Goal: Task Accomplishment & Management: Manage account settings

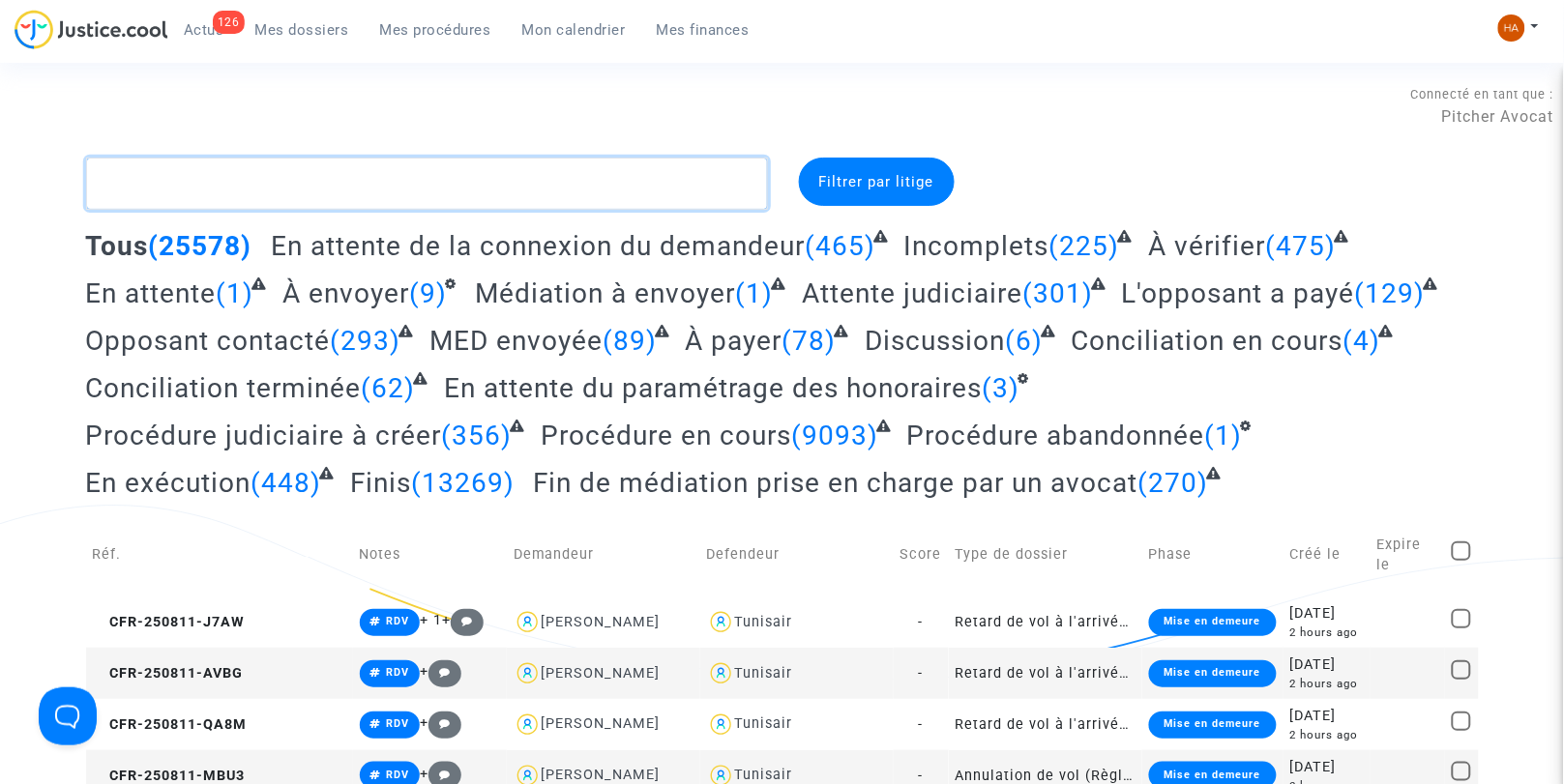
click at [206, 190] on textarea at bounding box center [428, 183] width 682 height 52
paste textarea "CFR-250304-44BC"
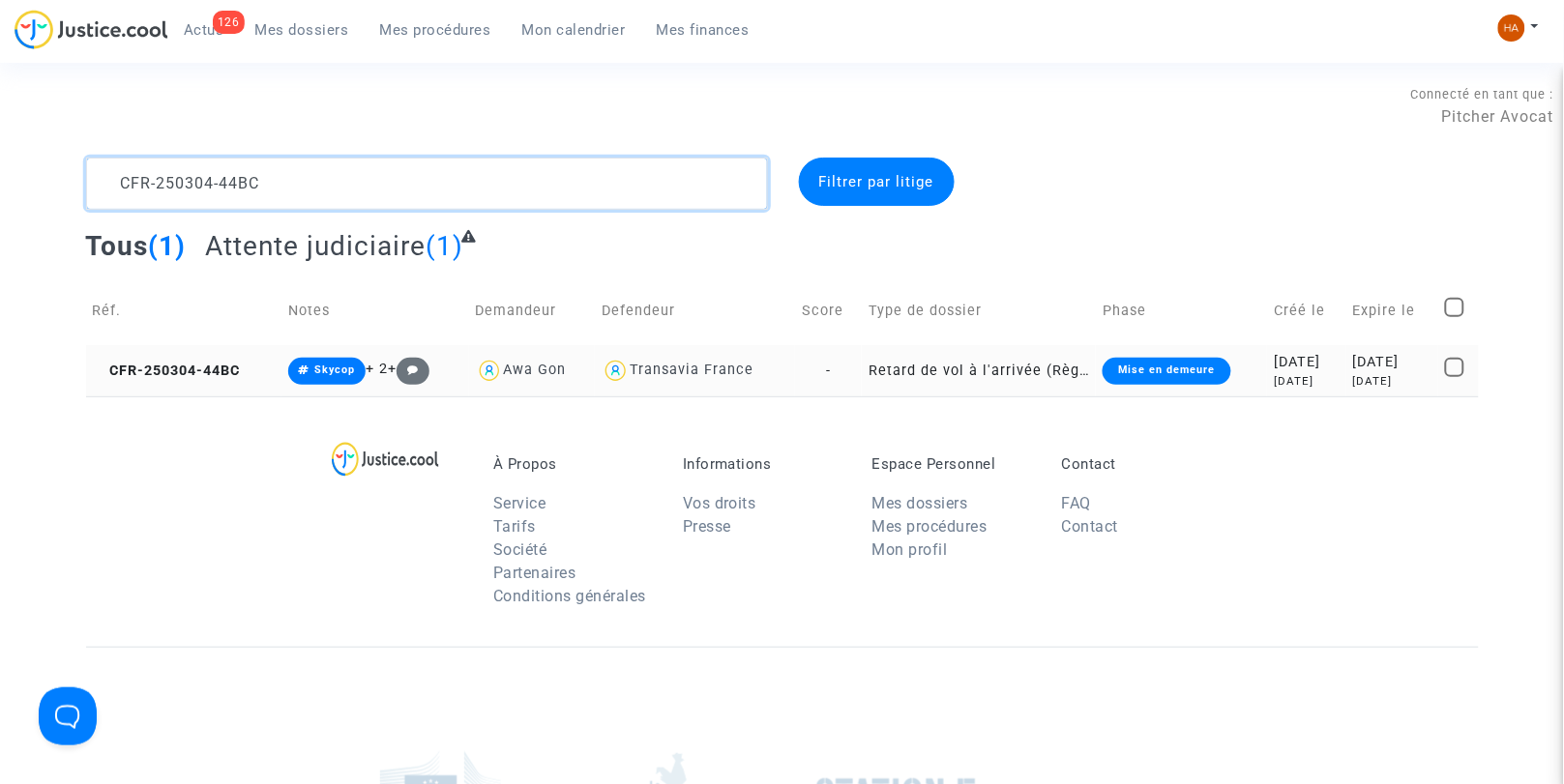
type textarea "CFR-250304-44BC"
click at [862, 368] on td "Retard de vol à l'arrivée (Règlement CE n°261/2004)" at bounding box center [979, 370] width 234 height 51
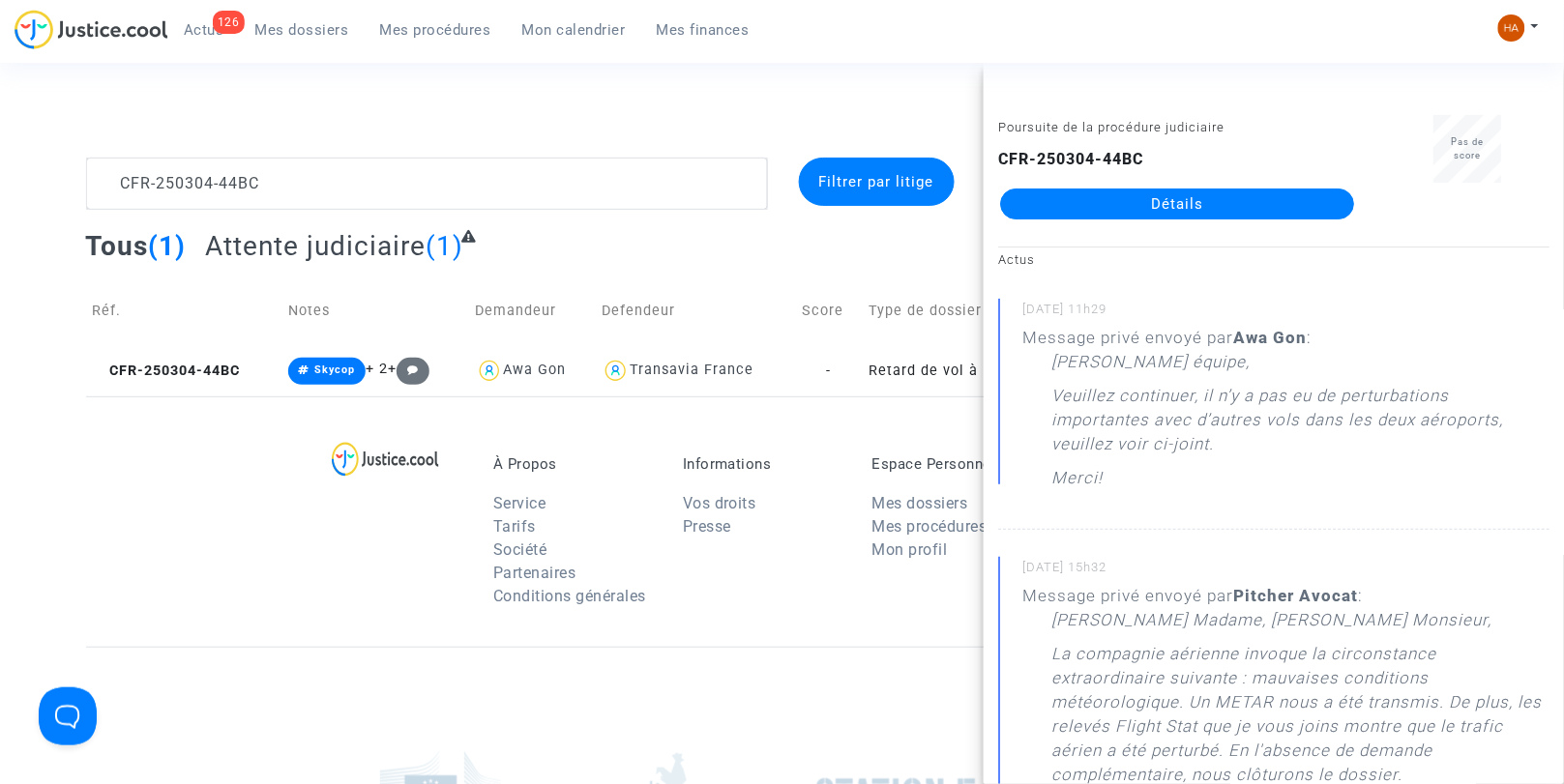
click at [1077, 201] on link "Détails" at bounding box center [1178, 203] width 354 height 30
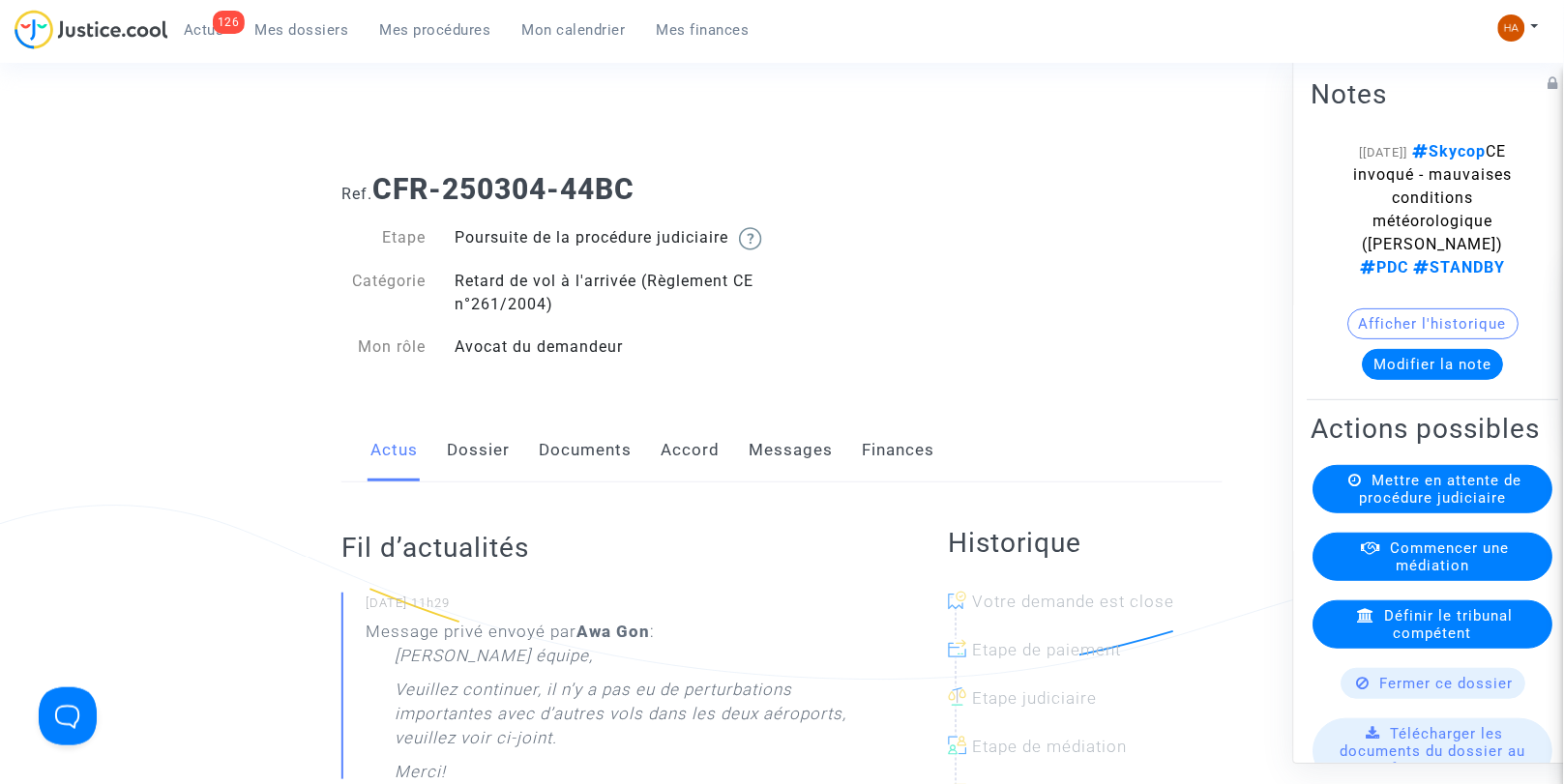
click at [788, 469] on link "Messages" at bounding box center [791, 450] width 85 height 64
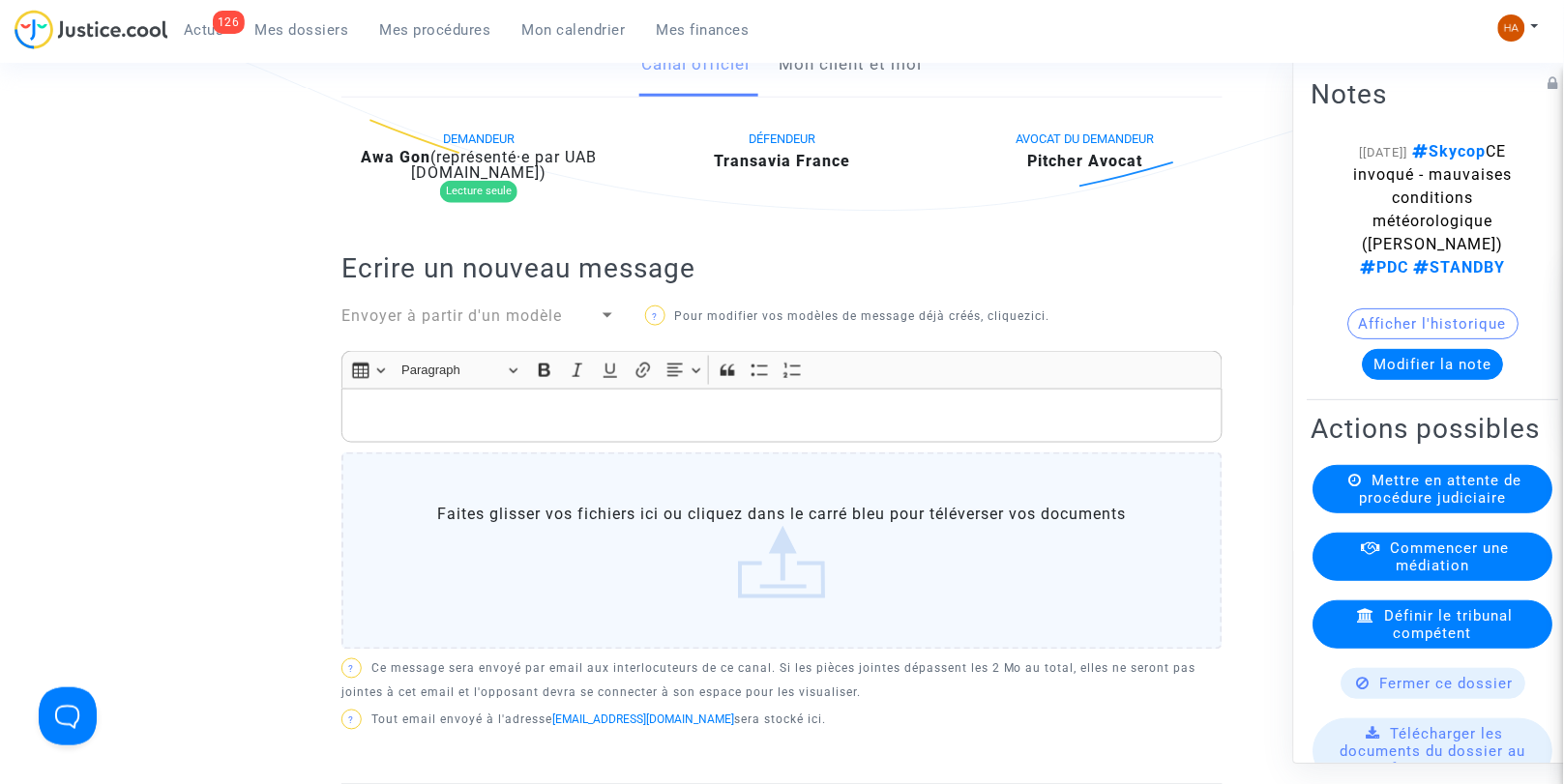
scroll to position [214, 0]
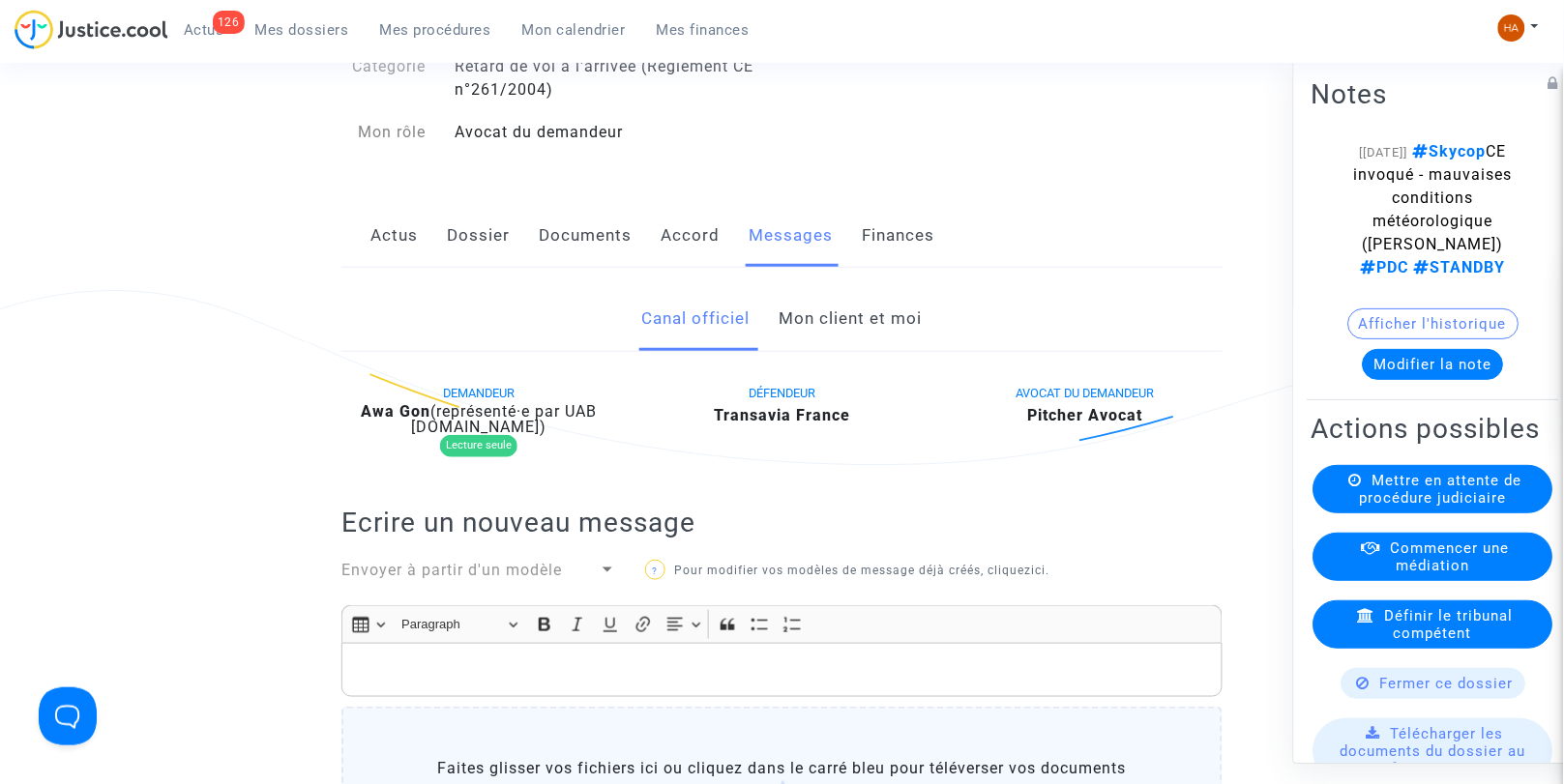
click at [884, 348] on link "Mon client et moi" at bounding box center [851, 318] width 144 height 64
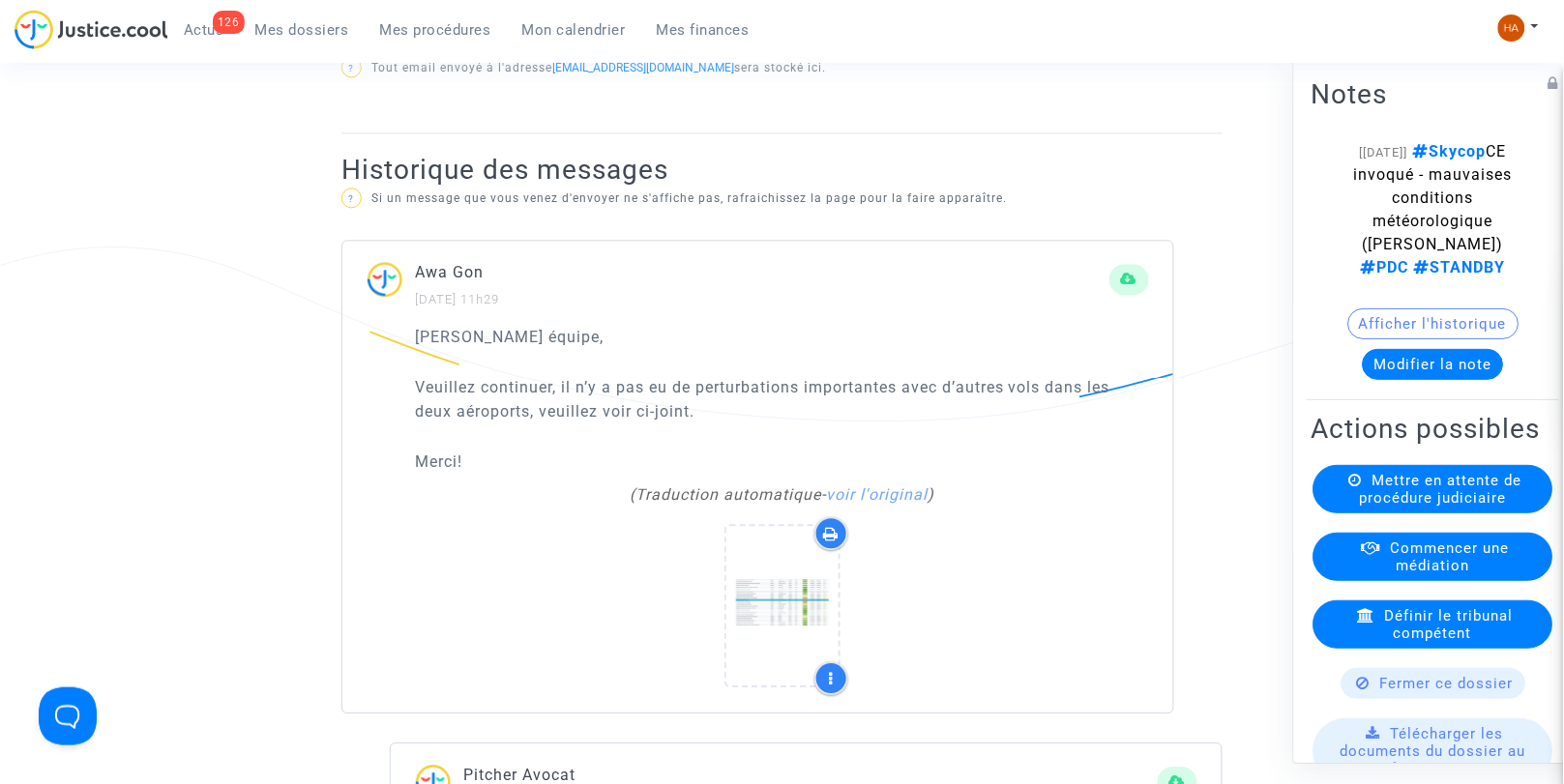
scroll to position [1182, 0]
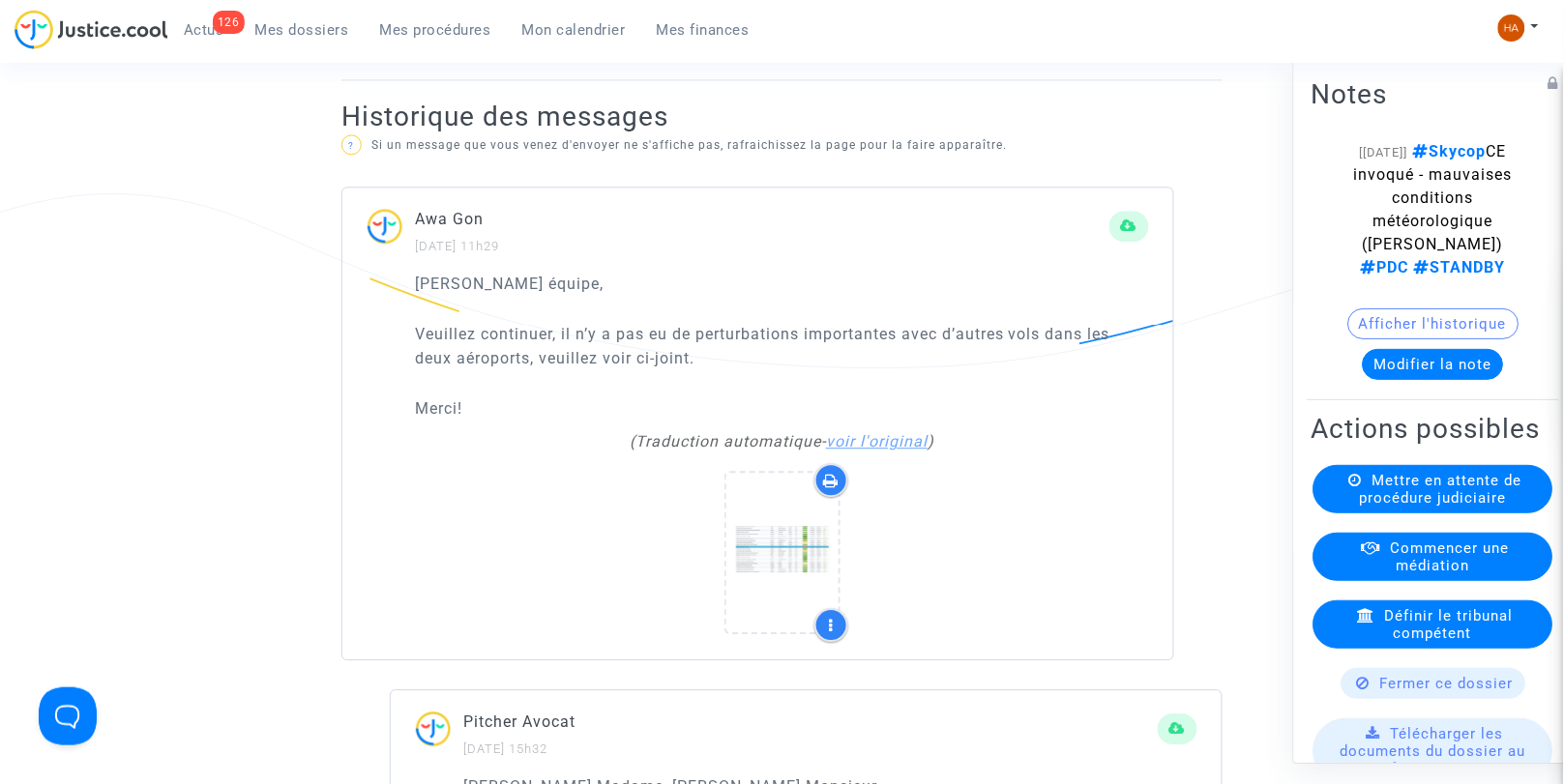
click at [912, 435] on link "voir l'original" at bounding box center [876, 441] width 101 height 19
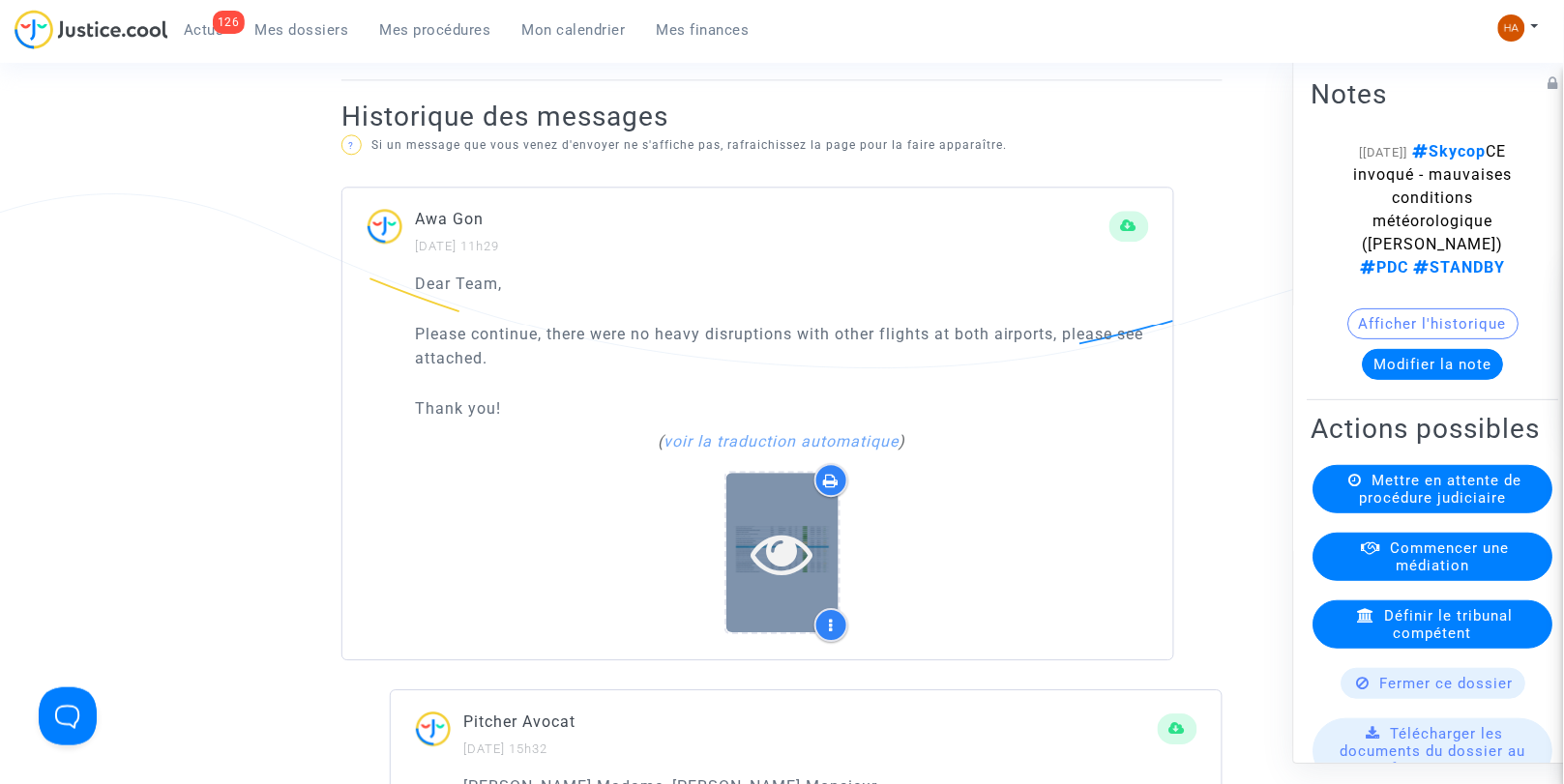
click at [808, 573] on icon at bounding box center [782, 552] width 63 height 62
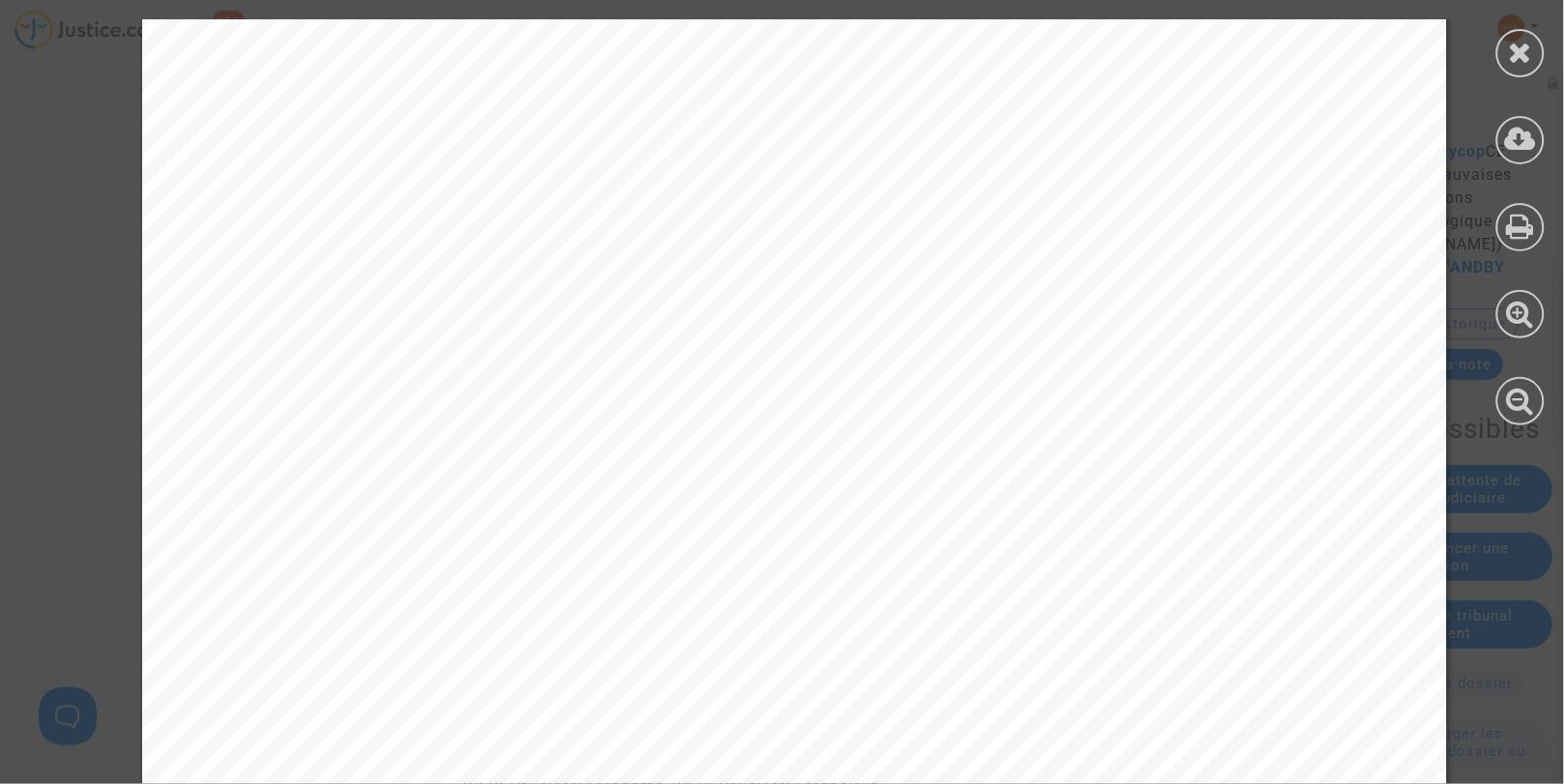
scroll to position [214, 0]
click at [1514, 68] on div at bounding box center [1521, 53] width 48 height 48
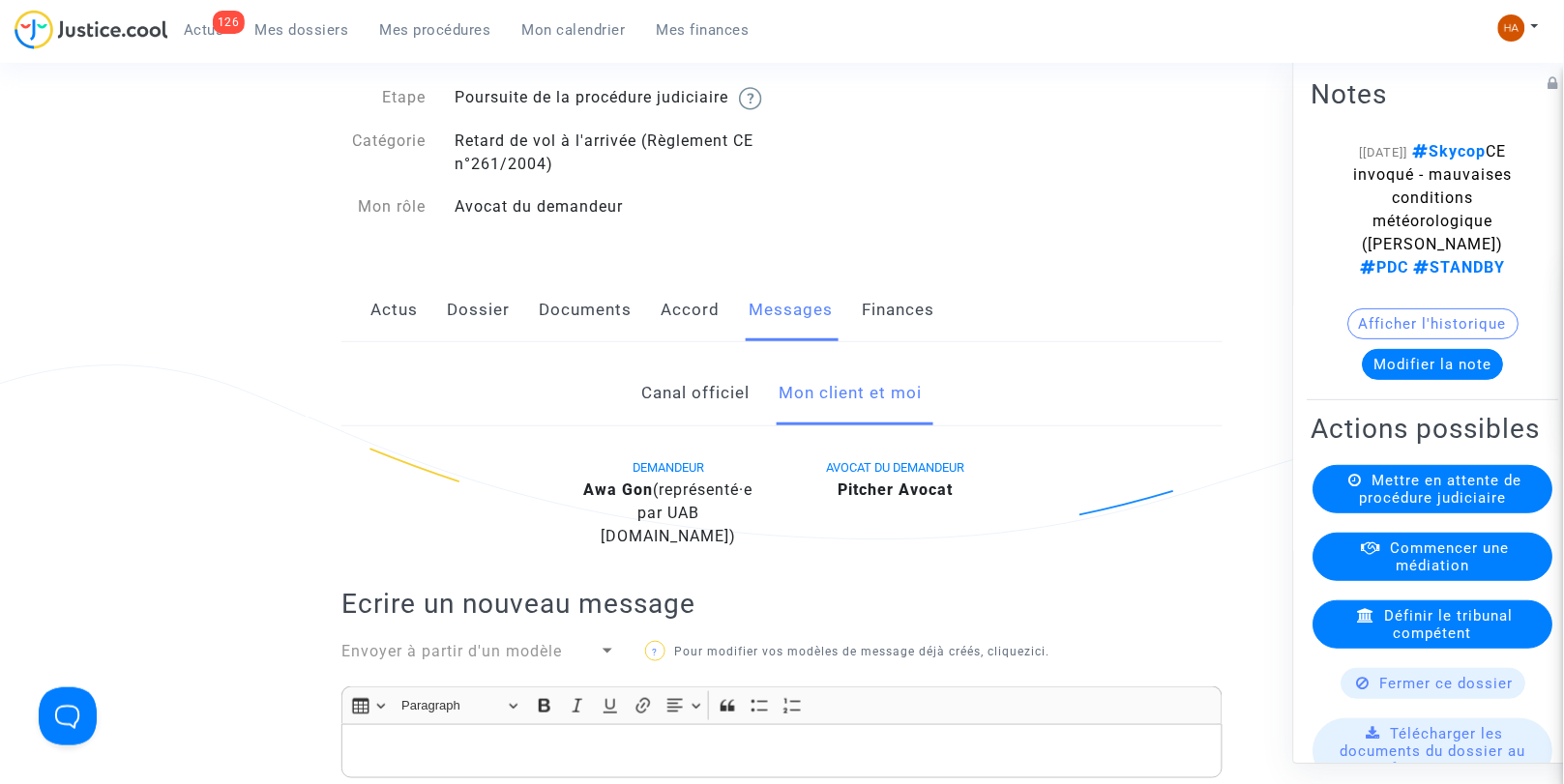
scroll to position [0, 0]
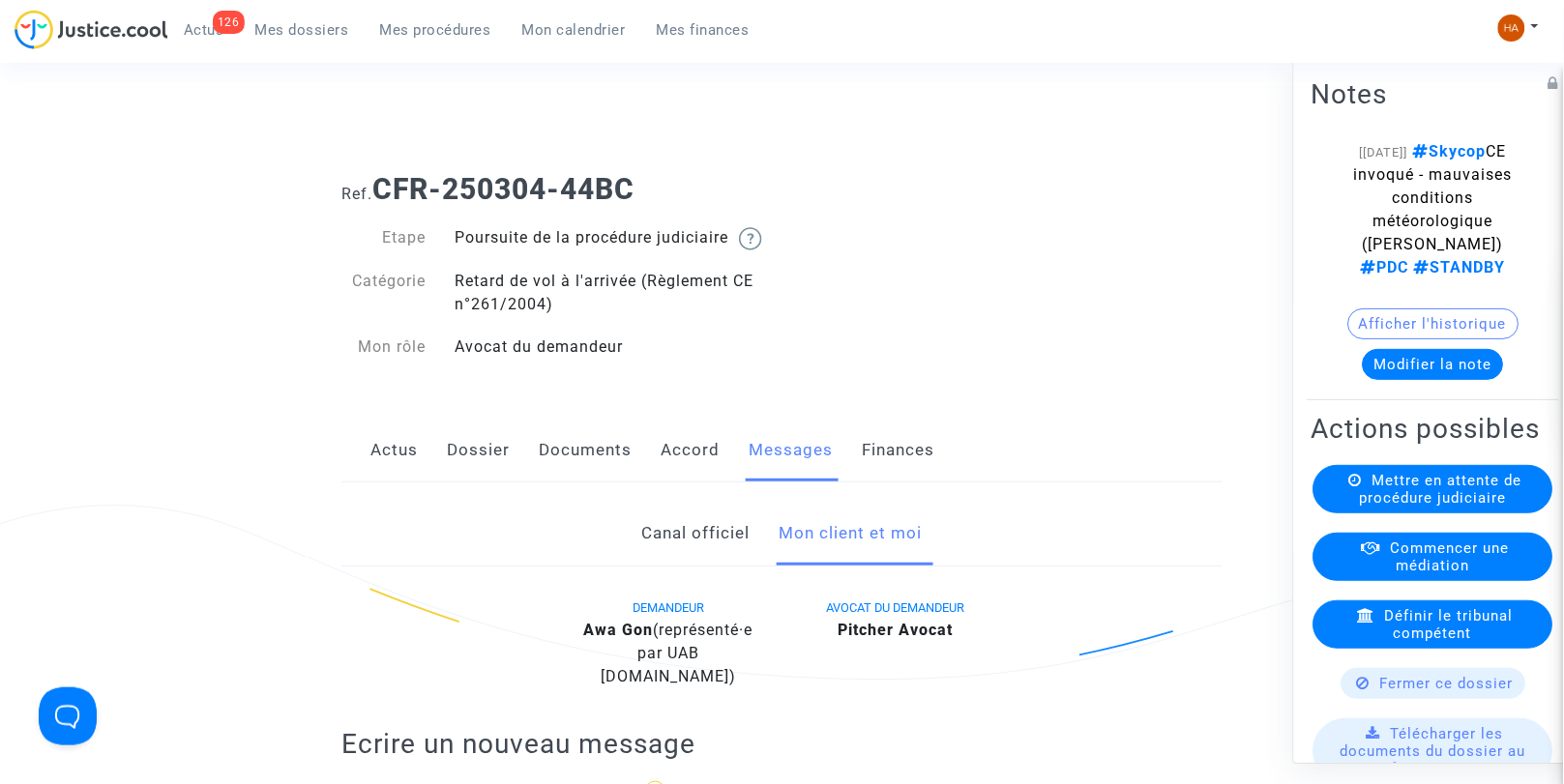
click at [466, 476] on link "Dossier" at bounding box center [479, 450] width 63 height 64
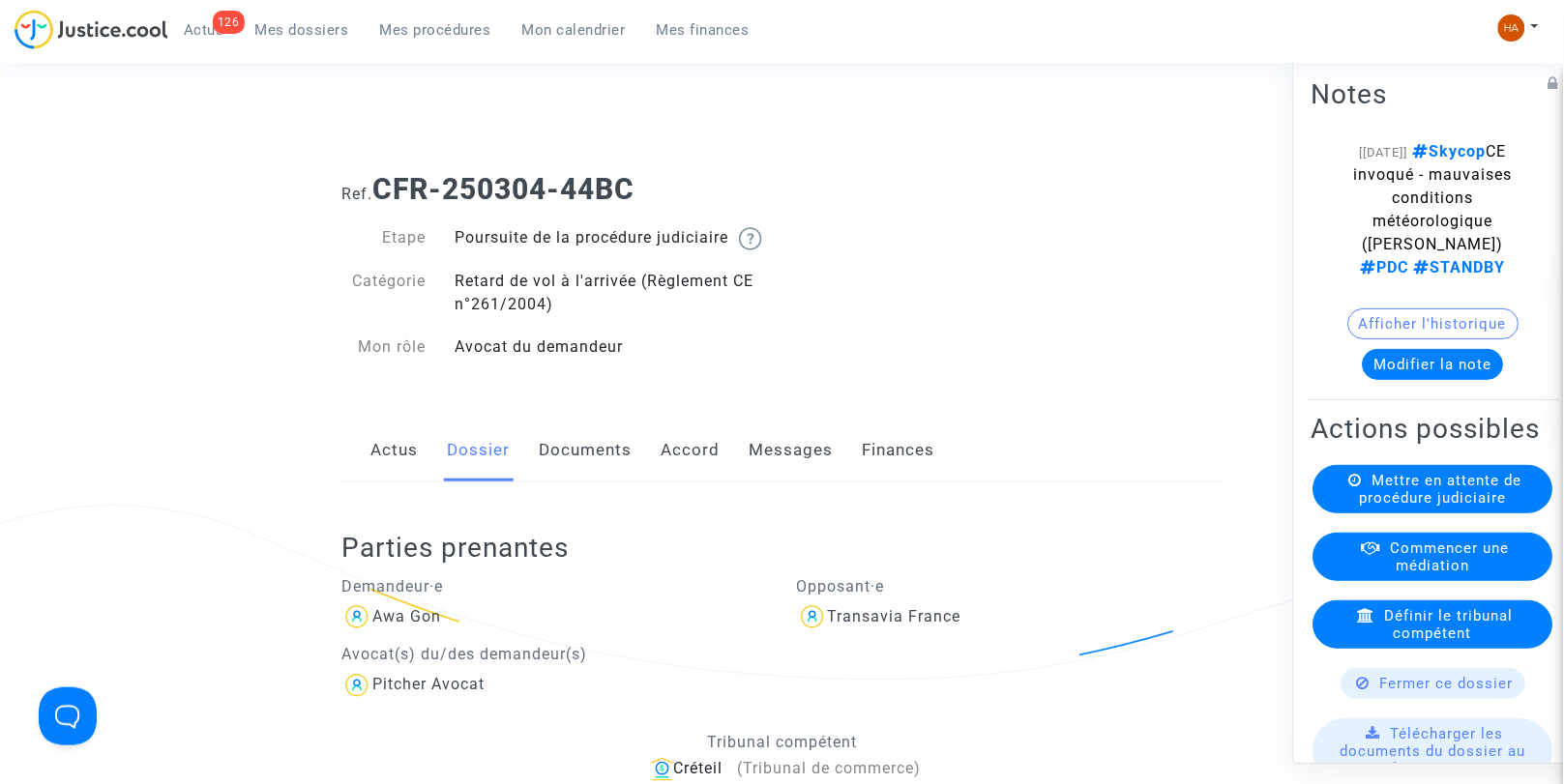
click at [559, 461] on link "Documents" at bounding box center [585, 450] width 92 height 64
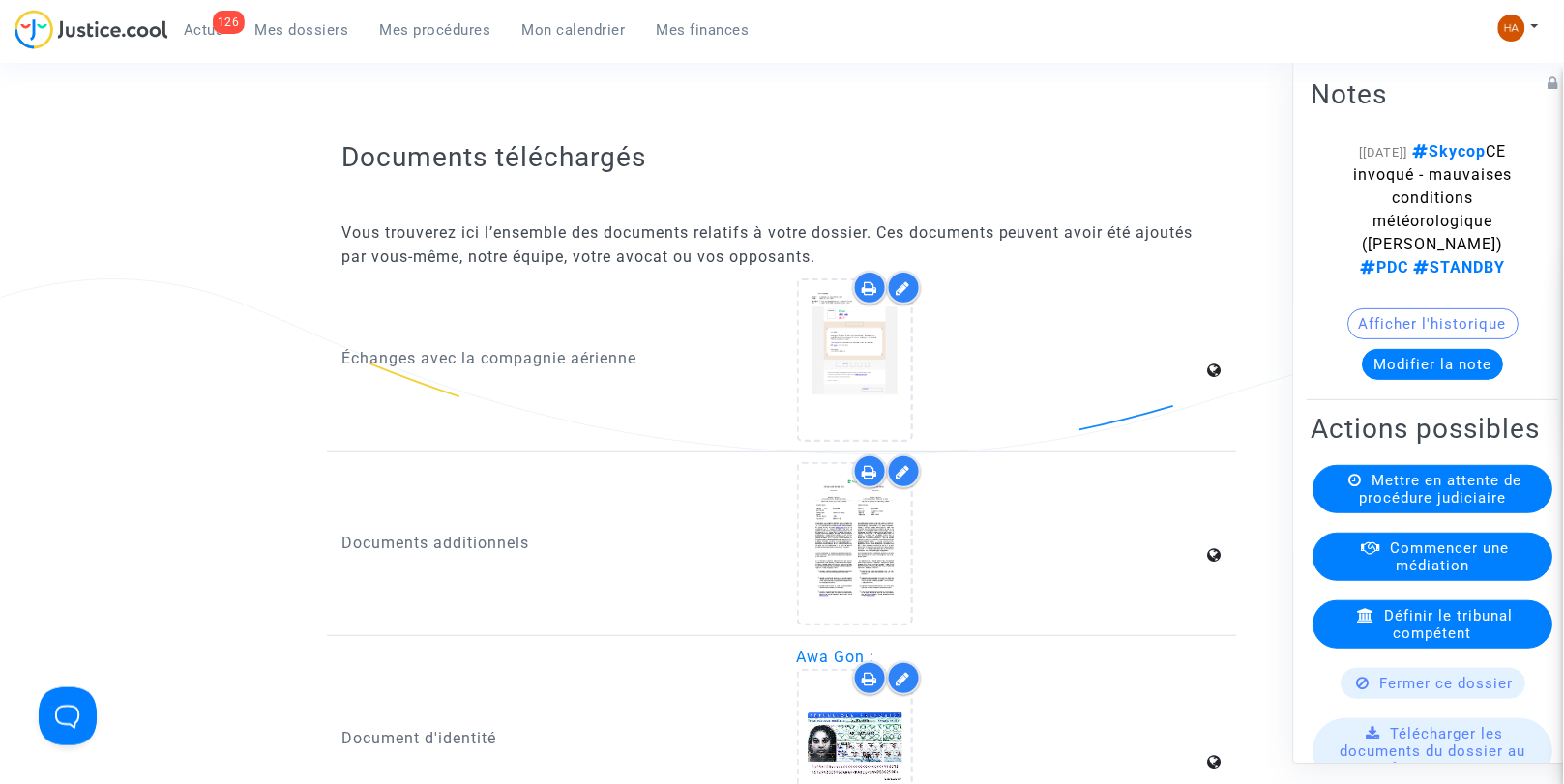
scroll to position [1967, 0]
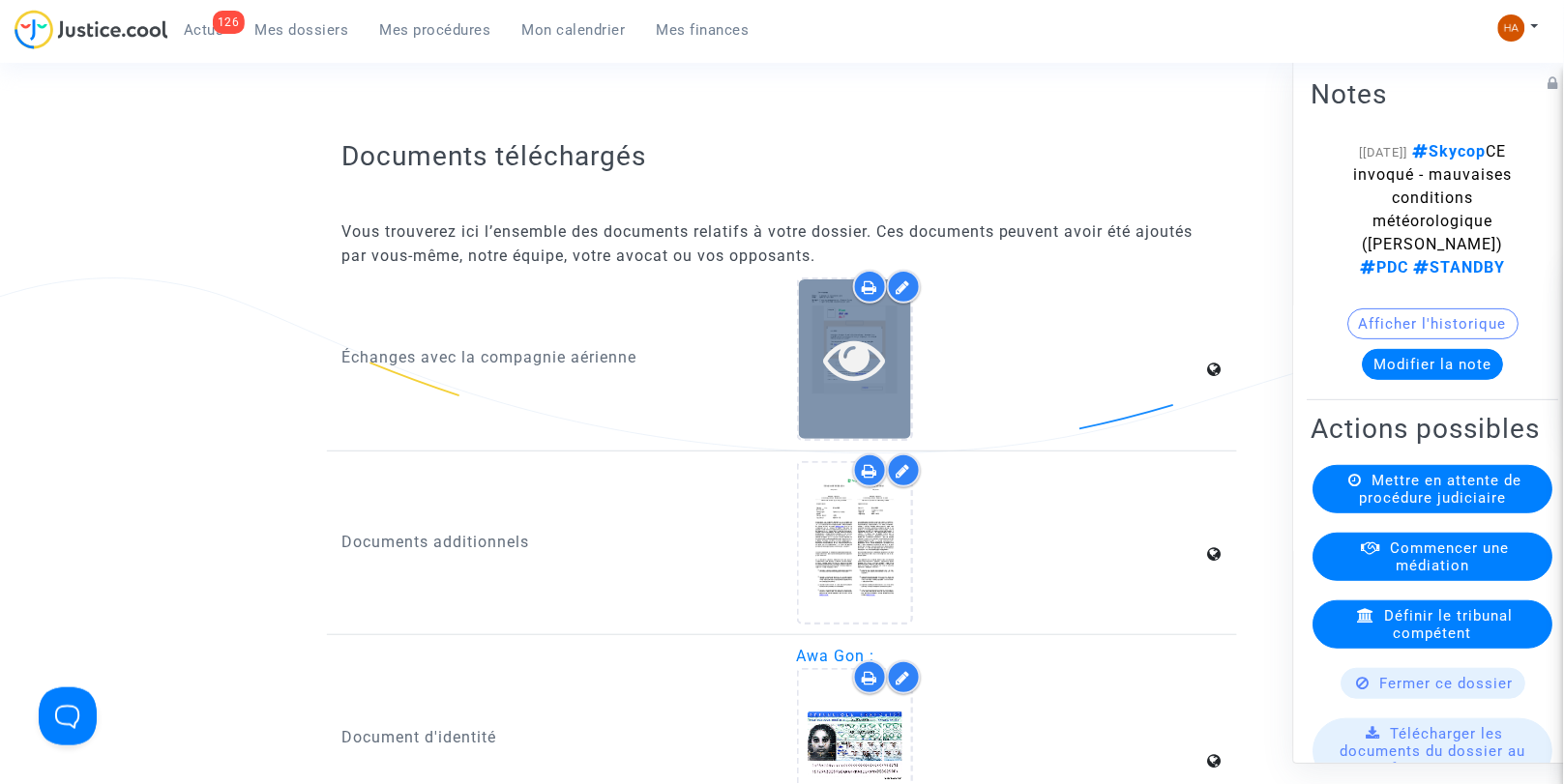
click at [842, 390] on icon at bounding box center [855, 359] width 63 height 62
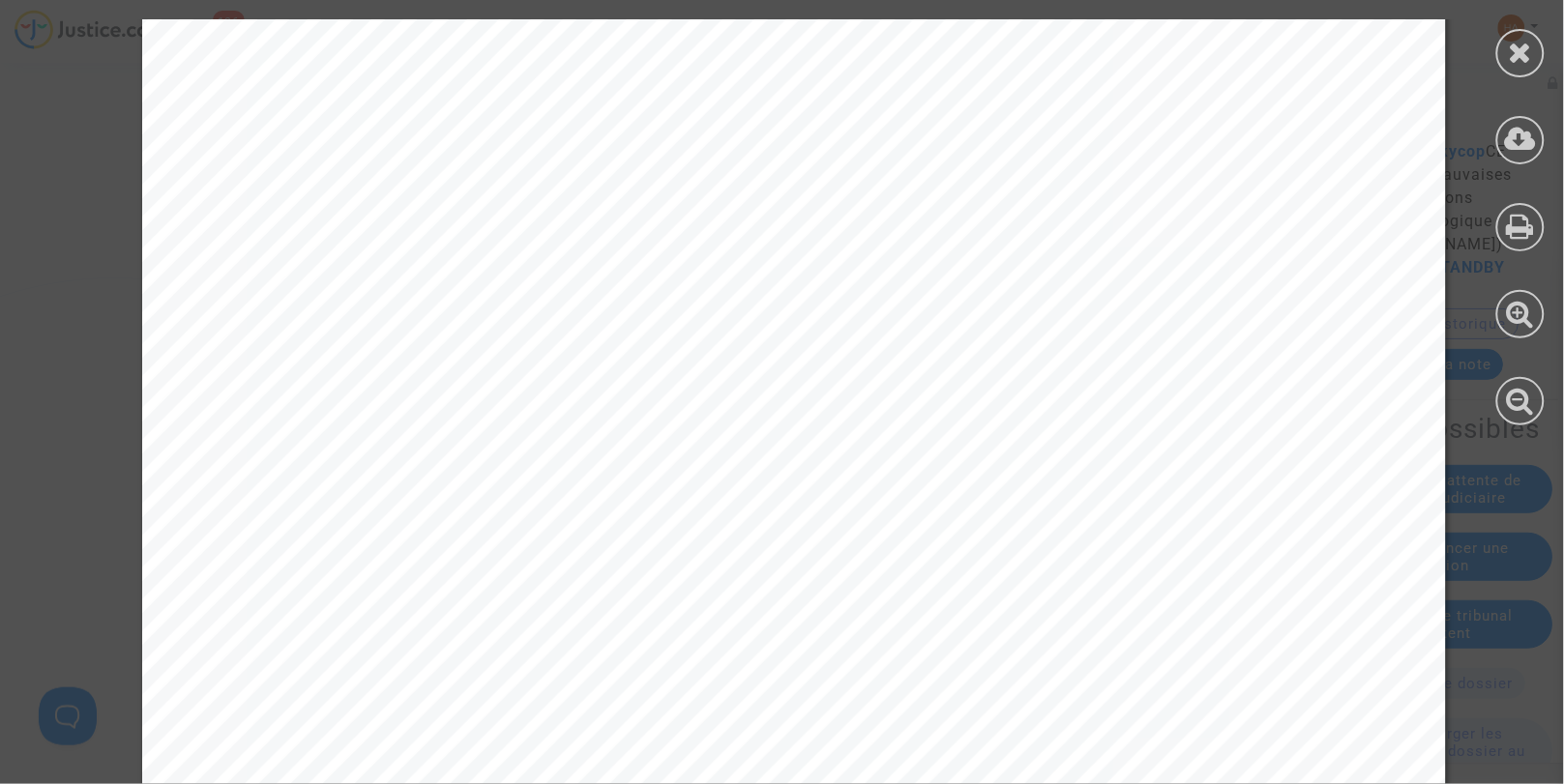
scroll to position [269, 0]
click at [1514, 65] on div at bounding box center [1521, 53] width 48 height 48
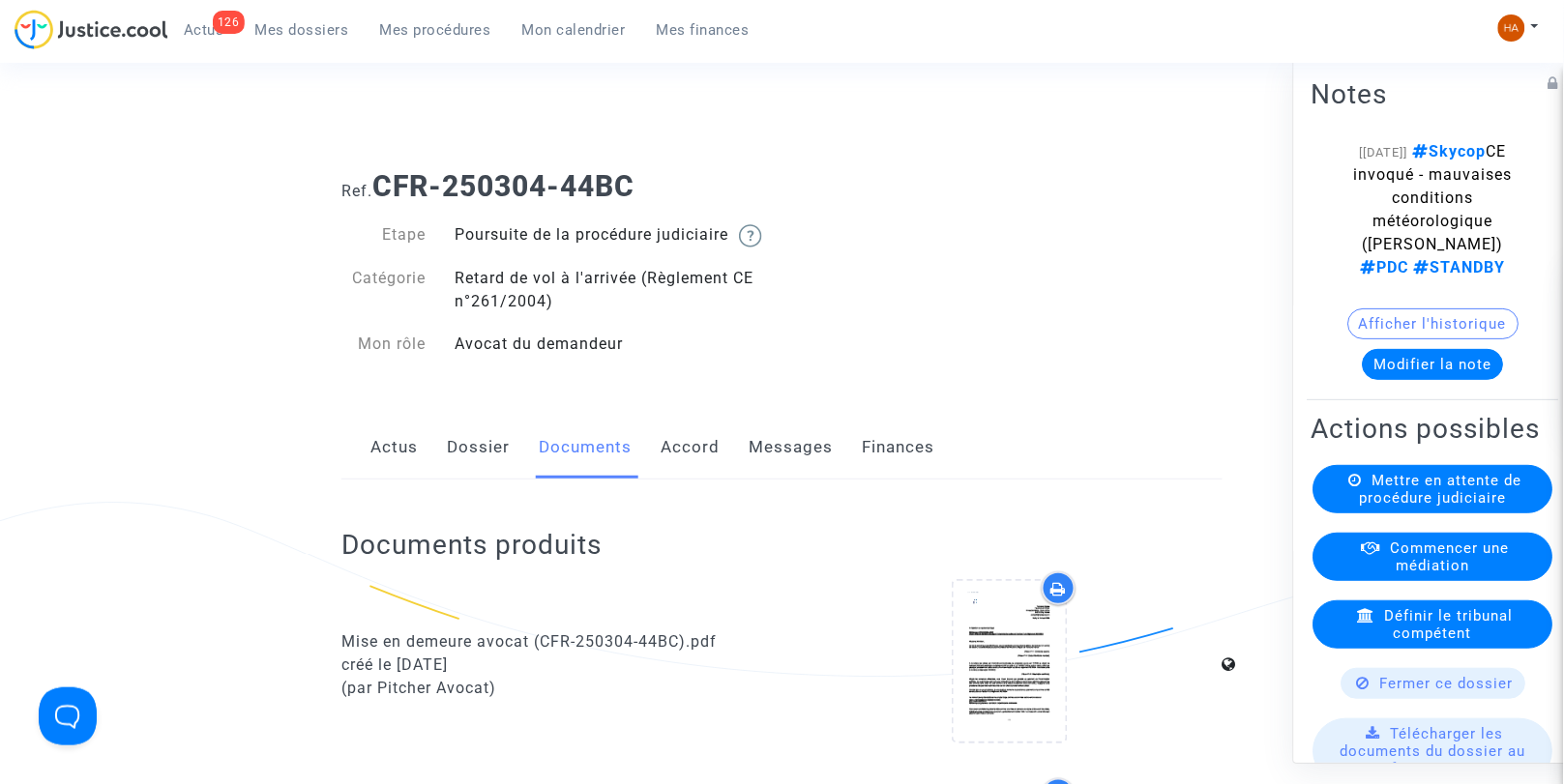
scroll to position [0, 0]
click at [680, 478] on link "Accord" at bounding box center [690, 450] width 59 height 64
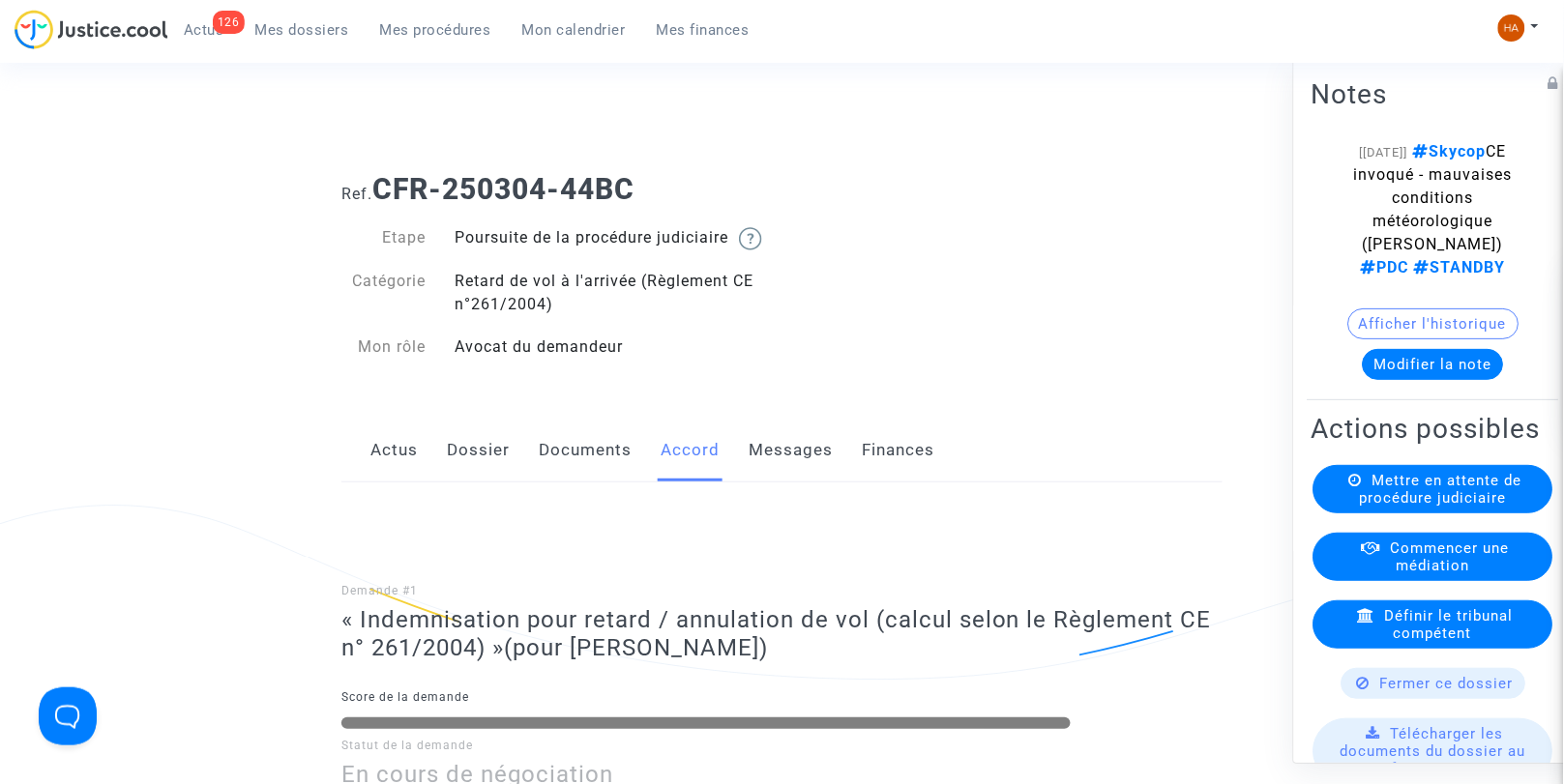
click at [795, 478] on link "Messages" at bounding box center [791, 450] width 85 height 64
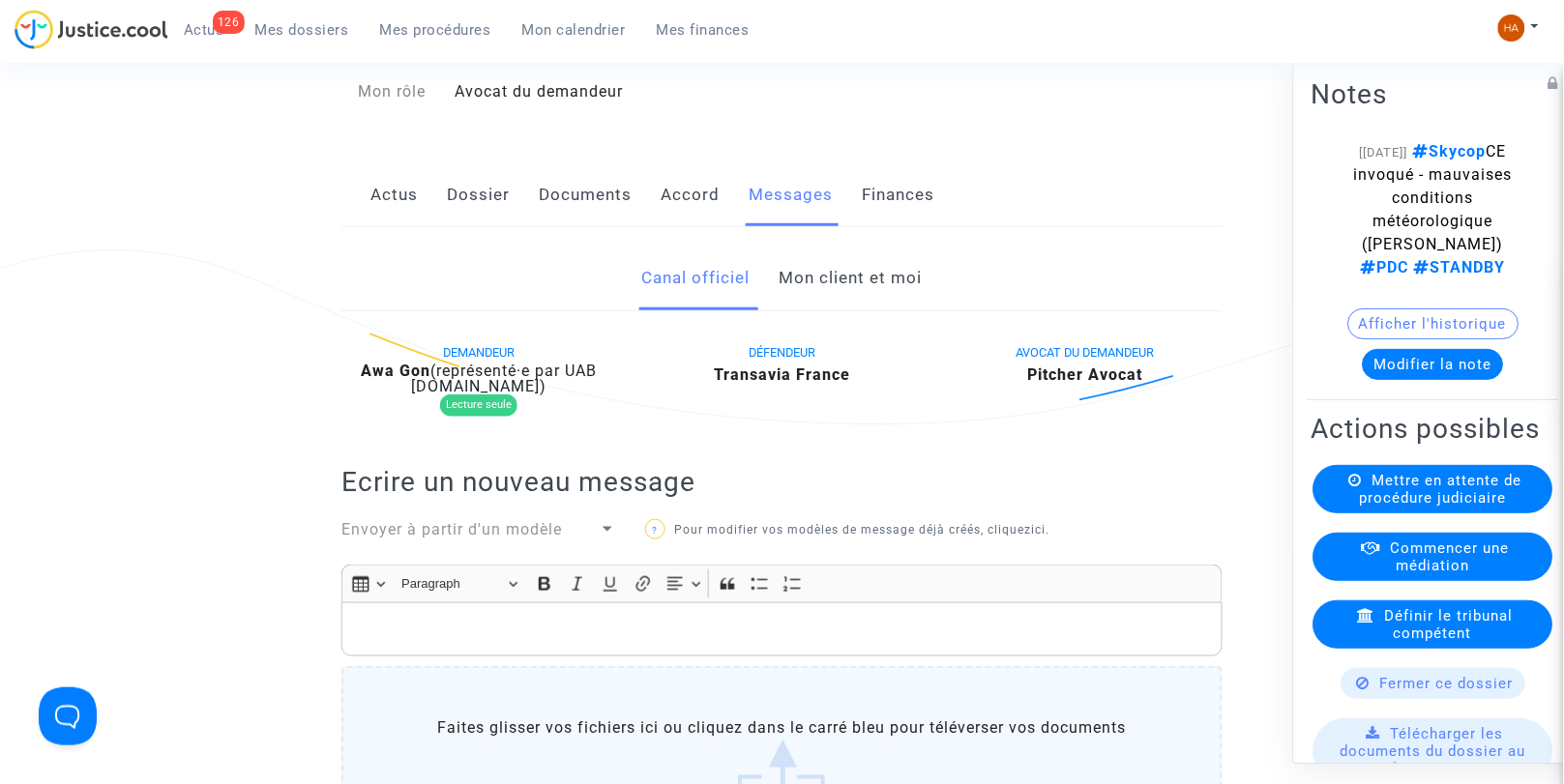
scroll to position [214, 0]
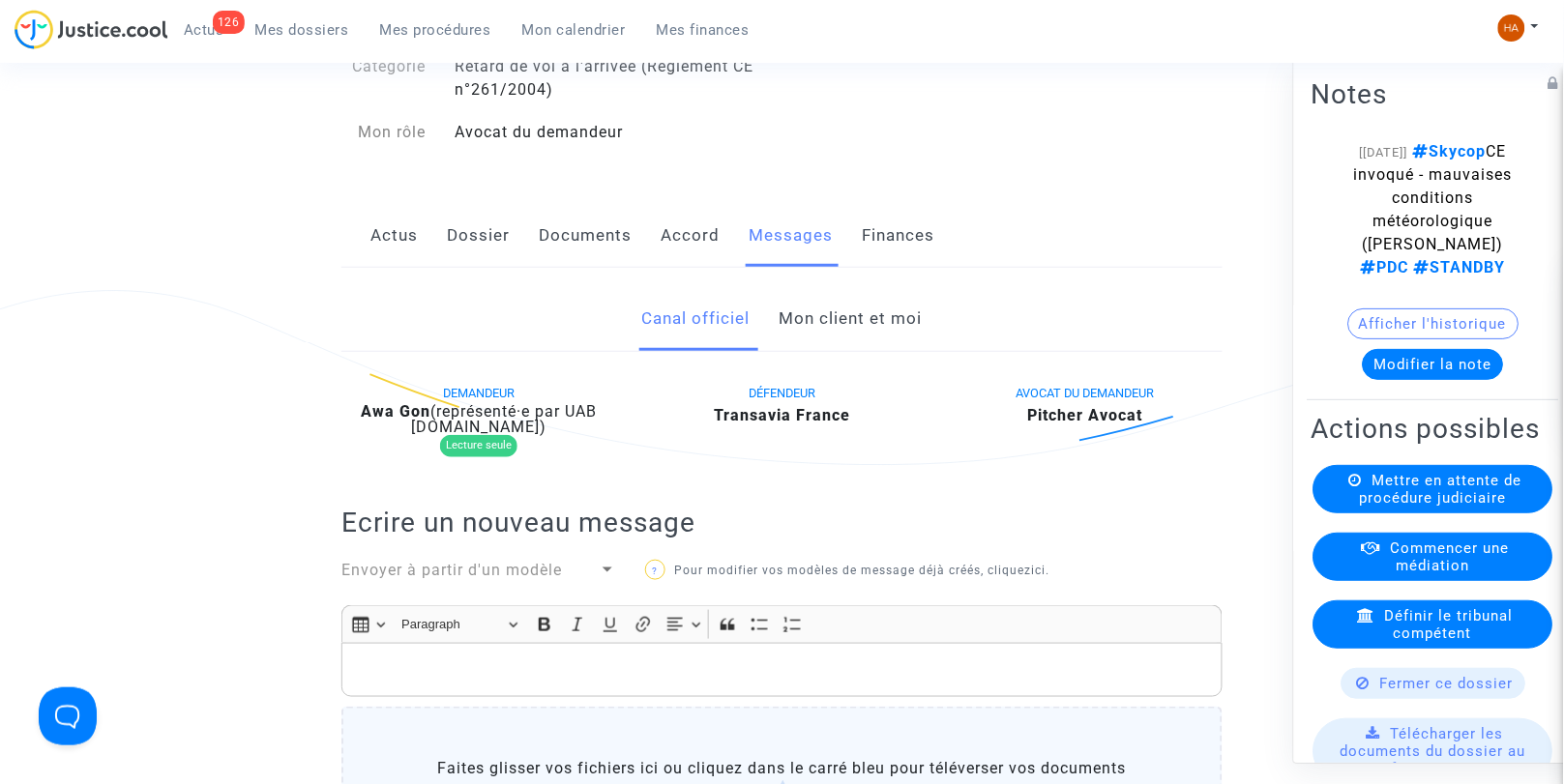
click at [820, 341] on link "Mon client et moi" at bounding box center [851, 318] width 144 height 64
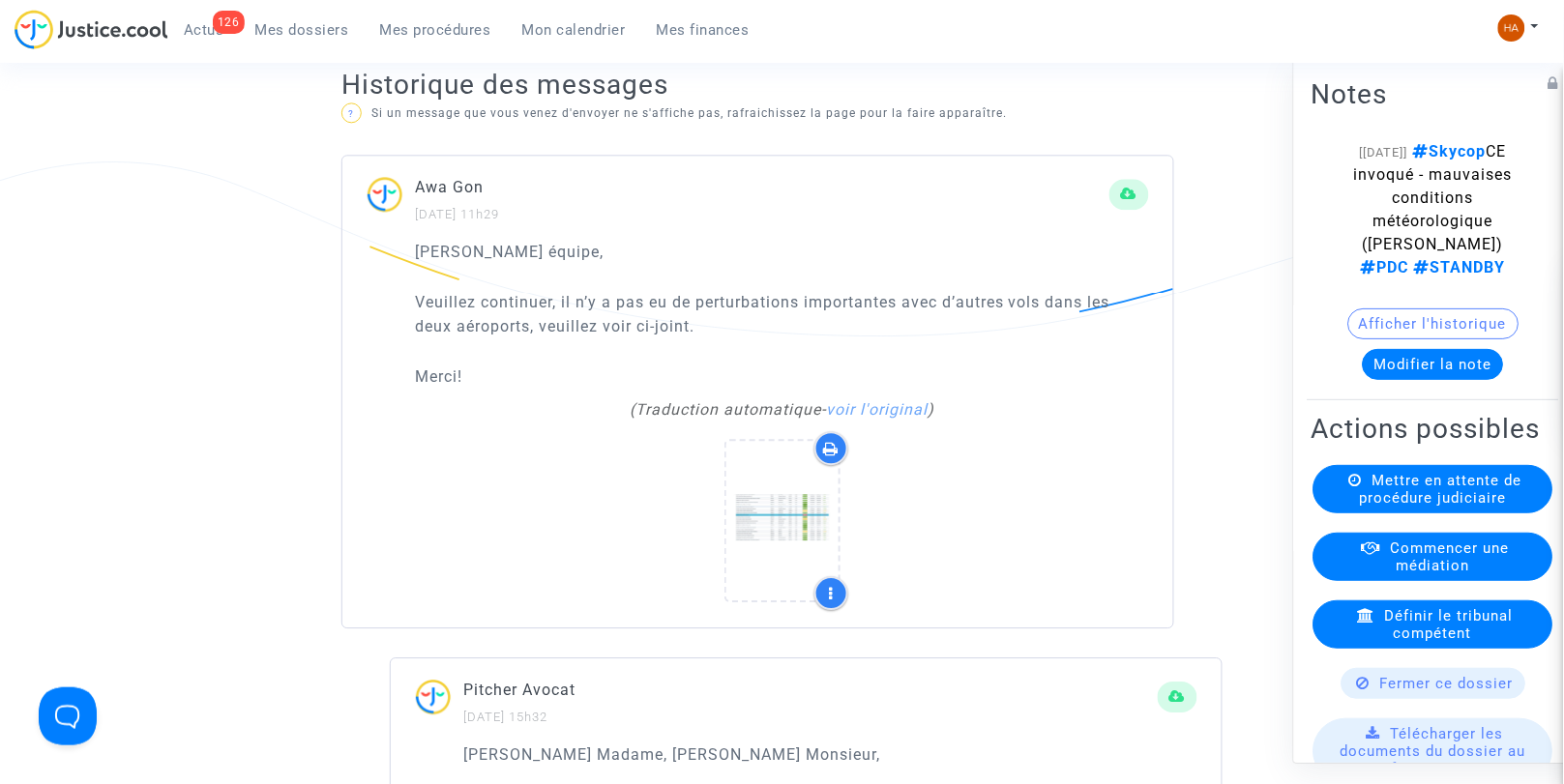
scroll to position [1212, 0]
click at [892, 410] on link "voir l'original" at bounding box center [876, 410] width 101 height 19
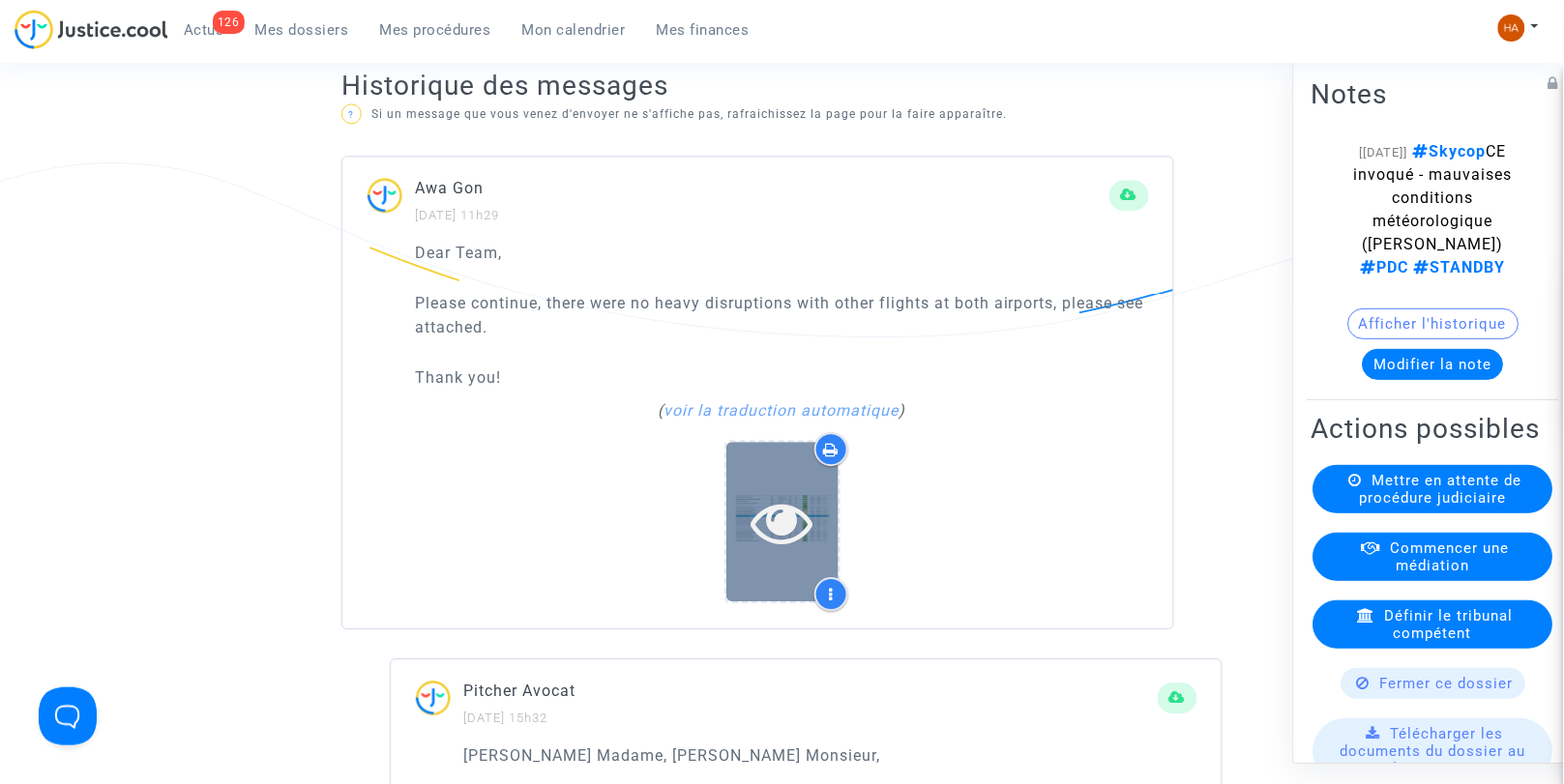
click at [766, 534] on icon at bounding box center [782, 522] width 63 height 62
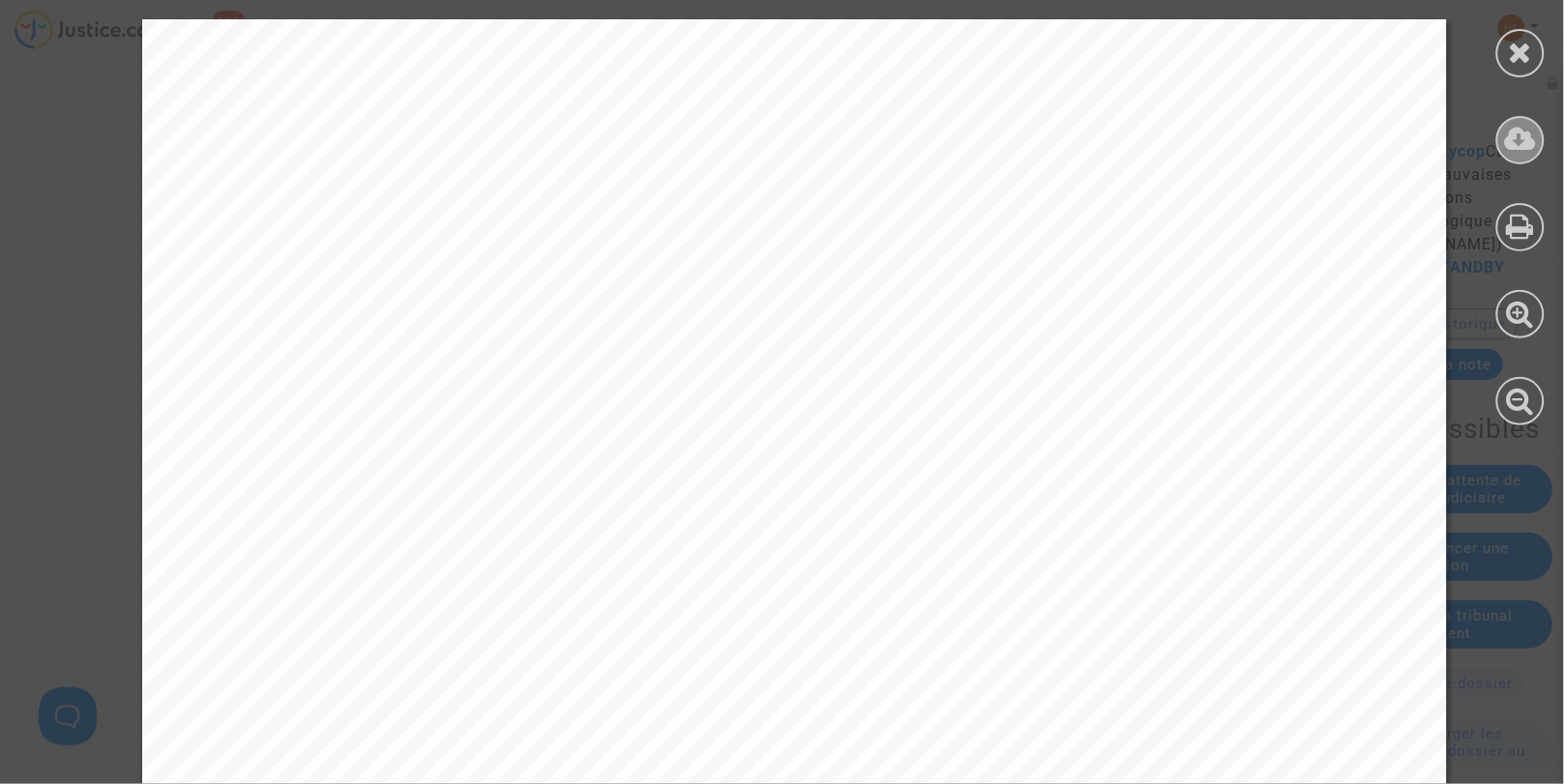
click at [1520, 139] on icon at bounding box center [1521, 140] width 31 height 29
click at [1510, 52] on icon at bounding box center [1521, 52] width 25 height 29
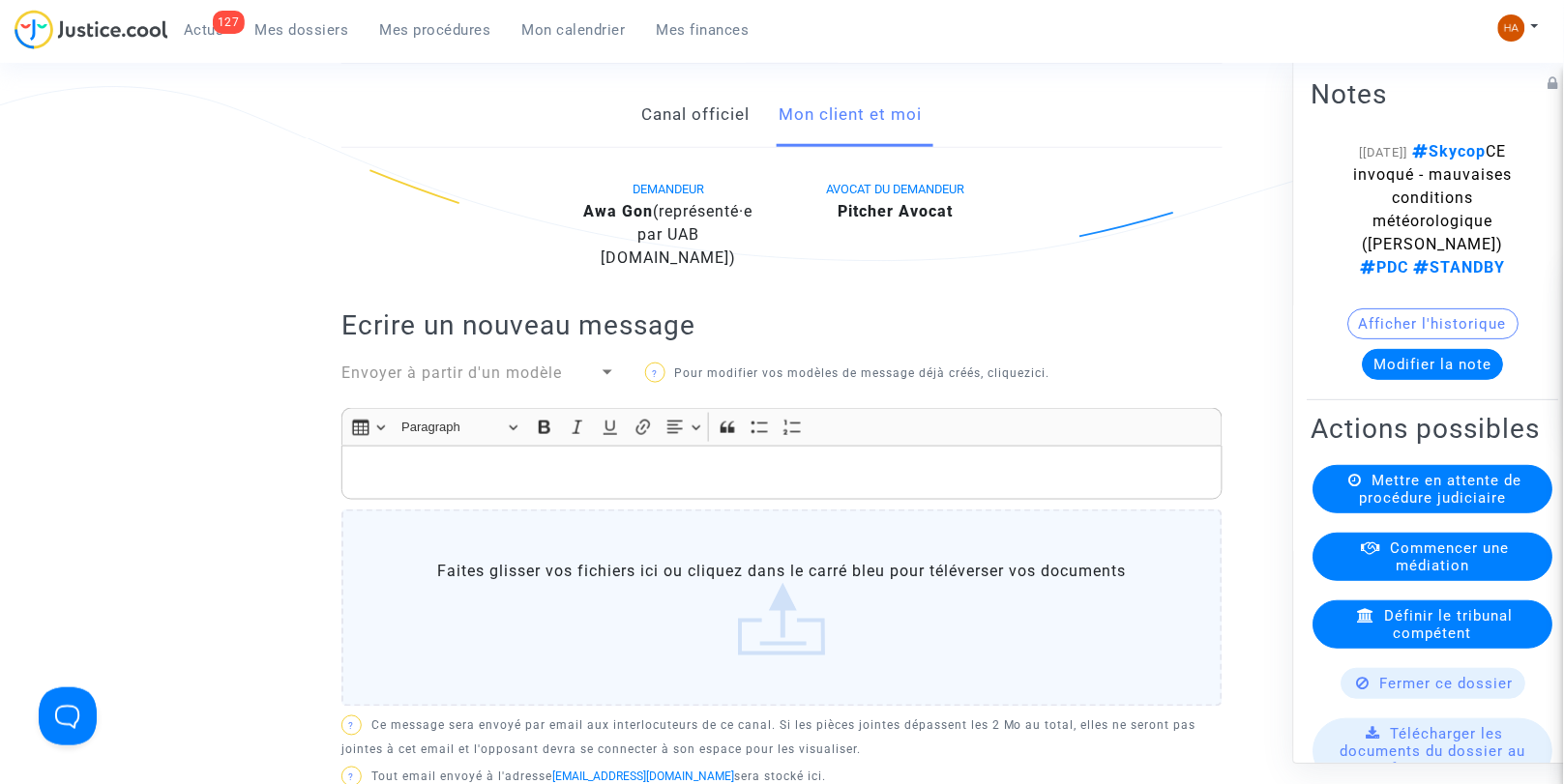
scroll to position [0, 0]
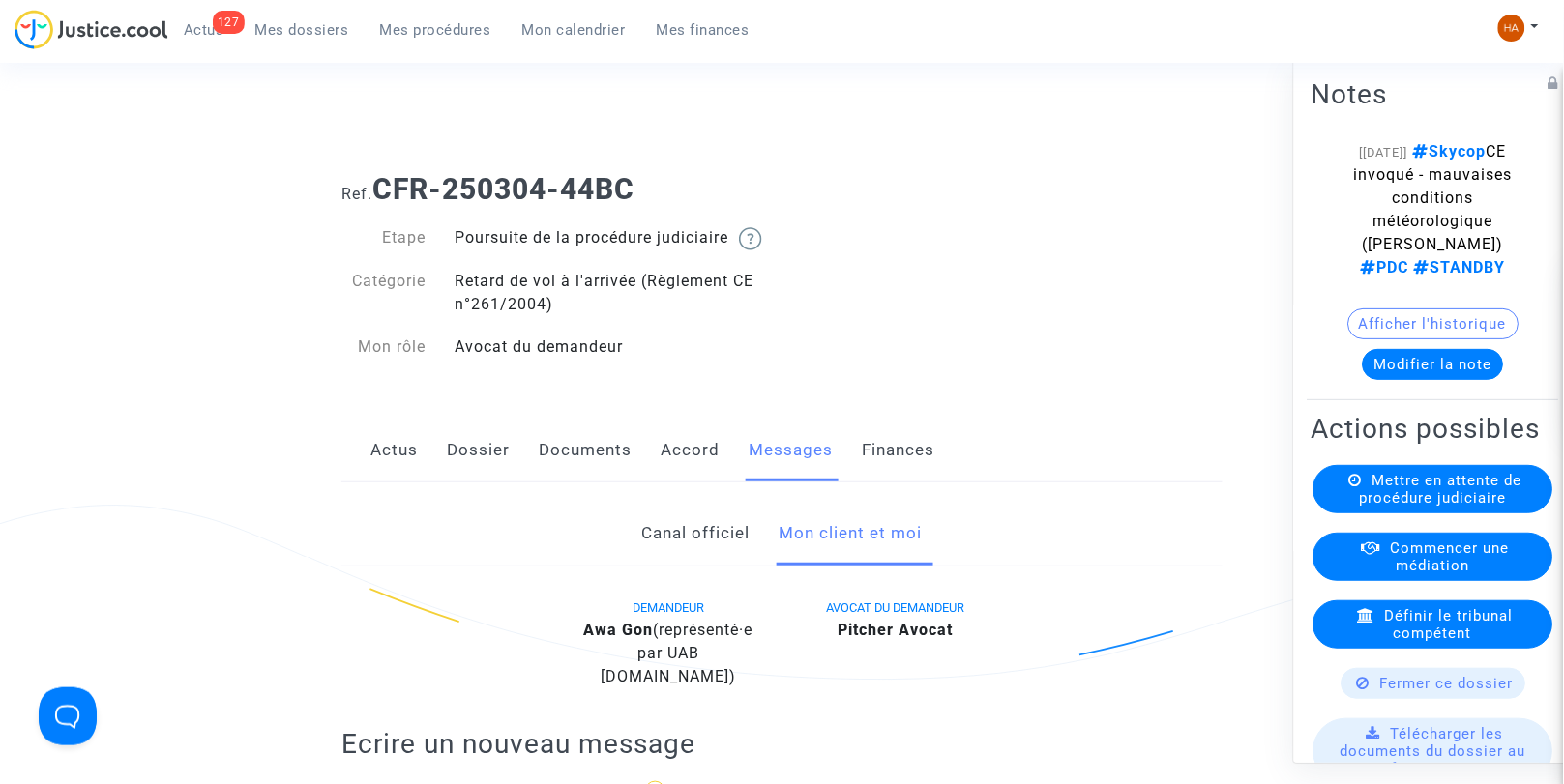
click at [586, 477] on link "Documents" at bounding box center [585, 450] width 92 height 64
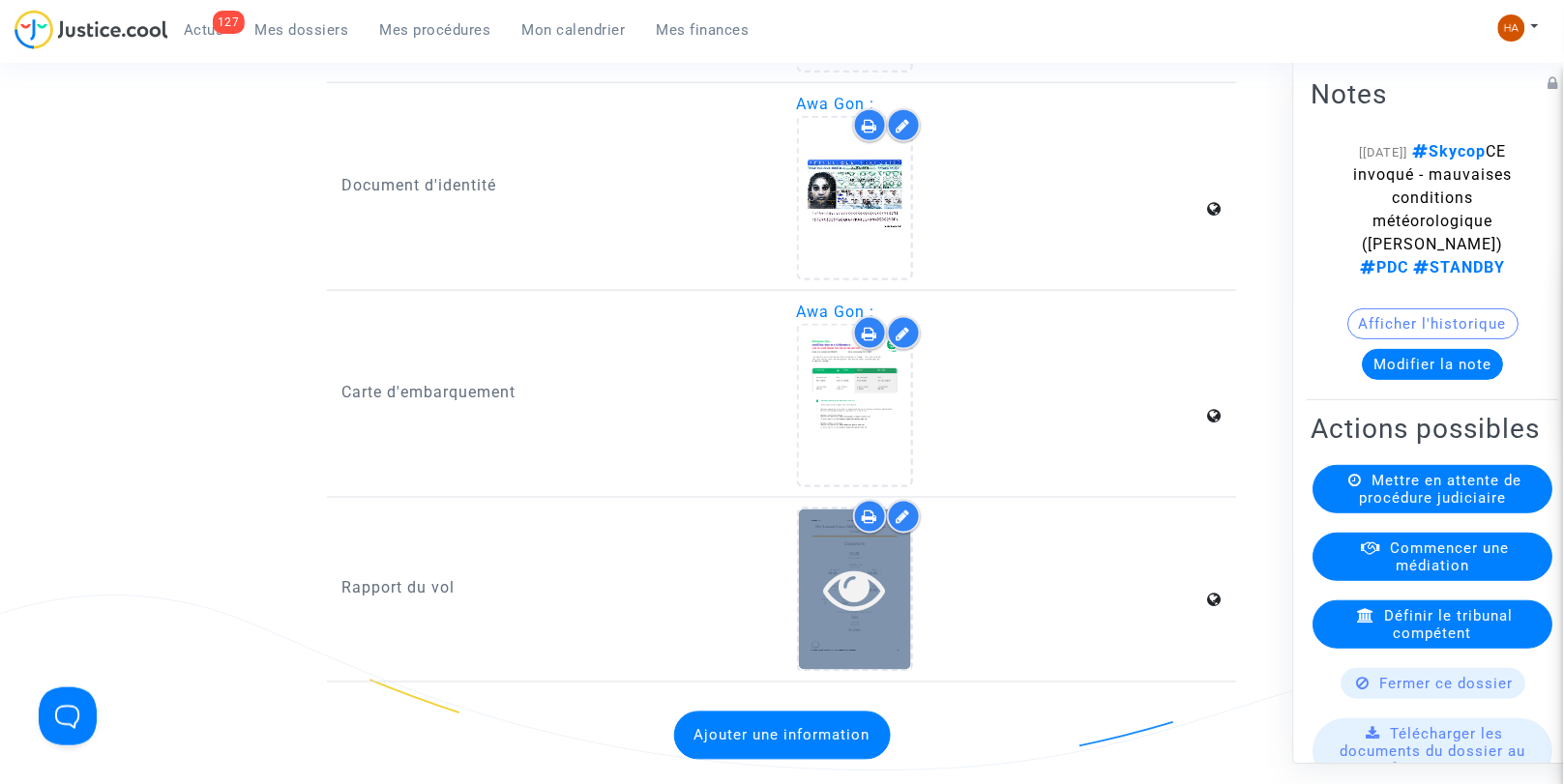
scroll to position [2522, 0]
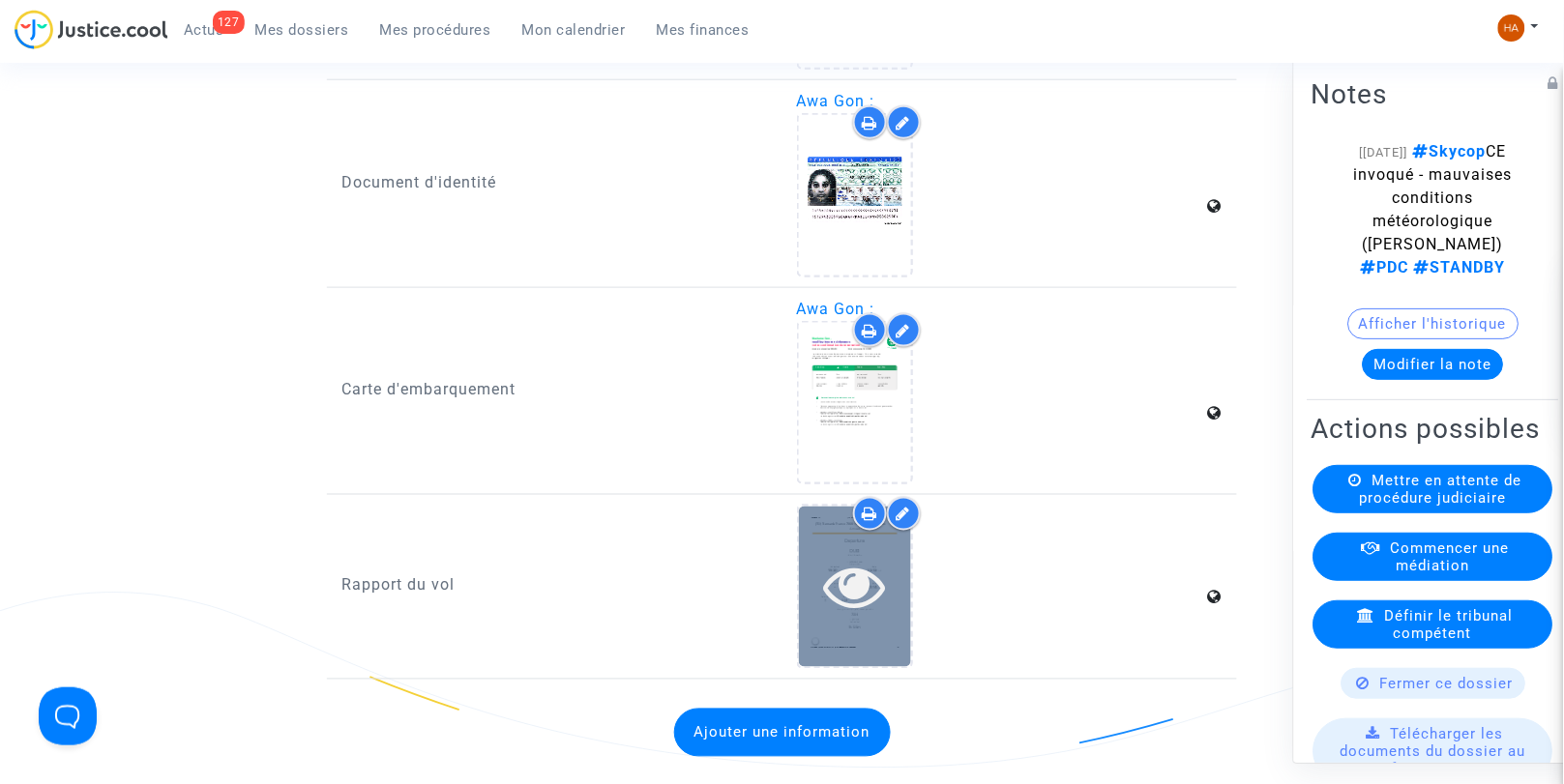
click at [861, 577] on icon at bounding box center [855, 587] width 63 height 62
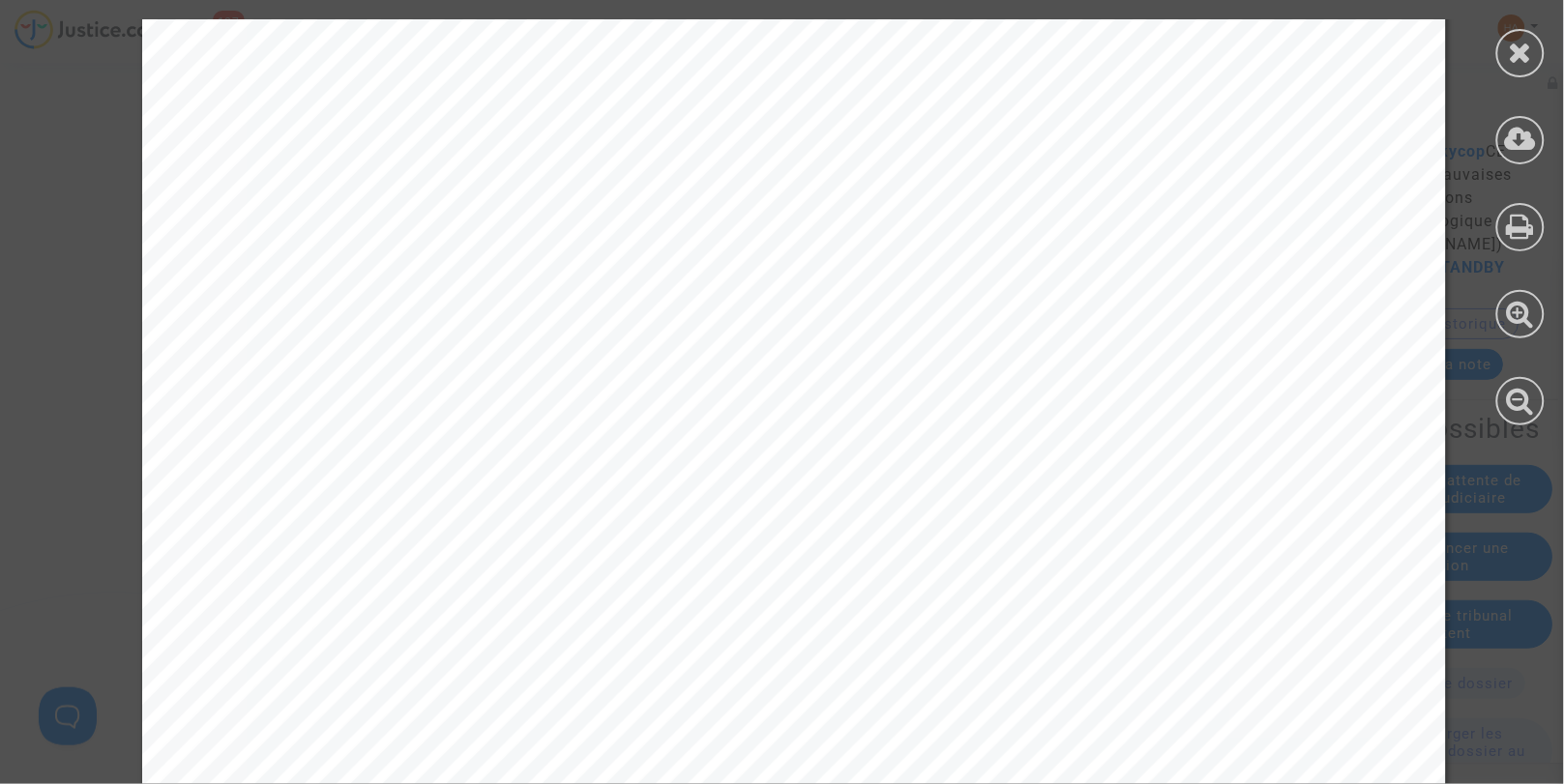
scroll to position [107, 0]
click at [1516, 46] on icon at bounding box center [1521, 52] width 25 height 29
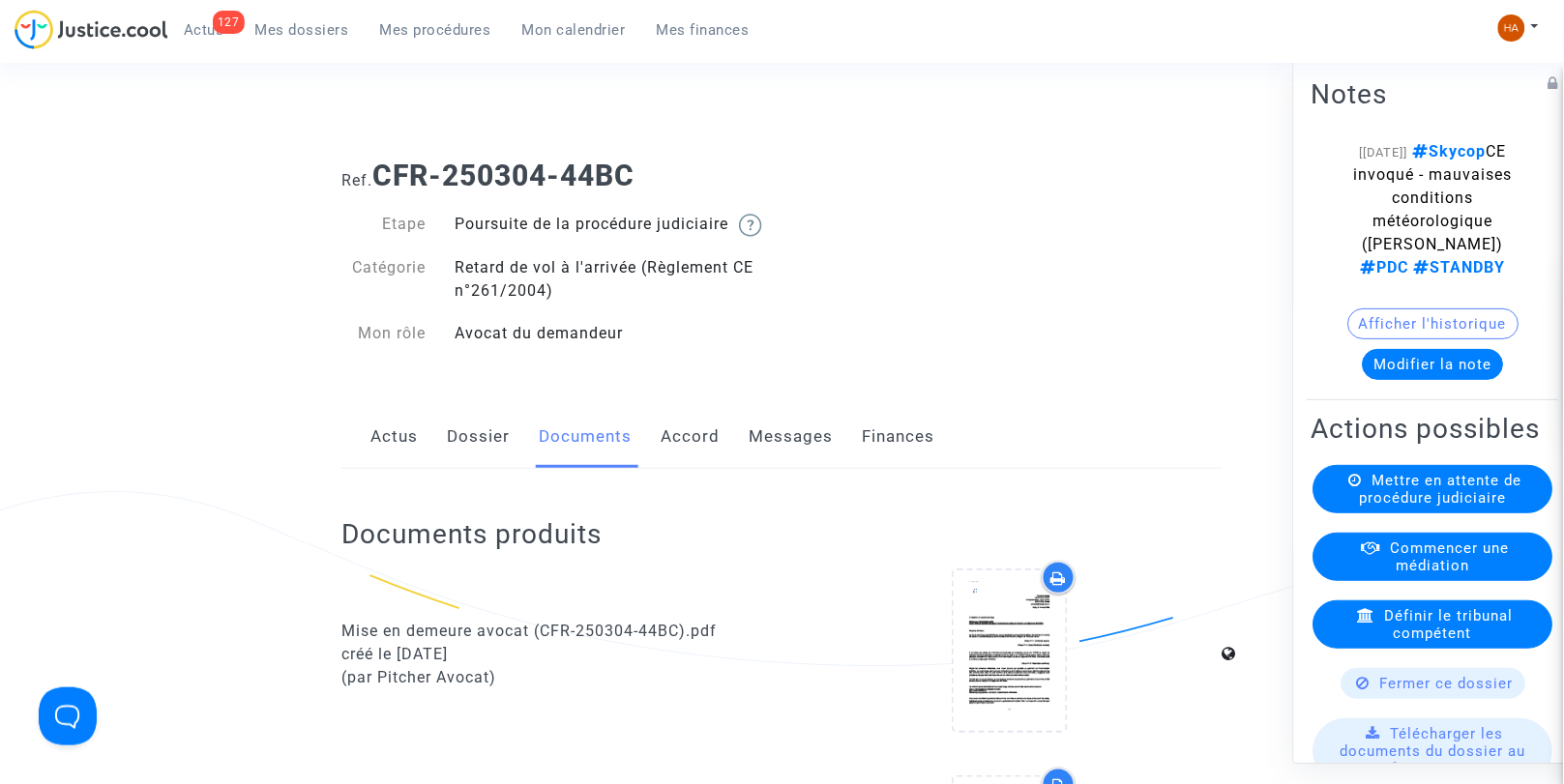
scroll to position [0, 0]
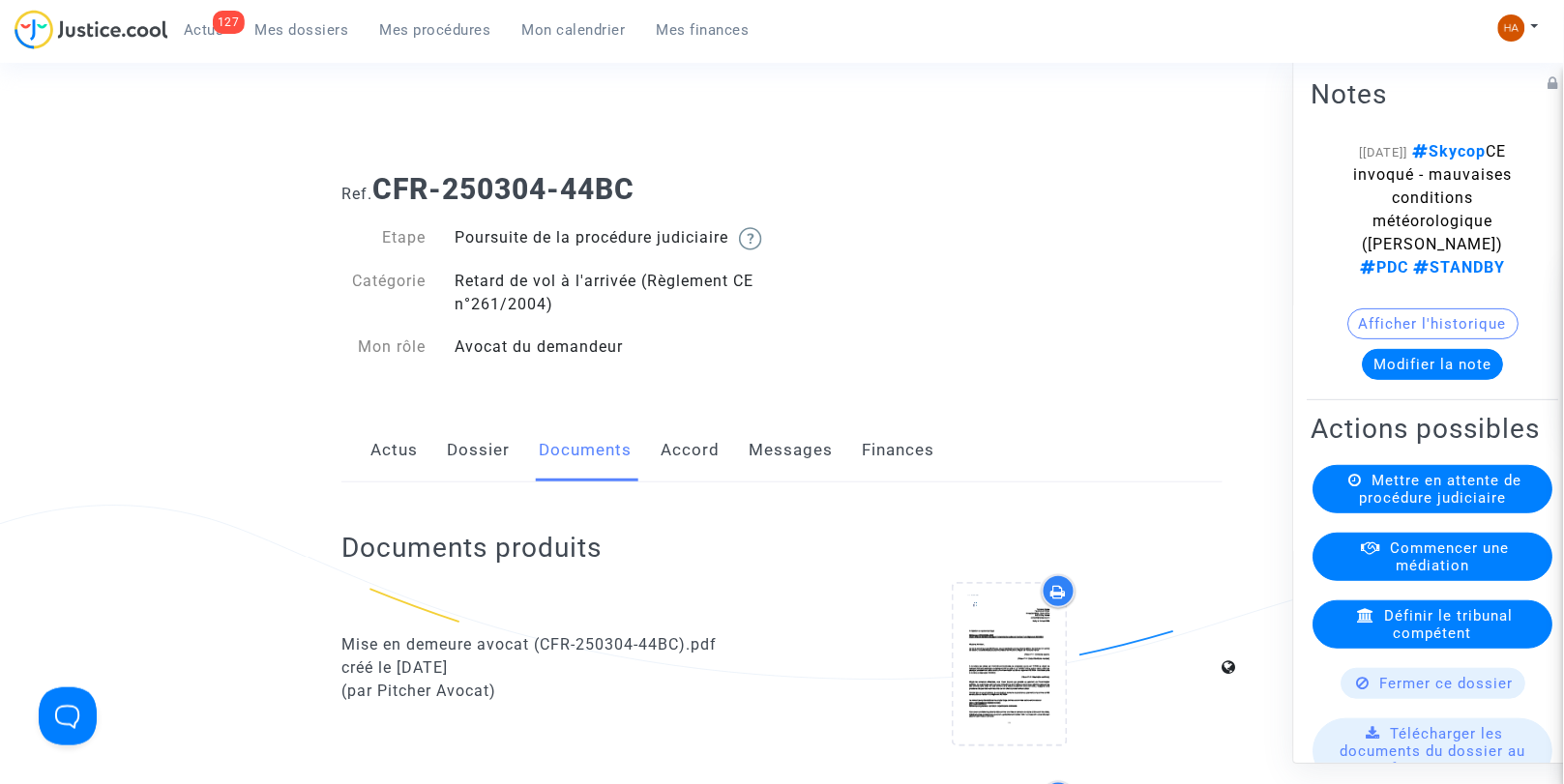
click at [783, 472] on link "Messages" at bounding box center [791, 450] width 85 height 64
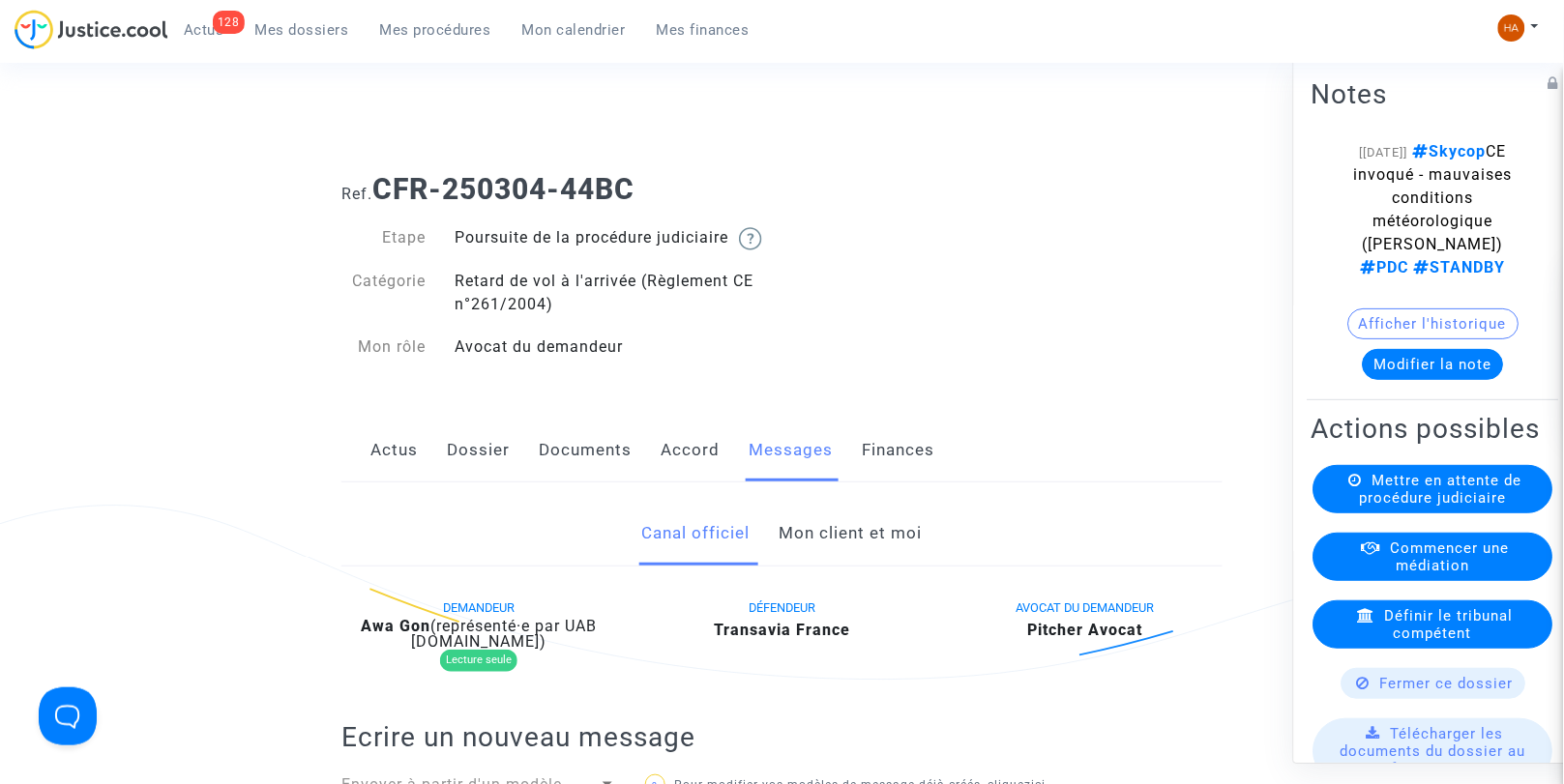
click at [476, 470] on link "Dossier" at bounding box center [479, 450] width 63 height 64
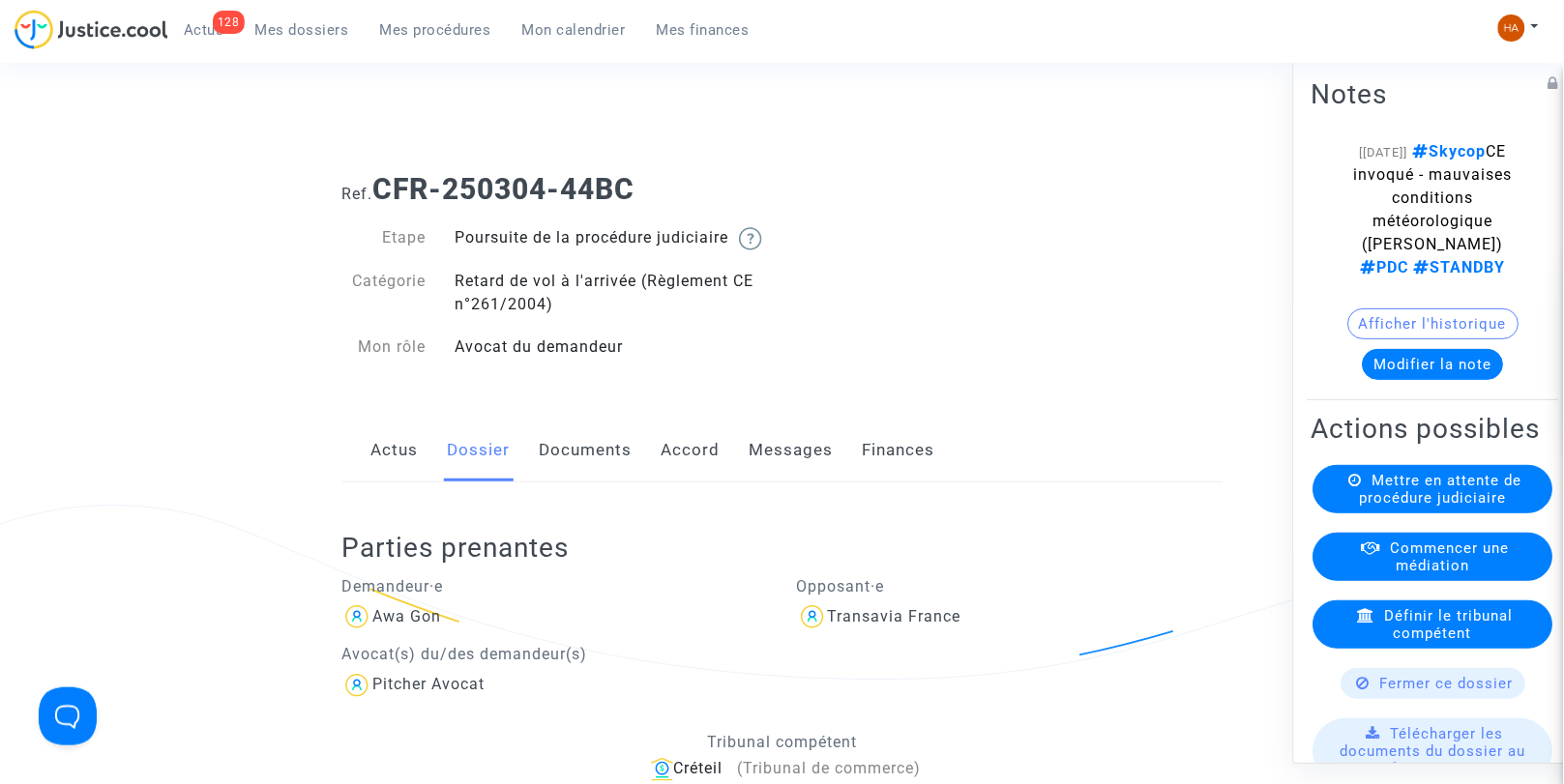
click at [613, 482] on link "Documents" at bounding box center [585, 450] width 92 height 64
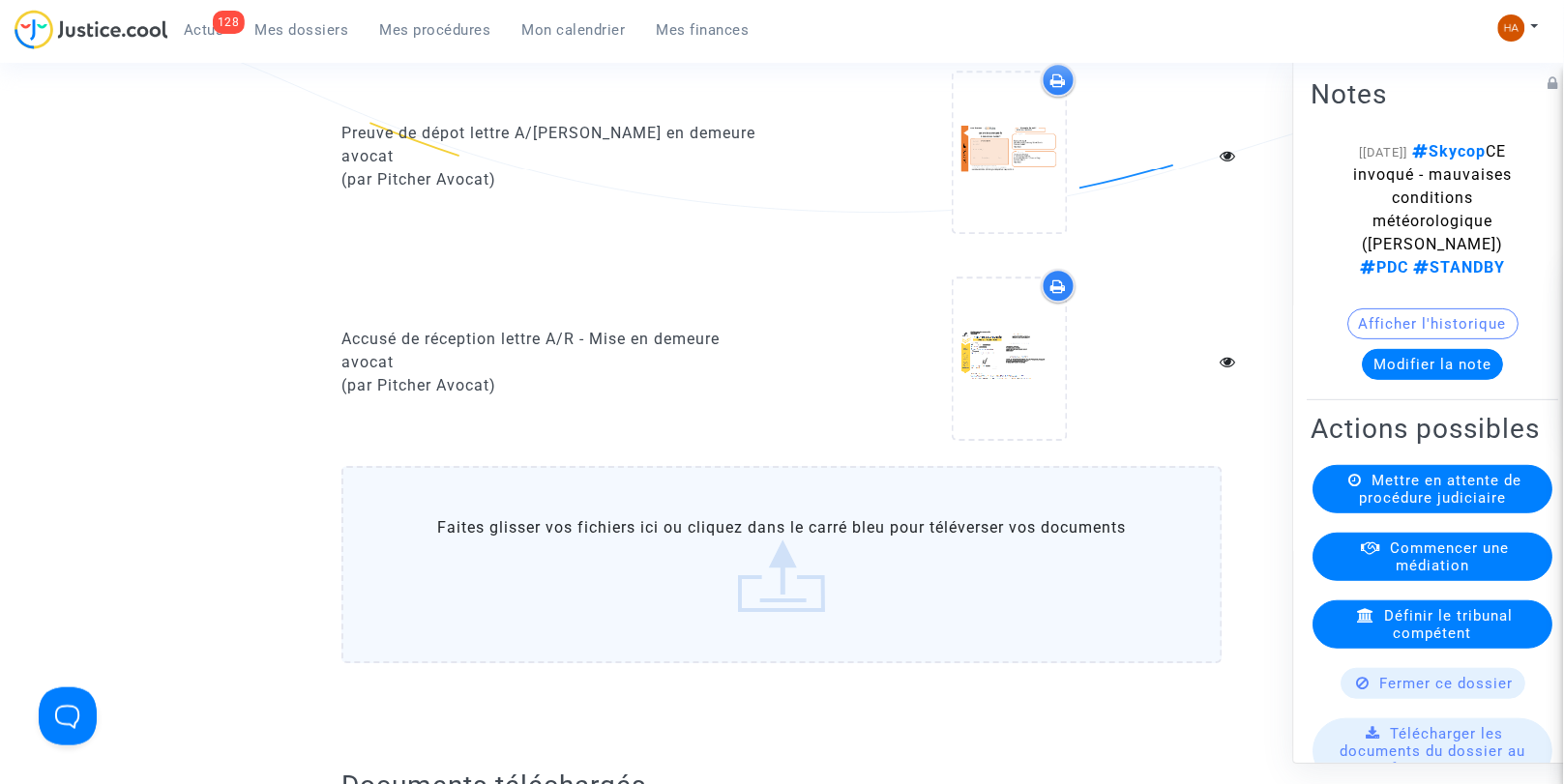
scroll to position [1359, 0]
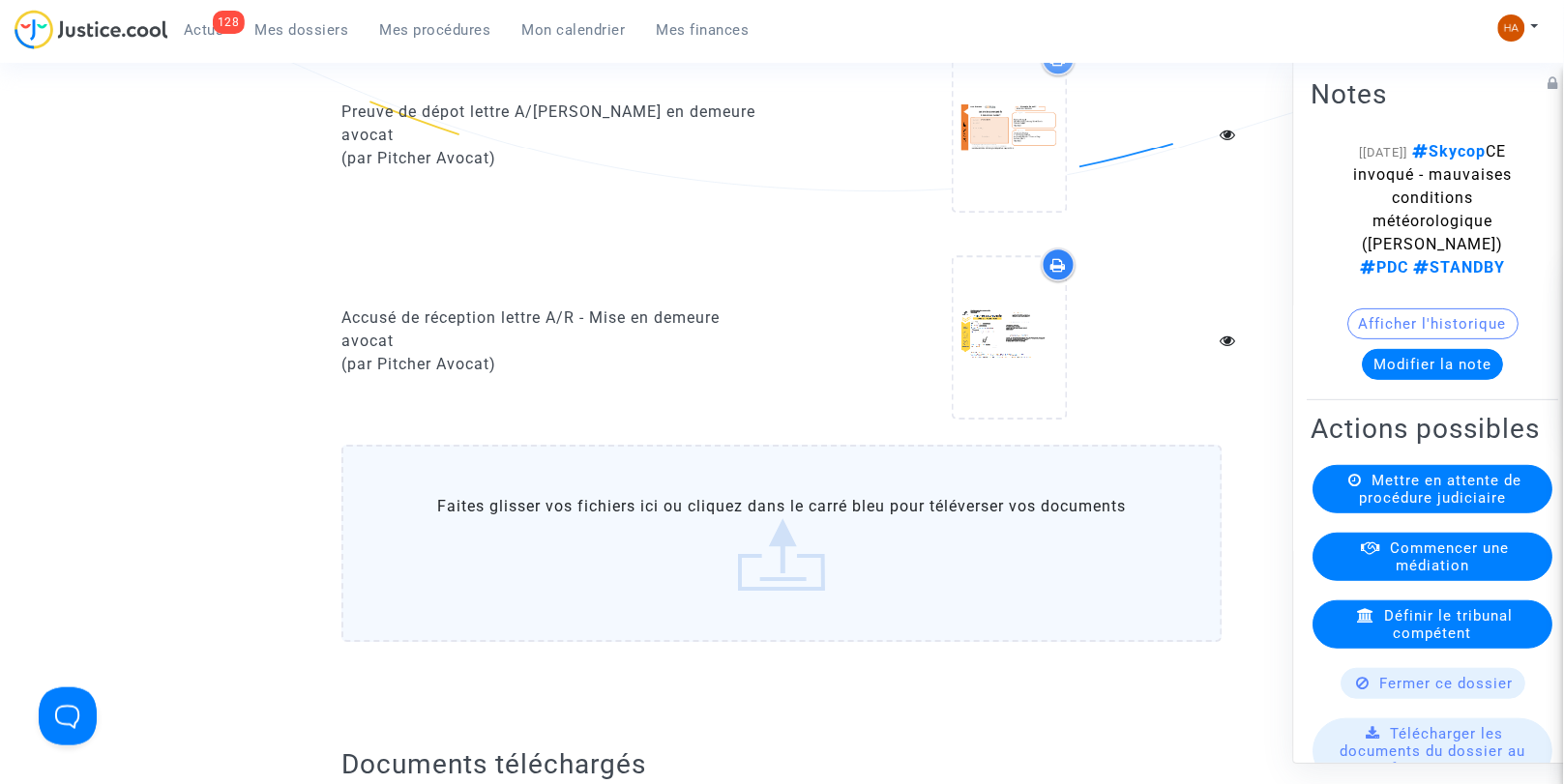
click at [648, 551] on label "Faites glisser vos fichiers ici ou cliquez dans le carré bleu pour téléverser v…" at bounding box center [782, 543] width 882 height 197
click at [0, 0] on input "Faites glisser vos fichiers ici ou cliquez dans le carré bleu pour téléverser v…" at bounding box center [0, 0] width 0 height 0
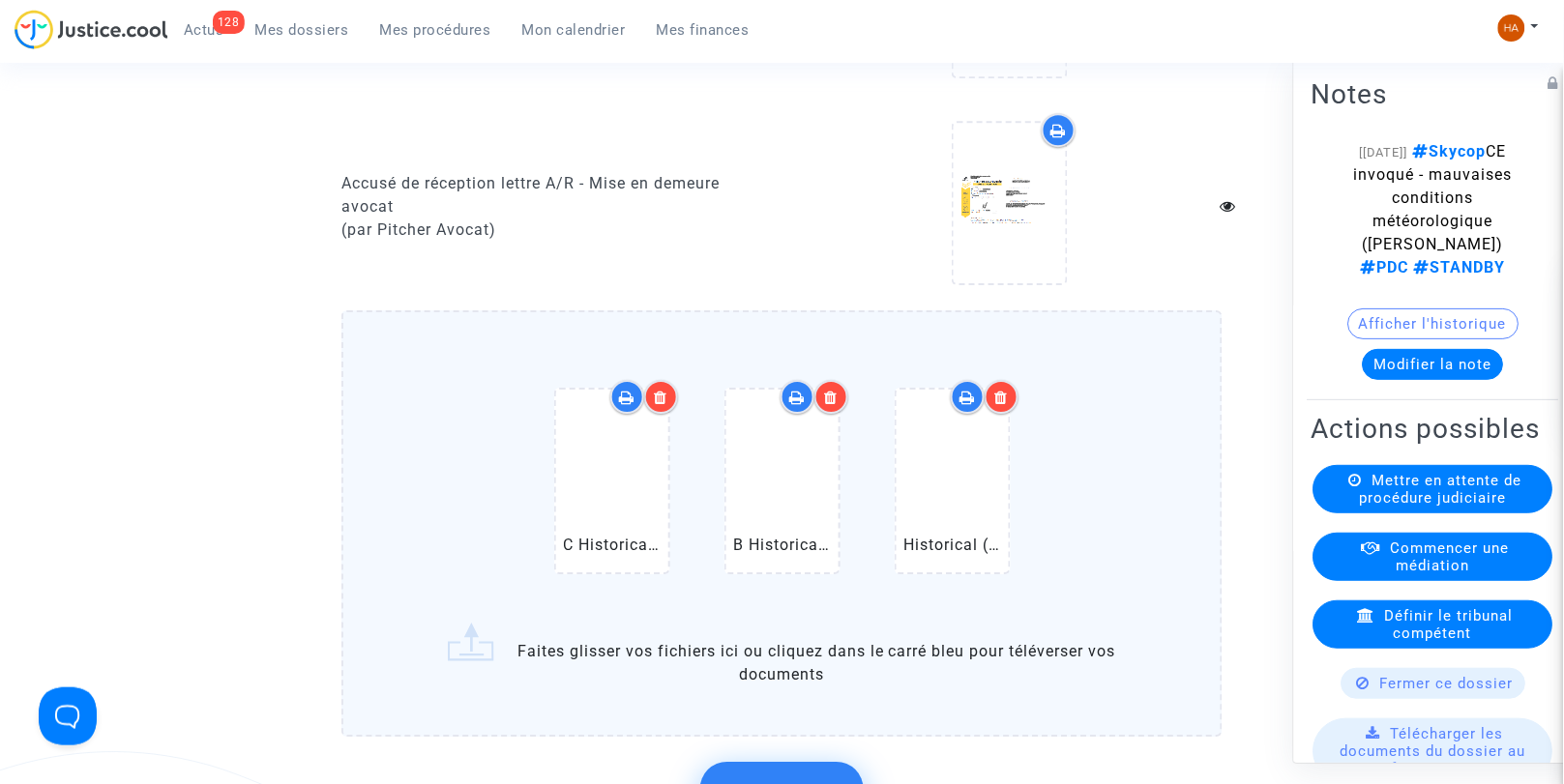
scroll to position [1500, 0]
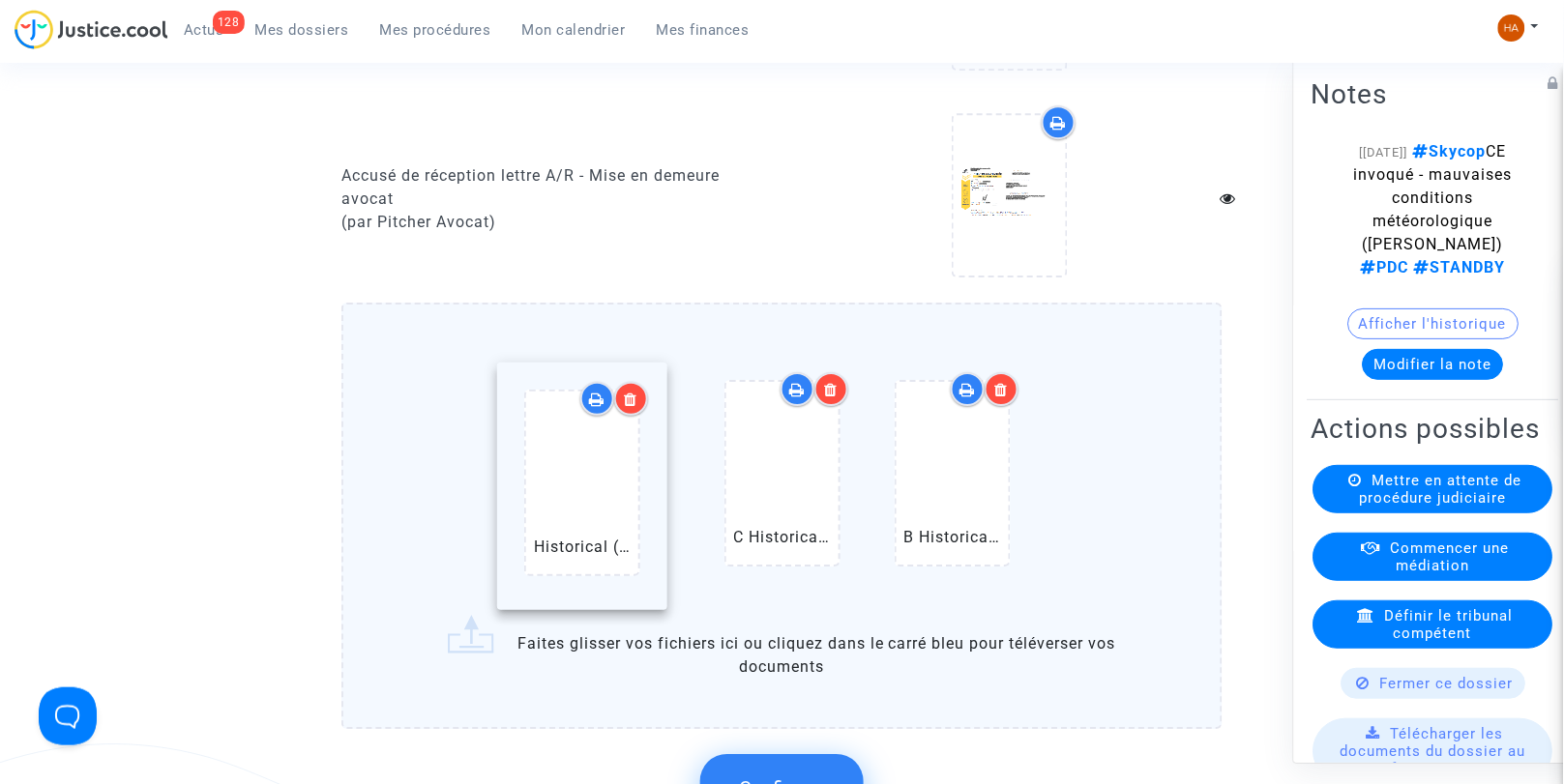
drag, startPoint x: 948, startPoint y: 498, endPoint x: 562, endPoint y: 495, distance: 386.0
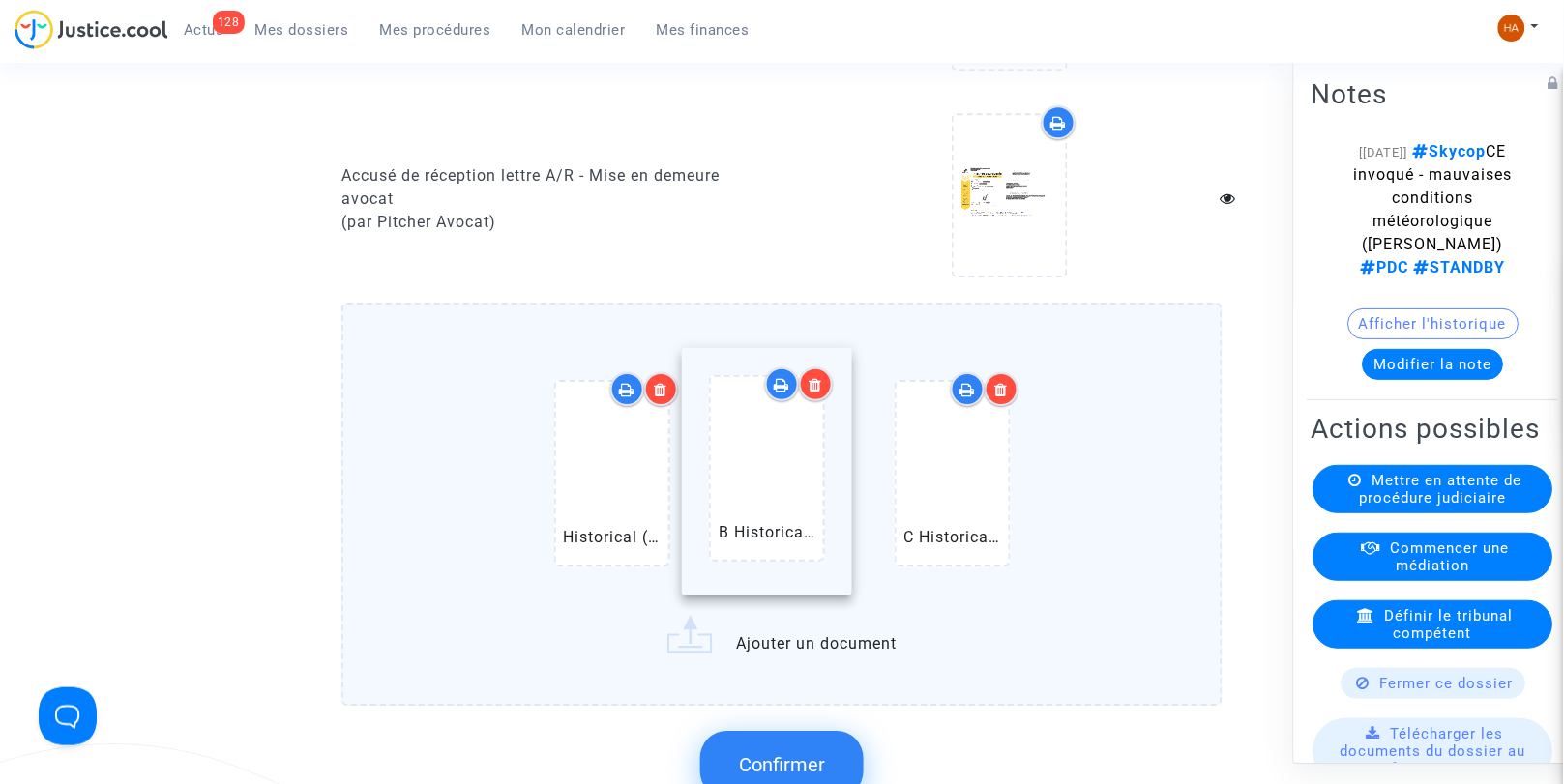
drag, startPoint x: 859, startPoint y: 509, endPoint x: 759, endPoint y: 494, distance: 101.1
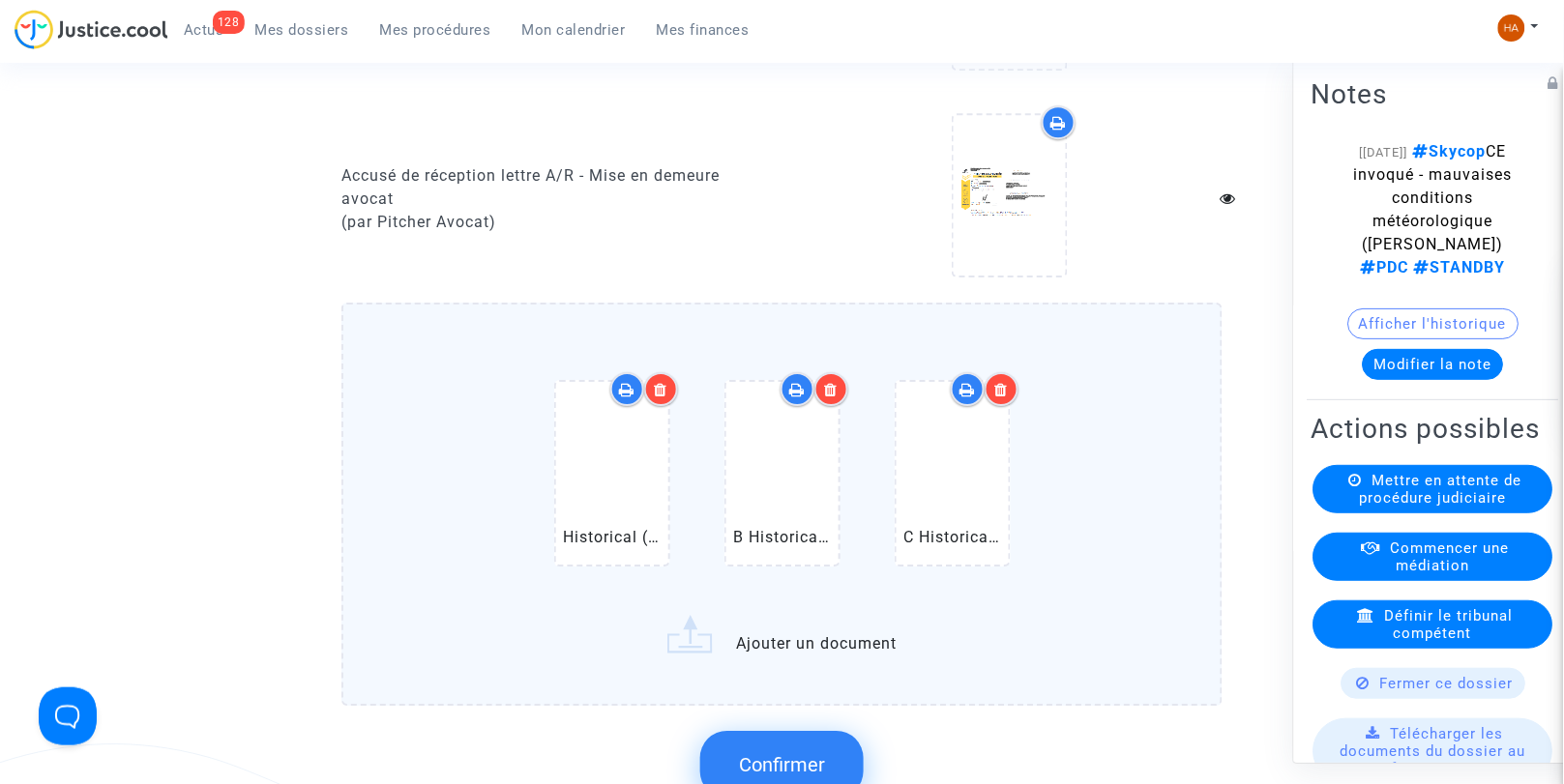
click at [853, 659] on label "Historical (DUB) Dublin Airport Arrivals.pdf B Historical (DUB) Dublin Airport …" at bounding box center [782, 504] width 882 height 403
click at [0, 0] on input "Historical (DUB) Dublin Airport Arrivals.pdf B Historical (DUB) Dublin Airport …" at bounding box center [0, 0] width 0 height 0
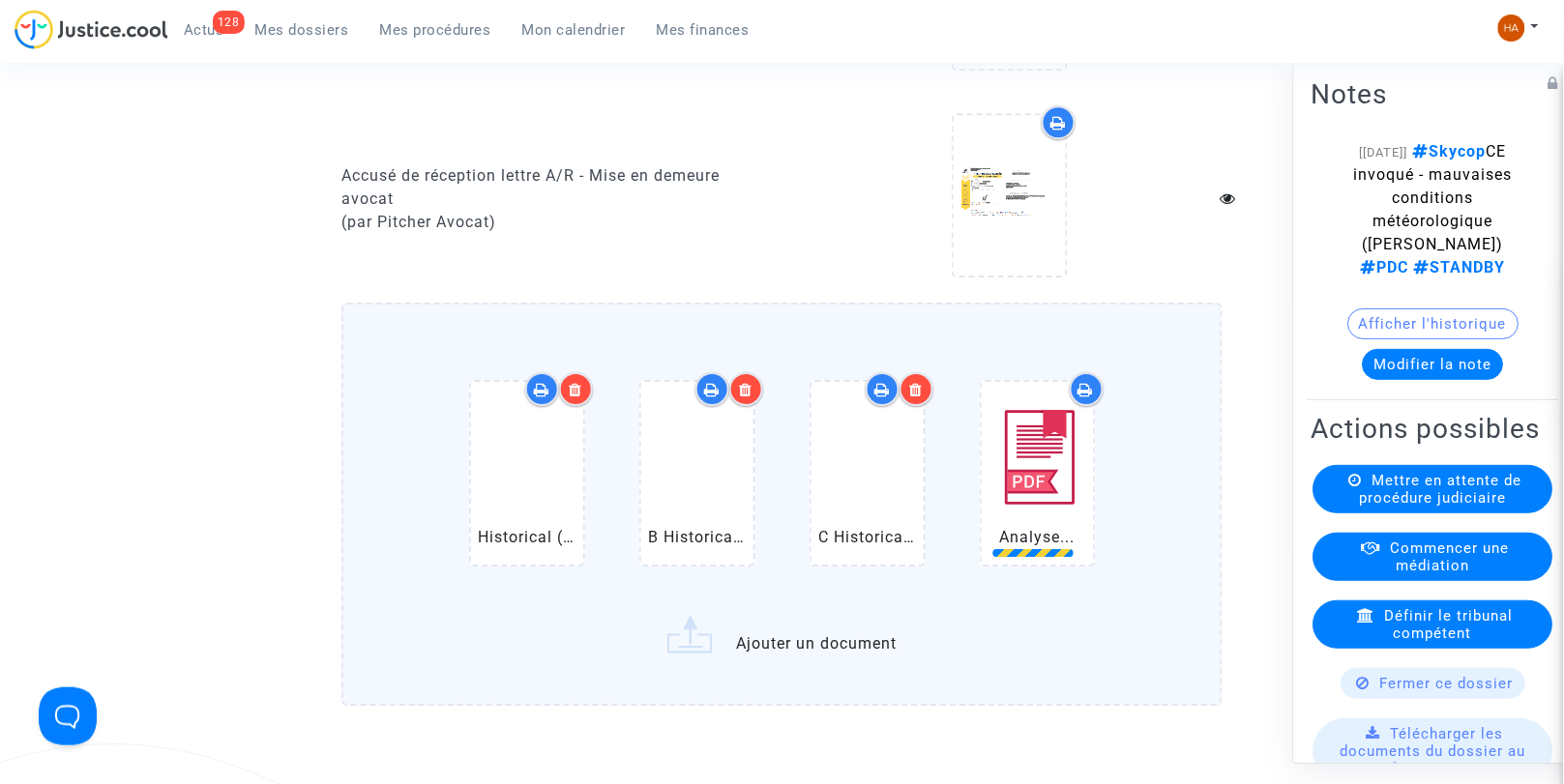
click at [765, 648] on label "Historical (DUB) Dublin Airport Arrivals.pdf B Historical (DUB) Dublin Airport …" at bounding box center [782, 504] width 882 height 403
click at [0, 0] on input "Historical (DUB) Dublin Airport Arrivals.pdf B Historical (DUB) Dublin Airport …" at bounding box center [0, 0] width 0 height 0
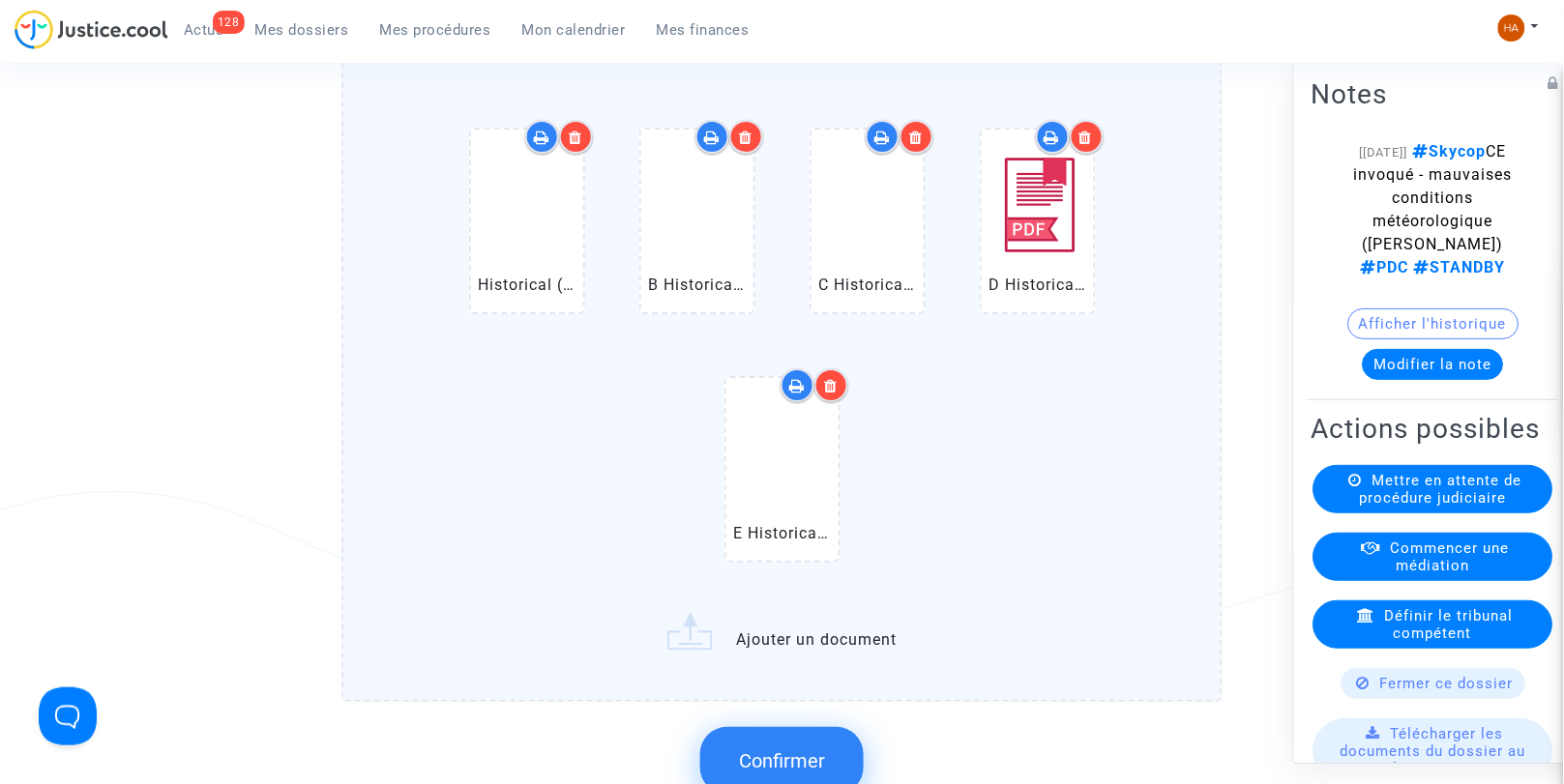
scroll to position [1754, 0]
click at [881, 654] on label "Historical (DUB) Dublin Airport Arrivals.pdf B Historical (DUB) Dublin Airport …" at bounding box center [782, 375] width 882 height 652
click at [0, 0] on input "Historical (DUB) Dublin Airport Arrivals.pdf B Historical (DUB) Dublin Airport …" at bounding box center [0, 0] width 0 height 0
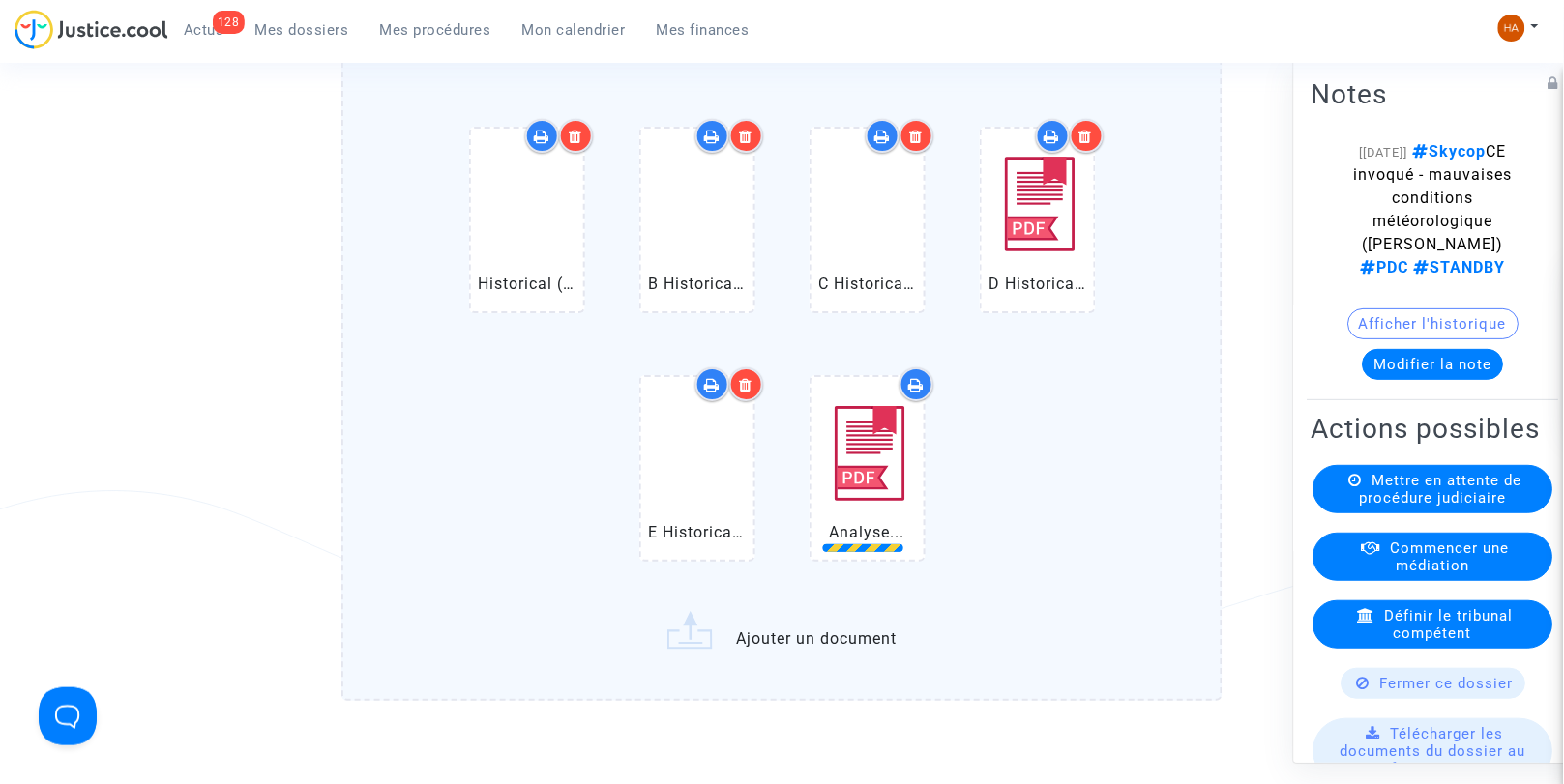
click at [736, 643] on label "Historical (DUB) Dublin Airport Arrivals.pdf B Historical (DUB) Dublin Airport …" at bounding box center [782, 375] width 882 height 652
click at [0, 0] on input "Historical (DUB) Dublin Airport Arrivals.pdf B Historical (DUB) Dublin Airport …" at bounding box center [0, 0] width 0 height 0
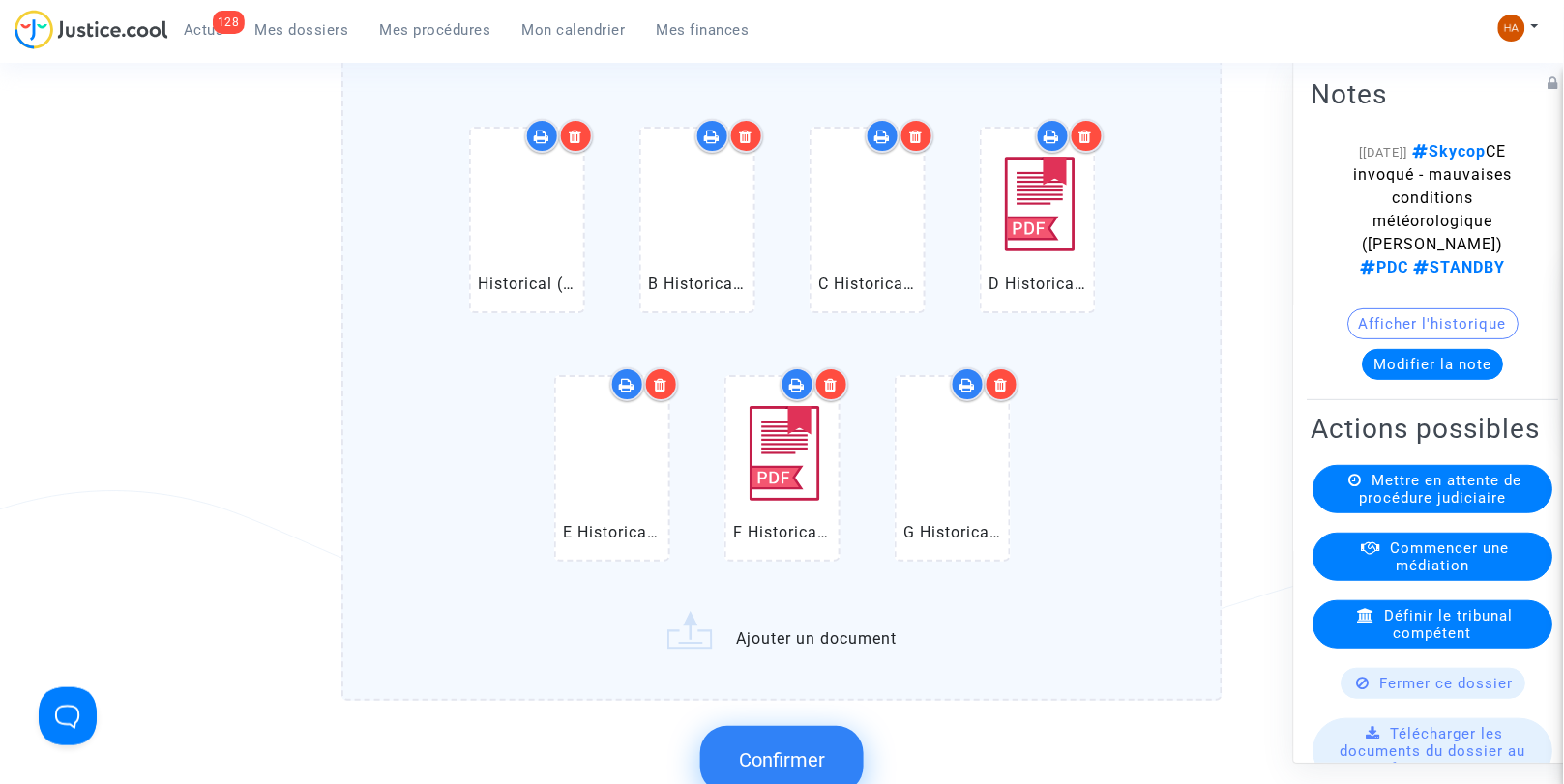
click at [801, 654] on label "Historical (DUB) Dublin Airport Arrivals.pdf B Historical (DUB) Dublin Airport …" at bounding box center [782, 375] width 882 height 652
click at [0, 0] on input "Historical (DUB) Dublin Airport Arrivals.pdf B Historical (DUB) Dublin Airport …" at bounding box center [0, 0] width 0 height 0
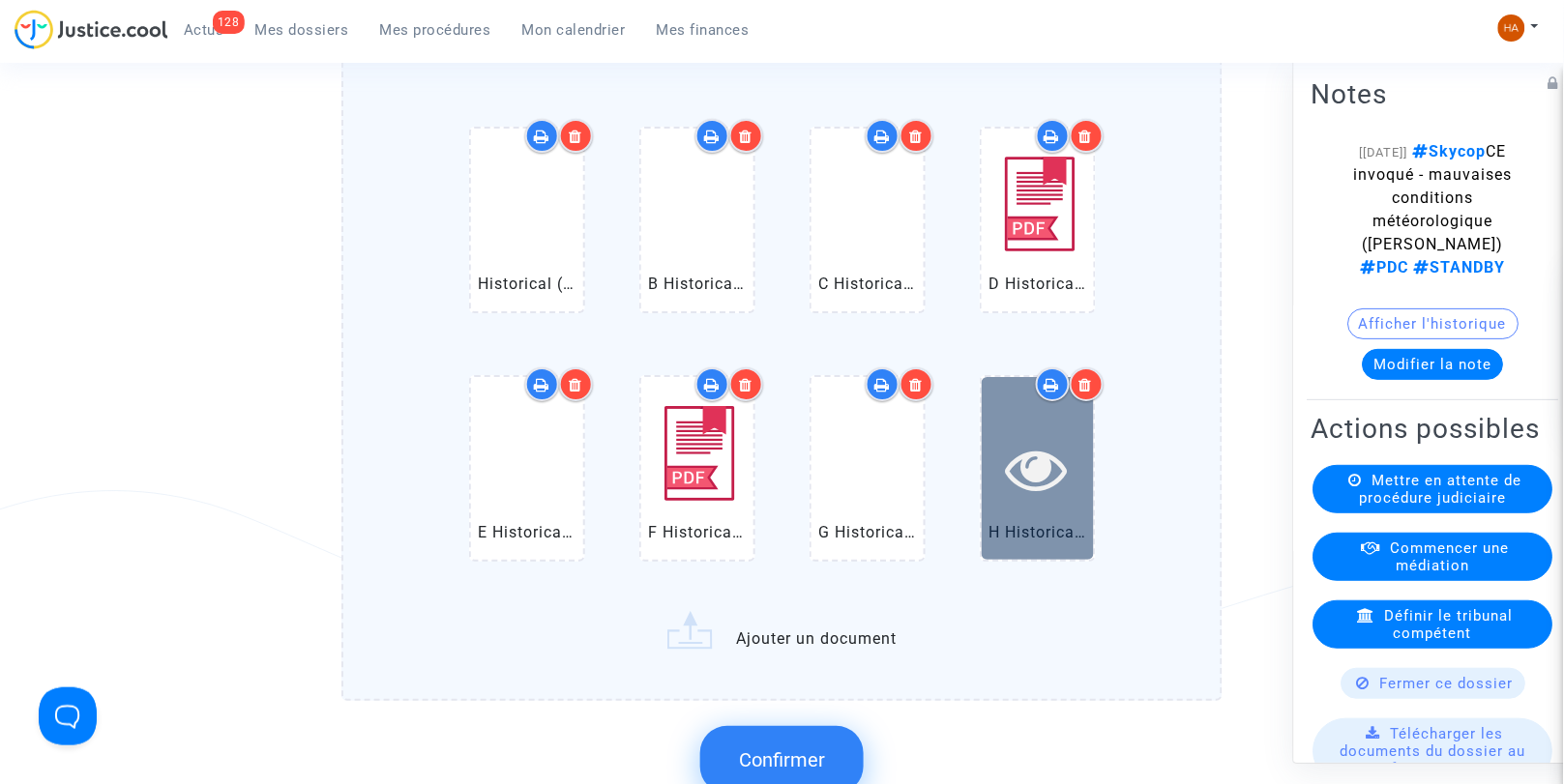
click at [1060, 509] on div at bounding box center [1038, 469] width 112 height 183
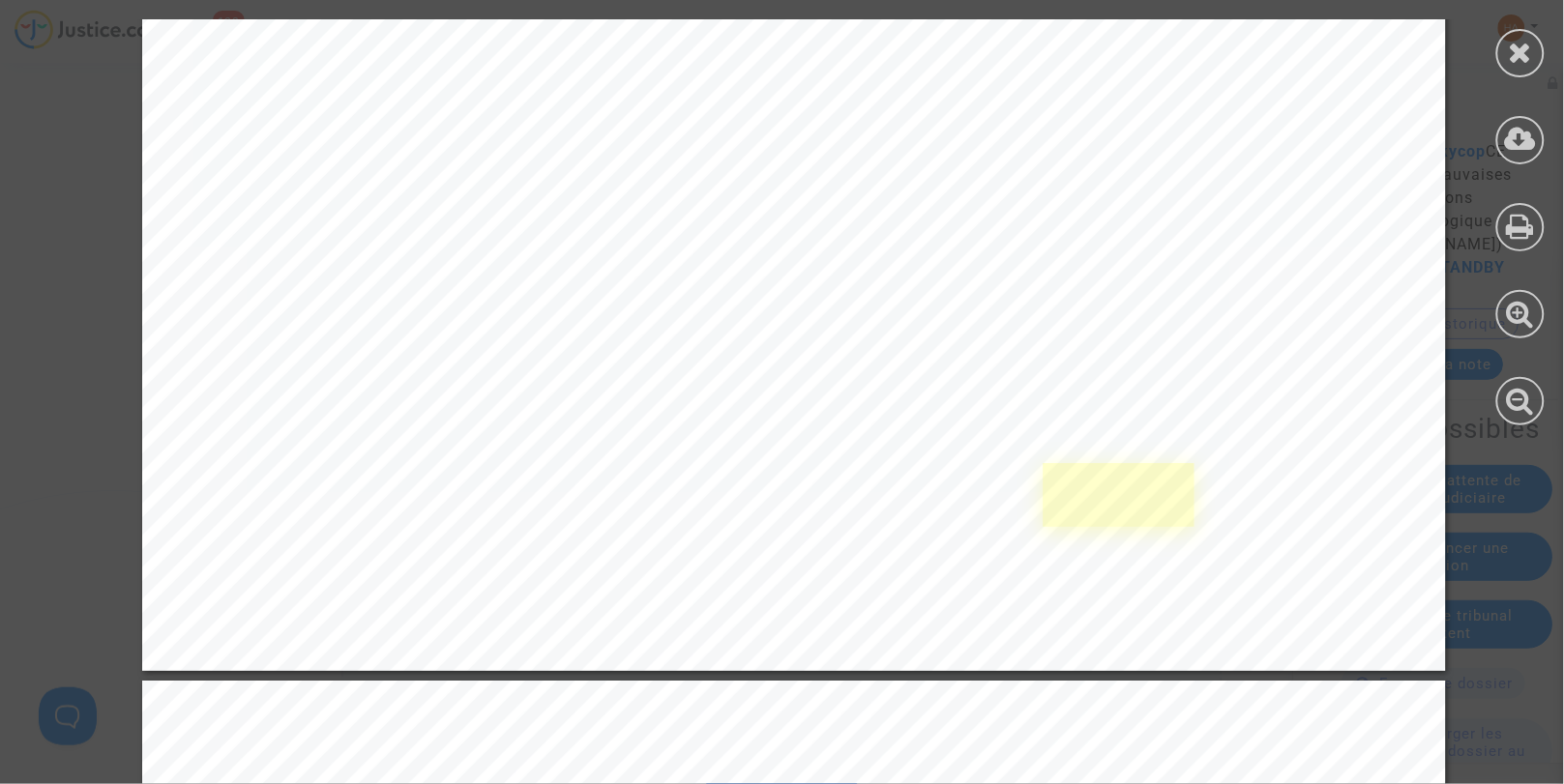
scroll to position [1047, 0]
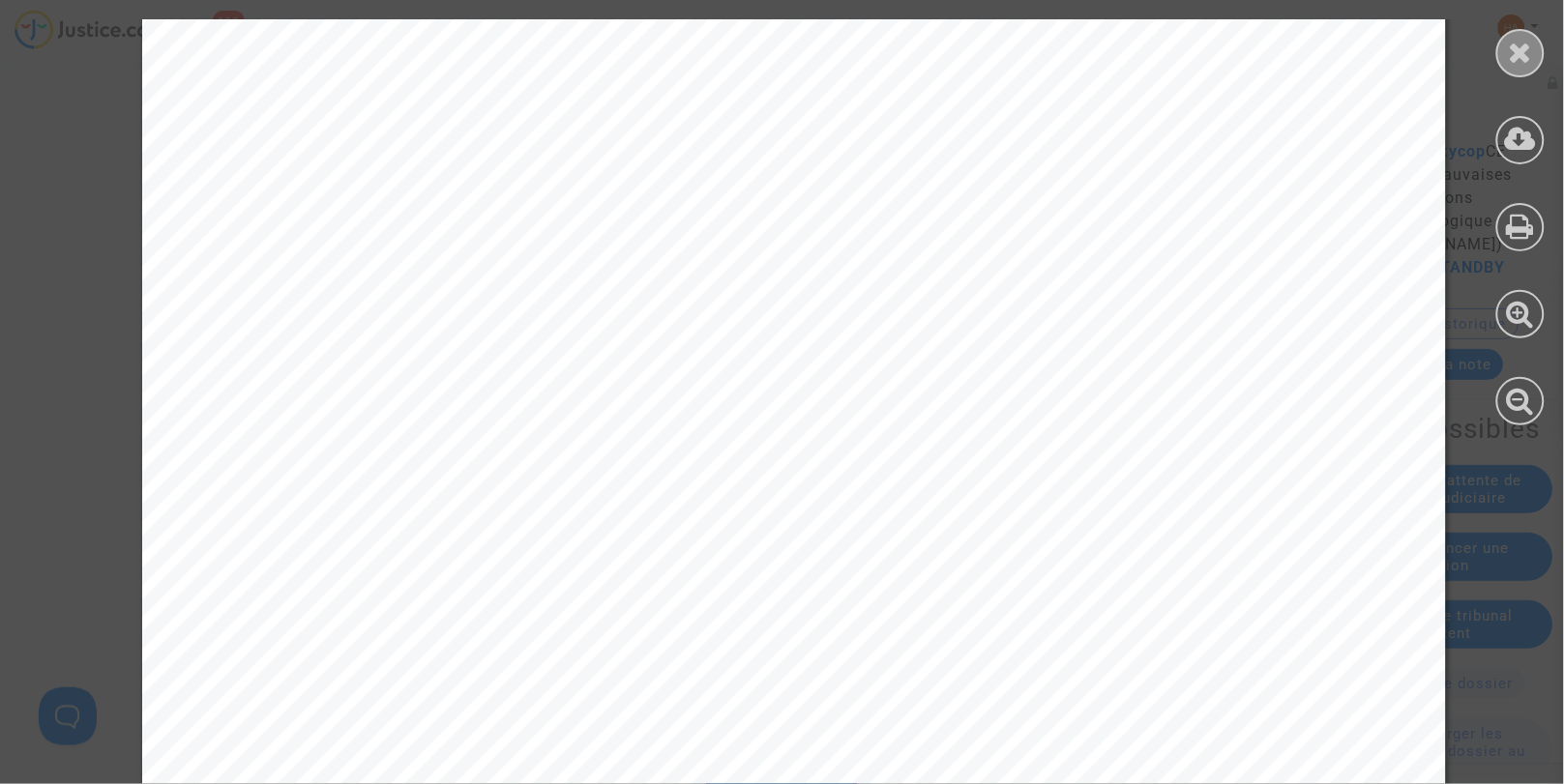
click at [1522, 58] on icon at bounding box center [1521, 52] width 25 height 29
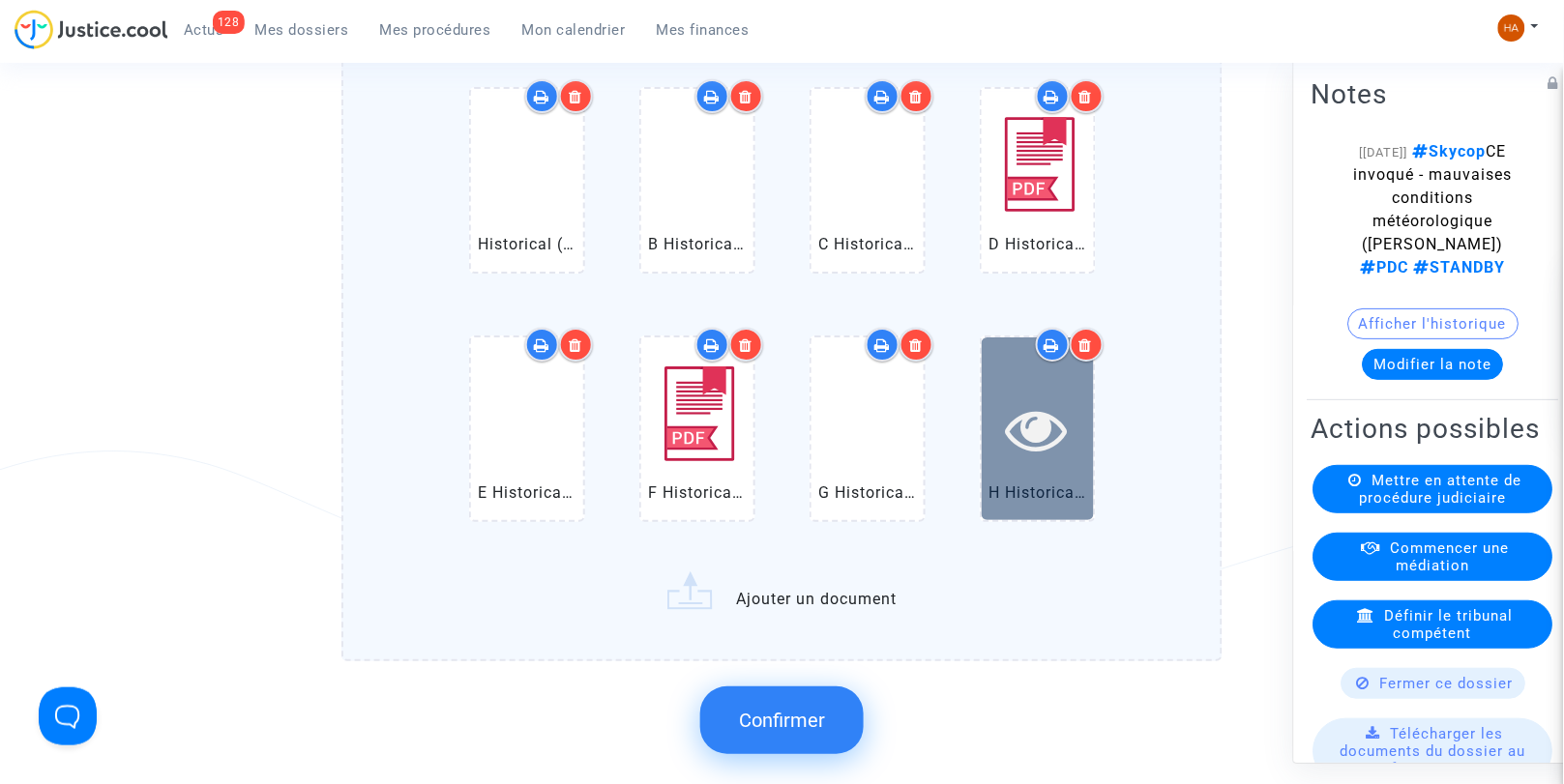
scroll to position [1801, 0]
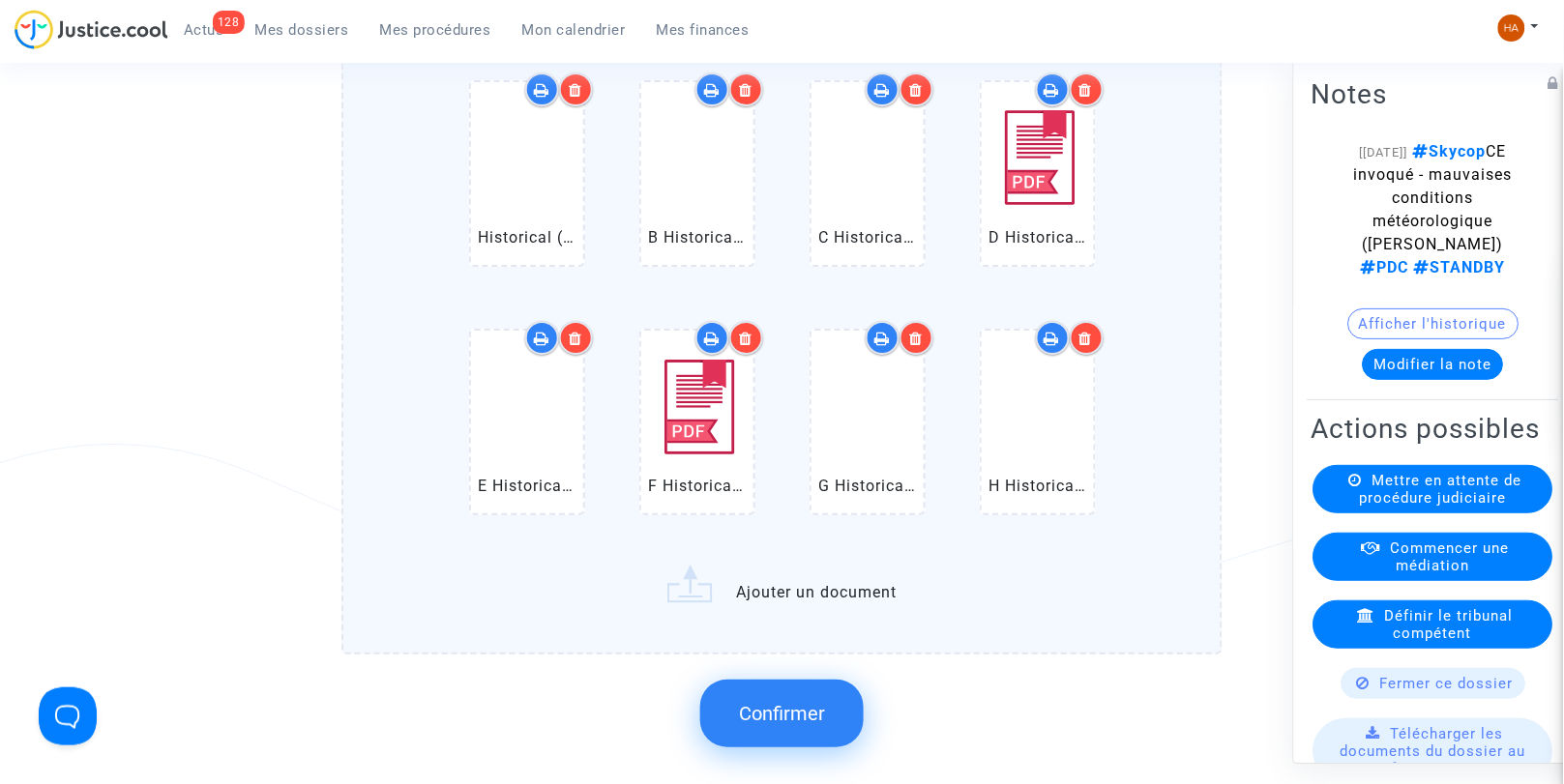
click at [776, 720] on span "Confirmer" at bounding box center [782, 714] width 87 height 24
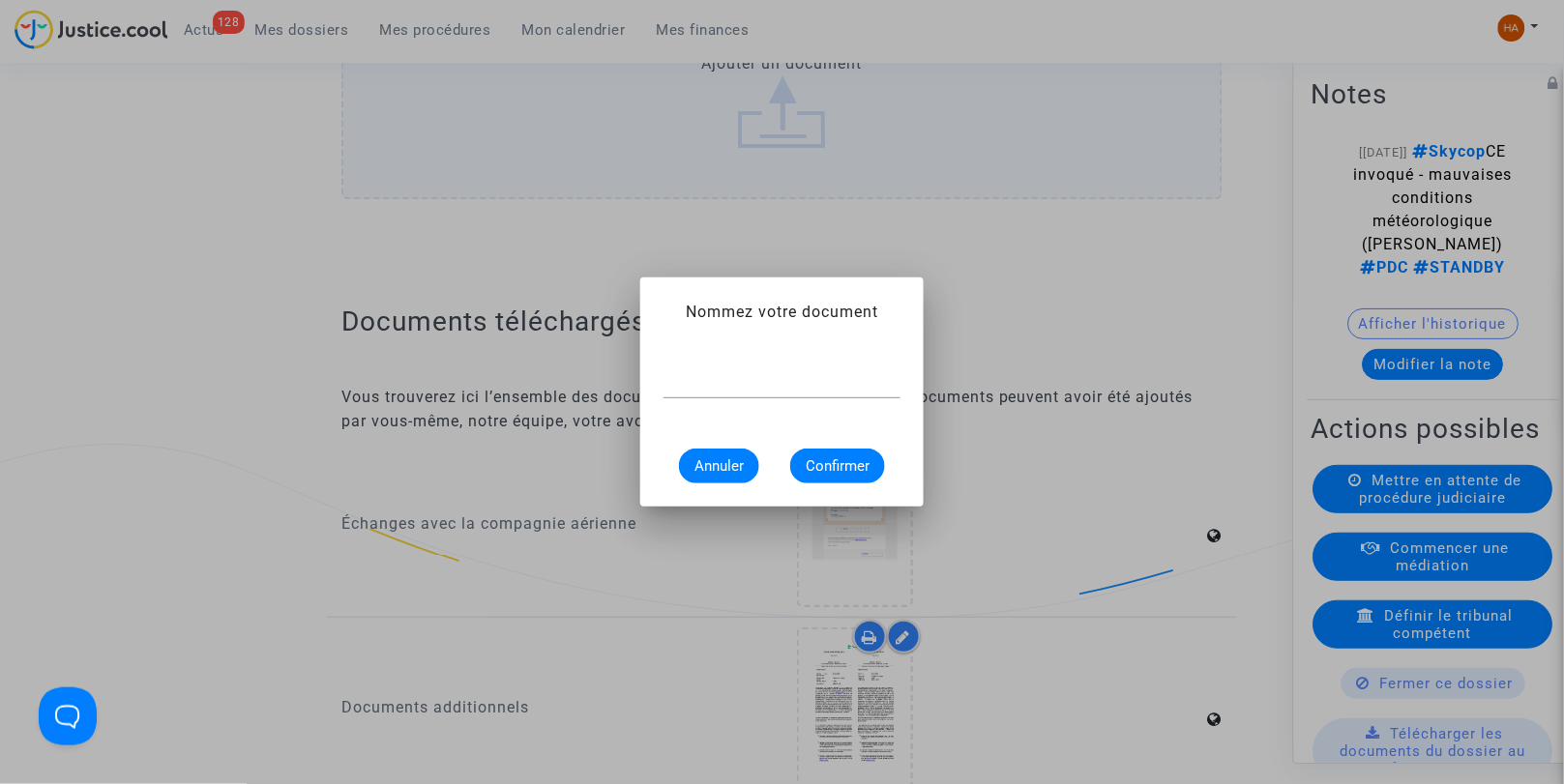
scroll to position [0, 0]
click at [697, 381] on input "Flighstats Aéroport de Dublin" at bounding box center [782, 383] width 237 height 18
click at [876, 383] on input "Flightstats Aéroport de Dublin" at bounding box center [782, 383] width 237 height 18
type input "Flightstats Aéroport de Dublin 10 décembre 2023"
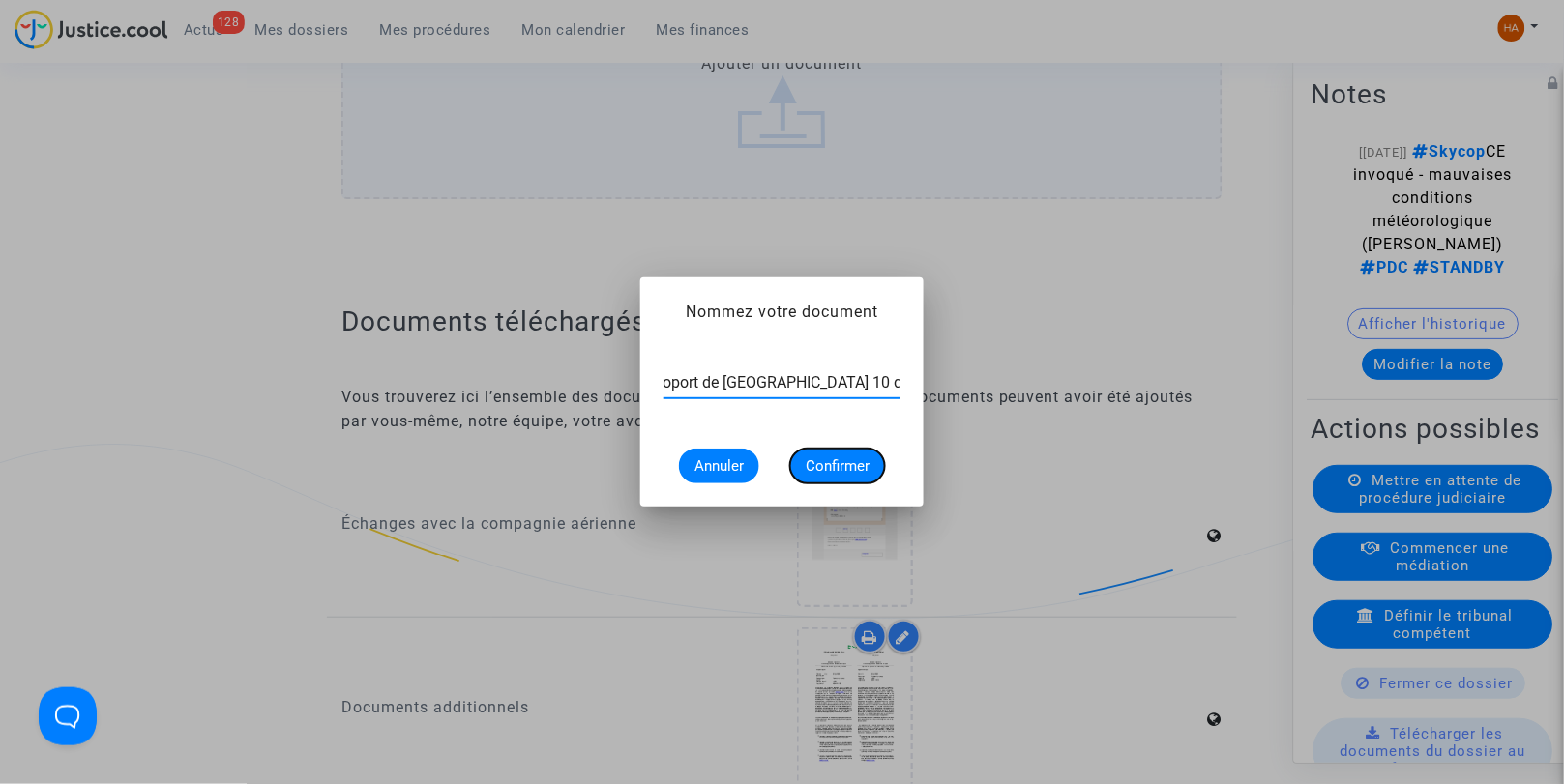
click at [838, 459] on span "Confirmer" at bounding box center [838, 467] width 64 height 18
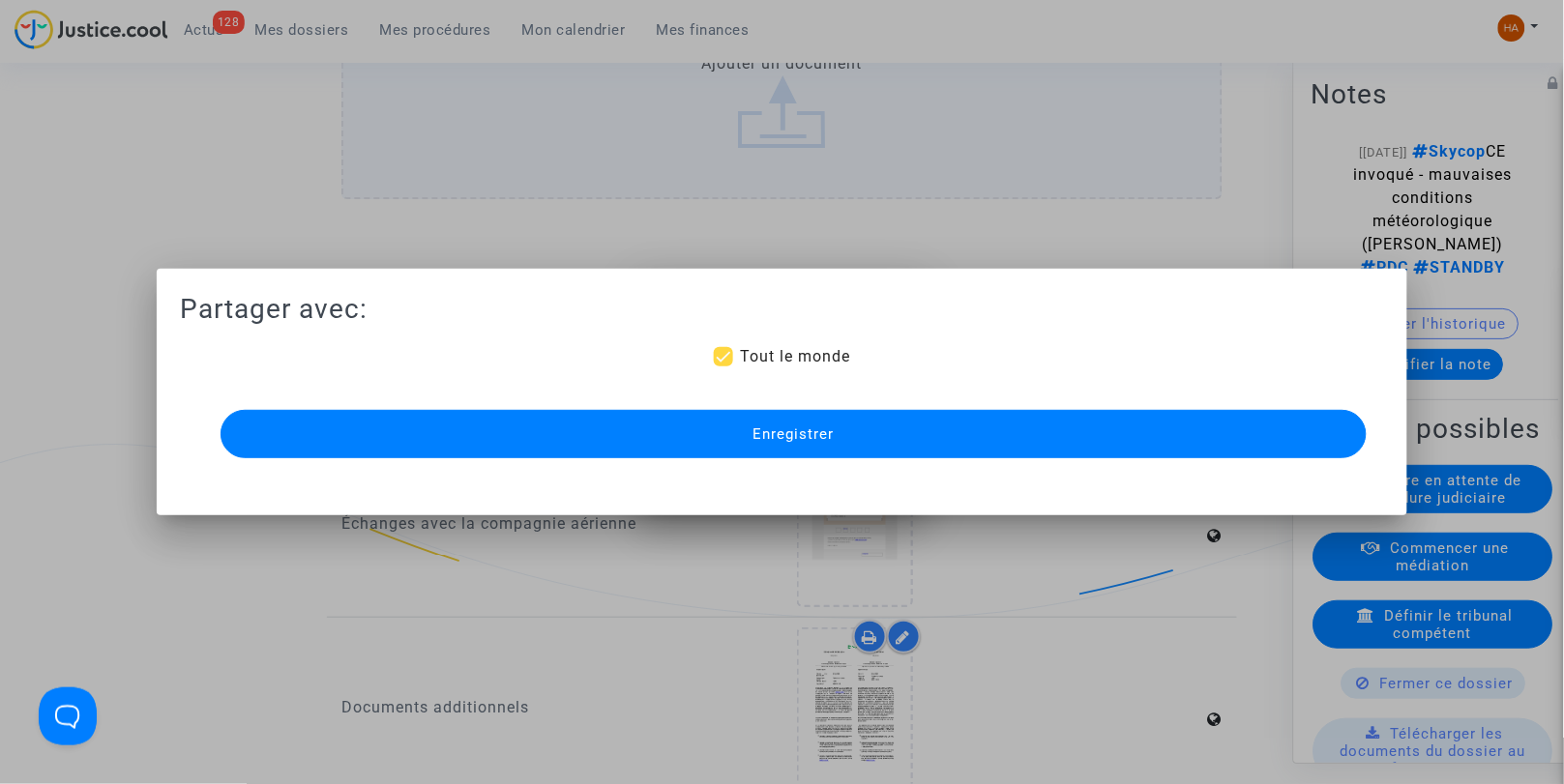
scroll to position [1801, 0]
click at [869, 428] on button "Enregistrer" at bounding box center [793, 433] width 1147 height 48
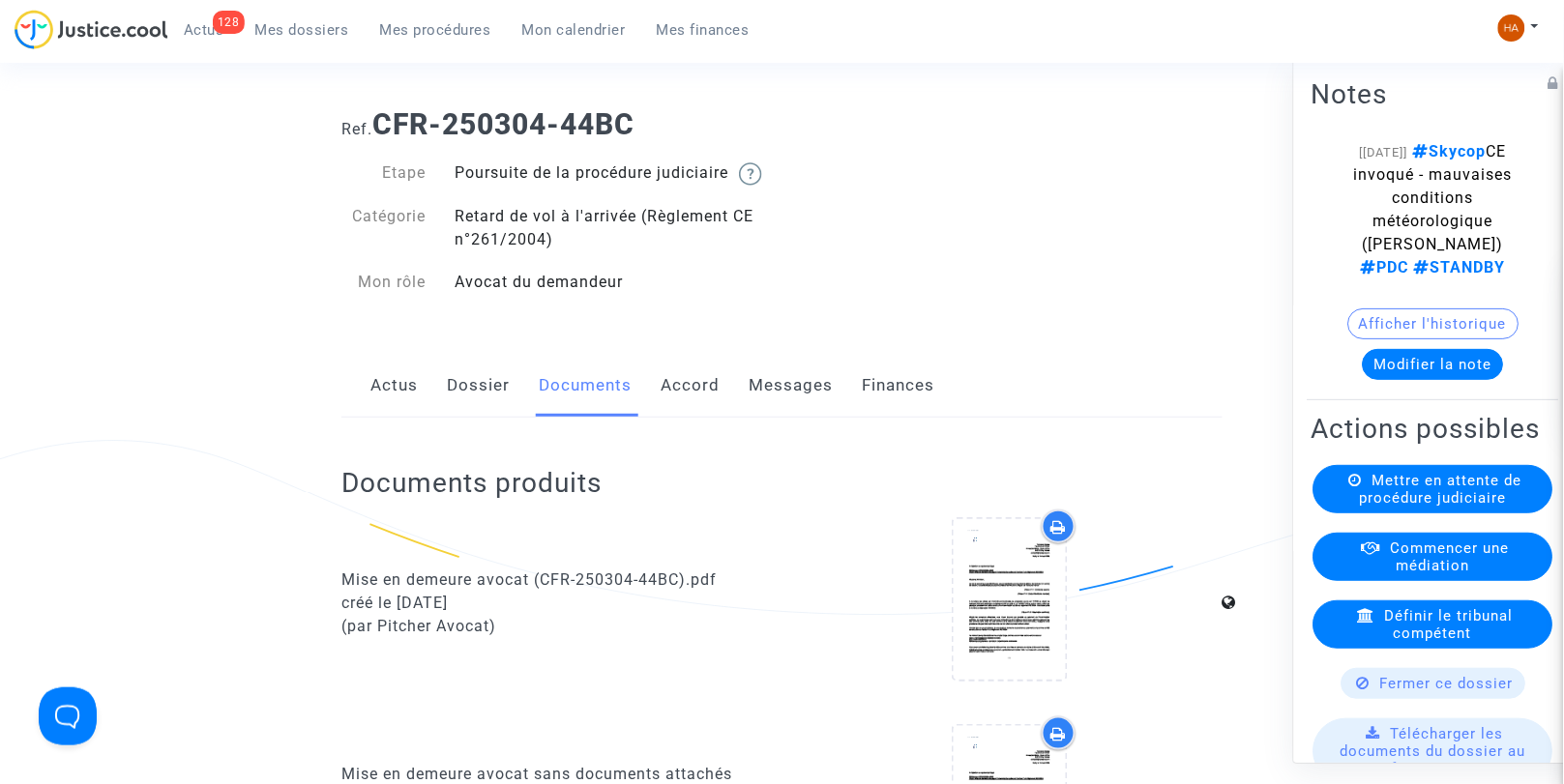
scroll to position [322, 0]
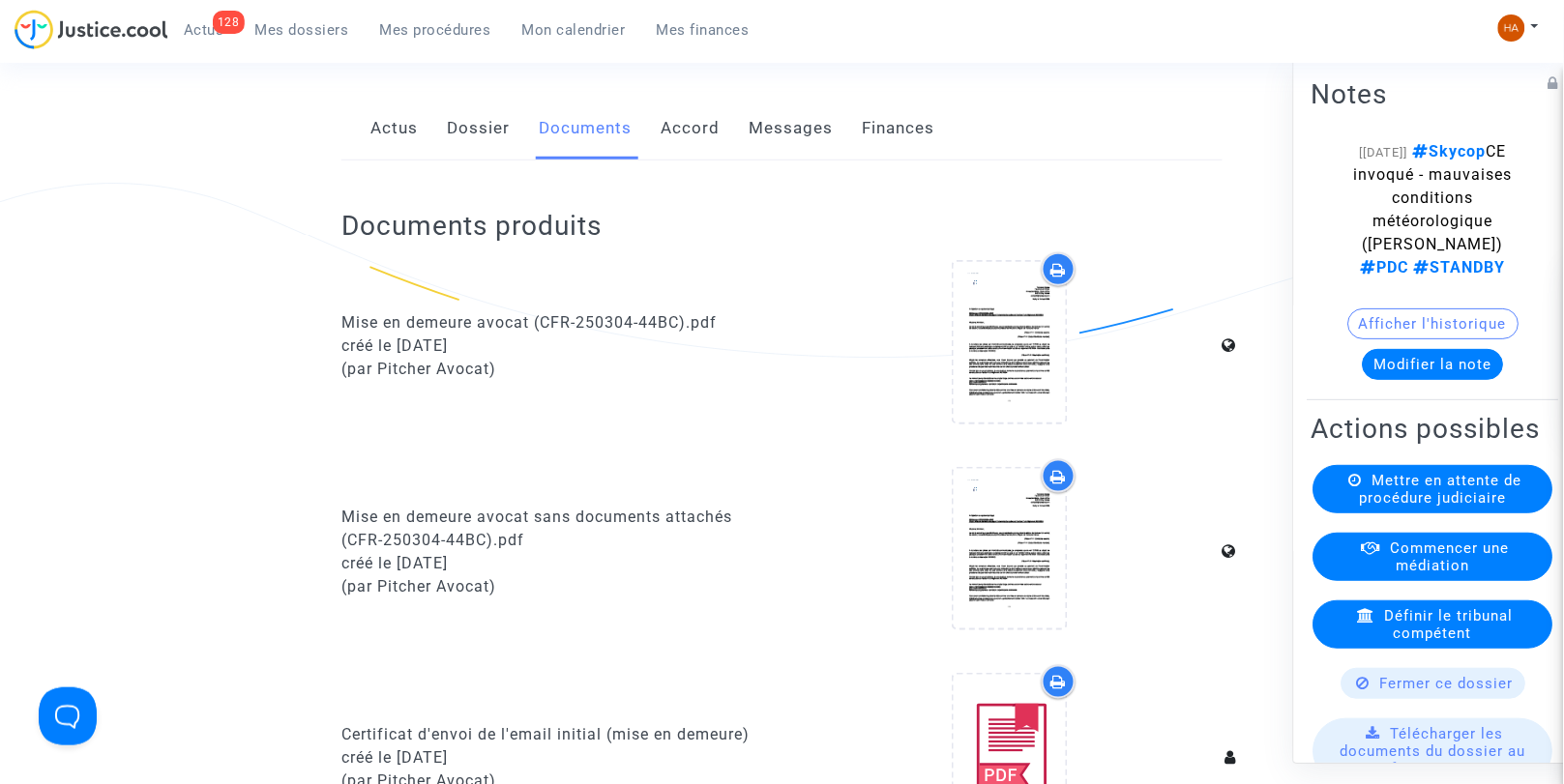
click at [789, 152] on link "Messages" at bounding box center [791, 128] width 85 height 64
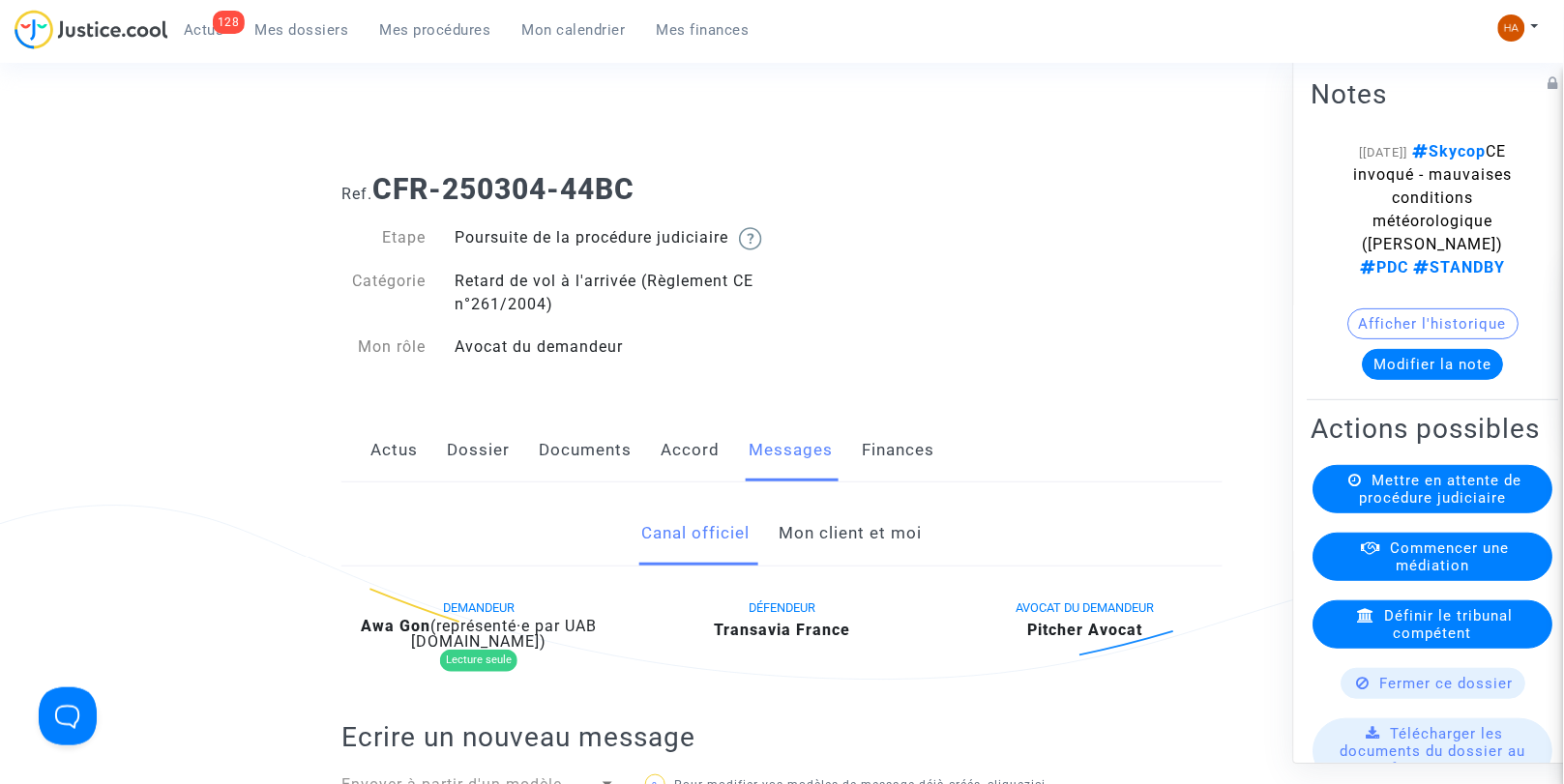
click at [852, 551] on link "Mon client et moi" at bounding box center [851, 533] width 144 height 64
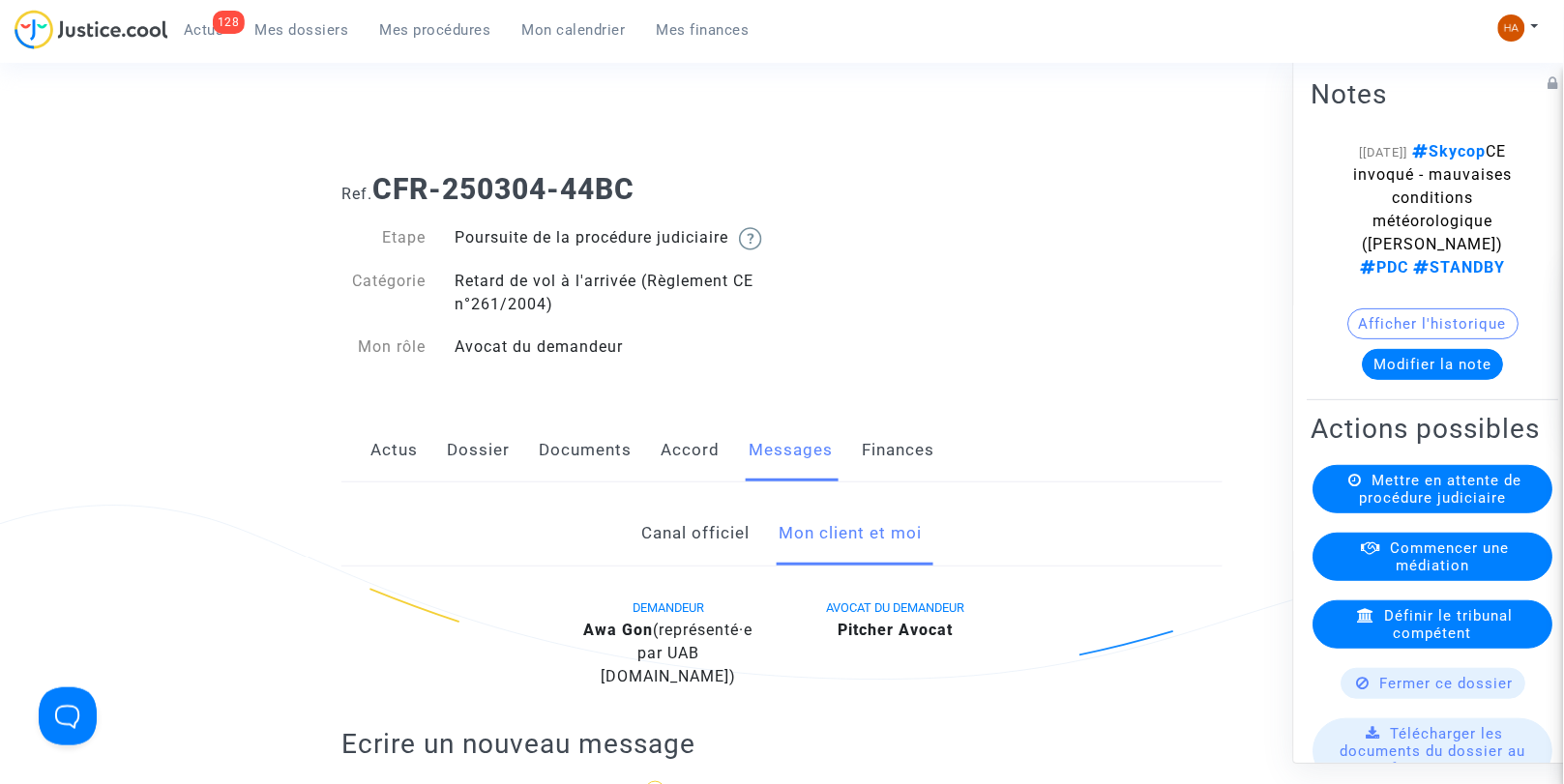
click at [482, 477] on link "Dossier" at bounding box center [479, 450] width 63 height 64
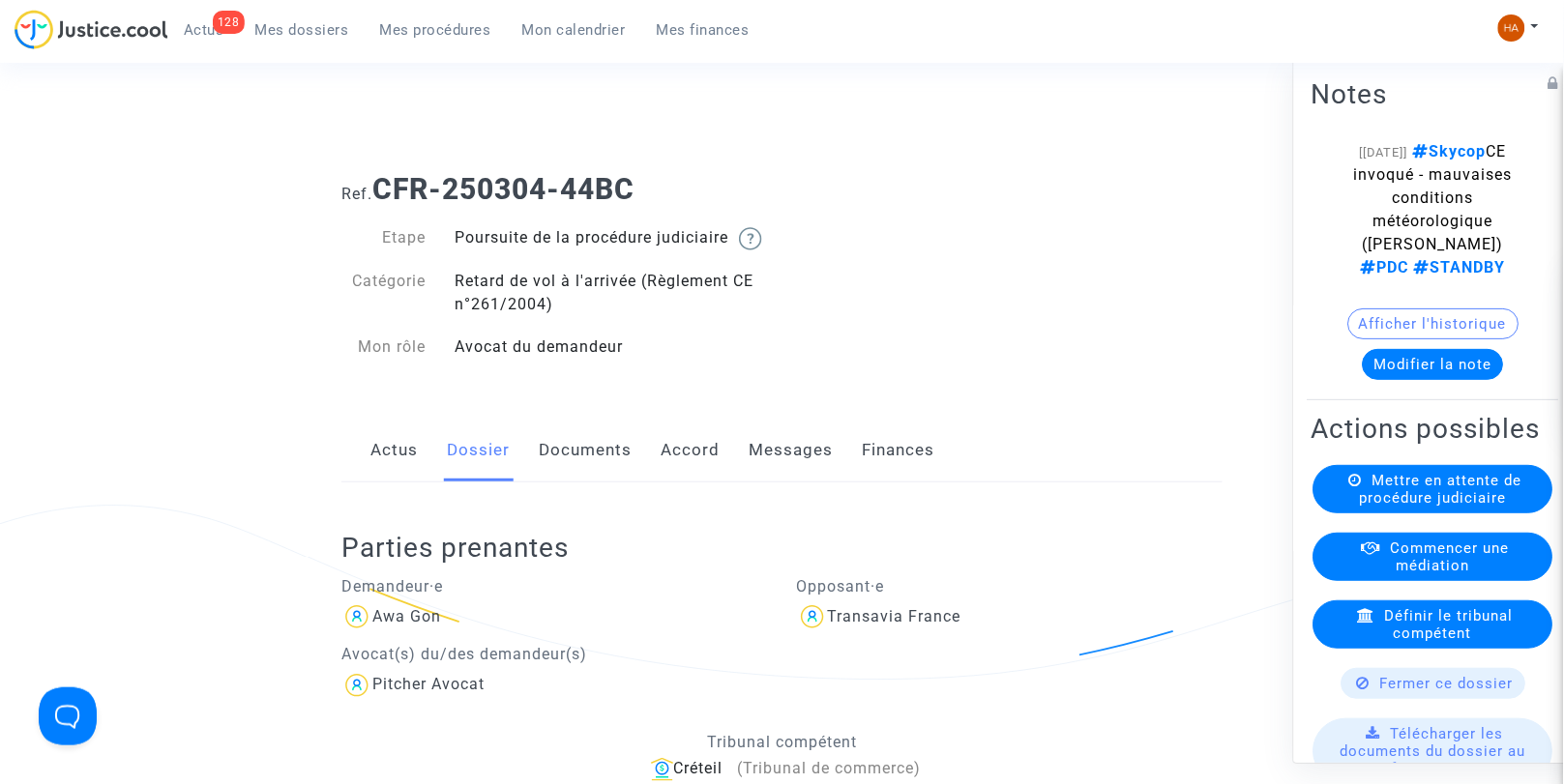
click at [613, 472] on link "Documents" at bounding box center [585, 450] width 92 height 64
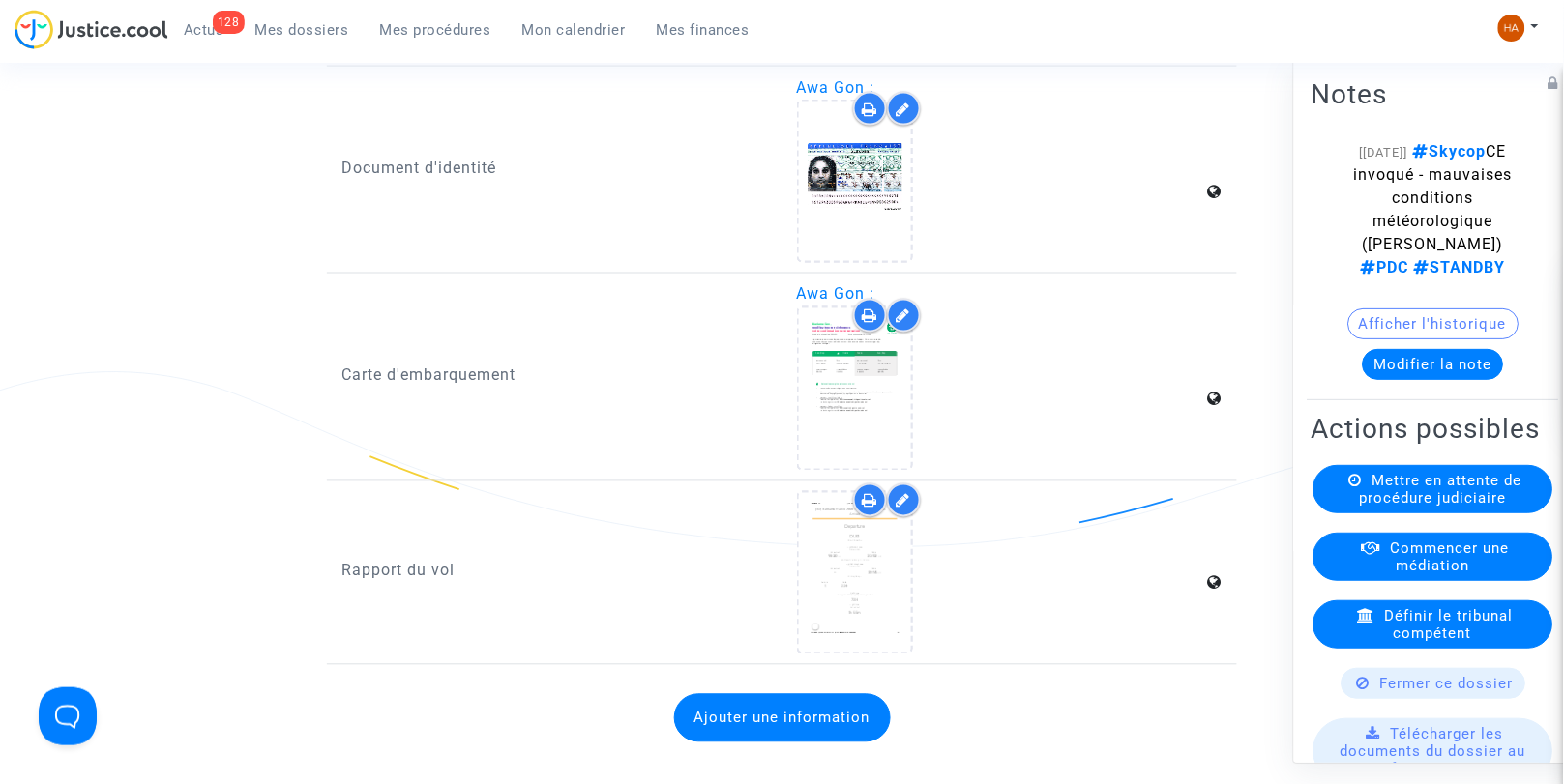
scroll to position [2744, 0]
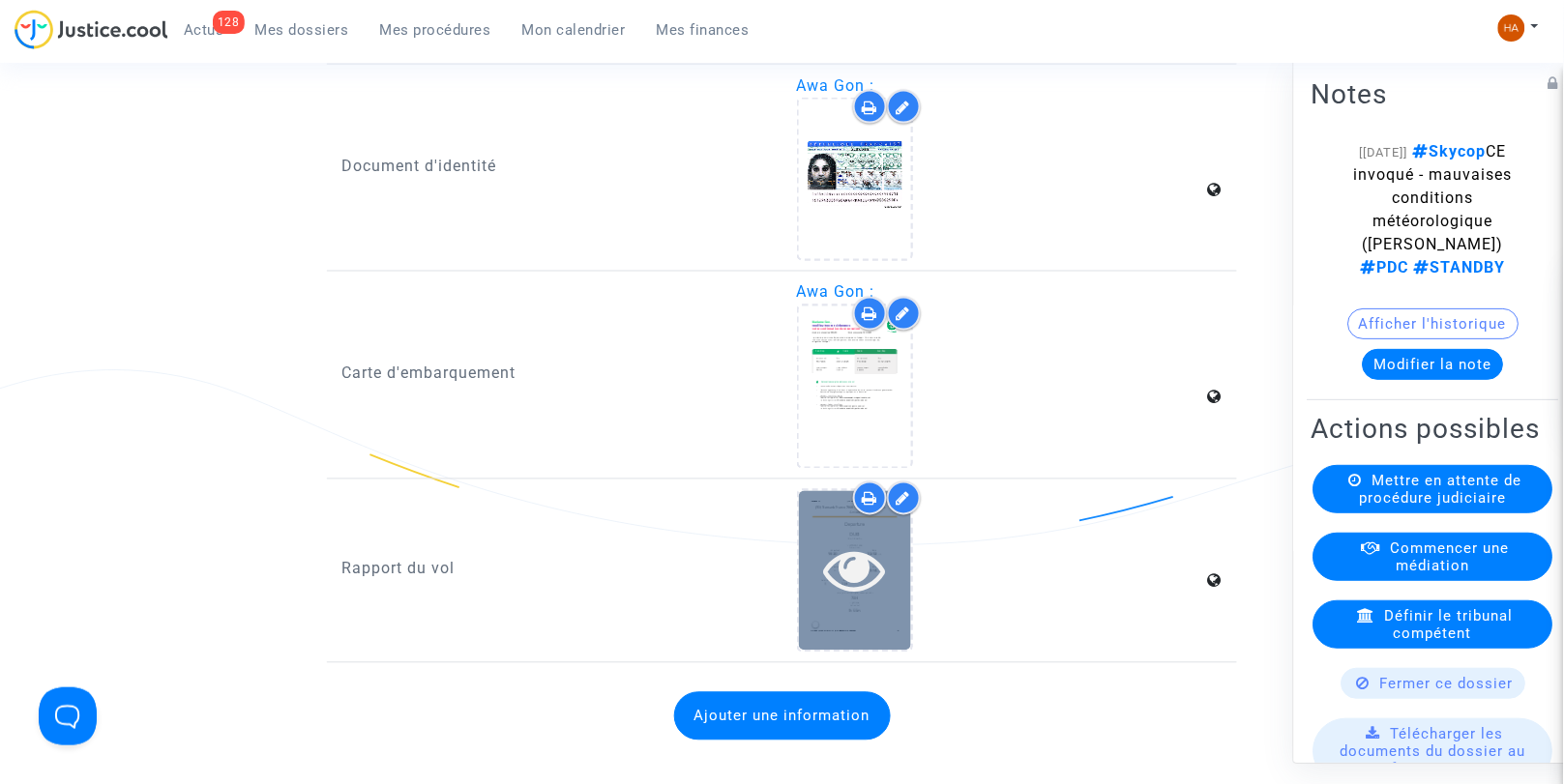
click at [851, 586] on icon at bounding box center [855, 570] width 63 height 62
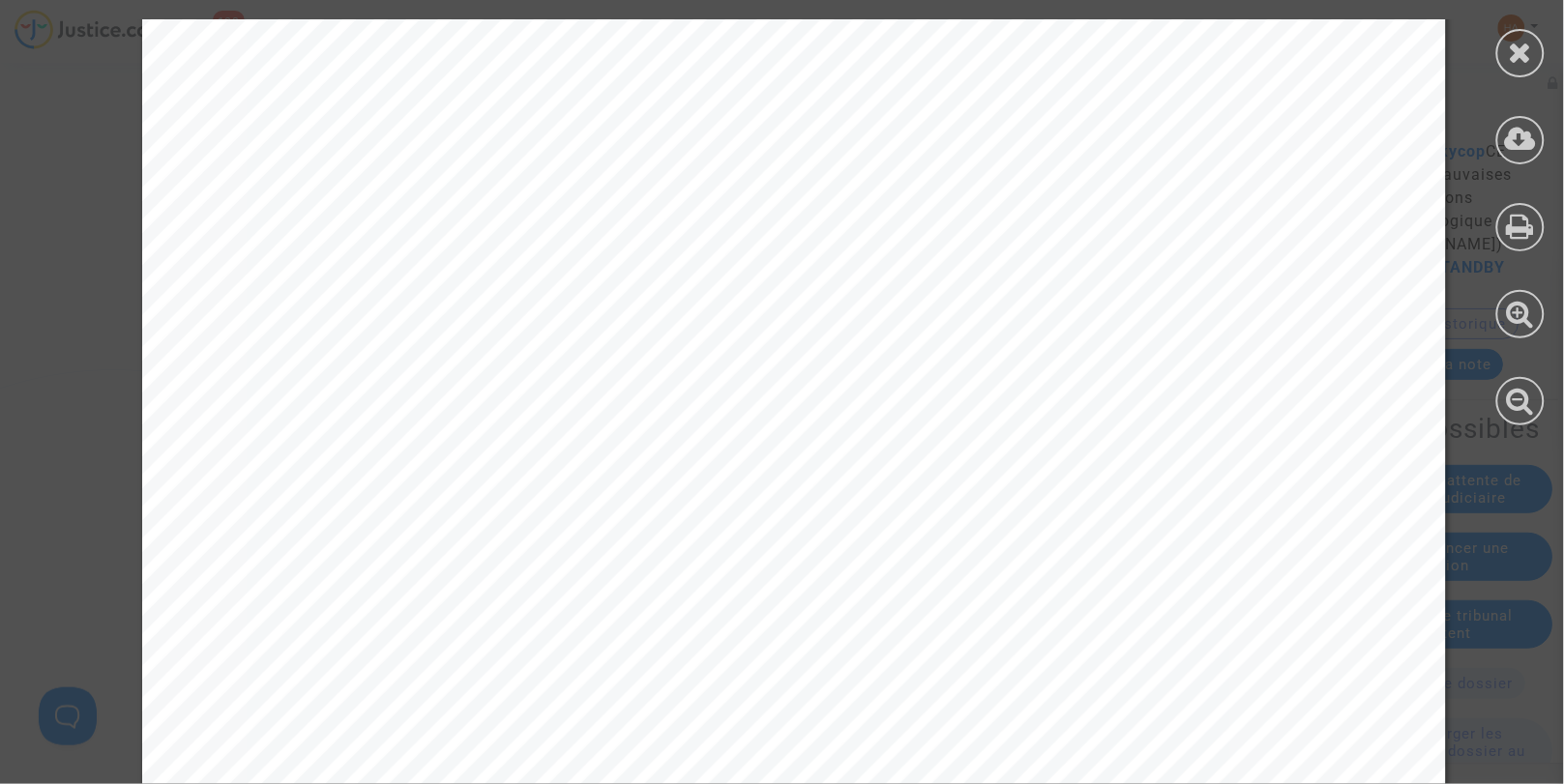
scroll to position [137, 0]
click at [1519, 49] on icon at bounding box center [1521, 52] width 25 height 29
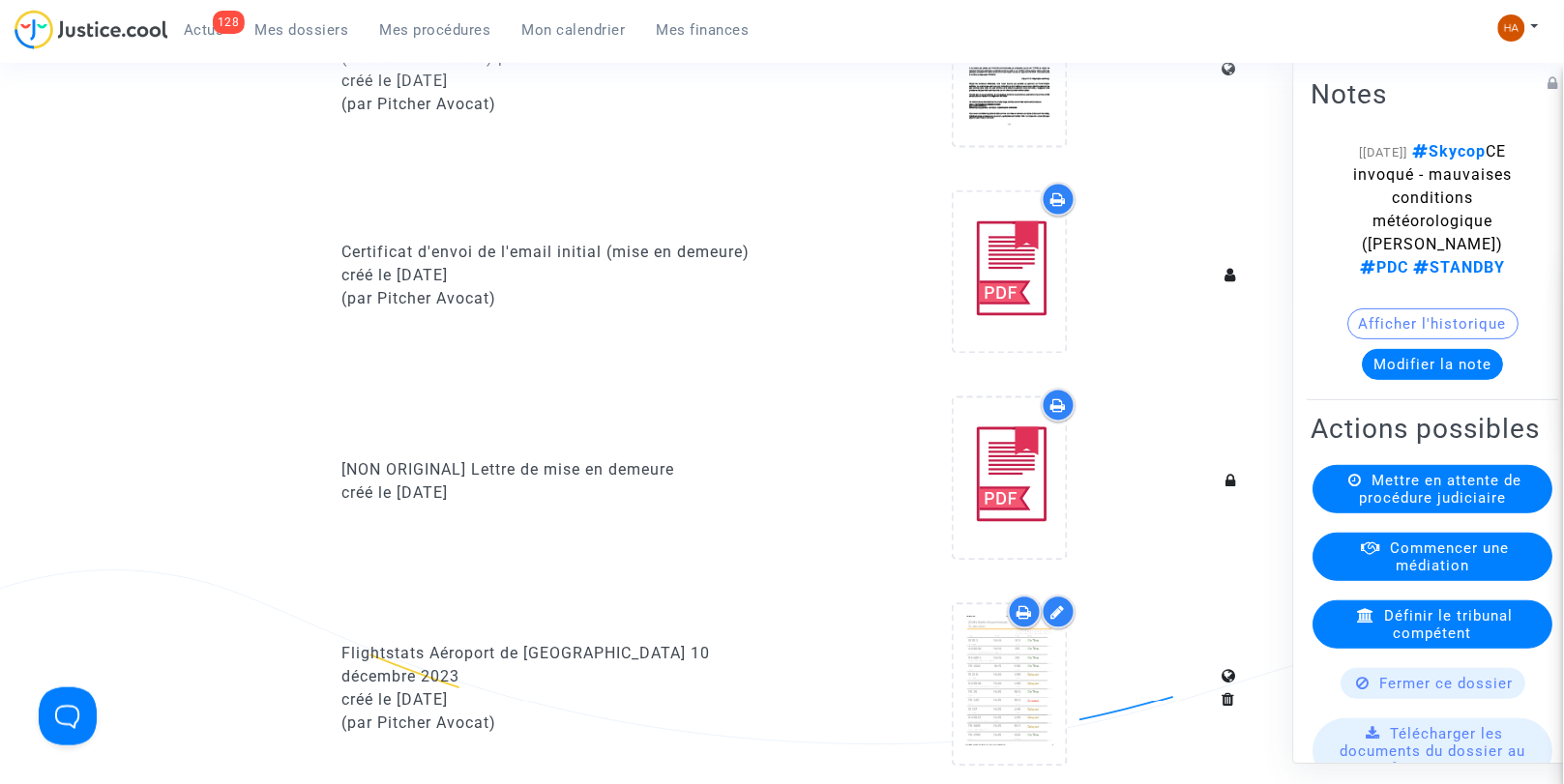
scroll to position [806, 0]
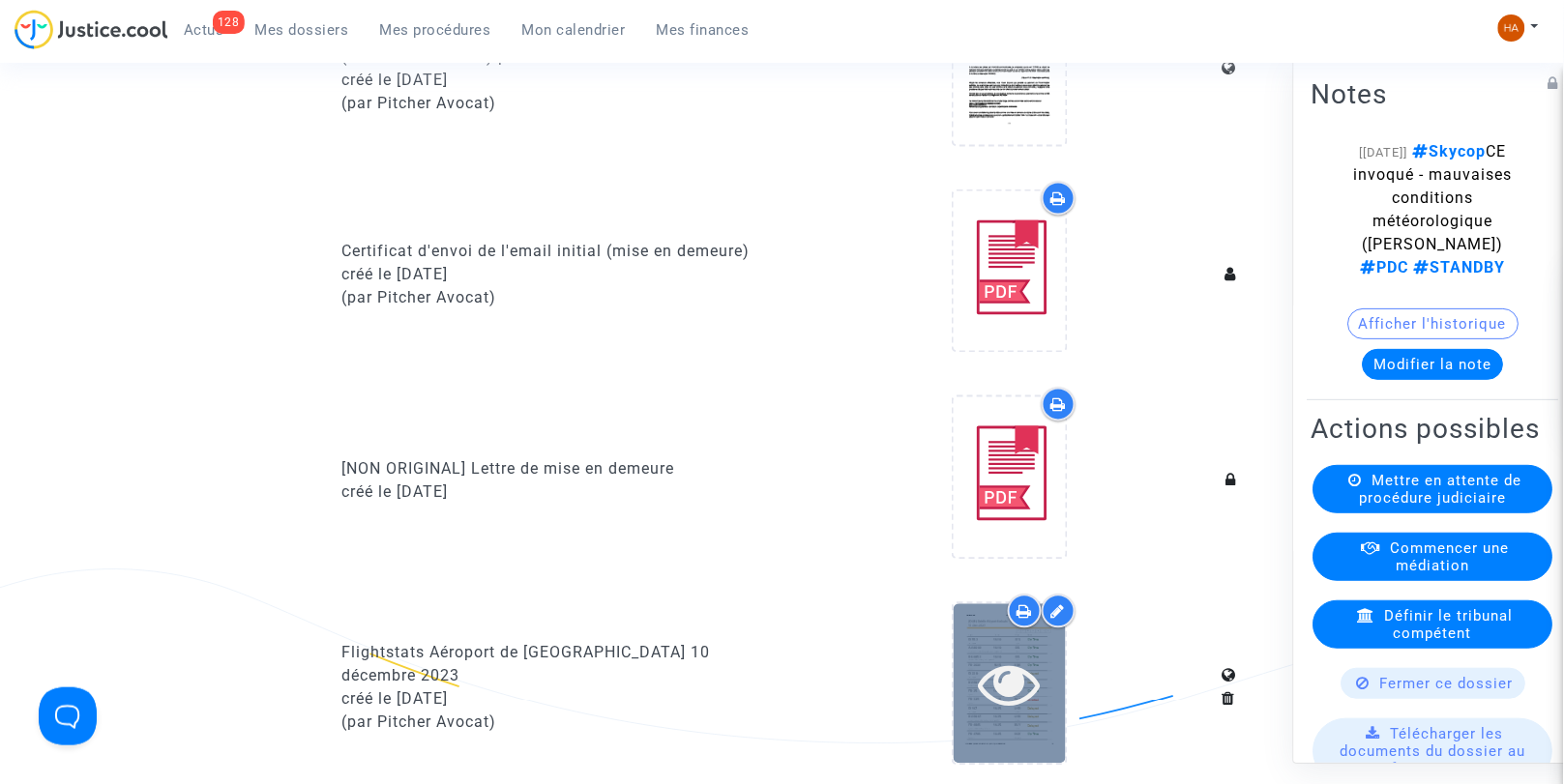
click at [1030, 690] on icon at bounding box center [1010, 684] width 63 height 62
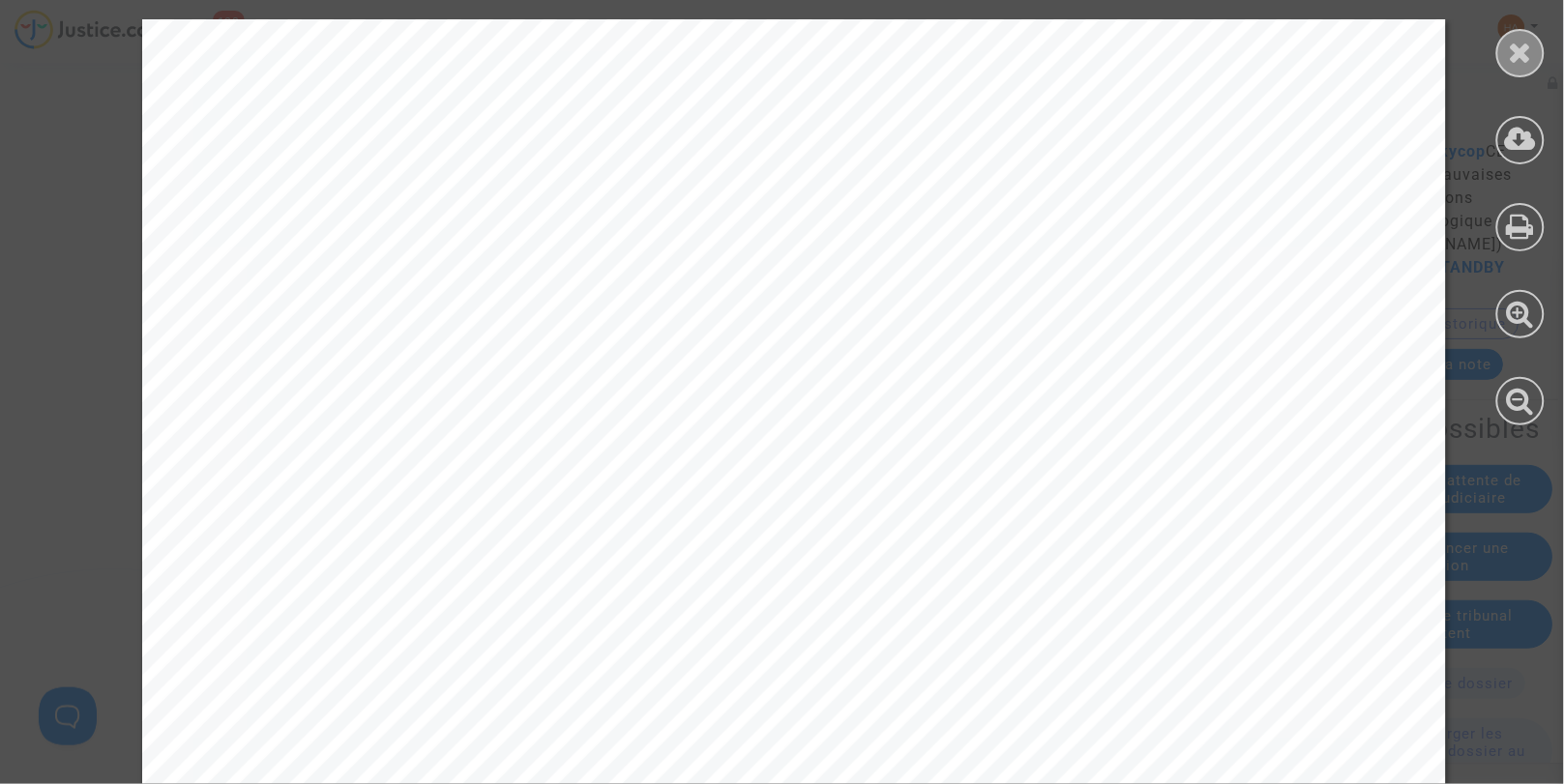
click at [1522, 61] on icon at bounding box center [1521, 52] width 25 height 29
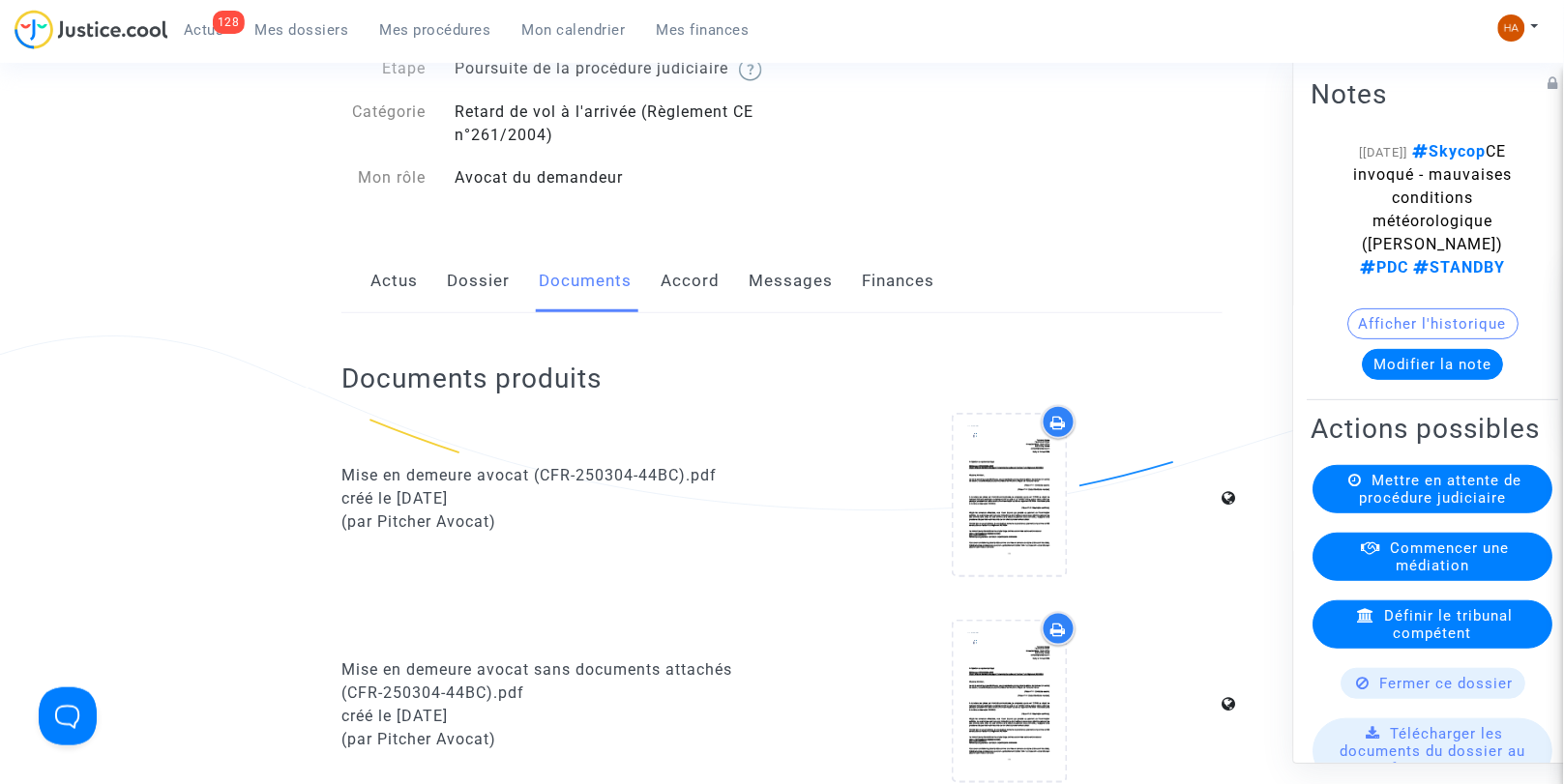
scroll to position [0, 0]
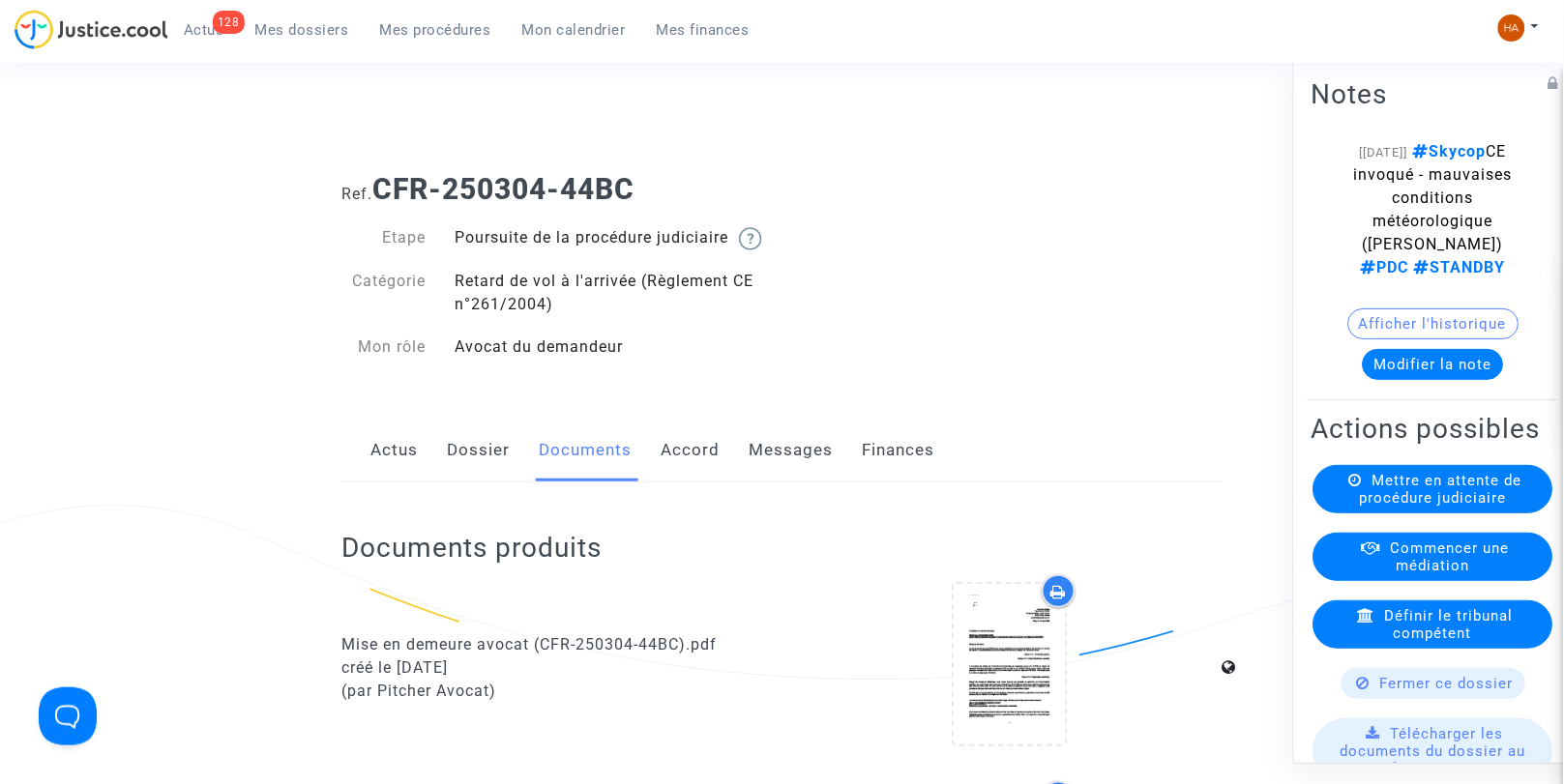
click at [766, 469] on link "Messages" at bounding box center [791, 450] width 85 height 64
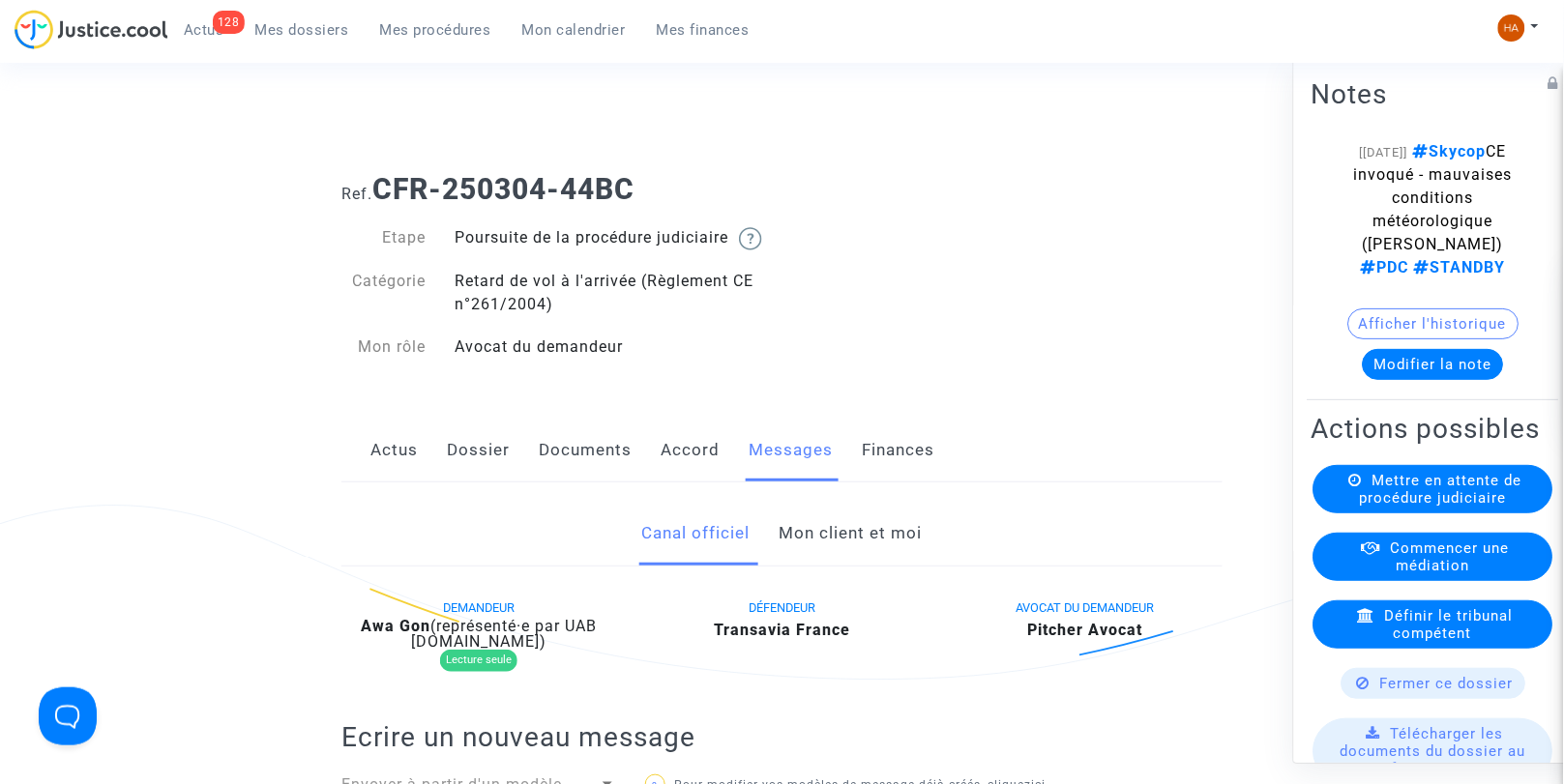
click at [556, 470] on link "Documents" at bounding box center [585, 450] width 92 height 64
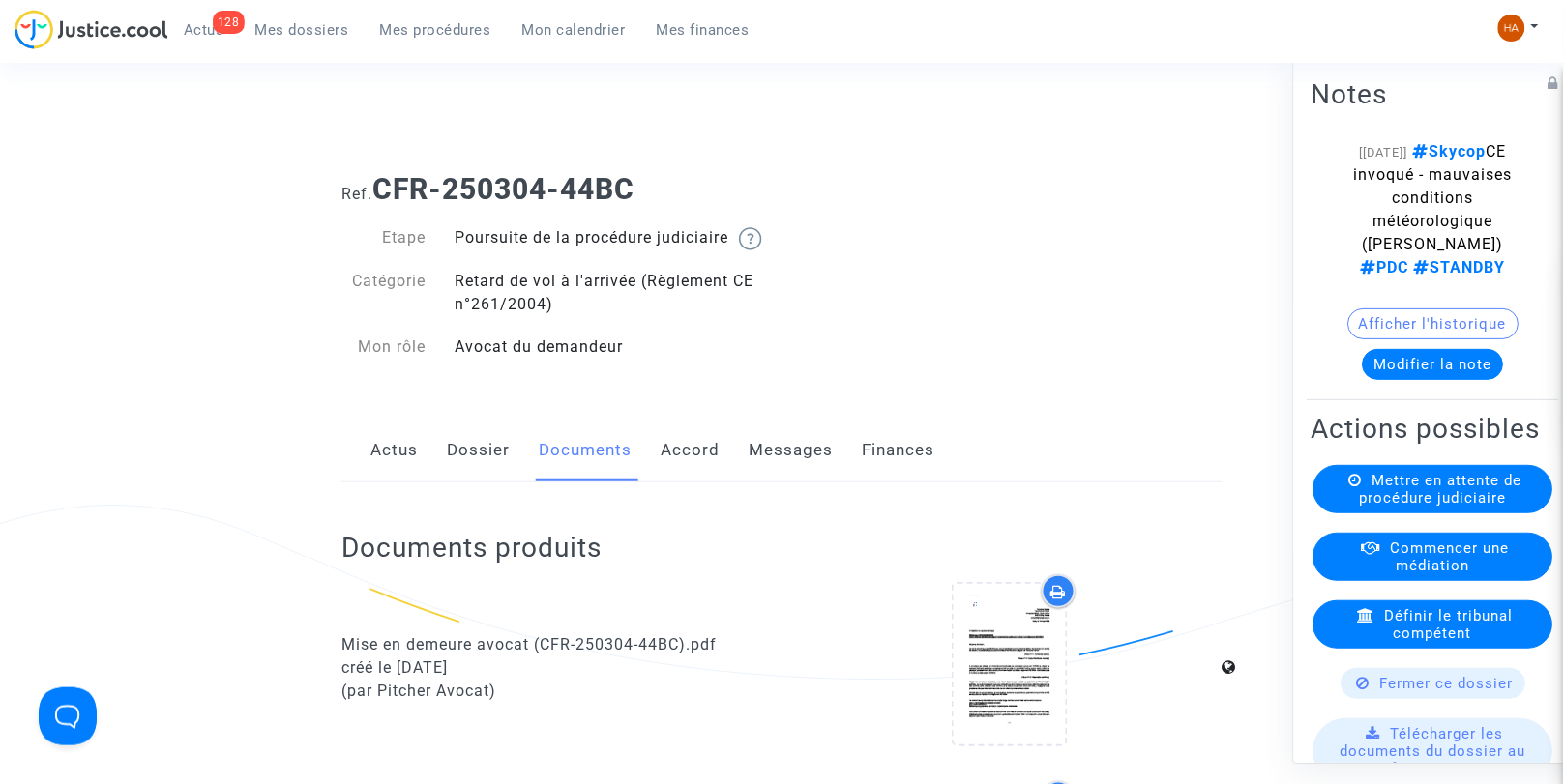
click at [303, 28] on span "Mes dossiers" at bounding box center [302, 30] width 93 height 18
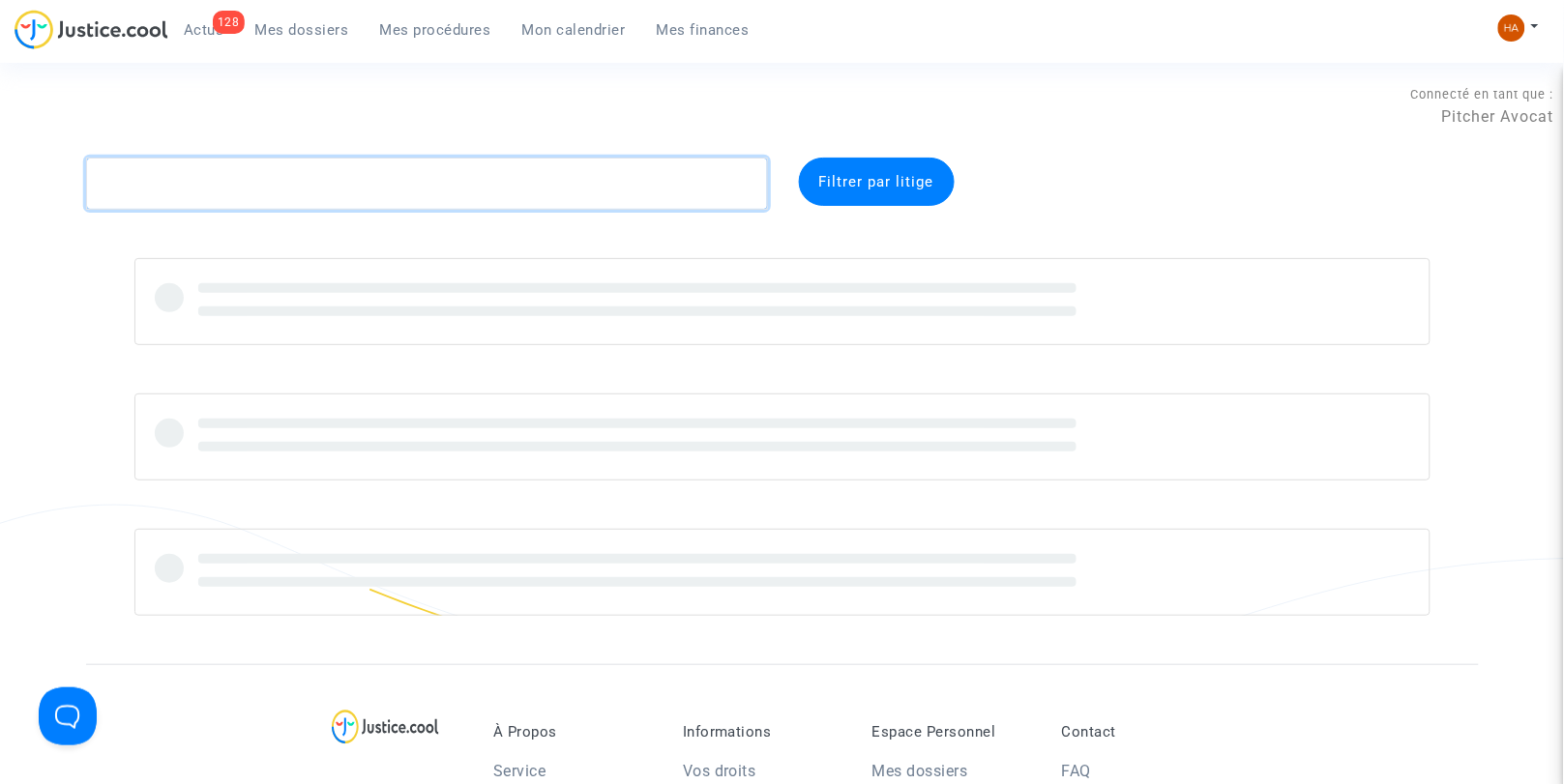
click at [169, 180] on textarea at bounding box center [428, 183] width 682 height 52
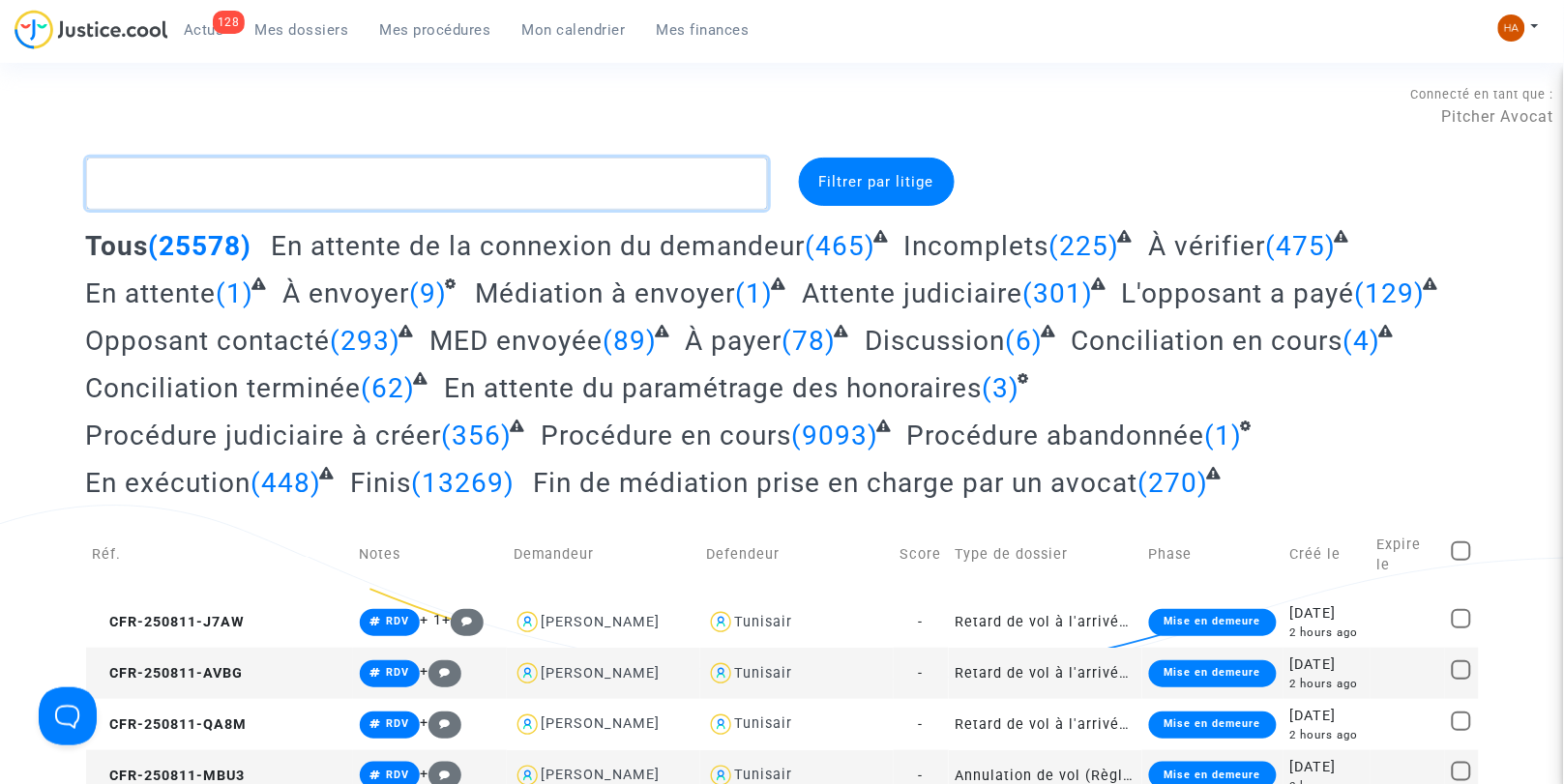
paste textarea "CFR-250606-CGMR"
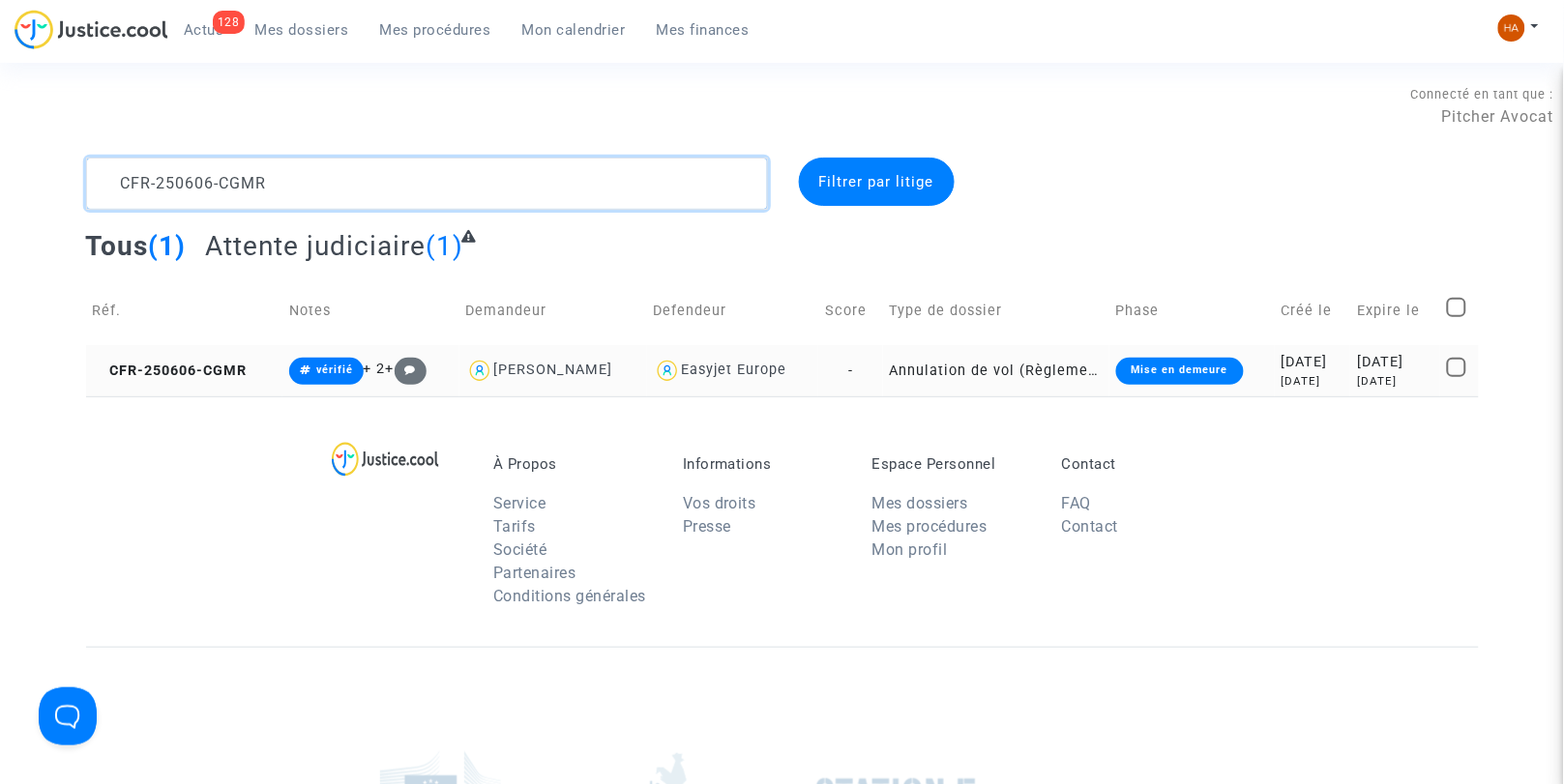
type textarea "CFR-250606-CGMR"
click at [884, 362] on td "Annulation de vol (Règlement CE n°261/2004)" at bounding box center [997, 370] width 226 height 51
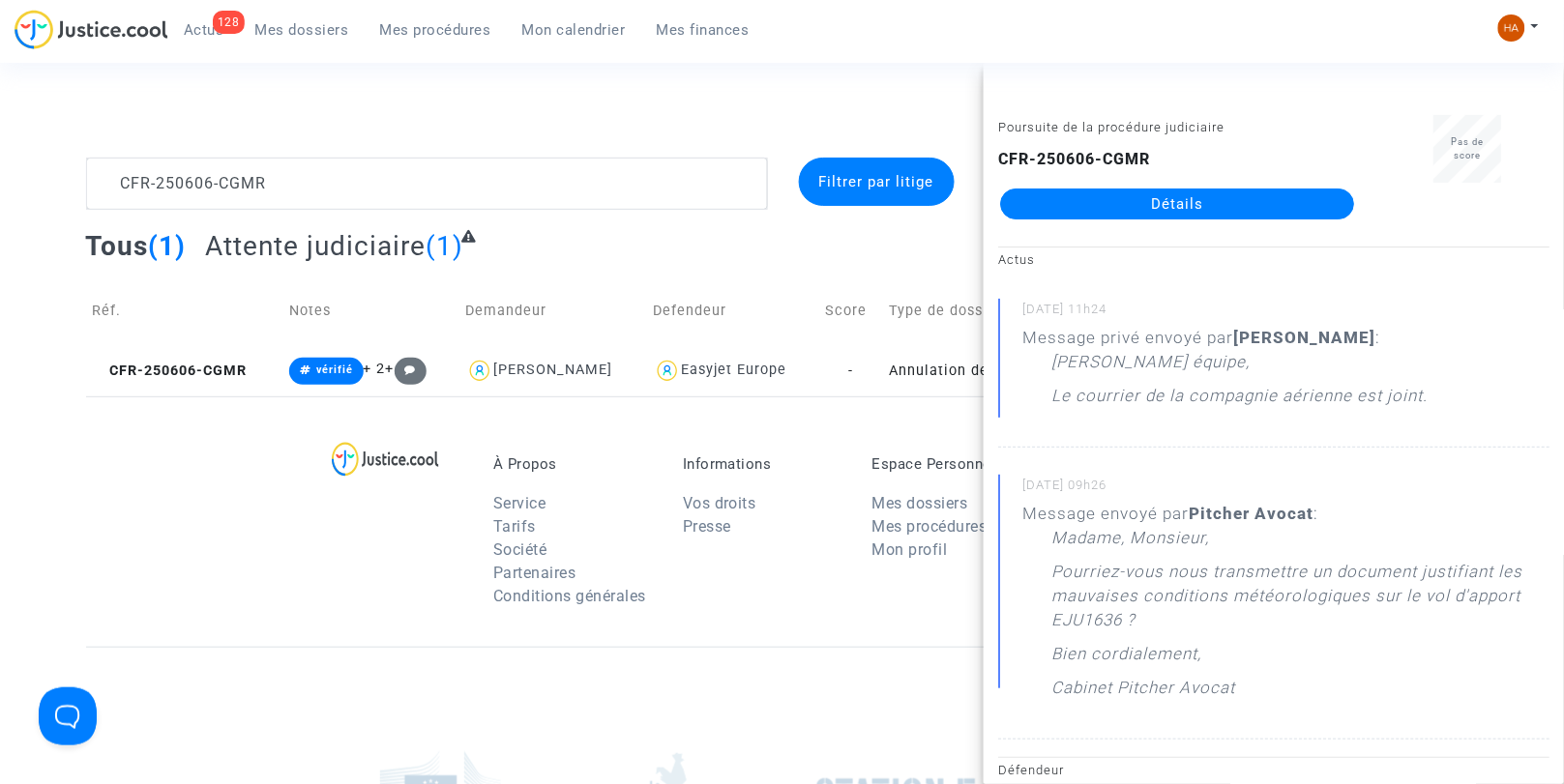
click at [1143, 199] on link "Détails" at bounding box center [1178, 203] width 354 height 30
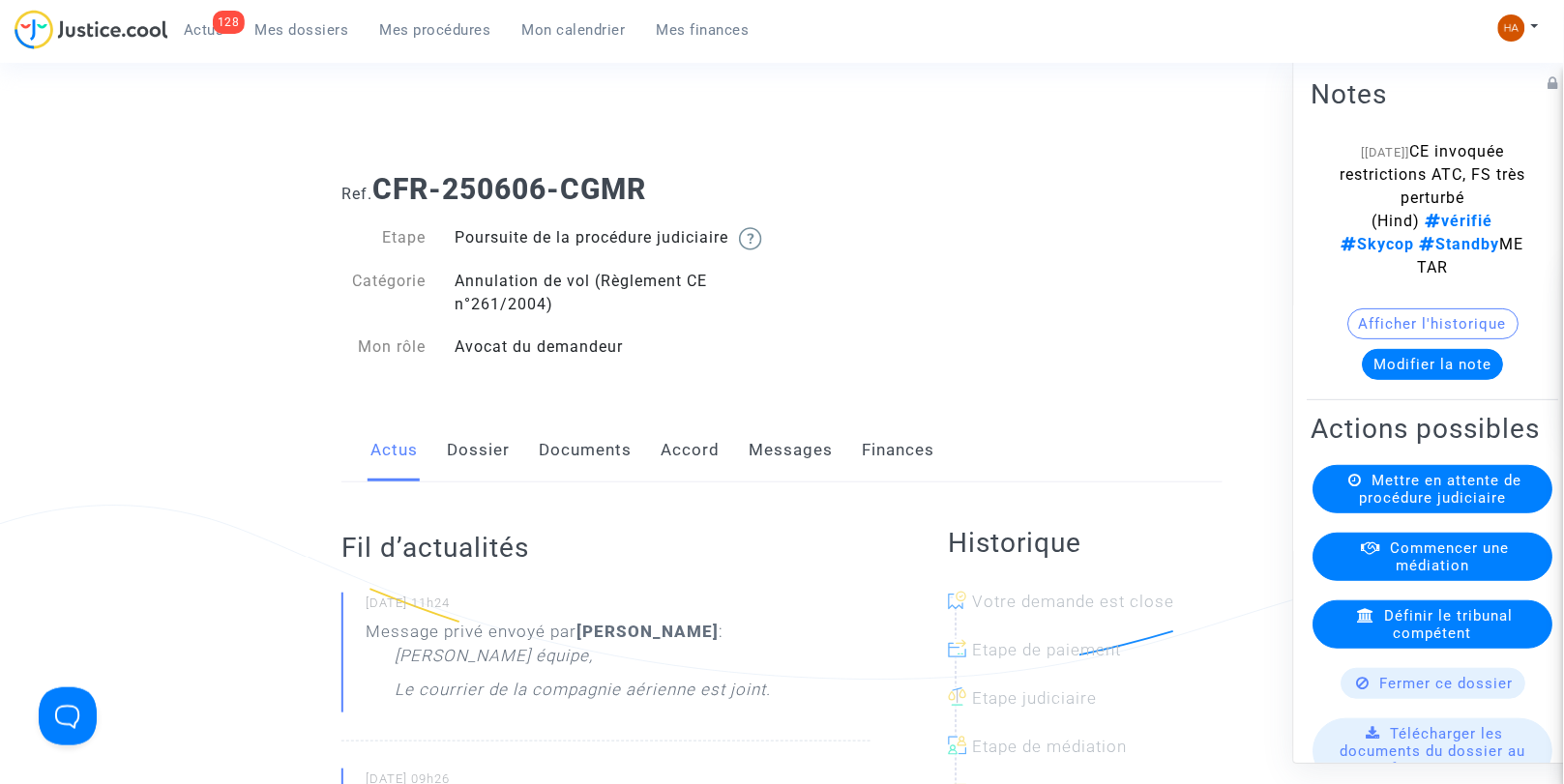
click at [585, 476] on link "Documents" at bounding box center [585, 450] width 92 height 64
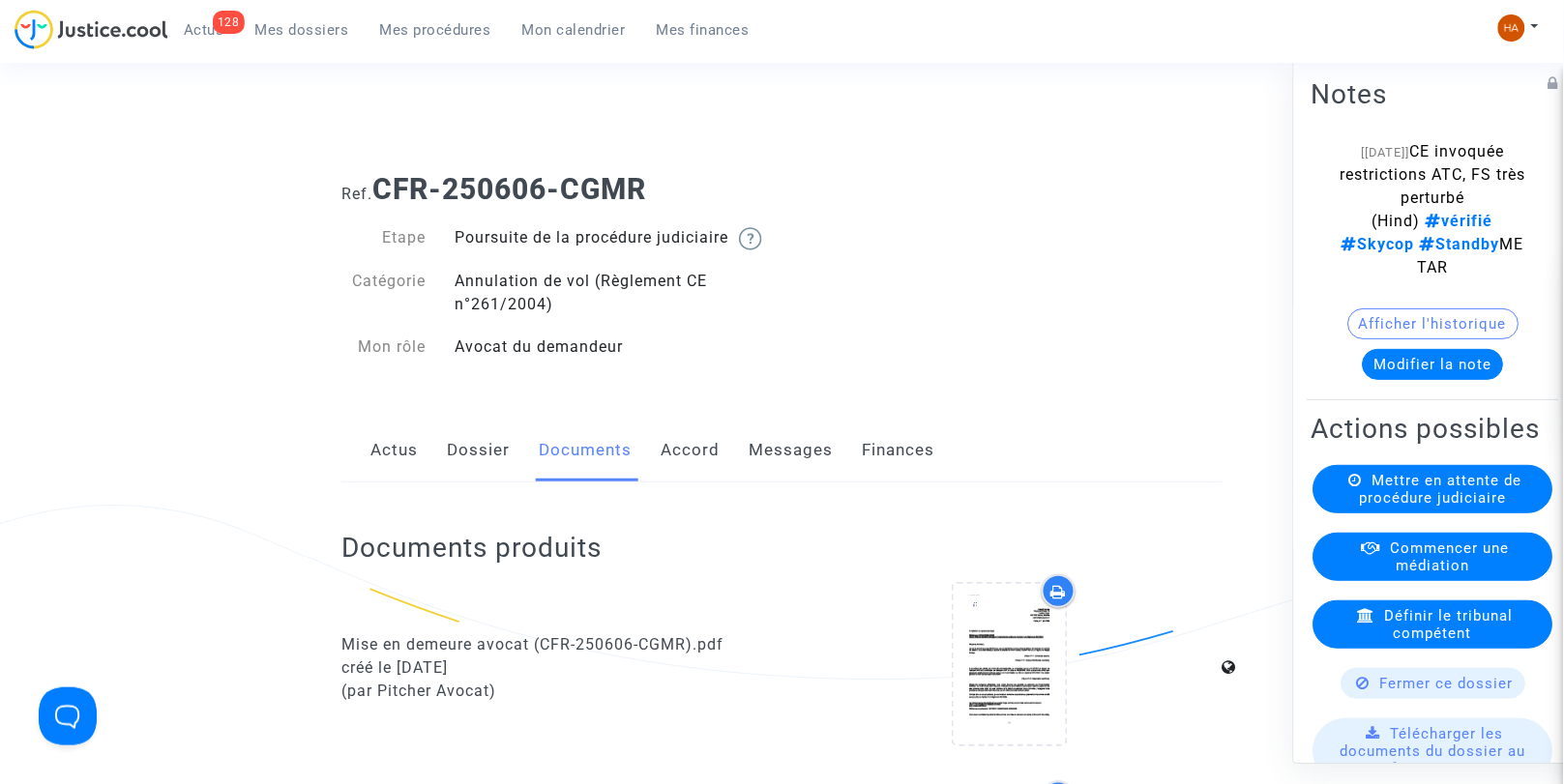
click at [765, 474] on link "Messages" at bounding box center [791, 450] width 85 height 64
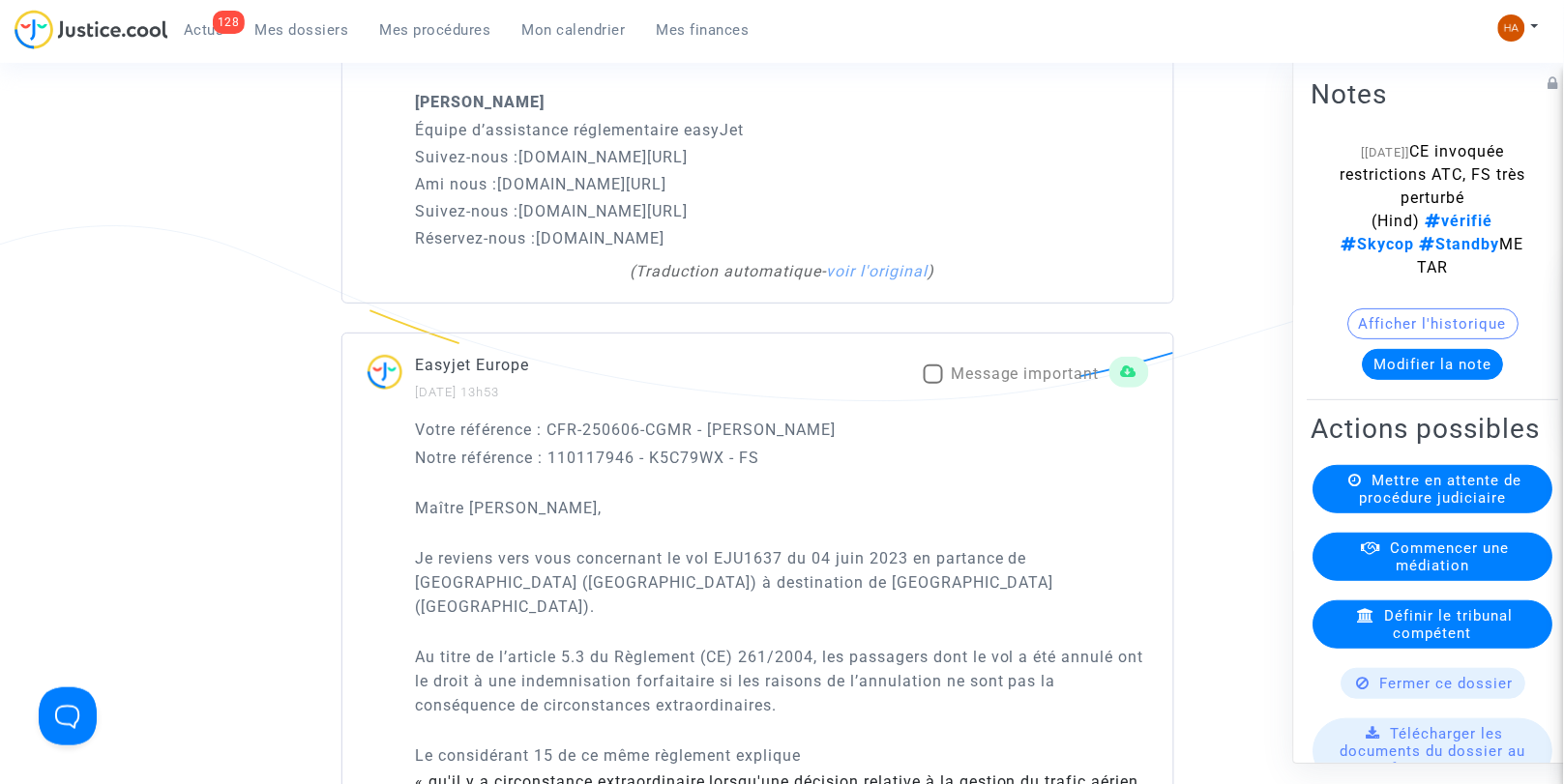
scroll to position [2018, 0]
click at [944, 387] on label "Message important" at bounding box center [1012, 375] width 176 height 24
click at [934, 386] on input "Message important" at bounding box center [933, 385] width 1 height 1
checkbox input "true"
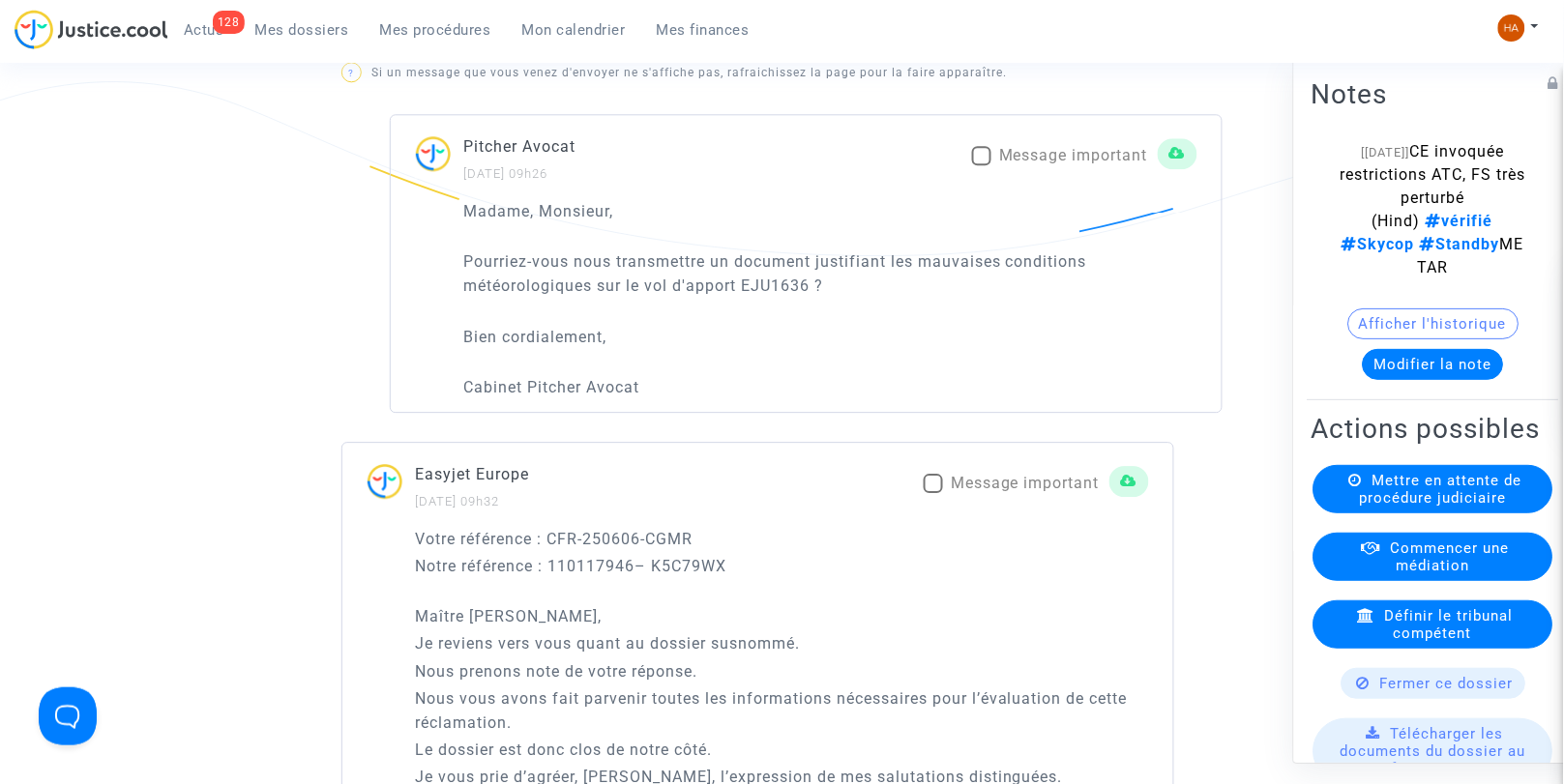
scroll to position [1292, 0]
click at [934, 495] on span at bounding box center [934, 485] width 20 height 20
click at [934, 496] on input "Message important" at bounding box center [933, 495] width 1 height 1
checkbox input "true"
click at [974, 167] on span at bounding box center [982, 158] width 20 height 20
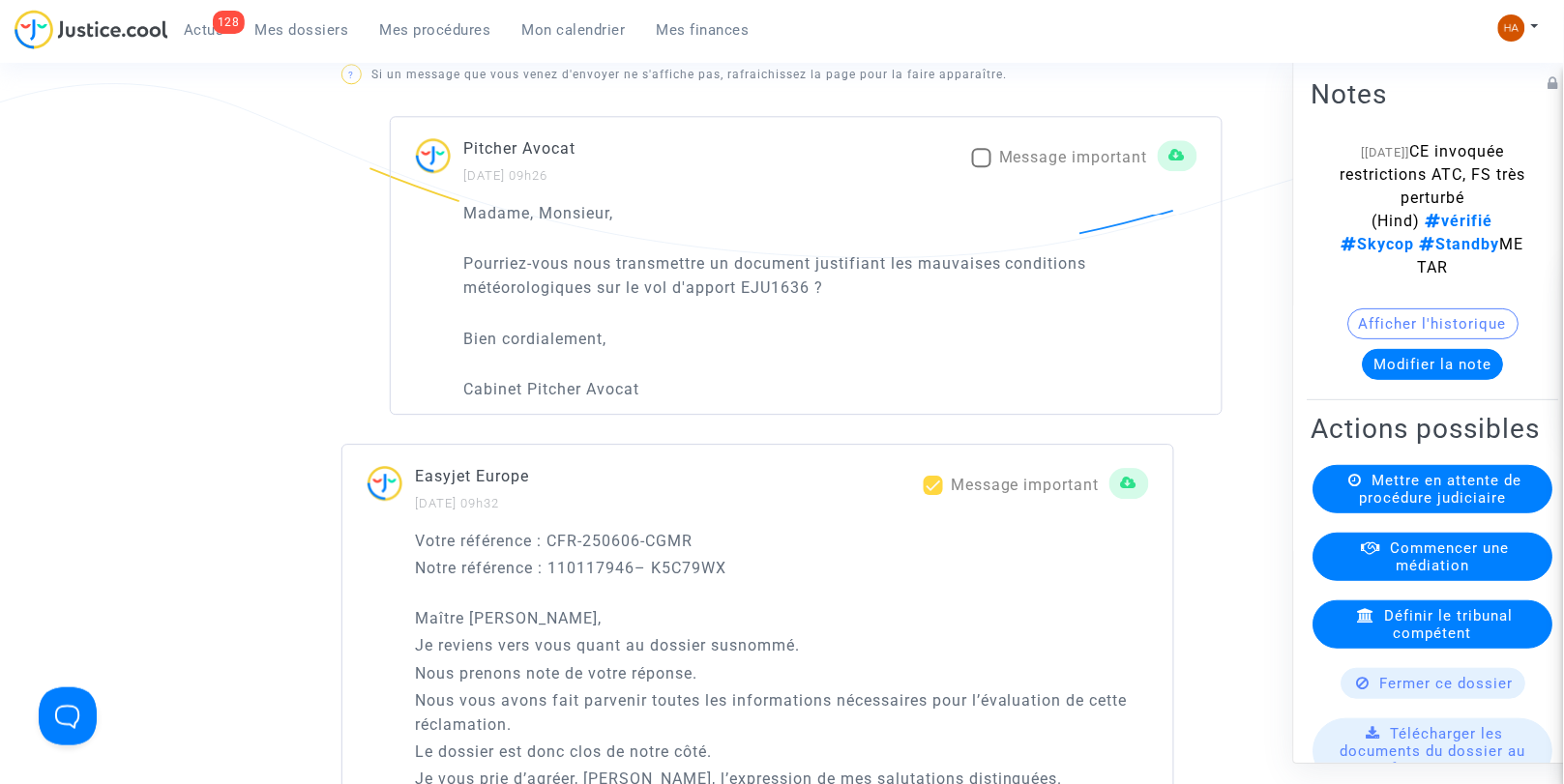
click at [981, 168] on input "Message important" at bounding box center [981, 167] width 1 height 1
checkbox input "true"
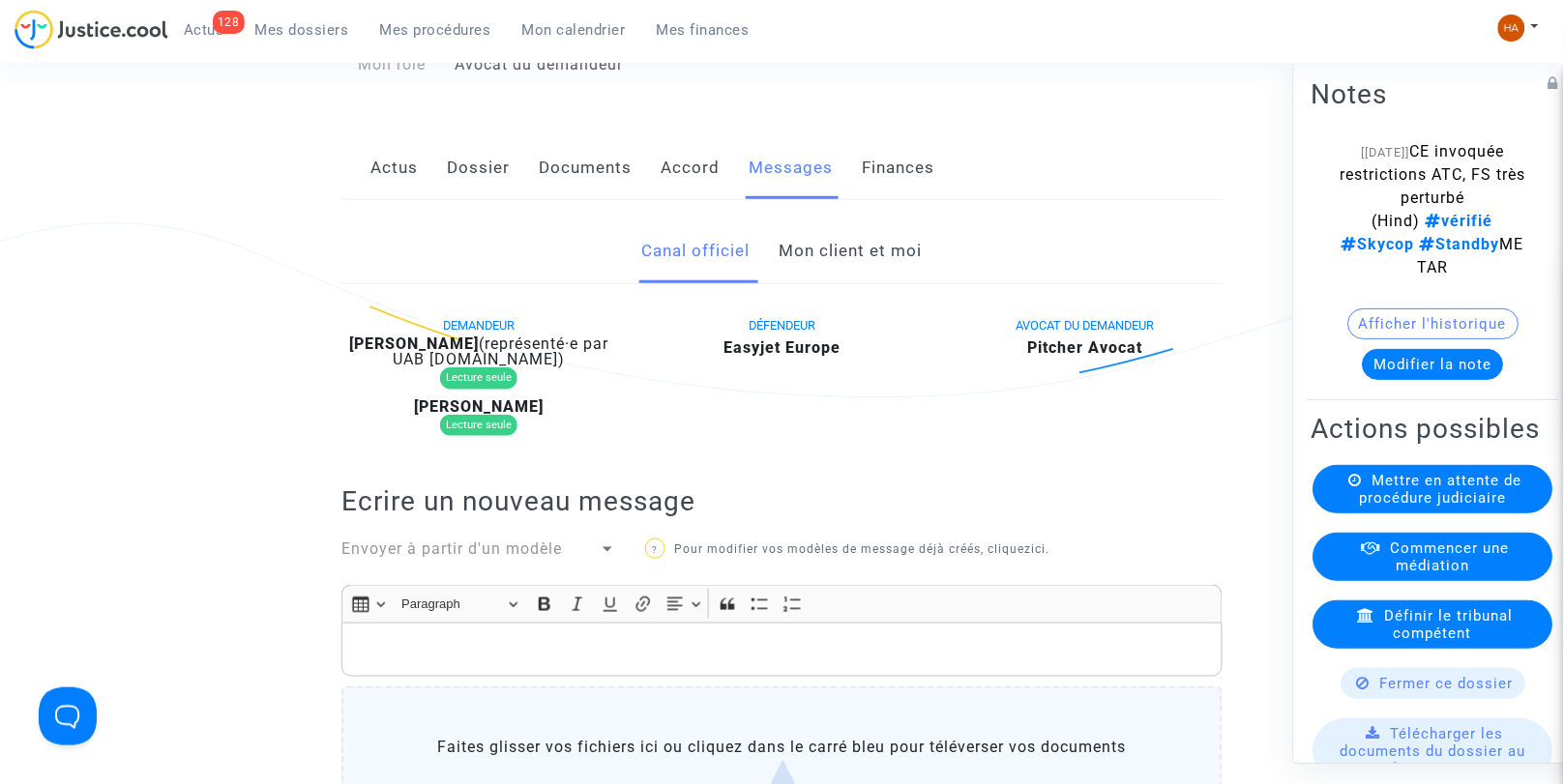
scroll to position [280, 0]
click at [818, 278] on link "Mon client et moi" at bounding box center [851, 252] width 144 height 64
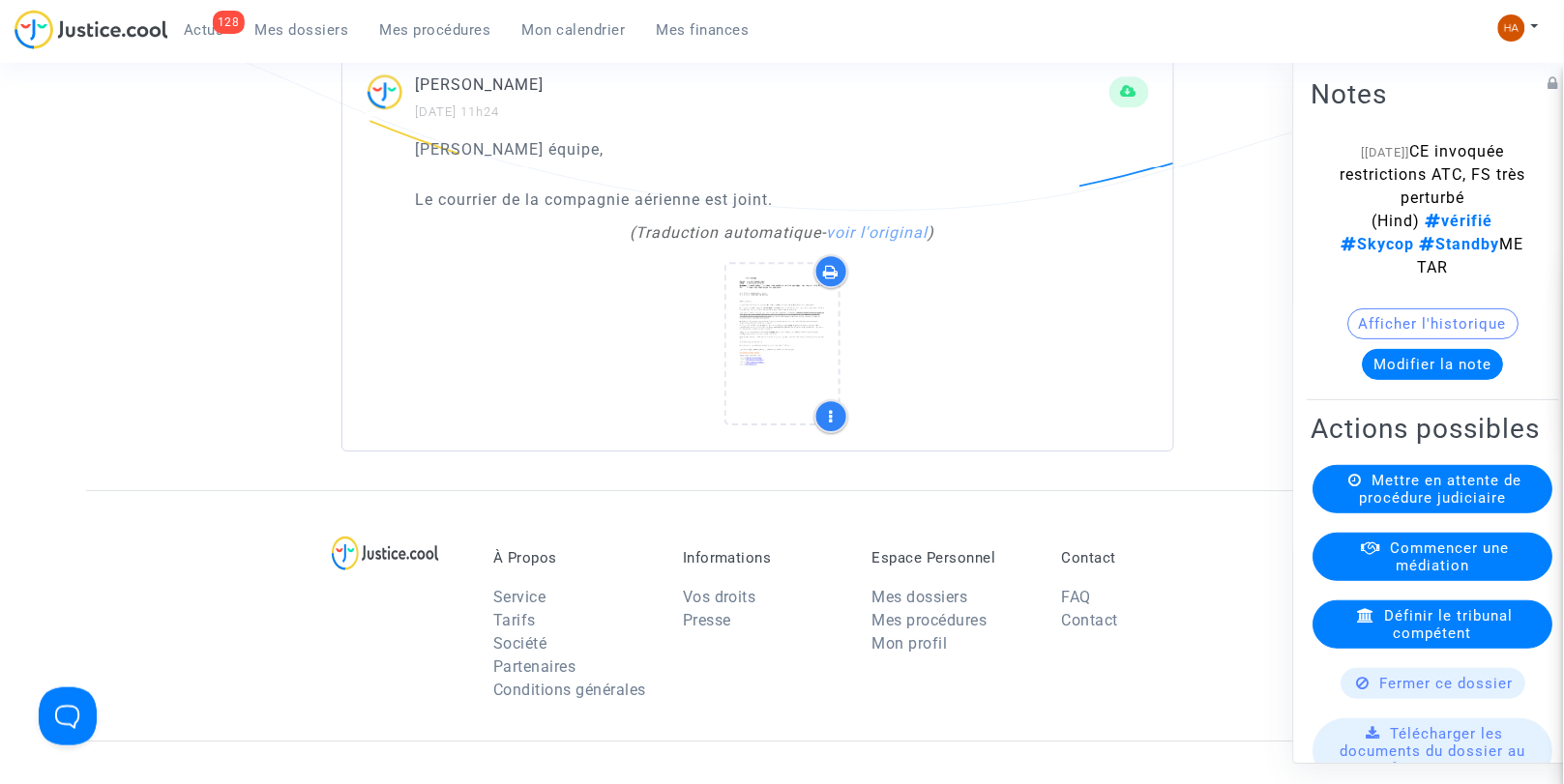
scroll to position [1341, 0]
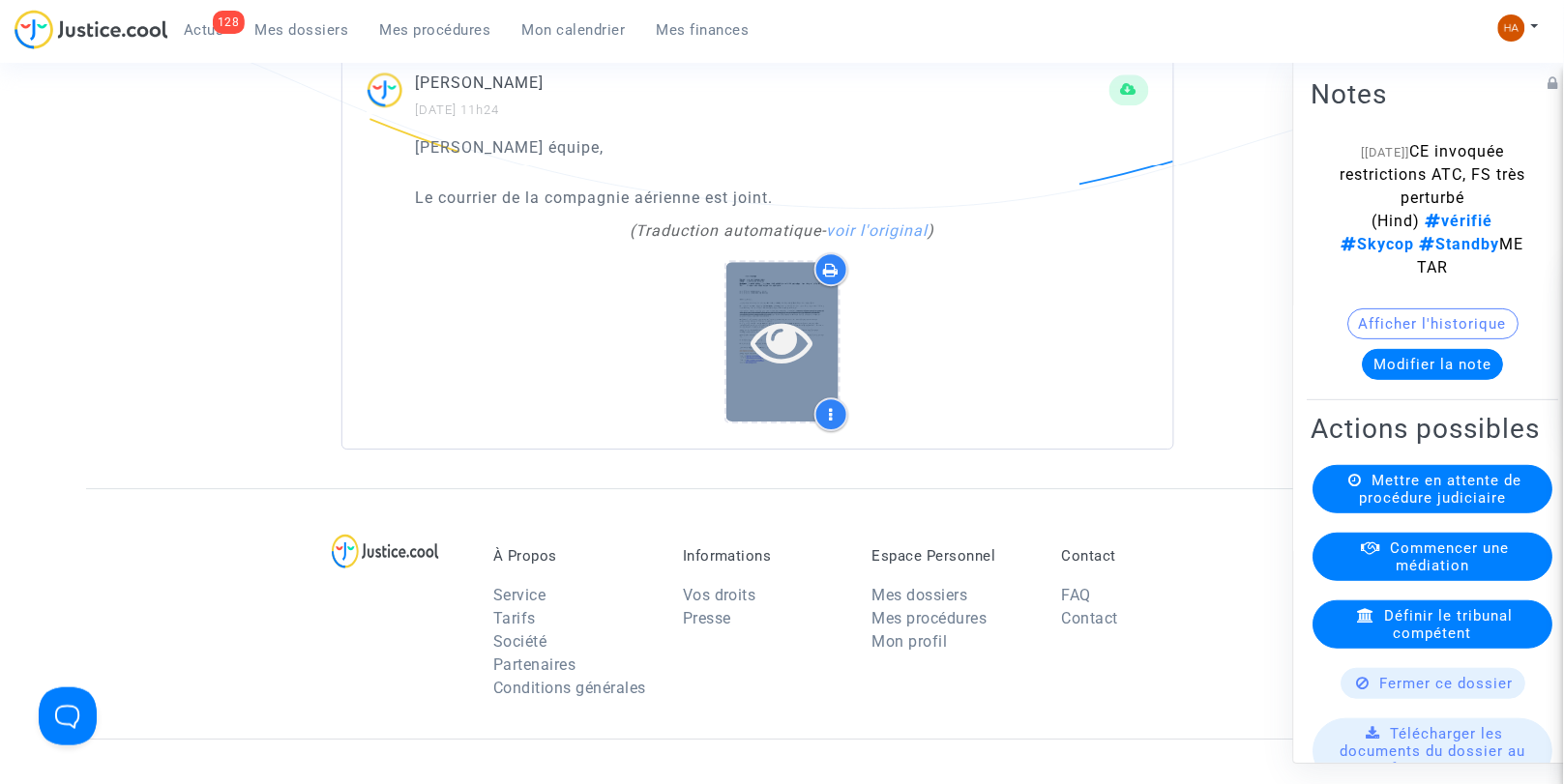
click at [757, 365] on icon at bounding box center [782, 341] width 63 height 62
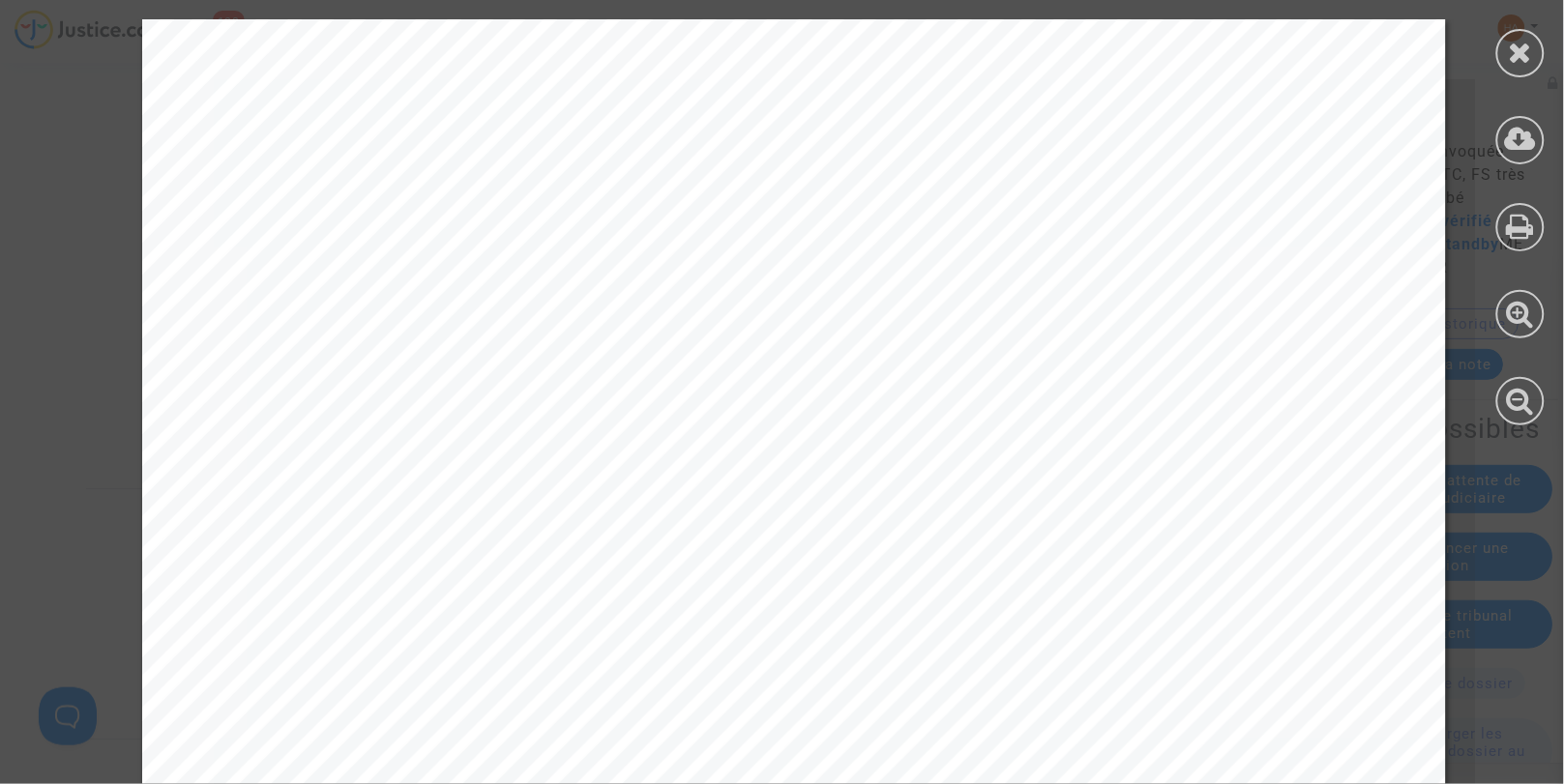
click at [1511, 43] on icon at bounding box center [1521, 52] width 25 height 29
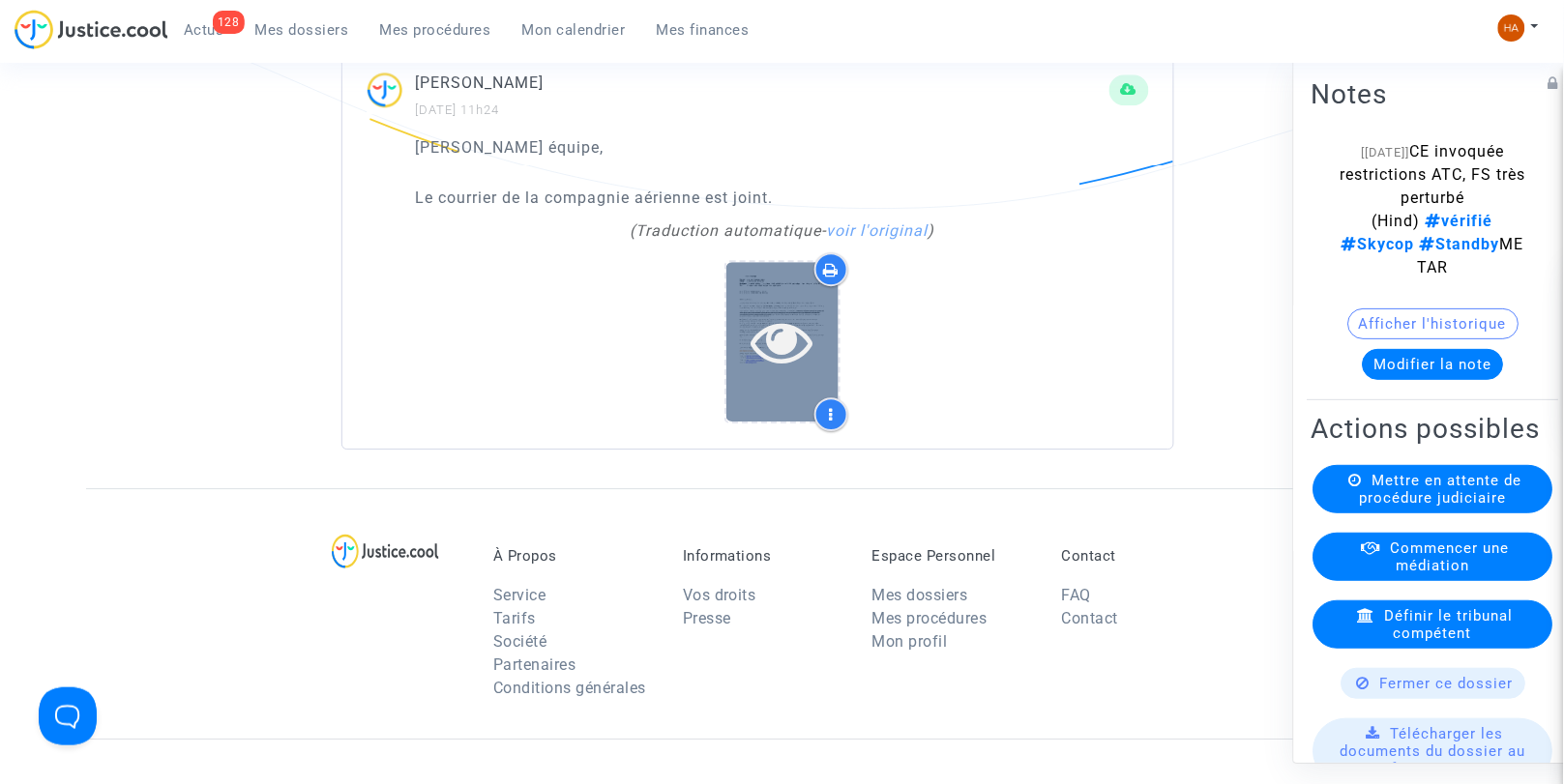
click at [796, 372] on icon at bounding box center [782, 341] width 63 height 62
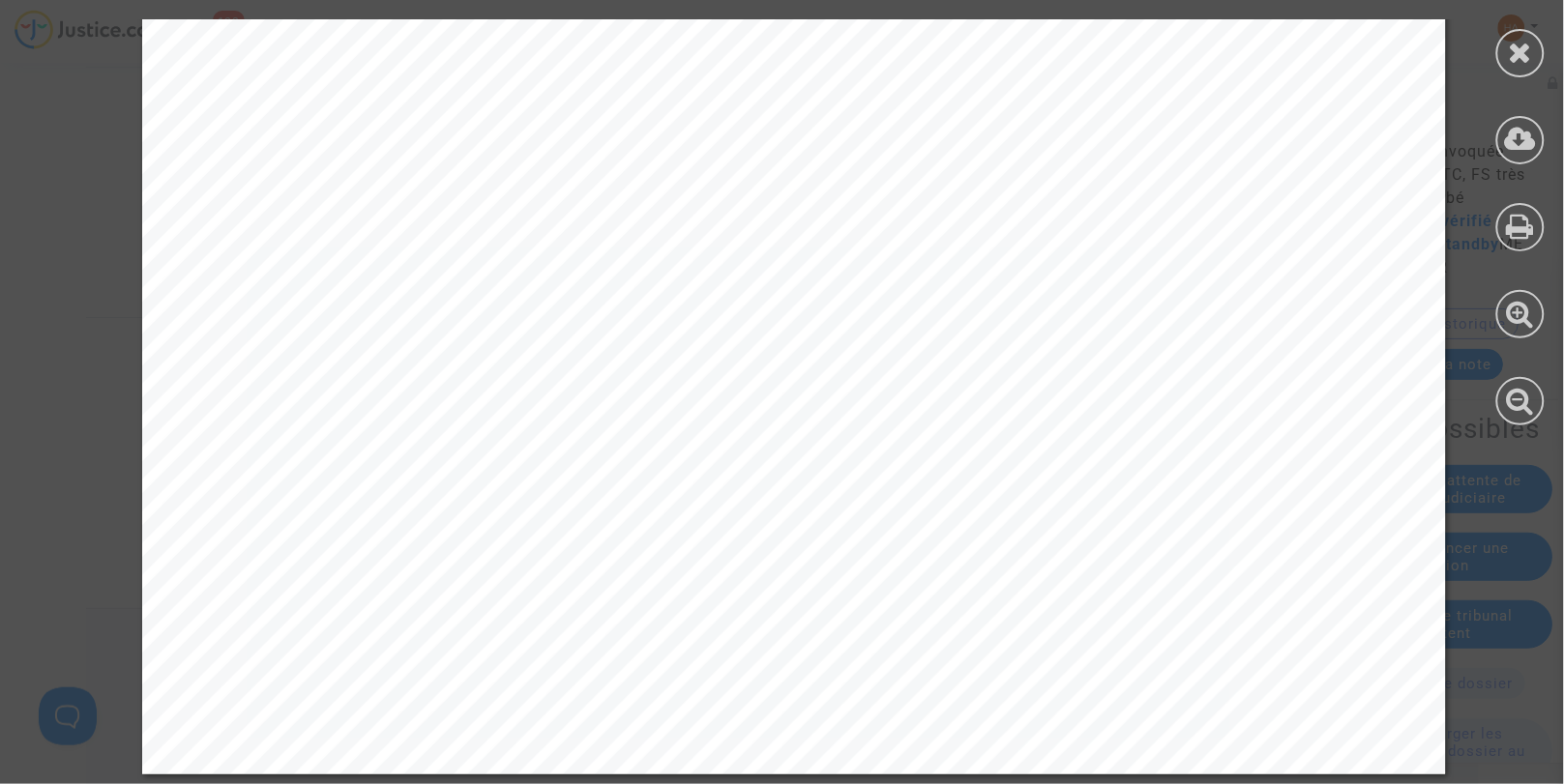
scroll to position [1784, 0]
click at [1525, 40] on icon at bounding box center [1521, 52] width 25 height 29
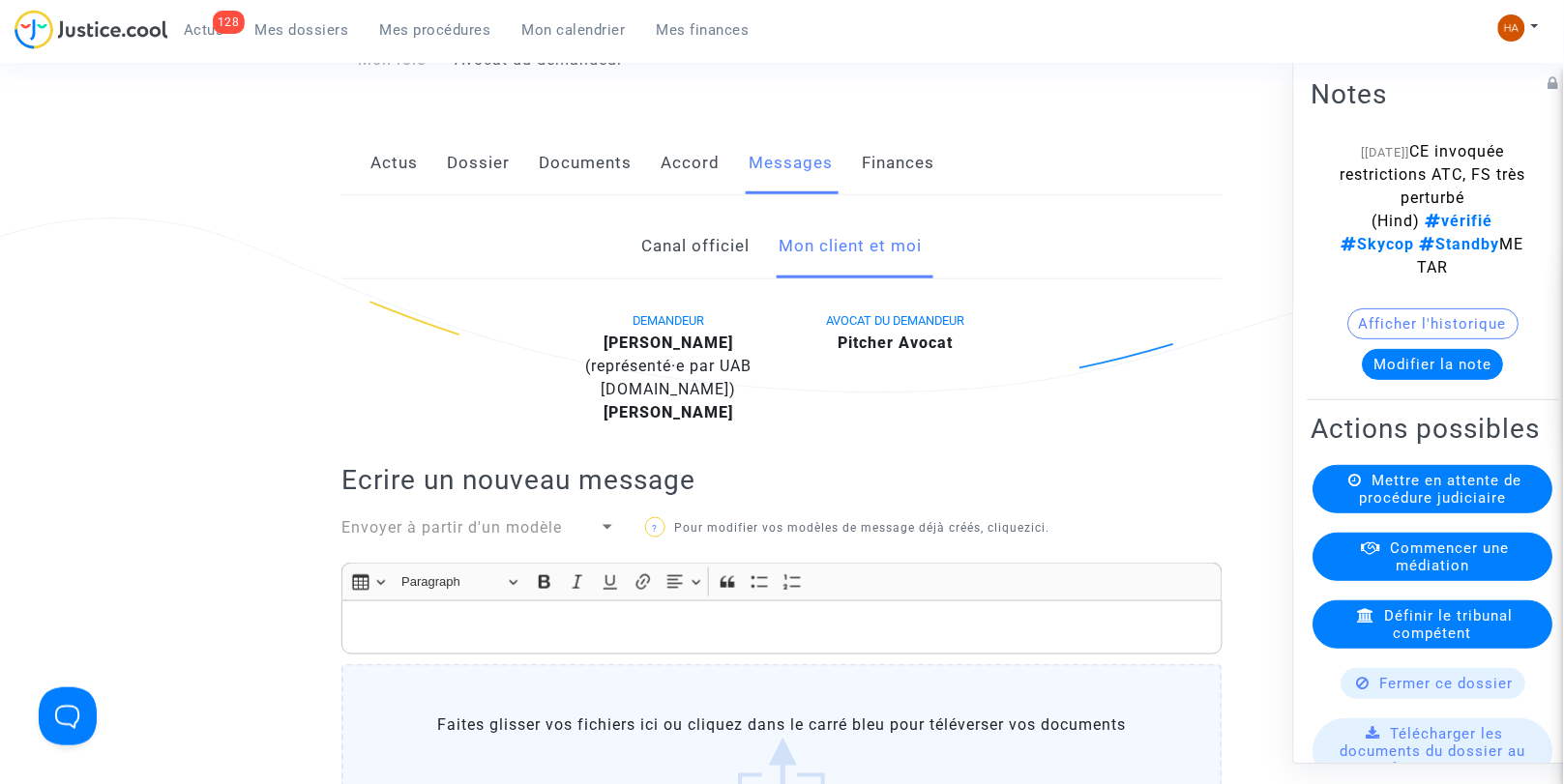
scroll to position [0, 0]
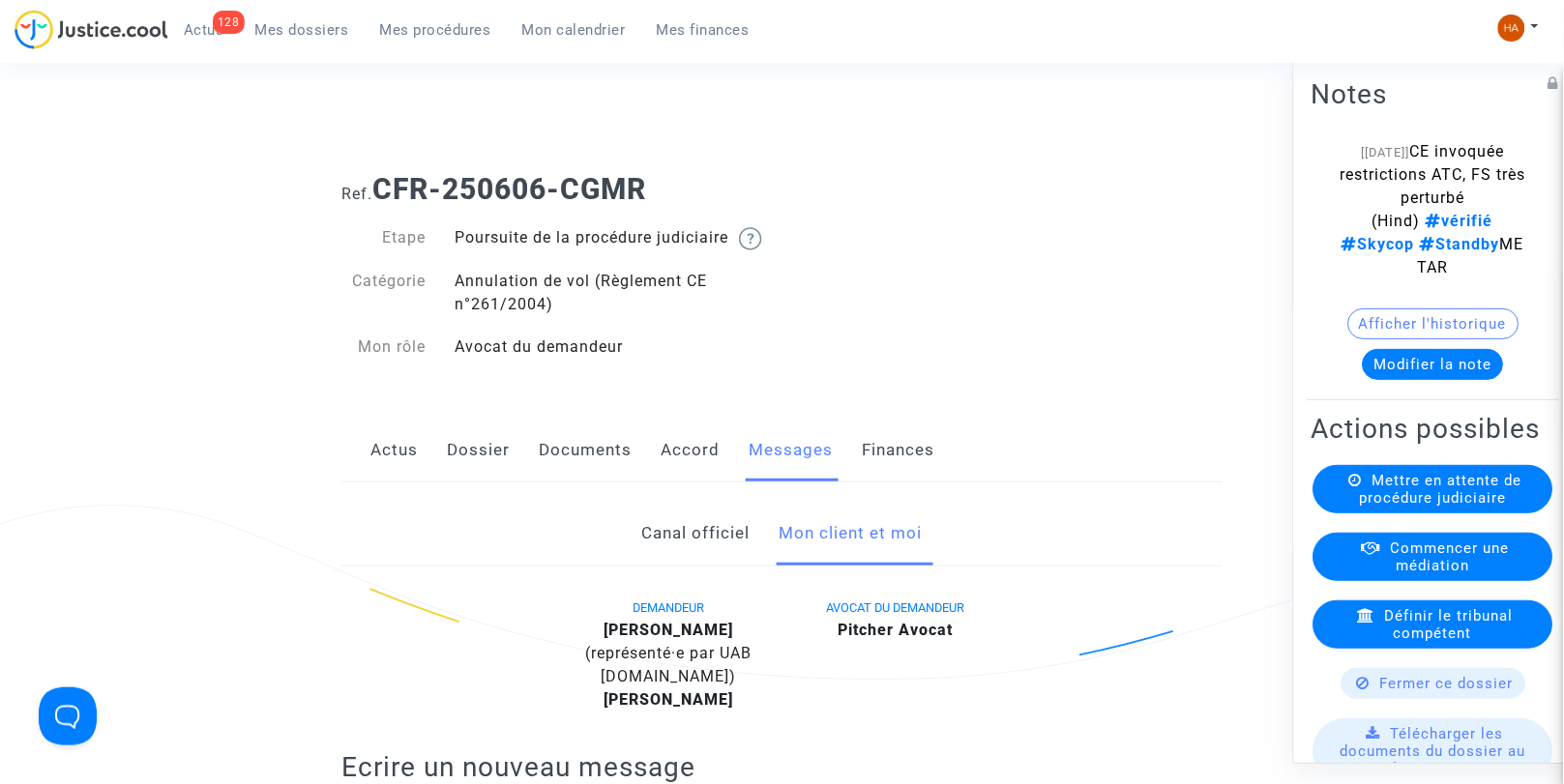
click at [478, 482] on link "Dossier" at bounding box center [479, 450] width 63 height 64
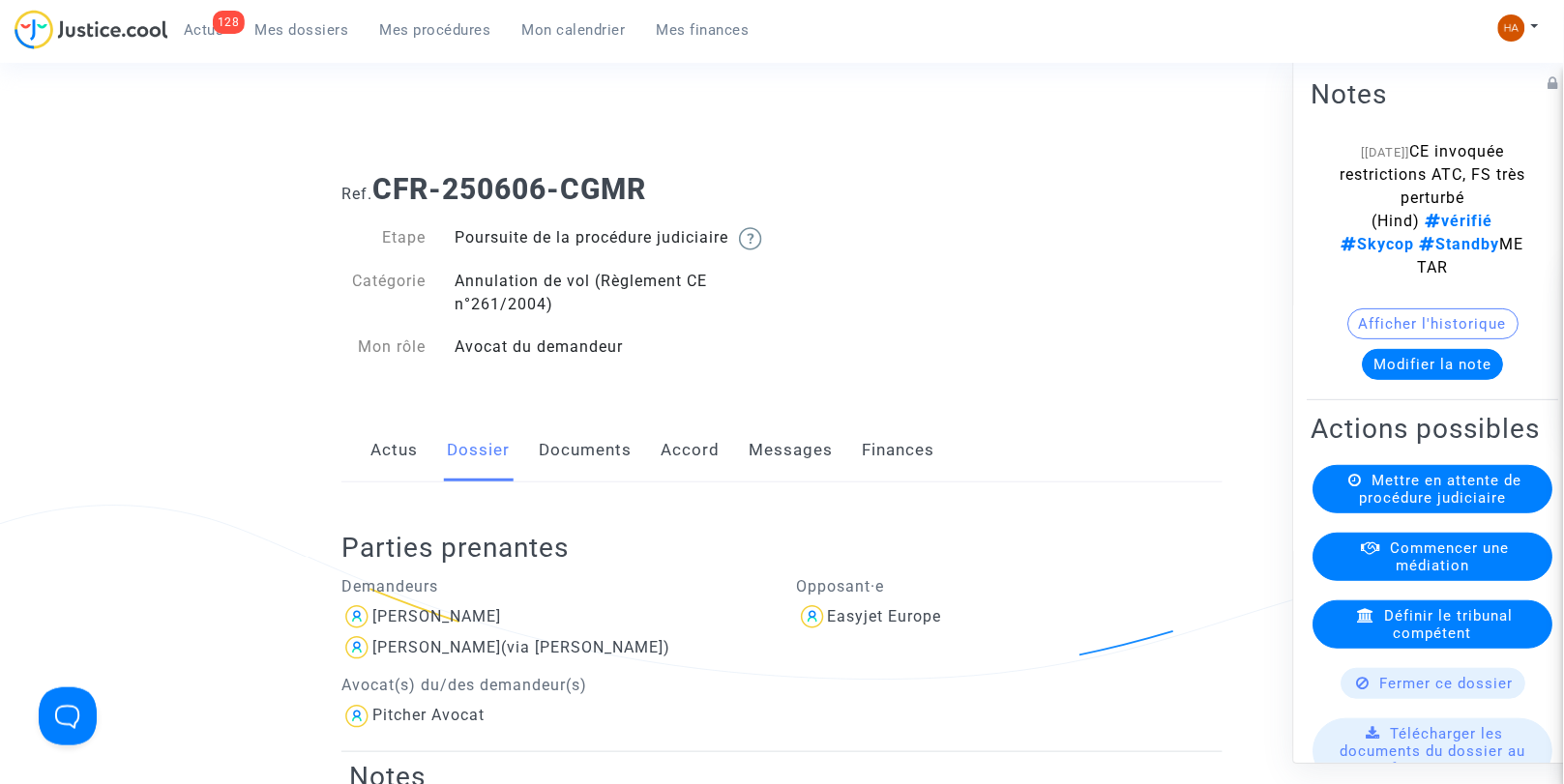
click at [573, 482] on link "Documents" at bounding box center [585, 450] width 92 height 64
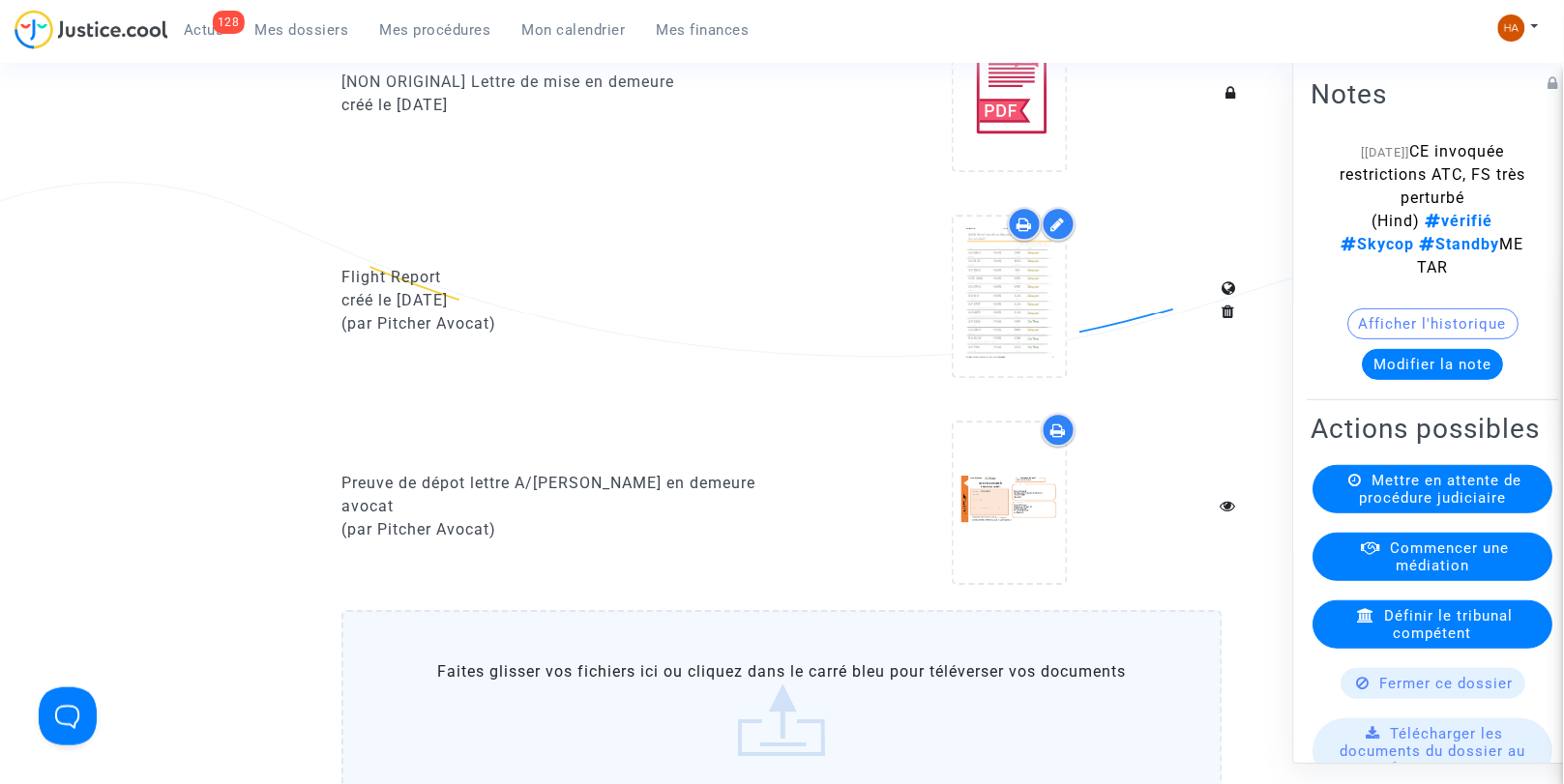
scroll to position [1194, 0]
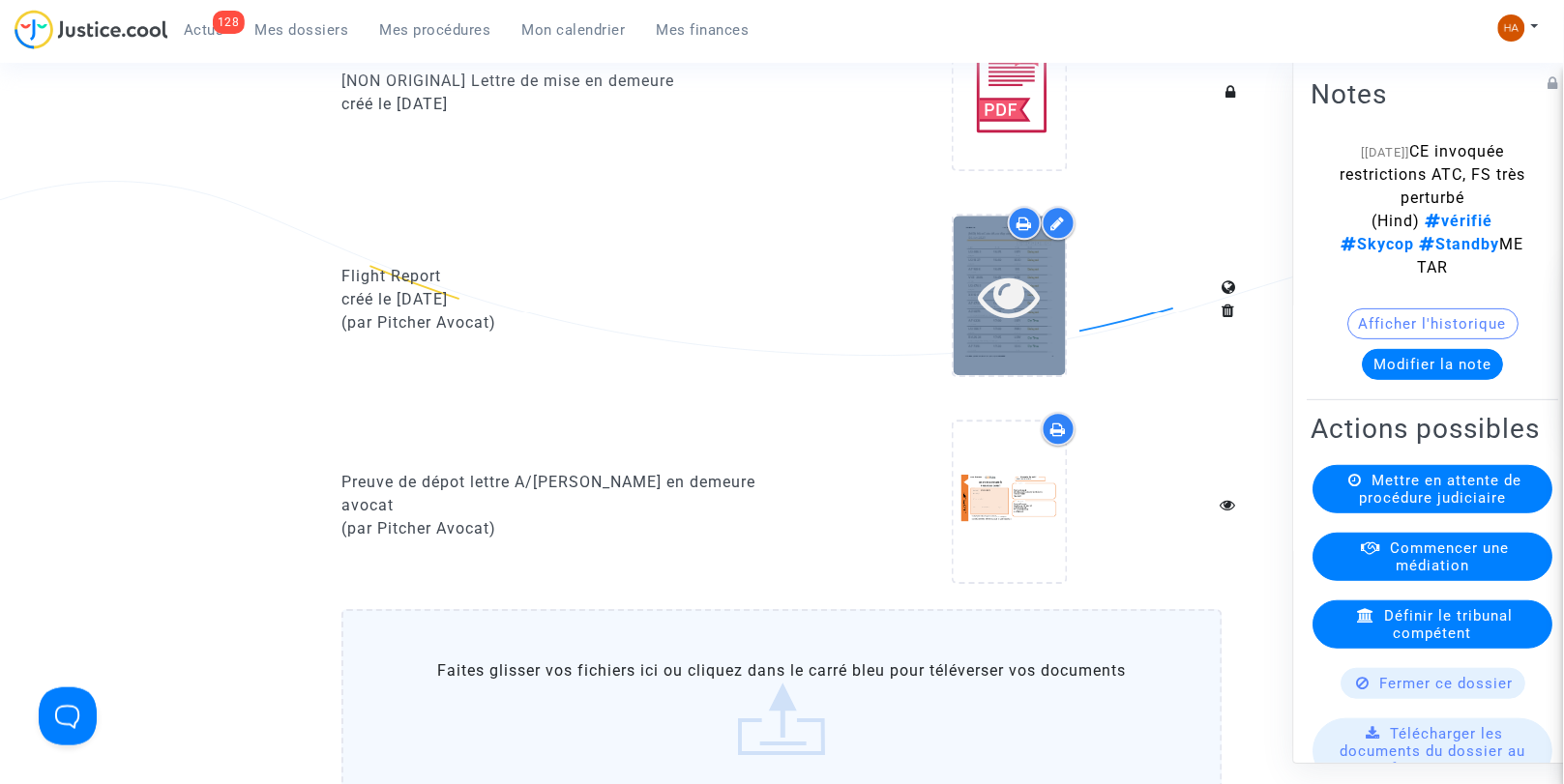
click at [1020, 352] on div at bounding box center [1010, 295] width 112 height 159
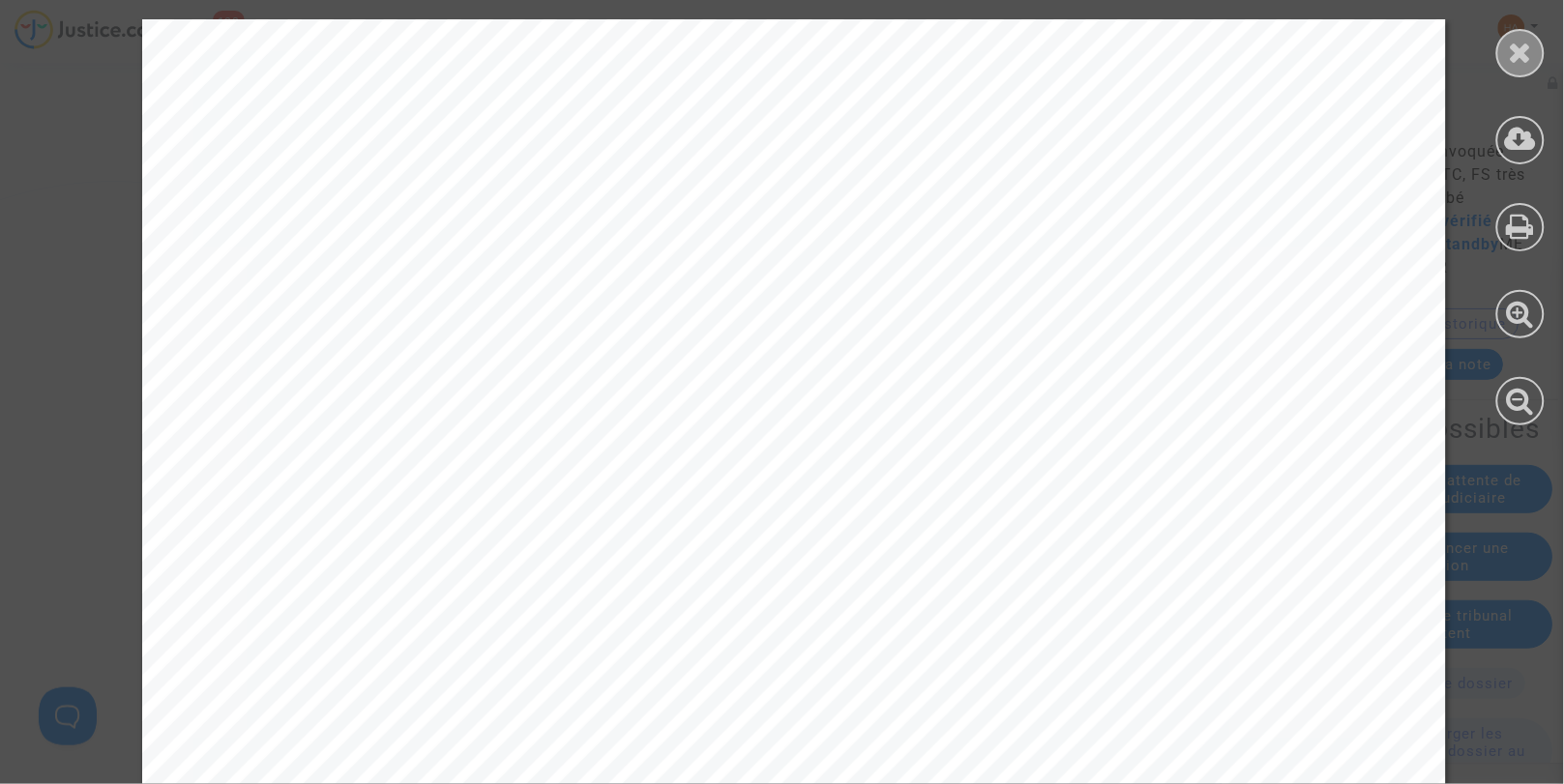
click at [1503, 54] on div at bounding box center [1521, 53] width 48 height 48
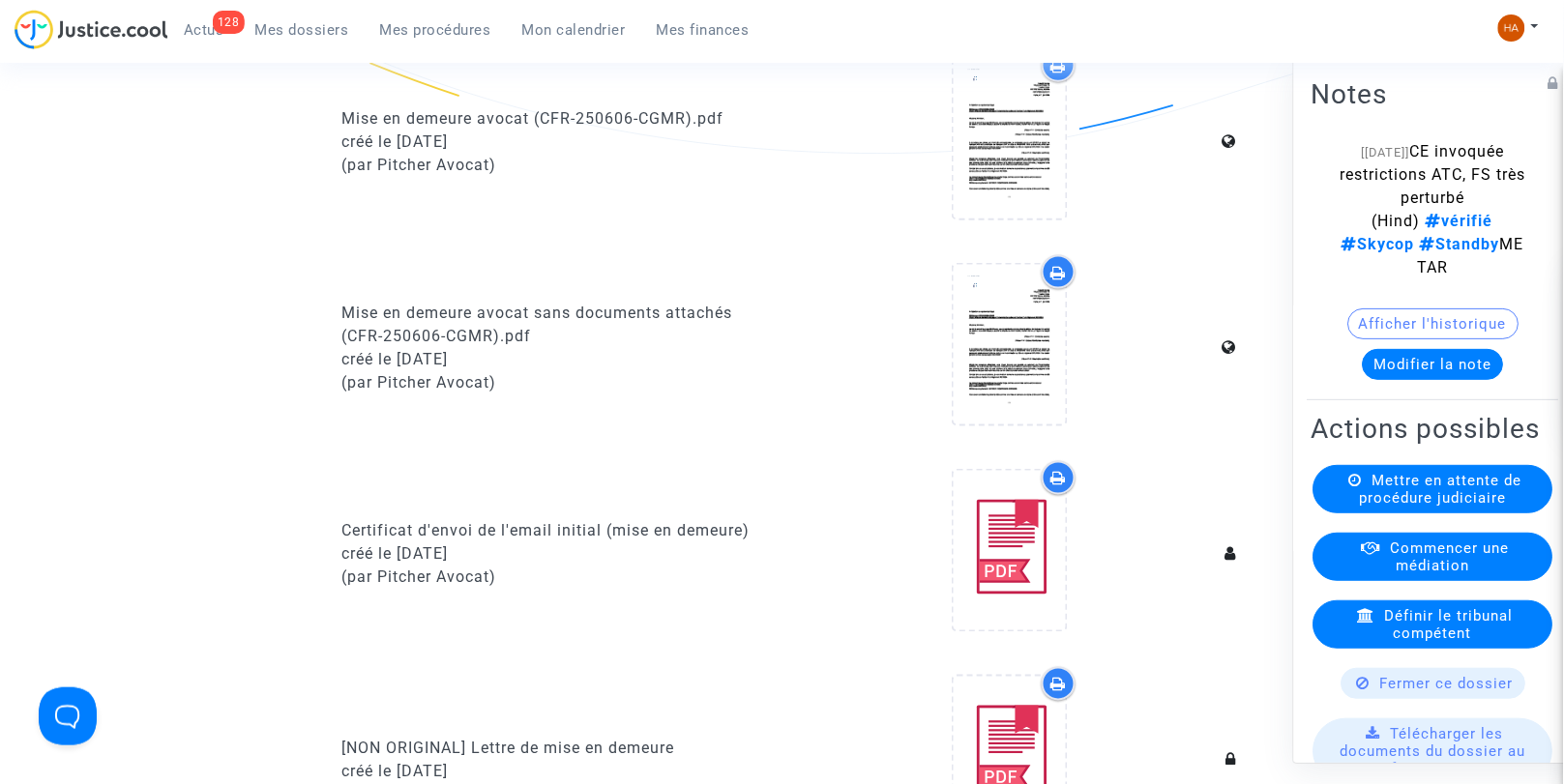
scroll to position [0, 0]
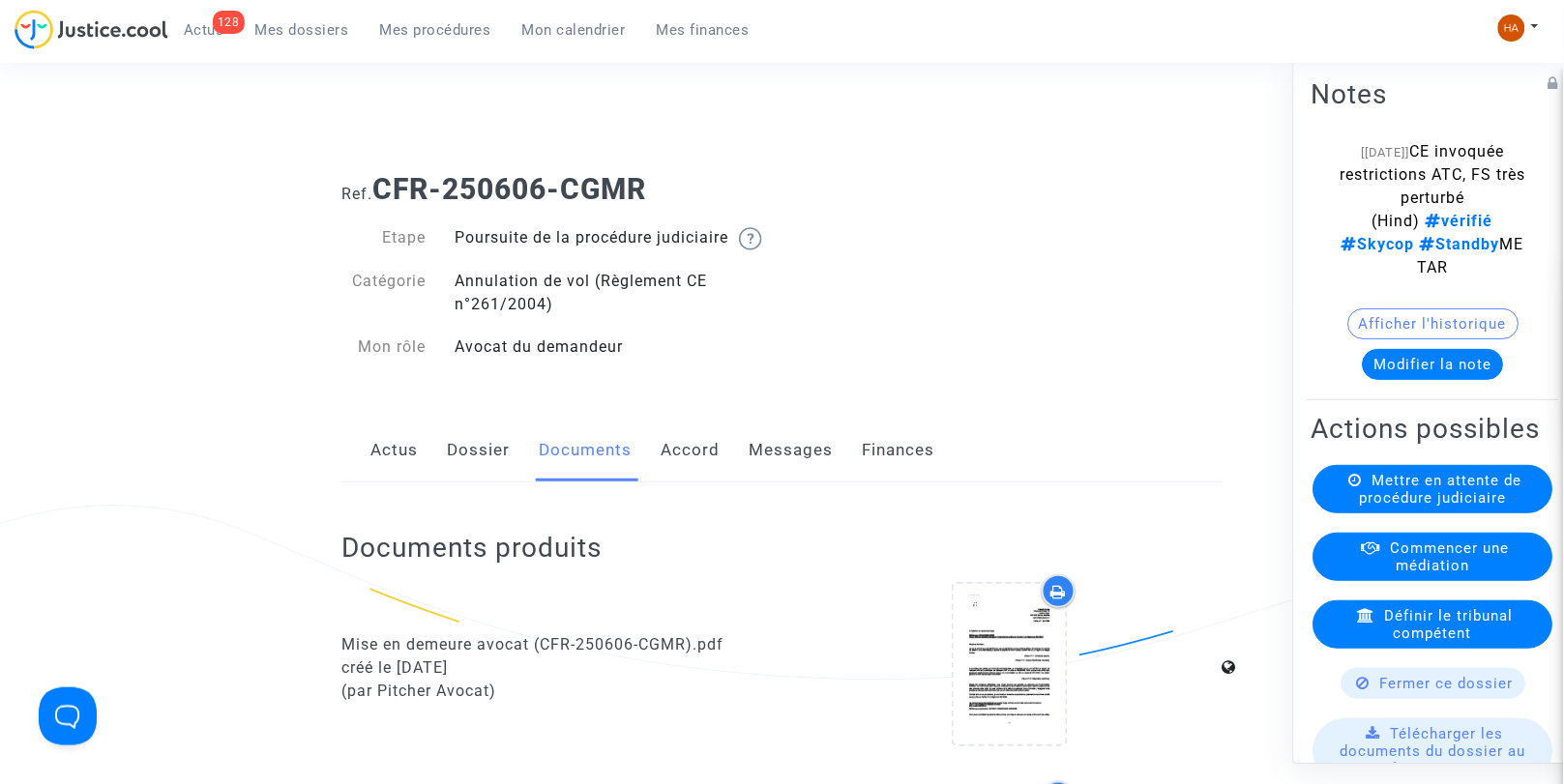
click at [664, 186] on h1 "Ref. CFR-250606-CGMR" at bounding box center [782, 189] width 882 height 34
click at [646, 187] on b "CFR-250606-CGMR" at bounding box center [509, 189] width 274 height 33
drag, startPoint x: 642, startPoint y: 190, endPoint x: 375, endPoint y: 196, distance: 267.1
click at [375, 196] on h1 "Ref. CFR-250606-CGMR" at bounding box center [782, 189] width 882 height 34
copy h1 "CFR-250606-CGMR"
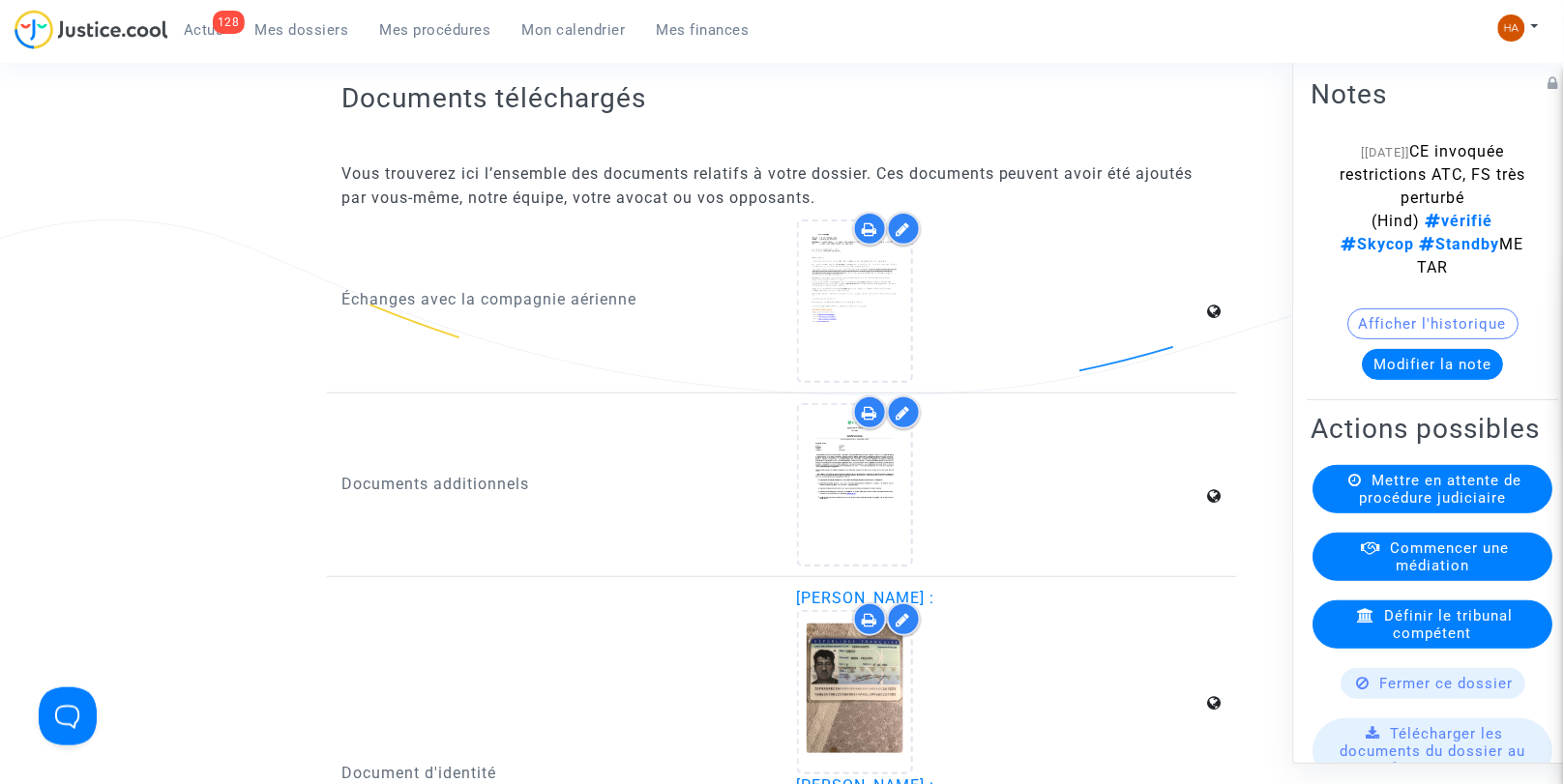
scroll to position [2042, 0]
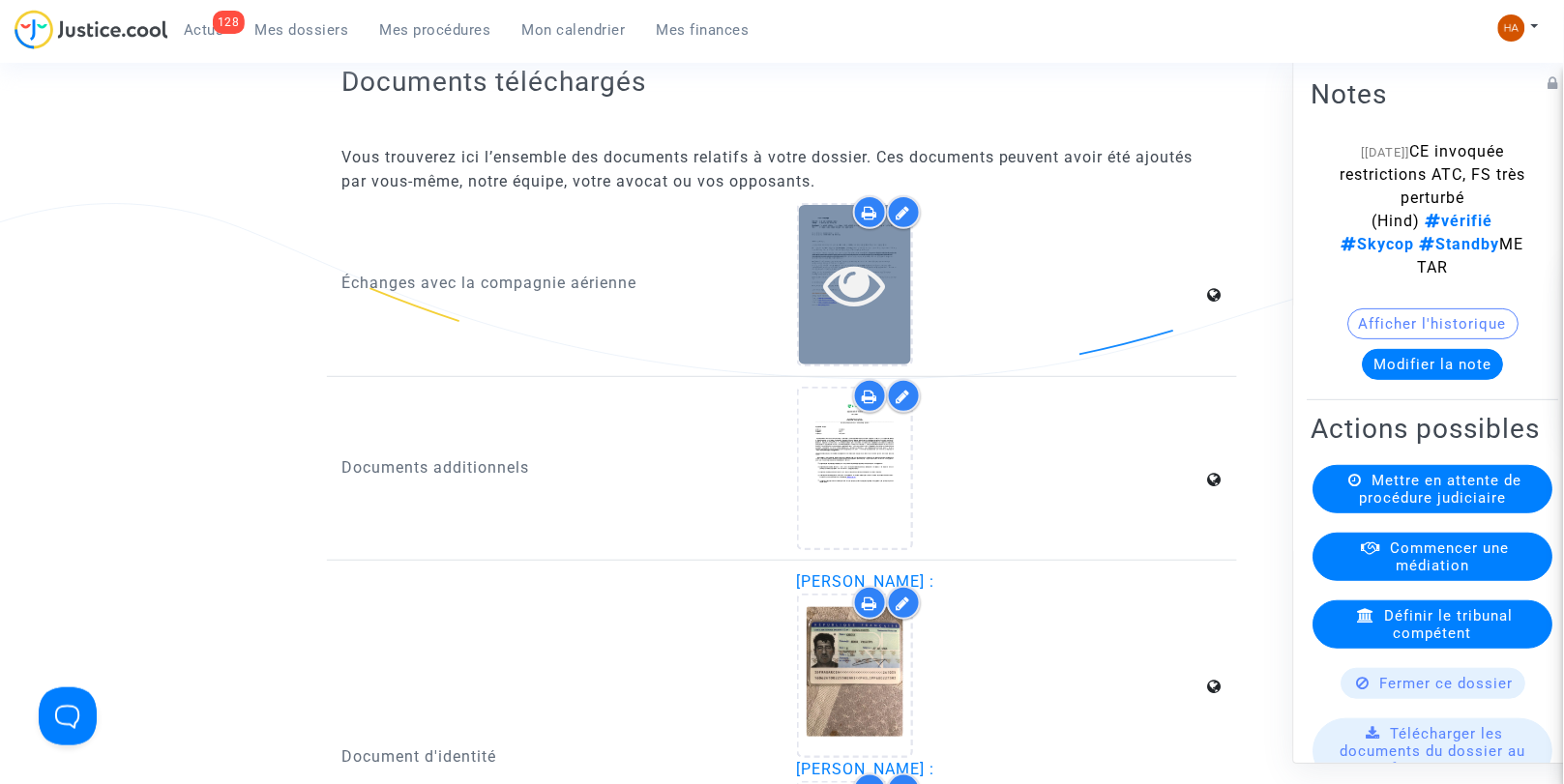
click at [872, 293] on icon at bounding box center [855, 284] width 63 height 62
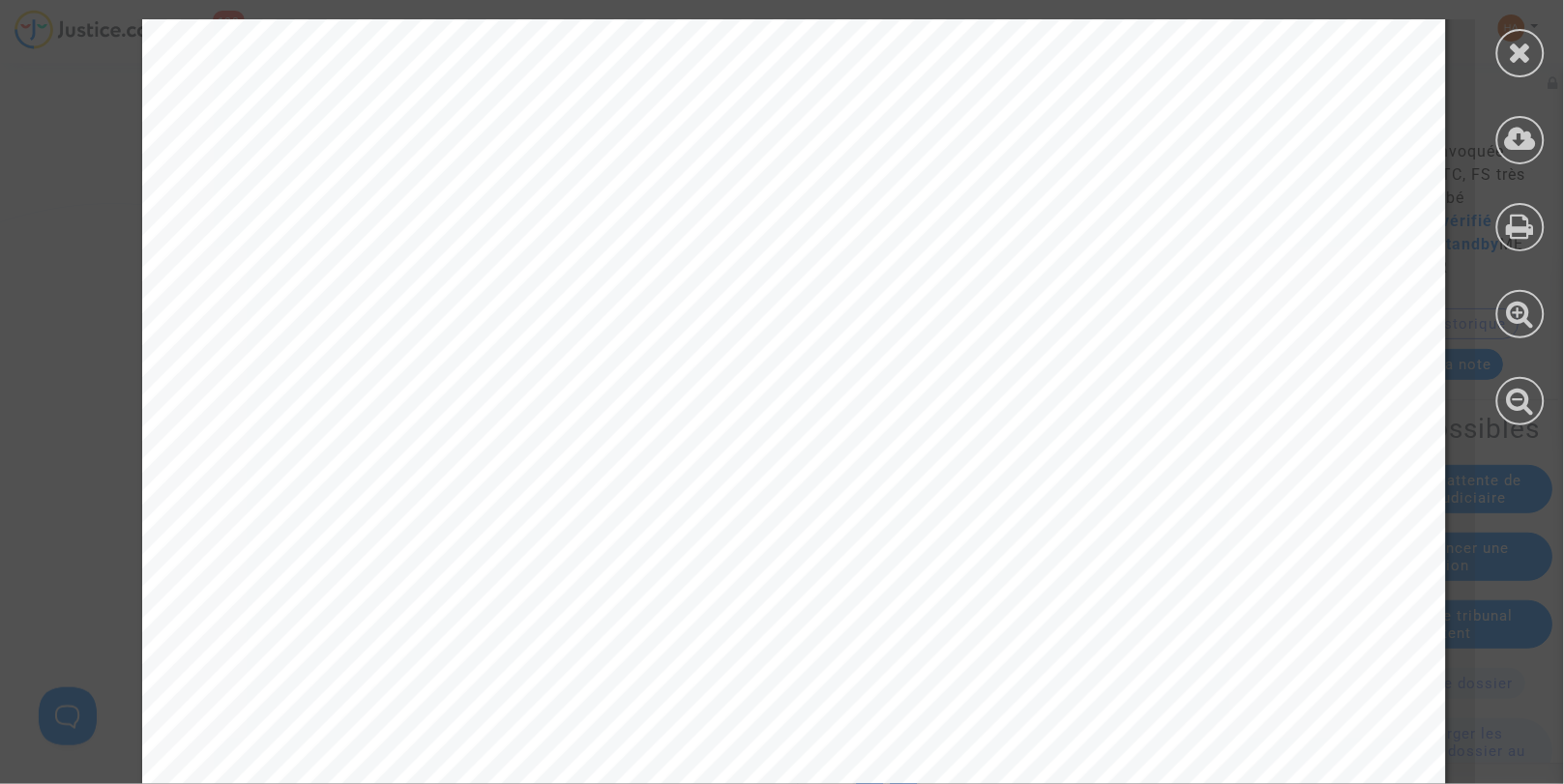
scroll to position [536, 0]
click at [1499, 46] on div at bounding box center [1521, 53] width 48 height 48
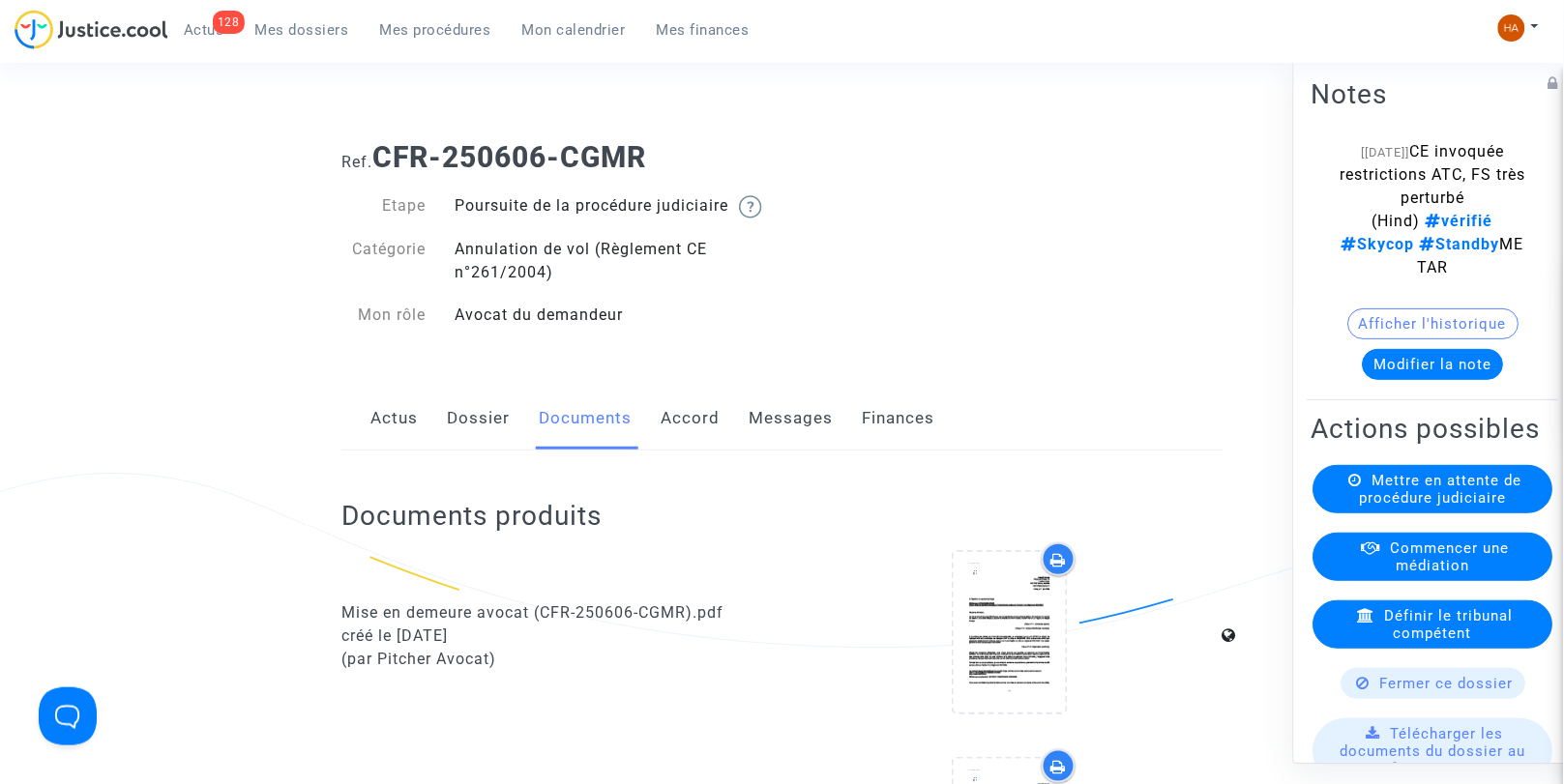
scroll to position [12, 0]
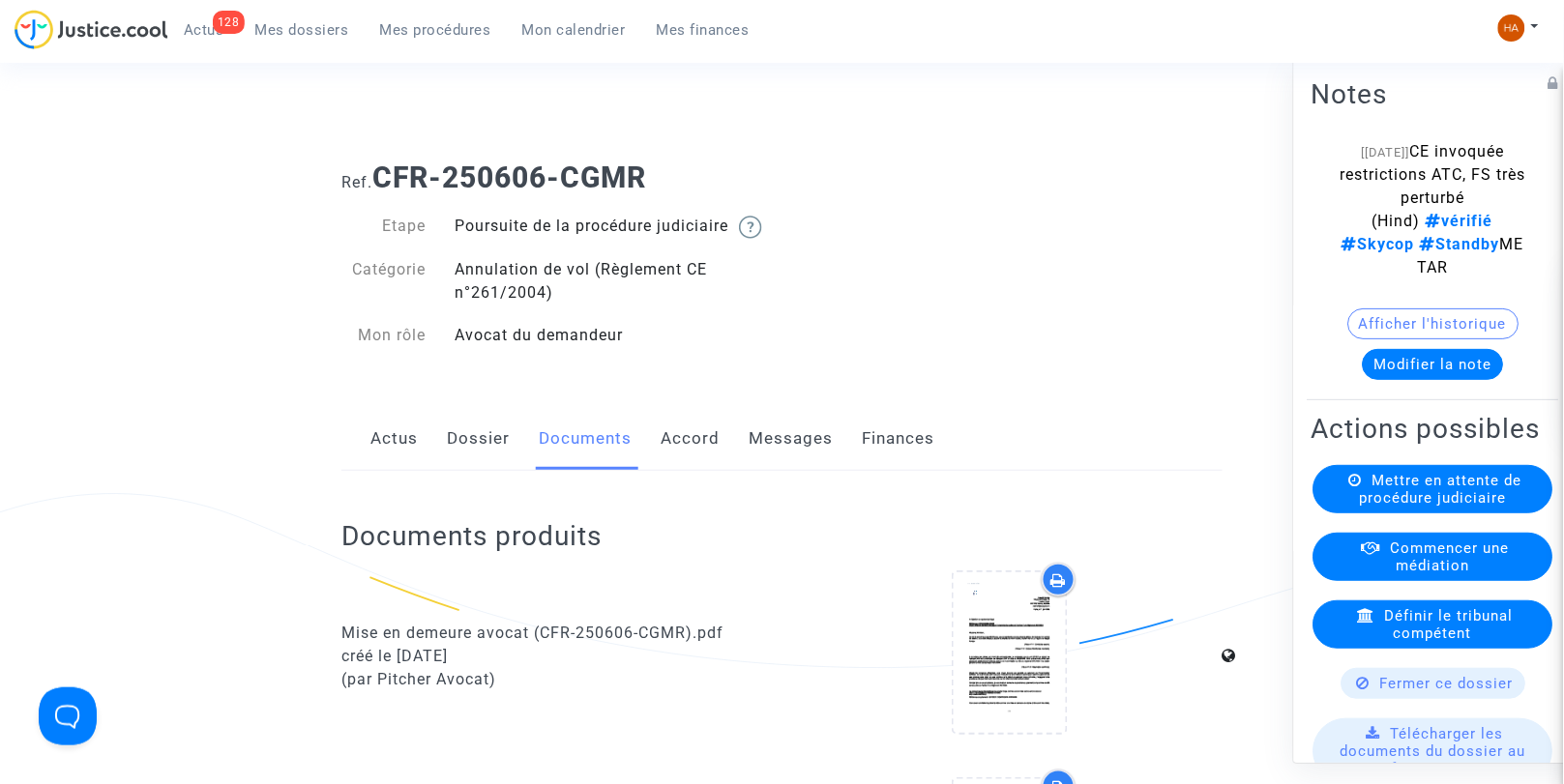
click at [780, 451] on link "Messages" at bounding box center [791, 438] width 85 height 64
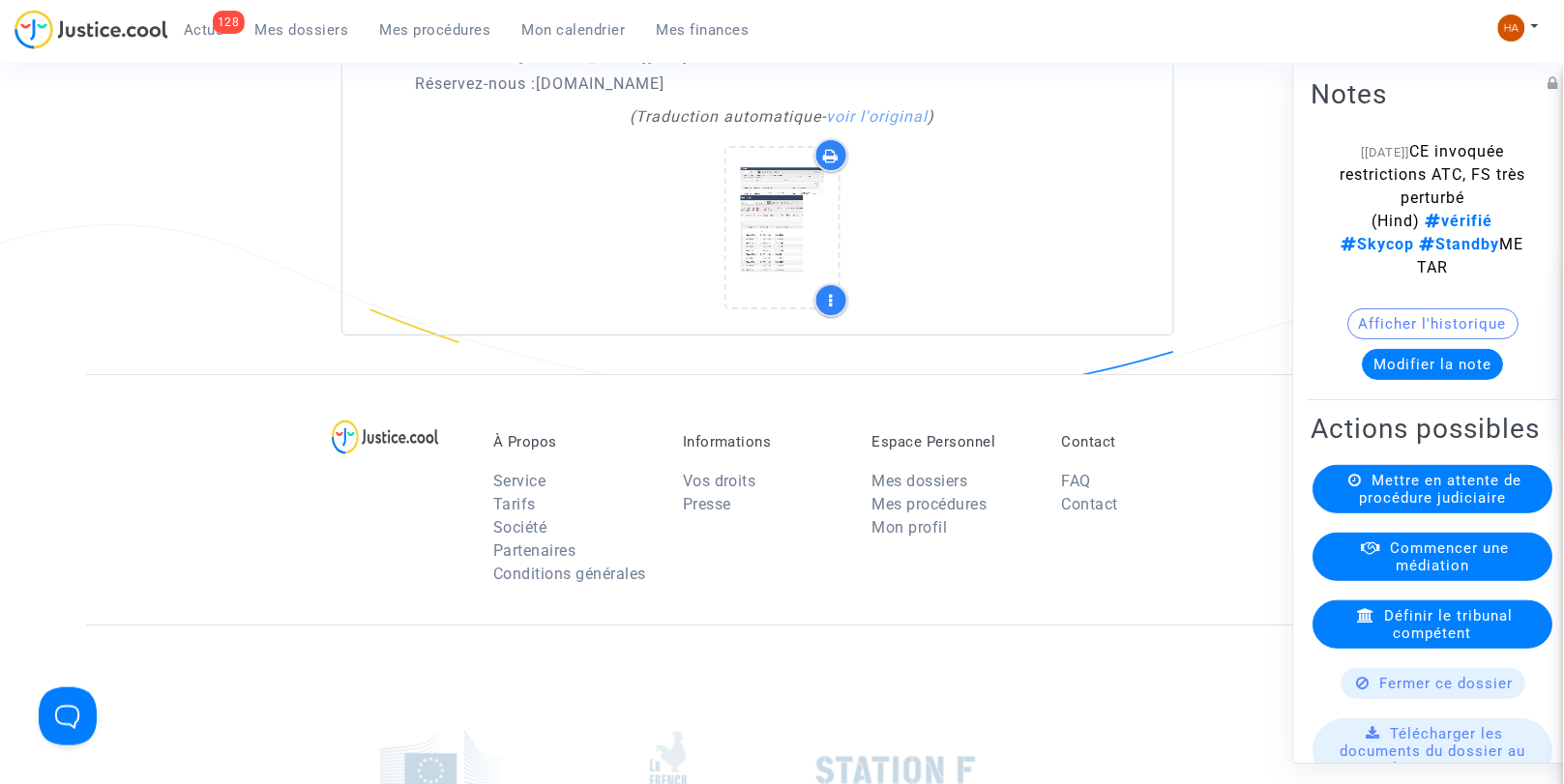
scroll to position [3773, 0]
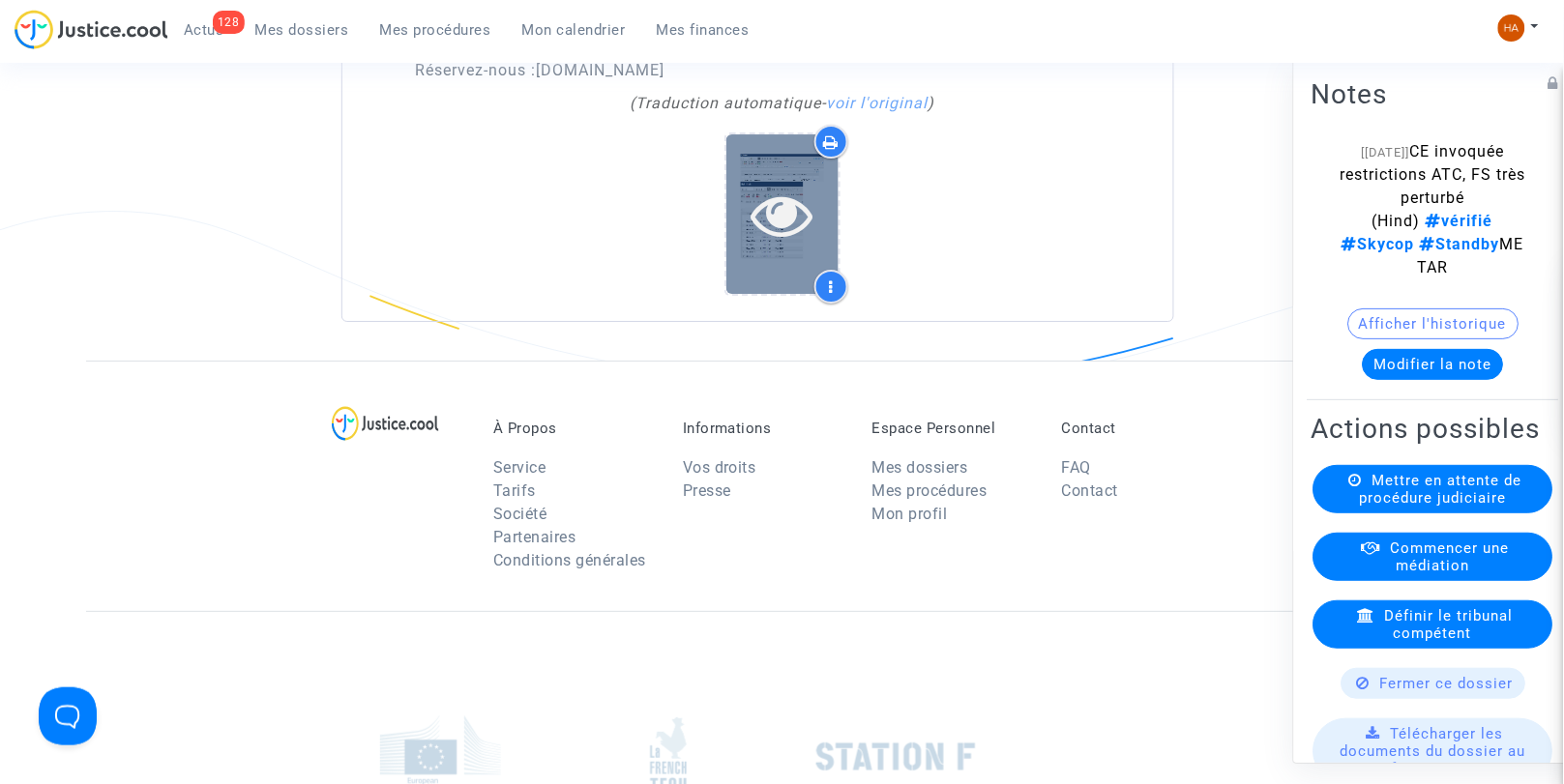
click at [782, 222] on icon at bounding box center [782, 214] width 63 height 62
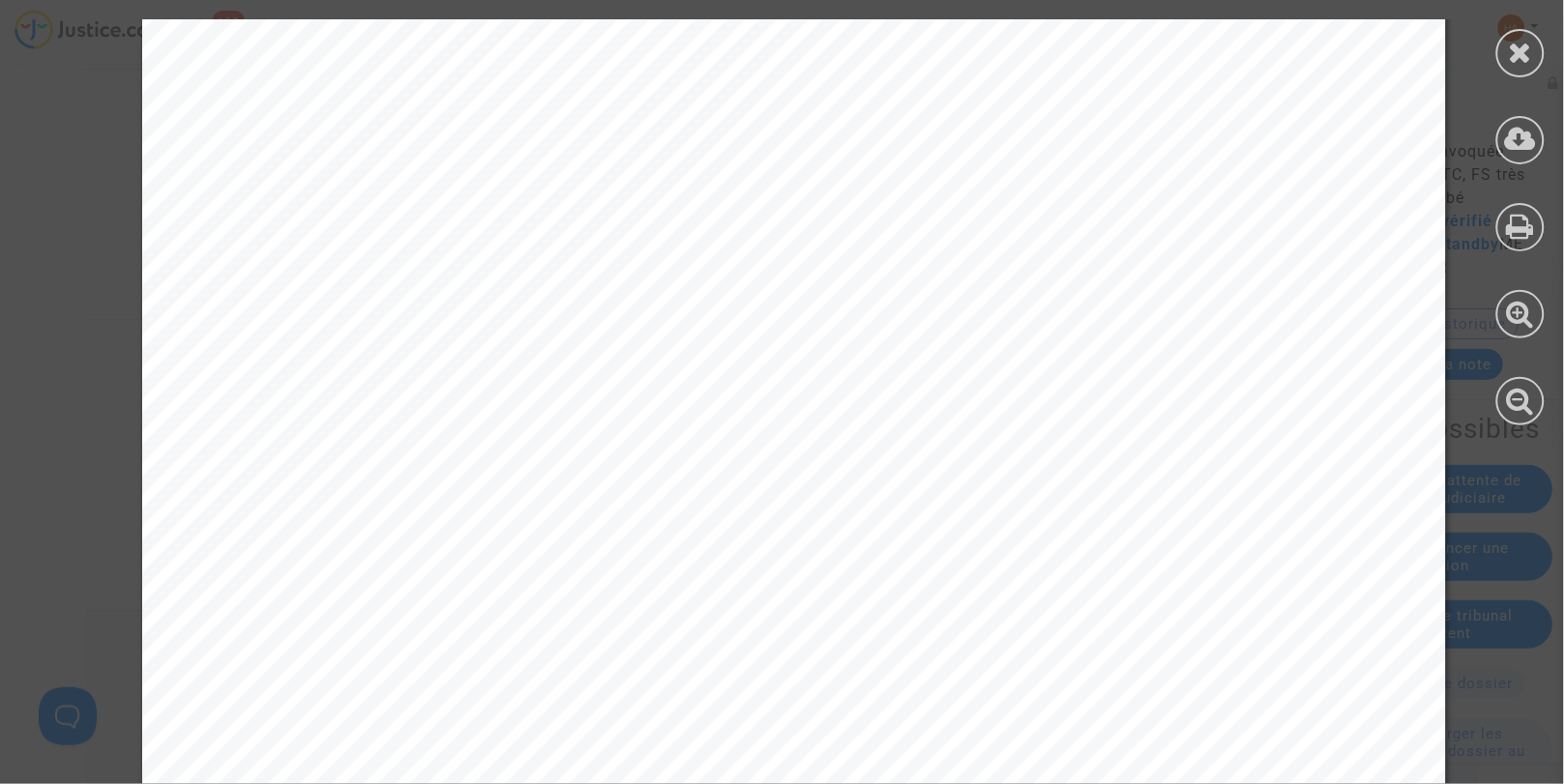
scroll to position [578, 0]
click at [1522, 50] on icon at bounding box center [1521, 52] width 25 height 29
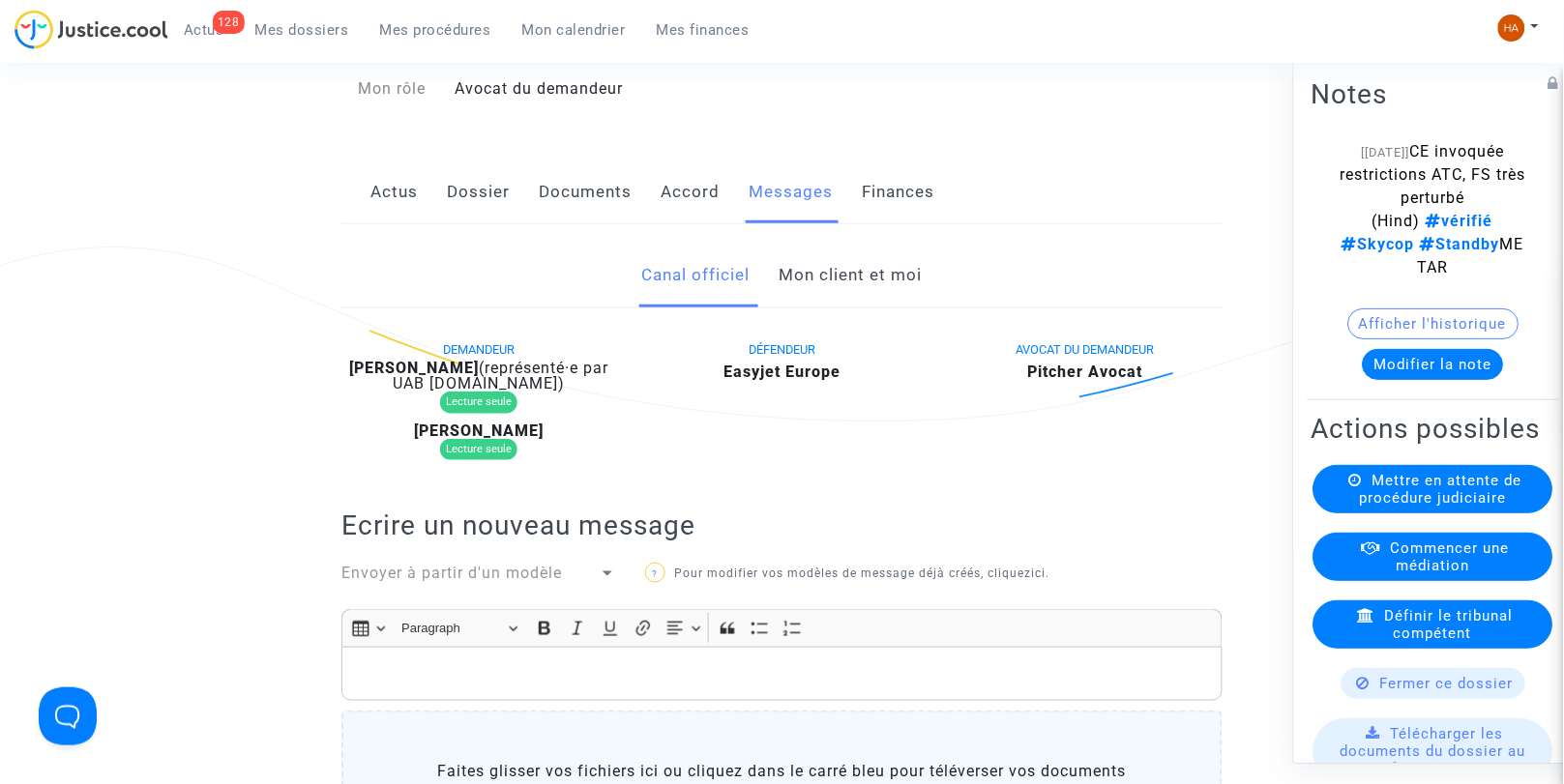
scroll to position [257, 0]
click at [847, 295] on link "Mon client et moi" at bounding box center [851, 276] width 144 height 64
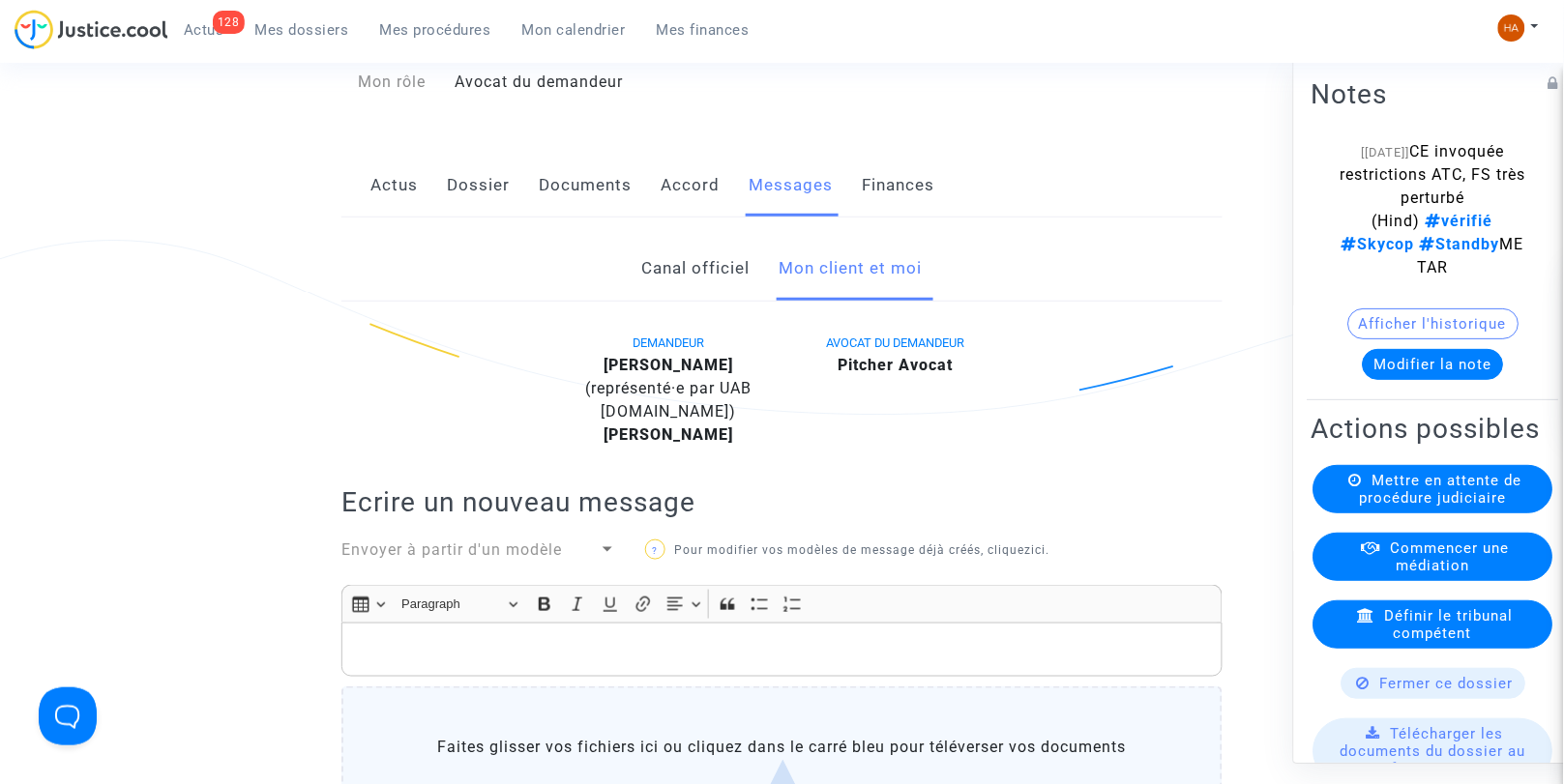
scroll to position [258, 0]
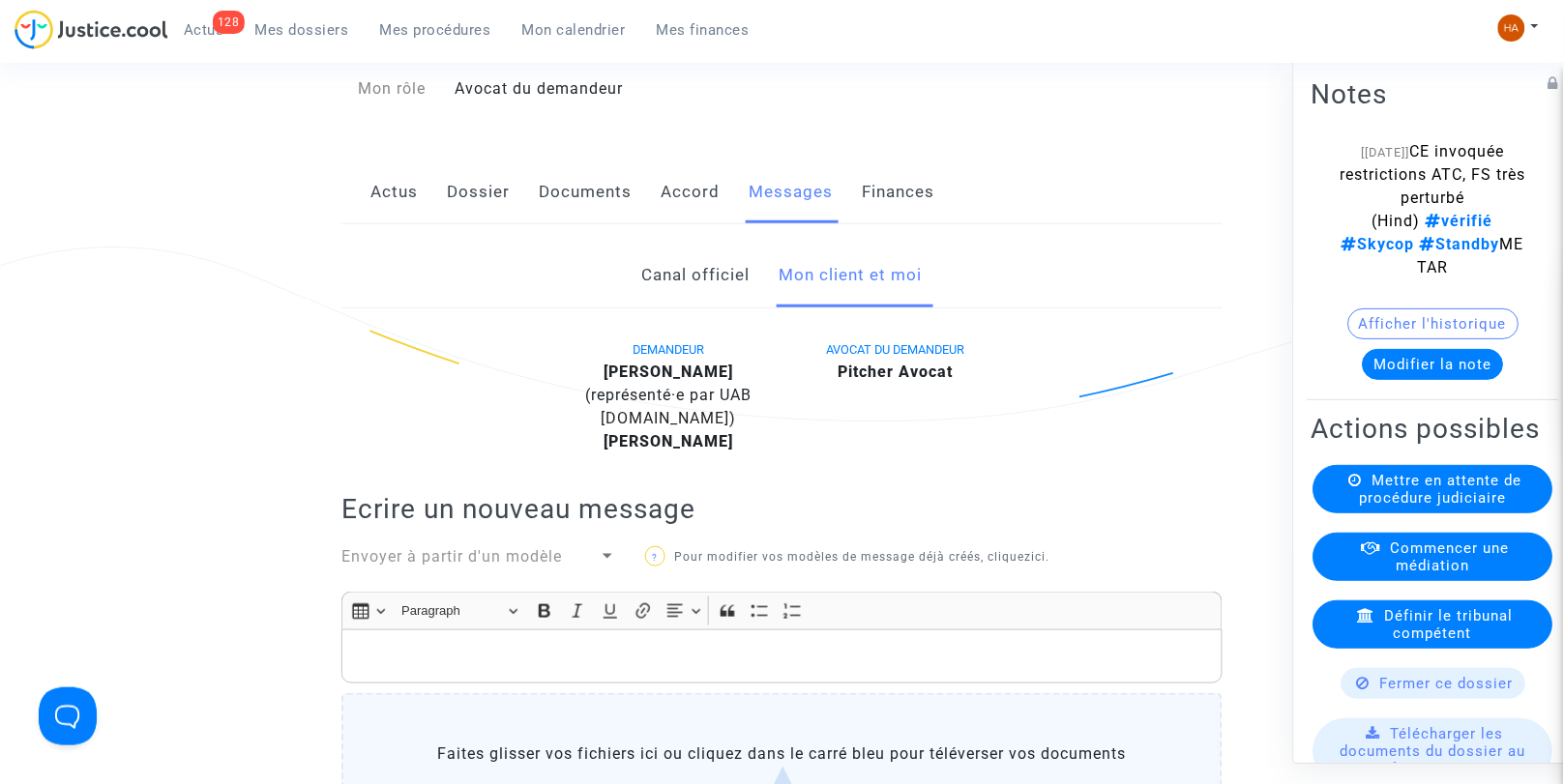
click at [703, 294] on link "Canal officiel" at bounding box center [696, 275] width 108 height 64
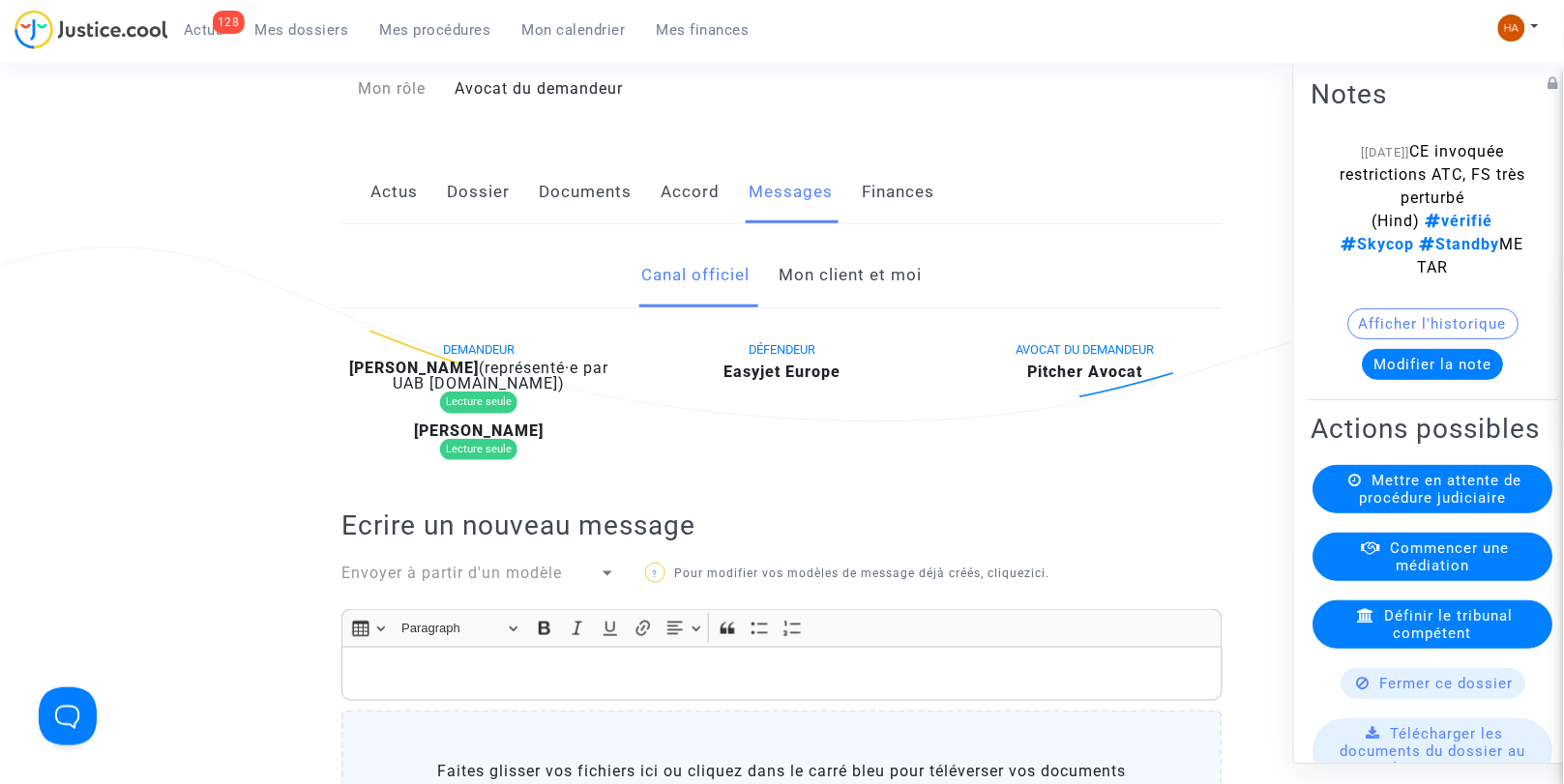
click at [486, 213] on link "Dossier" at bounding box center [479, 192] width 63 height 64
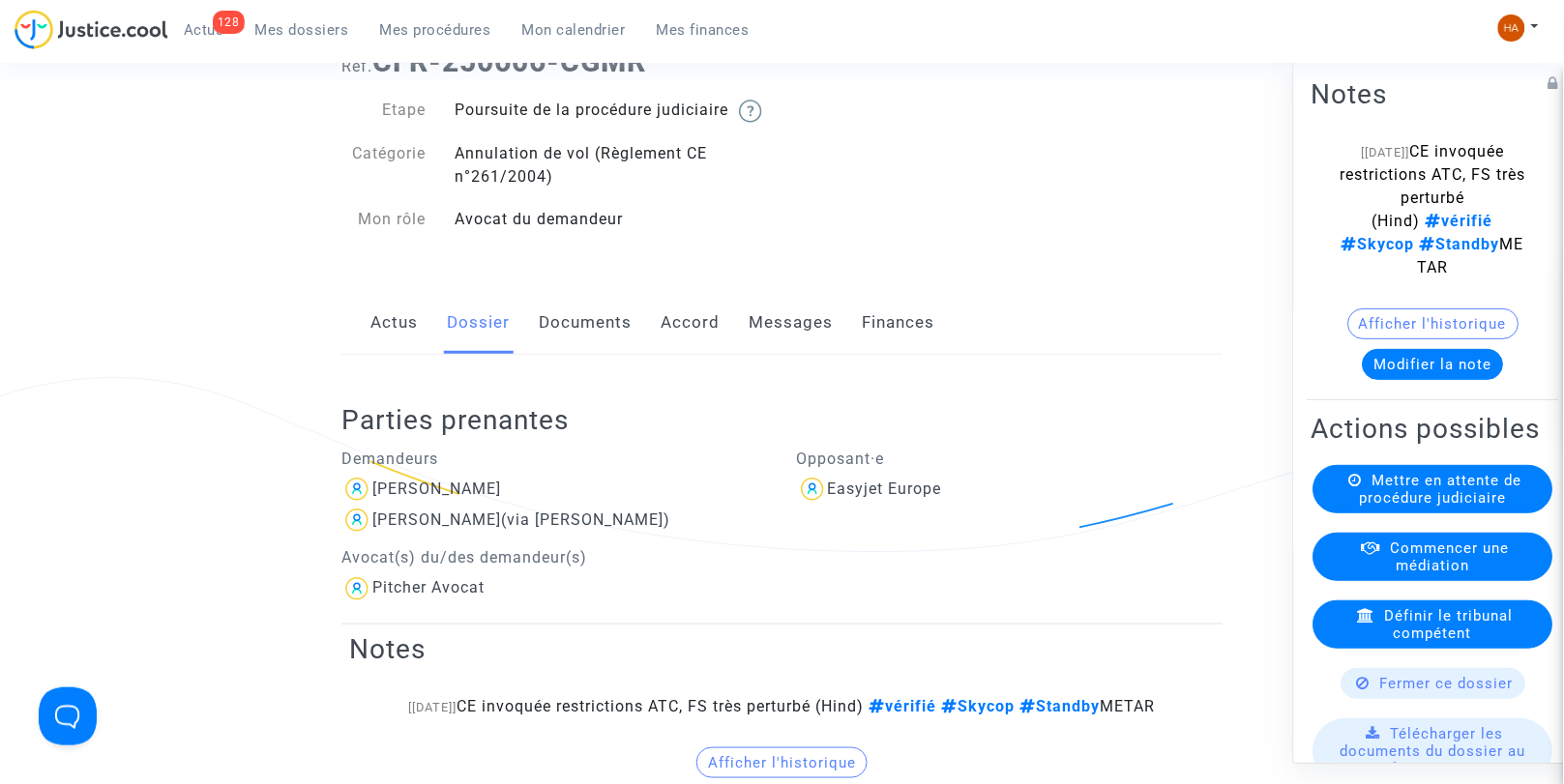
scroll to position [124, 0]
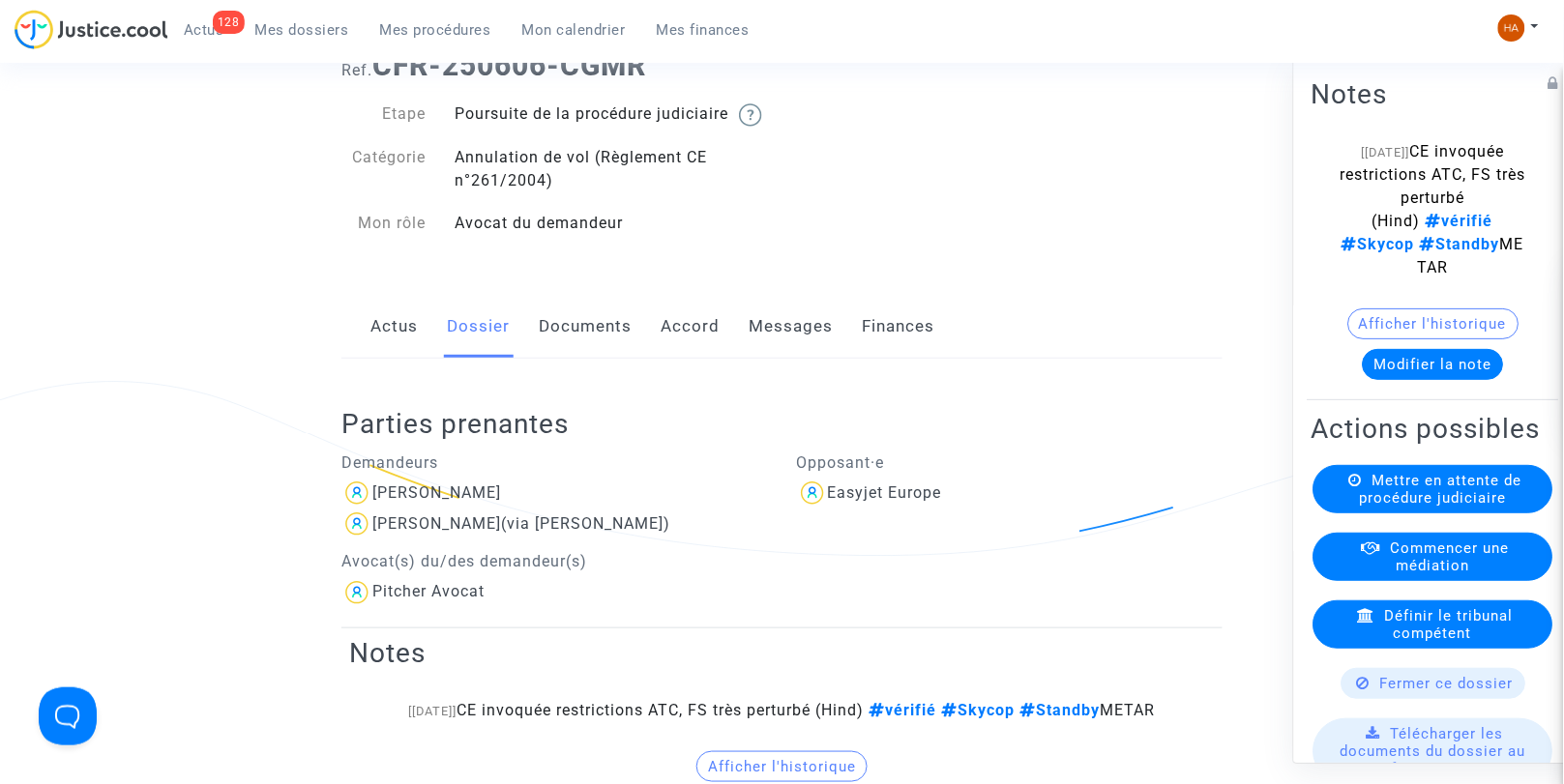
click at [555, 359] on link "Documents" at bounding box center [585, 326] width 92 height 64
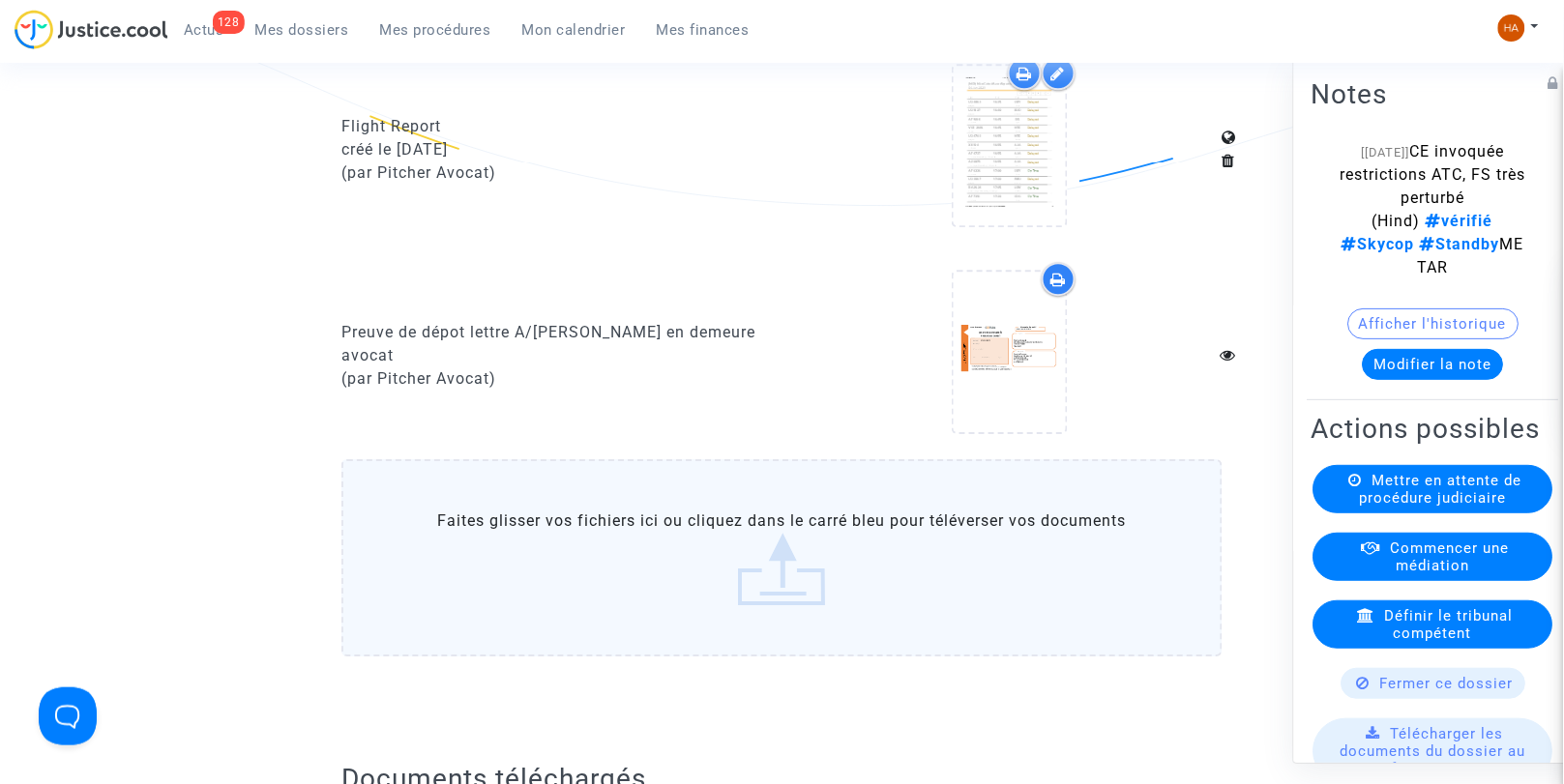
scroll to position [1346, 0]
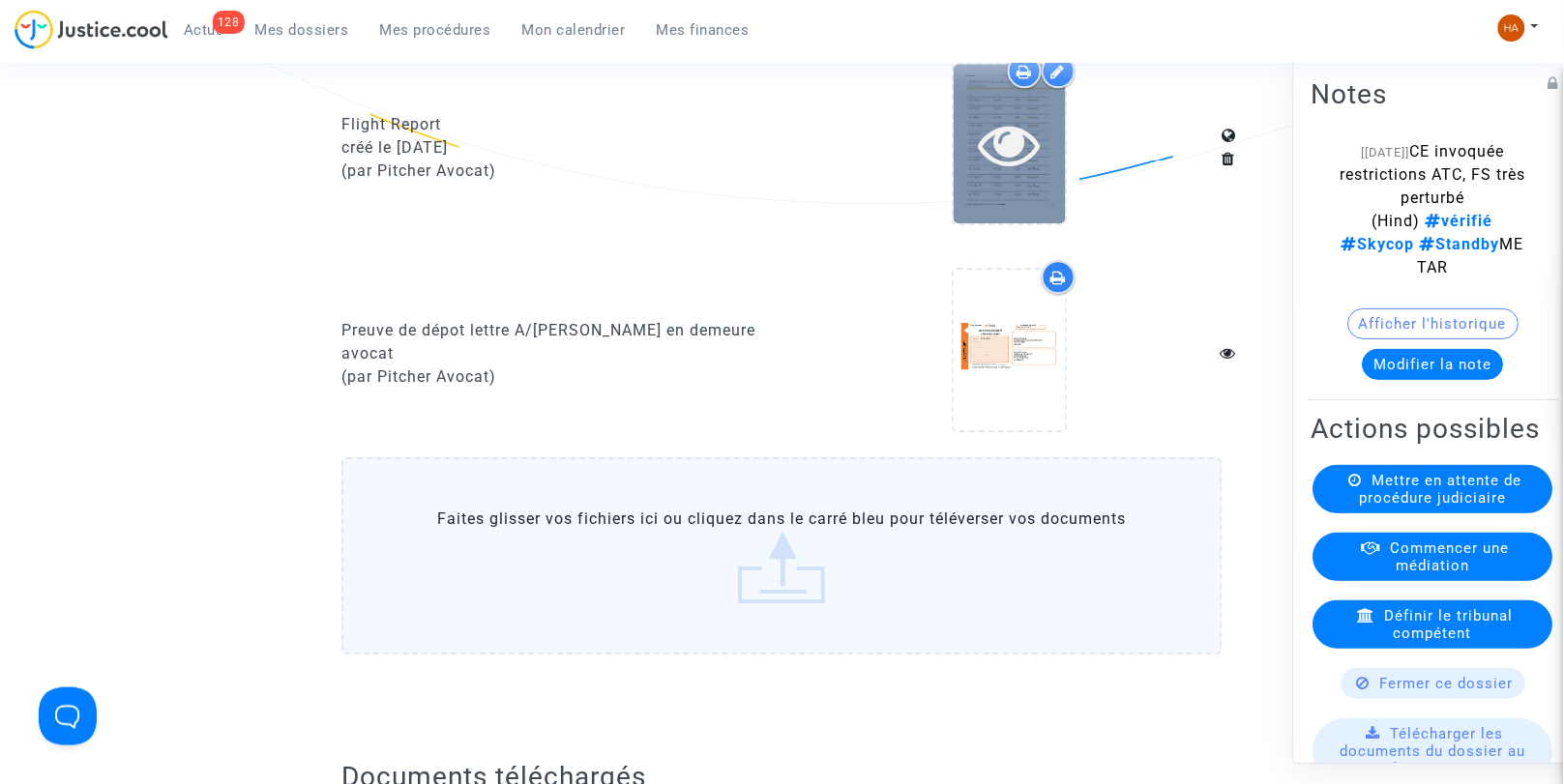
click at [1037, 196] on div at bounding box center [1010, 143] width 112 height 159
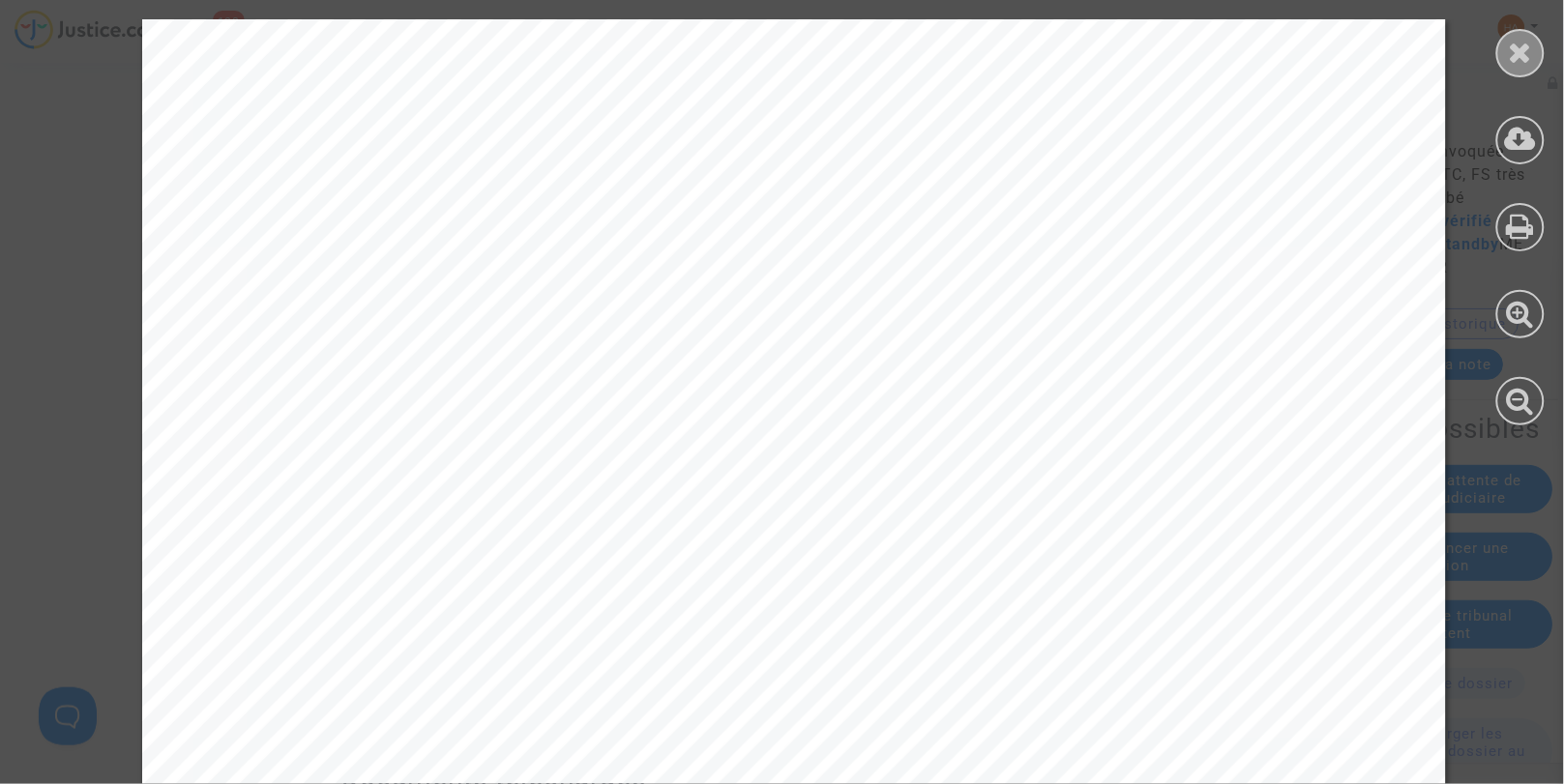
click at [1530, 52] on icon at bounding box center [1521, 52] width 25 height 29
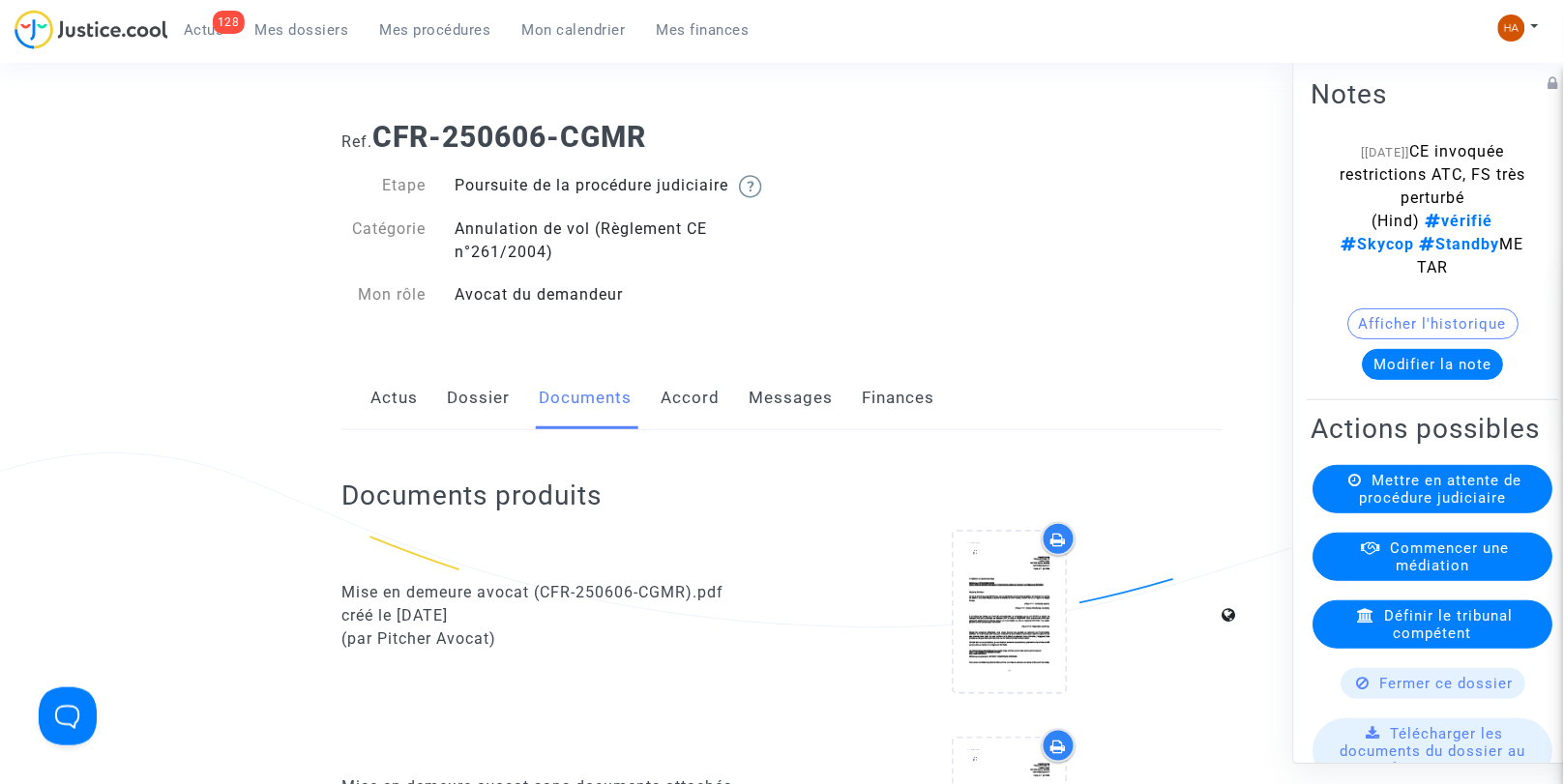
scroll to position [0, 0]
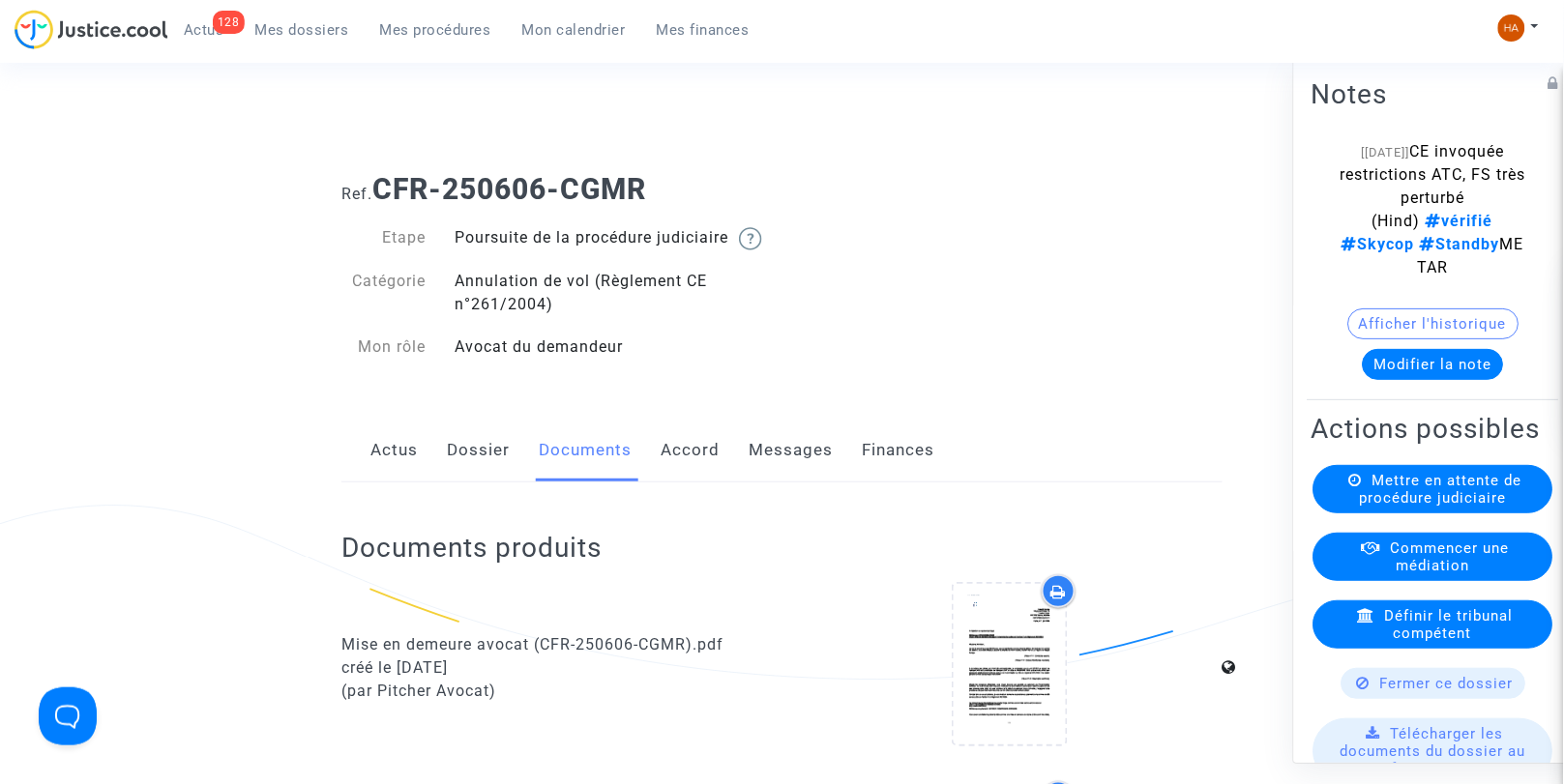
click at [803, 476] on link "Messages" at bounding box center [791, 450] width 85 height 64
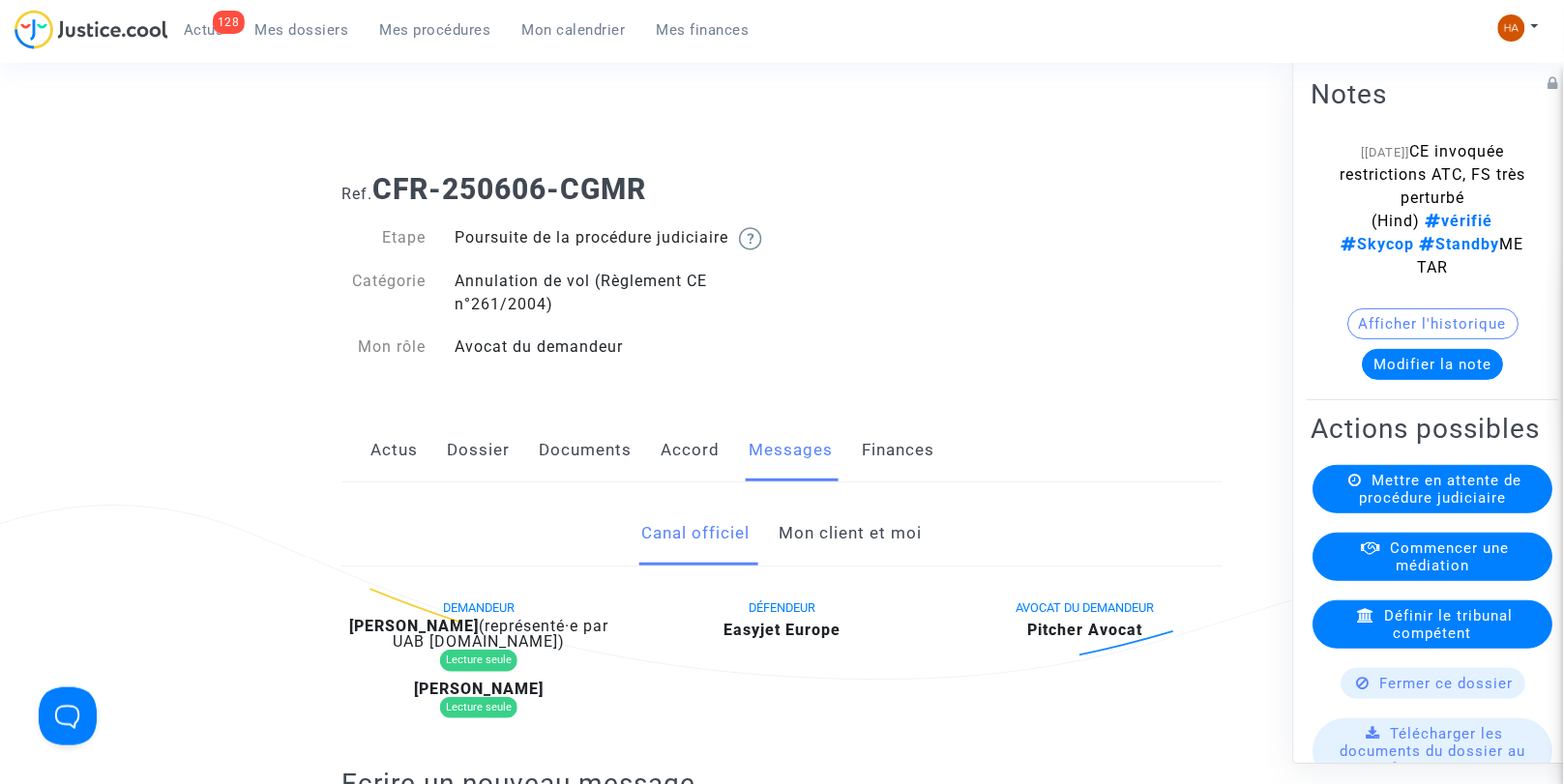
click at [475, 466] on link "Dossier" at bounding box center [479, 450] width 63 height 64
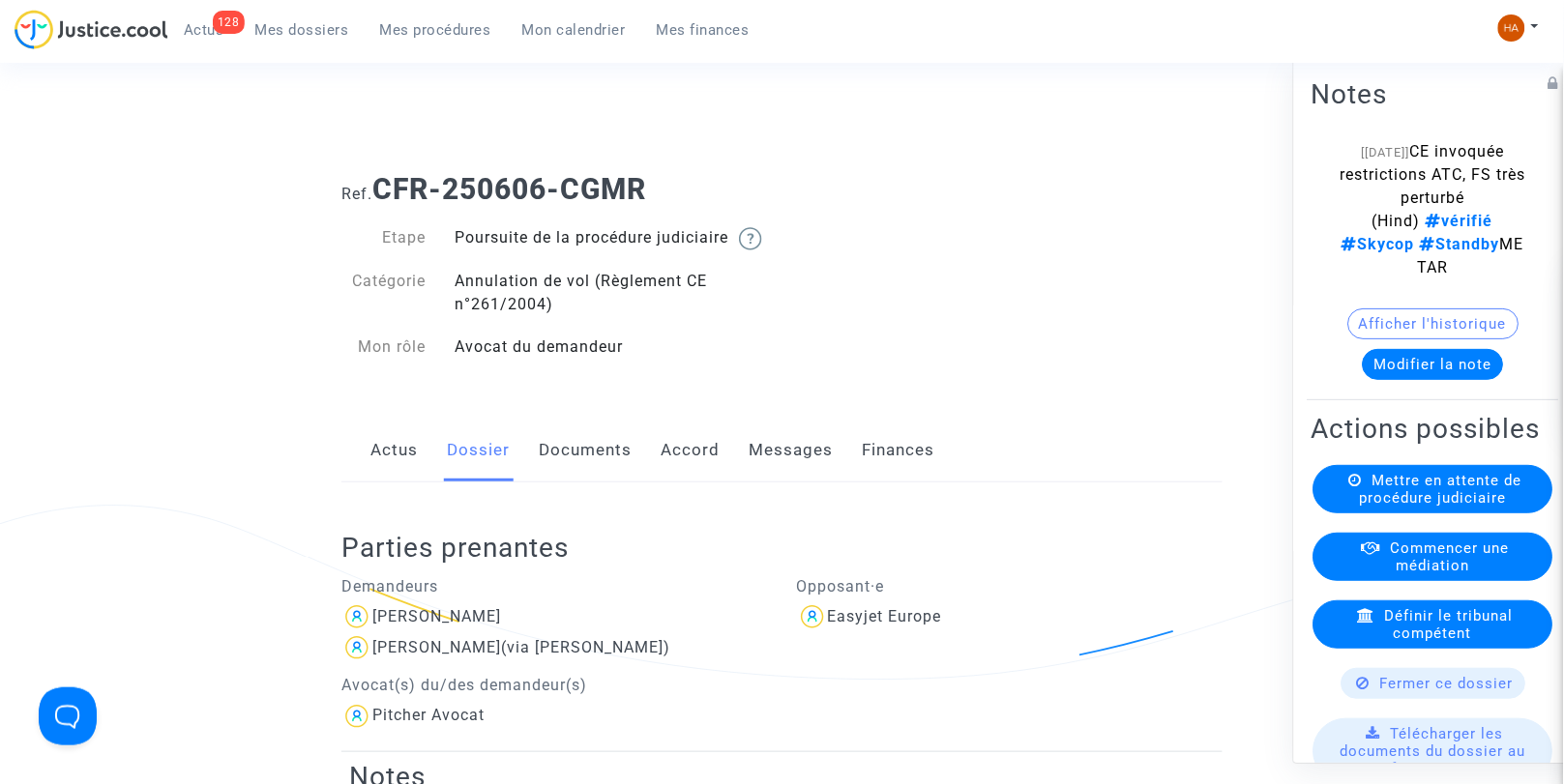
click at [571, 482] on link "Documents" at bounding box center [585, 450] width 92 height 64
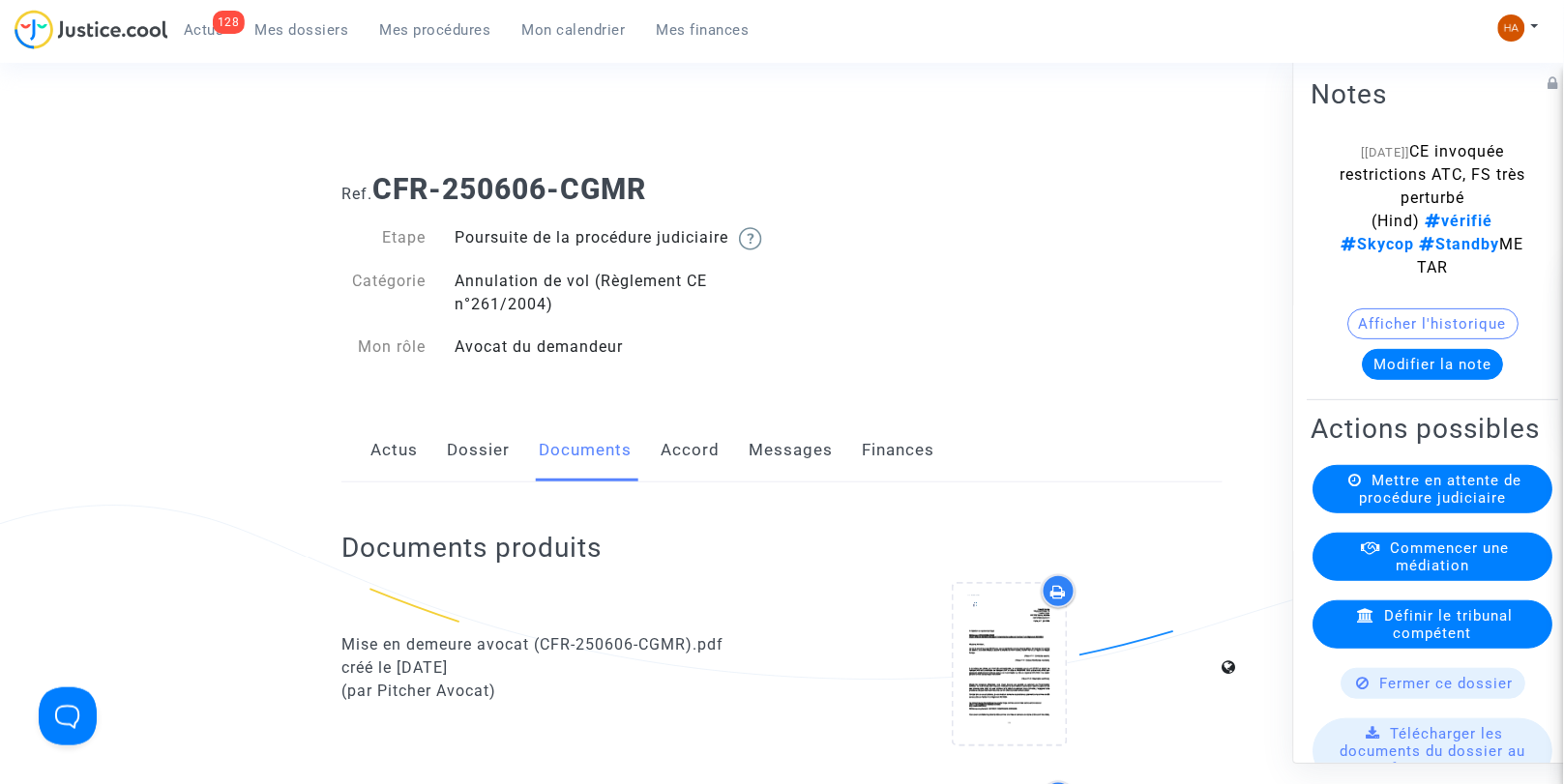
click at [813, 474] on link "Messages" at bounding box center [791, 450] width 85 height 64
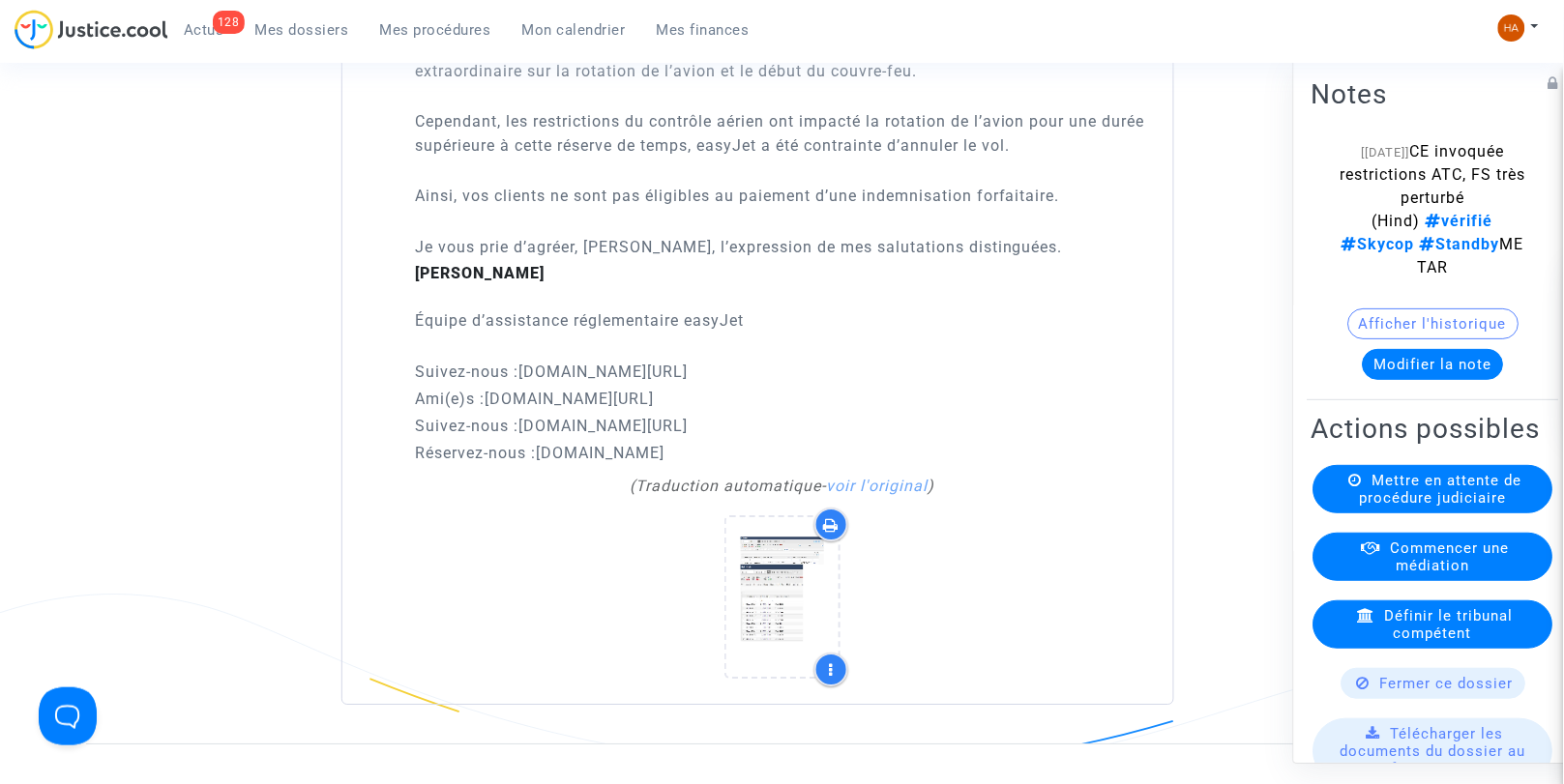
scroll to position [3391, 0]
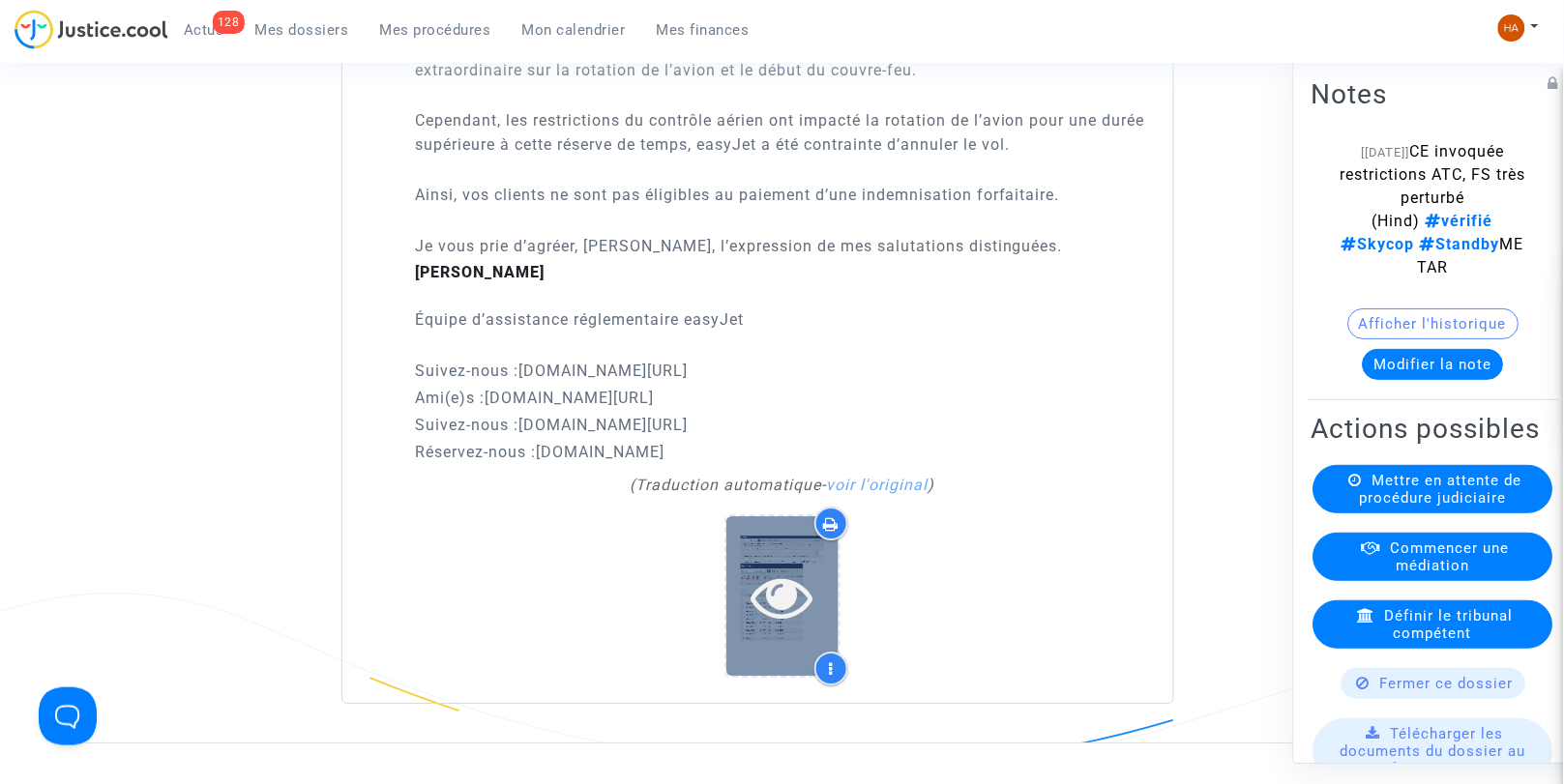
click at [762, 615] on icon at bounding box center [782, 596] width 63 height 62
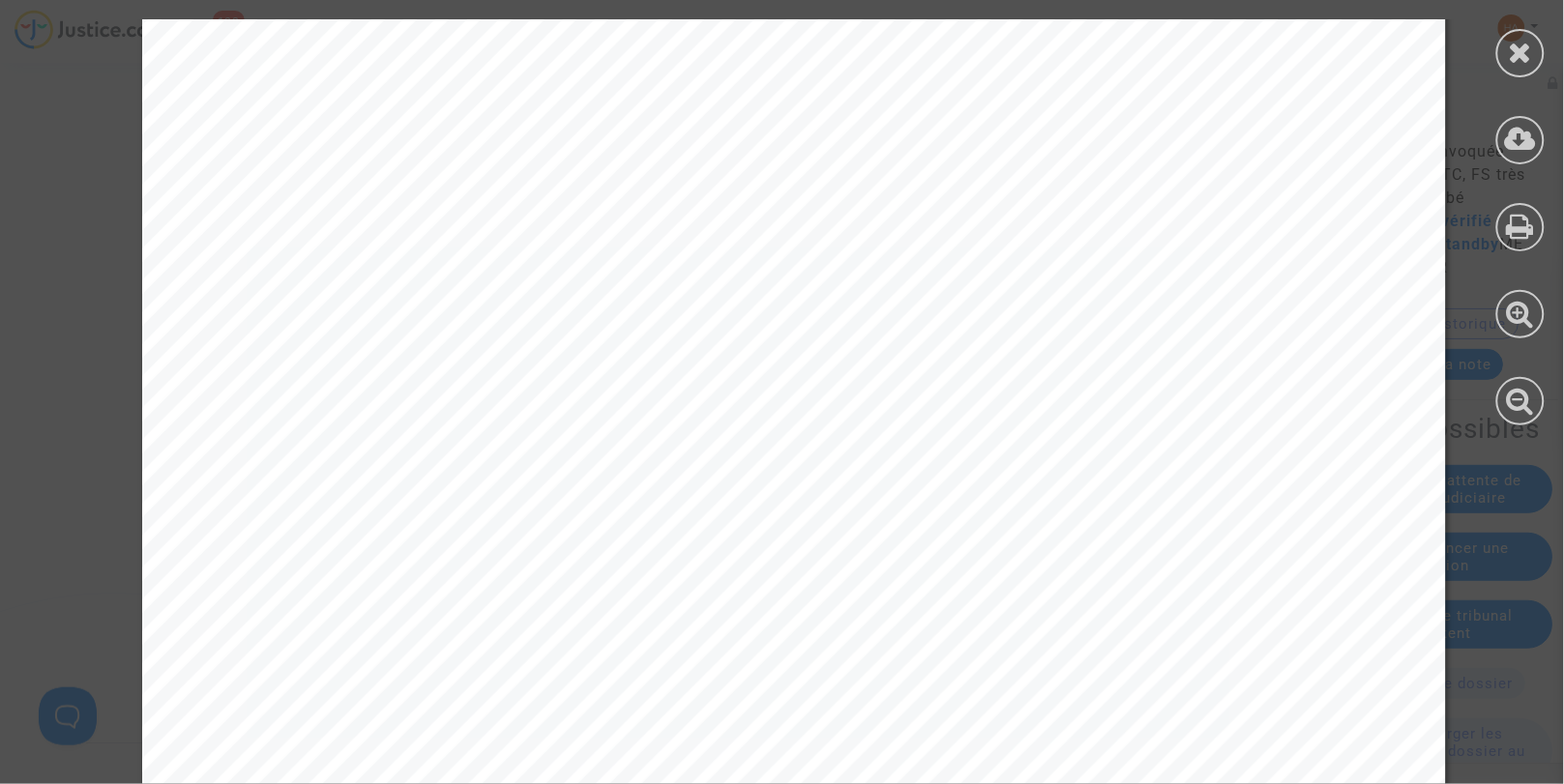
scroll to position [4487, 0]
click at [1525, 60] on icon at bounding box center [1521, 52] width 25 height 29
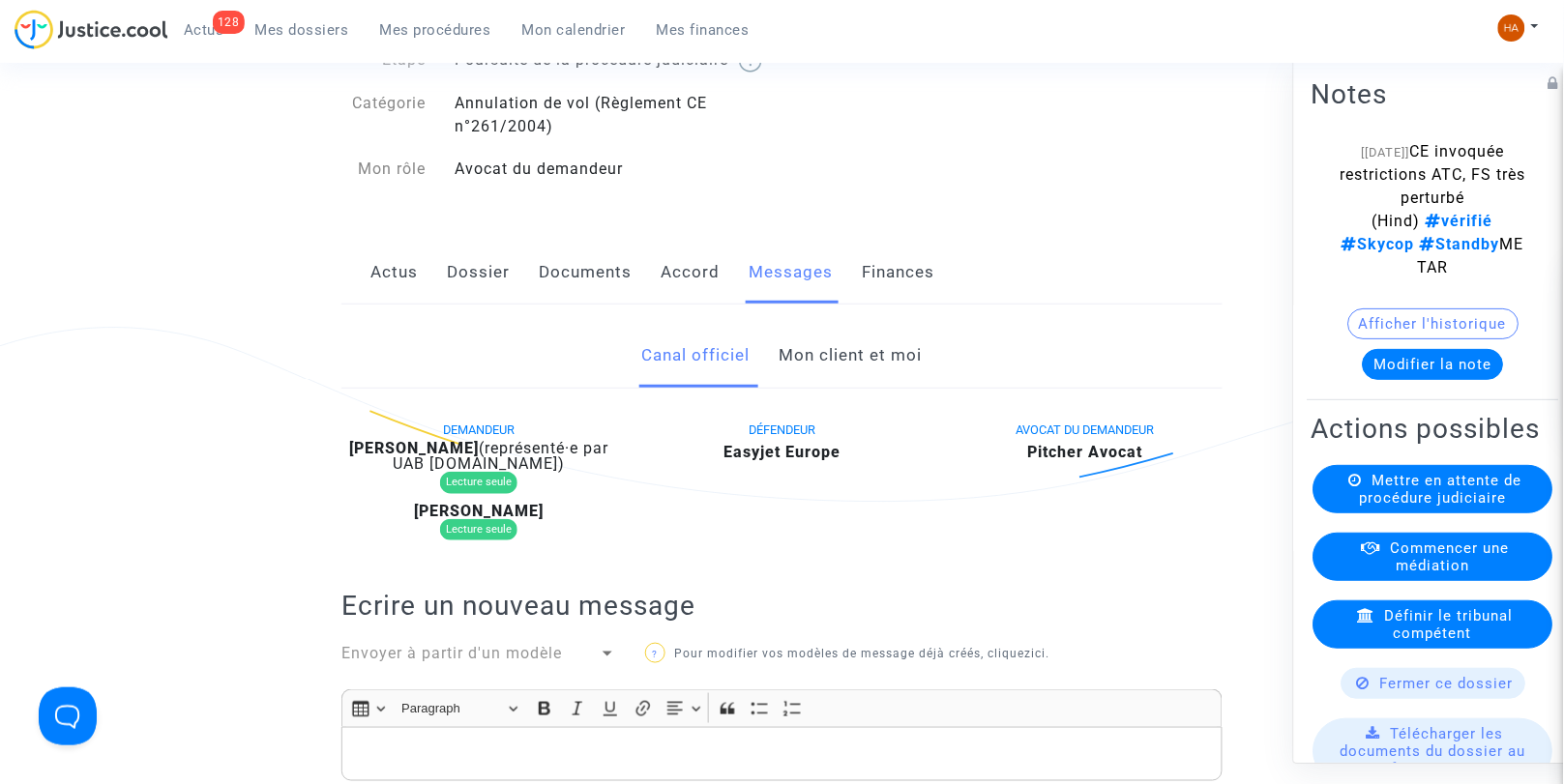
scroll to position [0, 0]
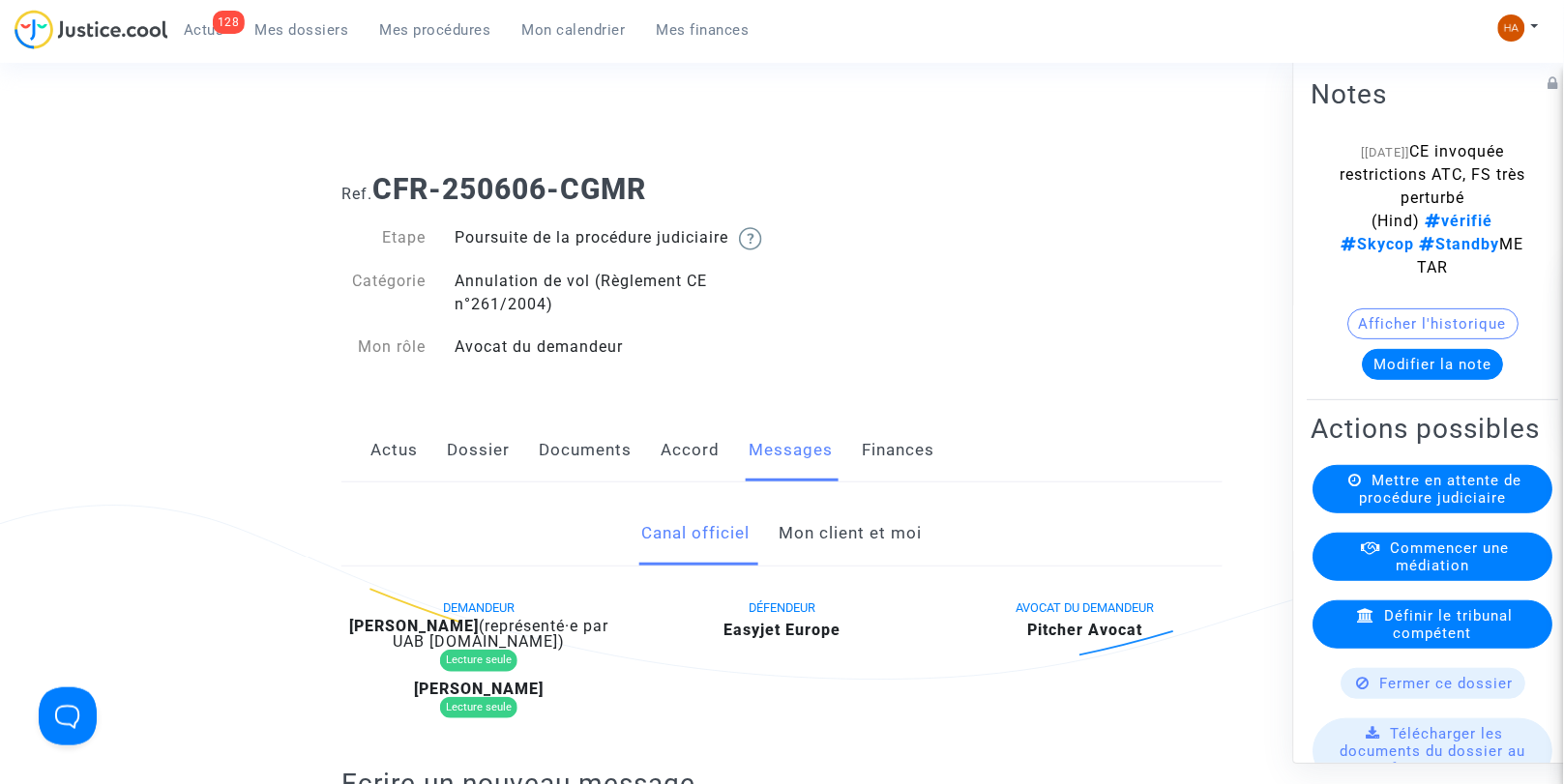
click at [574, 465] on link "Documents" at bounding box center [585, 450] width 92 height 64
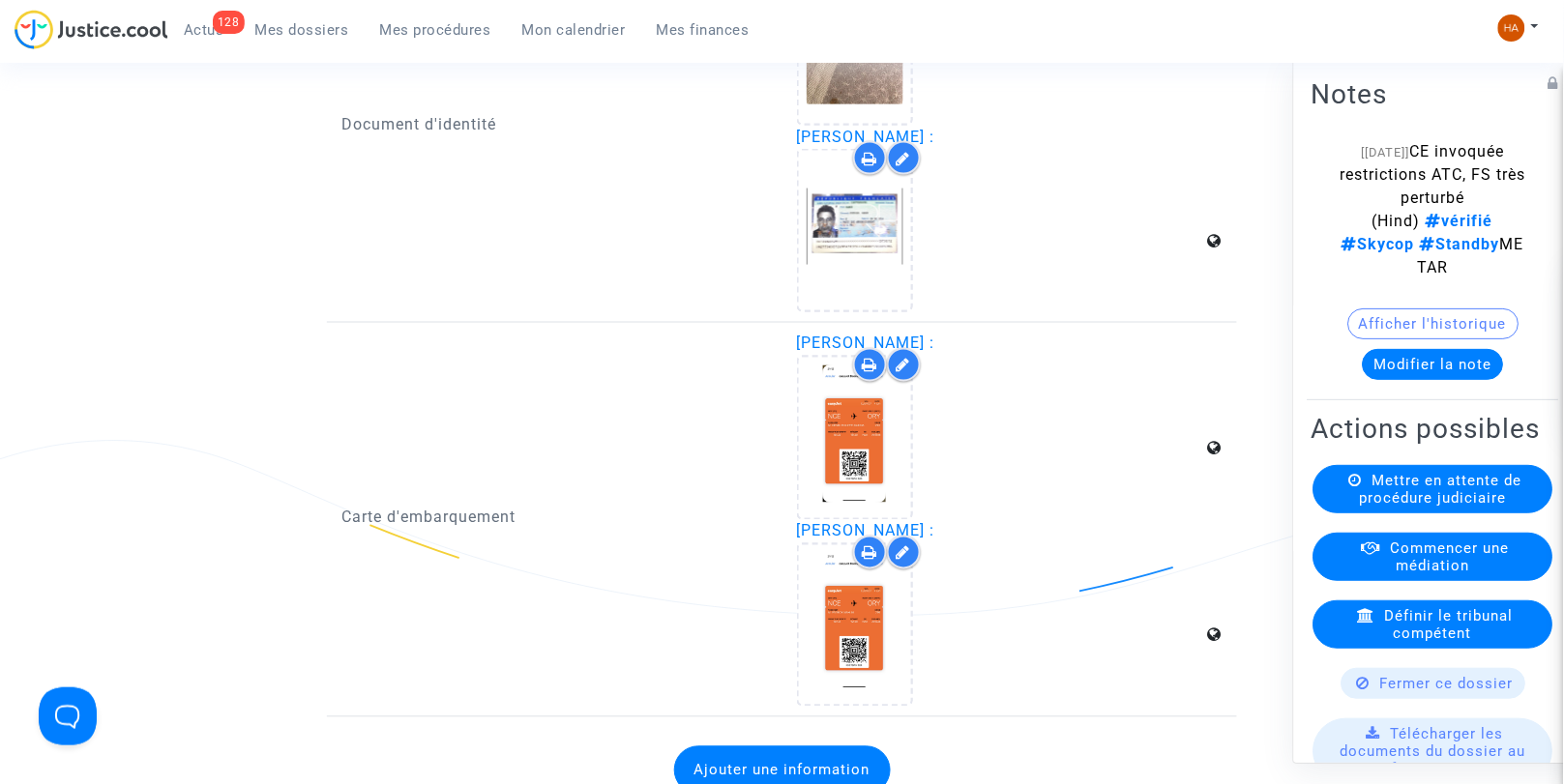
scroll to position [3002, 0]
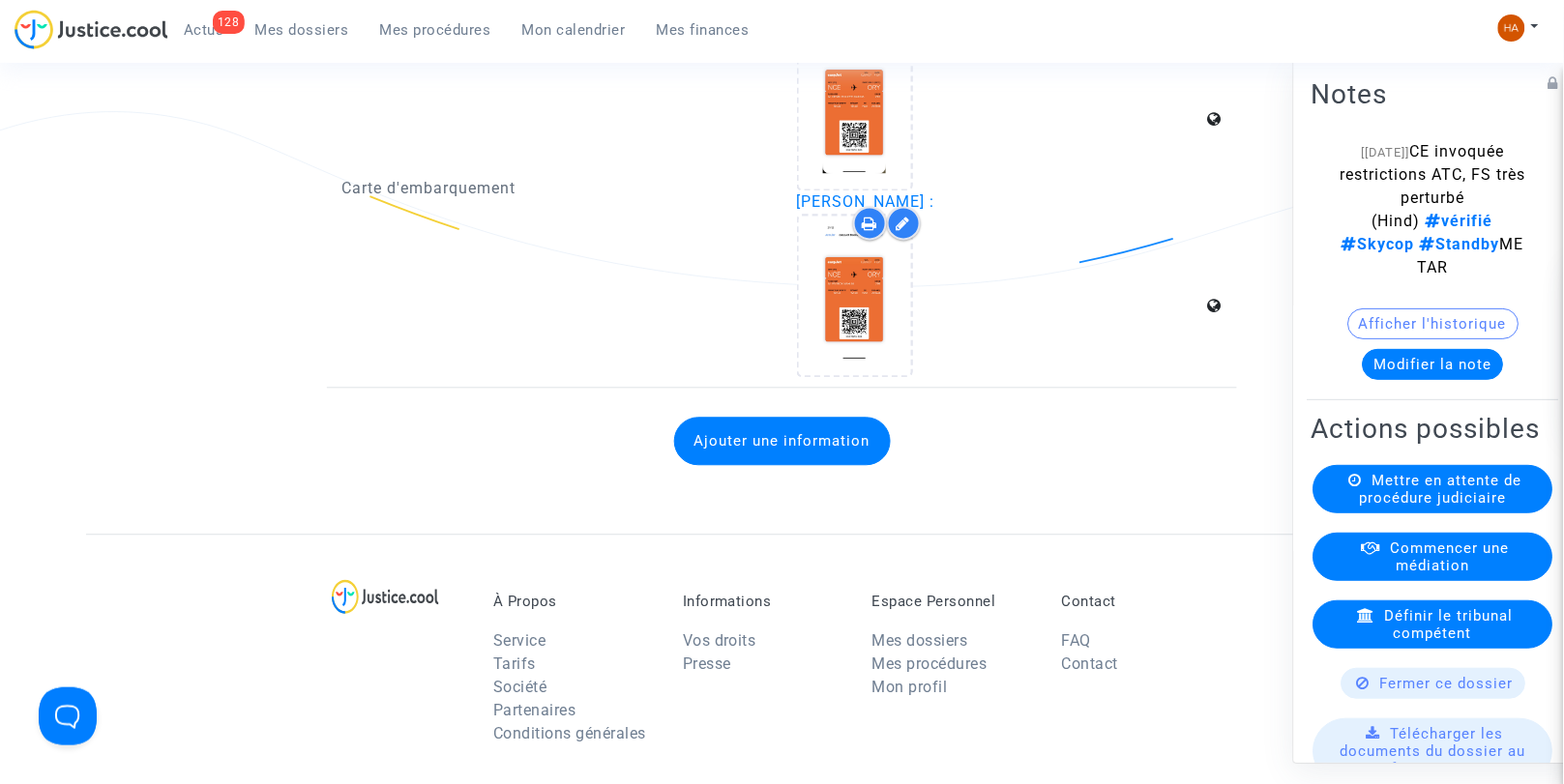
click at [770, 432] on button "Ajouter une information" at bounding box center [782, 441] width 216 height 48
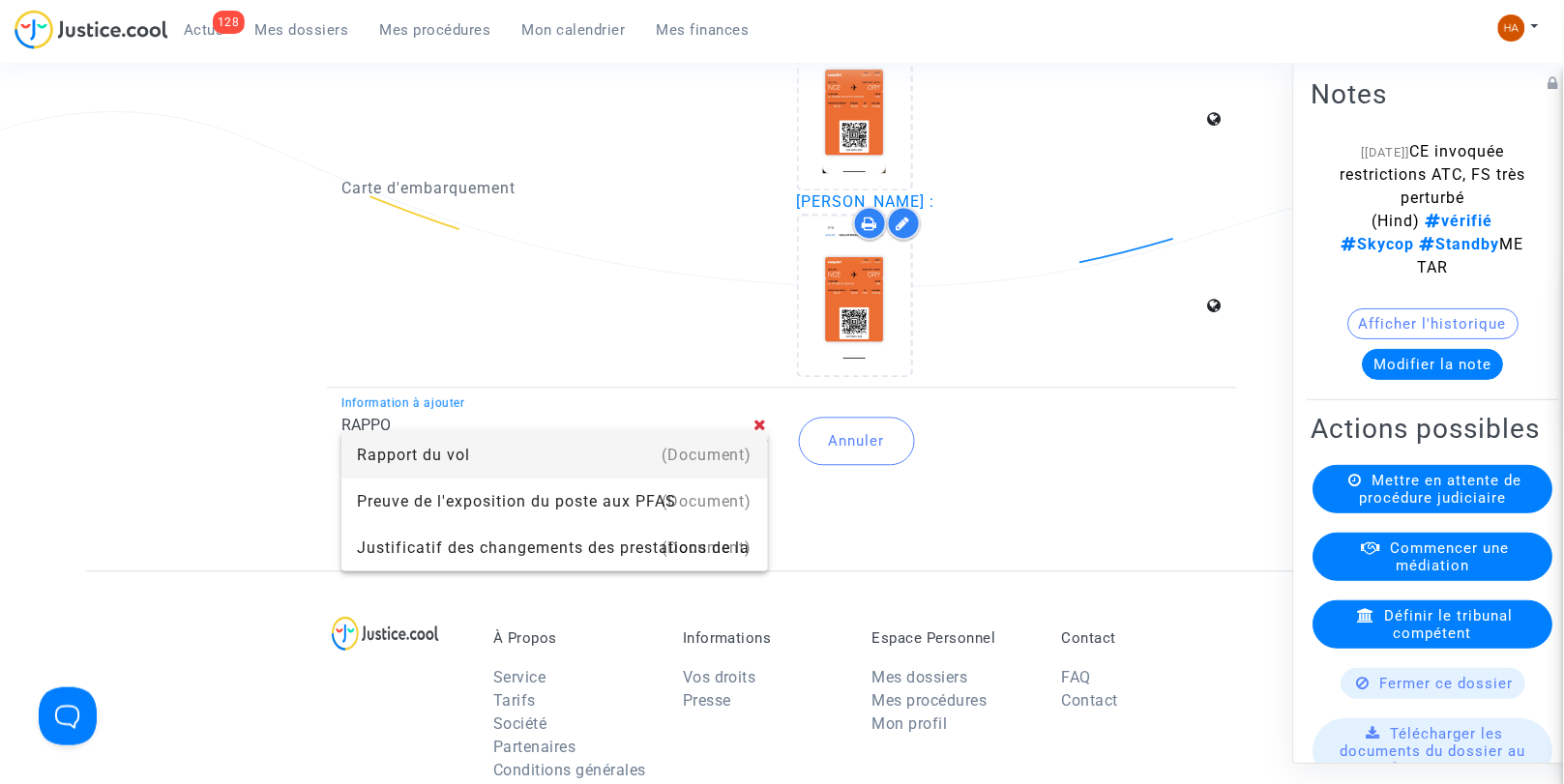
click at [399, 447] on div "Rapport du vol" at bounding box center [554, 455] width 395 height 46
type input "Rapport du vol"
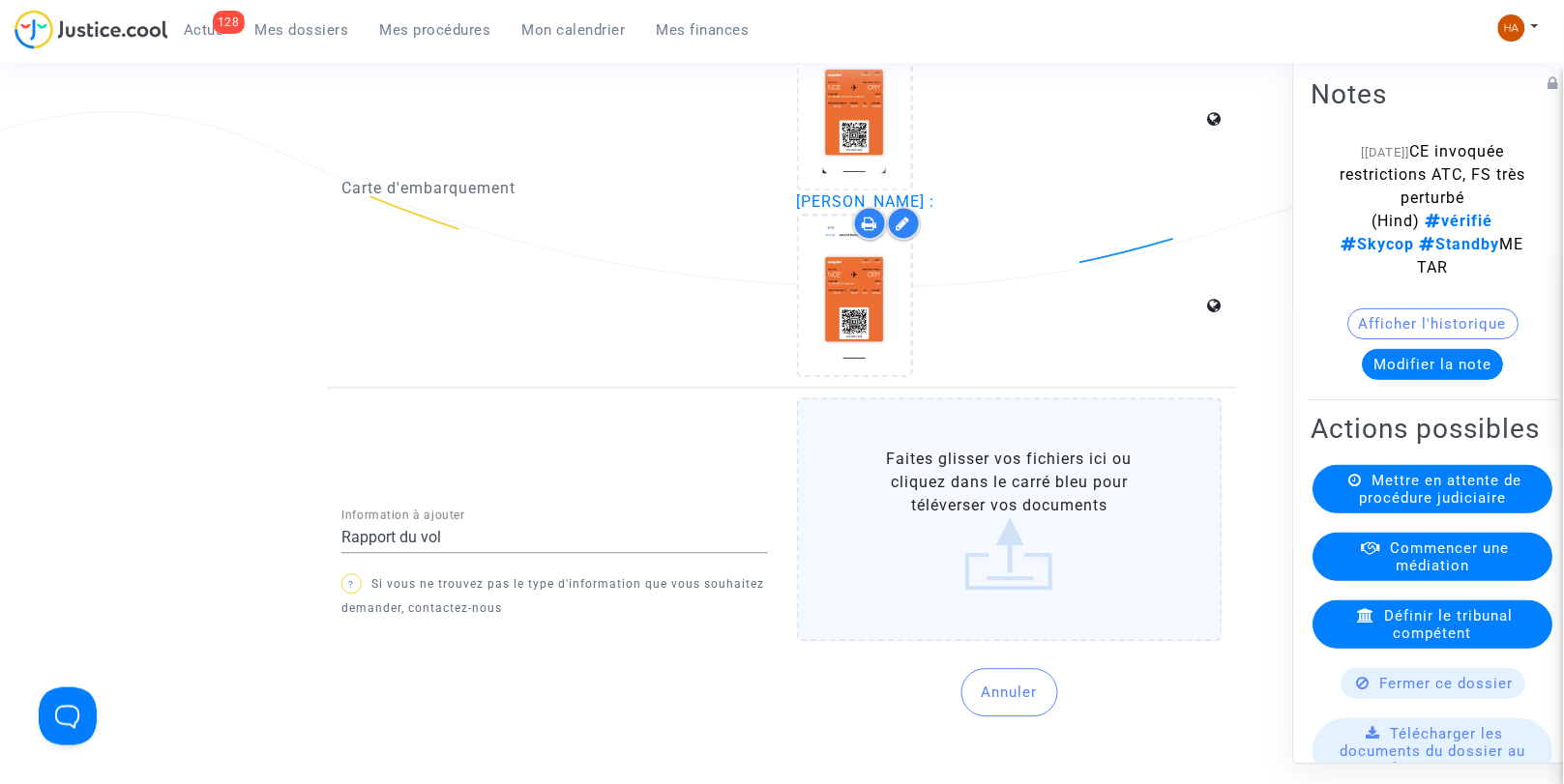
click at [975, 539] on label "Faites glisser vos fichiers ici ou cliquez dans le carré bleu pour téléverser v…" at bounding box center [1011, 520] width 427 height 244
click at [0, 0] on input "Faites glisser vos fichiers ici ou cliquez dans le carré bleu pour téléverser v…" at bounding box center [0, 0] width 0 height 0
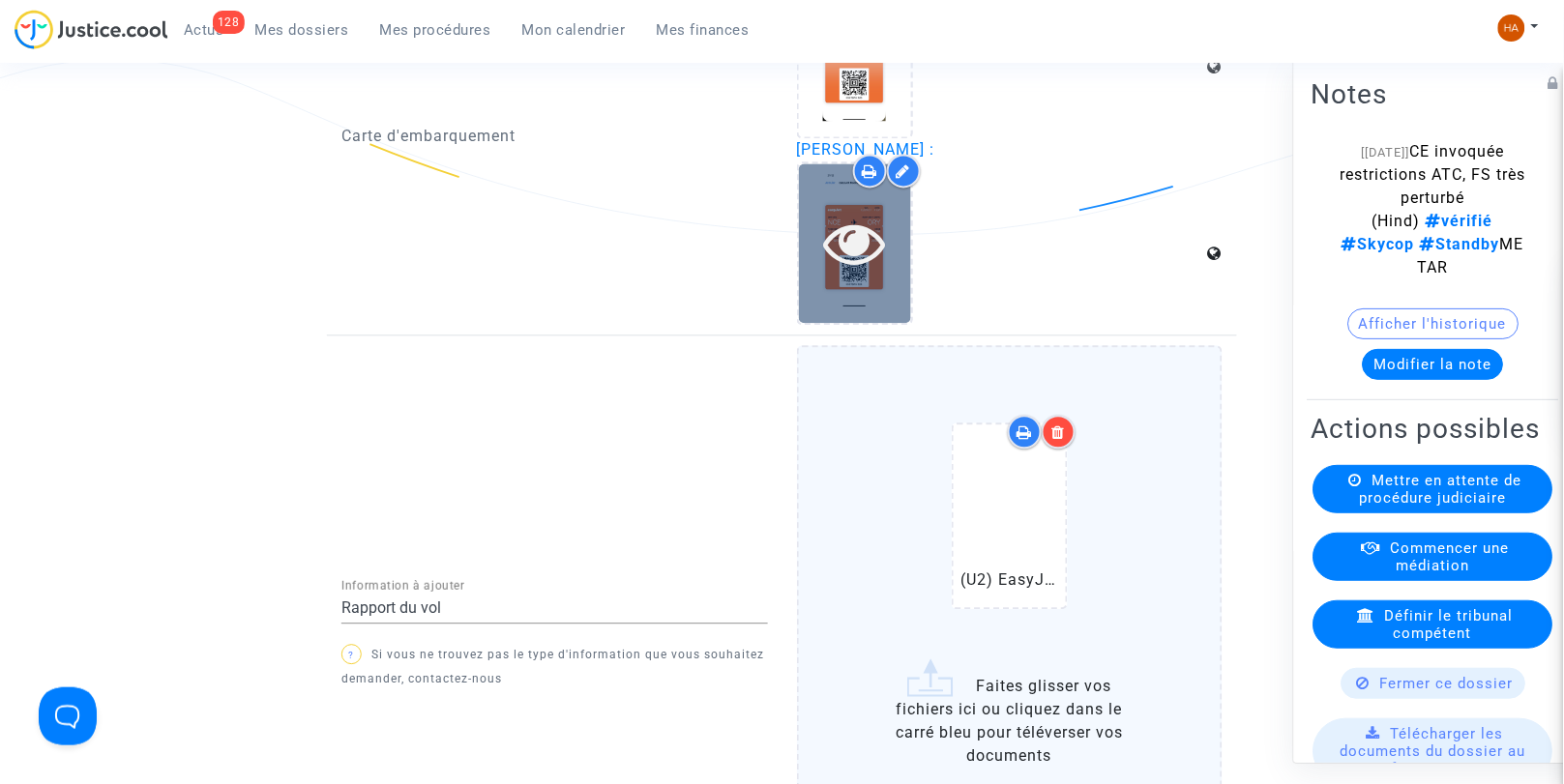
scroll to position [3217, 0]
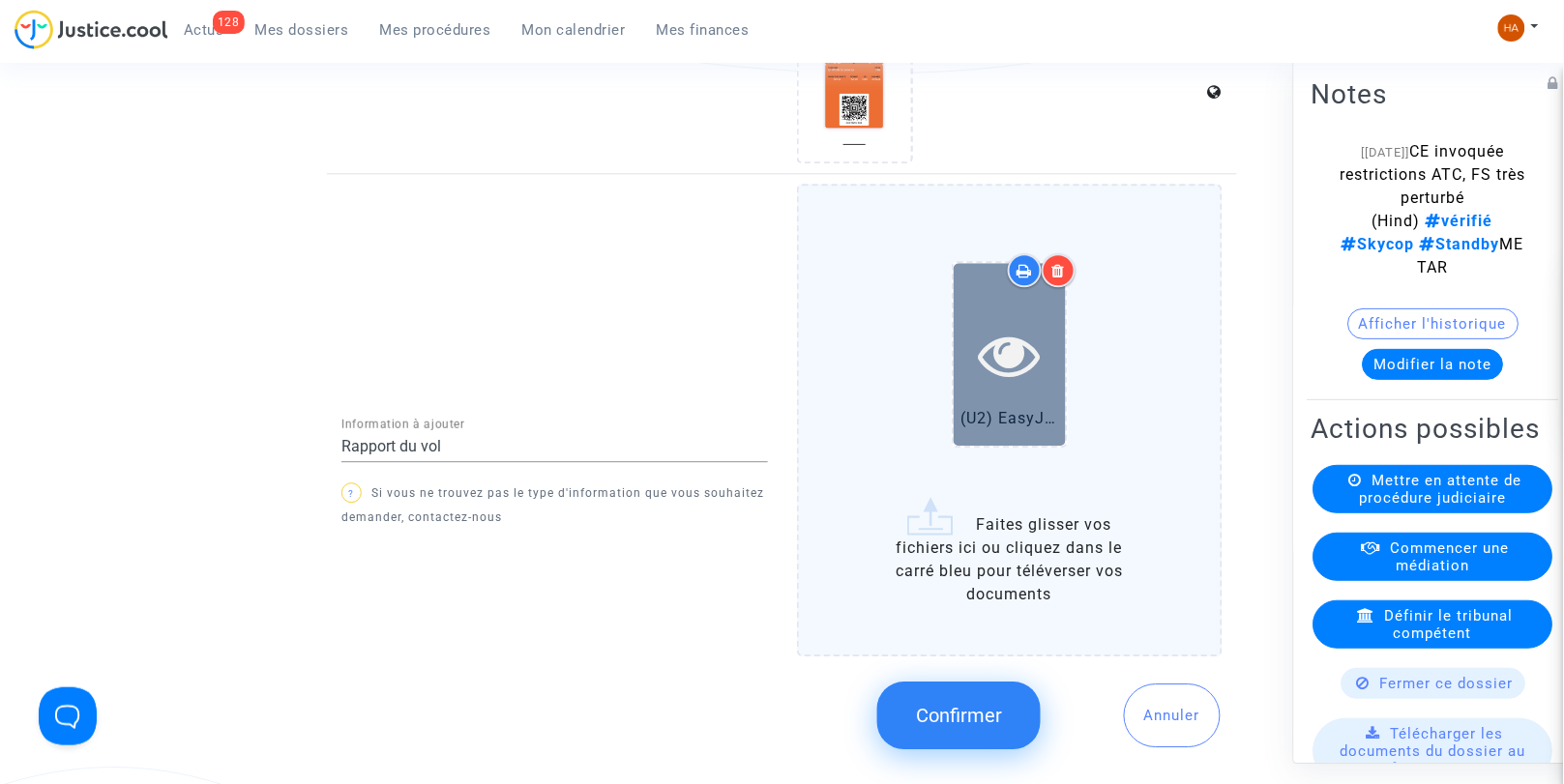
click at [1026, 375] on div at bounding box center [1010, 355] width 112 height 183
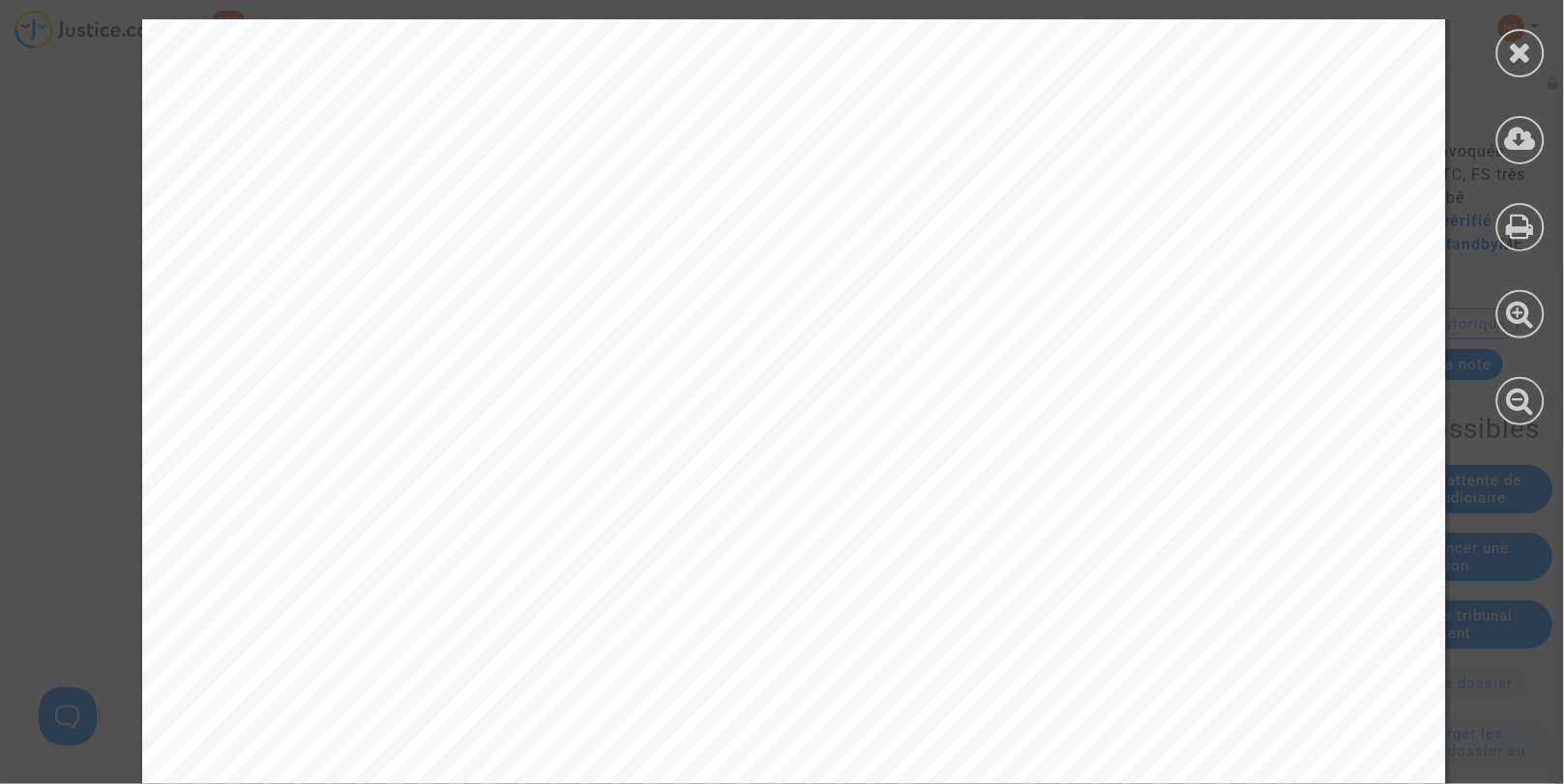
scroll to position [429, 0]
click at [1524, 44] on icon at bounding box center [1521, 52] width 25 height 29
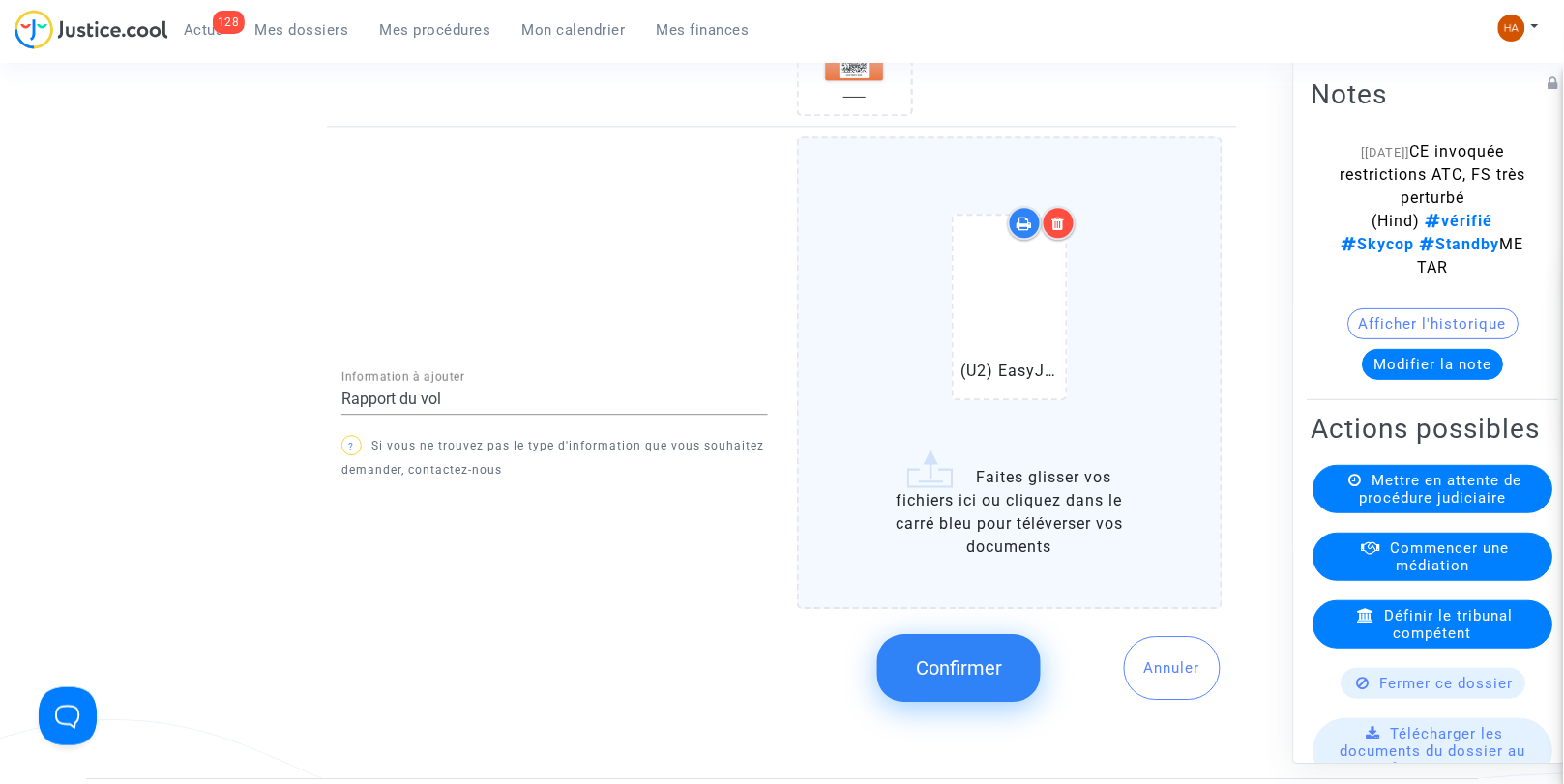
scroll to position [3433, 0]
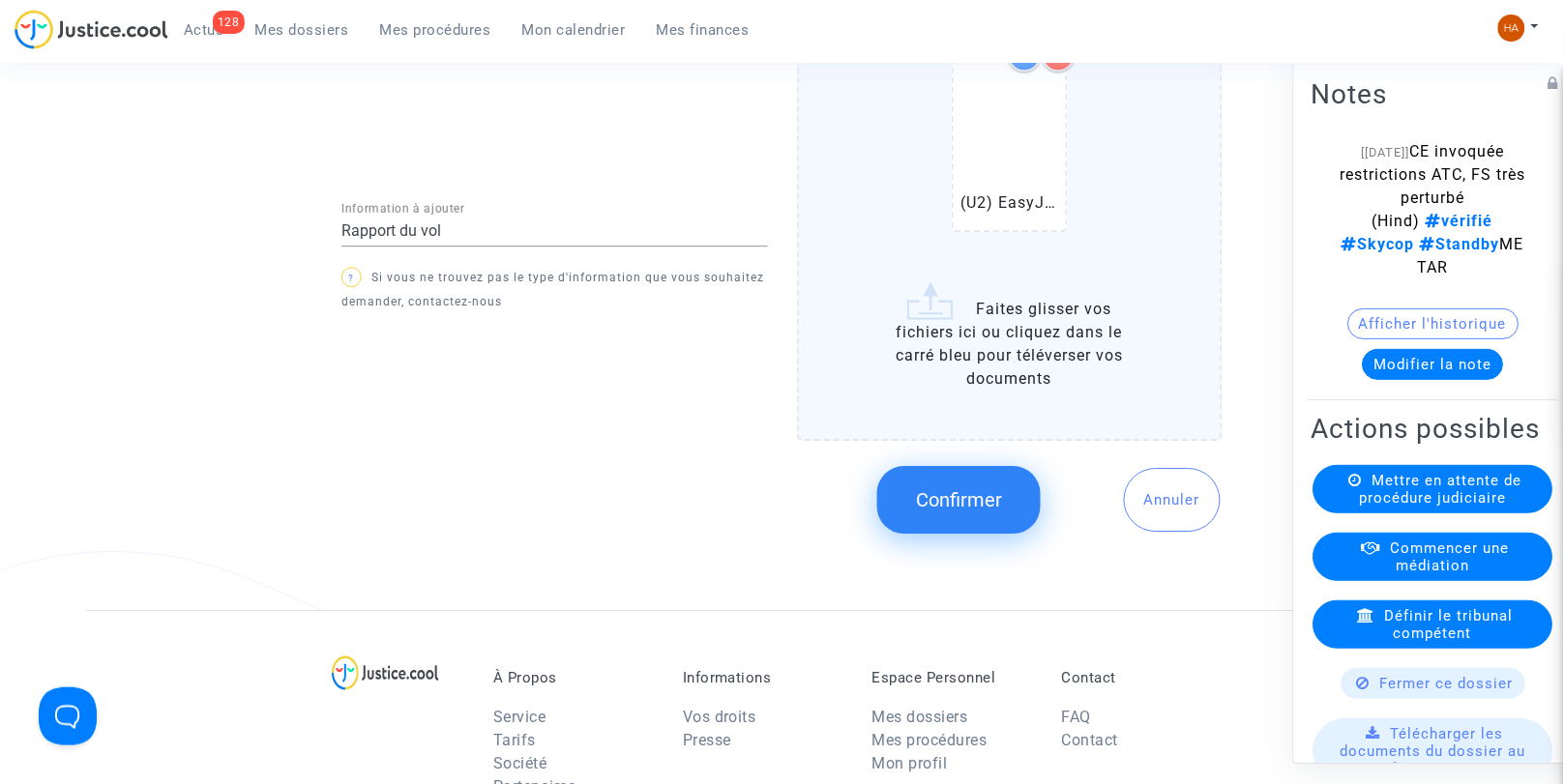
click at [992, 472] on button "Confirmer" at bounding box center [959, 499] width 163 height 68
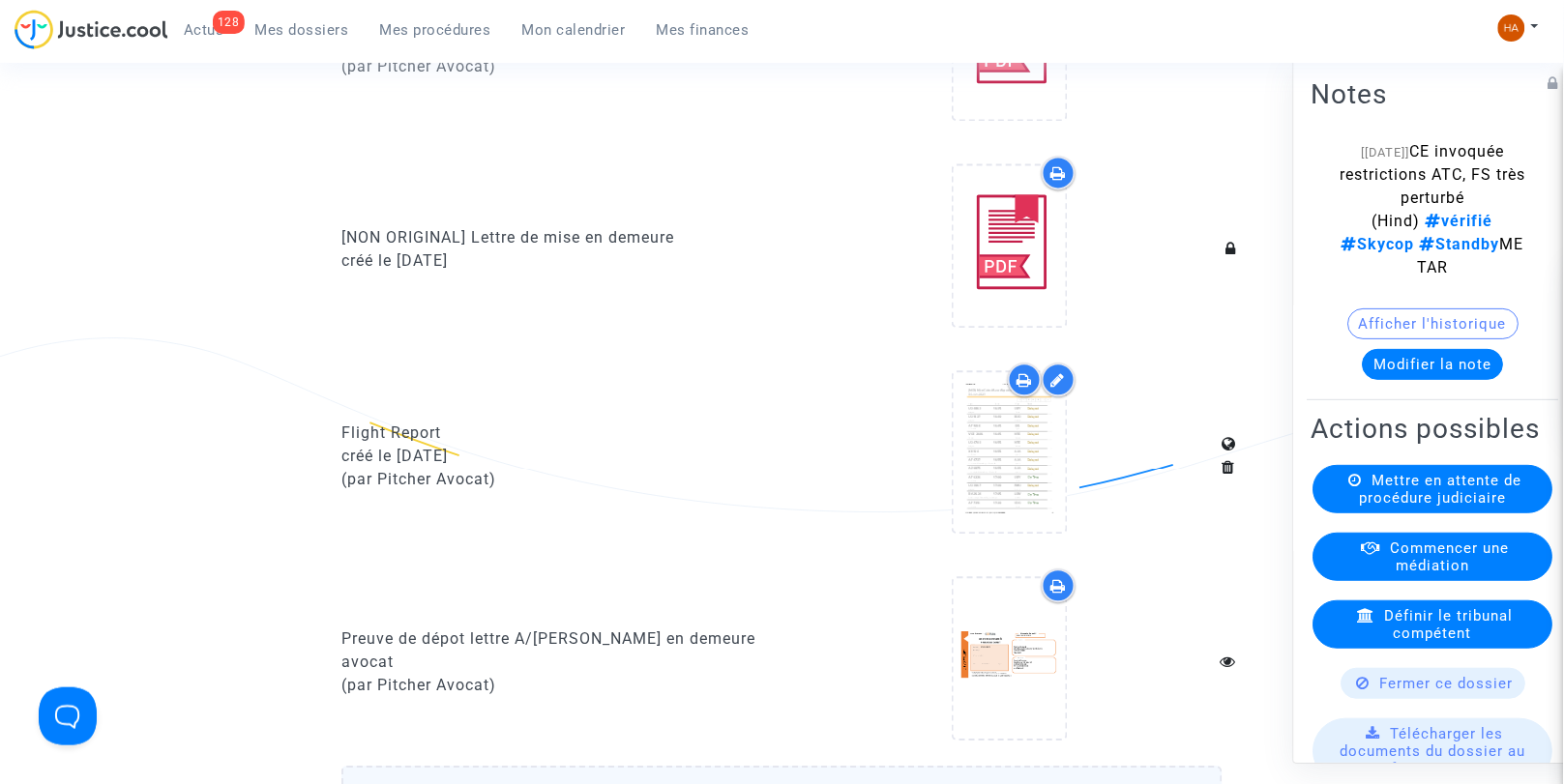
scroll to position [1069, 0]
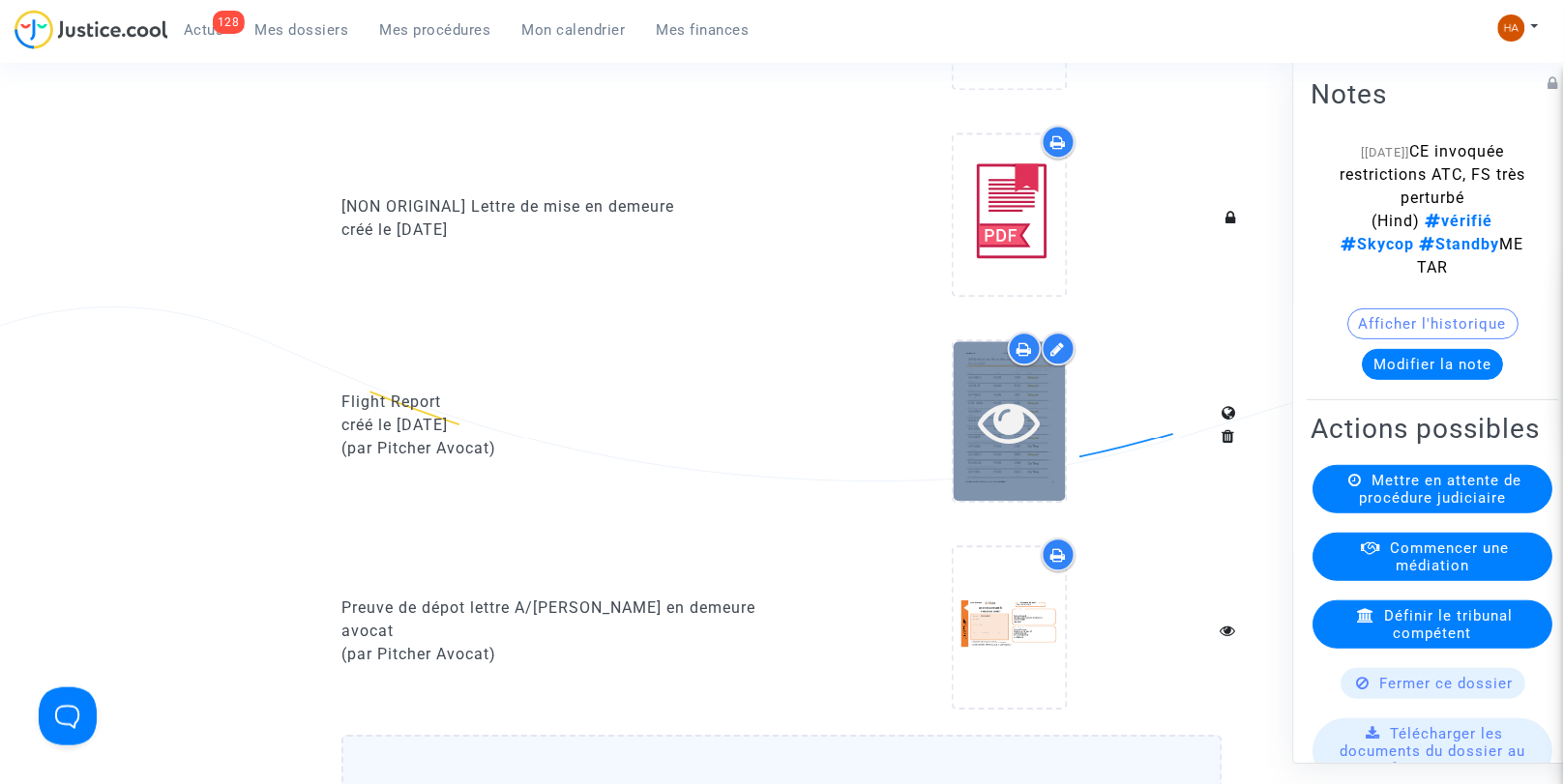
click at [1051, 453] on div at bounding box center [1010, 421] width 112 height 62
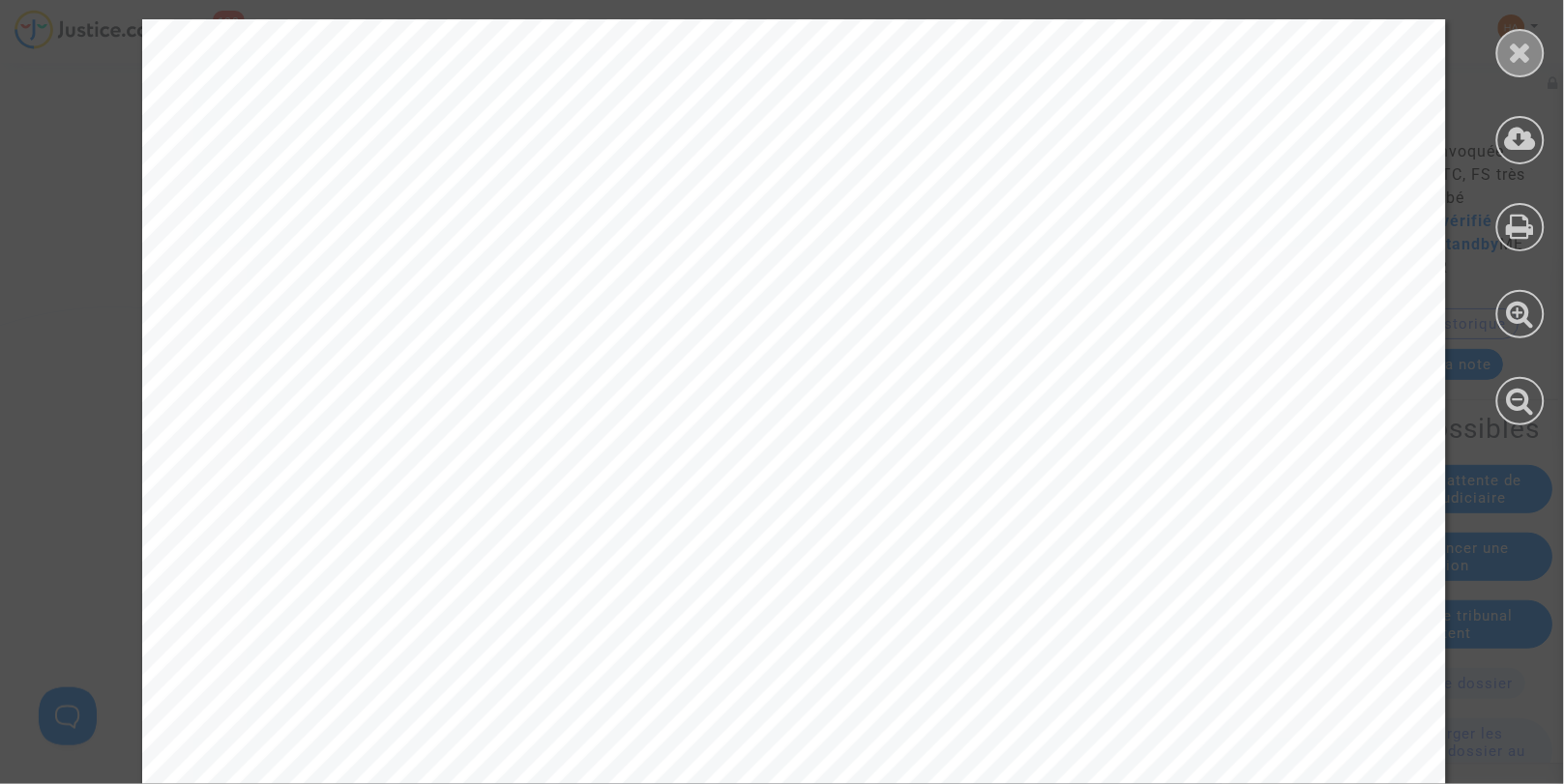
click at [1522, 50] on icon at bounding box center [1521, 52] width 25 height 29
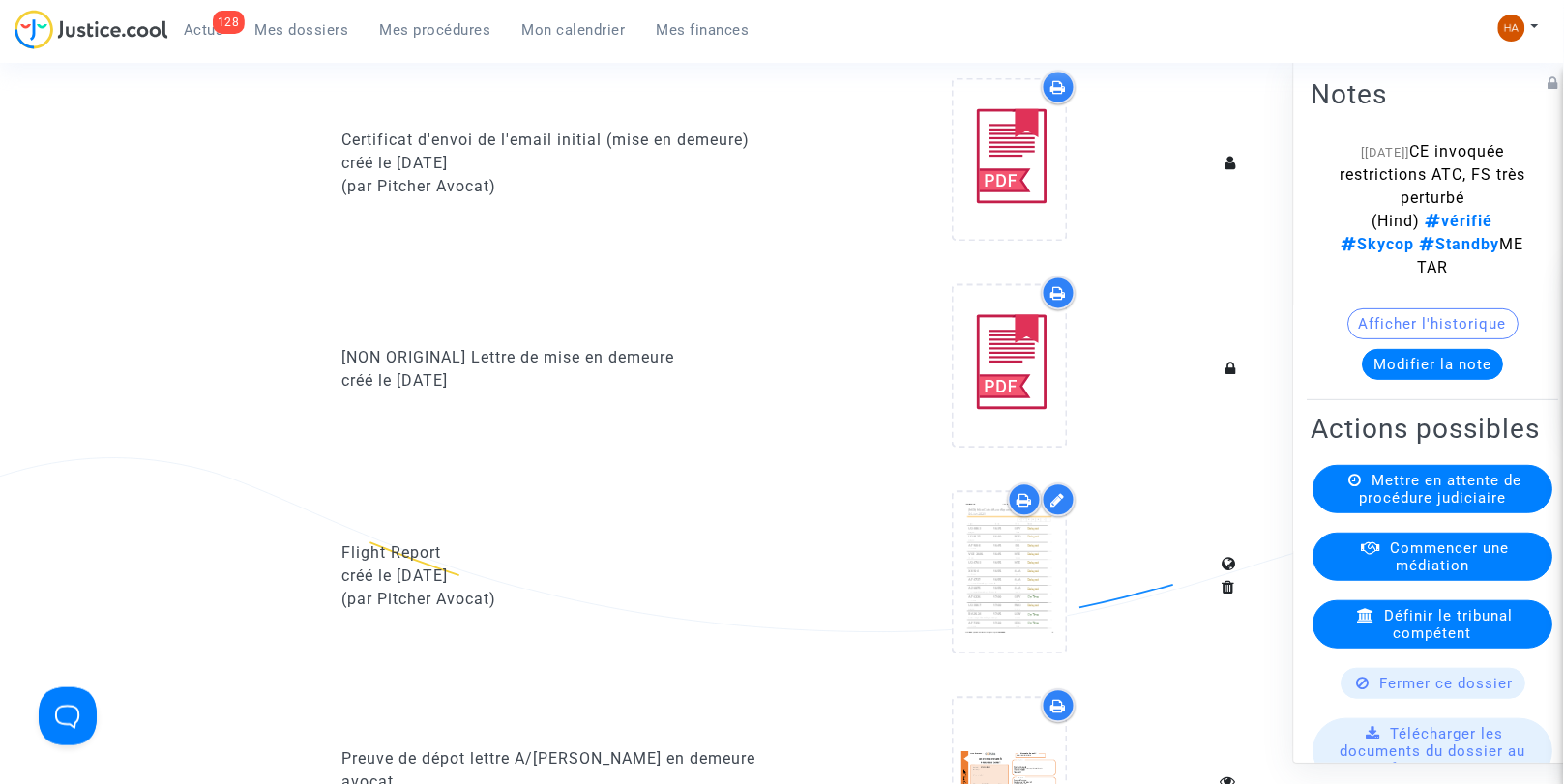
scroll to position [854, 0]
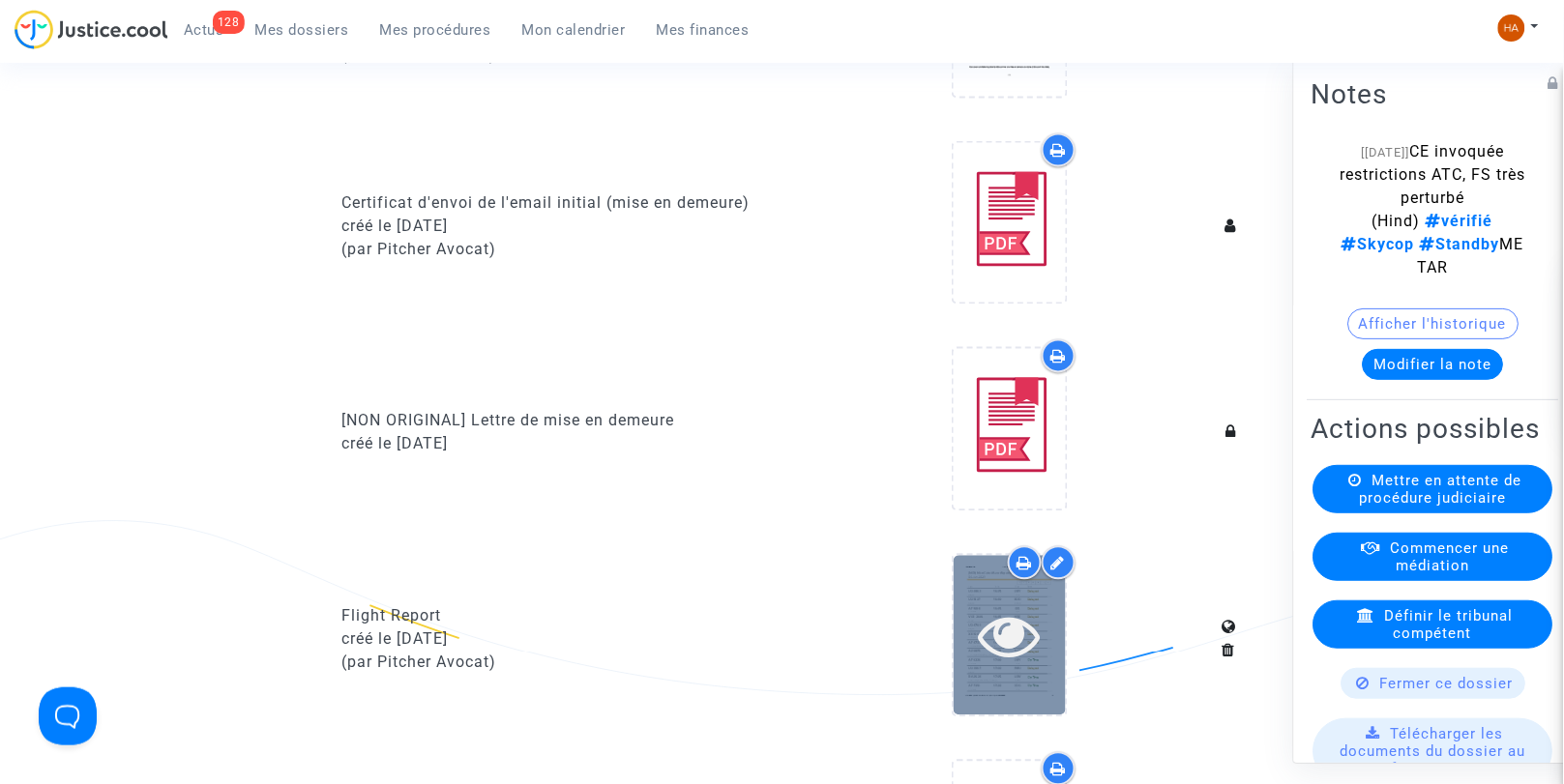
click at [1066, 649] on div at bounding box center [1010, 636] width 112 height 62
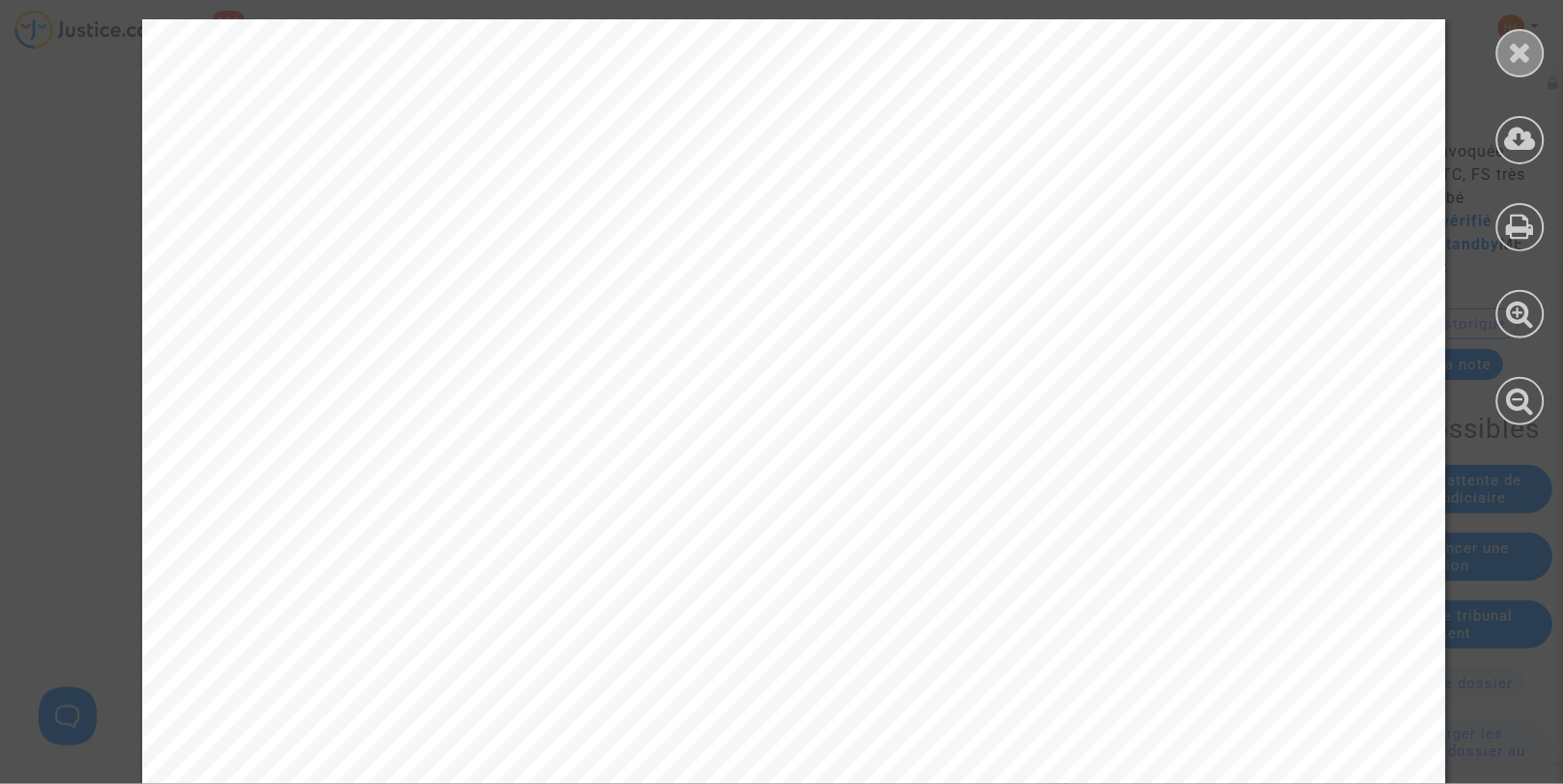
click at [1502, 58] on div at bounding box center [1521, 53] width 48 height 48
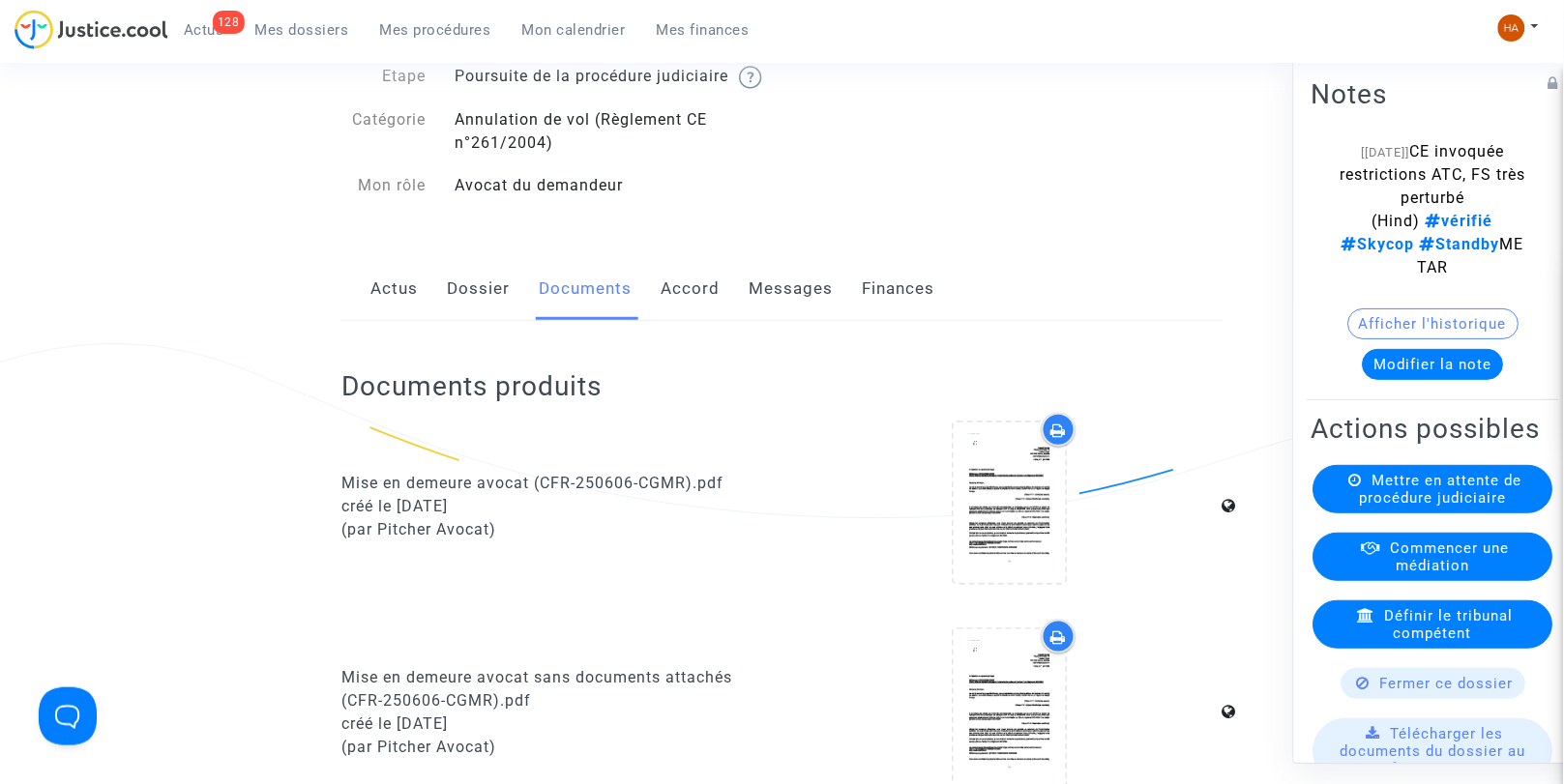
scroll to position [0, 0]
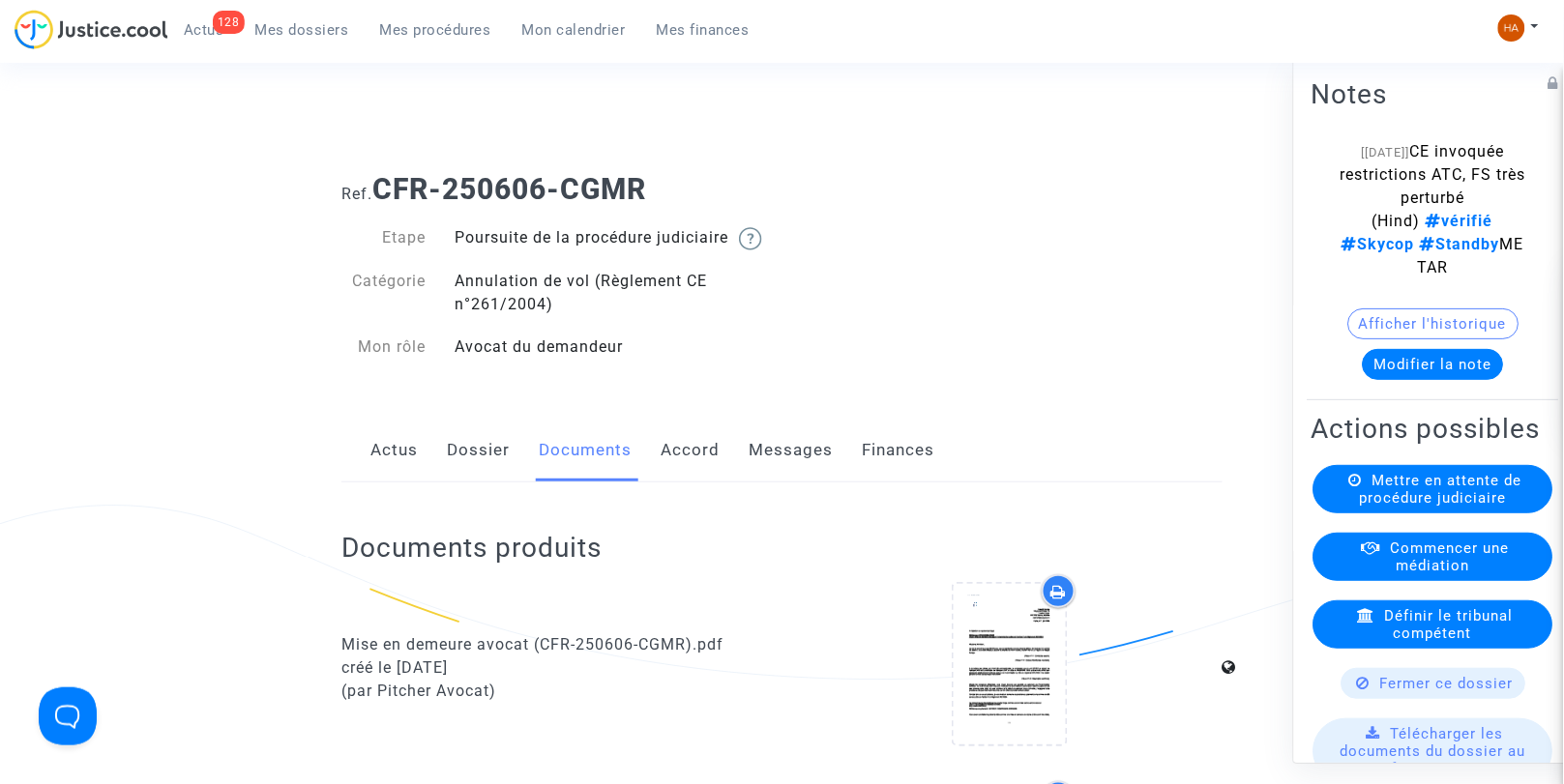
click at [799, 474] on link "Messages" at bounding box center [791, 450] width 85 height 64
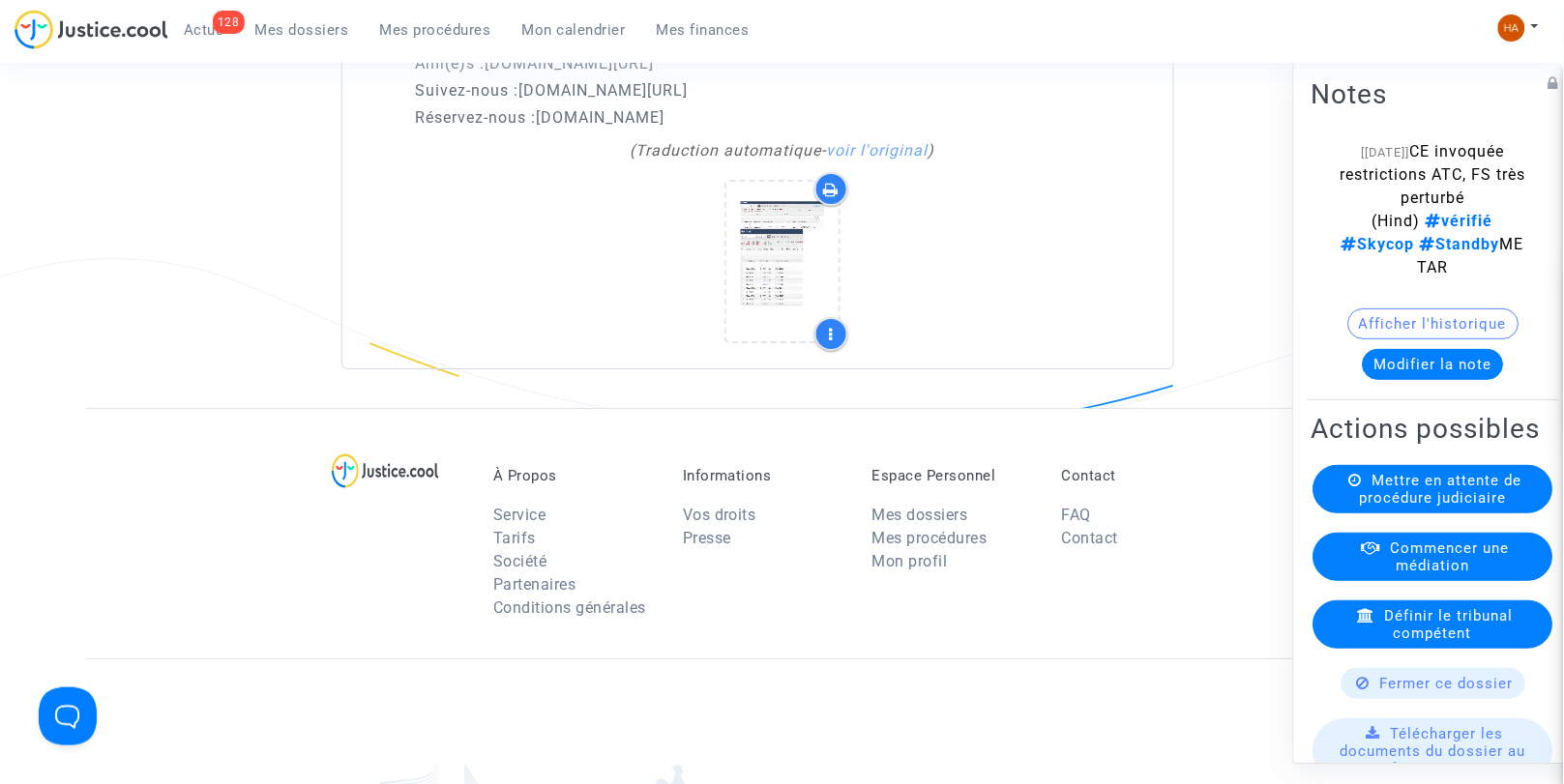
scroll to position [3724, 0]
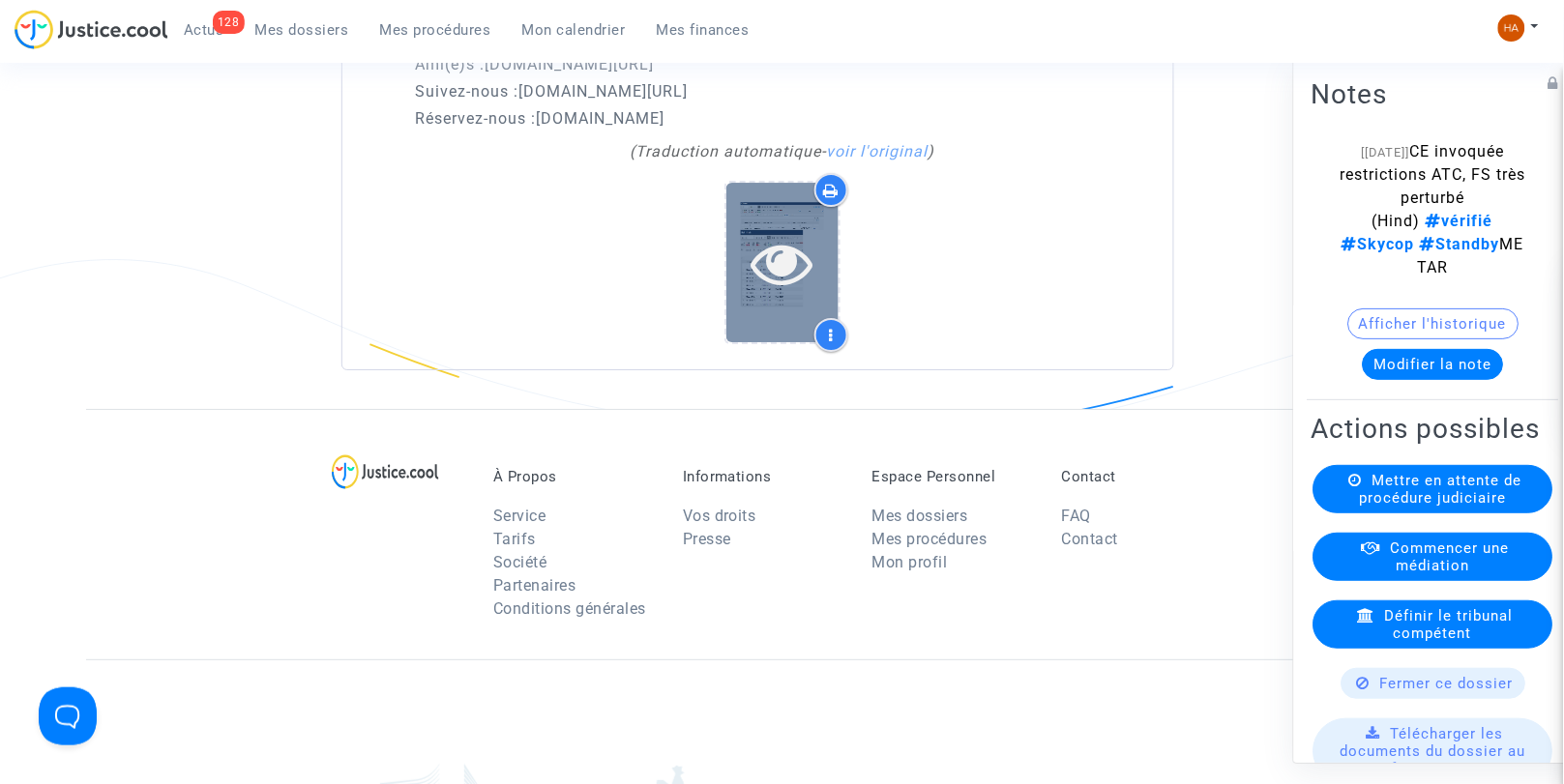
click at [765, 259] on icon at bounding box center [782, 262] width 63 height 62
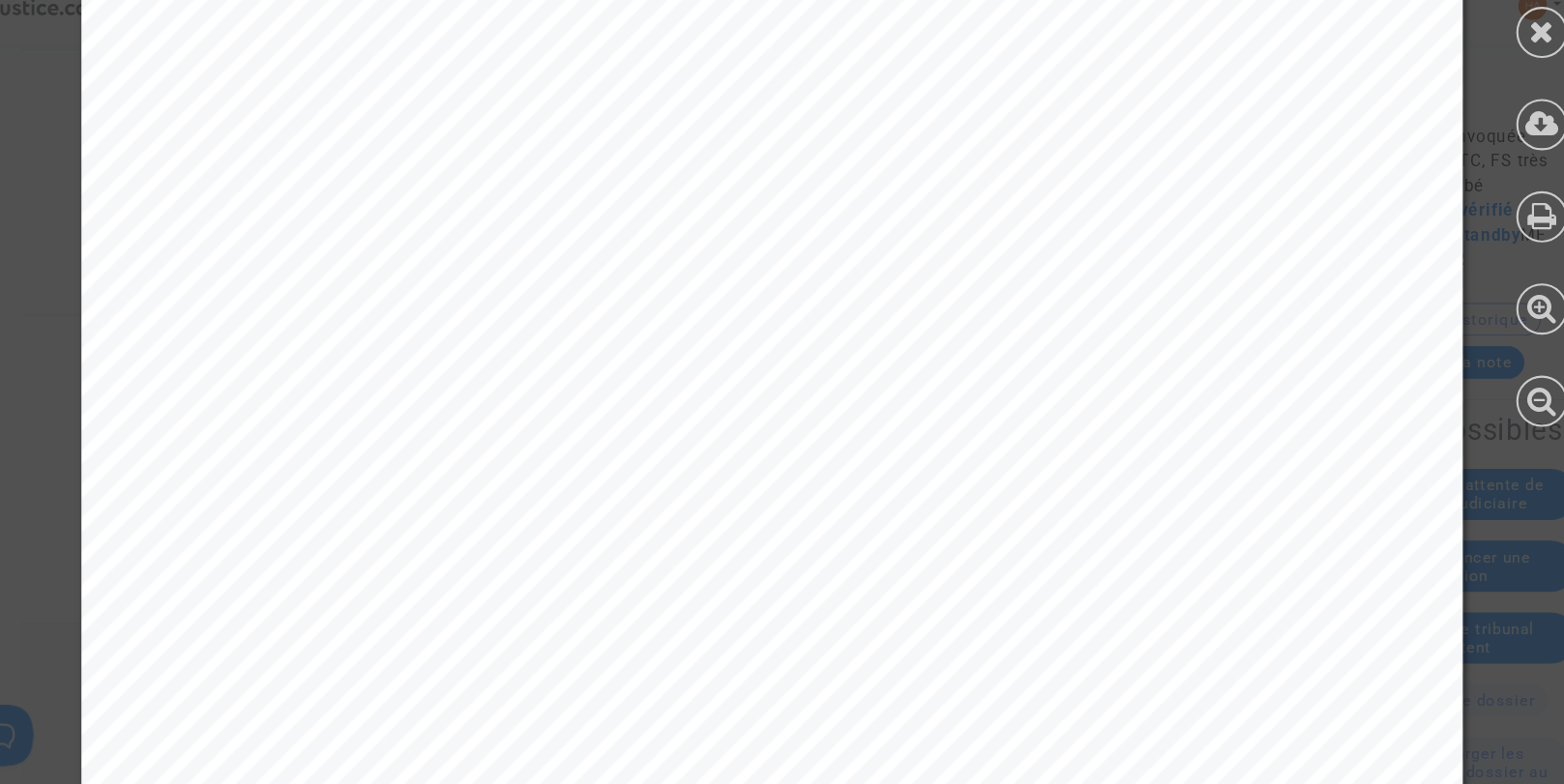
scroll to position [0, 0]
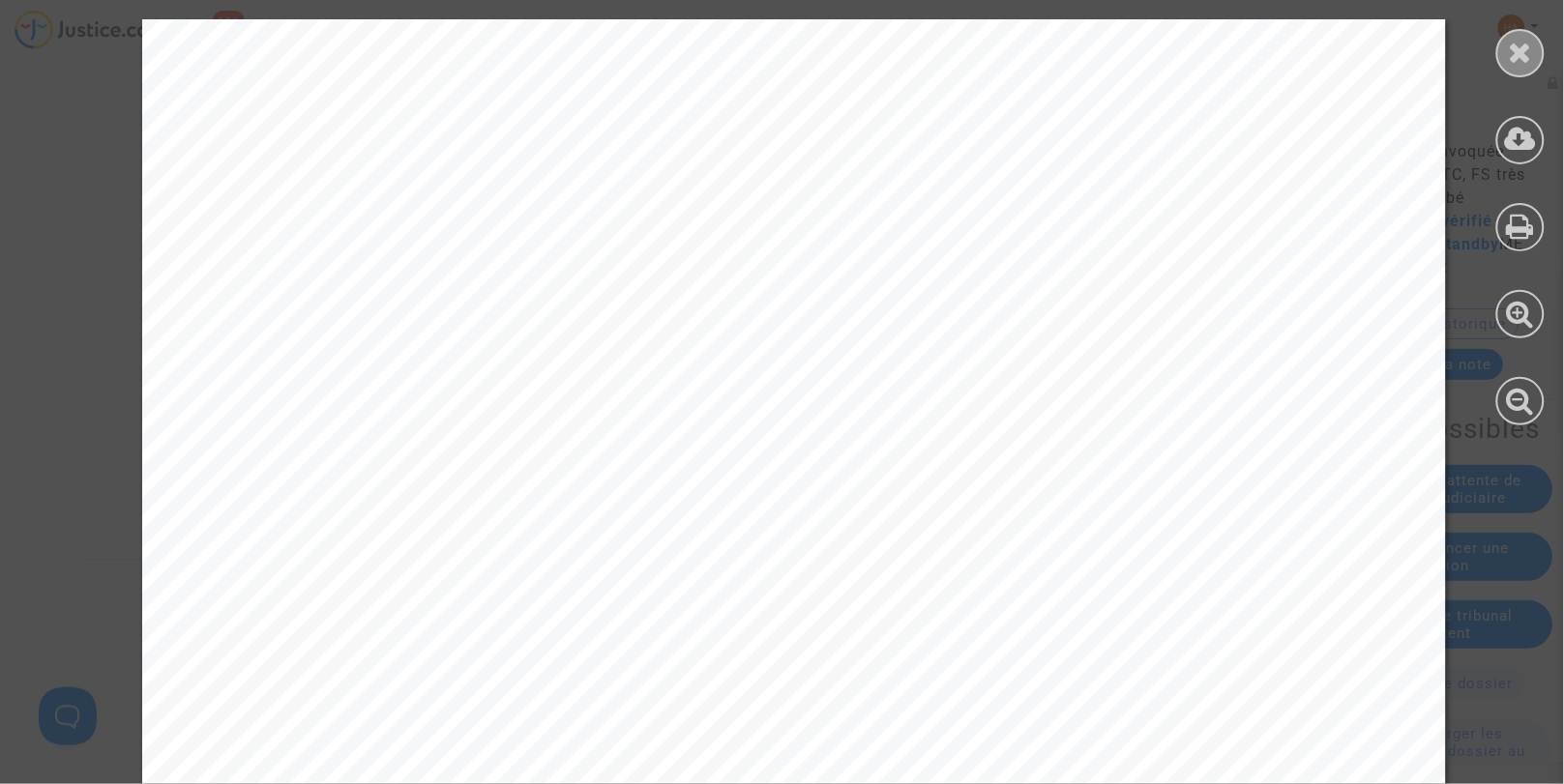
click at [1513, 41] on icon at bounding box center [1521, 52] width 25 height 29
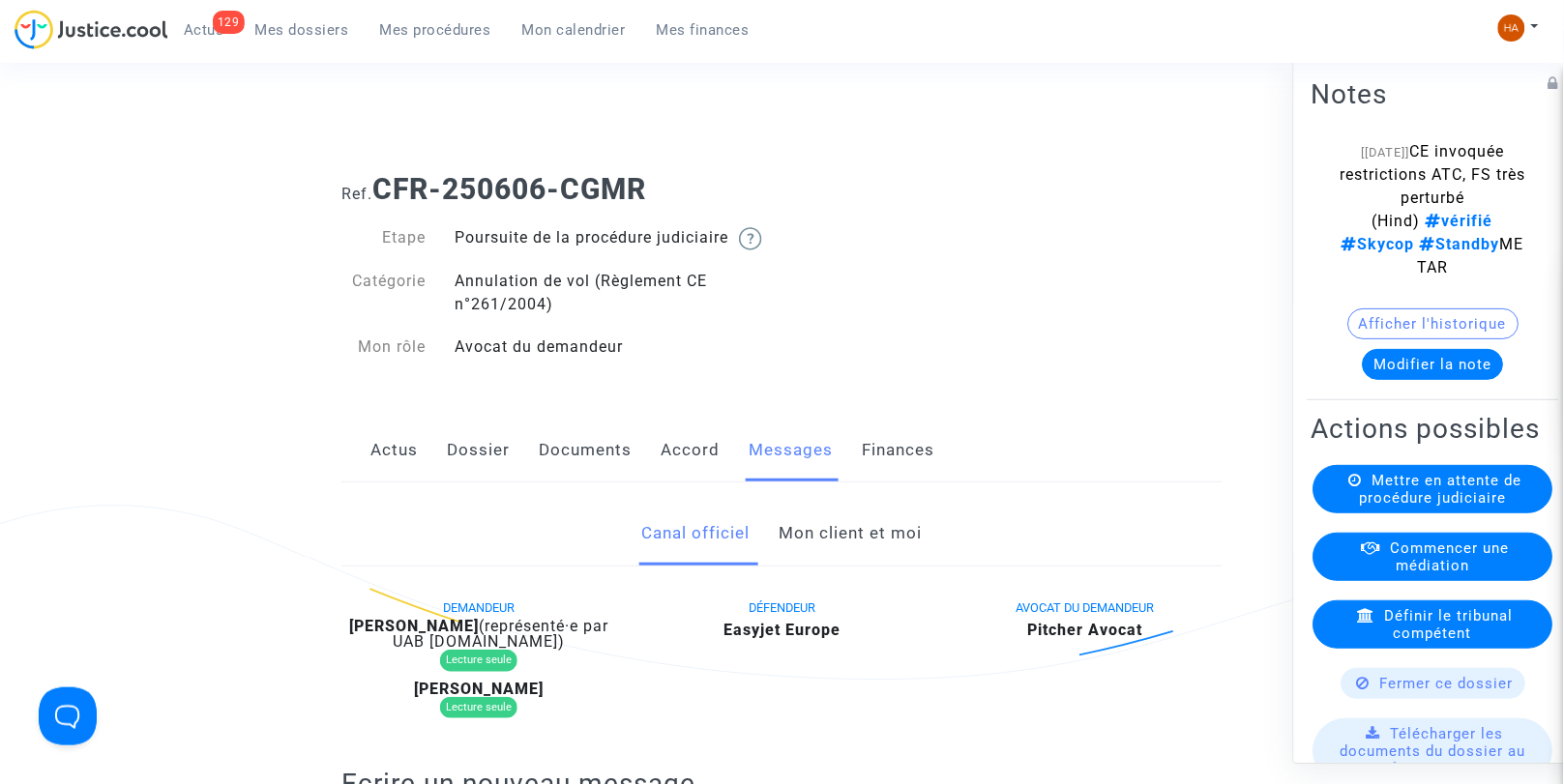
click at [283, 31] on span "Mes dossiers" at bounding box center [302, 30] width 93 height 18
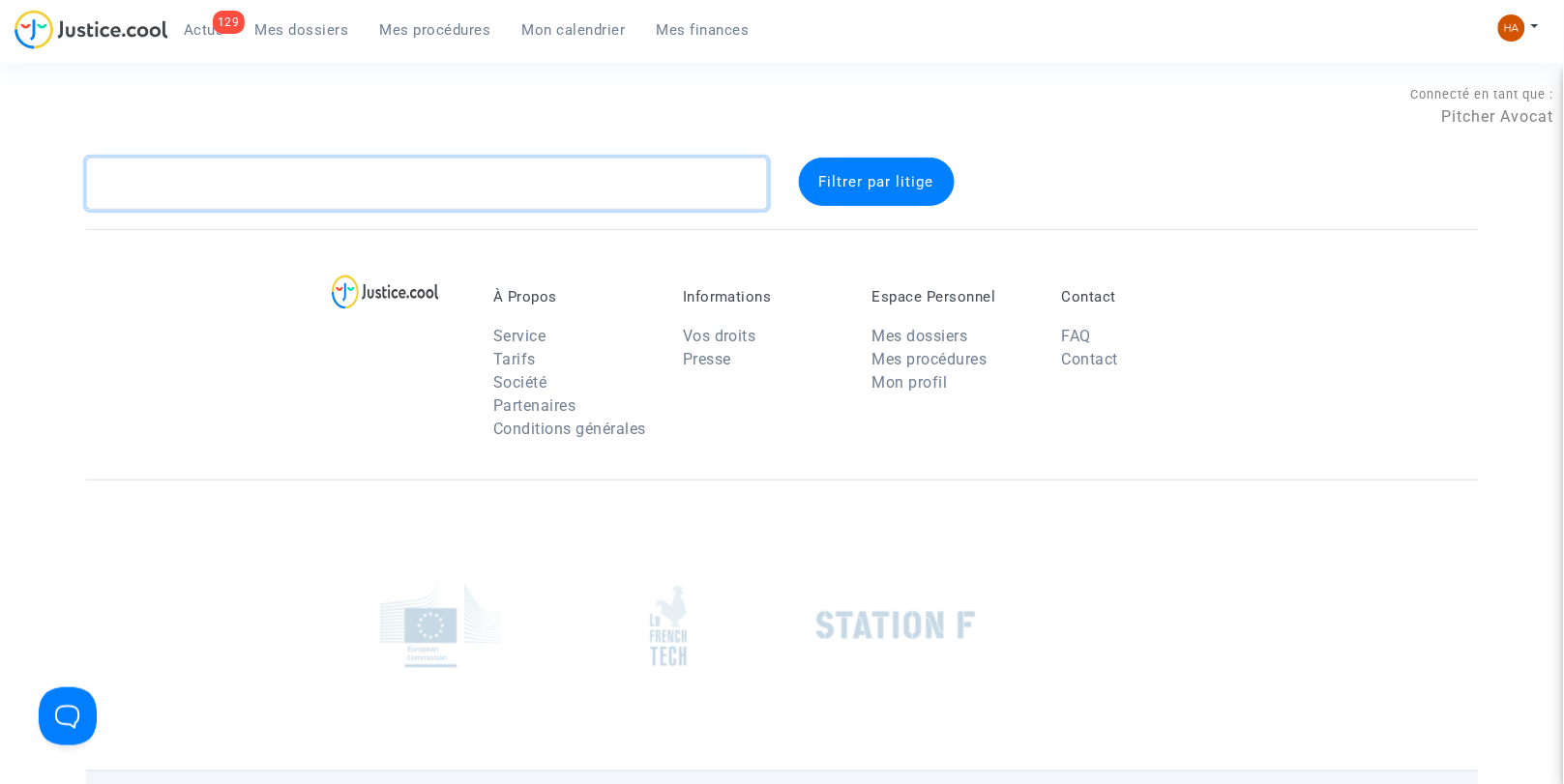
click at [140, 170] on textarea at bounding box center [428, 183] width 682 height 52
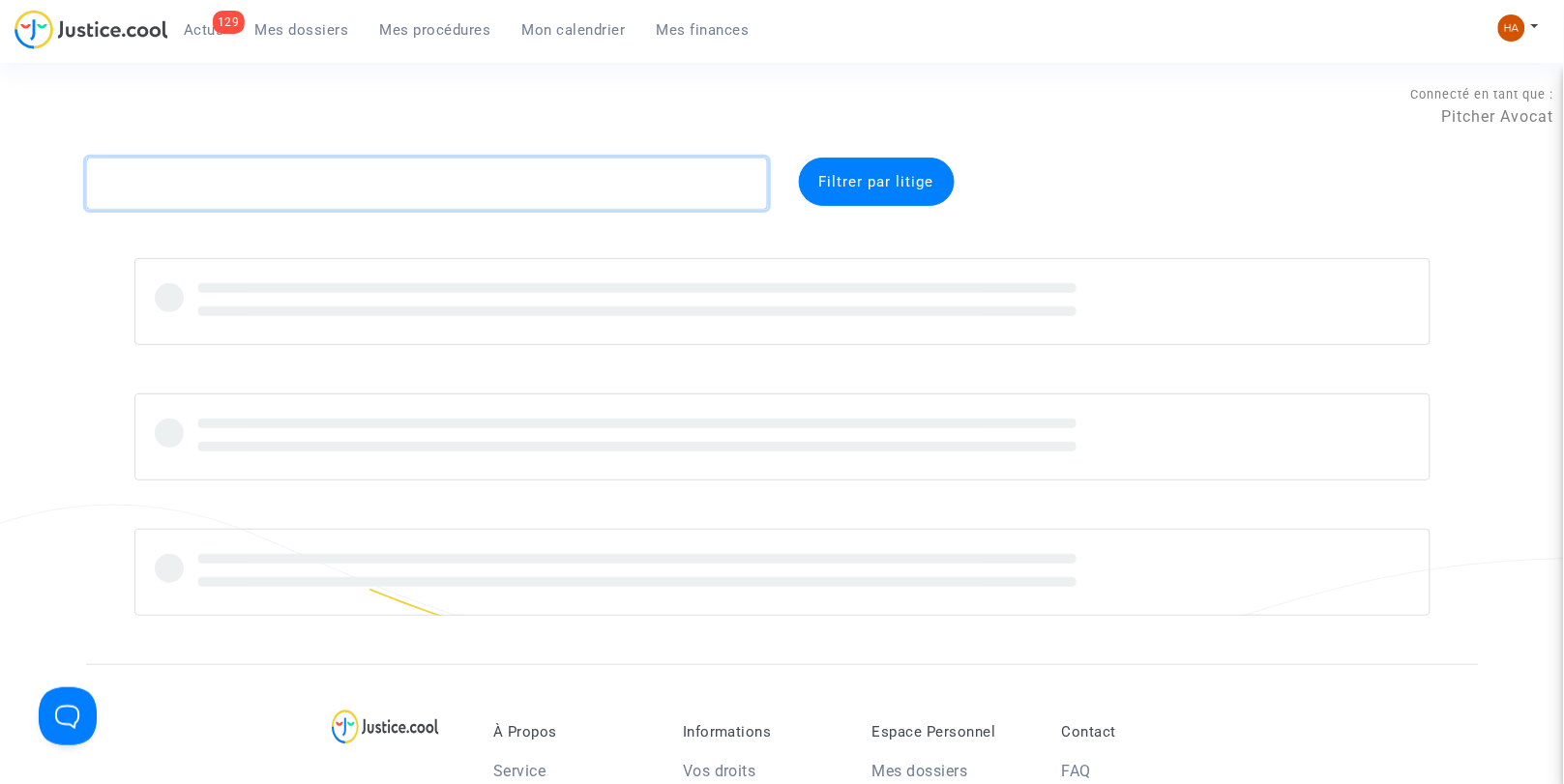
paste textarea "CFR-250611-FWDJ"
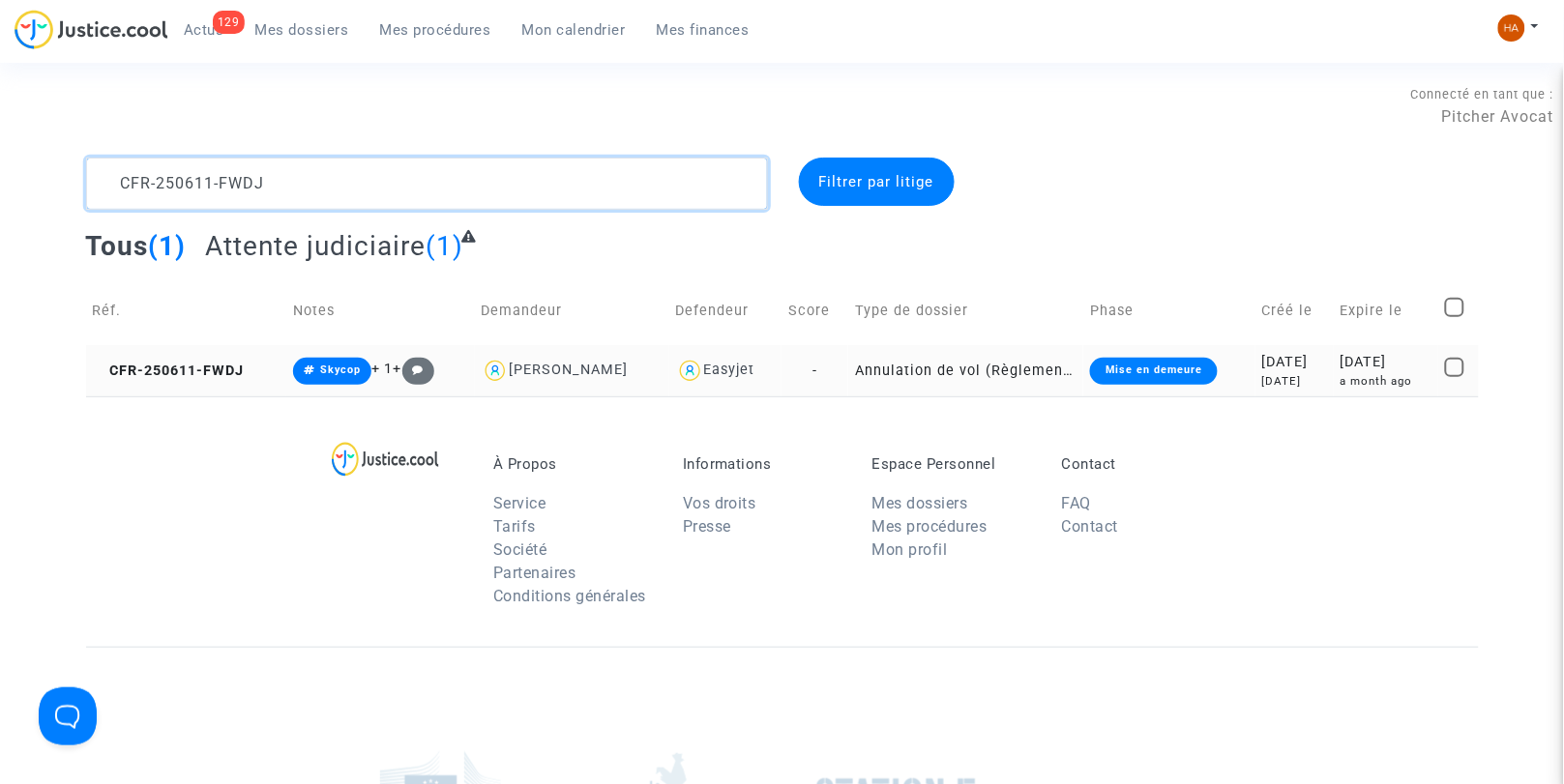
type textarea "CFR-250611-FWDJ"
click at [848, 375] on td "Annulation de vol (Règlement CE n°261/2004)" at bounding box center [965, 370] width 235 height 51
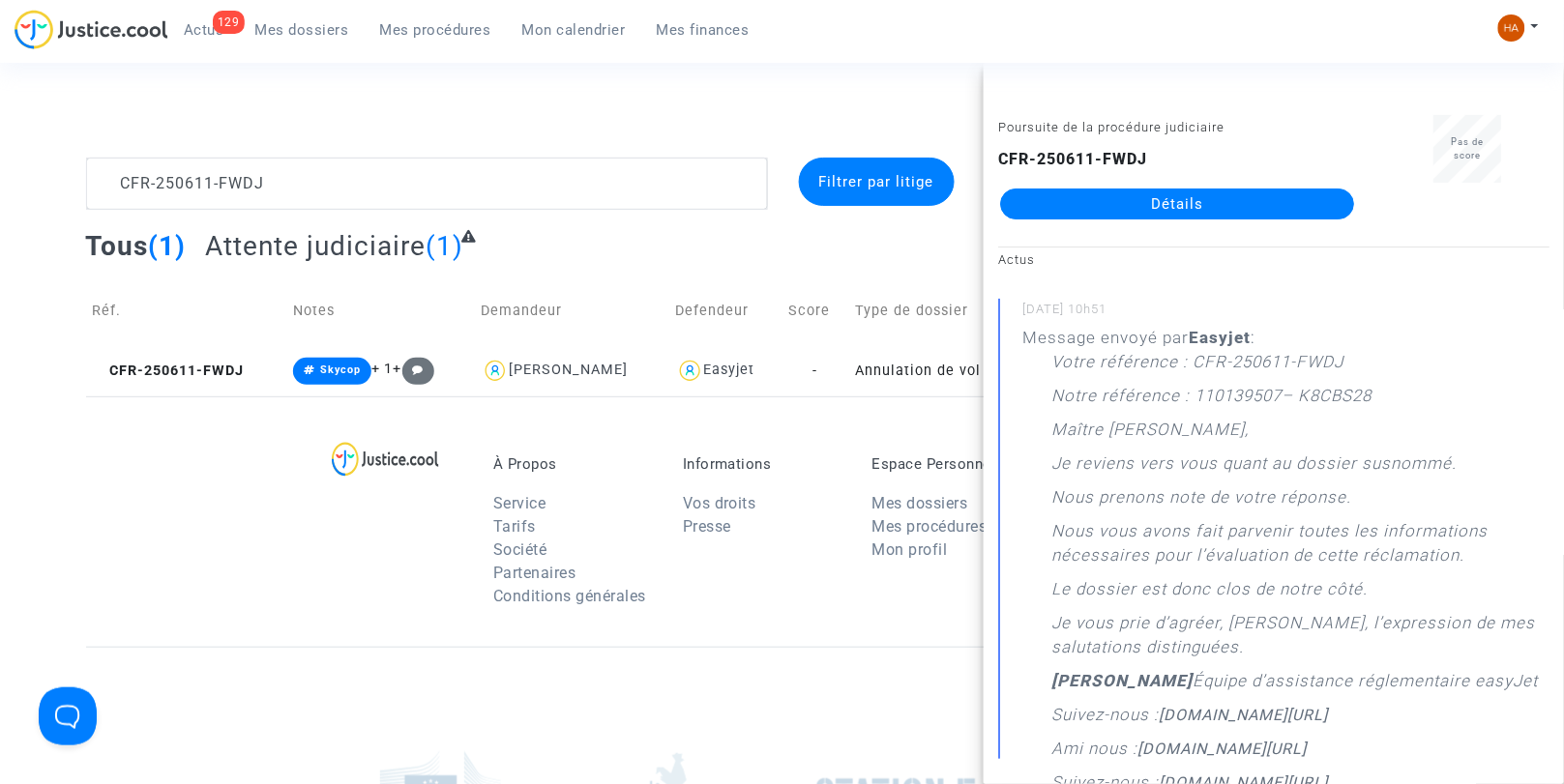
click at [1203, 198] on link "Détails" at bounding box center [1178, 203] width 354 height 30
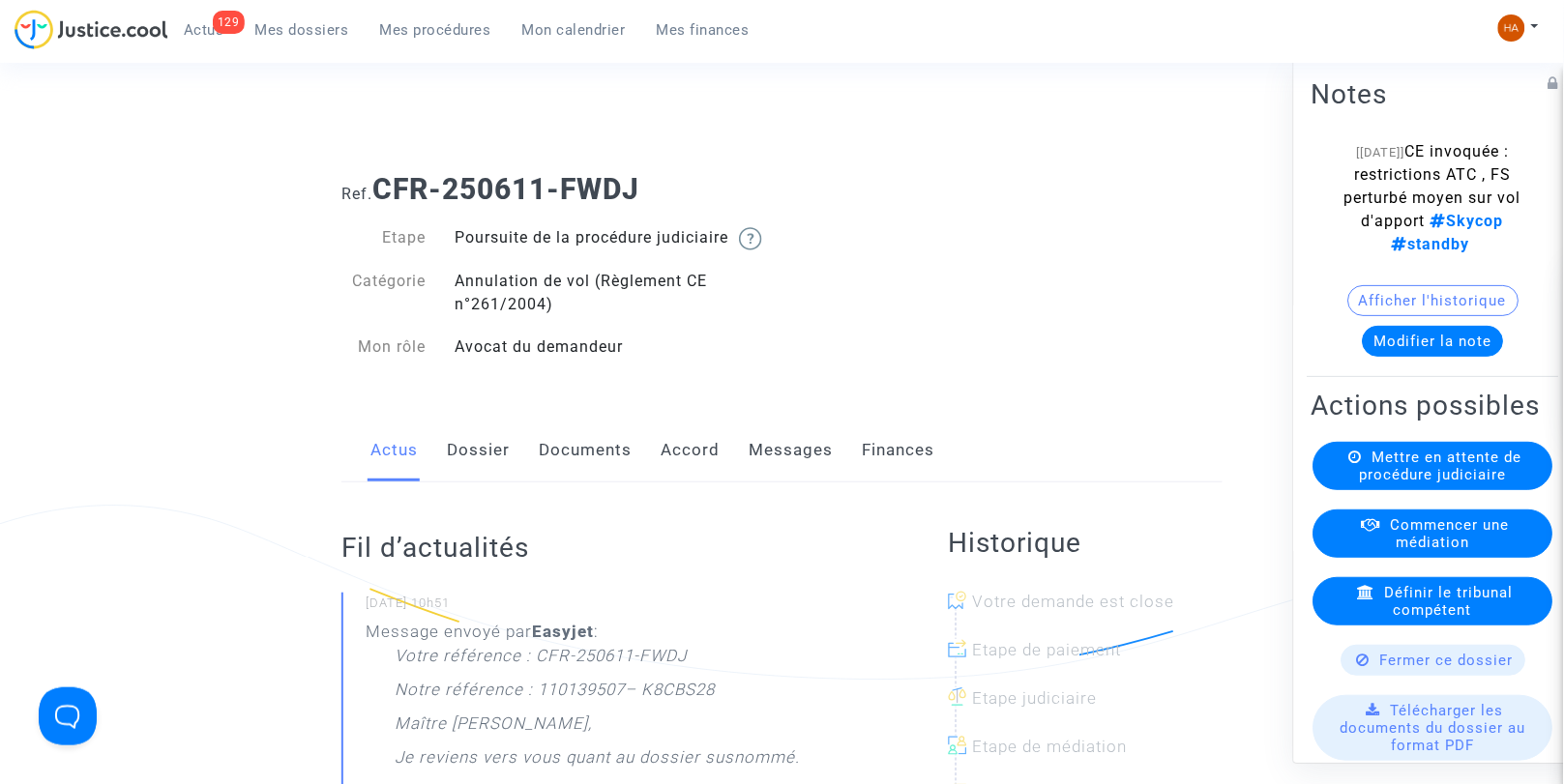
click at [585, 466] on link "Documents" at bounding box center [585, 450] width 92 height 64
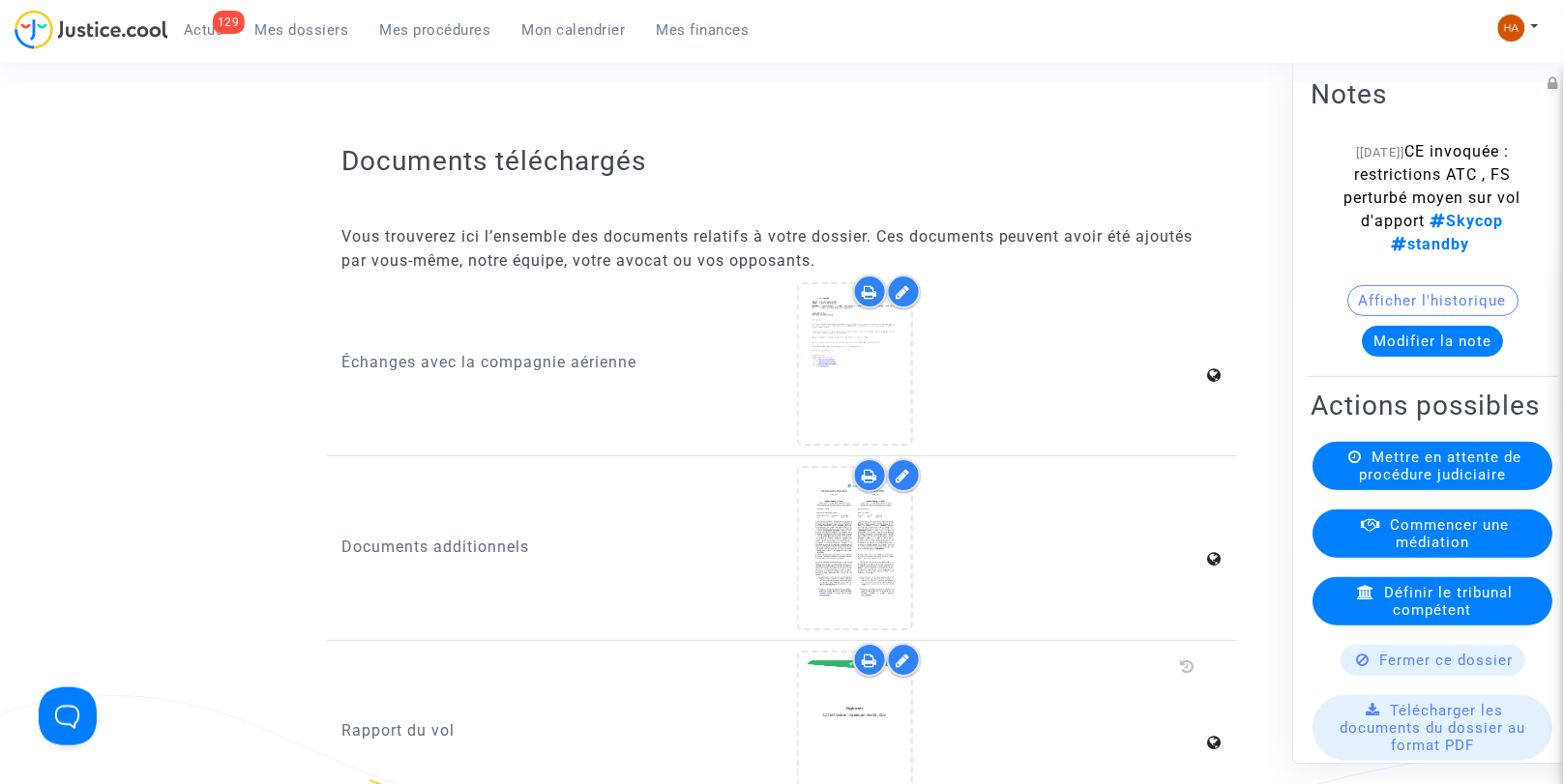
scroll to position [1550, 0]
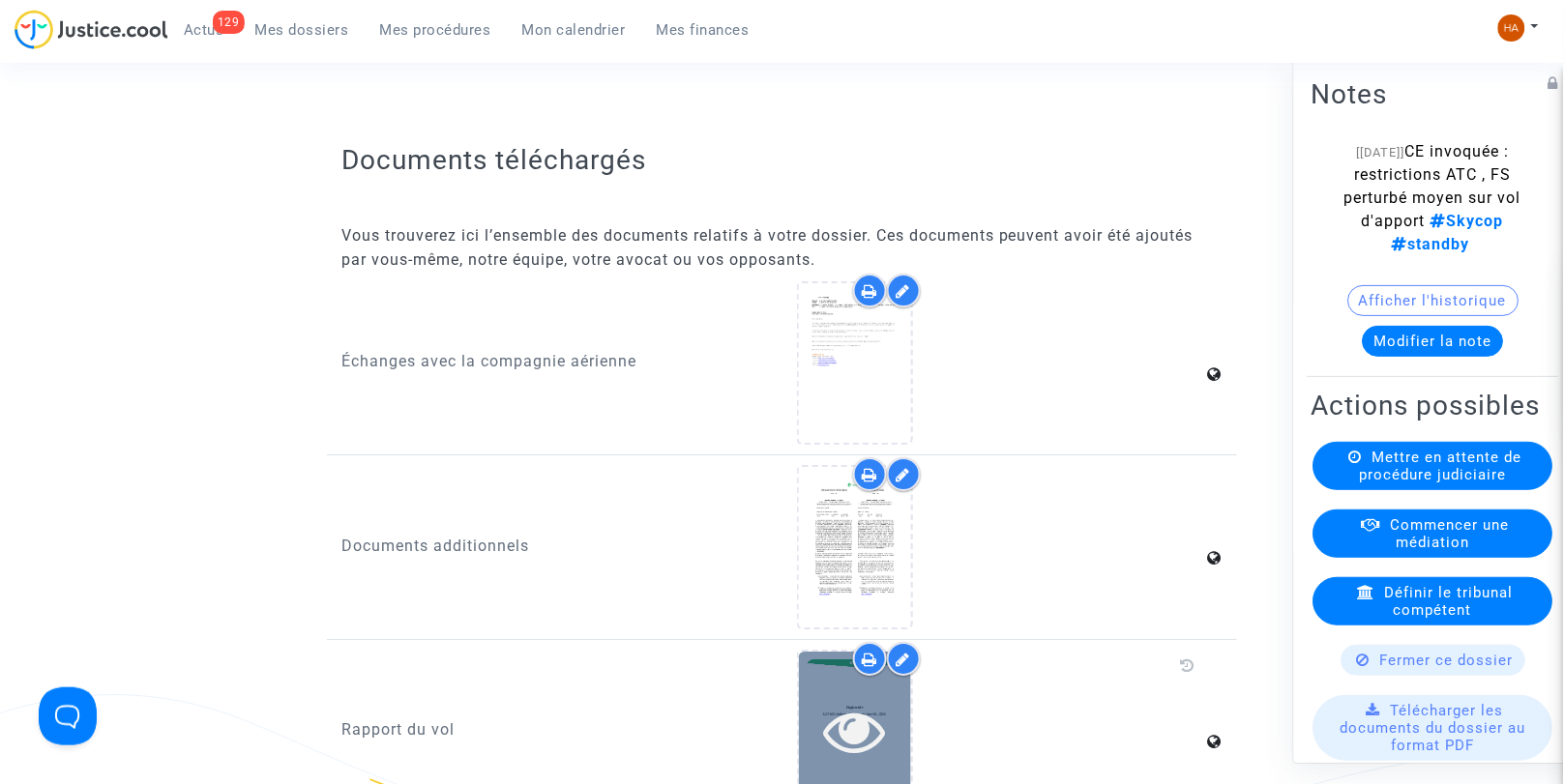
click at [842, 716] on icon at bounding box center [855, 731] width 63 height 62
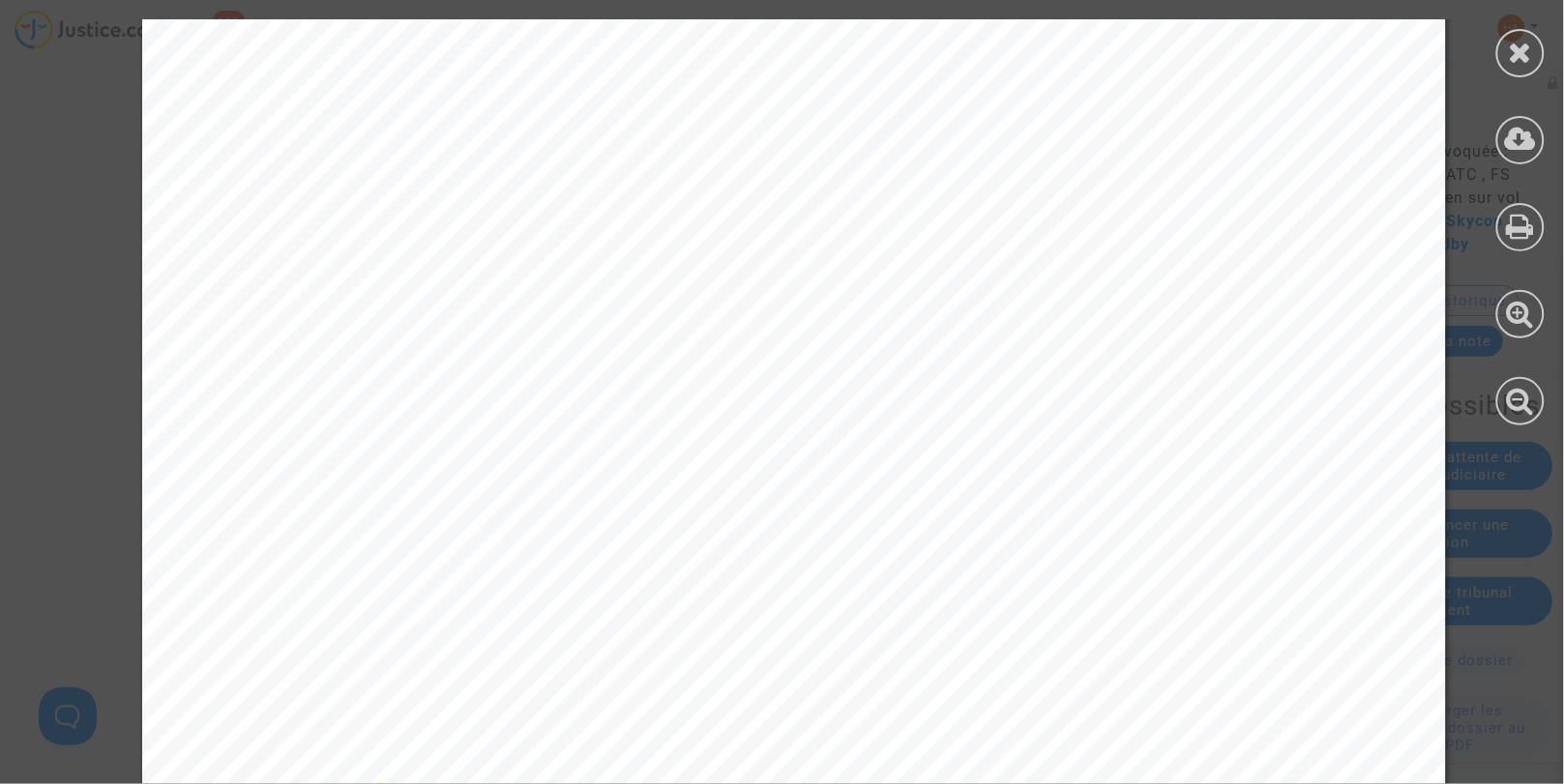
scroll to position [19547, 0]
click at [1515, 52] on icon at bounding box center [1521, 52] width 25 height 29
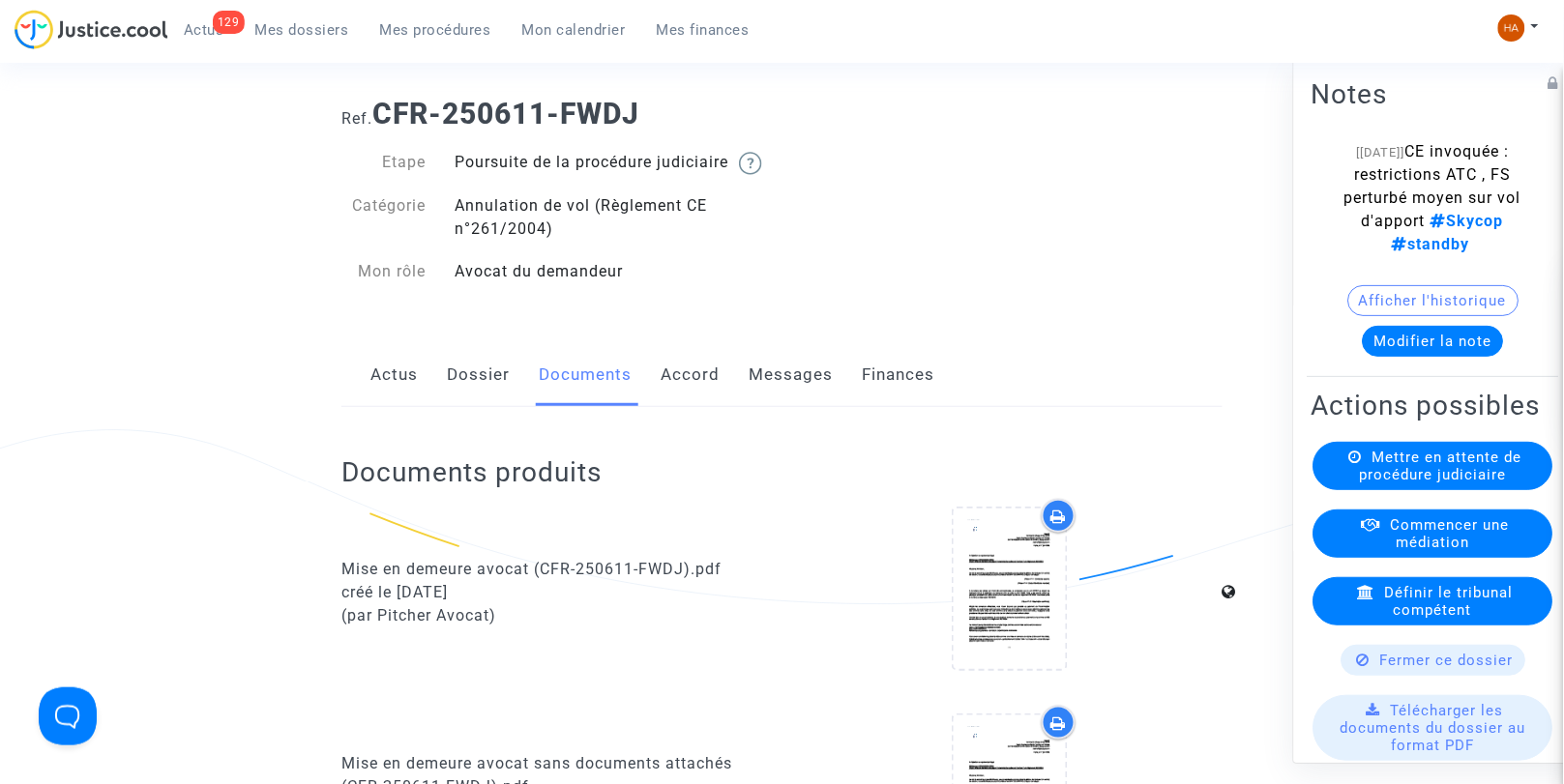
scroll to position [0, 0]
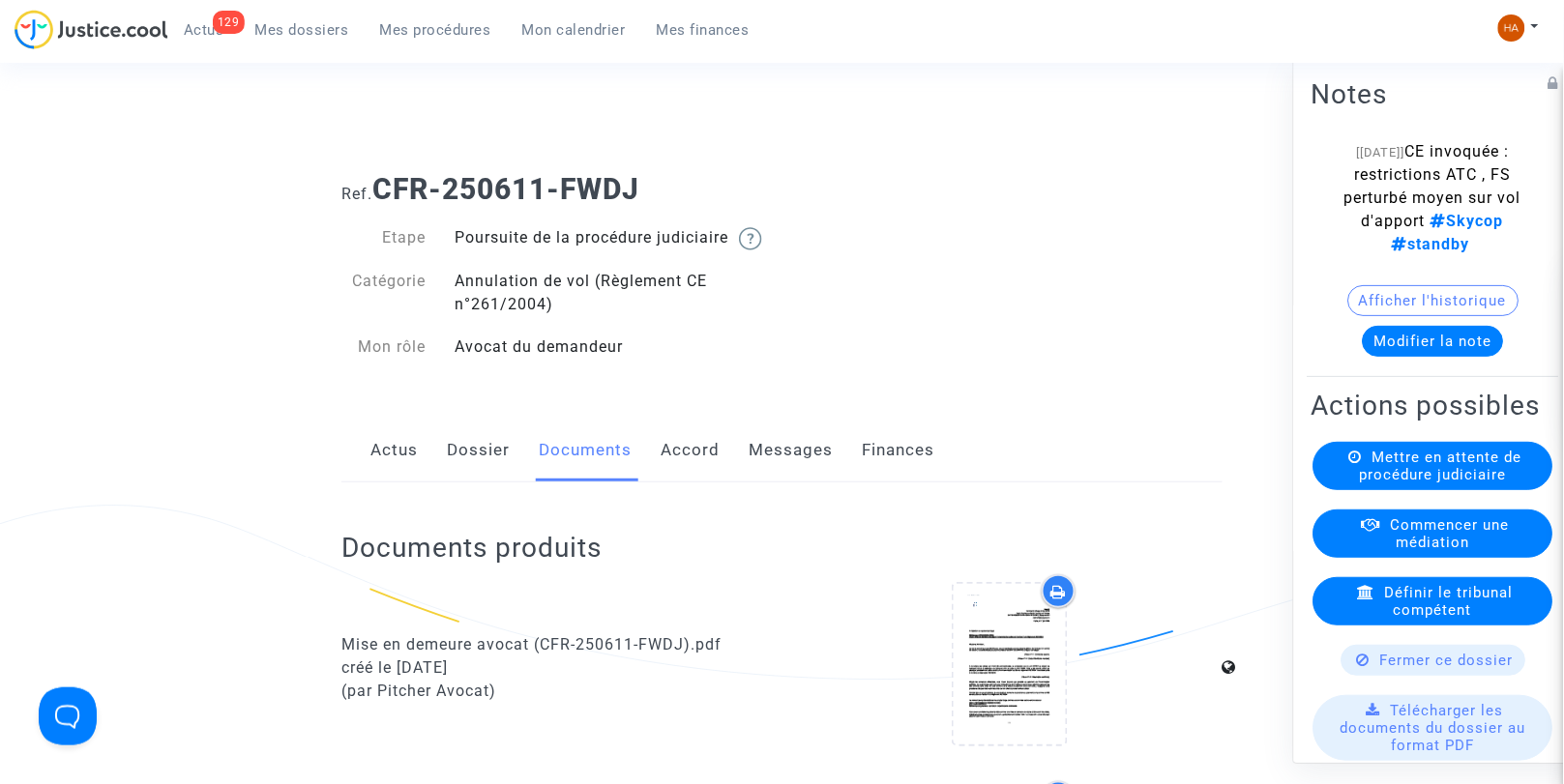
click at [805, 467] on link "Messages" at bounding box center [791, 450] width 85 height 64
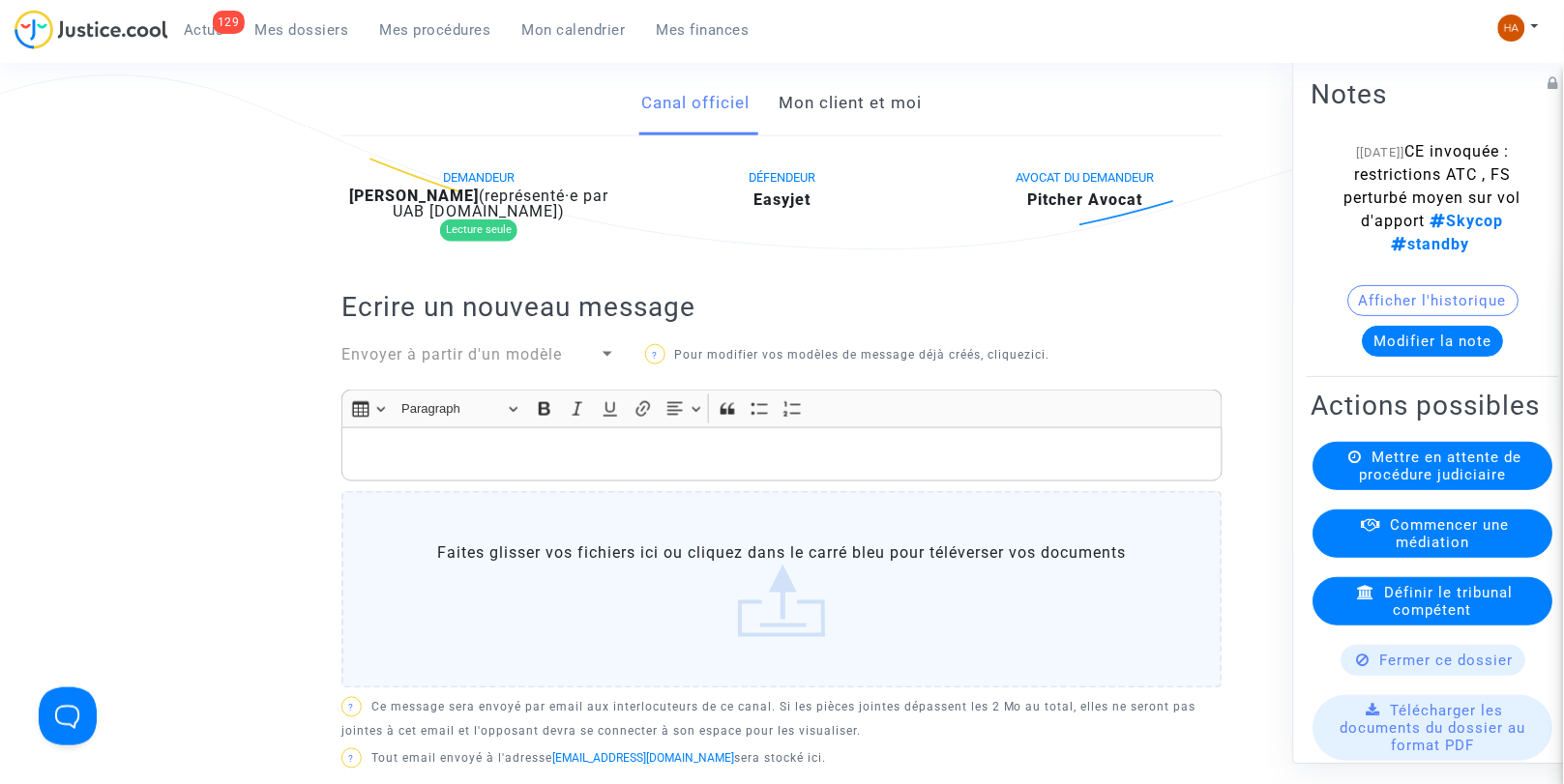
scroll to position [107, 0]
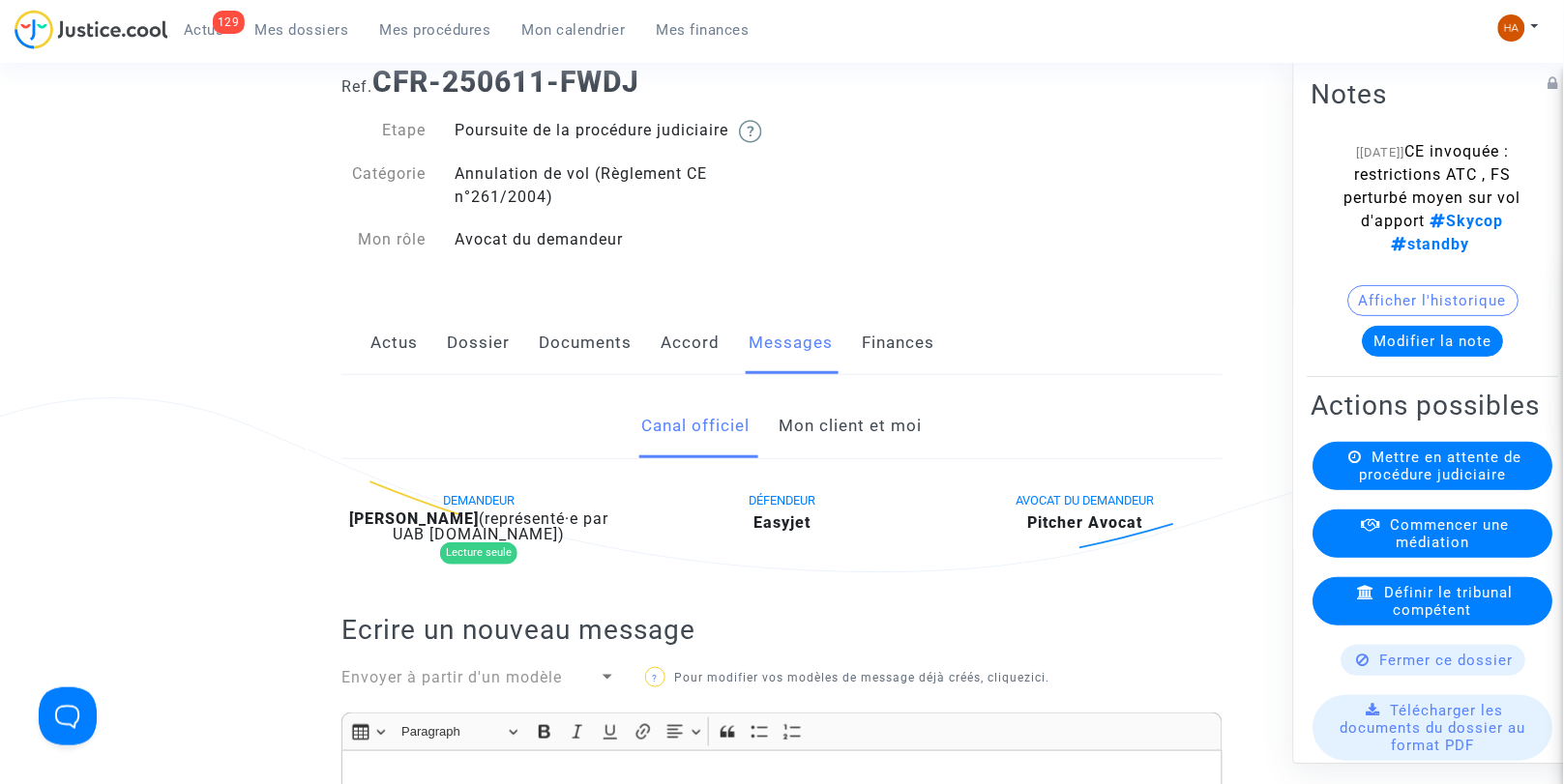
click at [849, 459] on link "Mon client et moi" at bounding box center [851, 426] width 144 height 64
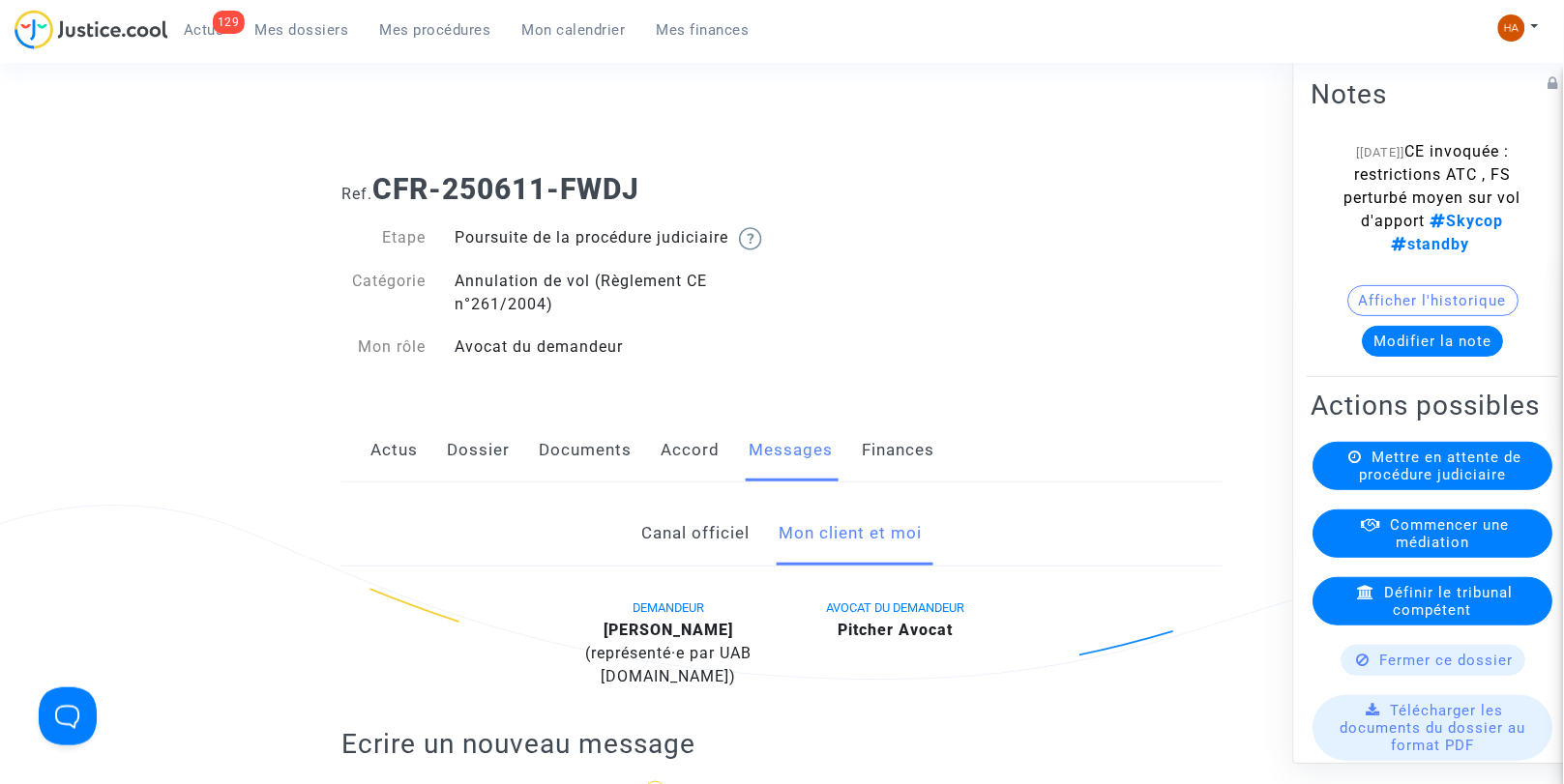
click at [706, 565] on link "Canal officiel" at bounding box center [696, 533] width 108 height 64
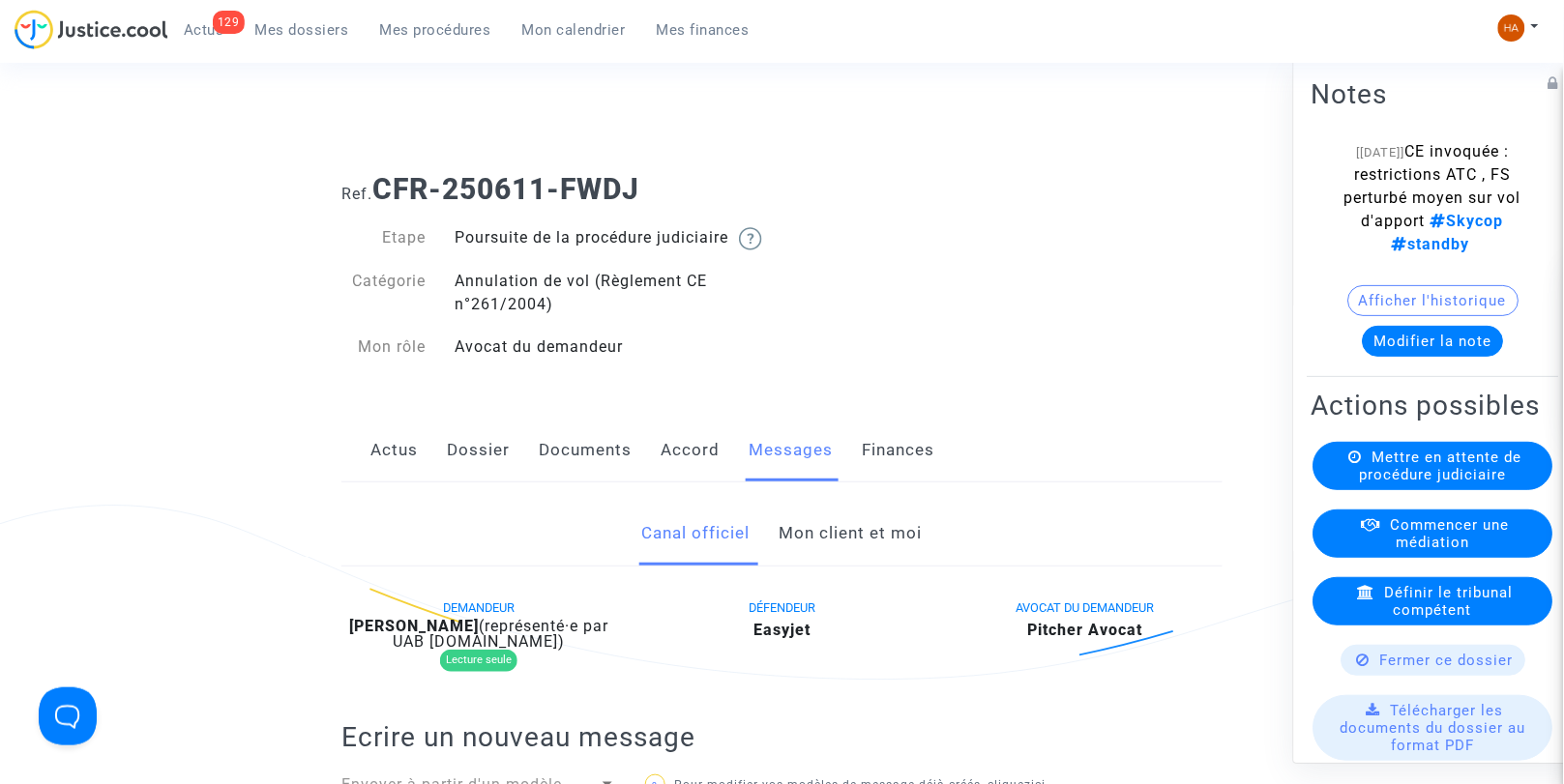
click at [460, 469] on link "Dossier" at bounding box center [479, 450] width 63 height 64
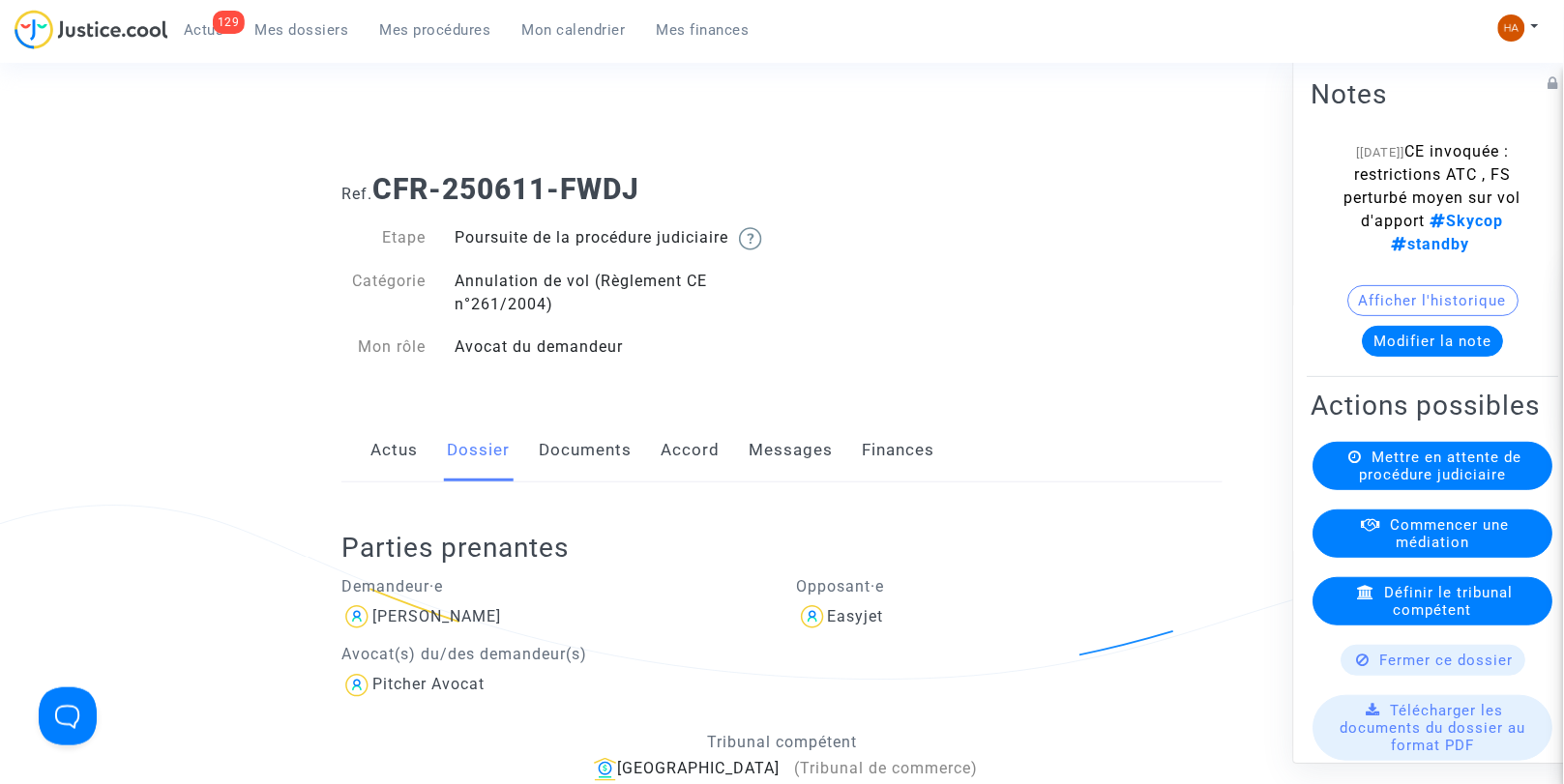
click at [563, 474] on link "Documents" at bounding box center [585, 450] width 92 height 64
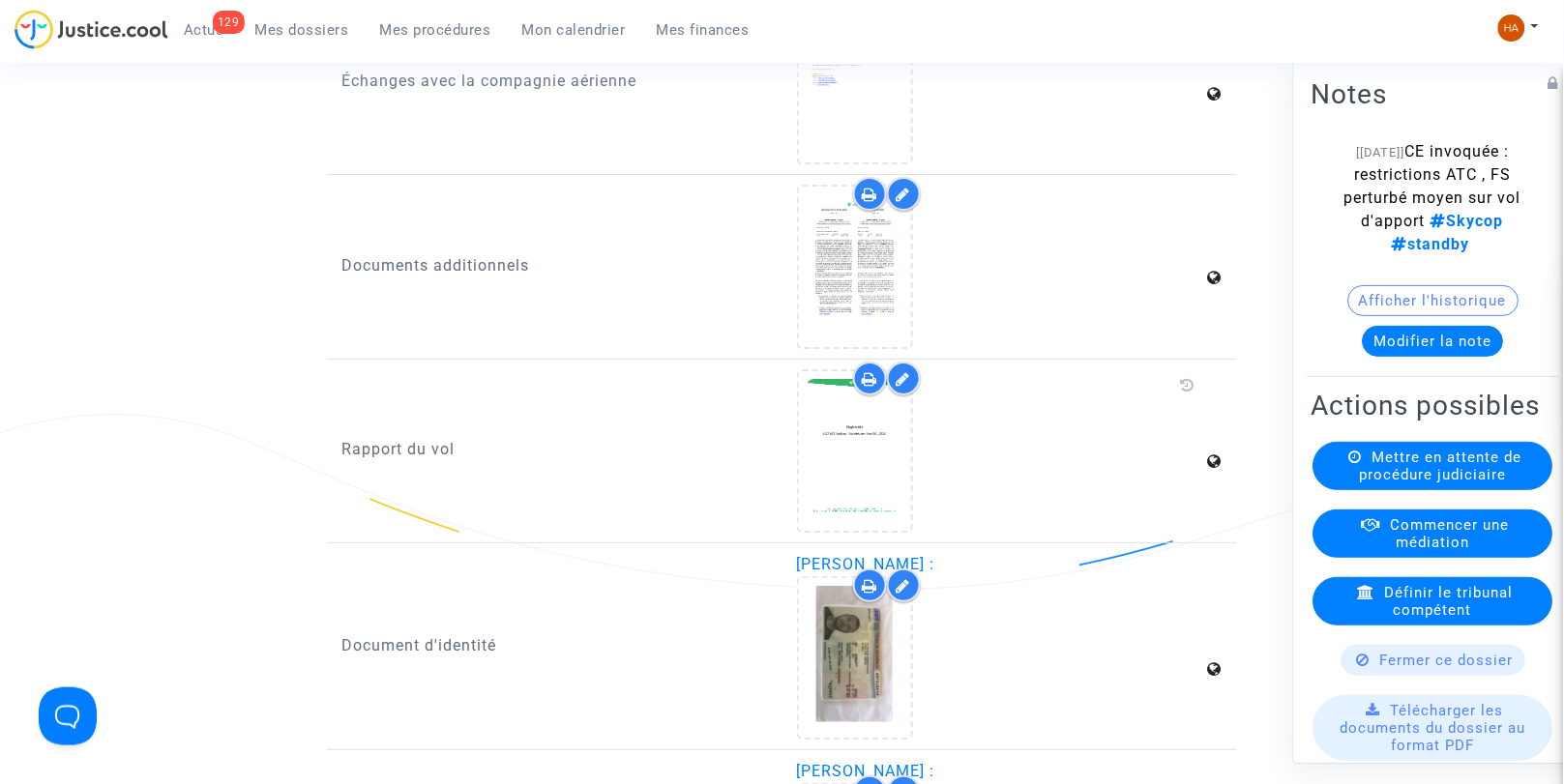
scroll to position [1825, 0]
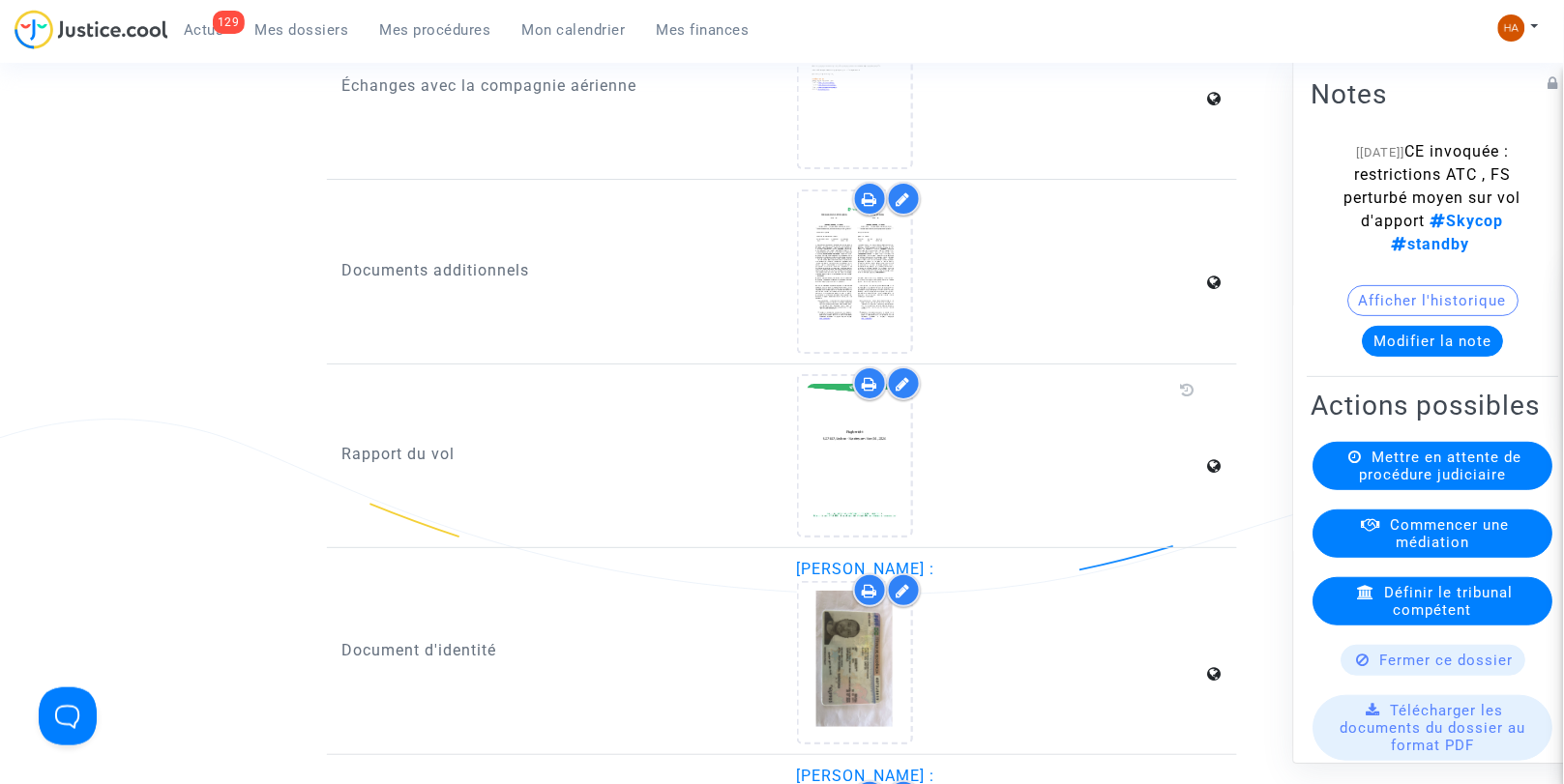
click at [865, 486] on icon at bounding box center [855, 455] width 63 height 62
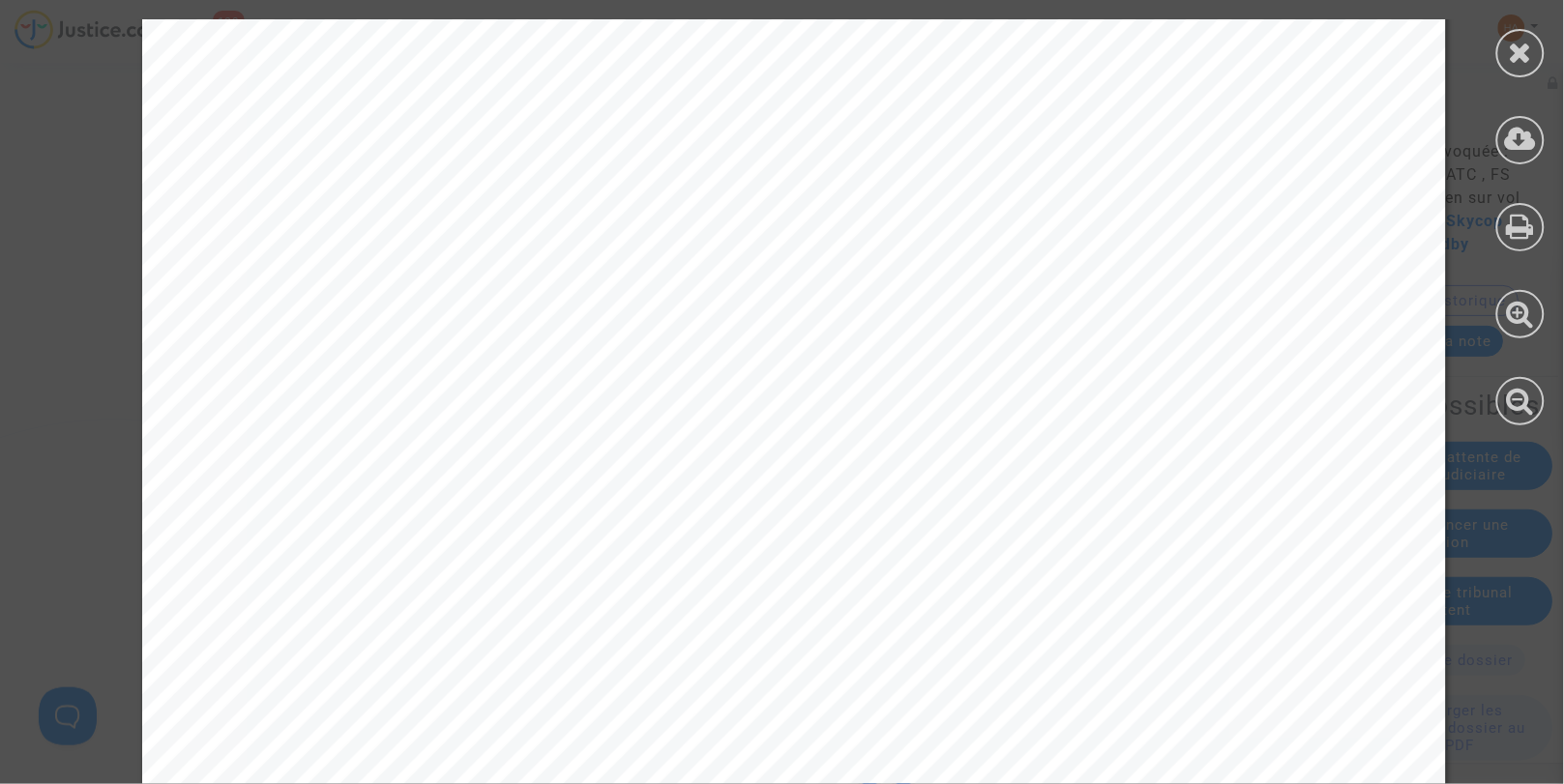
scroll to position [20487, 0]
click at [1525, 43] on icon at bounding box center [1521, 52] width 25 height 29
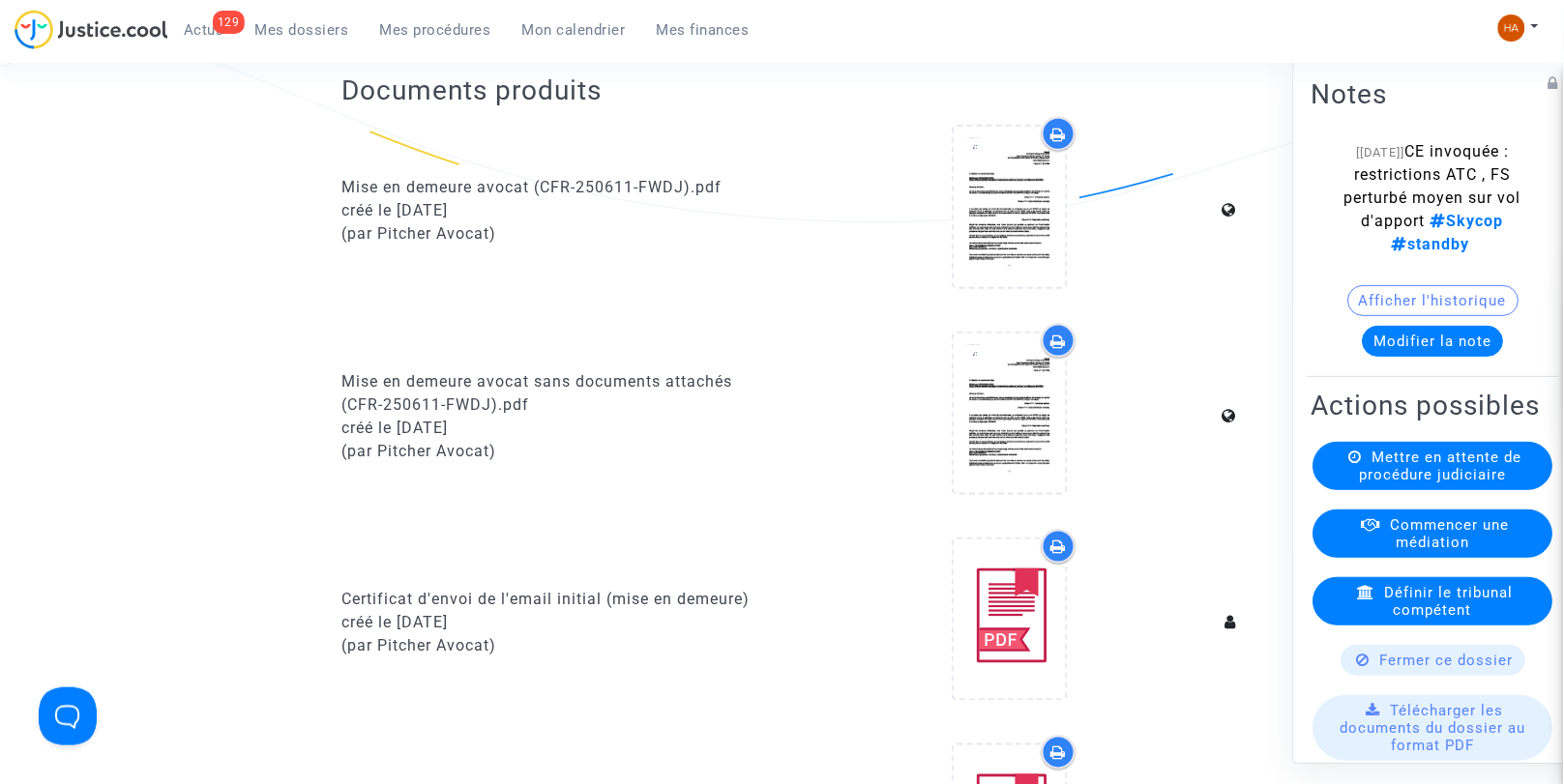
scroll to position [0, 0]
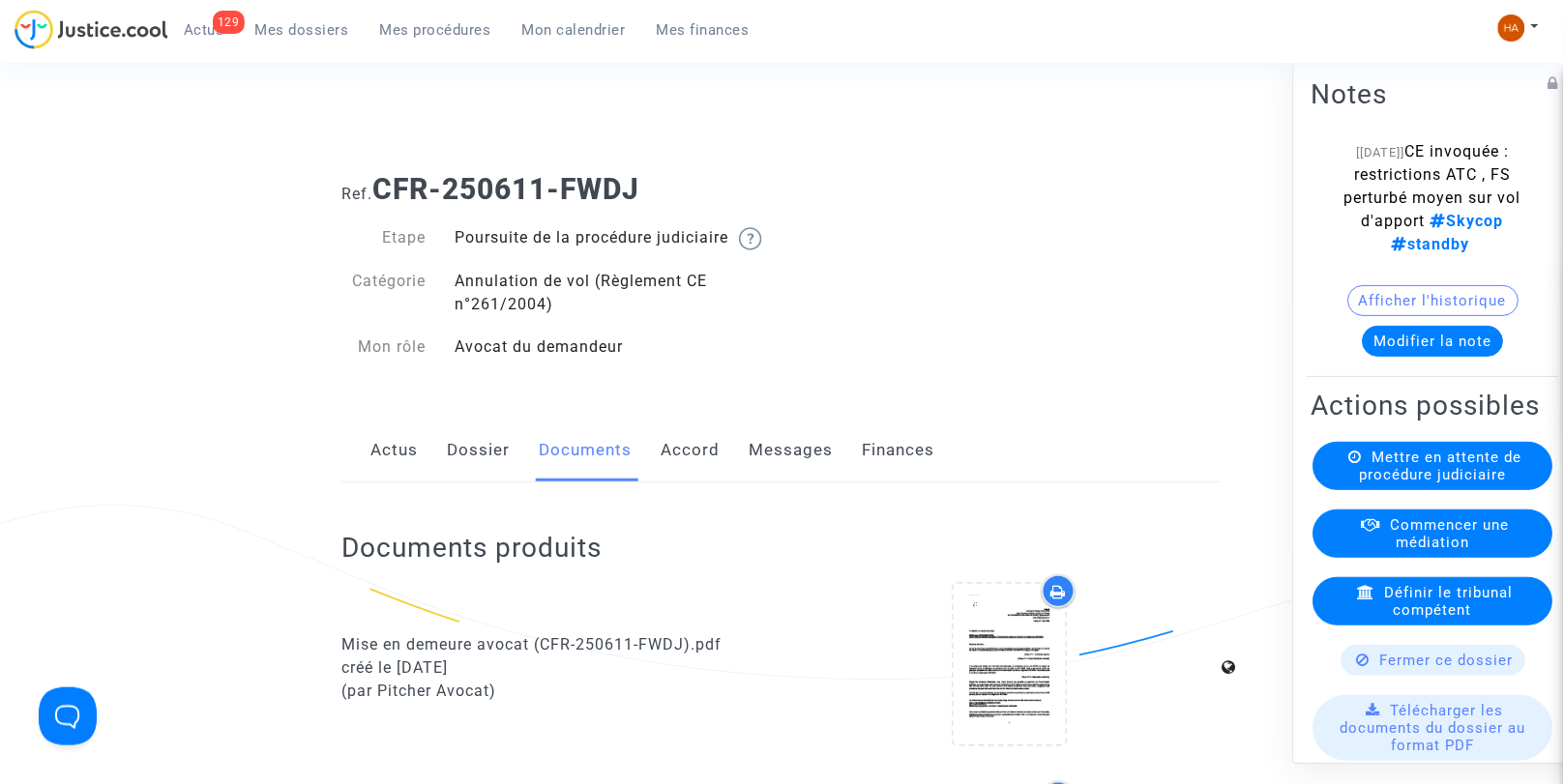
click at [692, 482] on link "Accord" at bounding box center [690, 450] width 59 height 64
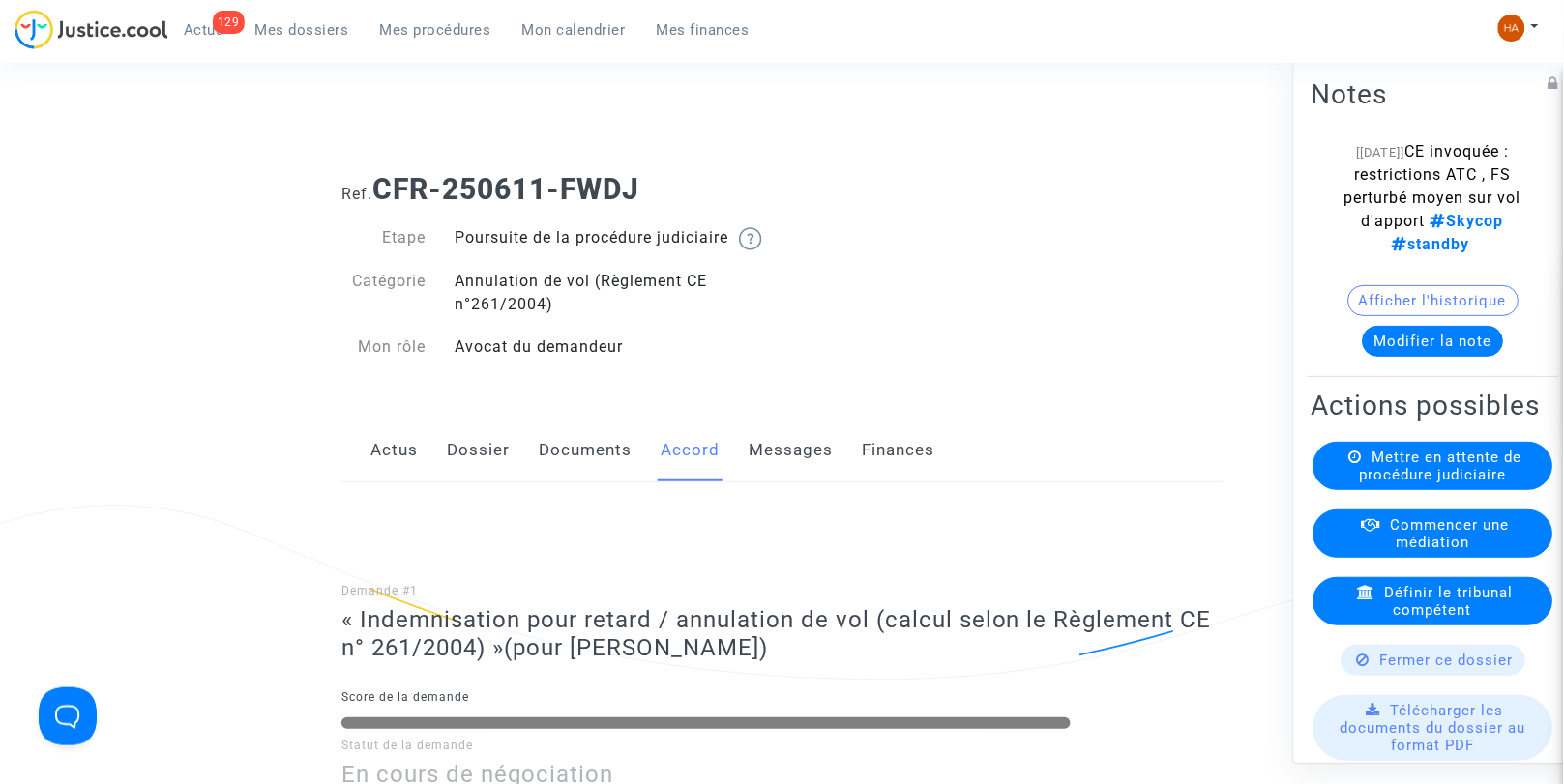
click at [781, 481] on link "Messages" at bounding box center [791, 450] width 85 height 64
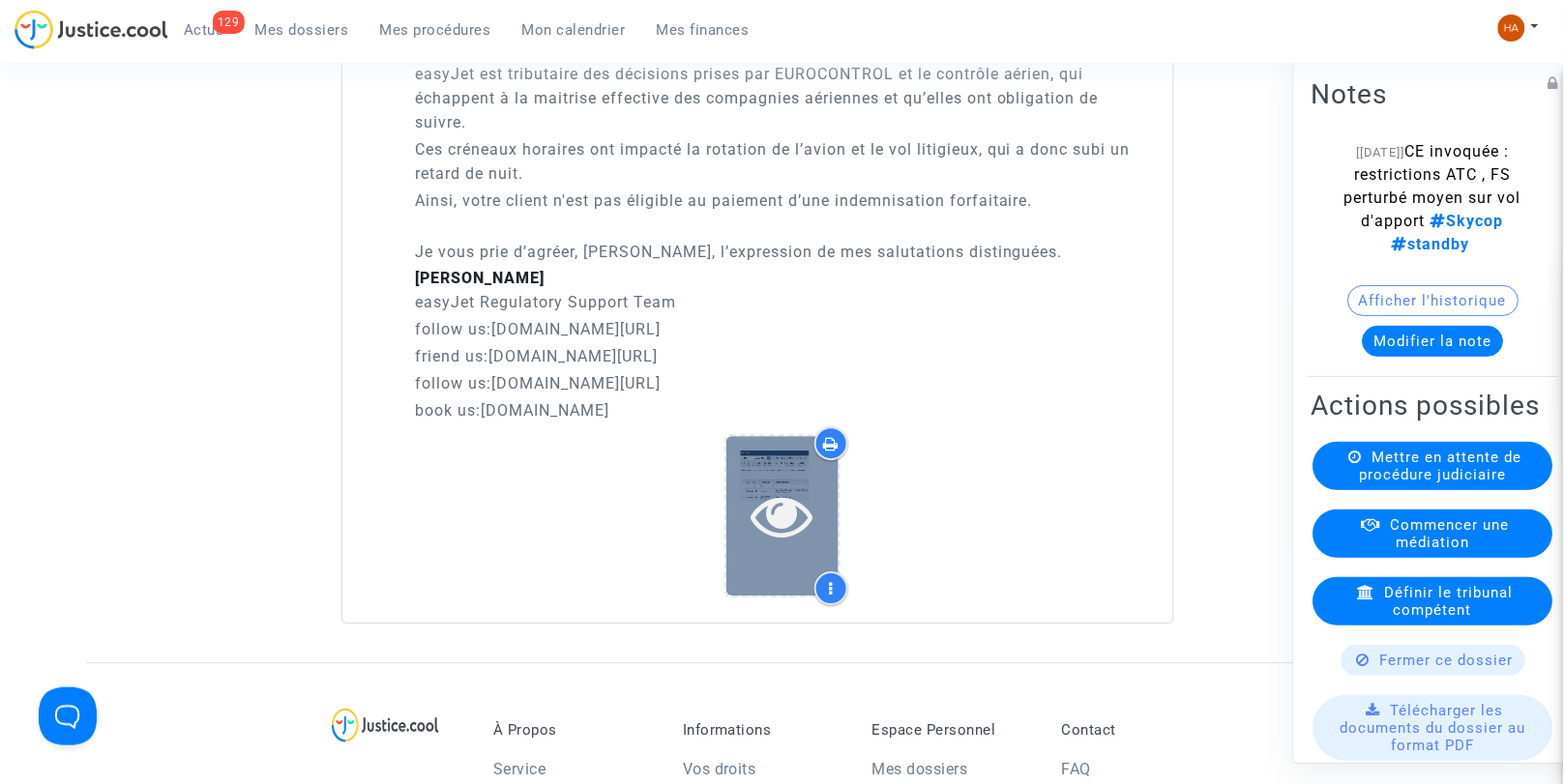
scroll to position [3262, 0]
click at [770, 547] on icon at bounding box center [782, 516] width 63 height 62
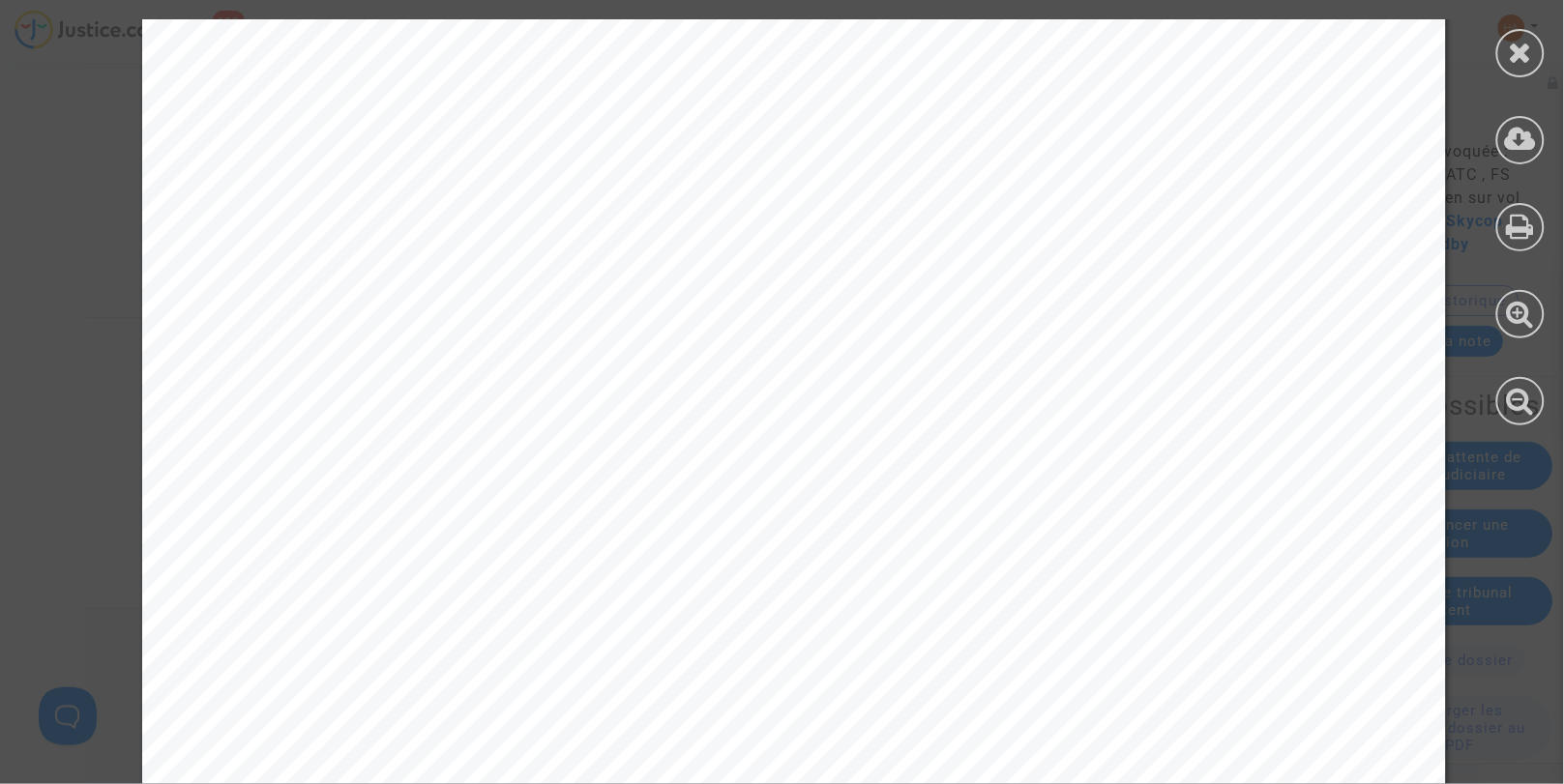
scroll to position [4300, 0]
click at [1522, 62] on icon at bounding box center [1521, 52] width 25 height 29
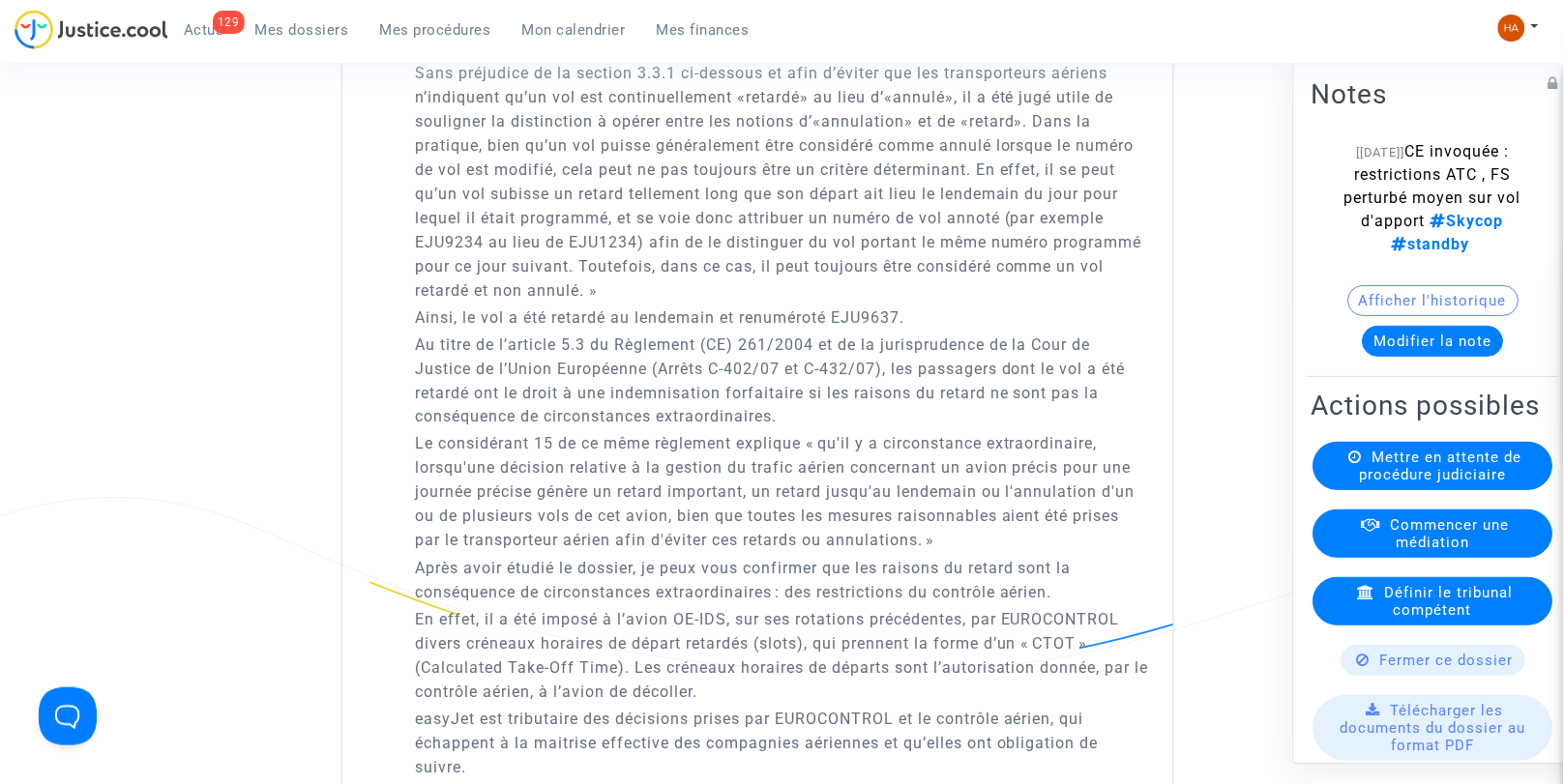
scroll to position [2617, 0]
click at [669, 302] on p "Sans préjudice de la section 3.3.1 ci-dessous et afin d’éviter que les transpor…" at bounding box center [782, 181] width 734 height 242
click at [711, 160] on p "Sans préjudice de la section 3.3.1 ci-dessous et afin d’éviter que les transpor…" at bounding box center [782, 181] width 734 height 242
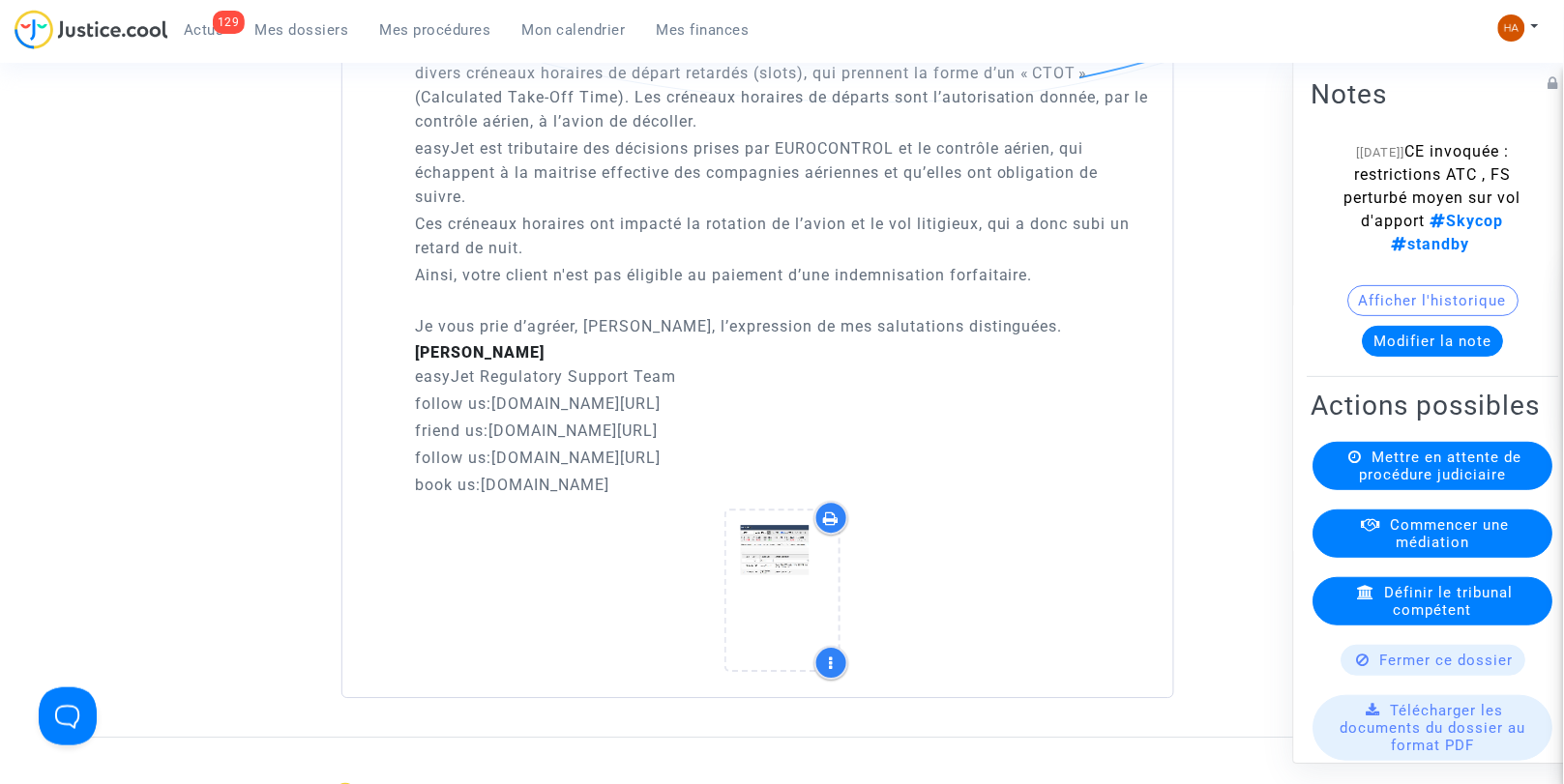
scroll to position [3189, 0]
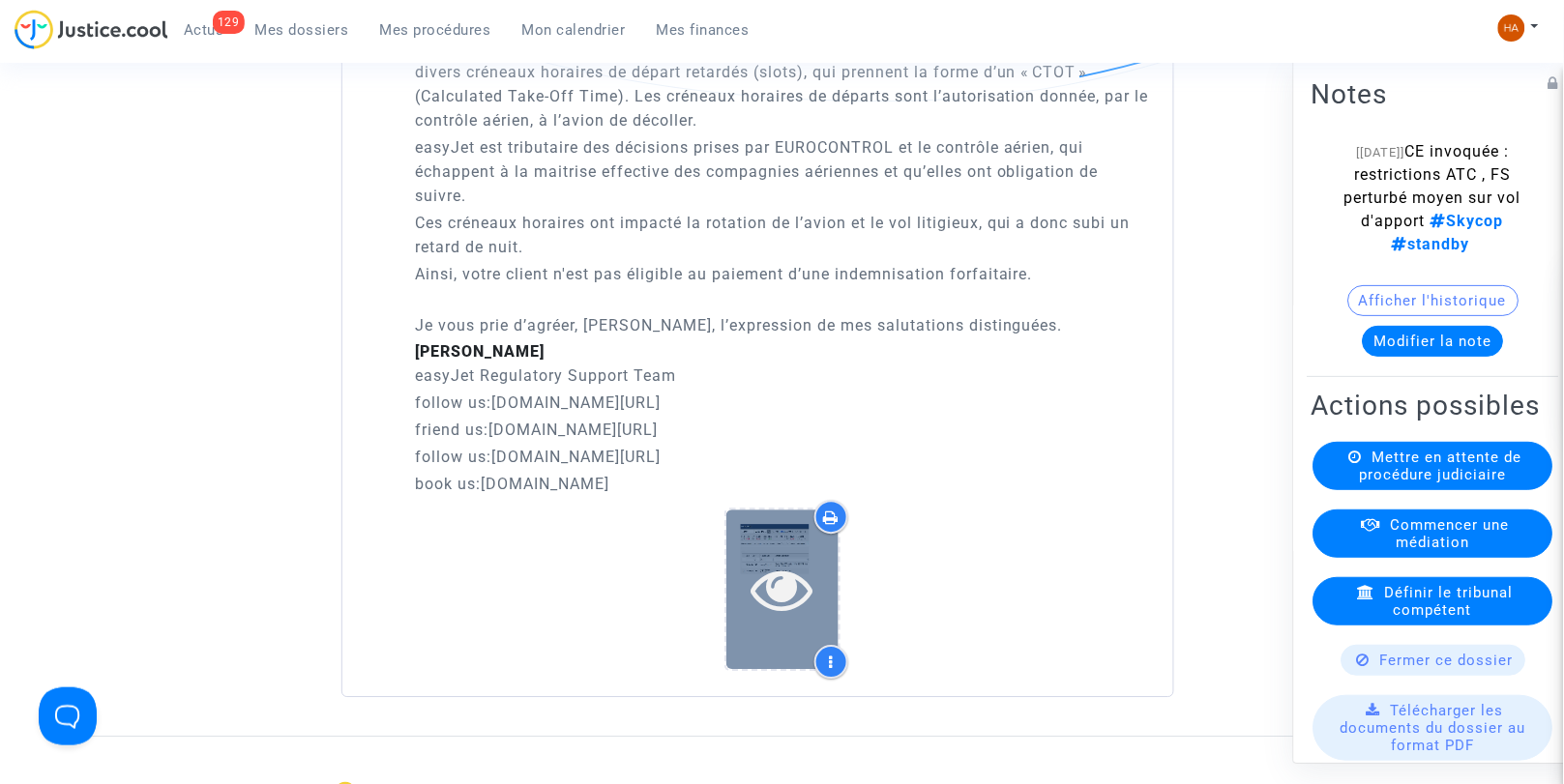
click at [747, 571] on div at bounding box center [782, 589] width 112 height 159
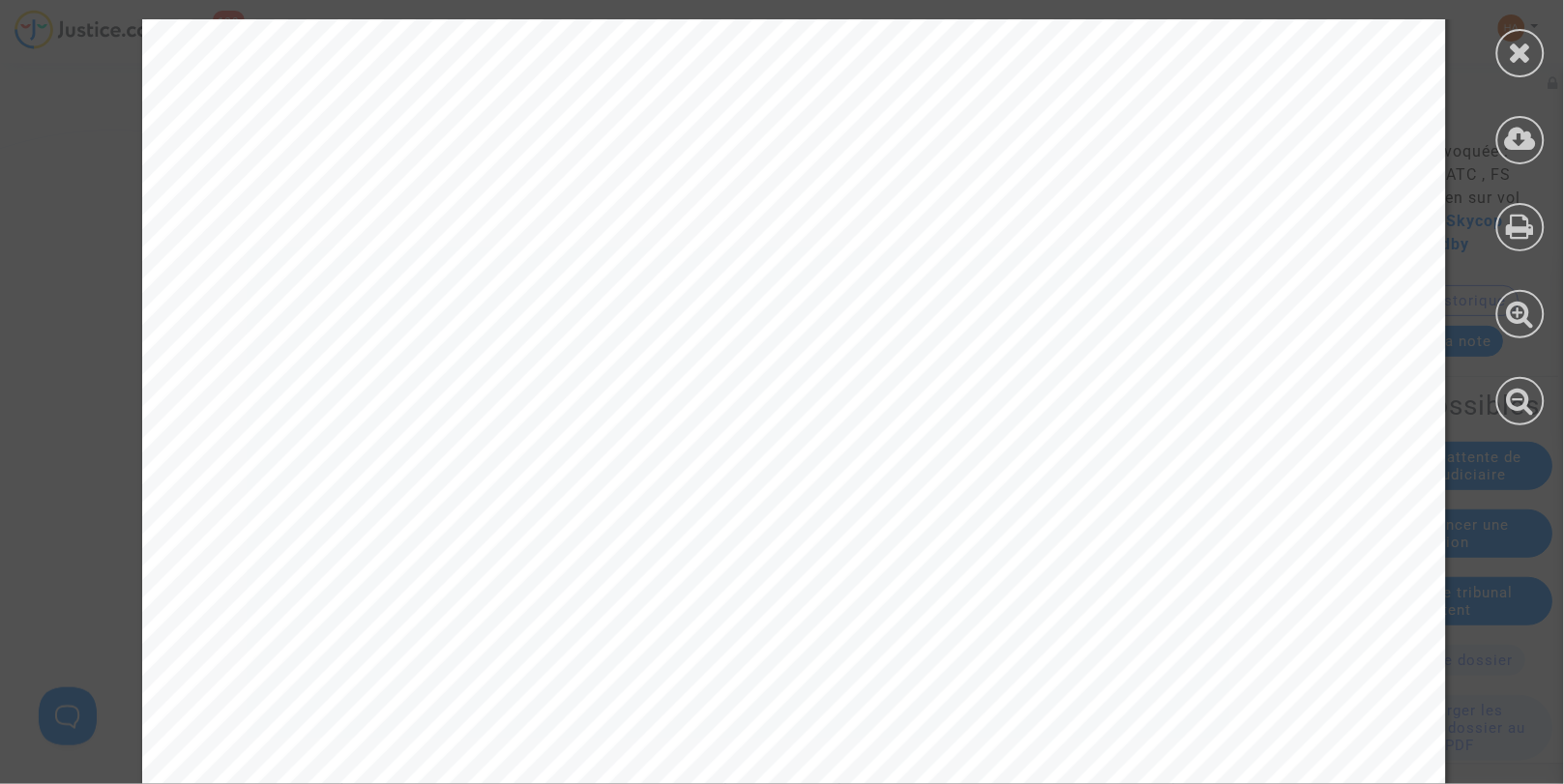
scroll to position [2187, 0]
click at [1523, 38] on icon at bounding box center [1521, 52] width 25 height 29
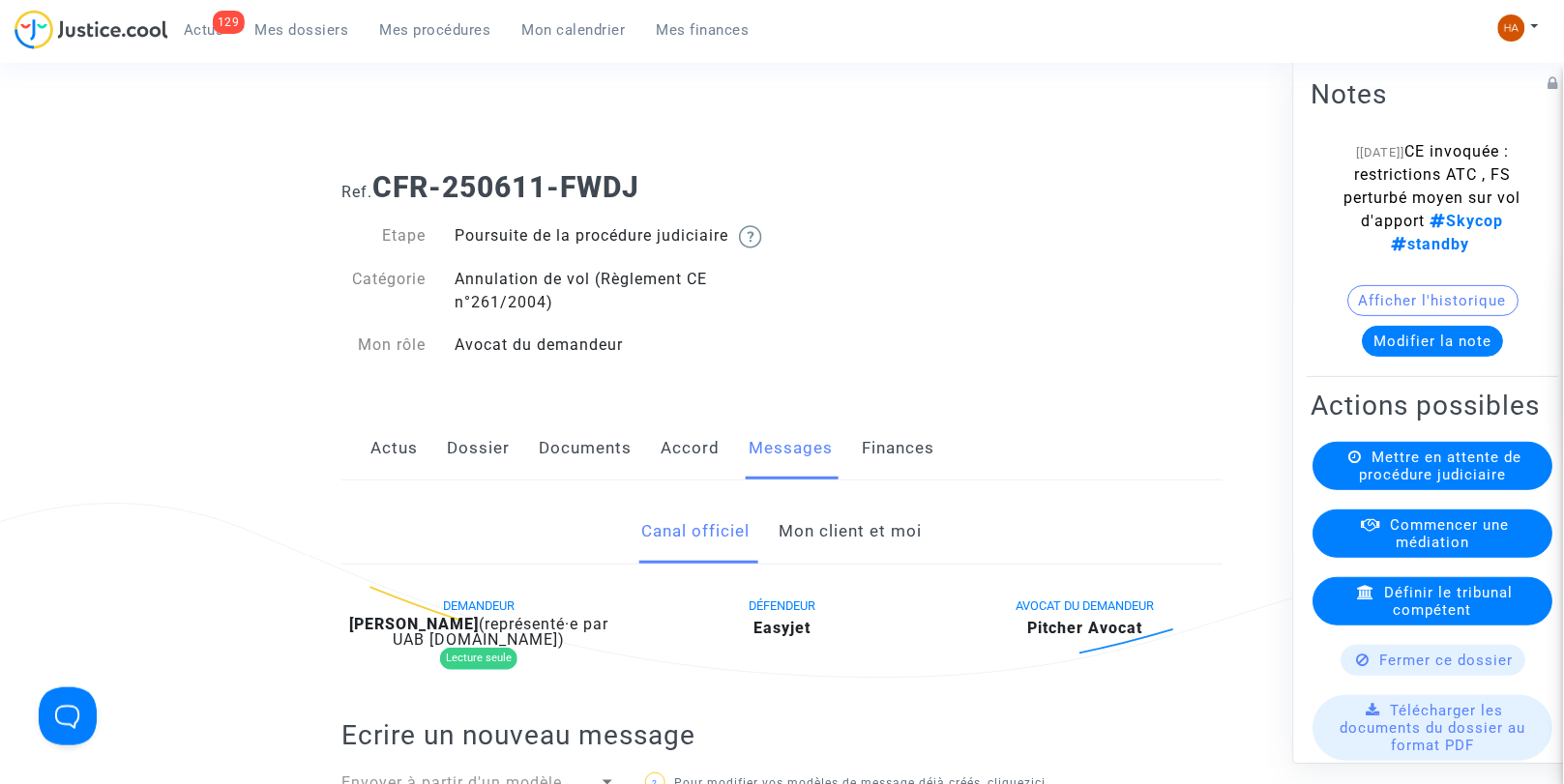
scroll to position [0, 0]
click at [477, 476] on link "Dossier" at bounding box center [479, 450] width 63 height 64
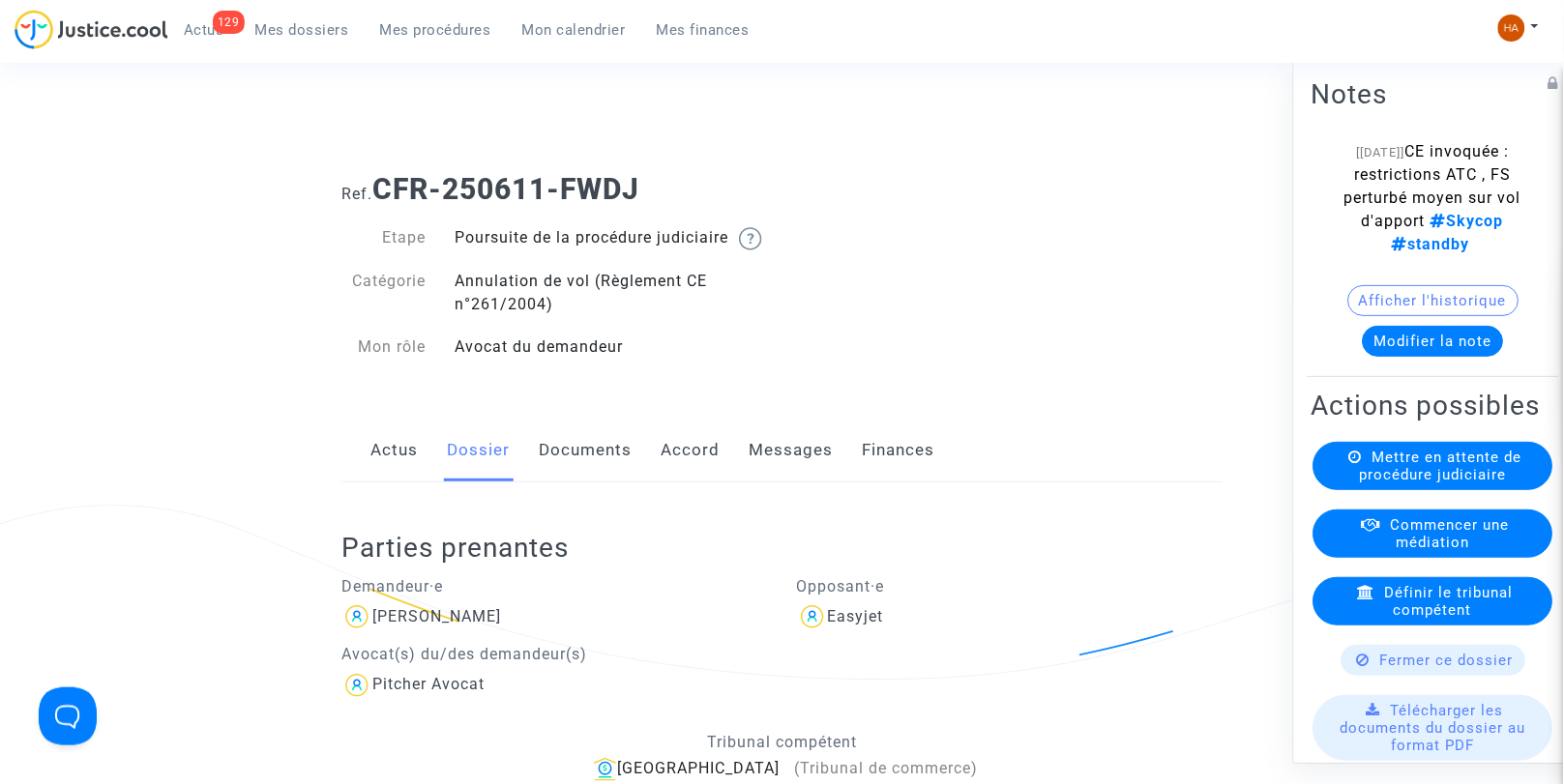
click at [786, 475] on link "Messages" at bounding box center [791, 450] width 85 height 64
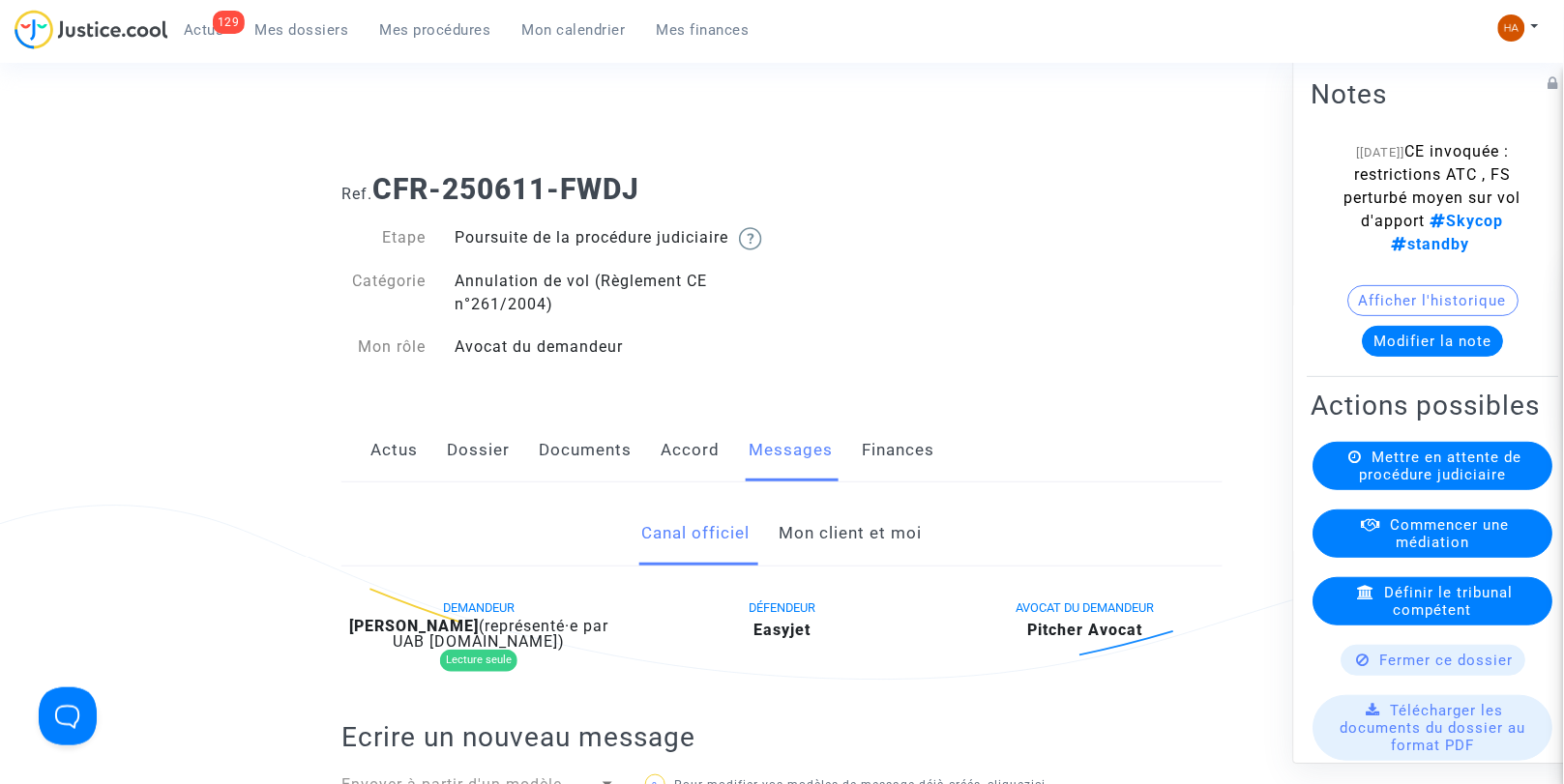
click at [830, 551] on link "Mon client et moi" at bounding box center [851, 533] width 144 height 64
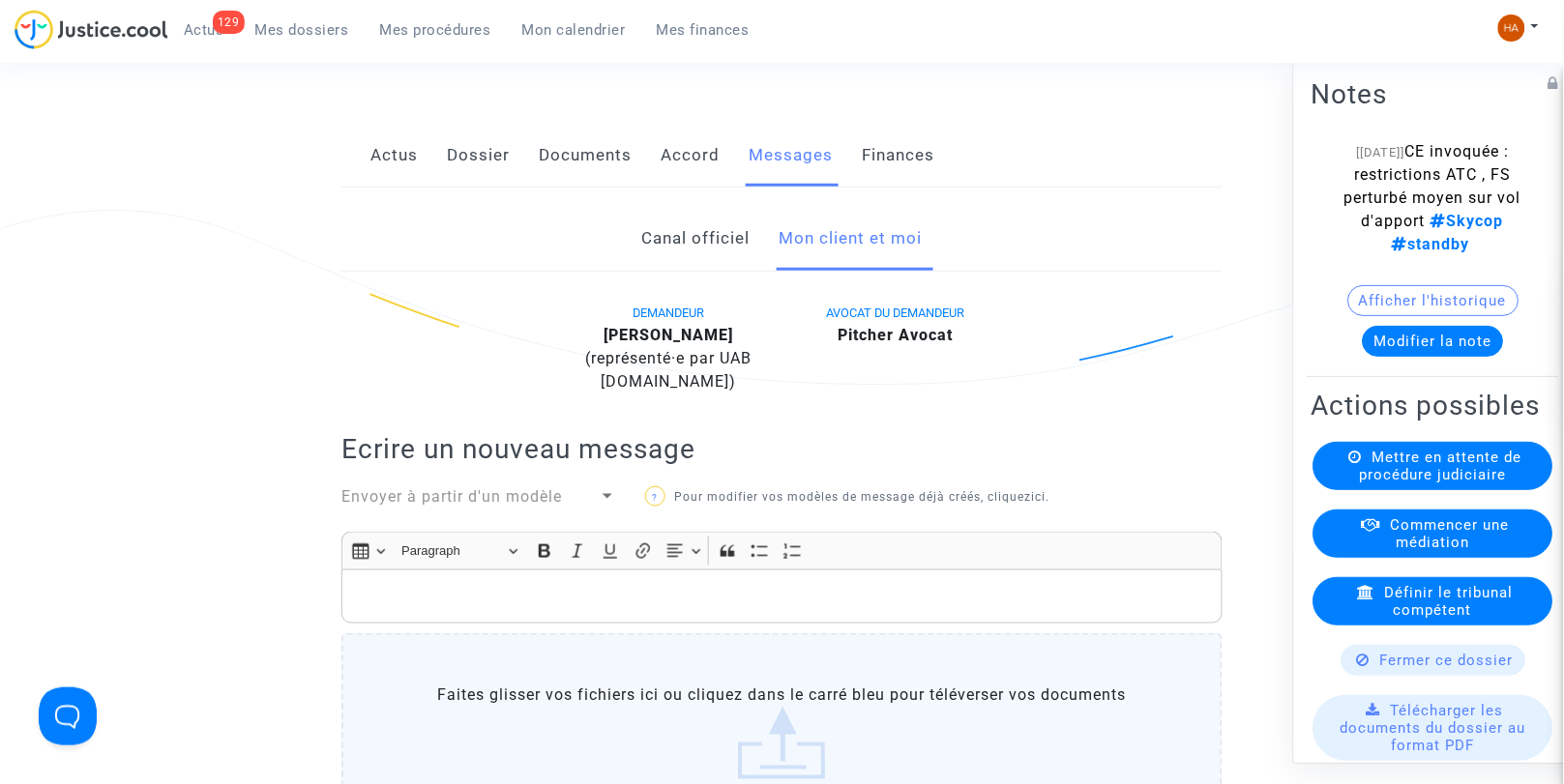
scroll to position [139, 0]
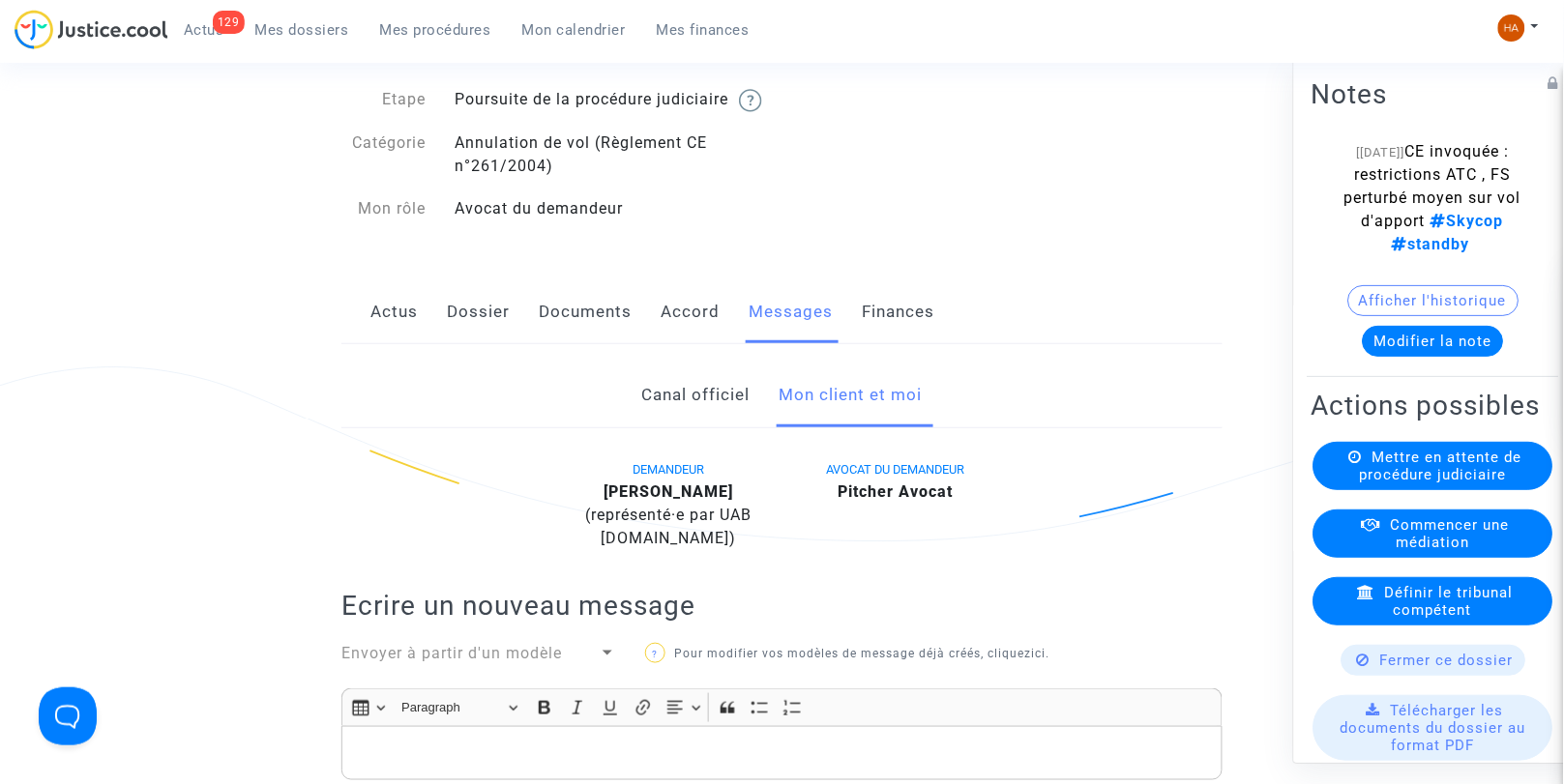
click at [725, 416] on link "Canal officiel" at bounding box center [696, 395] width 108 height 64
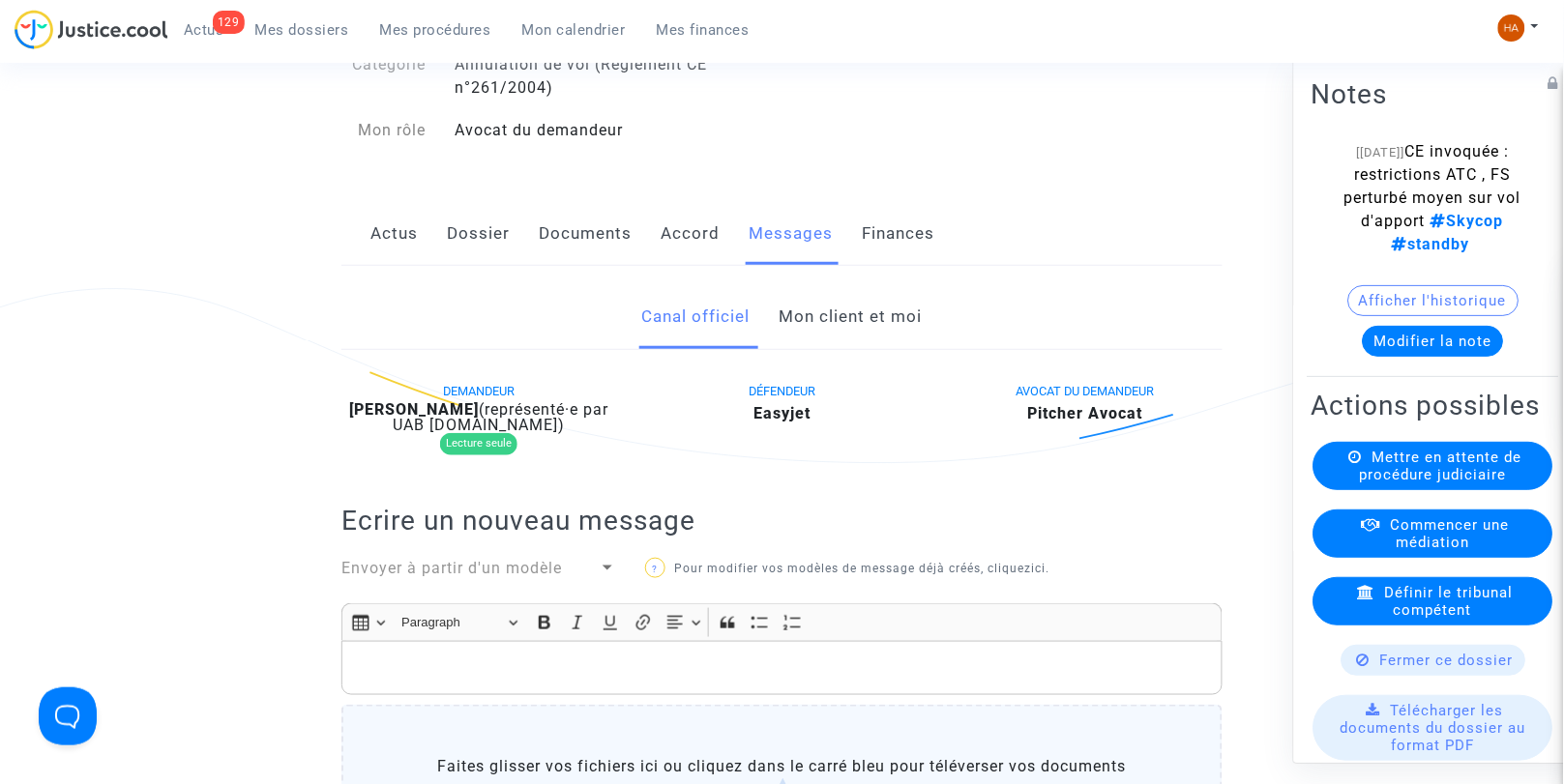
scroll to position [155, 0]
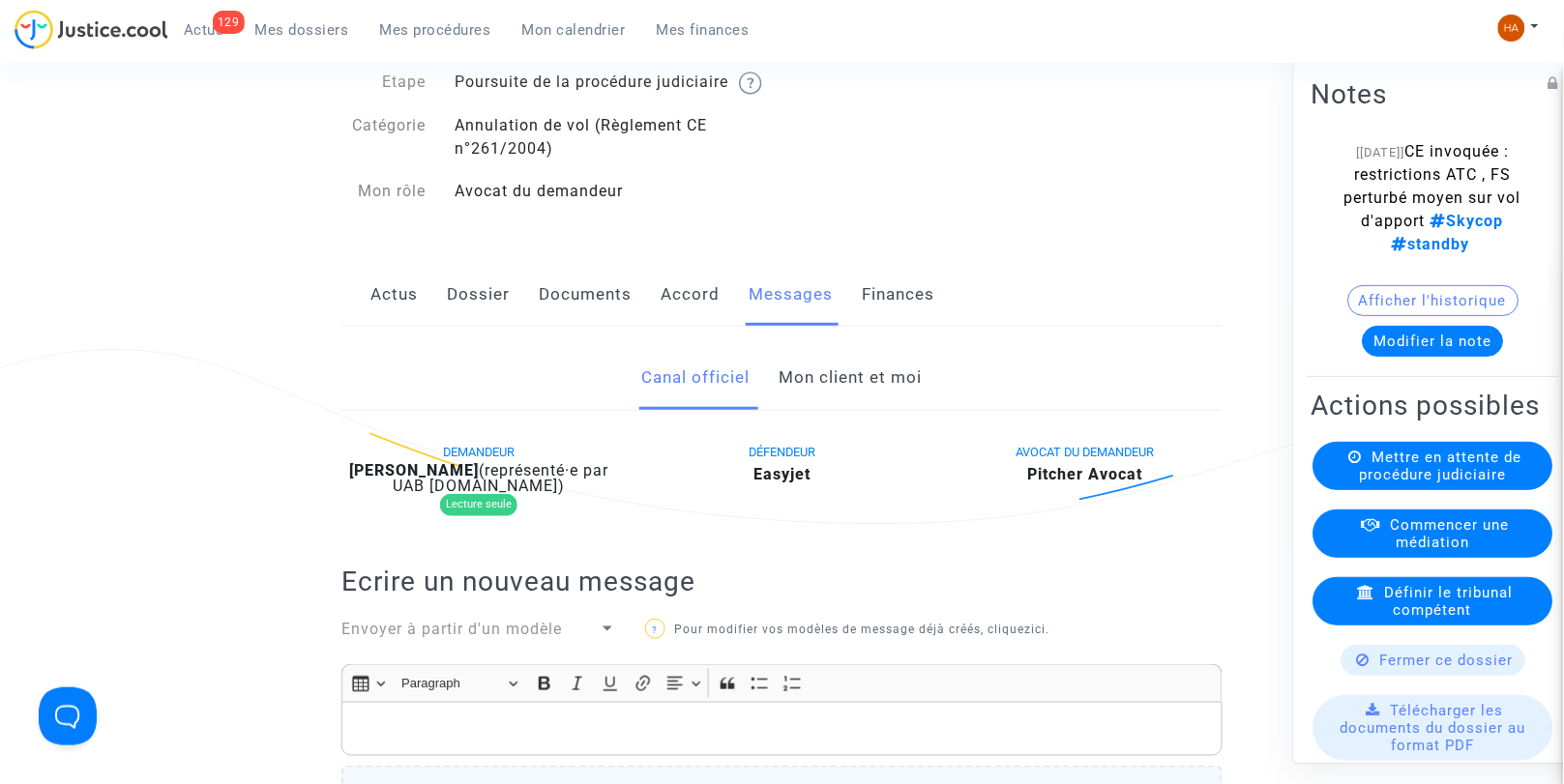
click at [561, 321] on link "Documents" at bounding box center [585, 295] width 92 height 64
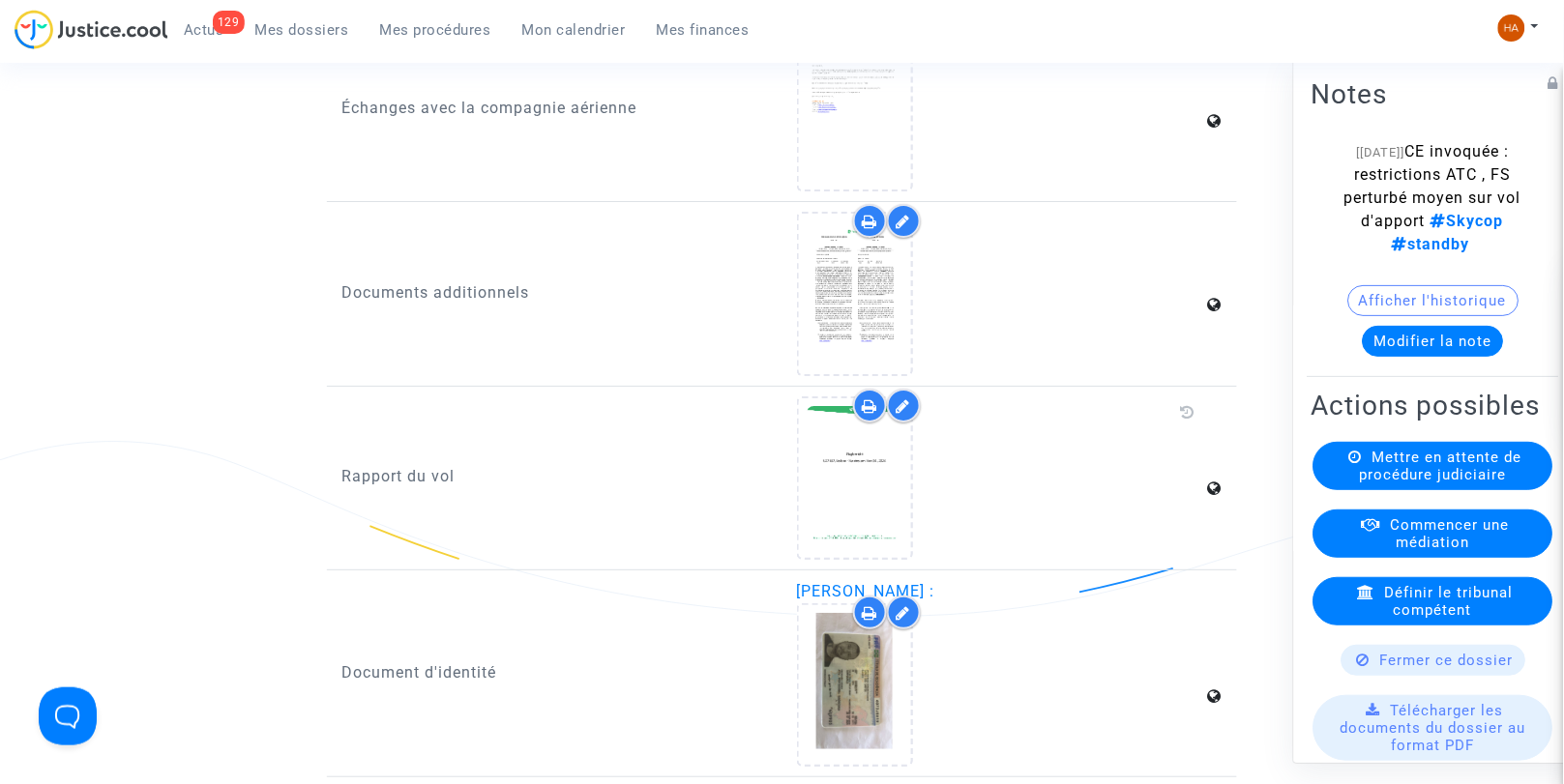
scroll to position [1799, 0]
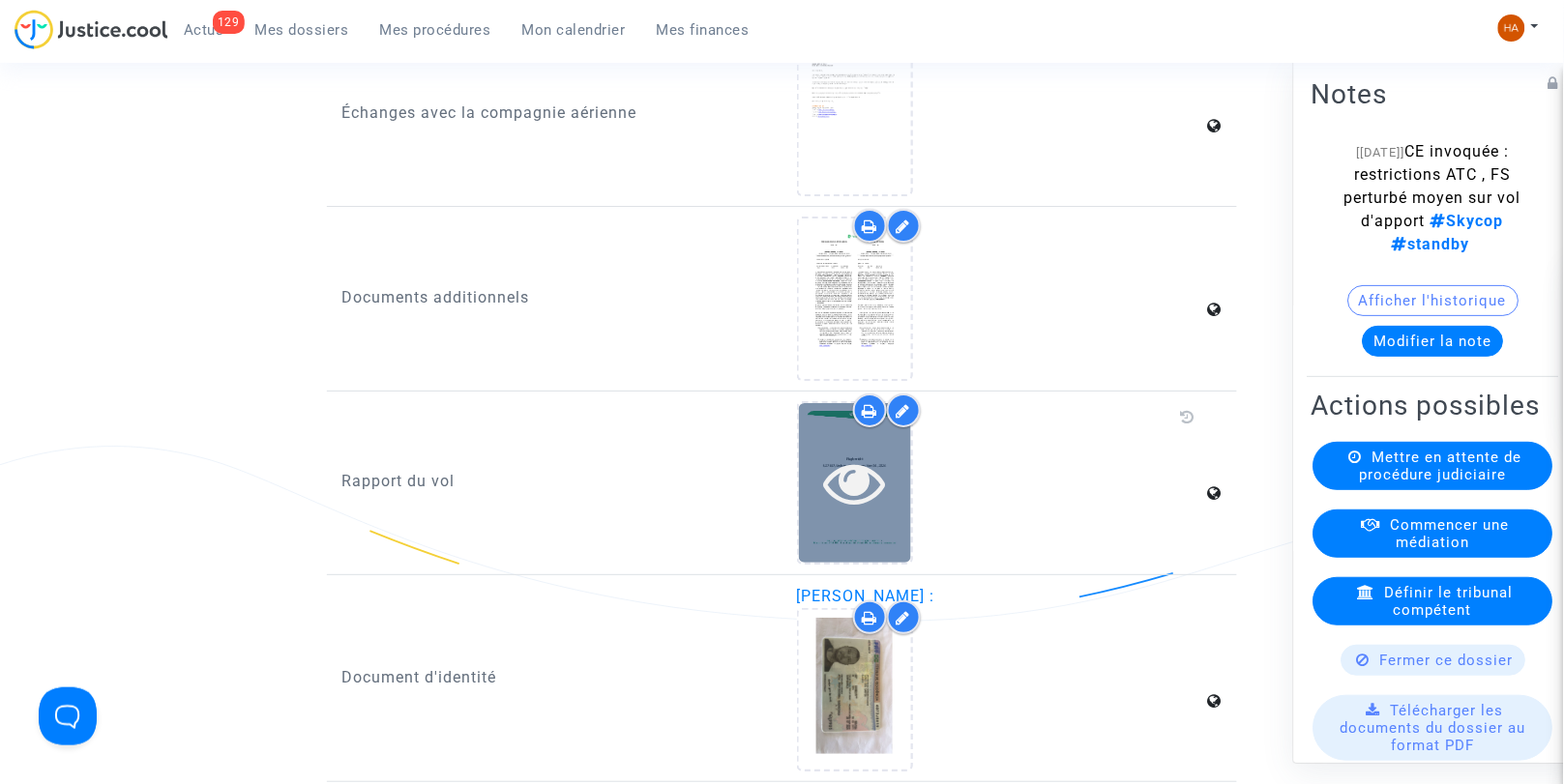
click at [873, 524] on div at bounding box center [855, 482] width 112 height 159
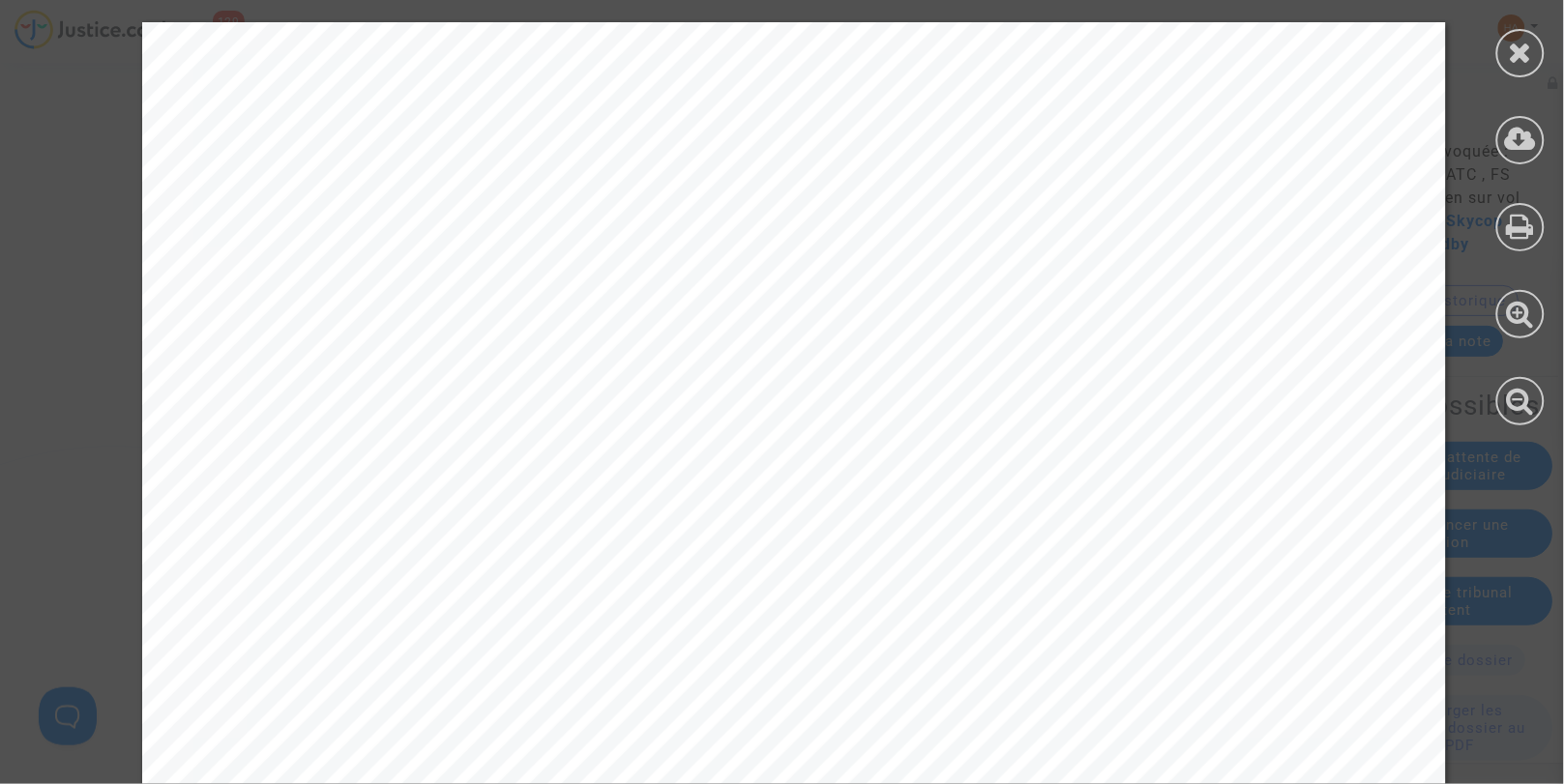
scroll to position [20396, 0]
click at [1521, 70] on div at bounding box center [1521, 53] width 48 height 48
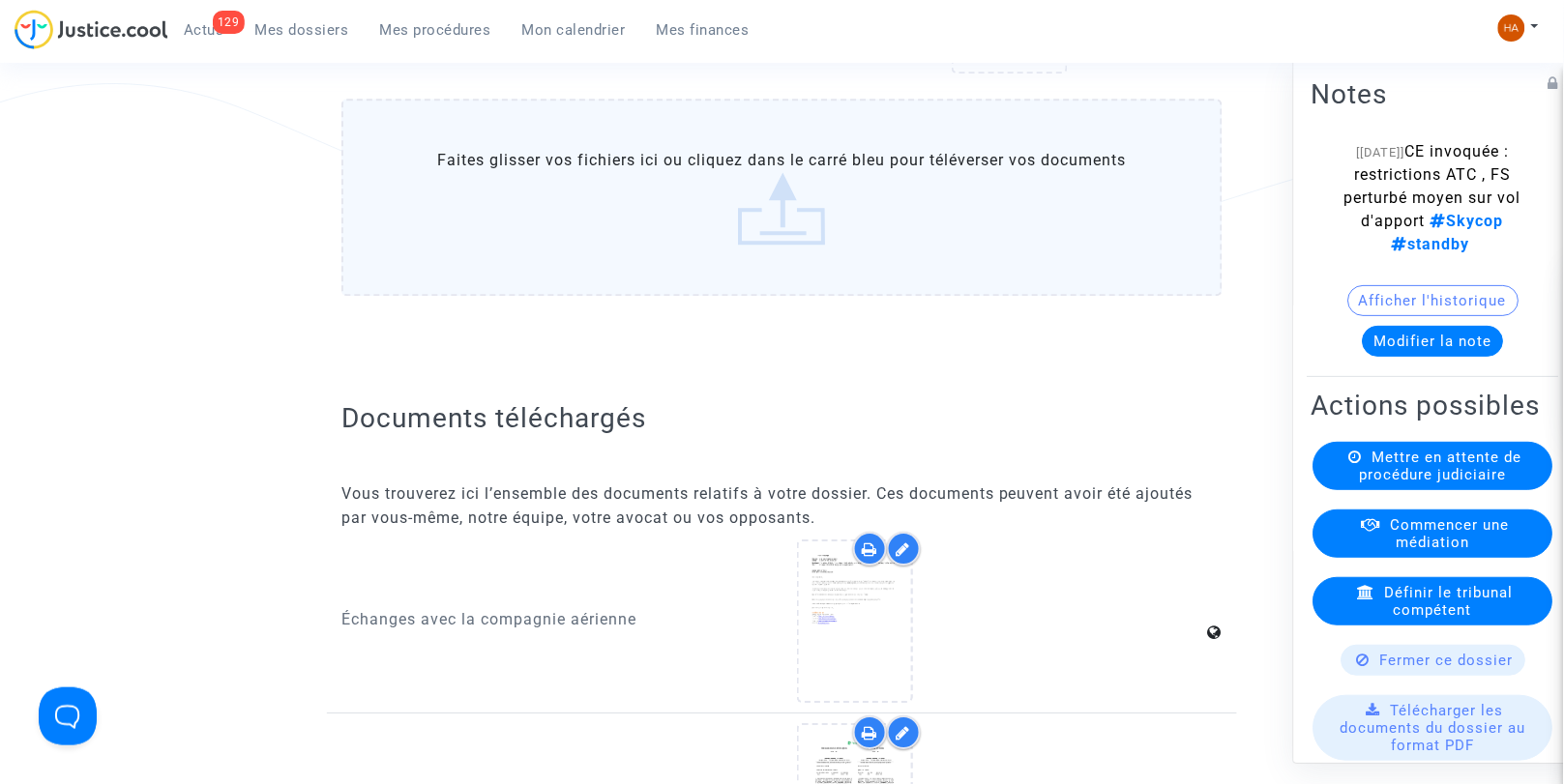
scroll to position [1289, 0]
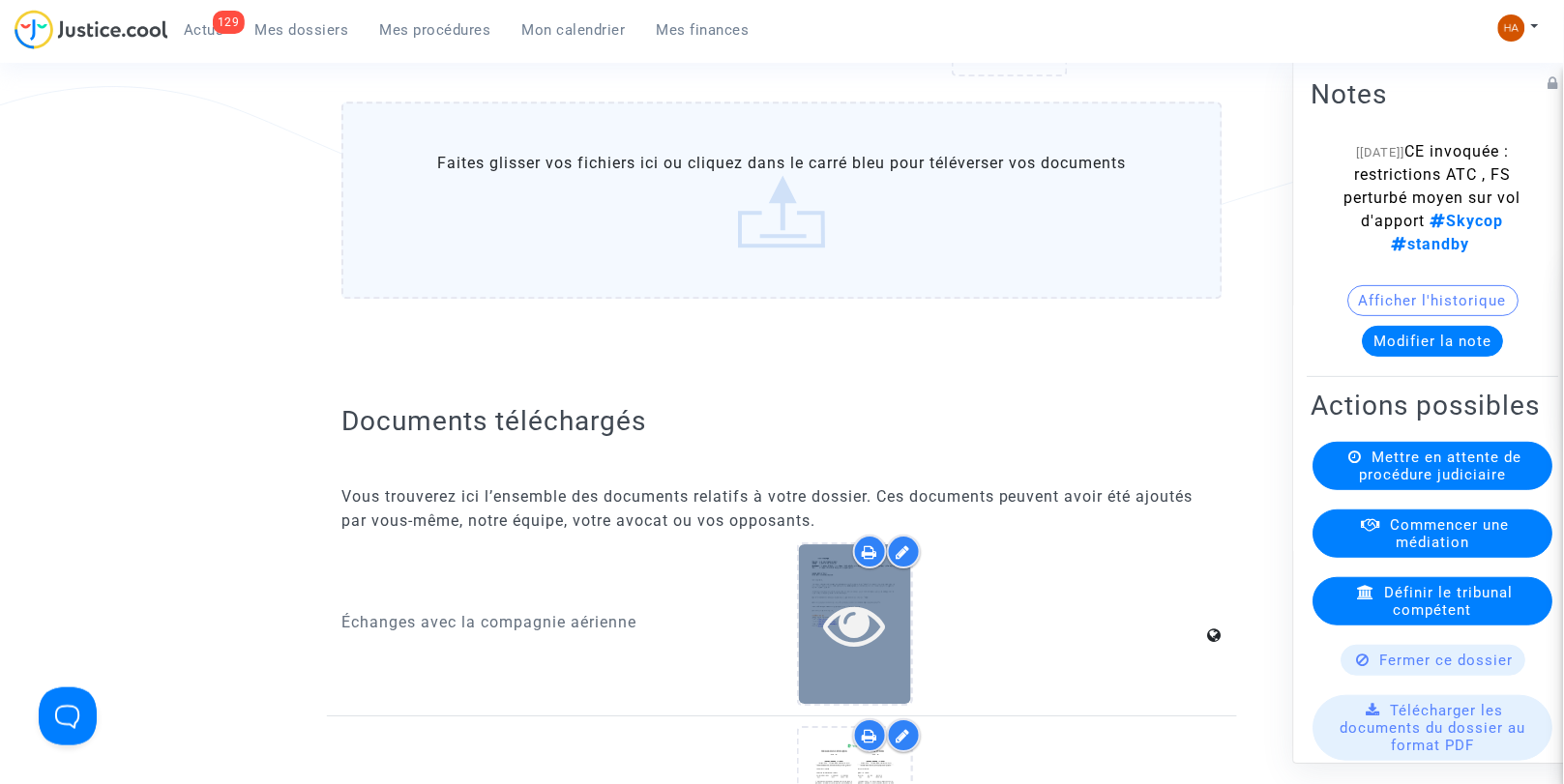
click at [827, 621] on icon at bounding box center [855, 624] width 63 height 62
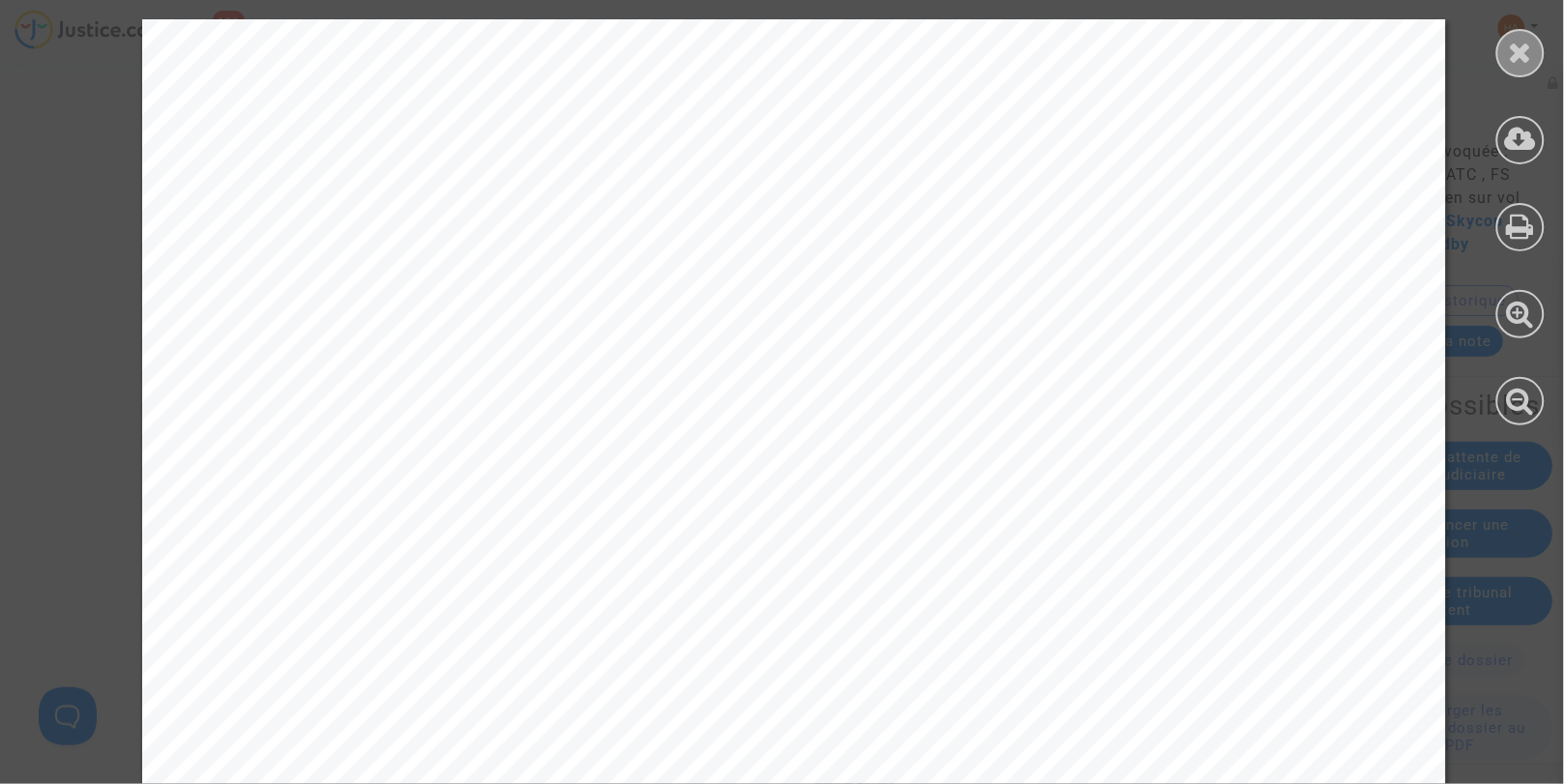
click at [1510, 53] on icon at bounding box center [1521, 52] width 25 height 29
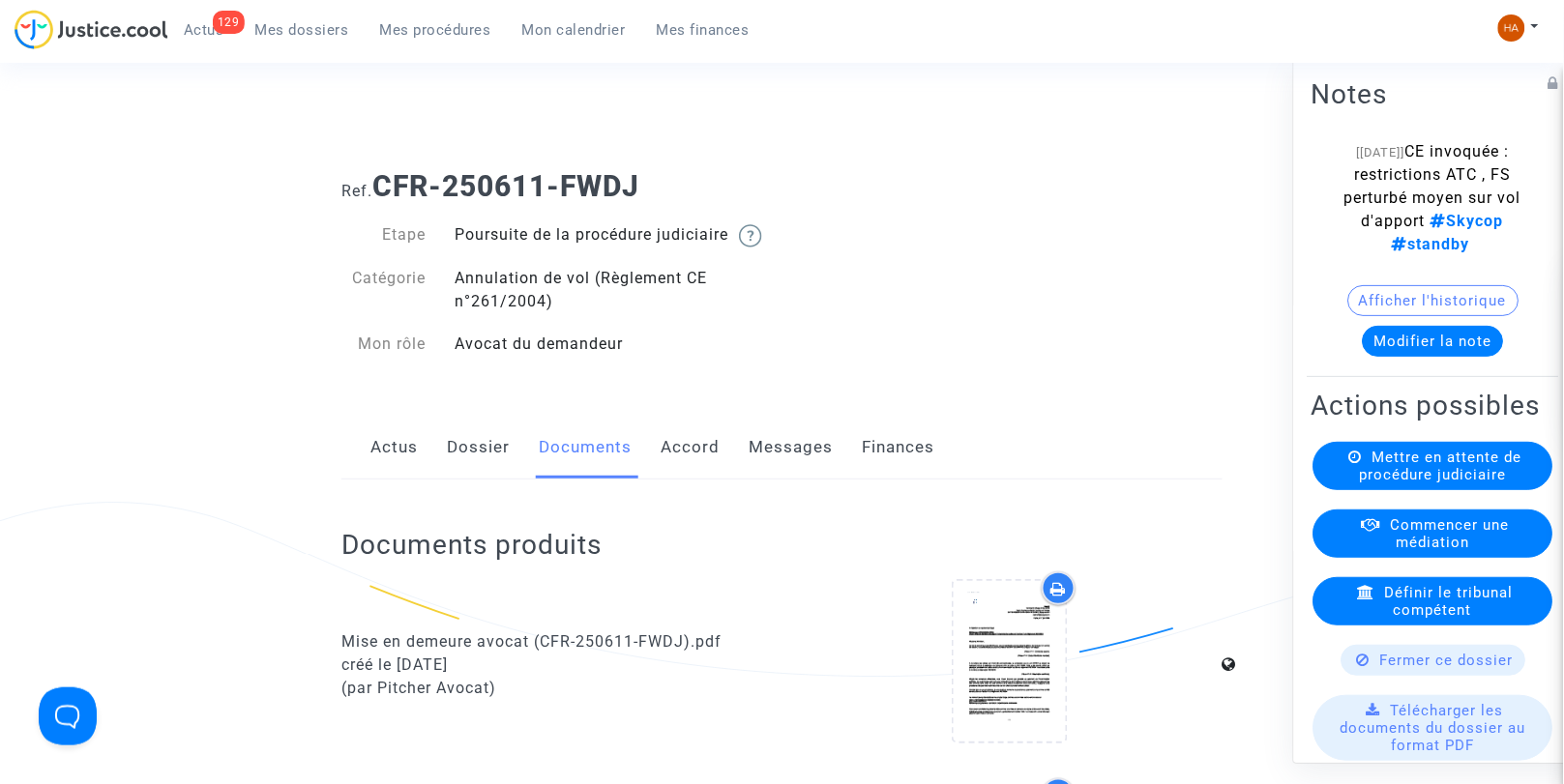
scroll to position [0, 0]
click at [697, 477] on link "Accord" at bounding box center [690, 450] width 59 height 64
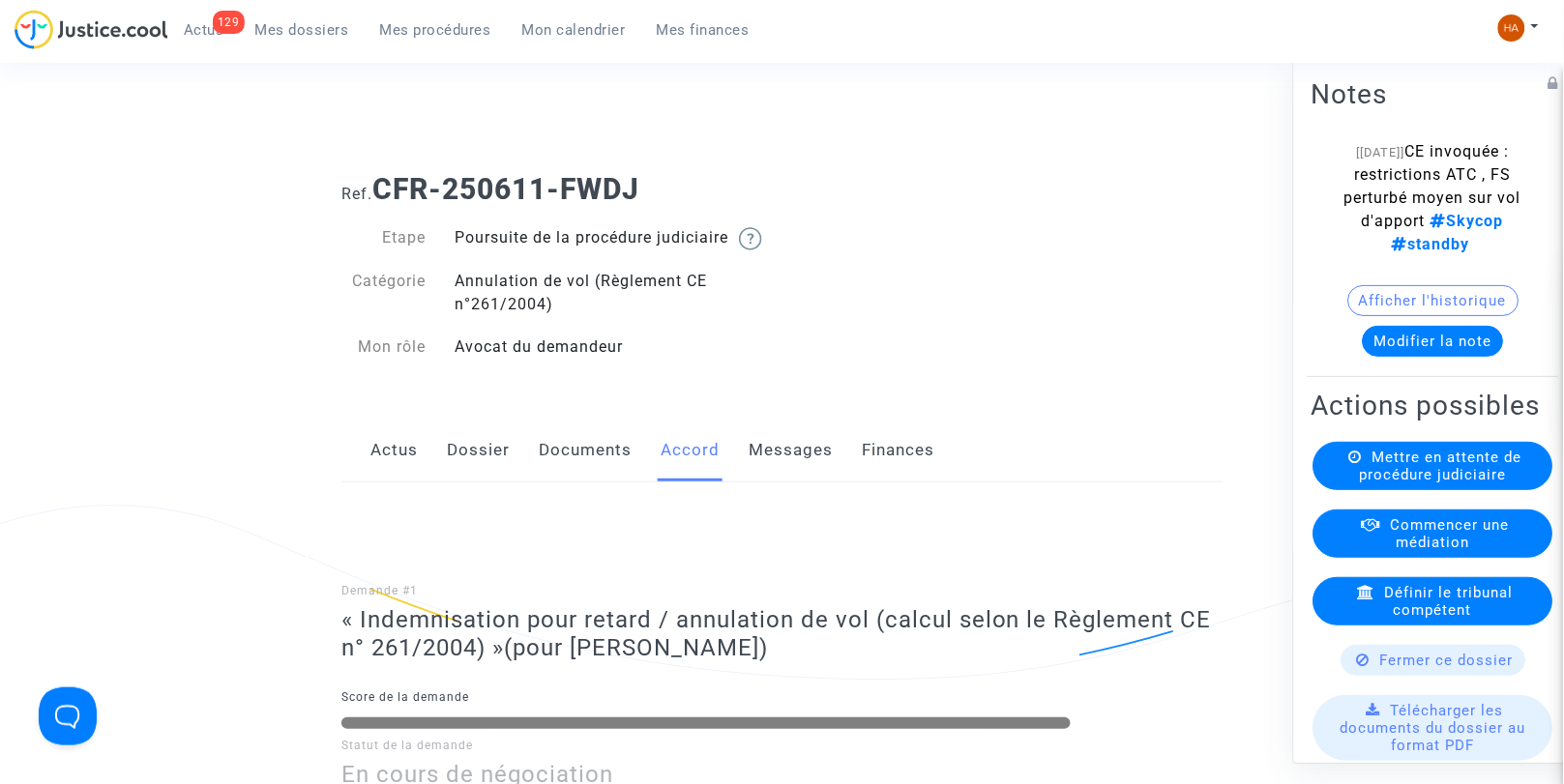
click at [768, 471] on link "Messages" at bounding box center [791, 450] width 85 height 64
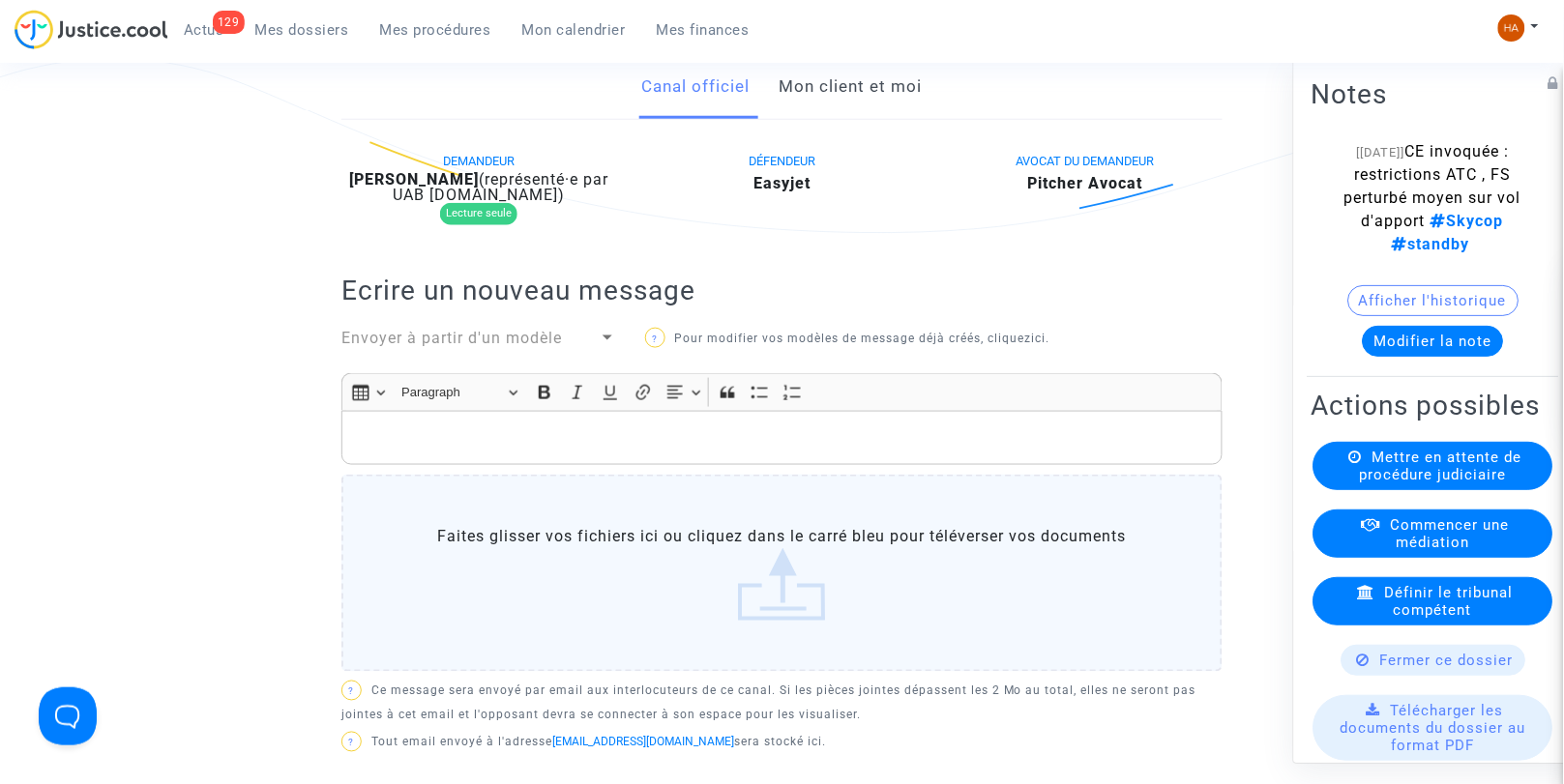
scroll to position [471, 0]
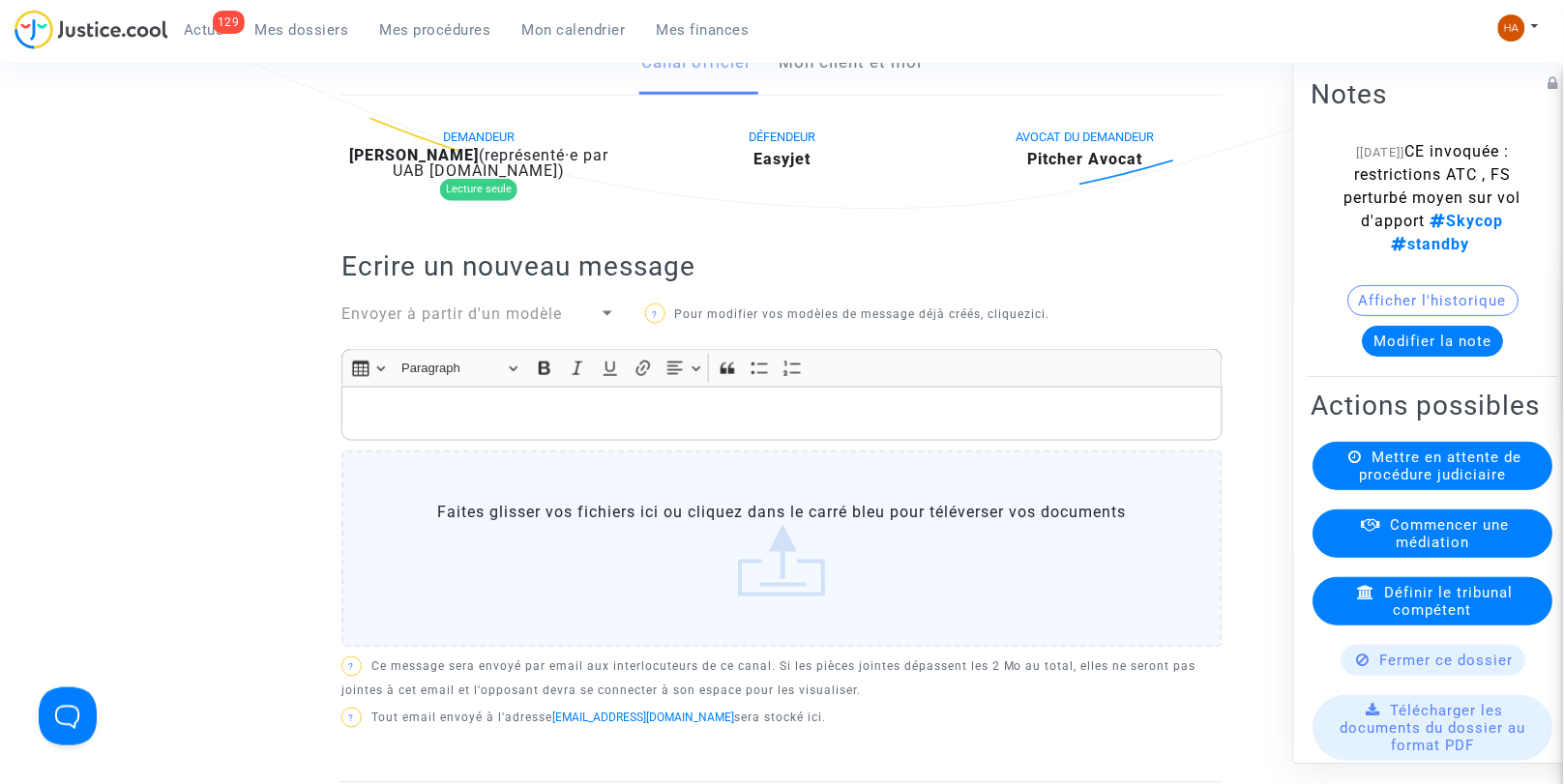
click at [835, 94] on link "Mon client et moi" at bounding box center [851, 62] width 144 height 64
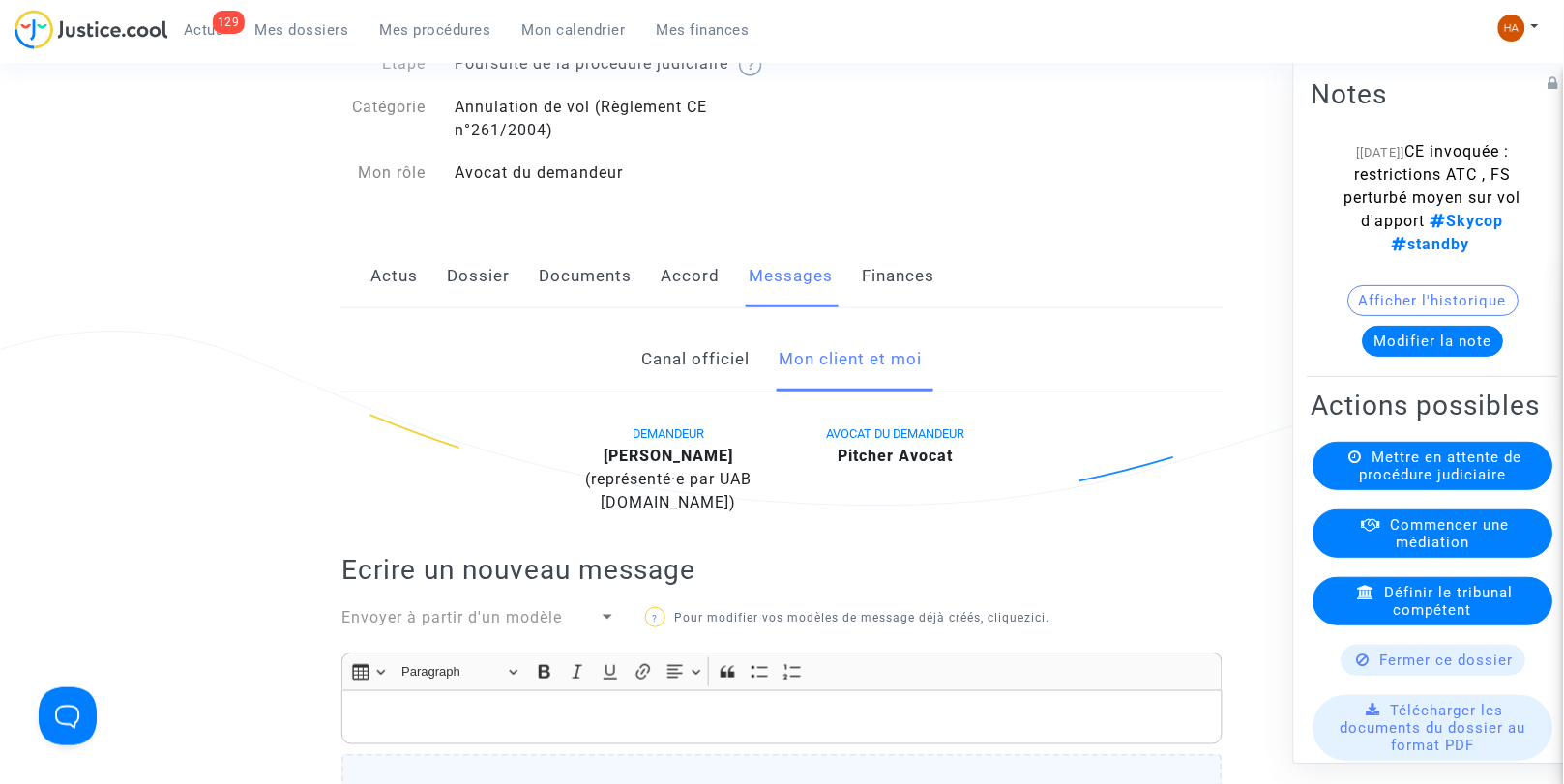
scroll to position [149, 0]
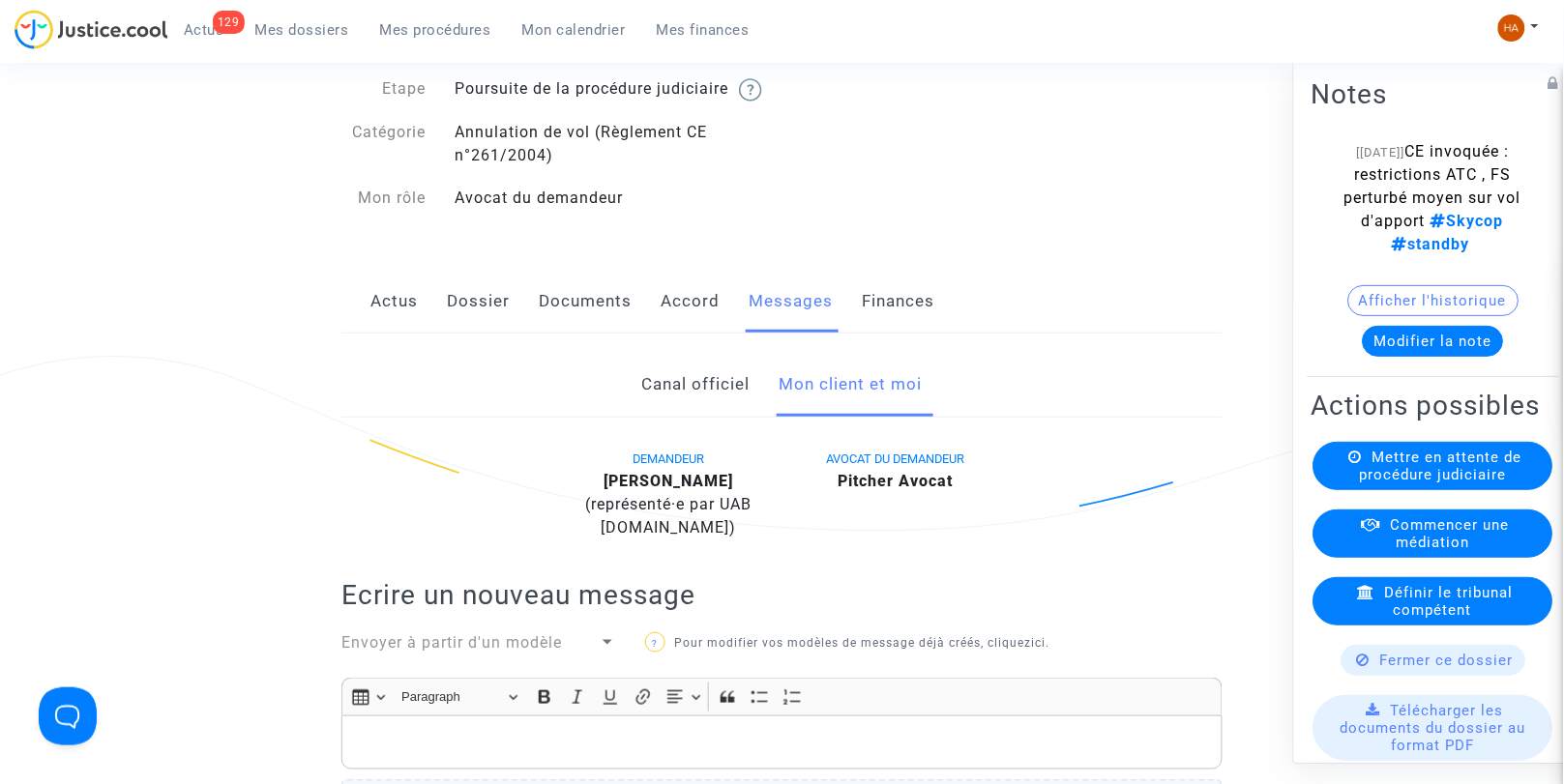
click at [688, 378] on link "Canal officiel" at bounding box center [696, 384] width 108 height 64
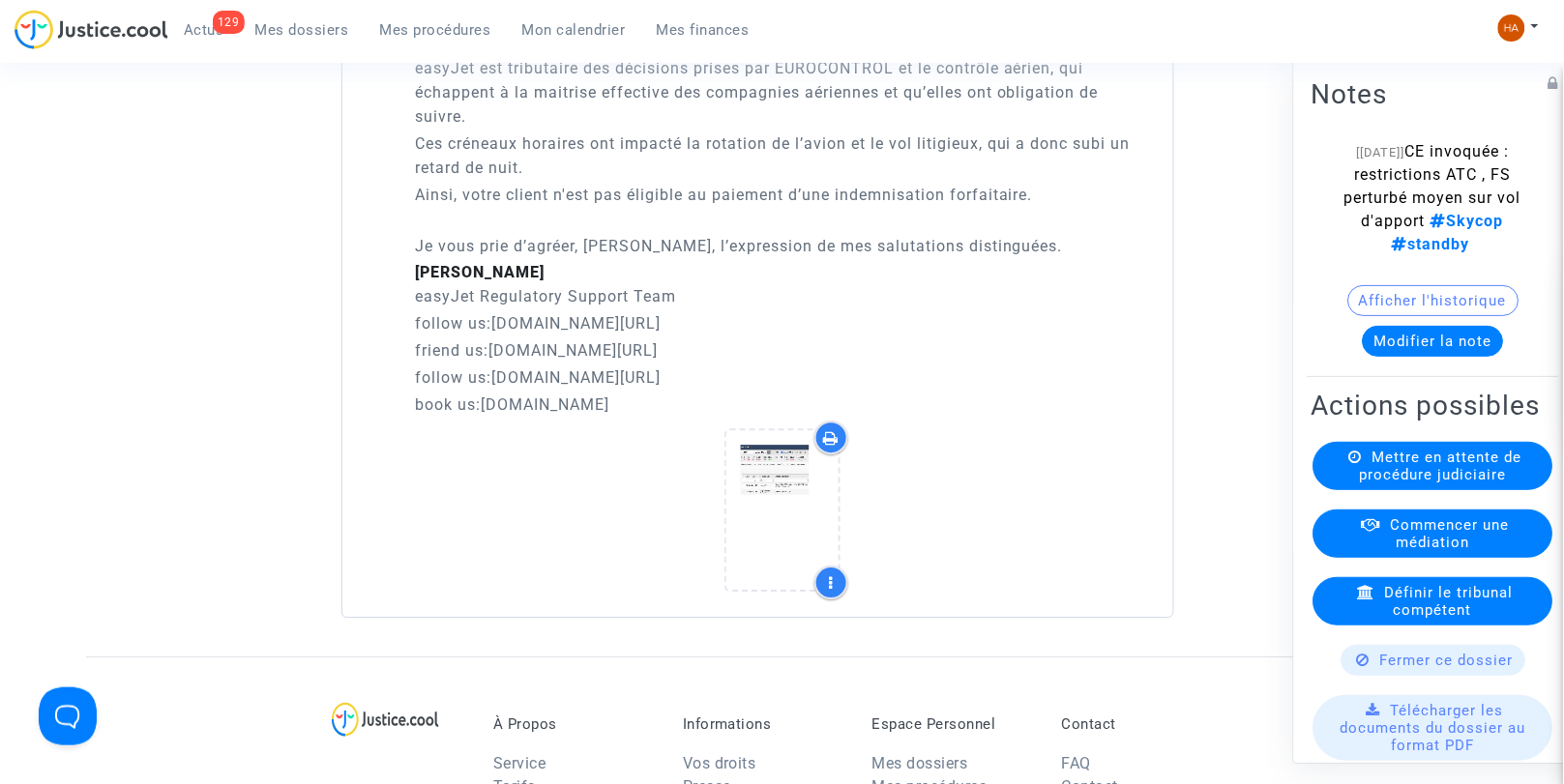
scroll to position [3331, 0]
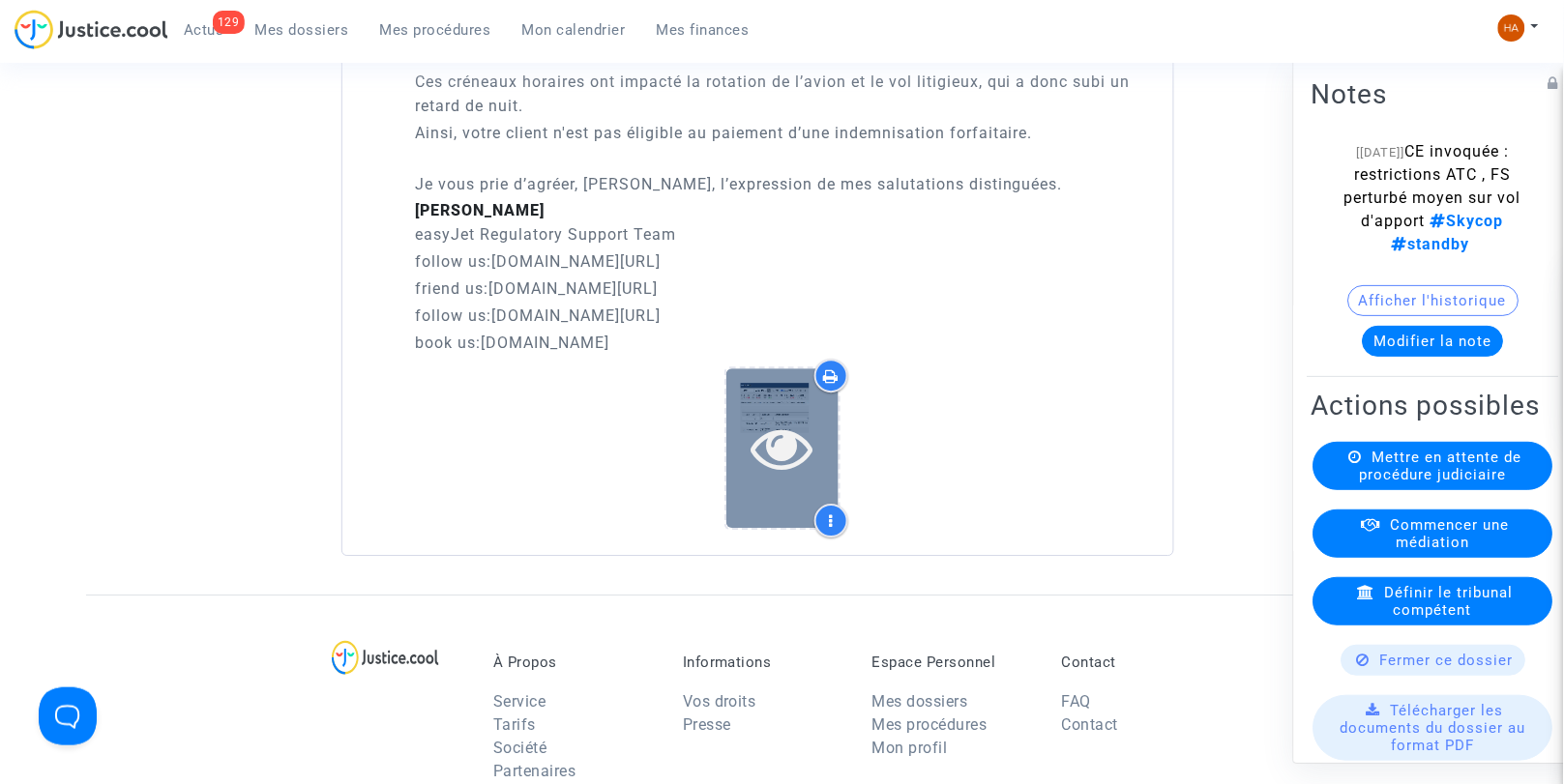
click at [803, 452] on icon at bounding box center [782, 447] width 63 height 62
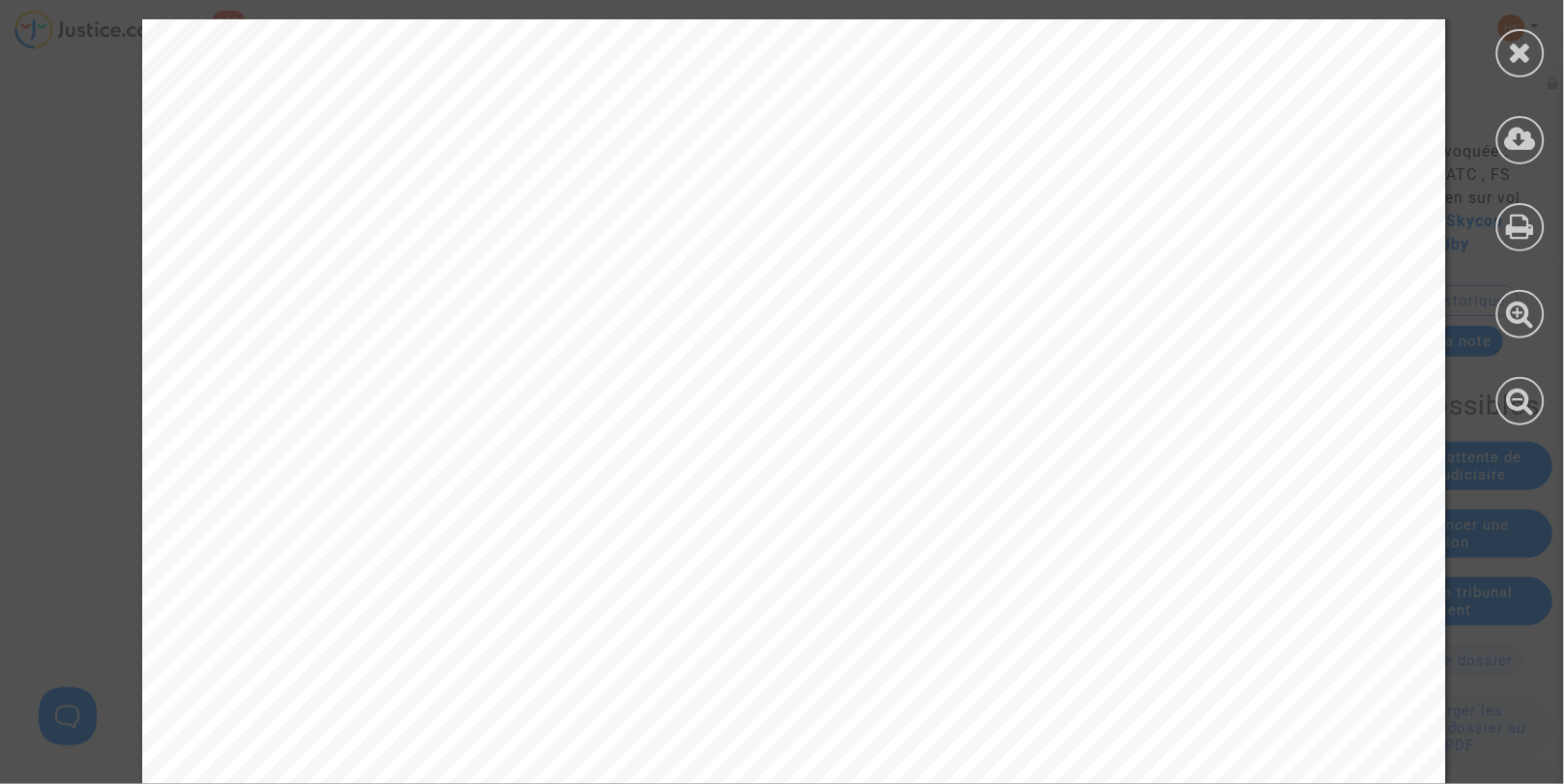
scroll to position [108, 0]
click at [1520, 41] on icon at bounding box center [1521, 52] width 25 height 29
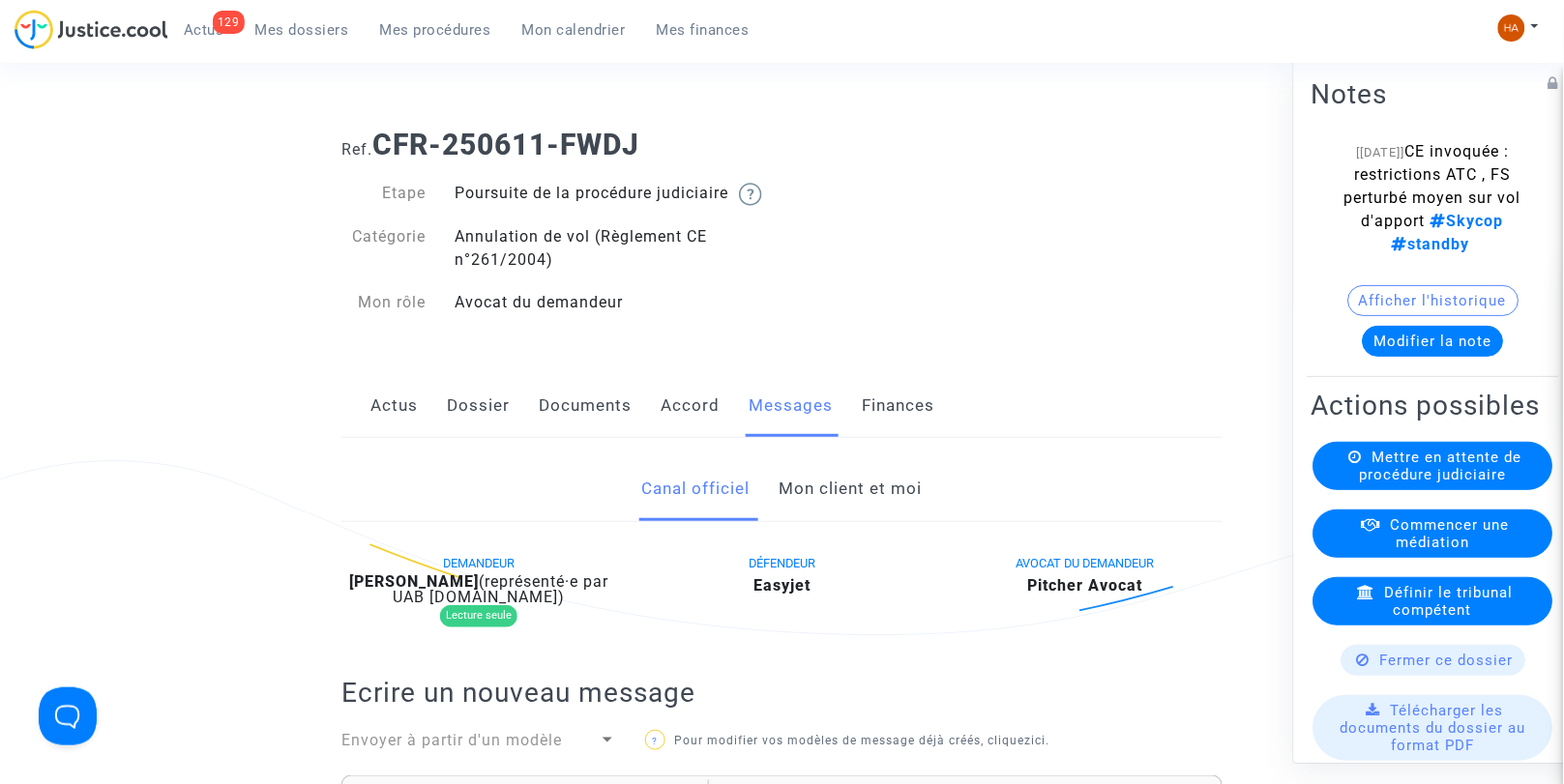
scroll to position [0, 0]
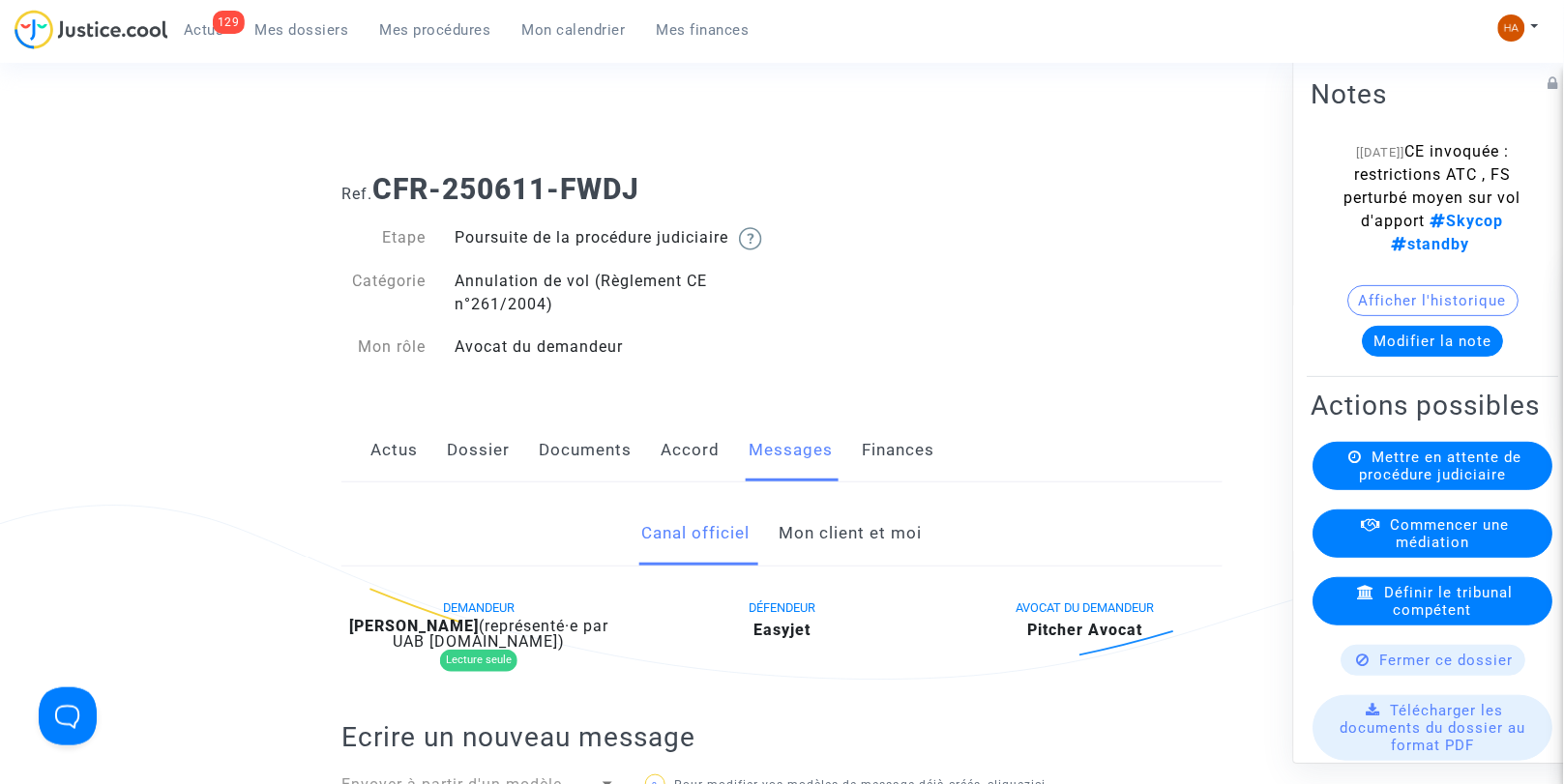
click at [592, 471] on link "Documents" at bounding box center [585, 450] width 92 height 64
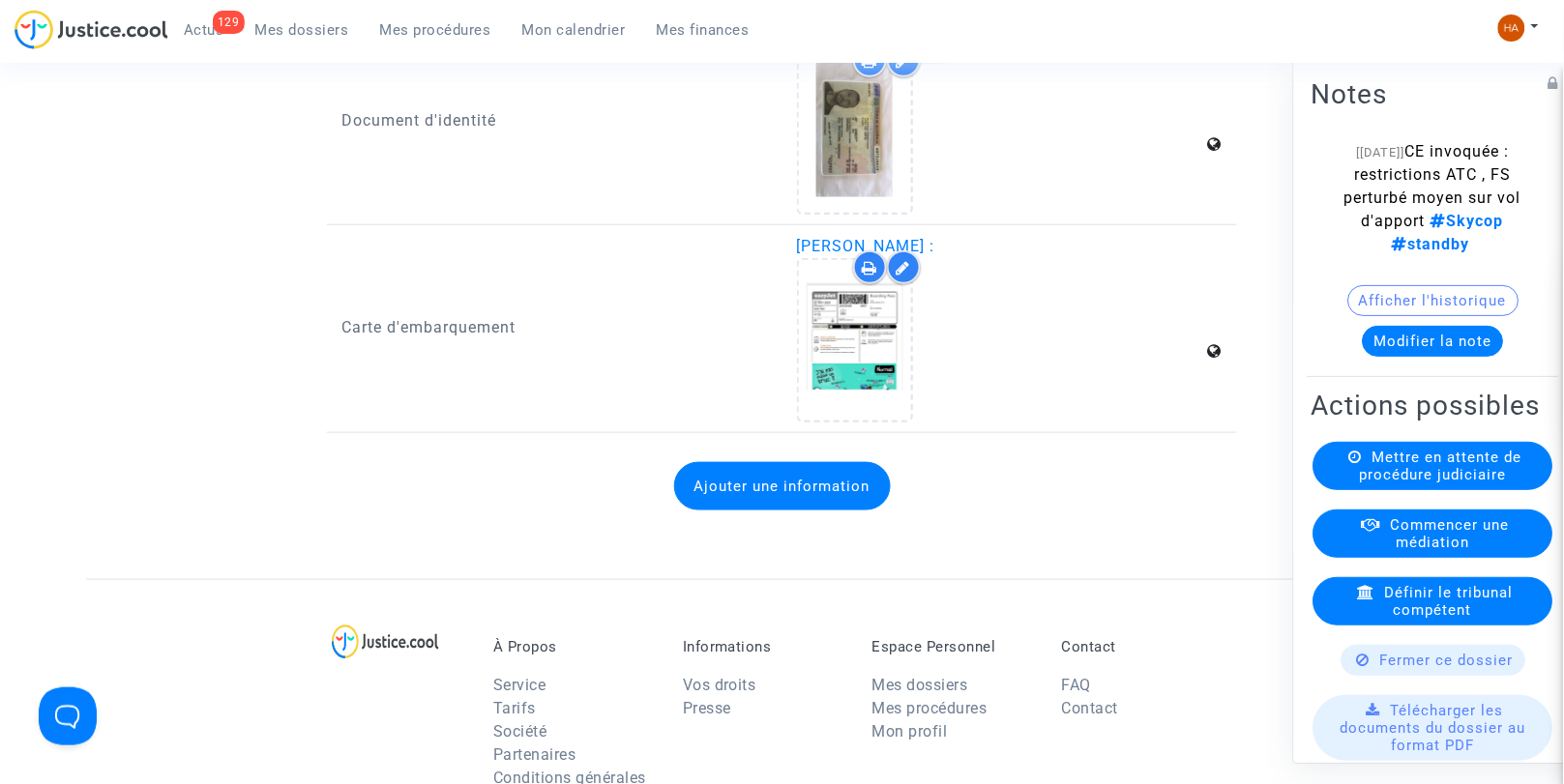
scroll to position [2363, 0]
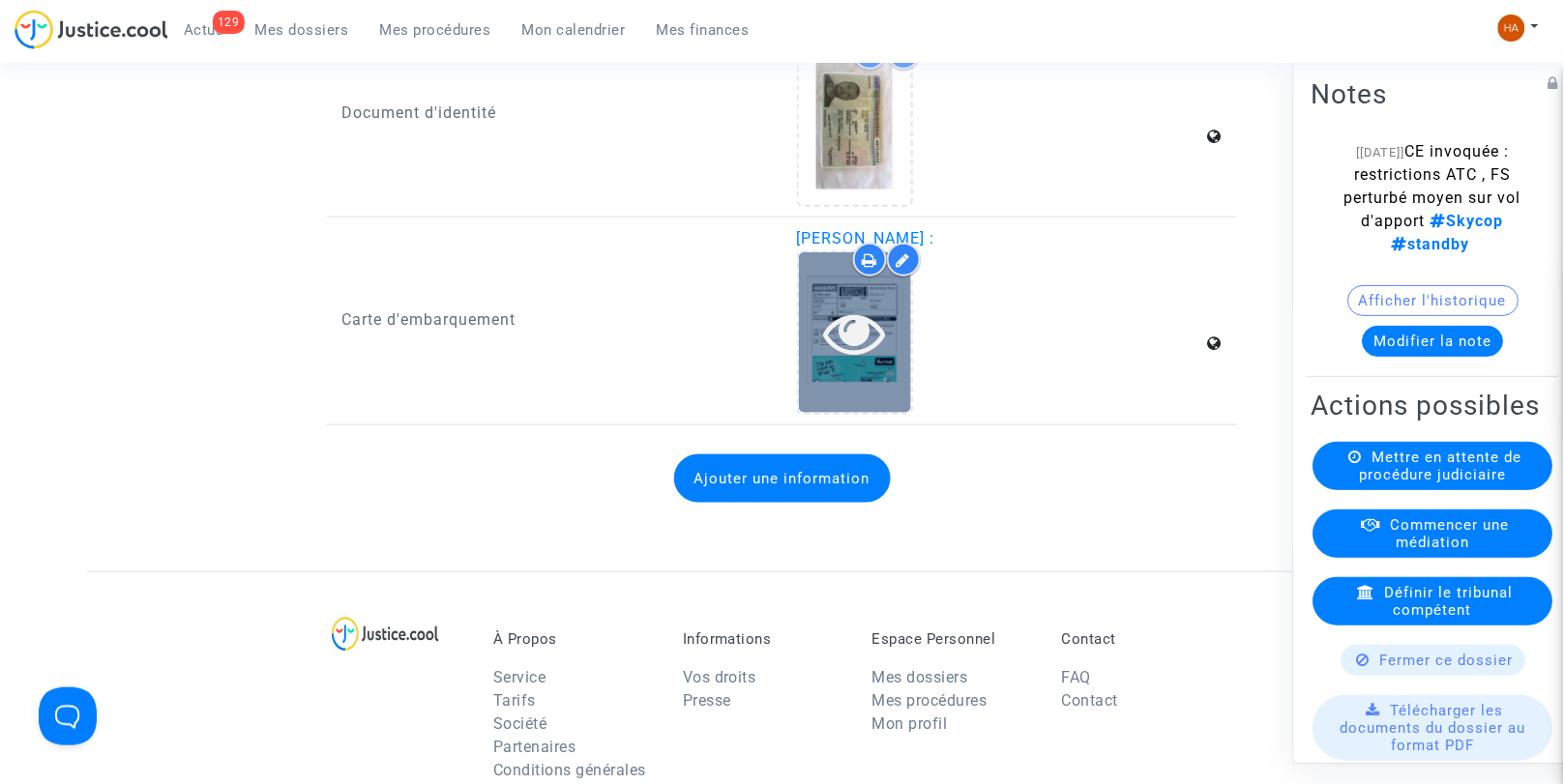
click at [881, 359] on icon at bounding box center [855, 332] width 63 height 62
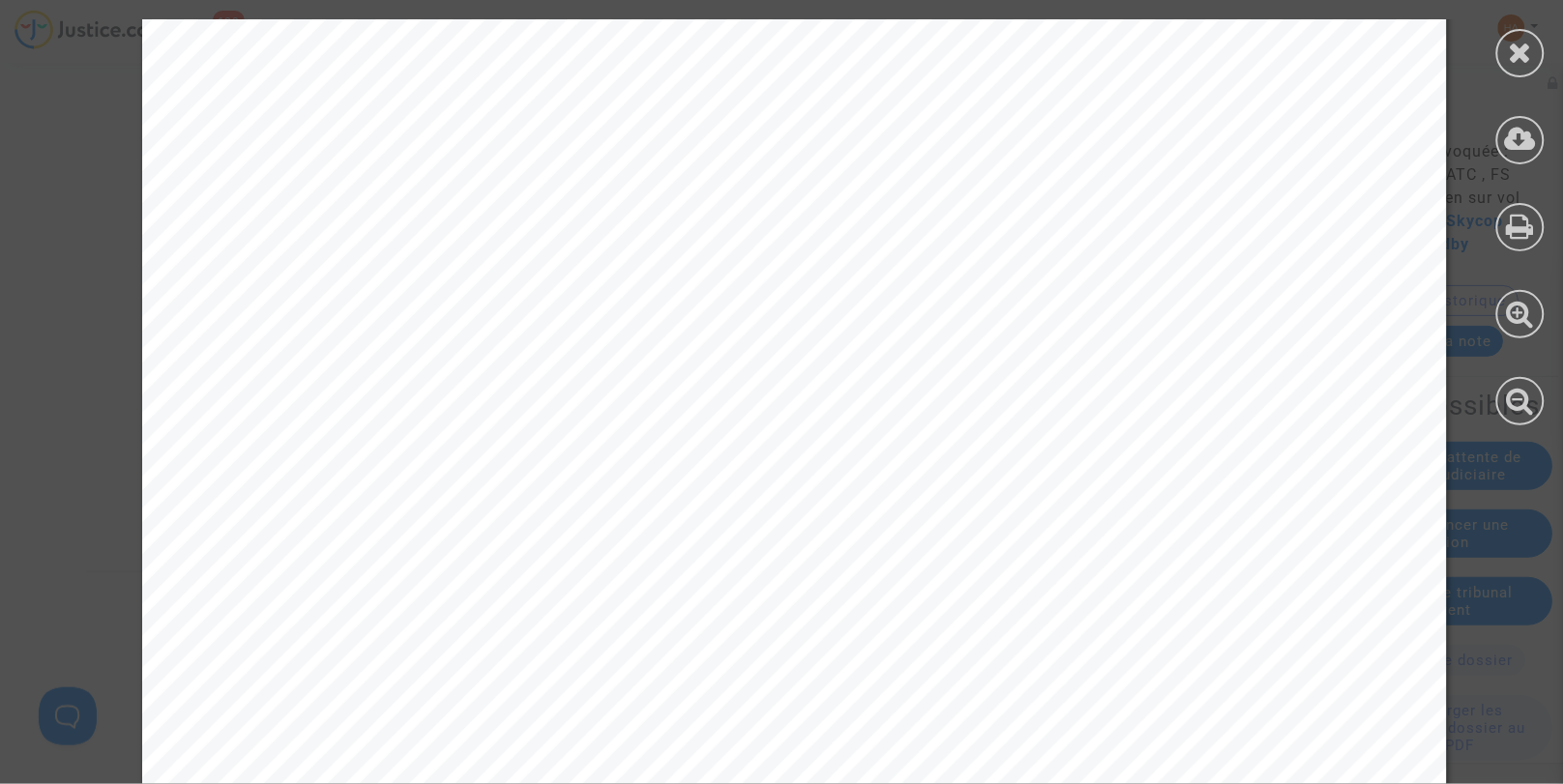
scroll to position [107, 0]
click at [1525, 46] on icon at bounding box center [1521, 52] width 25 height 29
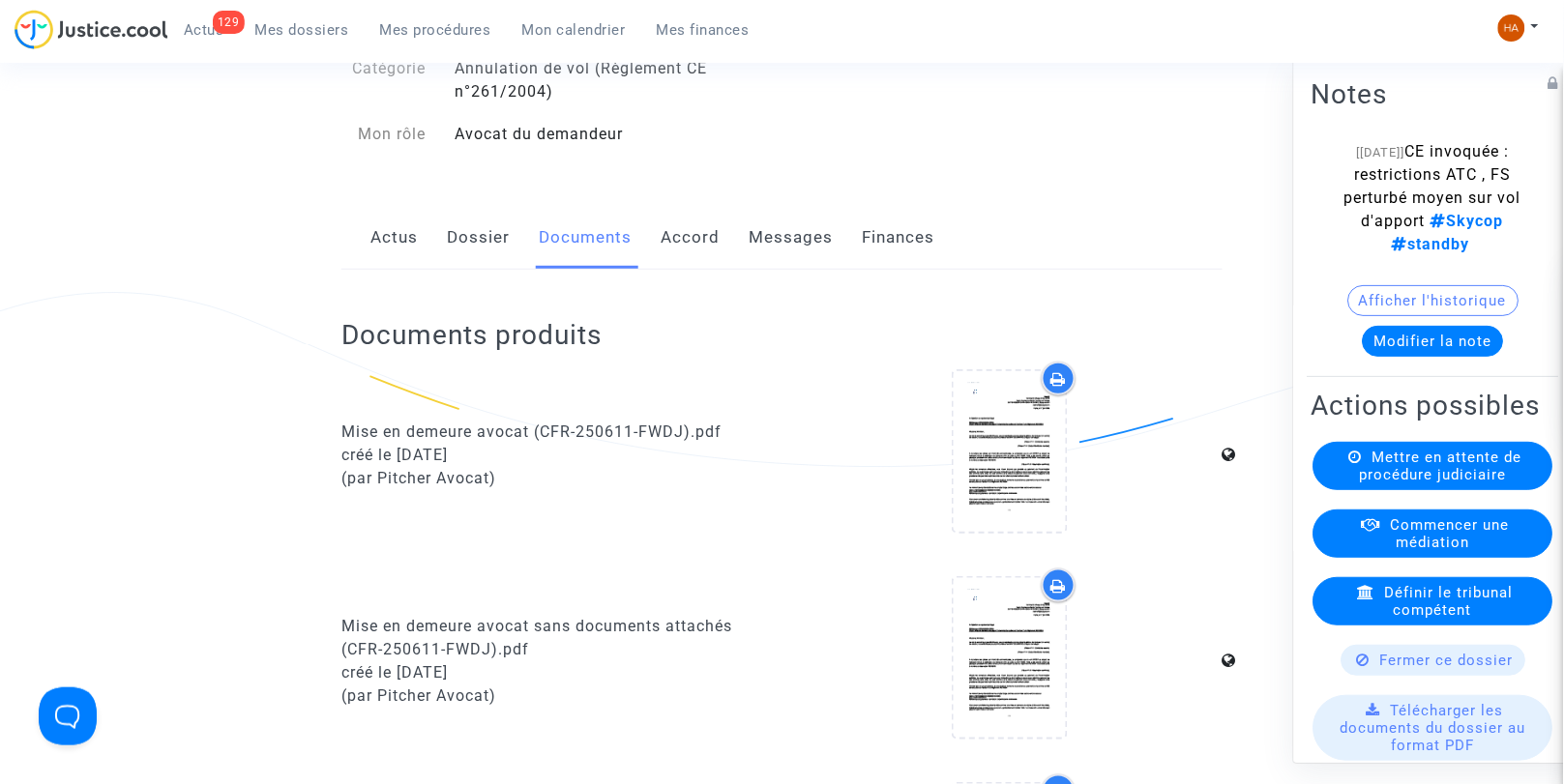
scroll to position [0, 0]
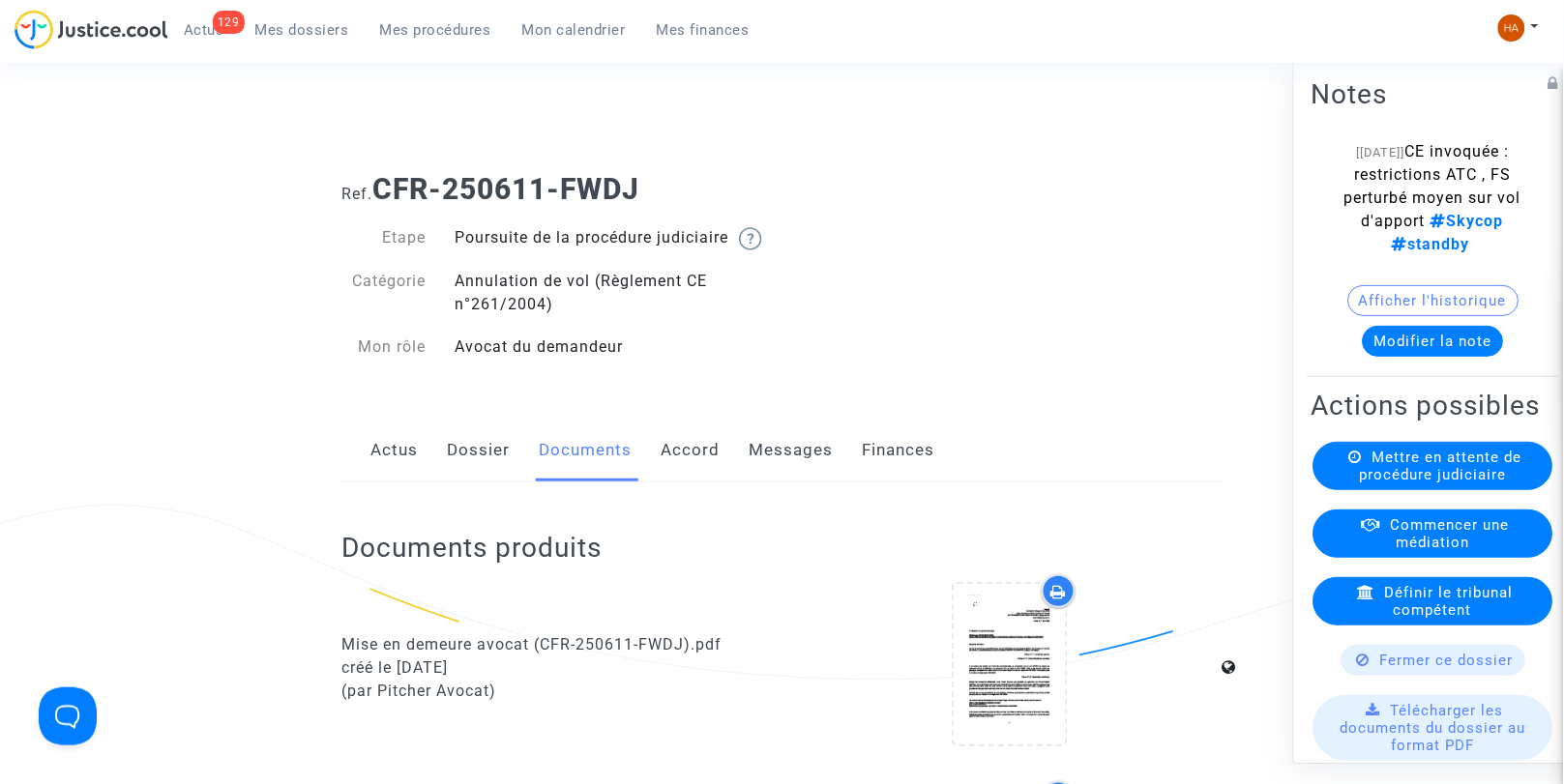
click at [807, 474] on link "Messages" at bounding box center [791, 450] width 85 height 64
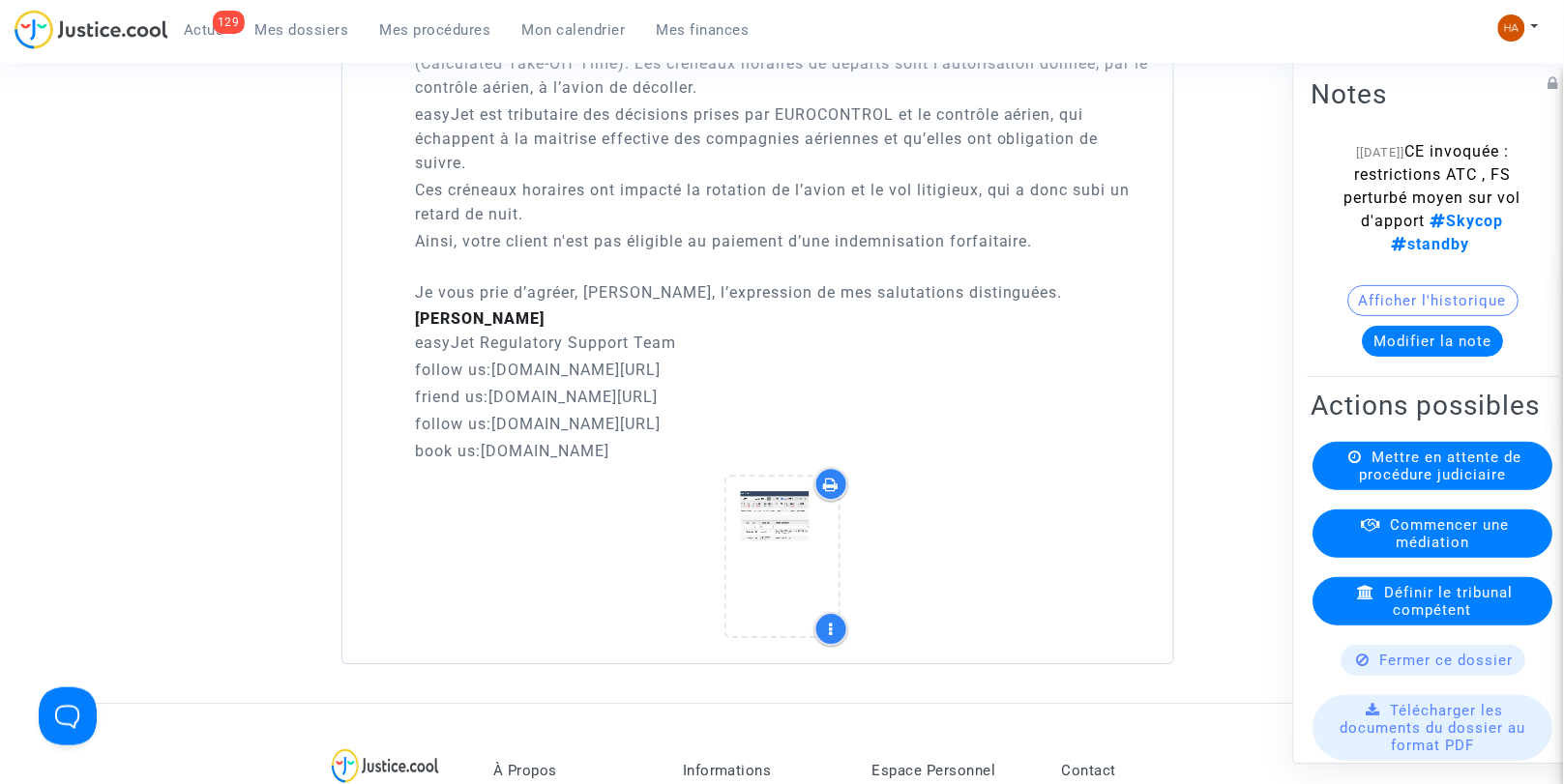
scroll to position [3225, 0]
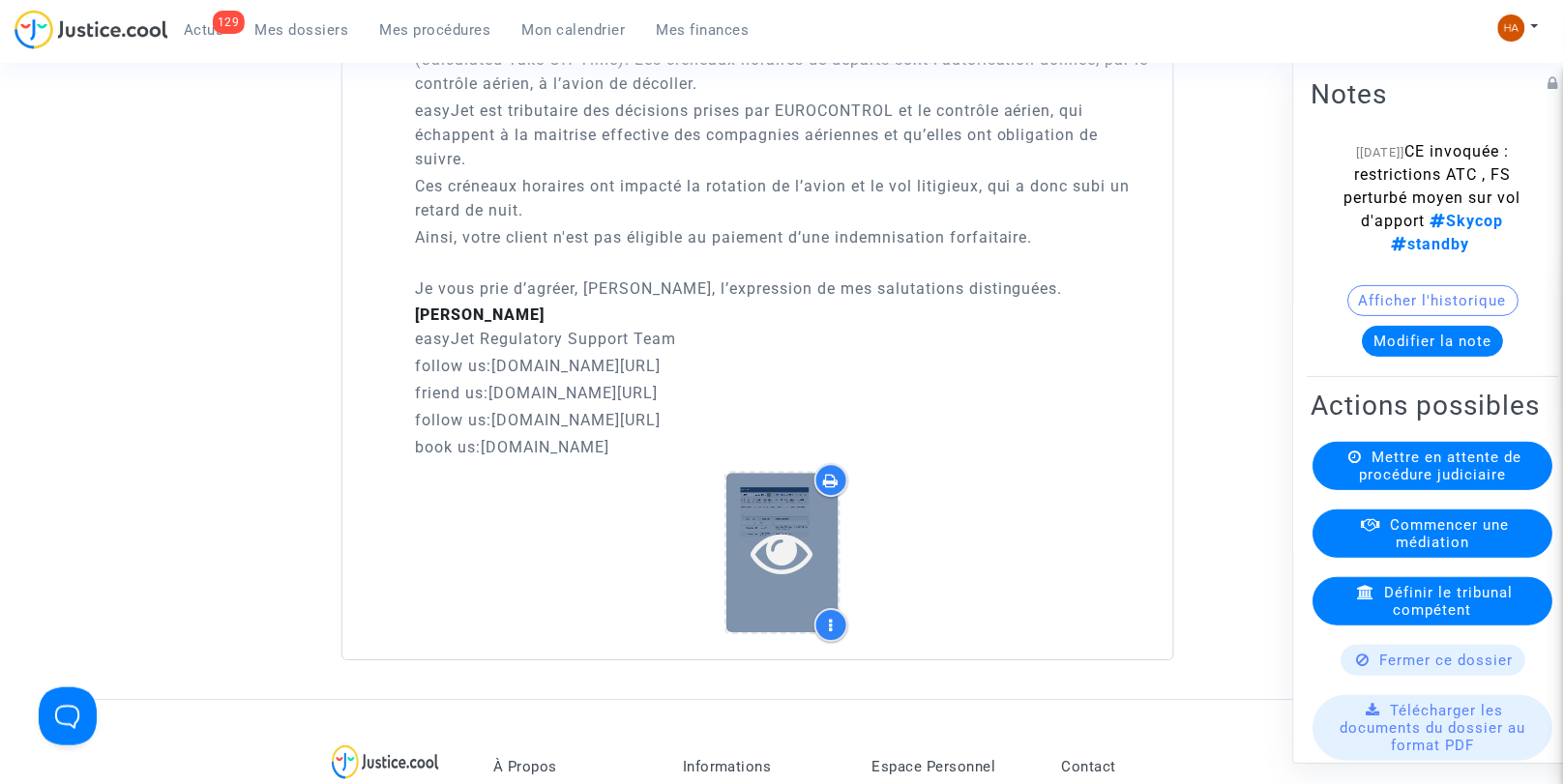
click at [783, 583] on icon at bounding box center [782, 551] width 63 height 62
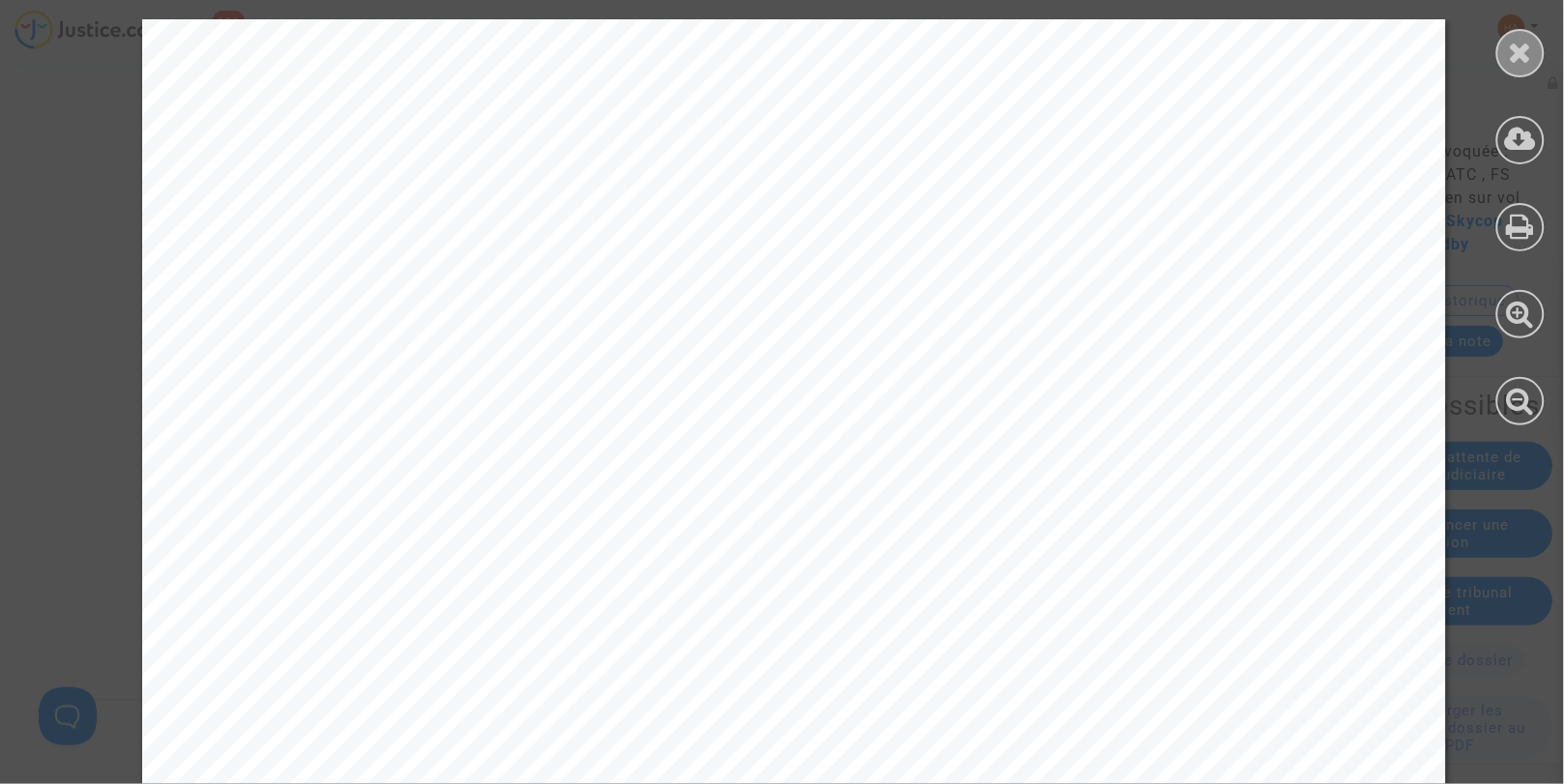
click at [1529, 51] on icon at bounding box center [1521, 52] width 25 height 29
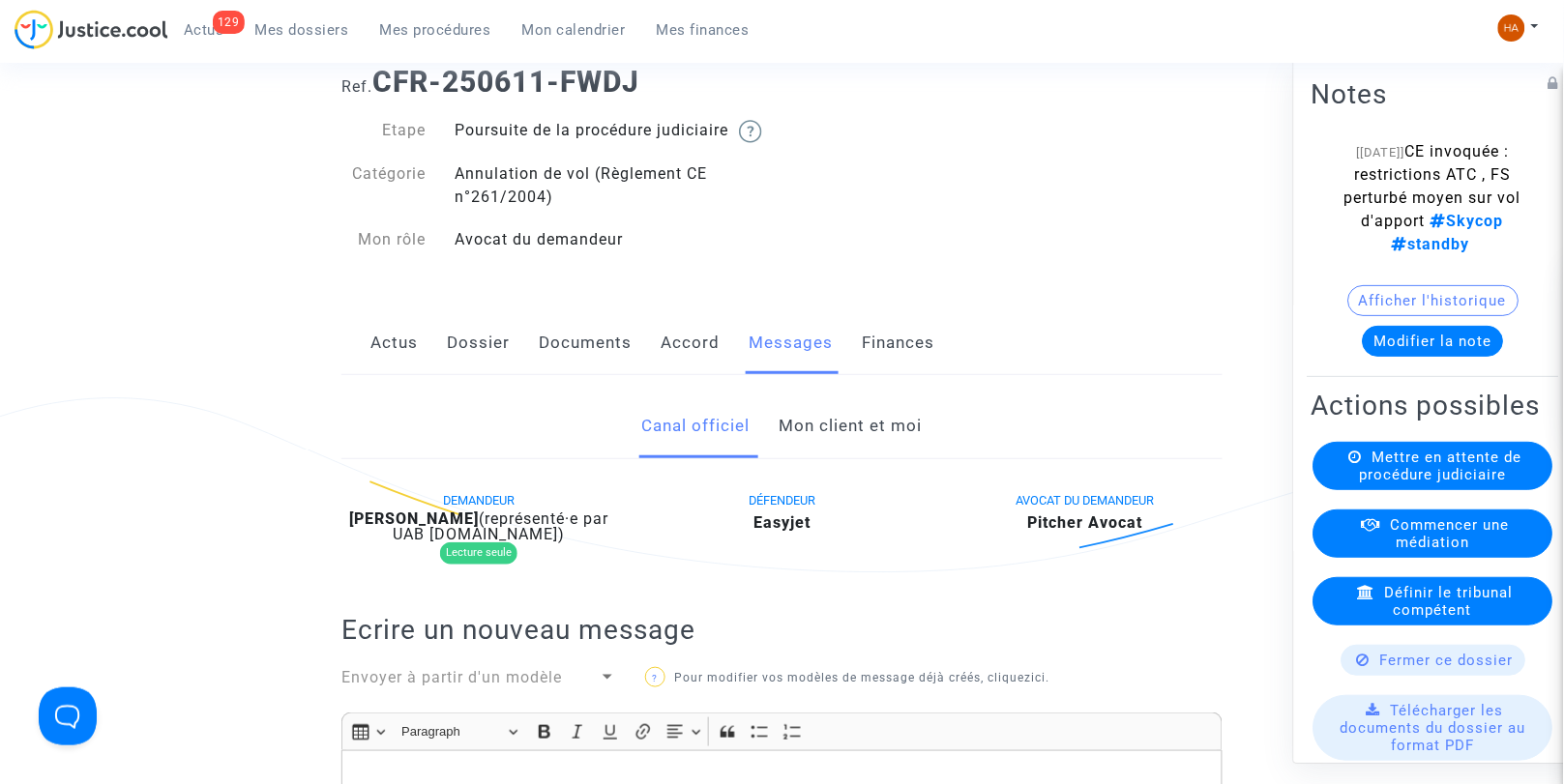
scroll to position [0, 0]
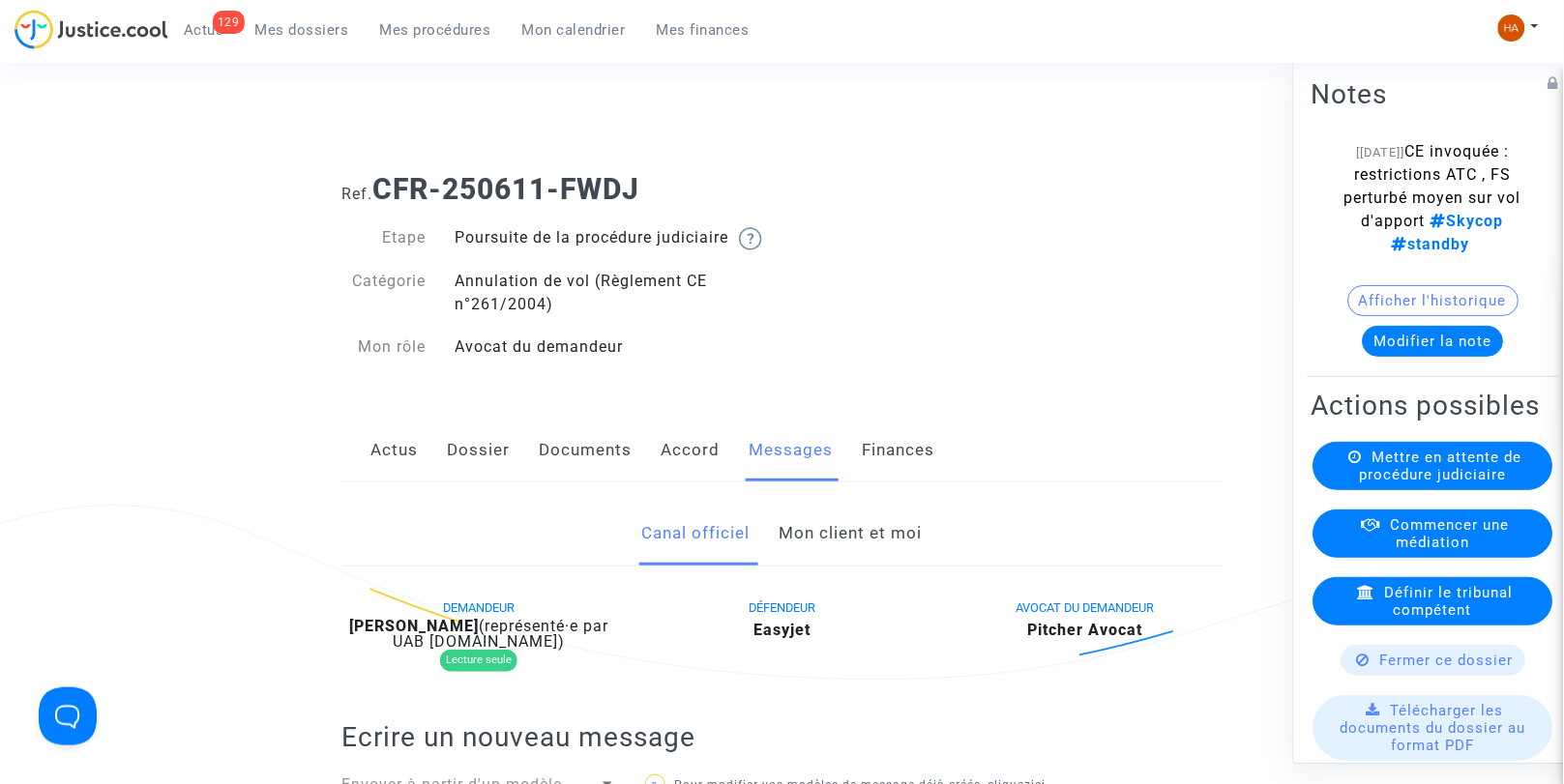
click at [588, 481] on link "Documents" at bounding box center [585, 450] width 92 height 64
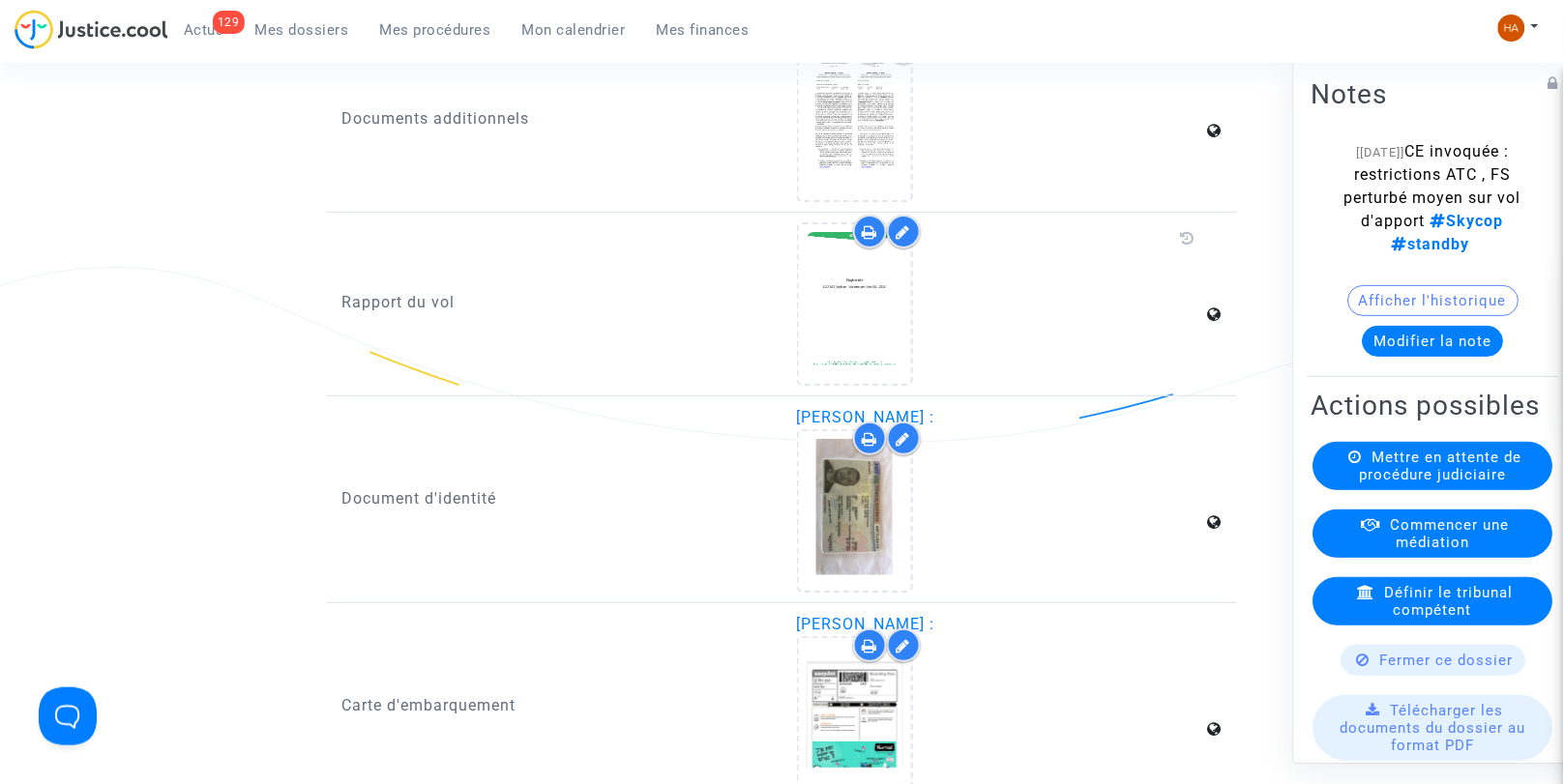
scroll to position [1977, 0]
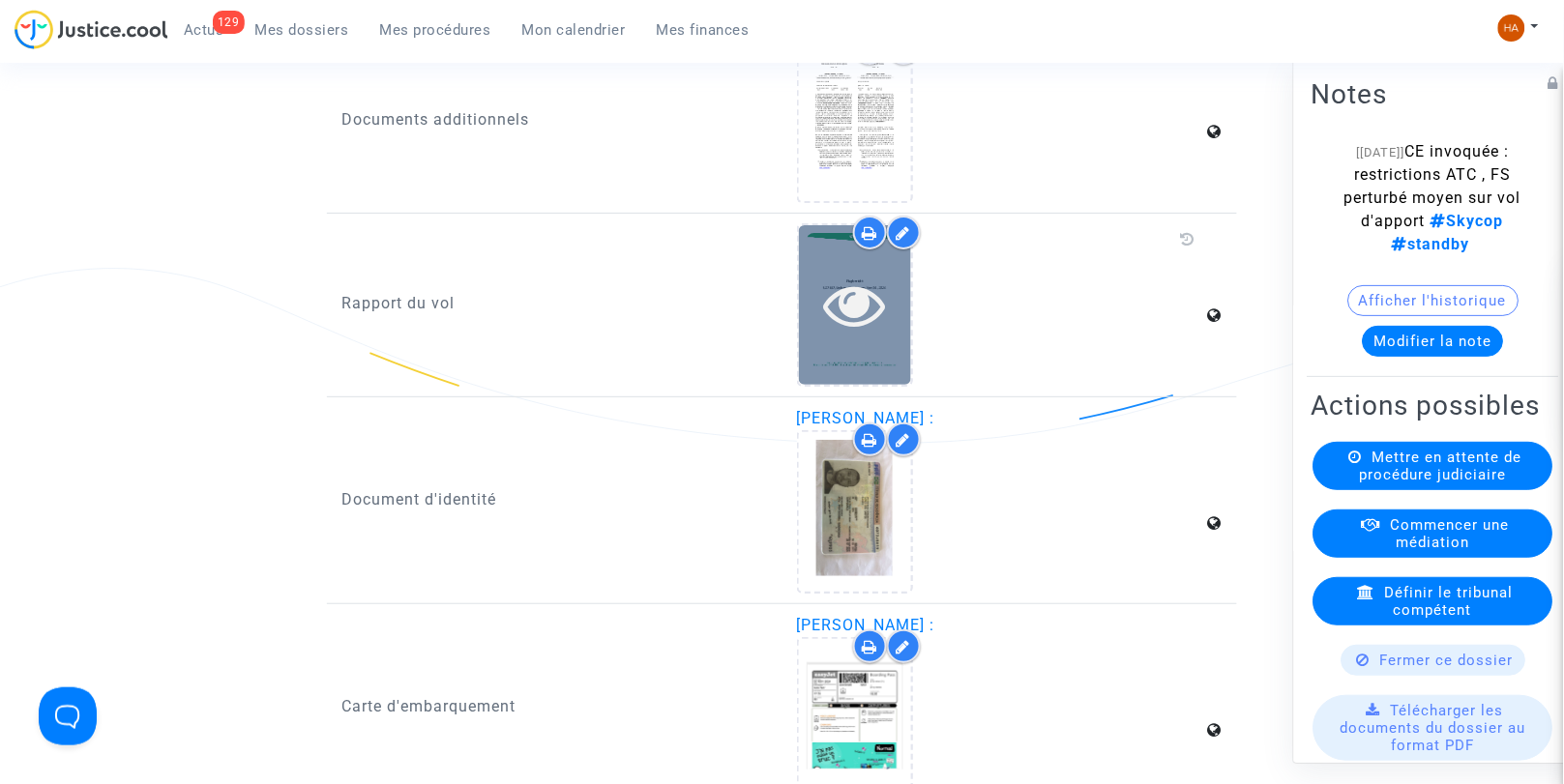
click at [844, 313] on icon at bounding box center [855, 305] width 63 height 62
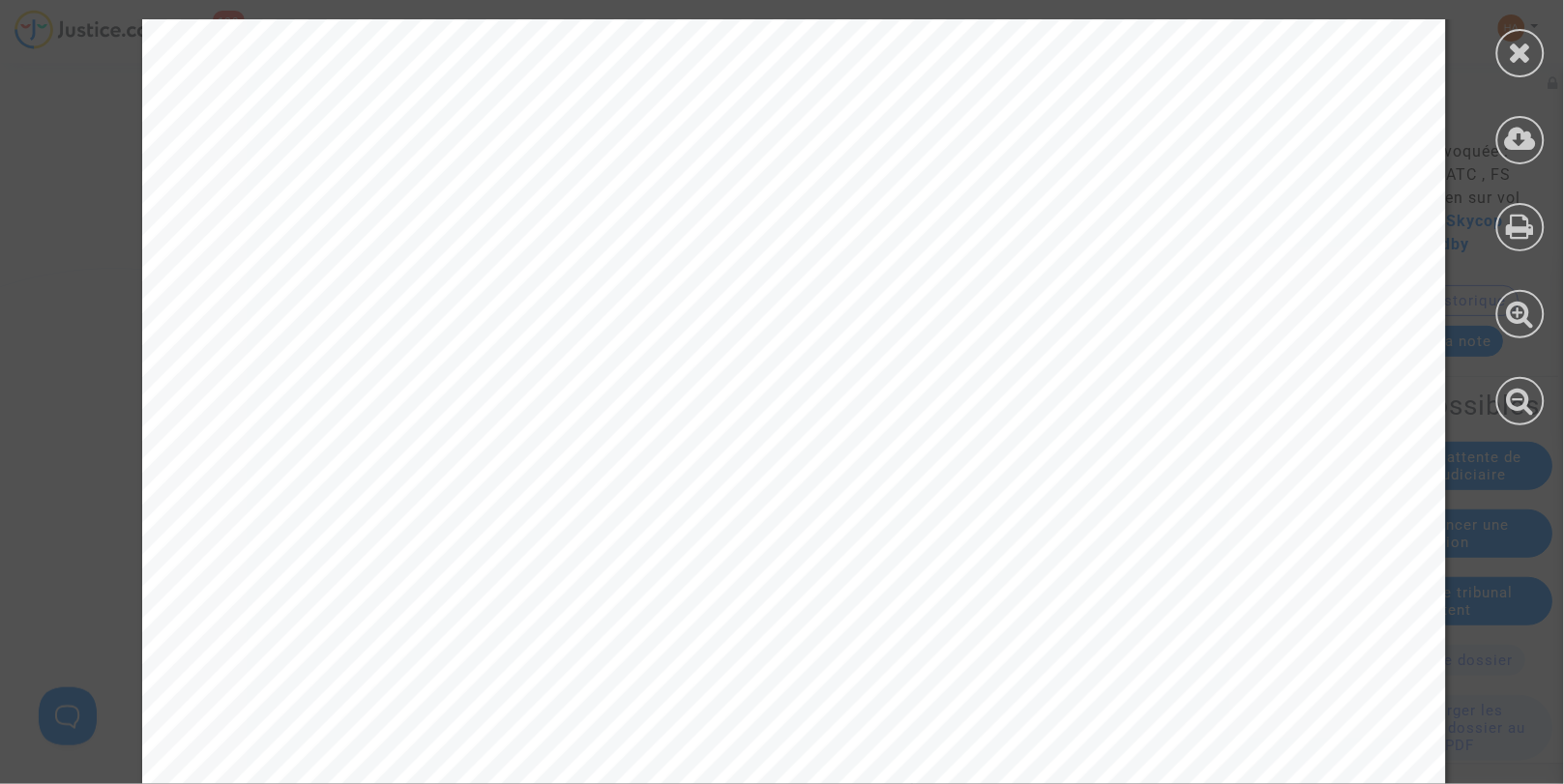
scroll to position [20689, 0]
click at [1530, 61] on icon at bounding box center [1521, 52] width 25 height 29
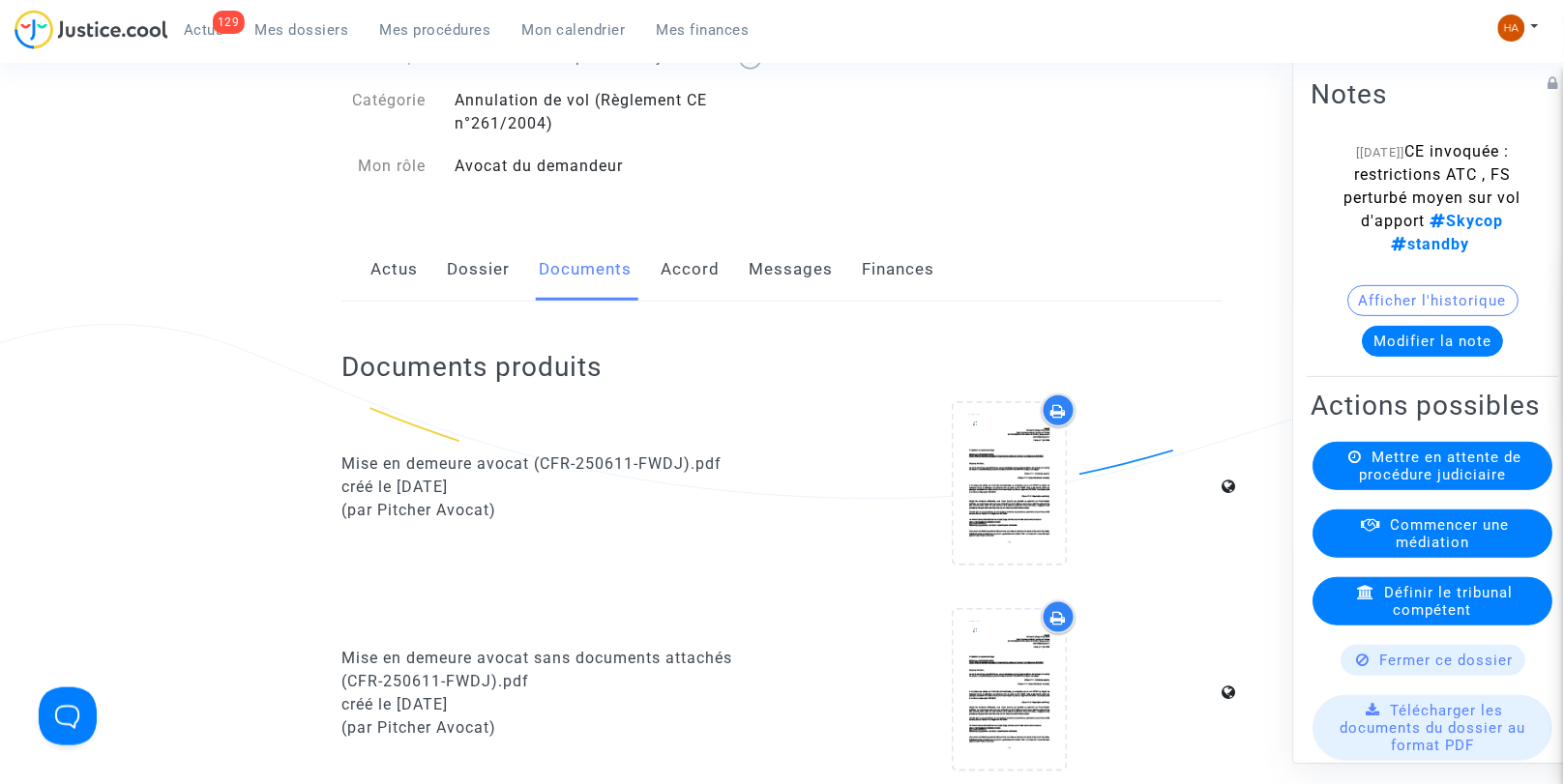
scroll to position [0, 0]
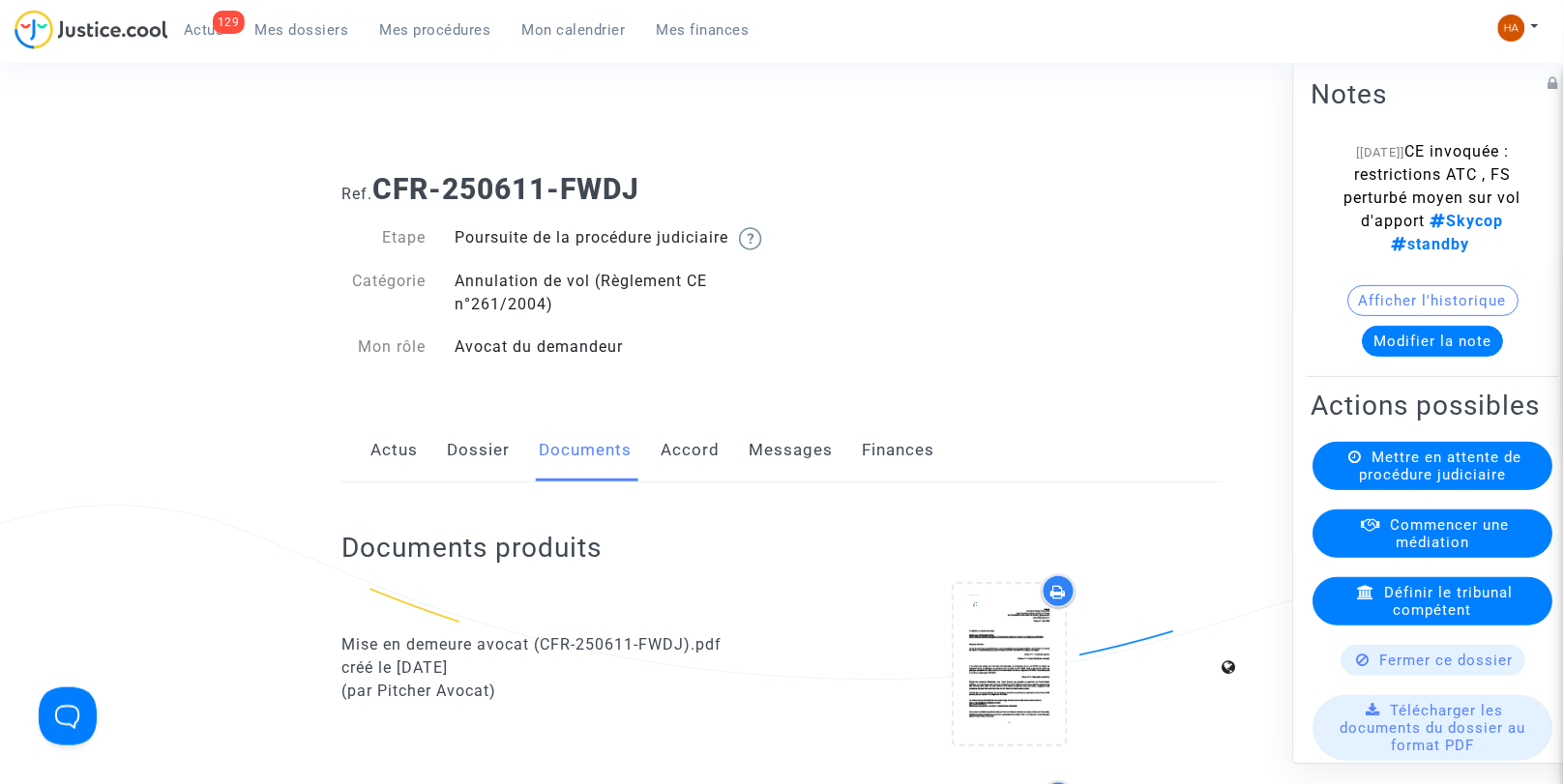
click at [784, 475] on link "Messages" at bounding box center [791, 450] width 85 height 64
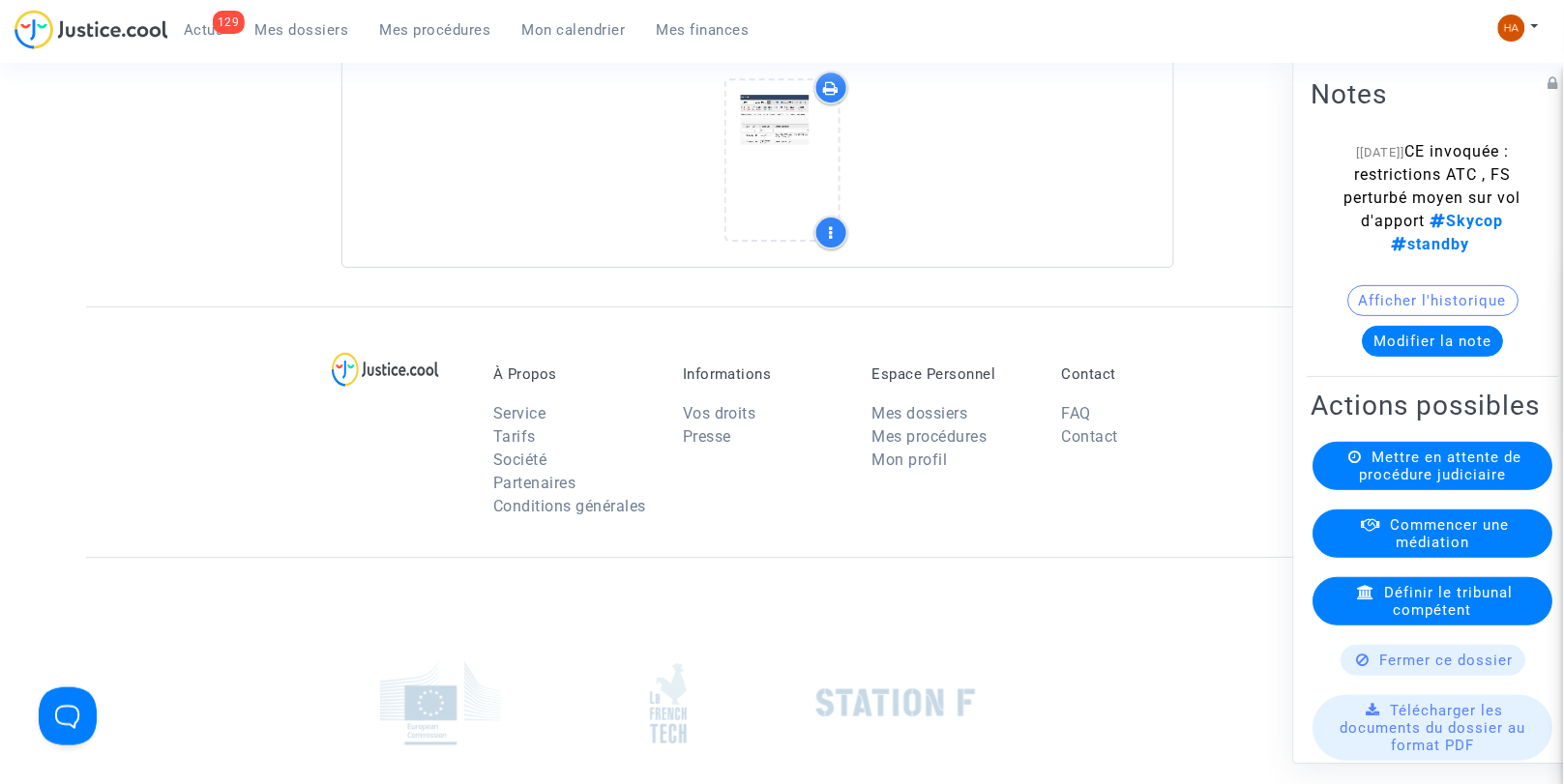
scroll to position [3616, 0]
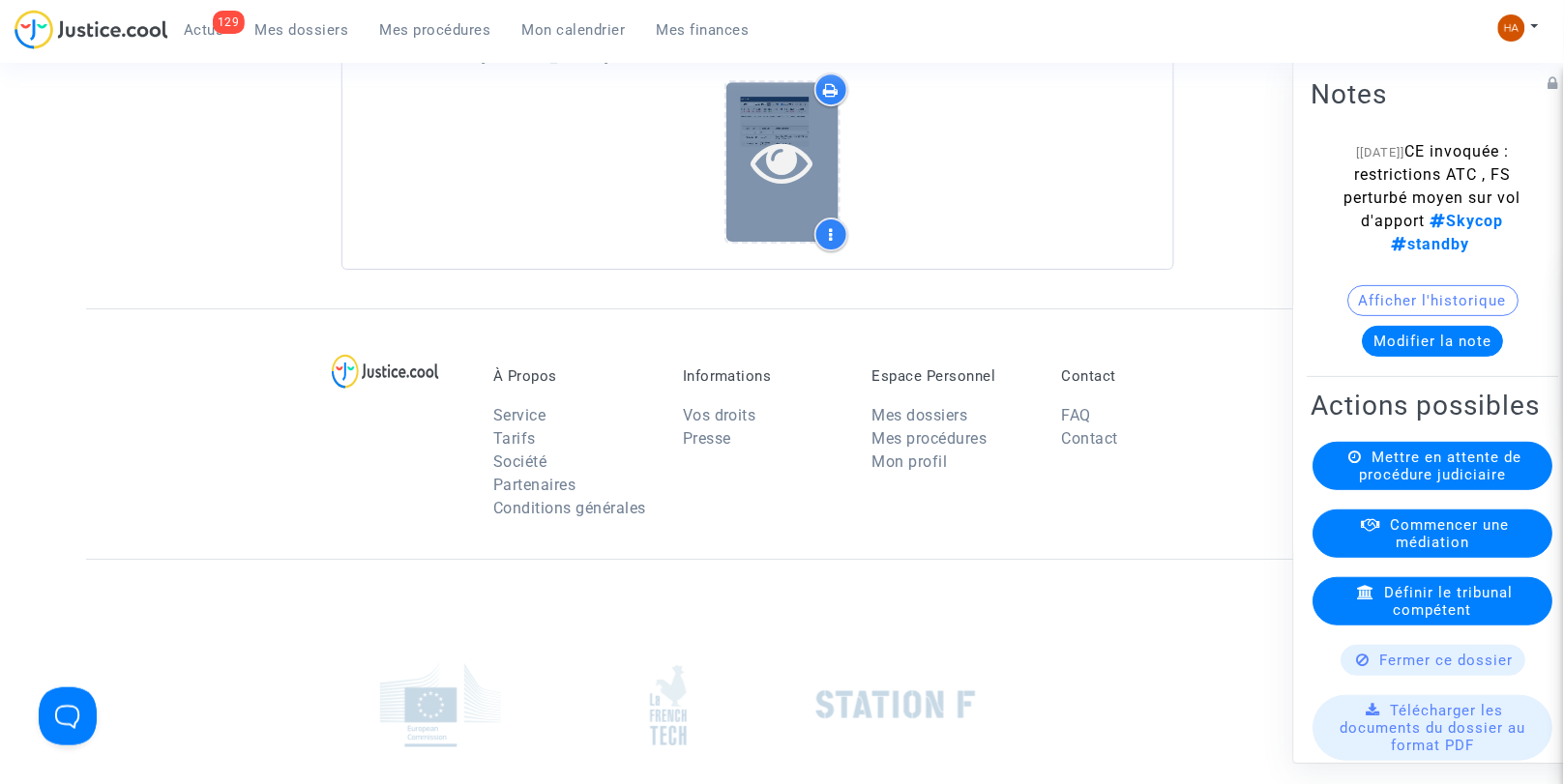
click at [781, 193] on icon at bounding box center [782, 161] width 63 height 62
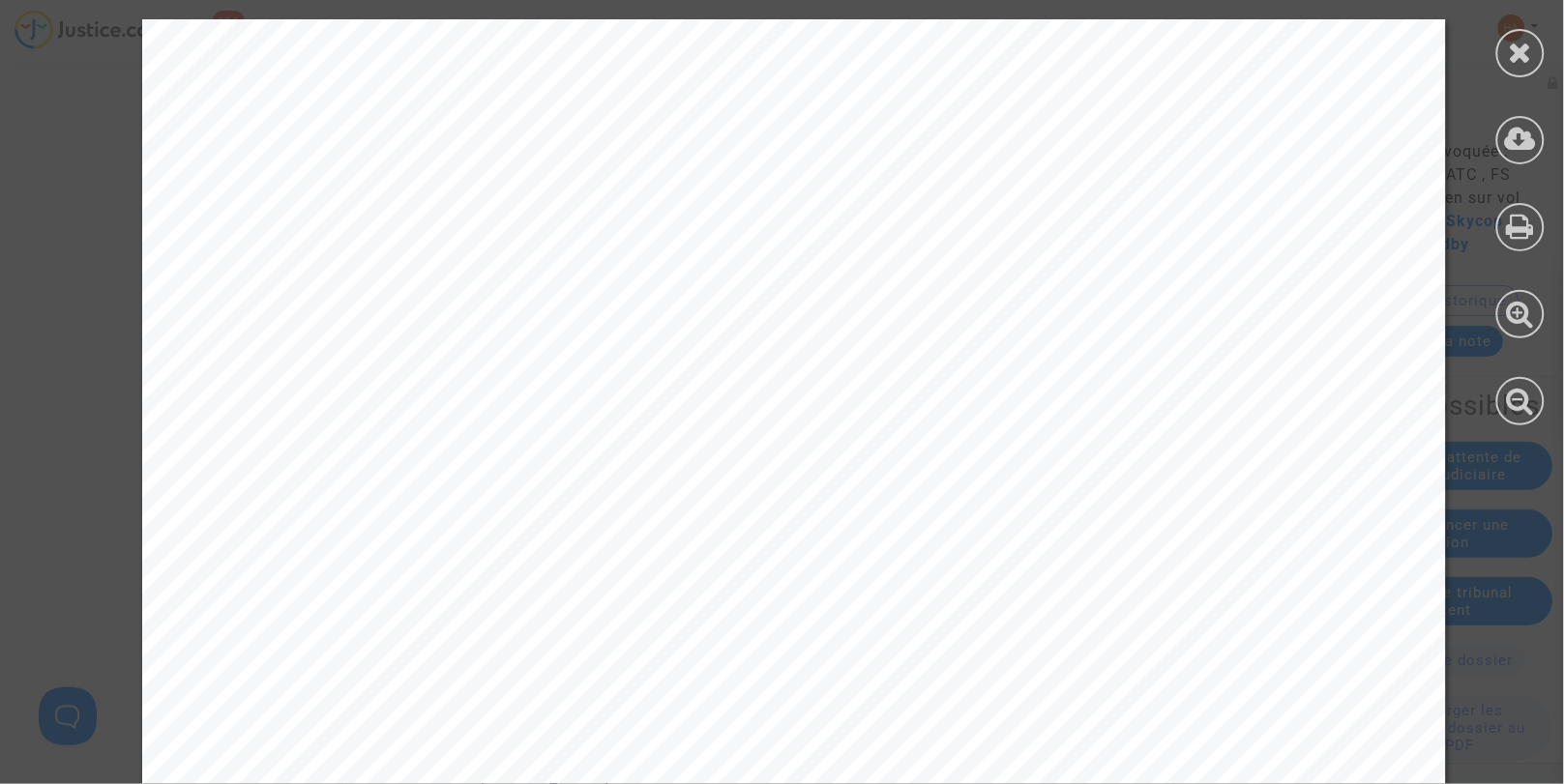
scroll to position [2847, 0]
click at [1532, 49] on icon at bounding box center [1521, 52] width 25 height 29
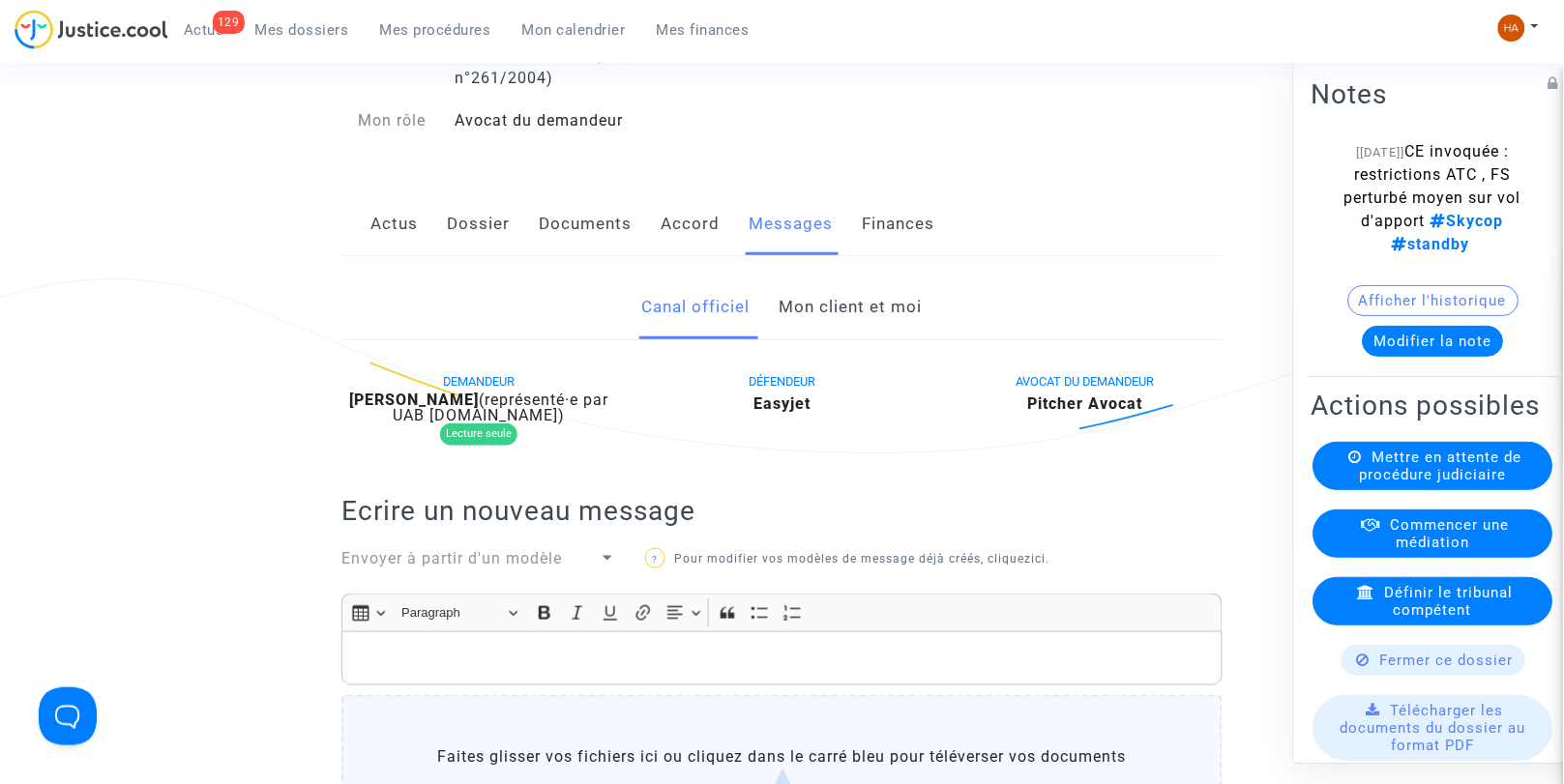
scroll to position [0, 0]
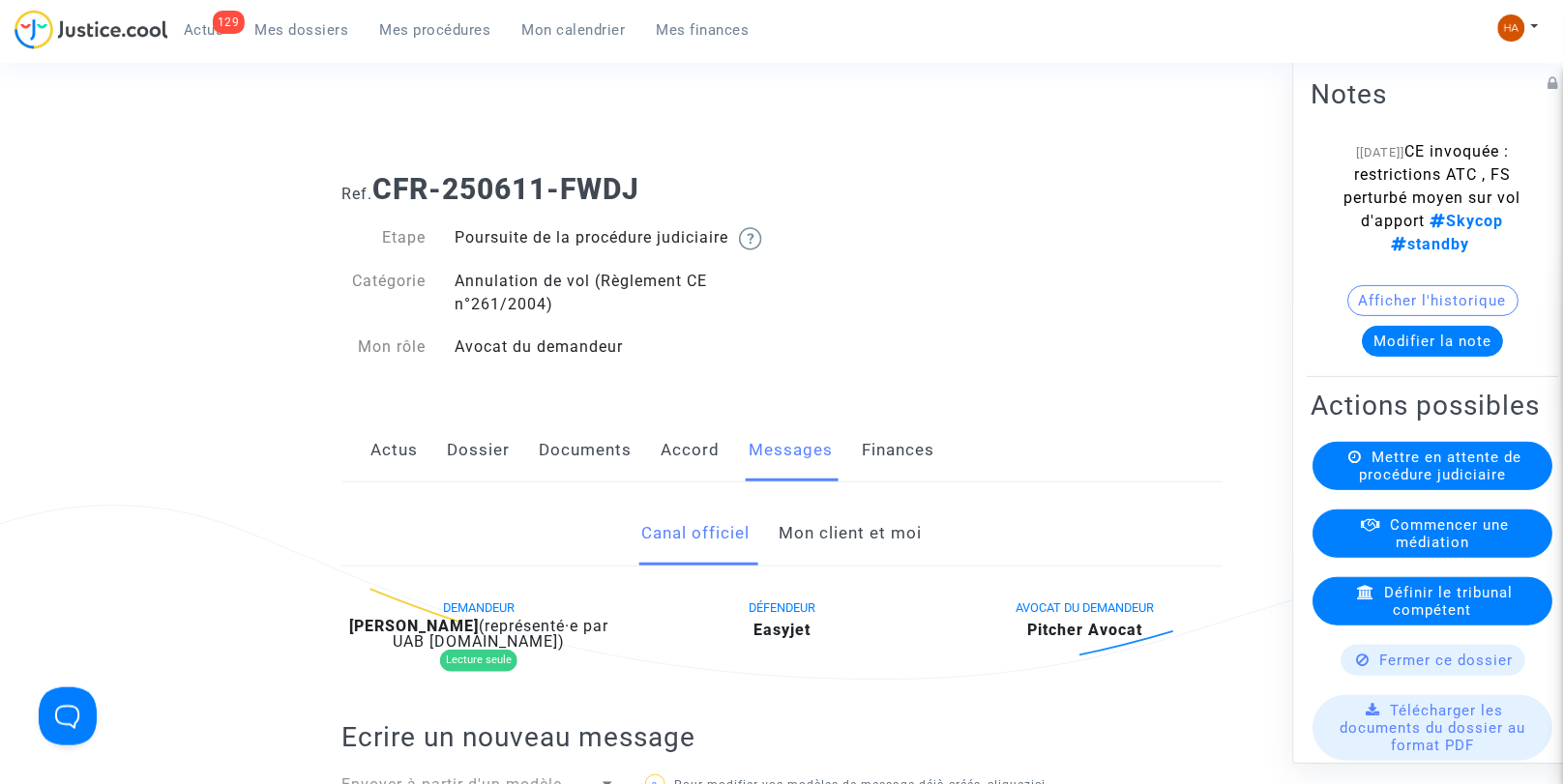
click at [574, 478] on link "Documents" at bounding box center [585, 450] width 92 height 64
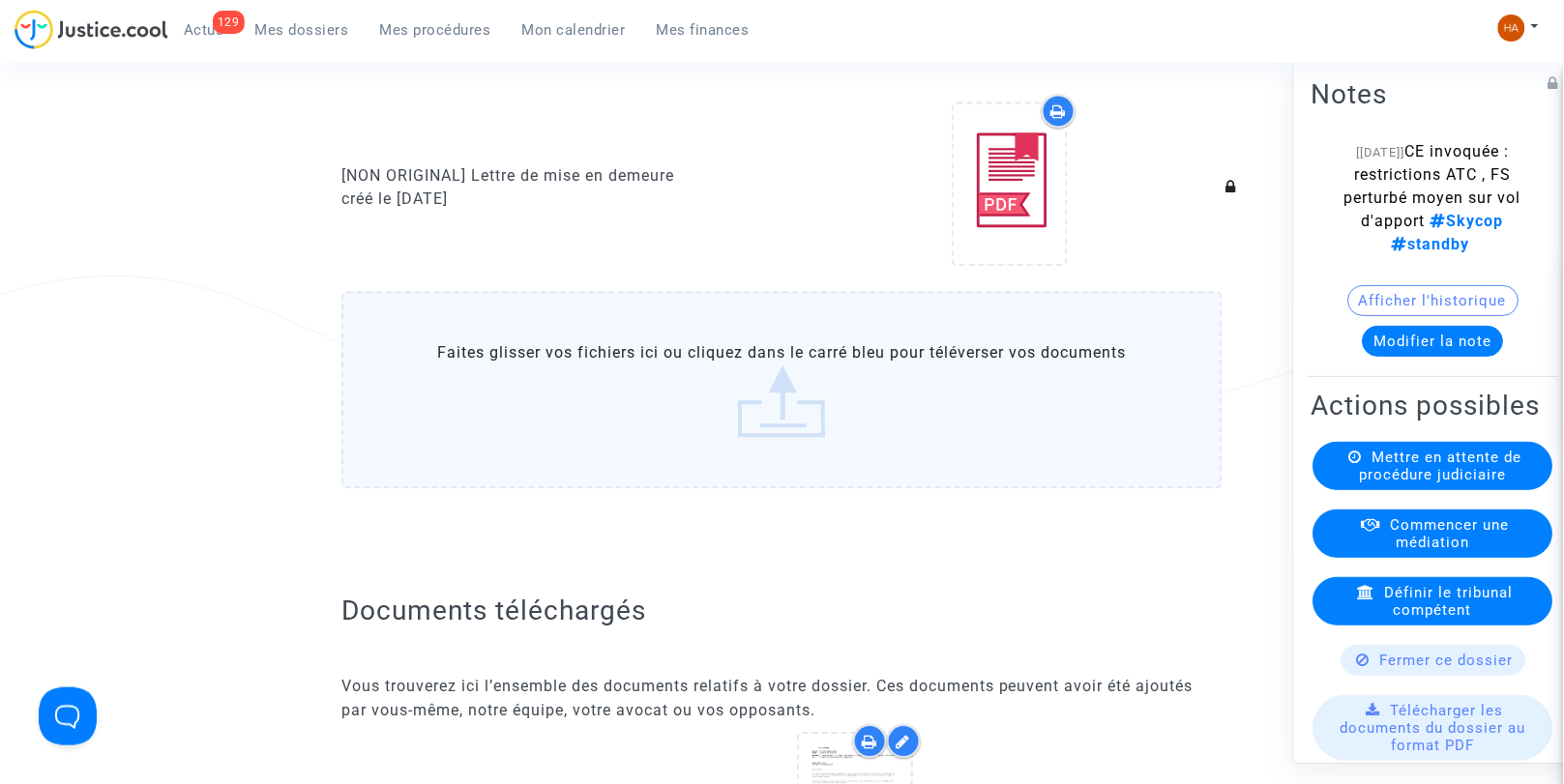
scroll to position [1096, 0]
click at [771, 401] on label "Faites glisser vos fichiers ici ou cliquez dans le carré bleu pour téléverser v…" at bounding box center [782, 392] width 882 height 197
click at [0, 0] on input "Faites glisser vos fichiers ici ou cliquez dans le carré bleu pour téléverser v…" at bounding box center [0, 0] width 0 height 0
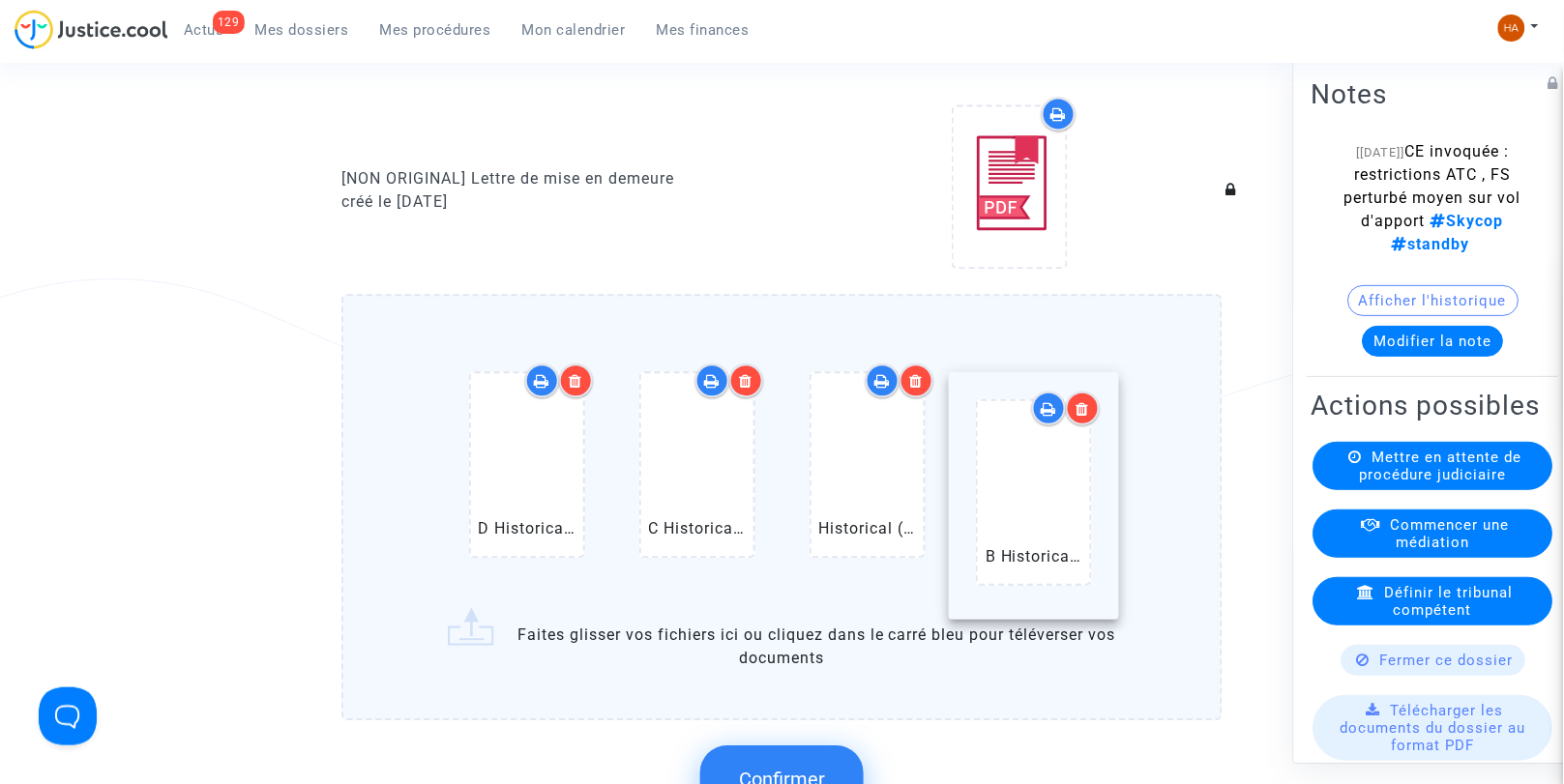
drag, startPoint x: 901, startPoint y: 511, endPoint x: 1077, endPoint y: 525, distance: 176.6
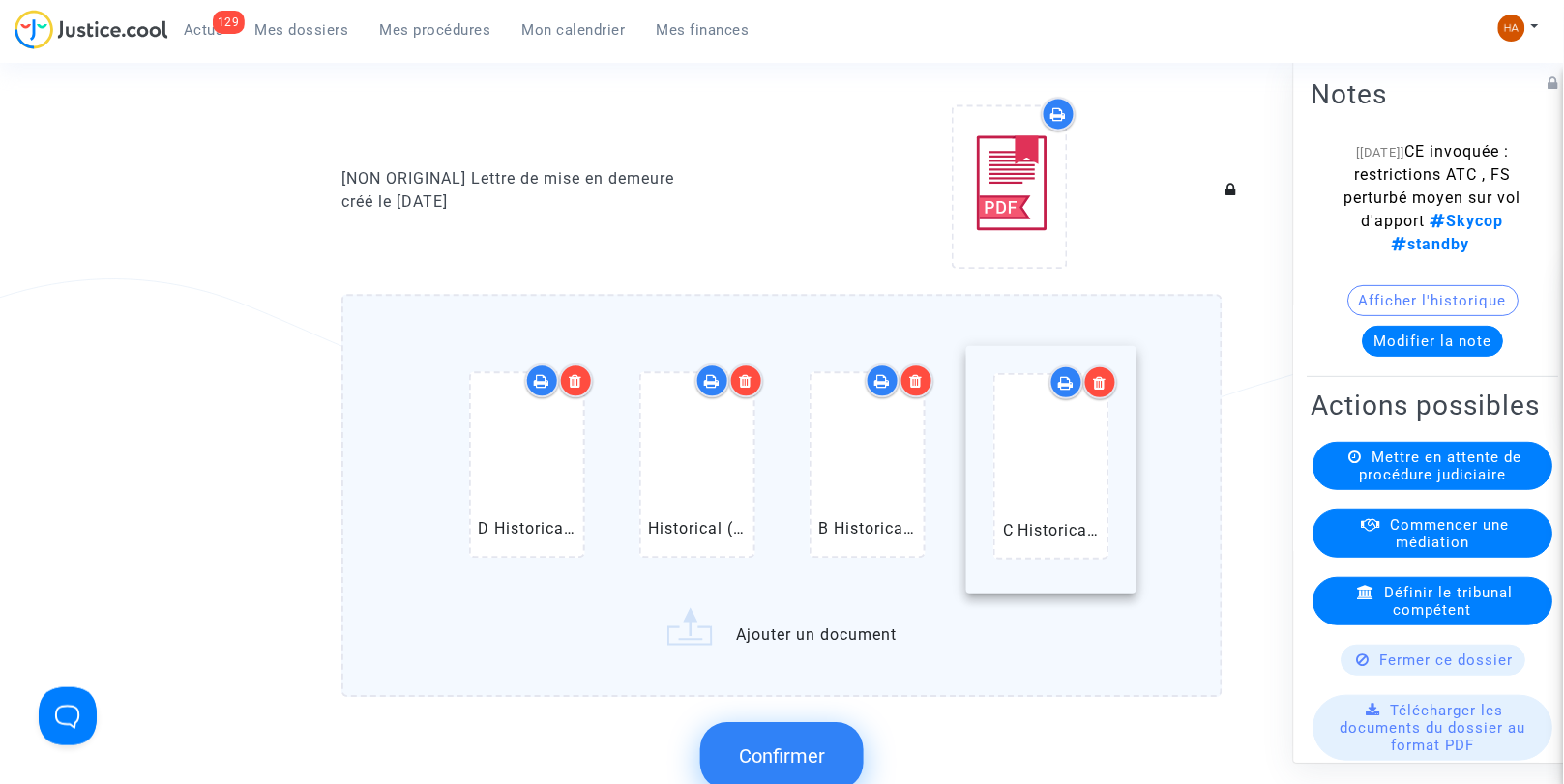
drag, startPoint x: 681, startPoint y: 505, endPoint x: 1035, endPoint y: 491, distance: 354.3
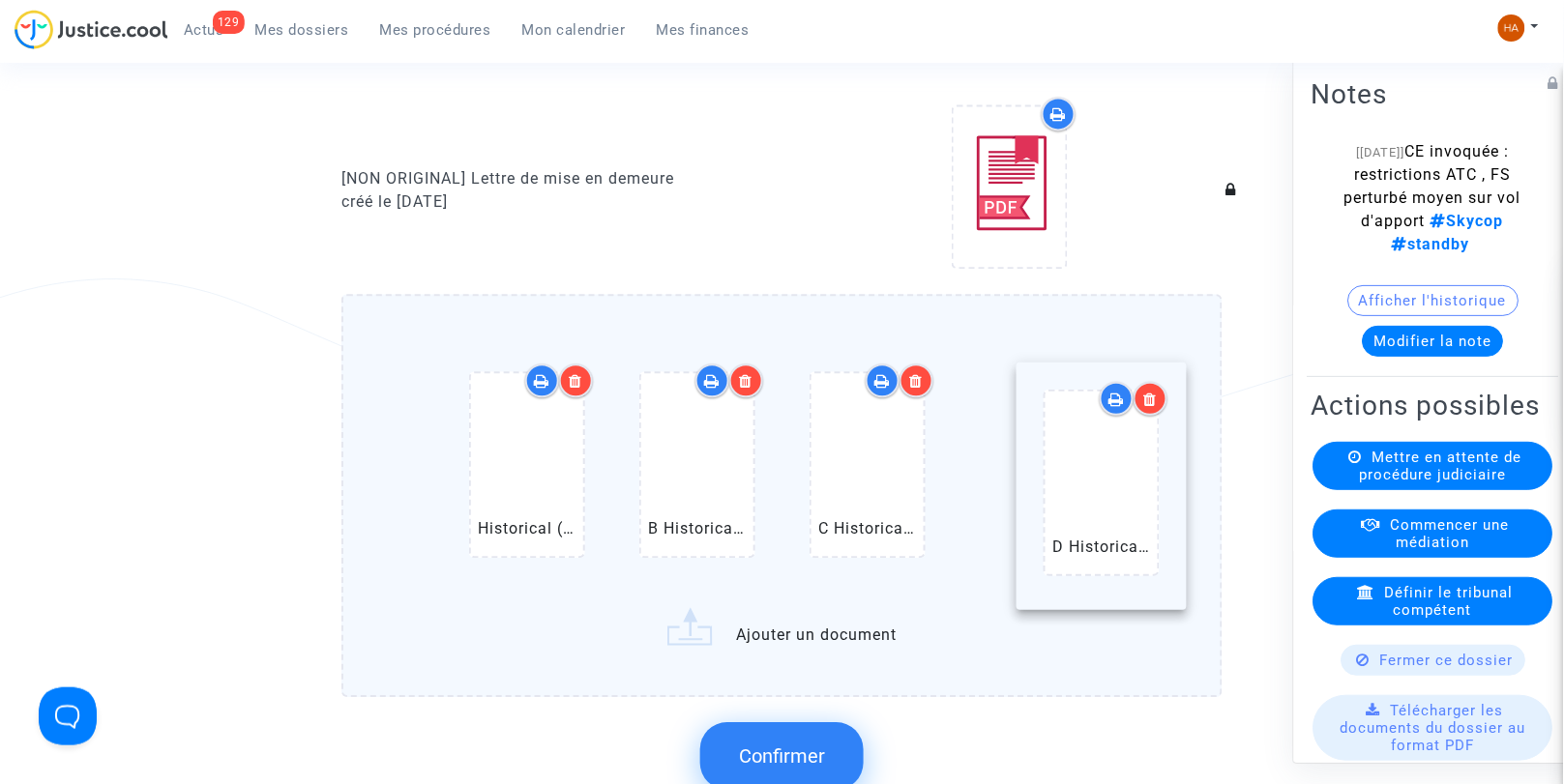
drag, startPoint x: 520, startPoint y: 495, endPoint x: 1091, endPoint y: 498, distance: 571.0
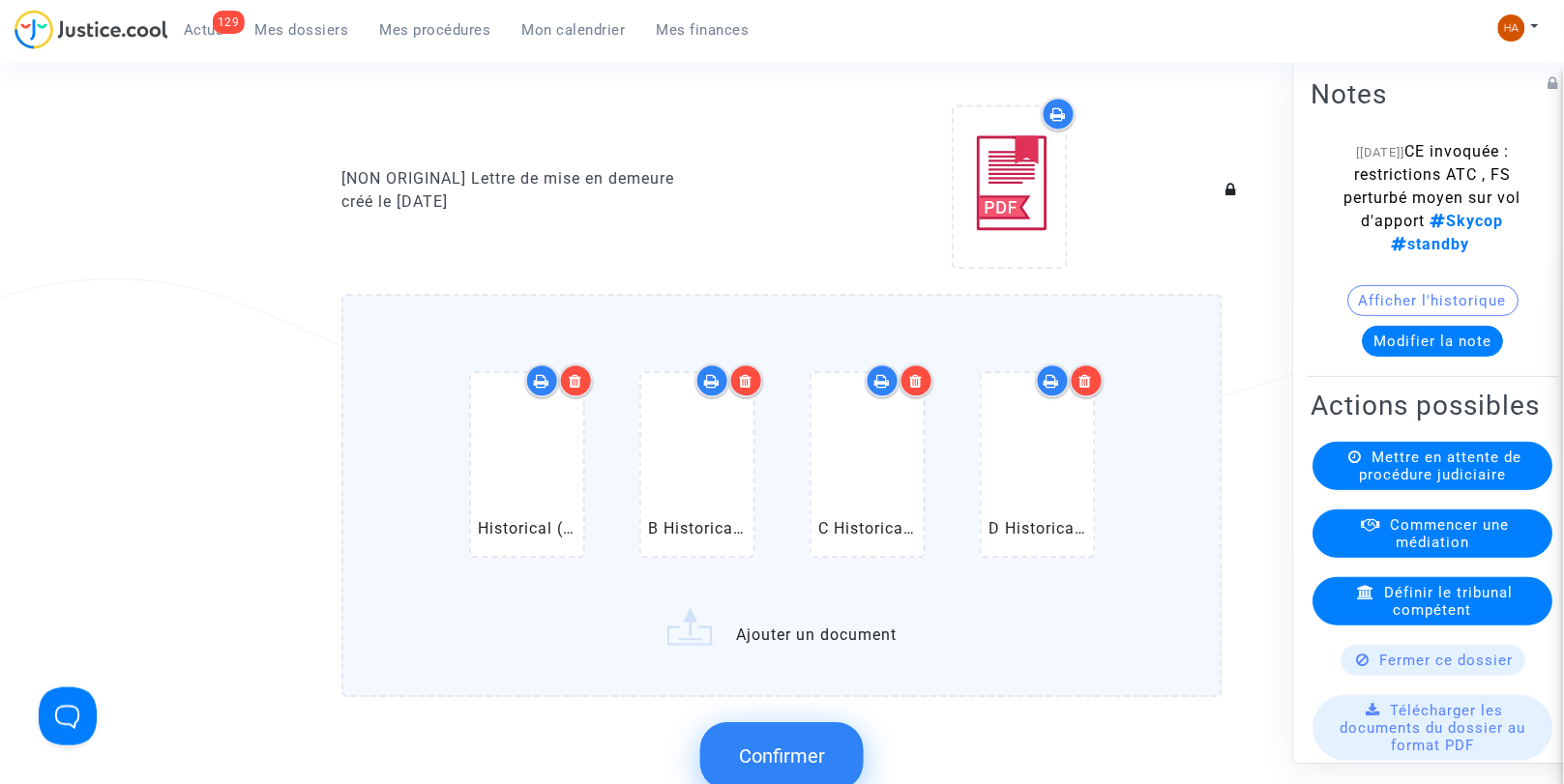
click at [849, 651] on label "Historical (LIS) Lisbon Humberto Delgado Airport Departures.pdf B Historical (L…" at bounding box center [782, 495] width 882 height 403
click at [0, 0] on input "Historical (LIS) Lisbon Humberto Delgado Airport Departures.pdf B Historical (L…" at bounding box center [0, 0] width 0 height 0
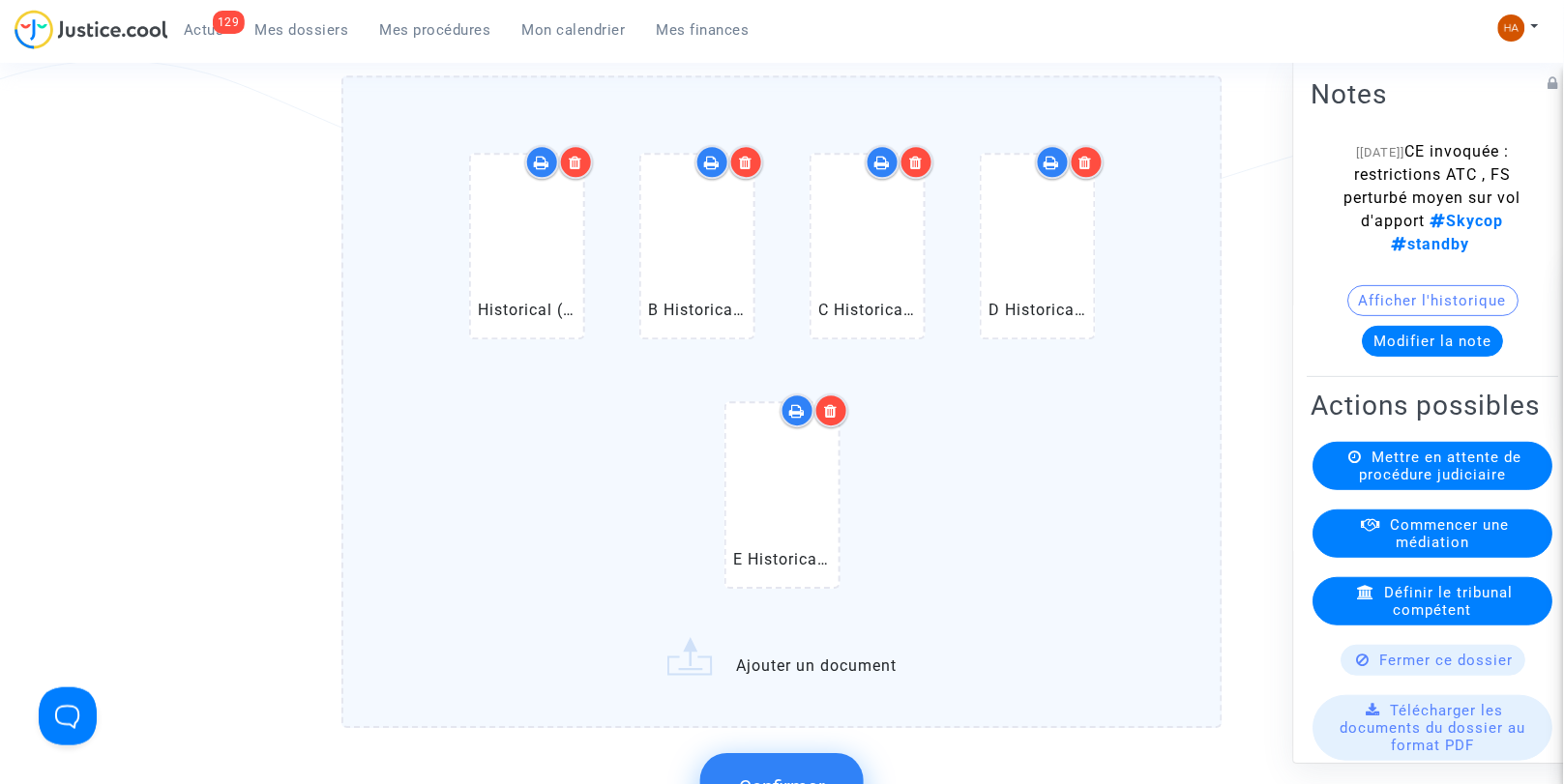
scroll to position [1312, 0]
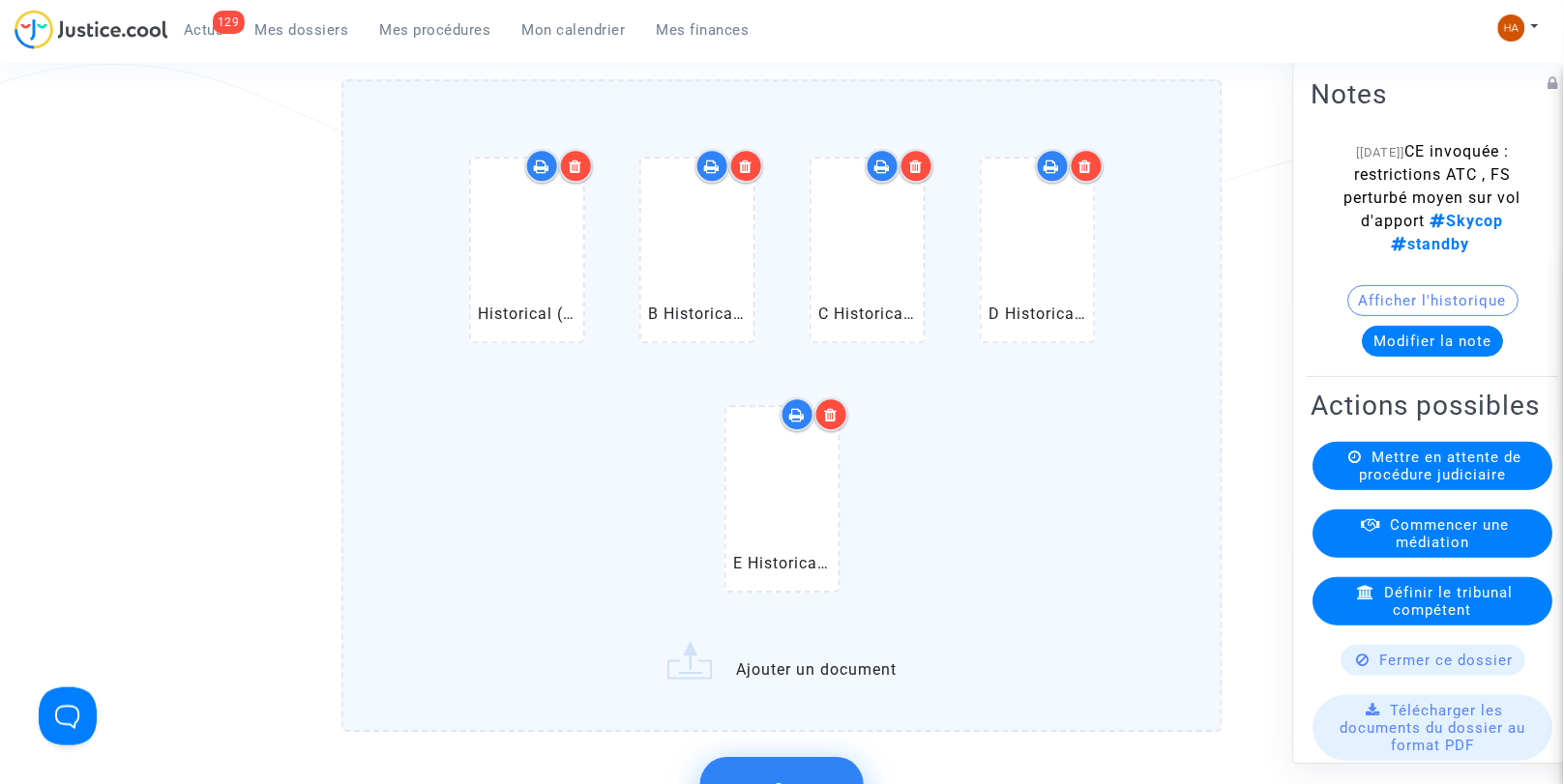
click at [825, 681] on label "Historical (LIS) Lisbon Humberto Delgado Airport Departures.pdf B Historical (L…" at bounding box center [782, 406] width 882 height 652
click at [0, 0] on input "Historical (LIS) Lisbon Humberto Delgado Airport Departures.pdf B Historical (L…" at bounding box center [0, 0] width 0 height 0
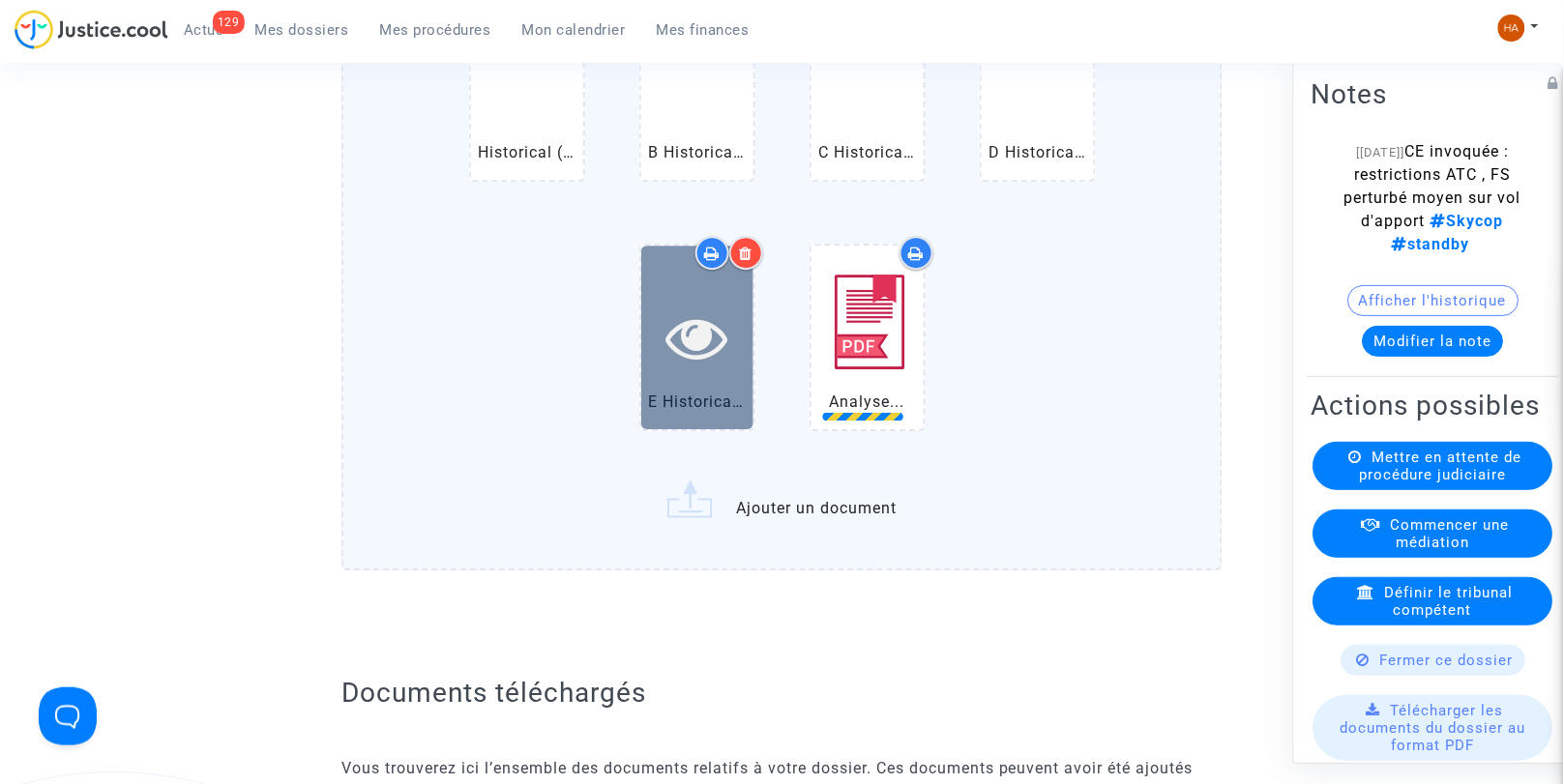
scroll to position [1526, 0]
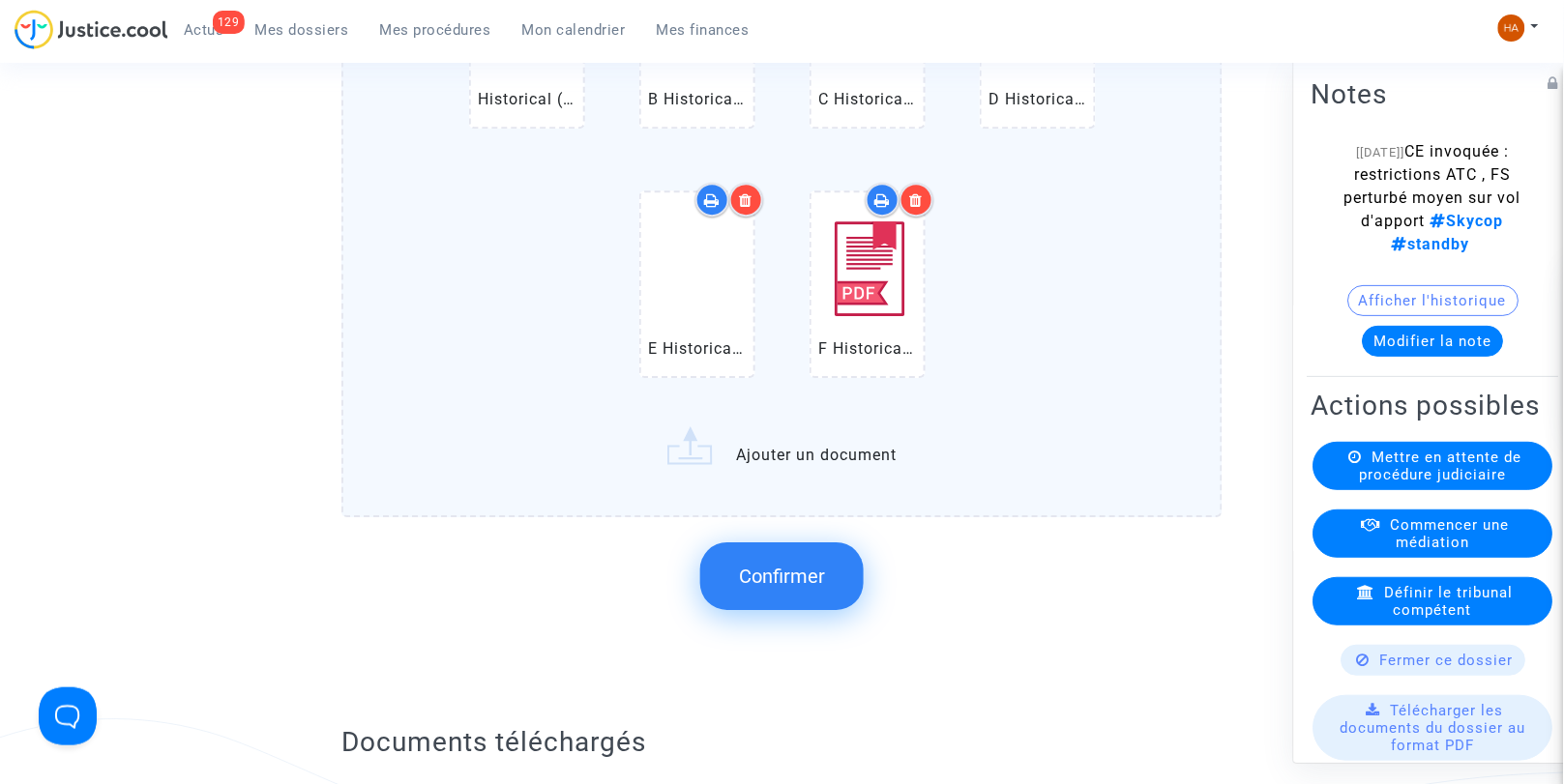
click at [796, 467] on label "Historical (LIS) Lisbon Humberto Delgado Airport Departures.pdf B Historical (L…" at bounding box center [782, 191] width 882 height 652
click at [0, 0] on input "Historical (LIS) Lisbon Humberto Delgado Airport Departures.pdf B Historical (L…" at bounding box center [0, 0] width 0 height 0
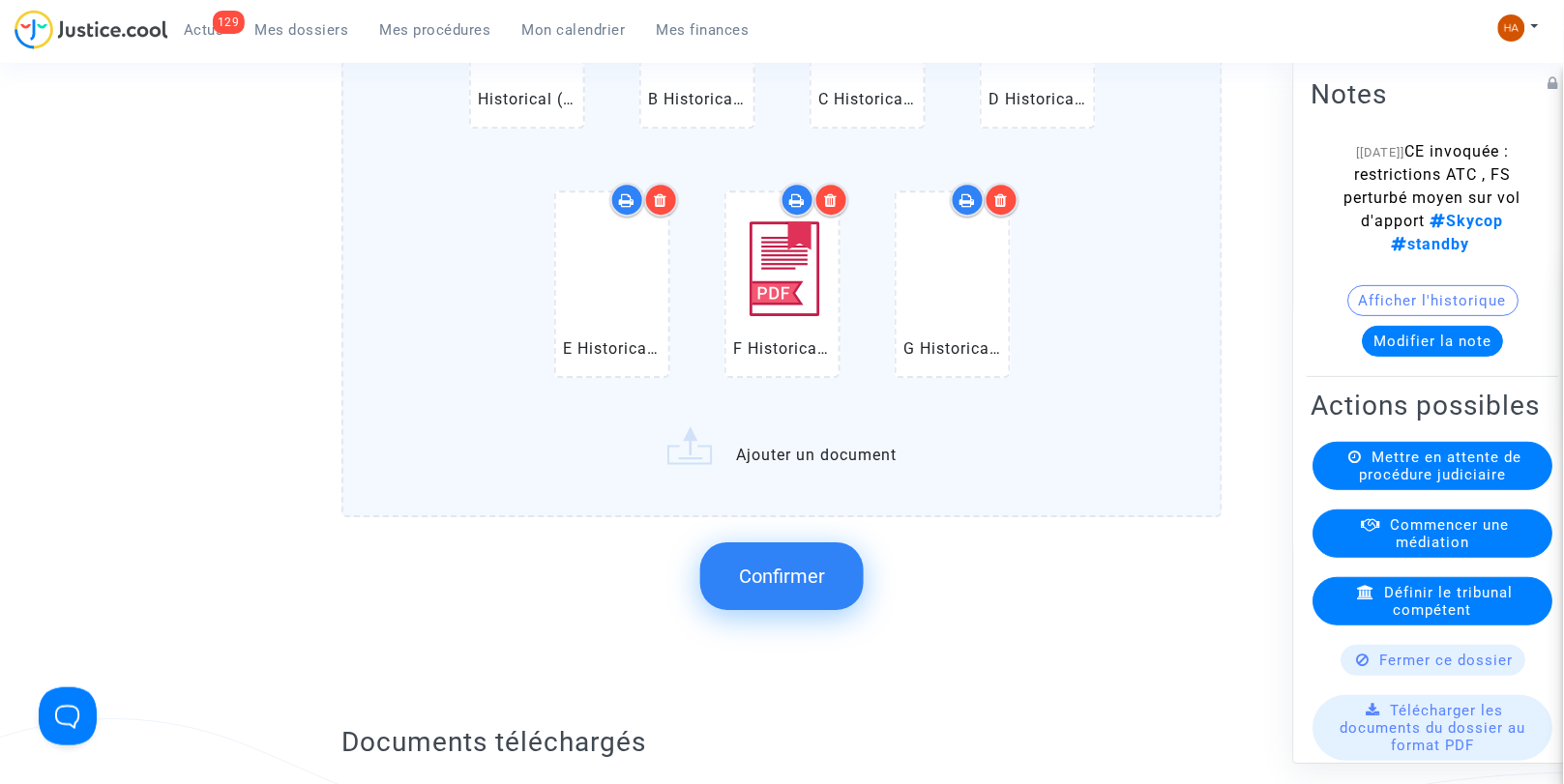
click at [784, 457] on label "Historical (LIS) Lisbon Humberto Delgado Airport Departures.pdf B Historical (L…" at bounding box center [782, 191] width 882 height 652
click at [0, 0] on input "Historical (LIS) Lisbon Humberto Delgado Airport Departures.pdf B Historical (L…" at bounding box center [0, 0] width 0 height 0
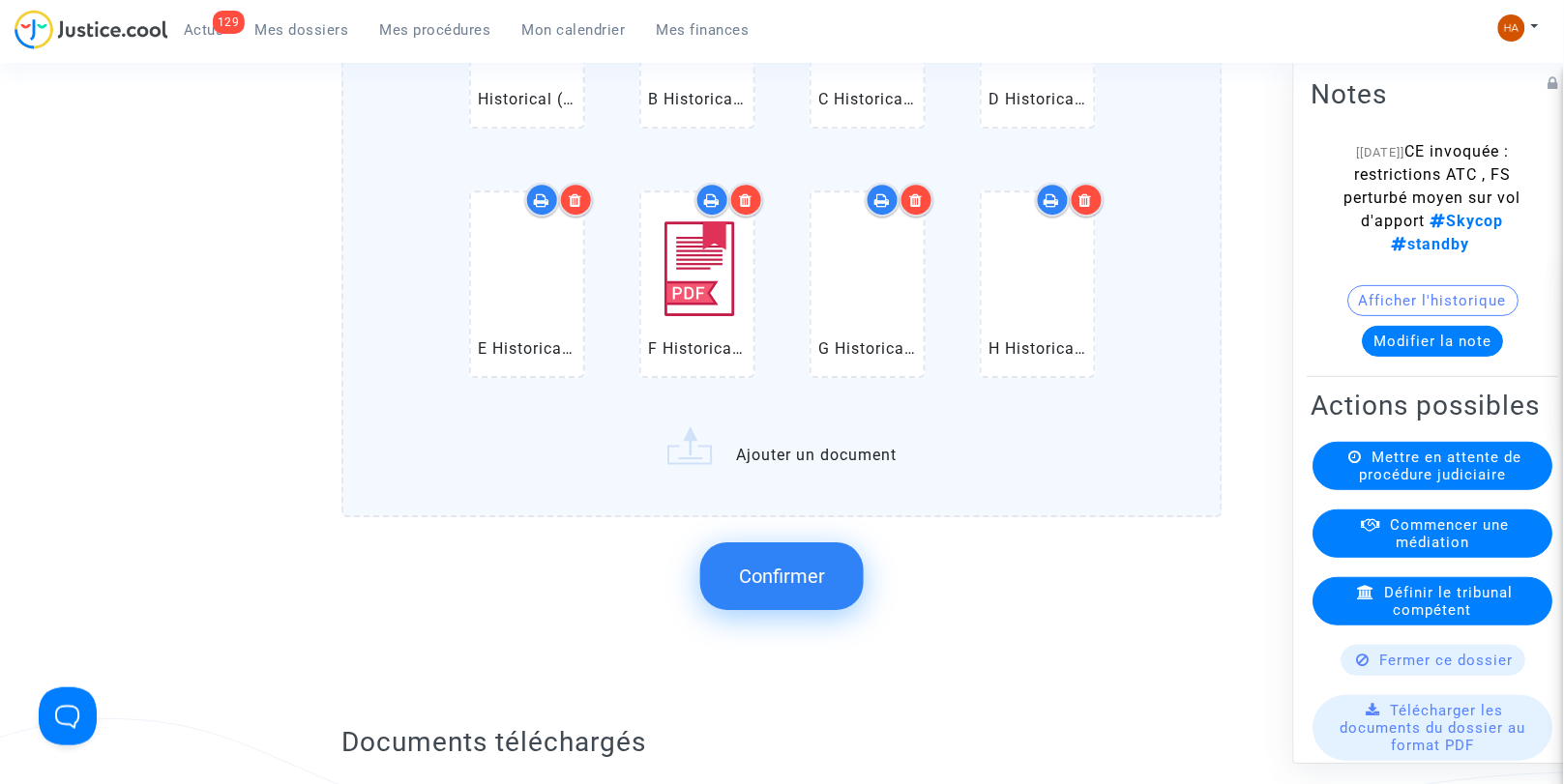
click at [765, 459] on label "Historical (LIS) Lisbon Humberto Delgado Airport Departures.pdf B Historical (L…" at bounding box center [782, 191] width 882 height 652
click at [0, 0] on input "Historical (LIS) Lisbon Humberto Delgado Airport Departures.pdf B Historical (L…" at bounding box center [0, 0] width 0 height 0
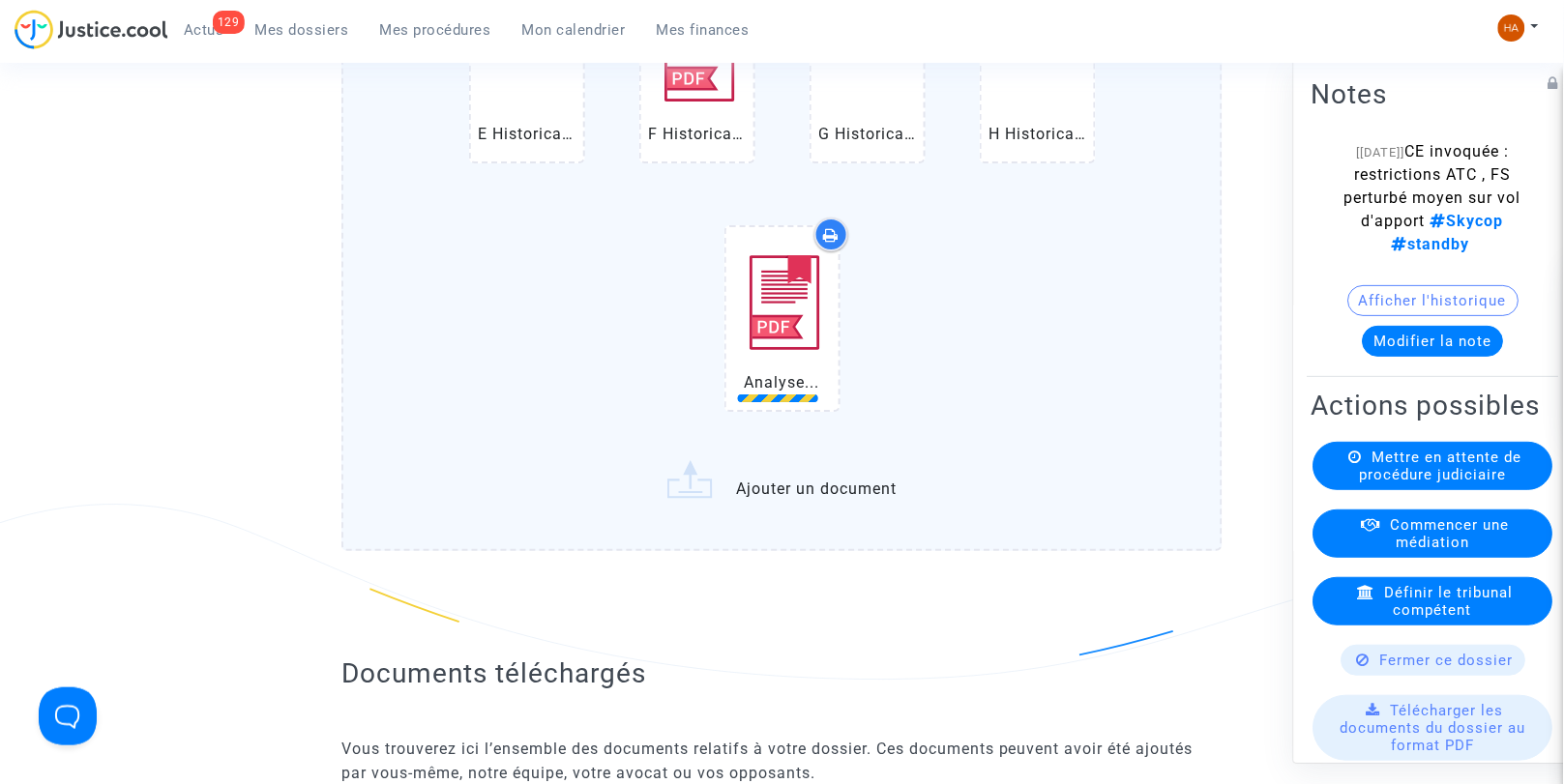
scroll to position [1742, 0]
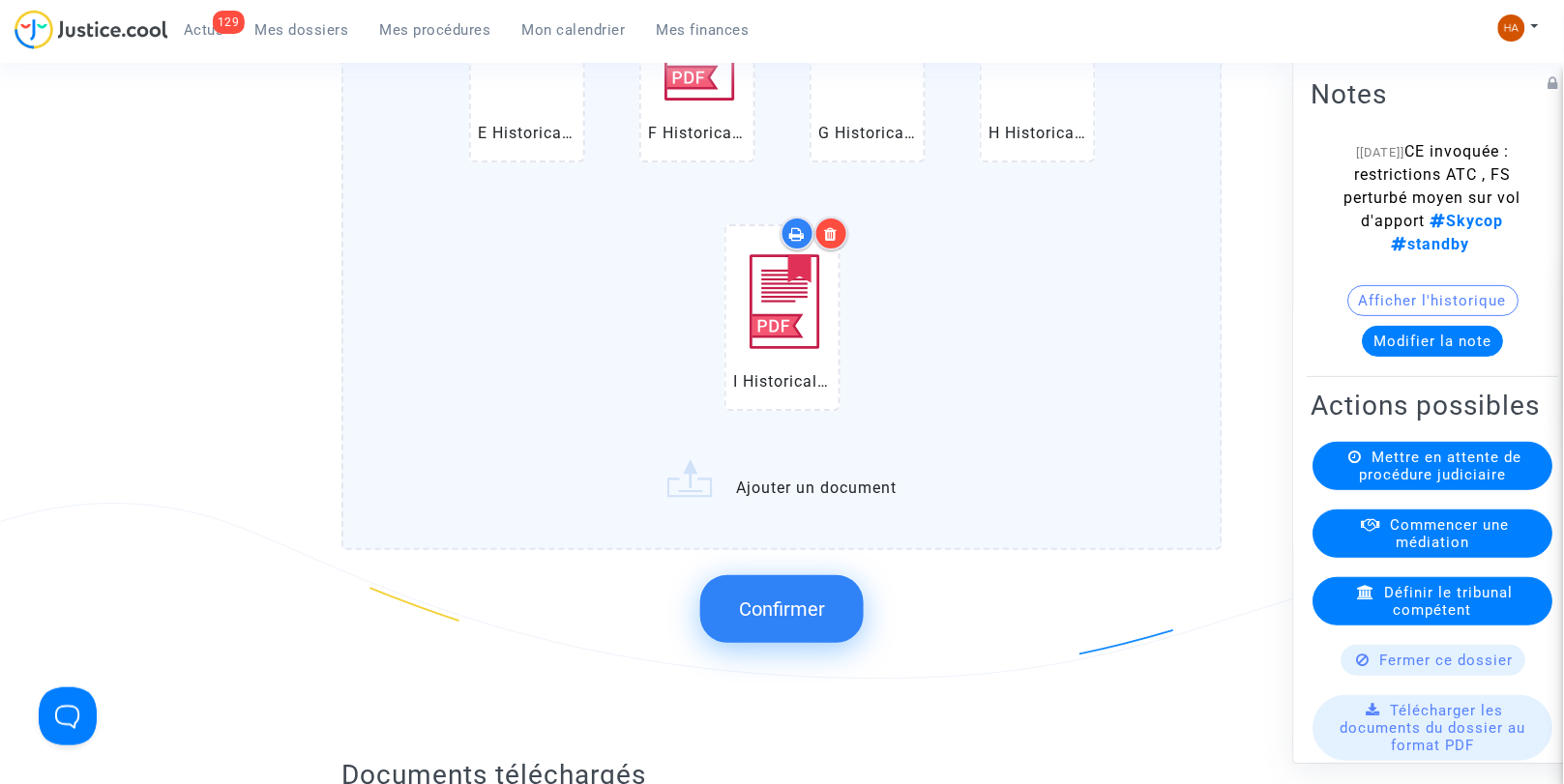
click at [813, 484] on label "Historical (LIS) Lisbon Humberto Delgado Airport Departures.pdf B Historical (L…" at bounding box center [782, 99] width 882 height 901
click at [0, 0] on input "Historical (LIS) Lisbon Humberto Delgado Airport Departures.pdf B Historical (L…" at bounding box center [0, 0] width 0 height 0
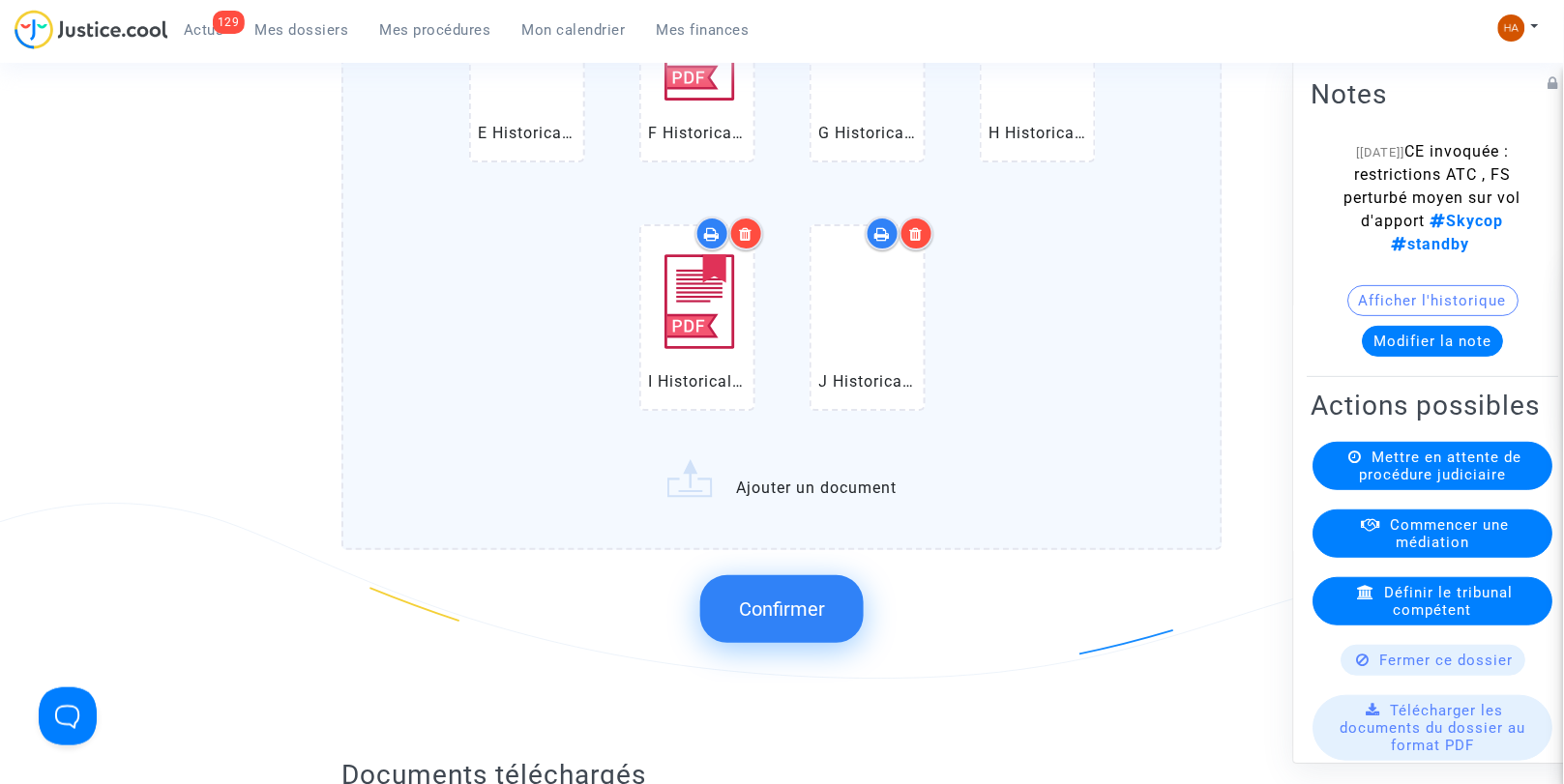
click at [853, 475] on label "Historical (LIS) Lisbon Humberto Delgado Airport Departures.pdf B Historical (L…" at bounding box center [782, 99] width 882 height 901
click at [0, 0] on input "Historical (LIS) Lisbon Humberto Delgado Airport Departures.pdf B Historical (L…" at bounding box center [0, 0] width 0 height 0
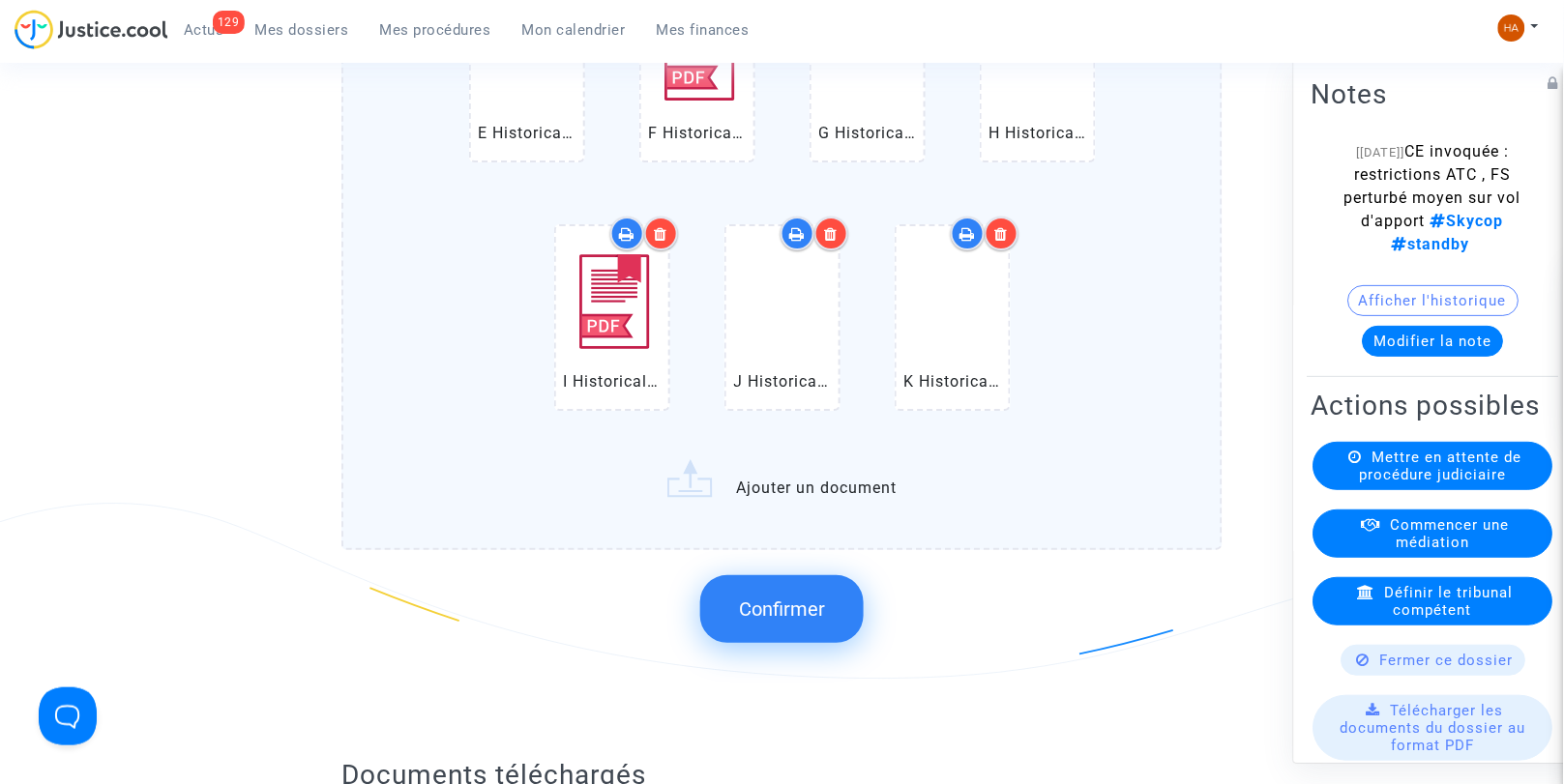
click at [771, 494] on label "Historical (LIS) Lisbon Humberto Delgado Airport Departures.pdf B Historical (L…" at bounding box center [782, 99] width 882 height 901
click at [0, 0] on input "Historical (LIS) Lisbon Humberto Delgado Airport Departures.pdf B Historical (L…" at bounding box center [0, 0] width 0 height 0
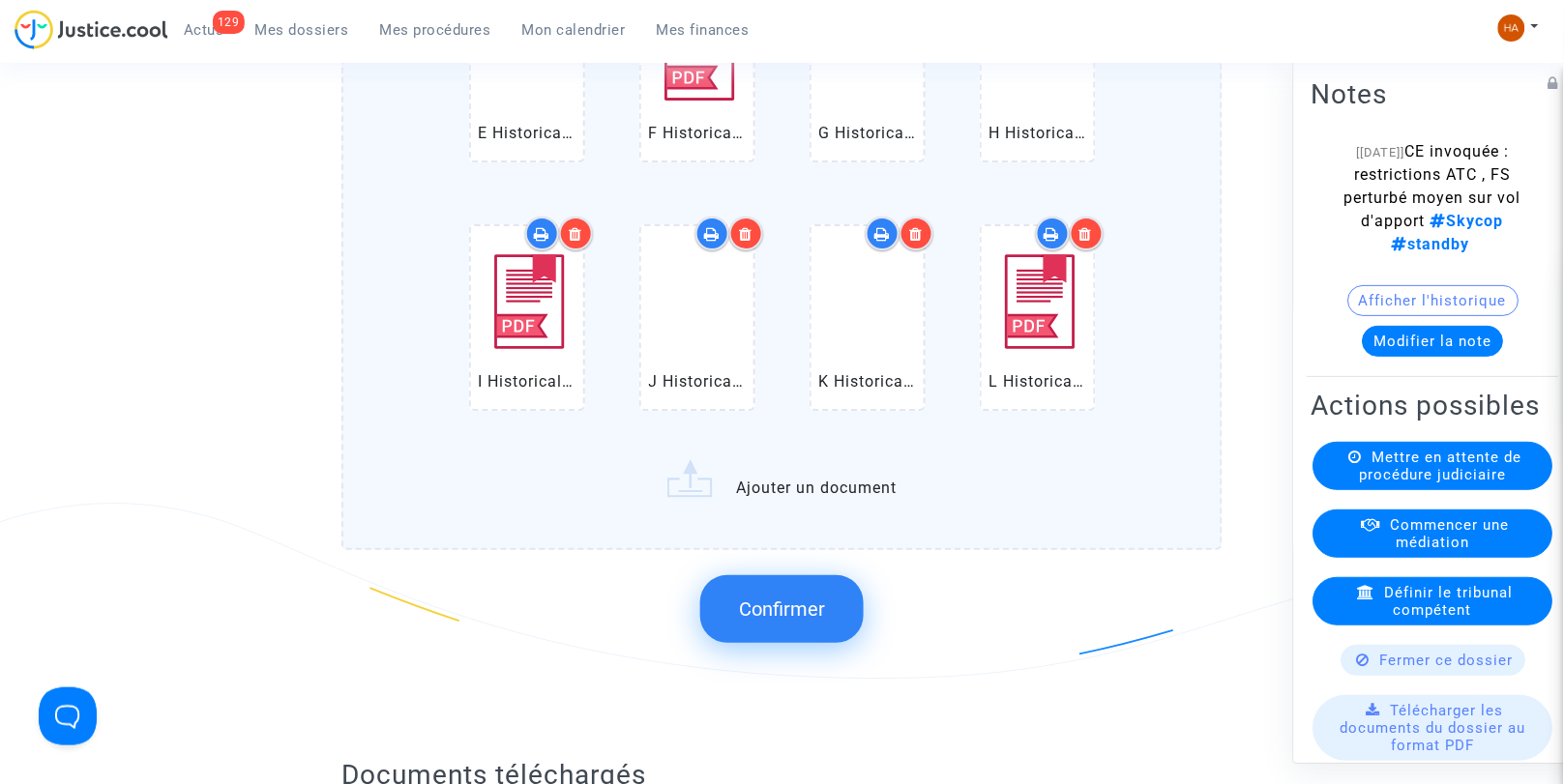
click at [775, 494] on label "Historical (LIS) Lisbon Humberto Delgado Airport Departures.pdf B Historical (L…" at bounding box center [782, 99] width 882 height 901
click at [0, 0] on input "Historical (LIS) Lisbon Humberto Delgado Airport Departures.pdf B Historical (L…" at bounding box center [0, 0] width 0 height 0
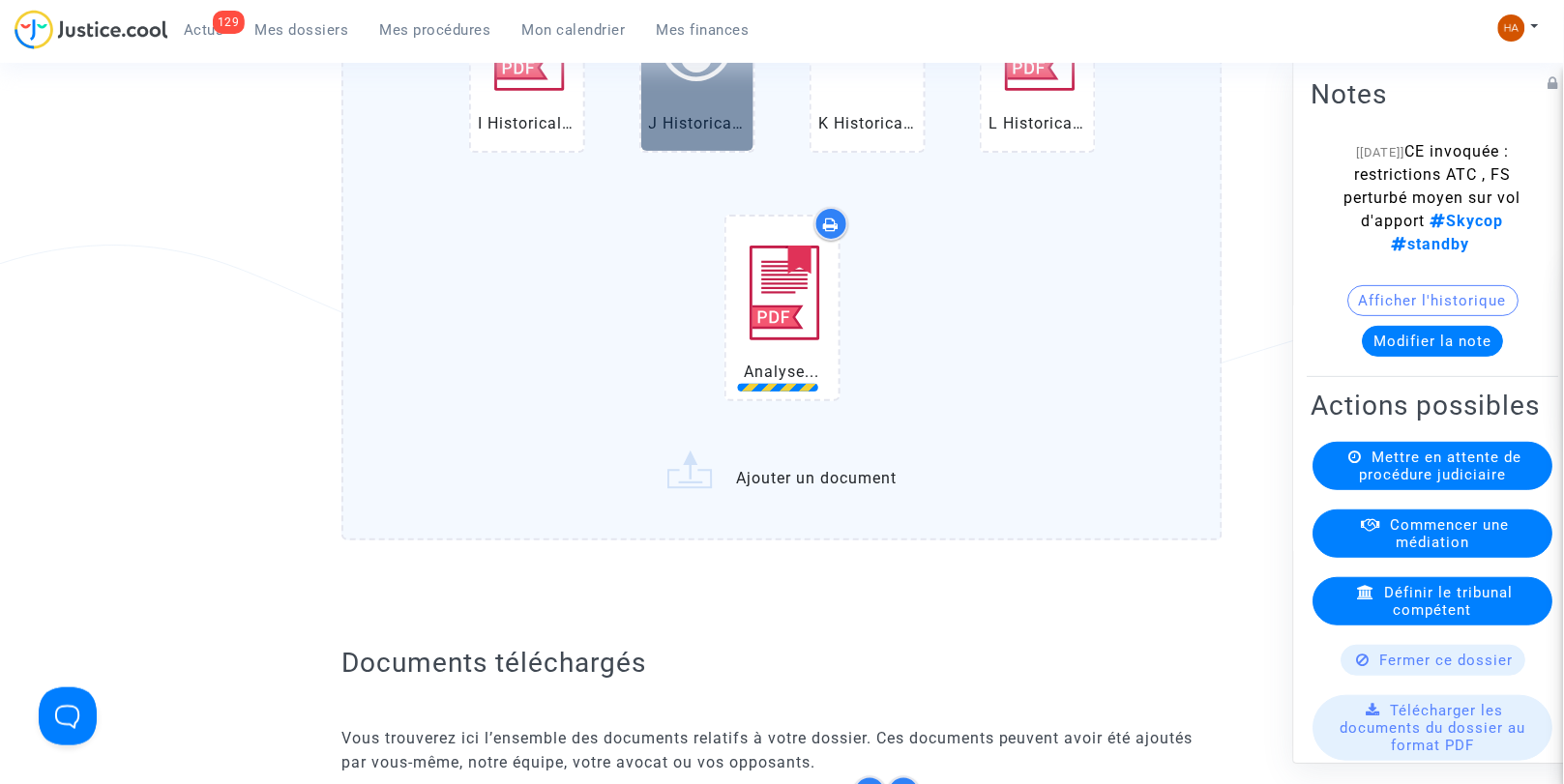
scroll to position [2004, 0]
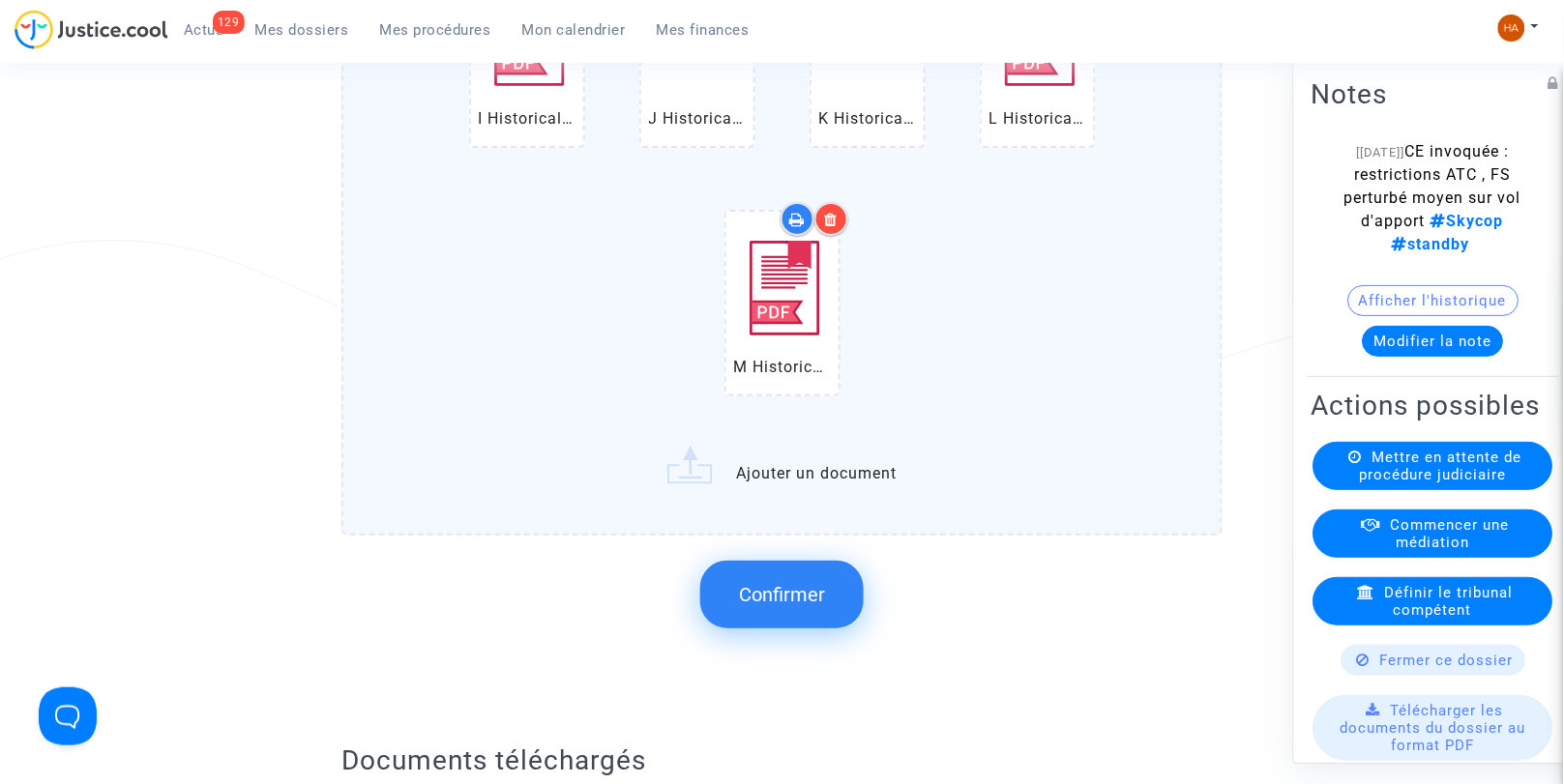
click at [0, 0] on input "Historical (LIS) Lisbon Humberto Delgado Airport Departures.pdf B Historical (L…" at bounding box center [0, 0] width 0 height 0
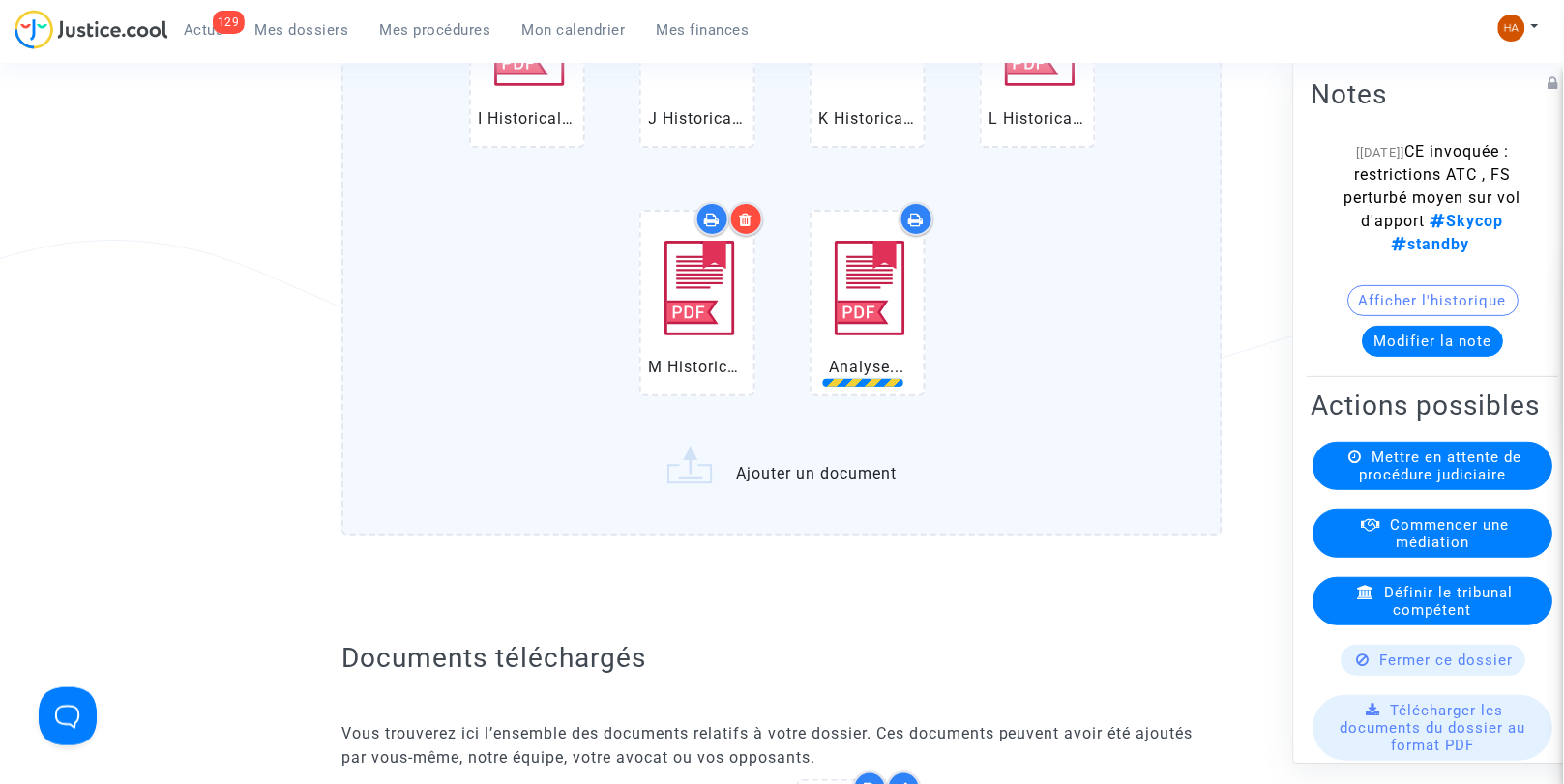
click at [0, 0] on input "Historical (LIS) Lisbon Humberto Delgado Airport Departures.pdf B Historical (L…" at bounding box center [0, 0] width 0 height 0
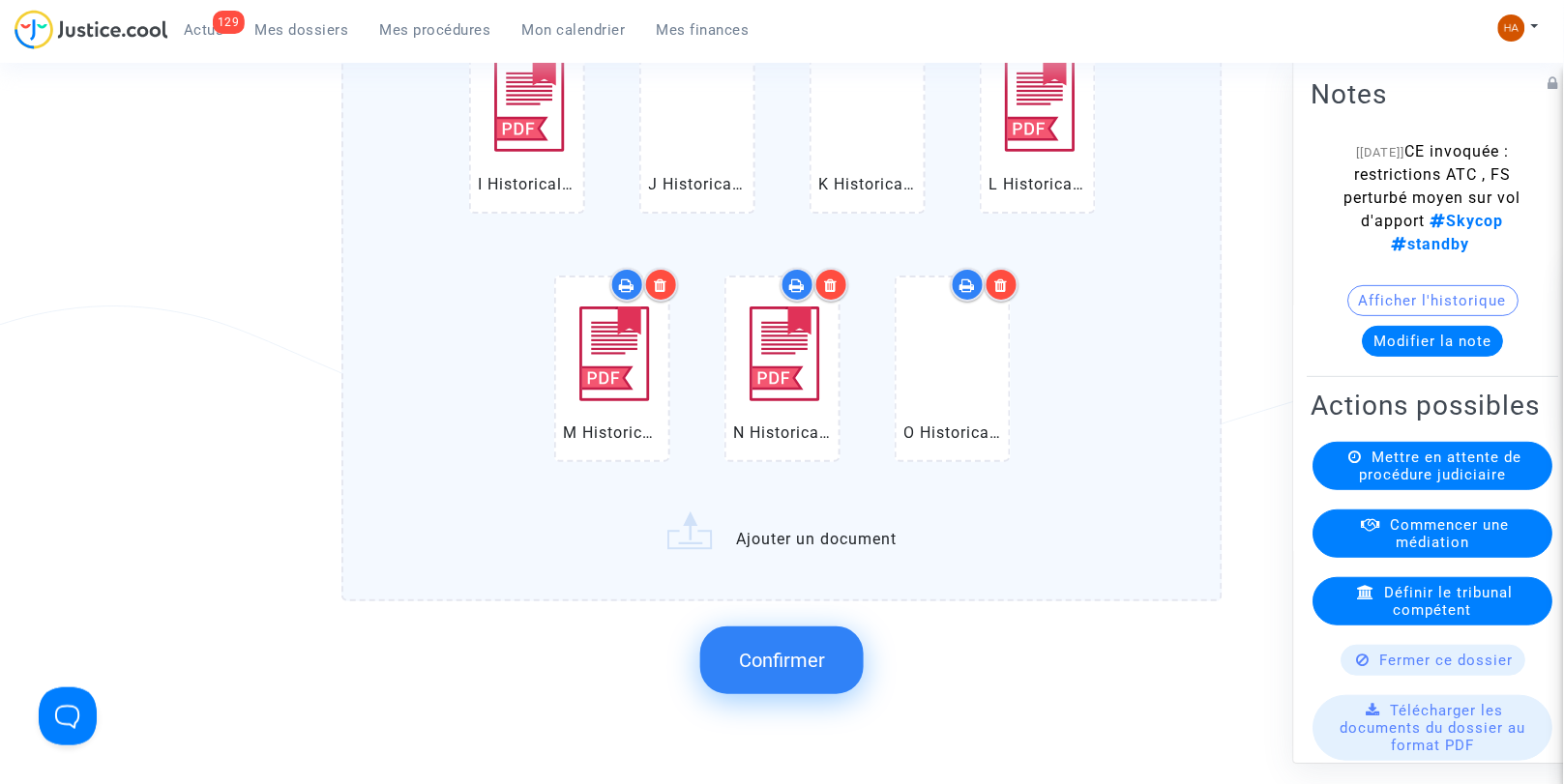
scroll to position [1939, 0]
click at [776, 654] on span "Confirmer" at bounding box center [782, 659] width 87 height 24
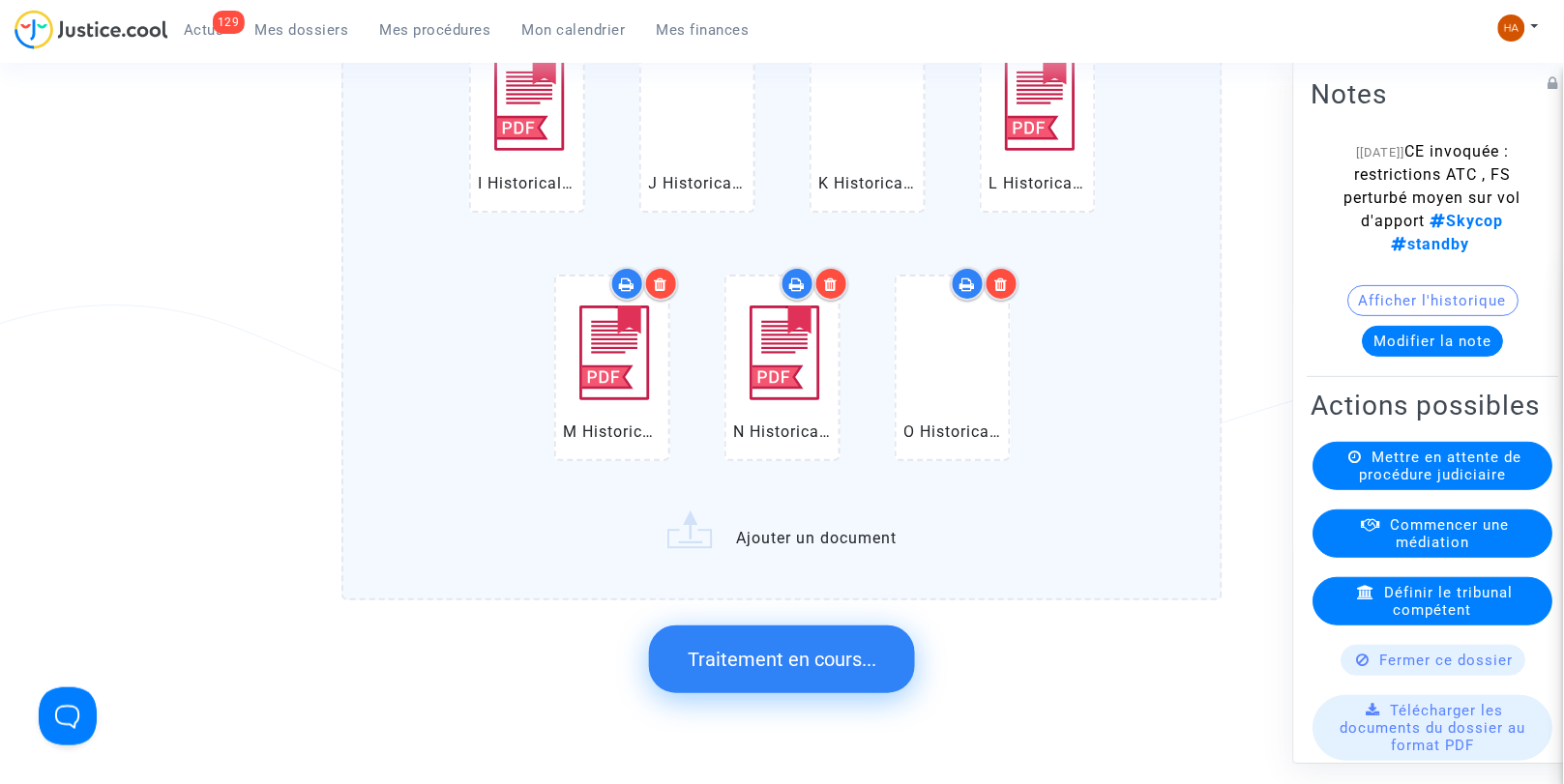
scroll to position [0, 0]
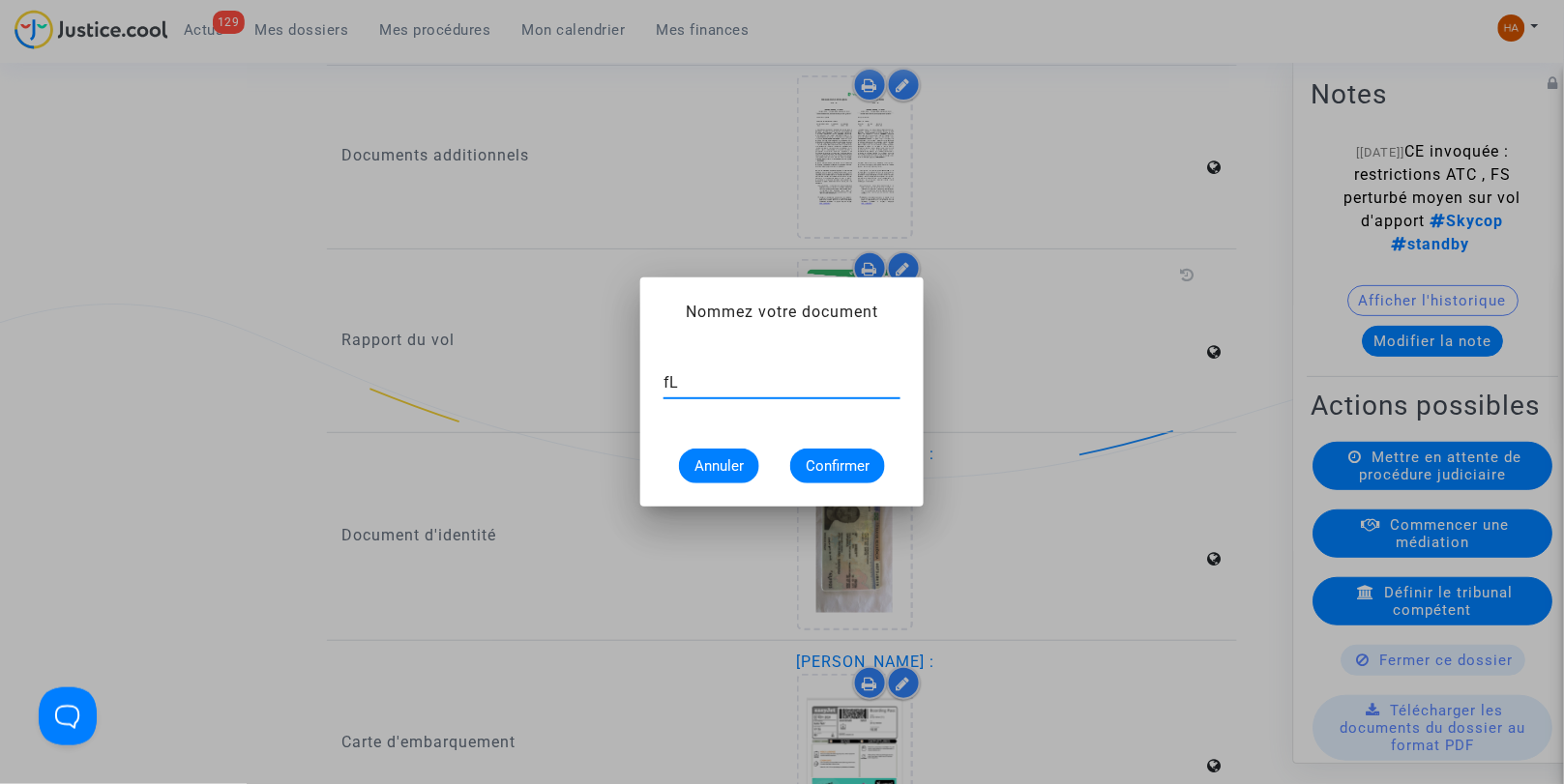
type input "f"
type input "Flightstats Aéroport de Lisbonne 4 novembre 2024"
click at [844, 460] on span "Confirmer" at bounding box center [838, 467] width 64 height 18
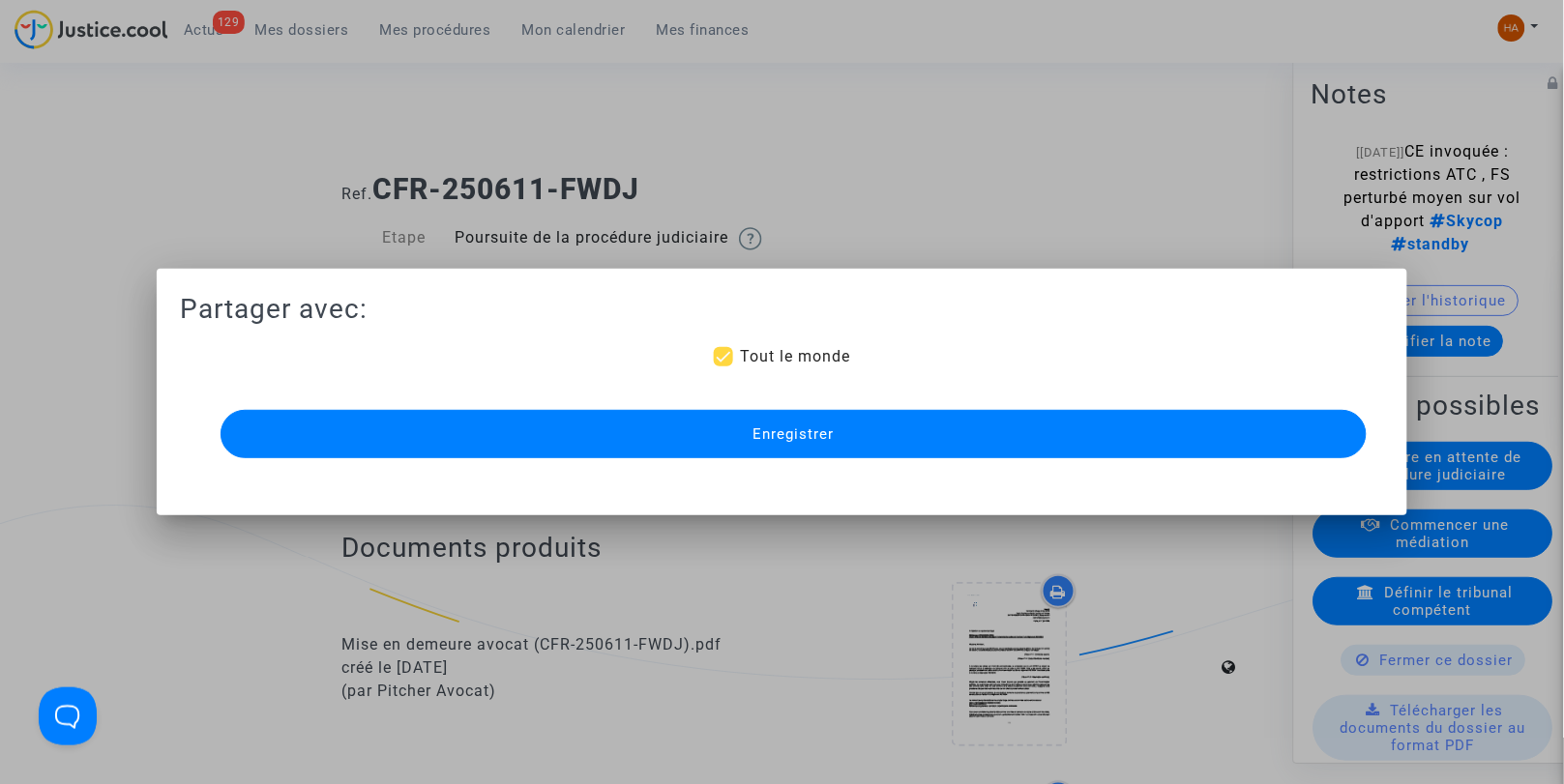
scroll to position [1939, 0]
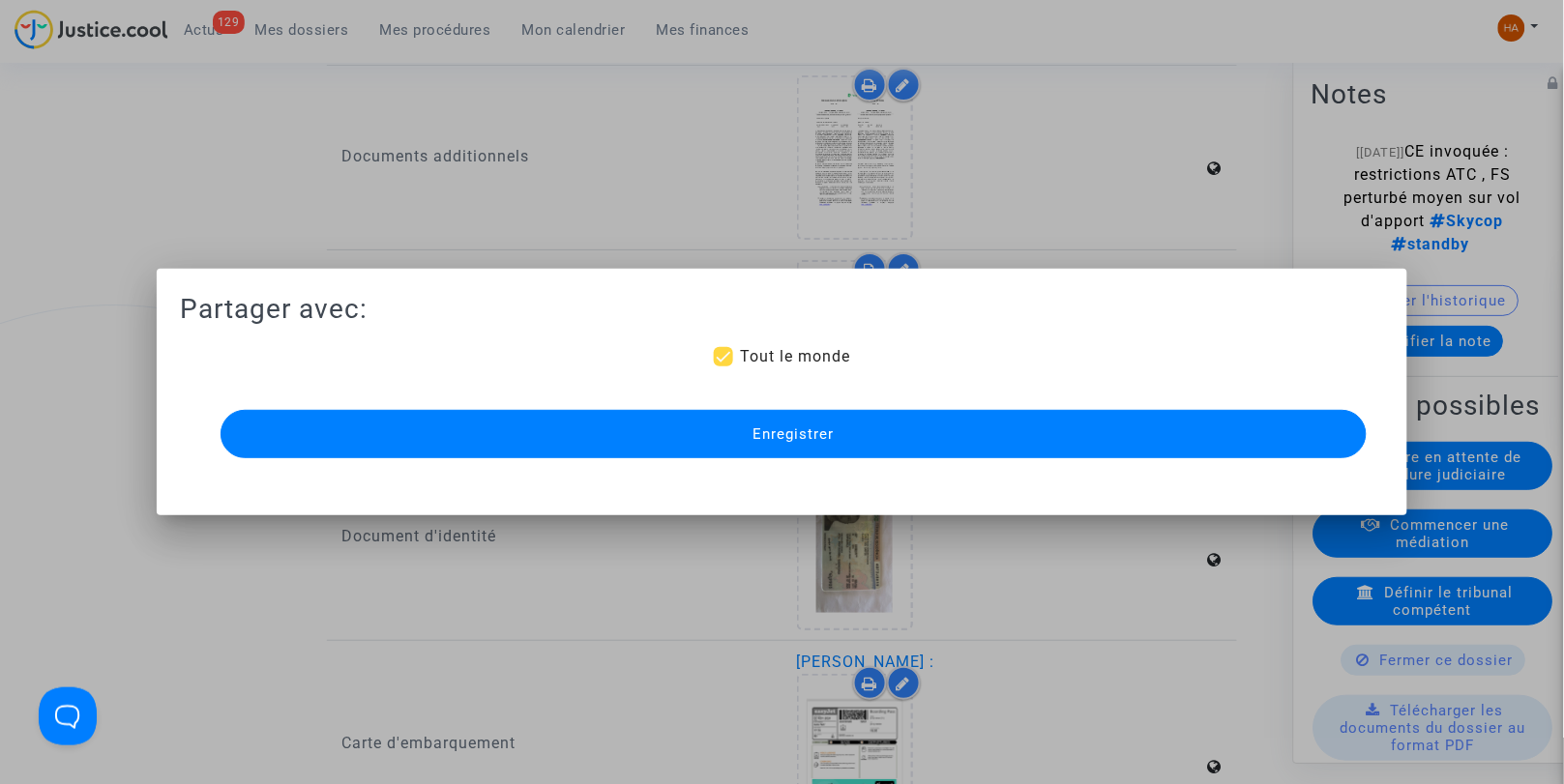
click at [782, 431] on span "Enregistrer" at bounding box center [794, 434] width 82 height 18
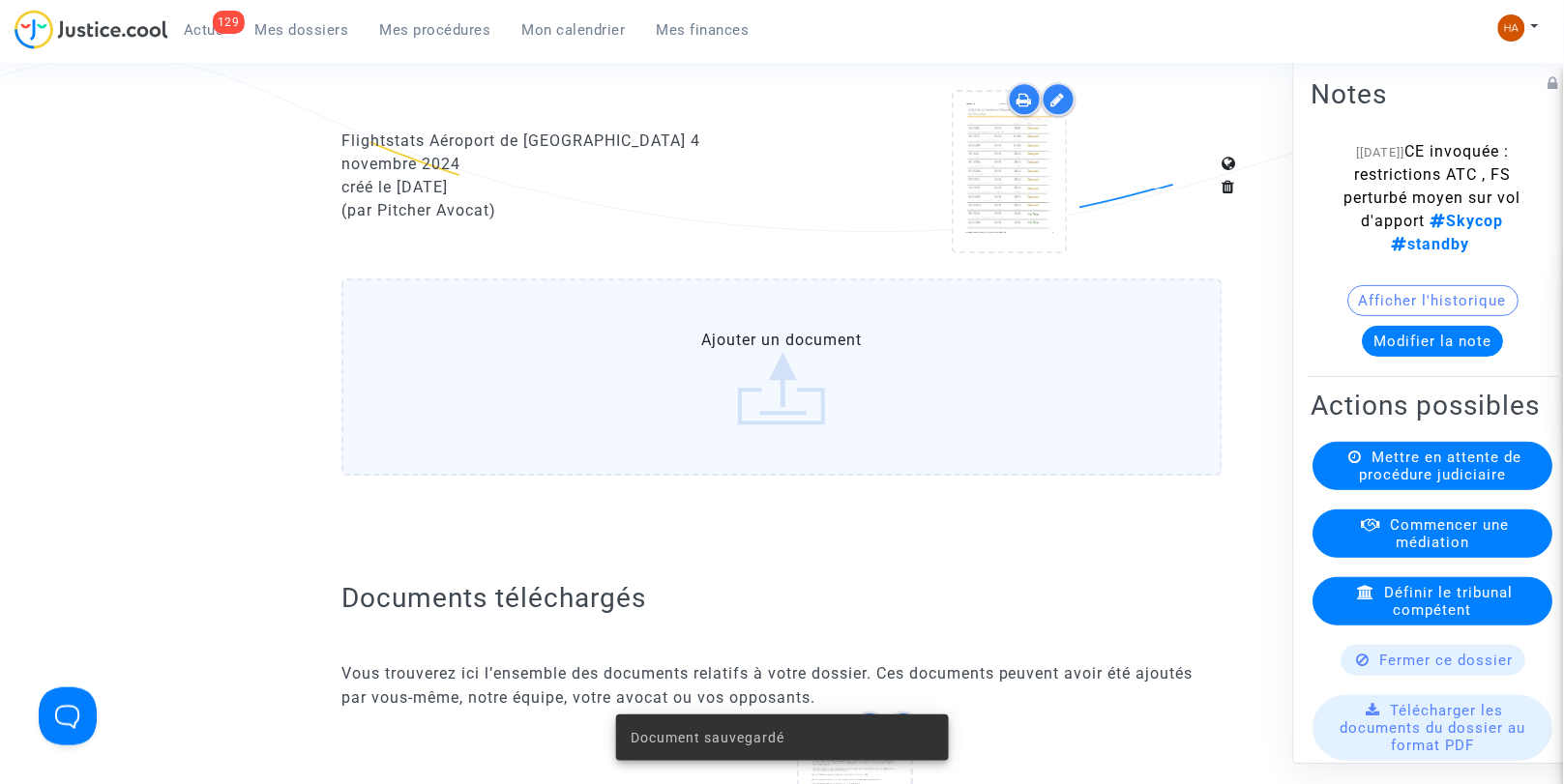
scroll to position [1319, 0]
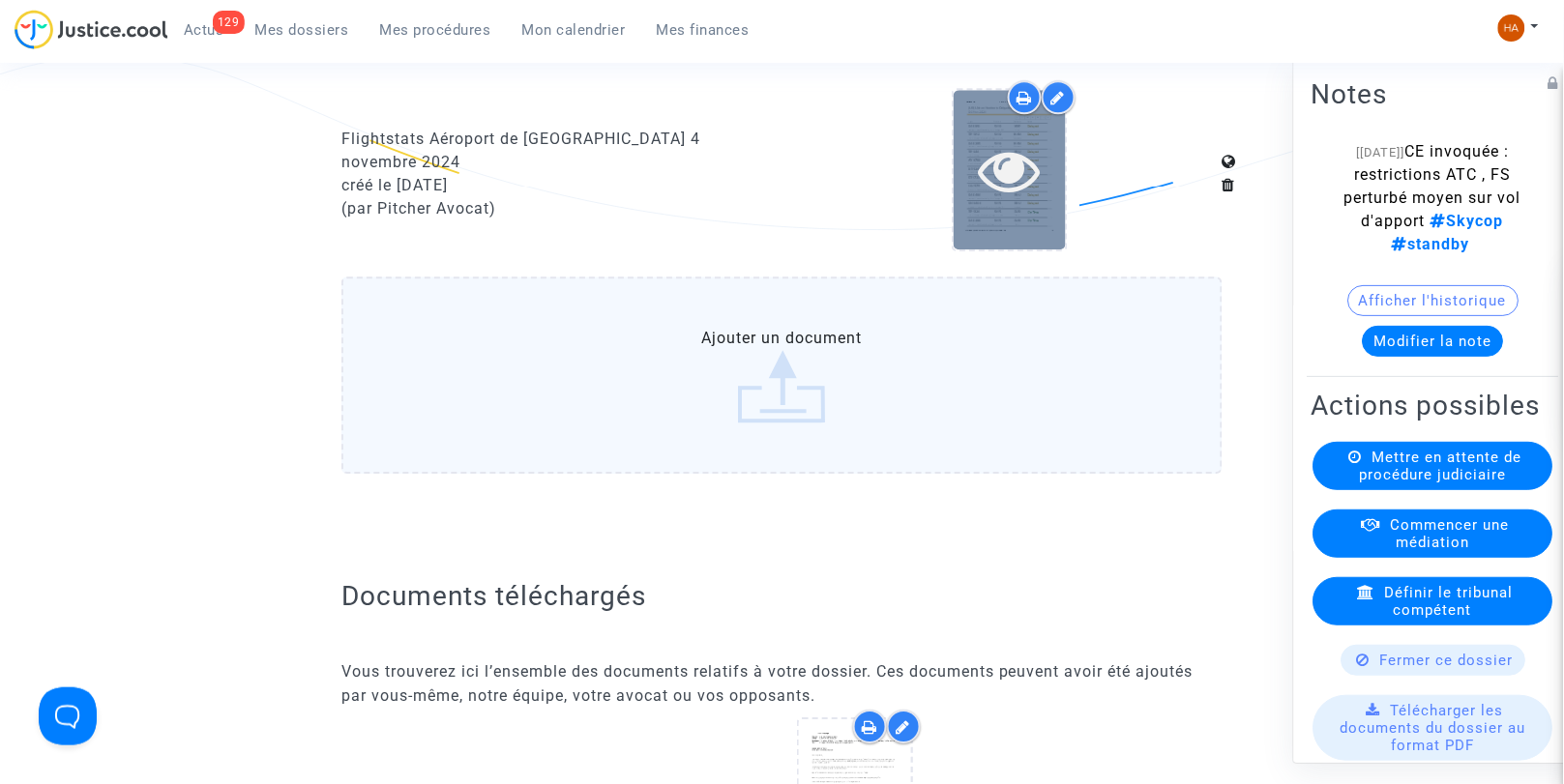
click at [1015, 227] on div at bounding box center [1010, 170] width 112 height 159
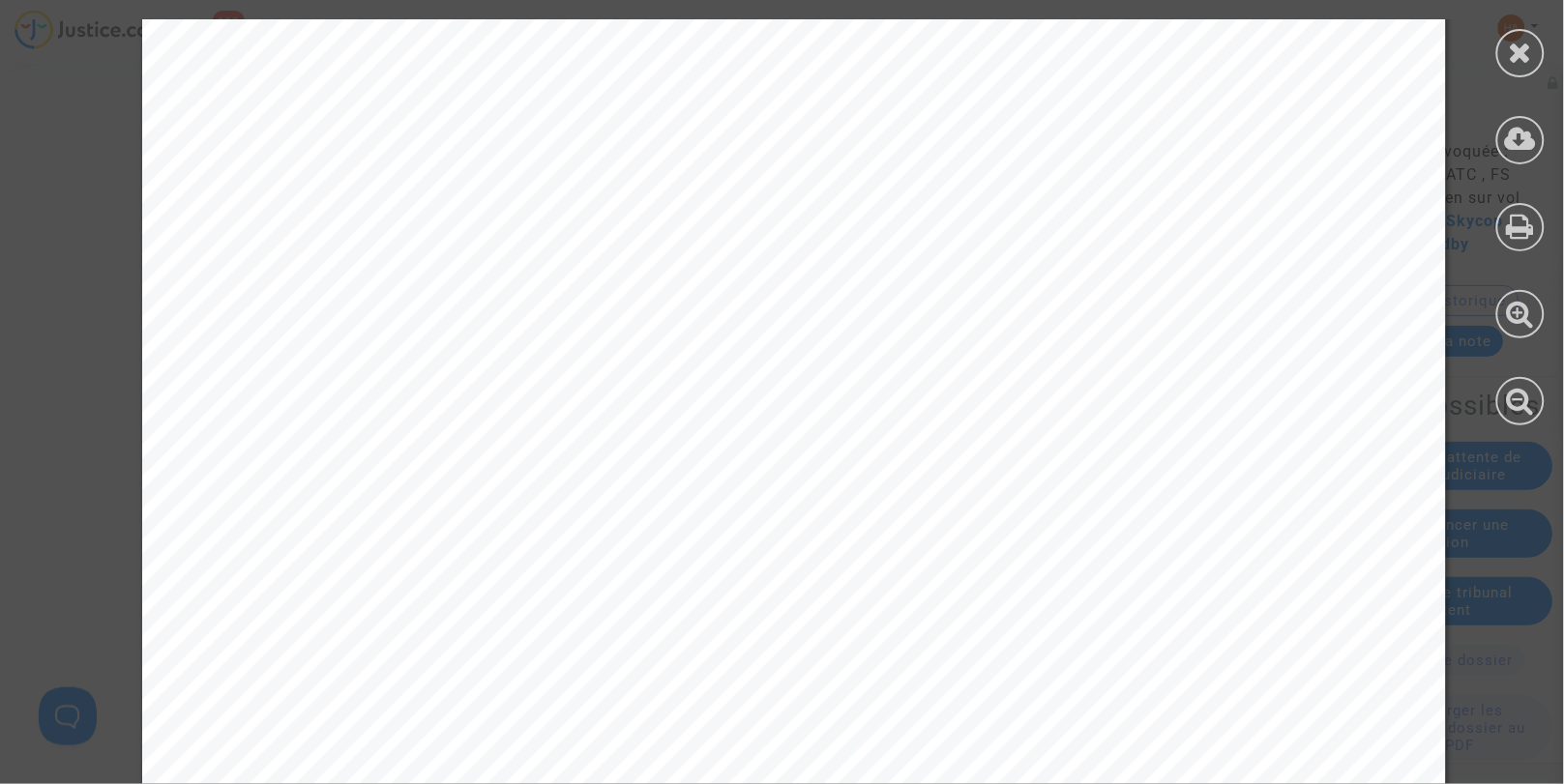
scroll to position [10369, 0]
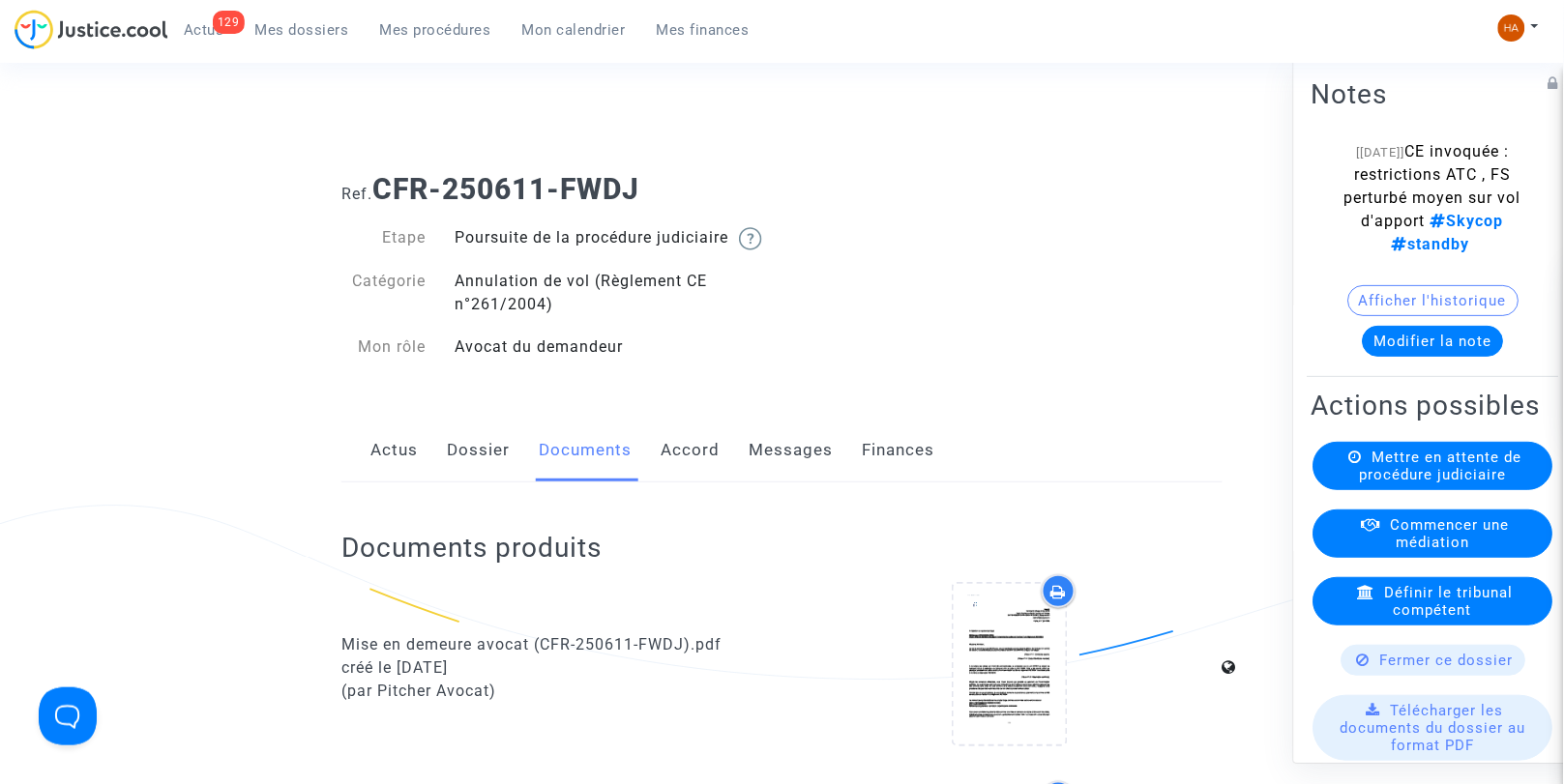
click at [291, 25] on span "Mes dossiers" at bounding box center [302, 30] width 93 height 18
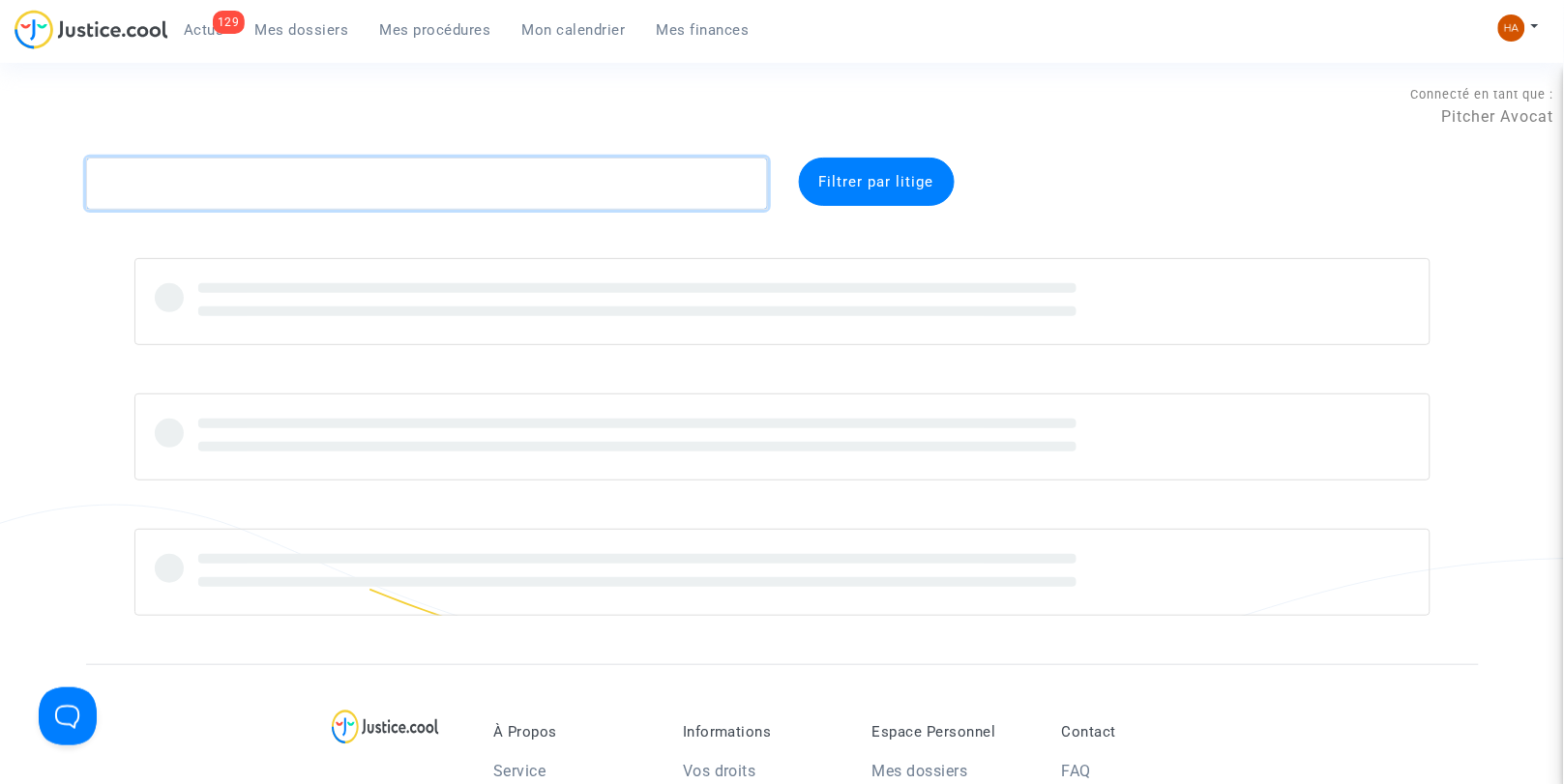
click at [146, 191] on textarea at bounding box center [428, 183] width 682 height 52
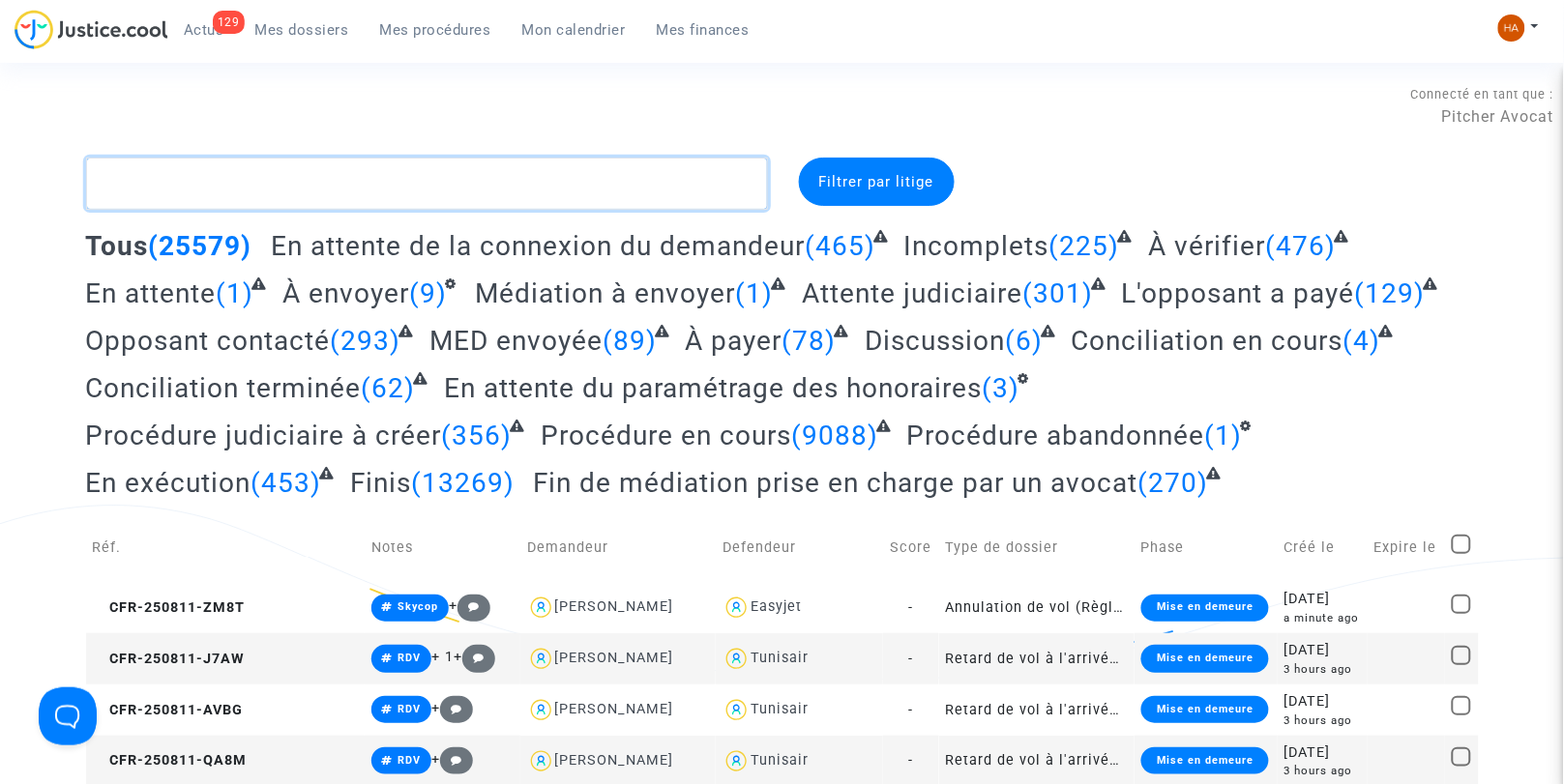
paste textarea "CFR-250612-CPQ9"
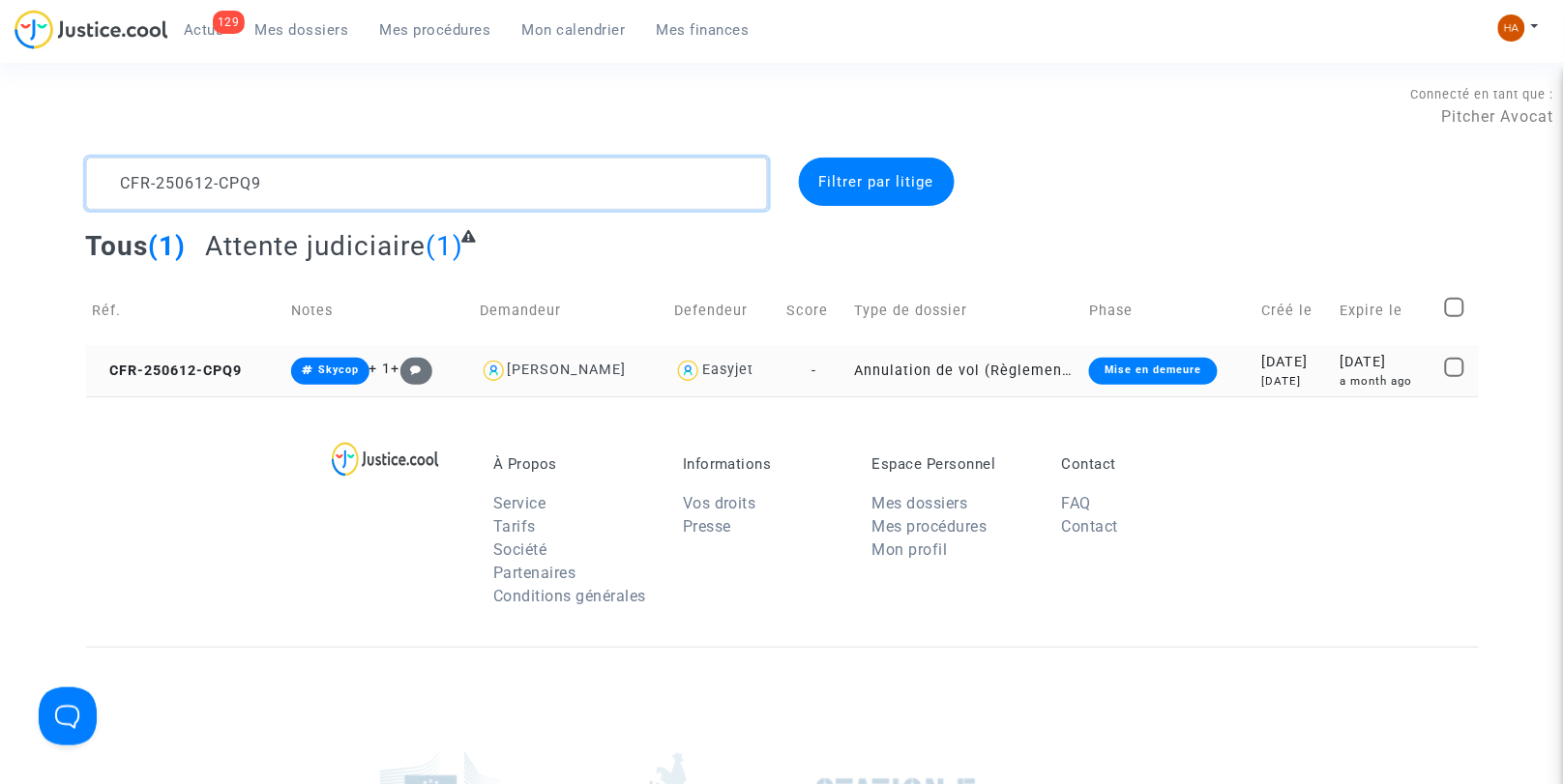
type textarea "CFR-250612-CPQ9"
click at [847, 364] on td "Annulation de vol (Règlement CE n°261/2004)" at bounding box center [964, 370] width 235 height 51
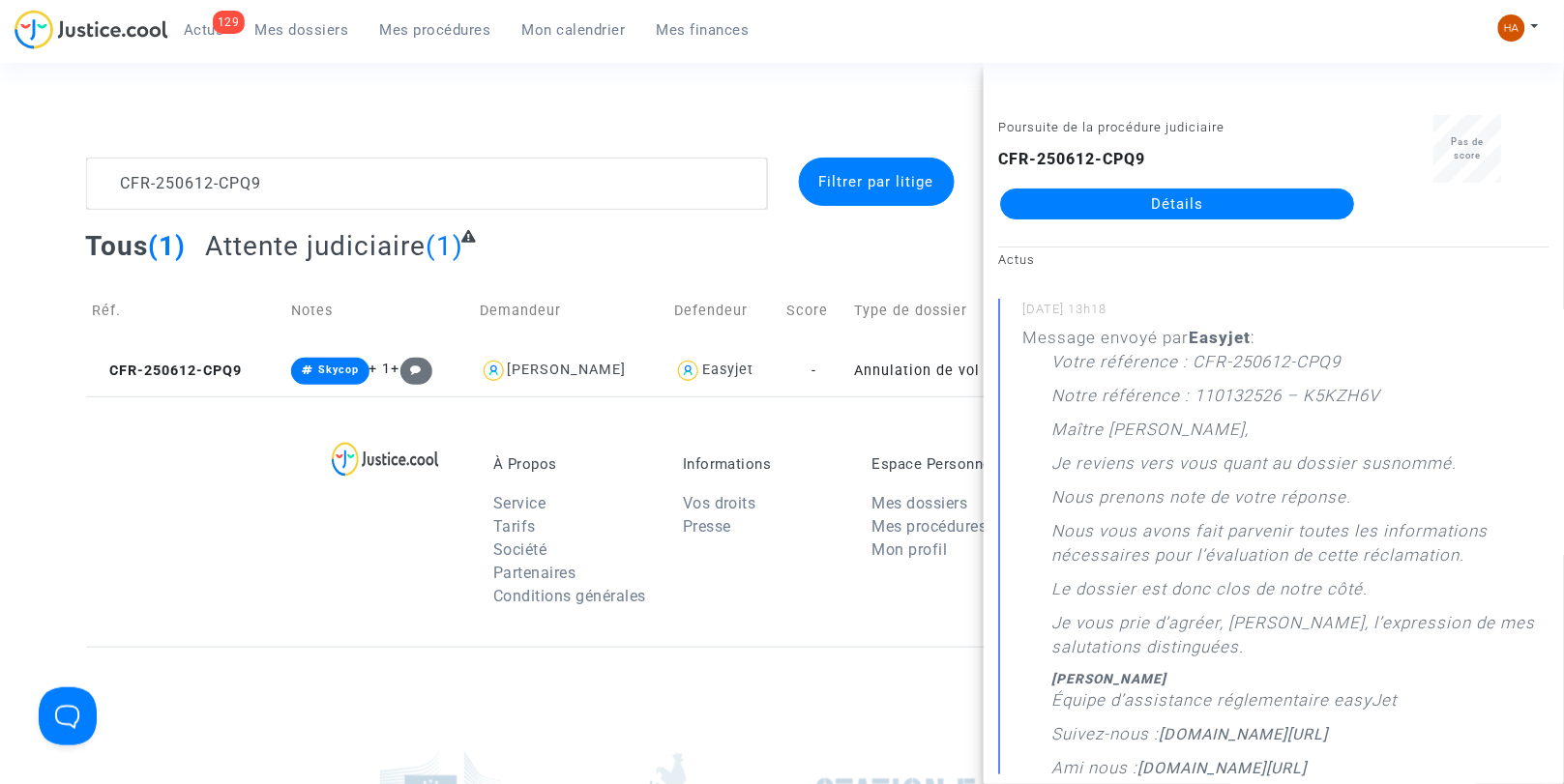
click at [1104, 206] on link "Détails" at bounding box center [1178, 203] width 354 height 30
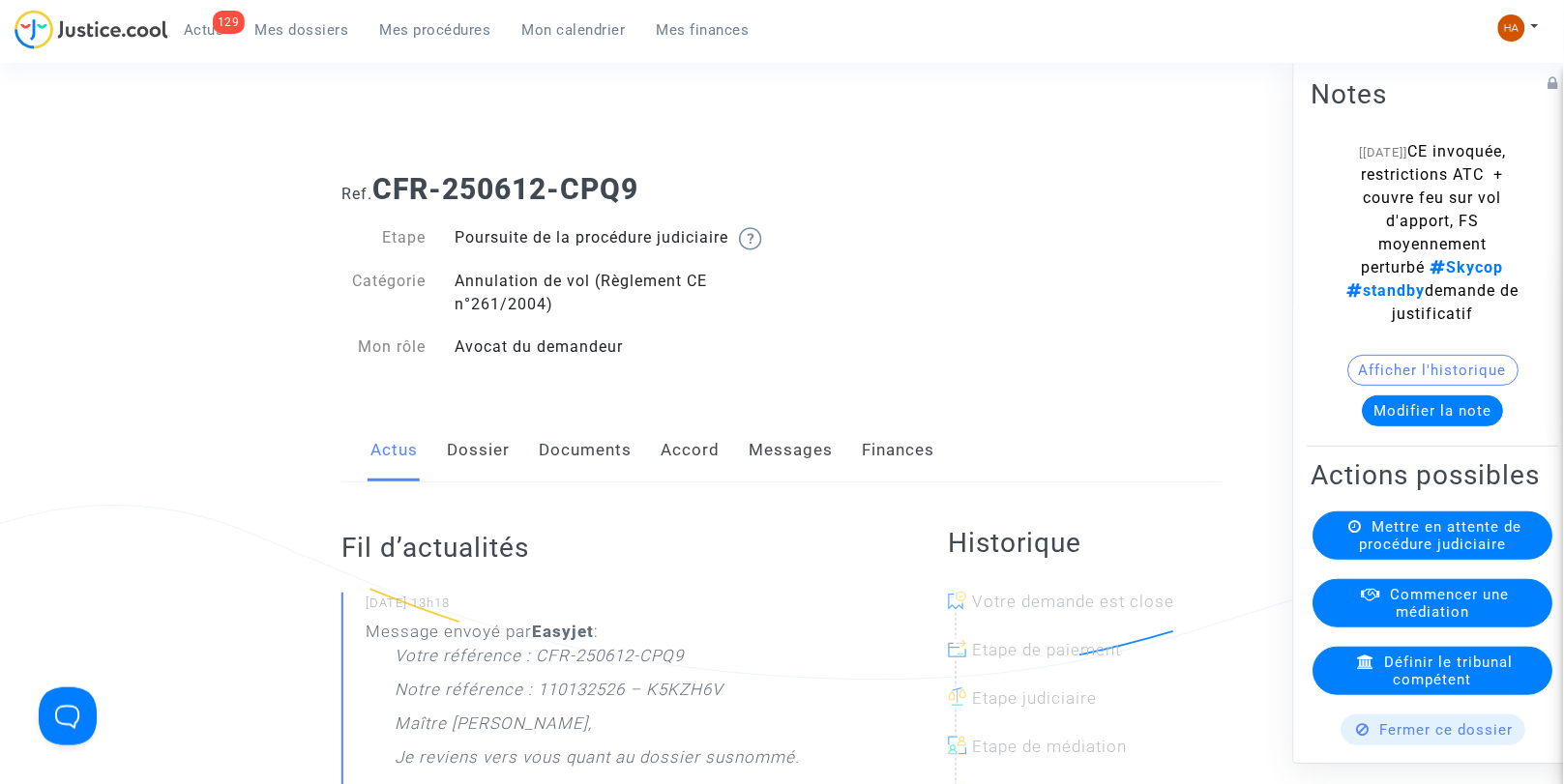
click at [559, 457] on link "Documents" at bounding box center [585, 450] width 92 height 64
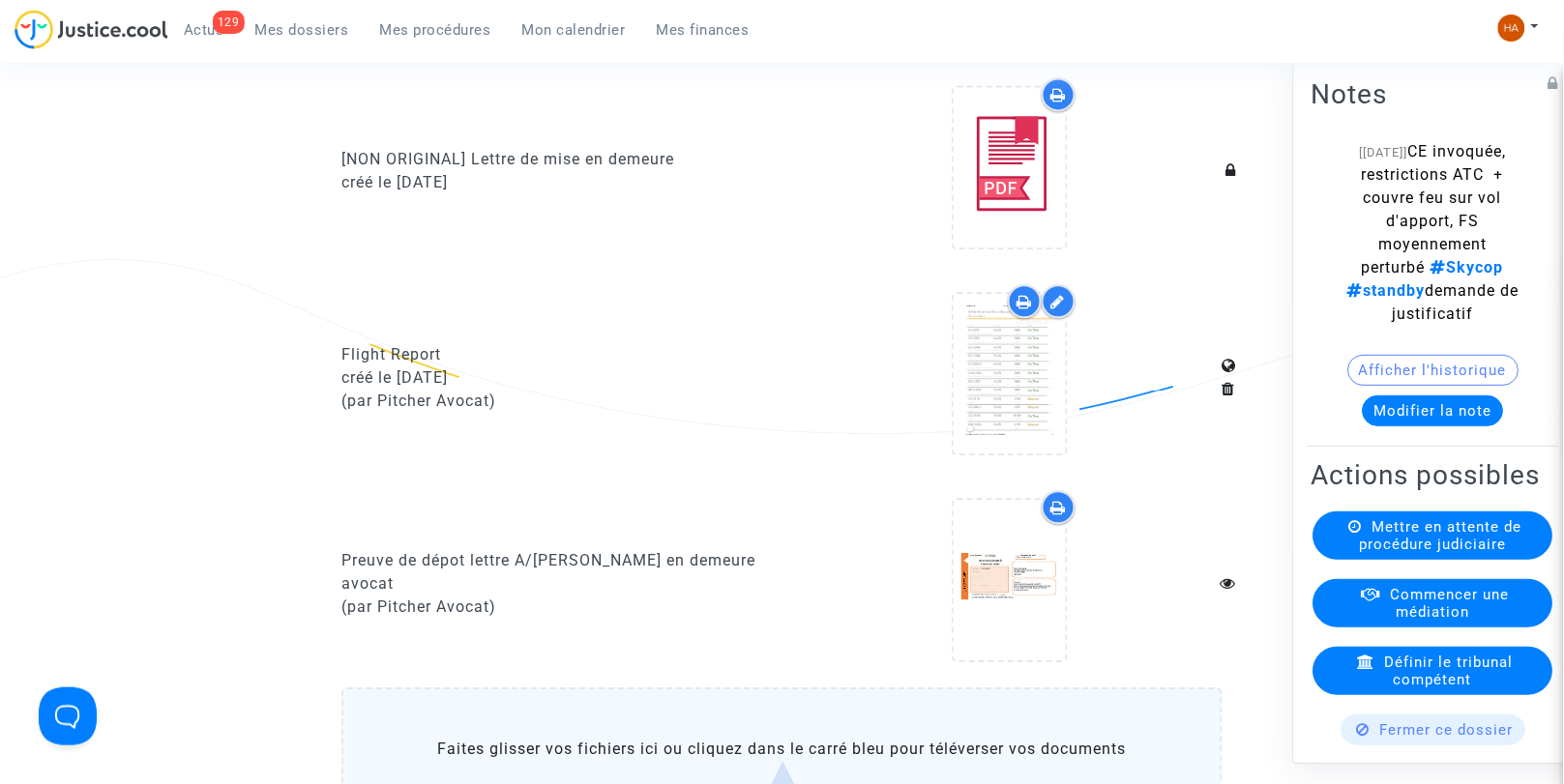
scroll to position [1110, 0]
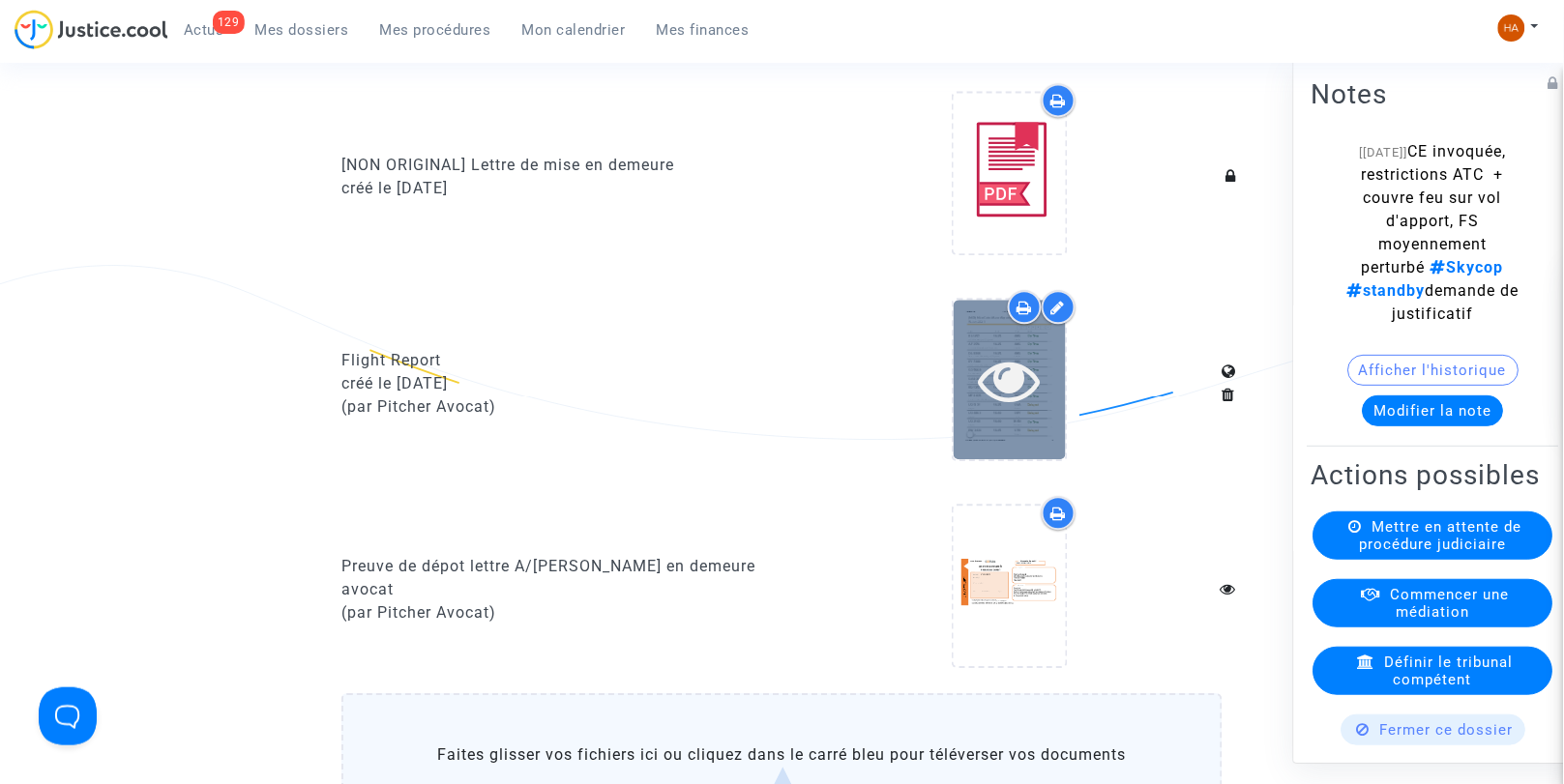
click at [999, 411] on icon at bounding box center [1010, 379] width 63 height 62
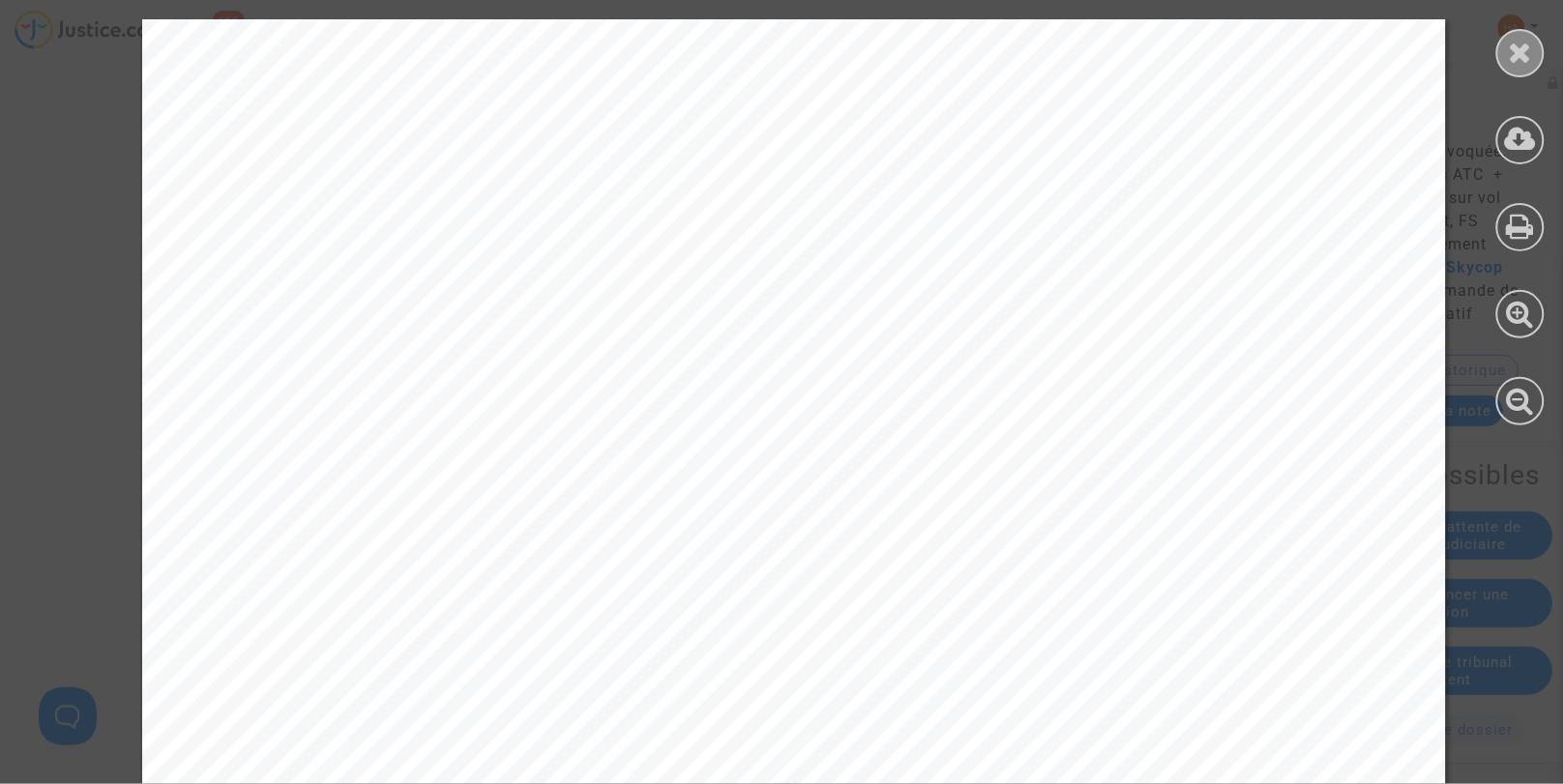
click at [1519, 63] on icon at bounding box center [1521, 52] width 25 height 29
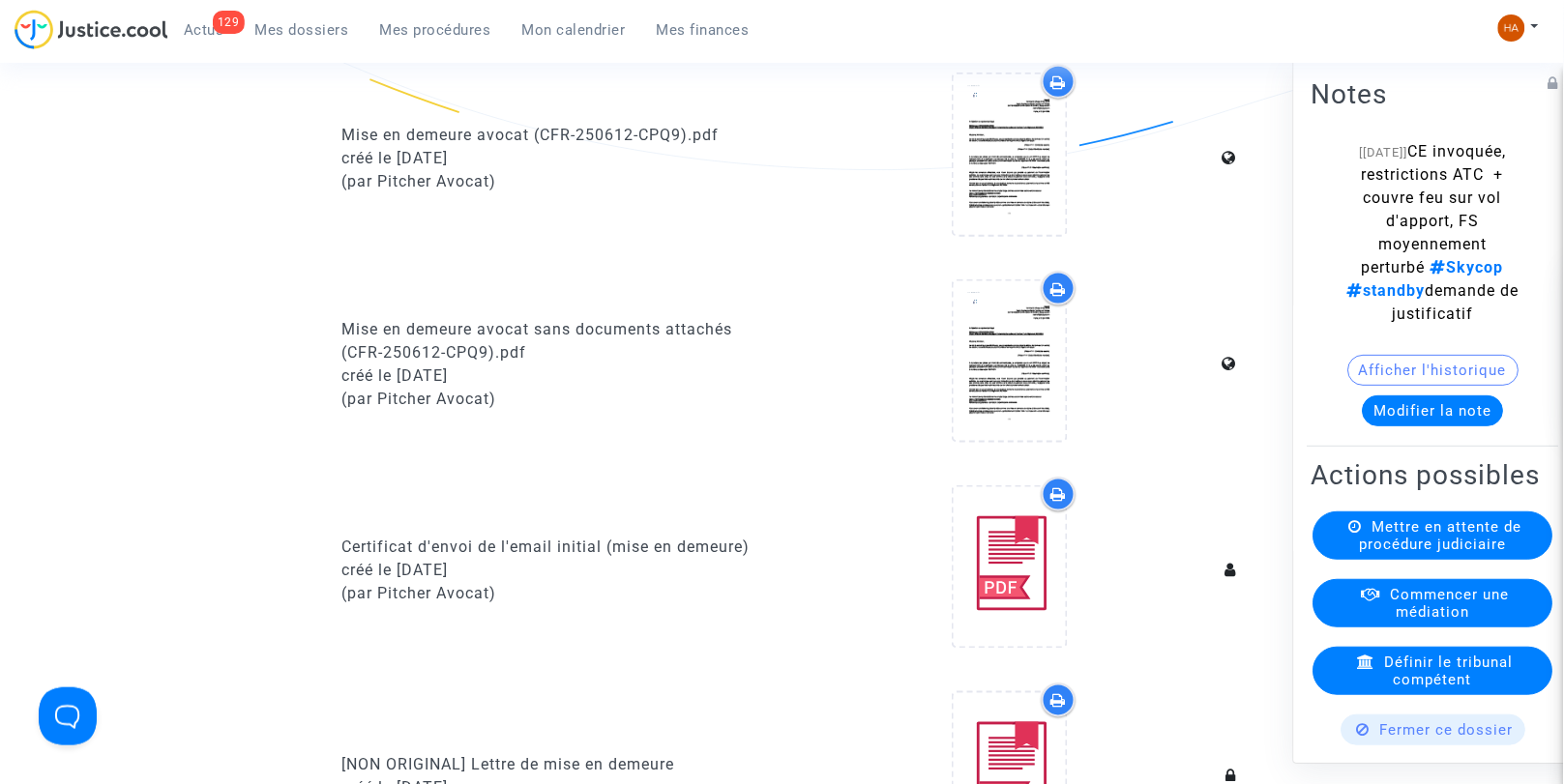
scroll to position [0, 0]
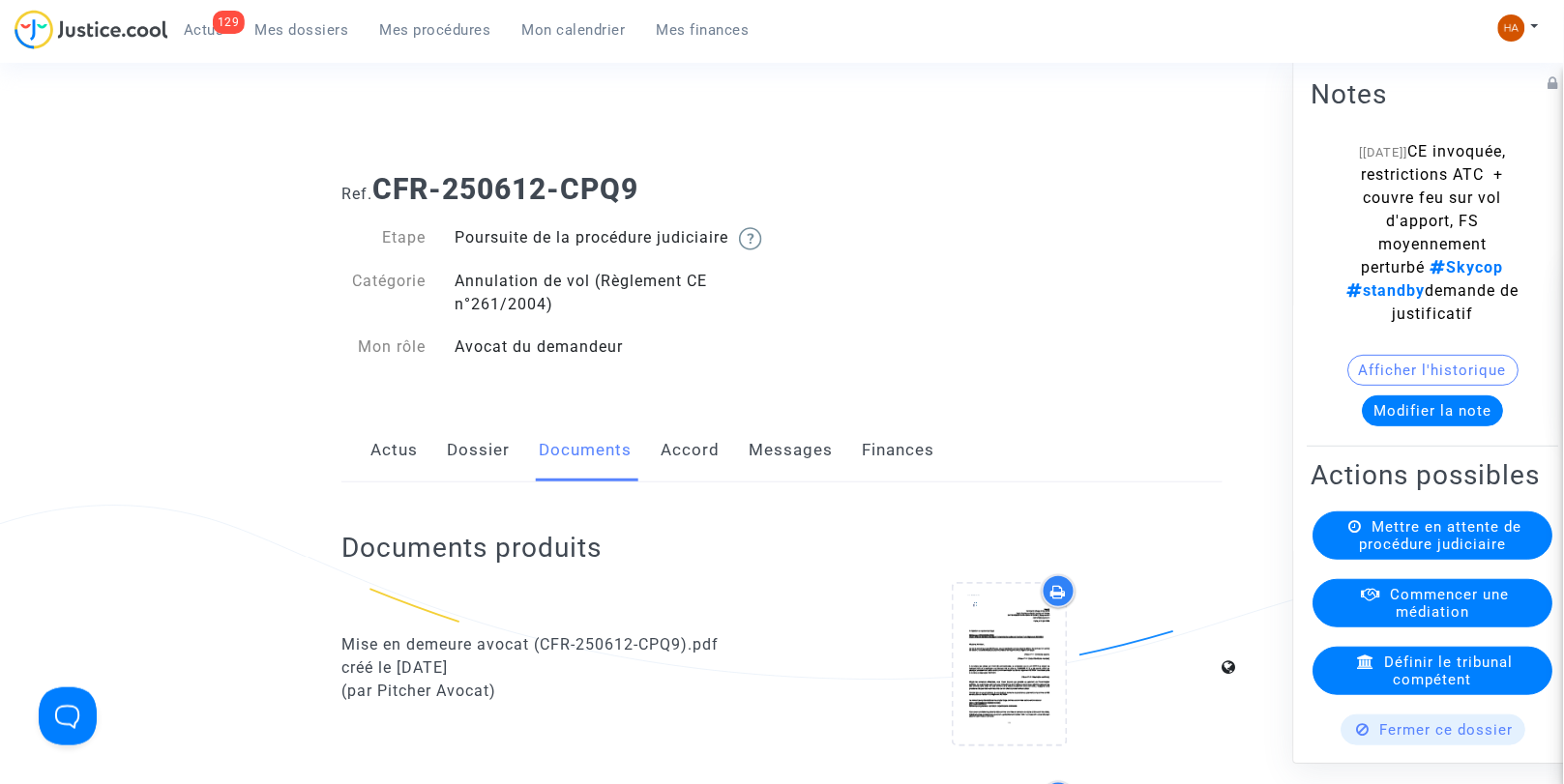
click at [458, 478] on link "Dossier" at bounding box center [479, 450] width 63 height 64
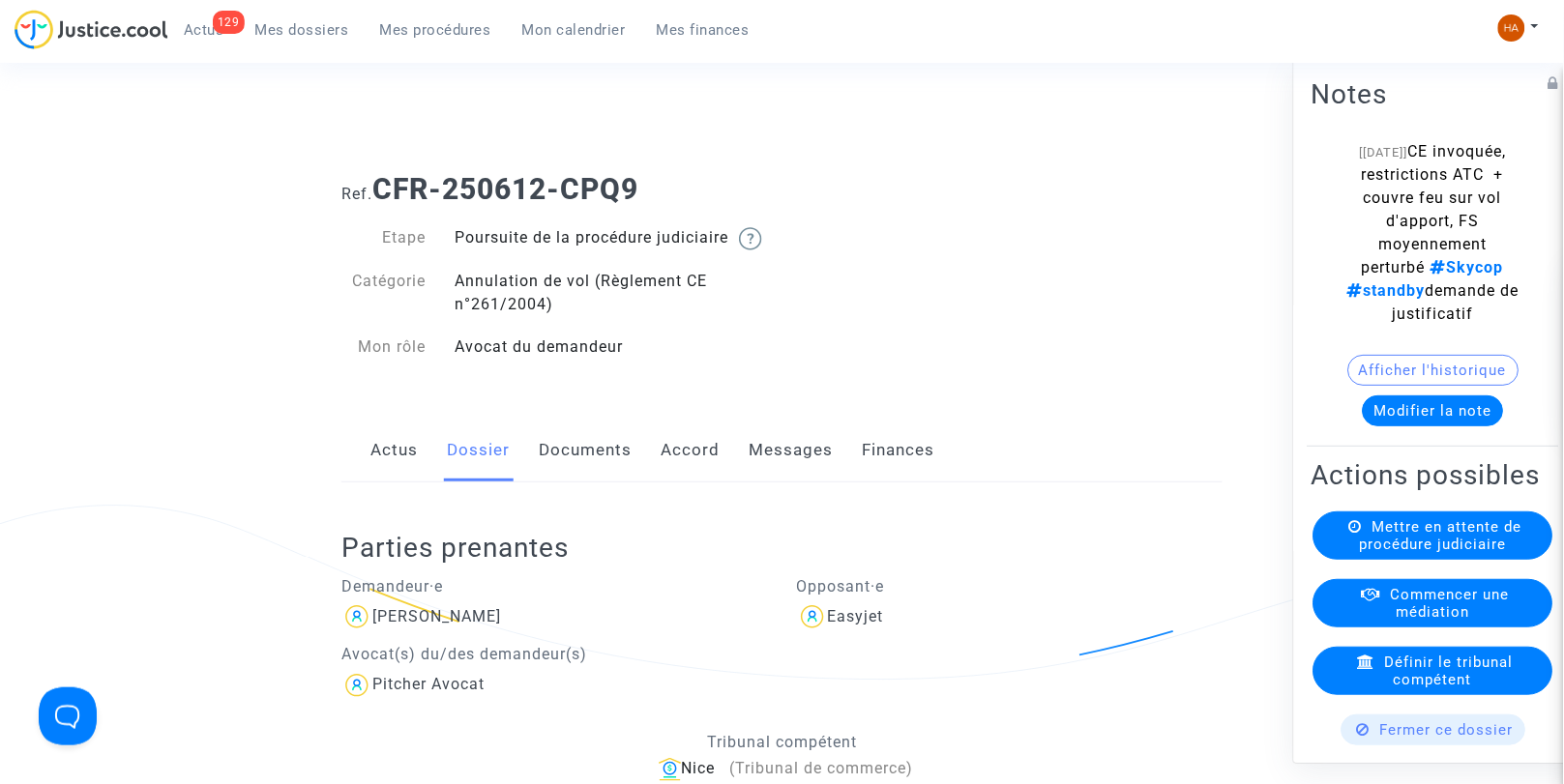
click at [595, 482] on link "Documents" at bounding box center [585, 450] width 92 height 64
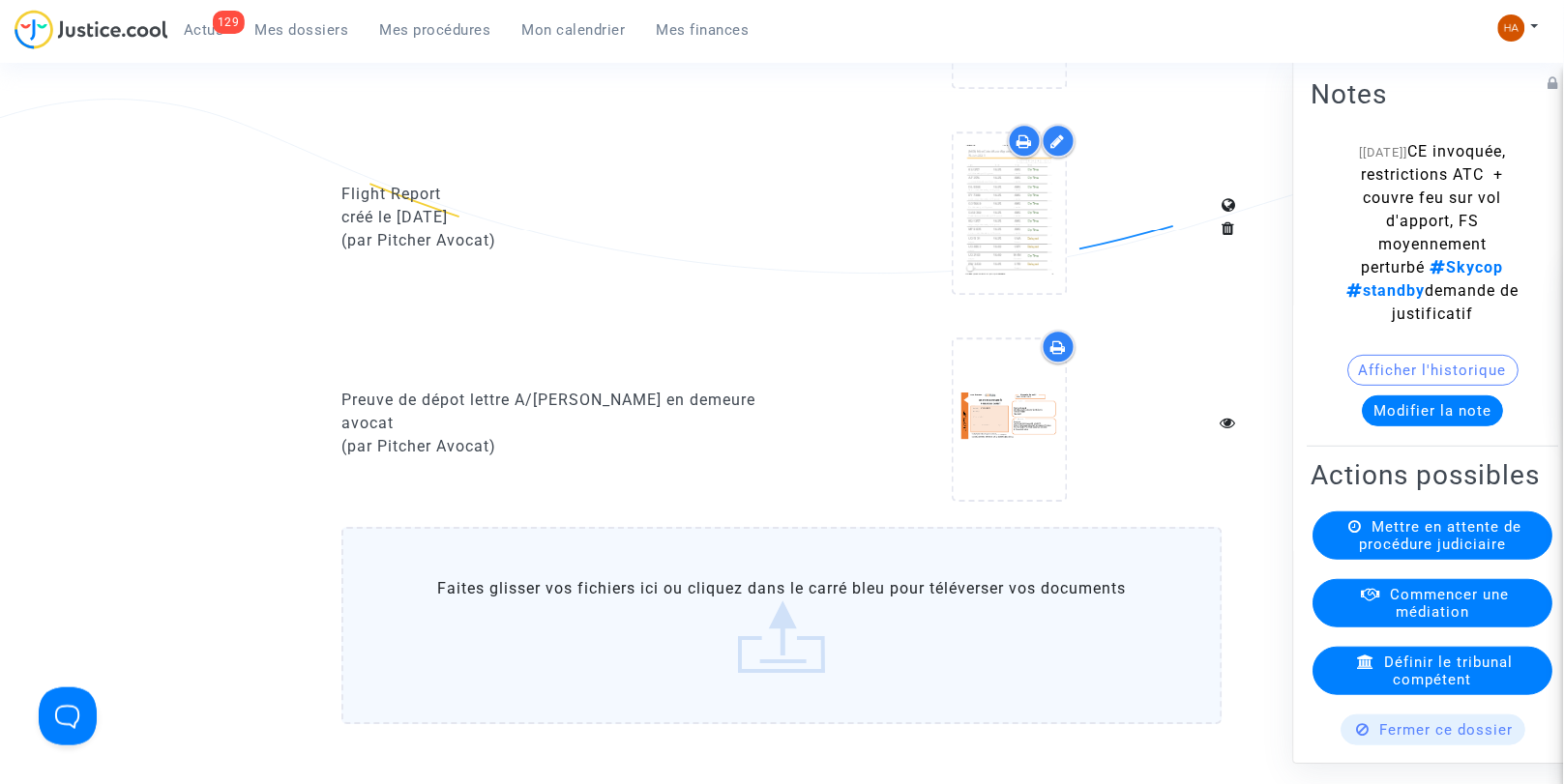
scroll to position [1277, 0]
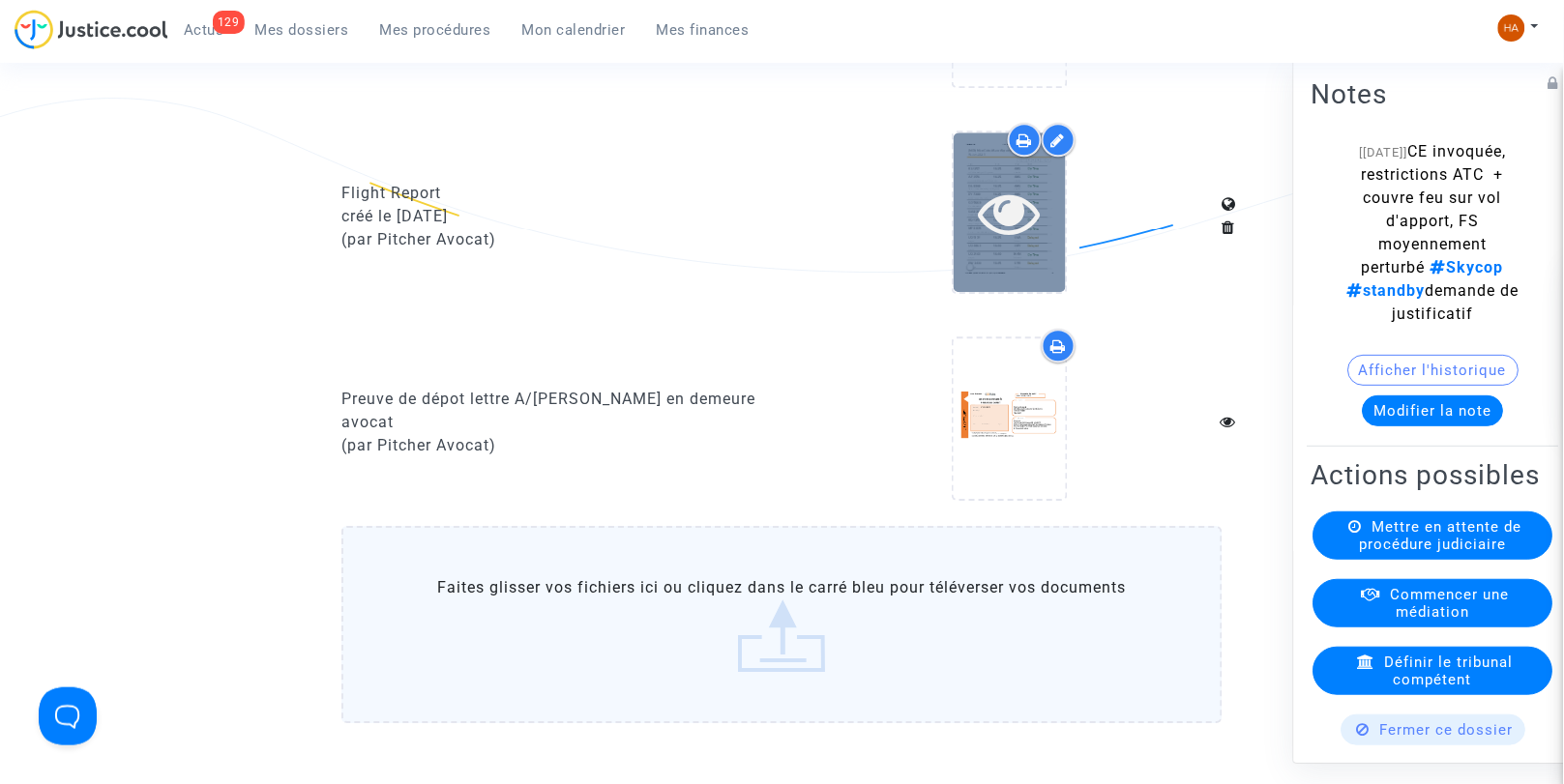
click at [1002, 263] on div at bounding box center [1010, 212] width 112 height 159
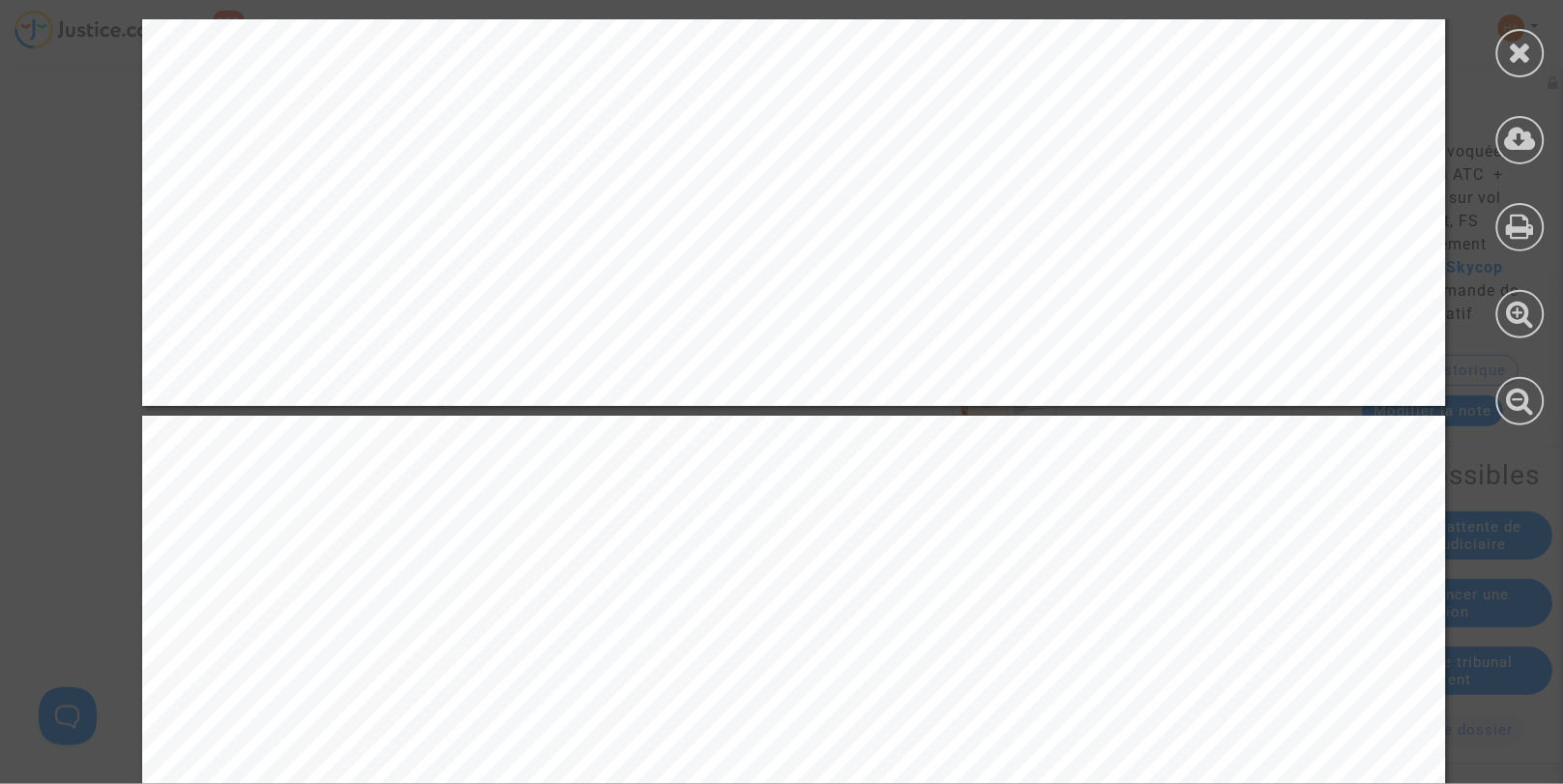
scroll to position [1457, 0]
click at [1512, 63] on icon at bounding box center [1521, 52] width 25 height 29
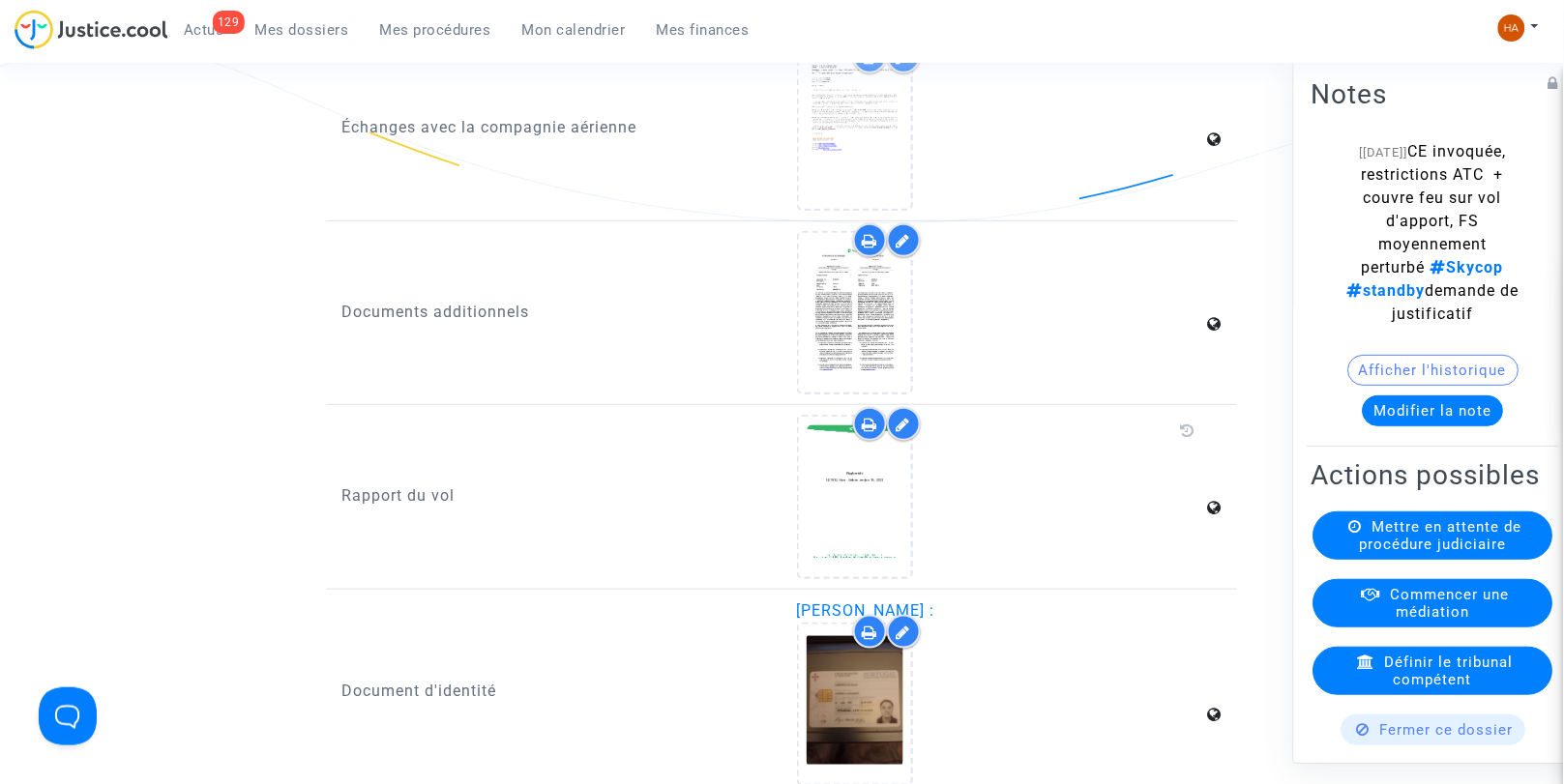
scroll to position [2196, 0]
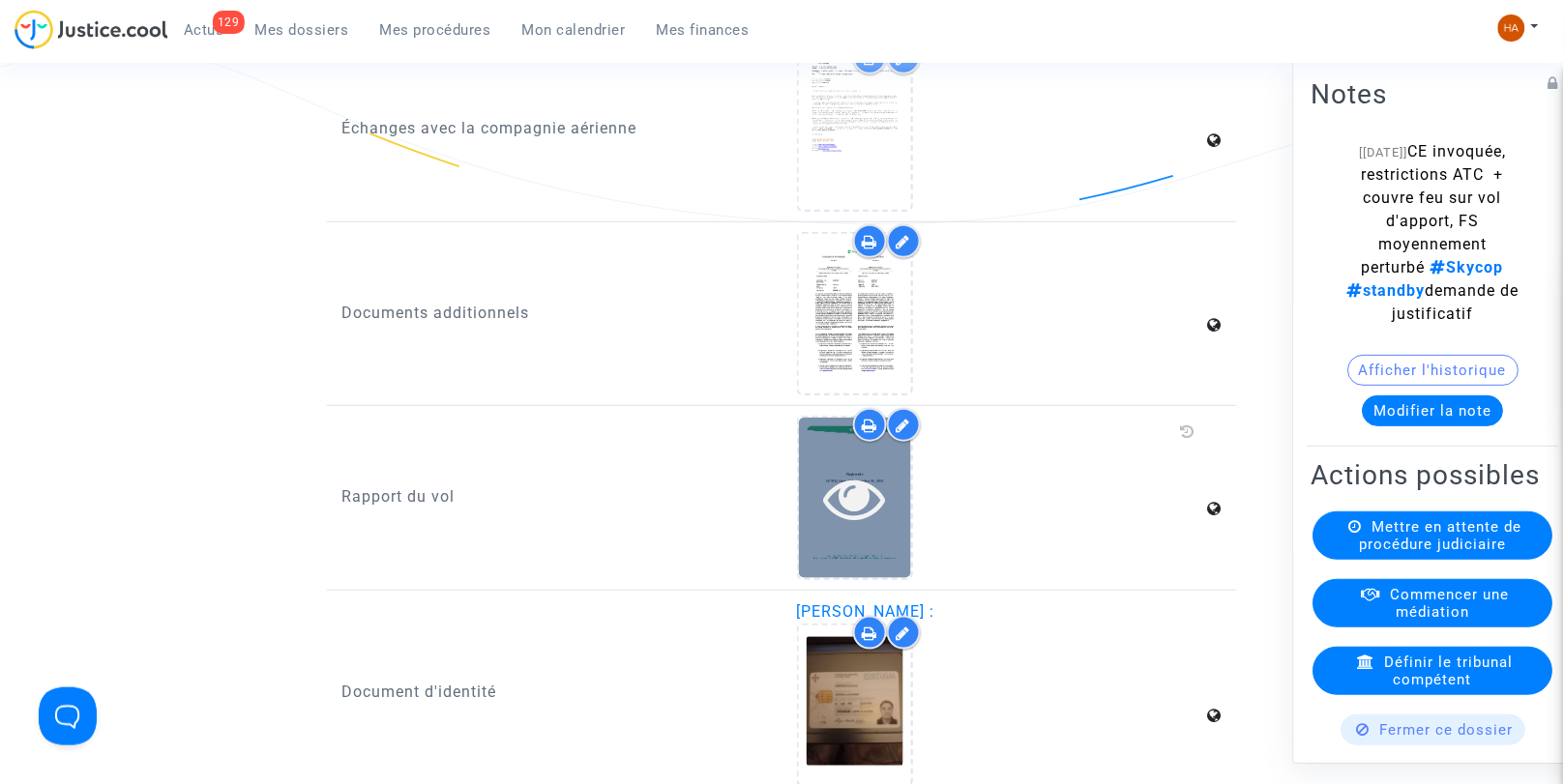
click at [826, 547] on div at bounding box center [855, 497] width 112 height 159
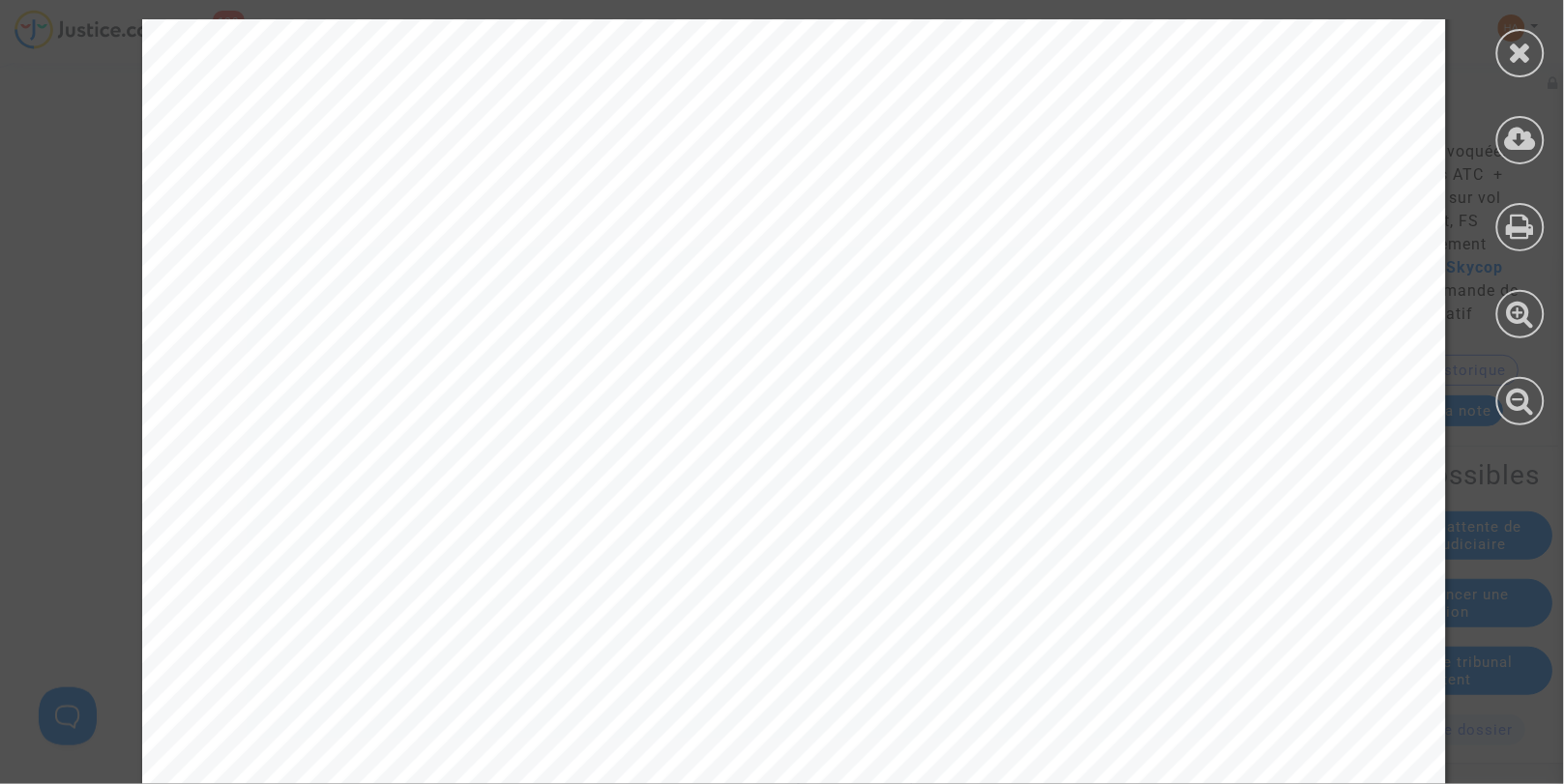
scroll to position [2905, 0]
drag, startPoint x: 1563, startPoint y: 122, endPoint x: 1567, endPoint y: 238, distance: 116.1
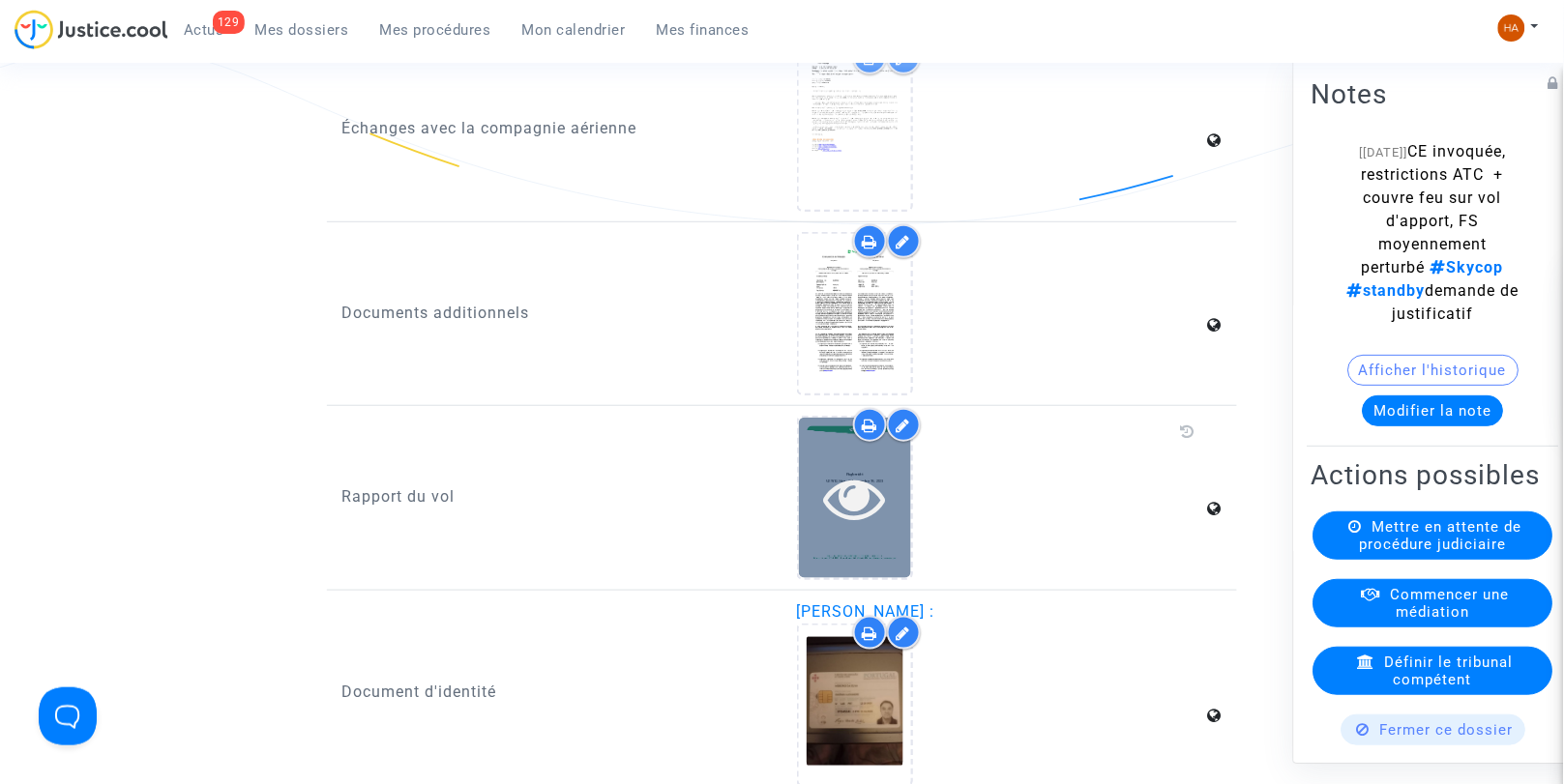
click at [856, 513] on icon at bounding box center [855, 497] width 63 height 62
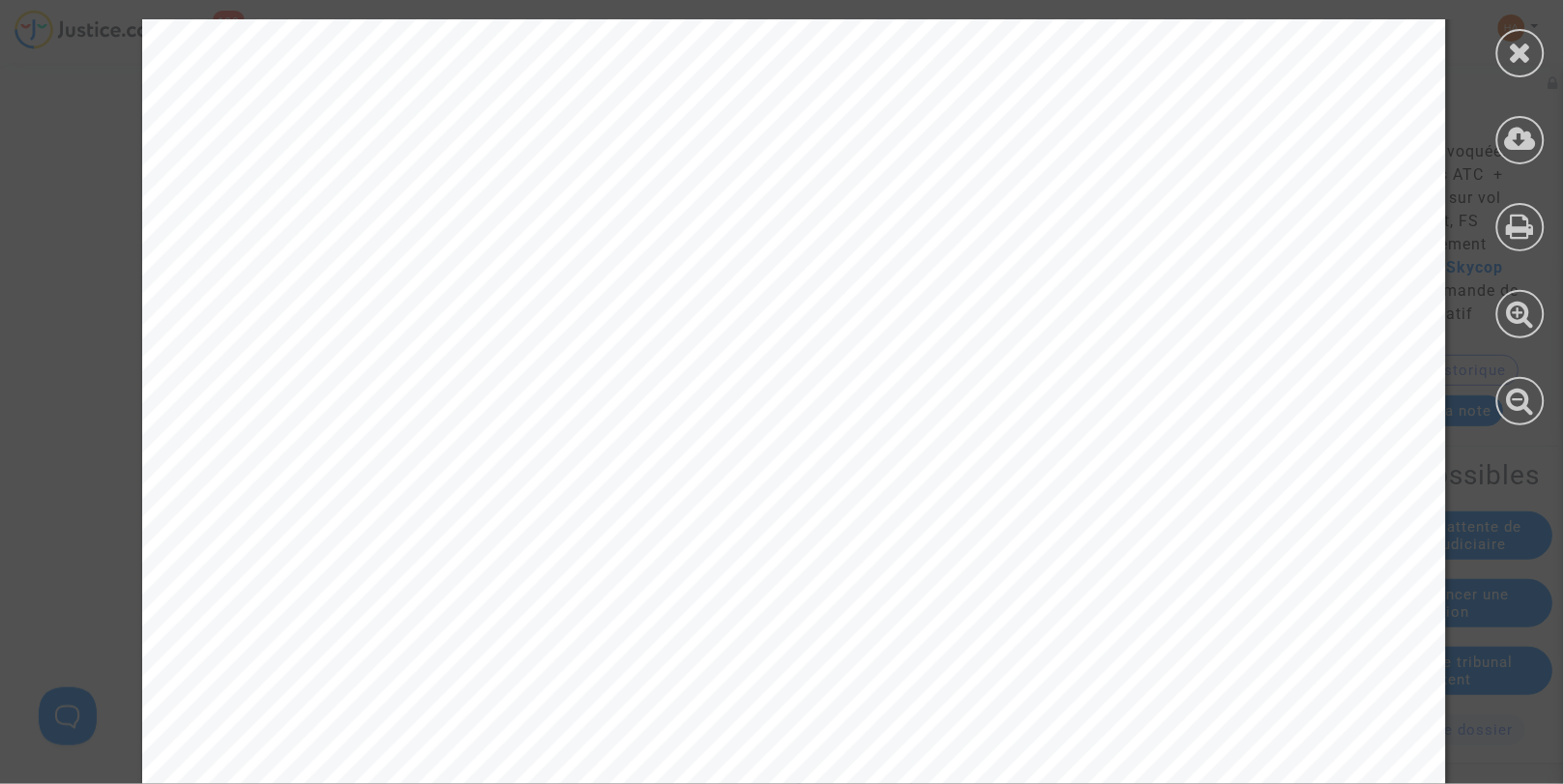
scroll to position [20655, 0]
click at [1505, 58] on div at bounding box center [1521, 53] width 48 height 48
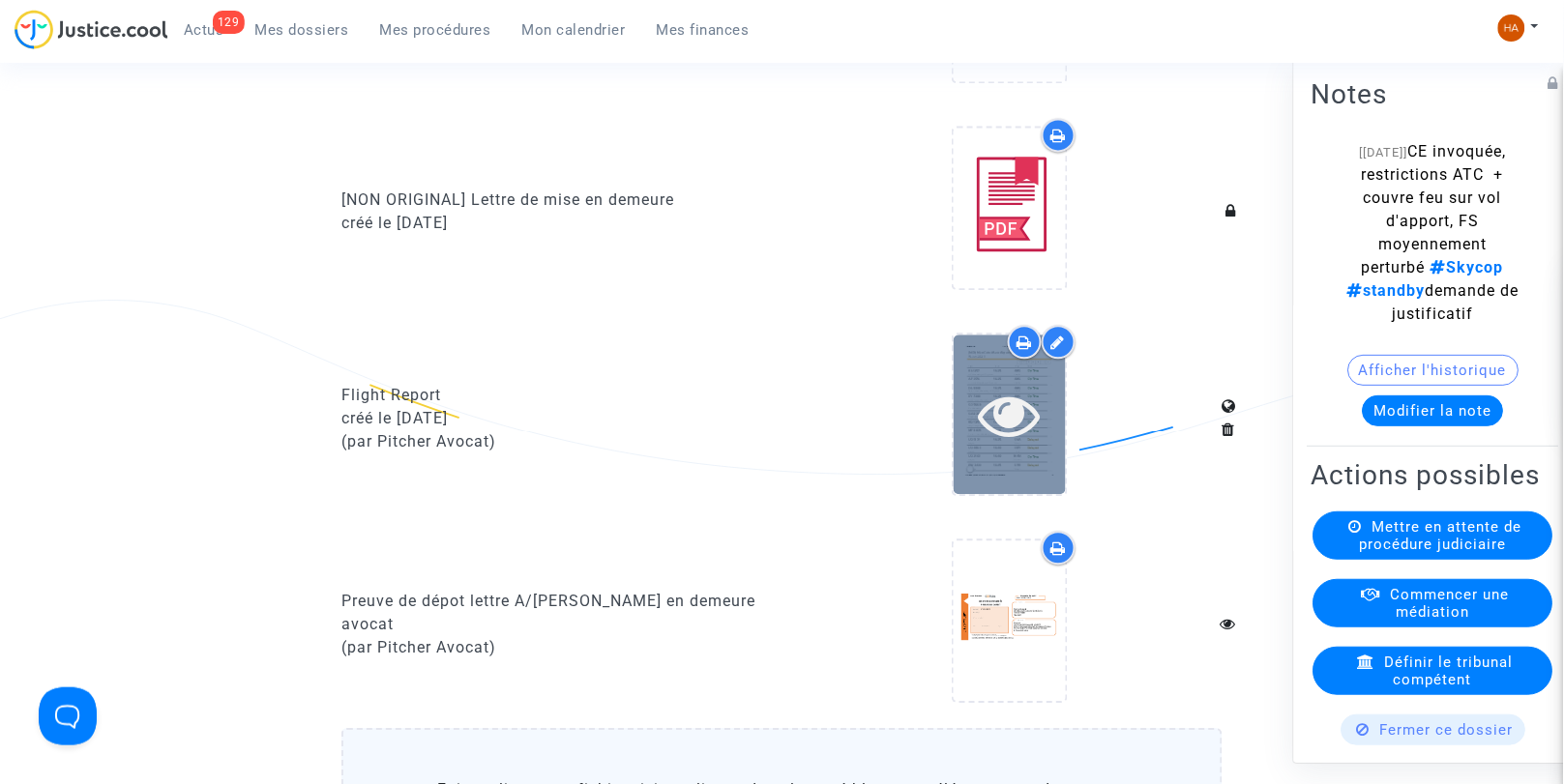
scroll to position [1071, 0]
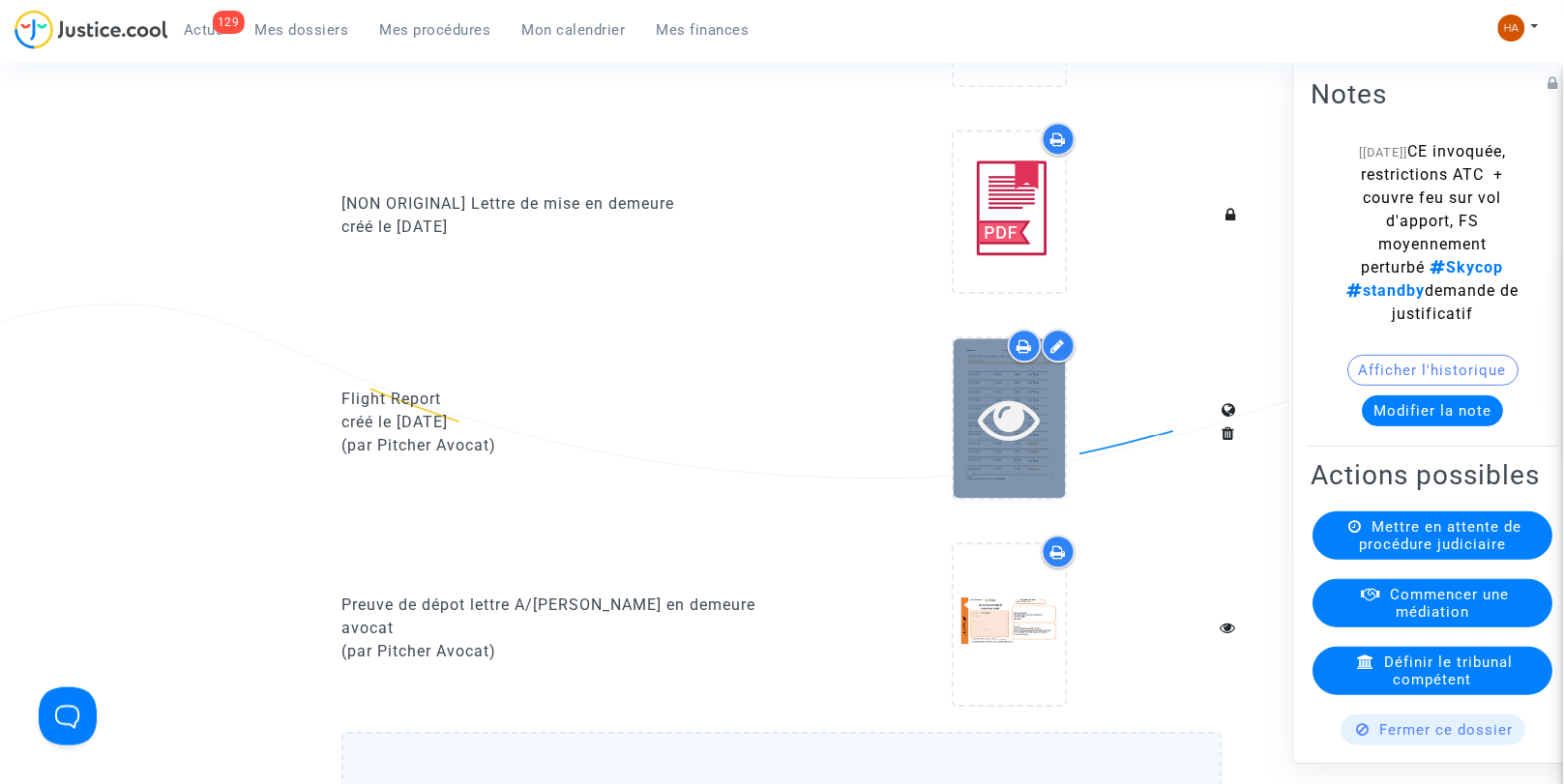
click at [1015, 439] on icon at bounding box center [1010, 419] width 63 height 62
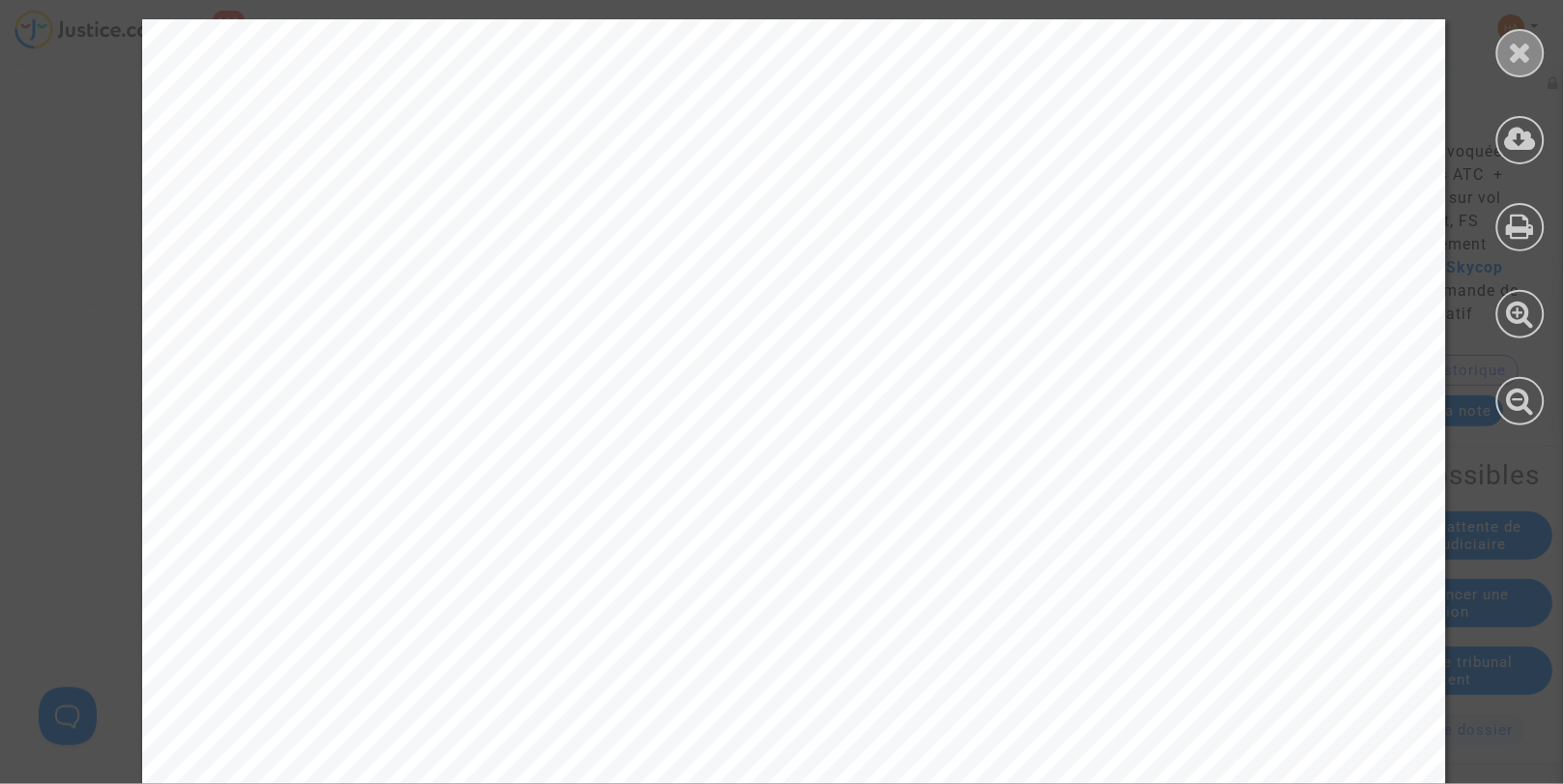
click at [1524, 61] on icon at bounding box center [1521, 52] width 25 height 29
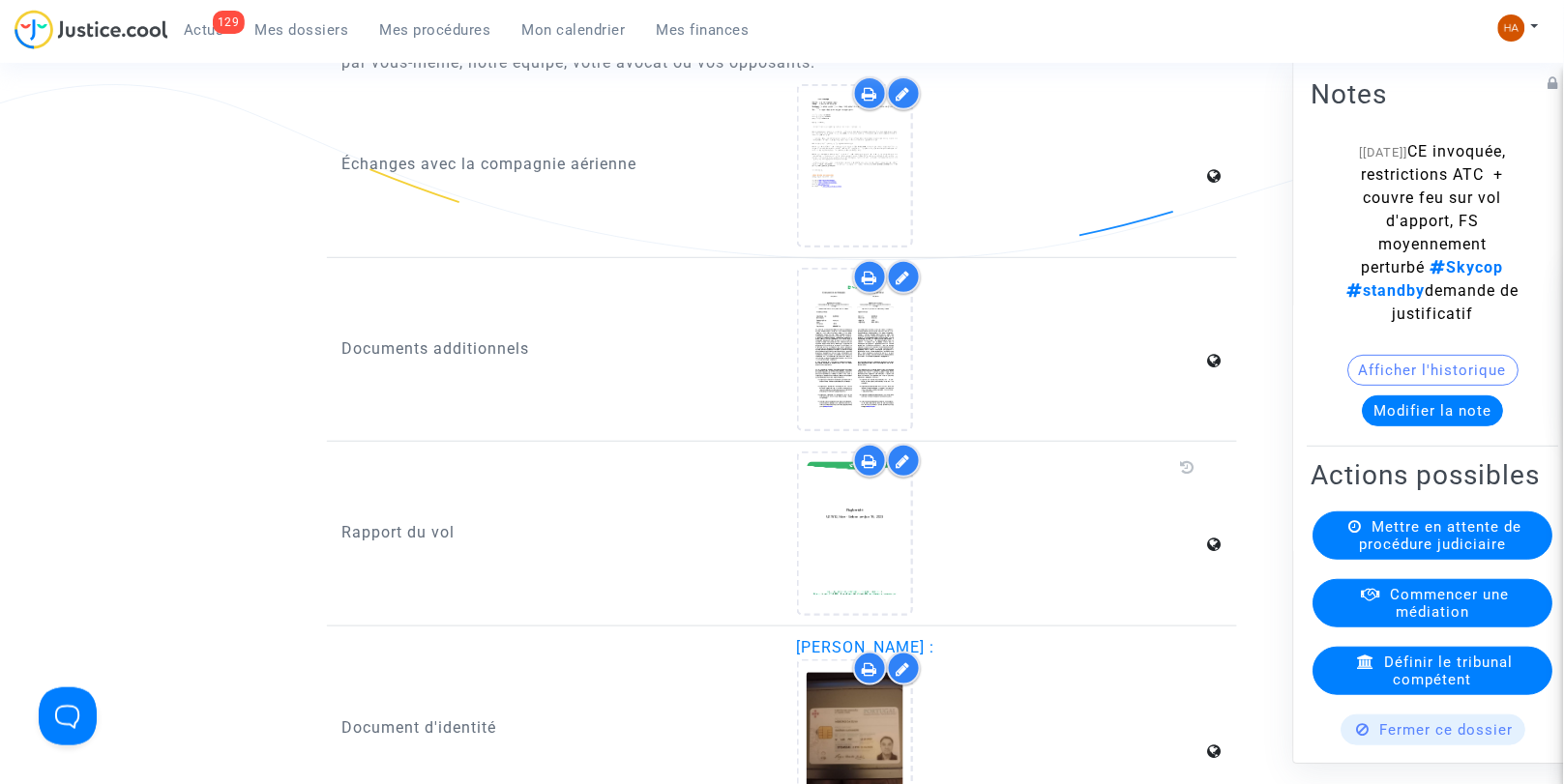
scroll to position [2161, 0]
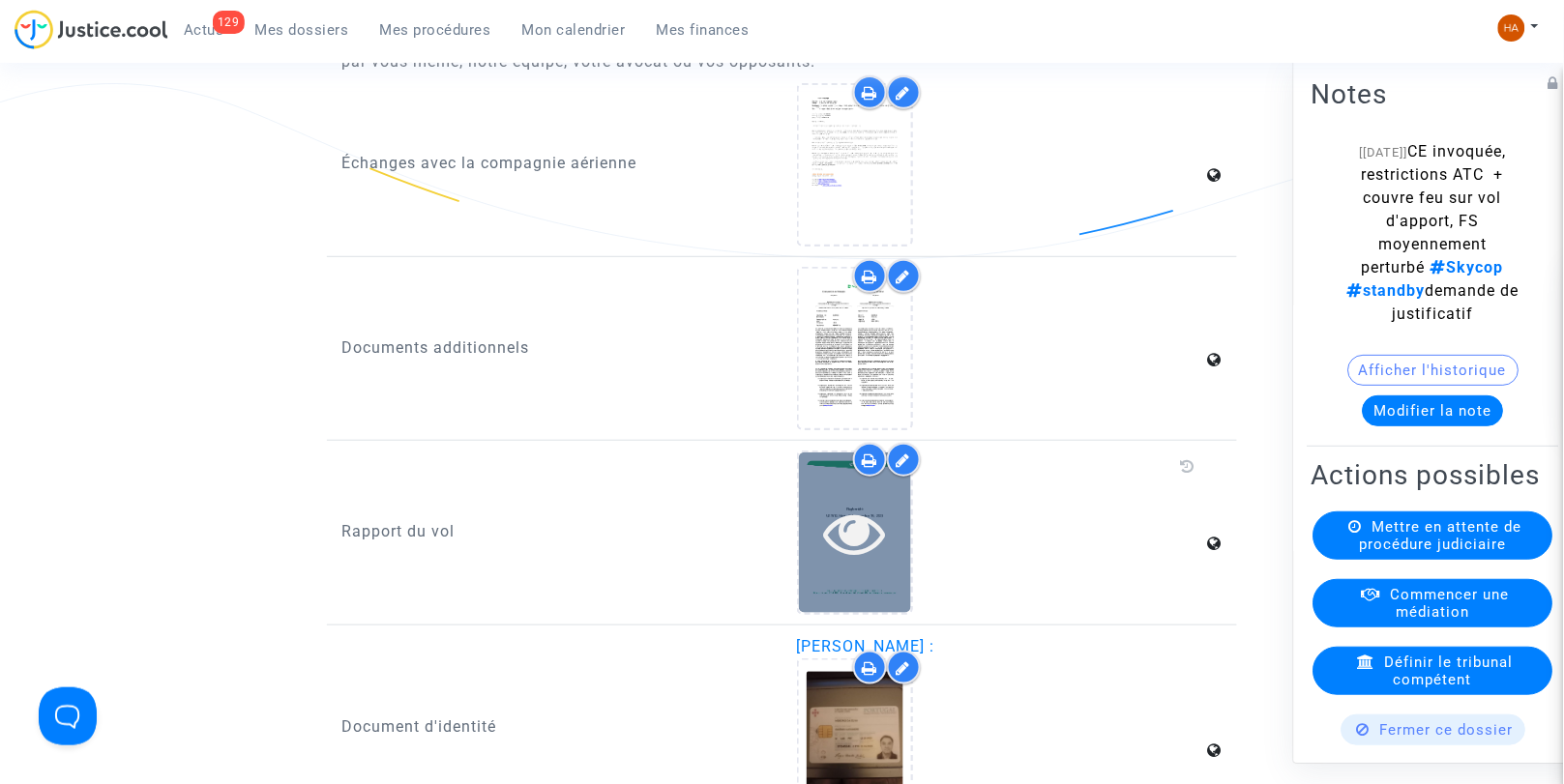
click at [863, 558] on icon at bounding box center [855, 532] width 63 height 62
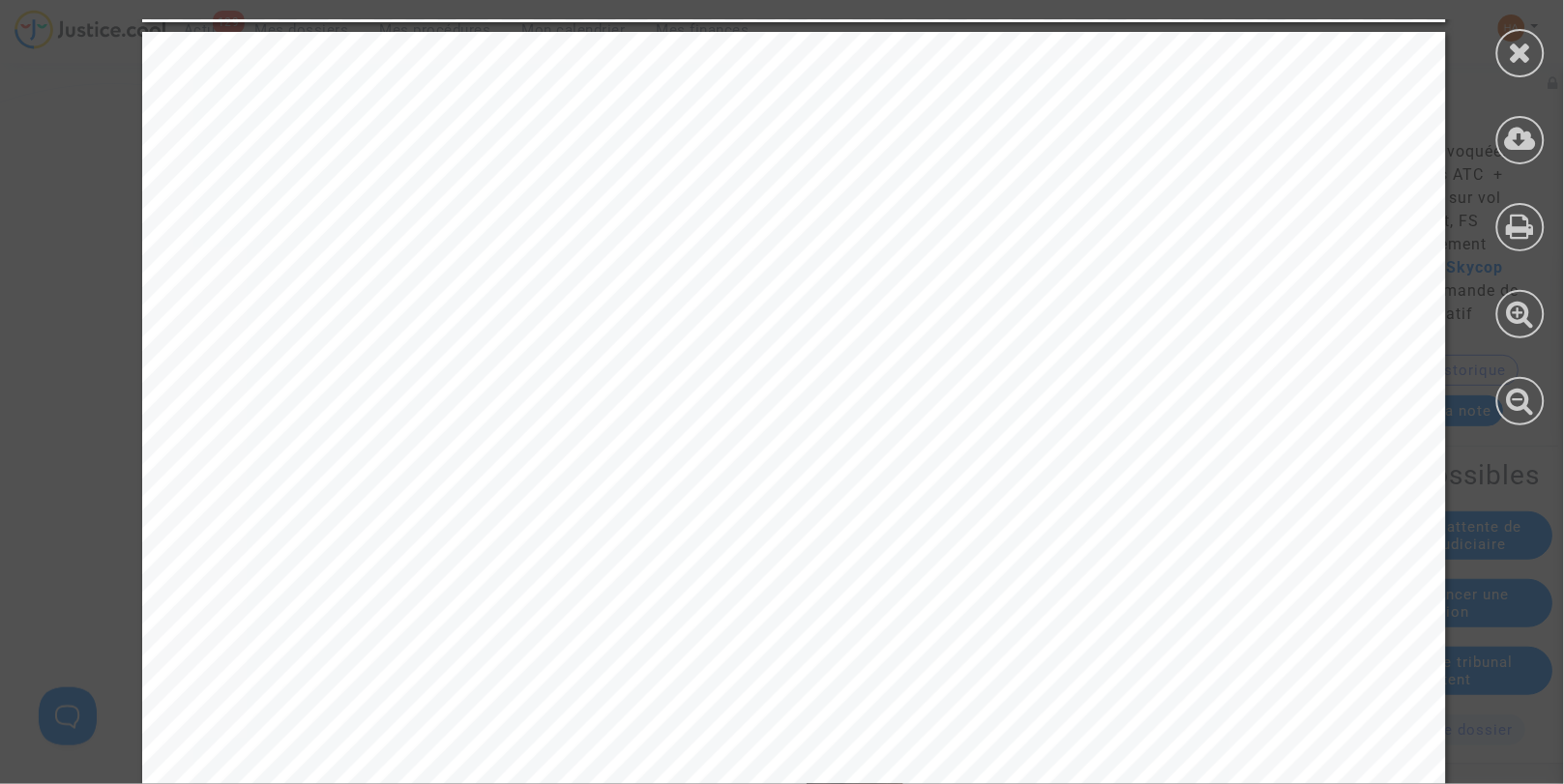
scroll to position [22243, 0]
click at [1534, 54] on div at bounding box center [1521, 53] width 48 height 48
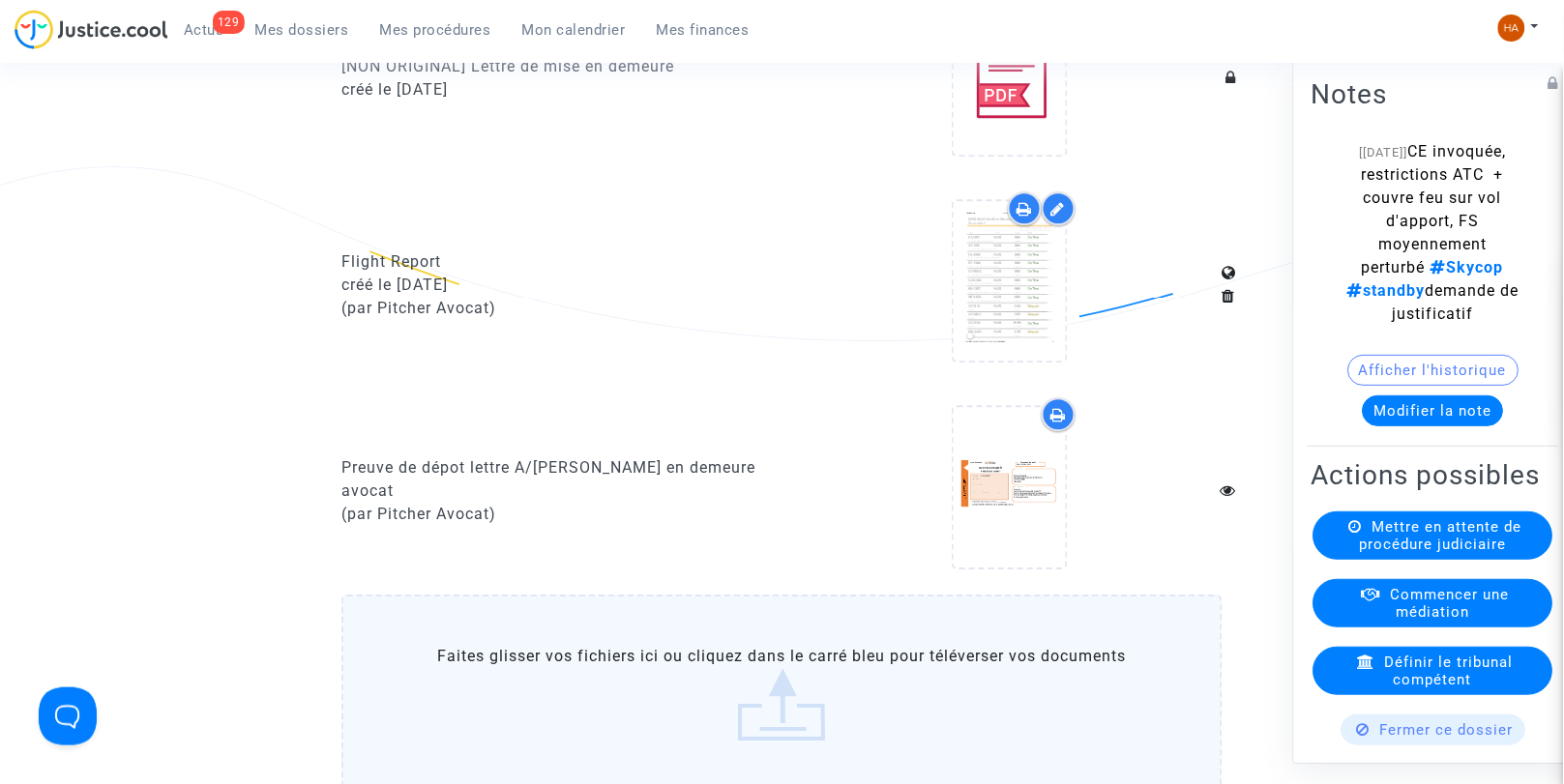
scroll to position [1218, 0]
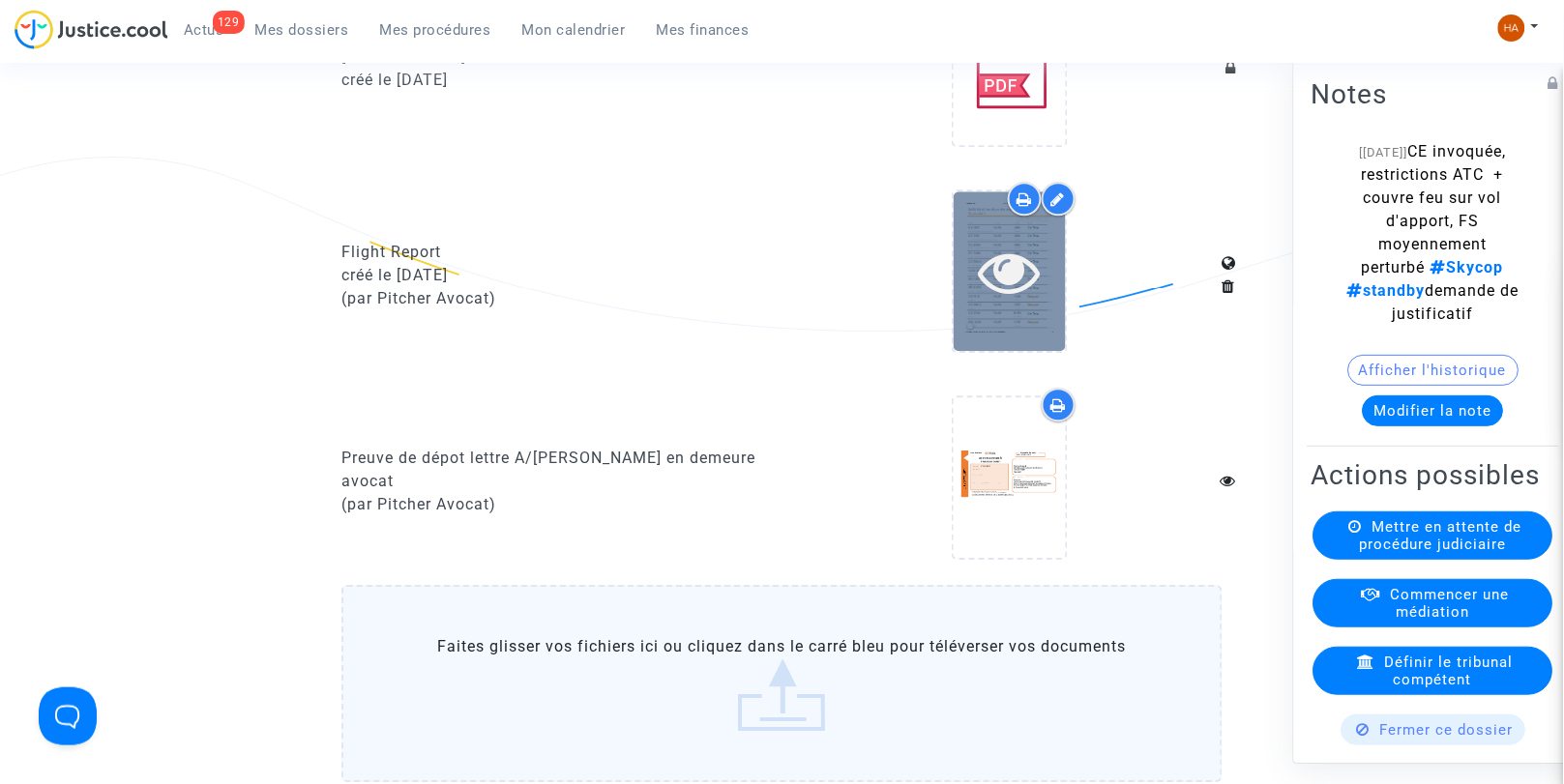
click at [1003, 303] on icon at bounding box center [1010, 271] width 63 height 62
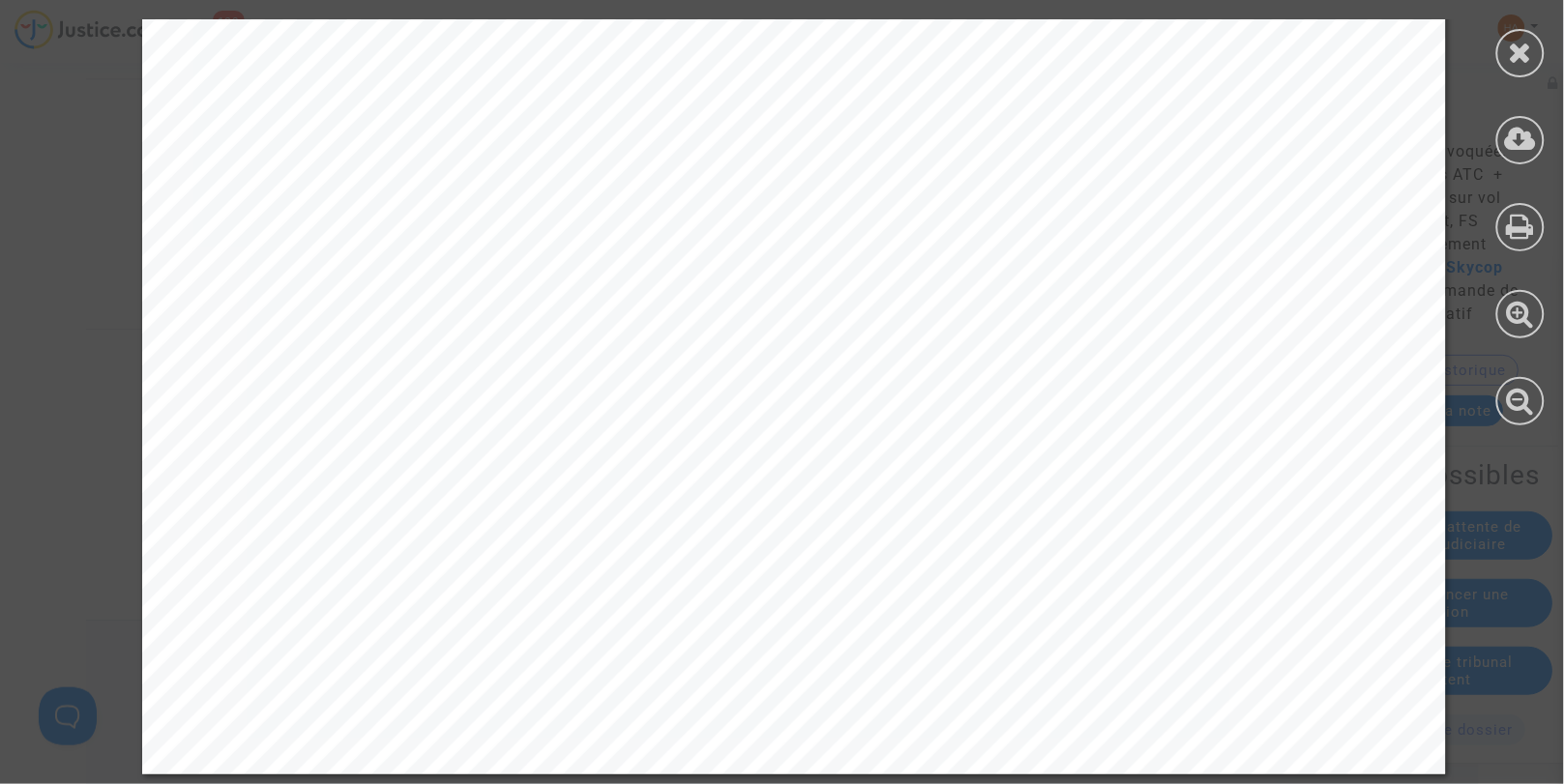
scroll to position [3274, 0]
click at [1526, 49] on icon at bounding box center [1521, 52] width 25 height 29
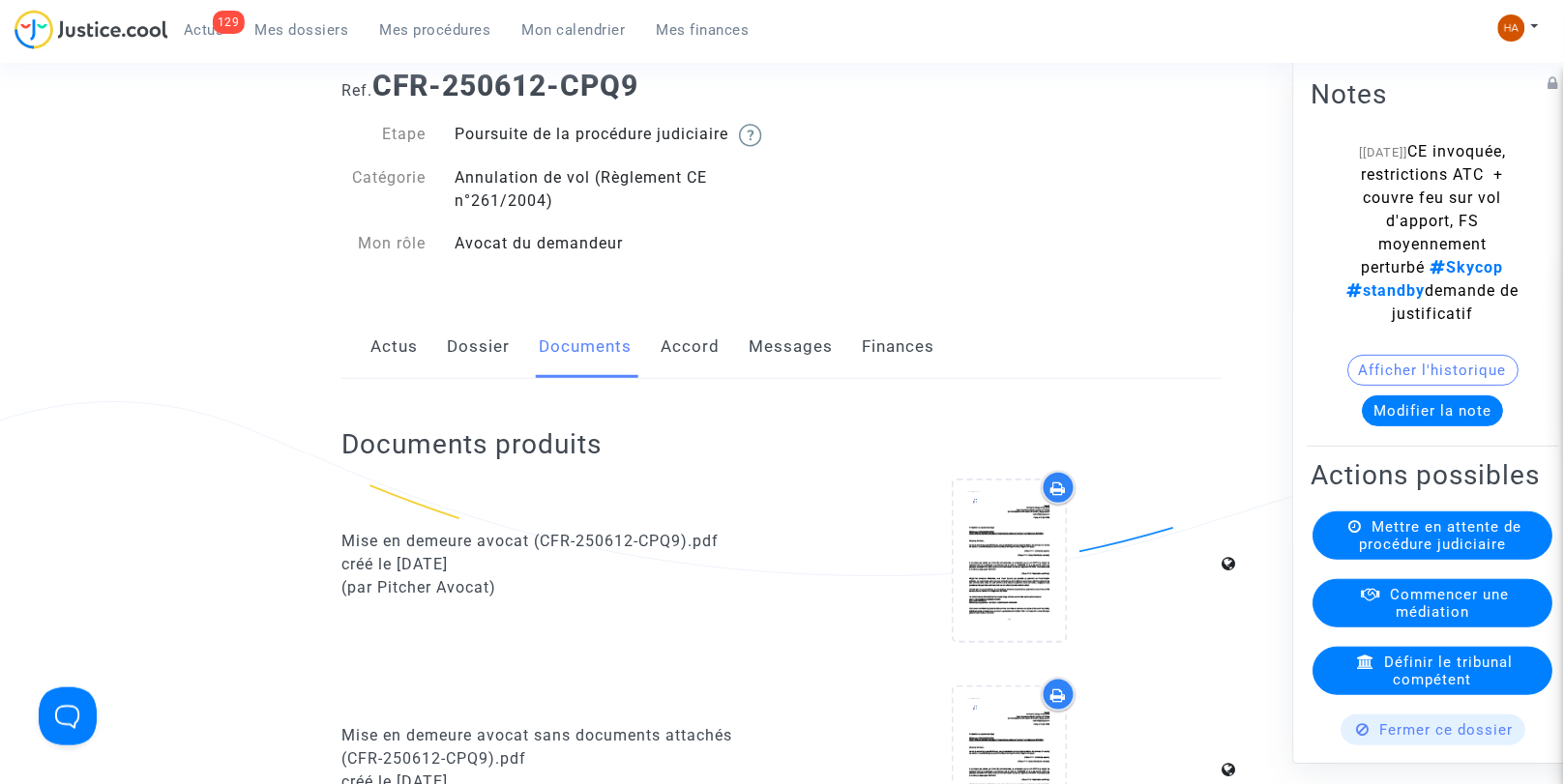
scroll to position [0, 0]
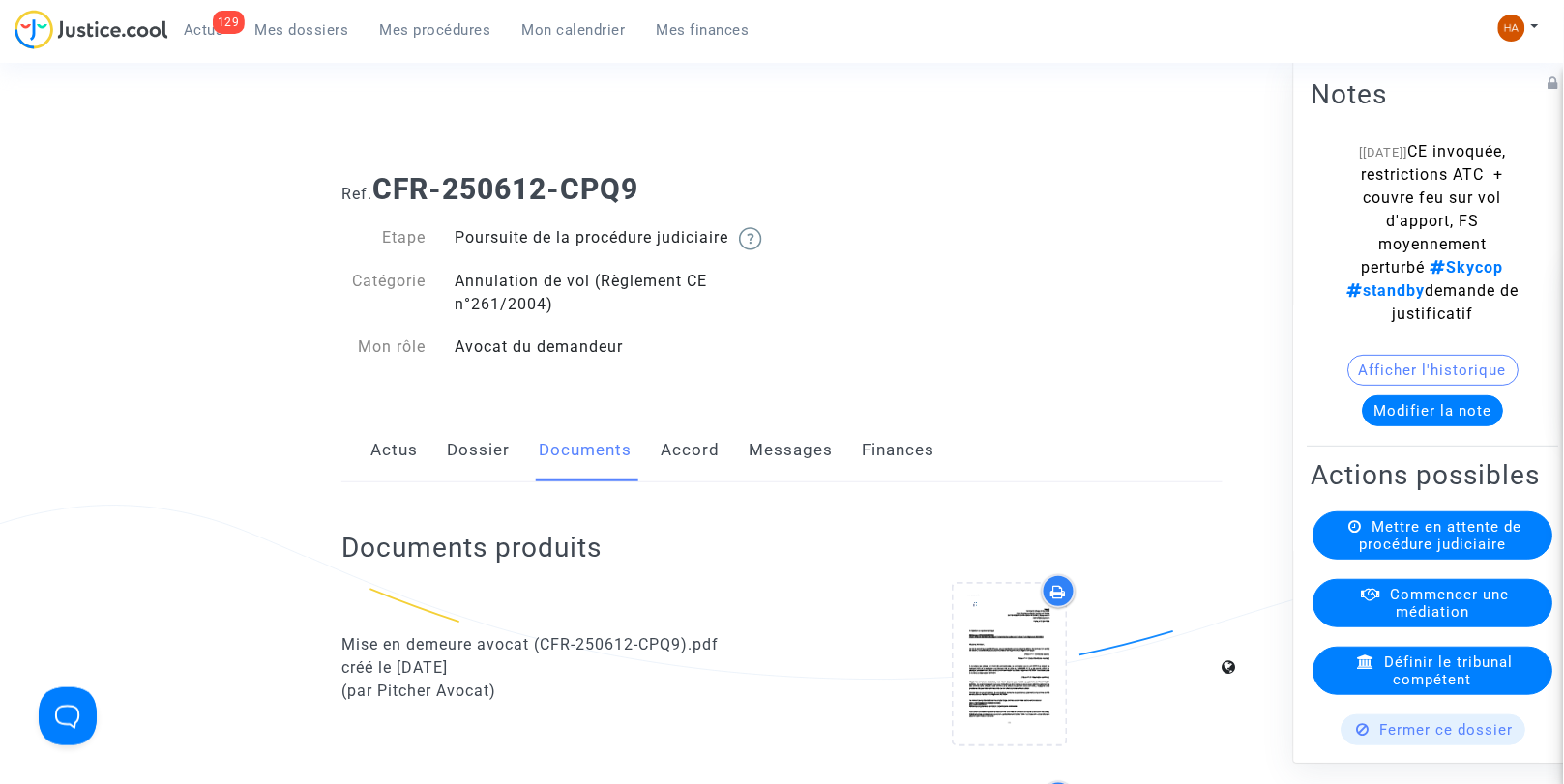
click at [667, 482] on link "Accord" at bounding box center [690, 450] width 59 height 64
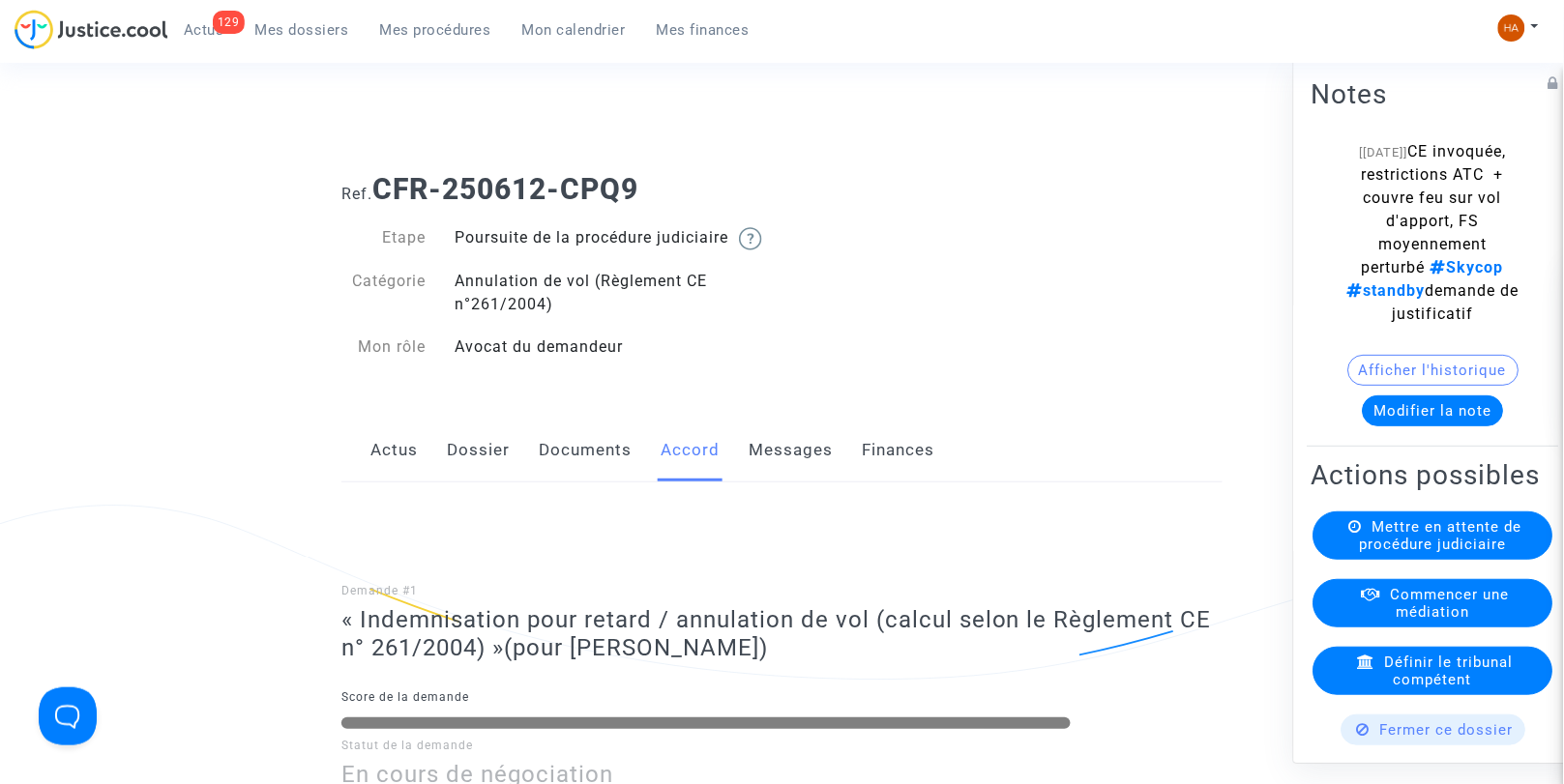
click at [783, 459] on link "Messages" at bounding box center [791, 450] width 85 height 64
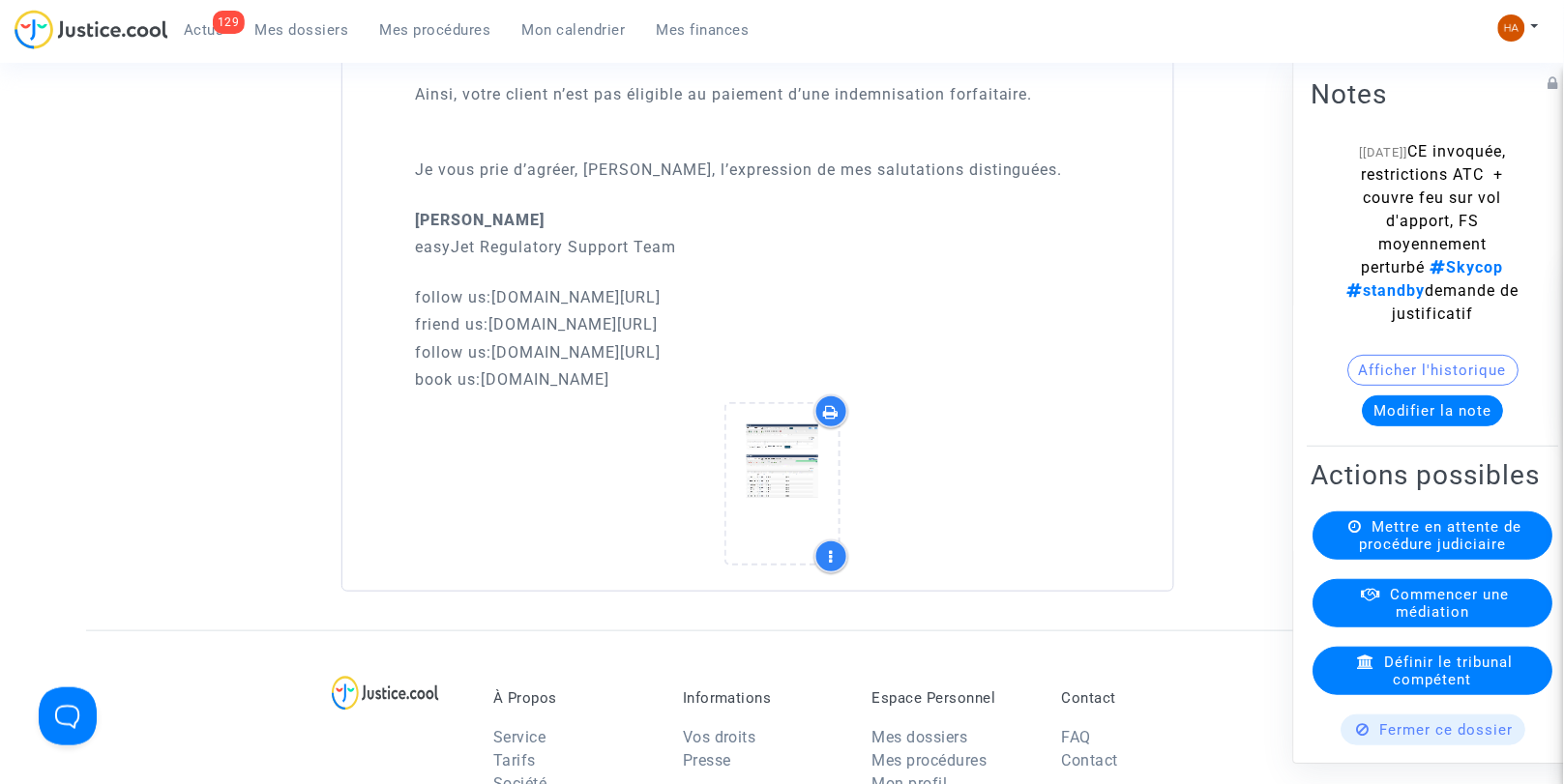
scroll to position [4106, 0]
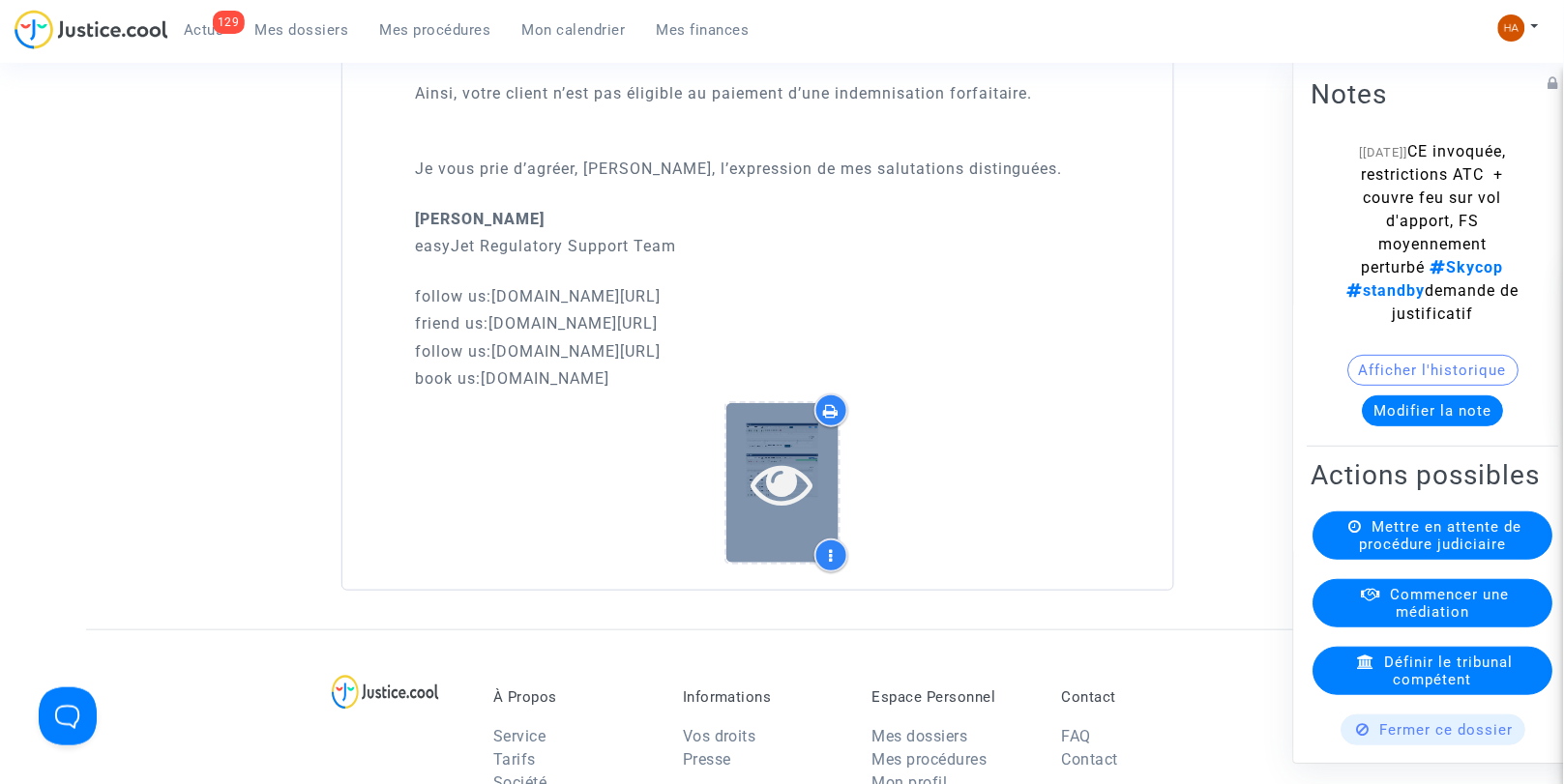
click at [743, 504] on div at bounding box center [782, 483] width 112 height 62
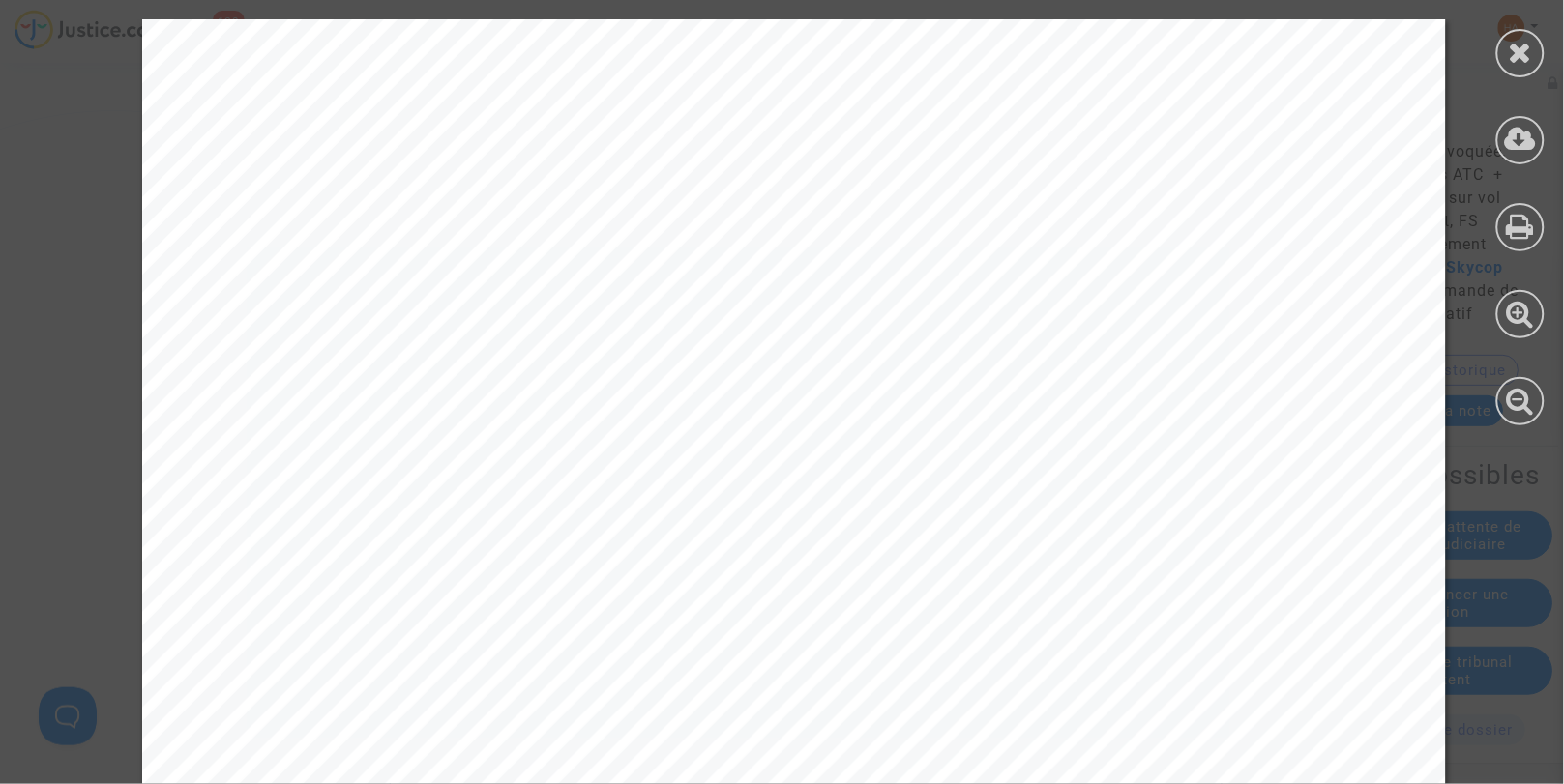
scroll to position [1235, 0]
click at [1532, 53] on icon at bounding box center [1521, 52] width 25 height 29
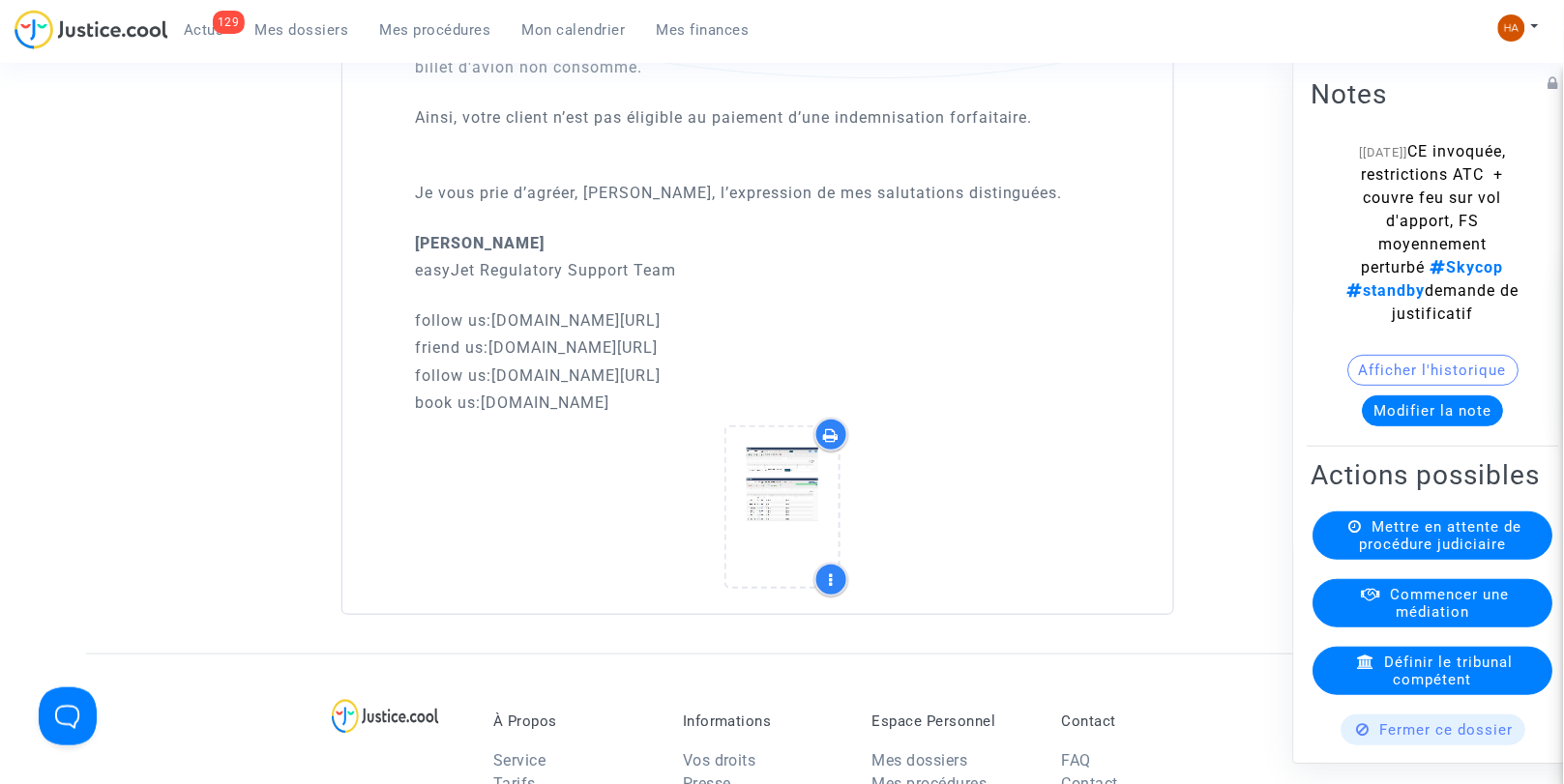
scroll to position [4106, 0]
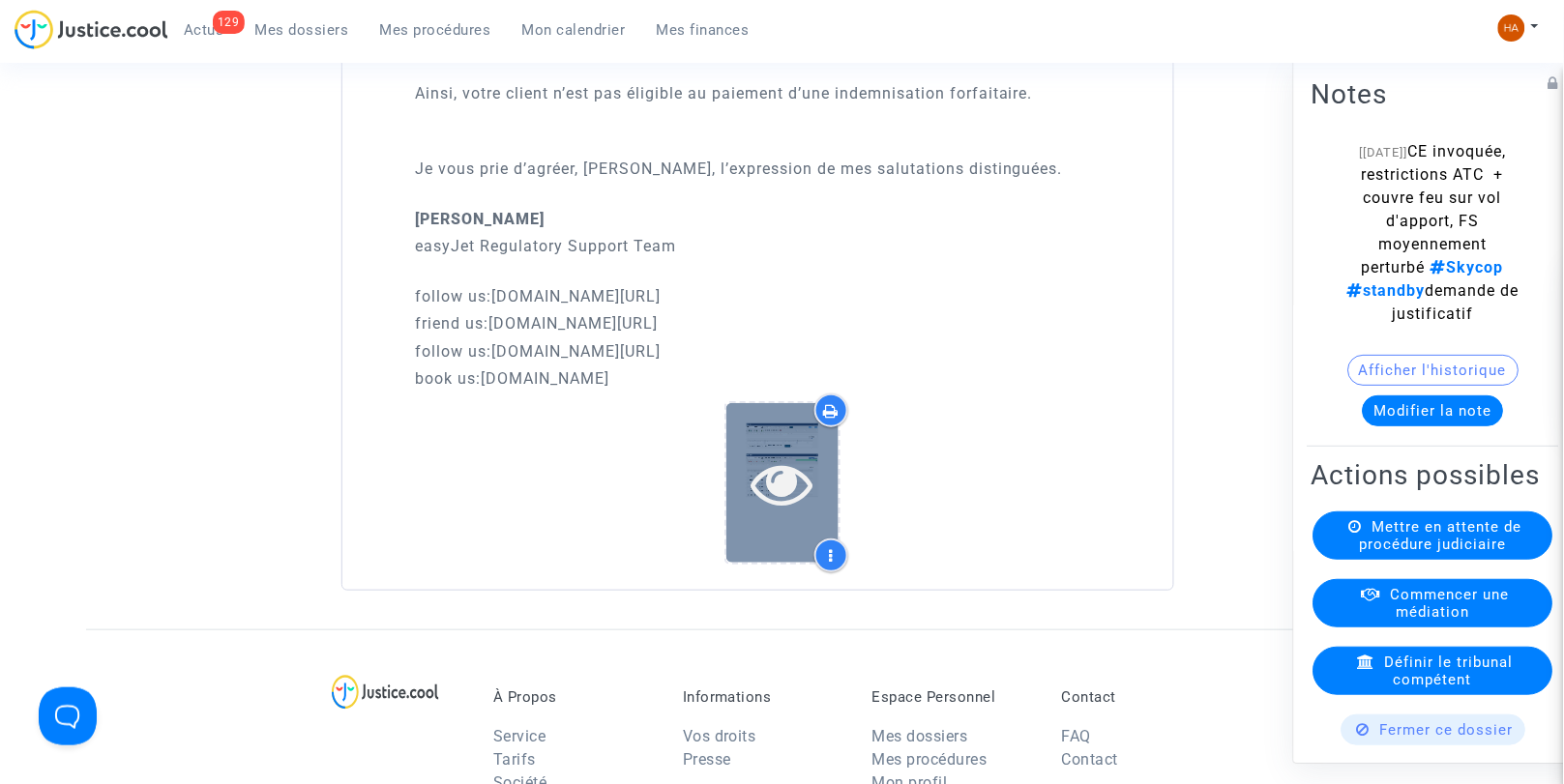
click at [816, 479] on div at bounding box center [782, 483] width 112 height 62
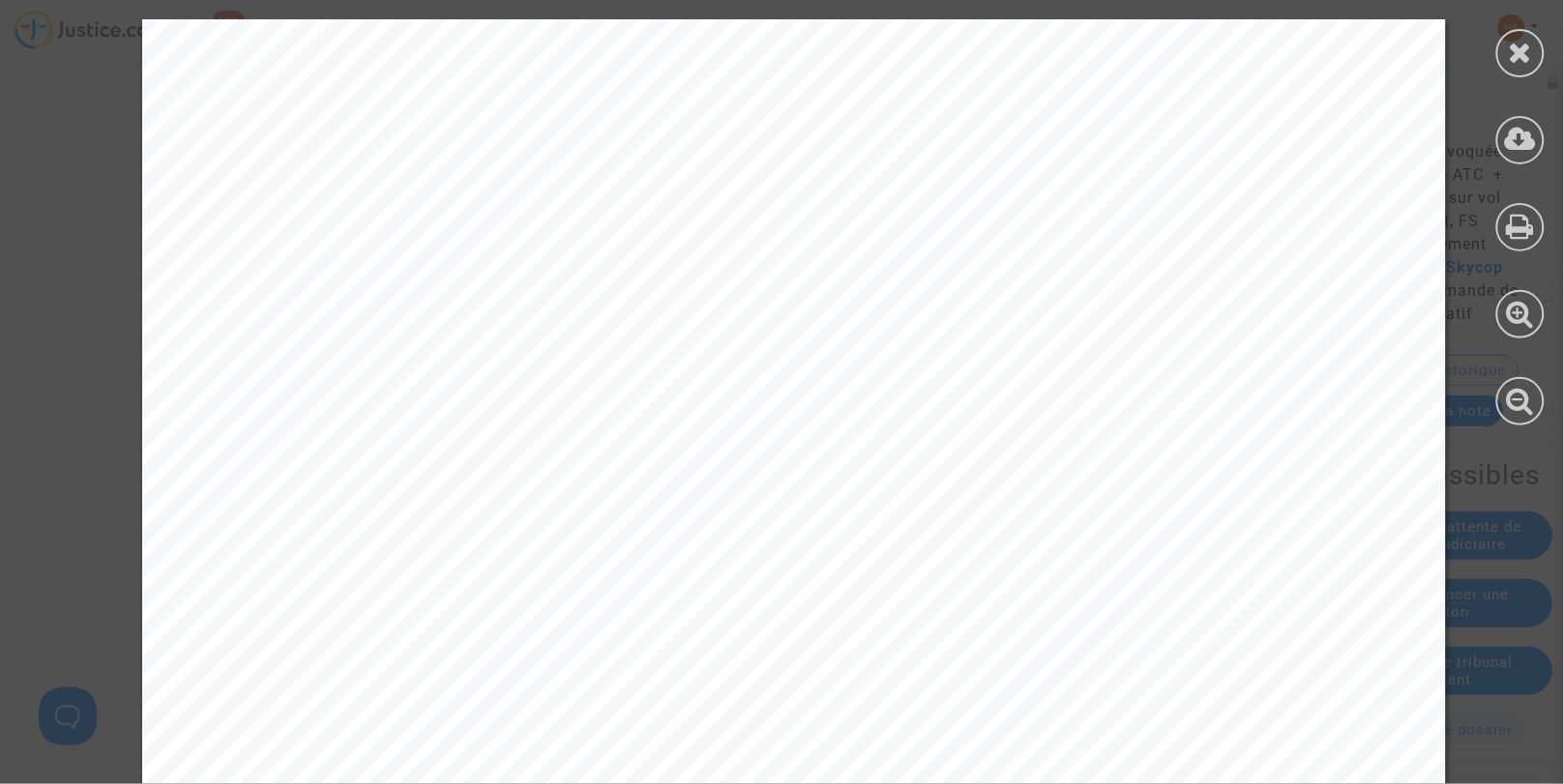
scroll to position [3882, 0]
click at [1530, 69] on div at bounding box center [1521, 53] width 48 height 48
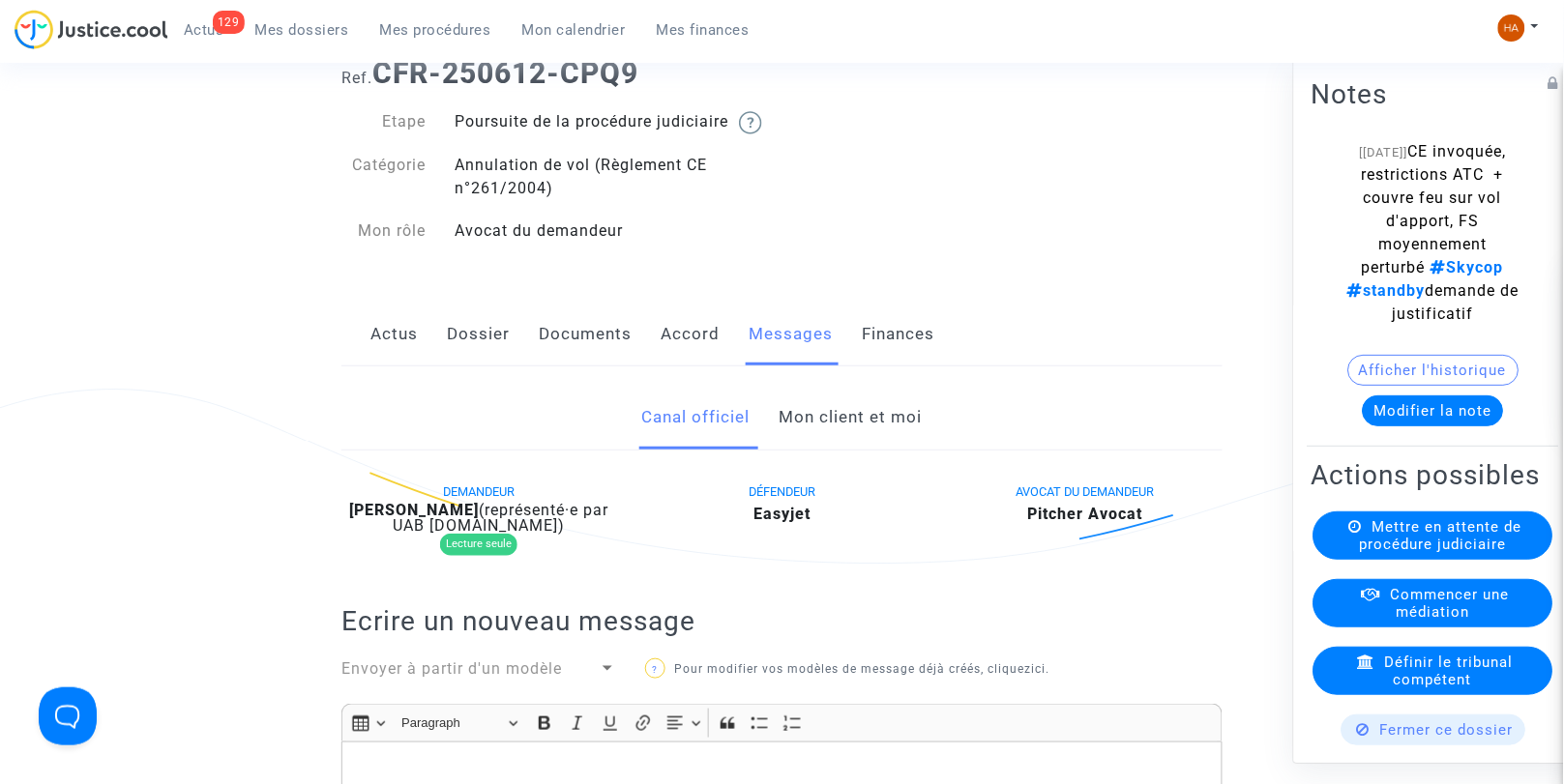
scroll to position [99, 0]
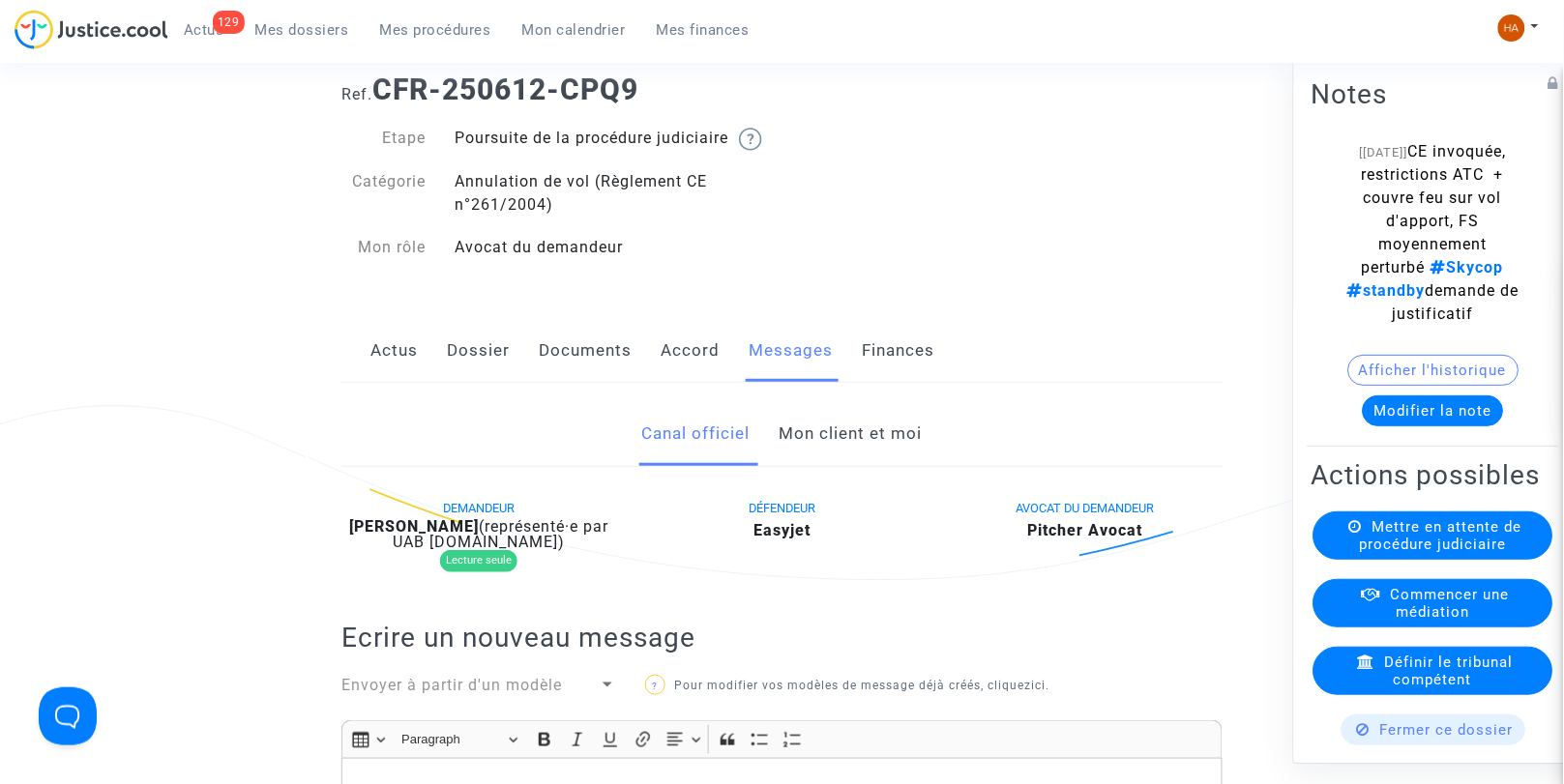
click at [871, 455] on link "Mon client et moi" at bounding box center [851, 433] width 144 height 64
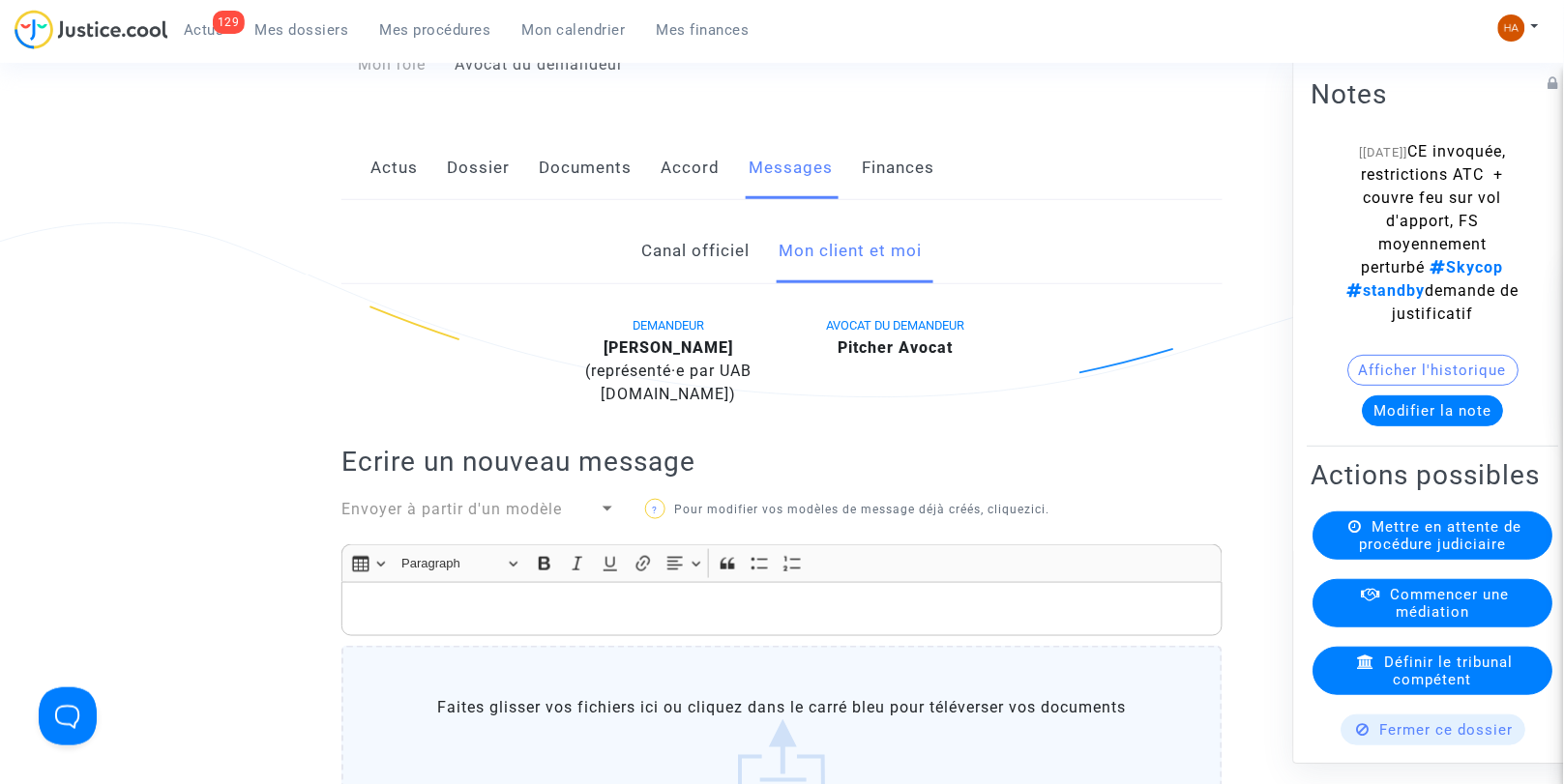
scroll to position [281, 0]
click at [710, 284] on link "Canal officiel" at bounding box center [696, 252] width 108 height 64
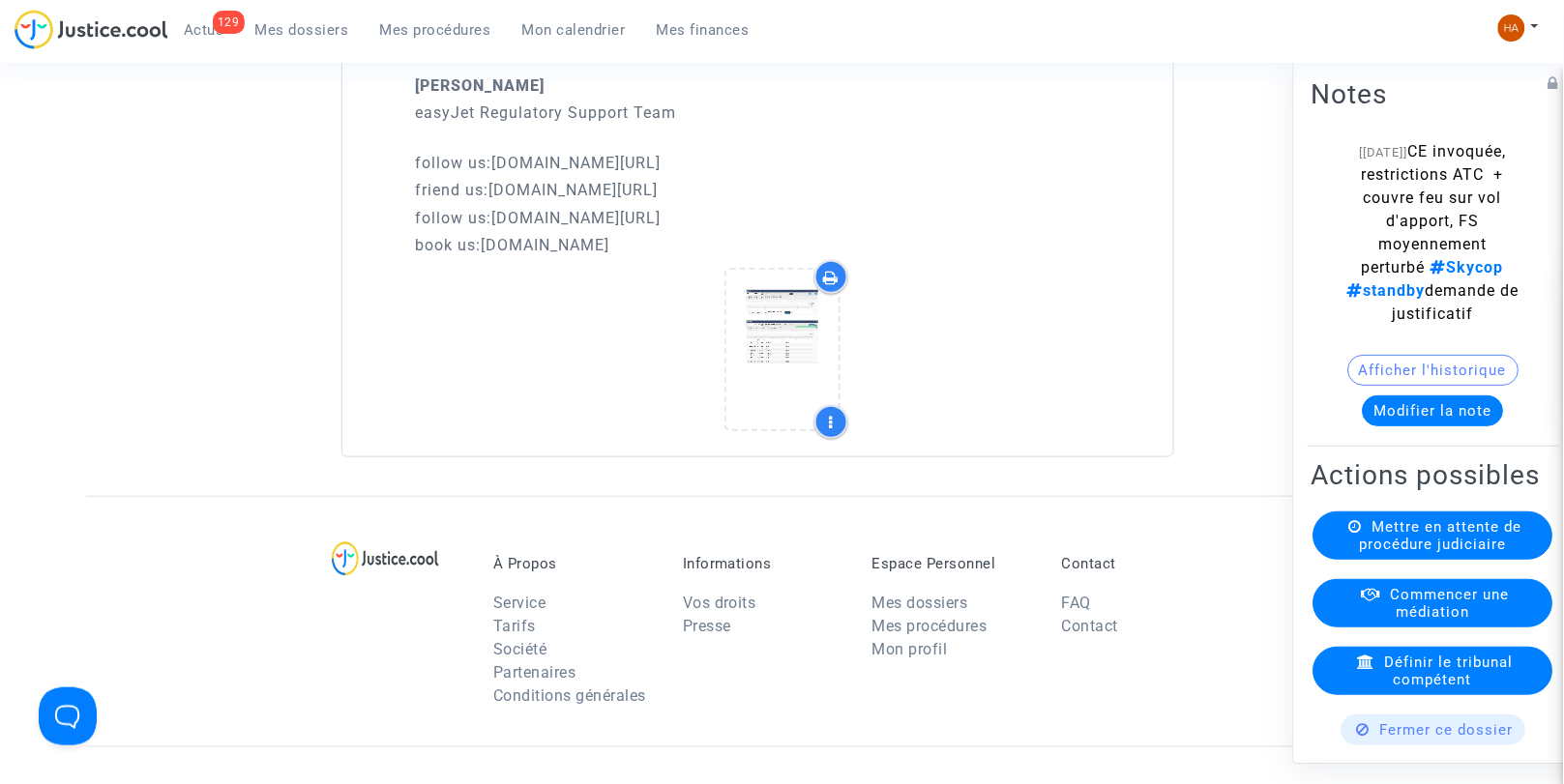
scroll to position [4240, 0]
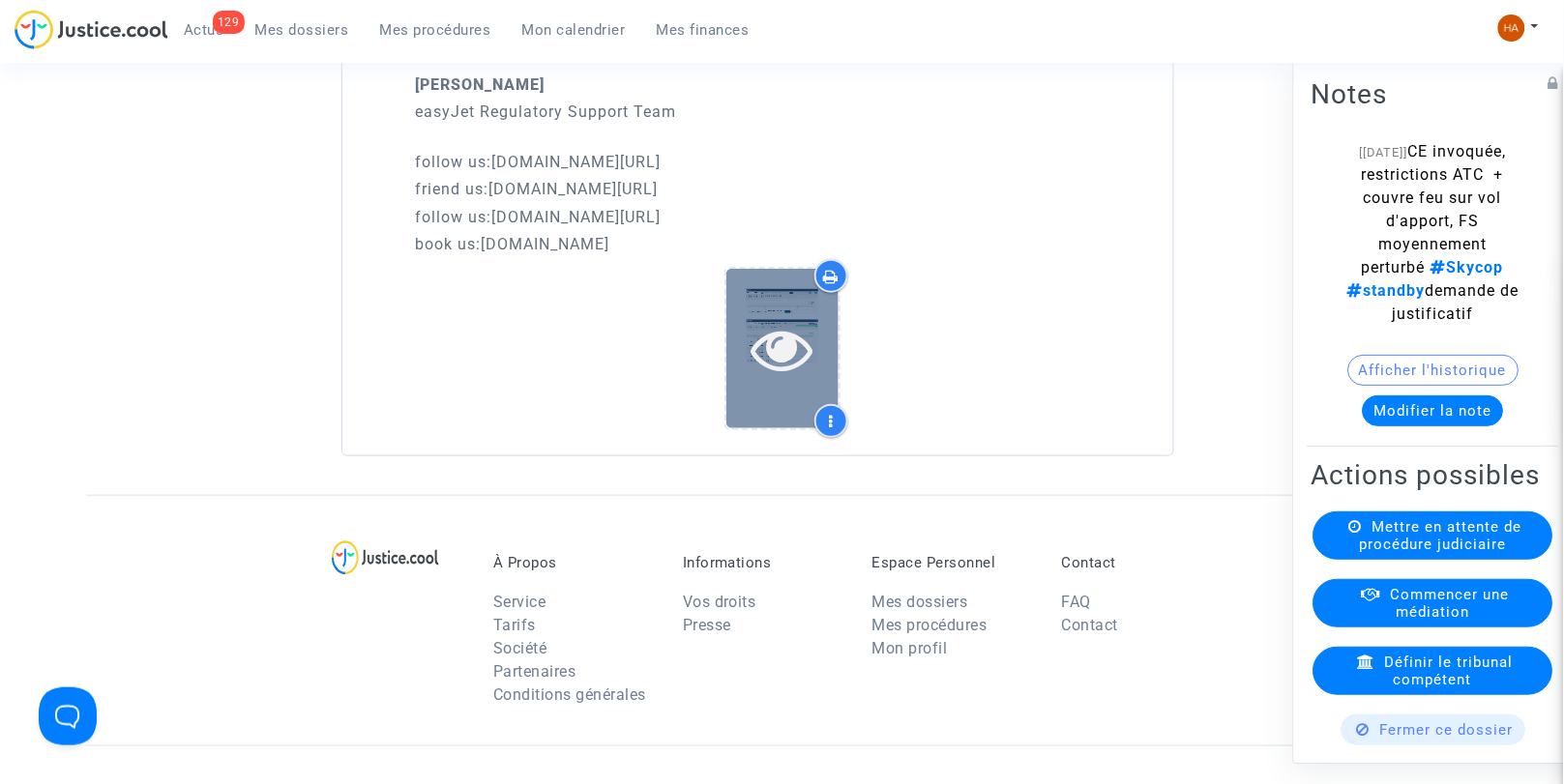
click at [756, 361] on icon at bounding box center [782, 349] width 63 height 62
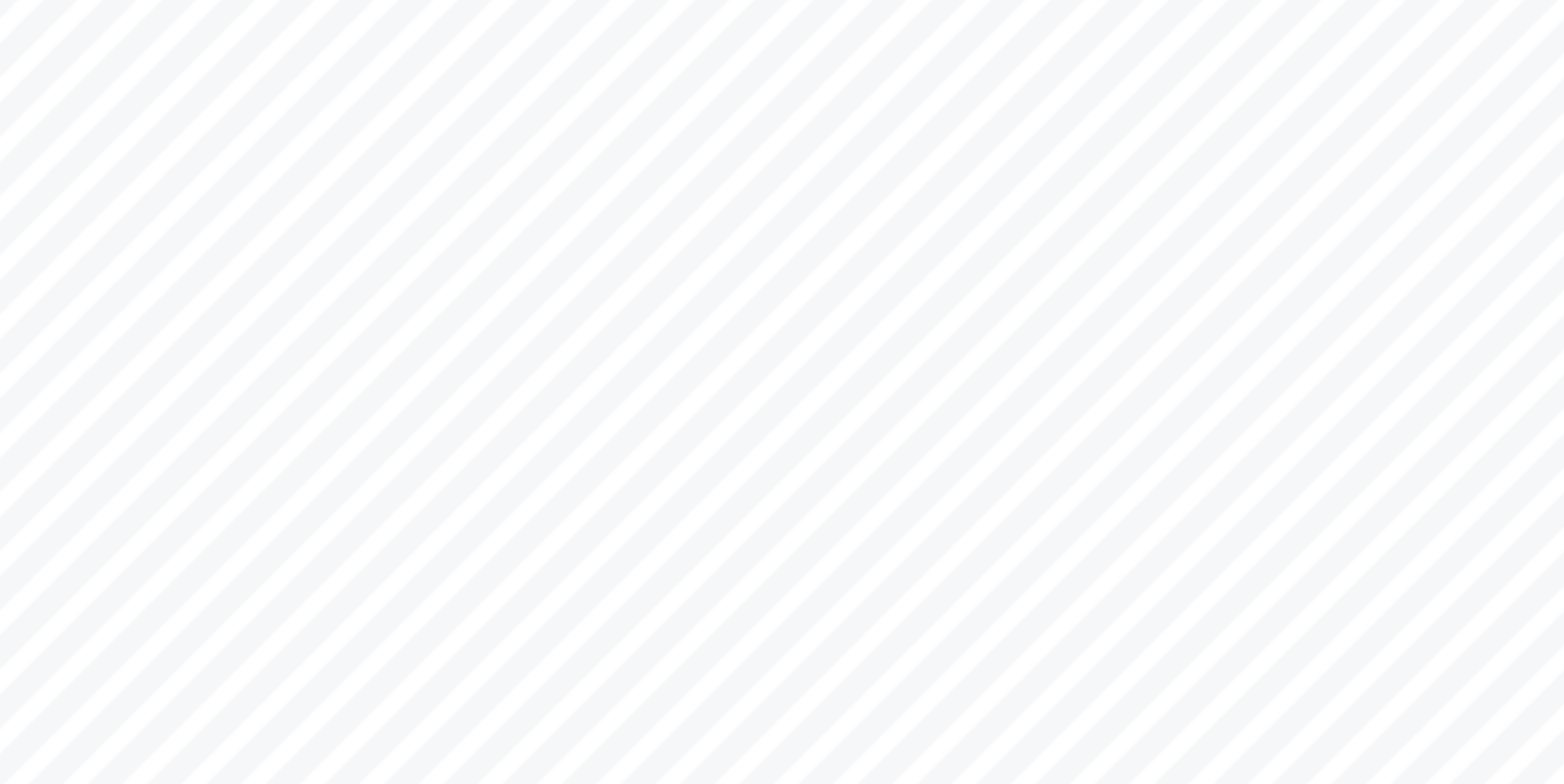
scroll to position [5943, 0]
drag, startPoint x: 616, startPoint y: 292, endPoint x: 573, endPoint y: 292, distance: 43.0
click at [573, 292] on div at bounding box center [794, 563] width 1304 height 1845
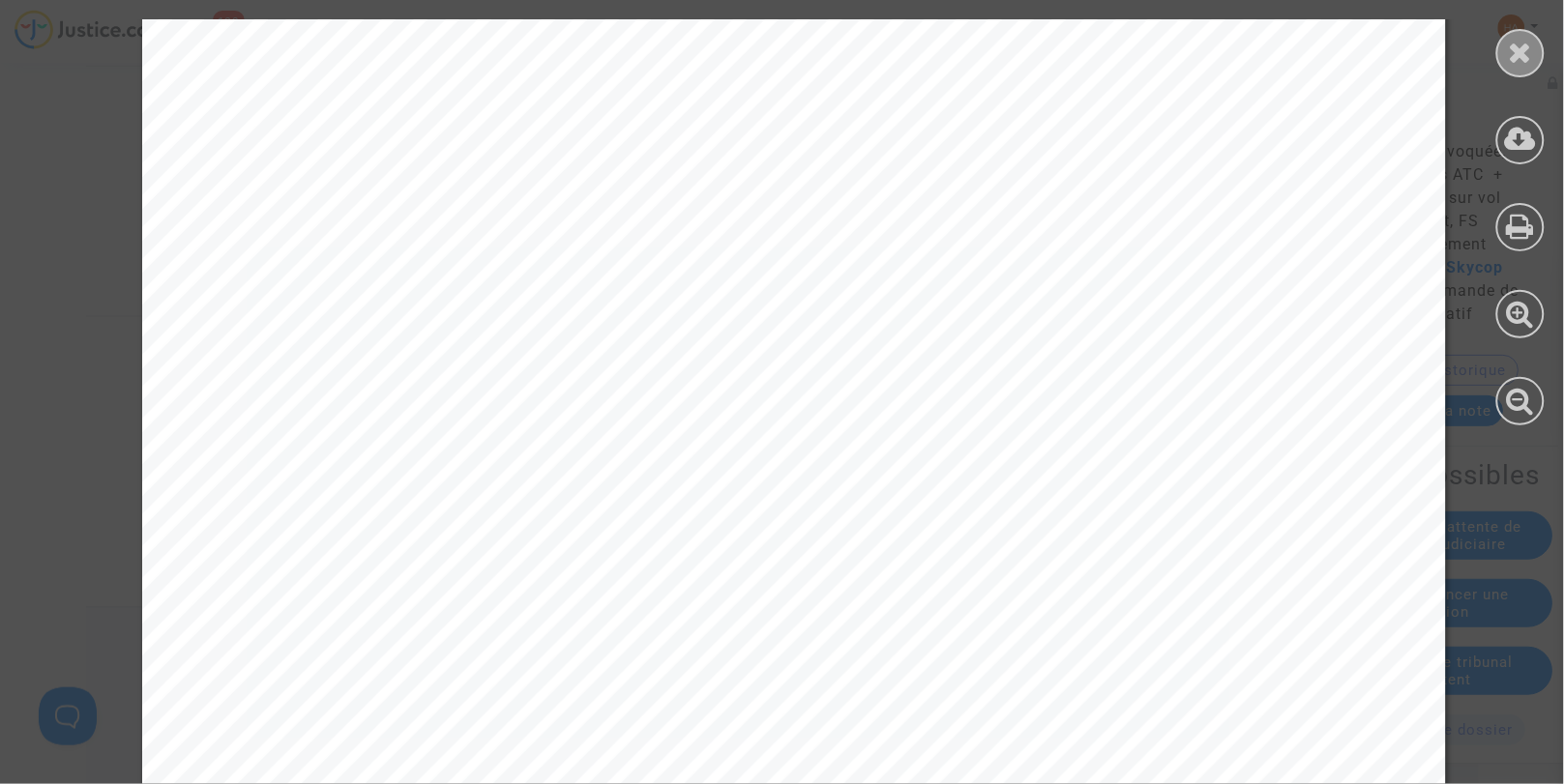
click at [1523, 60] on icon at bounding box center [1521, 52] width 25 height 29
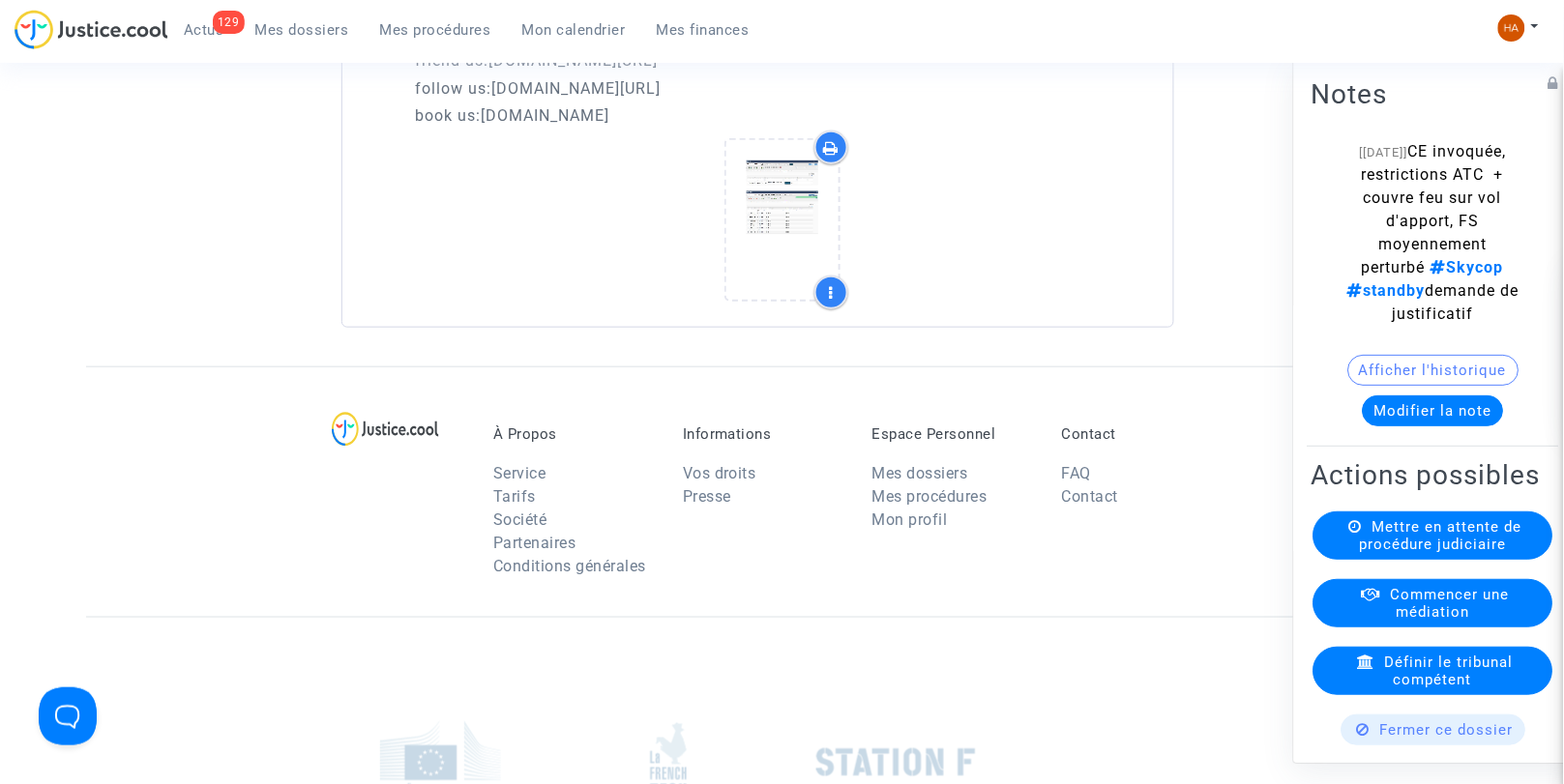
scroll to position [4370, 0]
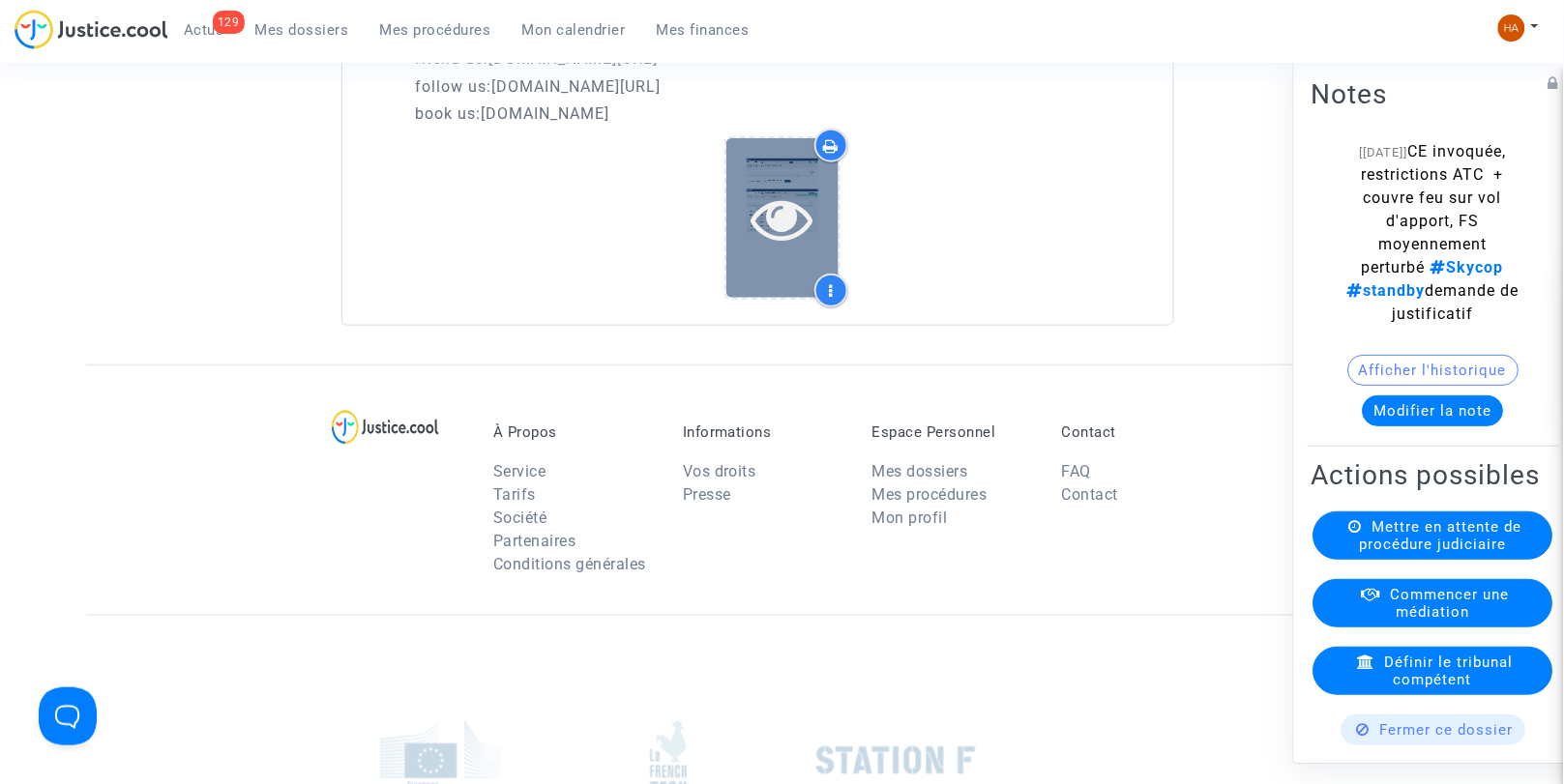
click at [824, 228] on div at bounding box center [782, 218] width 112 height 62
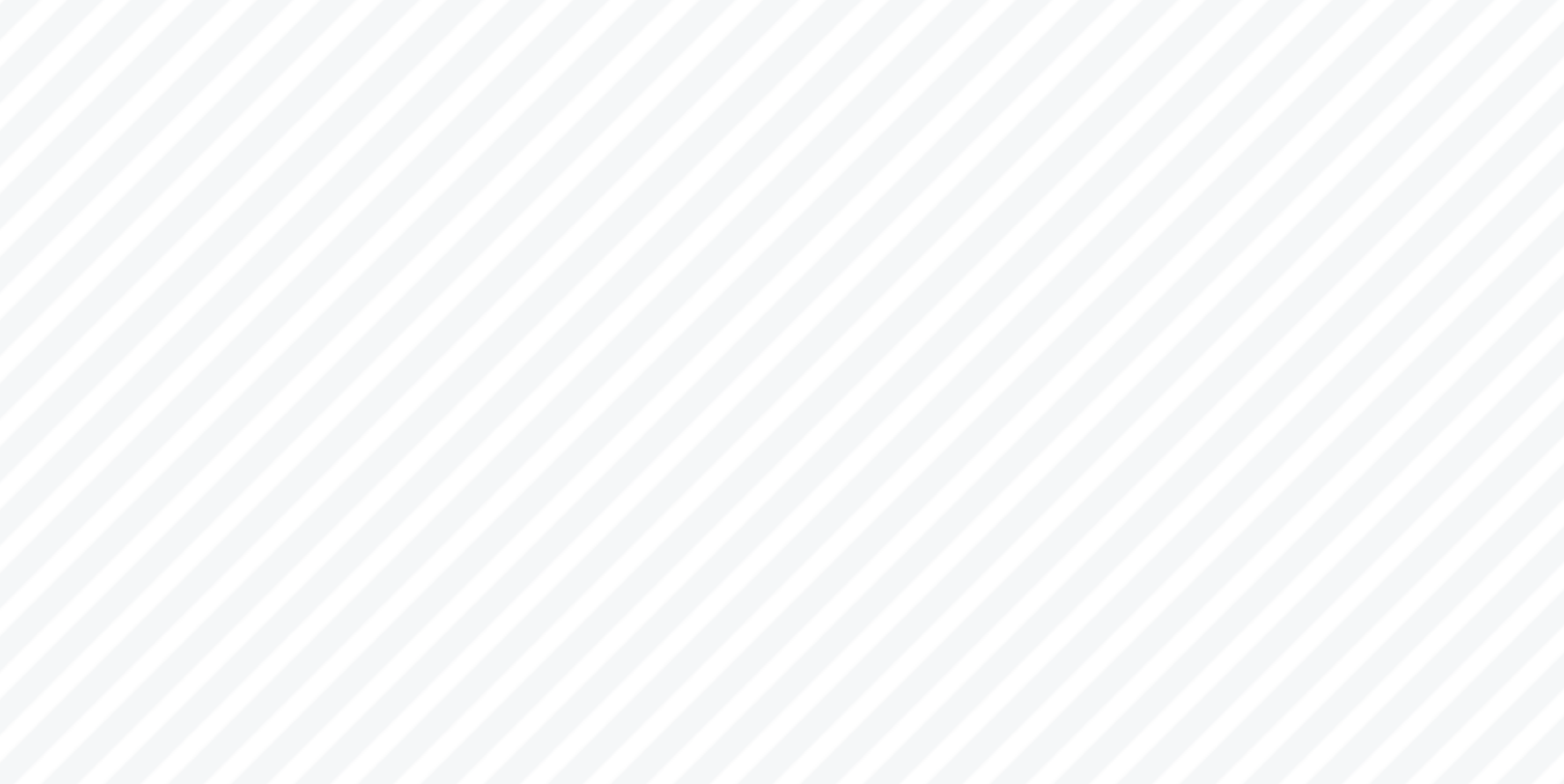
scroll to position [3708, 0]
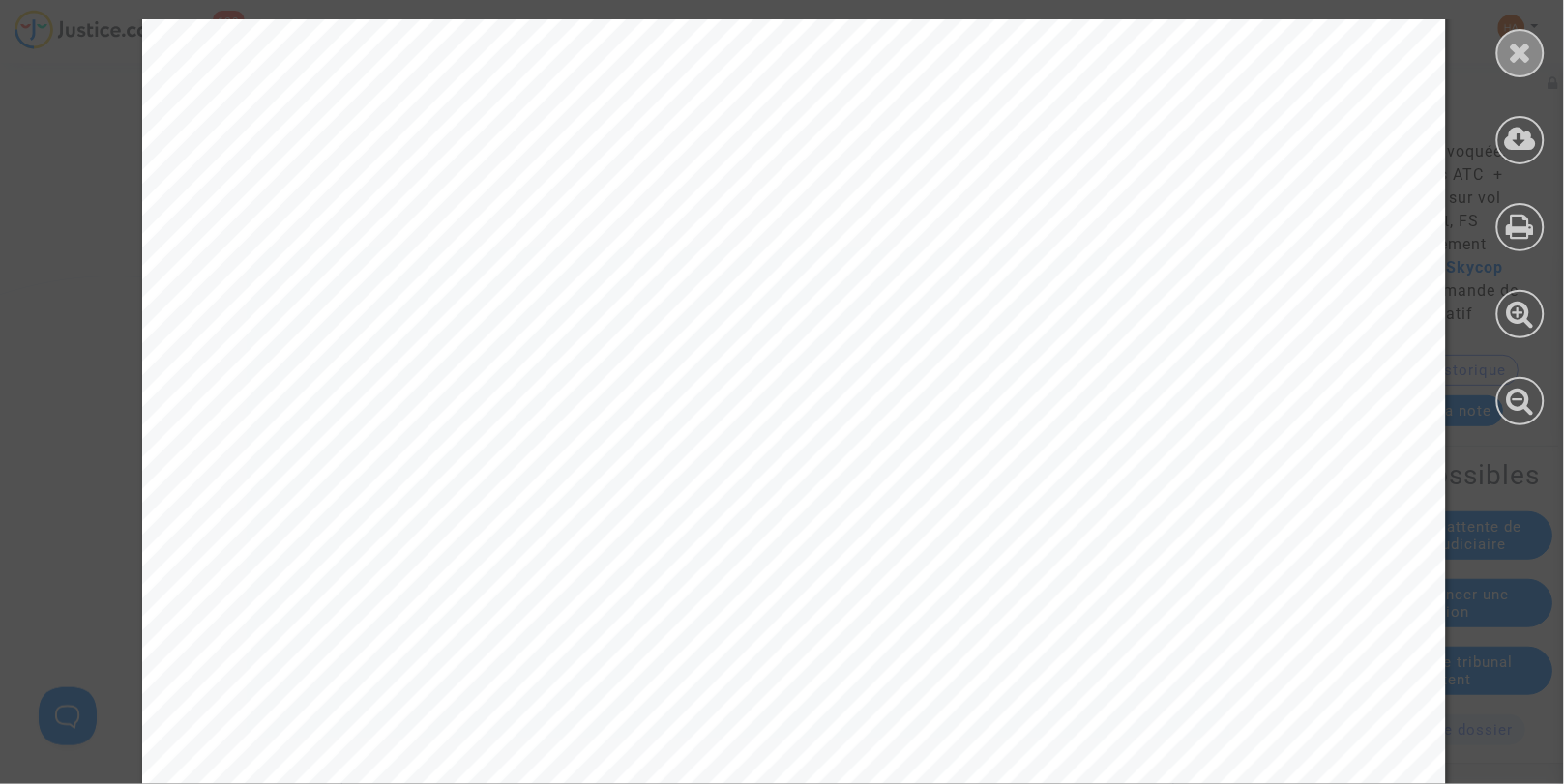
click at [1513, 48] on icon at bounding box center [1521, 52] width 25 height 29
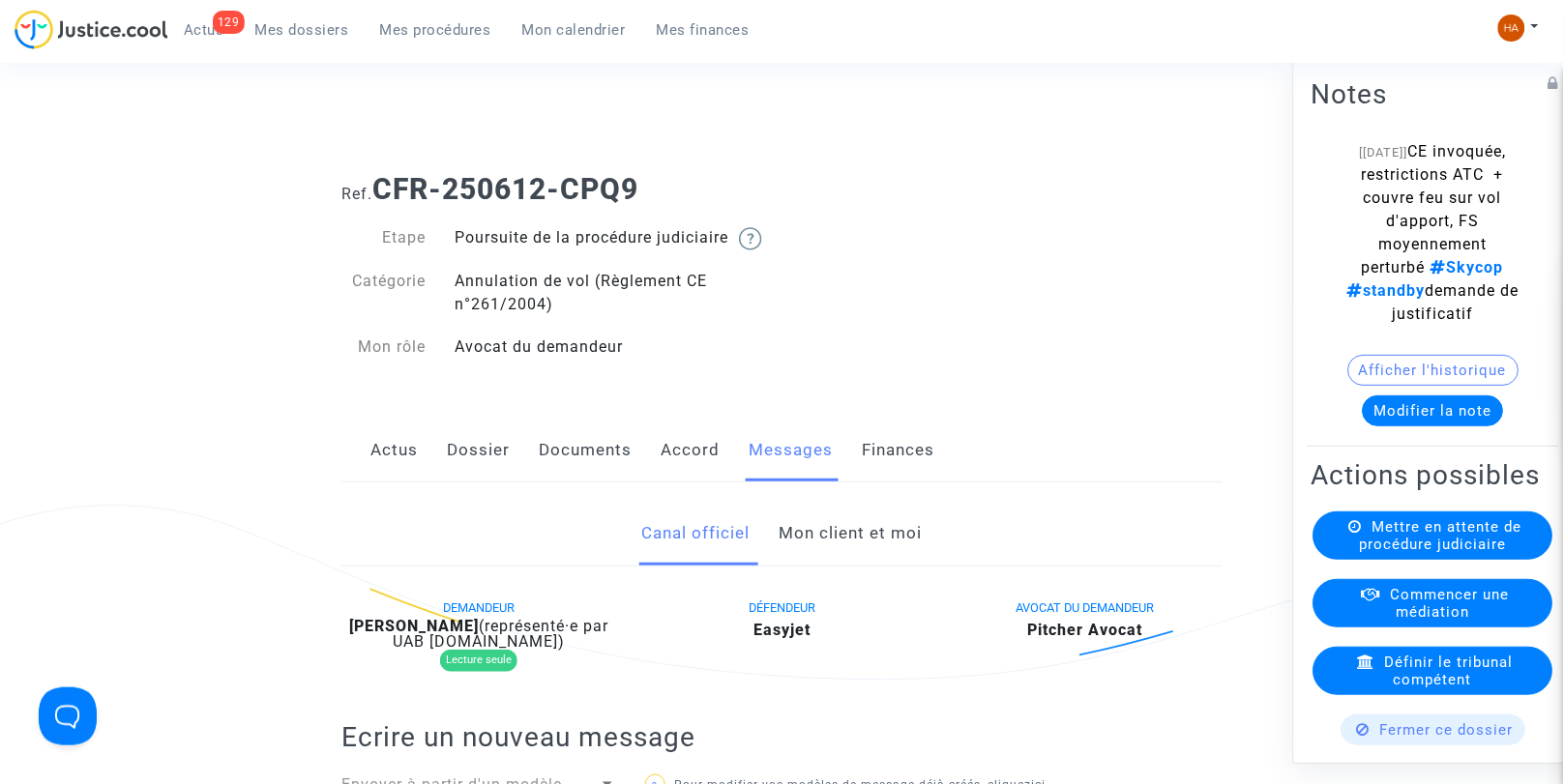
scroll to position [1, 0]
click at [281, 32] on span "Mes dossiers" at bounding box center [302, 30] width 93 height 18
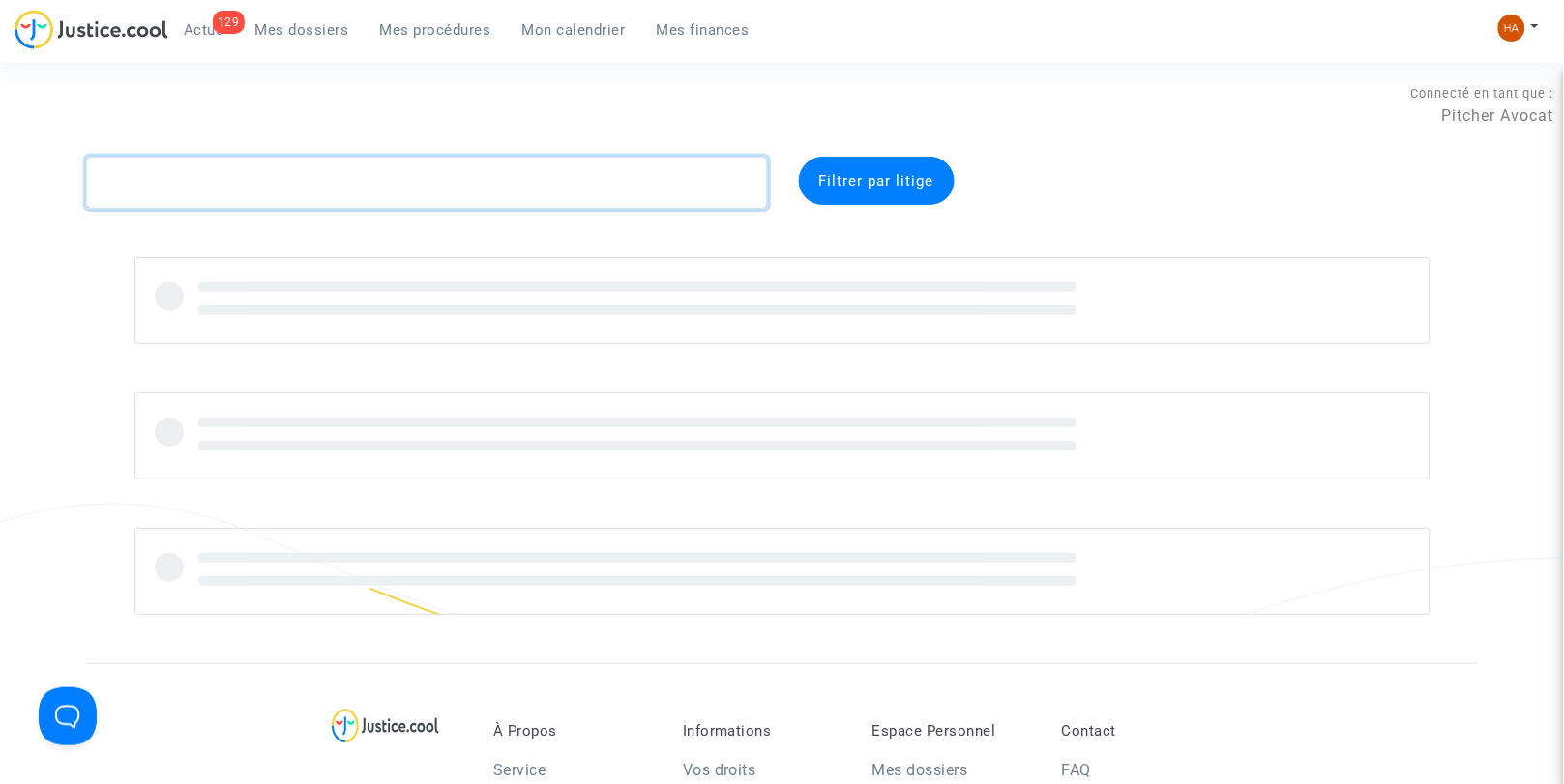
click at [181, 181] on textarea at bounding box center [428, 182] width 682 height 52
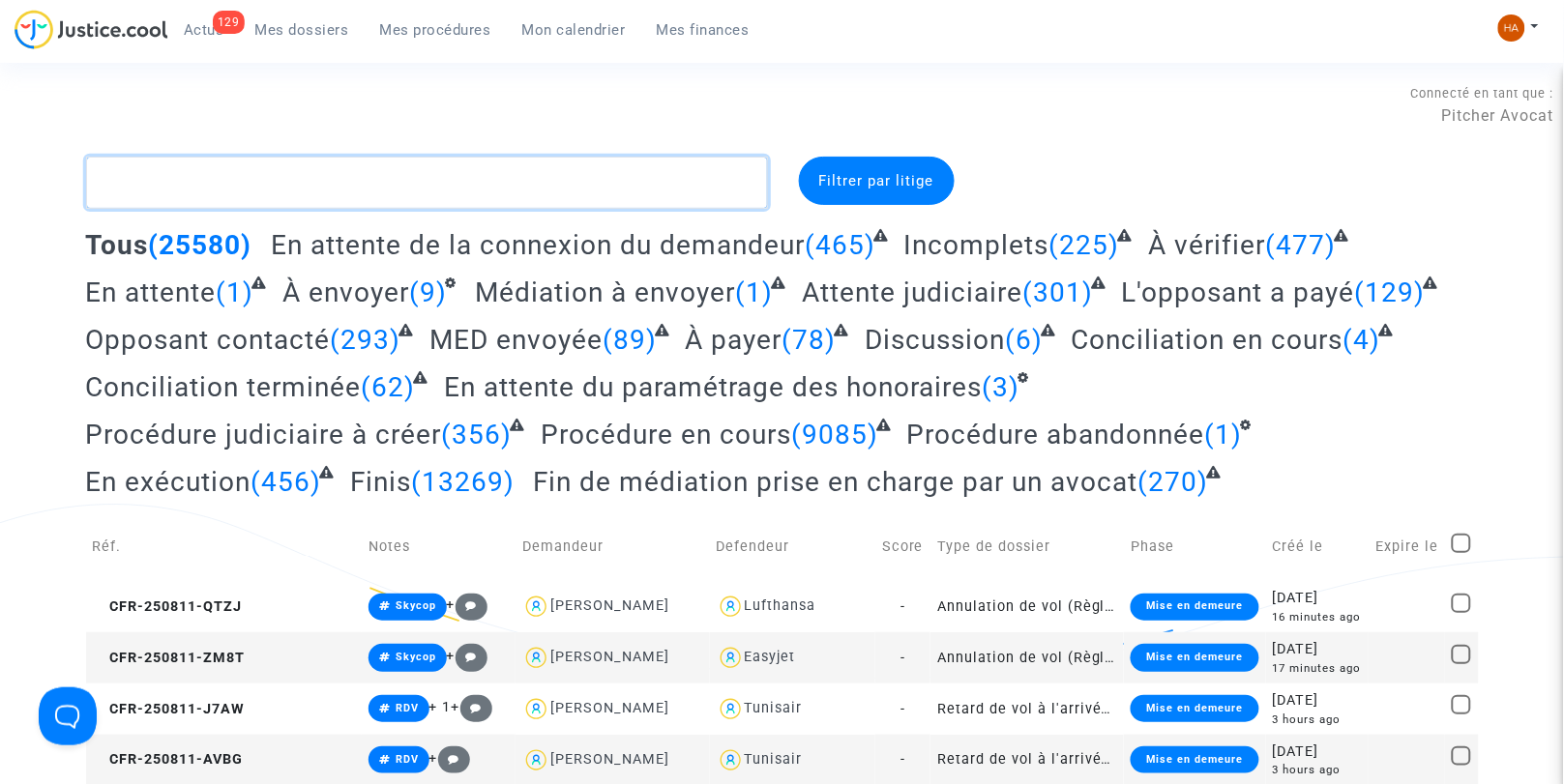
paste textarea "CFR-250520-EMGK"
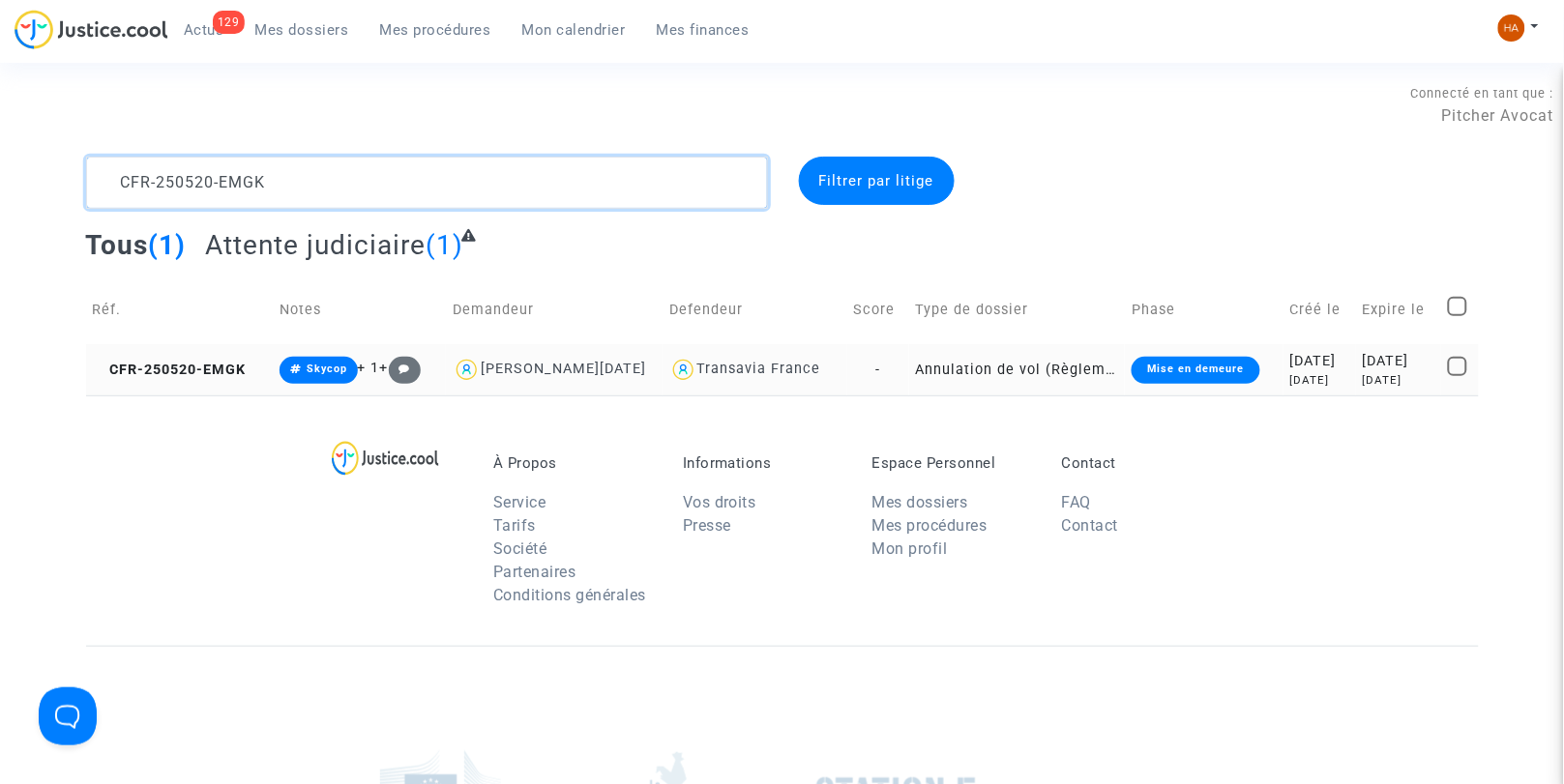
type textarea "CFR-250520-EMGK"
click at [866, 375] on td "-" at bounding box center [878, 369] width 62 height 51
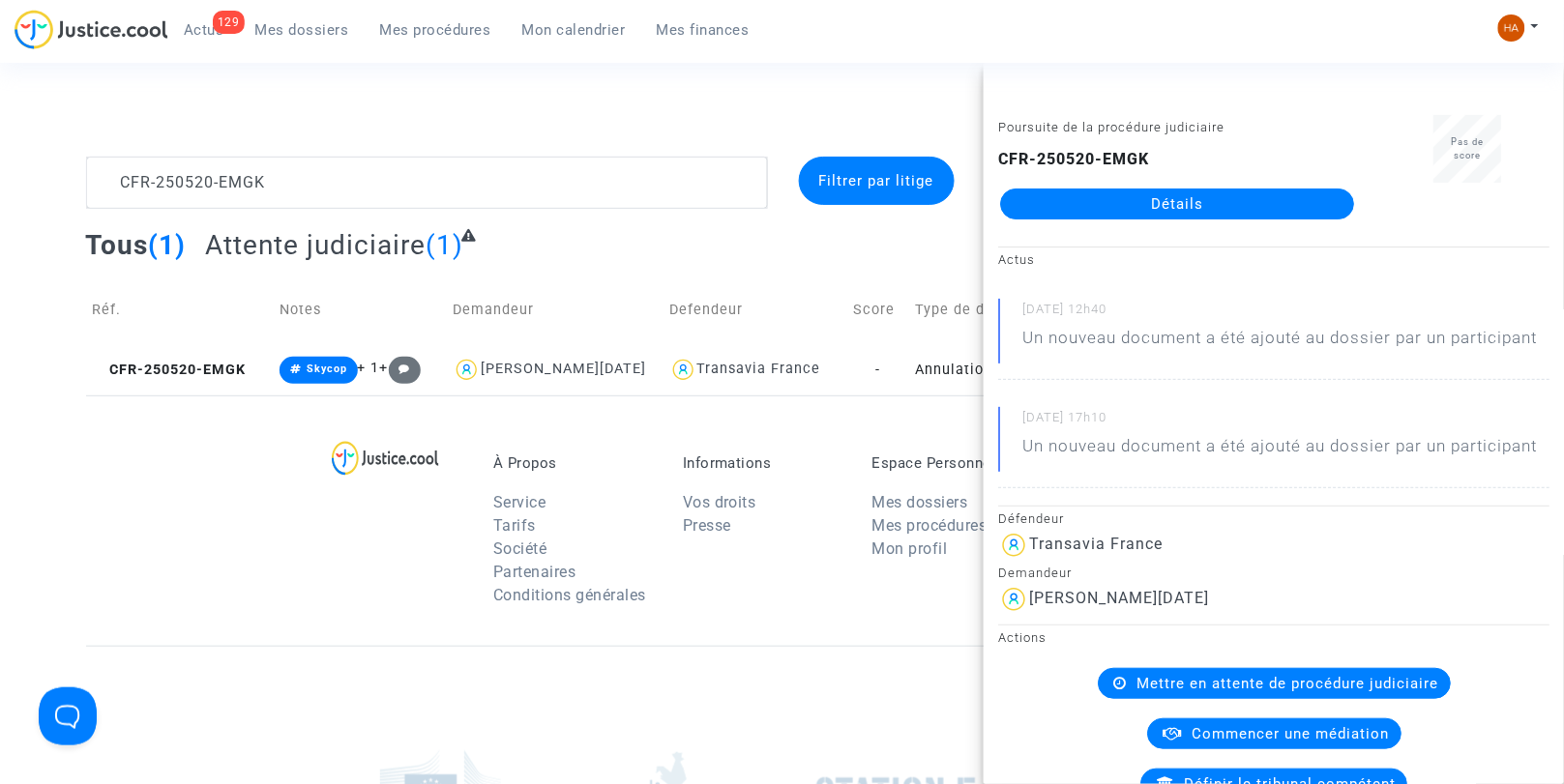
click at [1129, 208] on link "Détails" at bounding box center [1178, 203] width 354 height 30
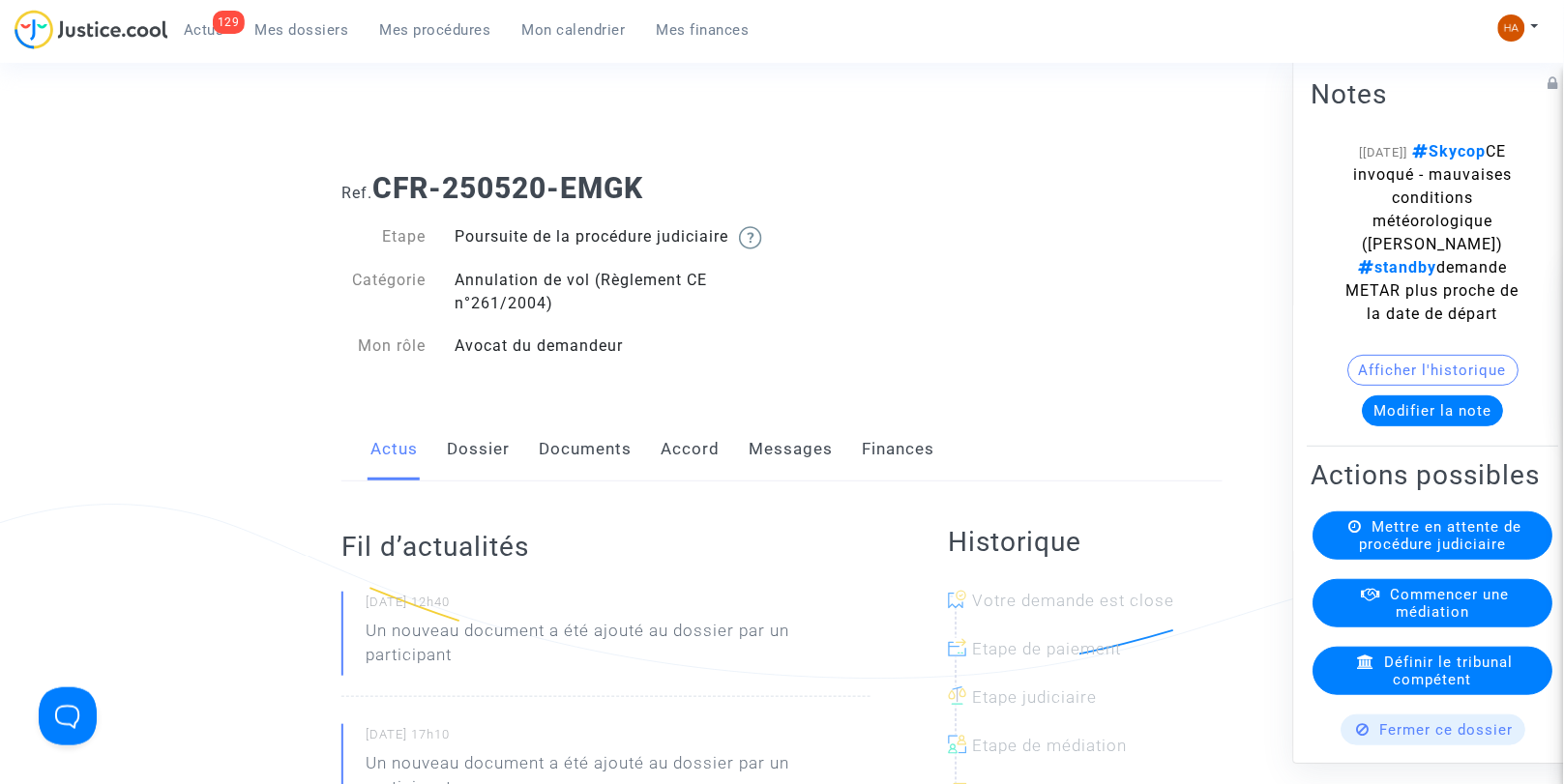
click at [601, 474] on link "Documents" at bounding box center [585, 449] width 92 height 64
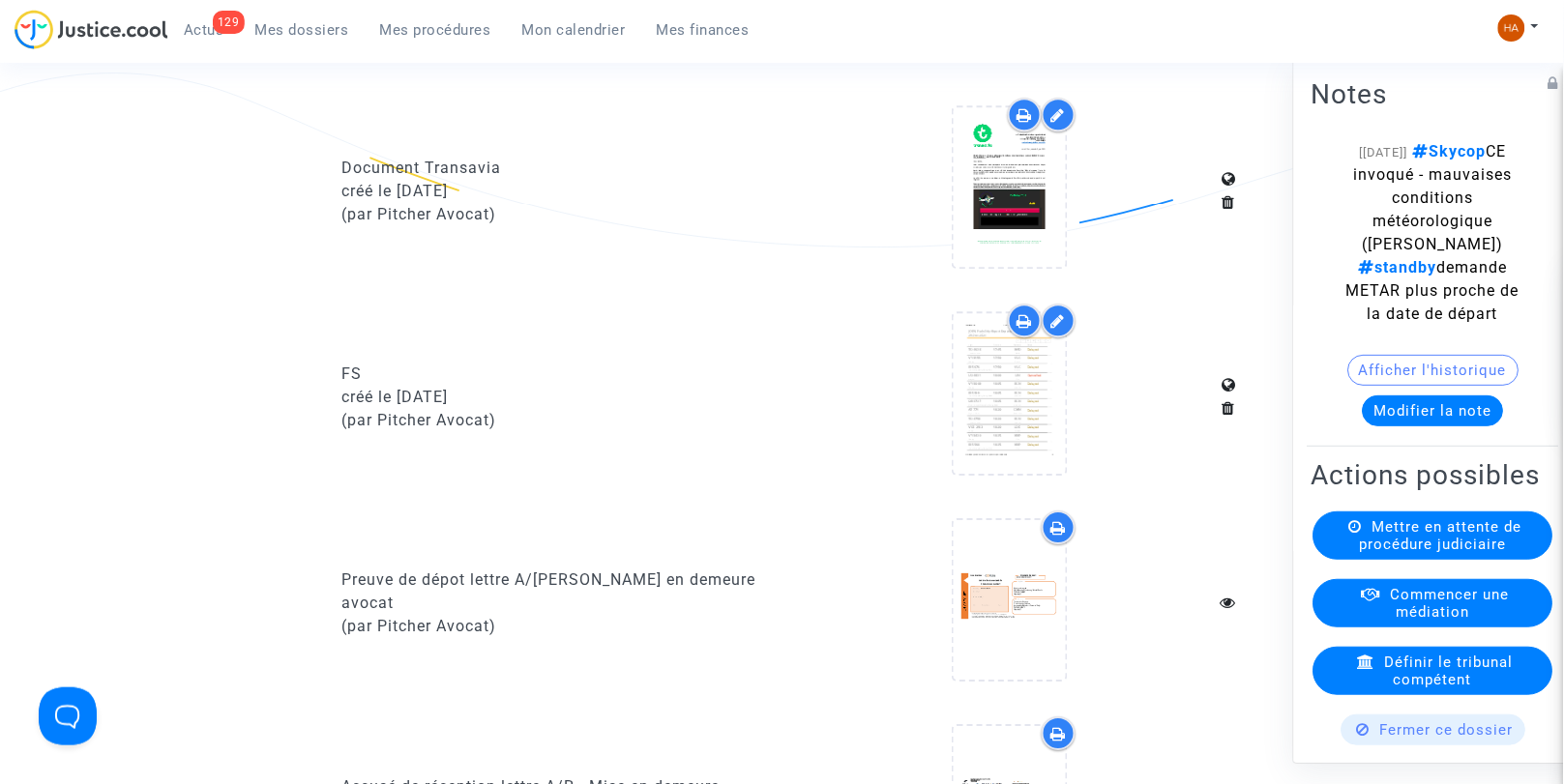
scroll to position [1302, 0]
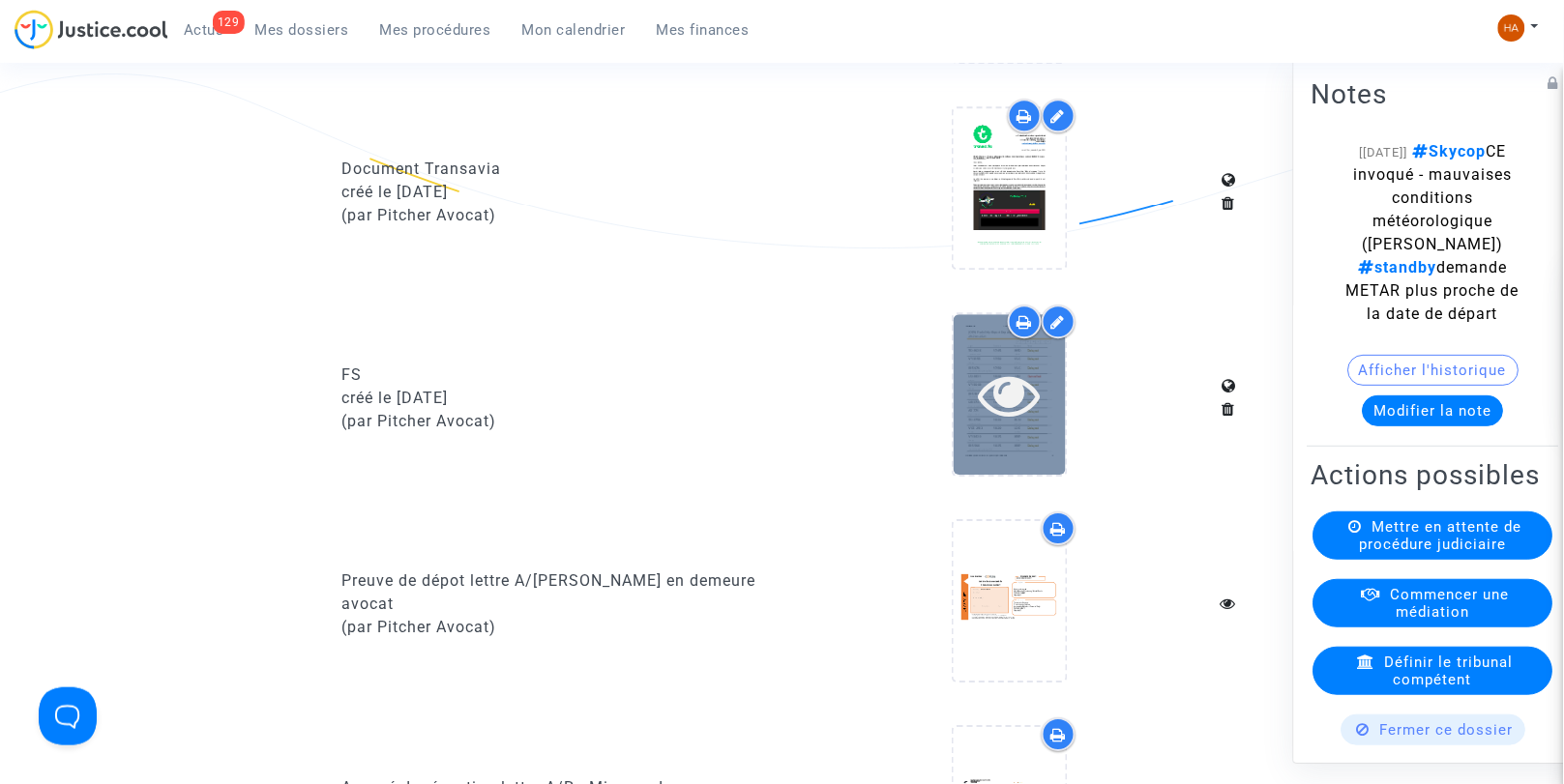
click at [993, 451] on div at bounding box center [1010, 394] width 112 height 159
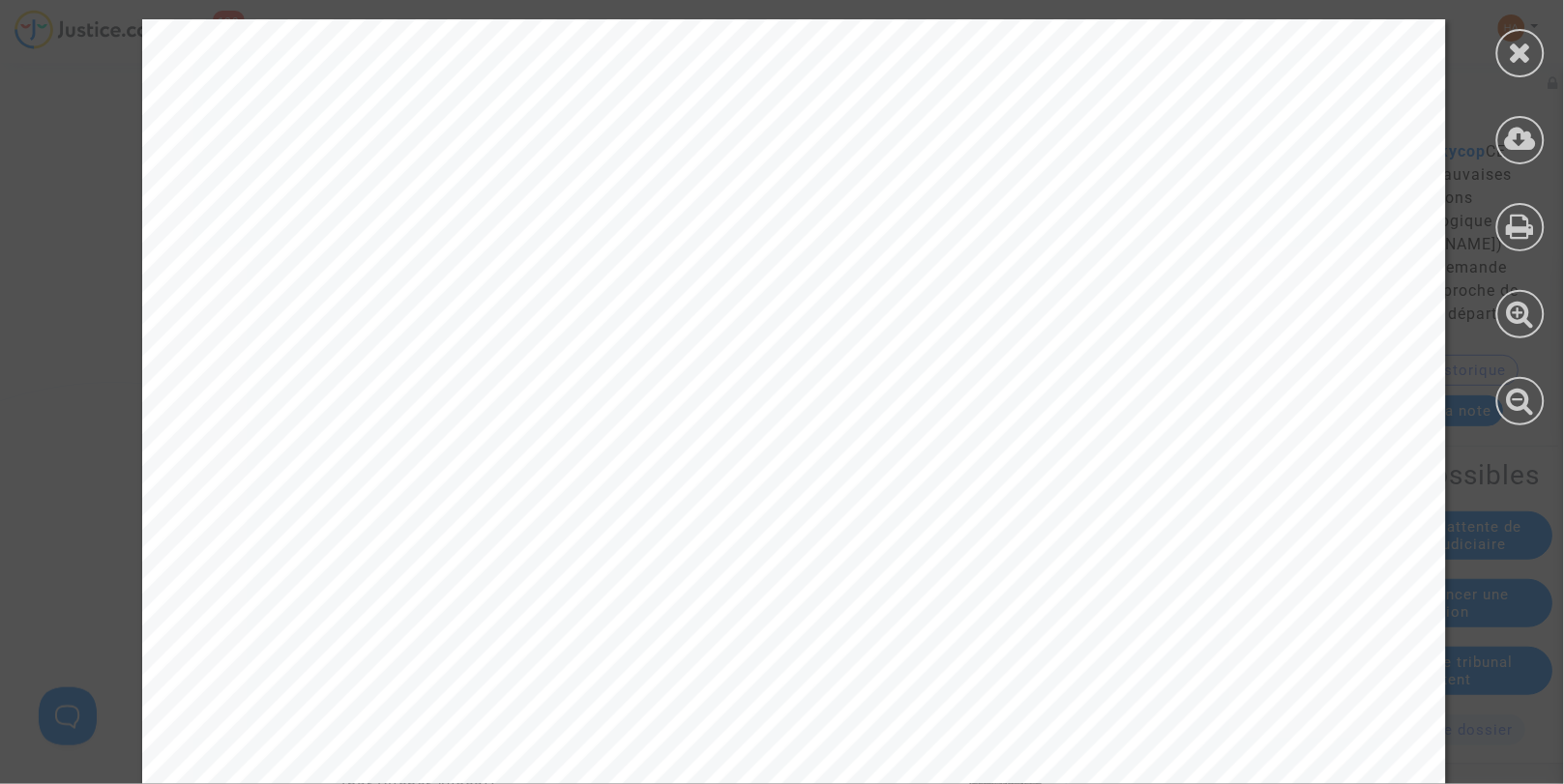
scroll to position [0, 0]
click at [1517, 54] on icon at bounding box center [1521, 52] width 25 height 29
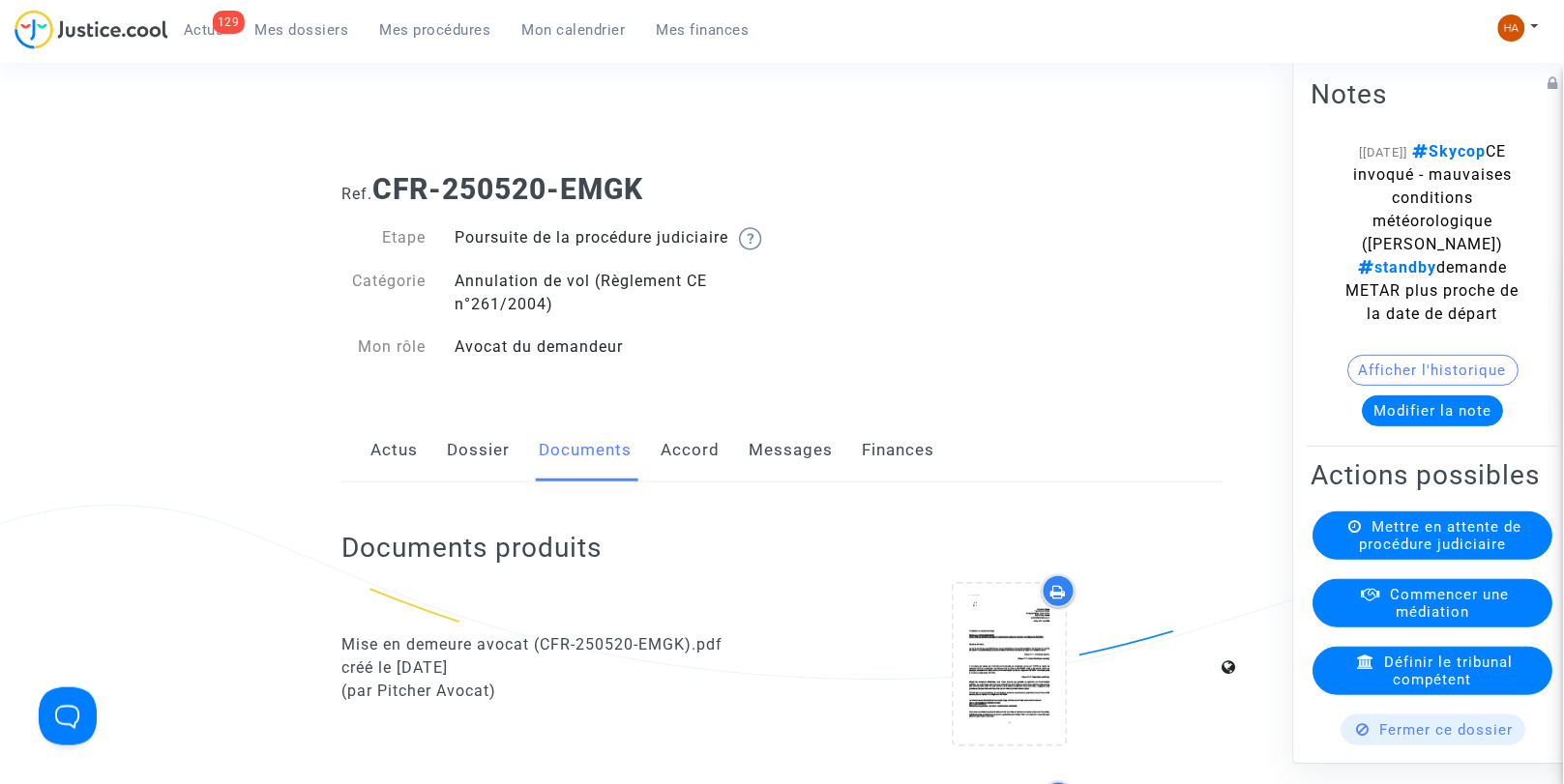
click at [794, 470] on link "Messages" at bounding box center [791, 450] width 85 height 64
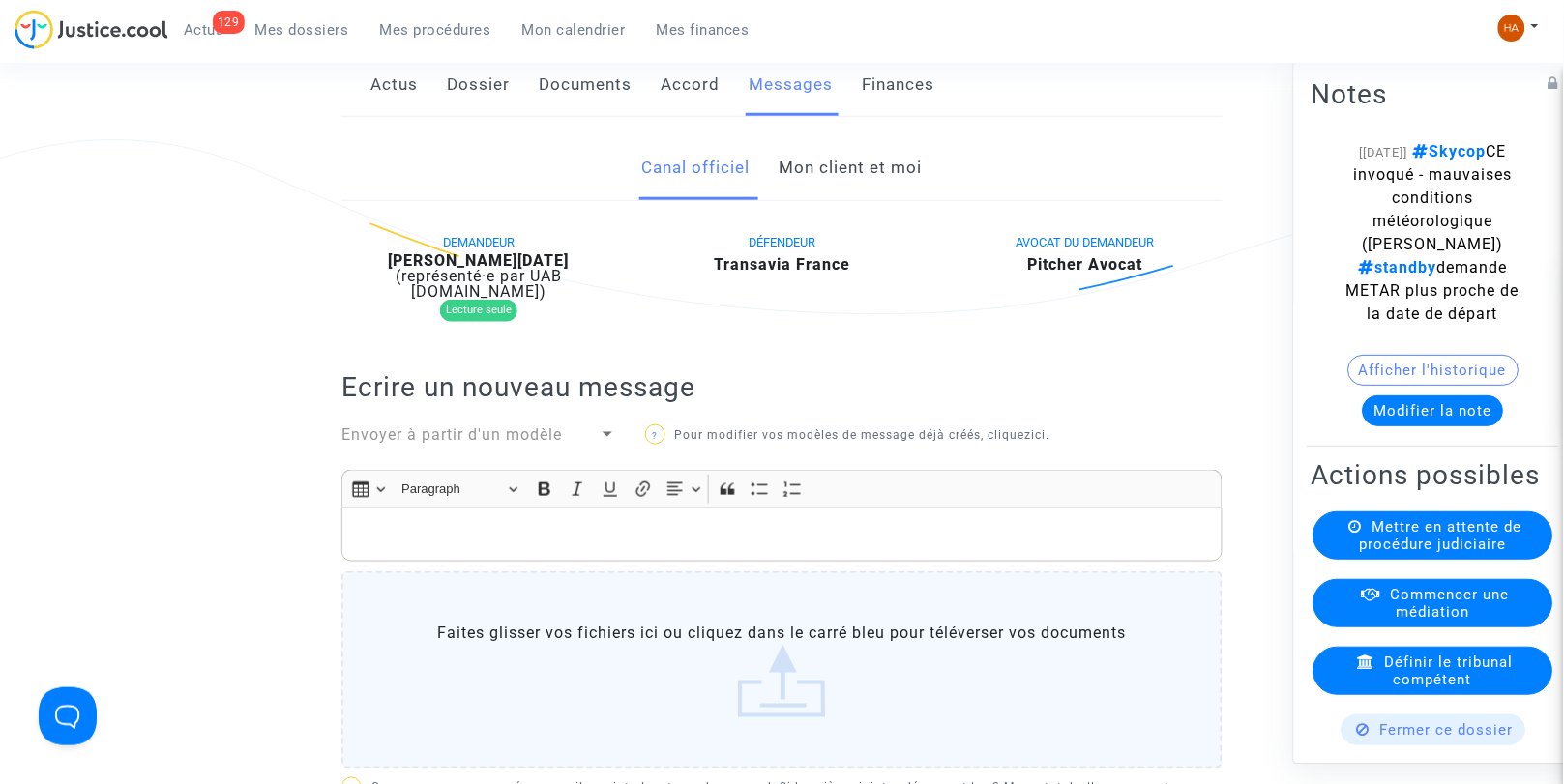
scroll to position [367, 0]
click at [842, 198] on link "Mon client et moi" at bounding box center [851, 166] width 144 height 64
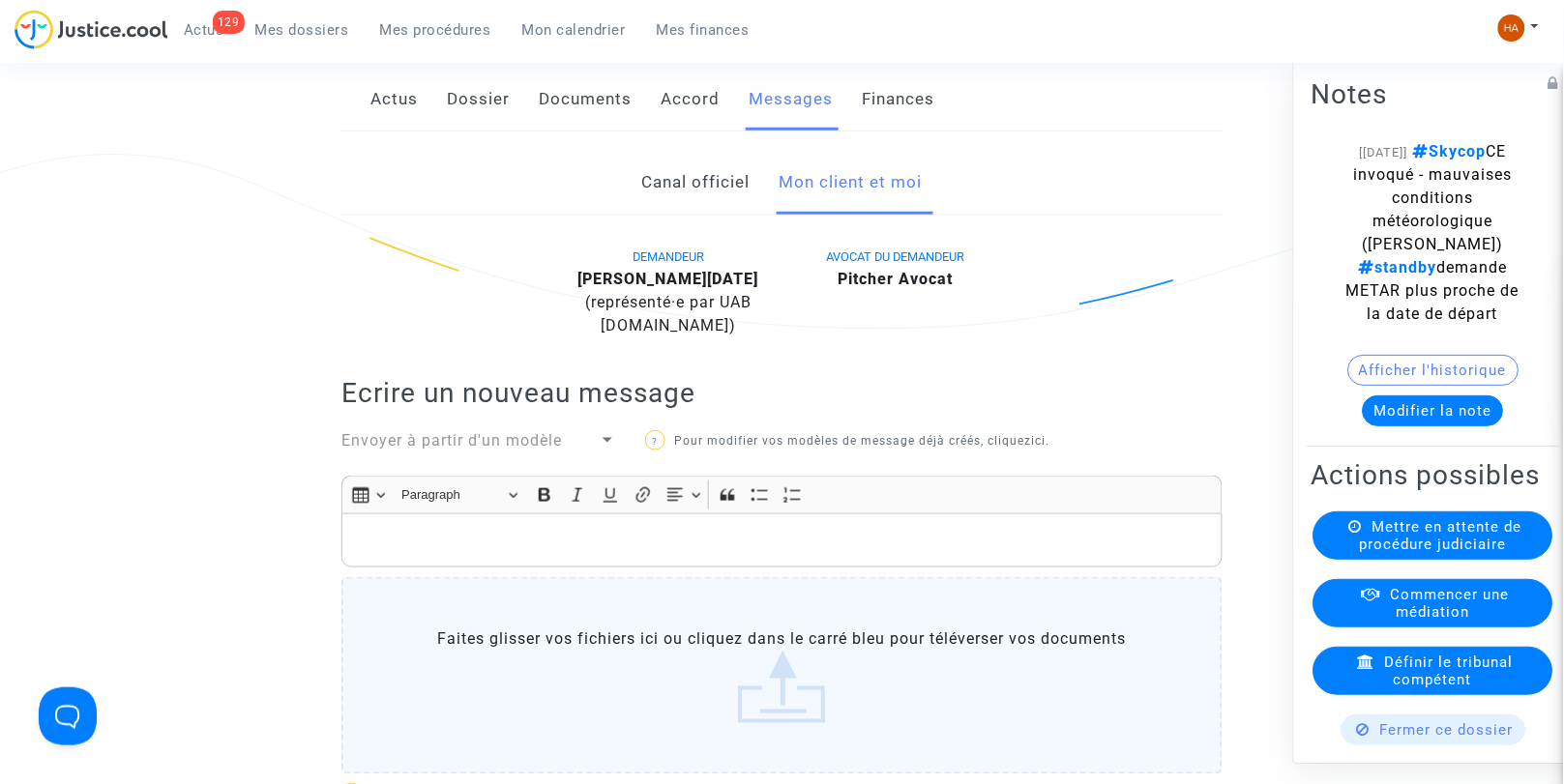
scroll to position [349, 0]
click at [671, 214] on link "Canal officiel" at bounding box center [696, 185] width 108 height 64
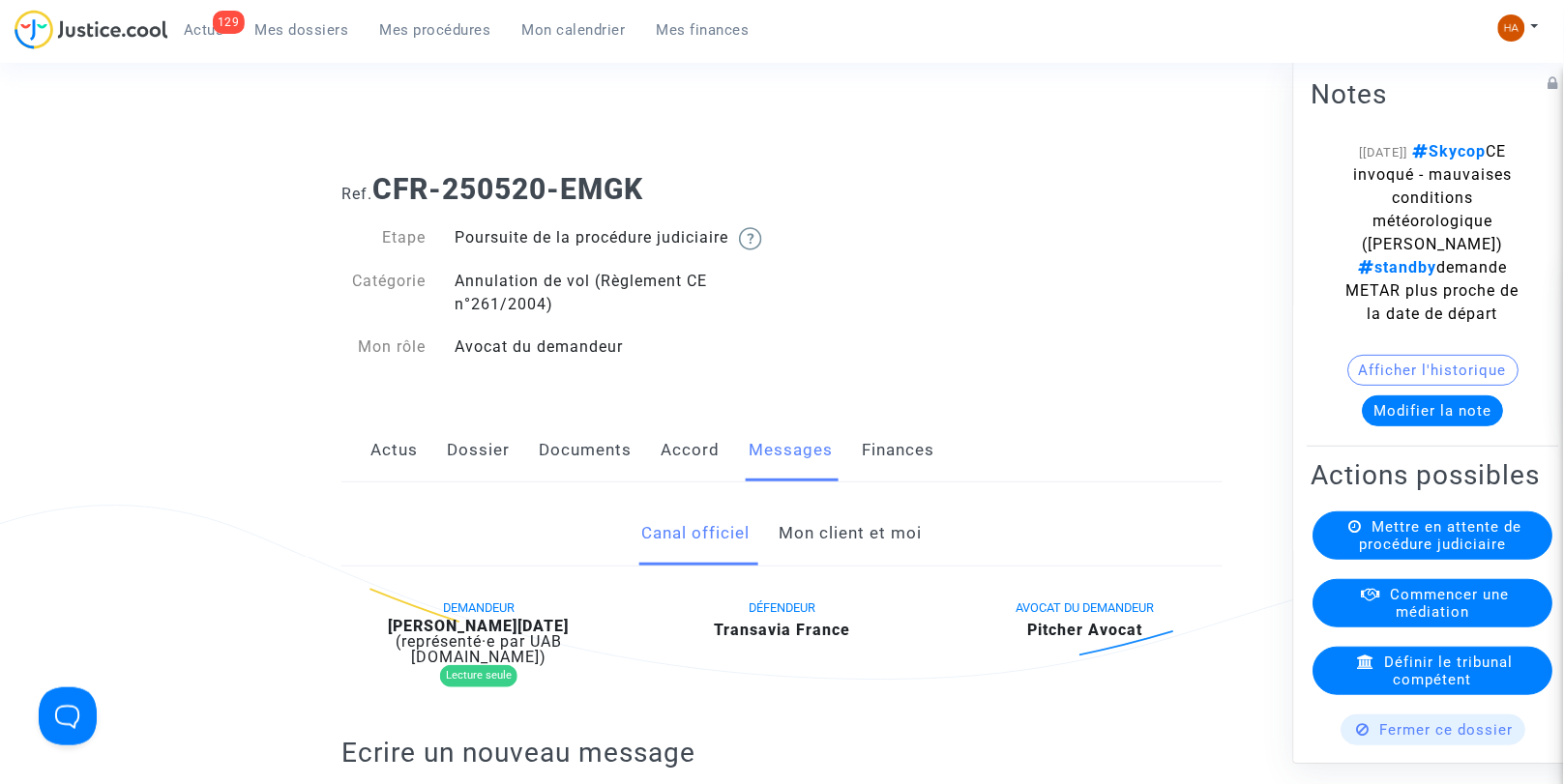
scroll to position [1, 0]
click at [603, 471] on link "Documents" at bounding box center [585, 449] width 92 height 64
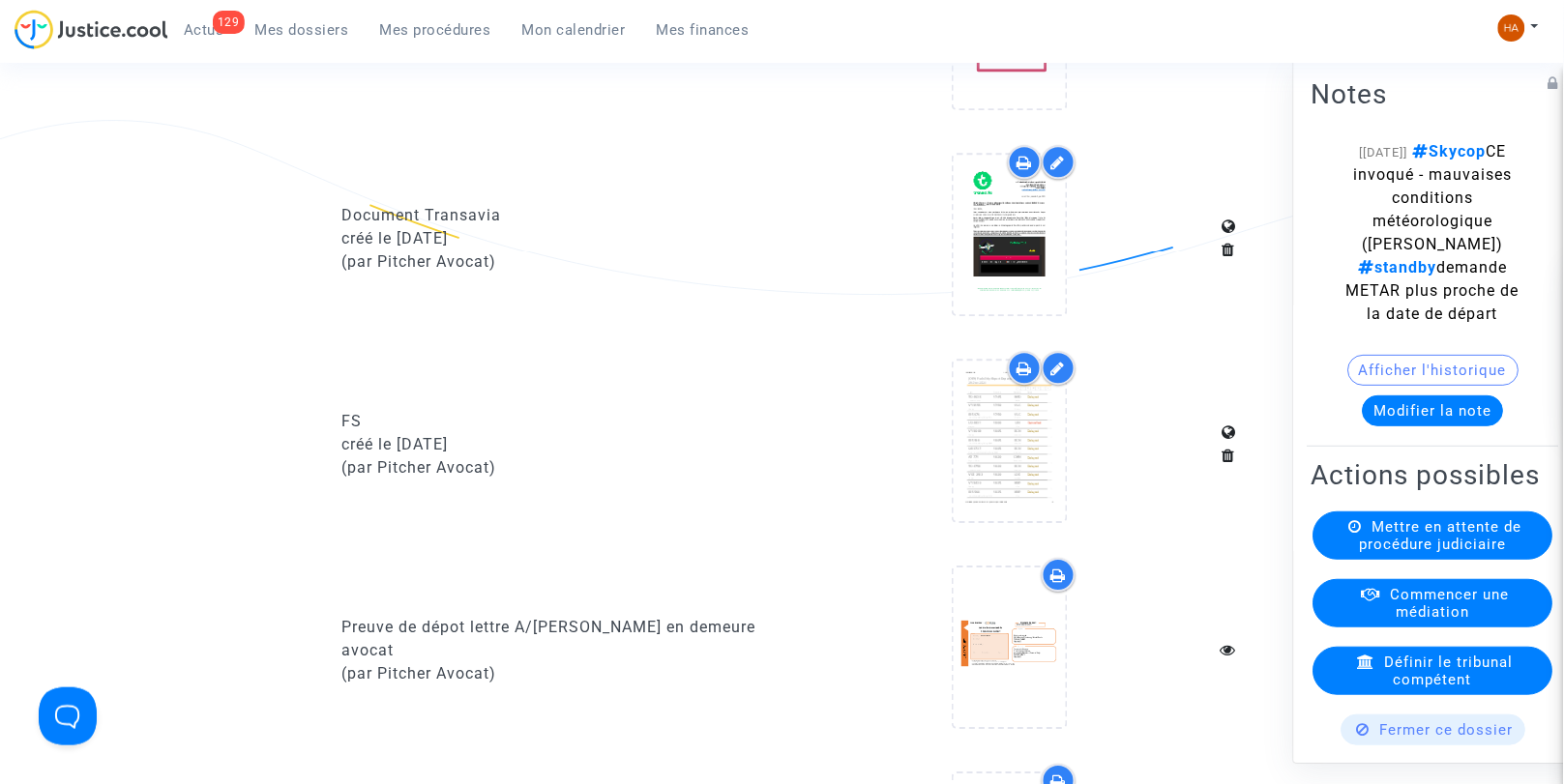
scroll to position [1254, 0]
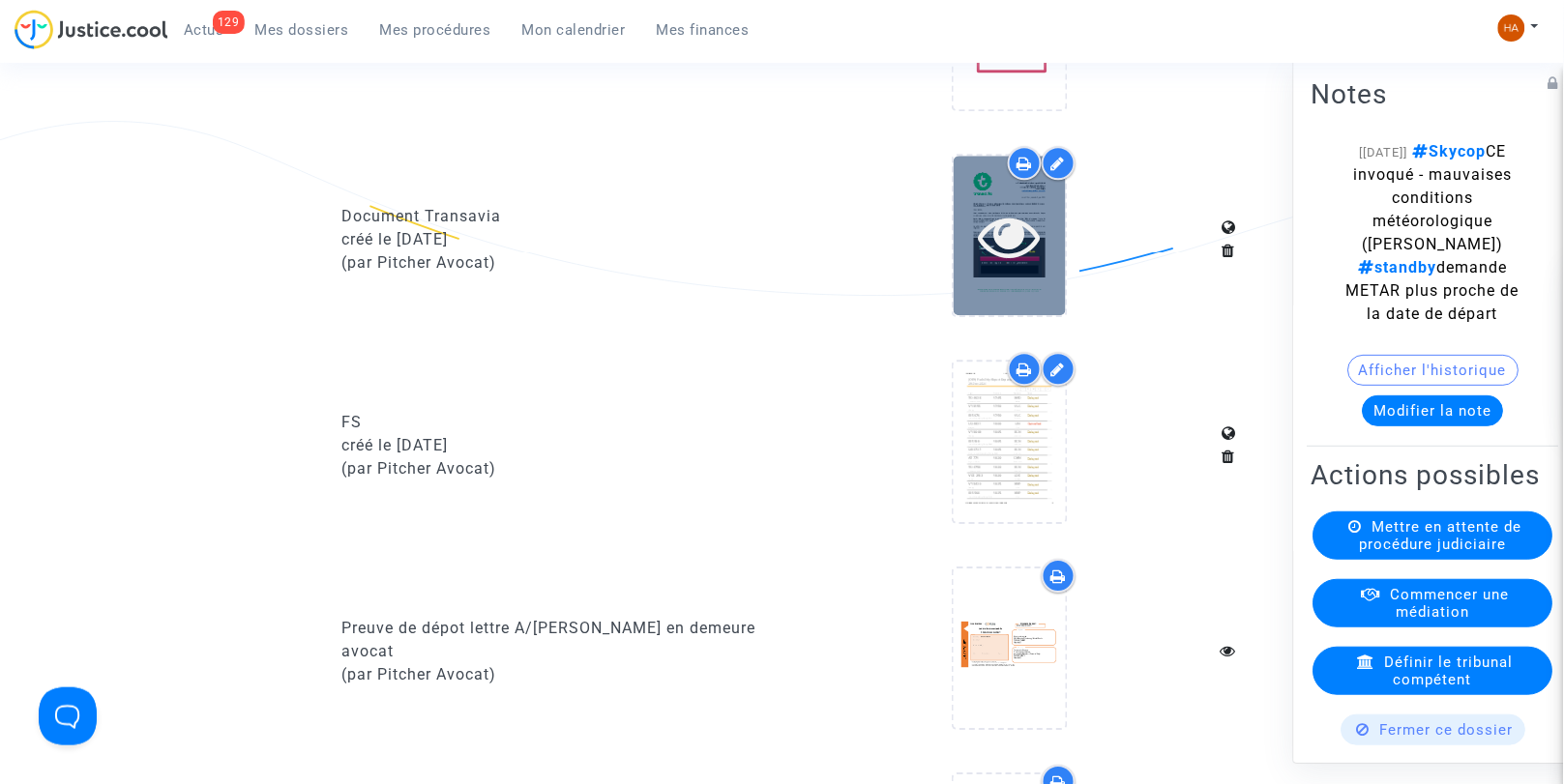
click at [993, 267] on icon at bounding box center [1010, 236] width 63 height 62
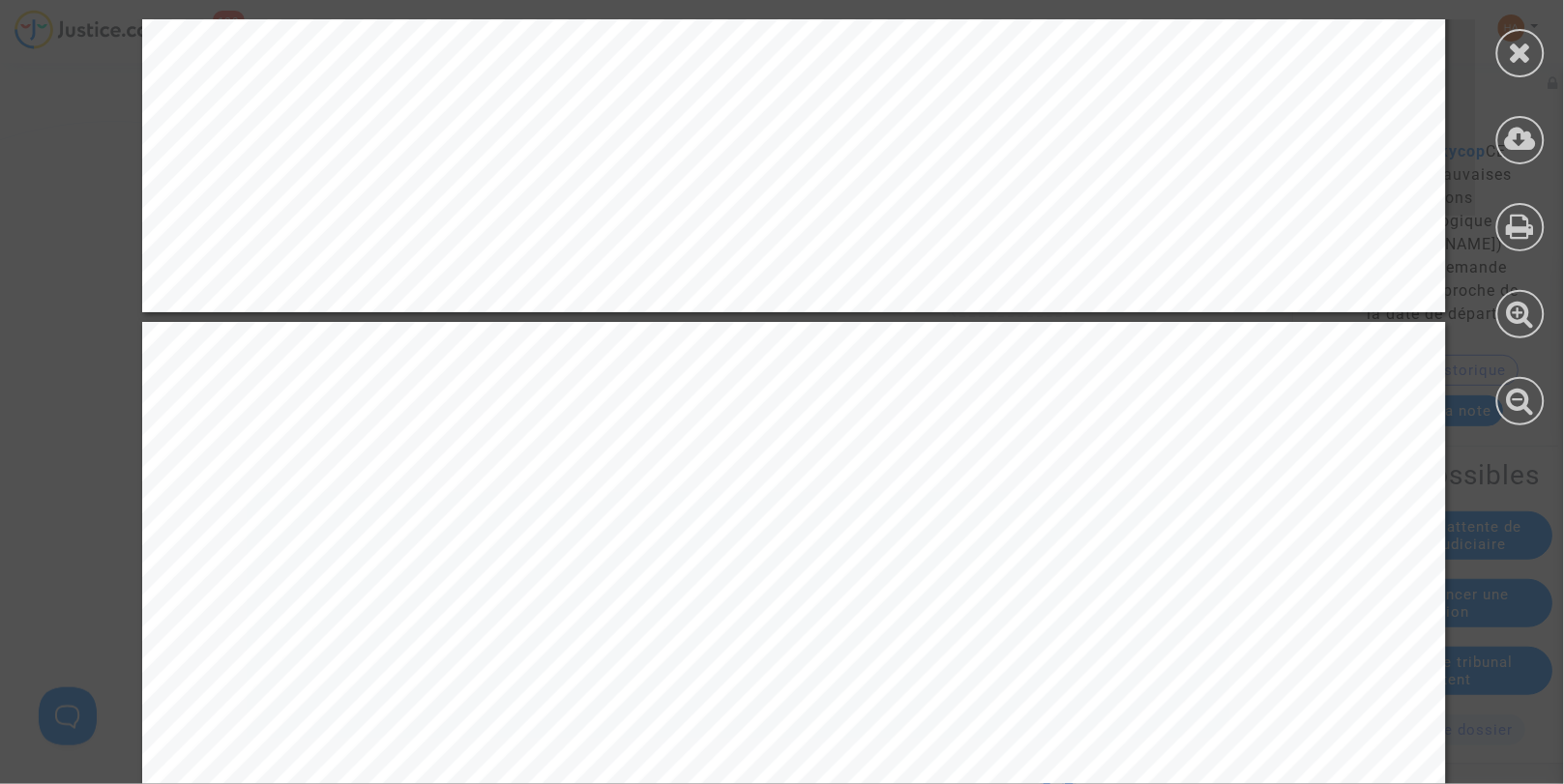
scroll to position [1543, 0]
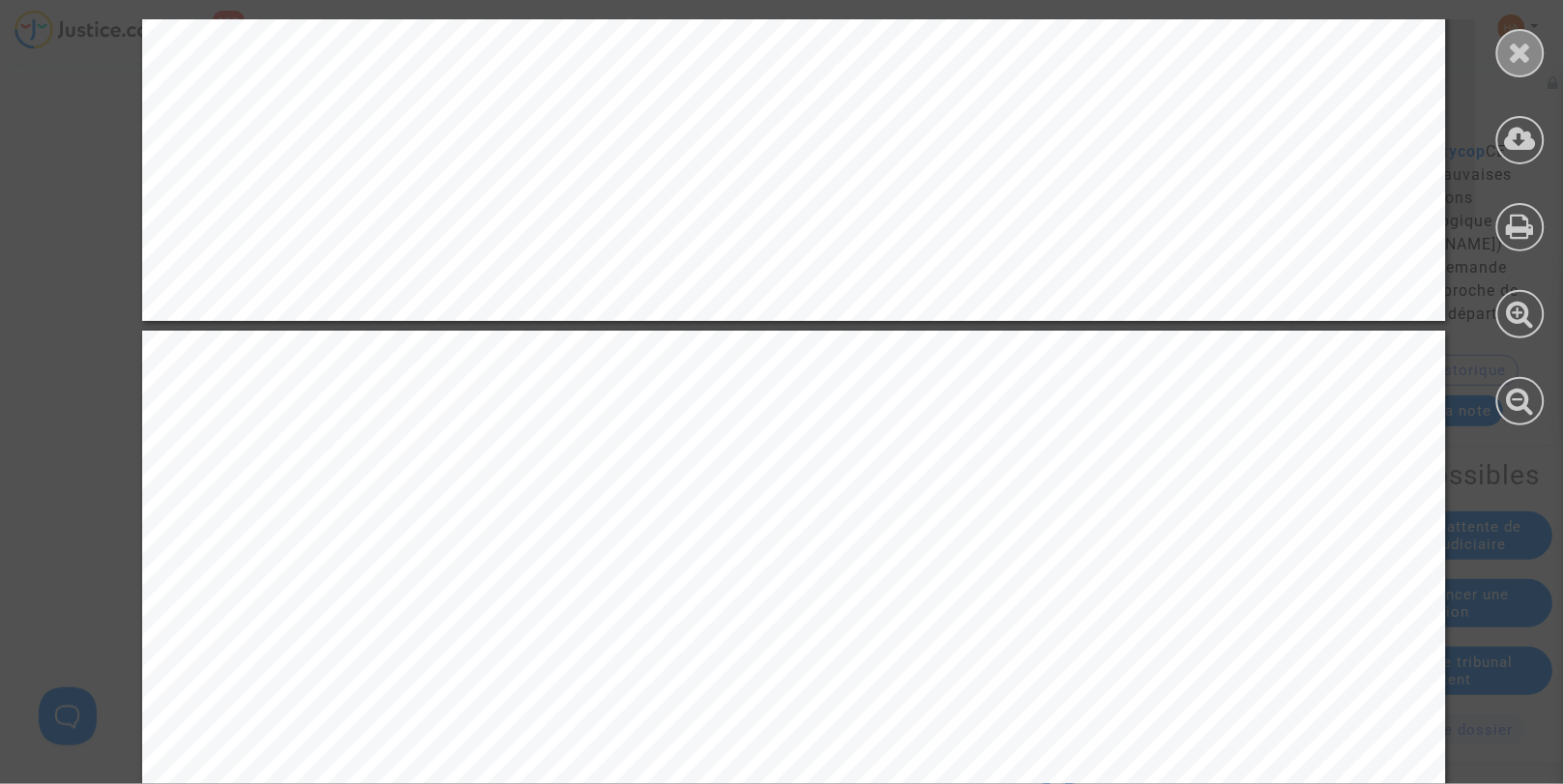
click at [1510, 61] on icon at bounding box center [1521, 52] width 25 height 29
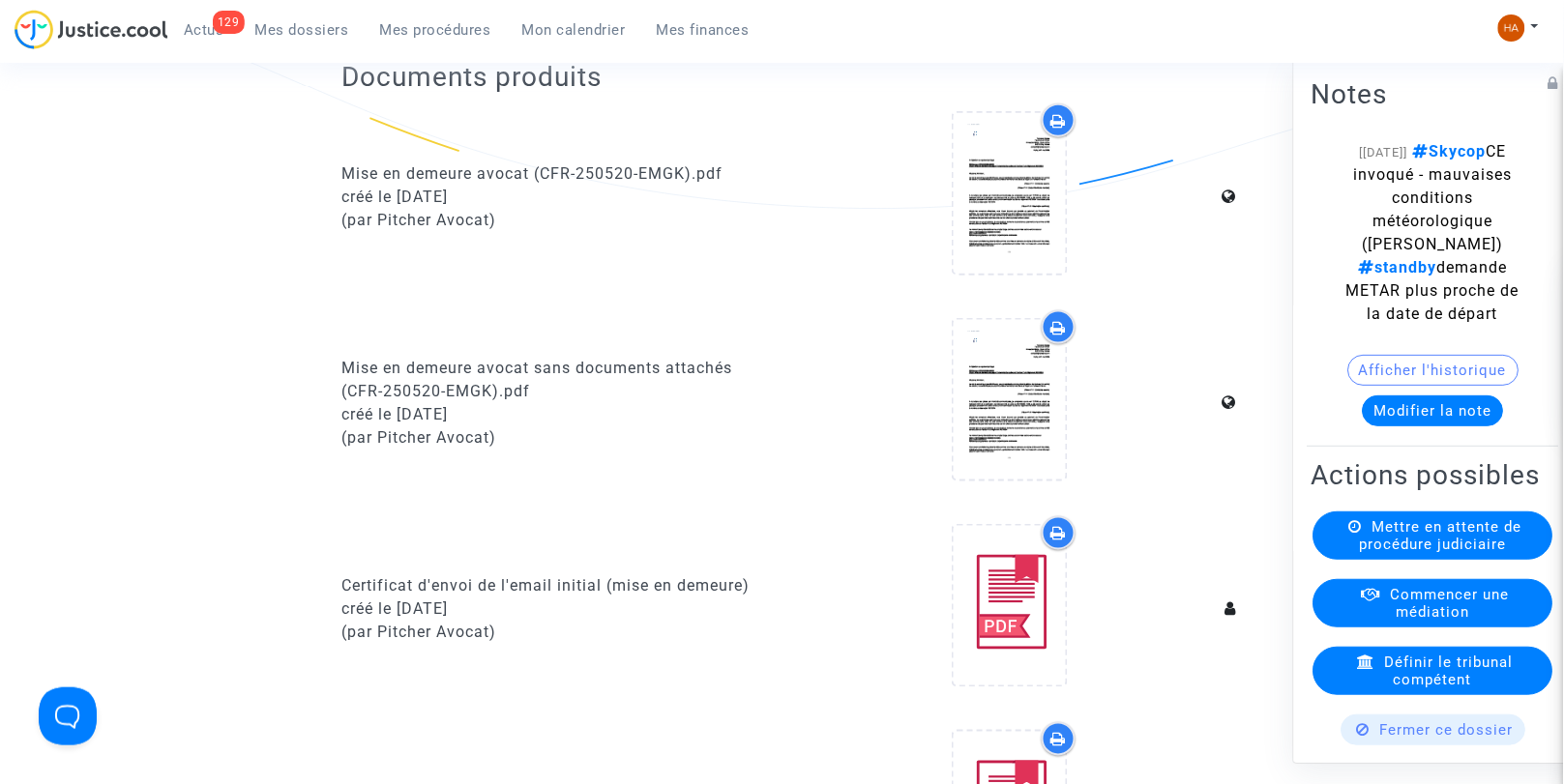
scroll to position [0, 0]
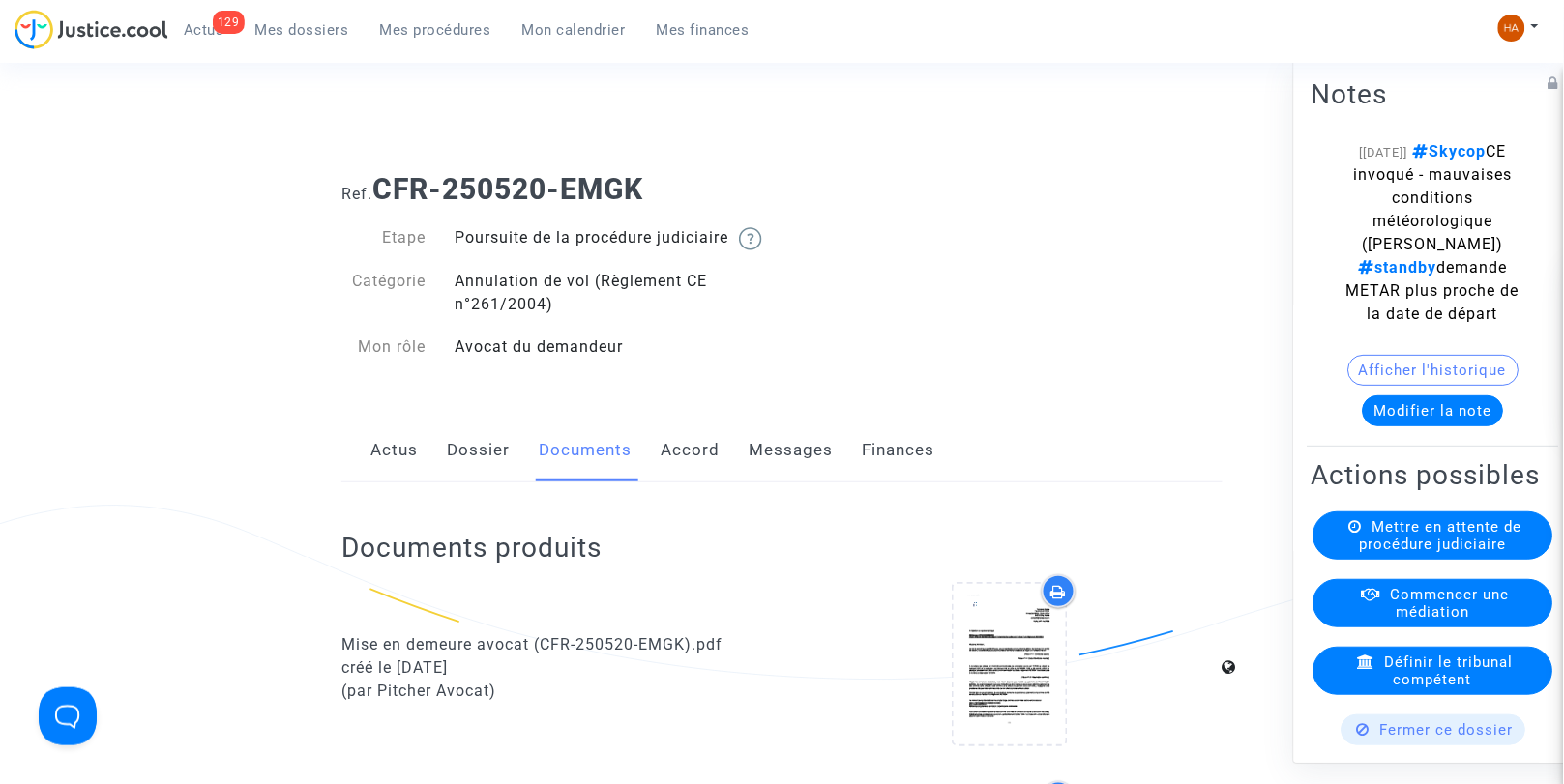
click at [765, 482] on link "Messages" at bounding box center [791, 450] width 85 height 64
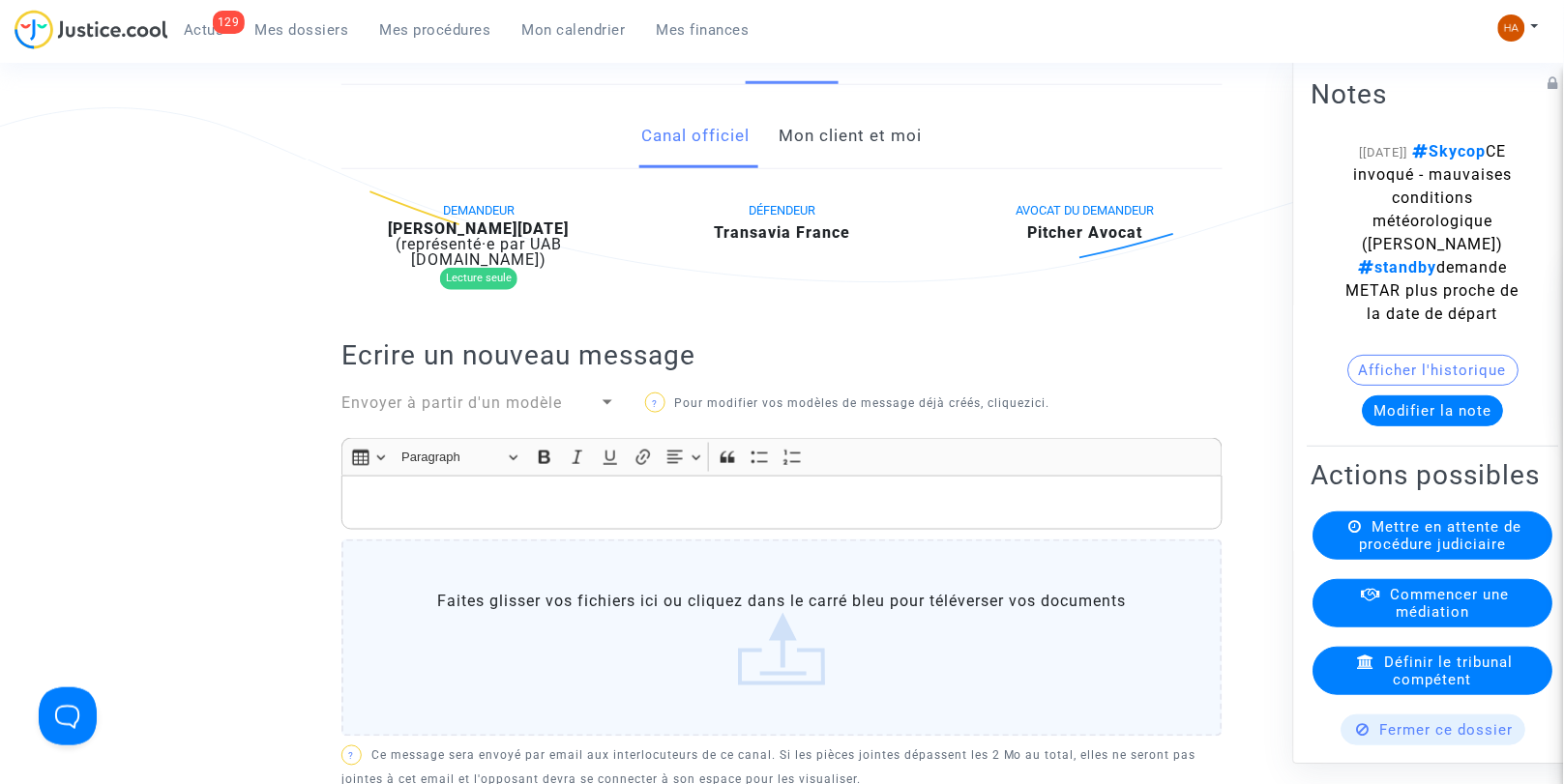
scroll to position [342, 0]
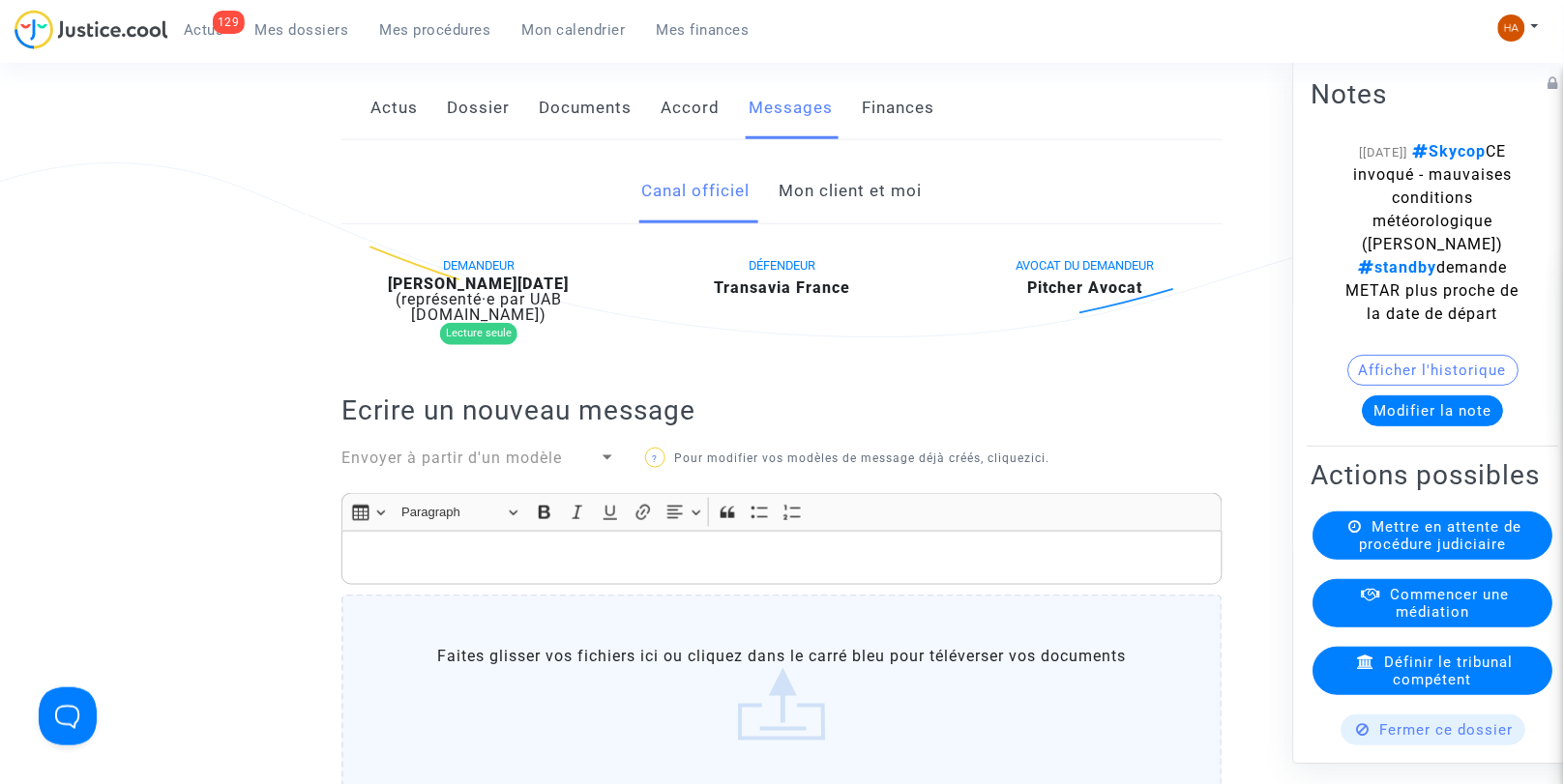
click at [865, 223] on link "Mon client et moi" at bounding box center [851, 191] width 144 height 64
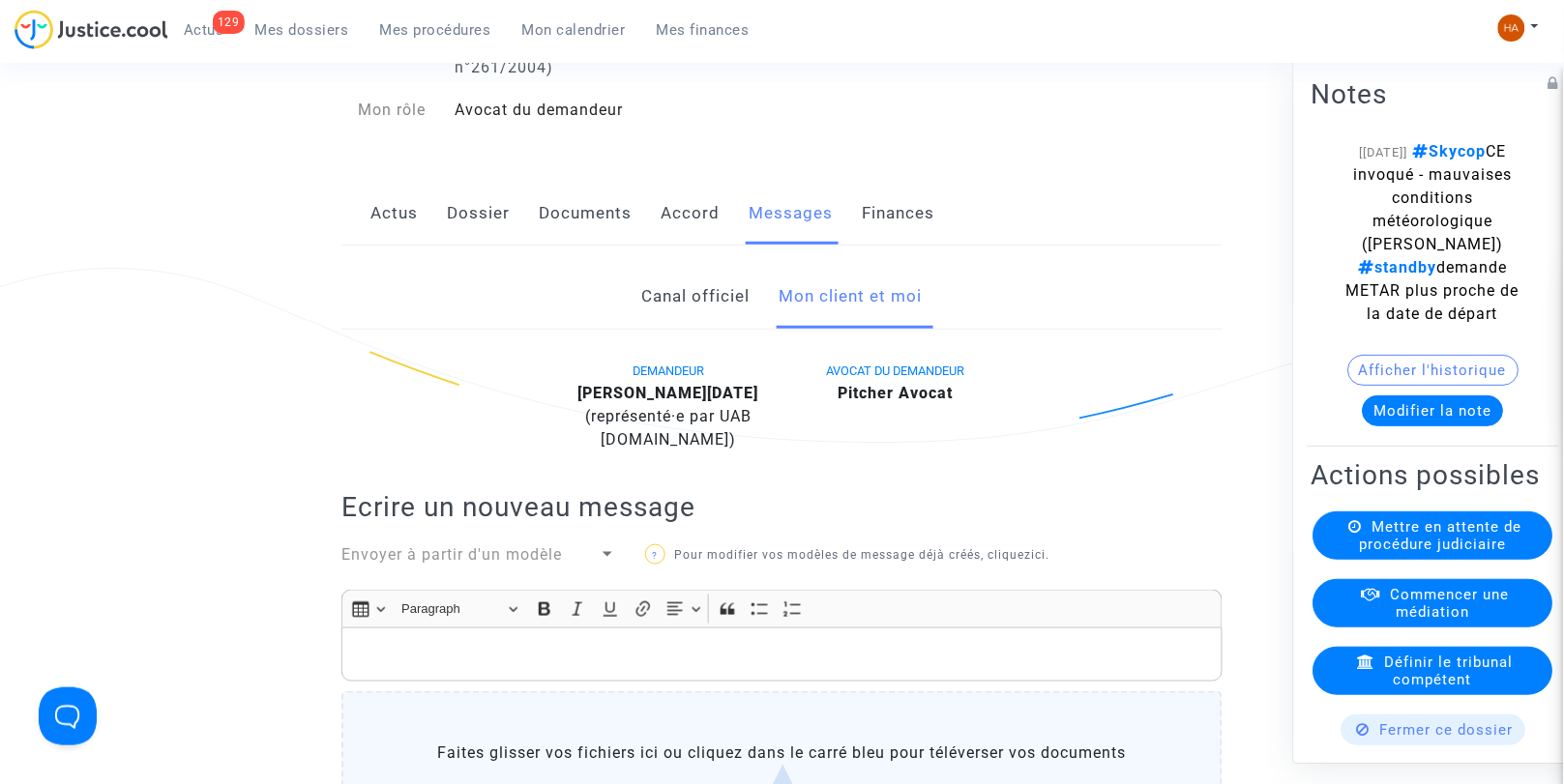
scroll to position [236, 0]
click at [455, 236] on link "Dossier" at bounding box center [479, 214] width 63 height 64
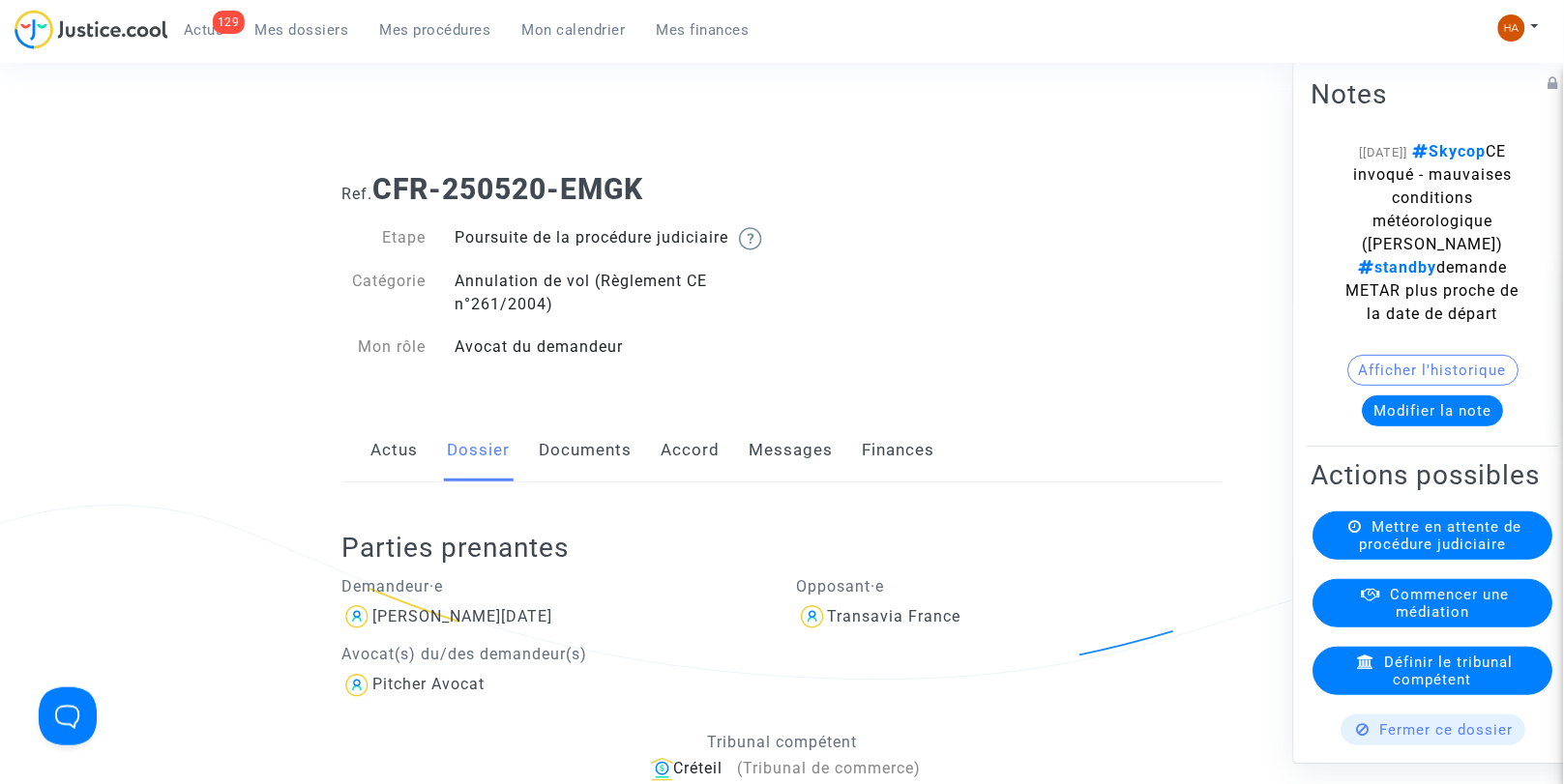
click at [573, 471] on link "Documents" at bounding box center [585, 450] width 92 height 64
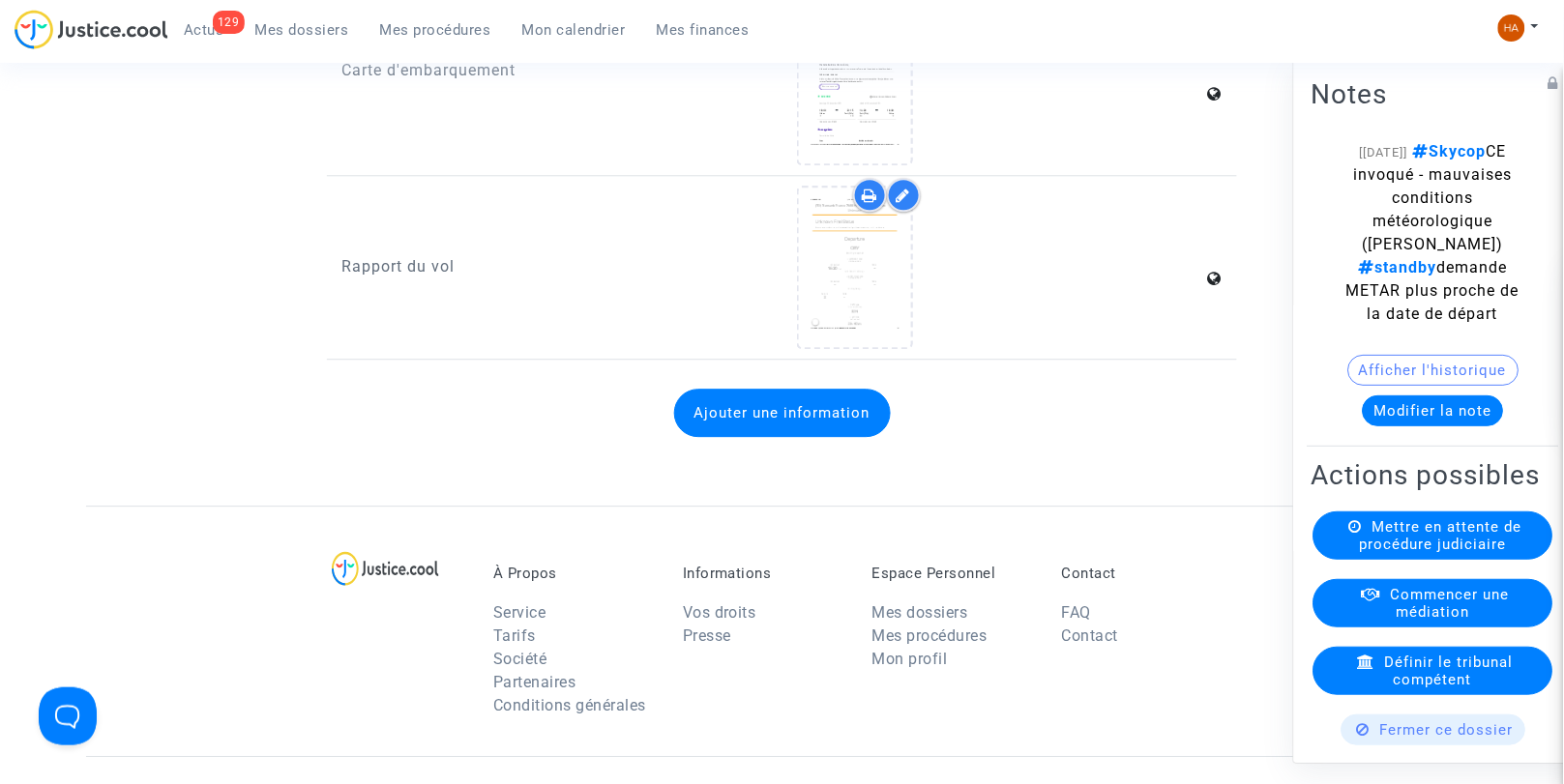
scroll to position [3259, 0]
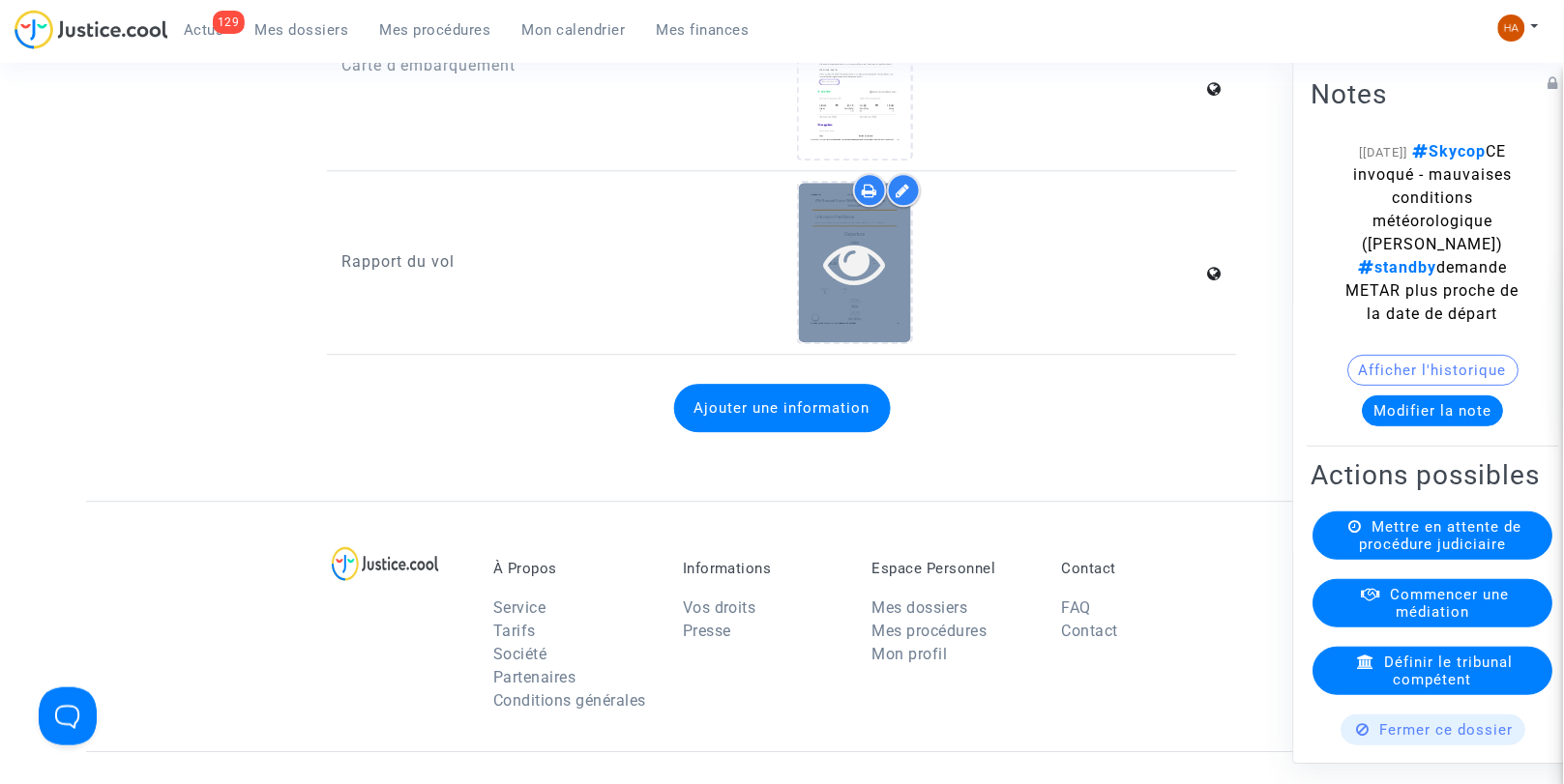
click at [874, 263] on icon at bounding box center [855, 262] width 63 height 62
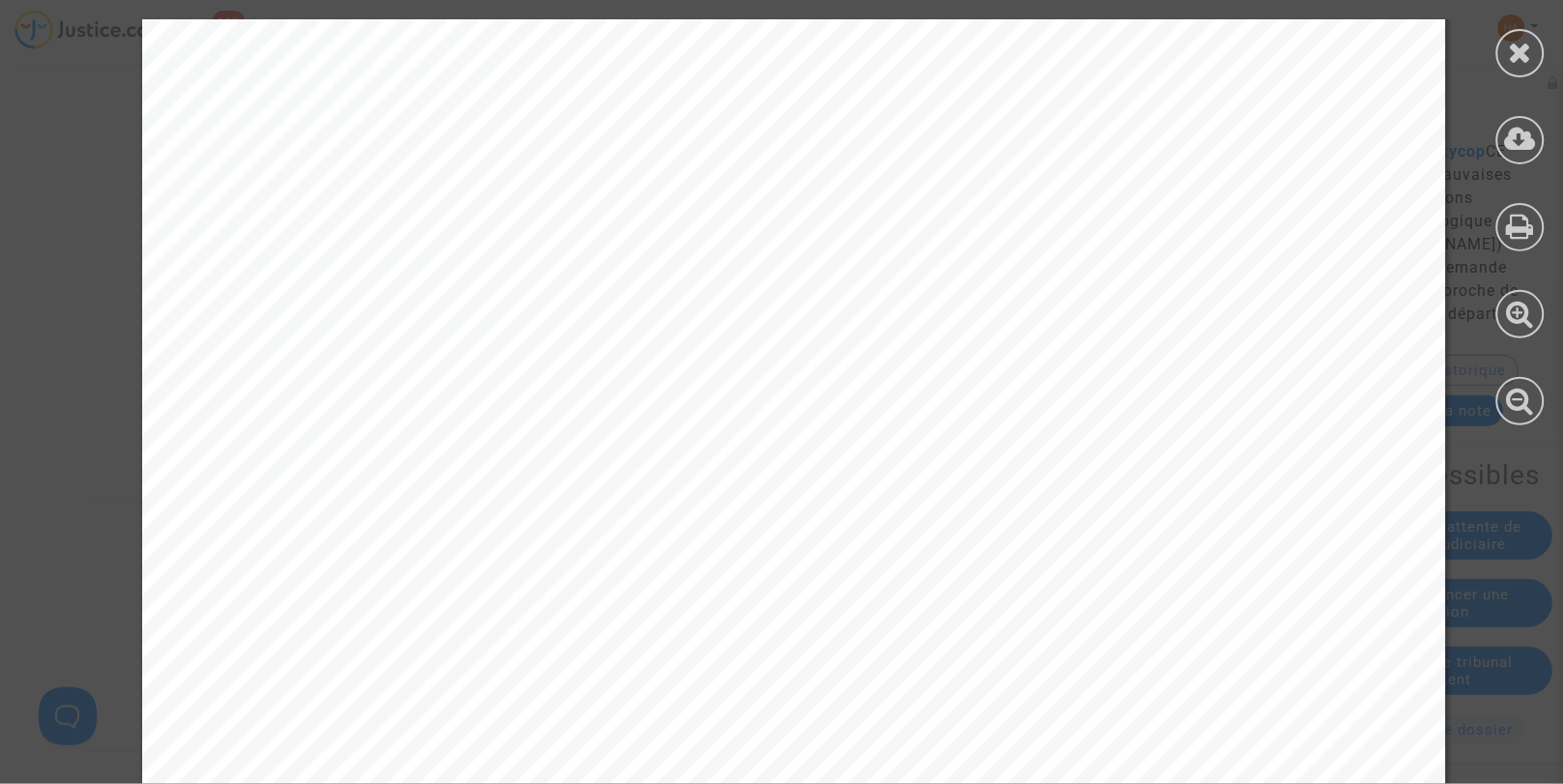
scroll to position [478, 0]
click at [1516, 63] on icon at bounding box center [1521, 52] width 25 height 29
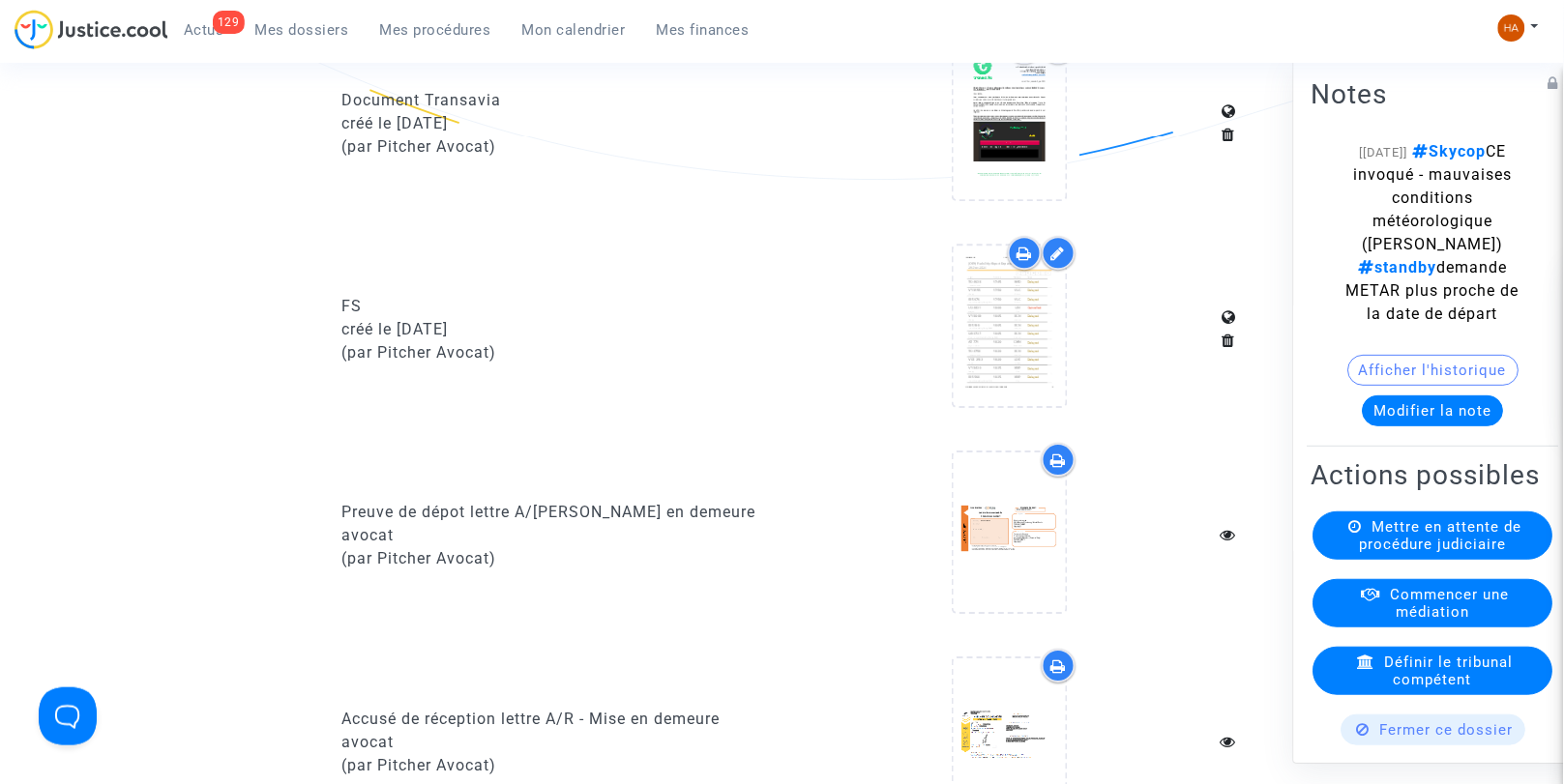
scroll to position [1334, 0]
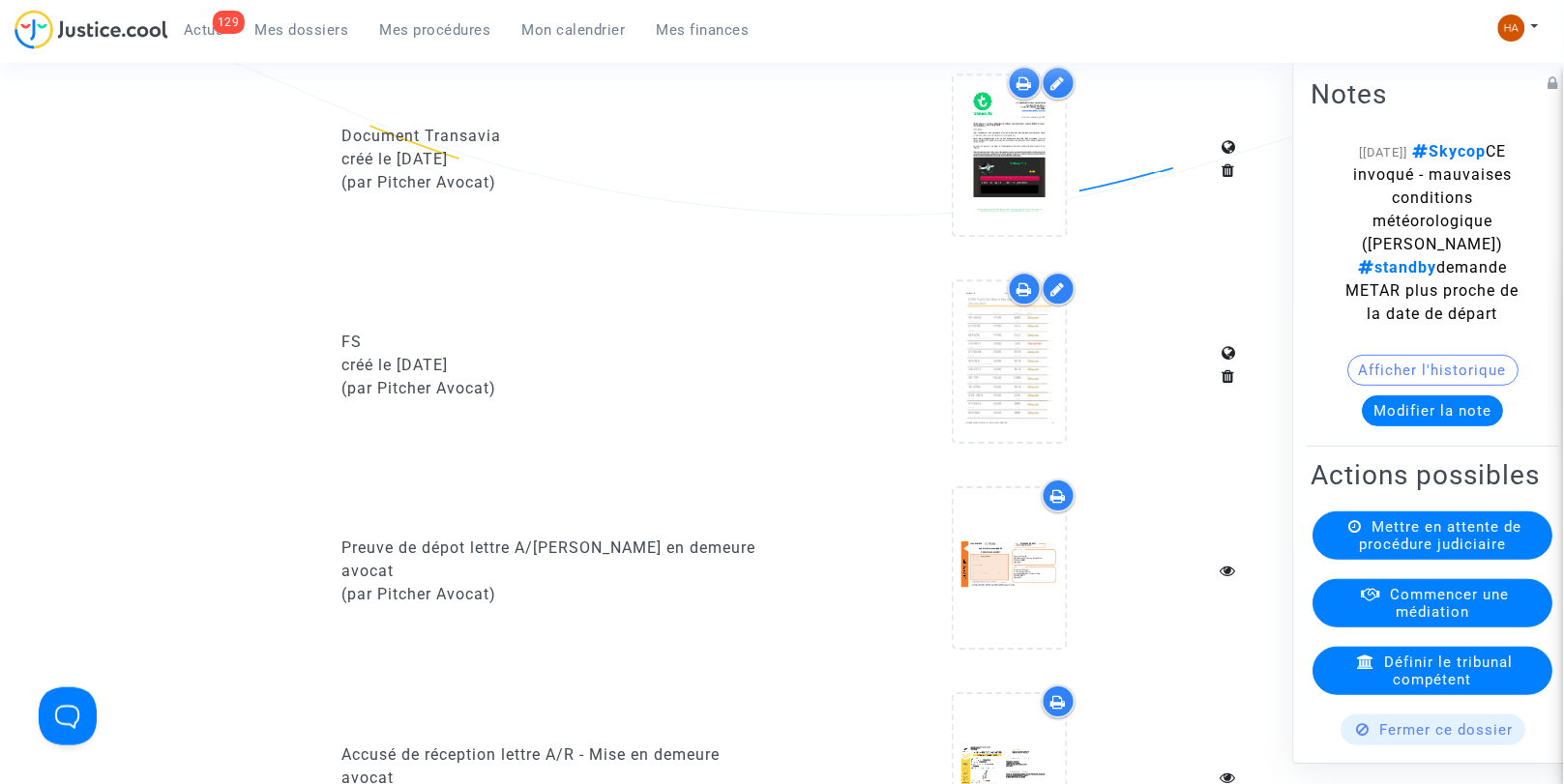
click at [1071, 377] on upload-item at bounding box center [1011, 365] width 132 height 187
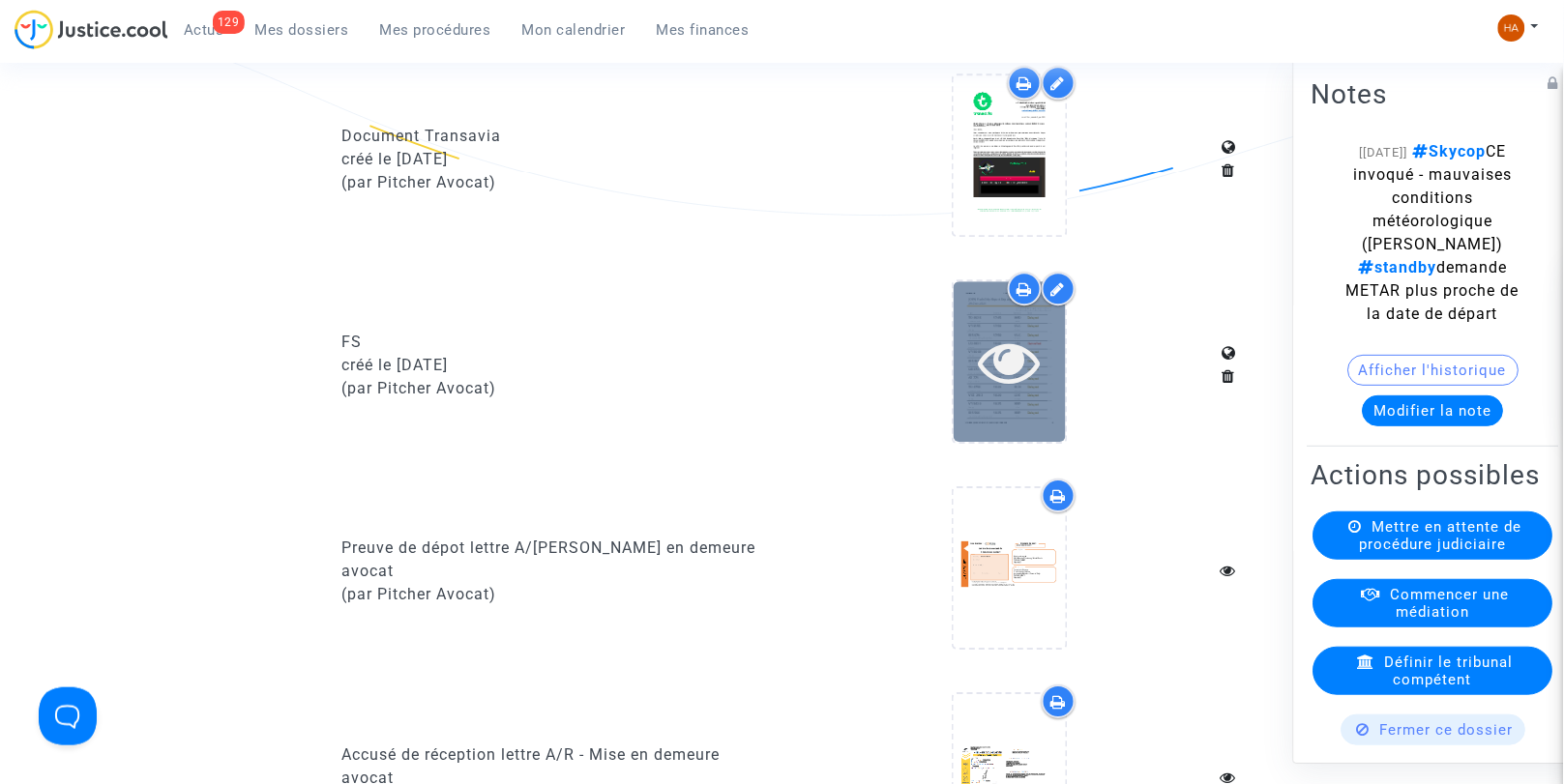
click at [1047, 379] on div at bounding box center [1010, 362] width 112 height 62
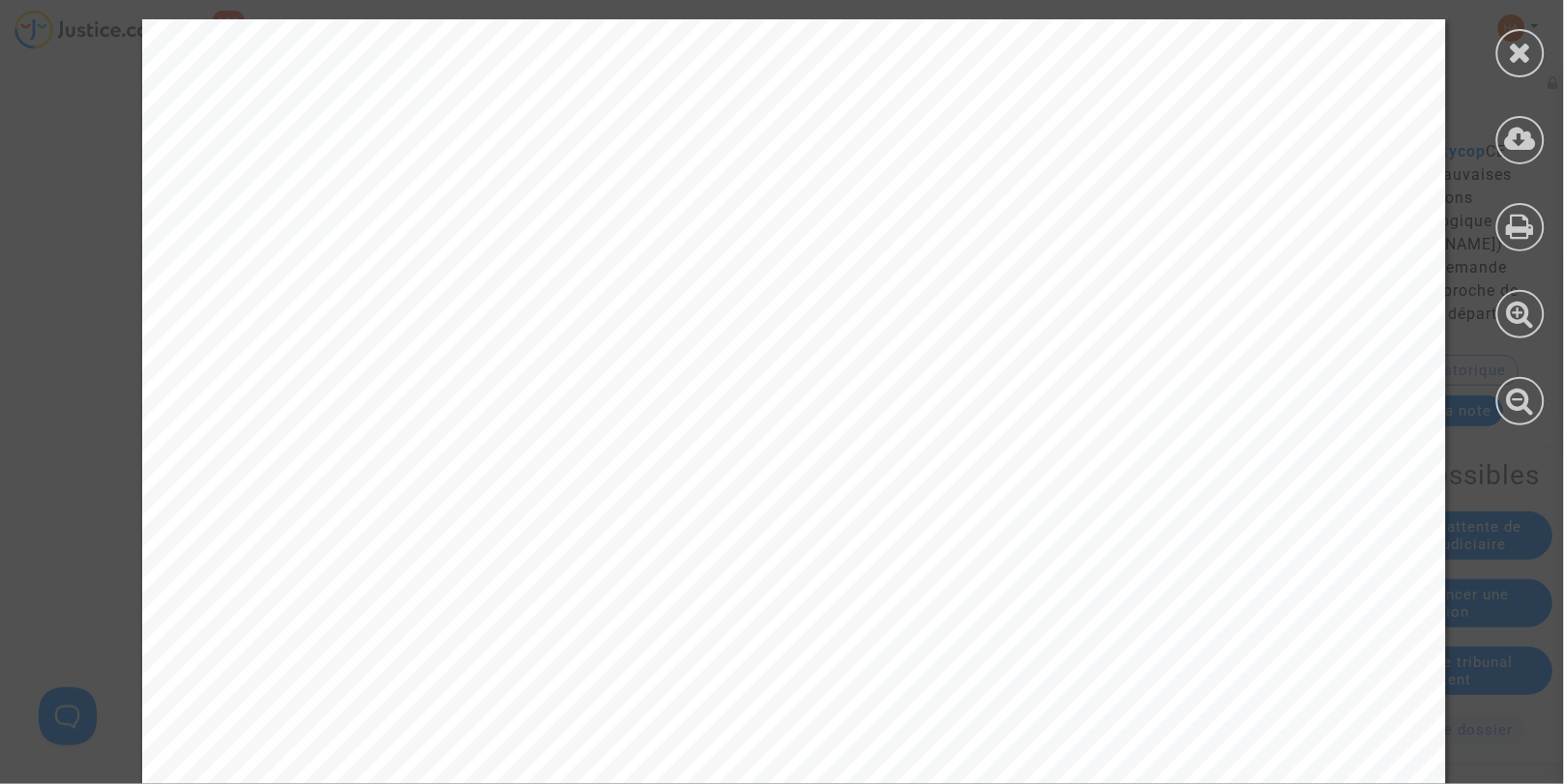
scroll to position [2406, 0]
click at [1524, 53] on icon at bounding box center [1521, 52] width 25 height 29
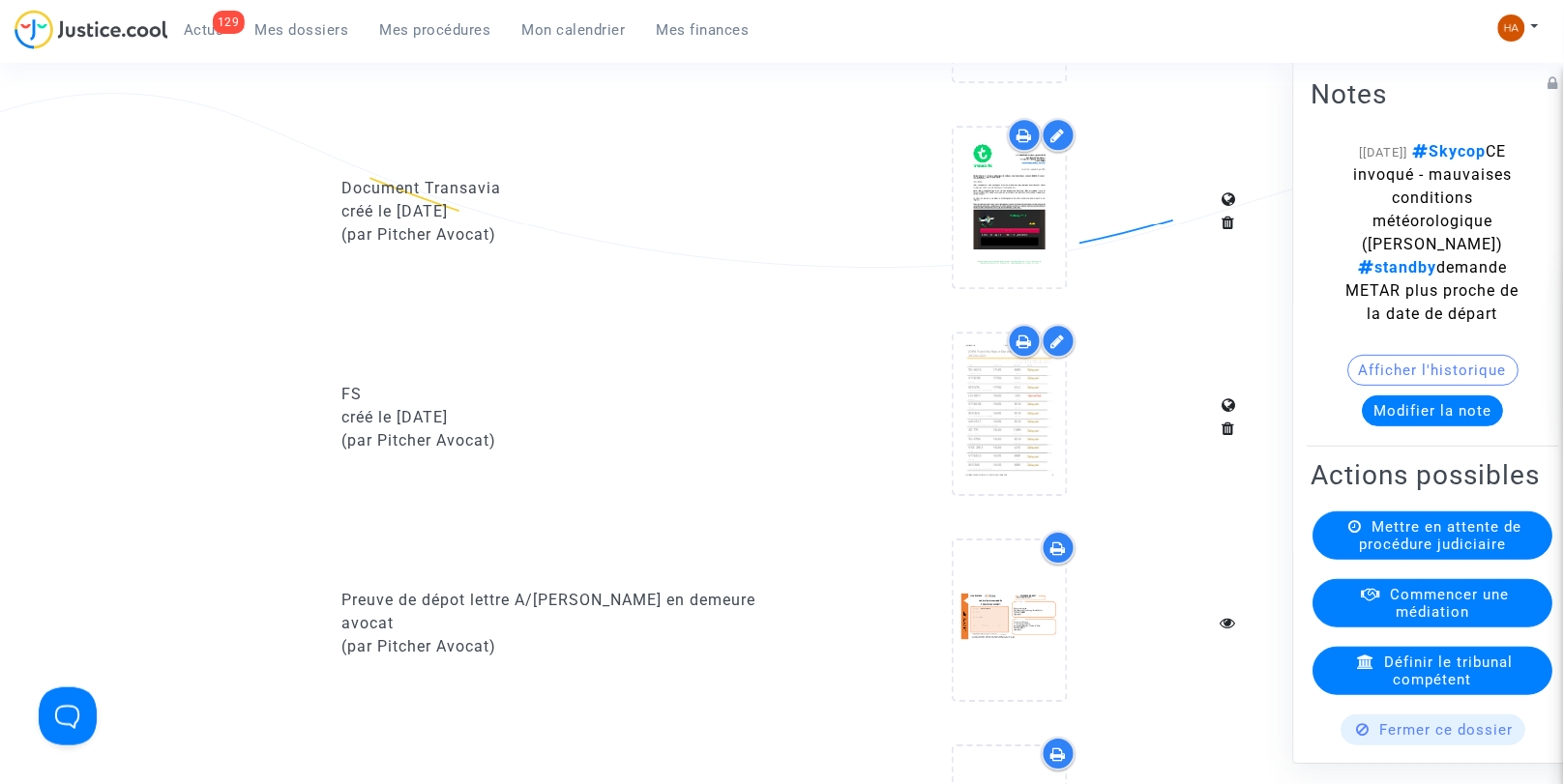
scroll to position [1281, 0]
click at [1057, 350] on icon at bounding box center [1059, 343] width 15 height 16
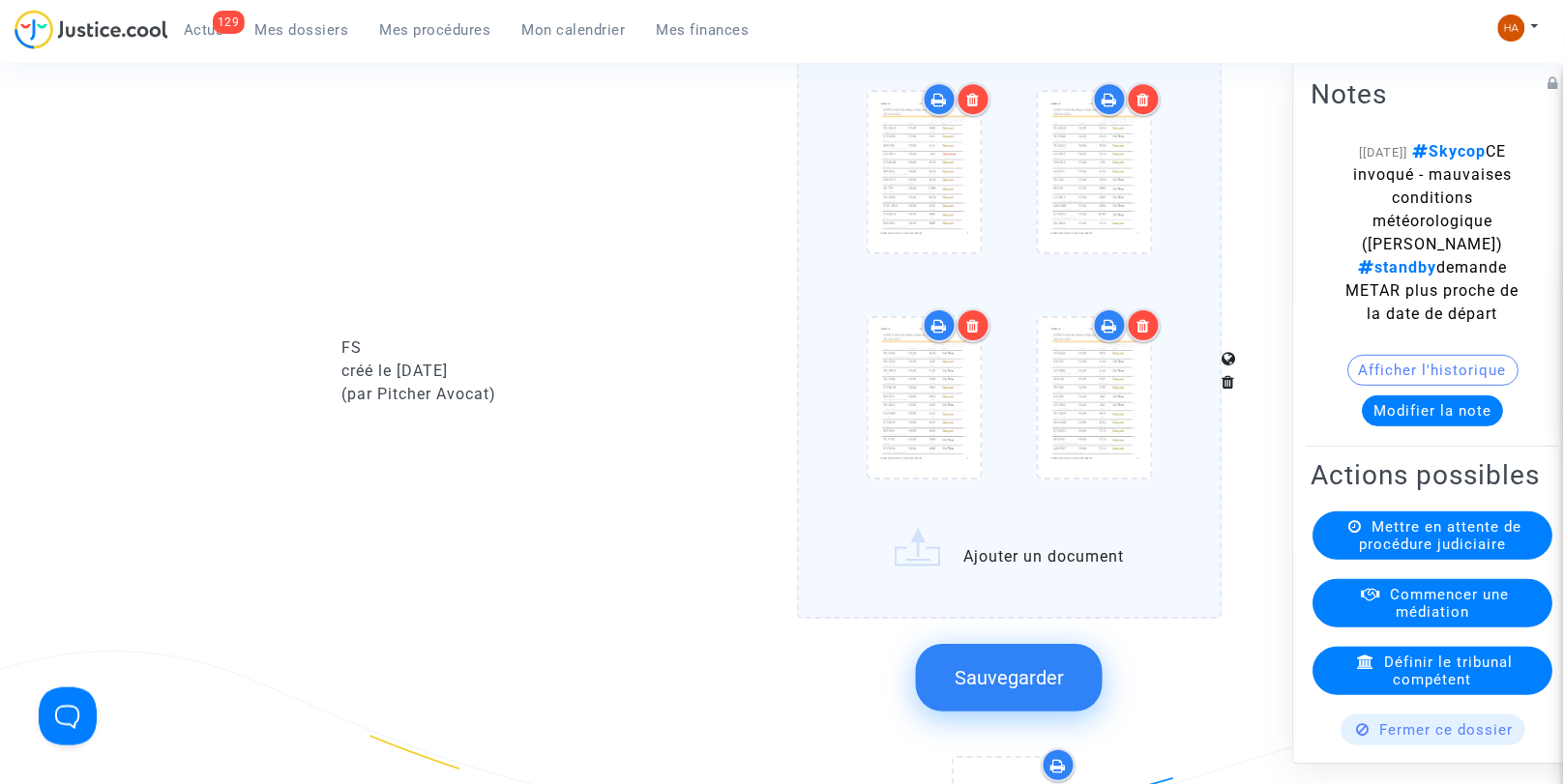
scroll to position [1594, 0]
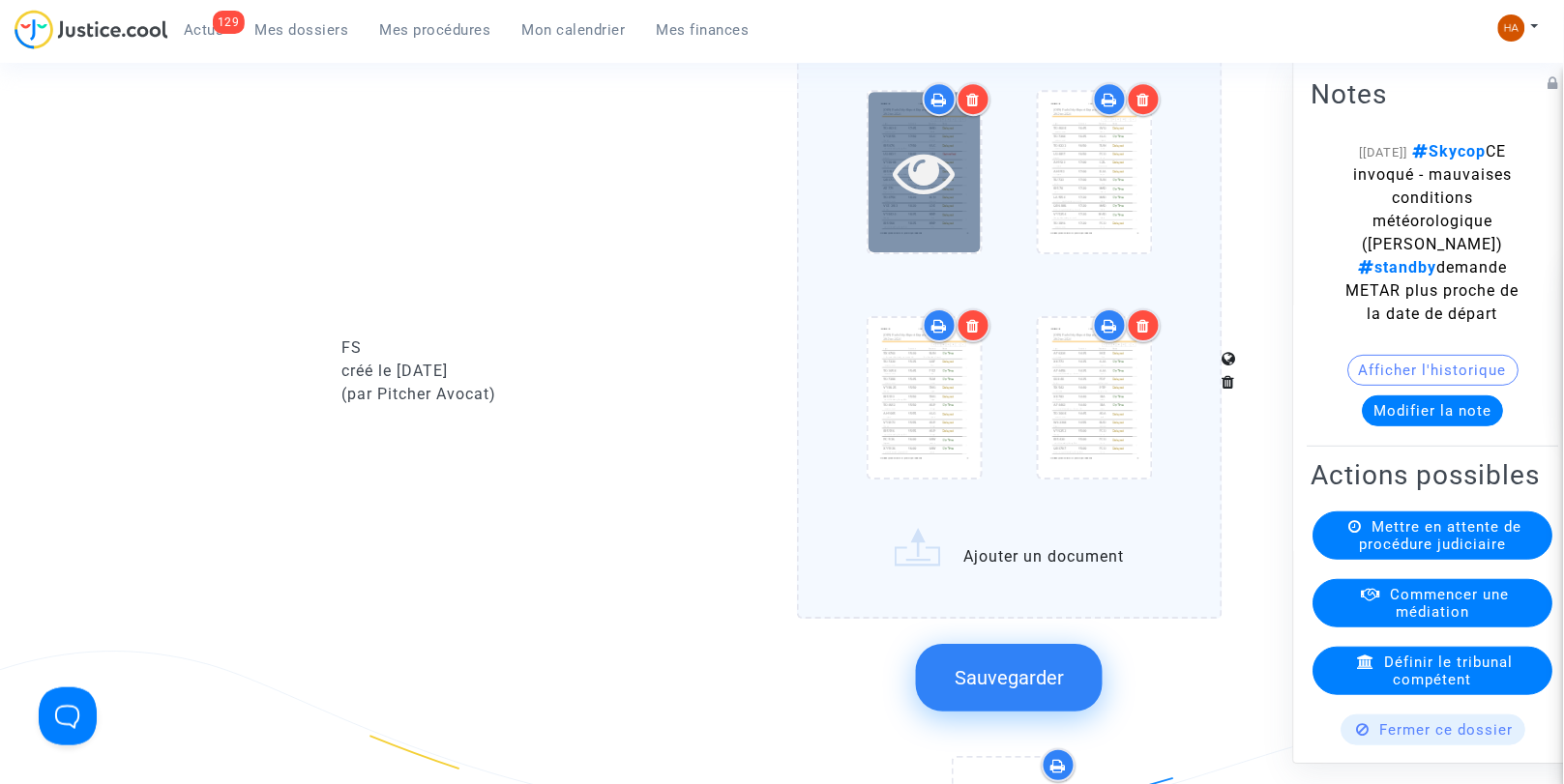
click at [935, 174] on icon at bounding box center [924, 172] width 63 height 62
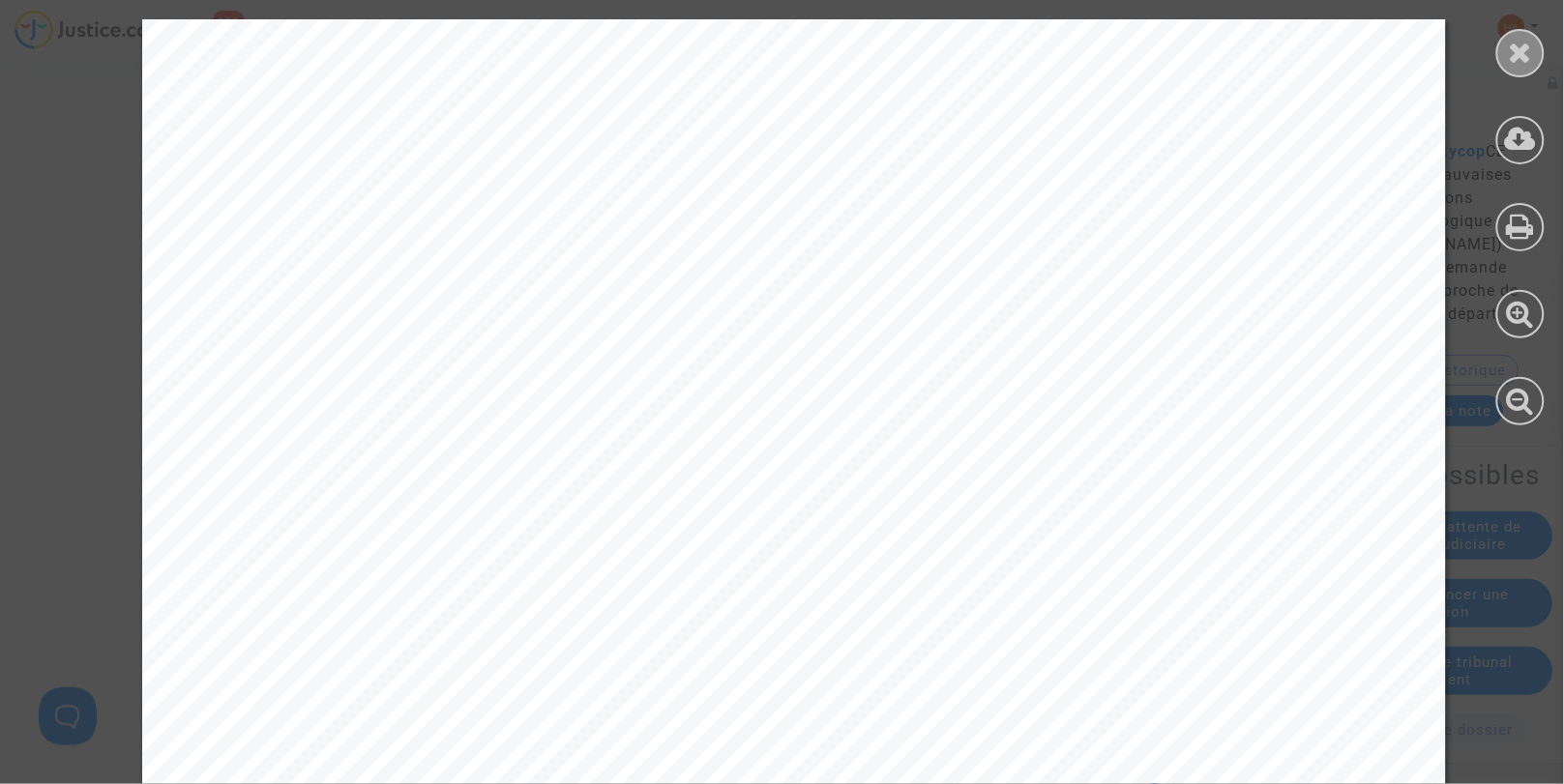
click at [1504, 62] on div at bounding box center [1521, 53] width 48 height 48
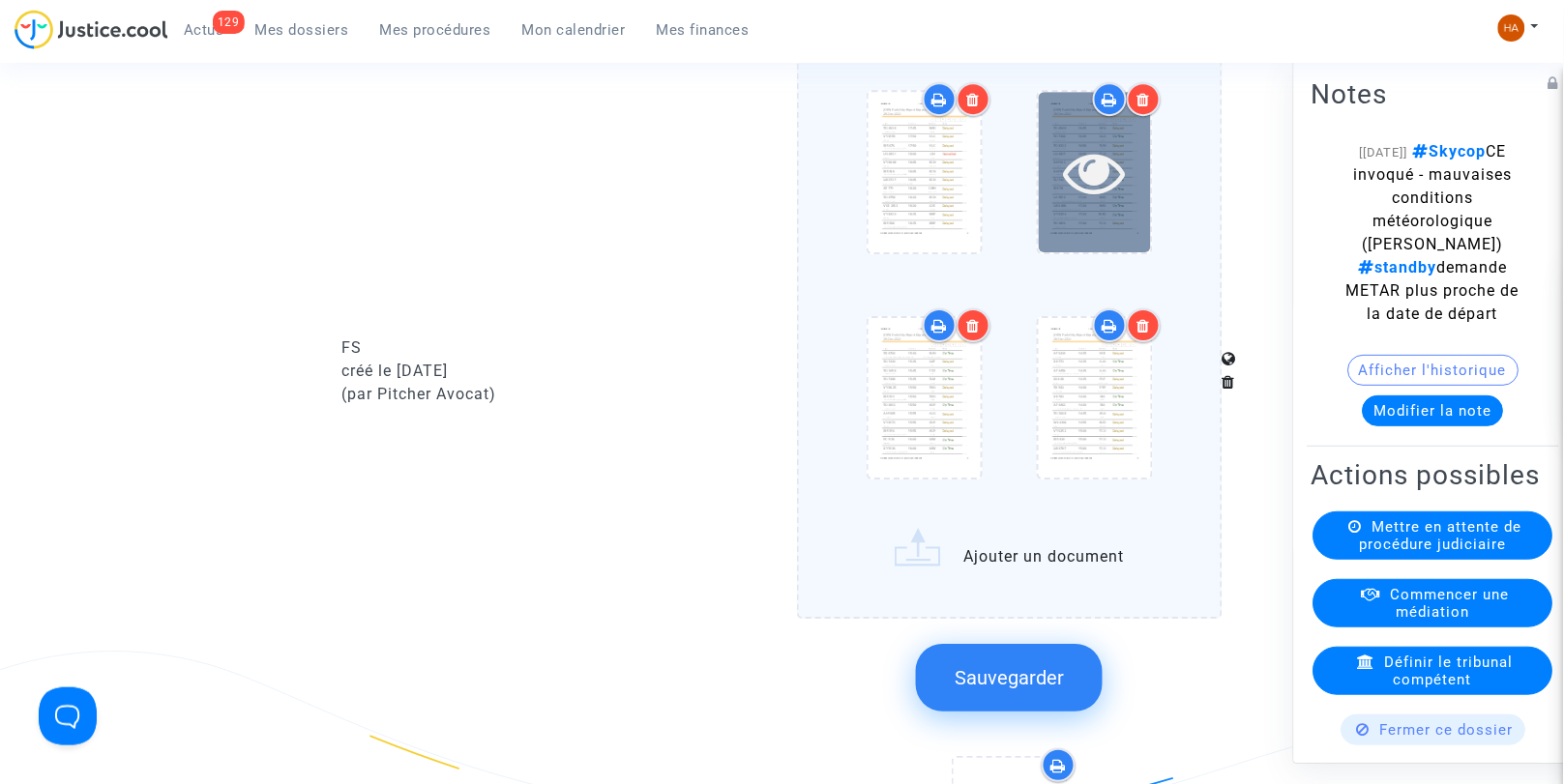
click at [1132, 218] on div at bounding box center [1095, 171] width 112 height 159
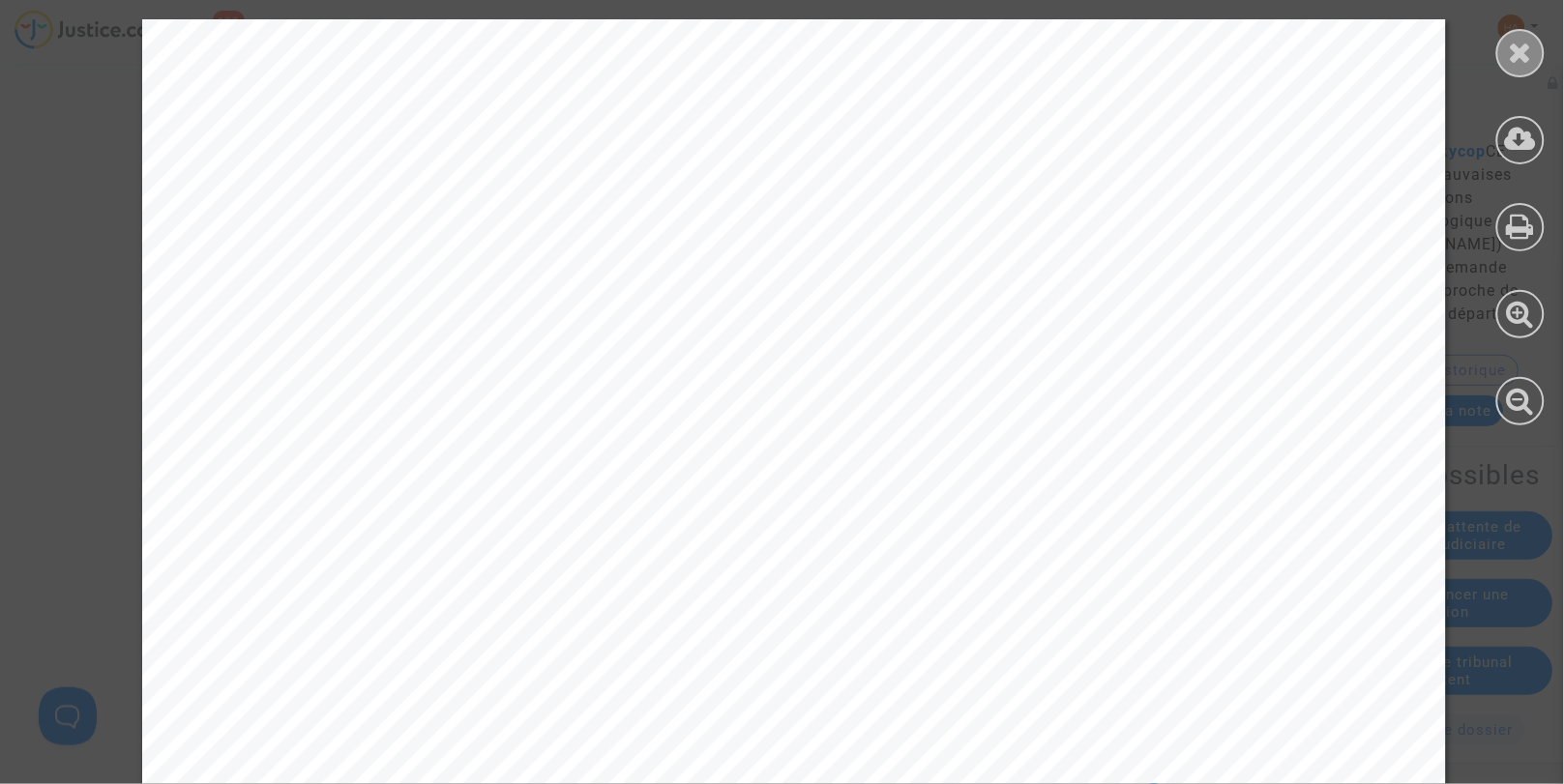
click at [1520, 50] on icon at bounding box center [1521, 52] width 25 height 29
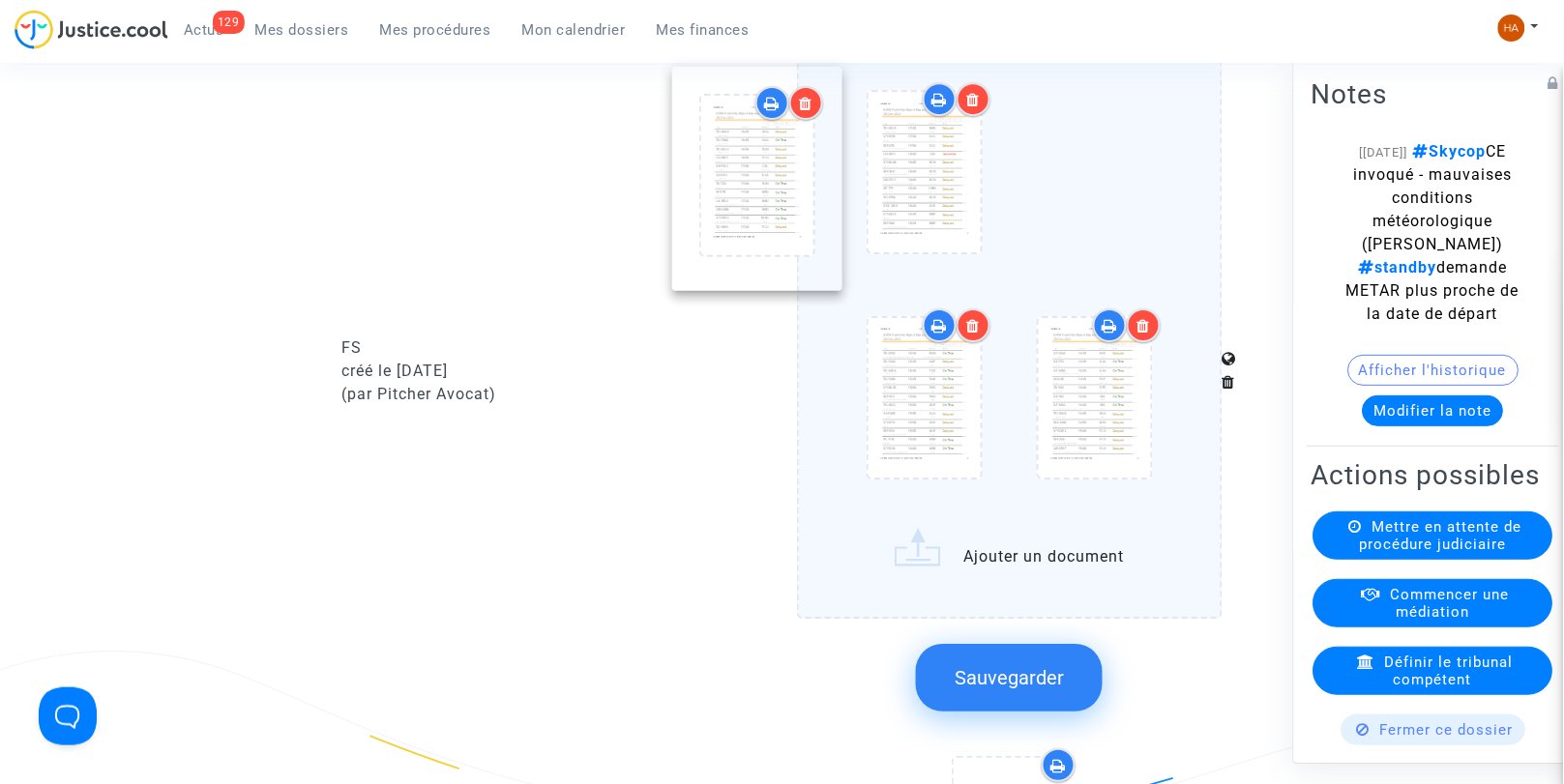
drag, startPoint x: 1100, startPoint y: 211, endPoint x: 725, endPoint y: 219, distance: 375.1
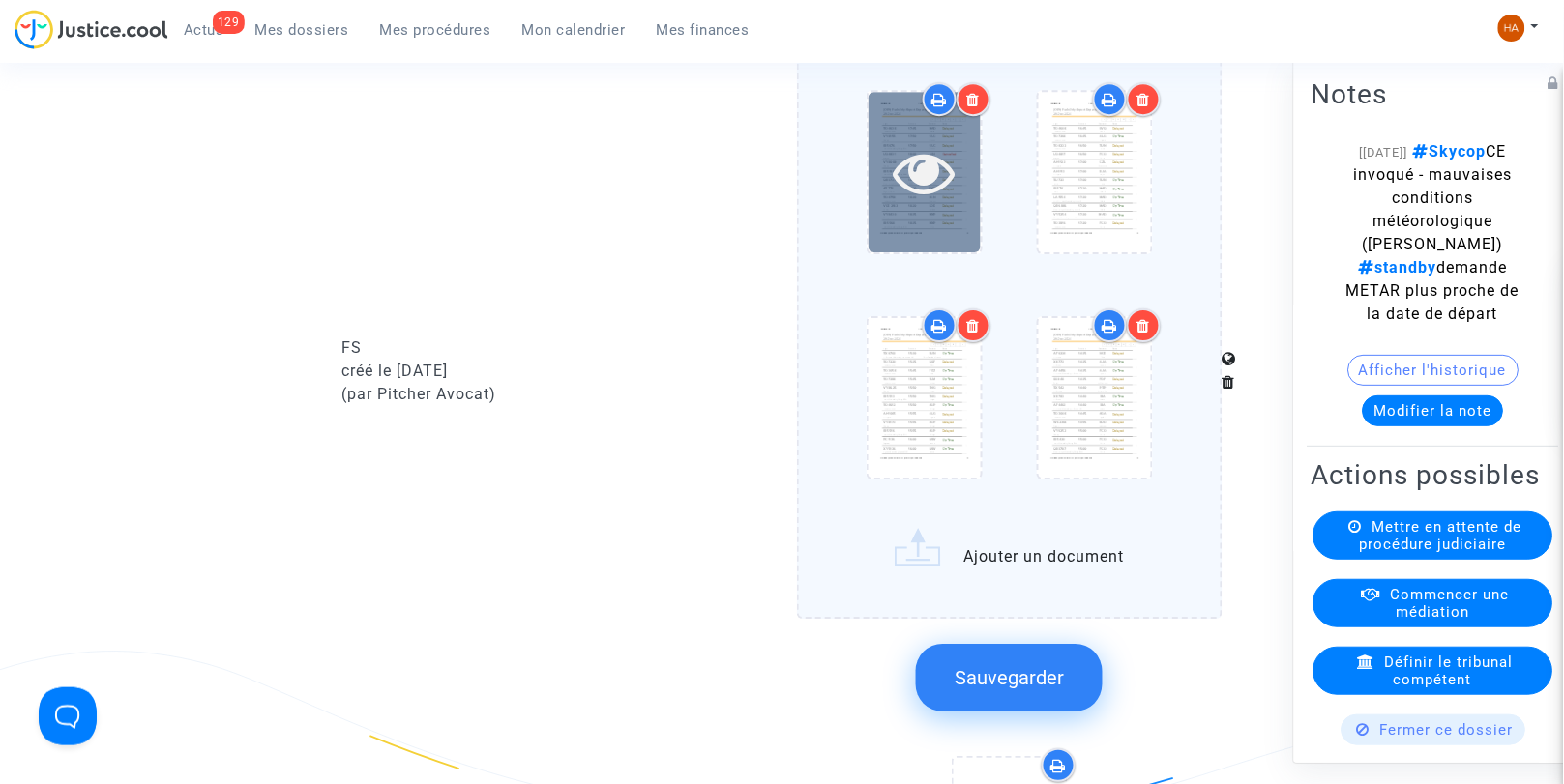
click at [885, 199] on div at bounding box center [925, 172] width 112 height 62
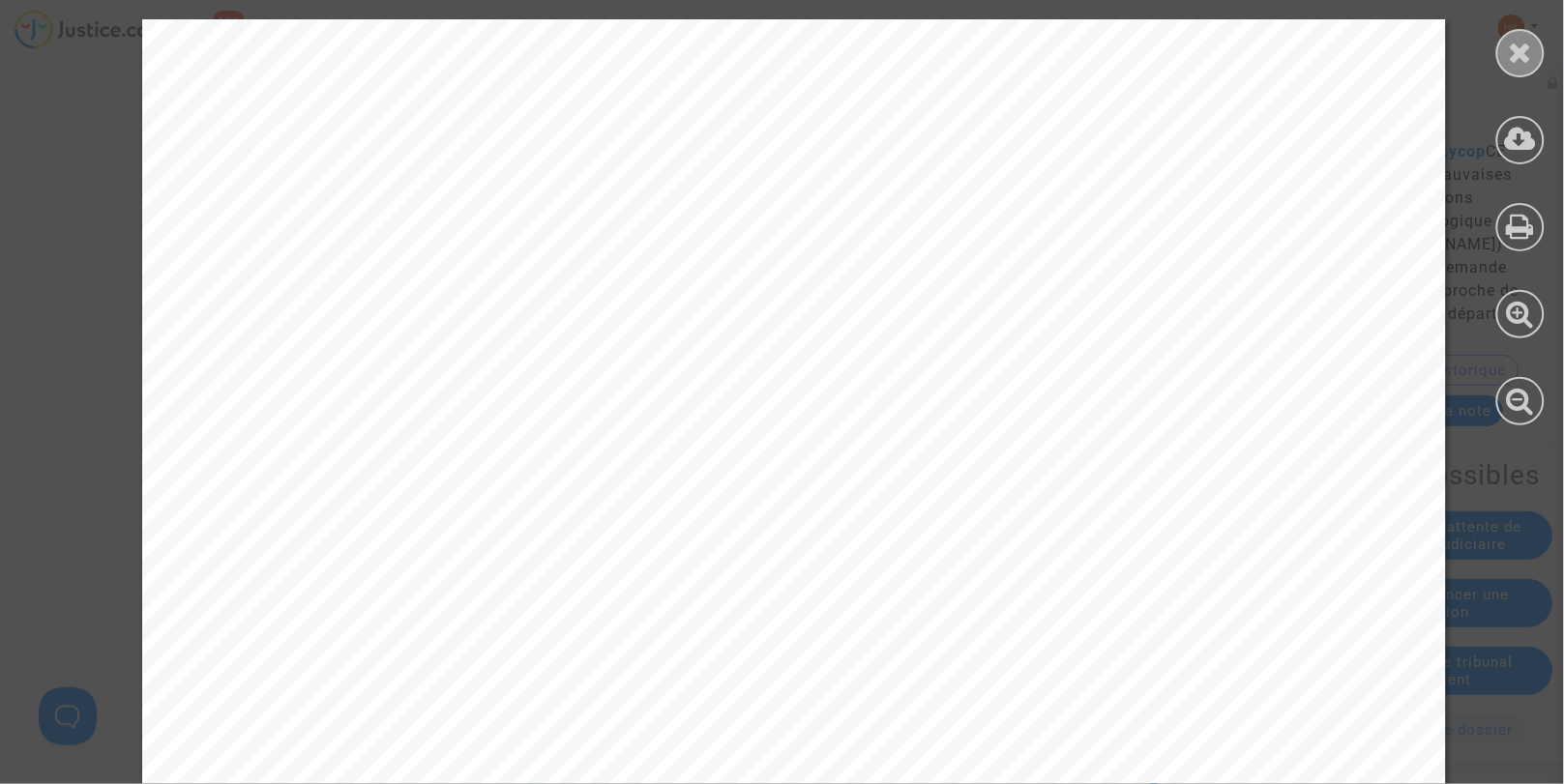
click at [1519, 43] on icon at bounding box center [1521, 52] width 25 height 29
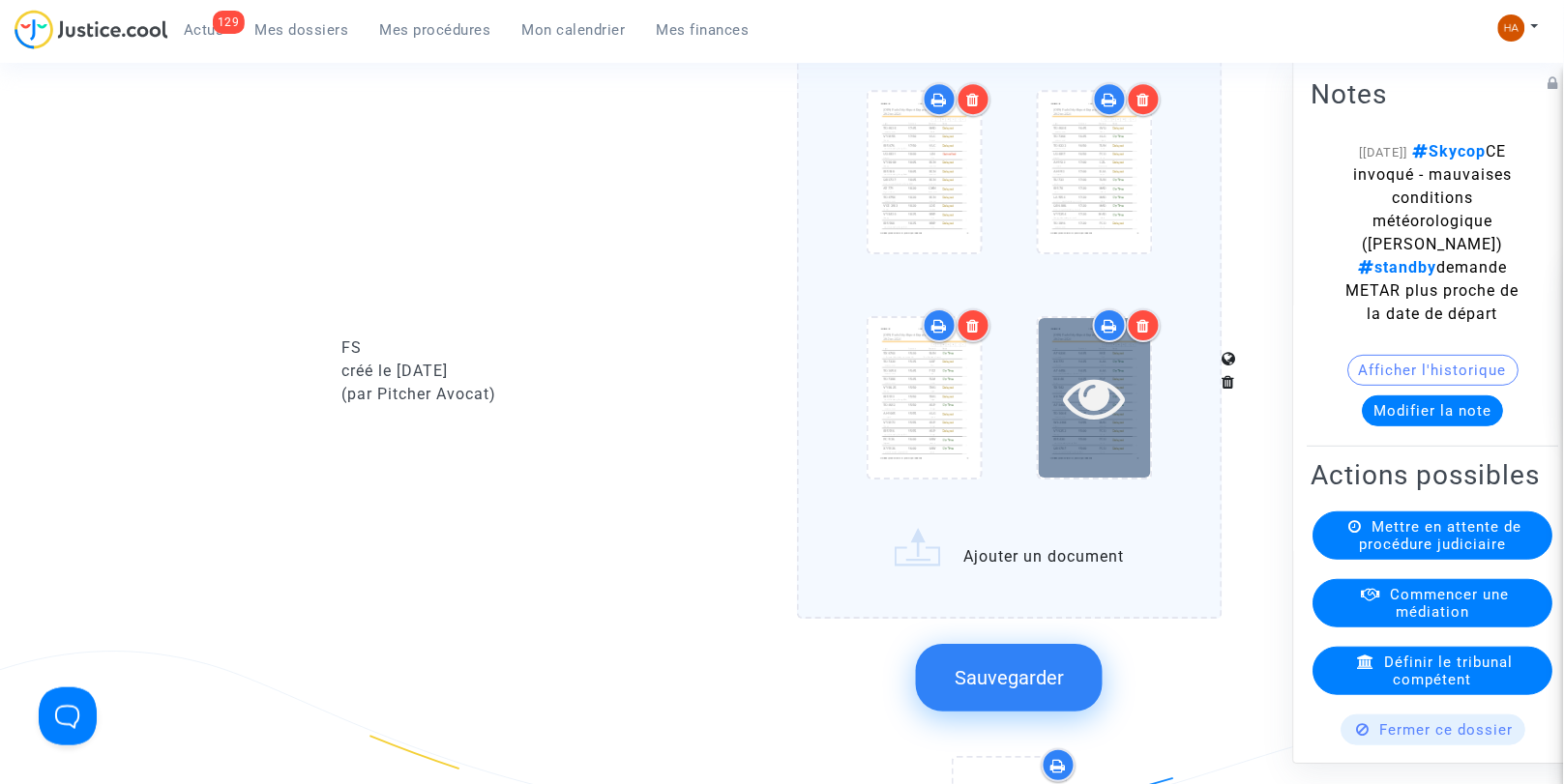
click at [1097, 428] on icon at bounding box center [1095, 397] width 63 height 62
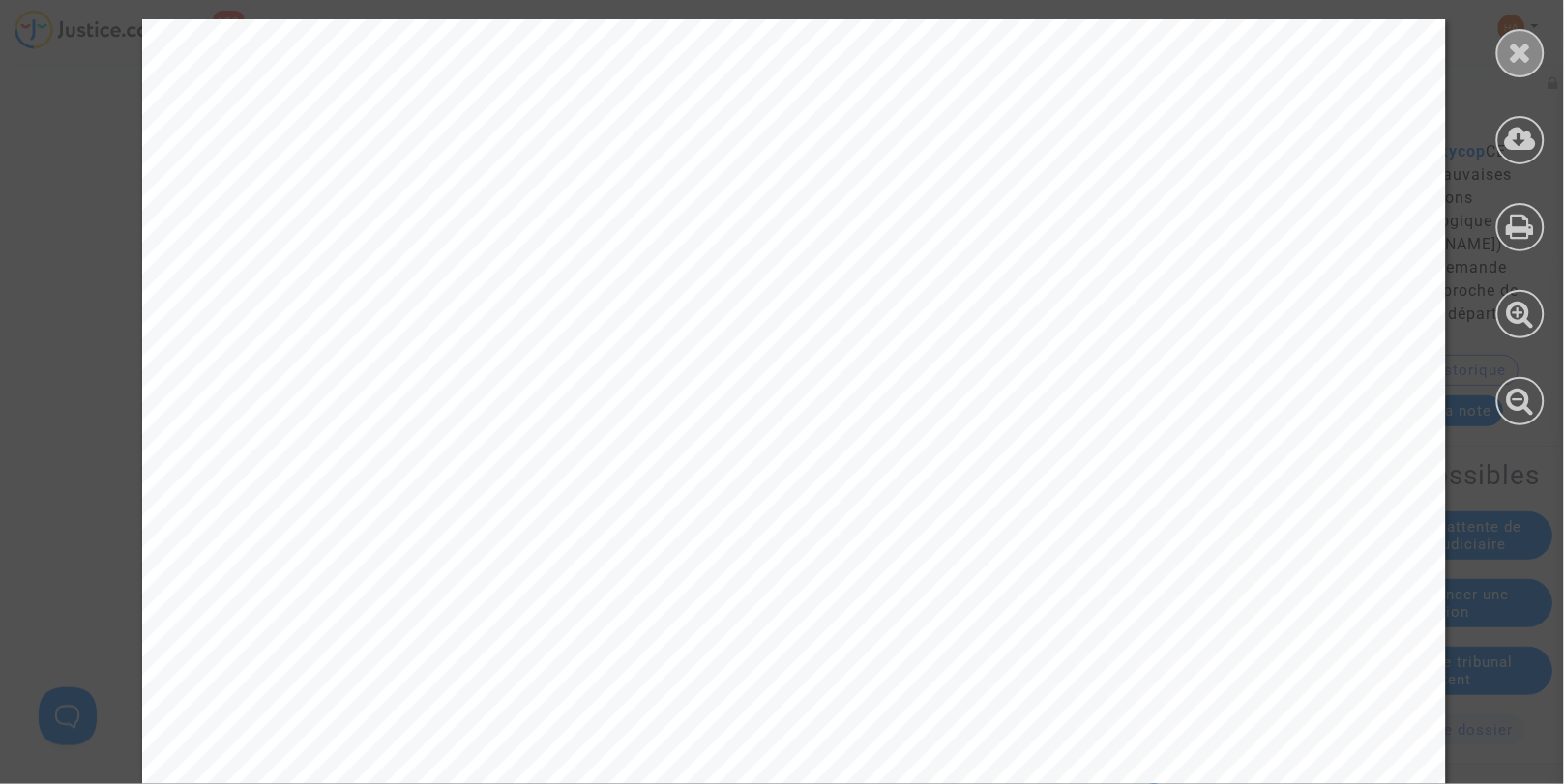
click at [1525, 50] on icon at bounding box center [1521, 52] width 25 height 29
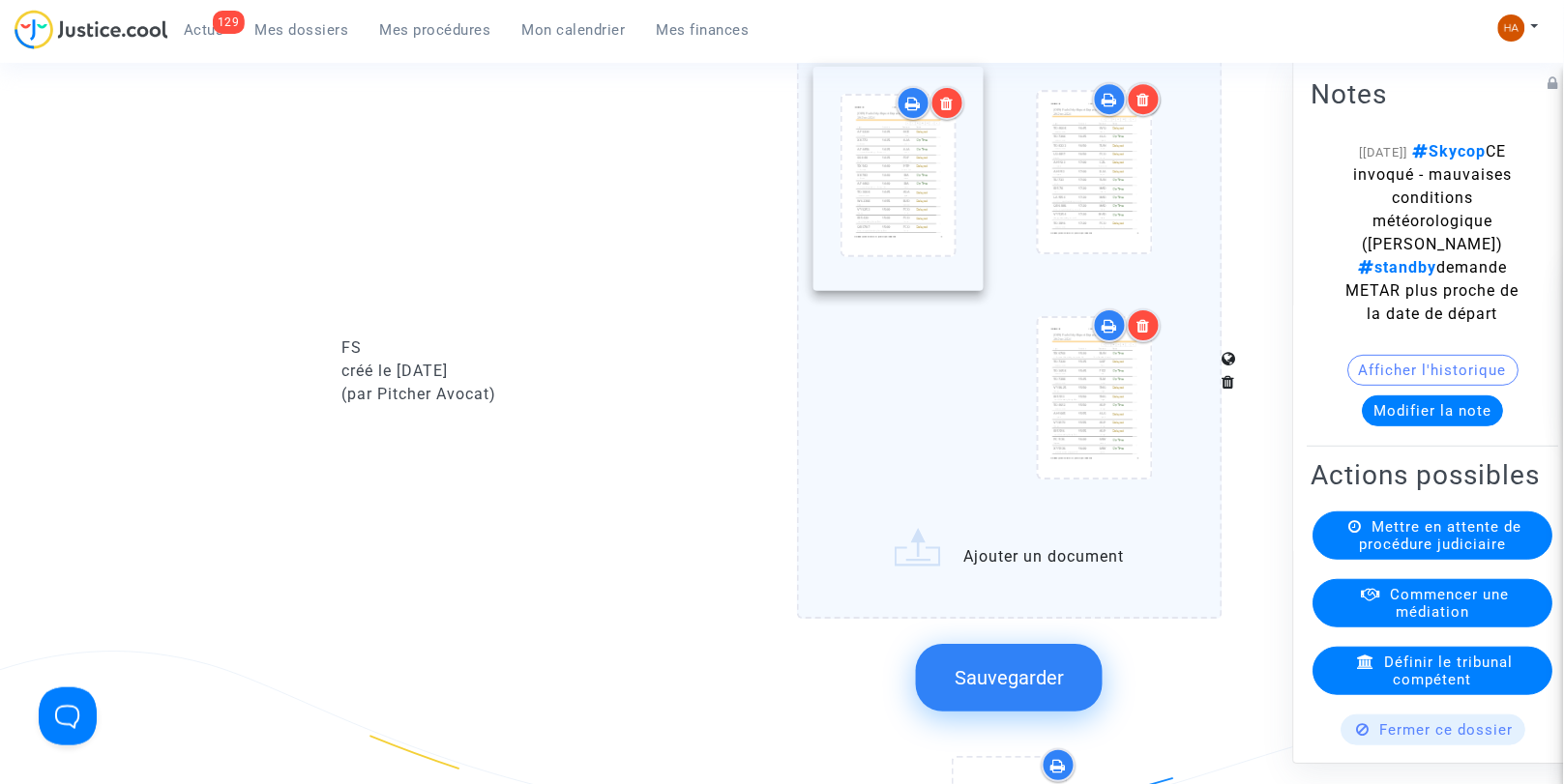
drag, startPoint x: 1028, startPoint y: 431, endPoint x: 885, endPoint y: 243, distance: 236.2
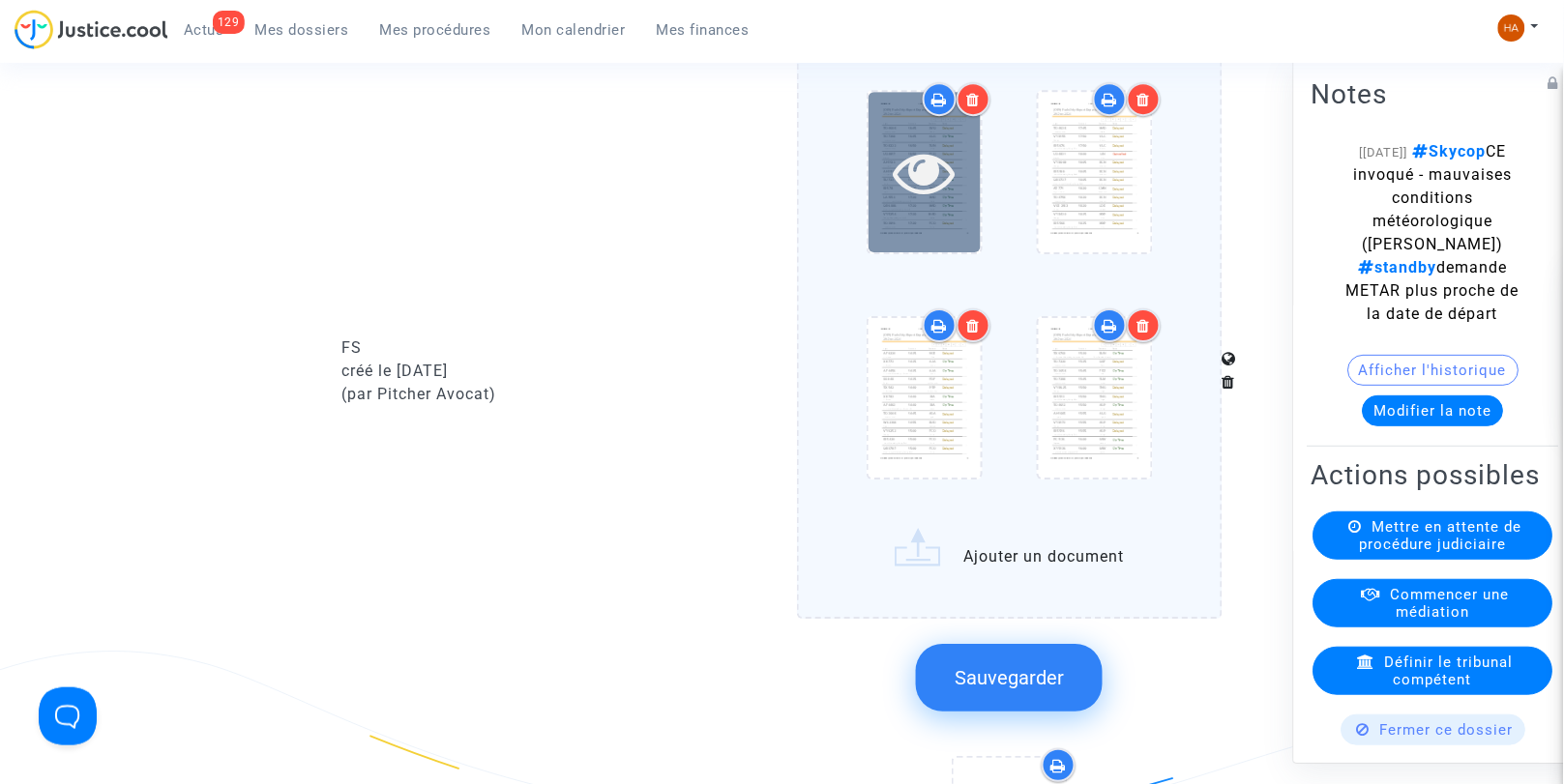
click at [922, 196] on icon at bounding box center [924, 172] width 63 height 62
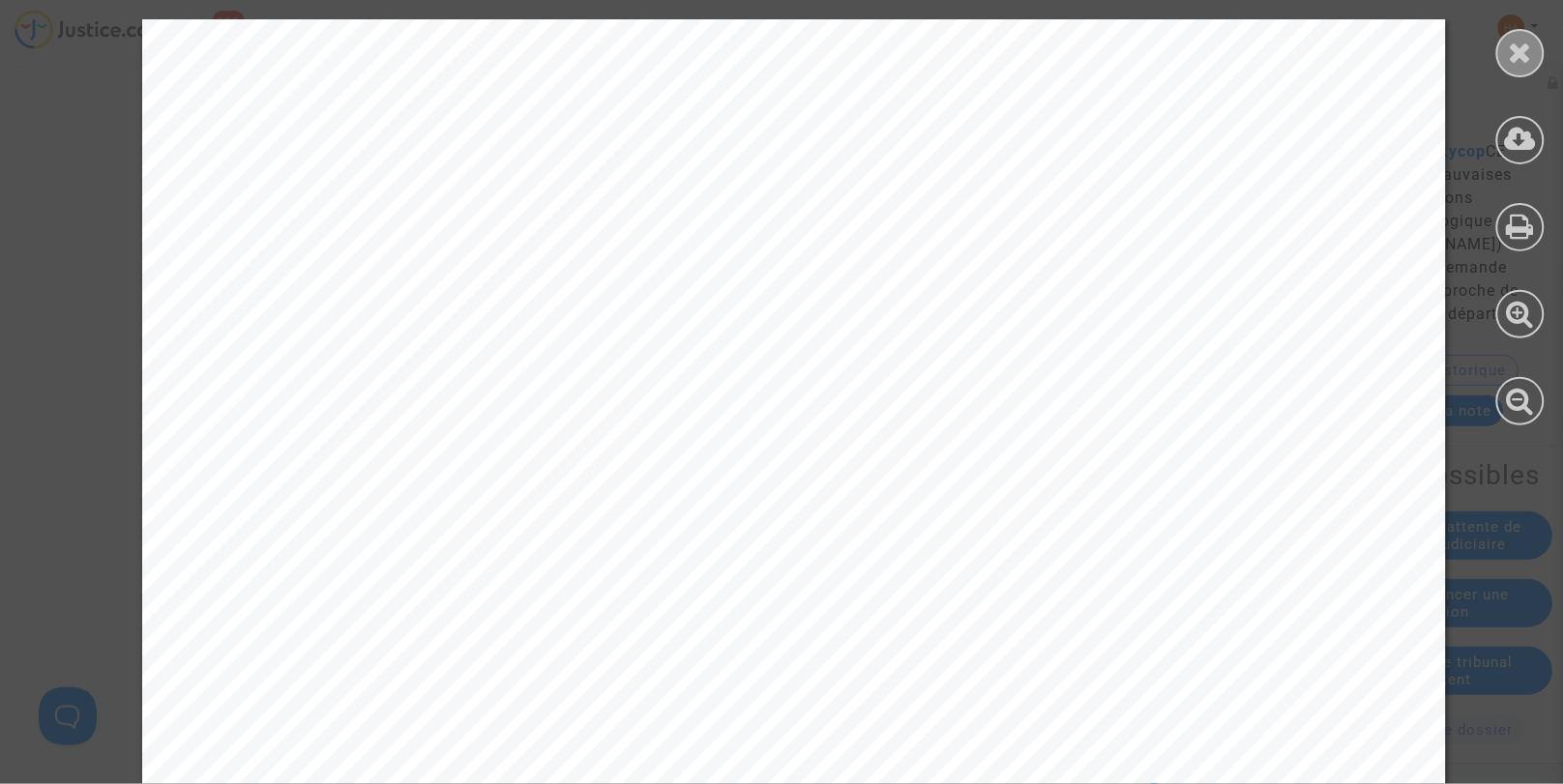
click at [1517, 41] on icon at bounding box center [1521, 52] width 25 height 29
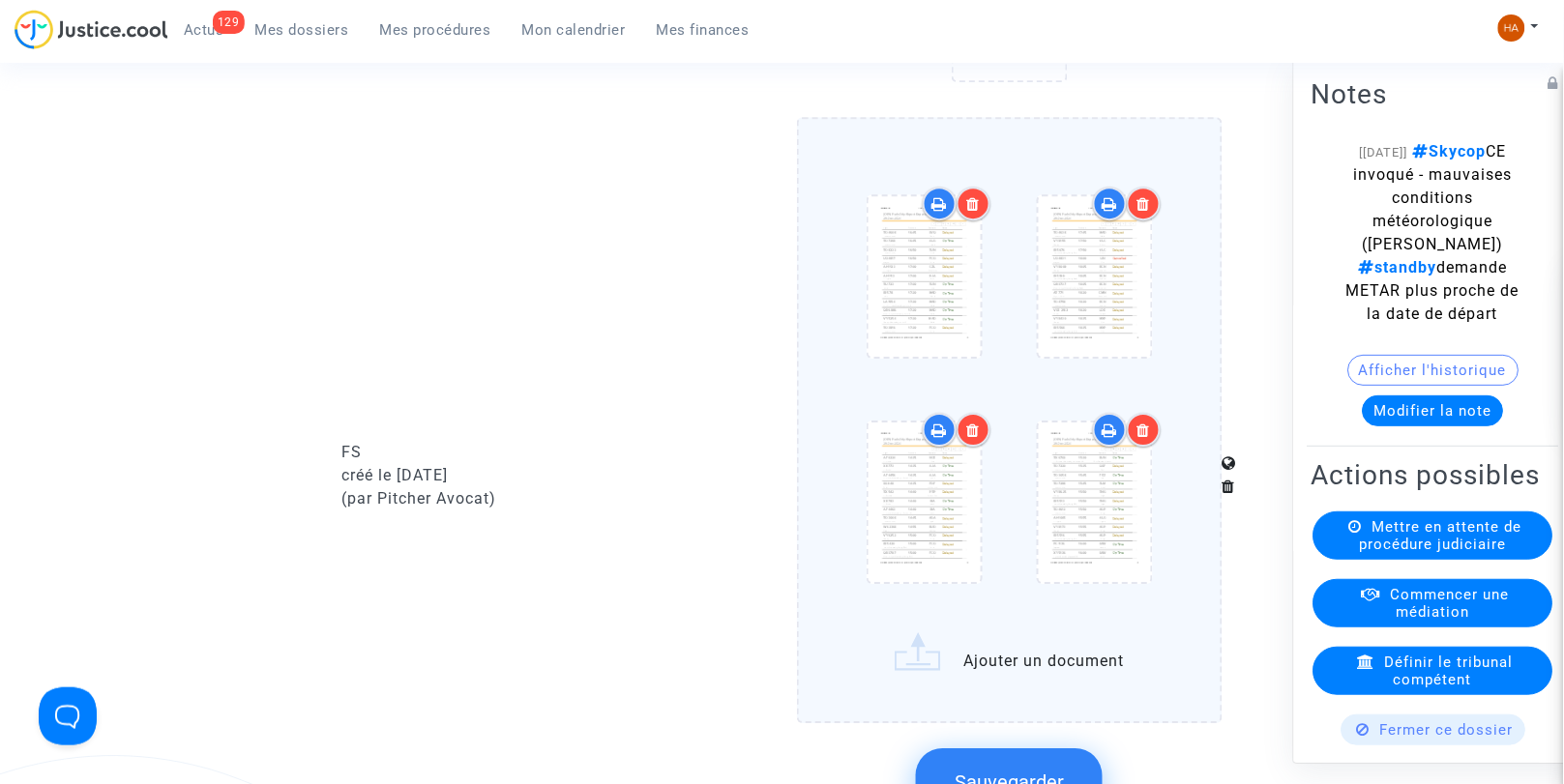
scroll to position [1486, 0]
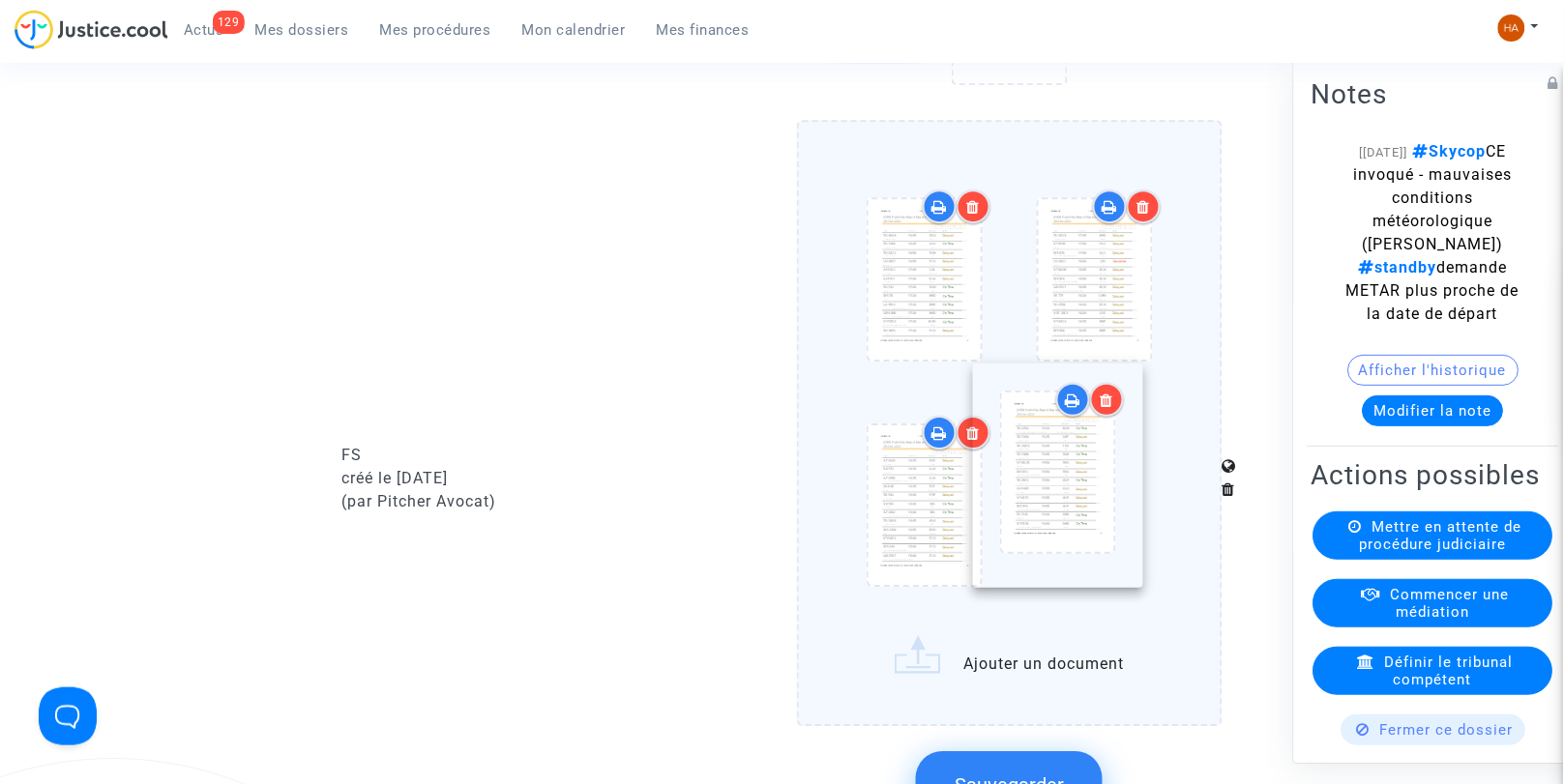
drag, startPoint x: 1131, startPoint y: 581, endPoint x: 1096, endPoint y: 527, distance: 64.4
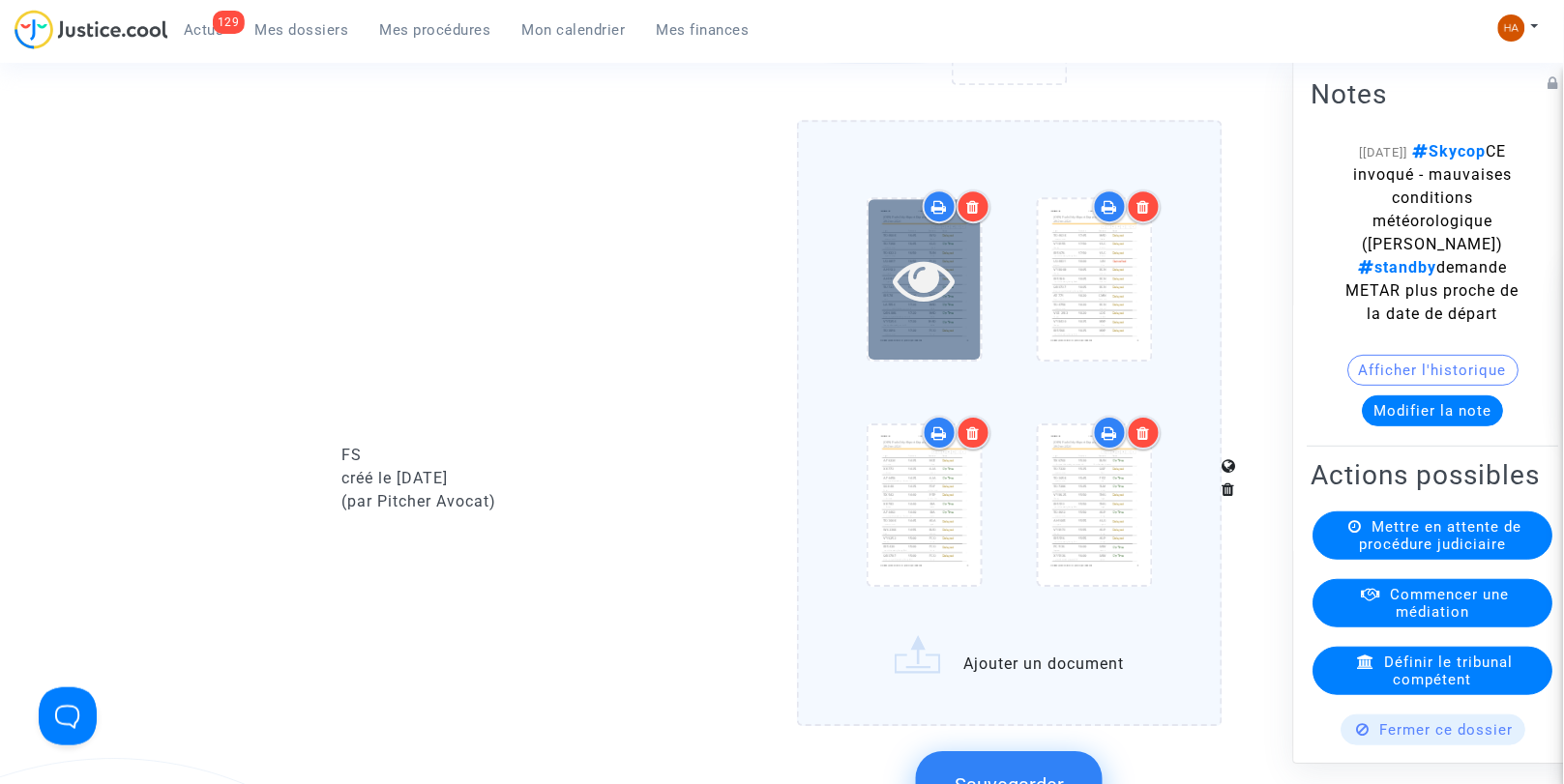
click at [932, 304] on icon at bounding box center [924, 279] width 63 height 62
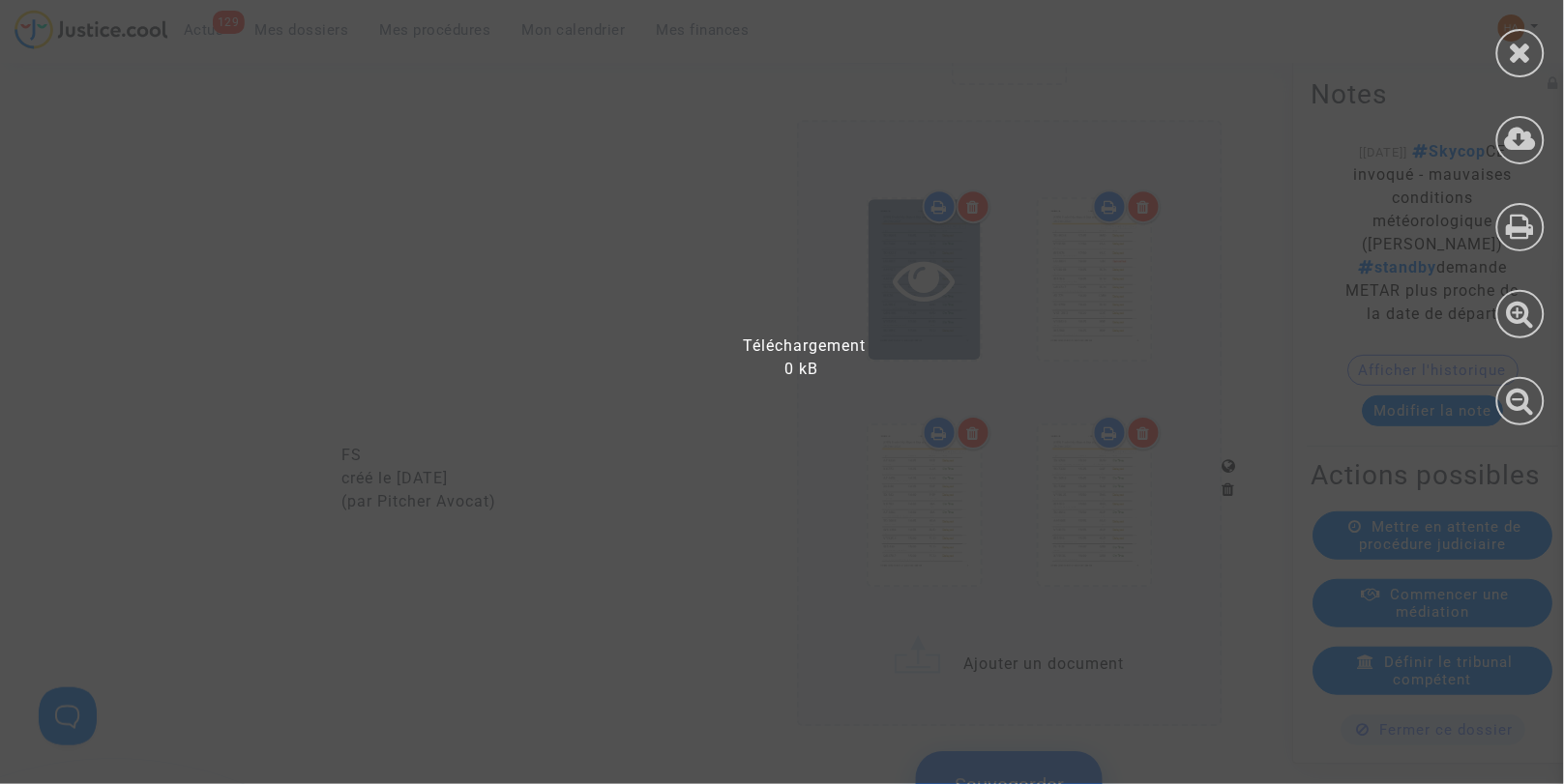
click at [932, 304] on div at bounding box center [794, 402] width 1589 height 764
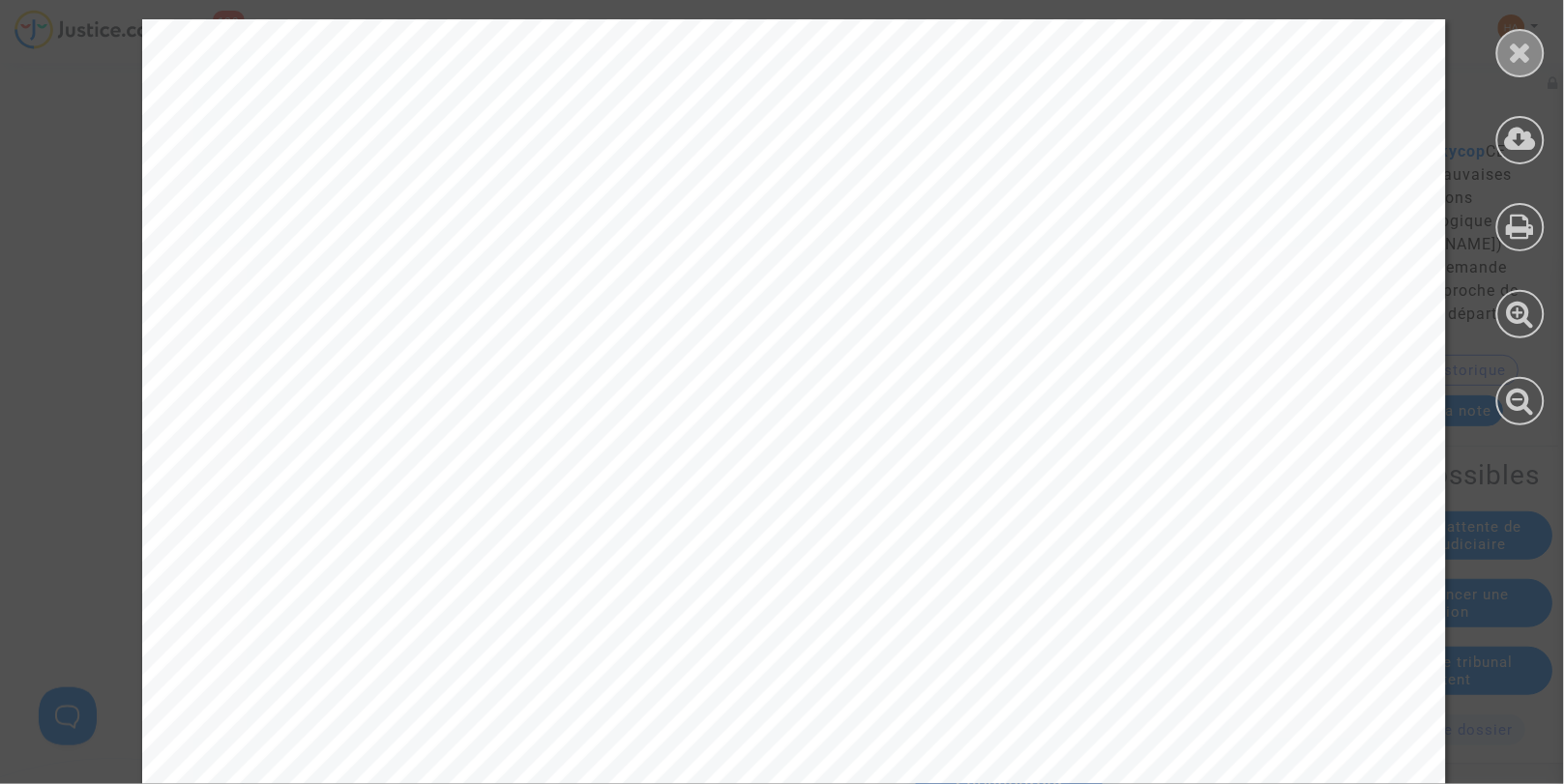
click at [1514, 54] on icon at bounding box center [1521, 52] width 25 height 29
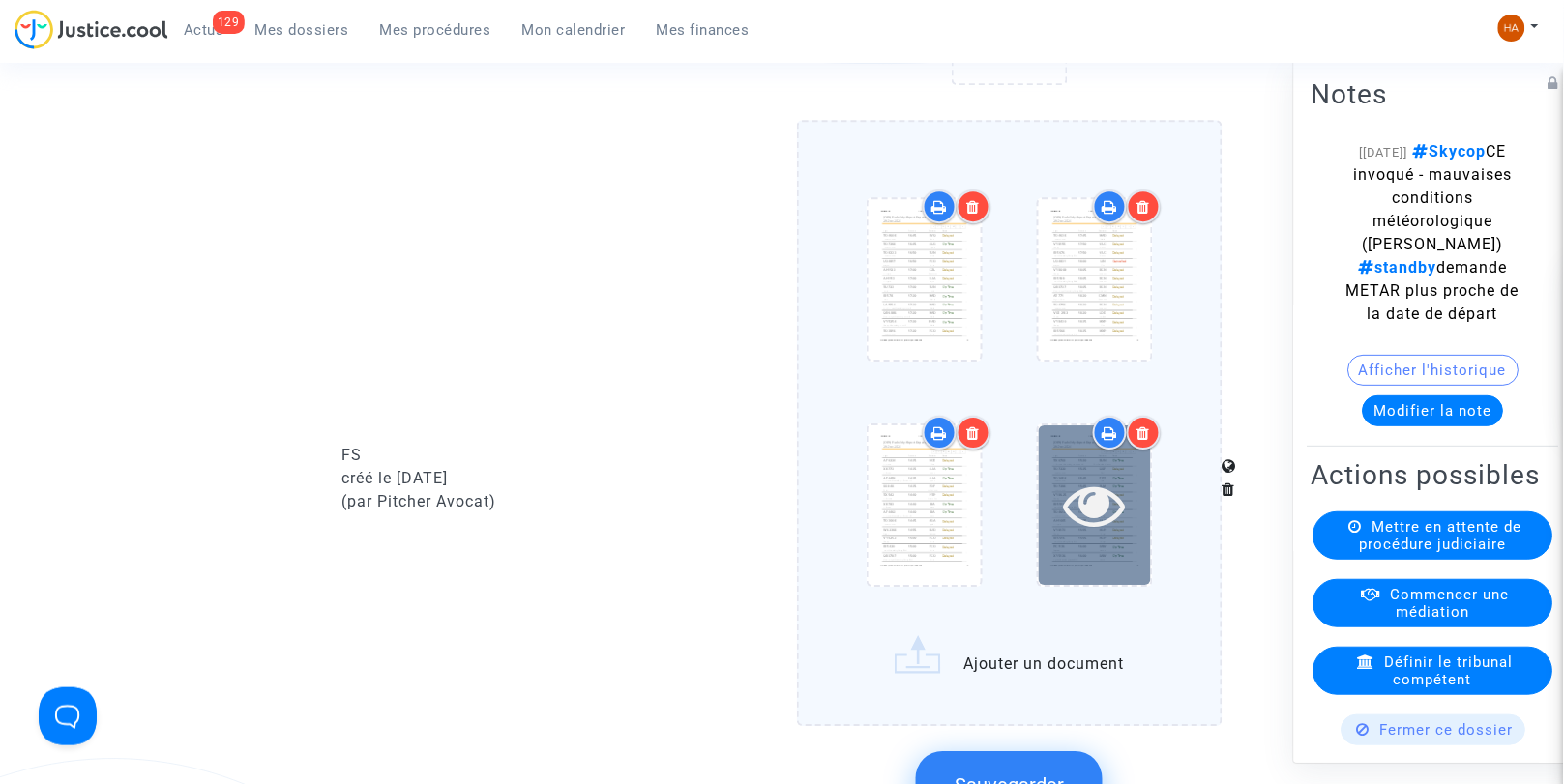
click at [1096, 511] on icon at bounding box center [1095, 504] width 63 height 62
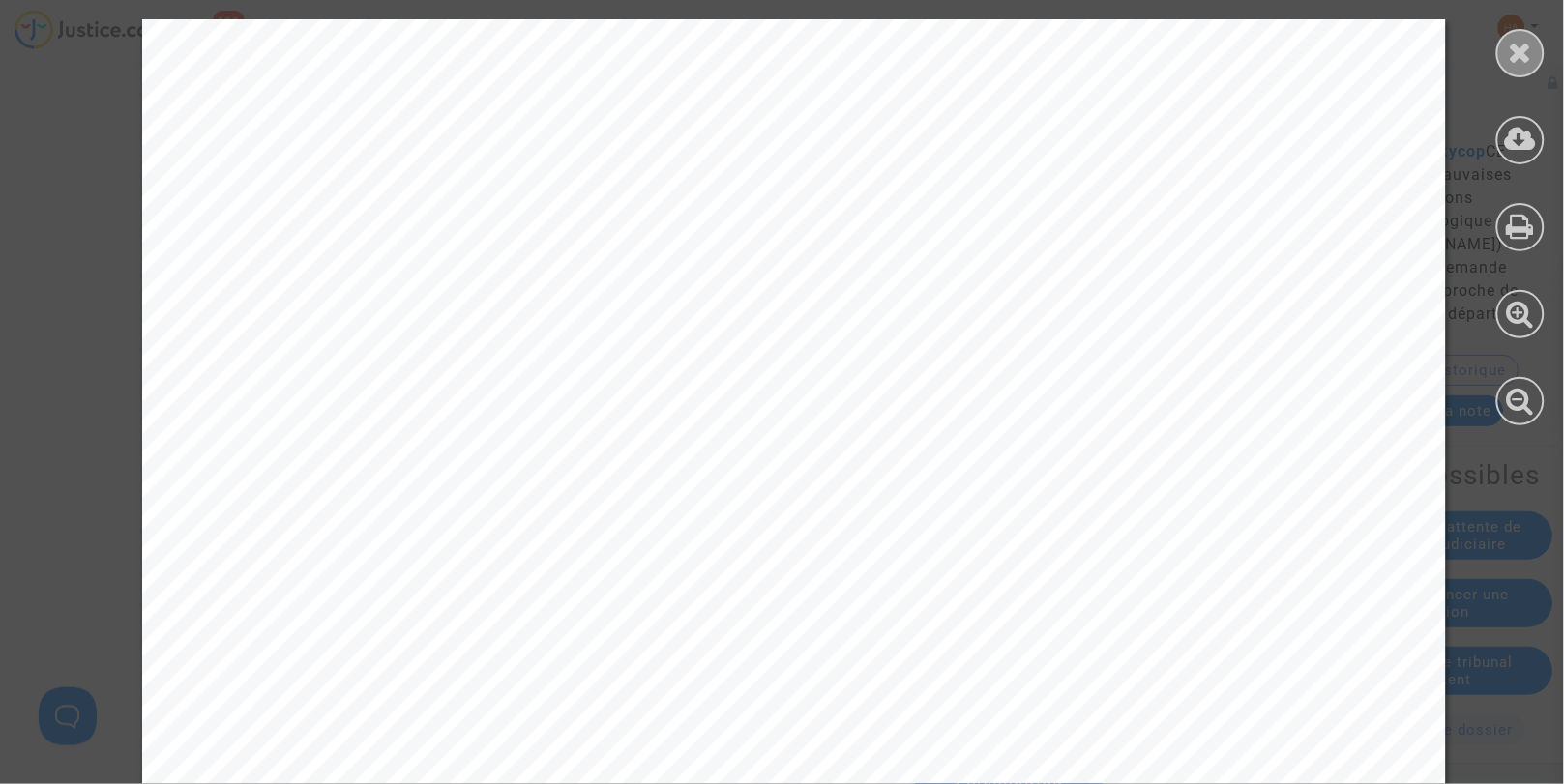
click at [1533, 52] on icon at bounding box center [1521, 52] width 25 height 29
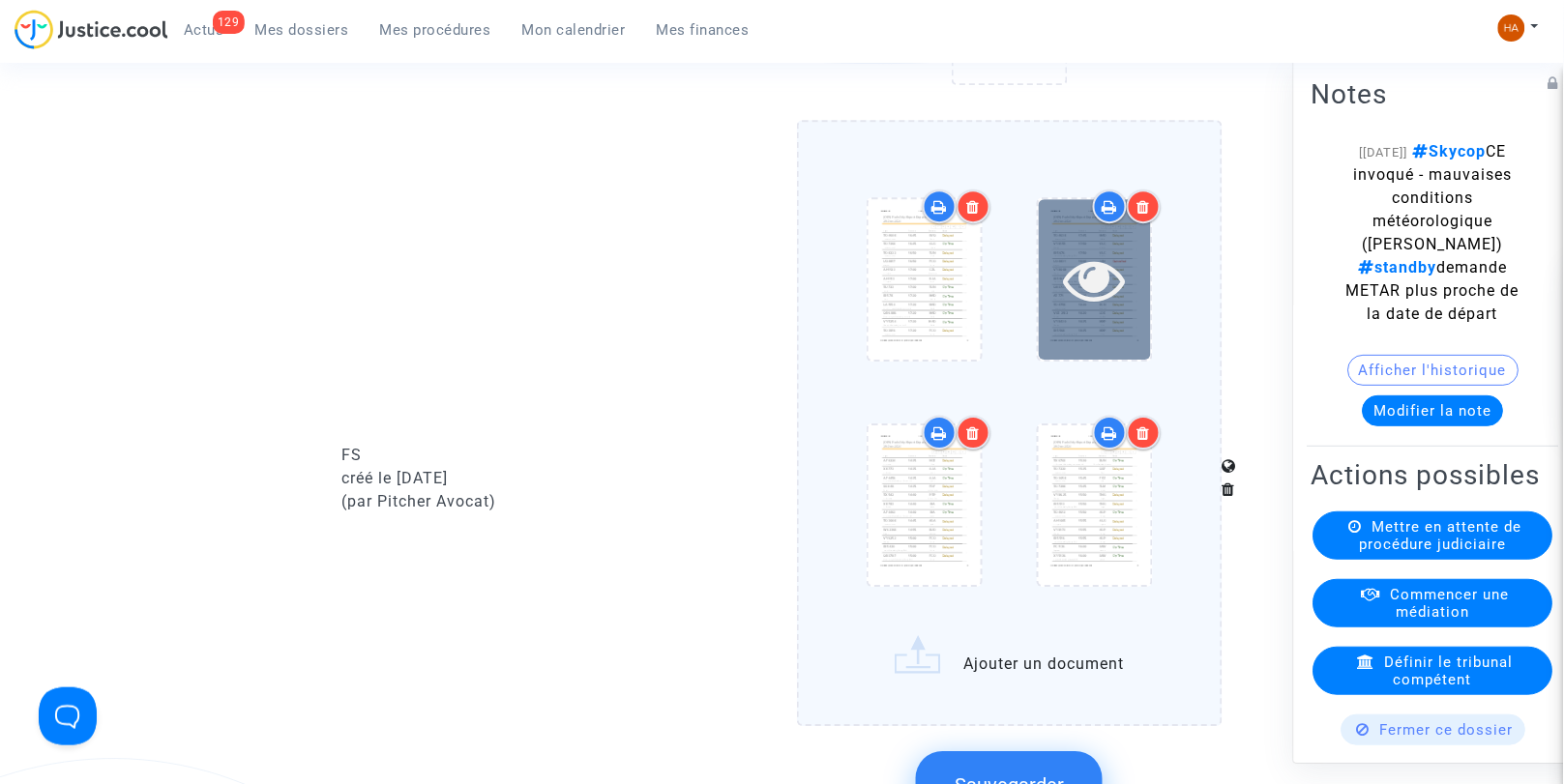
click at [1127, 341] on div at bounding box center [1095, 279] width 112 height 159
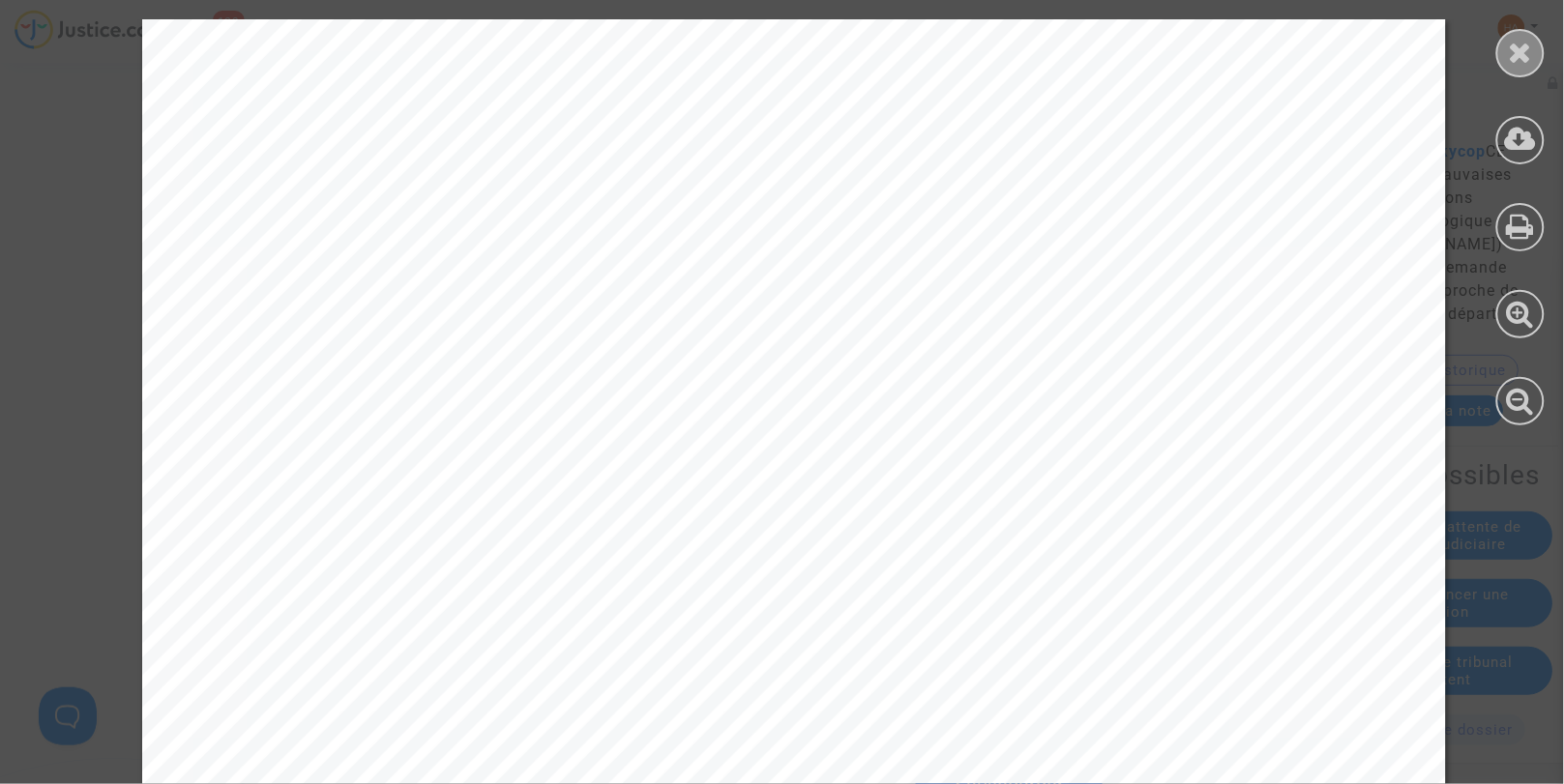
click at [1527, 53] on icon at bounding box center [1521, 52] width 25 height 29
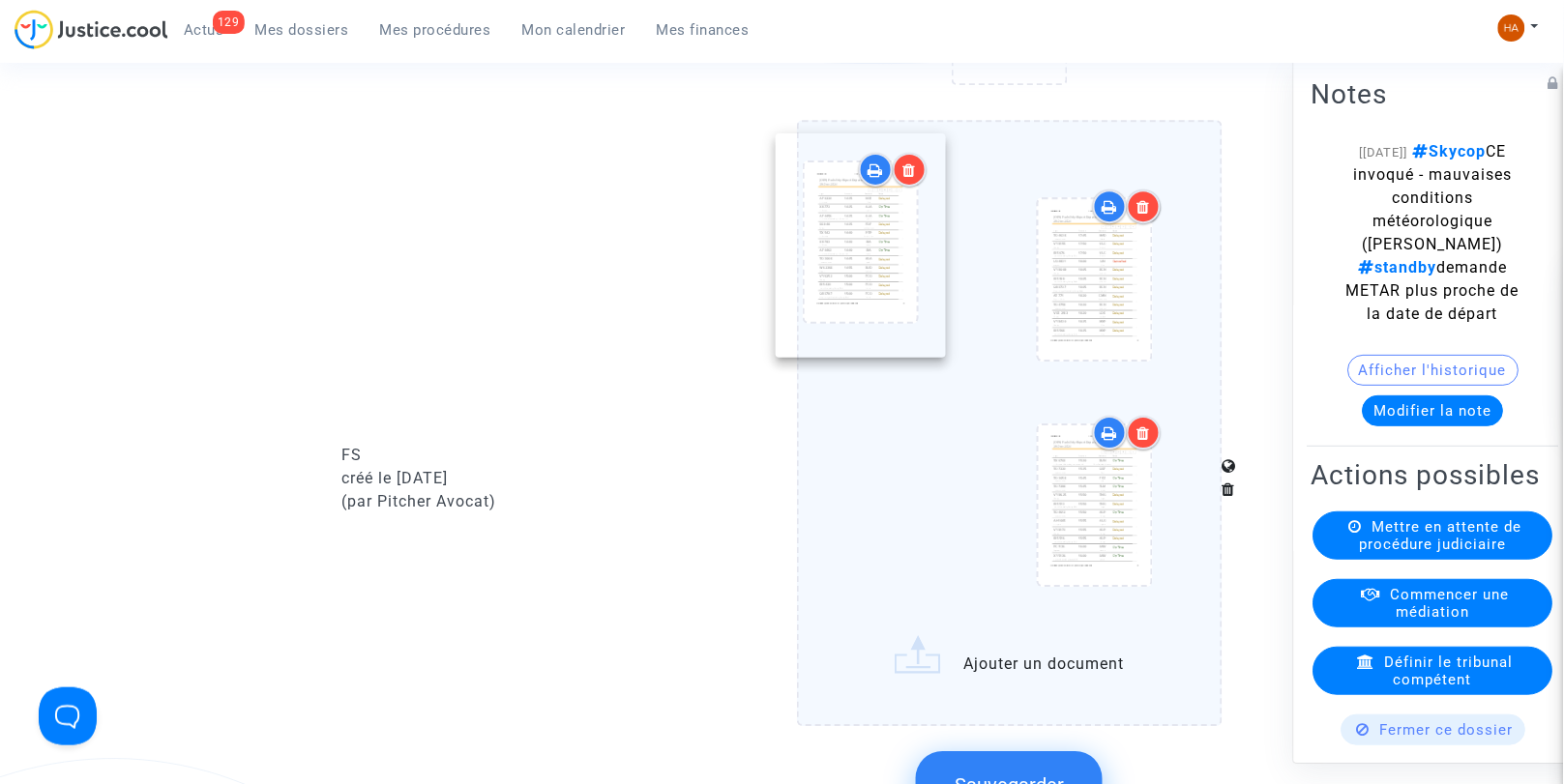
drag, startPoint x: 930, startPoint y: 556, endPoint x: 866, endPoint y: 285, distance: 278.5
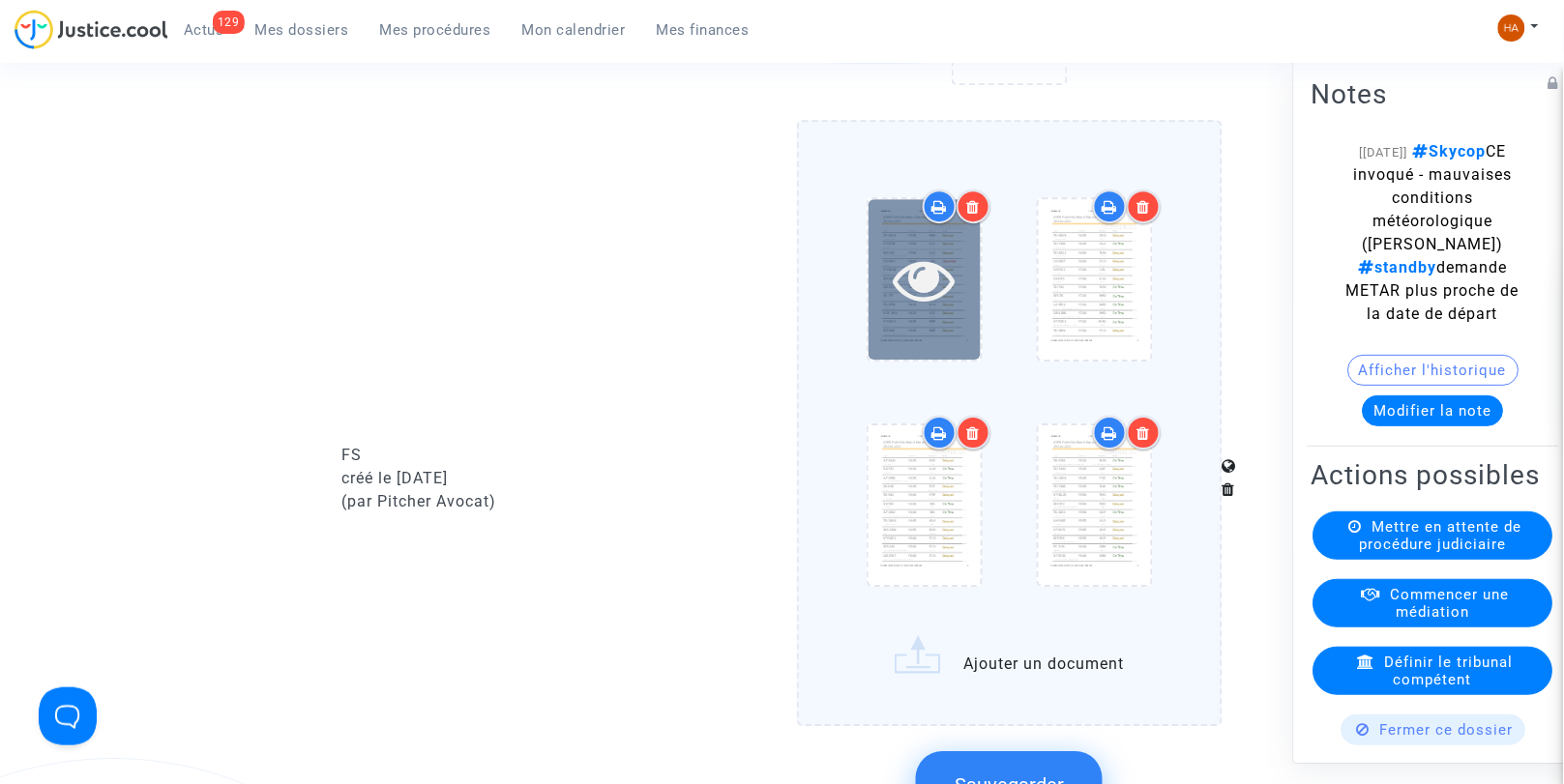
click at [924, 310] on icon at bounding box center [924, 279] width 63 height 62
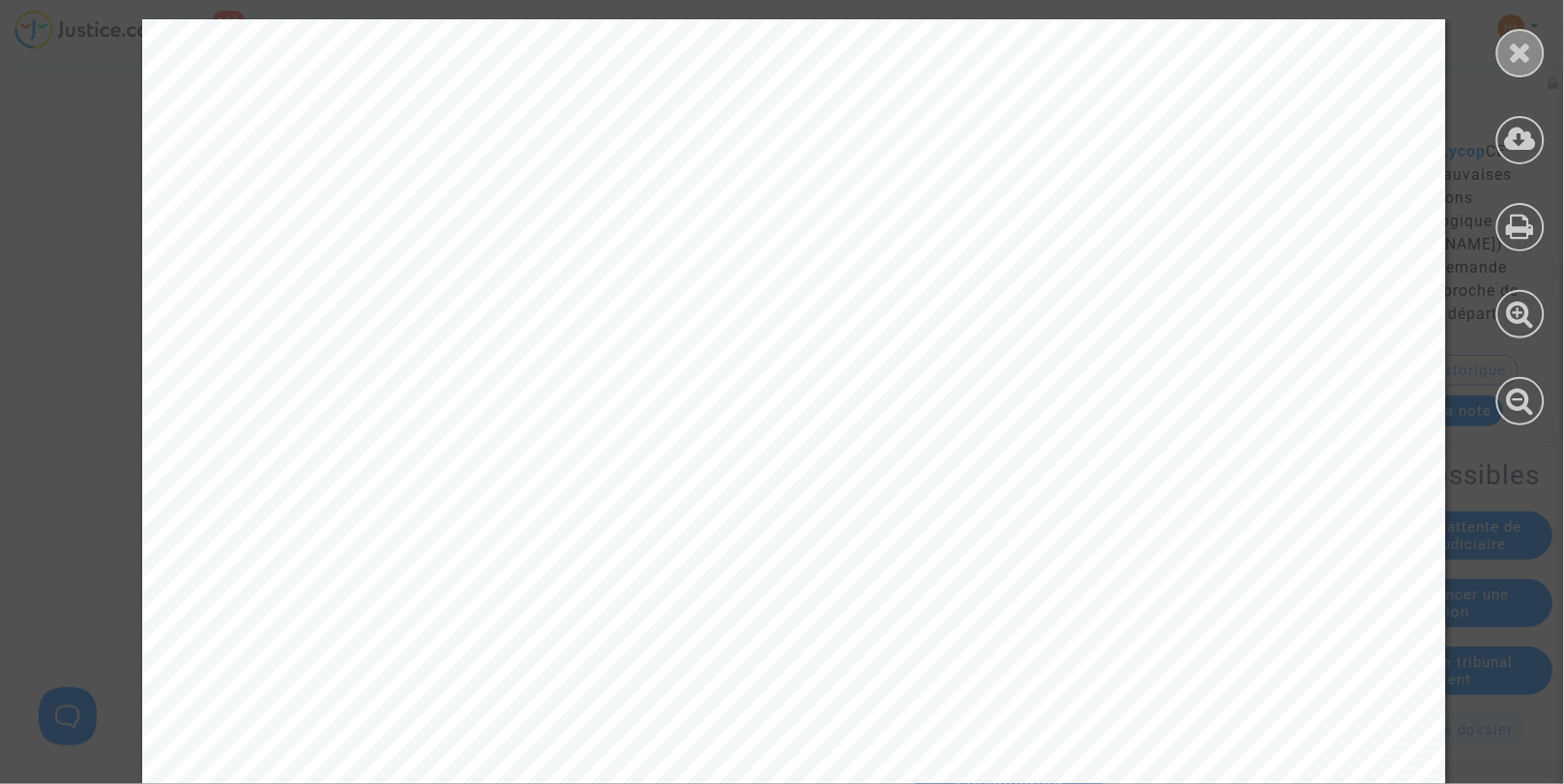
click at [1509, 68] on div at bounding box center [1521, 53] width 48 height 48
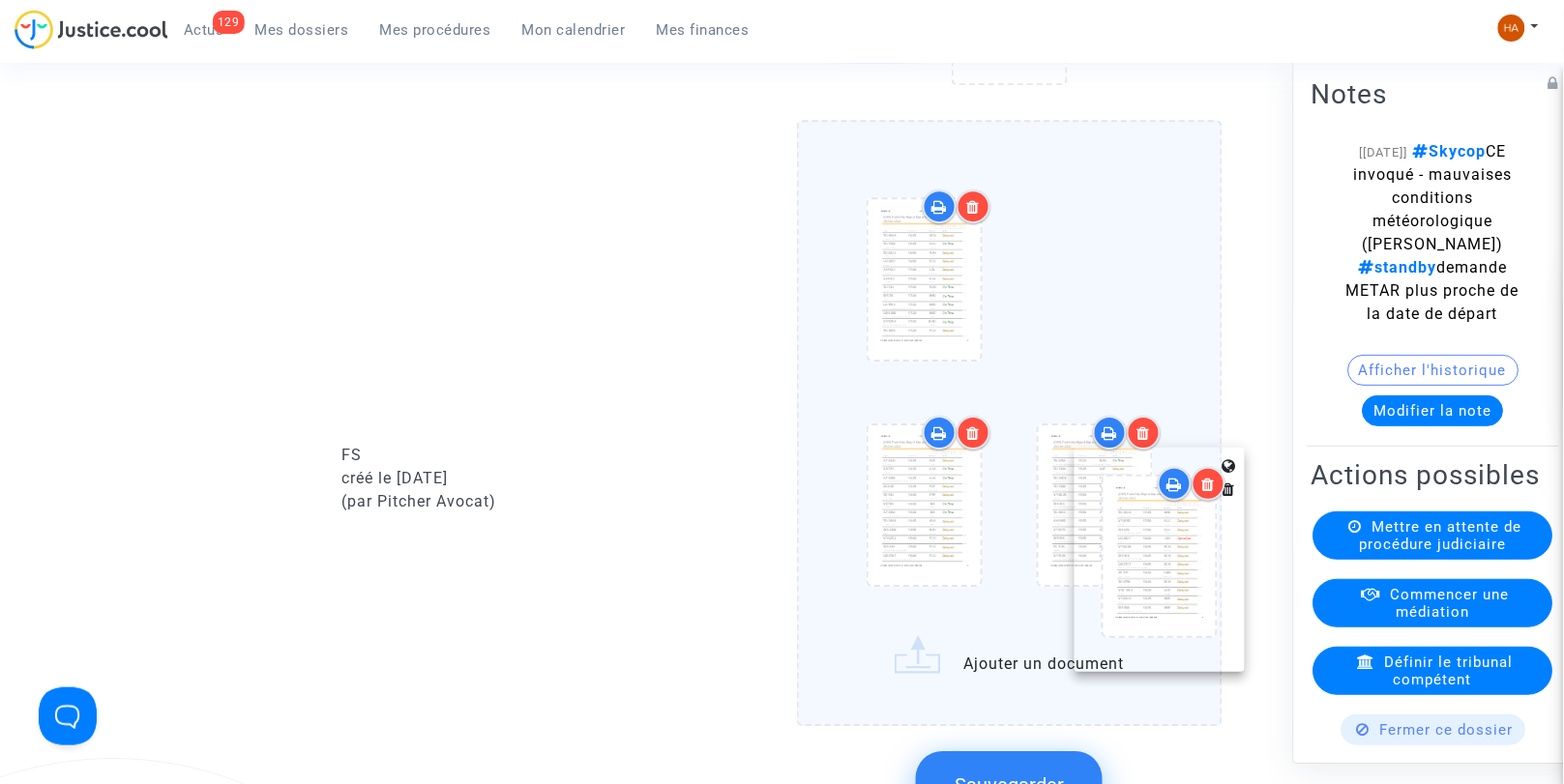
drag, startPoint x: 950, startPoint y: 315, endPoint x: 1186, endPoint y: 581, distance: 355.6
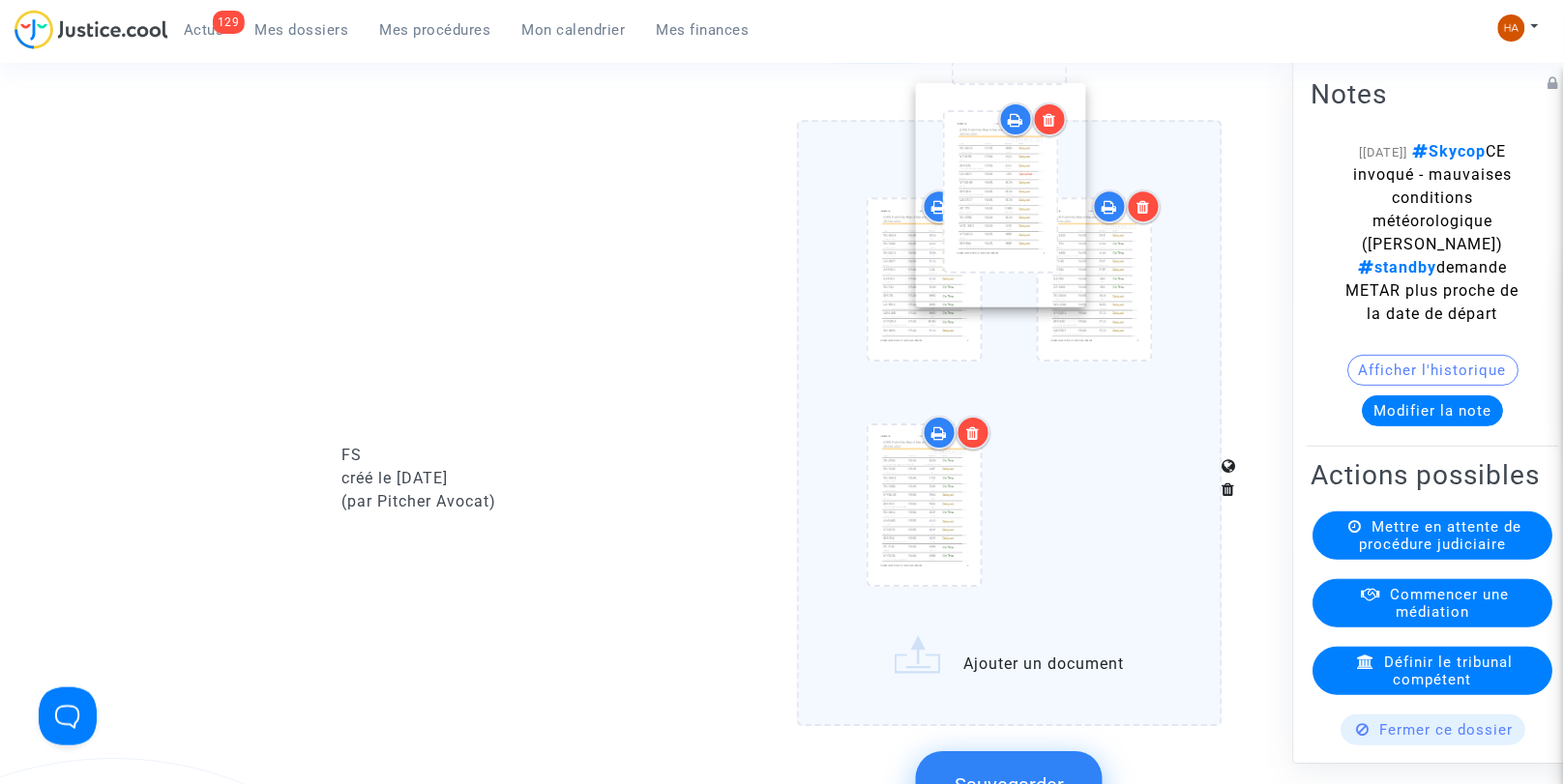
drag, startPoint x: 1109, startPoint y: 562, endPoint x: 1035, endPoint y: 250, distance: 320.7
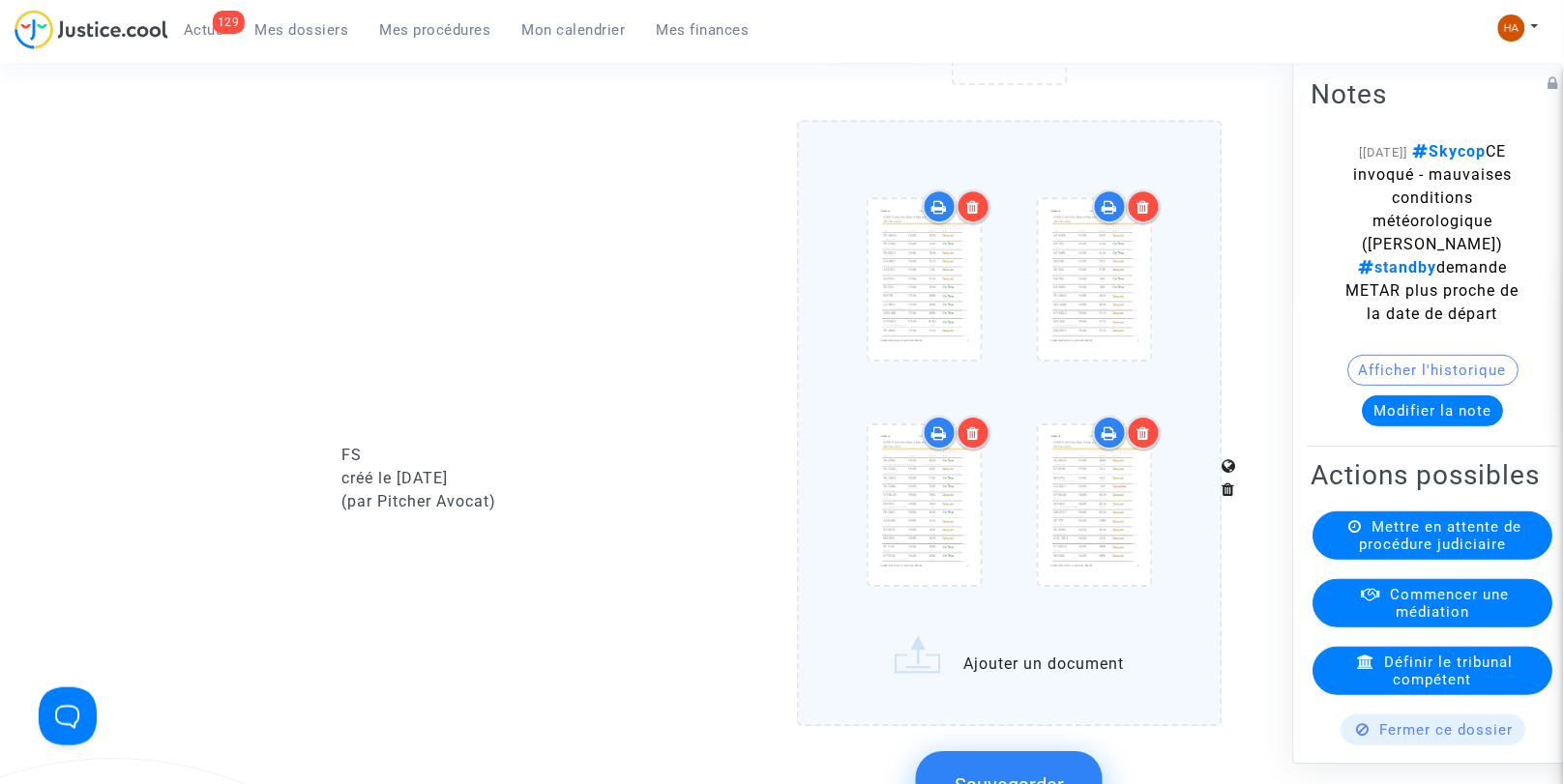
click at [935, 214] on icon at bounding box center [940, 207] width 16 height 16
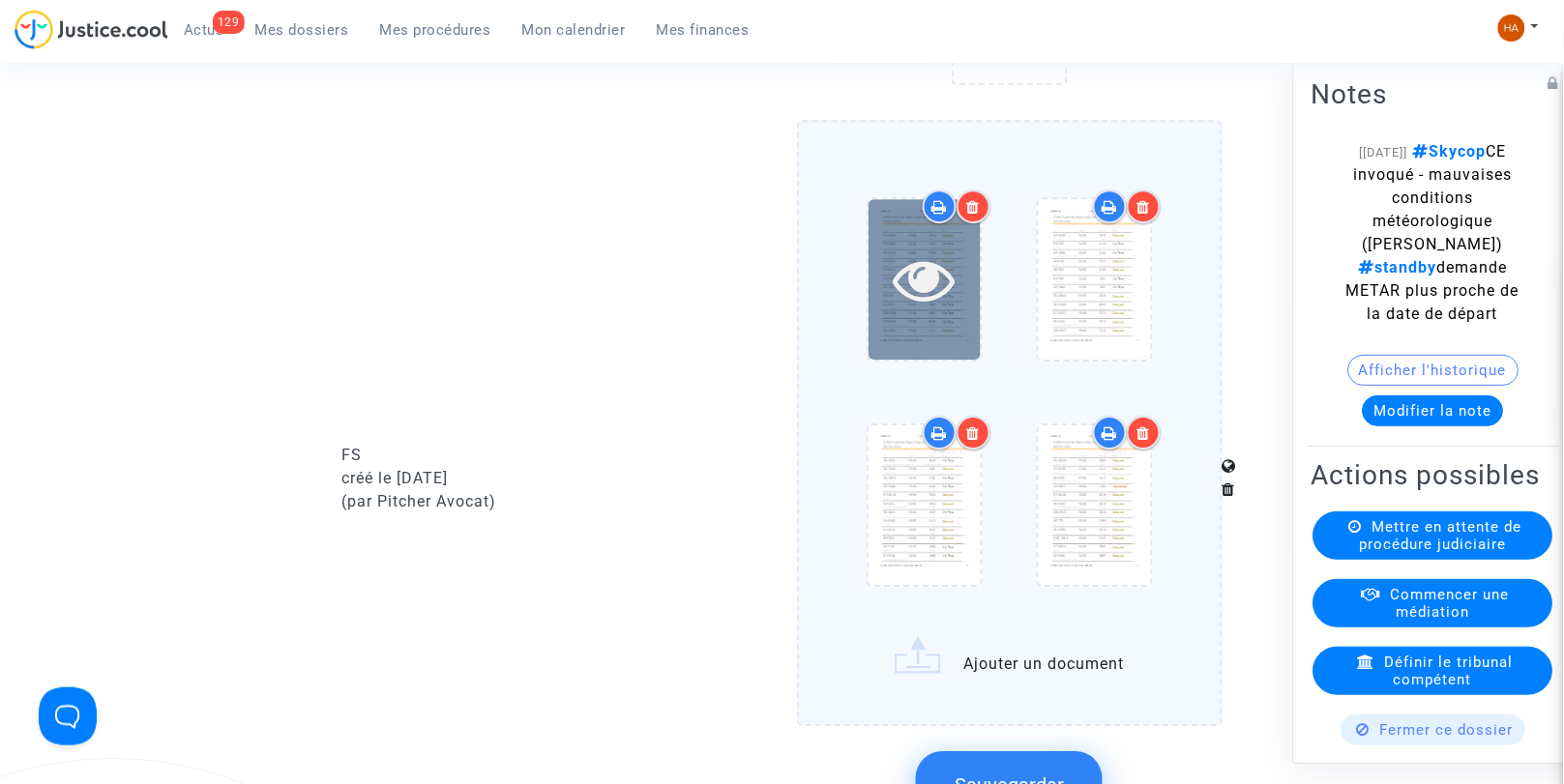
click at [965, 296] on div at bounding box center [925, 279] width 112 height 62
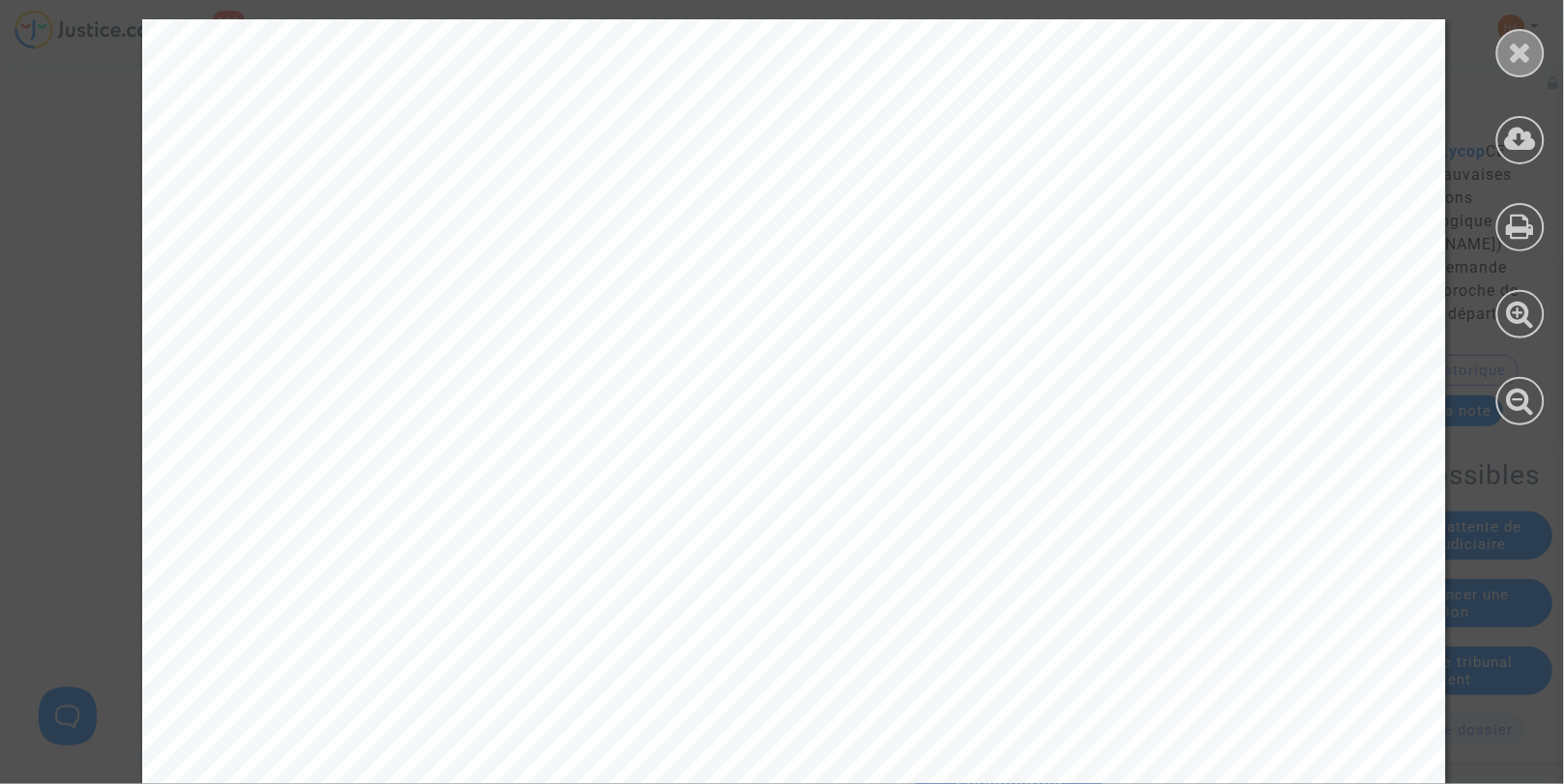
click at [1513, 56] on icon at bounding box center [1521, 52] width 25 height 29
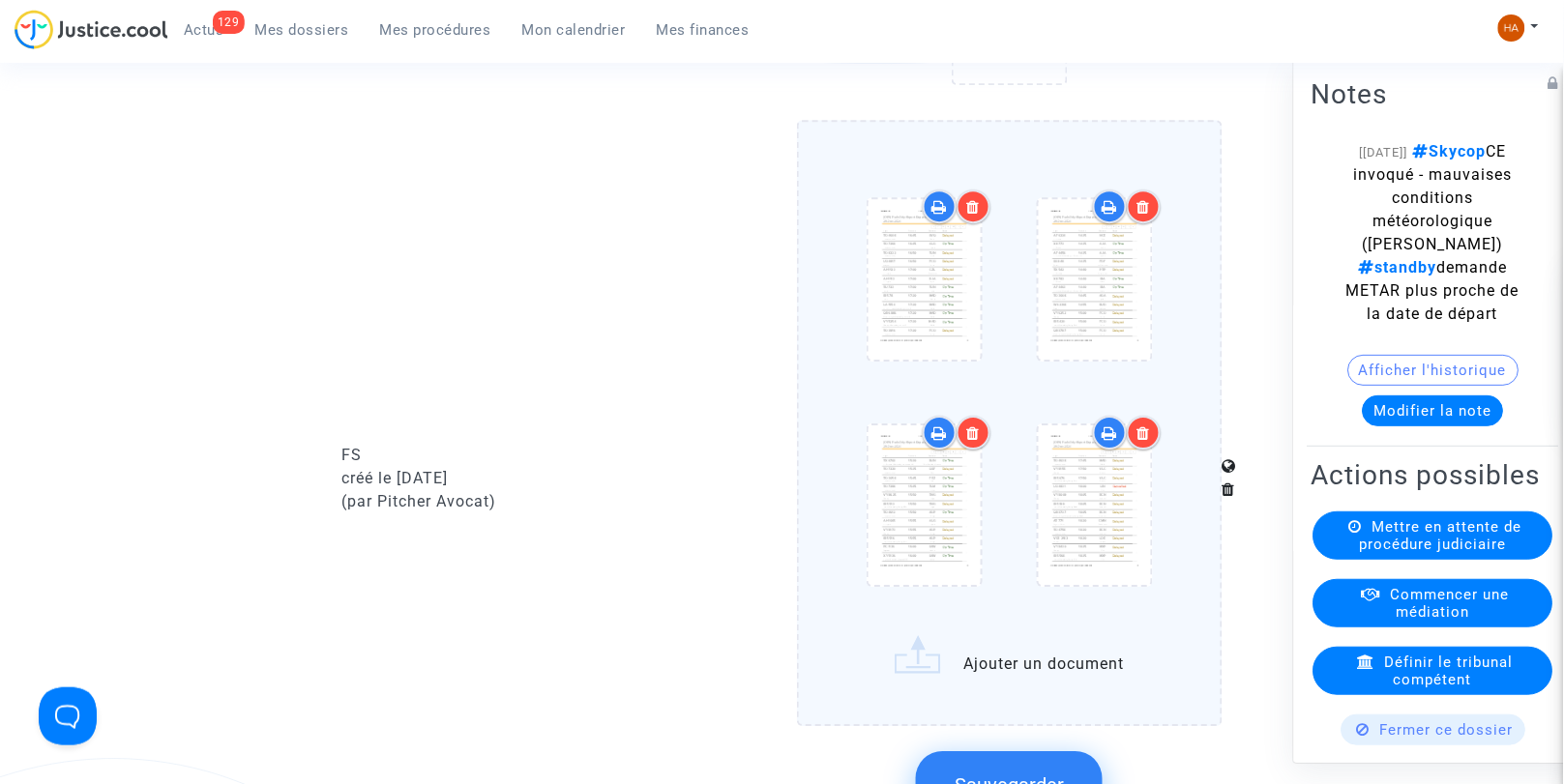
click at [1157, 308] on upload-item at bounding box center [1095, 279] width 132 height 163
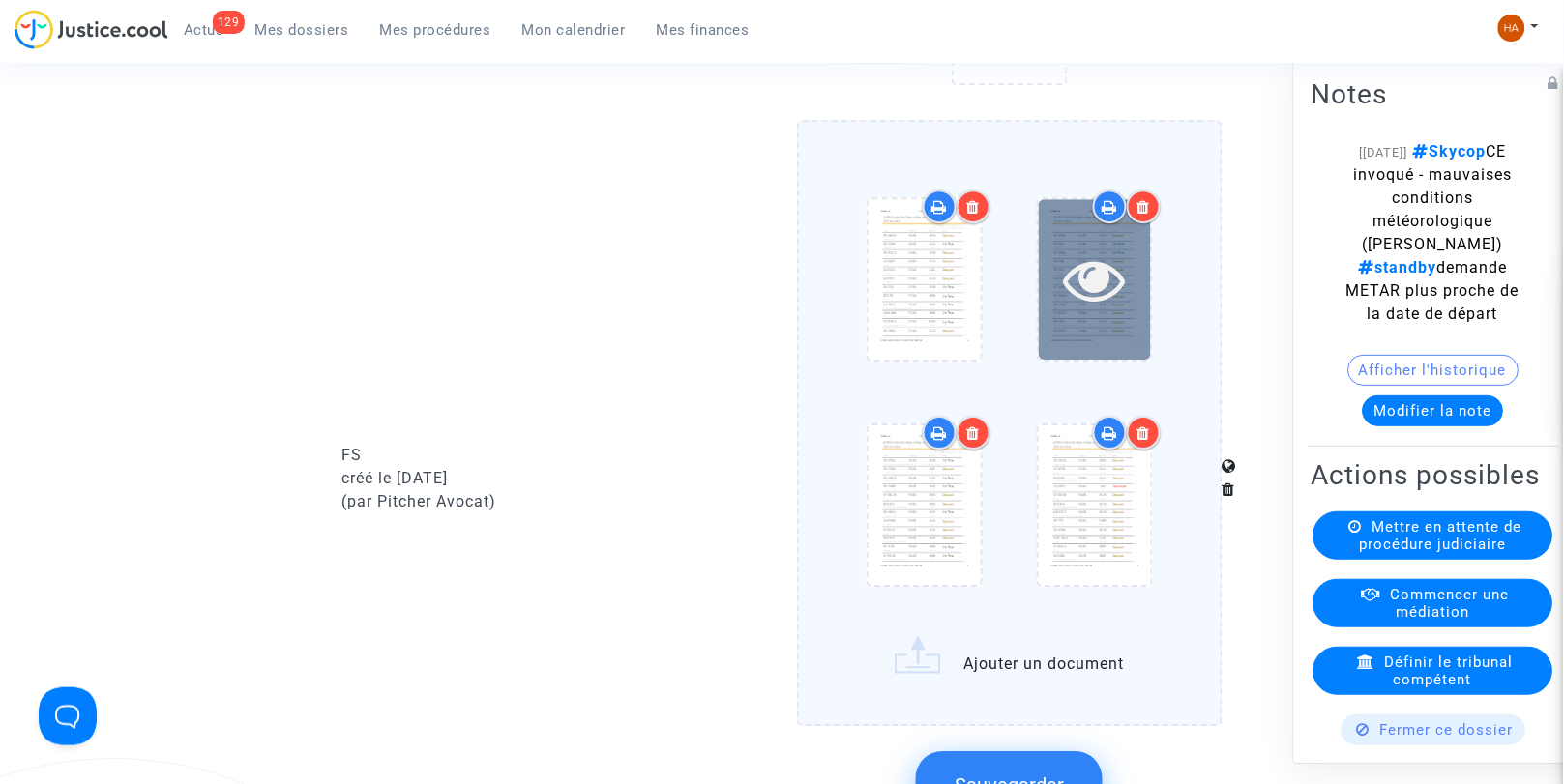
click at [1107, 310] on icon at bounding box center [1095, 279] width 63 height 62
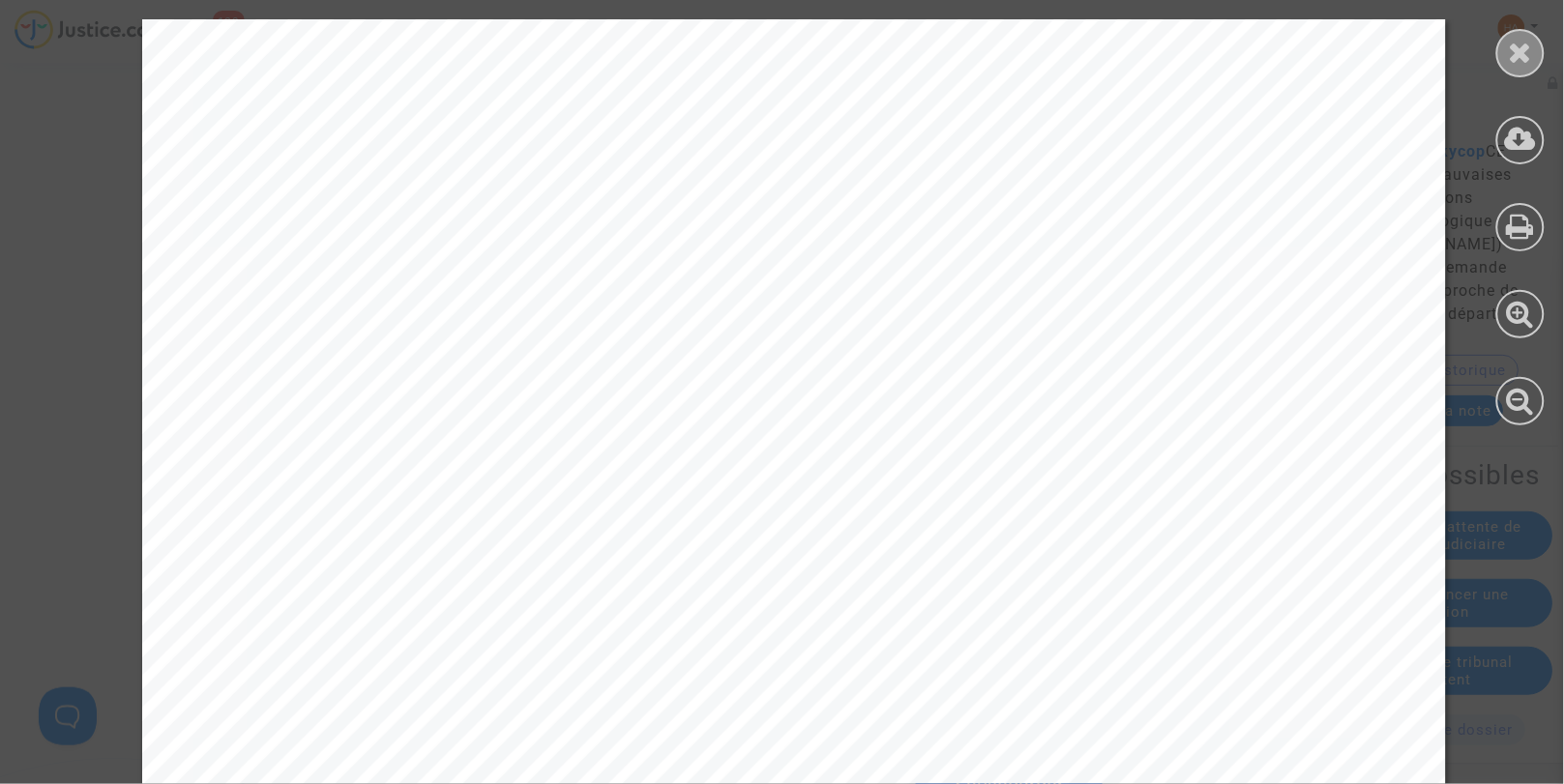
click at [1520, 52] on icon at bounding box center [1521, 52] width 25 height 29
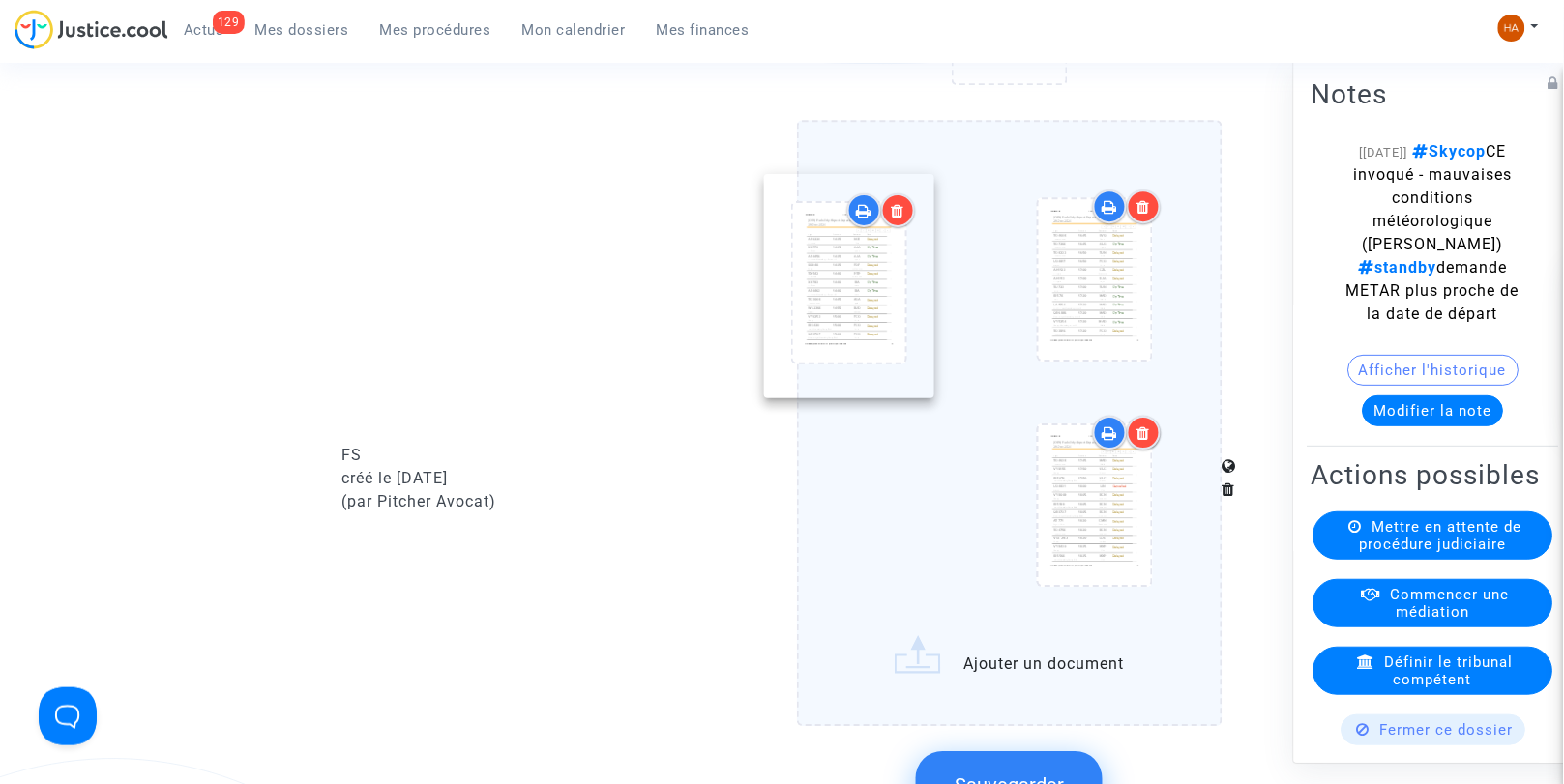
drag, startPoint x: 1110, startPoint y: 332, endPoint x: 864, endPoint y: 323, distance: 246.2
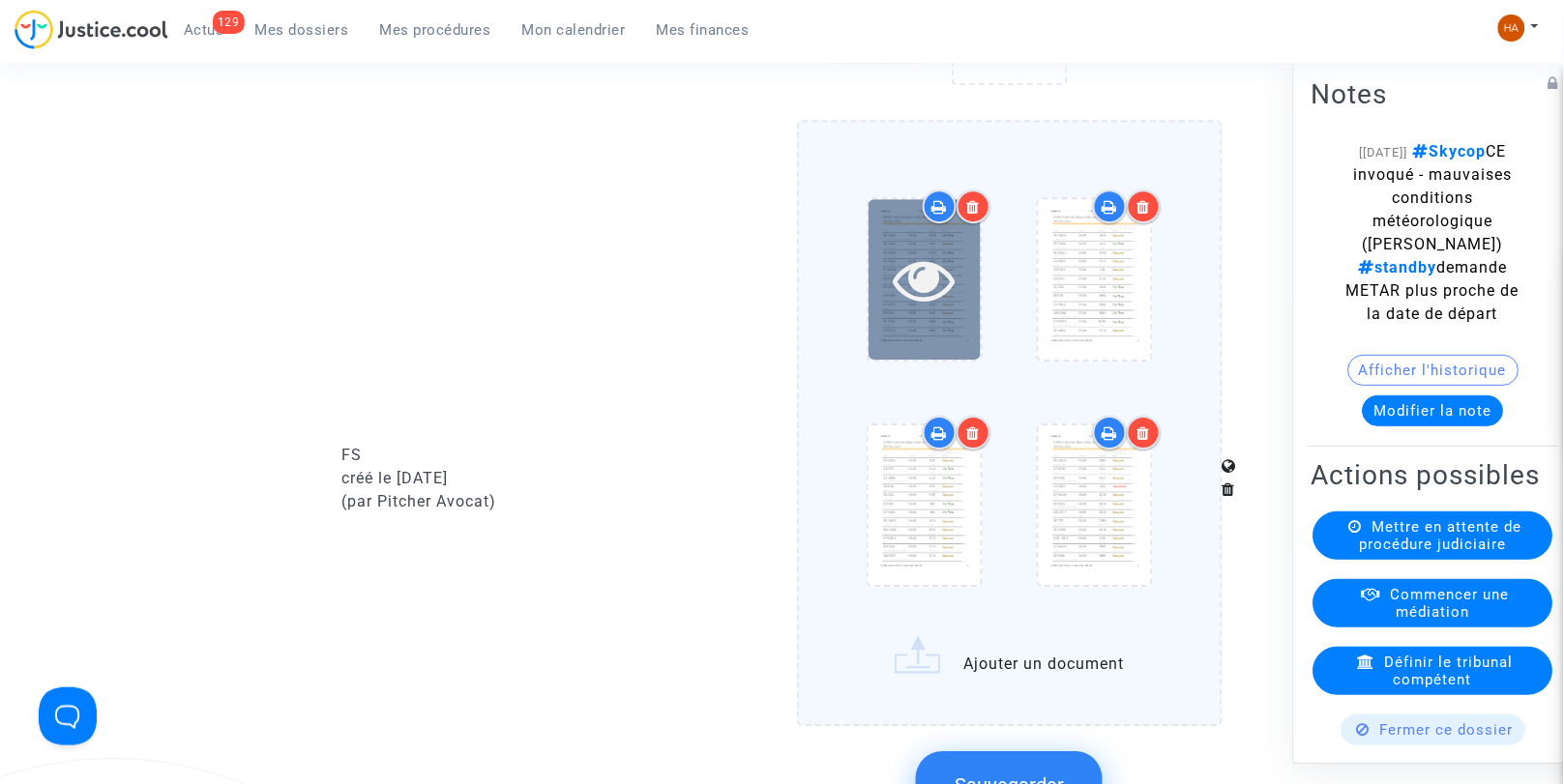
click at [923, 310] on icon at bounding box center [924, 279] width 63 height 62
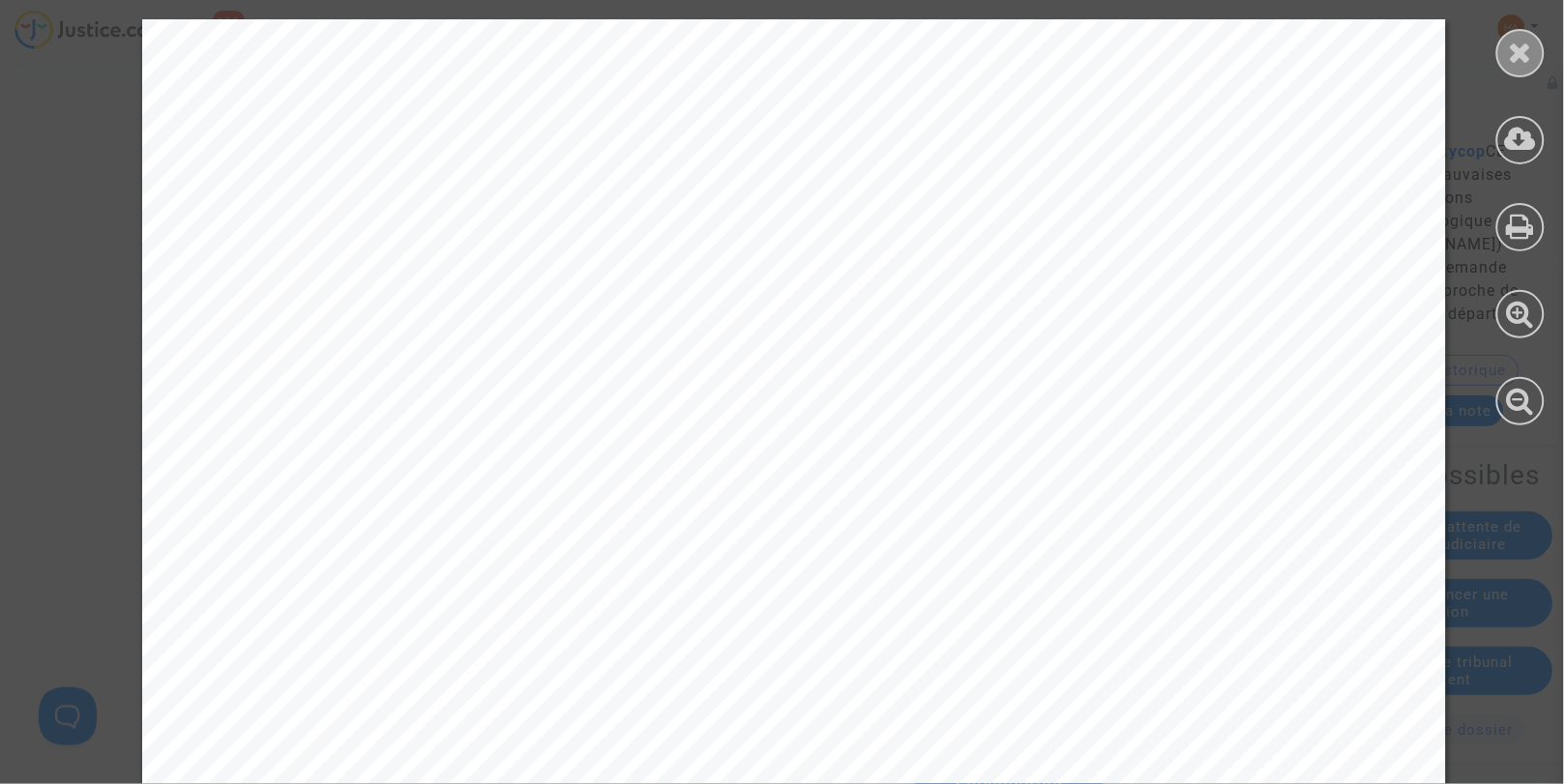
click at [1514, 46] on icon at bounding box center [1521, 52] width 25 height 29
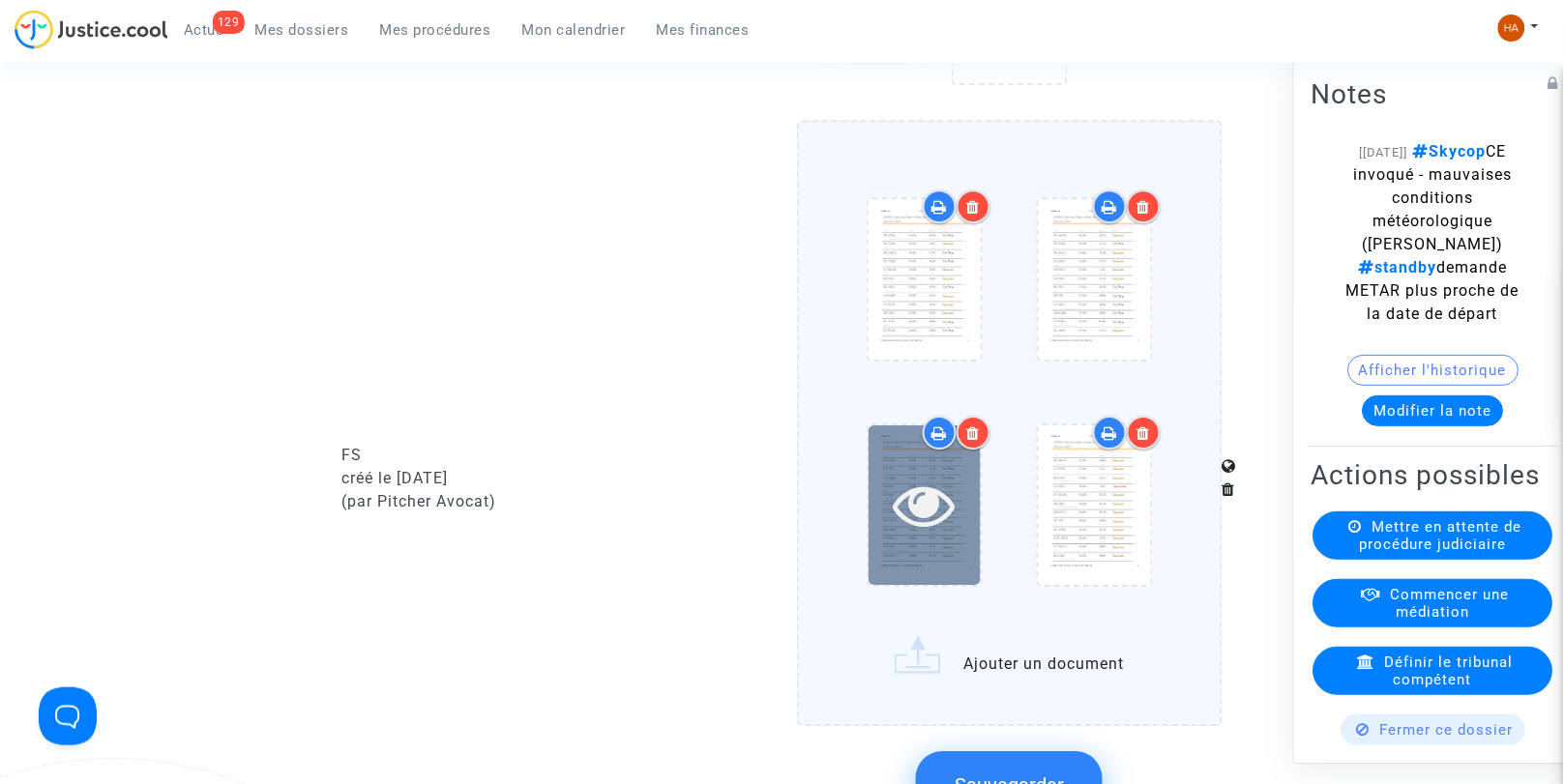
click at [959, 559] on div at bounding box center [925, 505] width 112 height 159
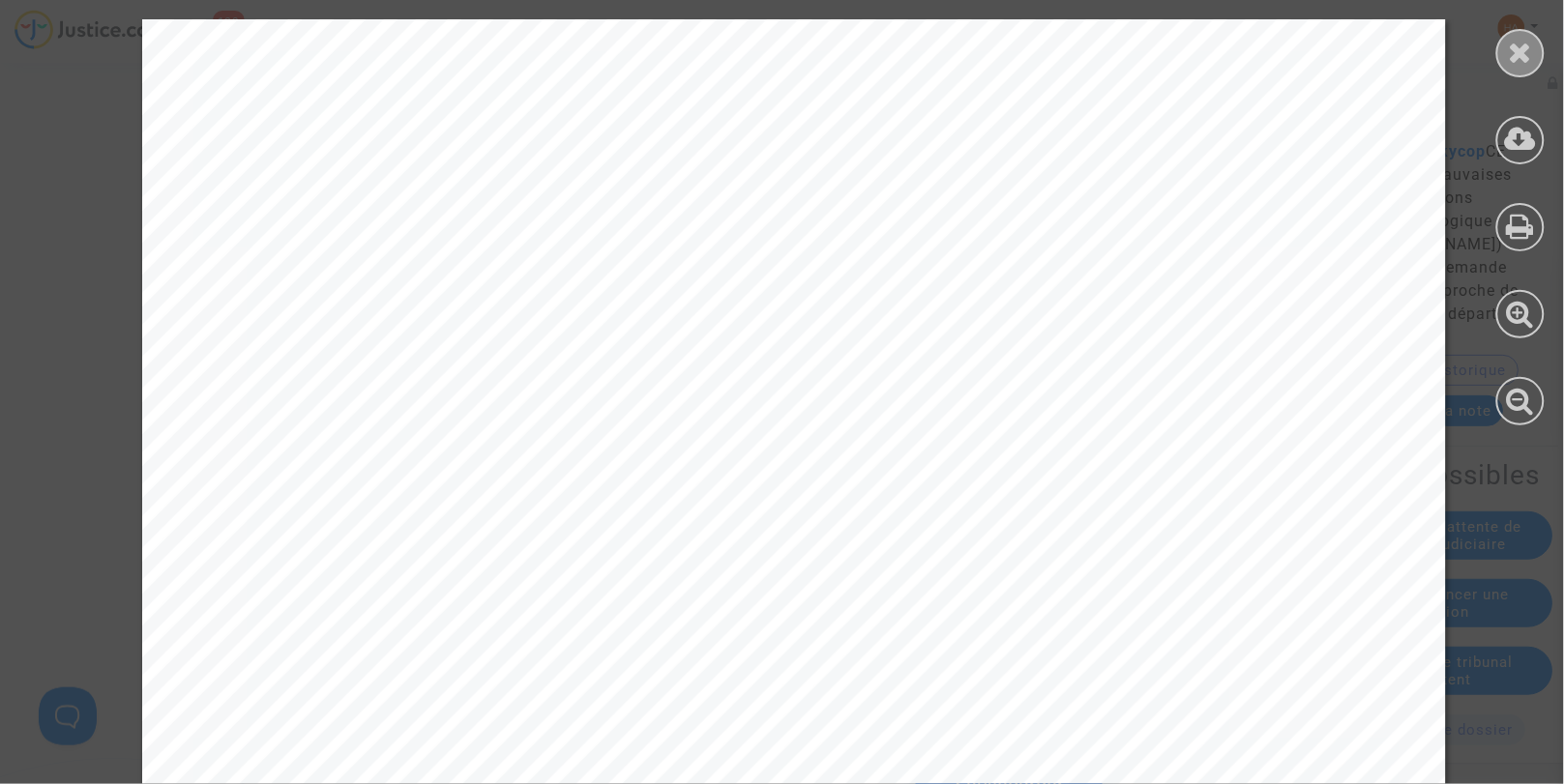
click at [1520, 54] on icon at bounding box center [1521, 52] width 25 height 29
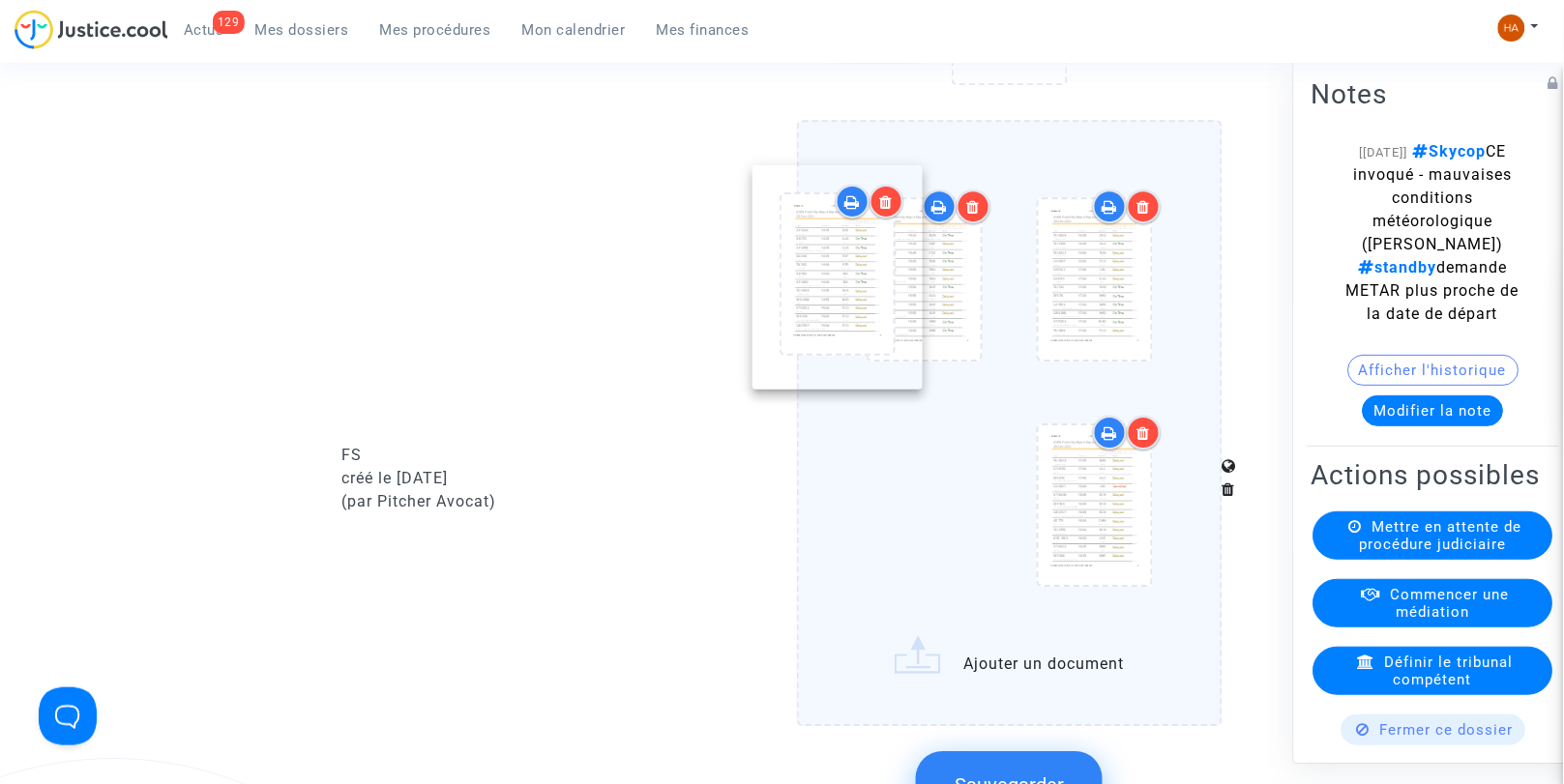
drag, startPoint x: 941, startPoint y: 486, endPoint x: 853, endPoint y: 236, distance: 265.0
drag, startPoint x: 940, startPoint y: 533, endPoint x: 843, endPoint y: 302, distance: 250.5
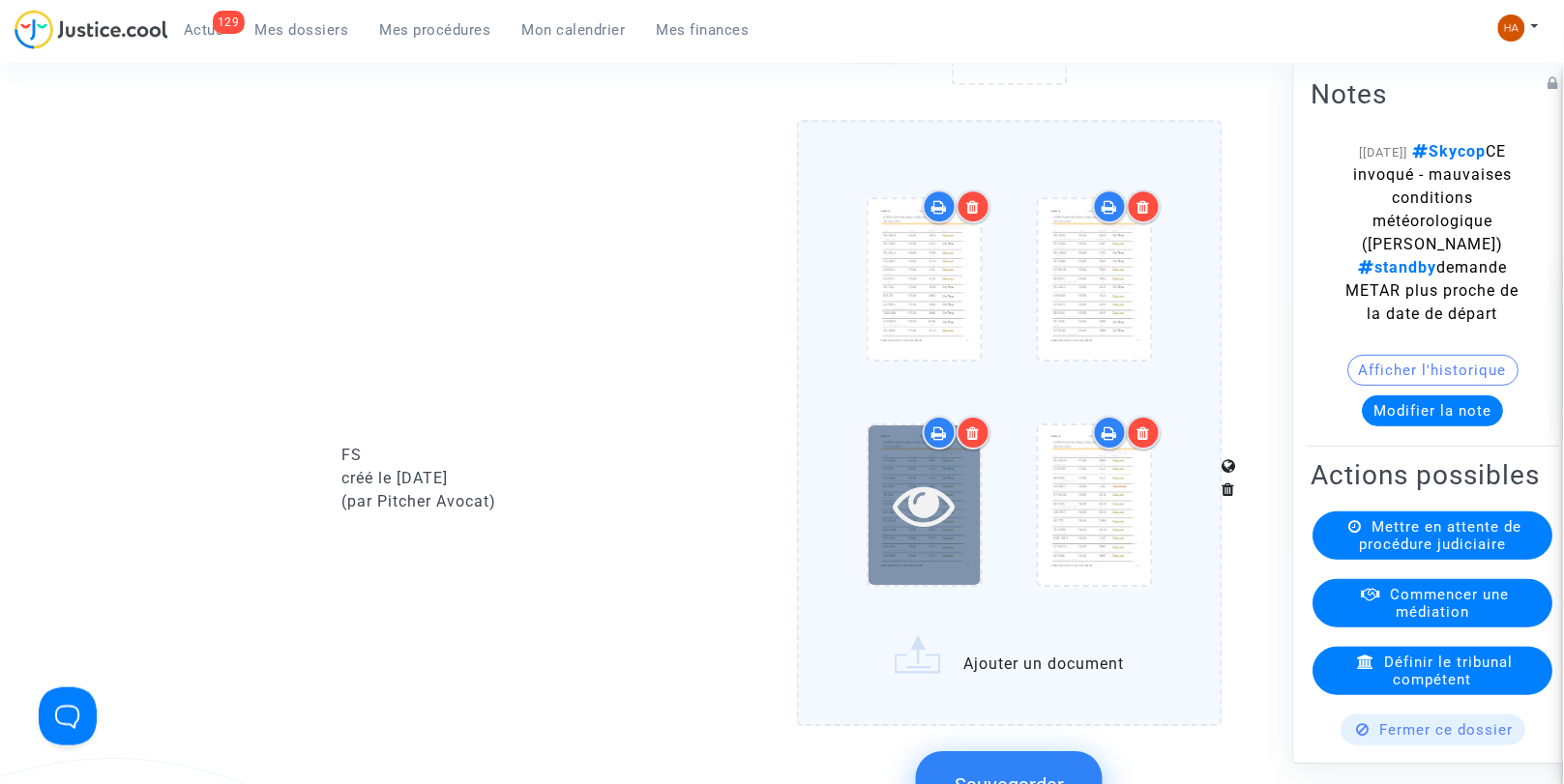
click at [934, 493] on icon at bounding box center [924, 504] width 63 height 62
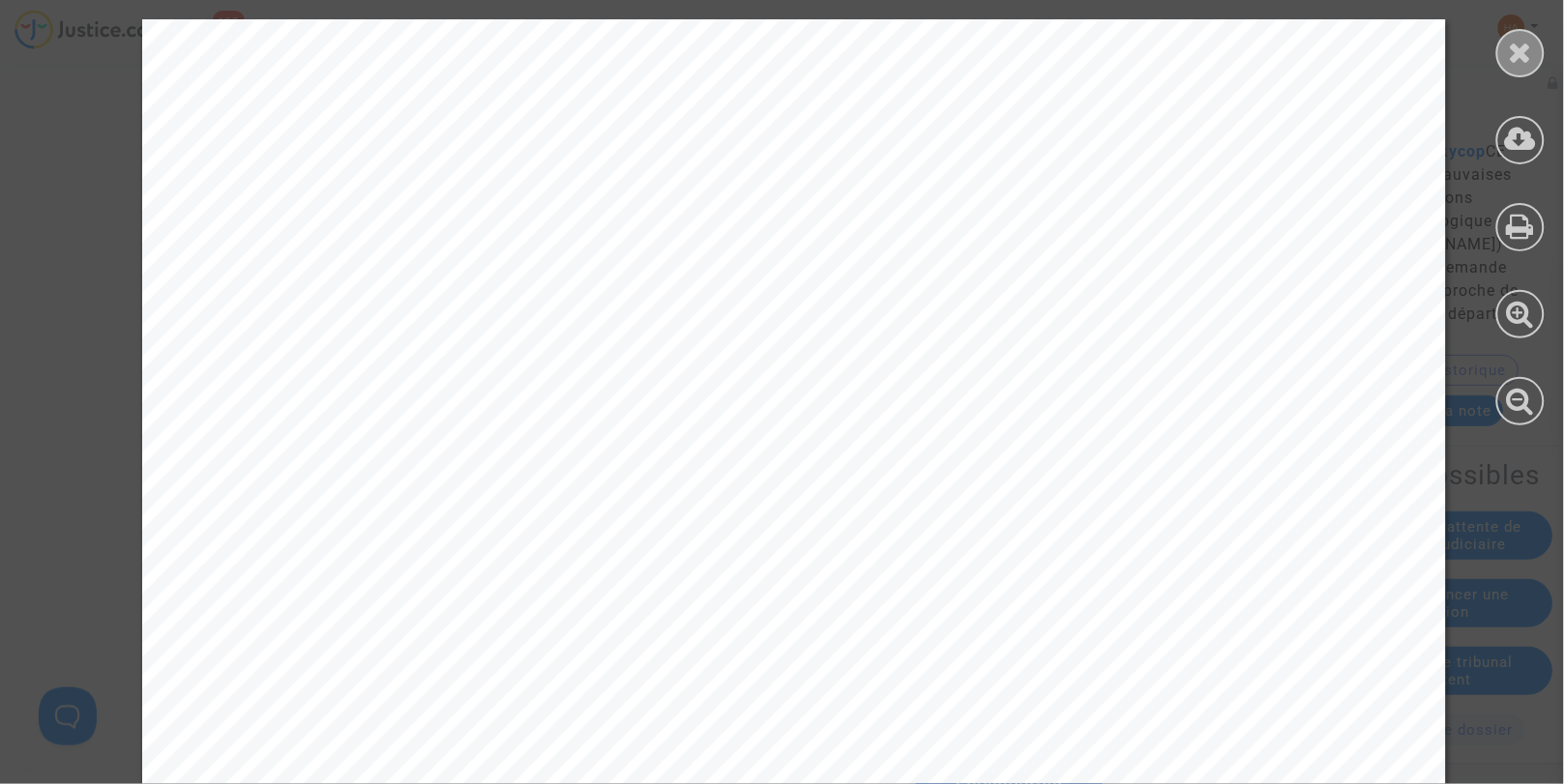
click at [1530, 44] on icon at bounding box center [1521, 52] width 25 height 29
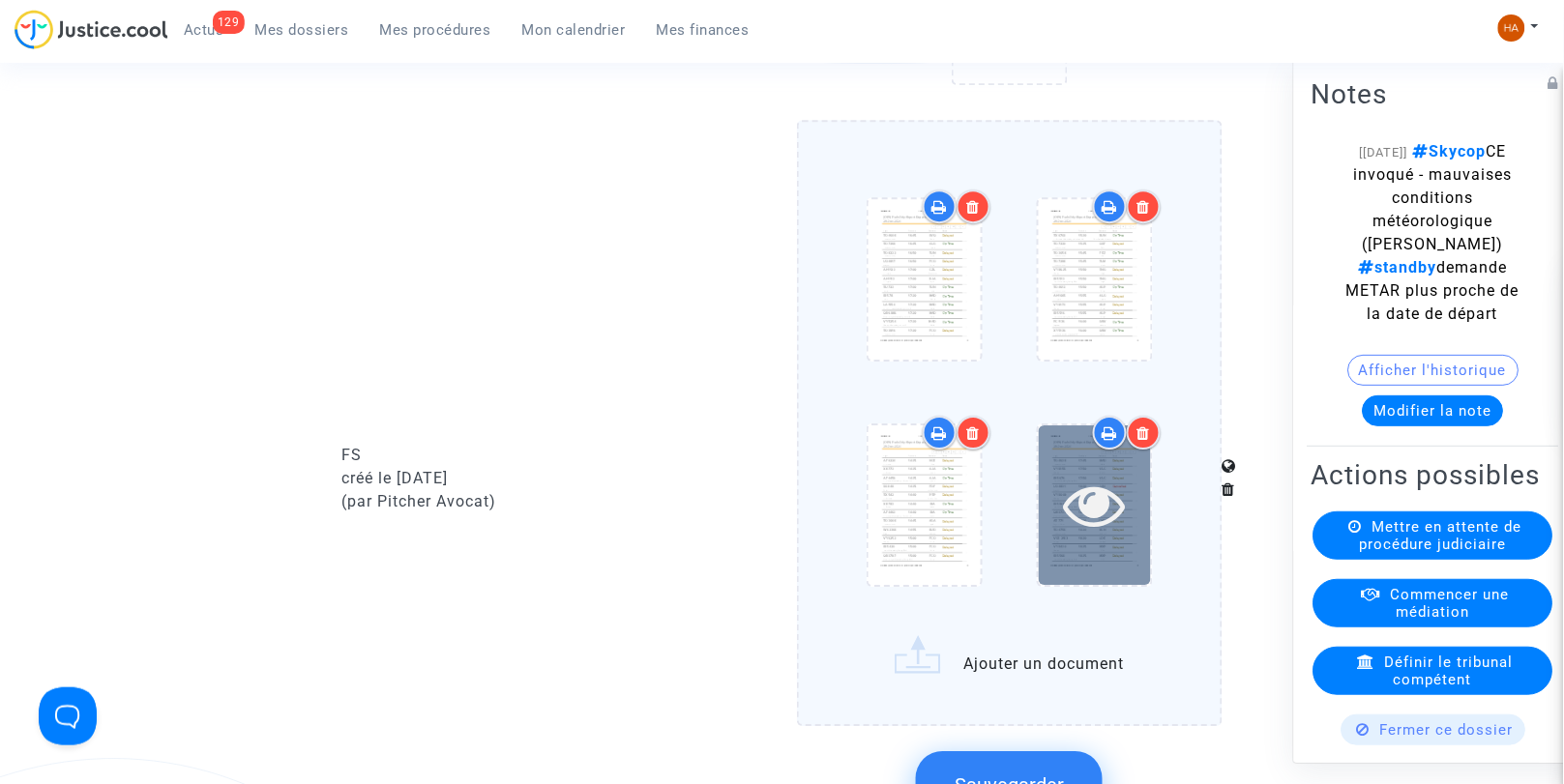
click at [1094, 527] on icon at bounding box center [1095, 504] width 63 height 62
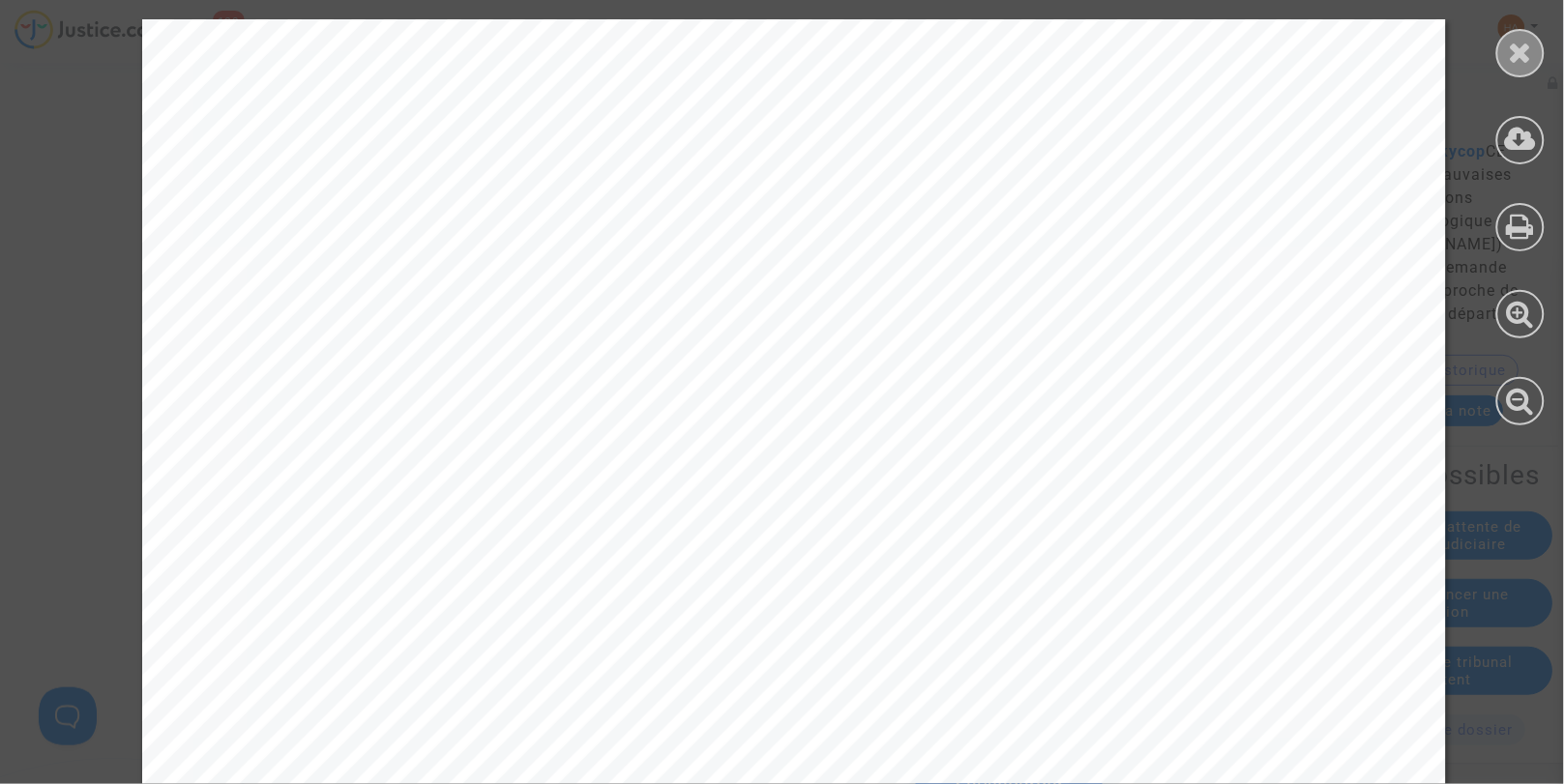
click at [1532, 56] on icon at bounding box center [1521, 52] width 25 height 29
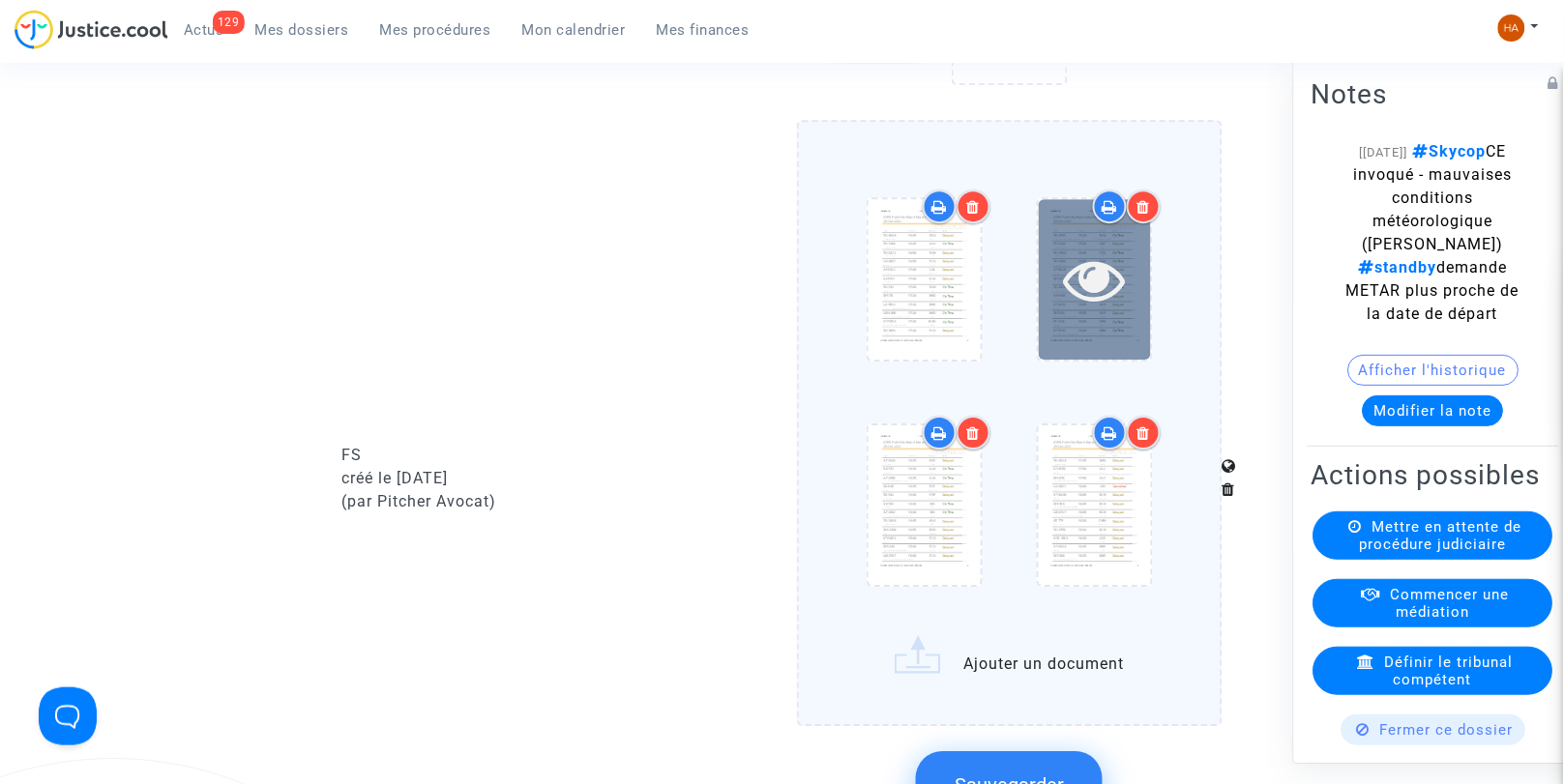
click at [1105, 310] on icon at bounding box center [1095, 279] width 63 height 62
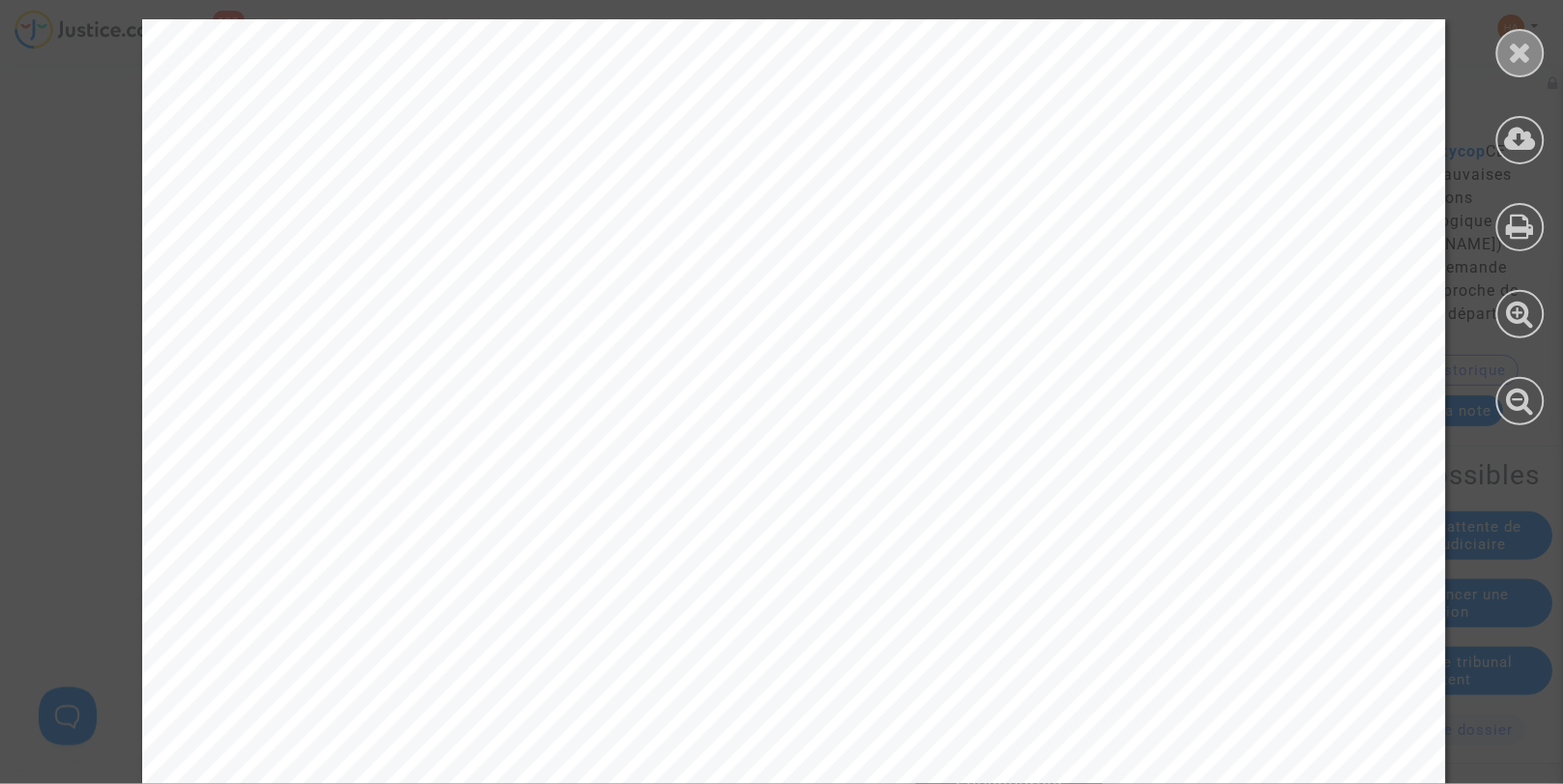
click at [1525, 68] on div at bounding box center [1521, 53] width 48 height 48
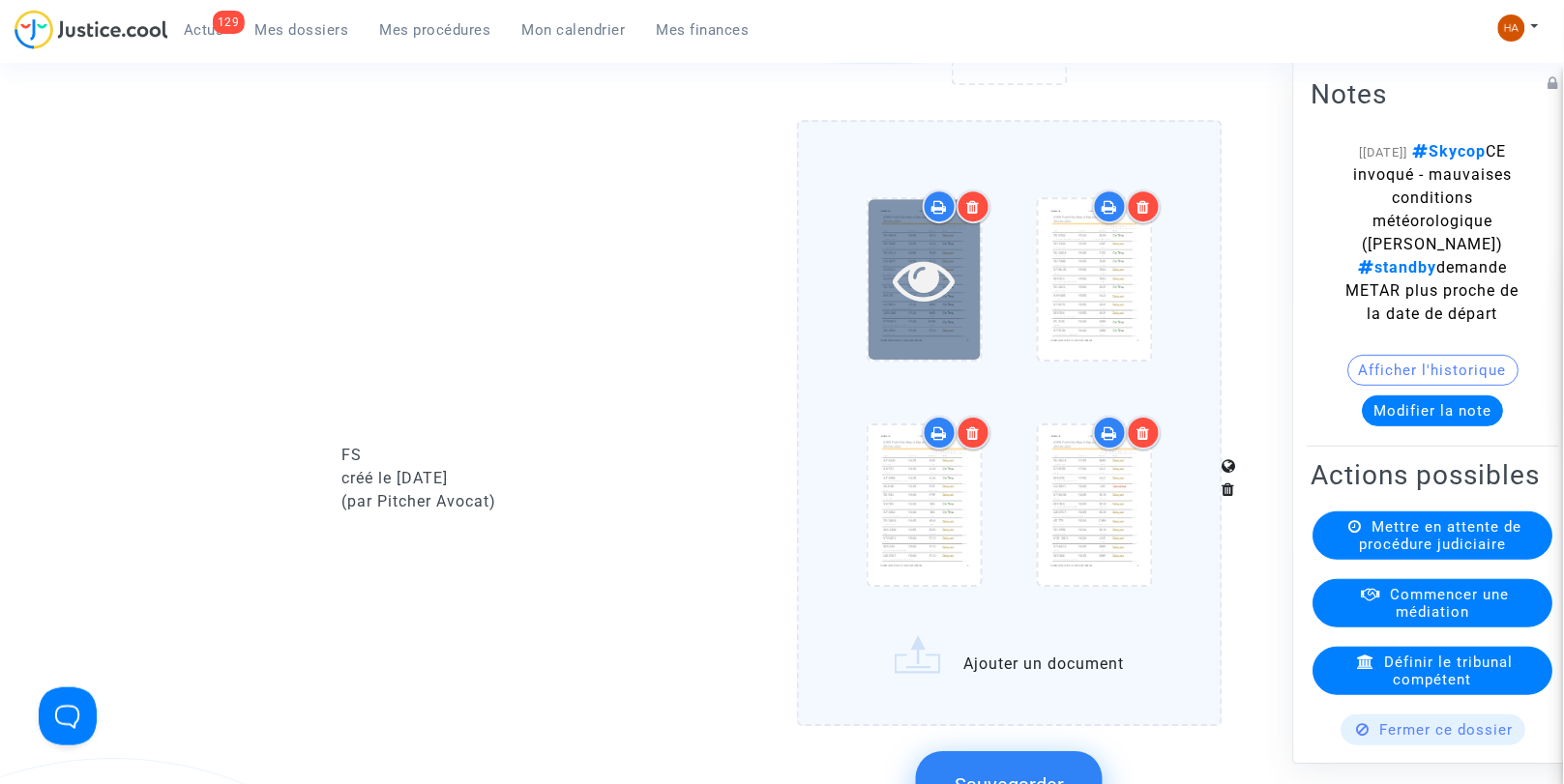
click at [956, 327] on div at bounding box center [925, 279] width 112 height 159
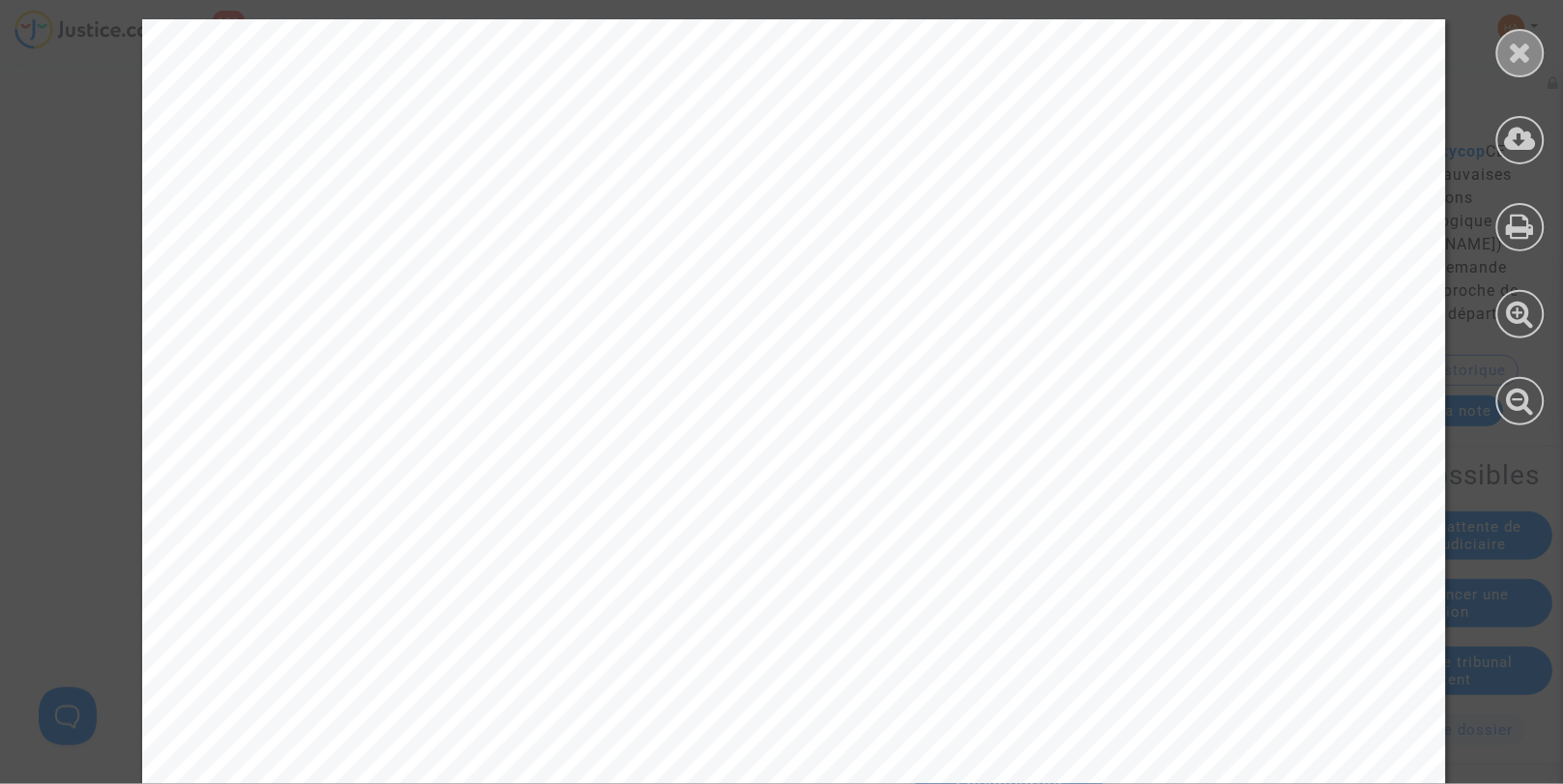
click at [1524, 56] on icon at bounding box center [1521, 52] width 25 height 29
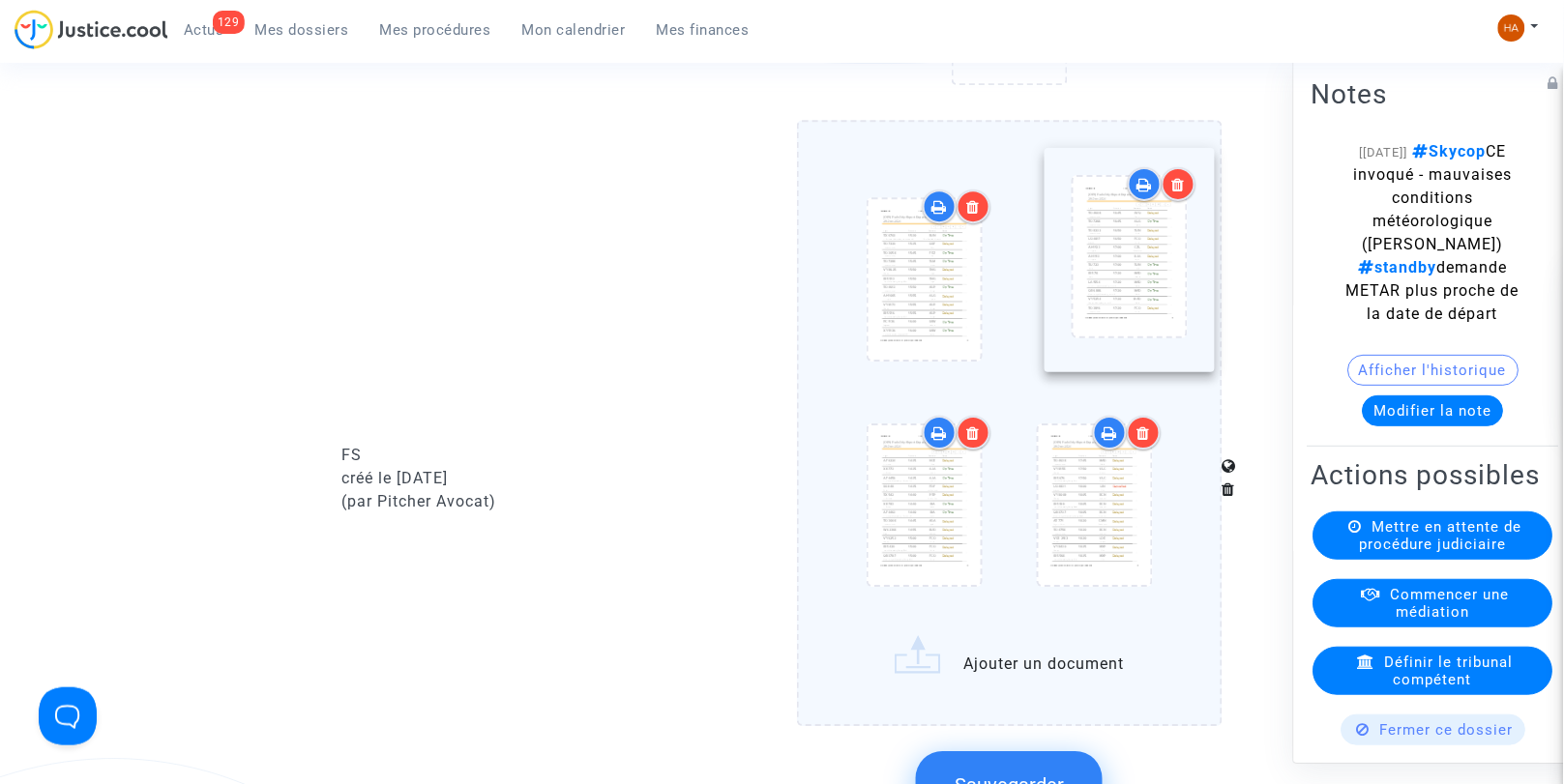
drag, startPoint x: 956, startPoint y: 325, endPoint x: 1161, endPoint y: 291, distance: 207.8
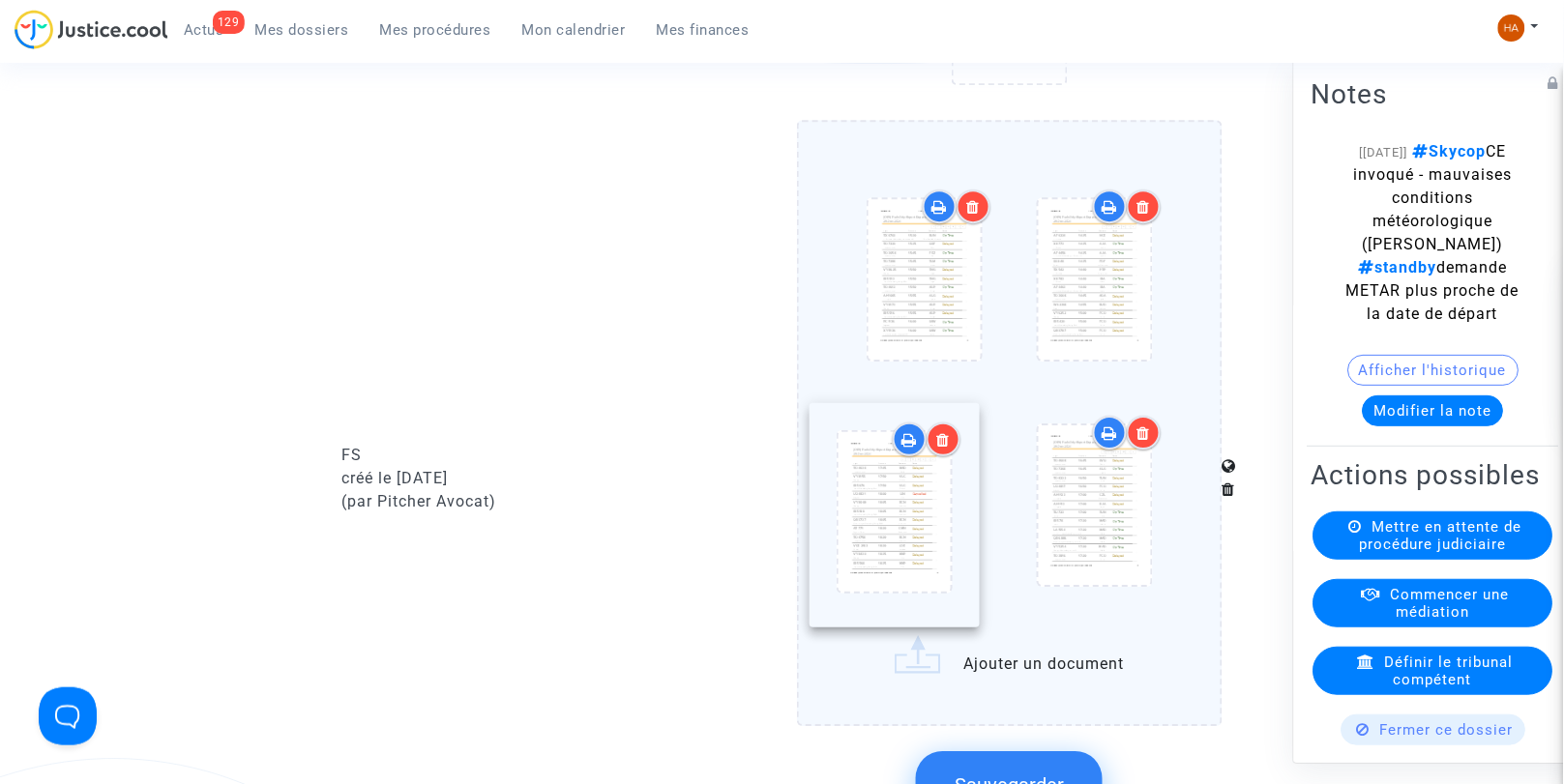
drag, startPoint x: 947, startPoint y: 515, endPoint x: 920, endPoint y: 514, distance: 27.0
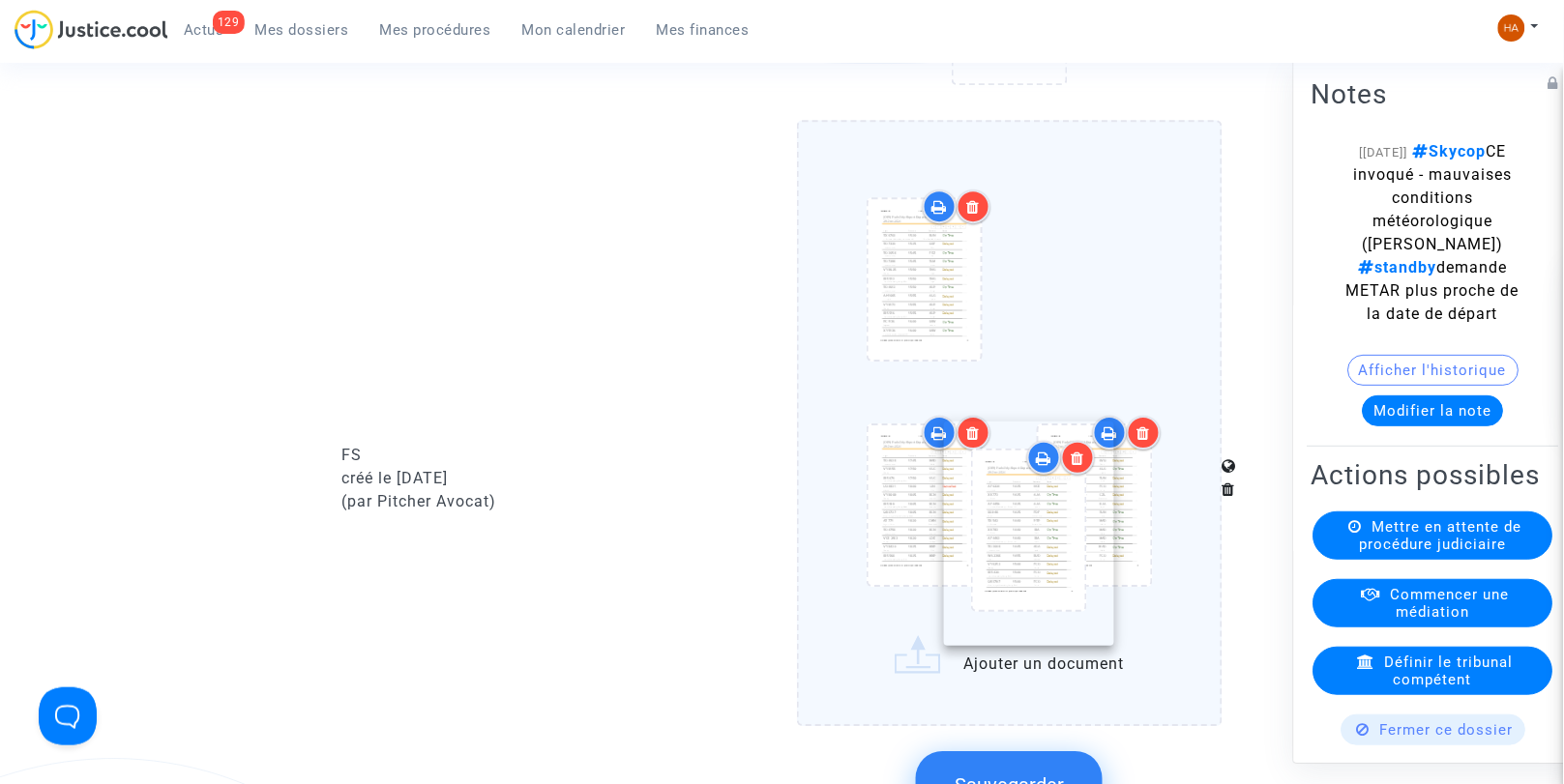
drag, startPoint x: 925, startPoint y: 304, endPoint x: 1138, endPoint y: 313, distance: 213.2
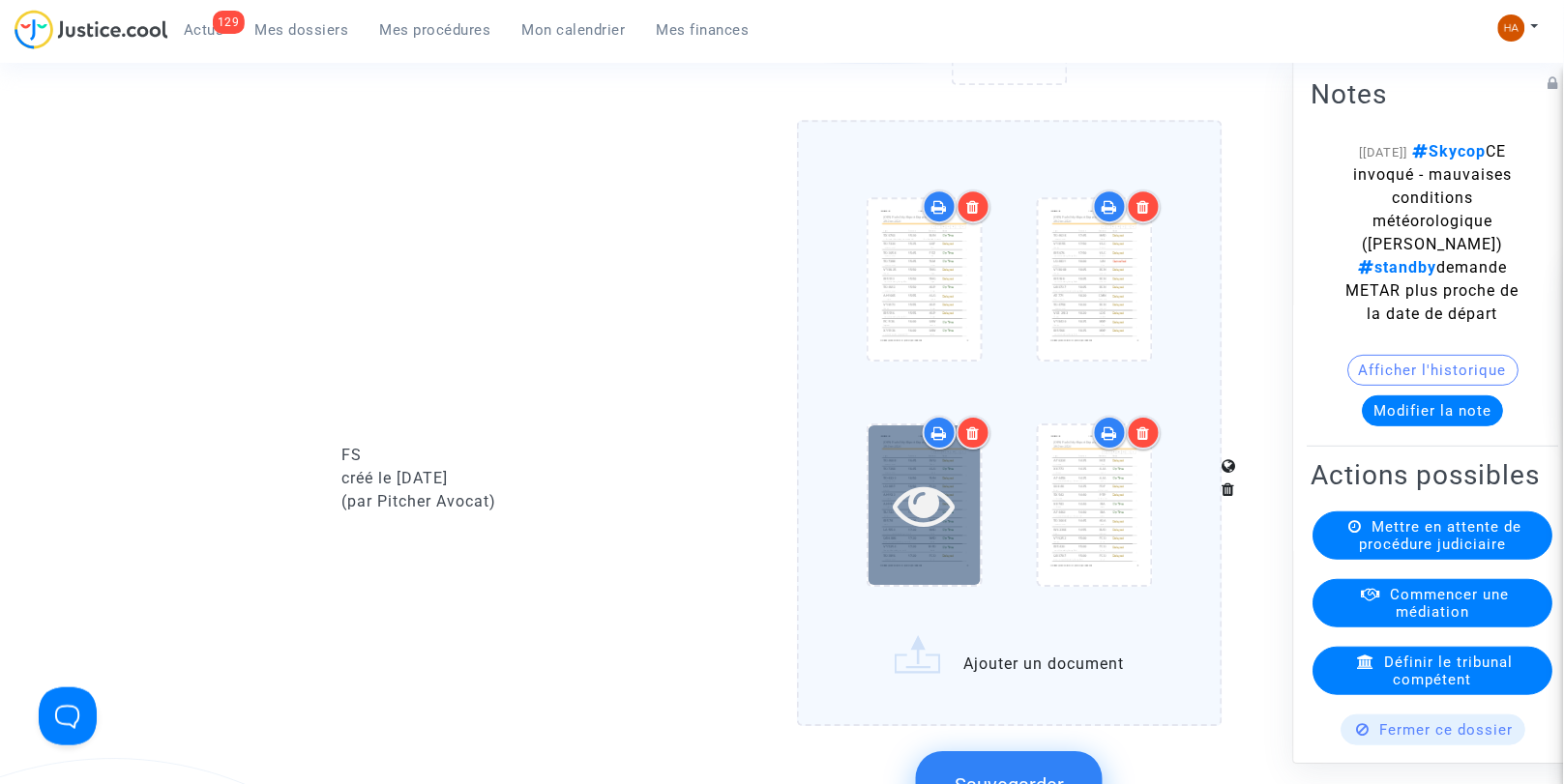
click at [944, 491] on icon at bounding box center [924, 504] width 63 height 62
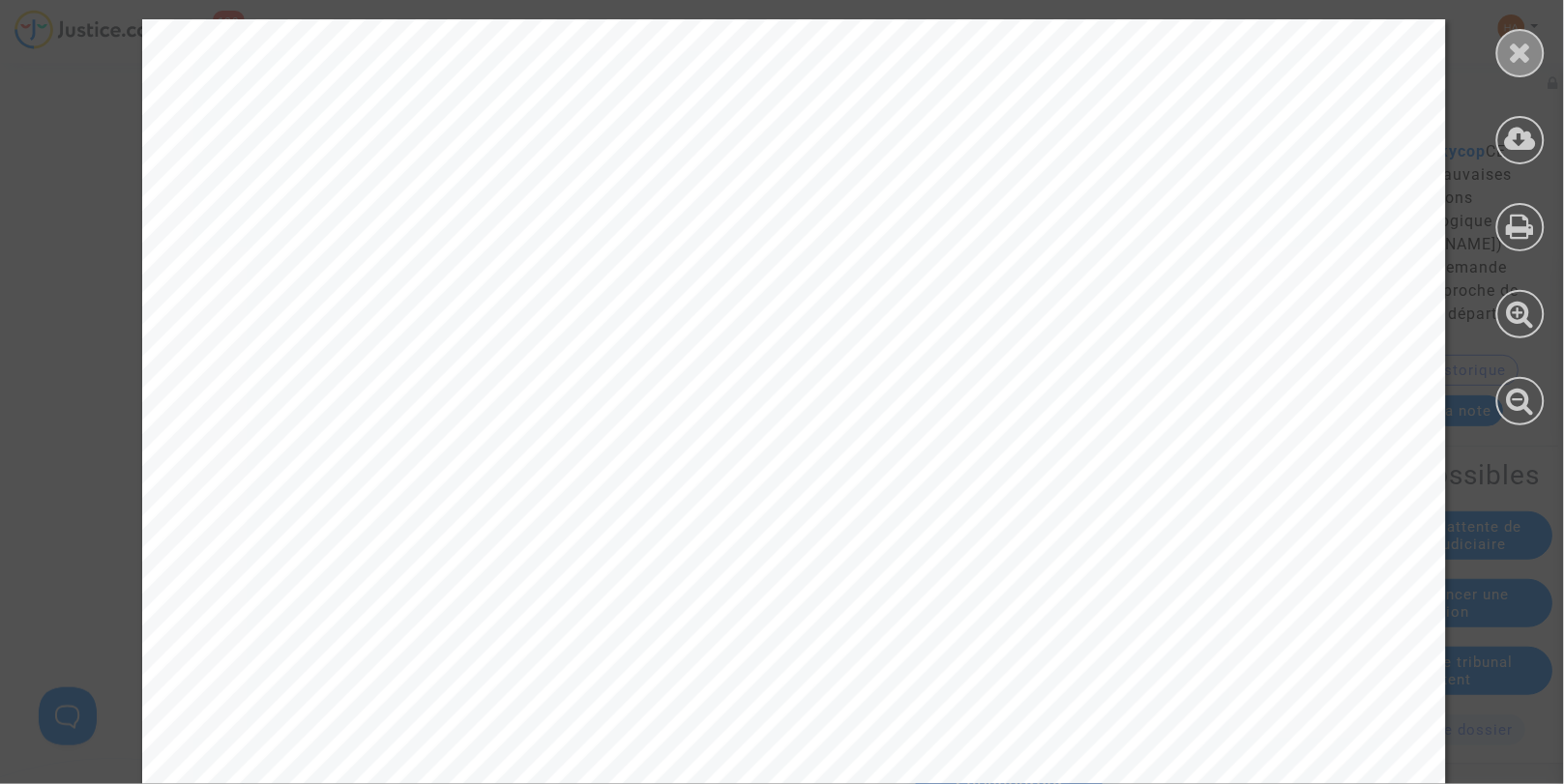
click at [1517, 32] on div at bounding box center [1521, 53] width 48 height 48
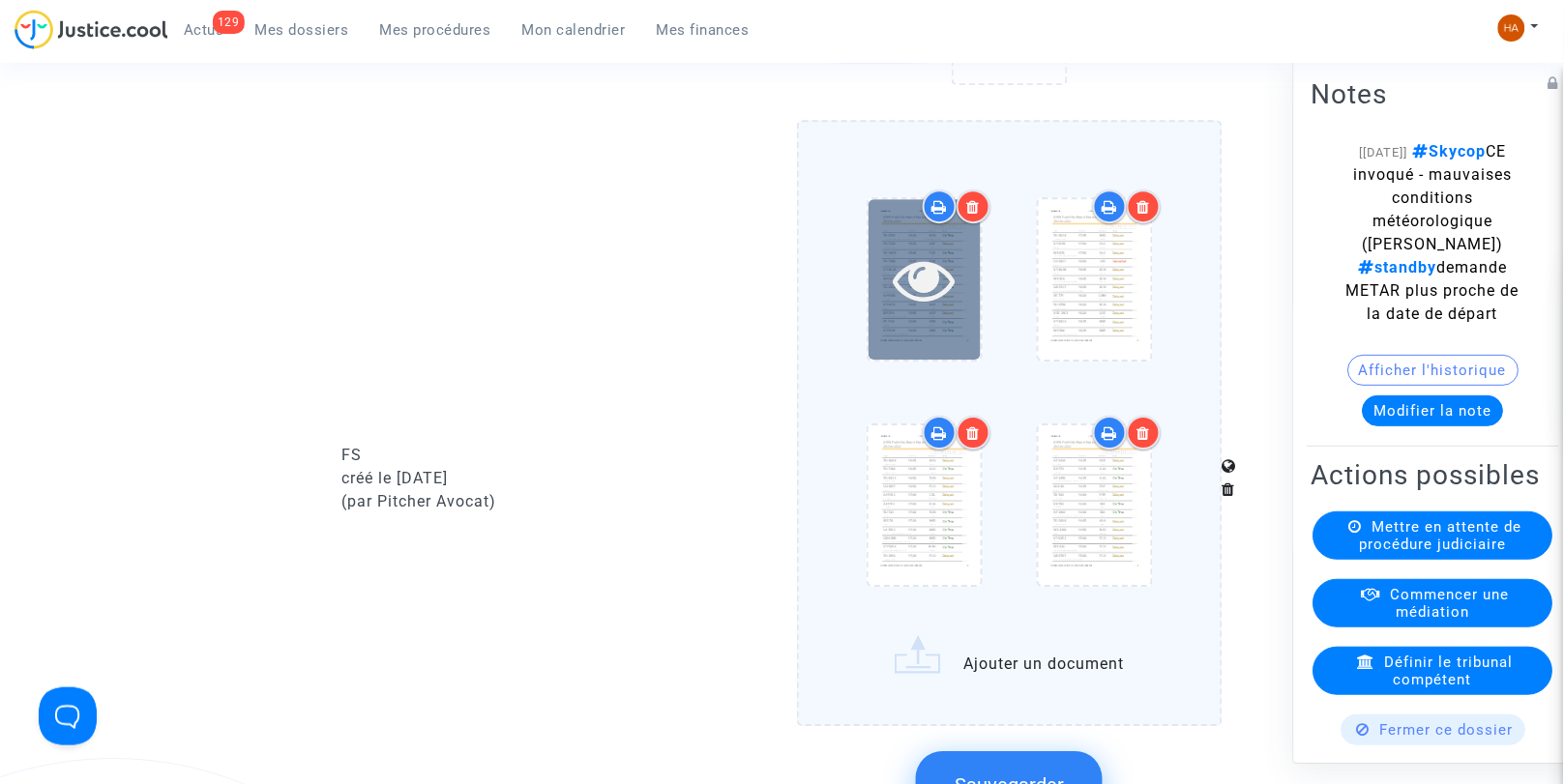
click at [917, 269] on icon at bounding box center [924, 279] width 63 height 62
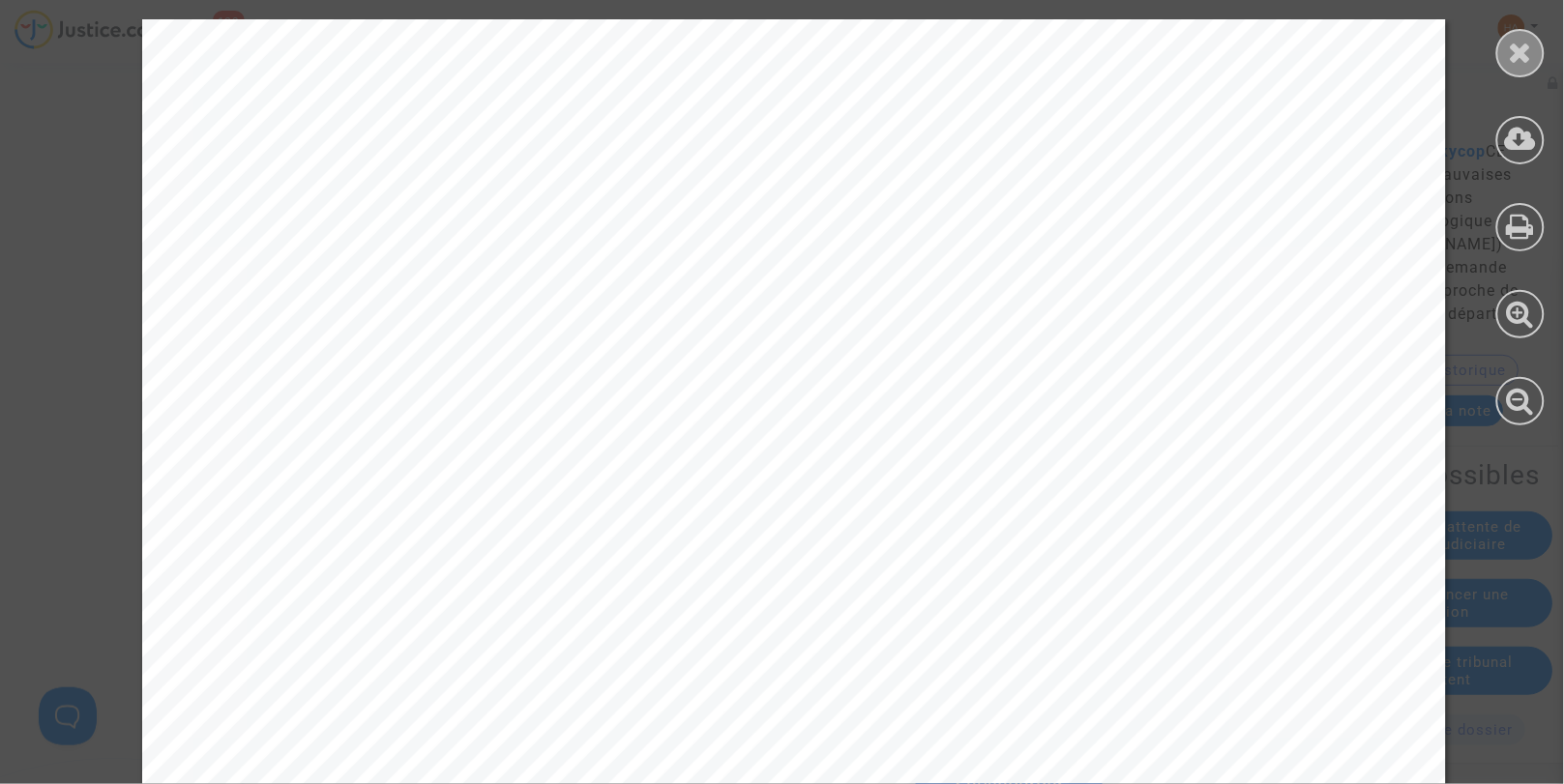
click at [1520, 59] on icon at bounding box center [1521, 52] width 25 height 29
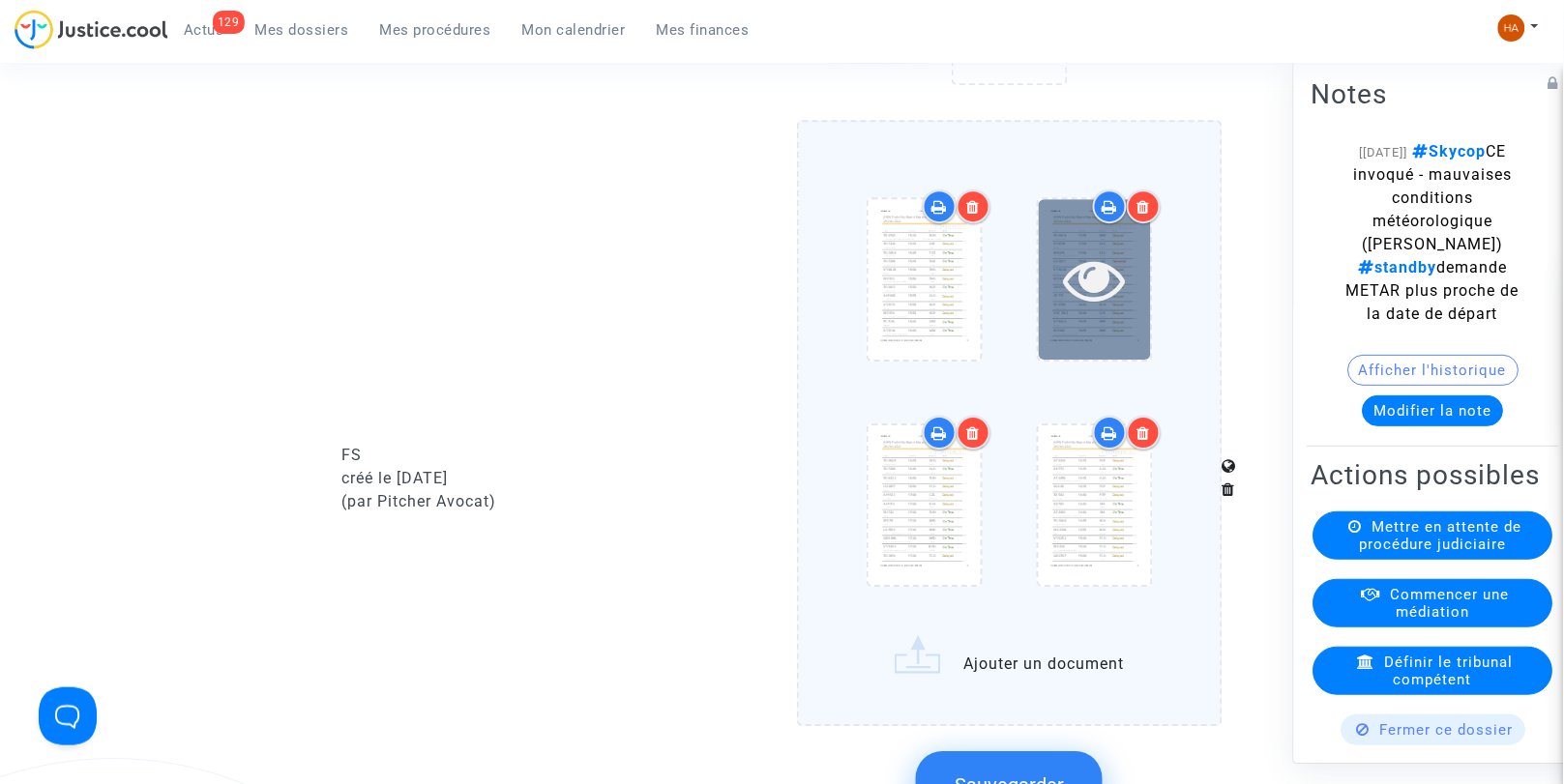
click at [1086, 327] on div at bounding box center [1095, 279] width 112 height 159
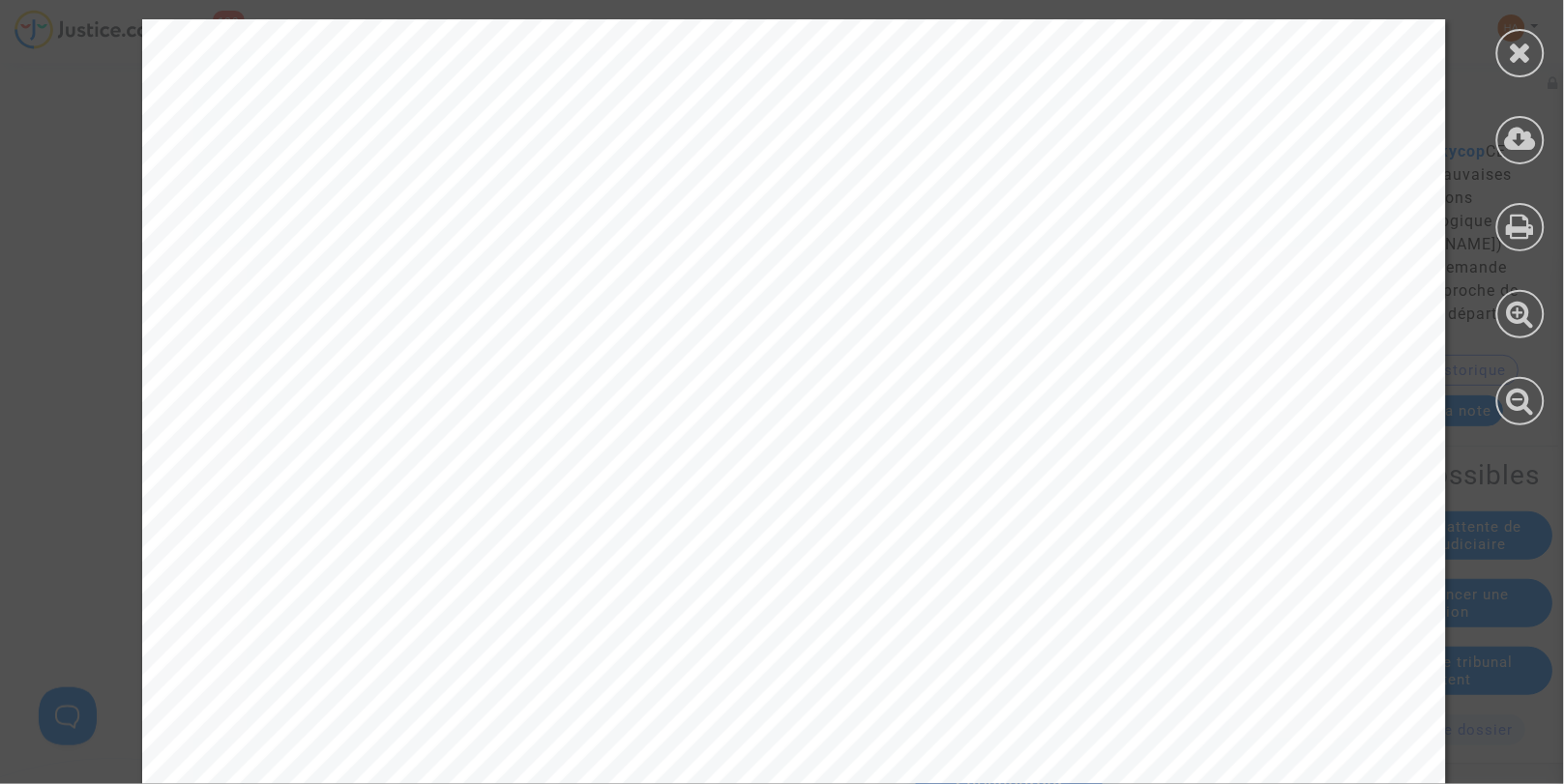
click at [1532, 60] on icon at bounding box center [1521, 52] width 25 height 29
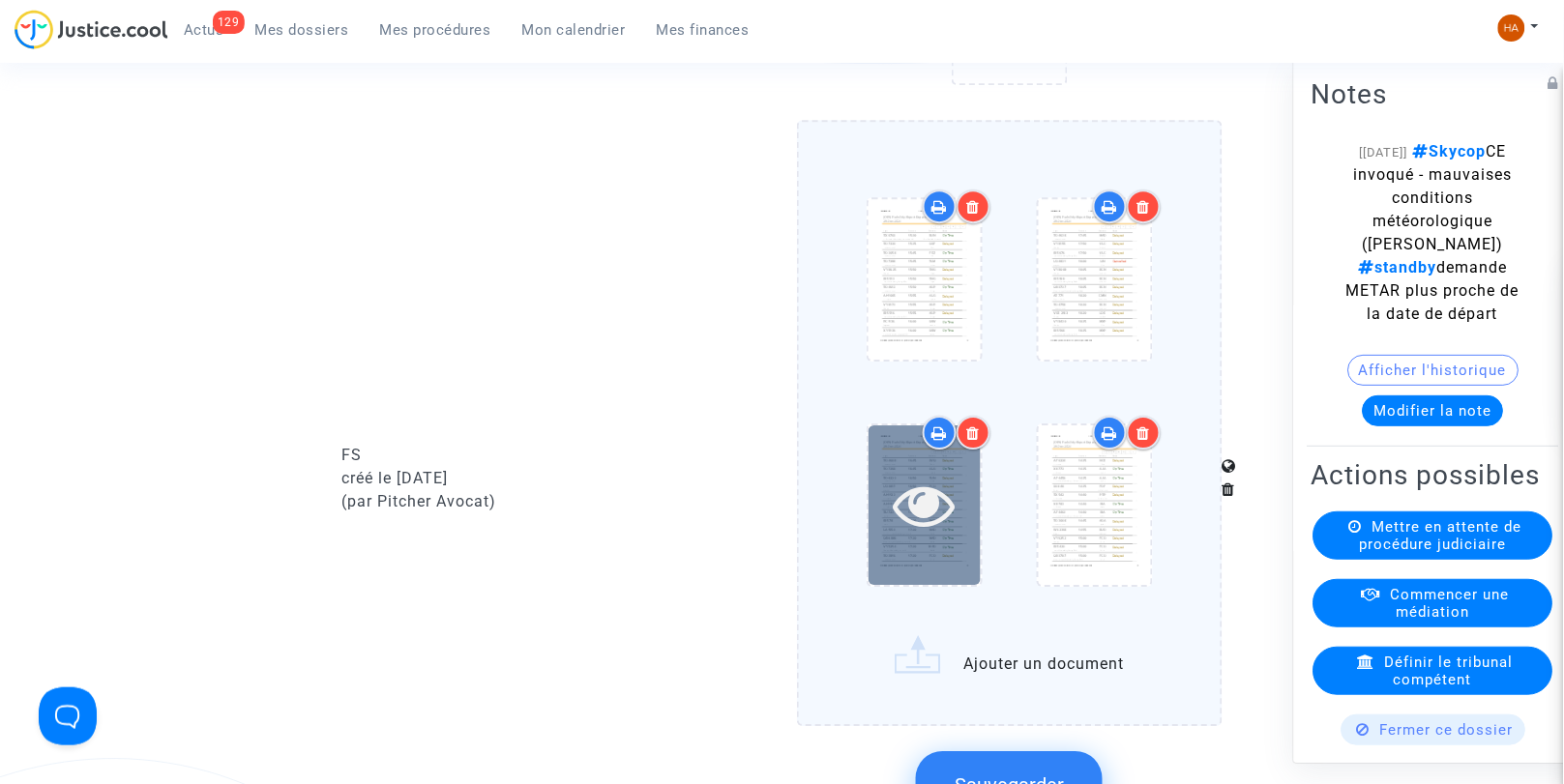
click at [930, 529] on icon at bounding box center [924, 504] width 63 height 62
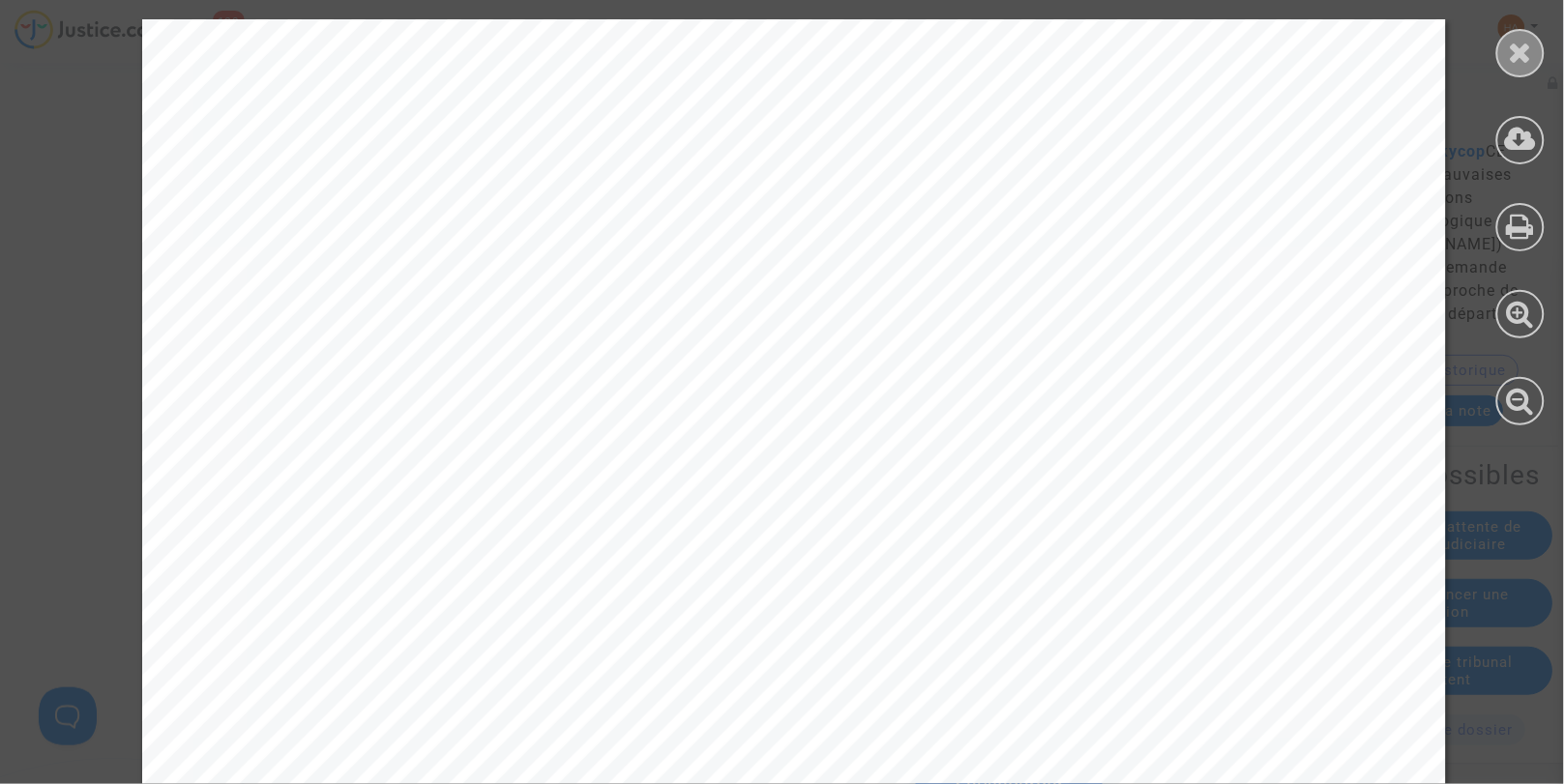
click at [1514, 63] on icon at bounding box center [1521, 52] width 25 height 29
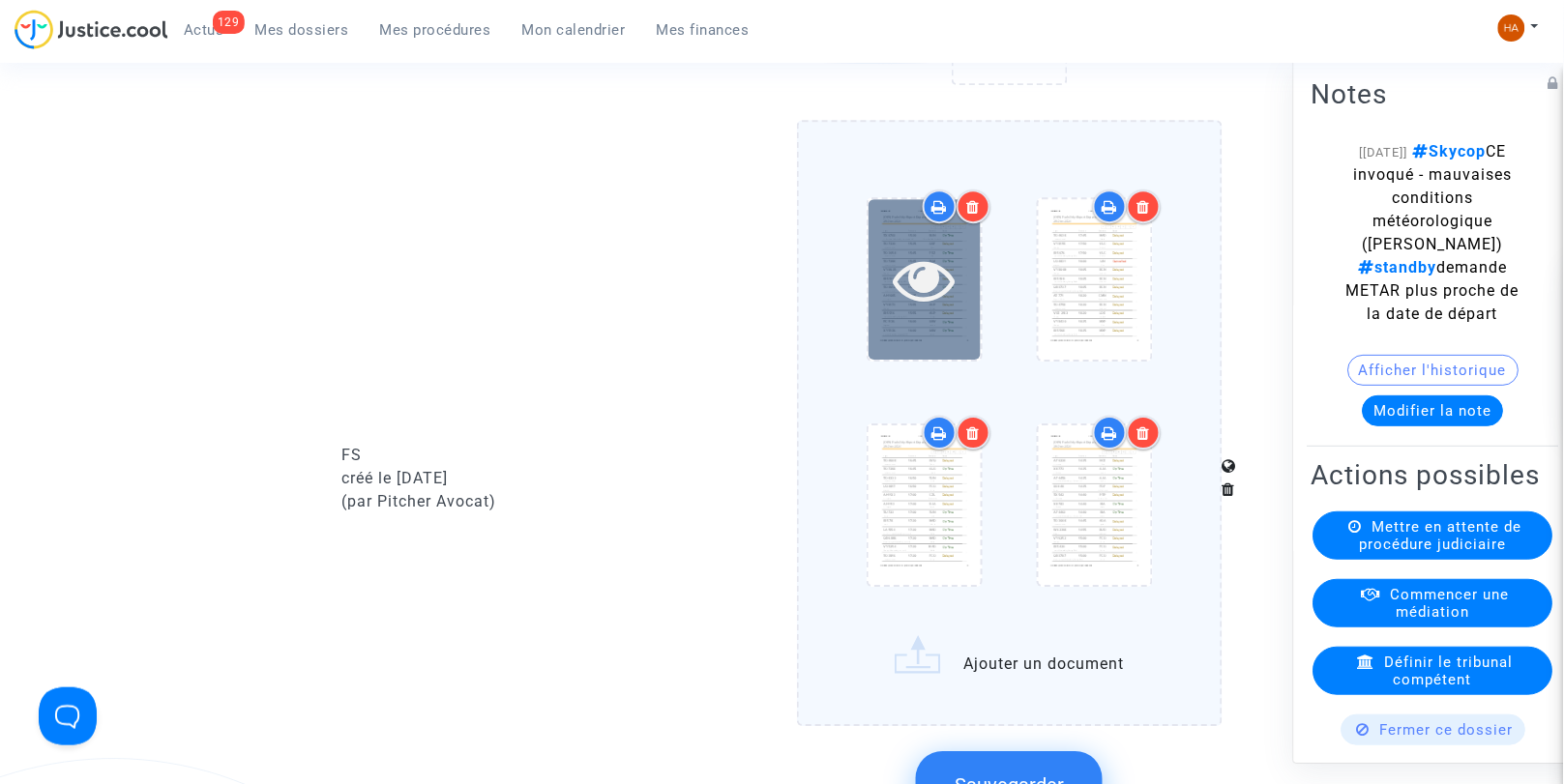
click at [957, 300] on div at bounding box center [925, 279] width 112 height 62
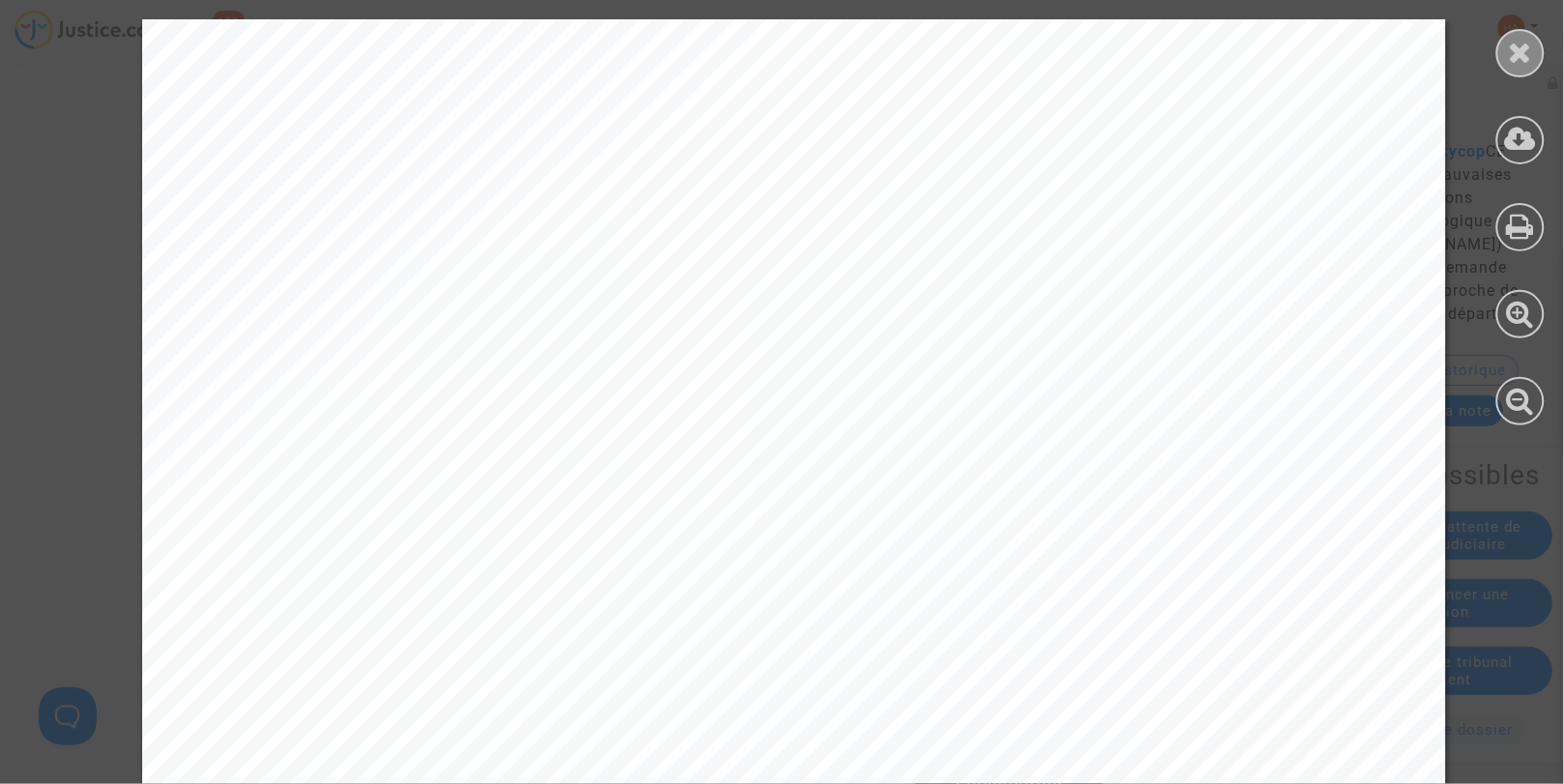
click at [1526, 51] on icon at bounding box center [1521, 52] width 25 height 29
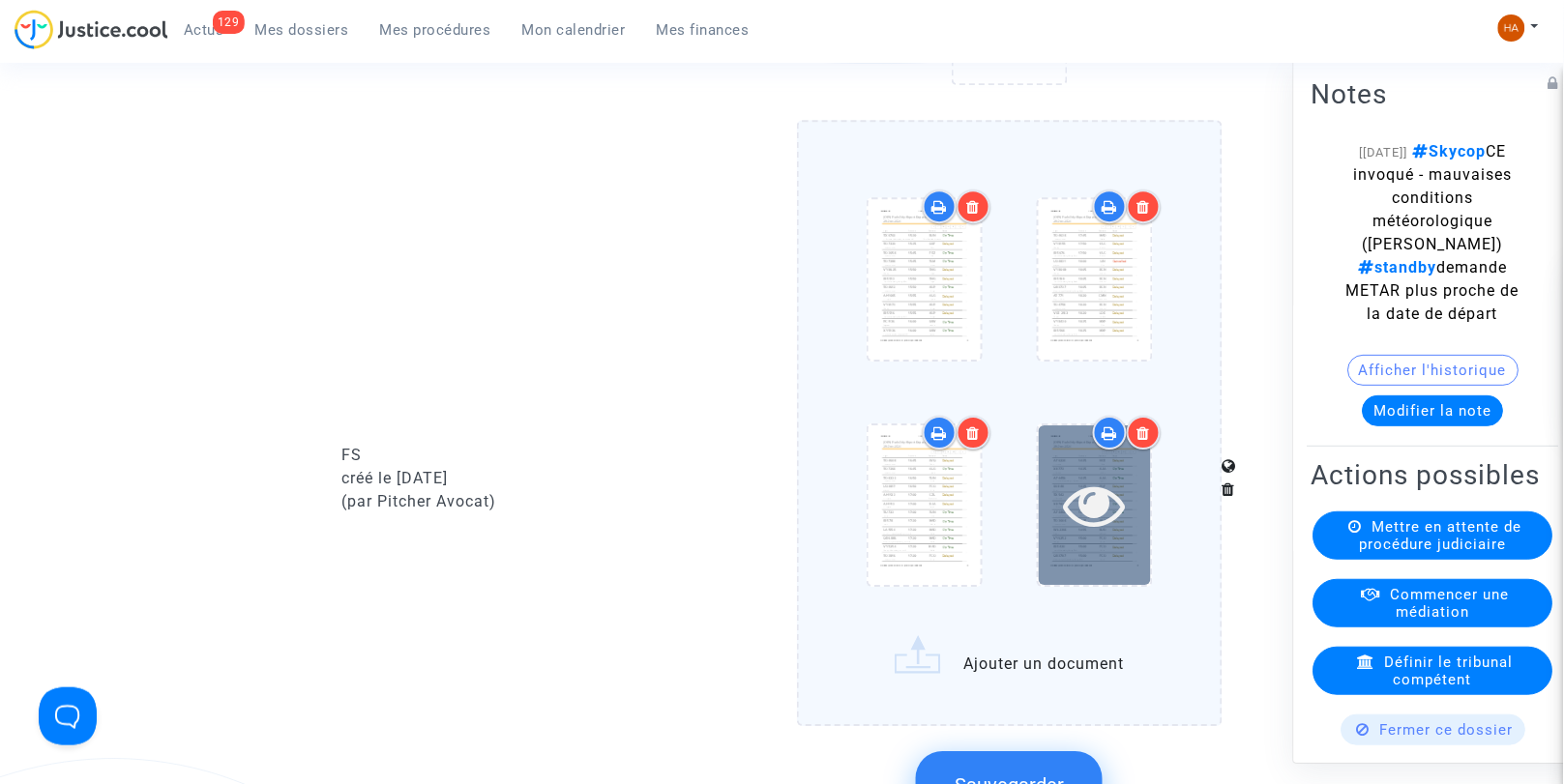
click at [1098, 520] on icon at bounding box center [1095, 504] width 63 height 62
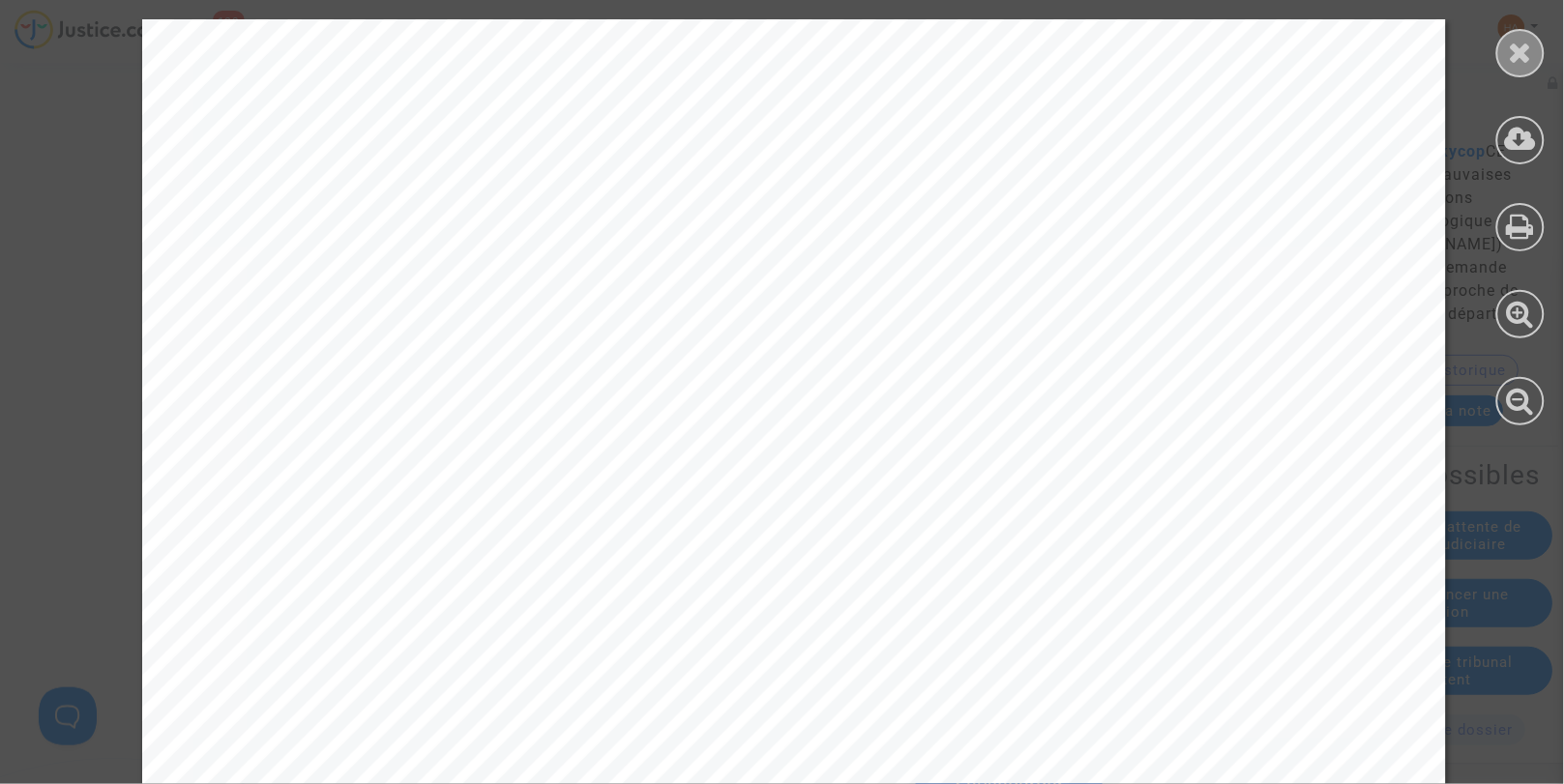
click at [1526, 51] on icon at bounding box center [1521, 52] width 25 height 29
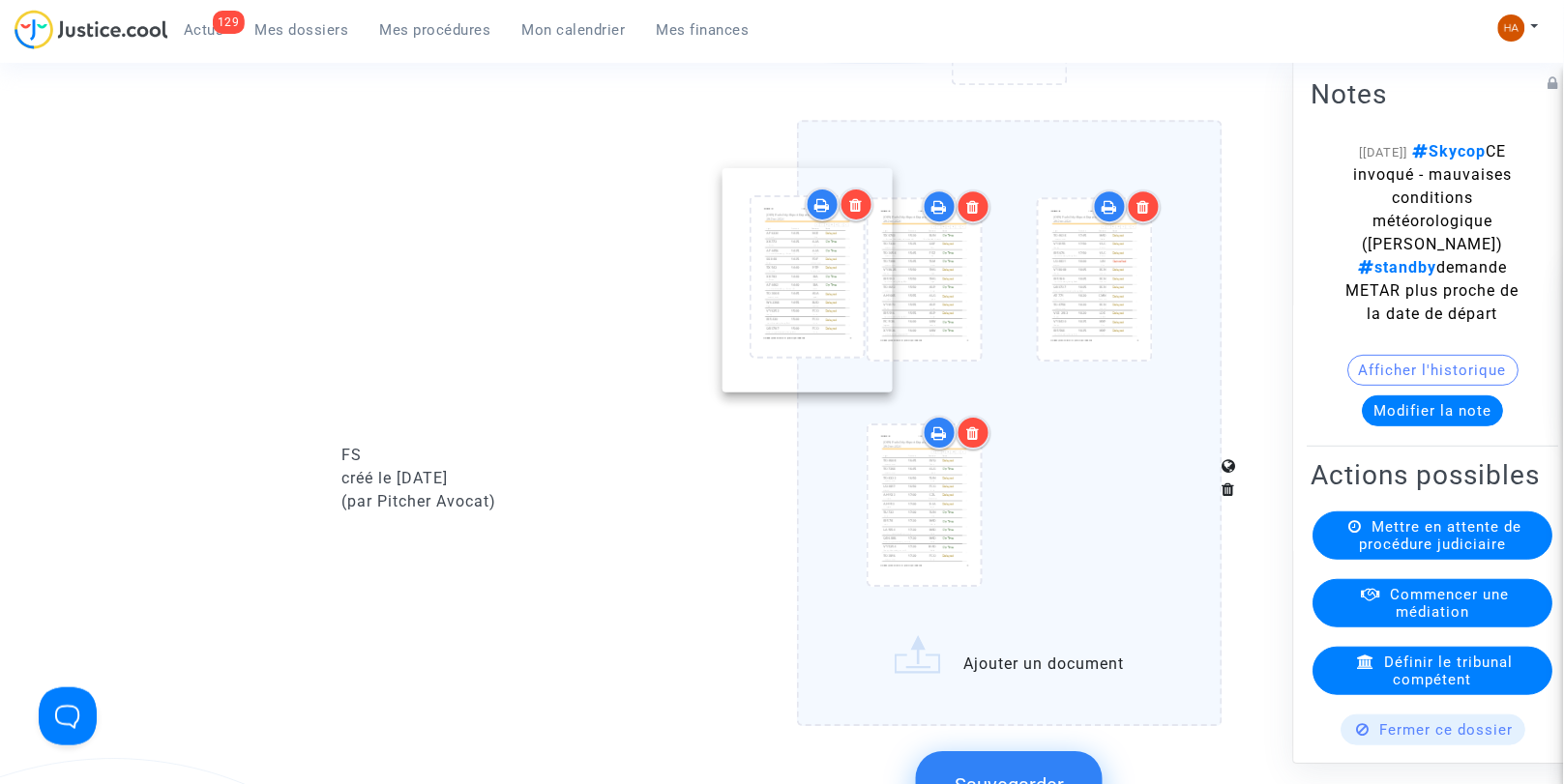
drag, startPoint x: 1120, startPoint y: 525, endPoint x: 832, endPoint y: 286, distance: 374.3
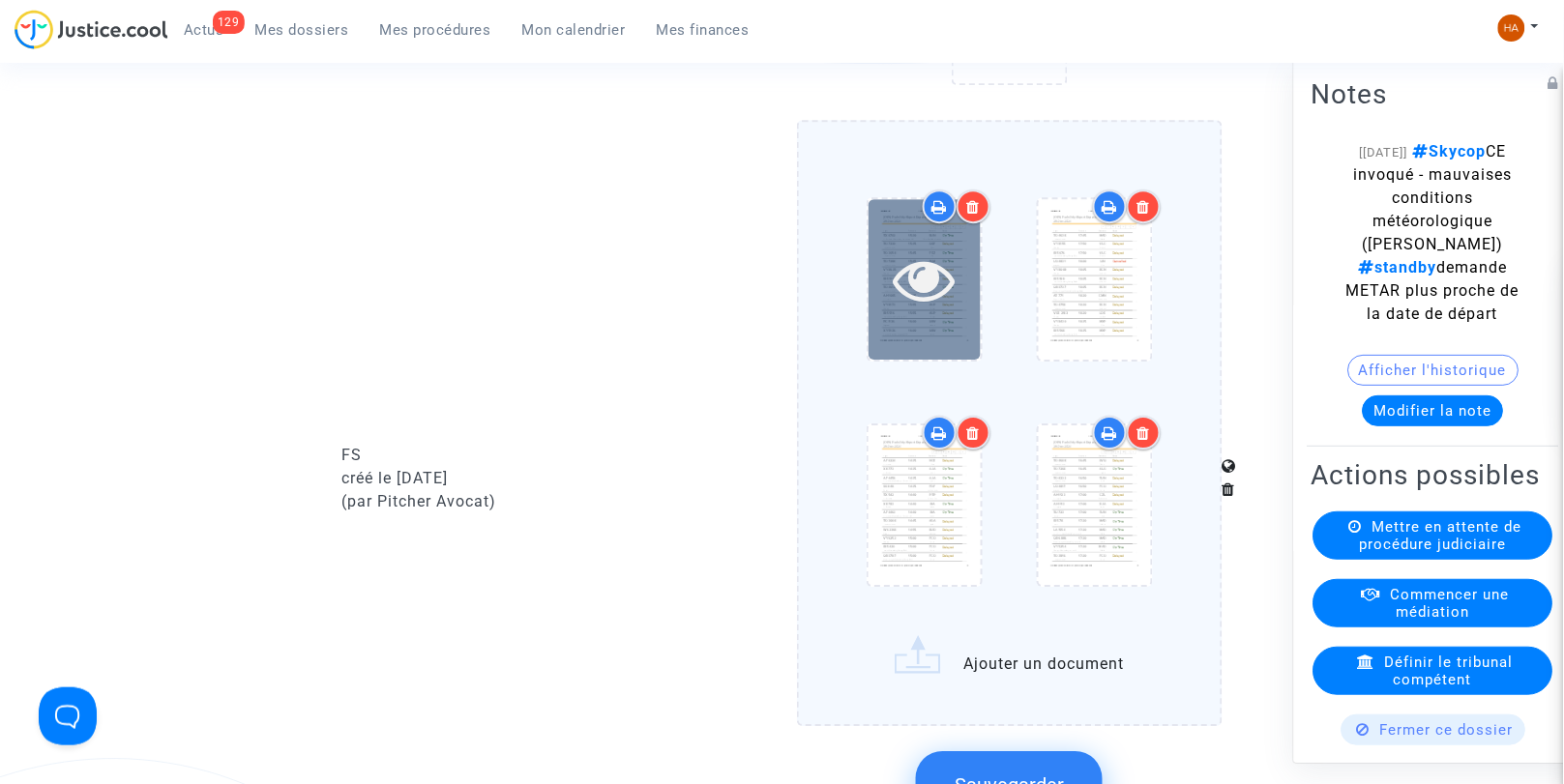
click at [945, 291] on icon at bounding box center [924, 279] width 63 height 62
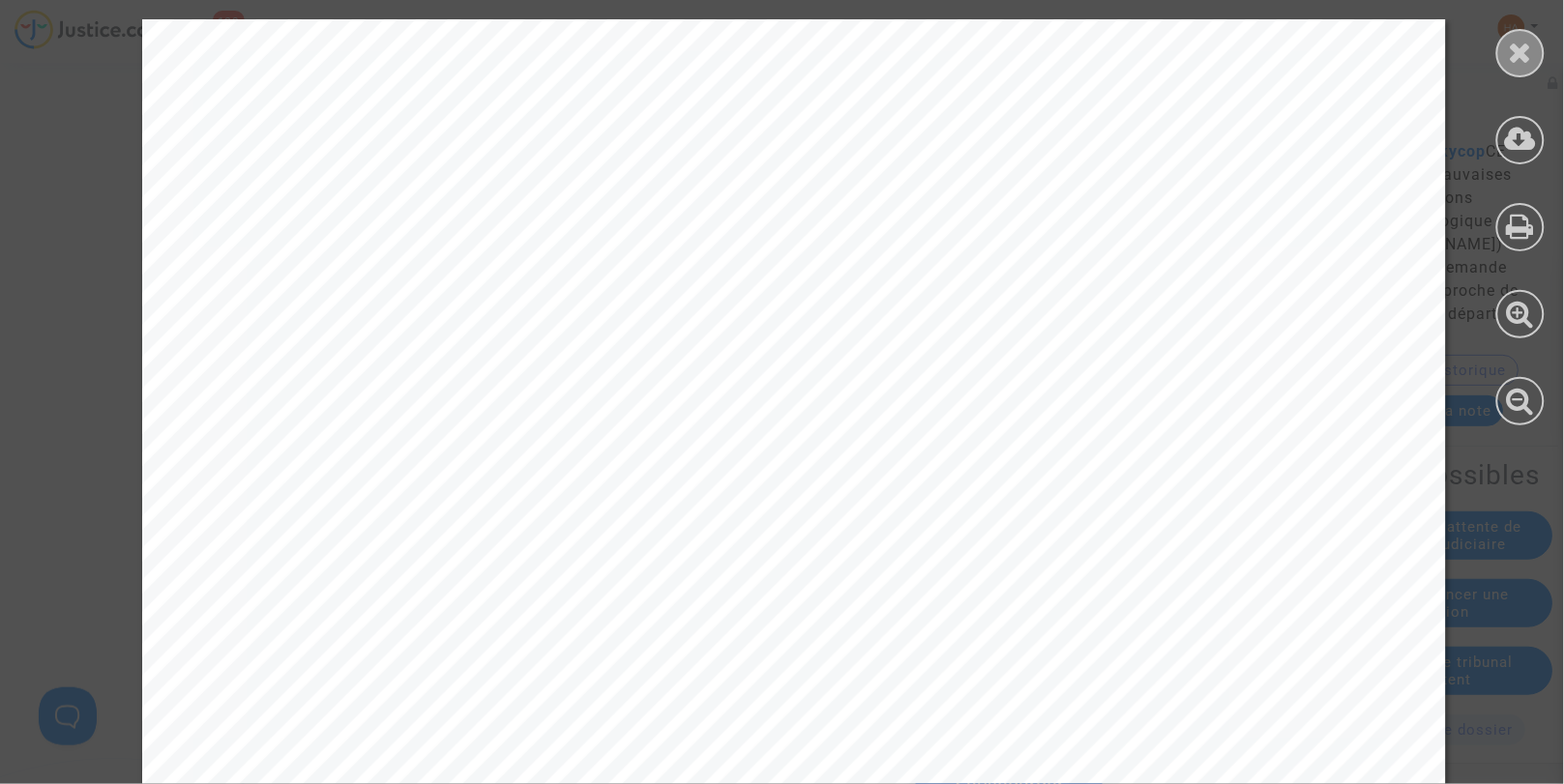
click at [1536, 66] on div at bounding box center [1521, 53] width 48 height 48
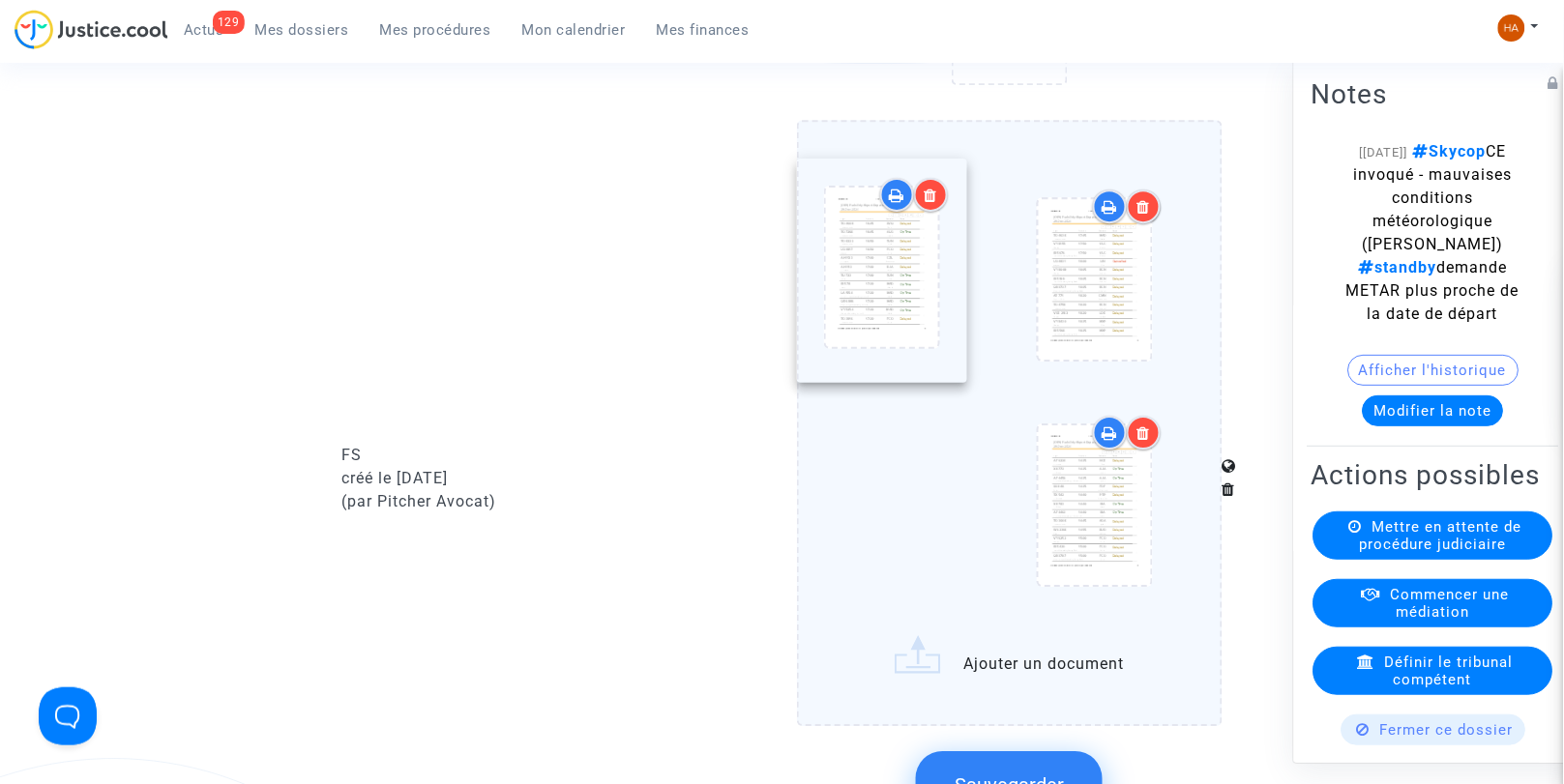
drag, startPoint x: 1094, startPoint y: 539, endPoint x: 882, endPoint y: 292, distance: 325.5
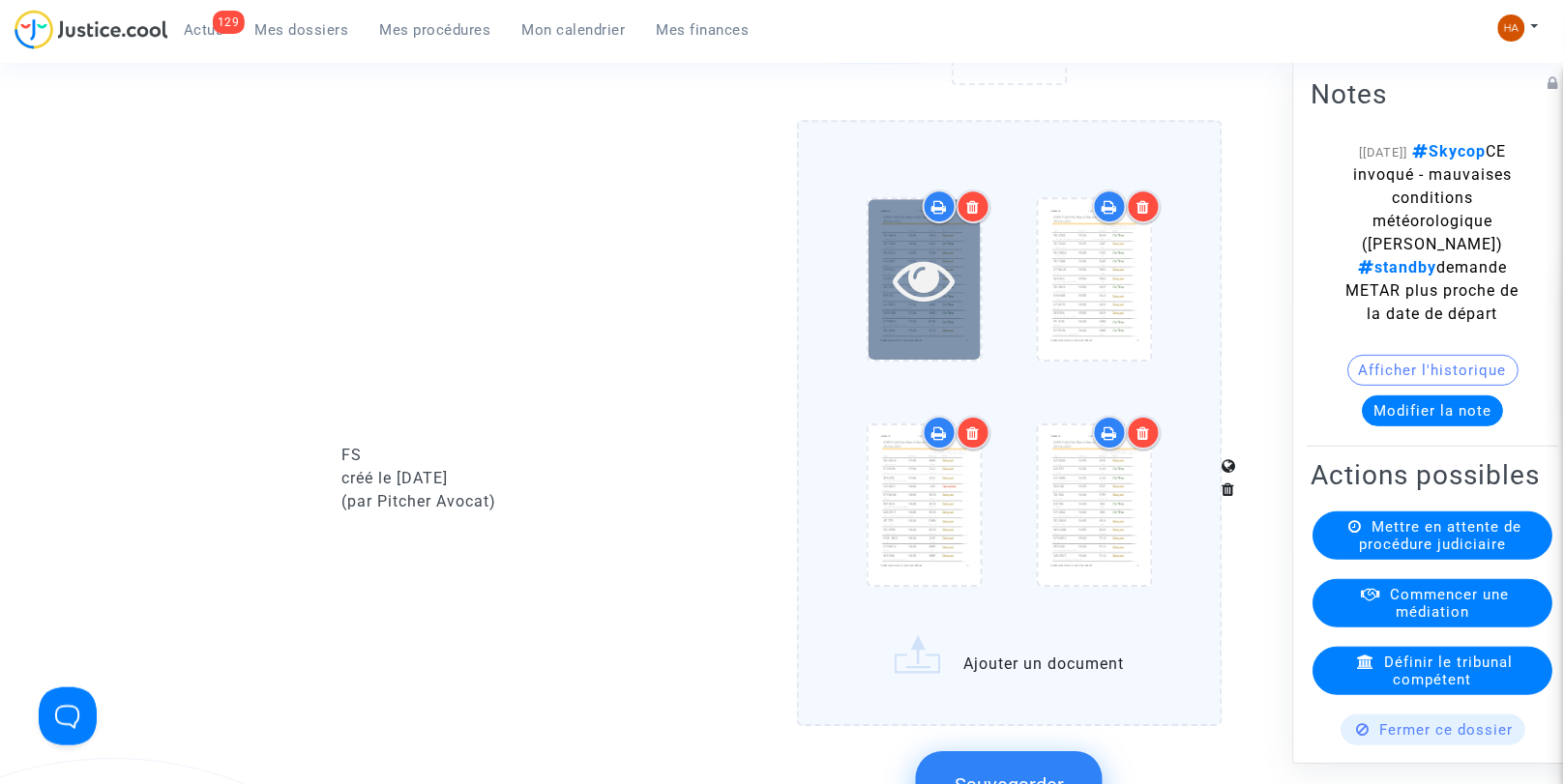
click at [907, 310] on icon at bounding box center [924, 279] width 63 height 62
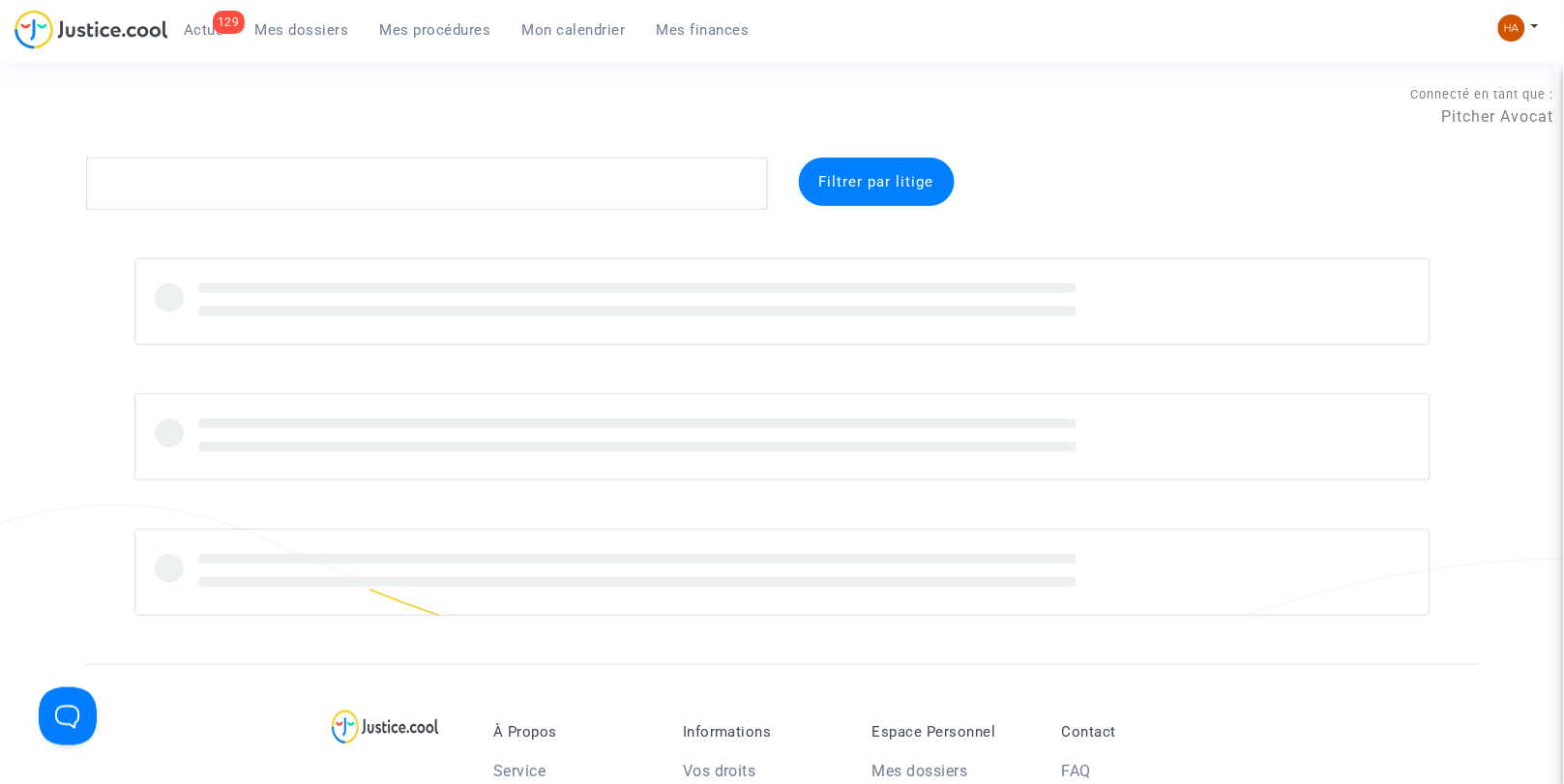
click at [202, 32] on span "Actus" at bounding box center [203, 30] width 40 height 18
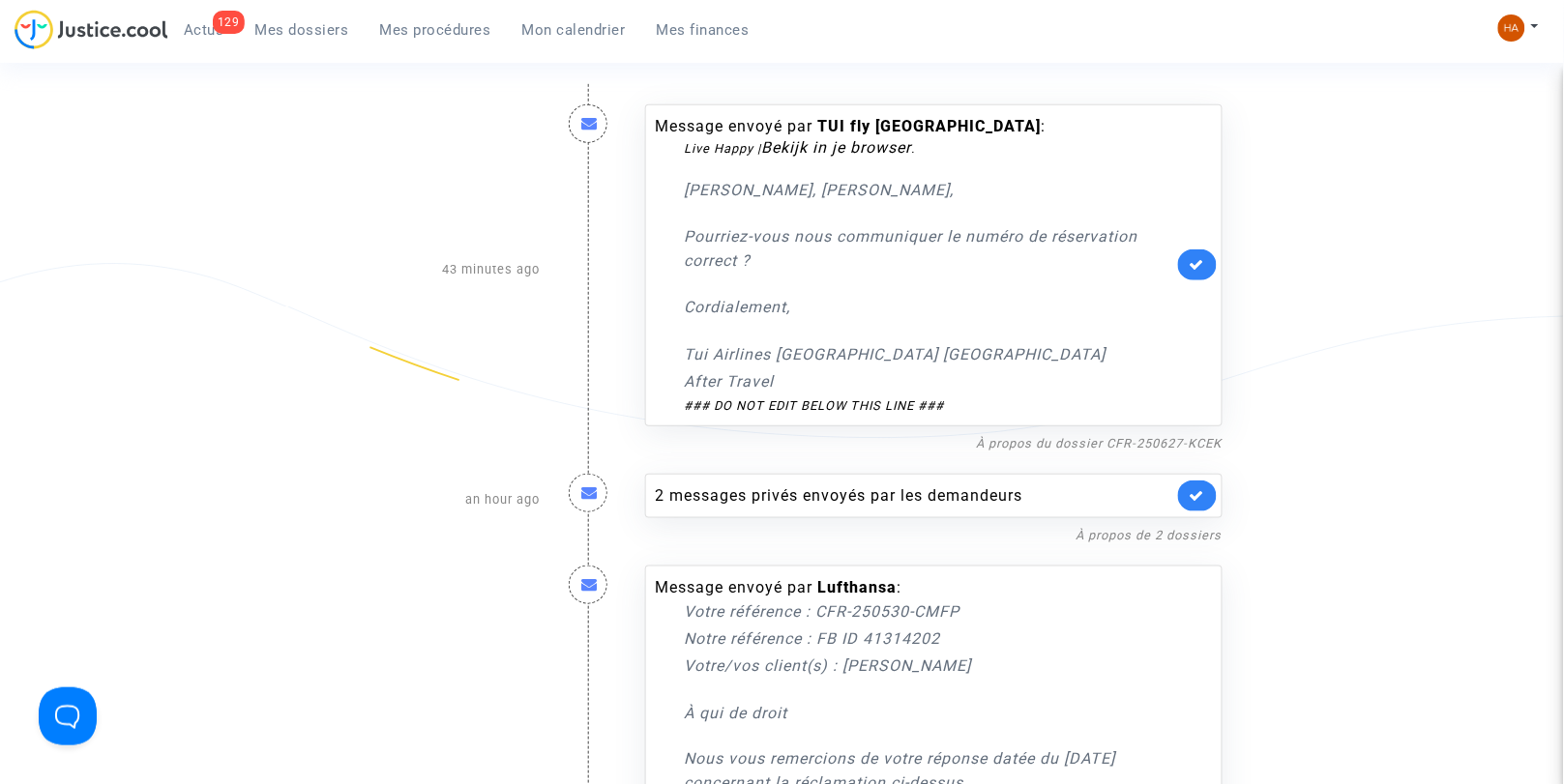
scroll to position [268, 0]
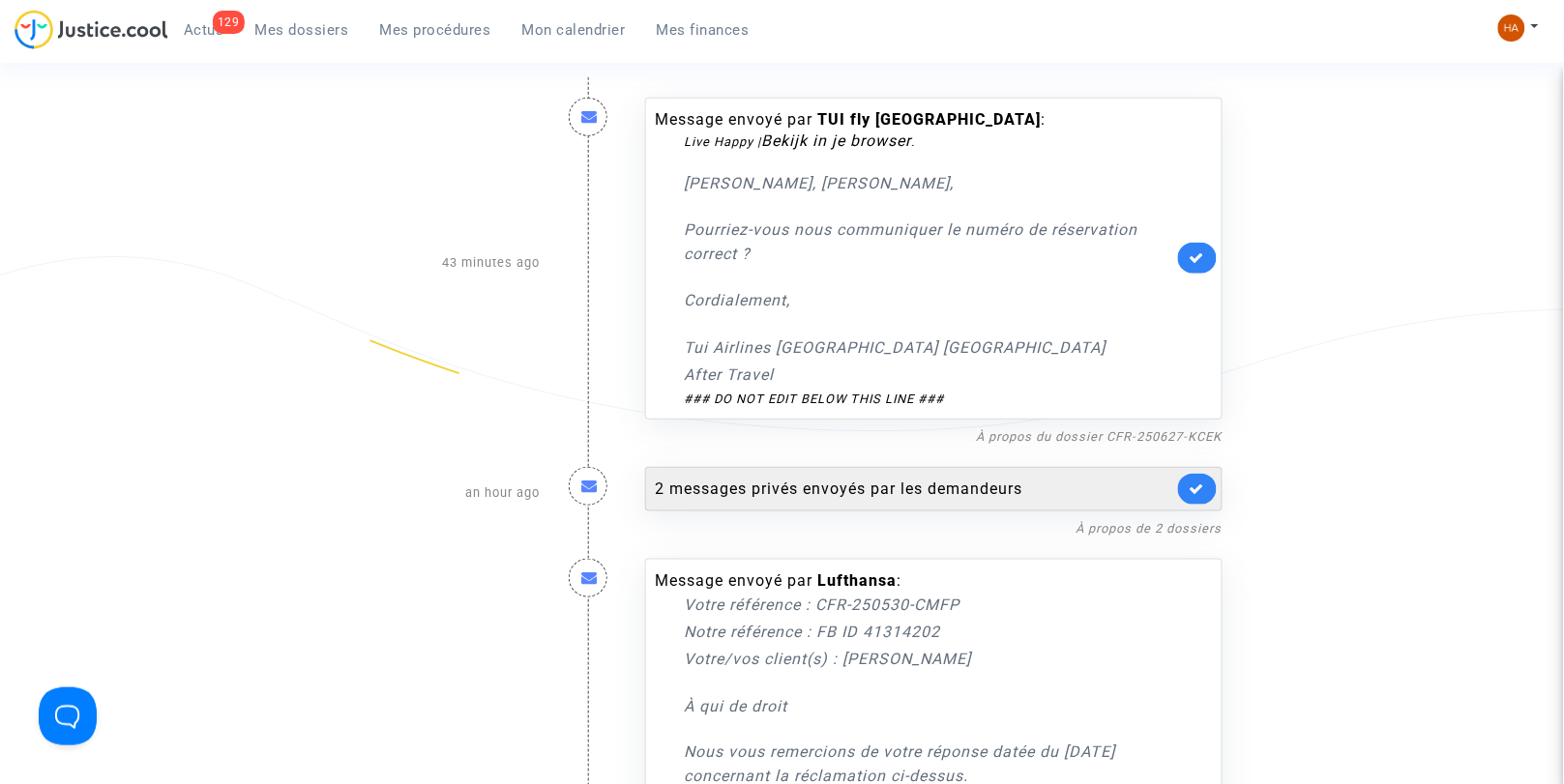
click at [777, 495] on div "2 messages privés envoyés par les demandeurs" at bounding box center [914, 489] width 518 height 24
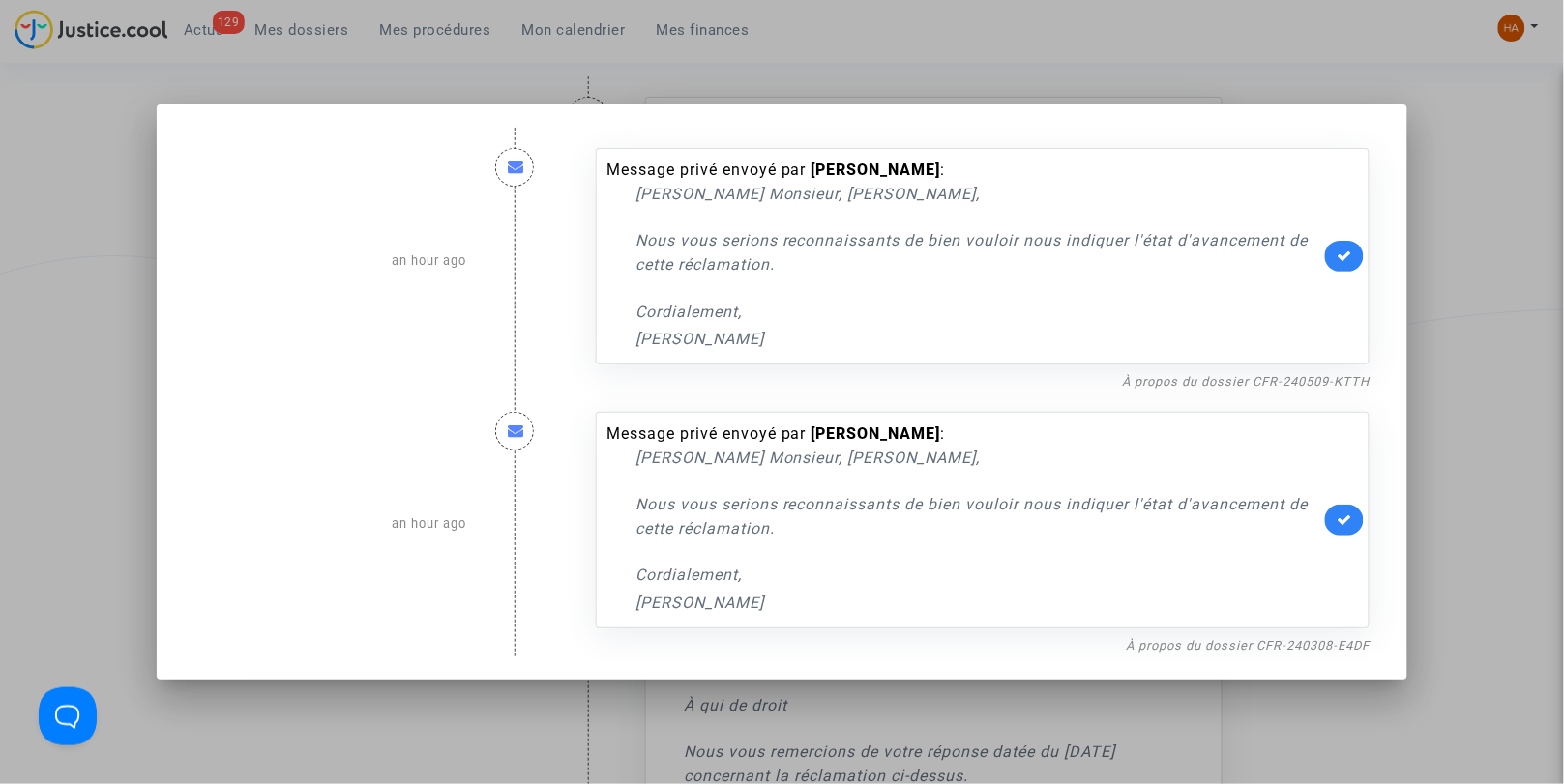
click at [107, 408] on div at bounding box center [782, 392] width 1564 height 784
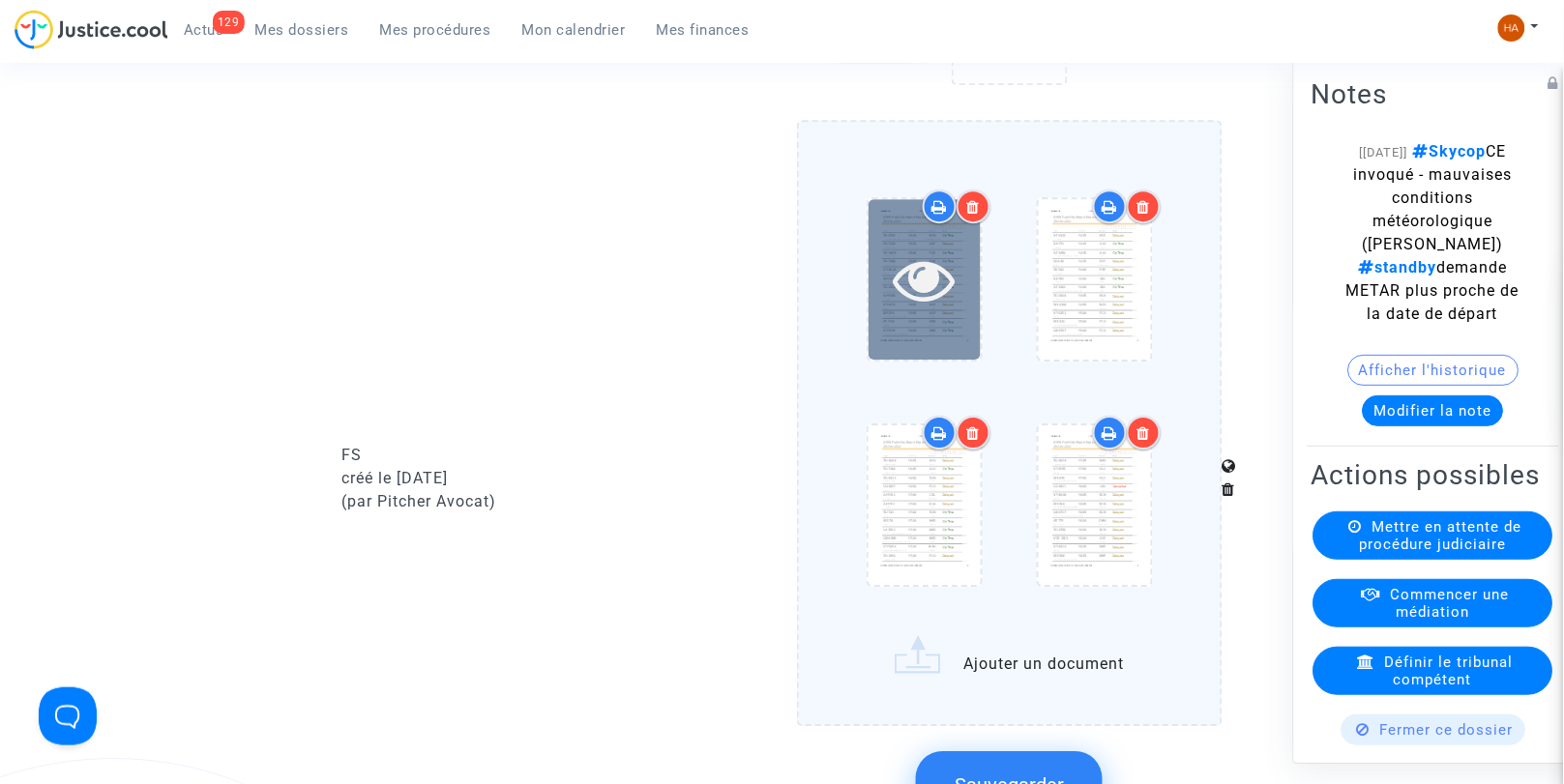
click at [955, 303] on icon at bounding box center [924, 279] width 63 height 62
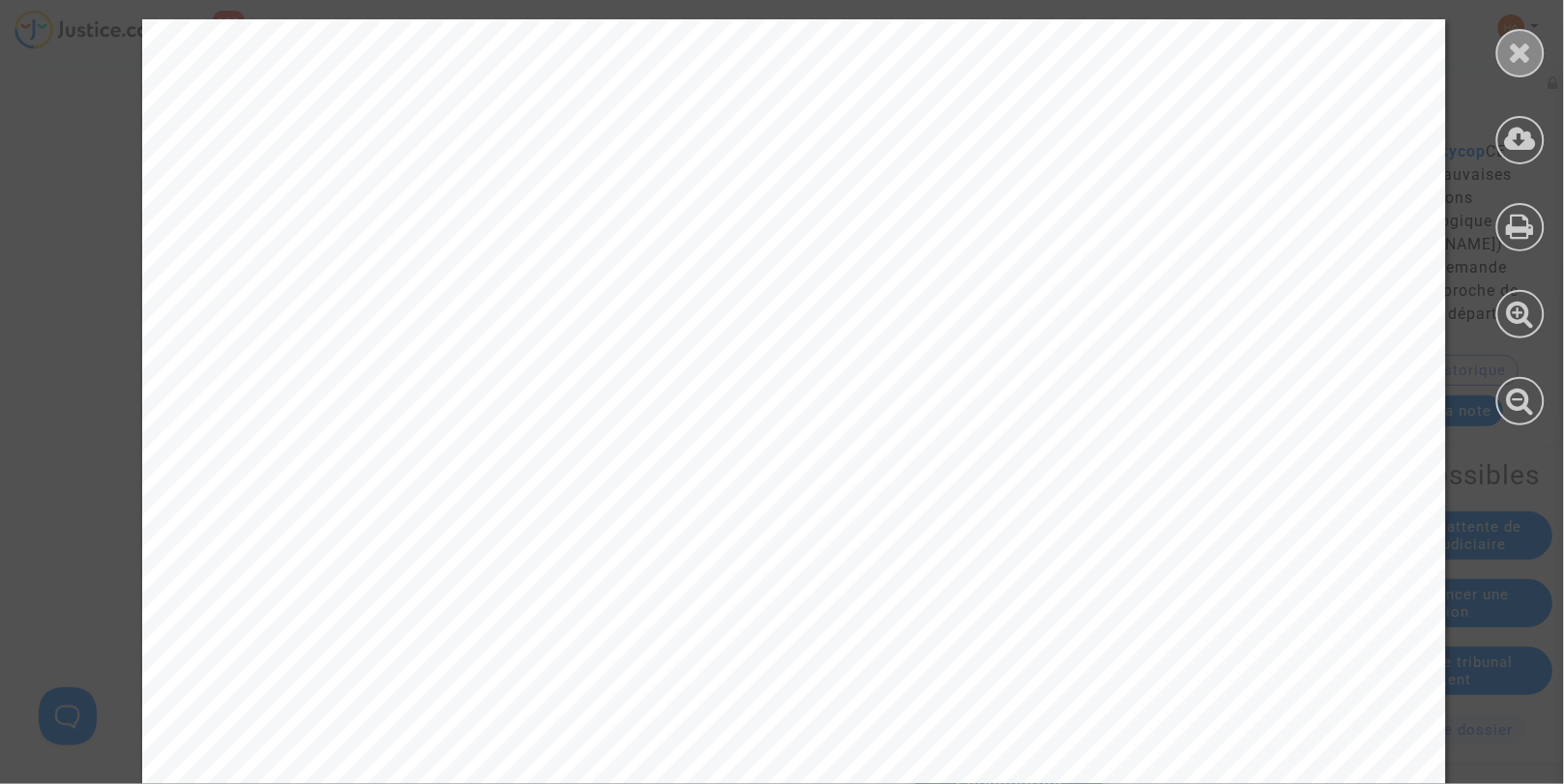
click at [1511, 58] on icon at bounding box center [1521, 52] width 25 height 29
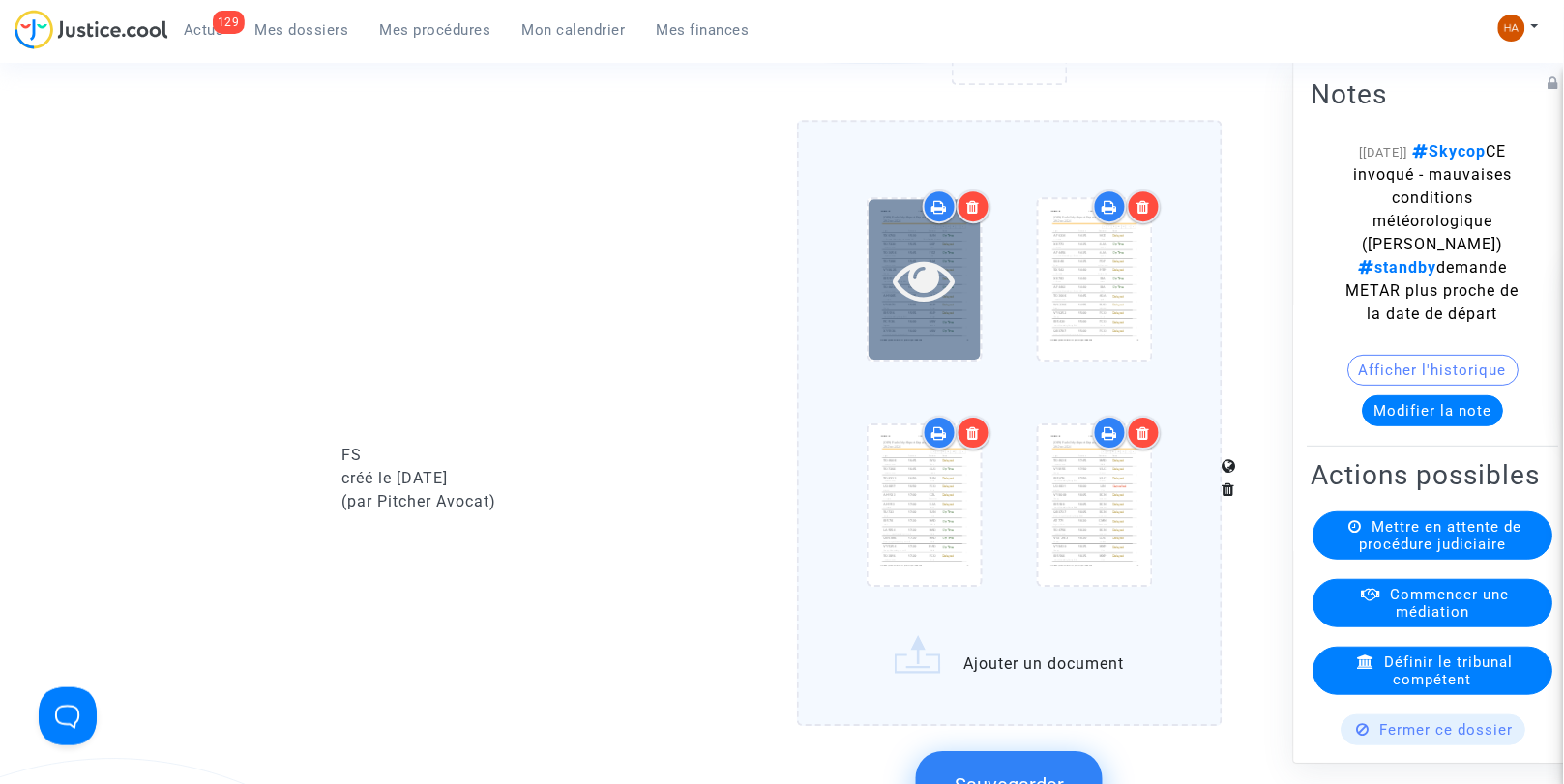
click at [951, 255] on div at bounding box center [925, 279] width 112 height 159
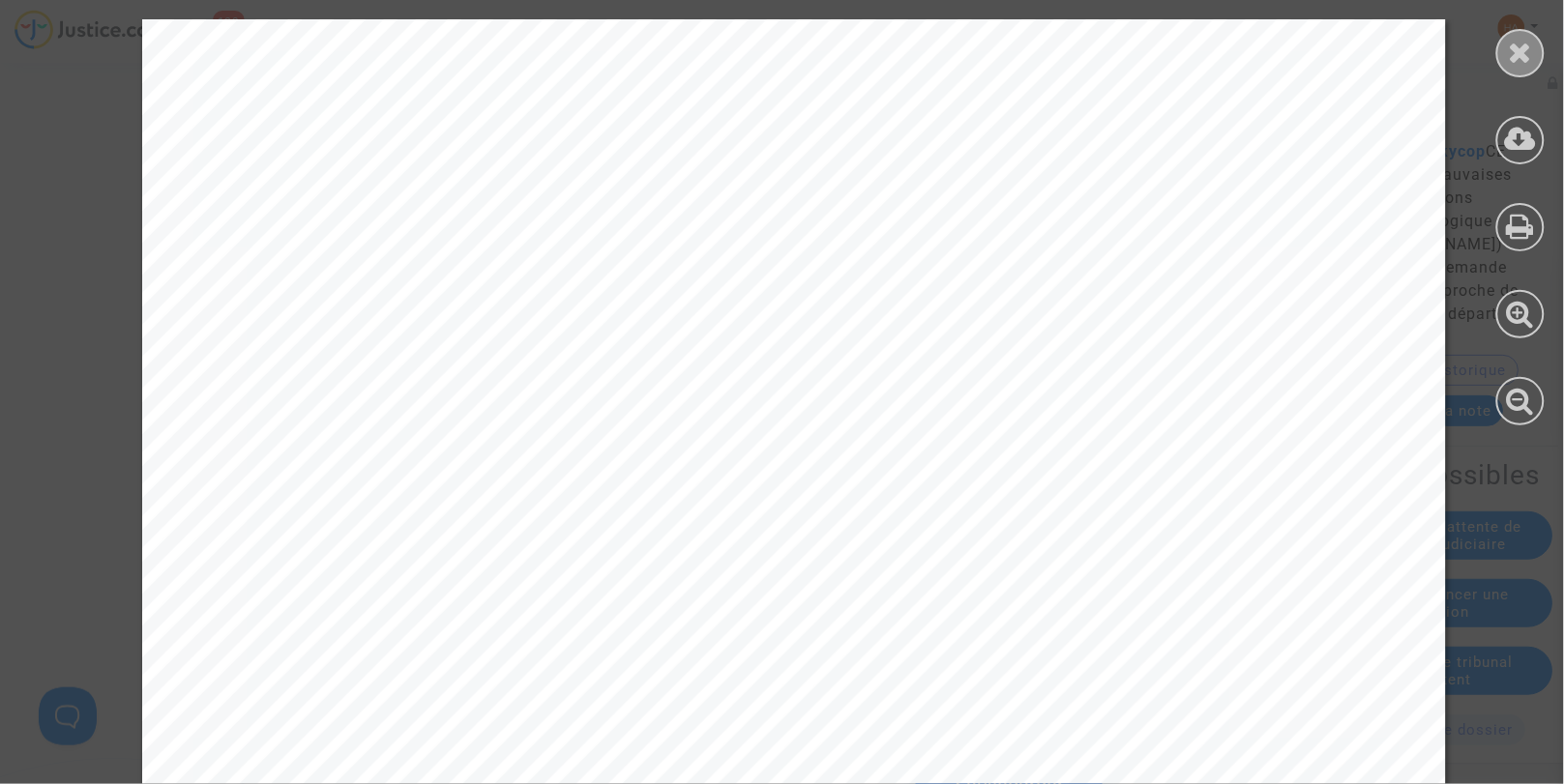
click at [1517, 63] on icon at bounding box center [1521, 52] width 25 height 29
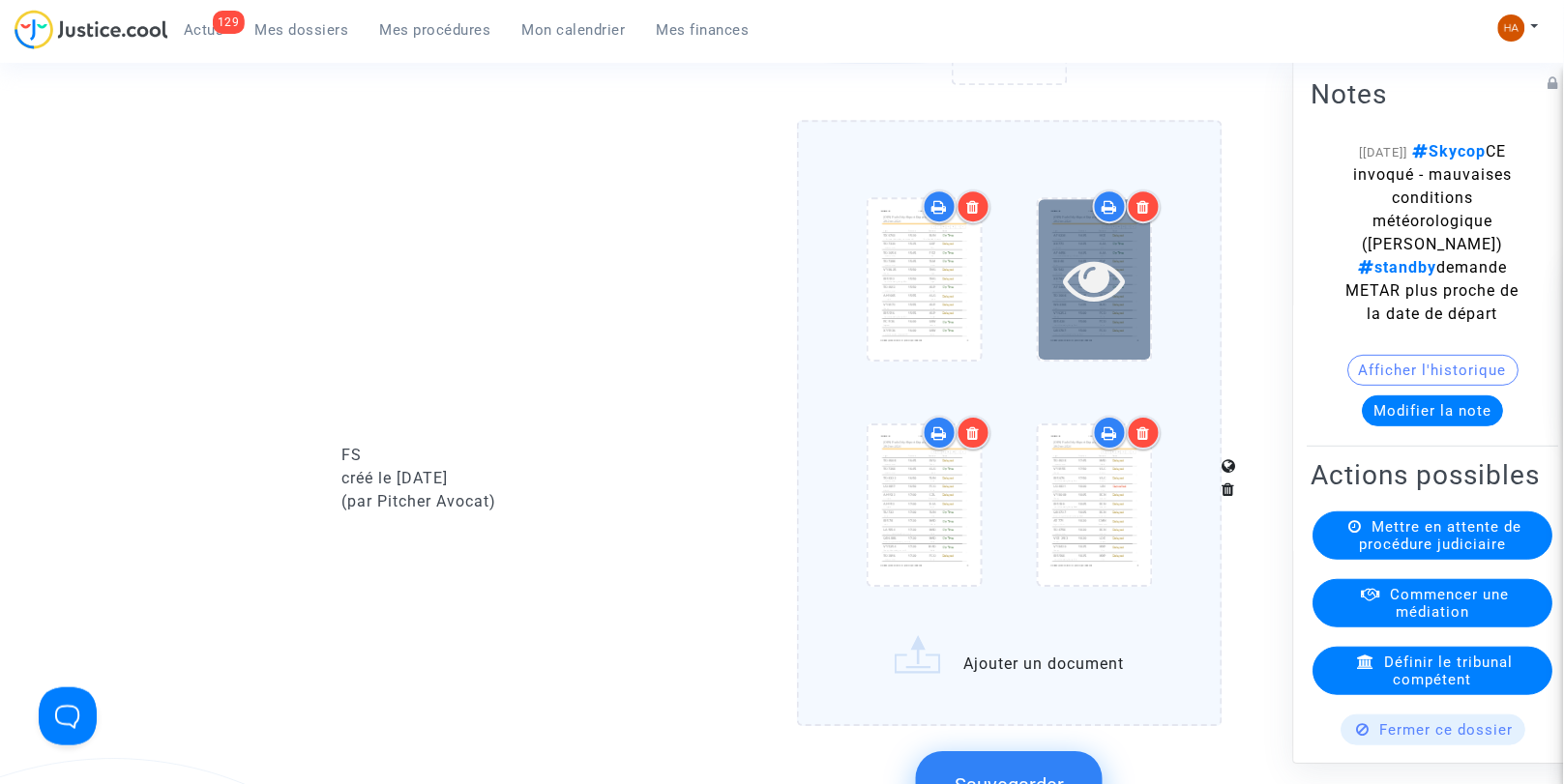
click at [1098, 338] on div at bounding box center [1095, 279] width 112 height 159
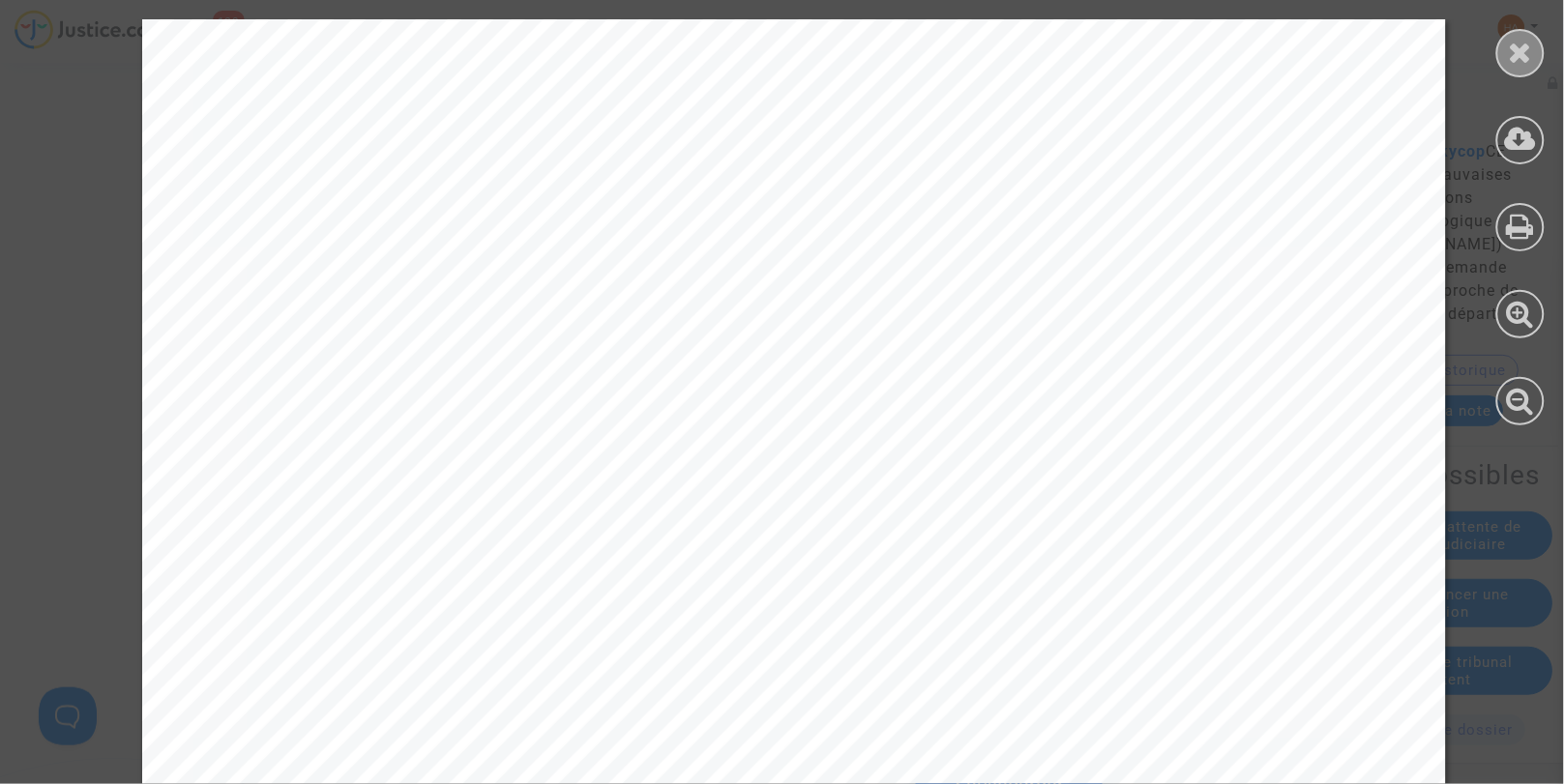
click at [1520, 39] on icon at bounding box center [1521, 52] width 25 height 29
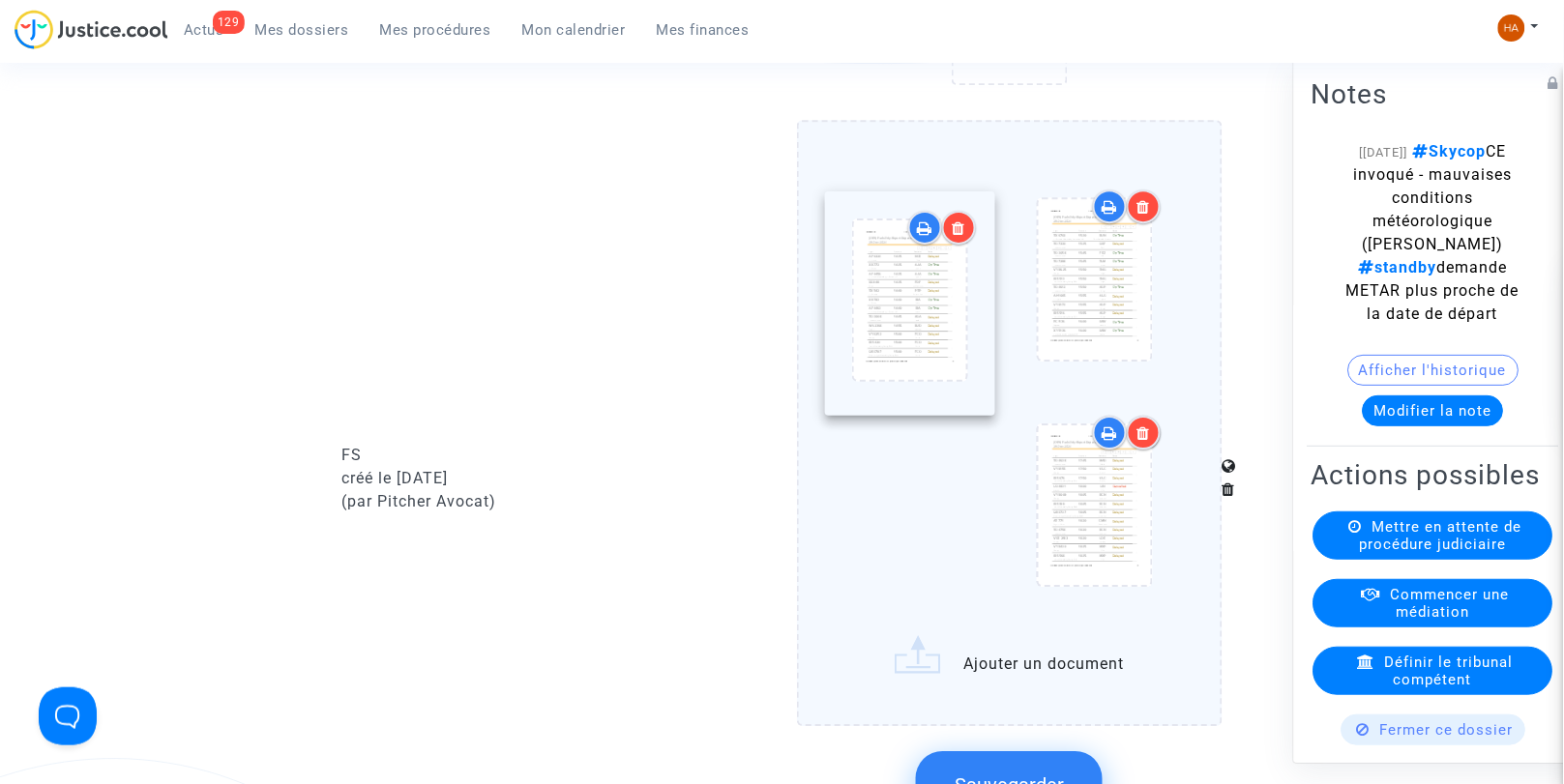
drag, startPoint x: 1113, startPoint y: 297, endPoint x: 933, endPoint y: 304, distance: 180.1
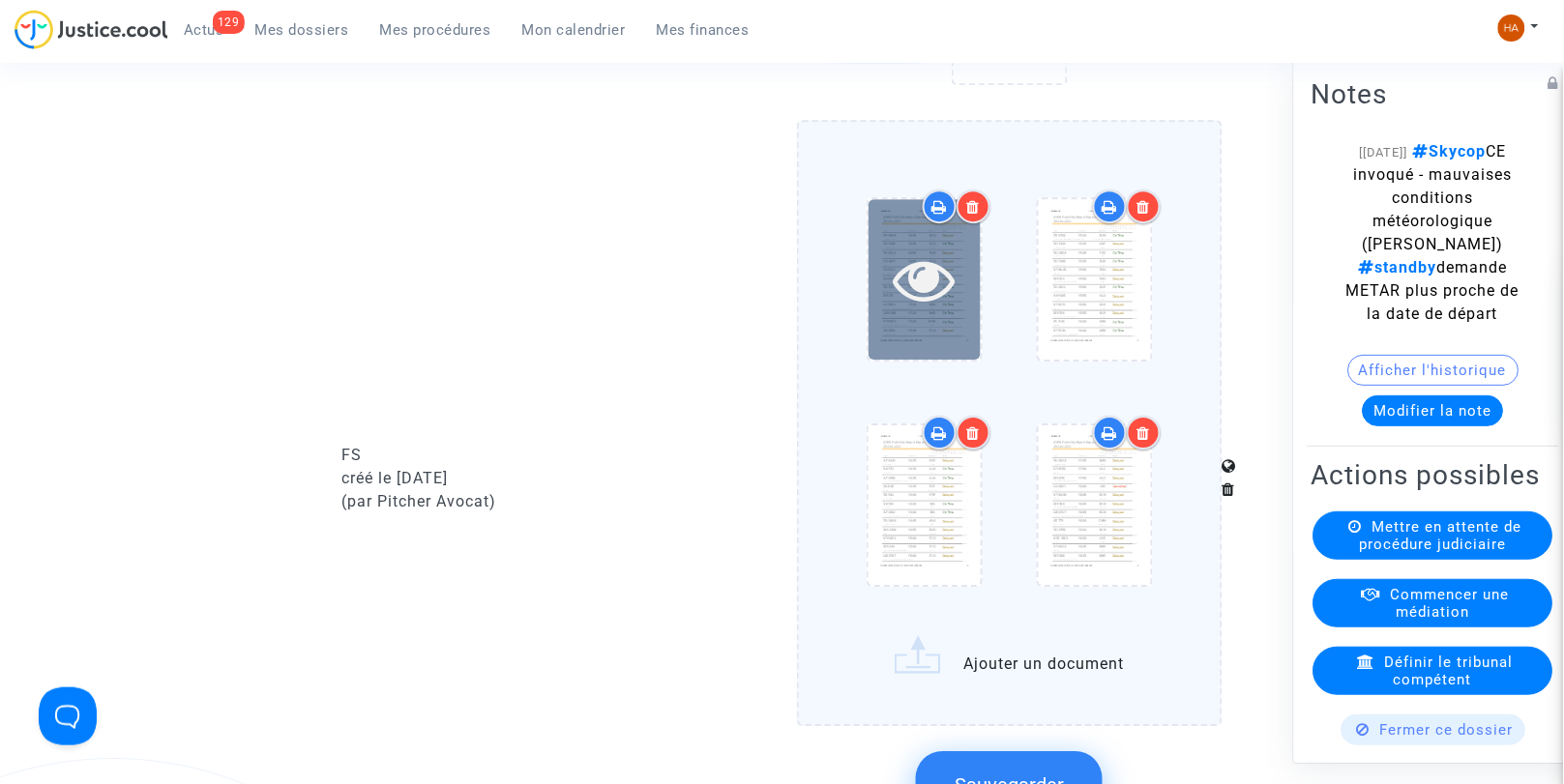
drag, startPoint x: 933, startPoint y: 304, endPoint x: 879, endPoint y: 303, distance: 54.0
click at [879, 303] on div at bounding box center [925, 279] width 112 height 62
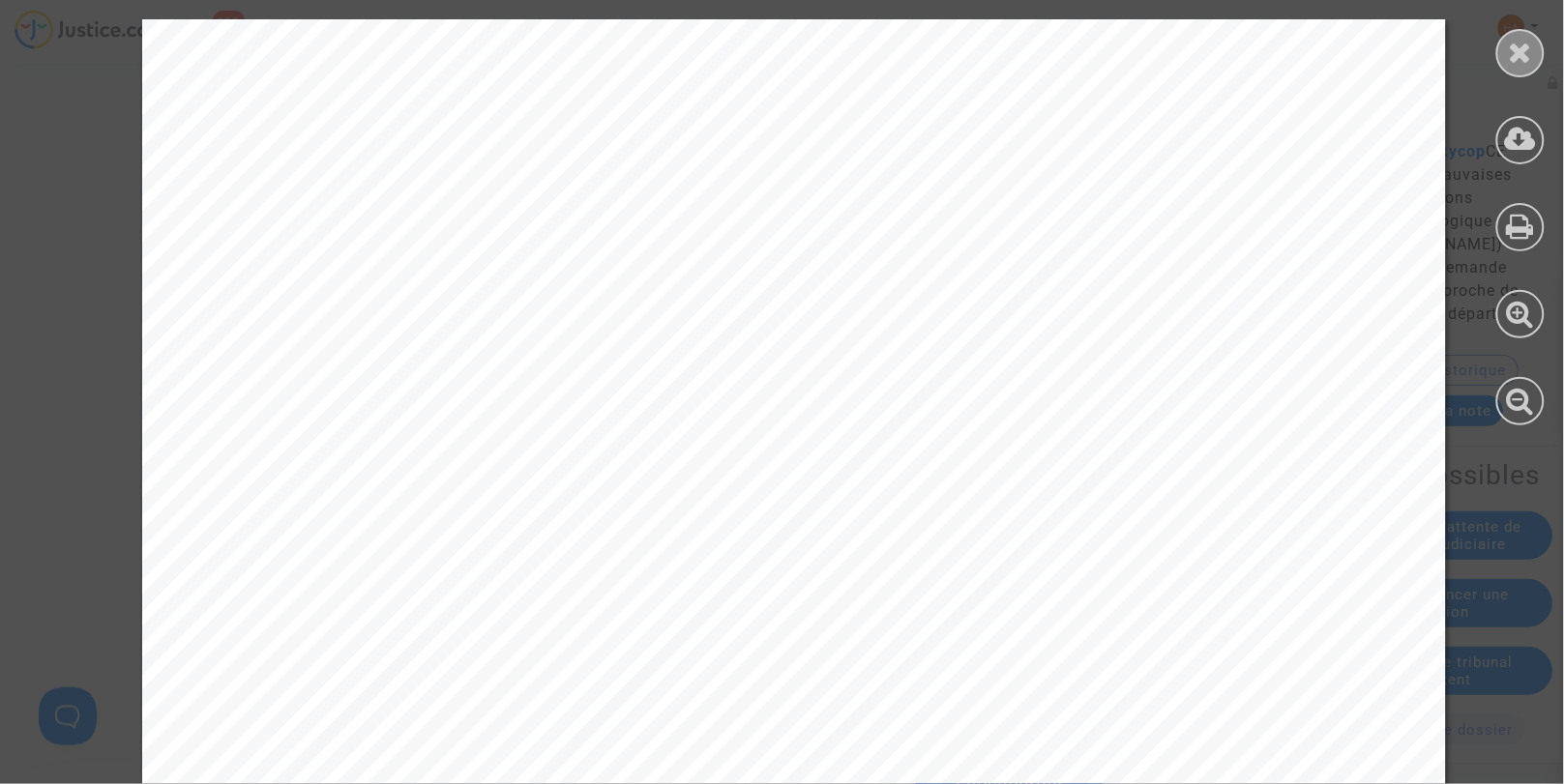
click at [1536, 52] on div at bounding box center [1521, 53] width 48 height 48
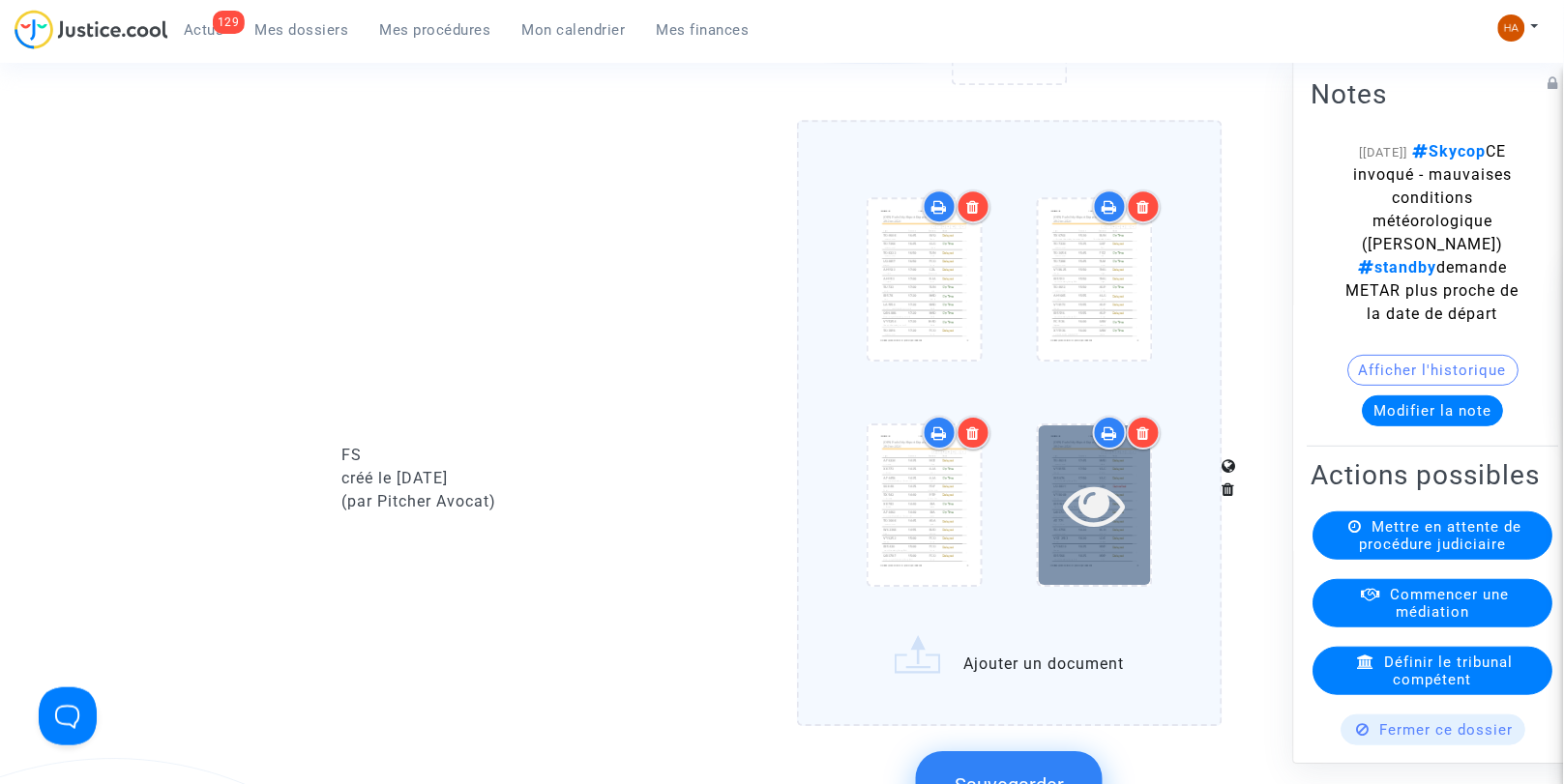
click at [1113, 532] on icon at bounding box center [1095, 504] width 63 height 62
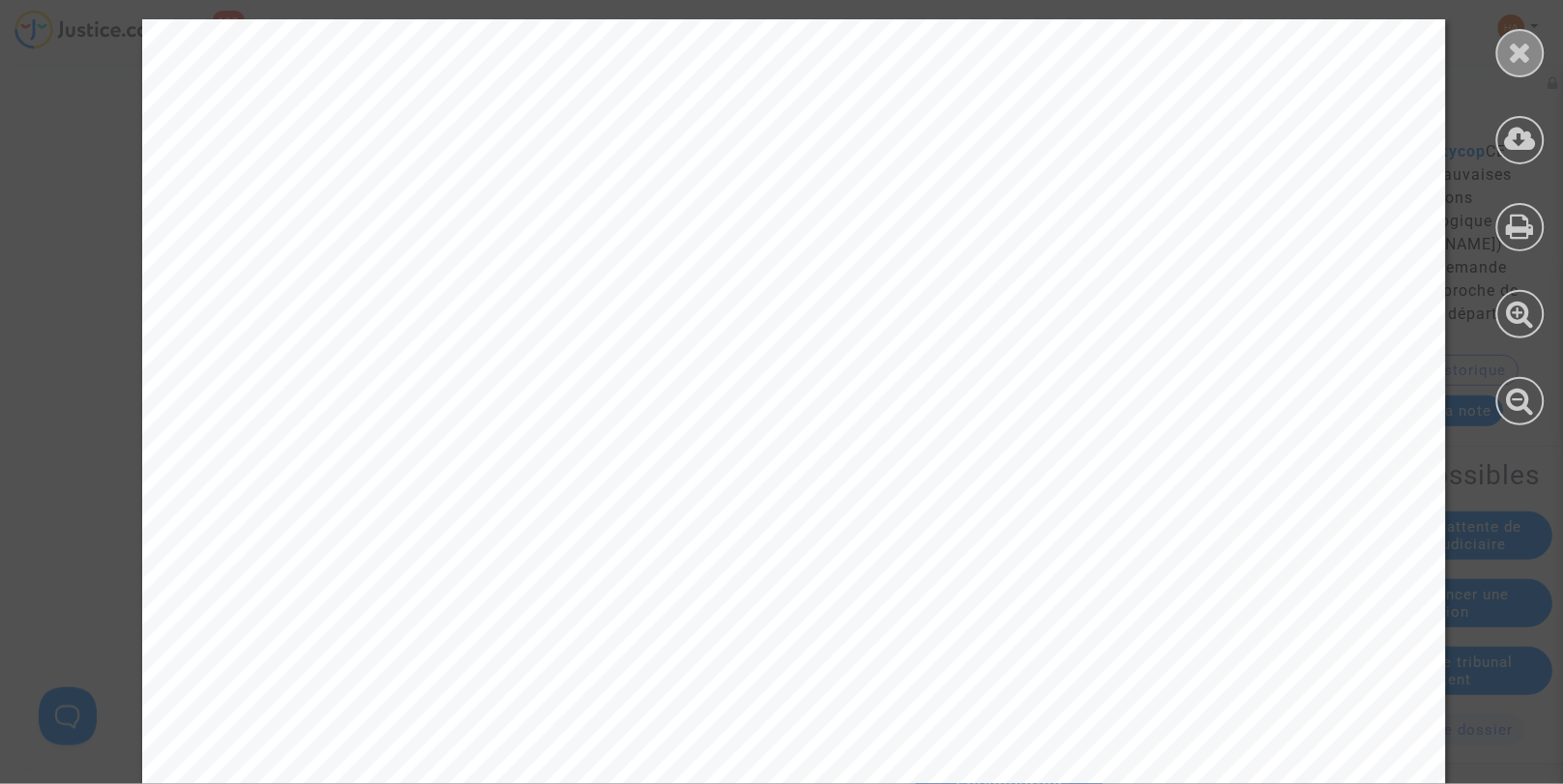
click at [1513, 58] on icon at bounding box center [1521, 52] width 25 height 29
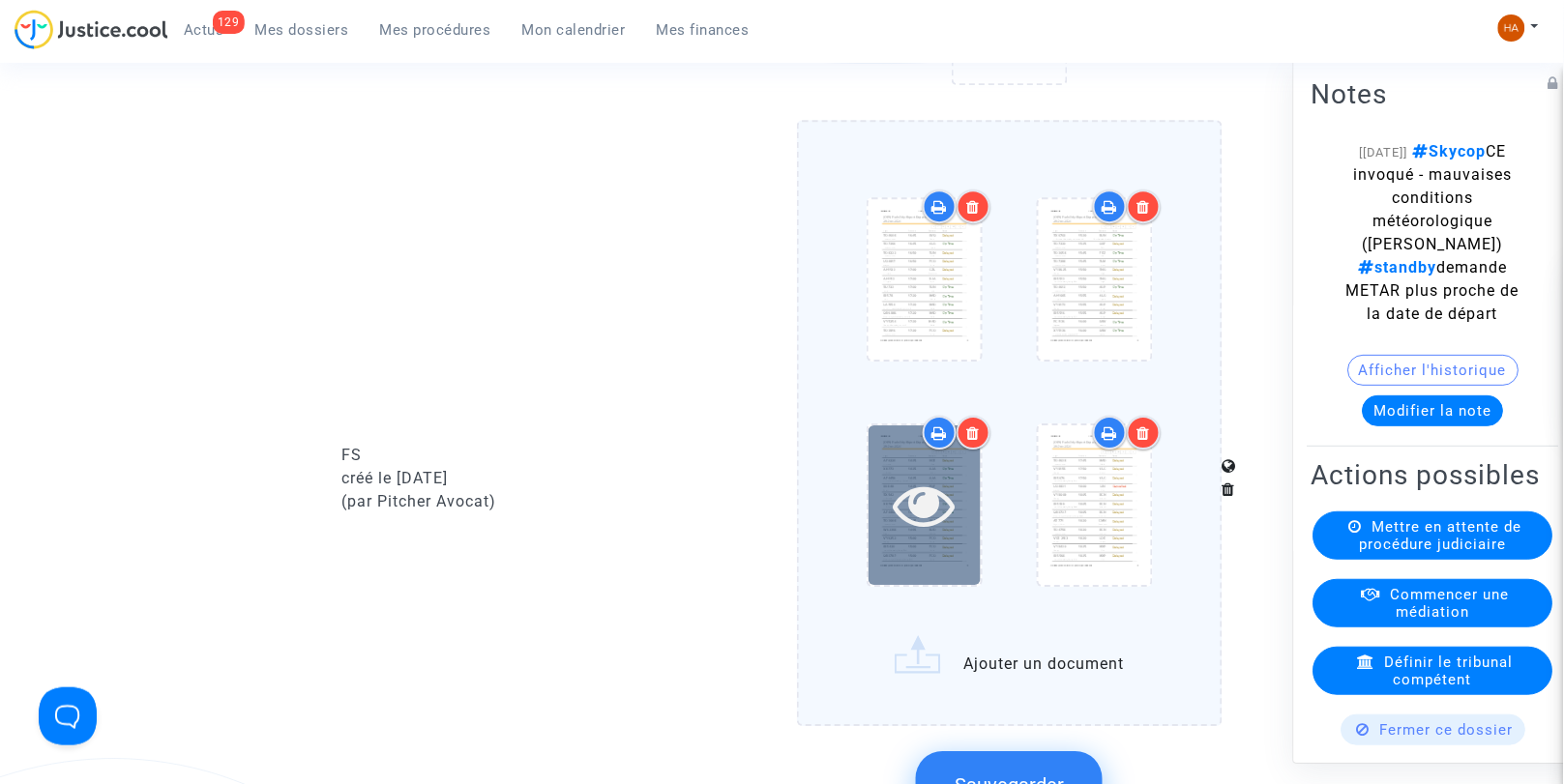
click at [947, 524] on icon at bounding box center [924, 504] width 63 height 62
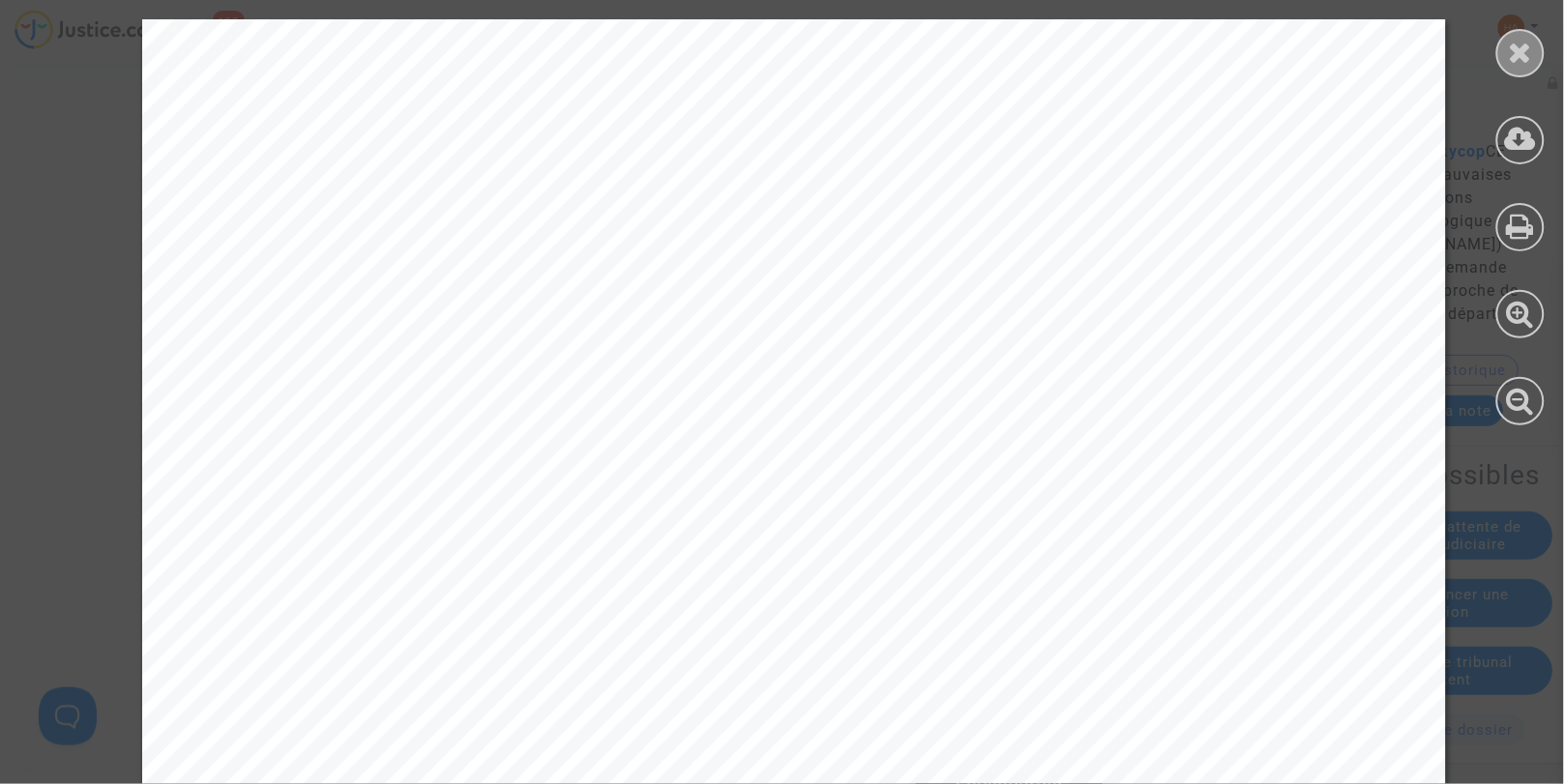
click at [1524, 52] on icon at bounding box center [1521, 52] width 25 height 29
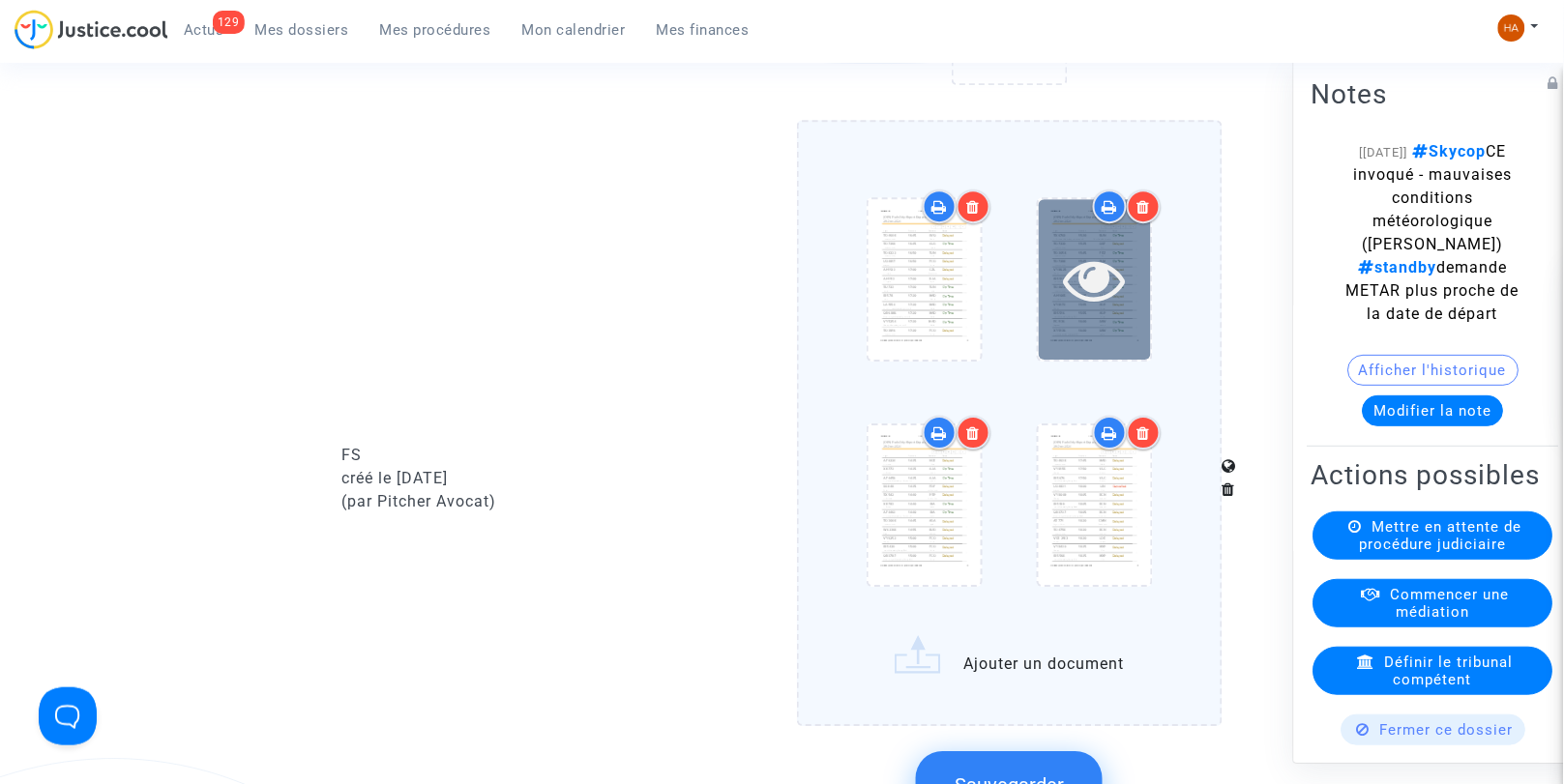
click at [1111, 310] on icon at bounding box center [1095, 279] width 63 height 62
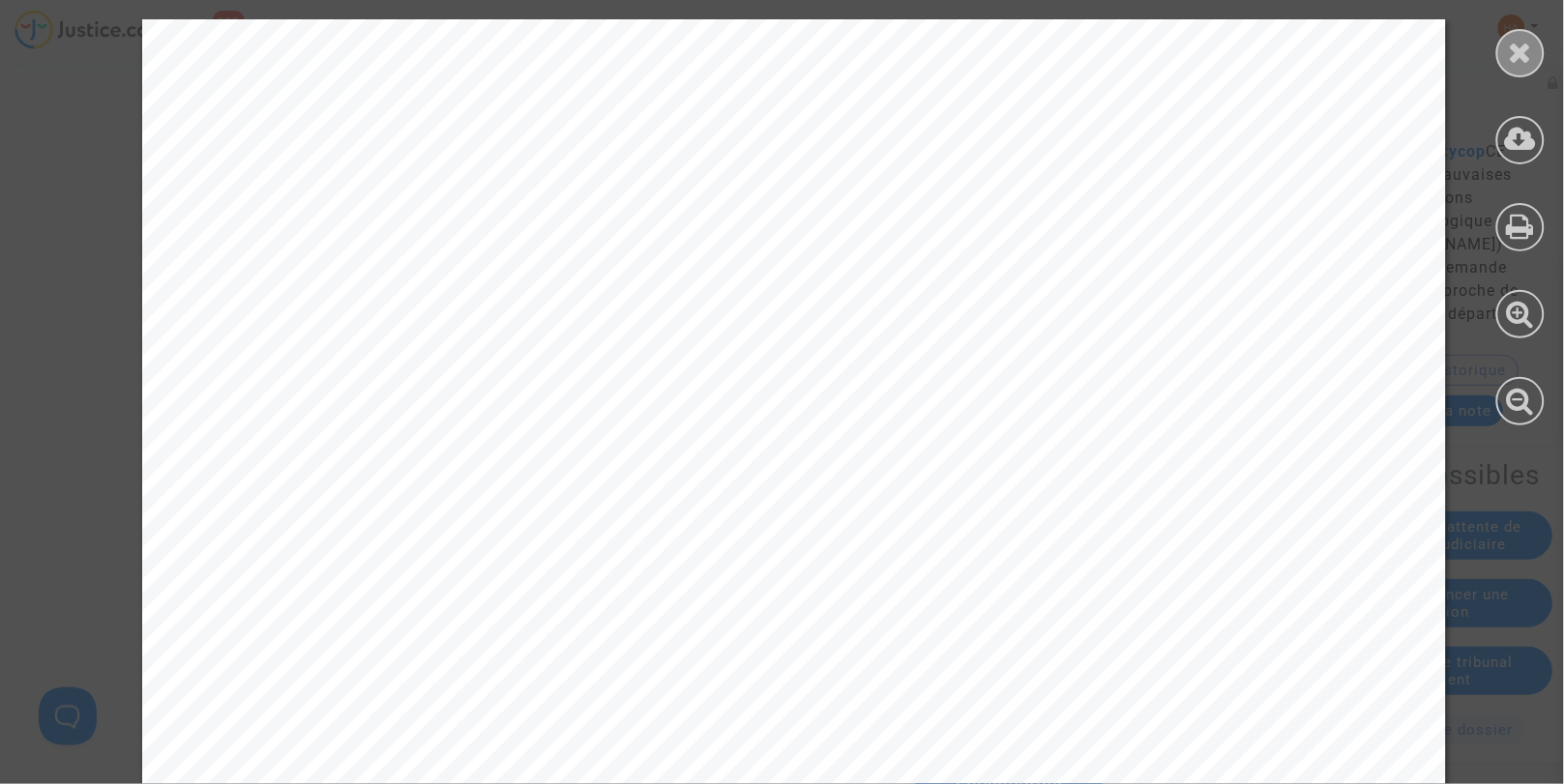
click at [1521, 41] on icon at bounding box center [1521, 52] width 25 height 29
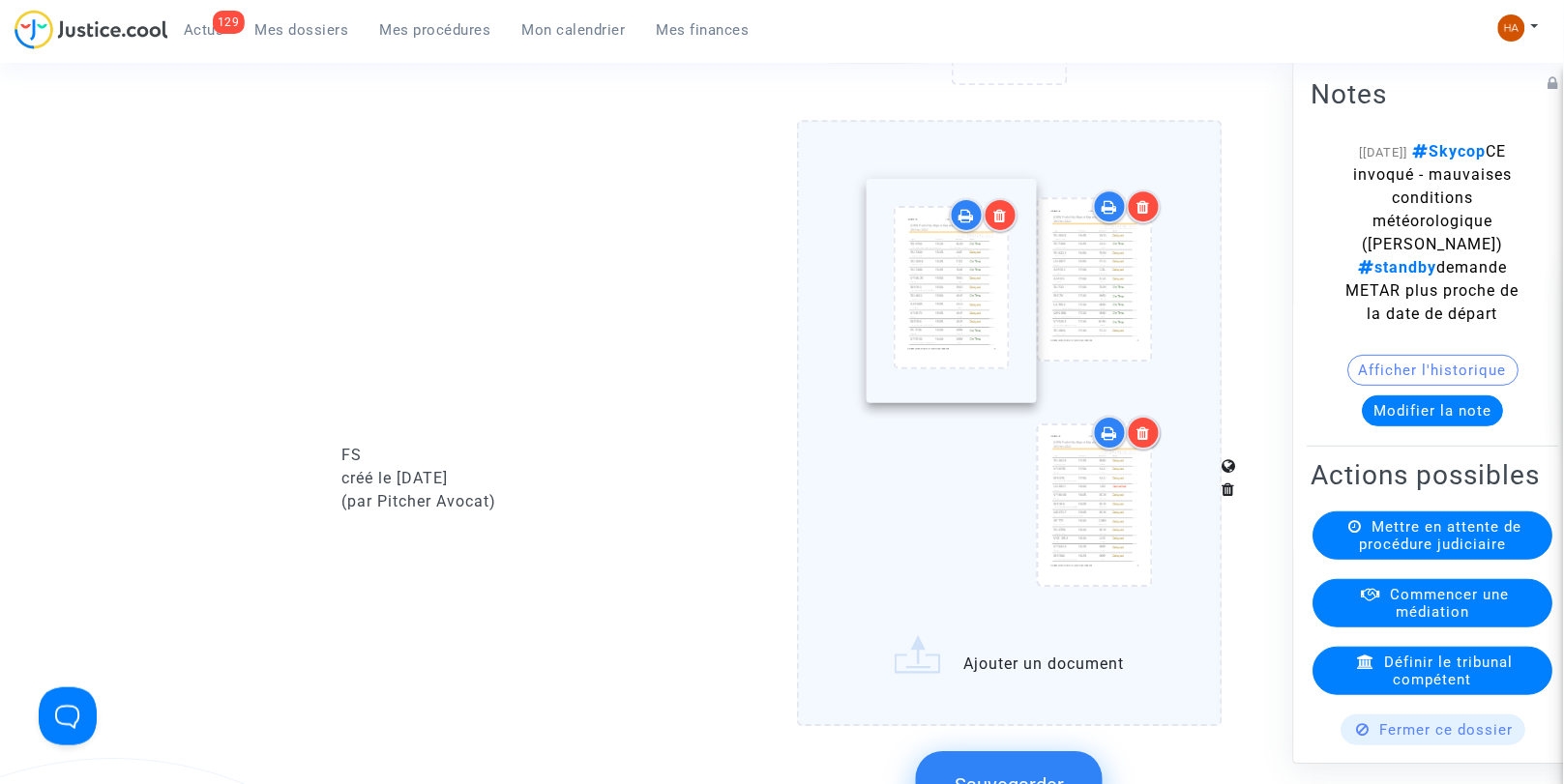
drag, startPoint x: 1097, startPoint y: 310, endPoint x: 931, endPoint y: 306, distance: 166.0
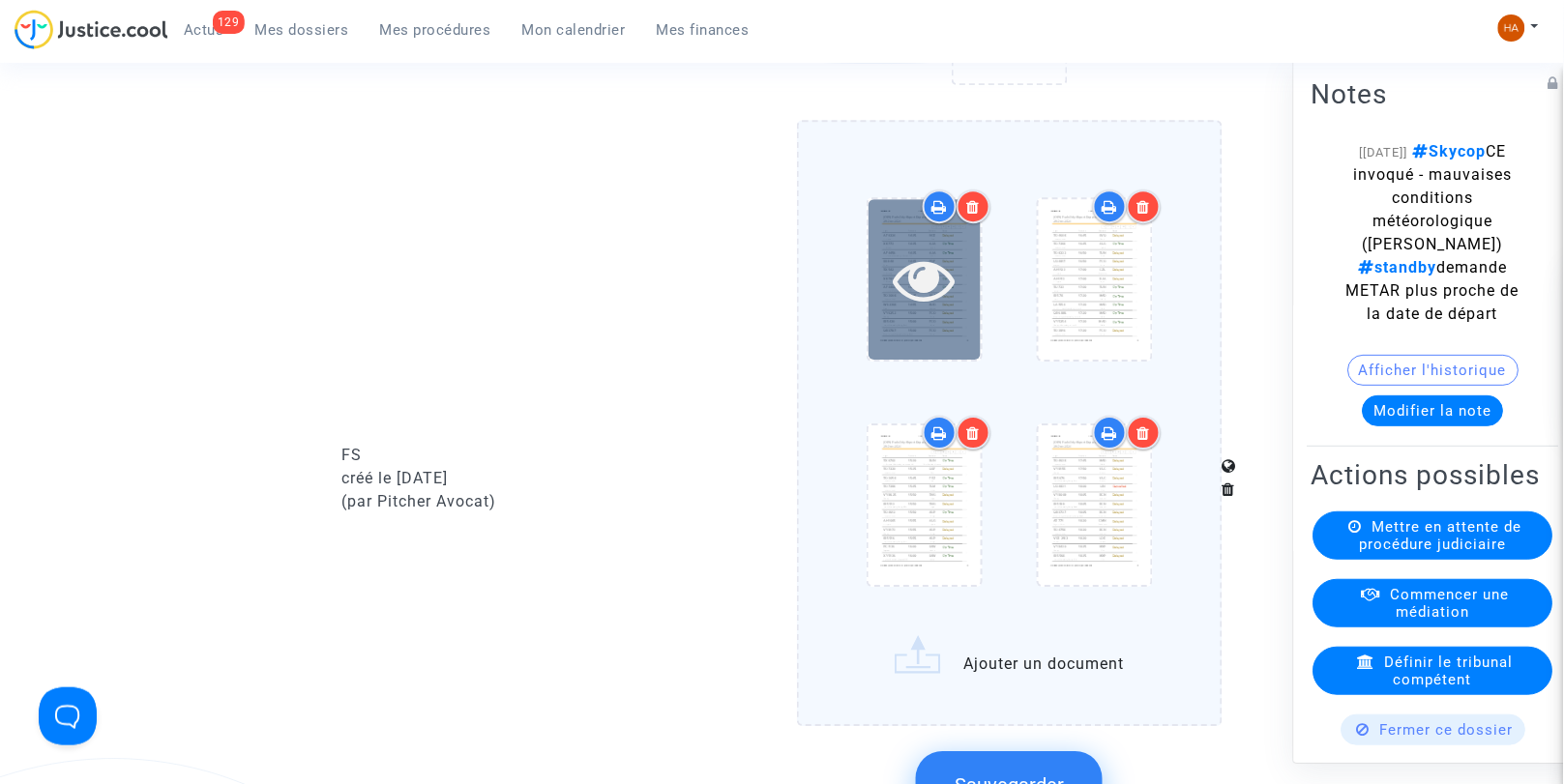
click at [920, 333] on div at bounding box center [925, 279] width 112 height 159
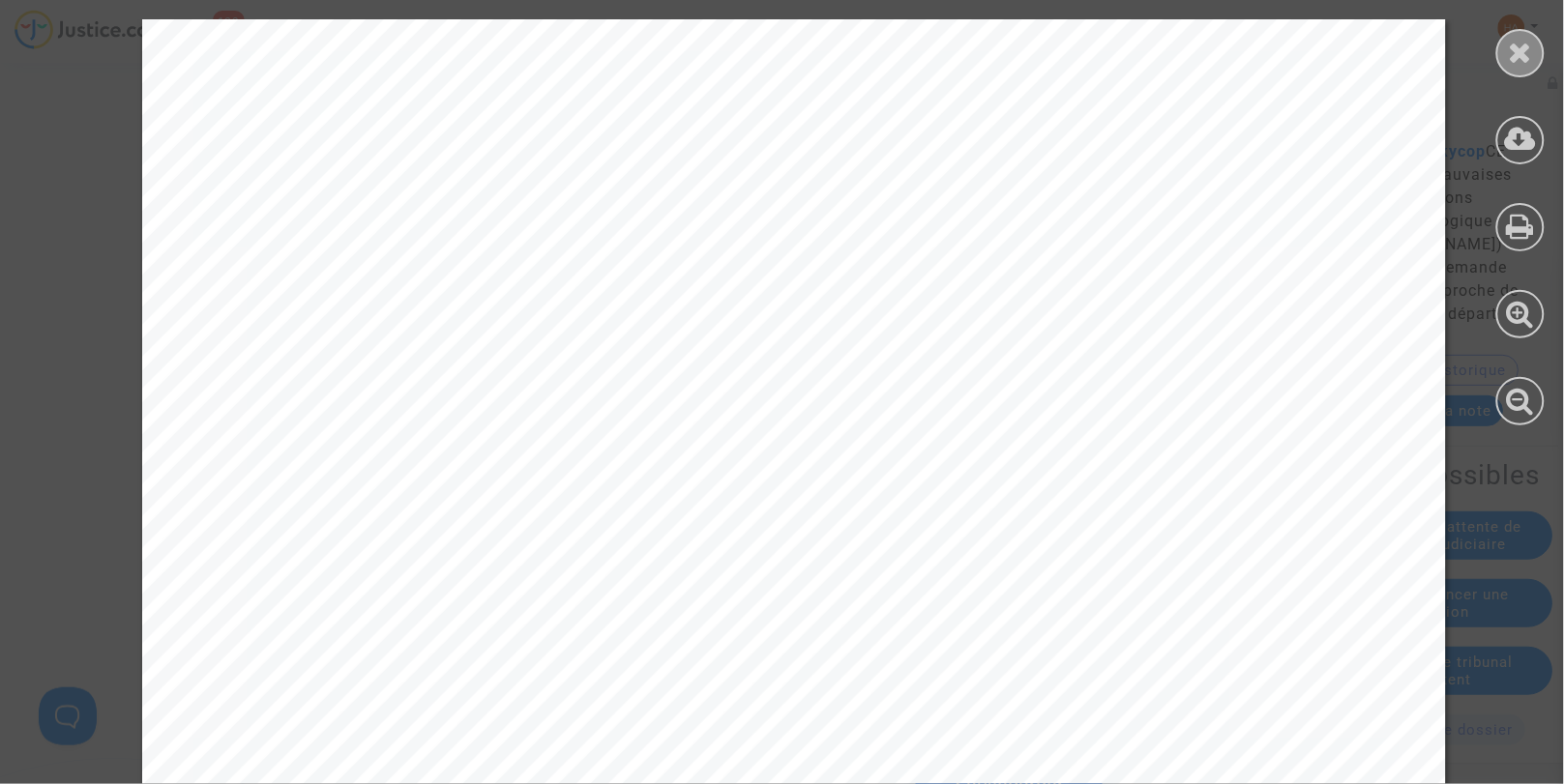
click at [1526, 48] on icon at bounding box center [1521, 52] width 25 height 29
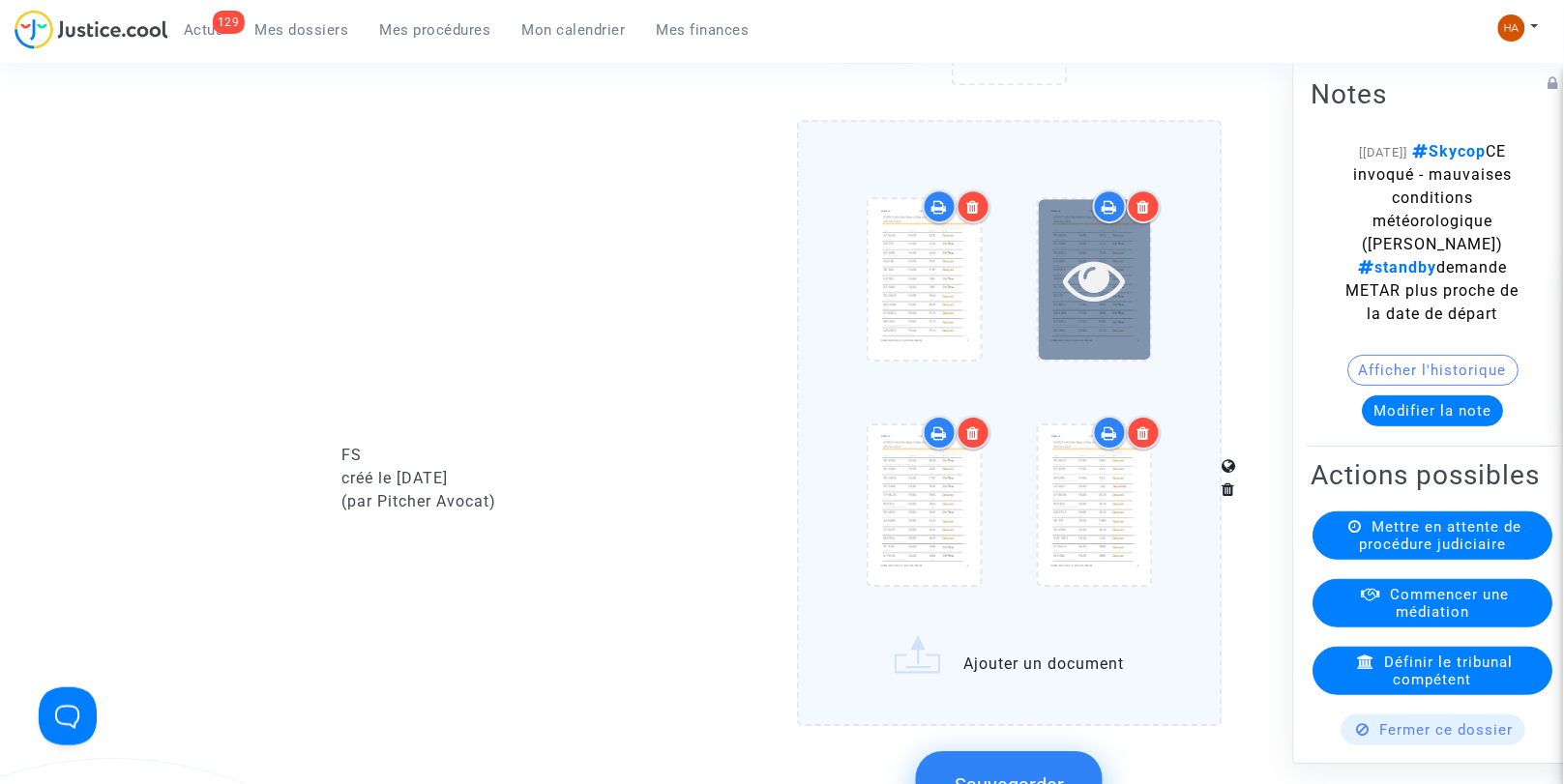
click at [1125, 310] on icon at bounding box center [1095, 279] width 63 height 62
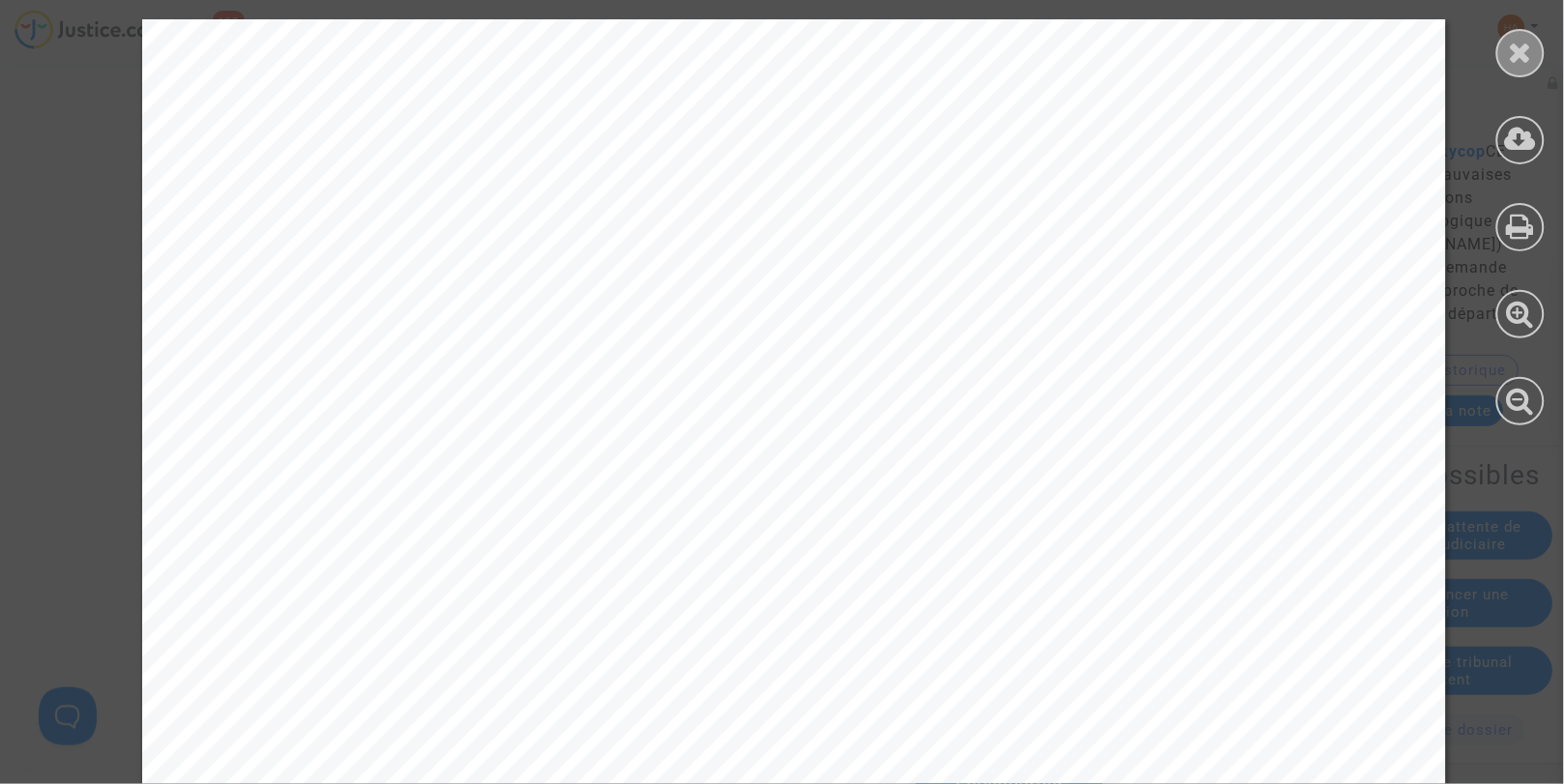
click at [1517, 56] on icon at bounding box center [1521, 52] width 25 height 29
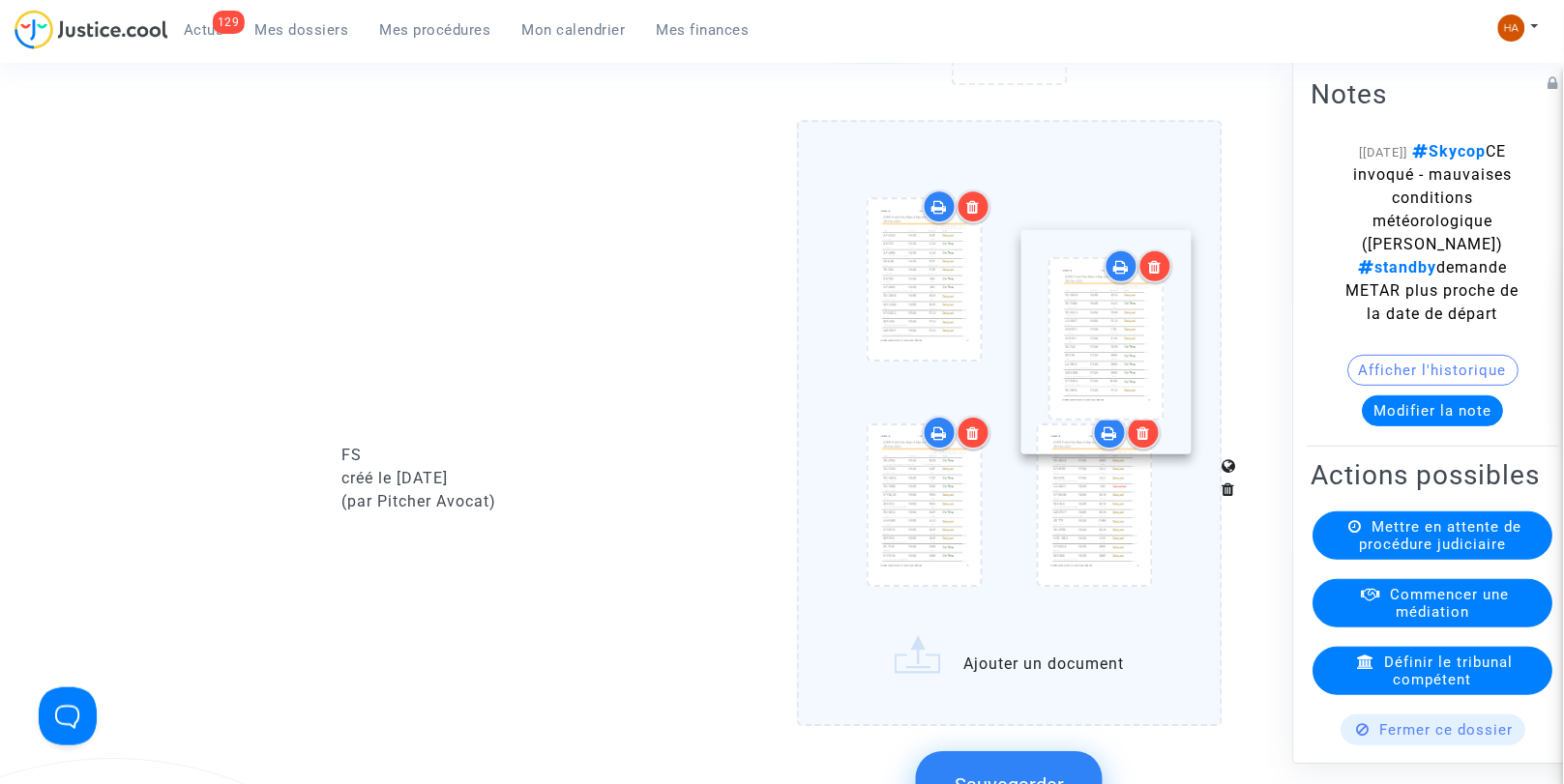
drag, startPoint x: 1123, startPoint y: 327, endPoint x: 1130, endPoint y: 370, distance: 43.6
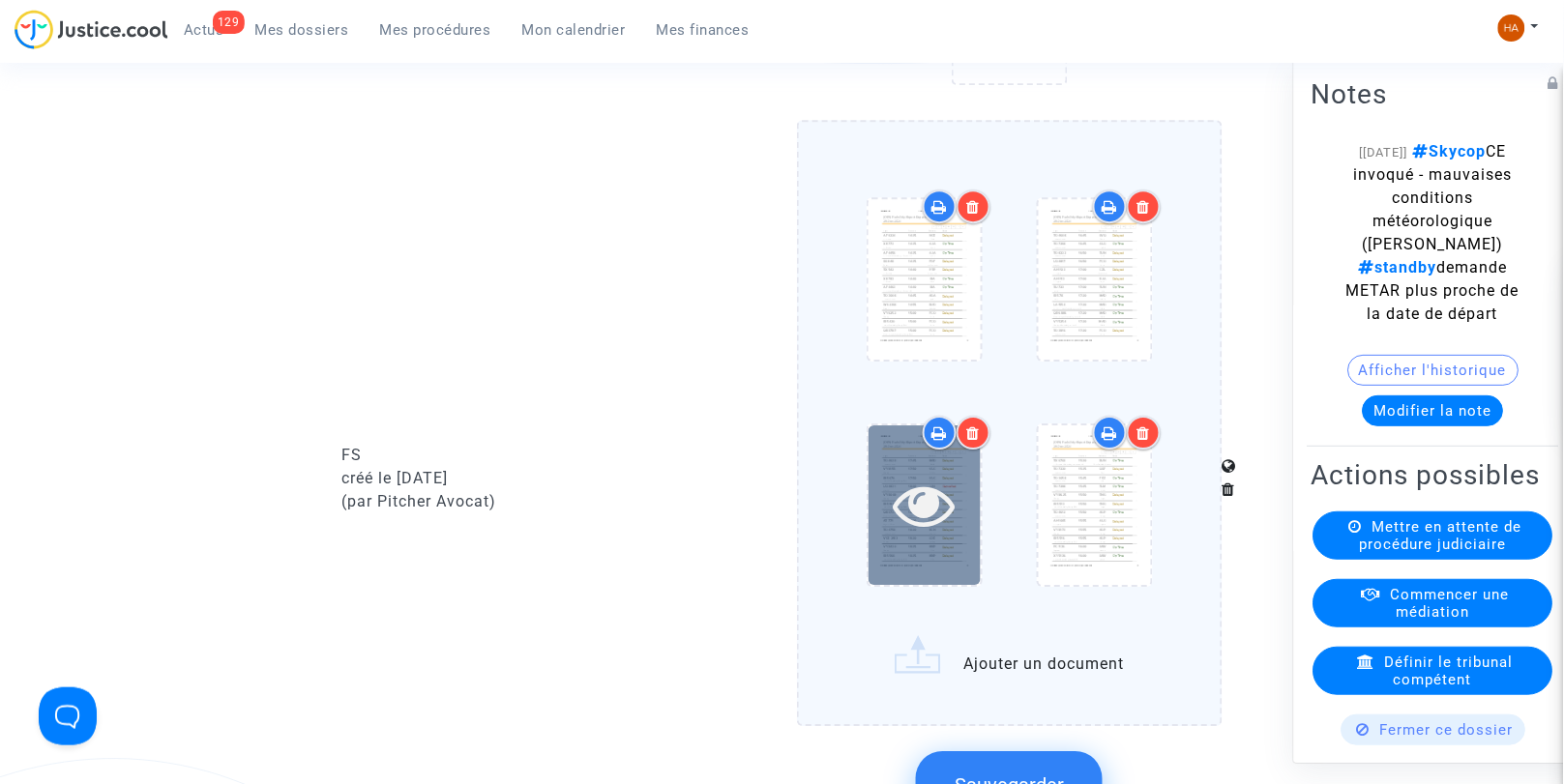
click at [933, 532] on icon at bounding box center [924, 504] width 63 height 62
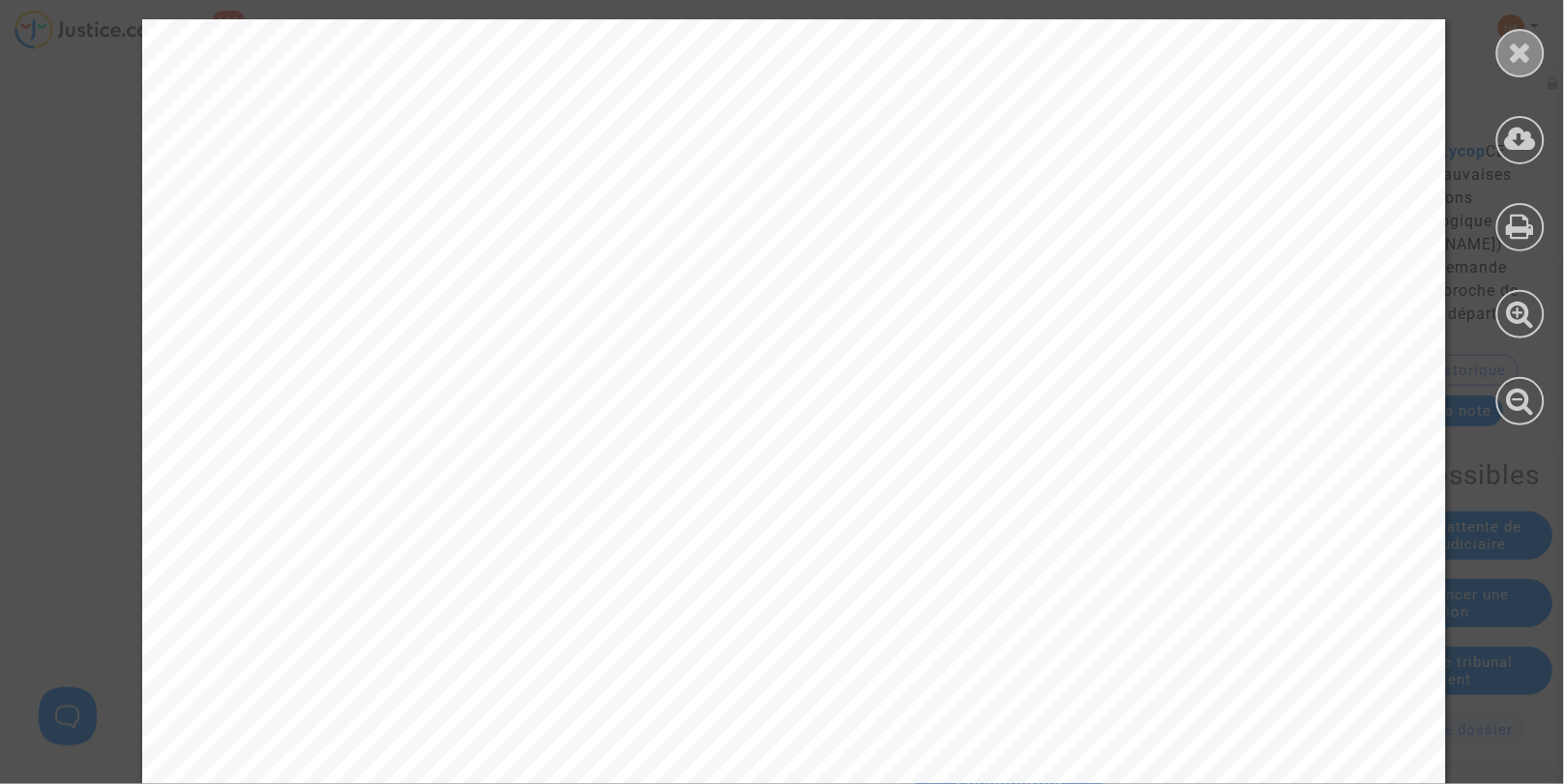
click at [1511, 58] on icon at bounding box center [1521, 52] width 25 height 29
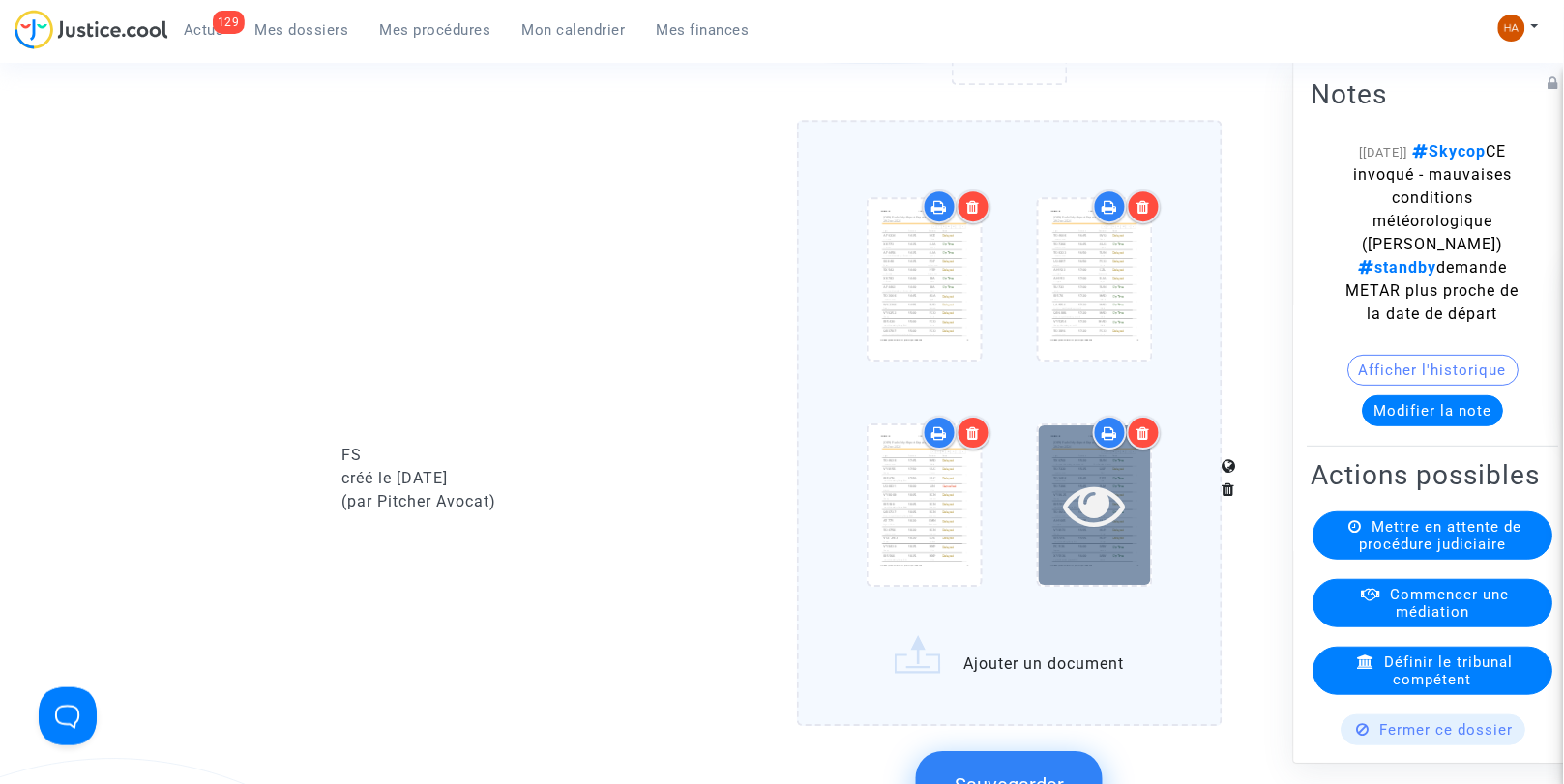
click at [1116, 525] on icon at bounding box center [1095, 504] width 63 height 62
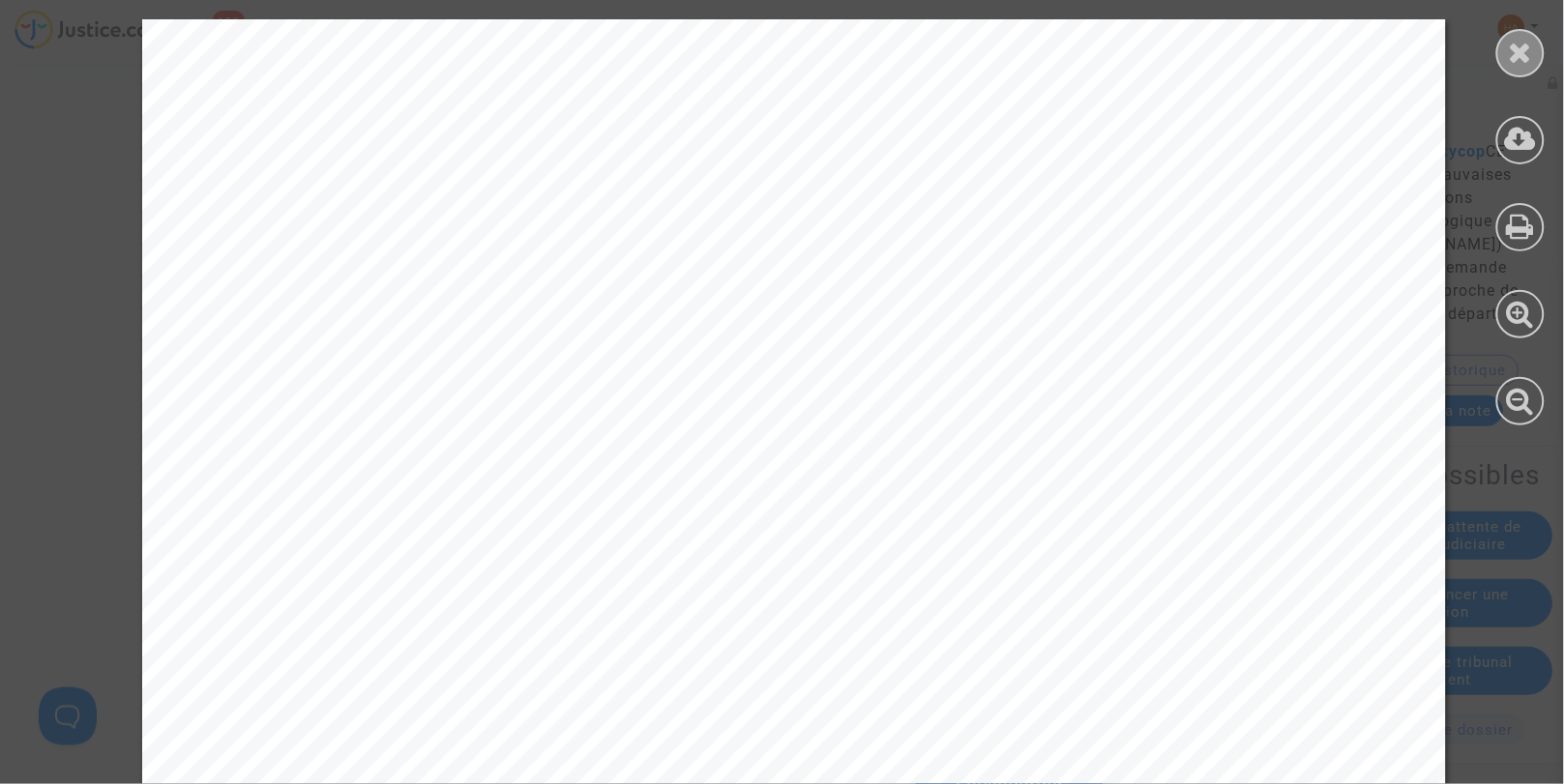
click at [1506, 62] on div at bounding box center [1521, 53] width 48 height 48
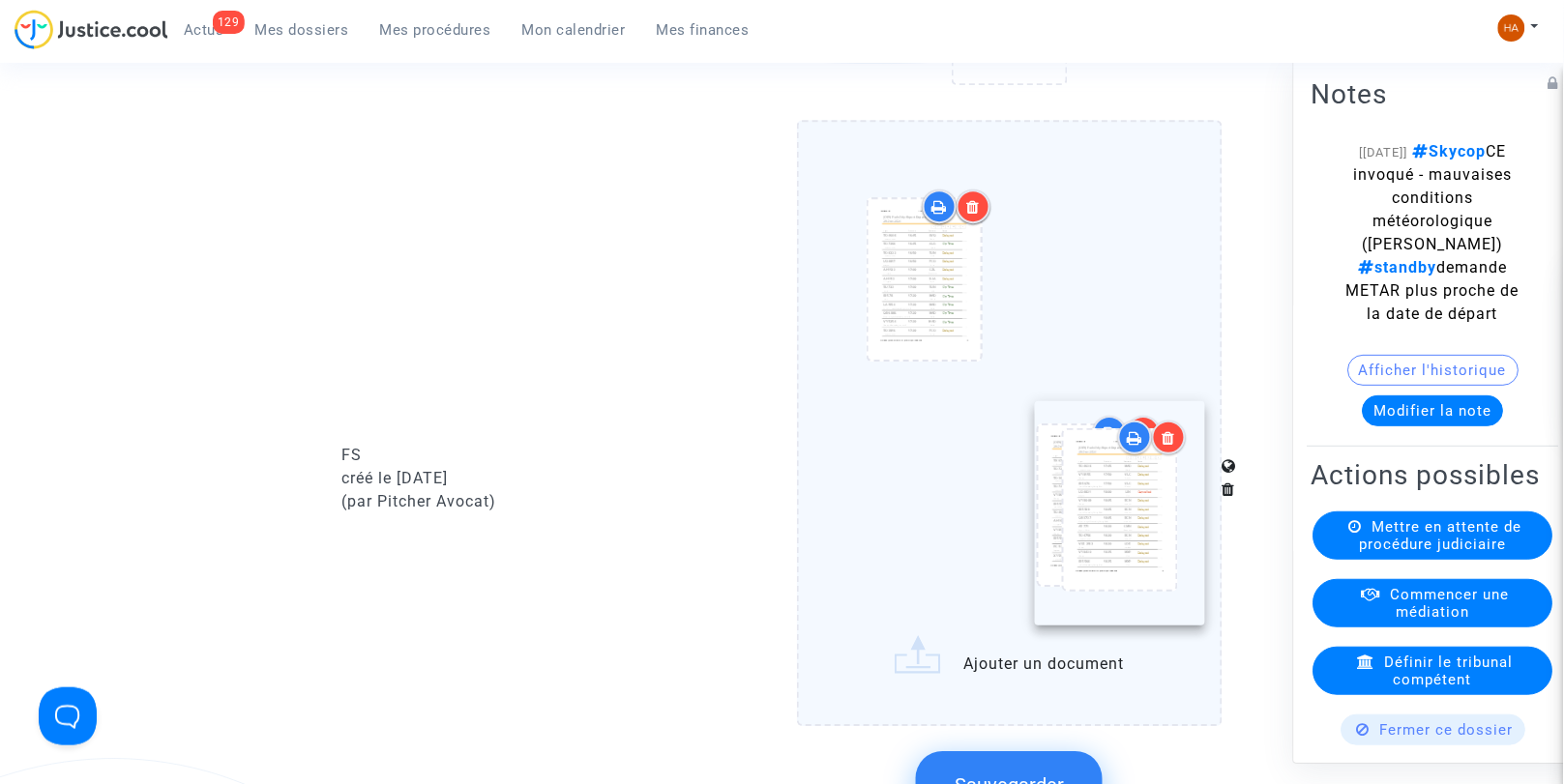
drag, startPoint x: 969, startPoint y: 519, endPoint x: 1165, endPoint y: 514, distance: 196.1
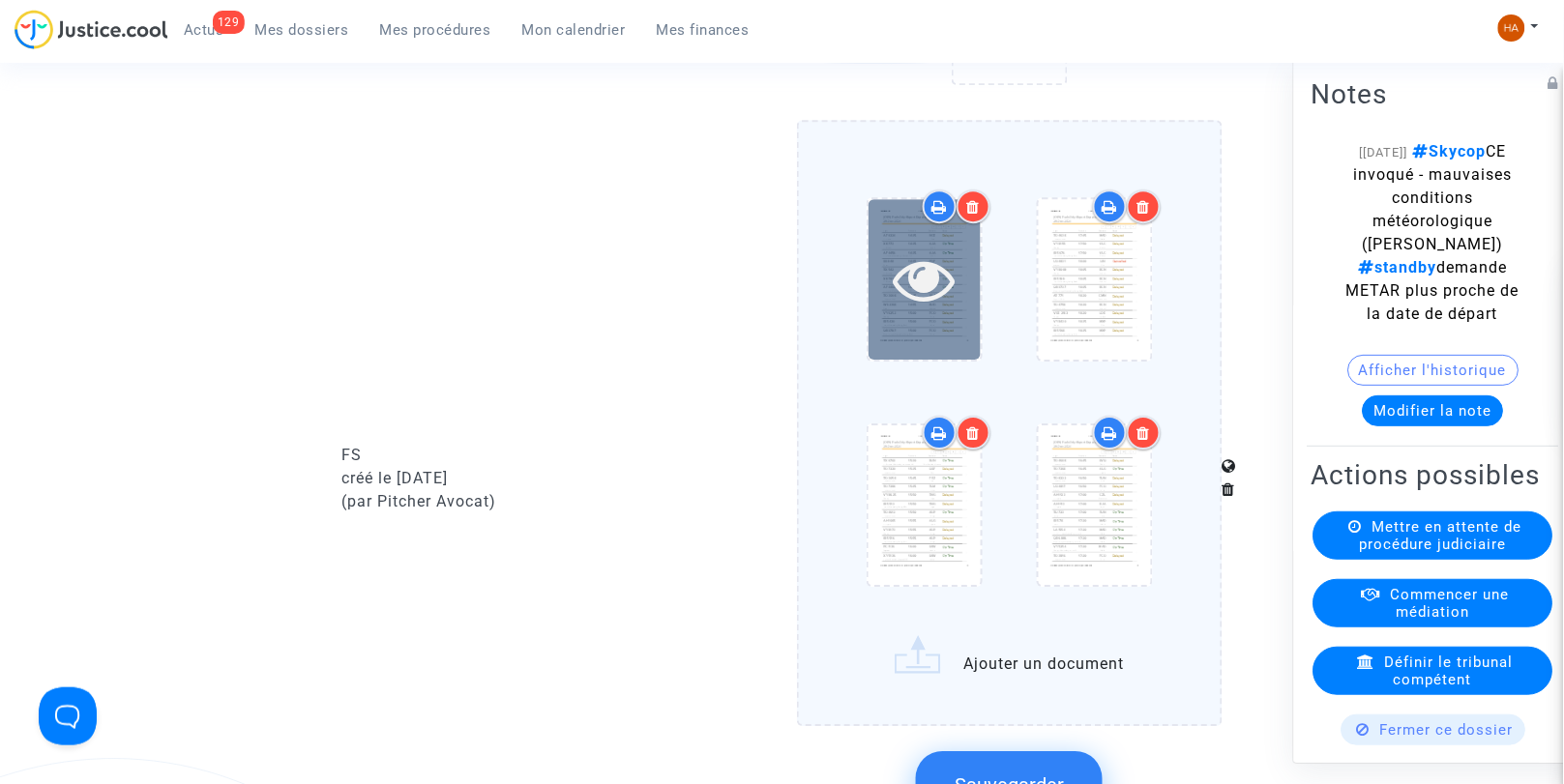
click at [894, 284] on icon at bounding box center [924, 279] width 63 height 62
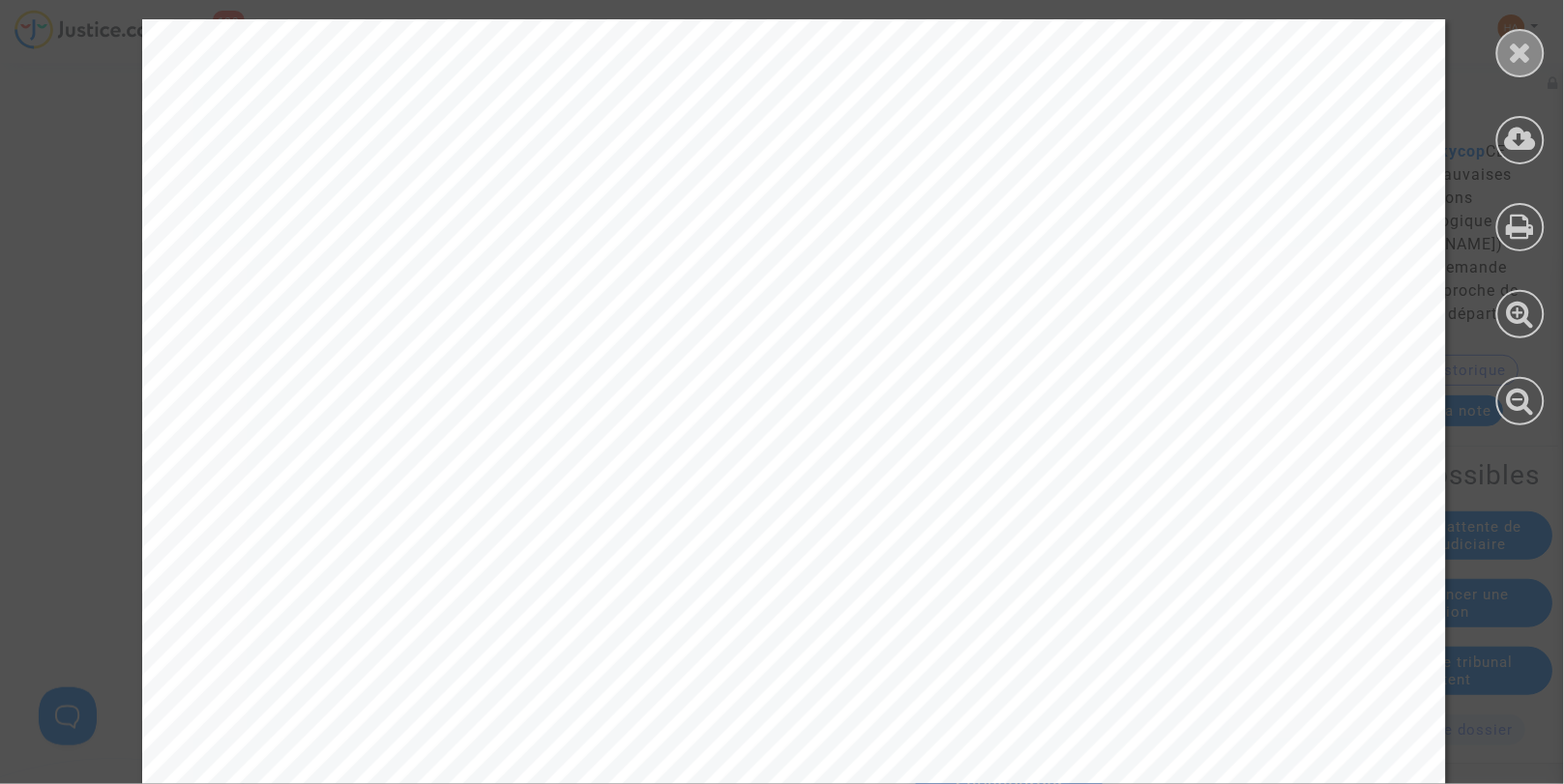
click at [1519, 46] on icon at bounding box center [1521, 52] width 25 height 29
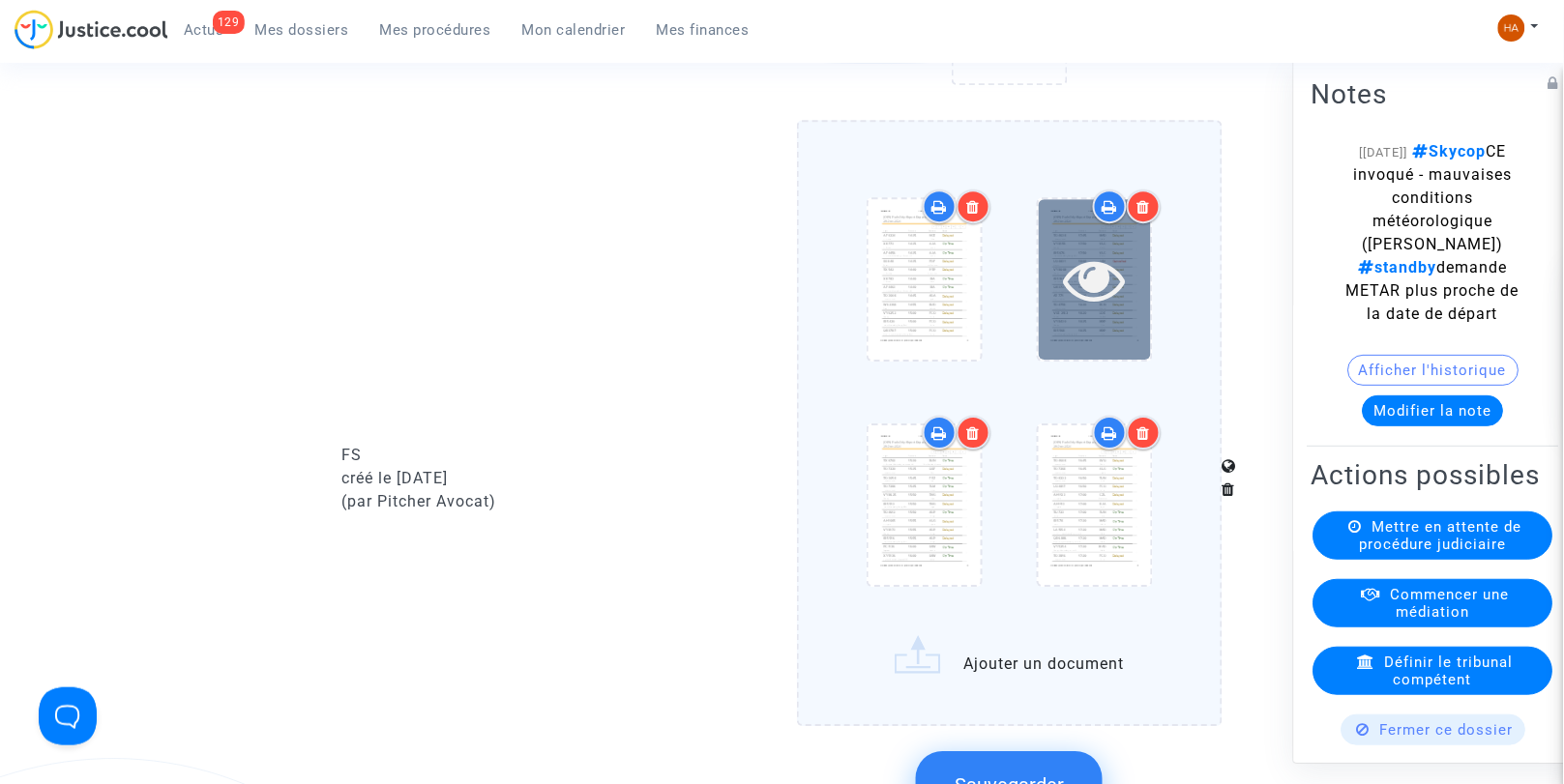
click at [1101, 310] on icon at bounding box center [1095, 279] width 63 height 62
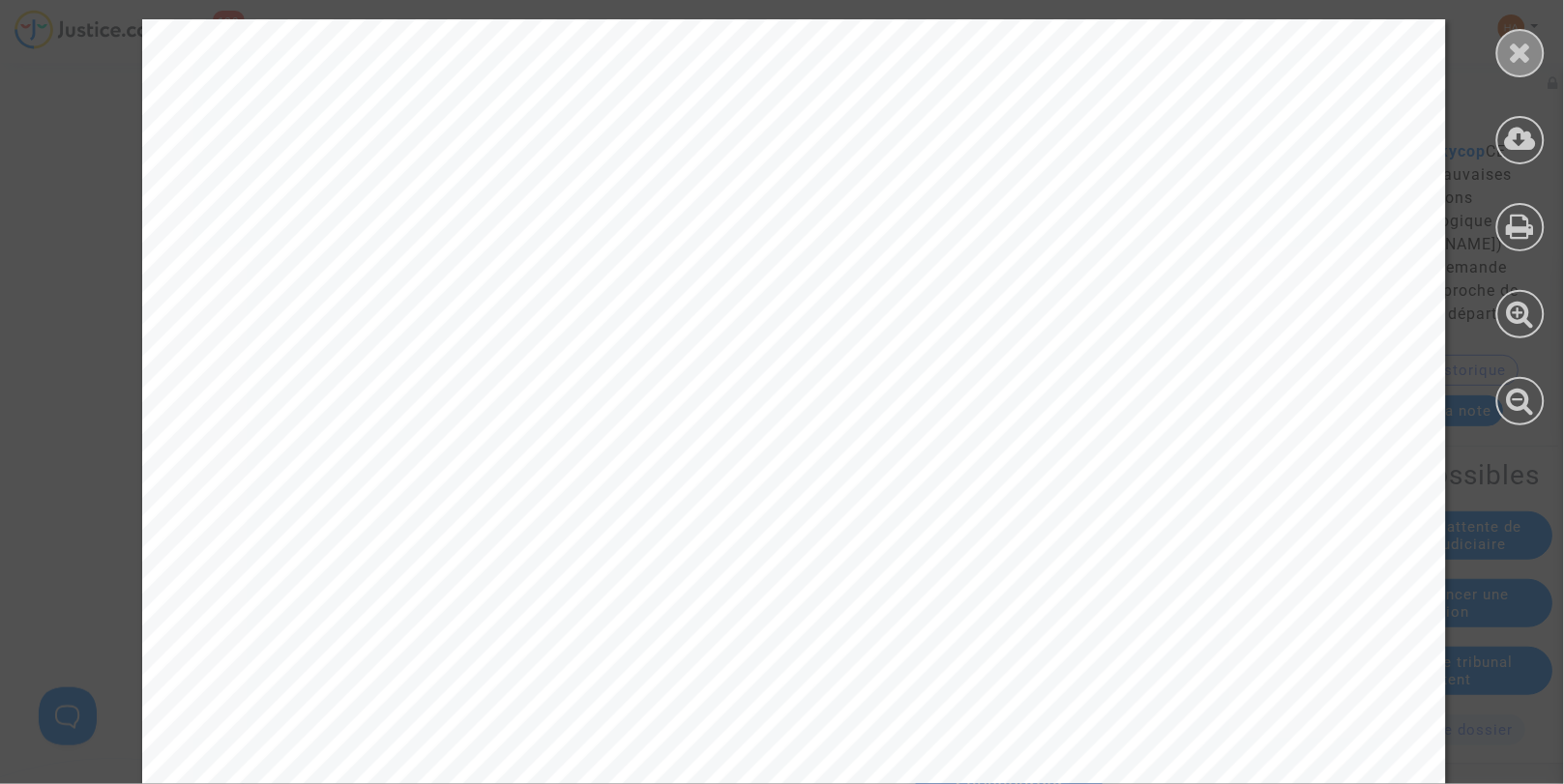
click at [1507, 49] on div at bounding box center [1521, 53] width 48 height 48
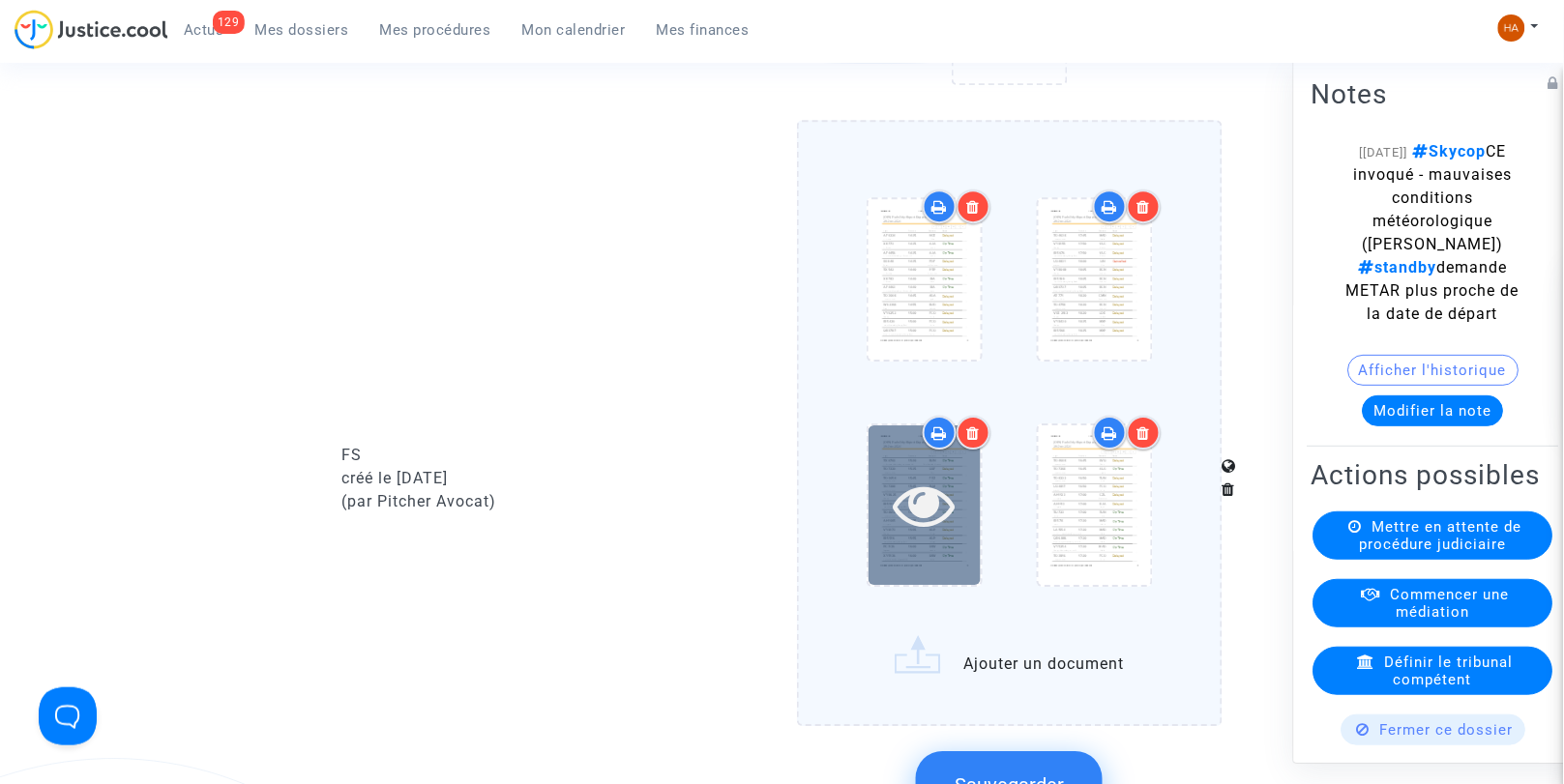
click at [893, 517] on icon at bounding box center [924, 504] width 63 height 62
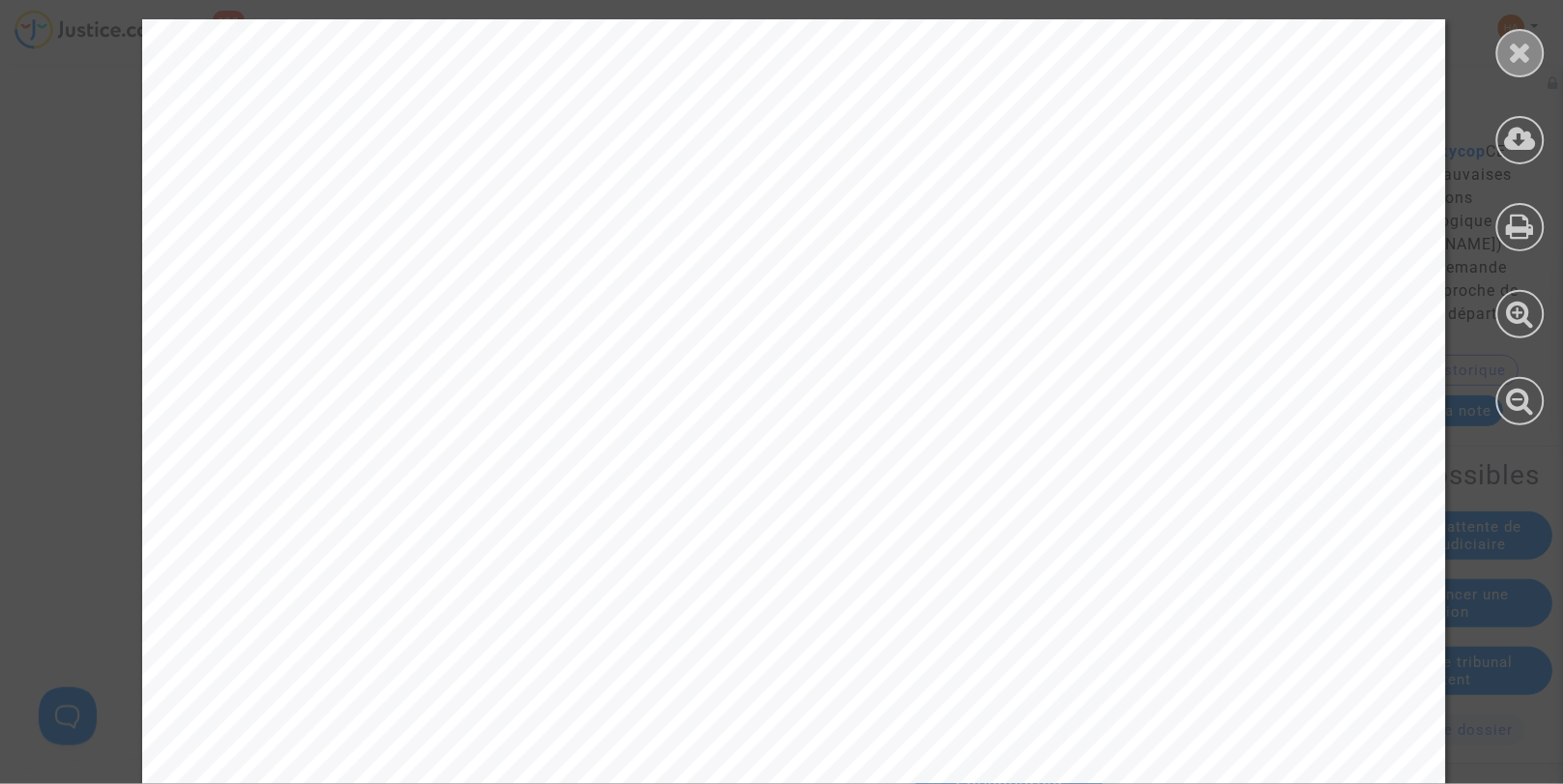
click at [1520, 42] on icon at bounding box center [1521, 52] width 25 height 29
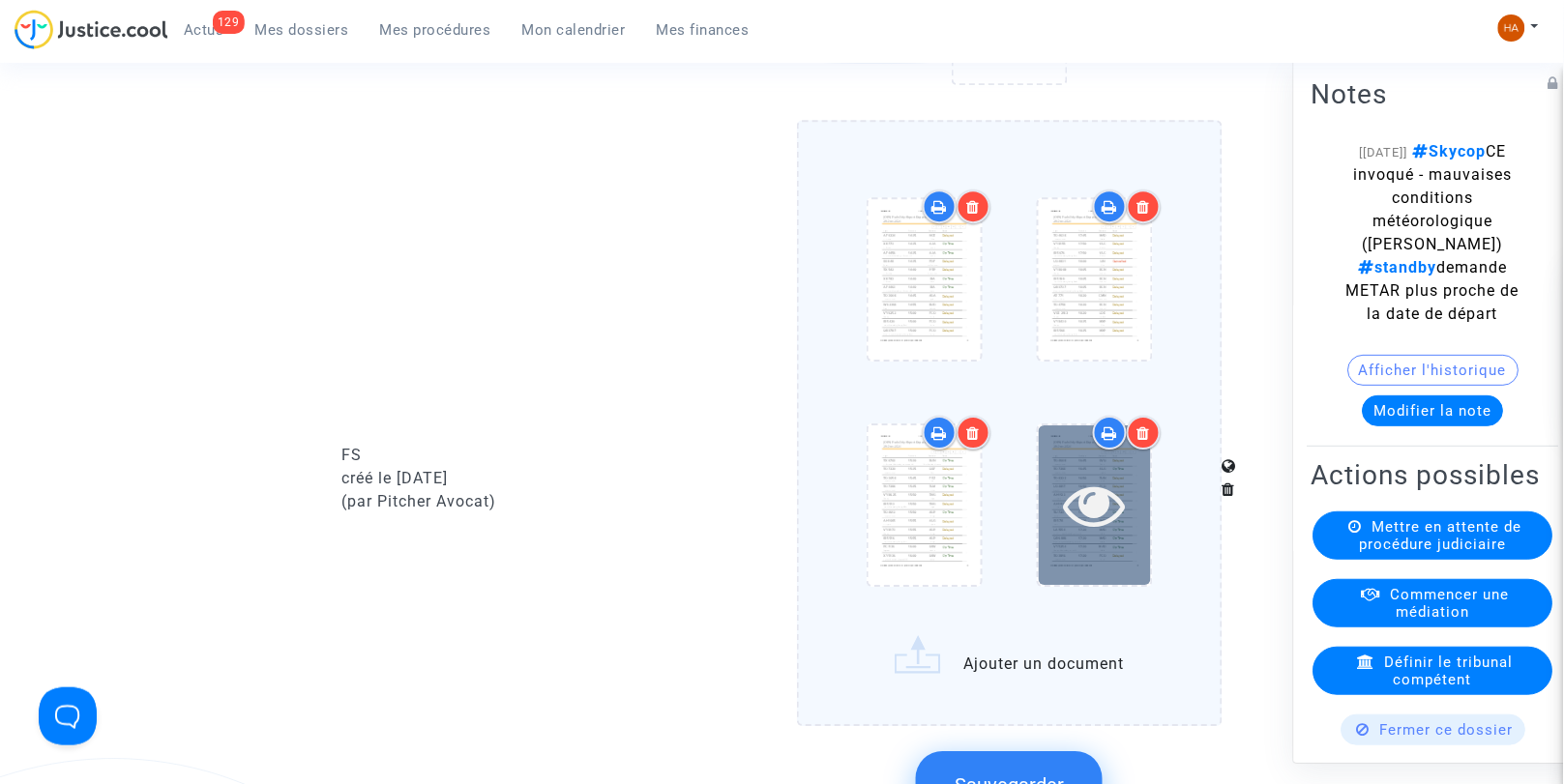
click at [1095, 533] on icon at bounding box center [1095, 504] width 63 height 62
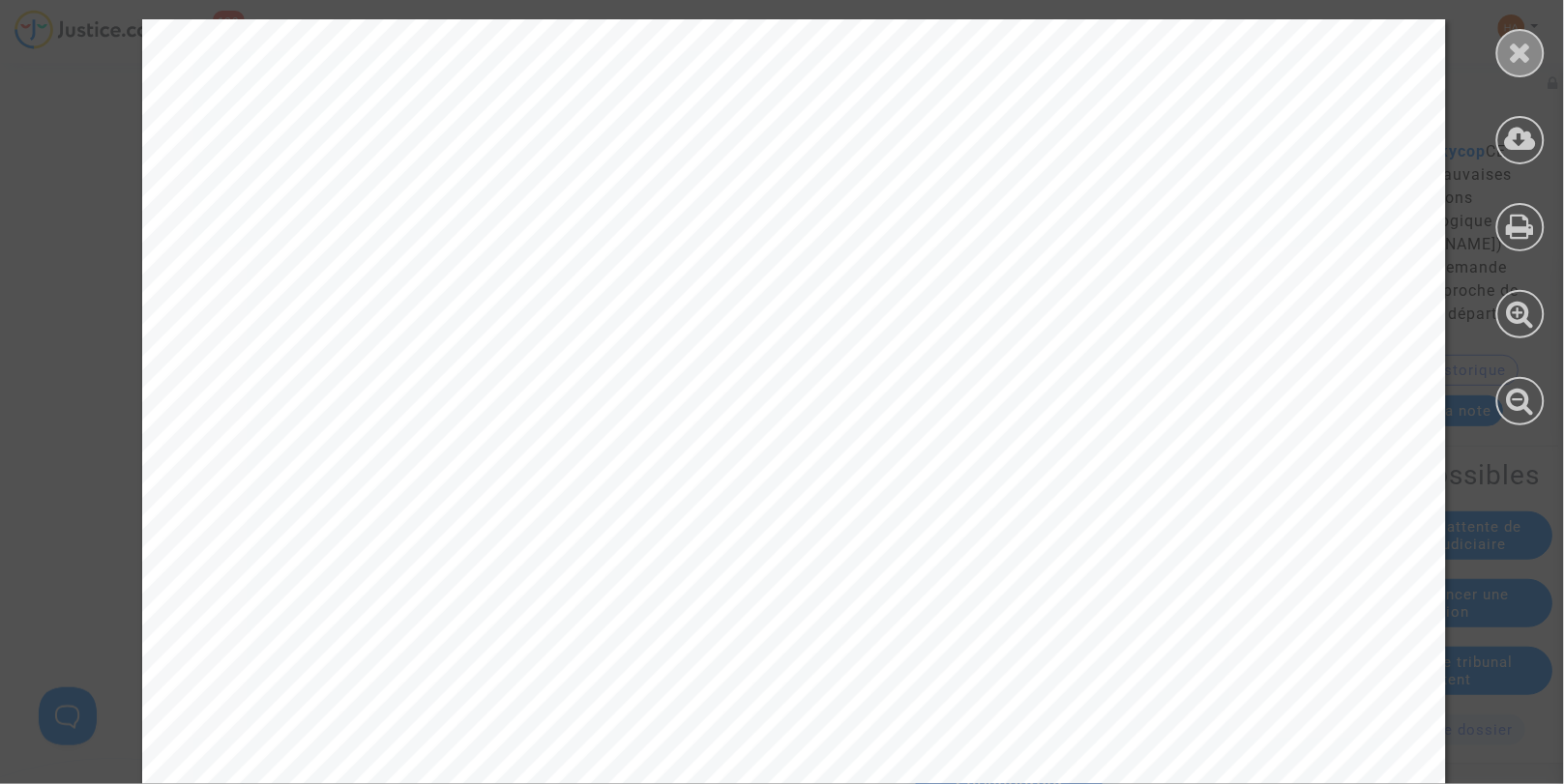
click at [1535, 48] on div at bounding box center [1521, 53] width 48 height 48
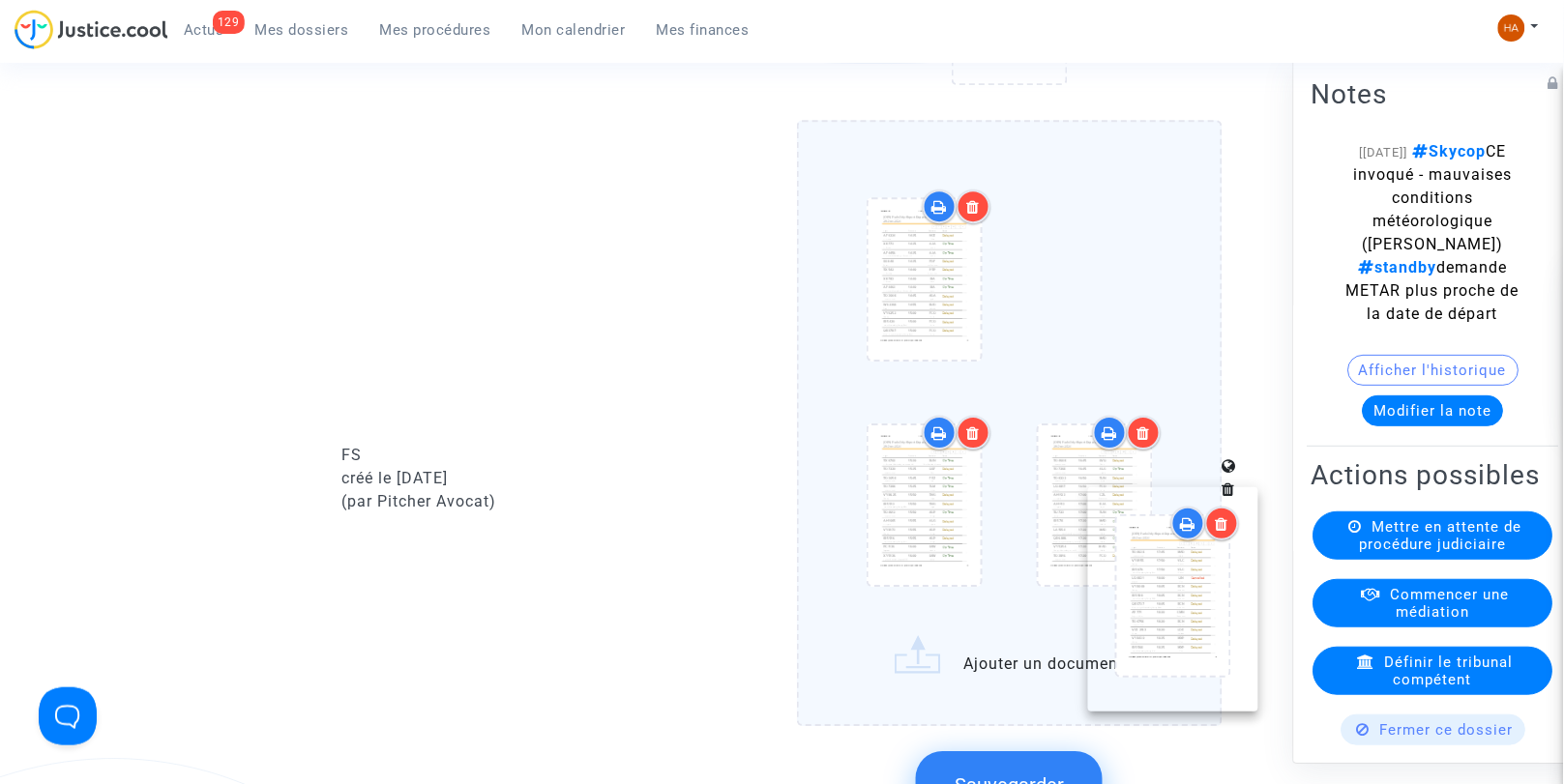
drag, startPoint x: 1108, startPoint y: 262, endPoint x: 1187, endPoint y: 572, distance: 319.9
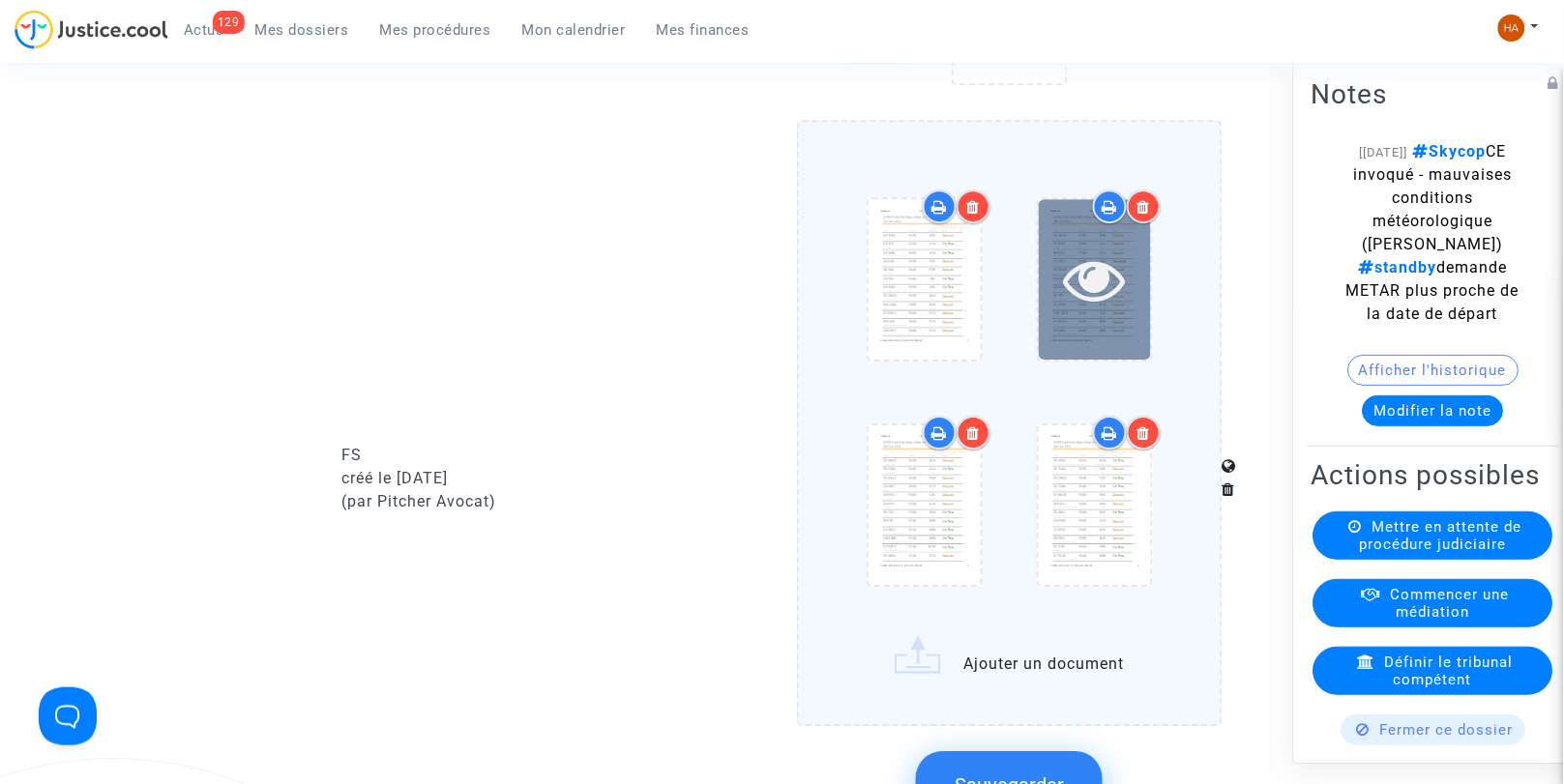
click at [1106, 349] on div at bounding box center [1095, 279] width 112 height 159
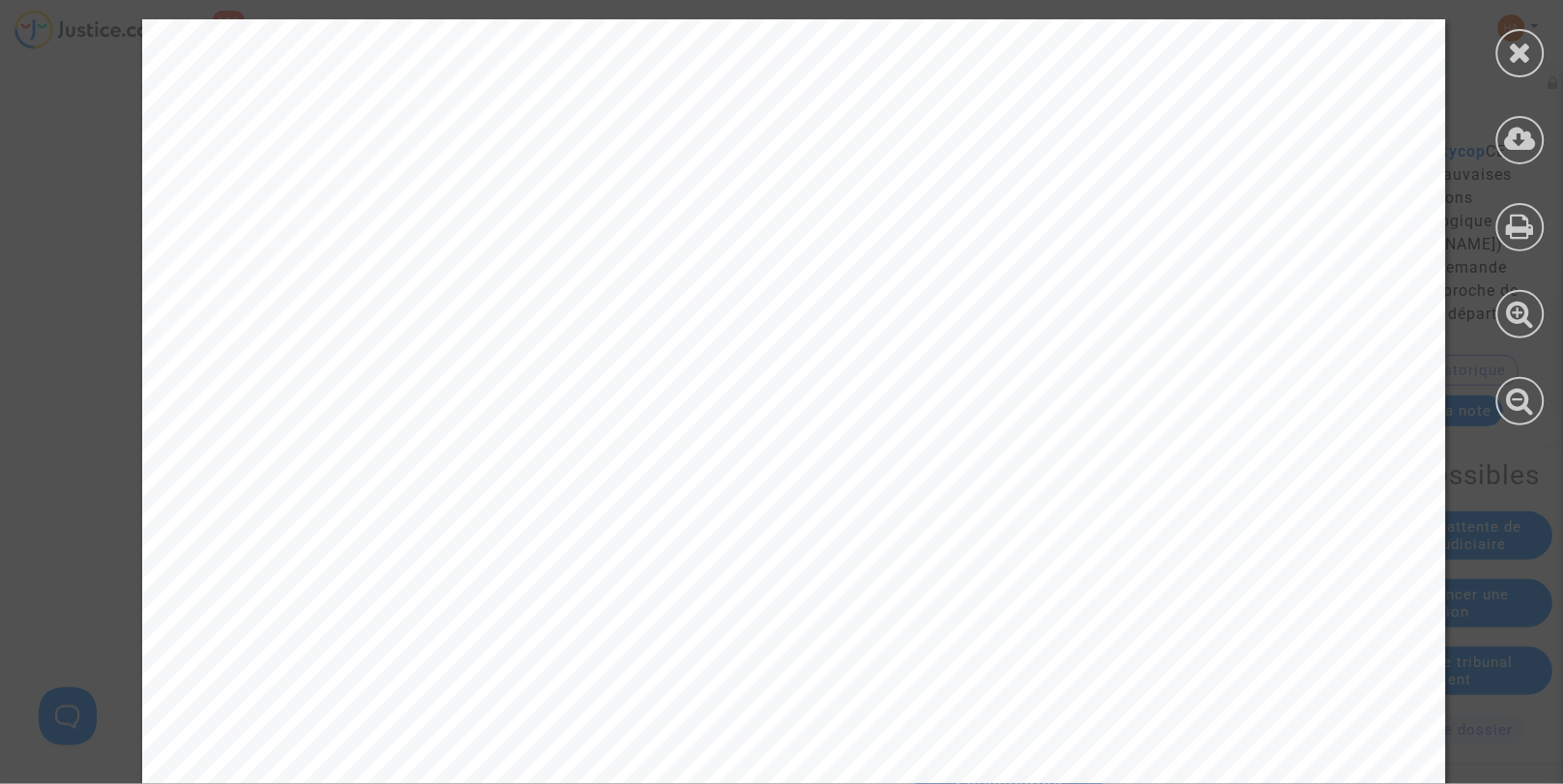
click at [1525, 45] on icon at bounding box center [1521, 52] width 25 height 29
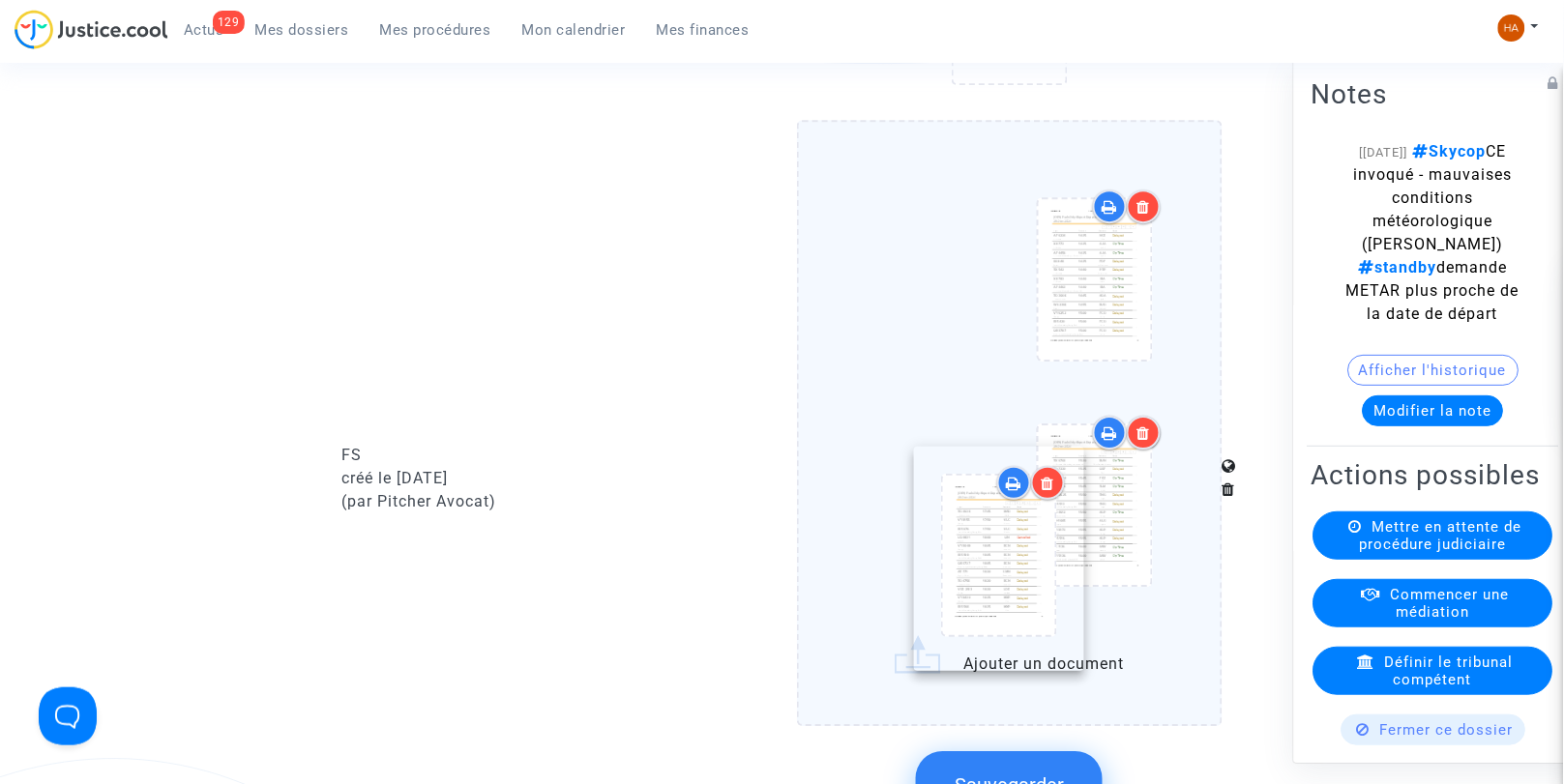
drag, startPoint x: 1071, startPoint y: 335, endPoint x: 945, endPoint y: 590, distance: 284.4
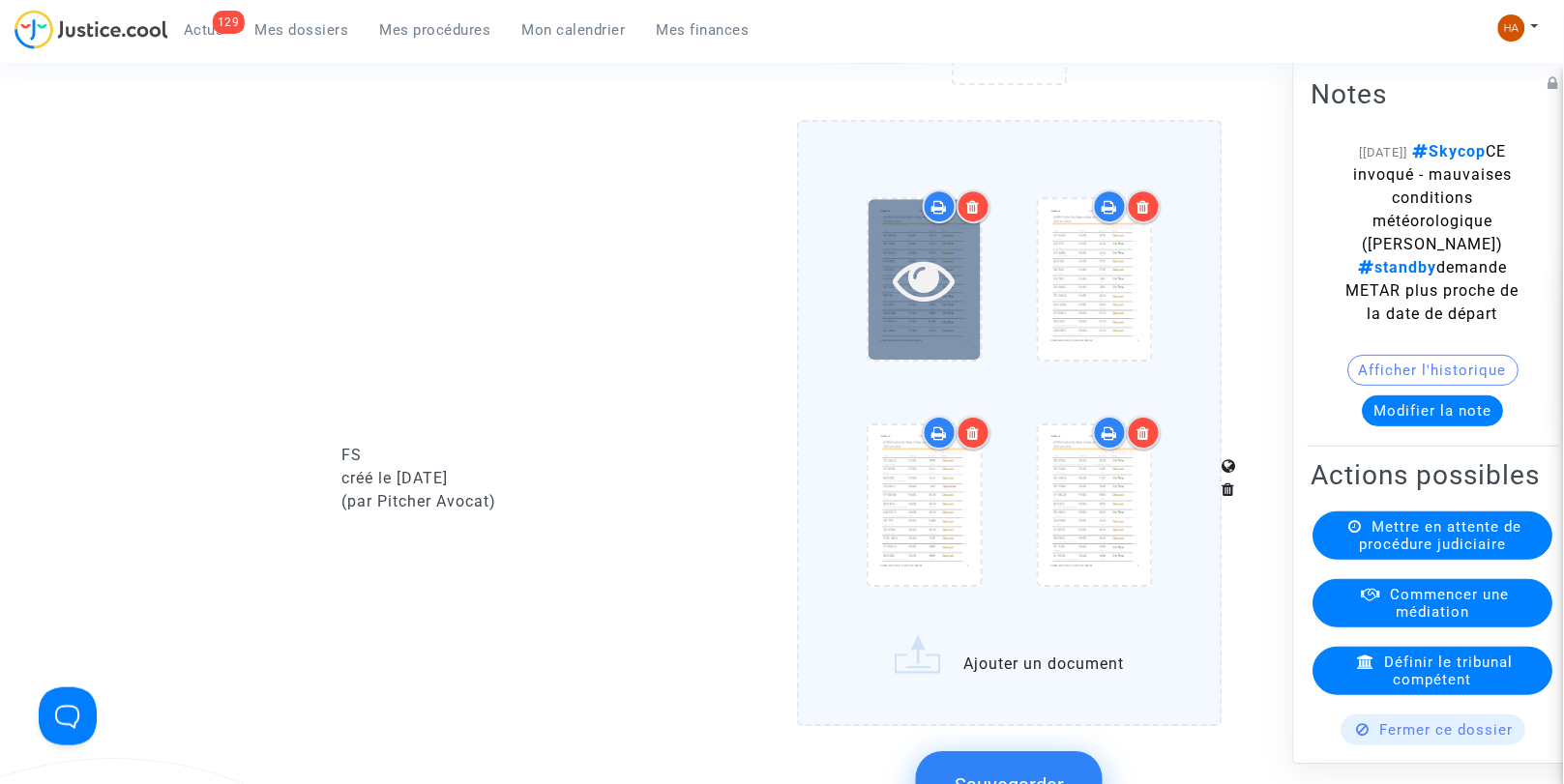
click at [913, 292] on icon at bounding box center [924, 279] width 63 height 62
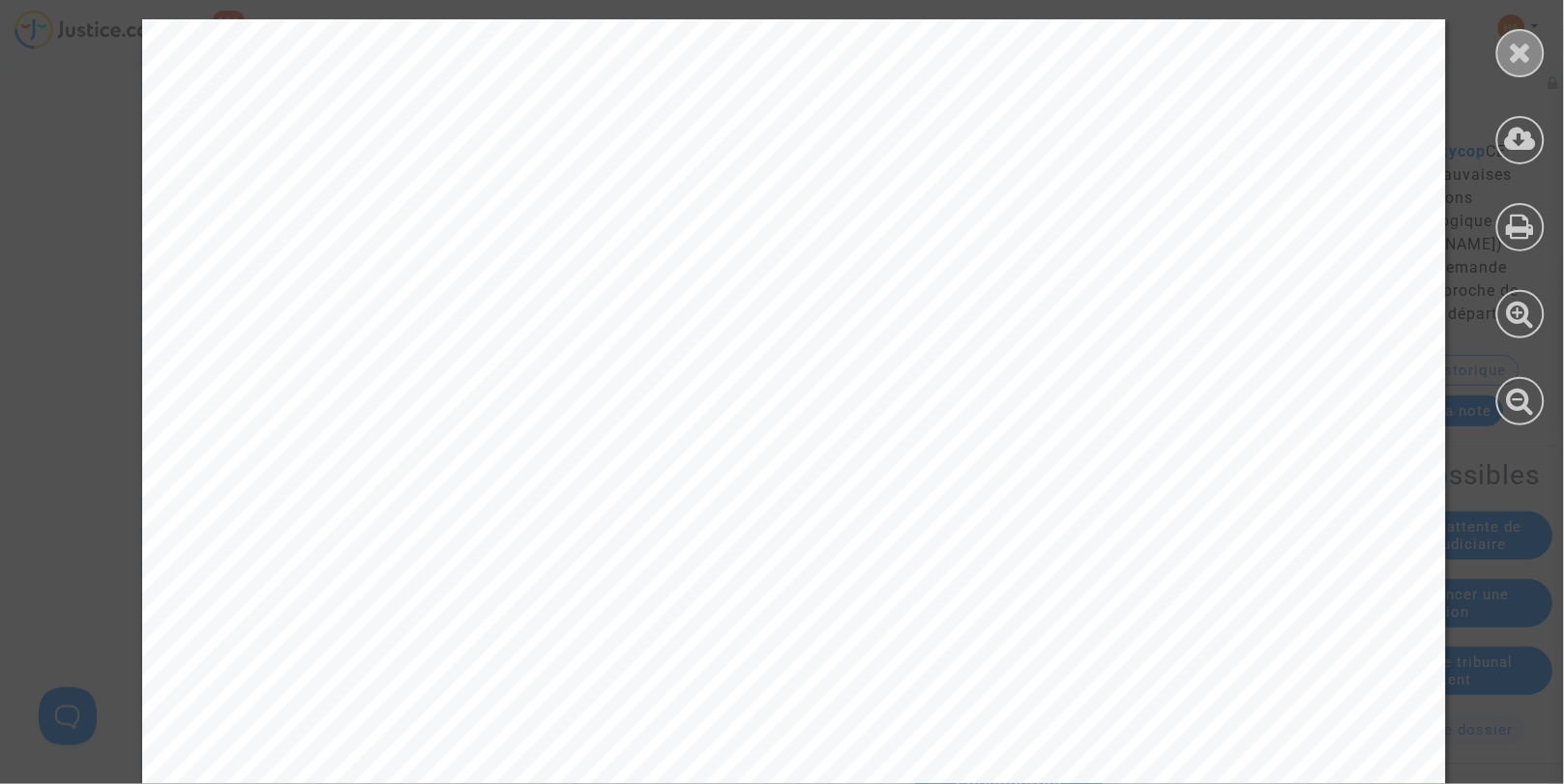
click at [1506, 62] on div at bounding box center [1521, 53] width 48 height 48
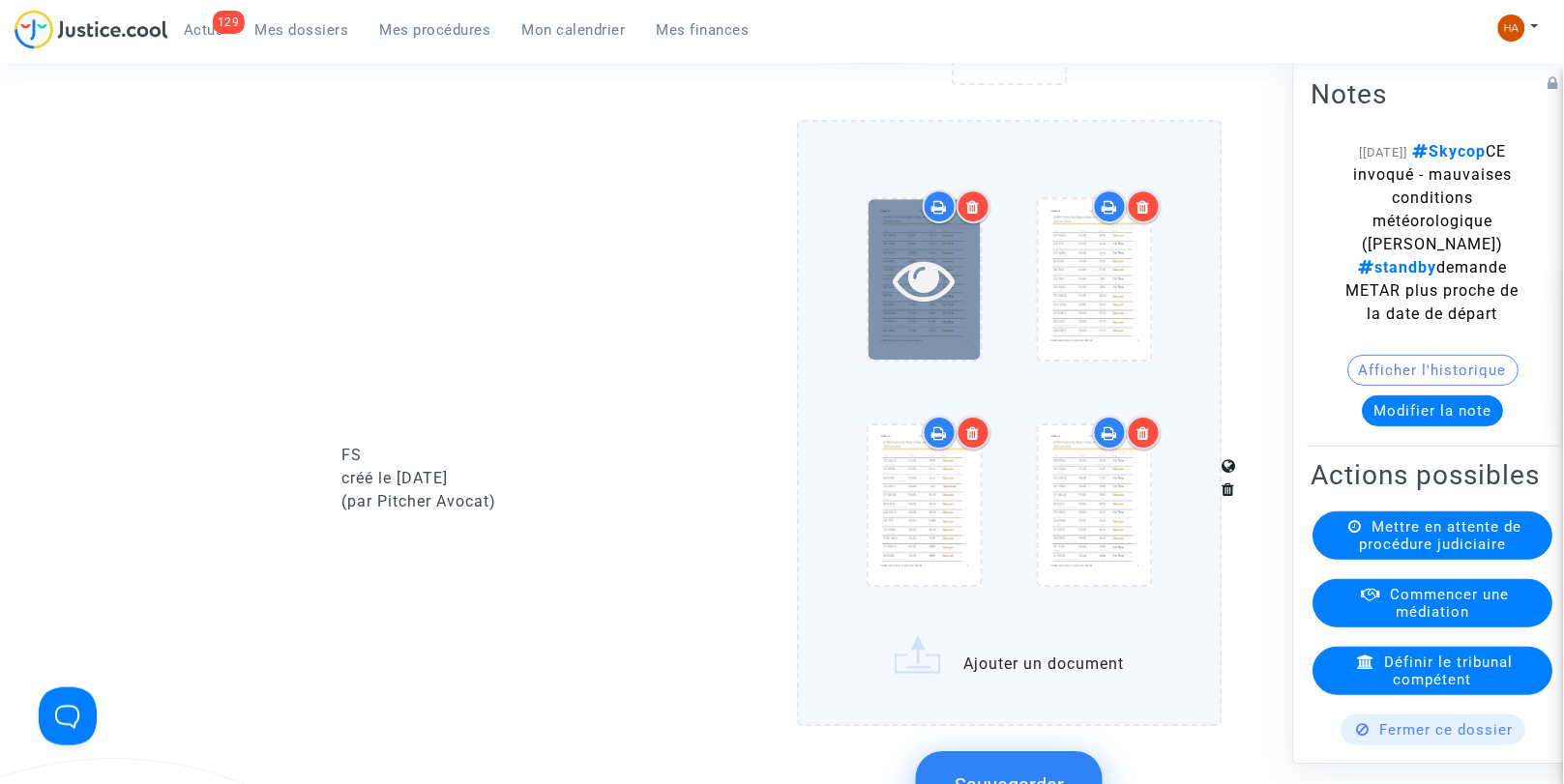
click at [951, 310] on icon at bounding box center [924, 279] width 63 height 62
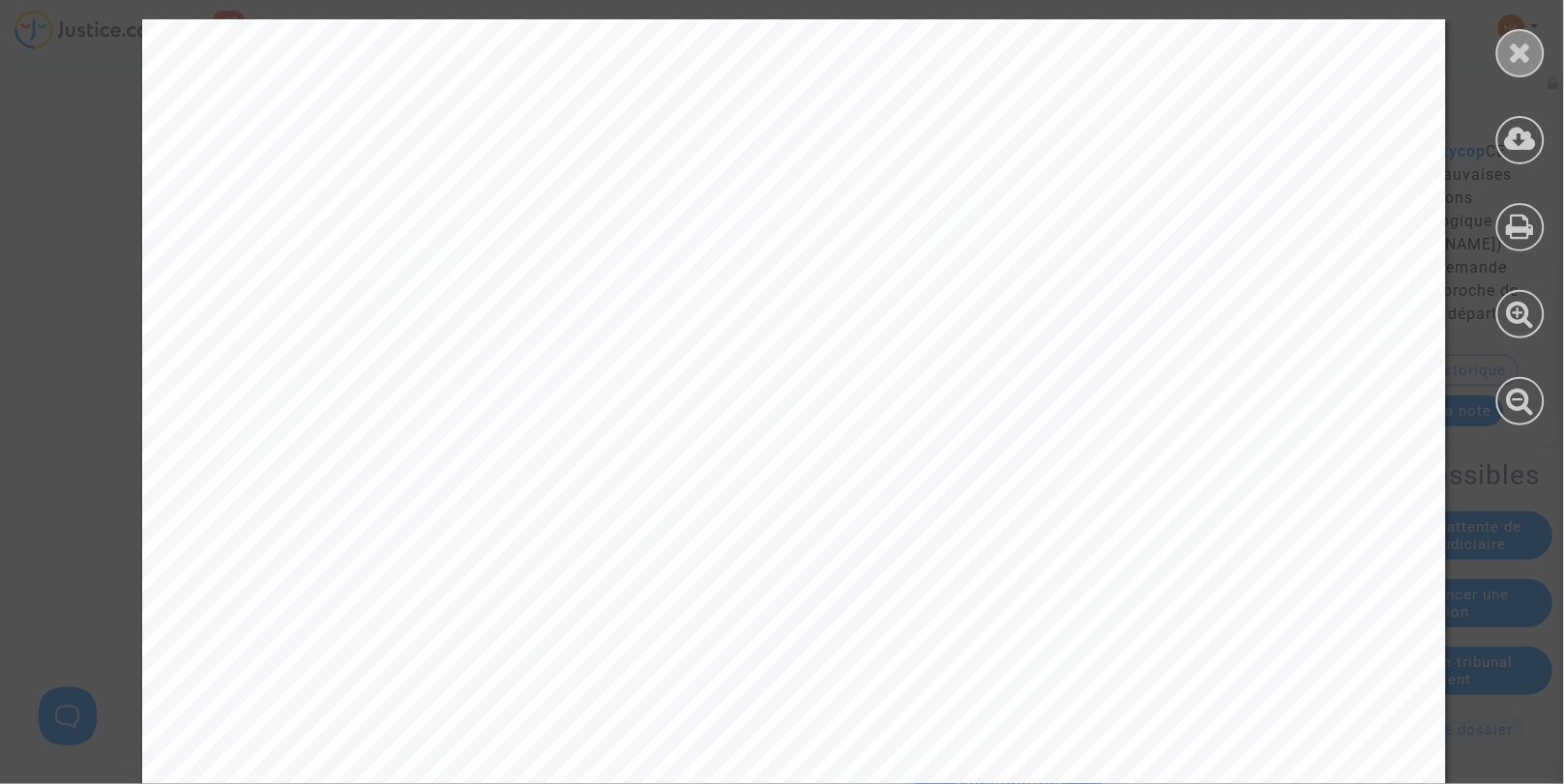
click at [1515, 70] on div at bounding box center [1521, 53] width 48 height 48
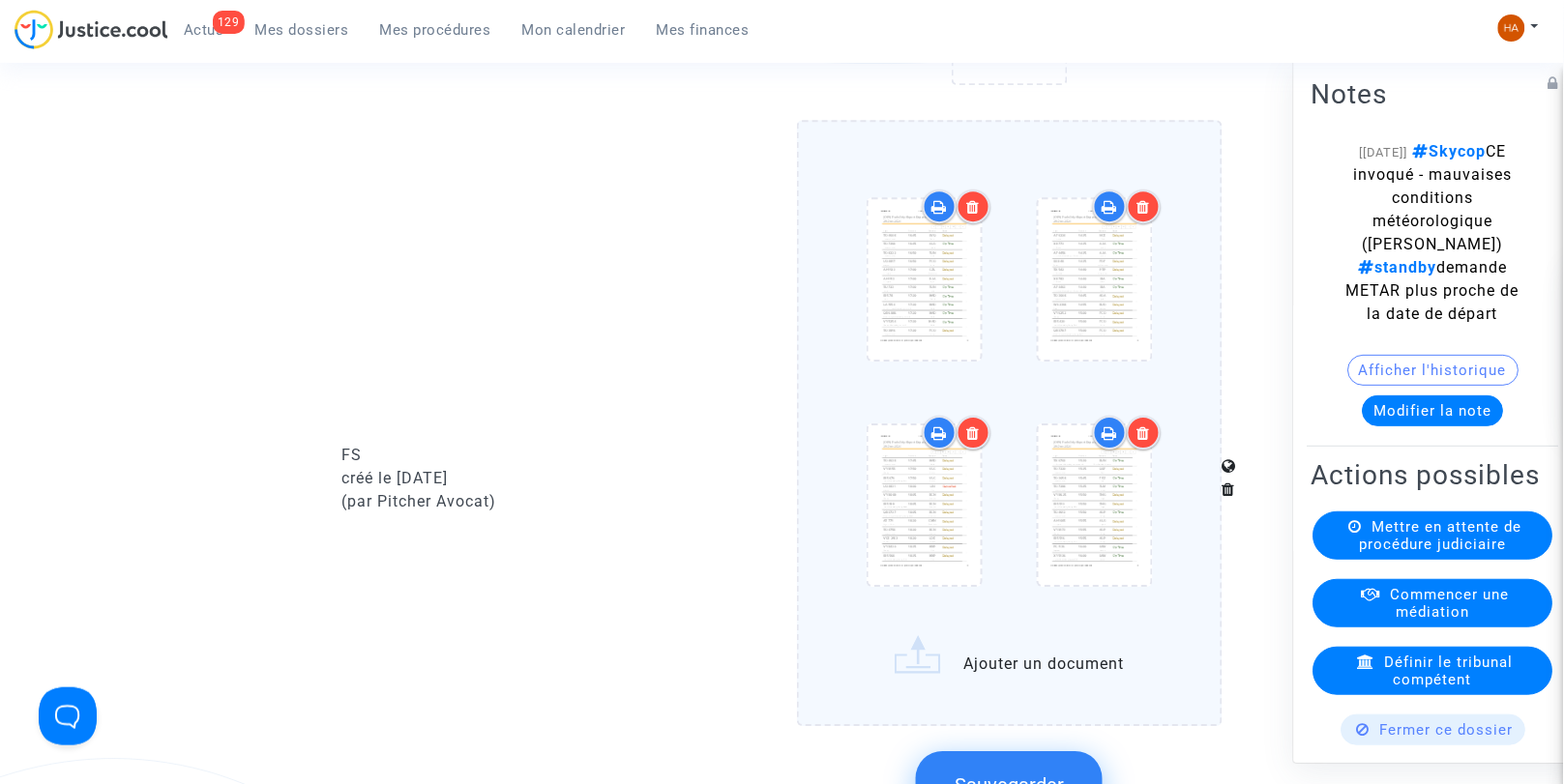
click at [937, 214] on icon at bounding box center [940, 207] width 16 height 16
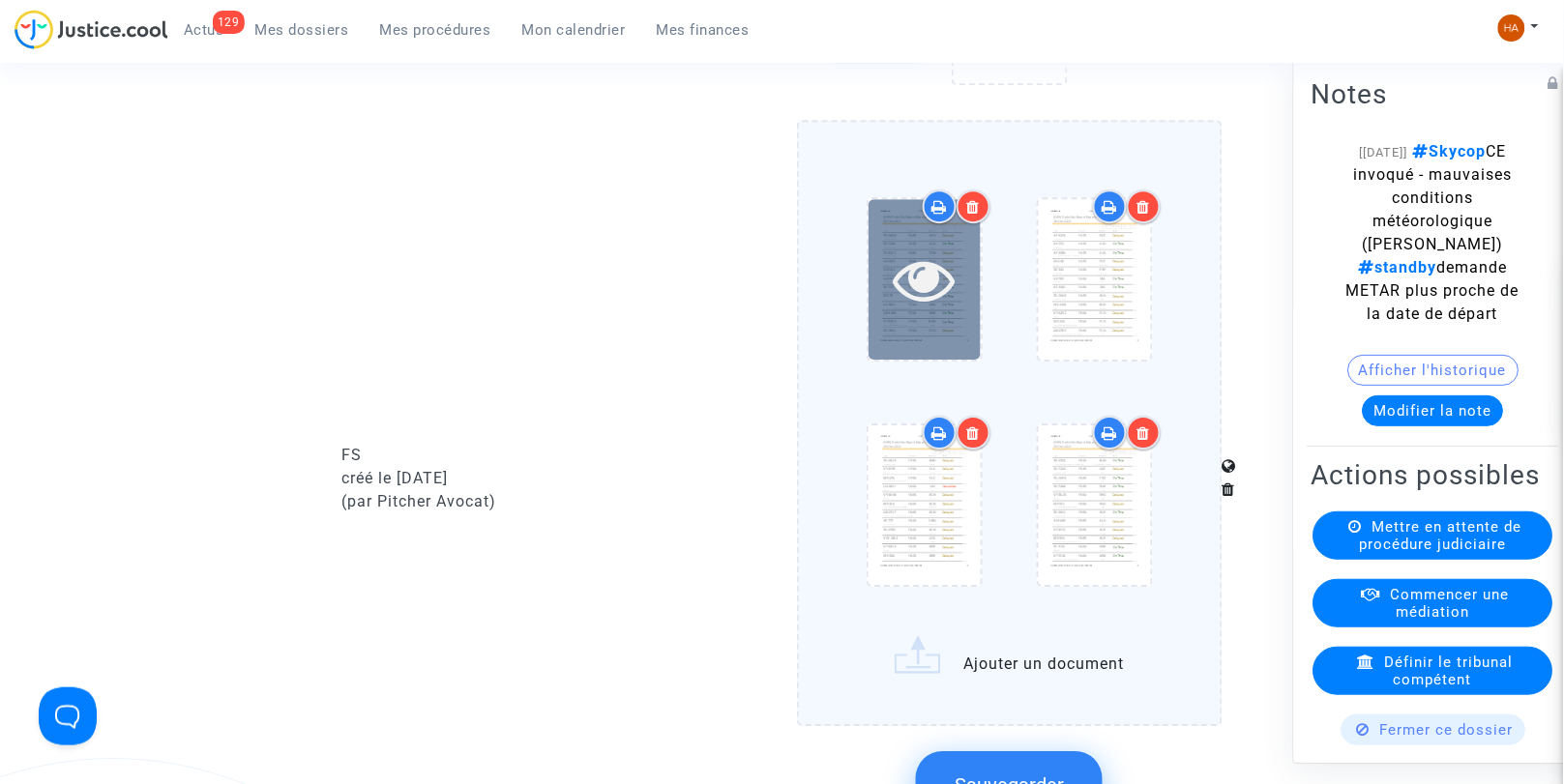
click at [934, 297] on icon at bounding box center [924, 279] width 63 height 62
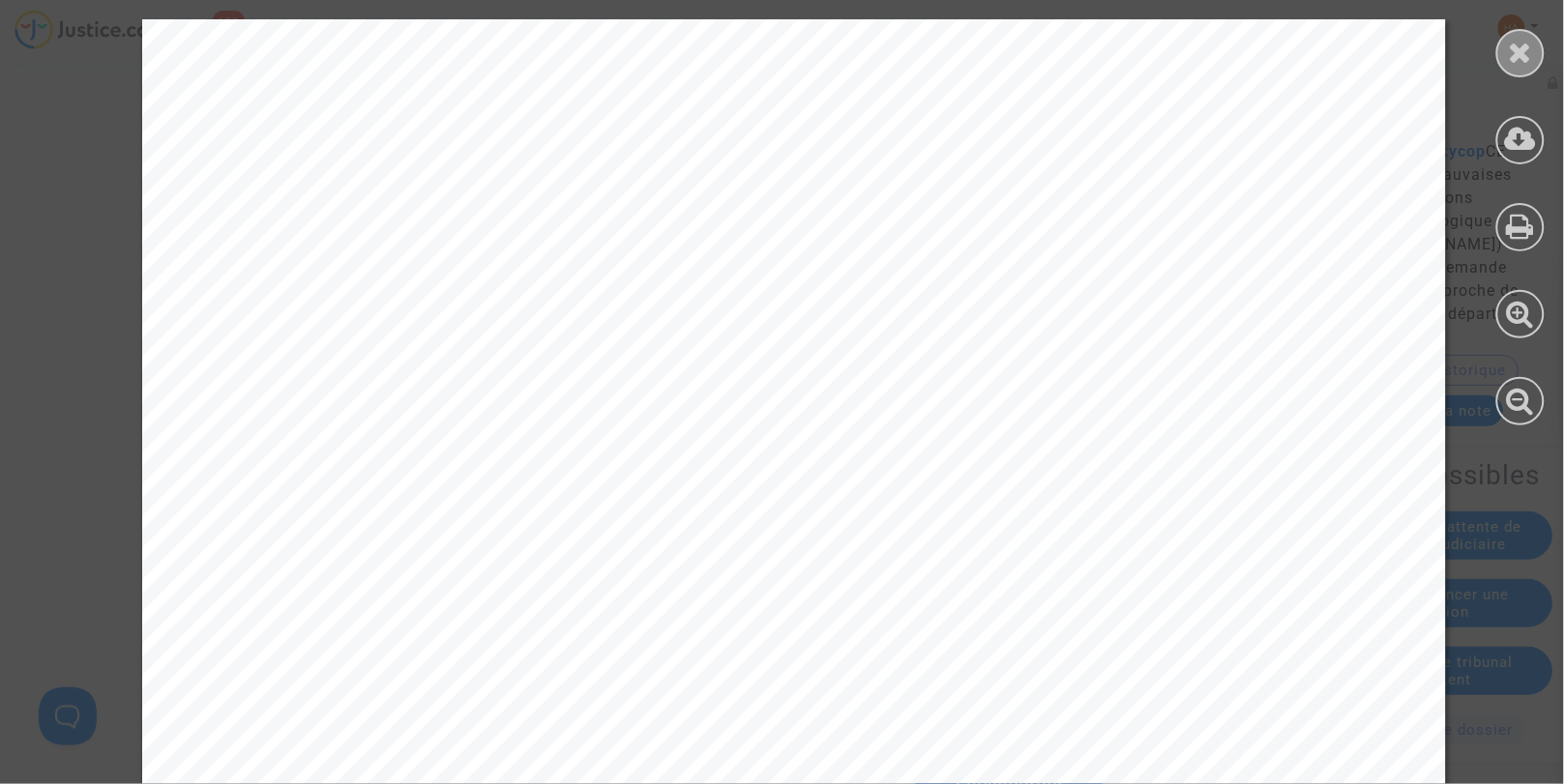
click at [1500, 61] on div at bounding box center [1521, 53] width 48 height 48
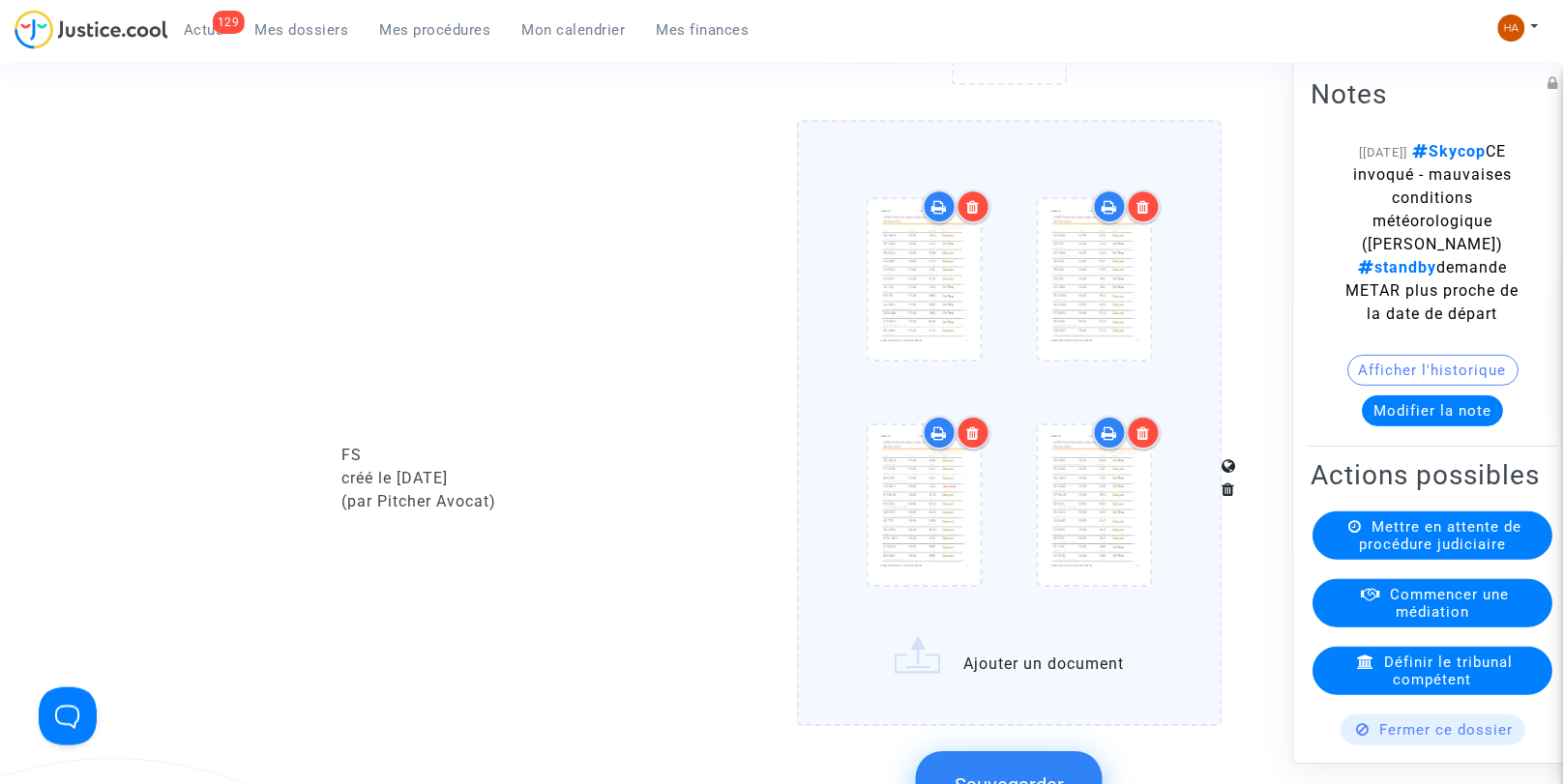
click at [1110, 214] on icon at bounding box center [1110, 207] width 16 height 16
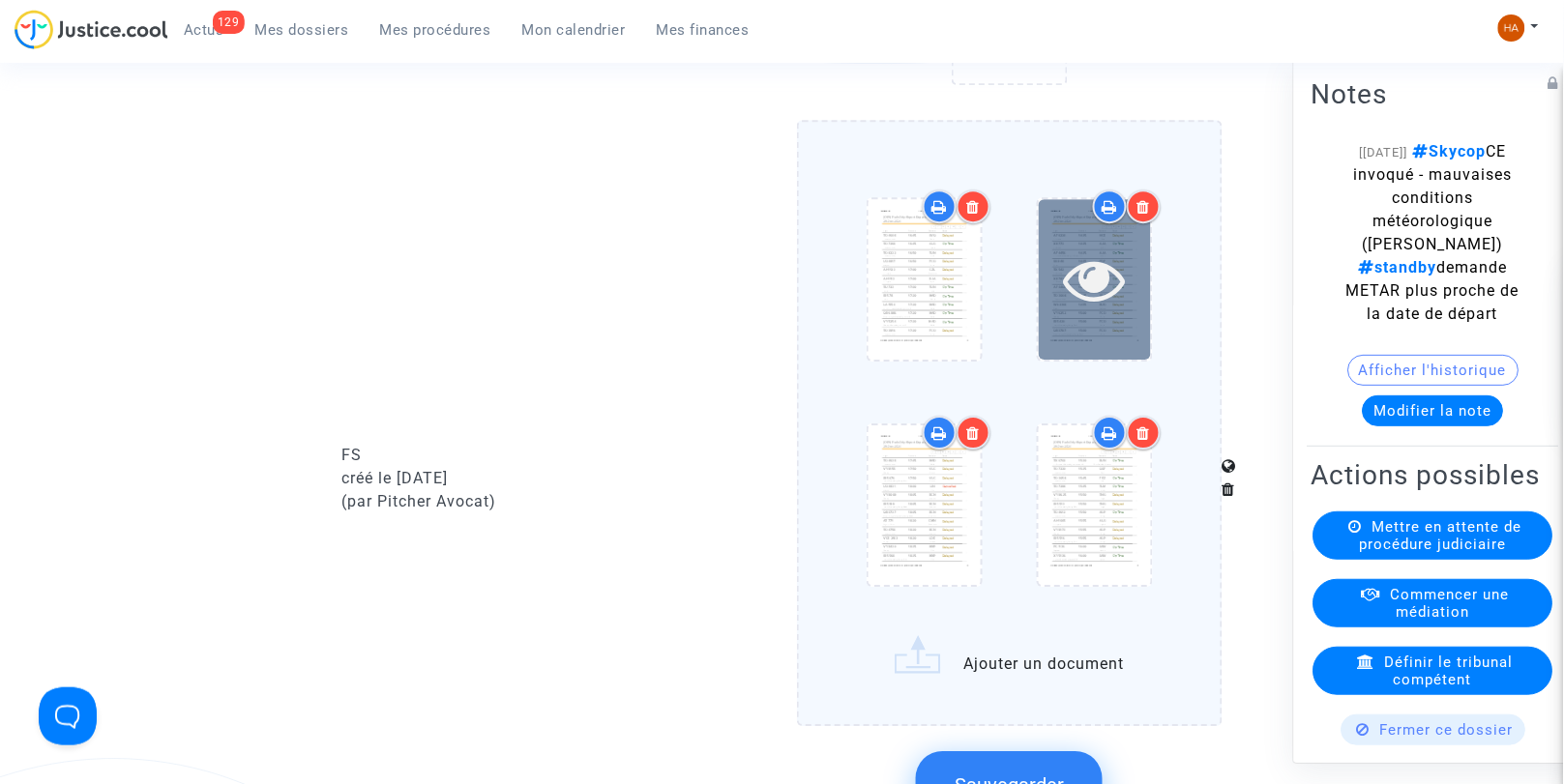
click at [1080, 334] on div at bounding box center [1095, 279] width 112 height 159
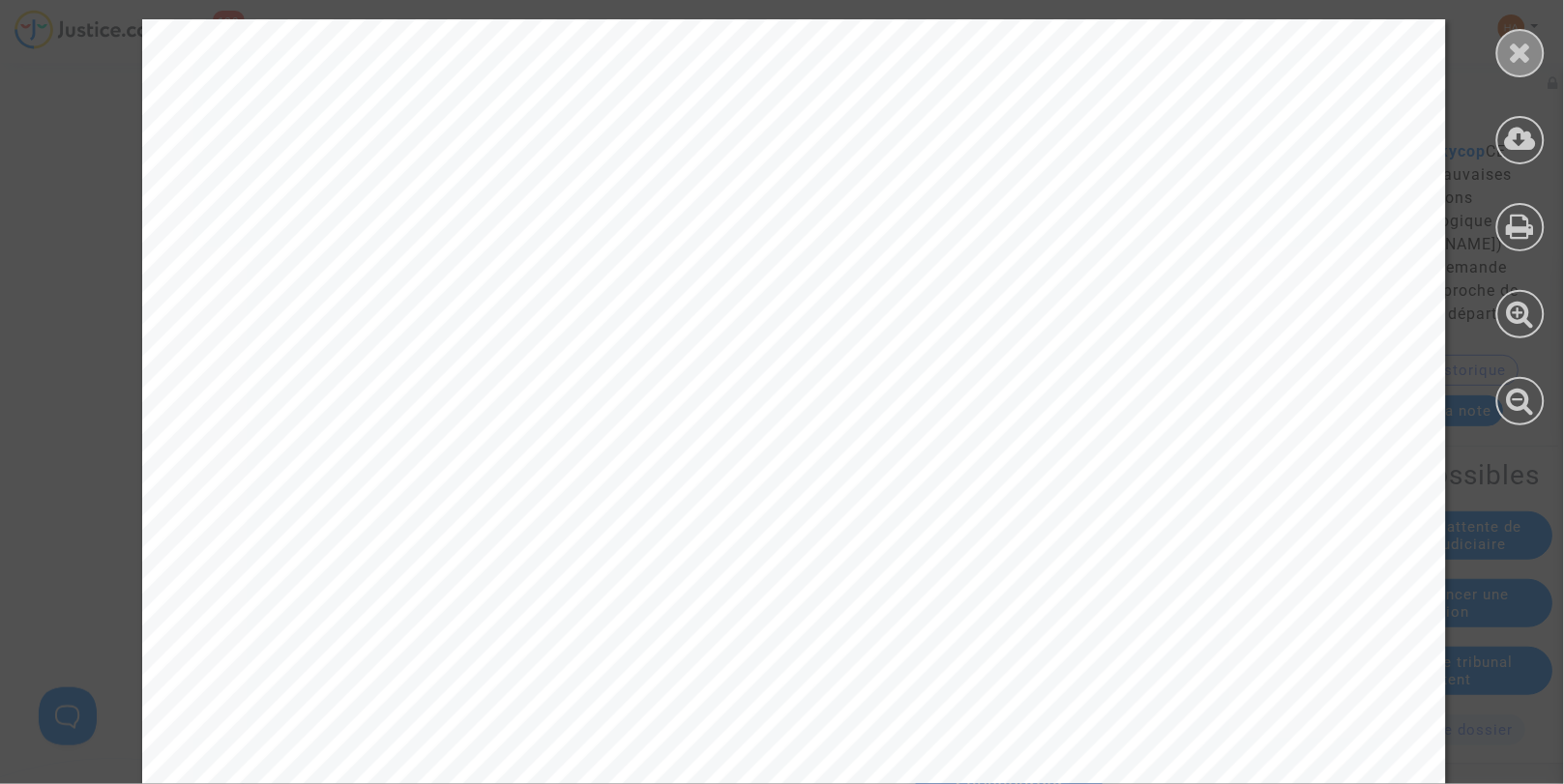
click at [1525, 61] on icon at bounding box center [1521, 52] width 25 height 29
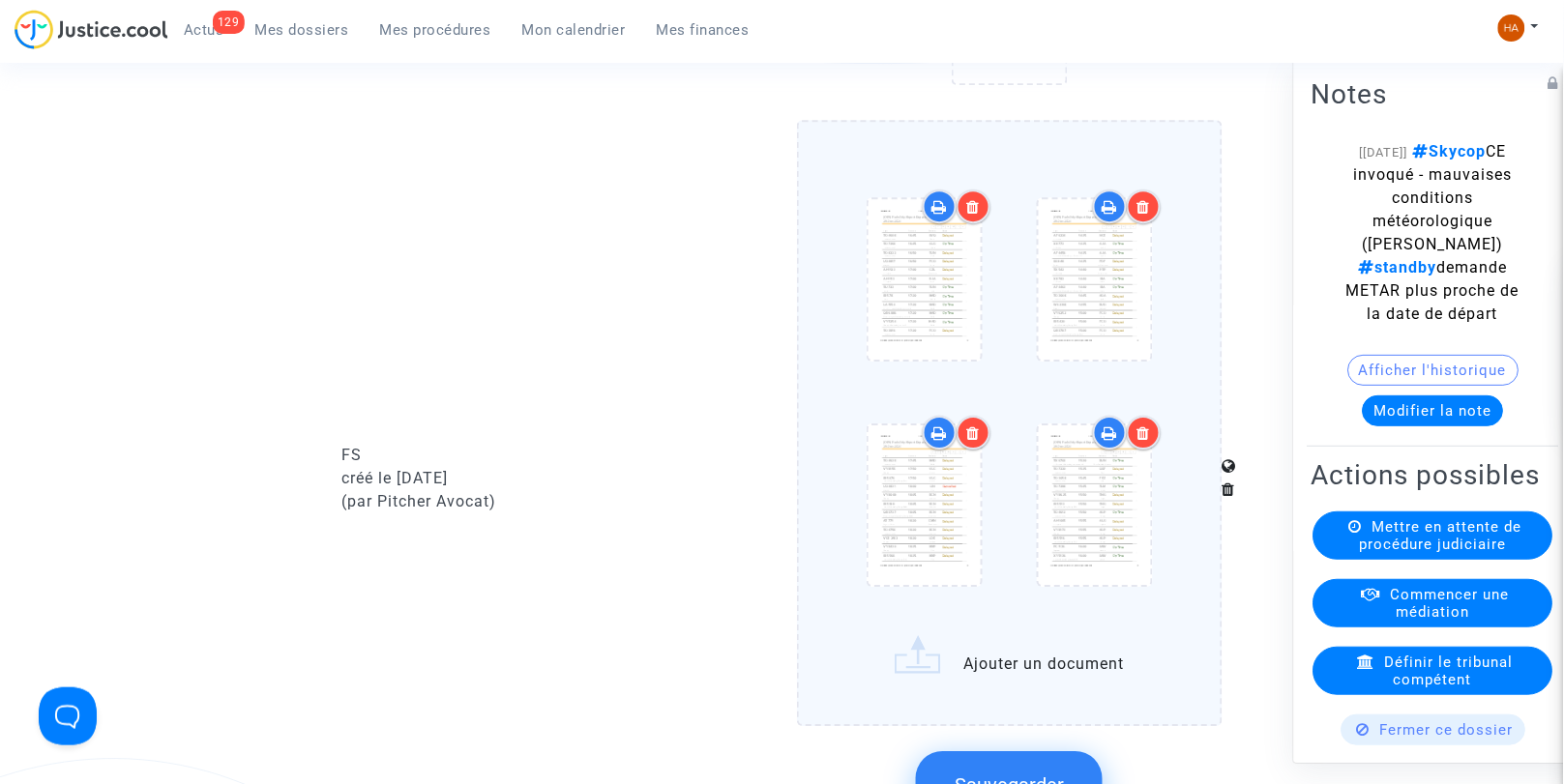
click at [941, 441] on icon at bounding box center [940, 433] width 16 height 16
click at [1111, 436] on icon at bounding box center [1110, 433] width 16 height 16
click at [979, 209] on icon at bounding box center [973, 207] width 14 height 16
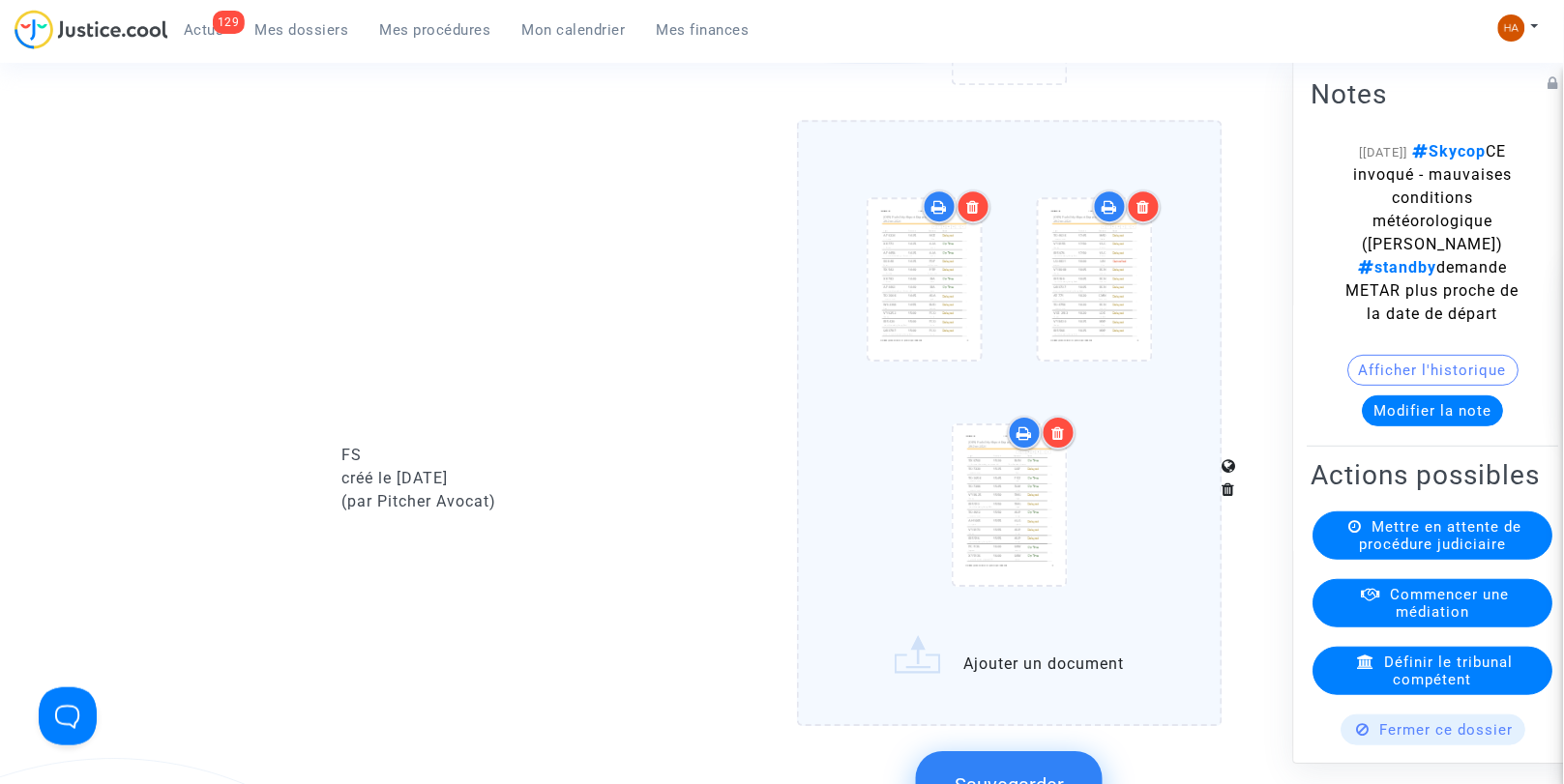
click at [1152, 214] on div at bounding box center [1144, 206] width 33 height 33
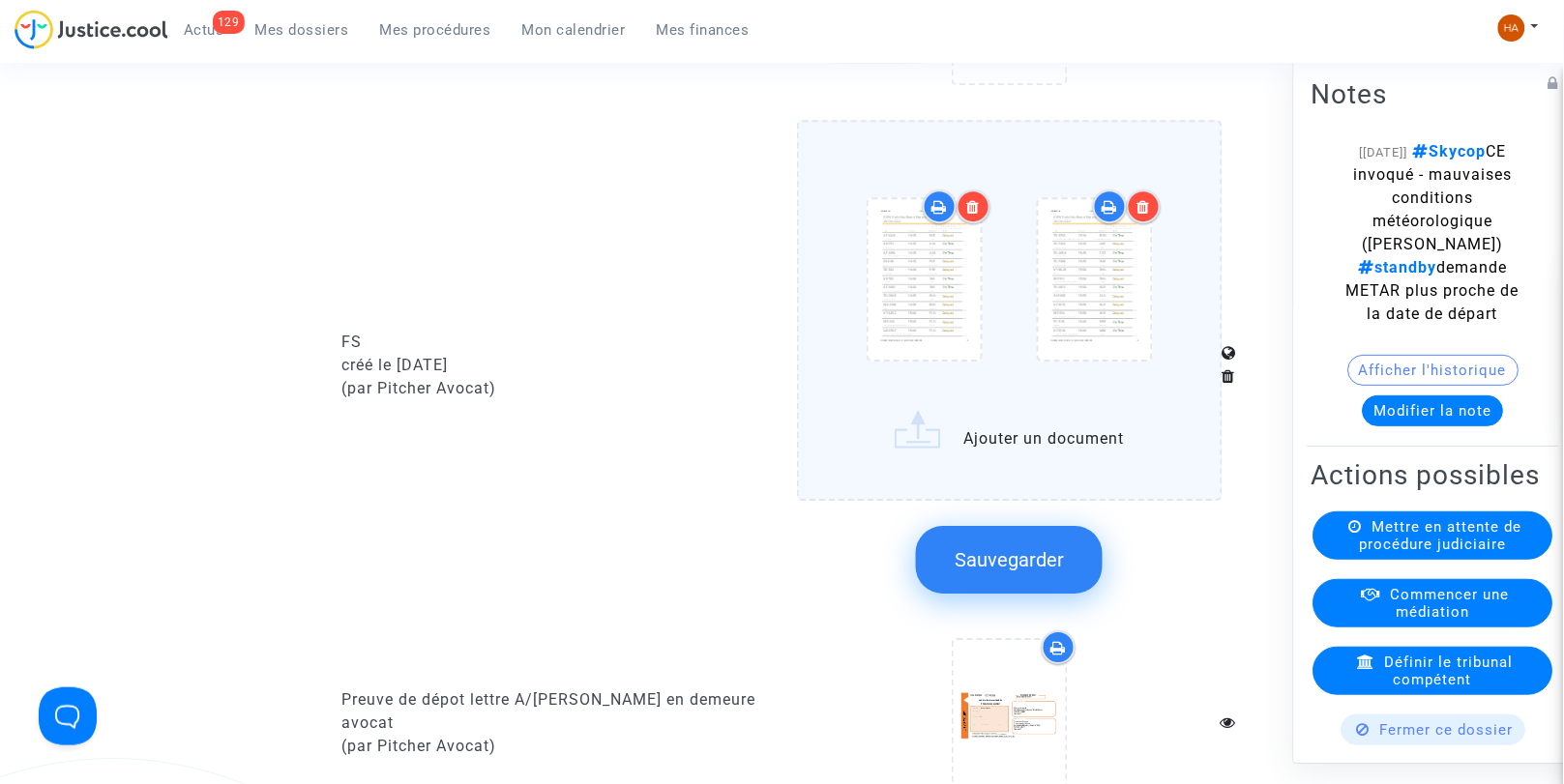
click at [972, 214] on icon at bounding box center [973, 207] width 14 height 16
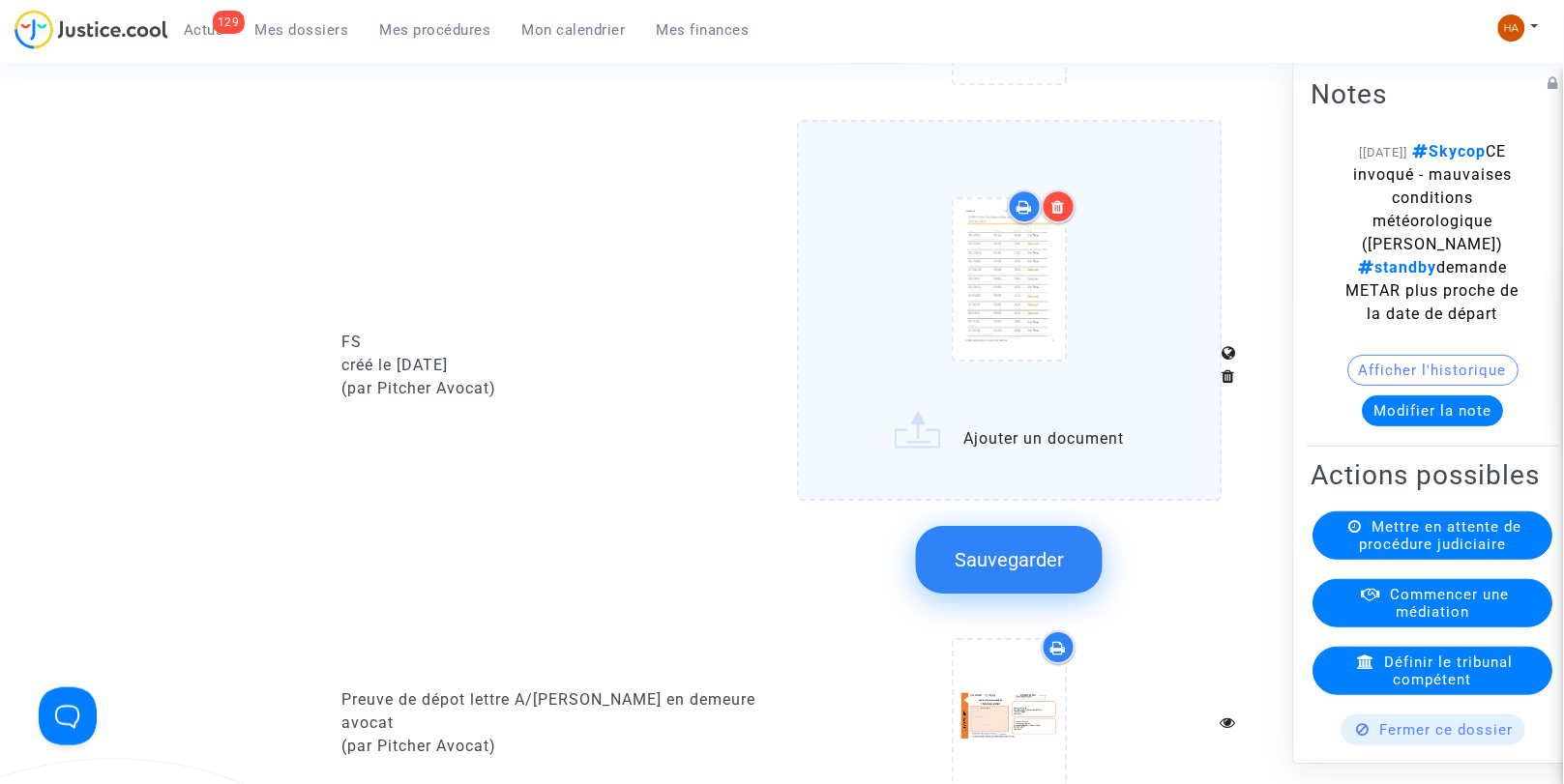
click at [1066, 214] on icon at bounding box center [1059, 207] width 14 height 16
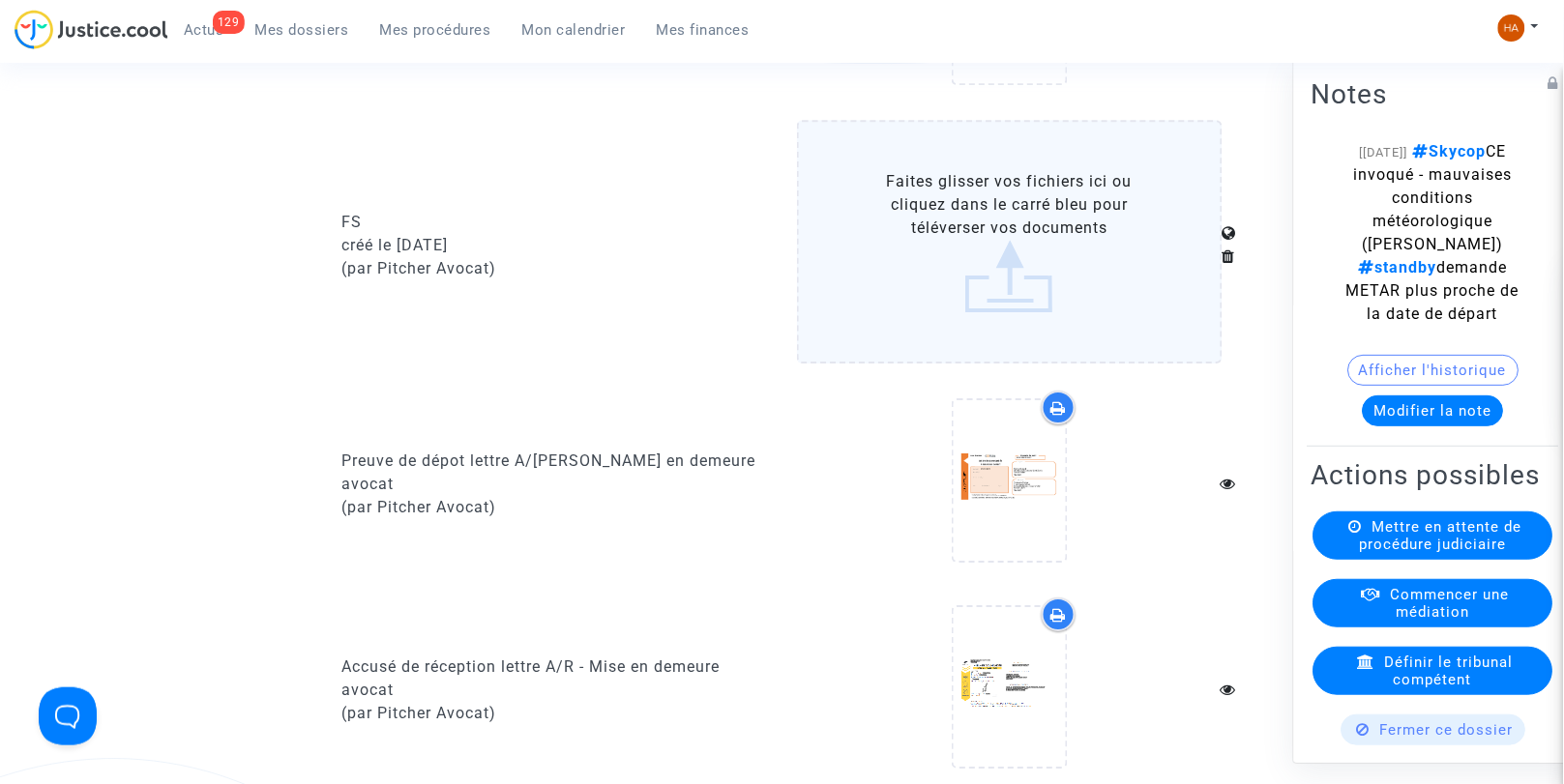
click at [990, 295] on label "Faites glisser vos fichiers ici ou cliquez dans le carré bleu pour téléverser v…" at bounding box center [1011, 242] width 427 height 244
click at [0, 0] on input "Faites glisser vos fichiers ici ou cliquez dans le carré bleu pour téléverser v…" at bounding box center [0, 0] width 0 height 0
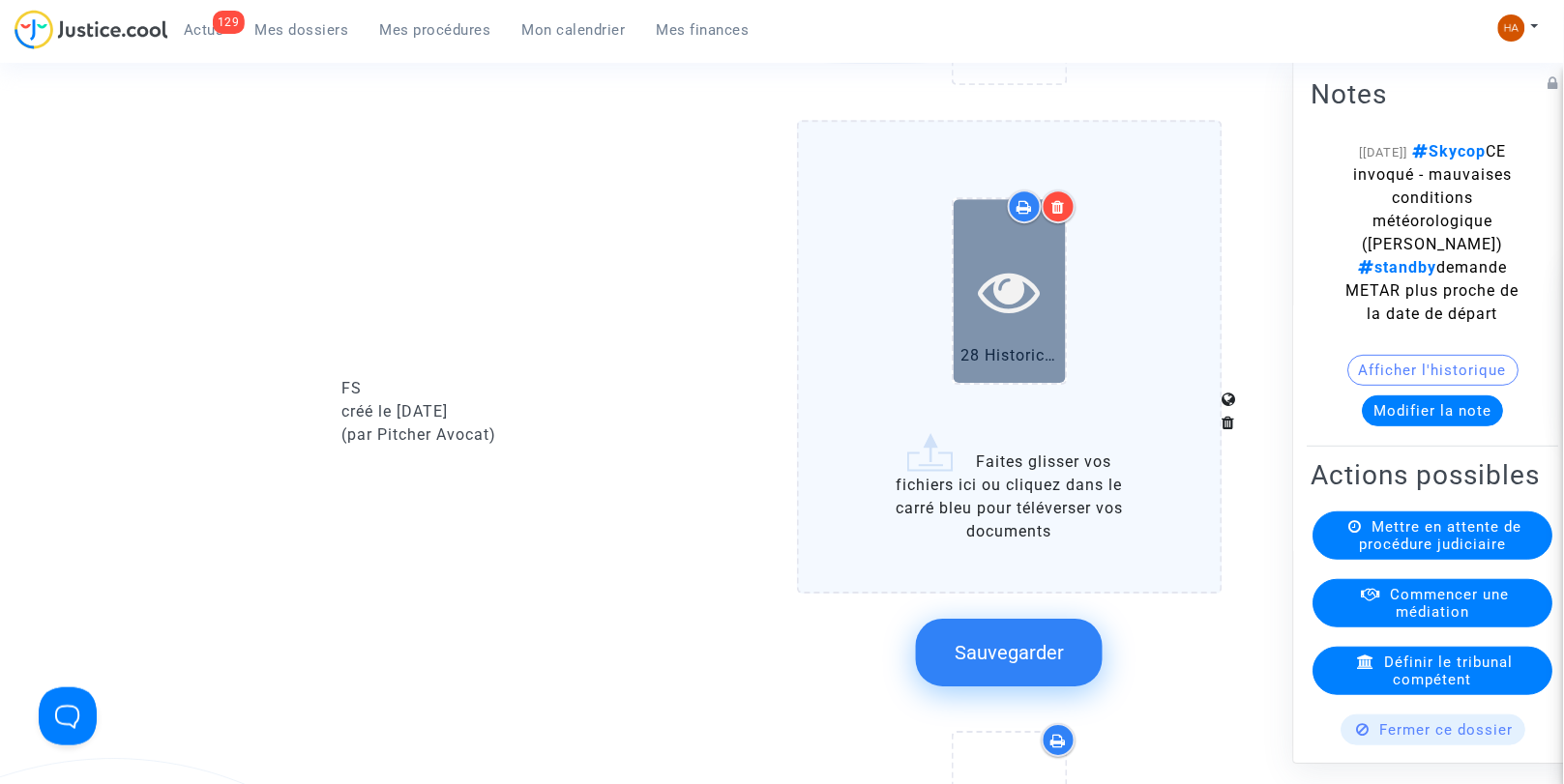
click at [1036, 336] on div at bounding box center [1010, 291] width 112 height 183
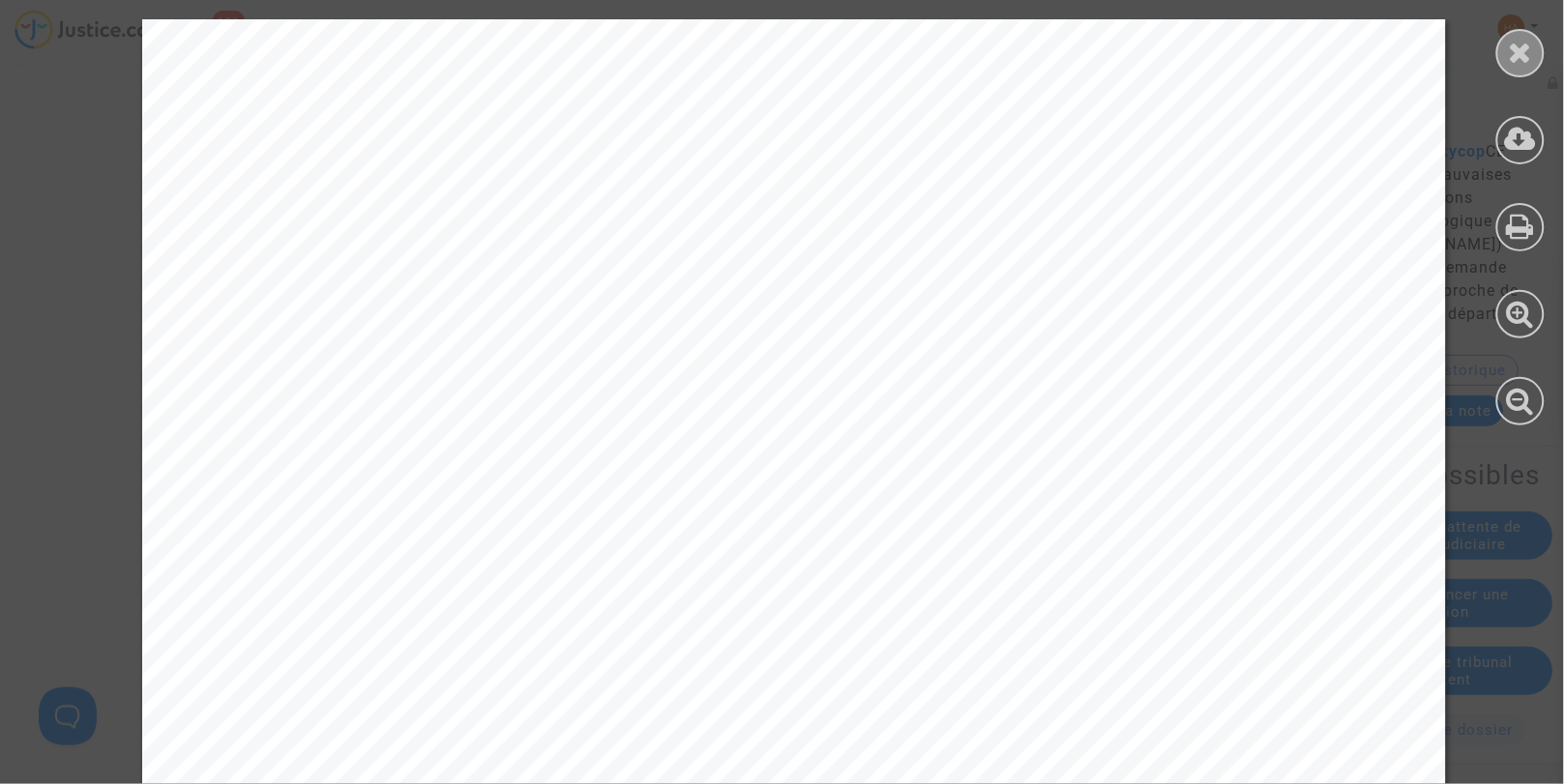
click at [1530, 59] on icon at bounding box center [1521, 52] width 25 height 29
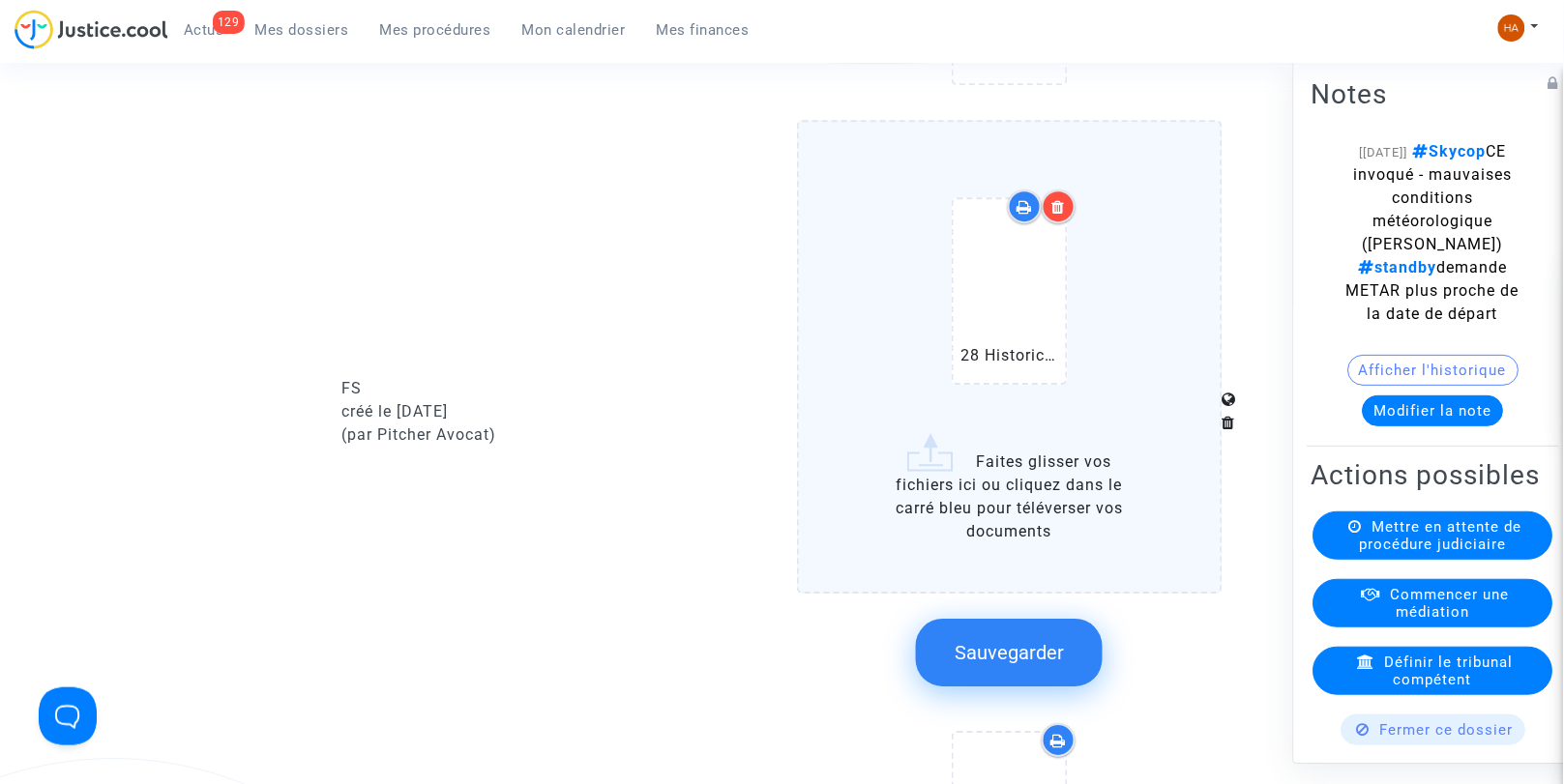
click at [1063, 214] on icon at bounding box center [1059, 207] width 14 height 16
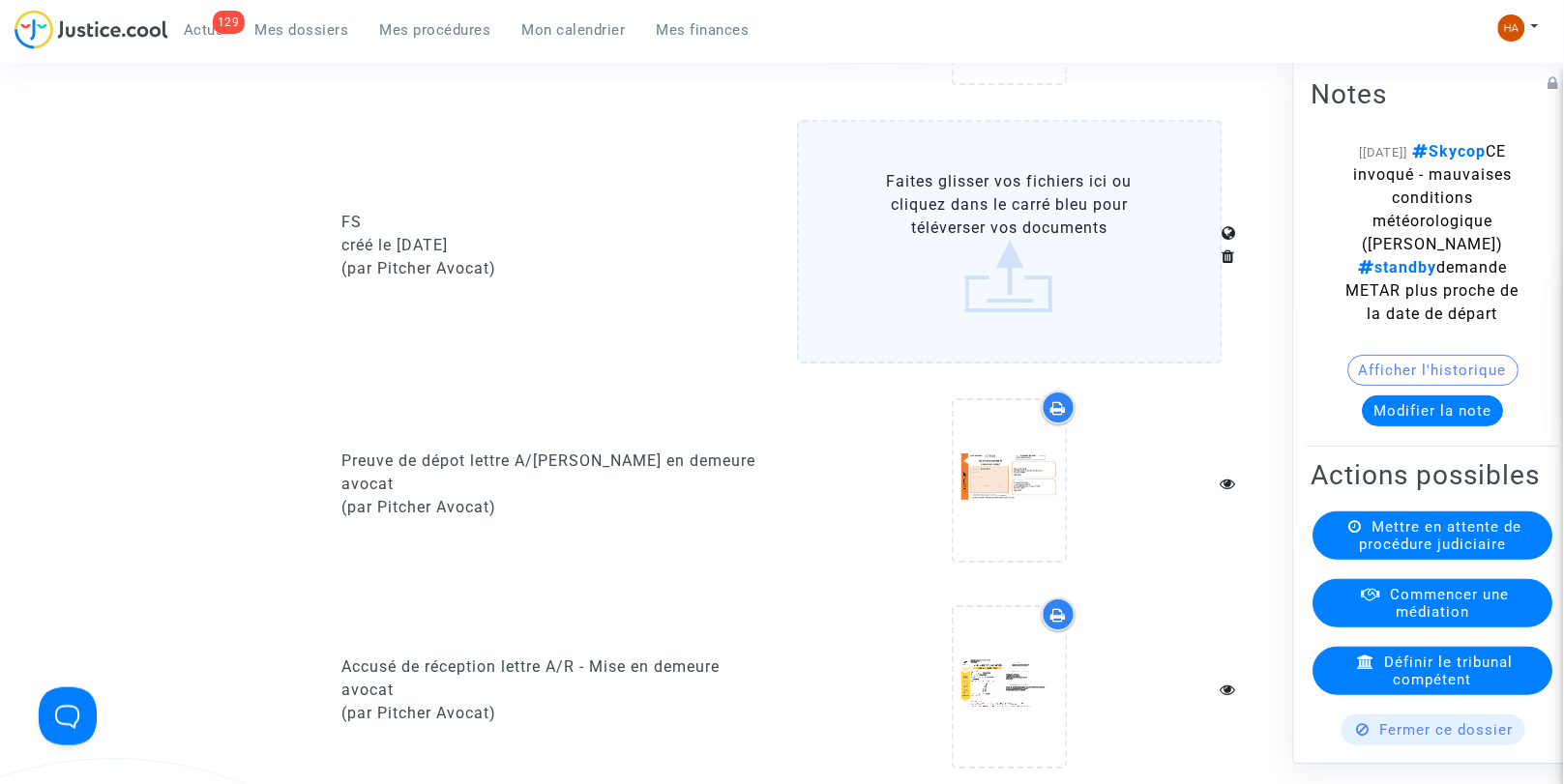
click at [1061, 259] on label "Faites glisser vos fichiers ici ou cliquez dans le carré bleu pour téléverser v…" at bounding box center [1011, 242] width 427 height 244
click at [0, 0] on input "Faites glisser vos fichiers ici ou cliquez dans le carré bleu pour téléverser v…" at bounding box center [0, 0] width 0 height 0
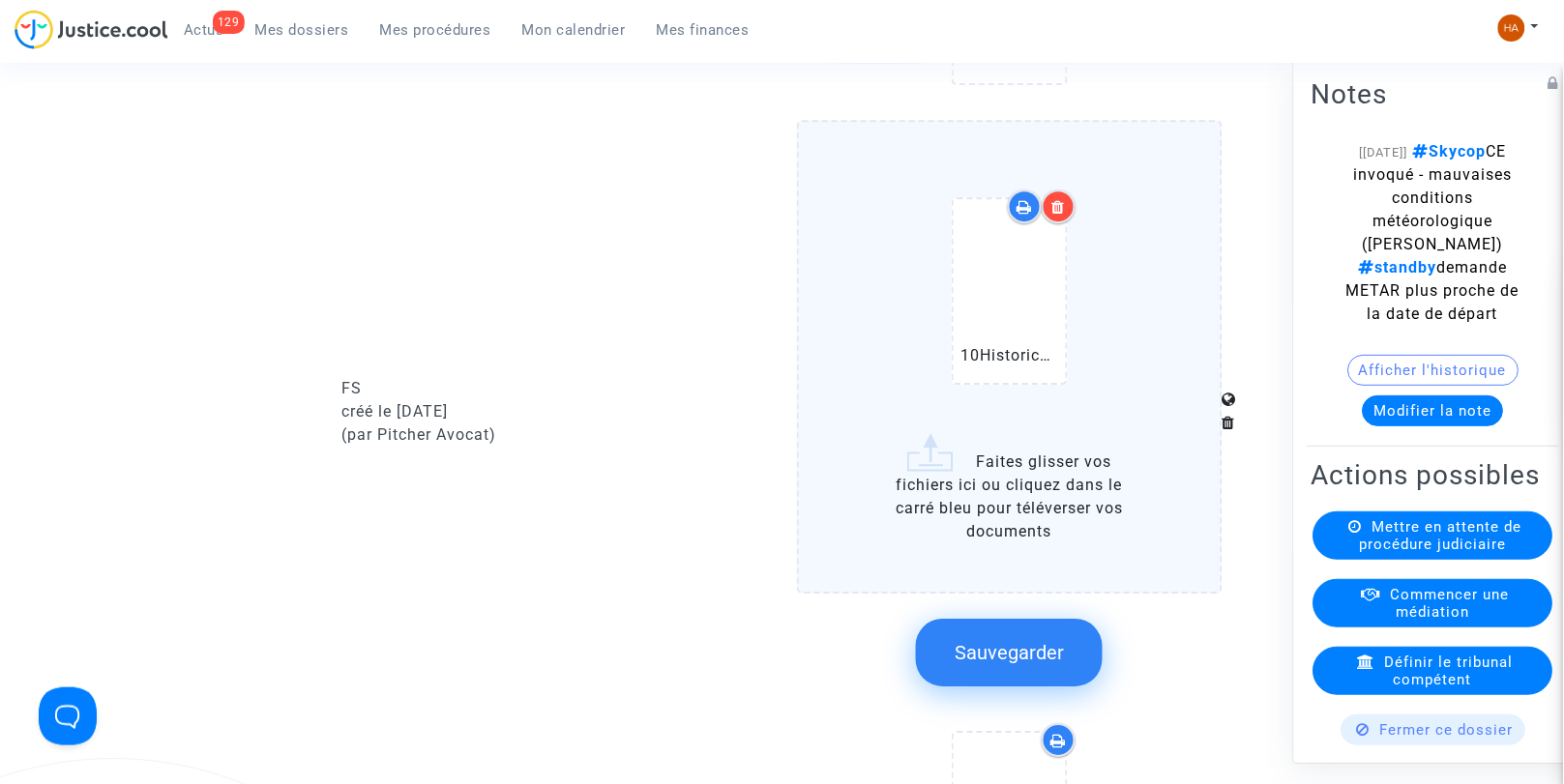
click at [1021, 472] on label "10Historical (ORY) Paris Orly Airport Departures.pdf Faites glisser vos fichier…" at bounding box center [1011, 356] width 427 height 473
click at [0, 0] on input "10Historical (ORY) Paris Orly Airport Departures.pdf Faites glisser vos fichier…" at bounding box center [0, 0] width 0 height 0
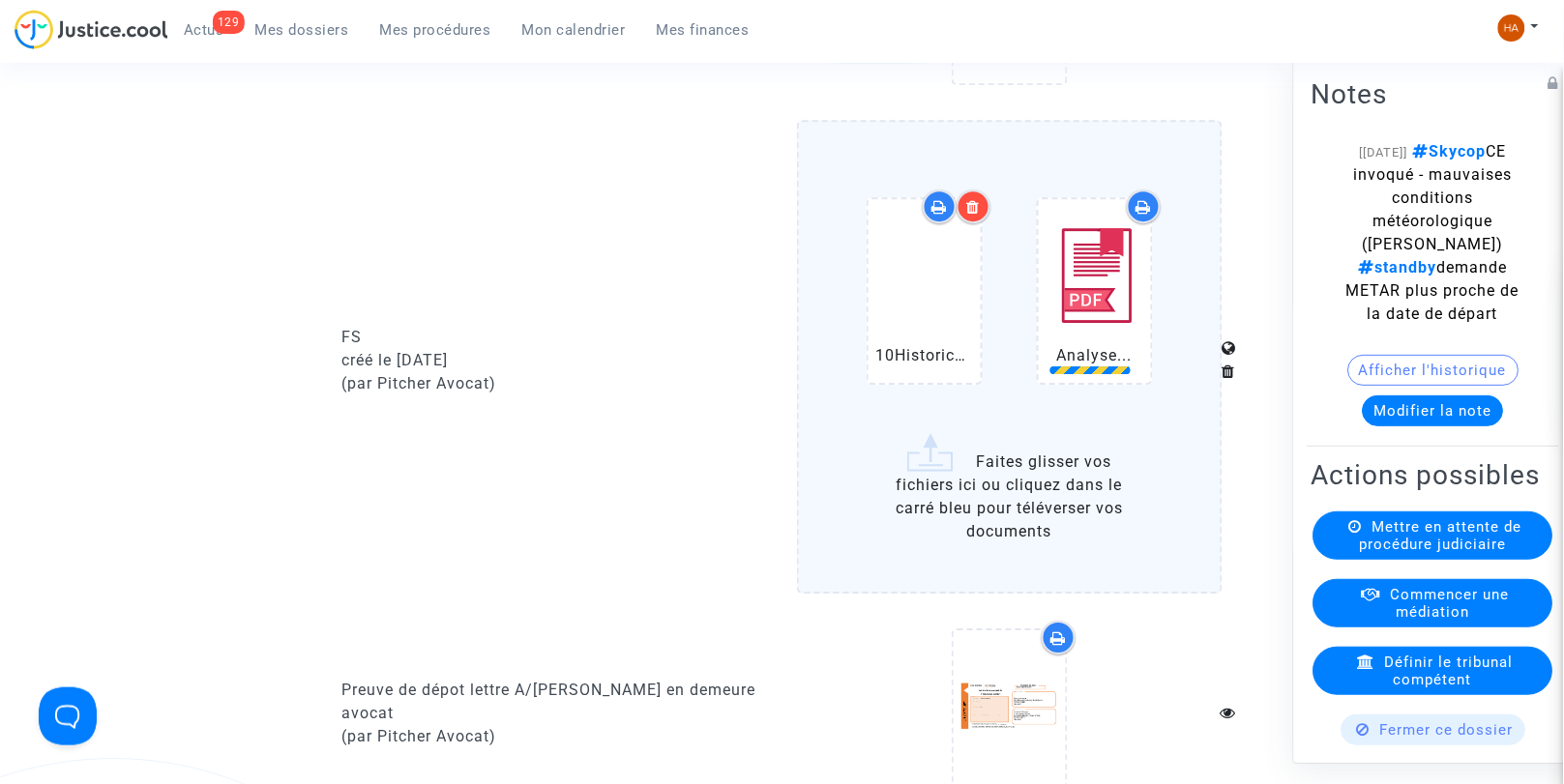
click at [1005, 494] on label "10Historical (ORY) Paris Orly Airport Departures.pdf Analyse... Faites glisser …" at bounding box center [1011, 356] width 427 height 473
click at [0, 0] on input "10Historical (ORY) Paris Orly Airport Departures.pdf Analyse... Faites glisser …" at bounding box center [0, 0] width 0 height 0
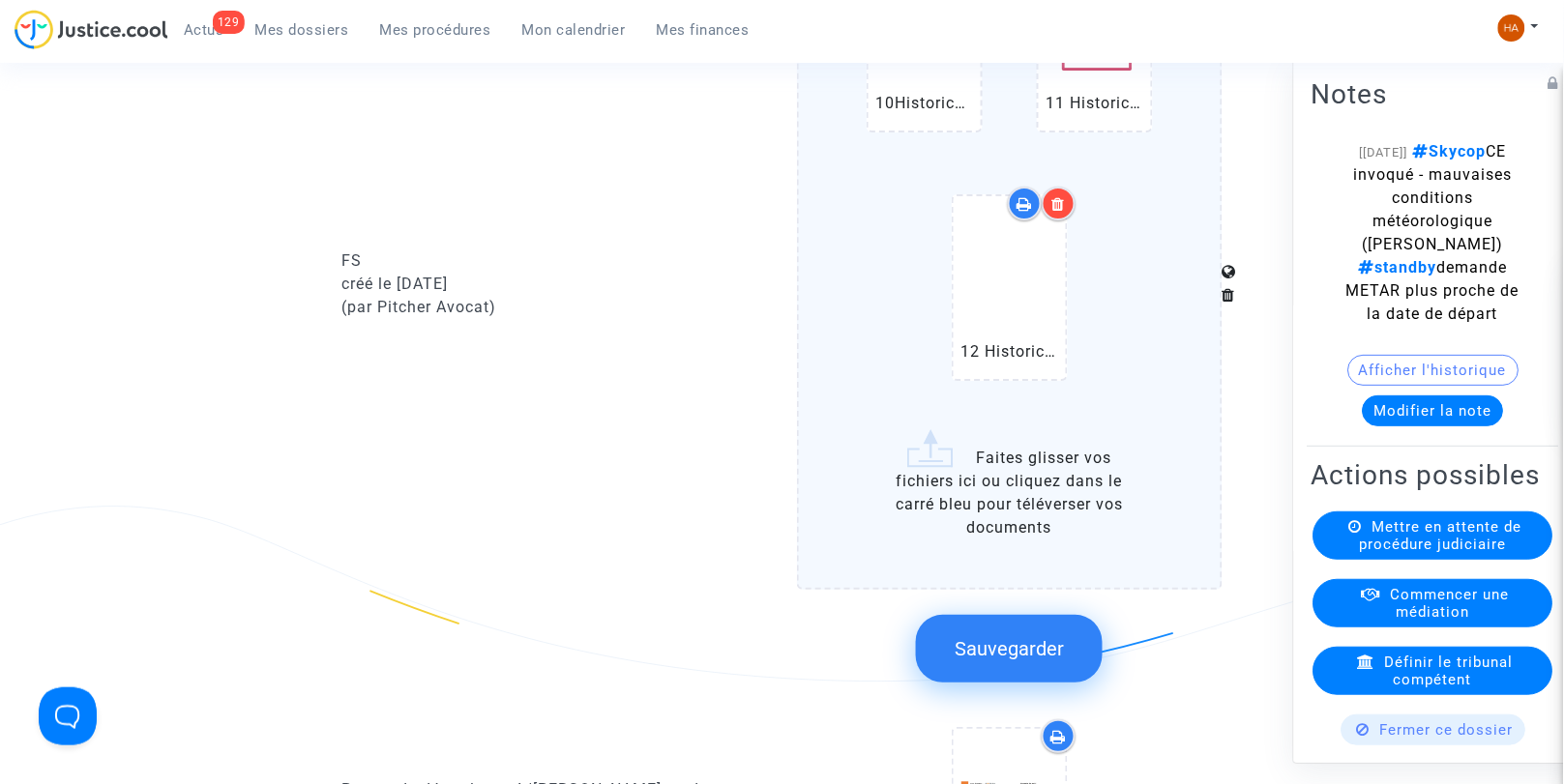
scroll to position [1741, 0]
click at [1067, 461] on label "10Historical (ORY) Paris Orly Airport Departures.pdf 11 Historical (ORY) Paris …" at bounding box center [1011, 226] width 427 height 722
click at [0, 0] on input "10Historical (ORY) Paris Orly Airport Departures.pdf 11 Historical (ORY) Paris …" at bounding box center [0, 0] width 0 height 0
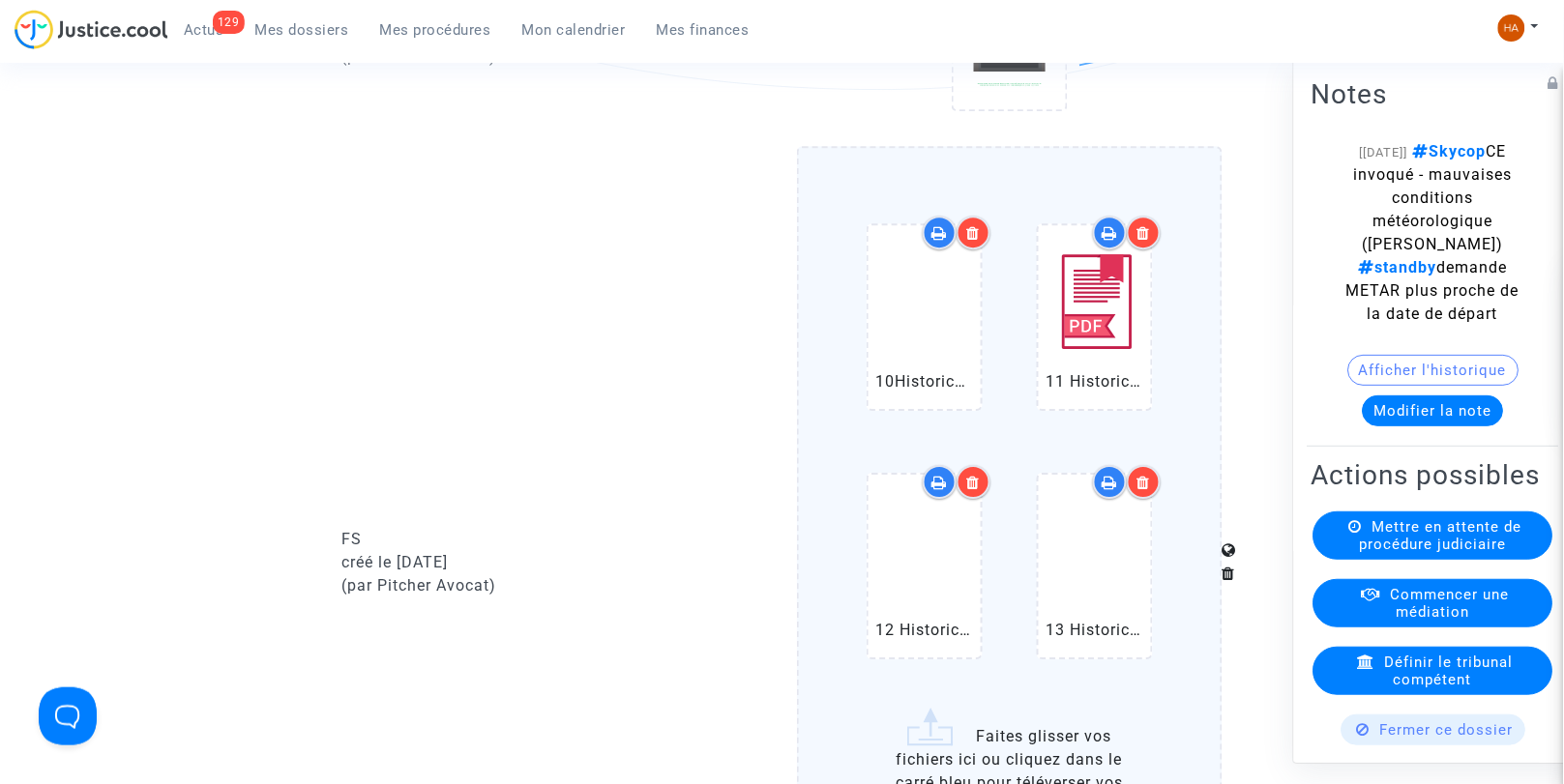
scroll to position [1455, 0]
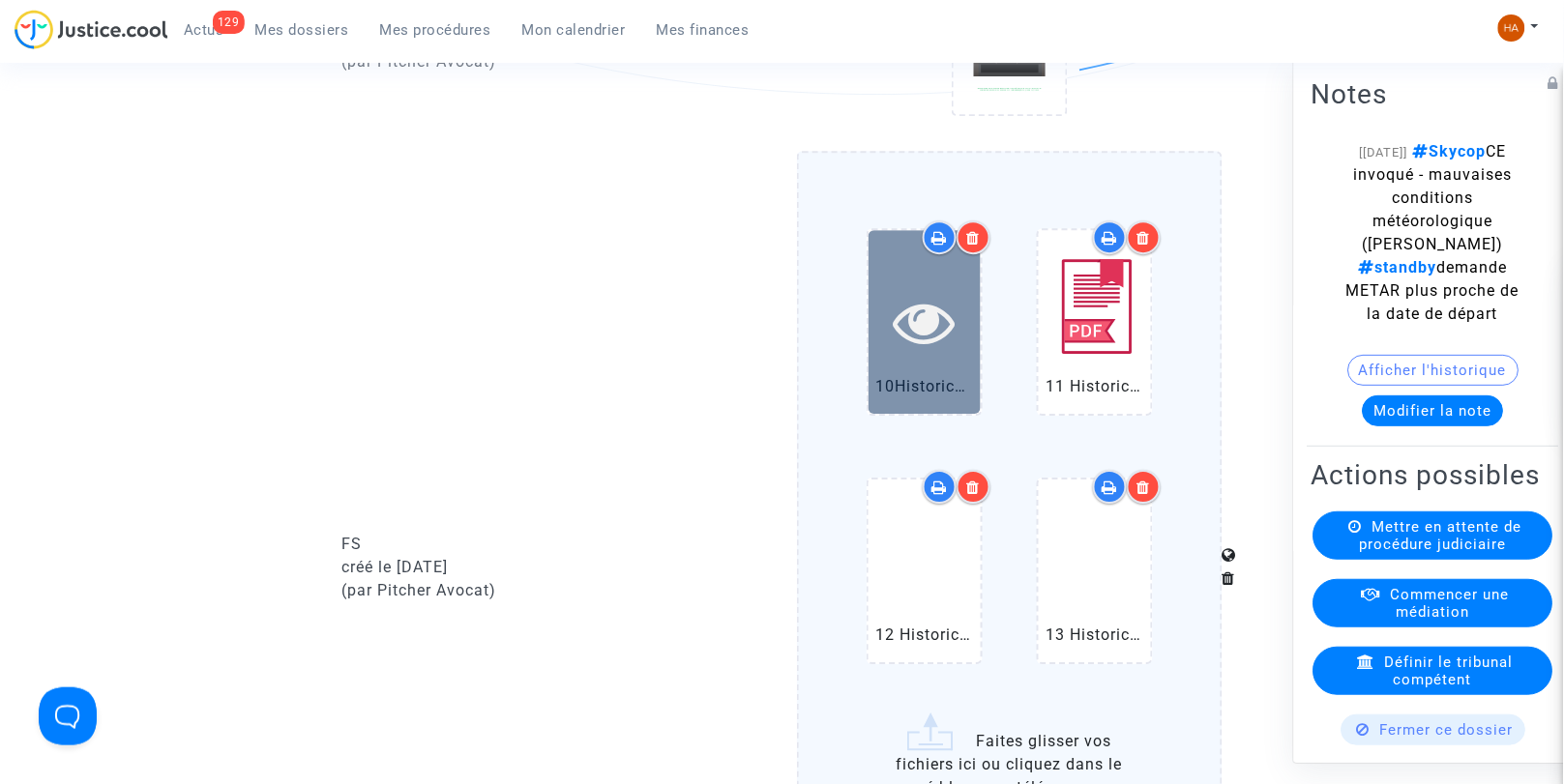
click at [909, 353] on icon at bounding box center [924, 321] width 63 height 62
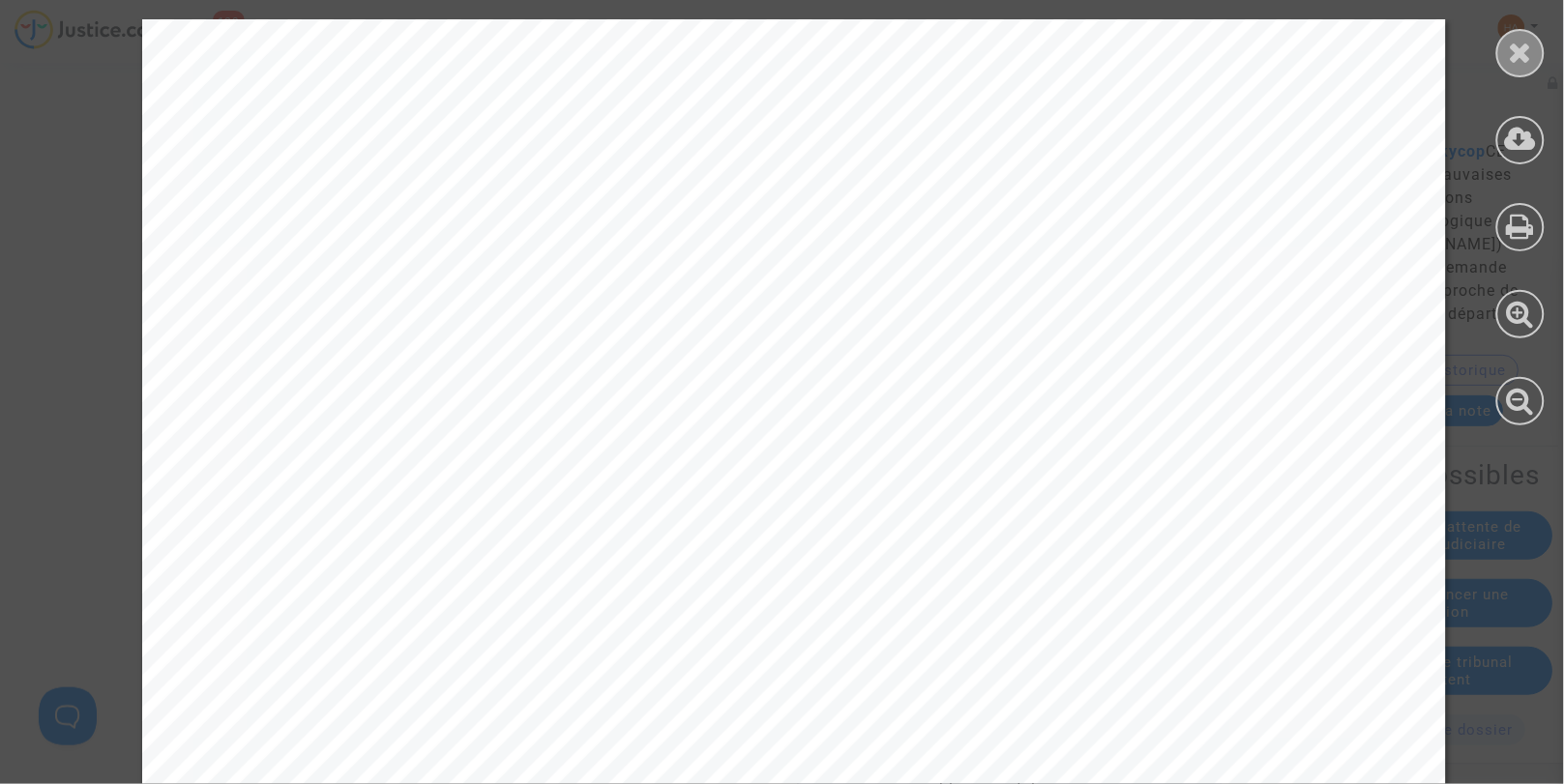
click at [1520, 50] on icon at bounding box center [1521, 52] width 25 height 29
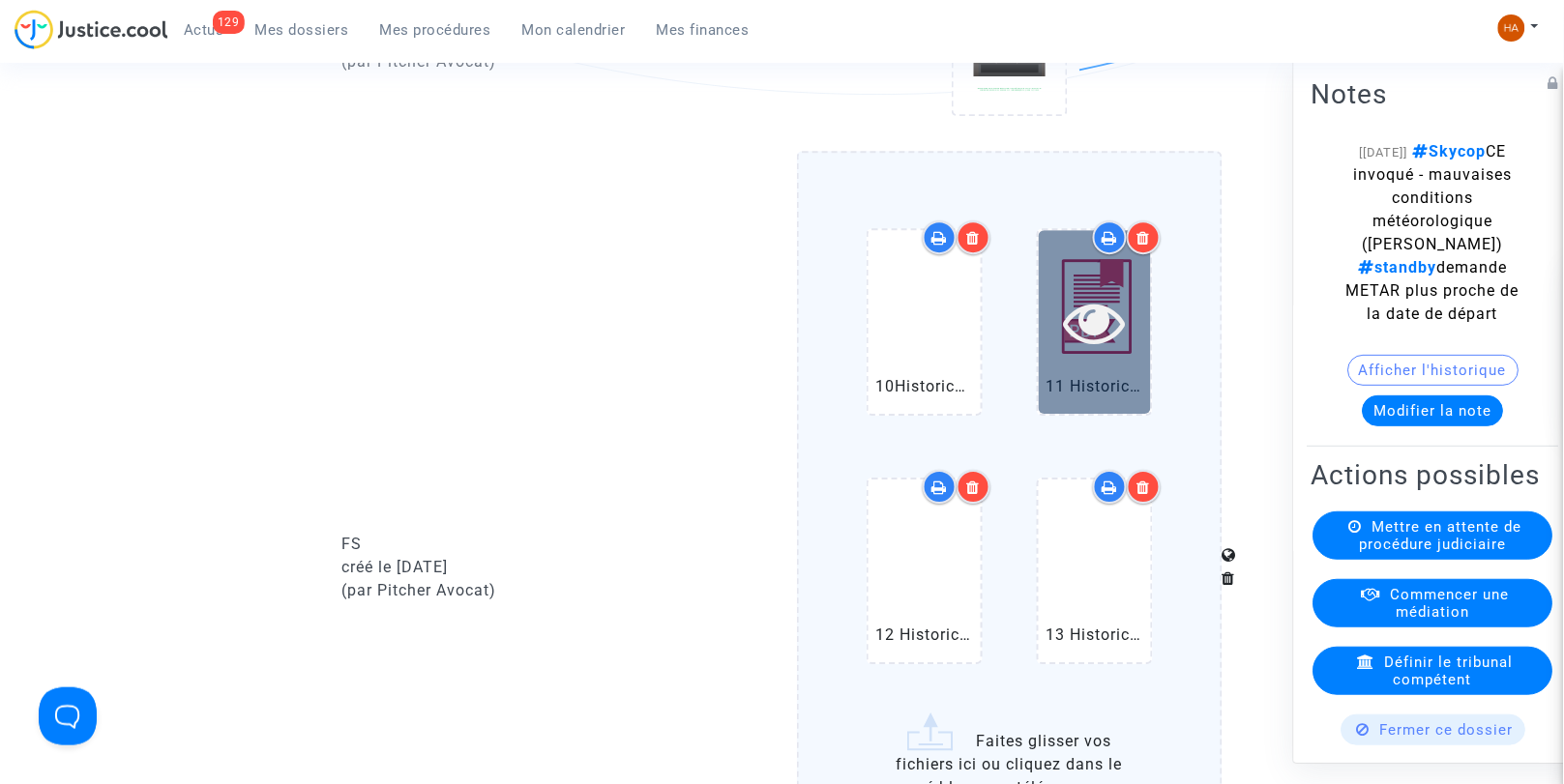
click at [1109, 345] on icon at bounding box center [1095, 321] width 63 height 62
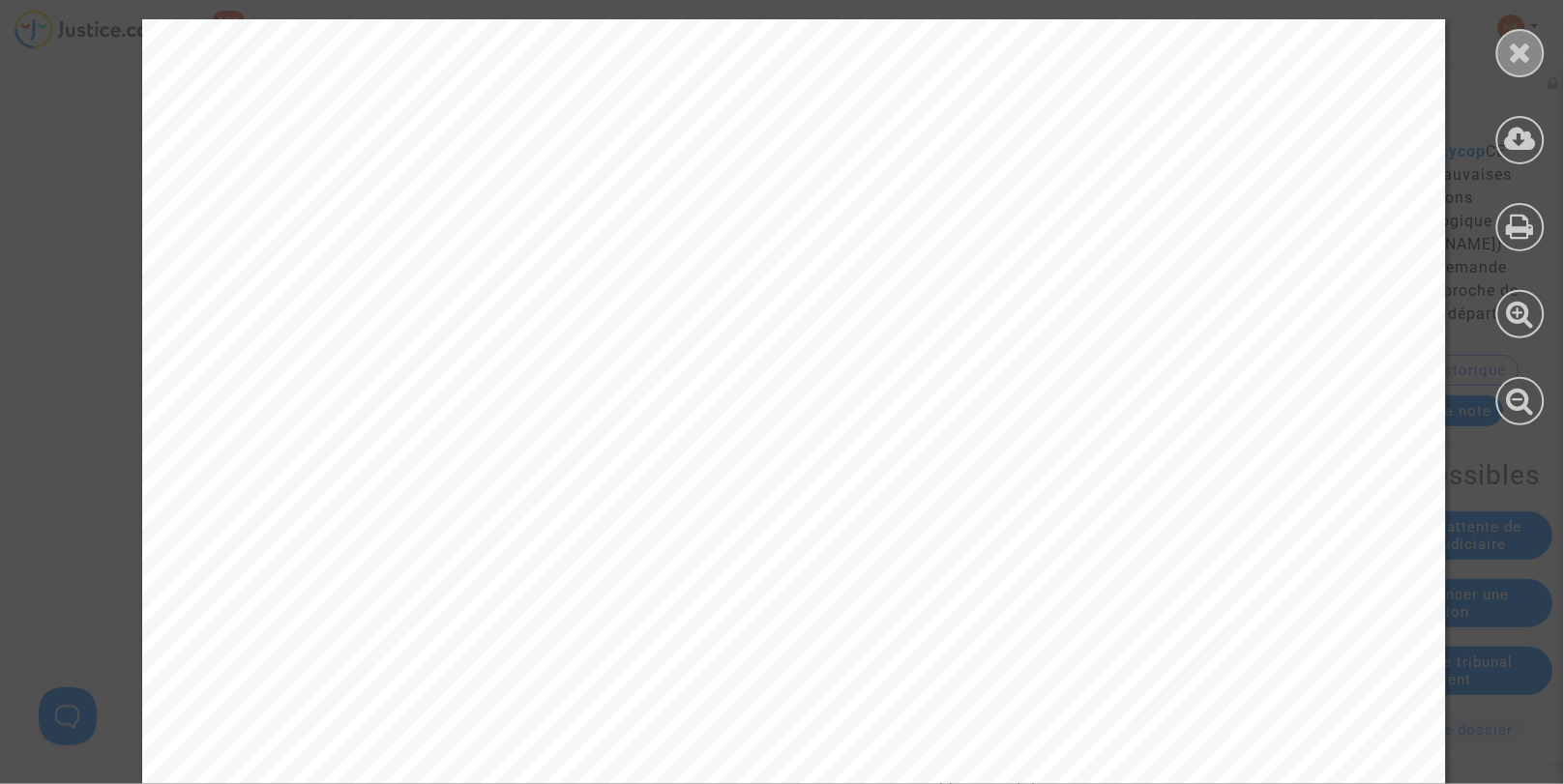
click at [1525, 48] on icon at bounding box center [1521, 52] width 25 height 29
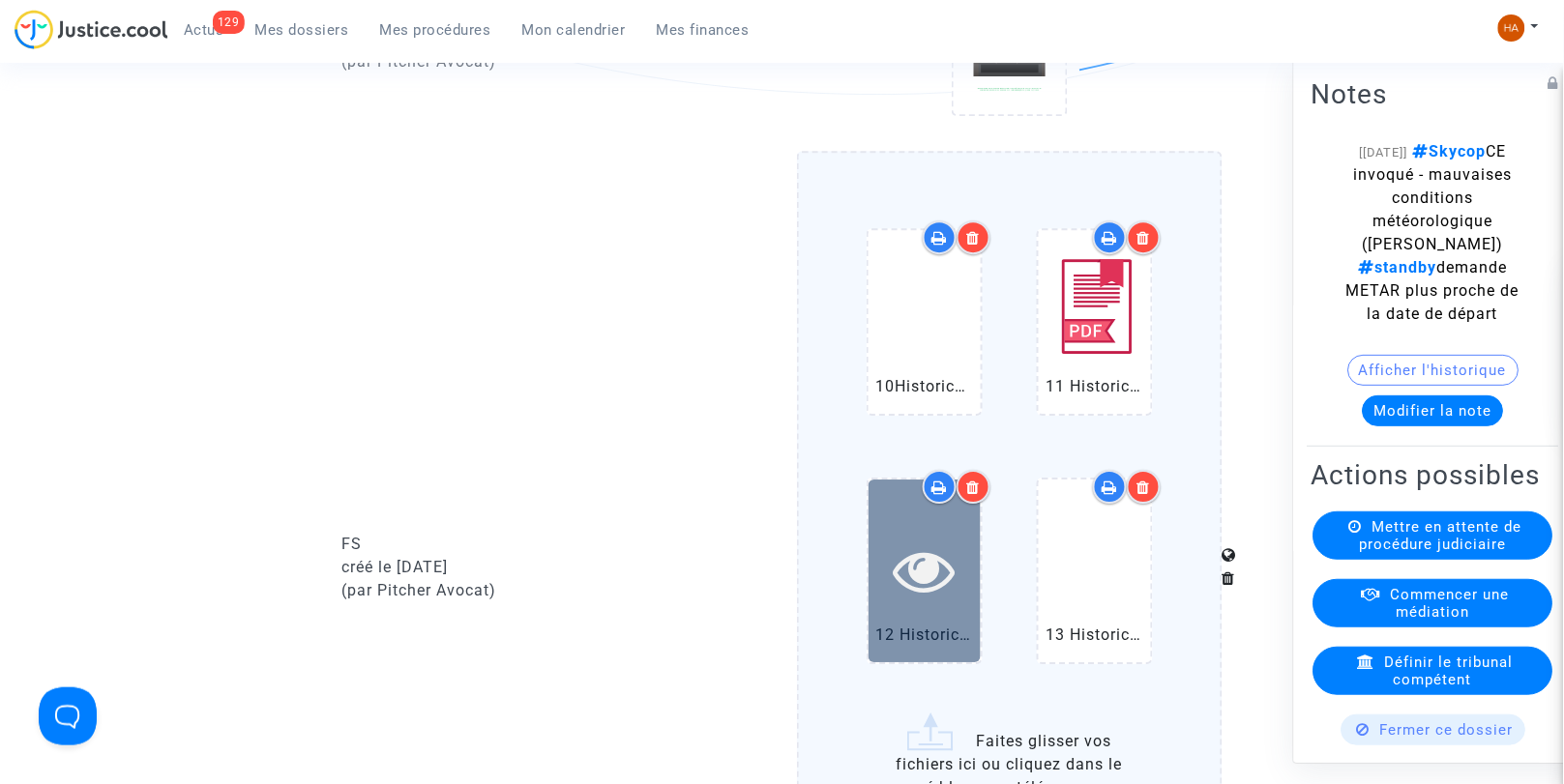
click at [893, 601] on icon at bounding box center [924, 570] width 63 height 62
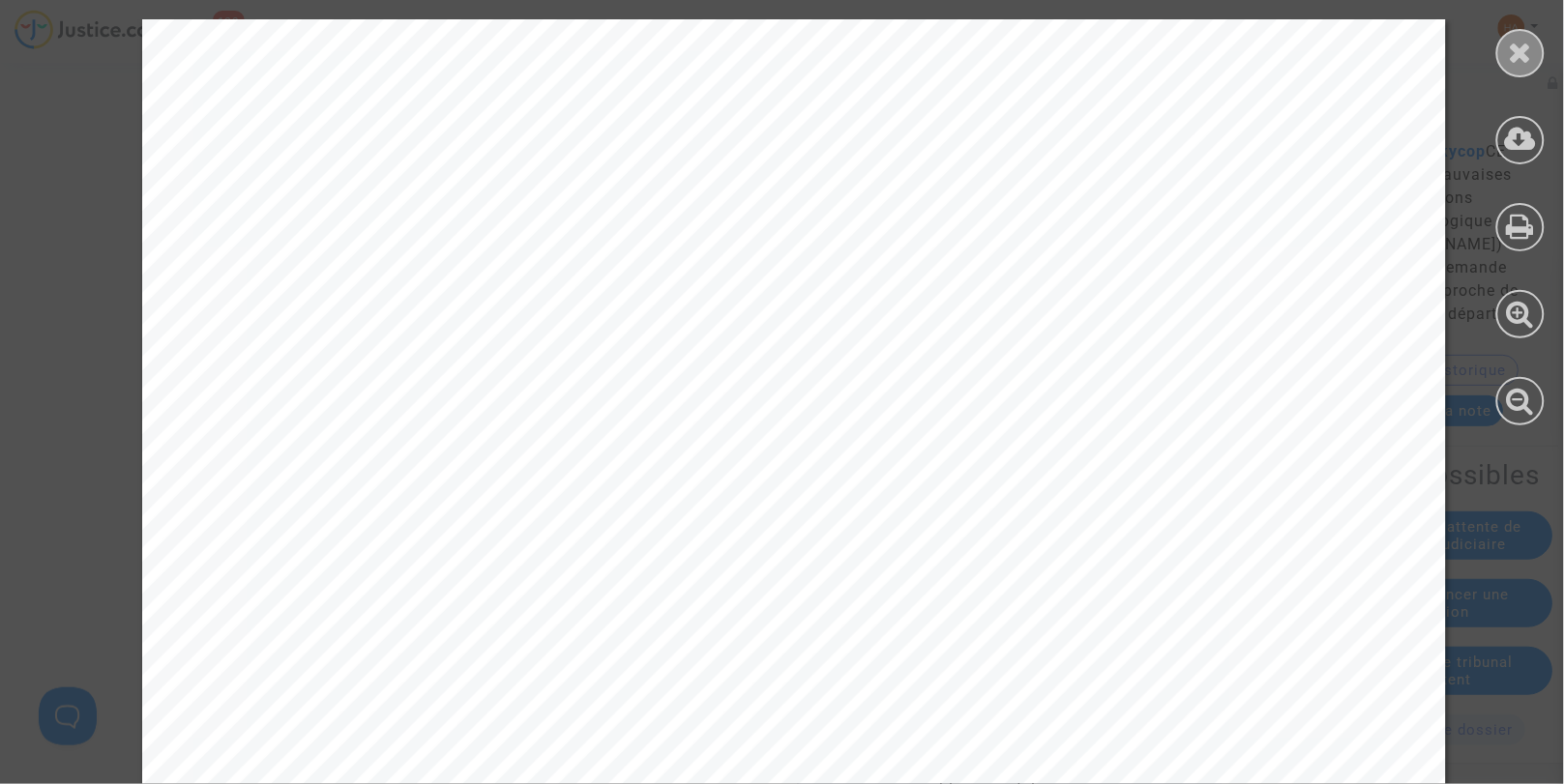
click at [1523, 63] on icon at bounding box center [1521, 52] width 25 height 29
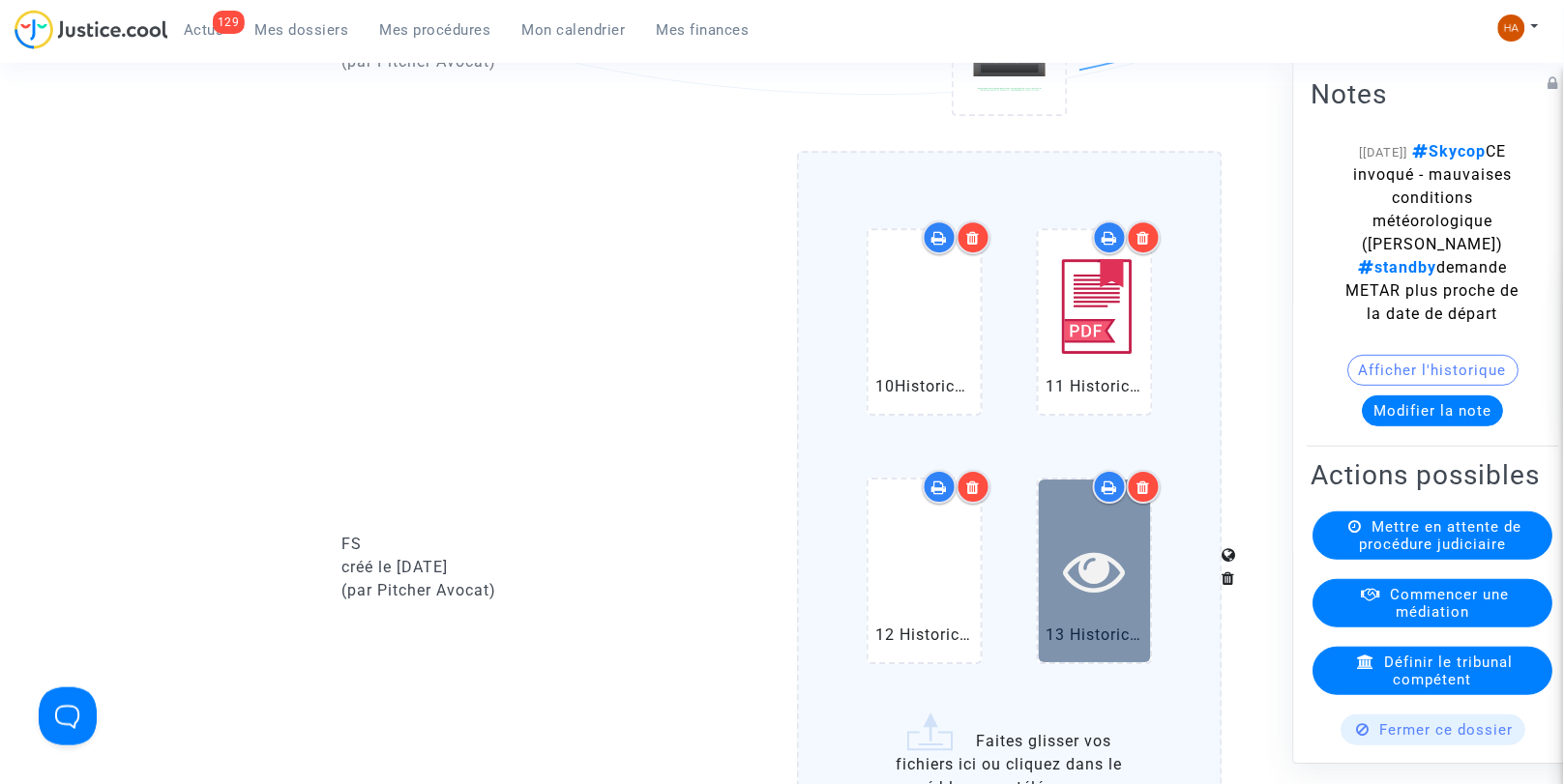
click at [1069, 538] on div at bounding box center [1095, 571] width 112 height 183
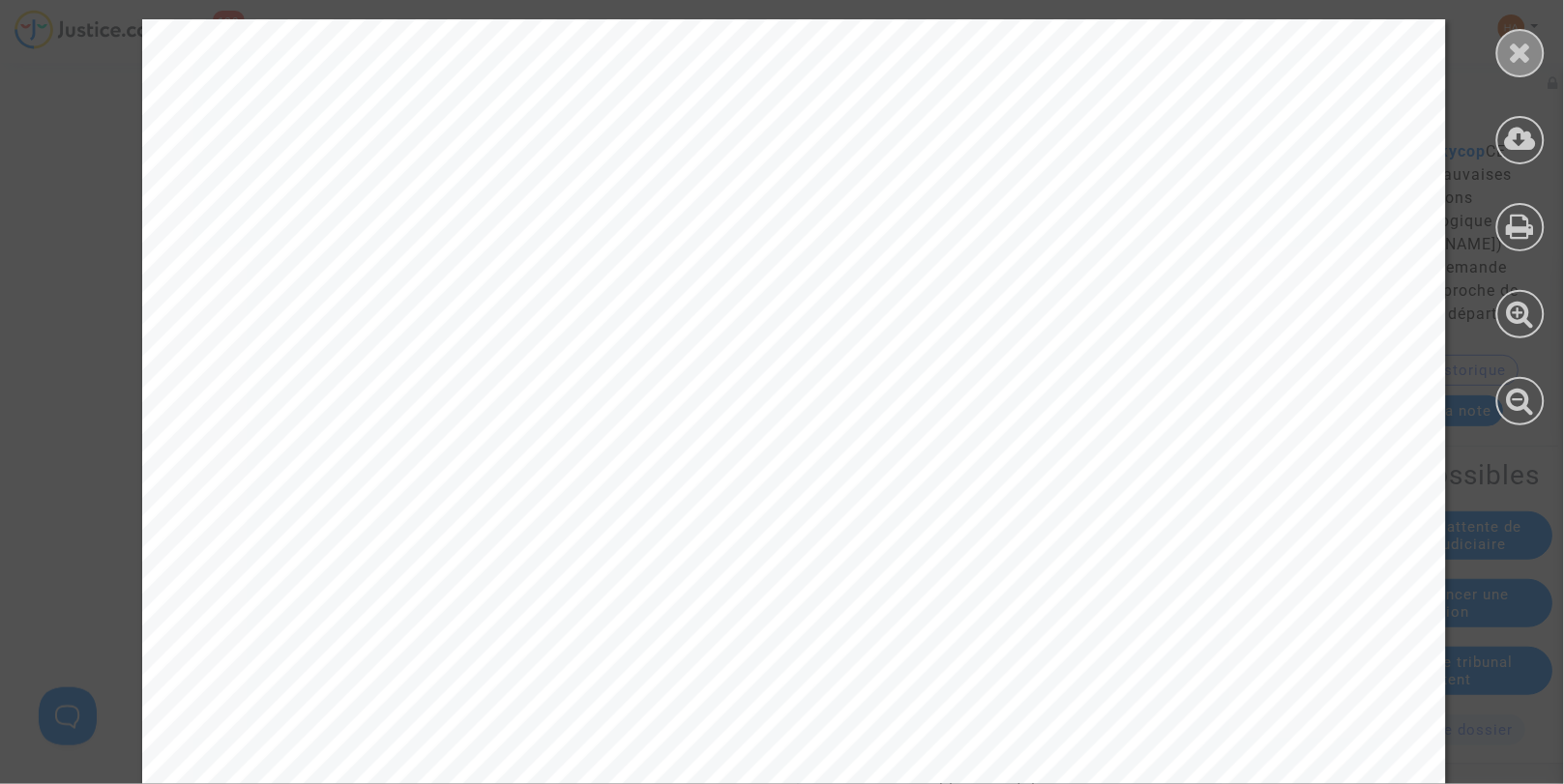
click at [1523, 54] on icon at bounding box center [1521, 52] width 25 height 29
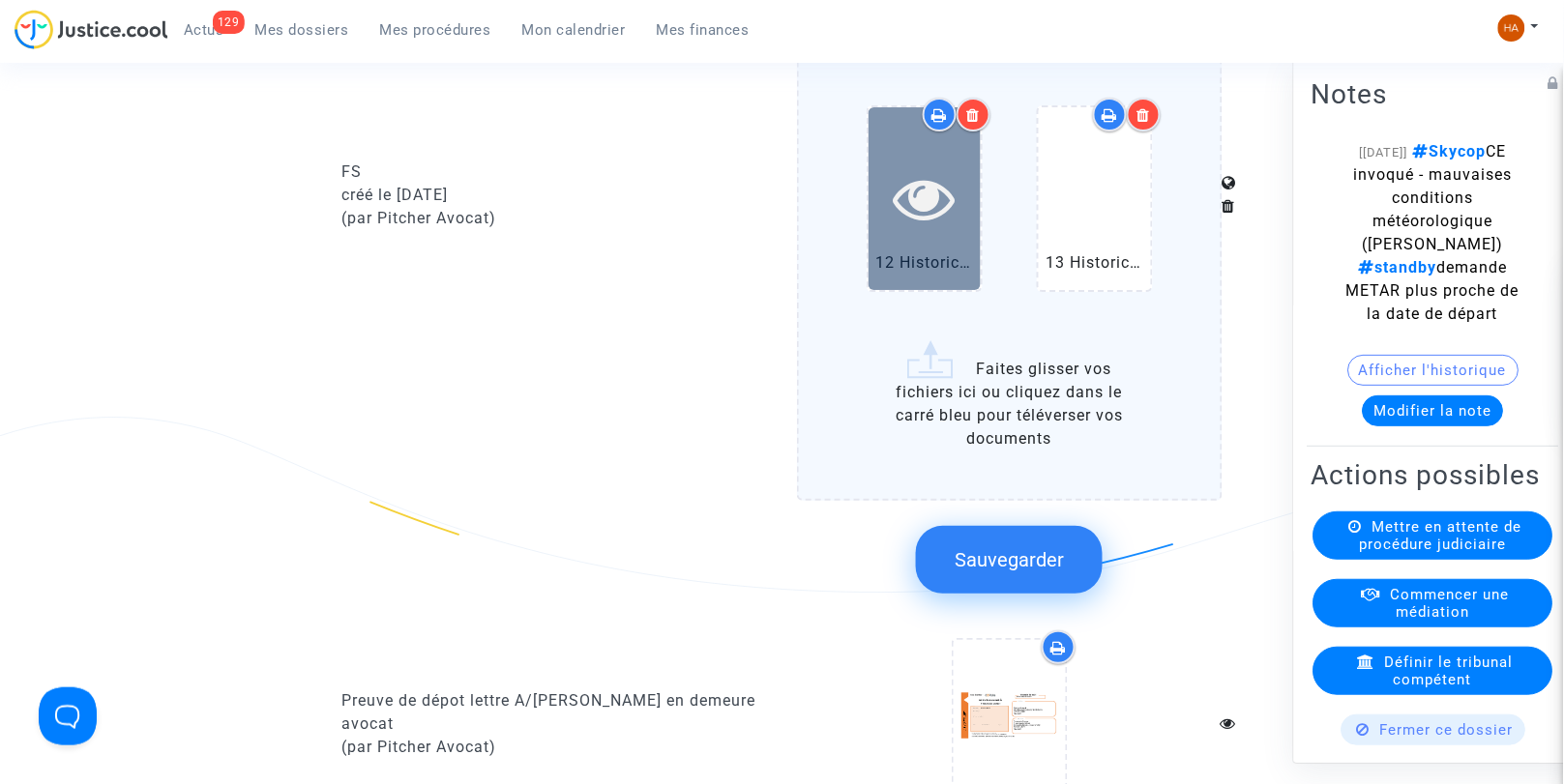
scroll to position [1828, 0]
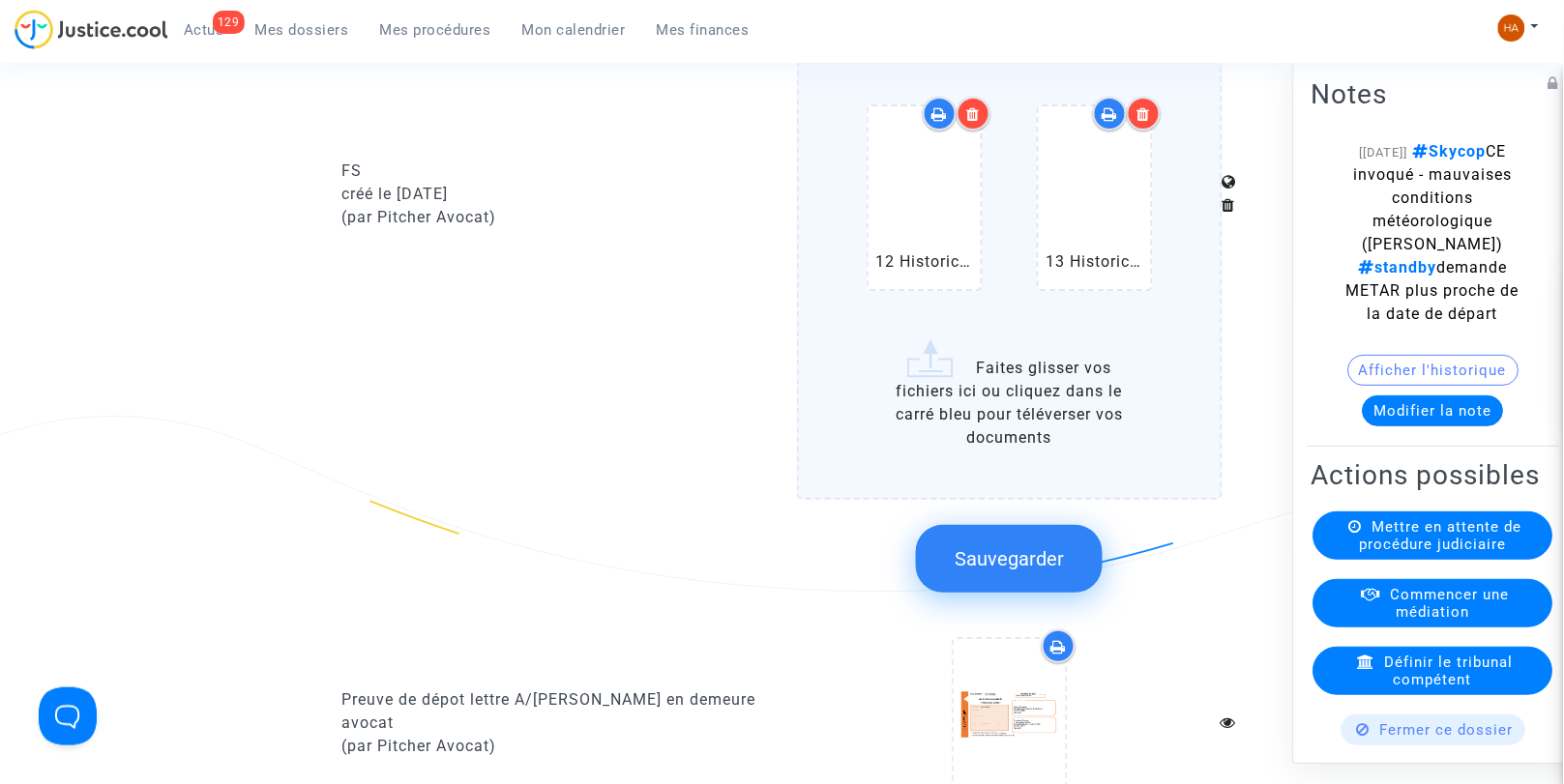
click at [1011, 564] on span "Sauvegarder" at bounding box center [1009, 559] width 109 height 24
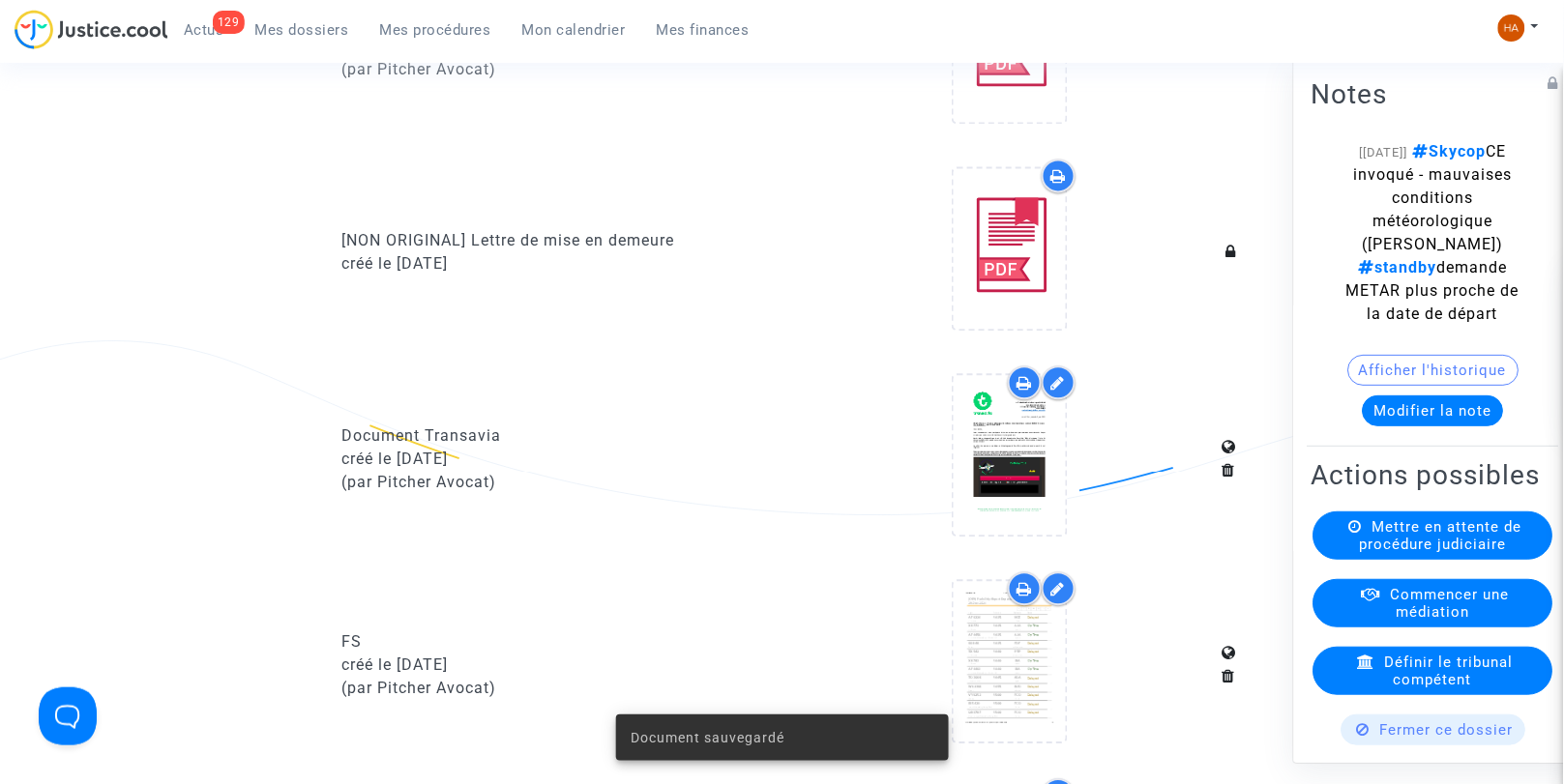
scroll to position [1036, 0]
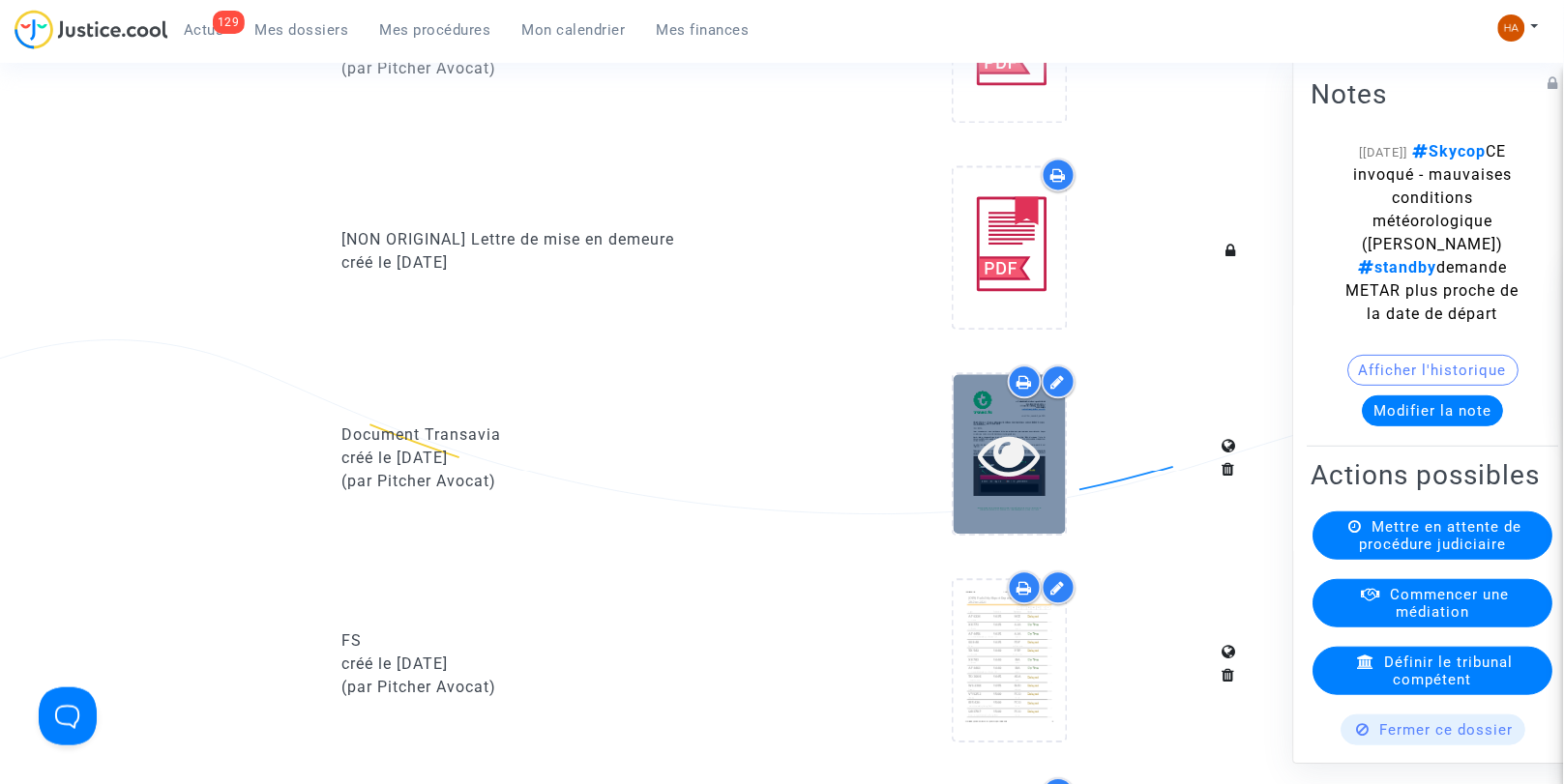
click at [1029, 485] on icon at bounding box center [1010, 454] width 63 height 62
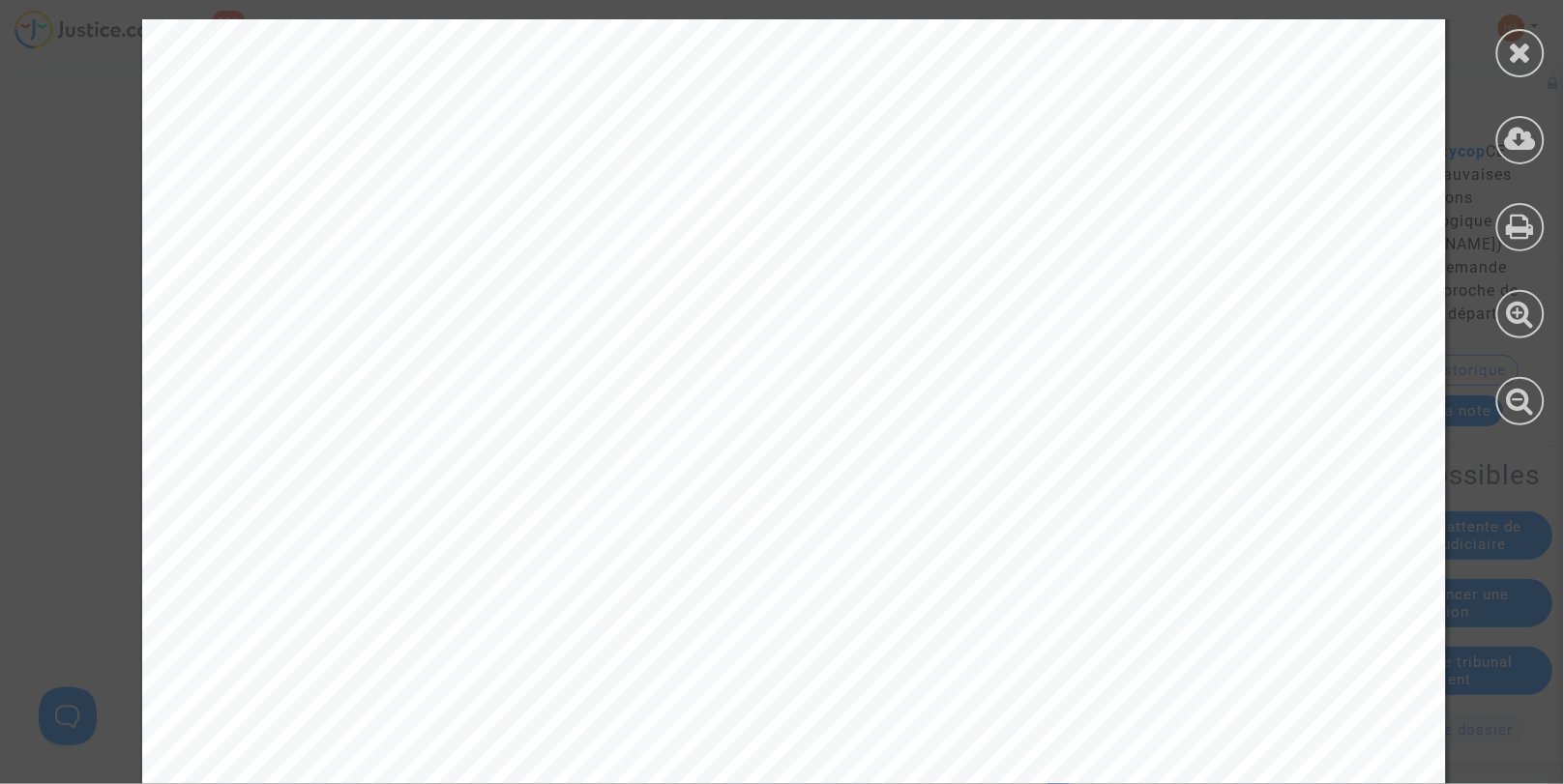
scroll to position [2009, 0]
drag, startPoint x: 1519, startPoint y: 56, endPoint x: 1532, endPoint y: 61, distance: 13.9
click at [1532, 61] on icon at bounding box center [1521, 52] width 25 height 29
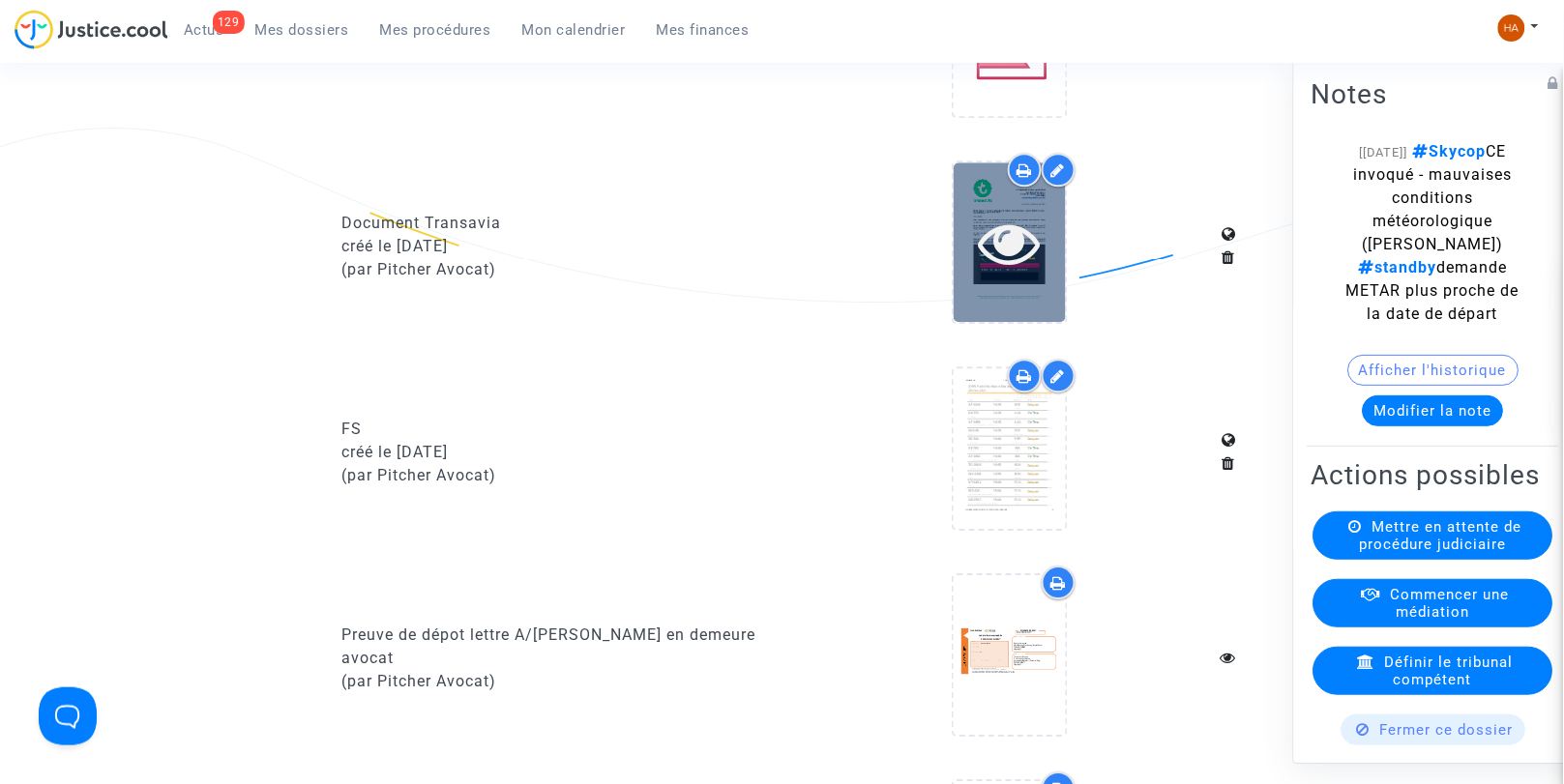
scroll to position [1243, 0]
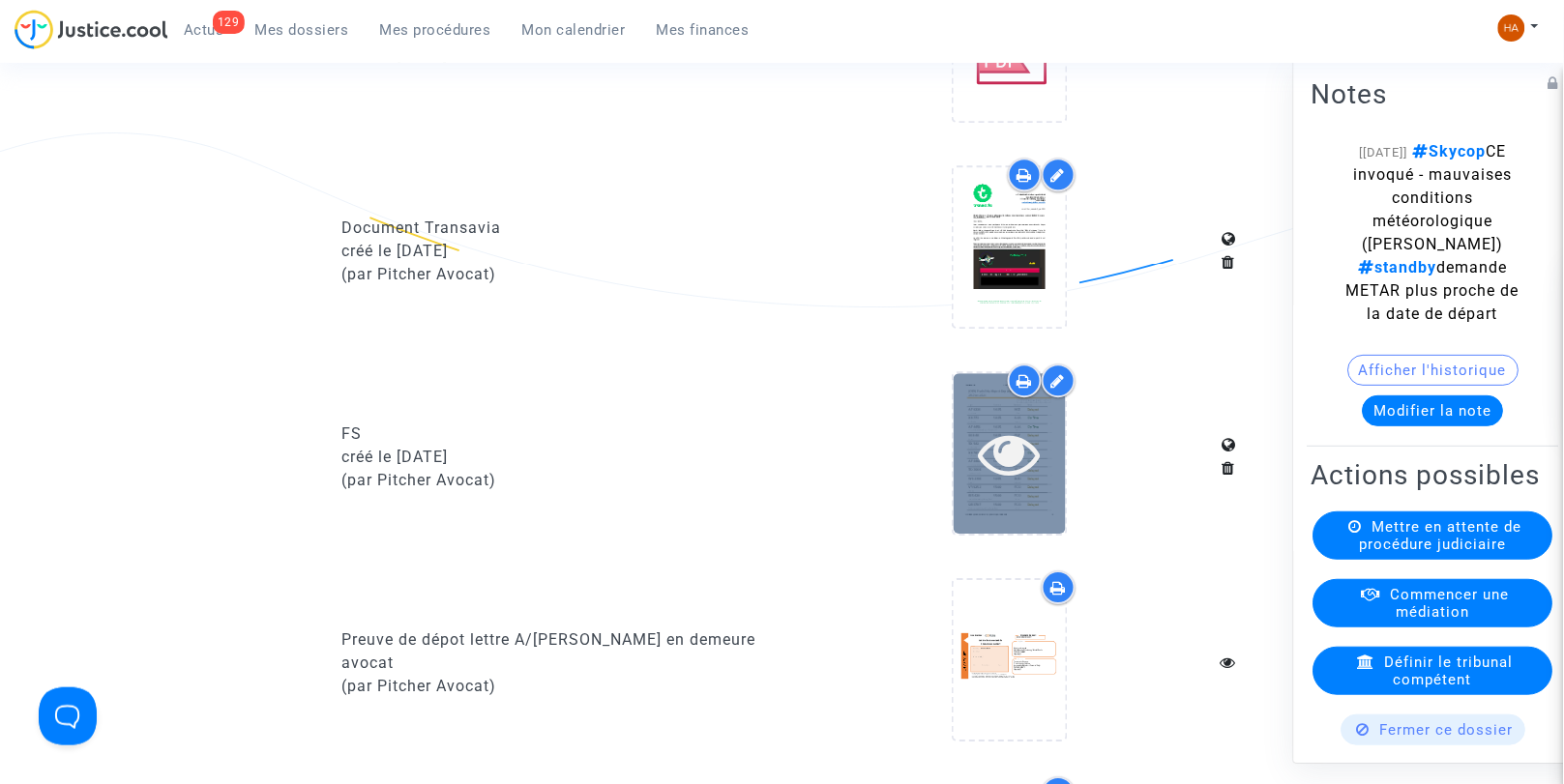
click at [1022, 468] on icon at bounding box center [1010, 453] width 63 height 62
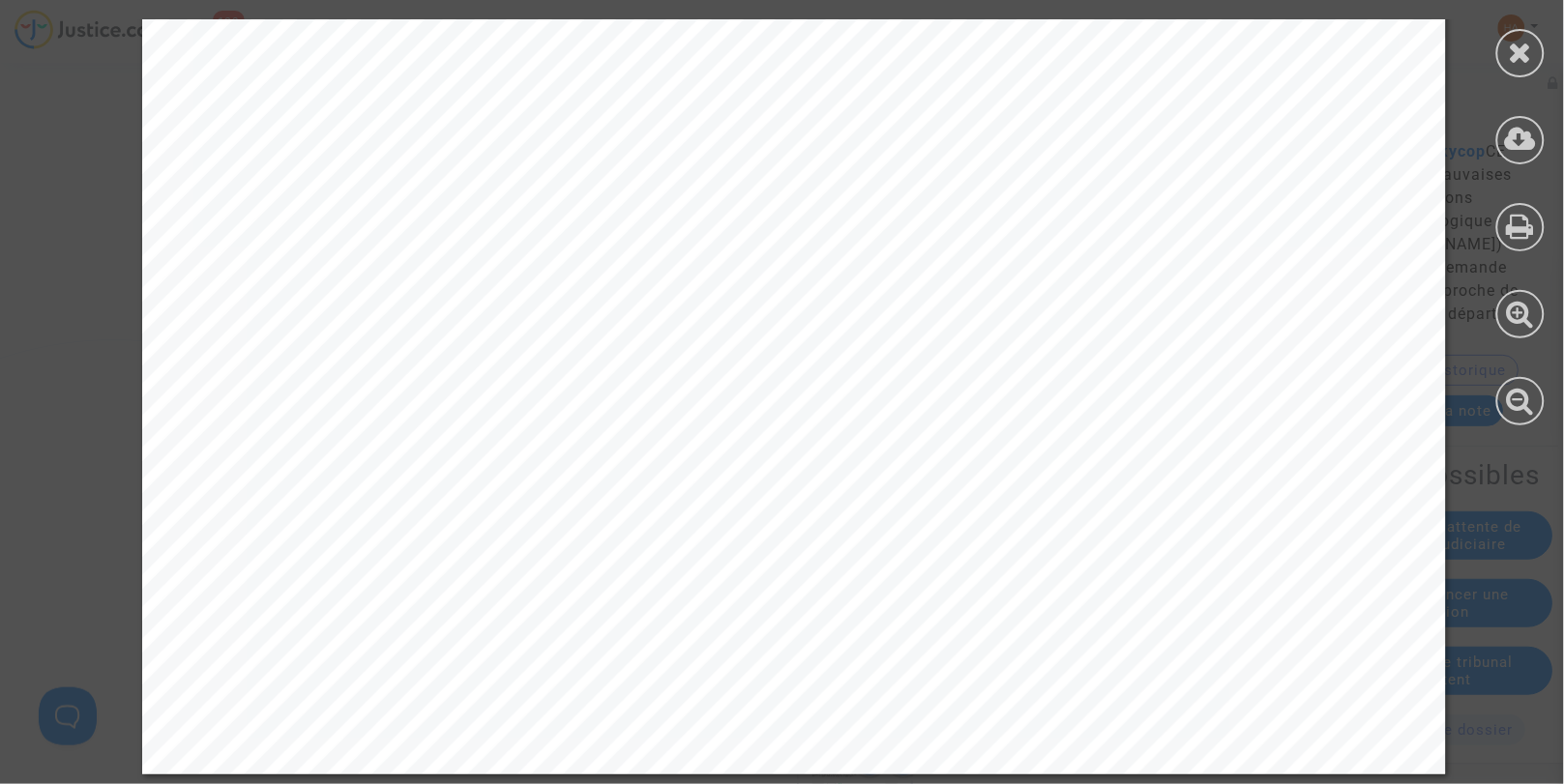
scroll to position [1909, 0]
click at [1527, 58] on icon at bounding box center [1521, 52] width 25 height 29
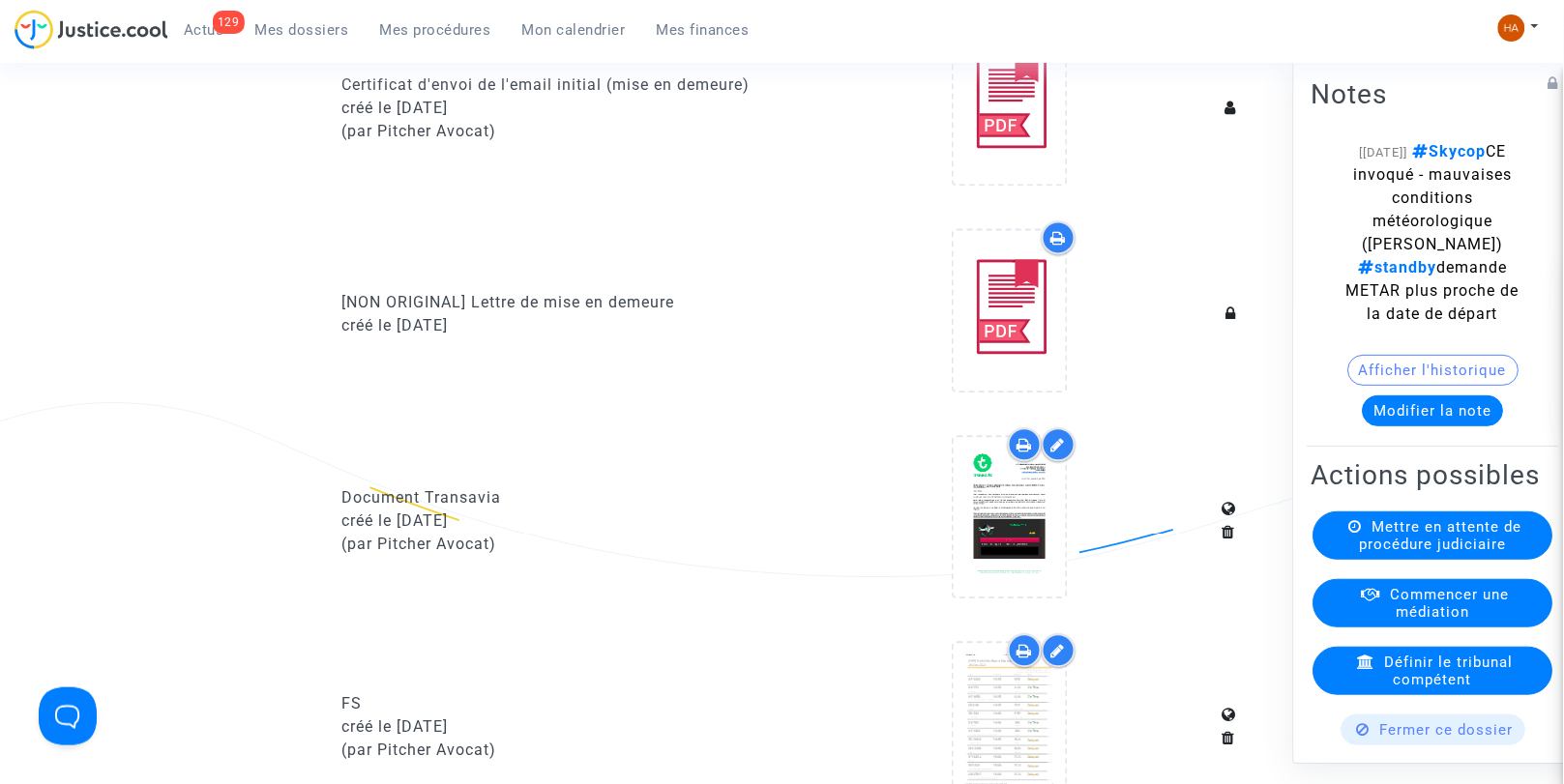
scroll to position [971, 0]
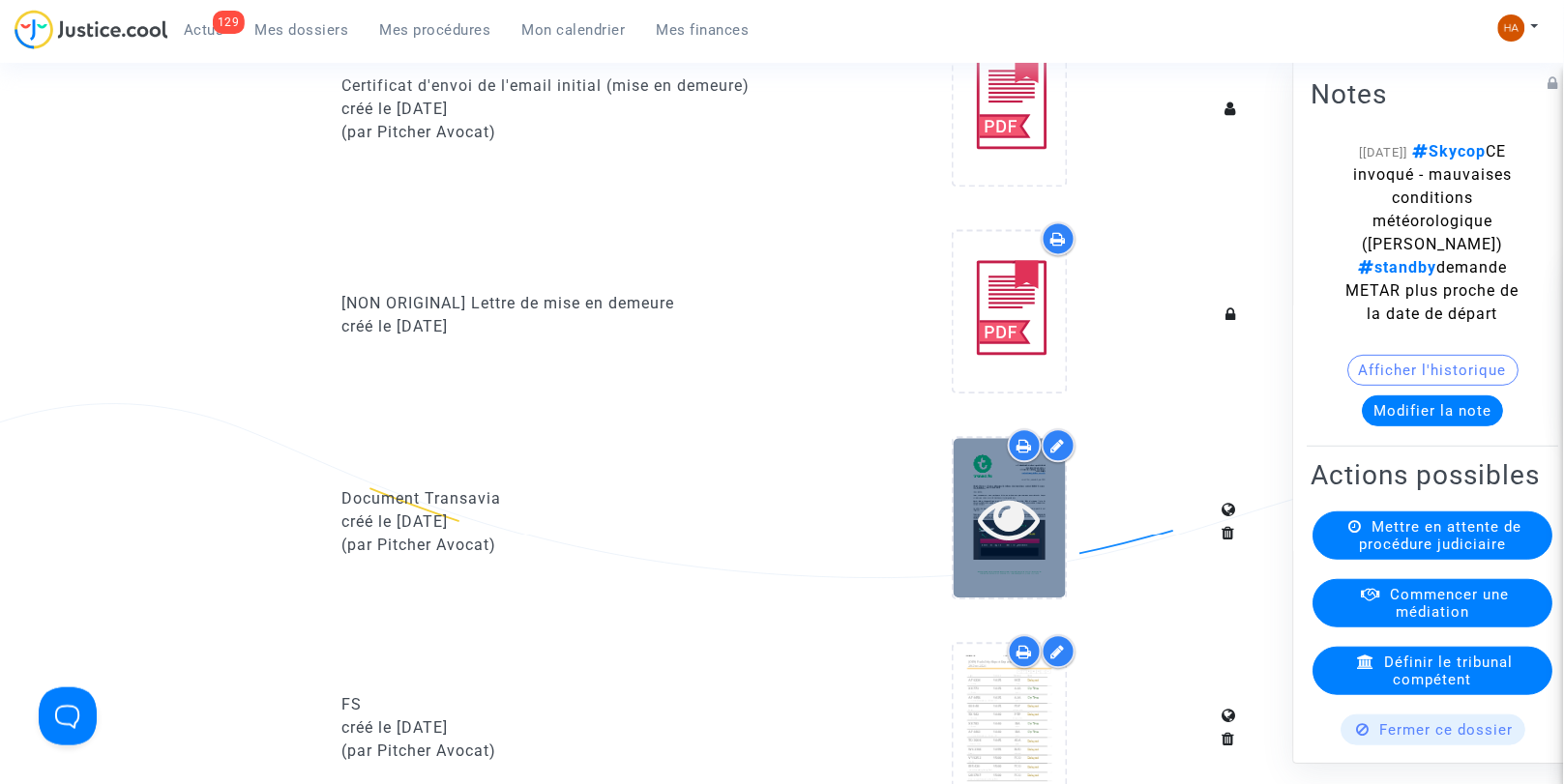
click at [997, 517] on icon at bounding box center [1010, 519] width 63 height 62
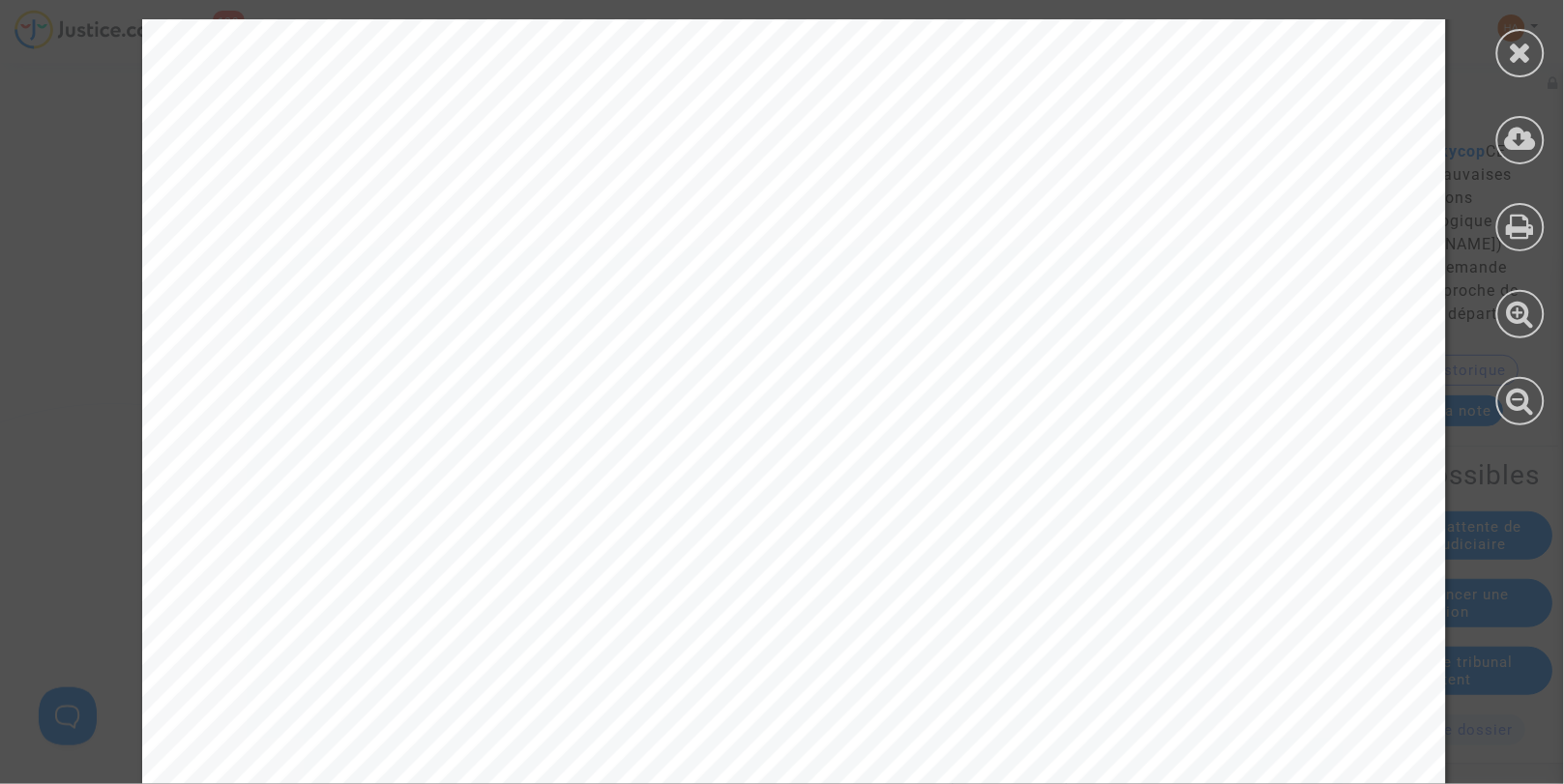
scroll to position [2071, 0]
click at [1532, 63] on icon at bounding box center [1521, 52] width 25 height 29
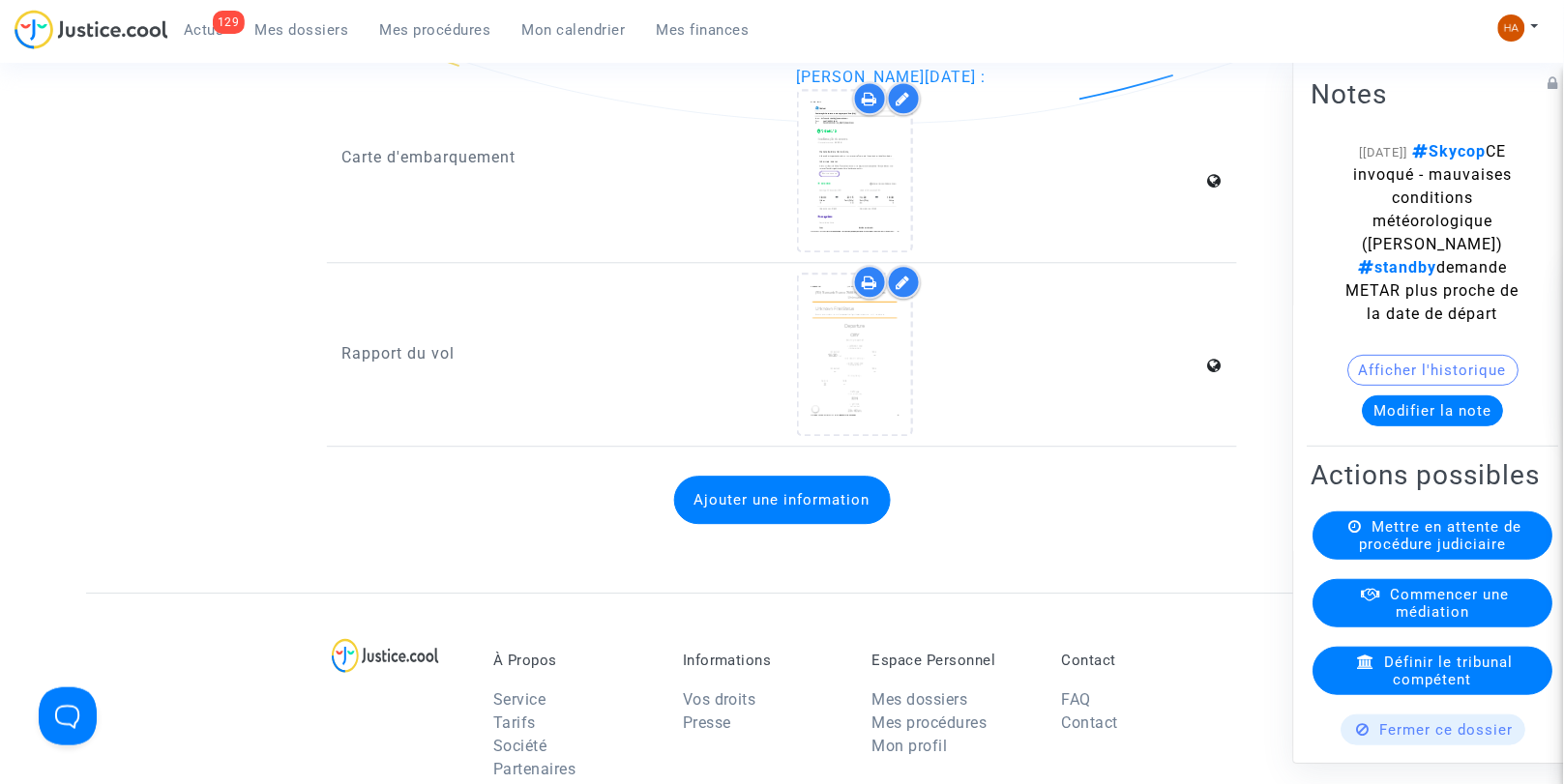
scroll to position [3156, 0]
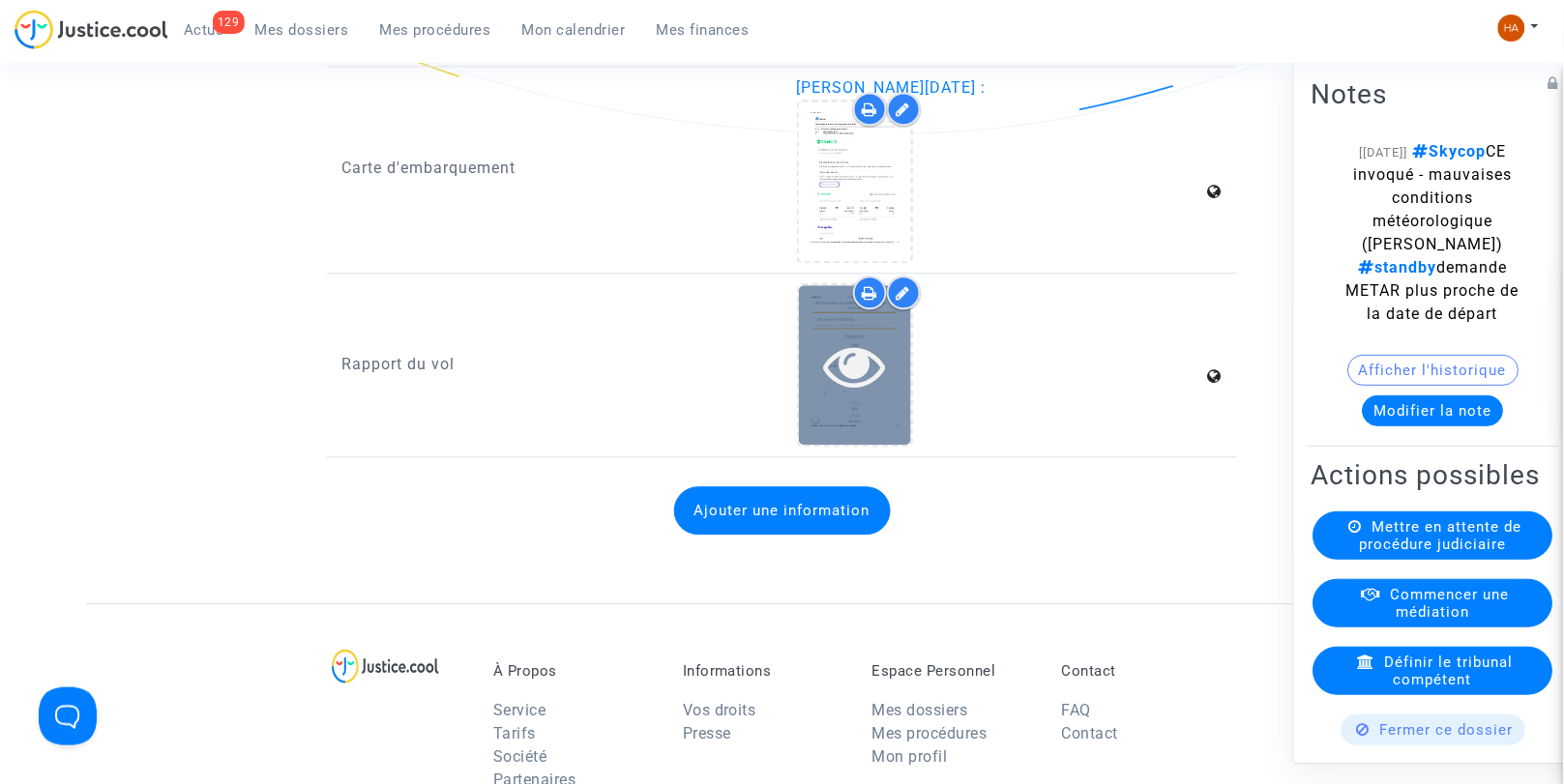
click at [861, 416] on div at bounding box center [855, 364] width 112 height 159
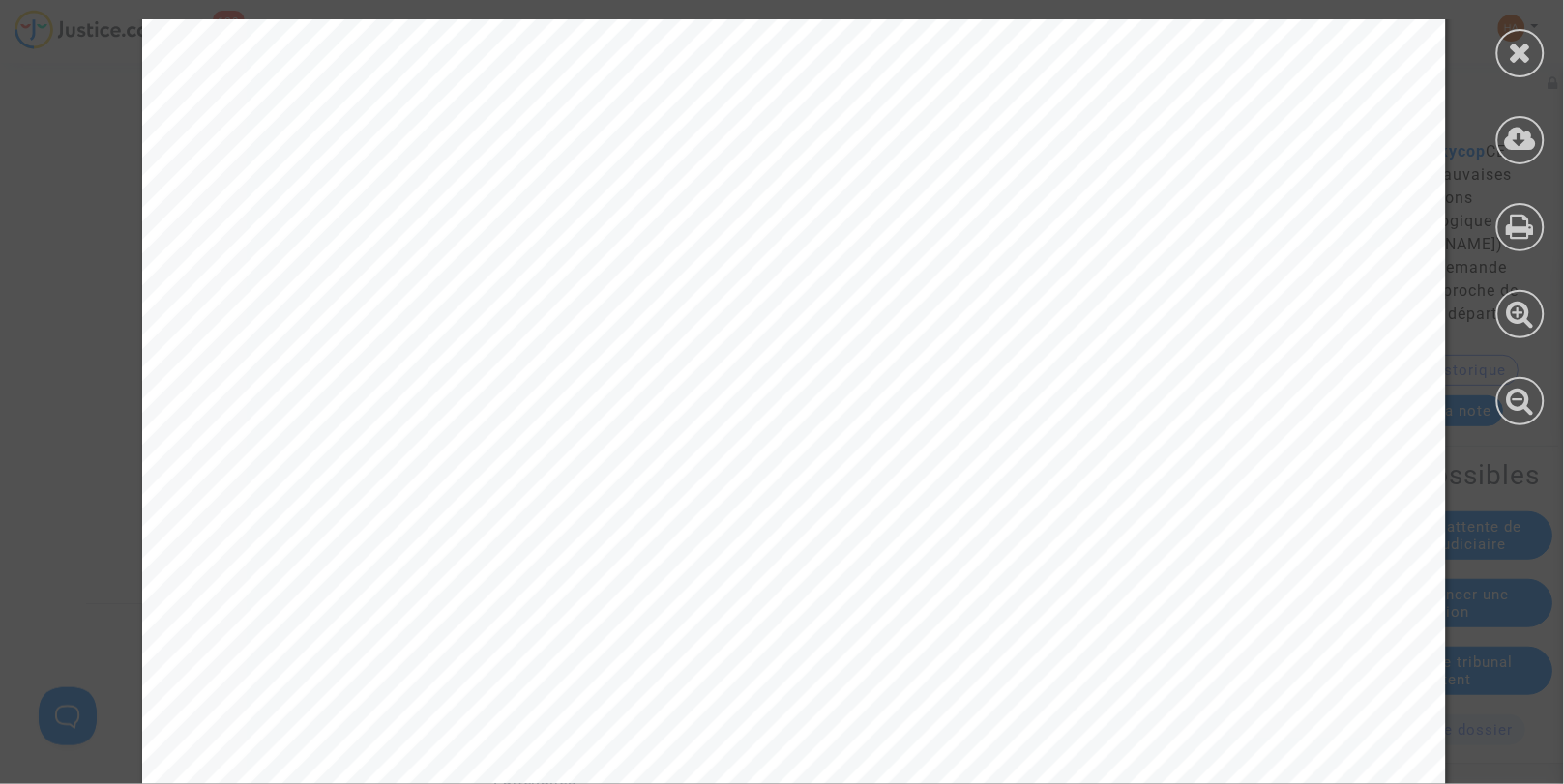
scroll to position [348, 0]
click at [1529, 59] on icon at bounding box center [1521, 52] width 25 height 29
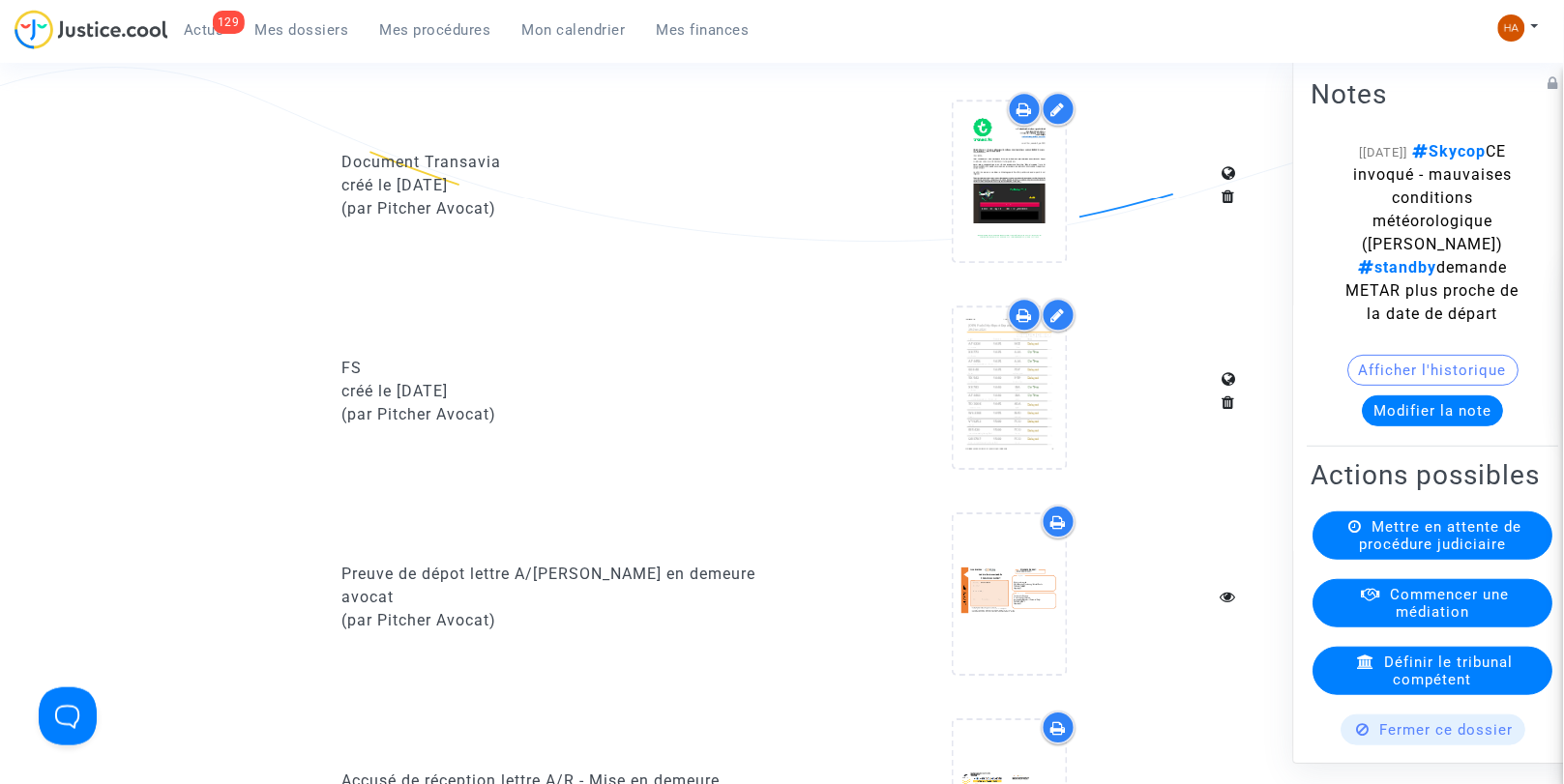
scroll to position [1307, 0]
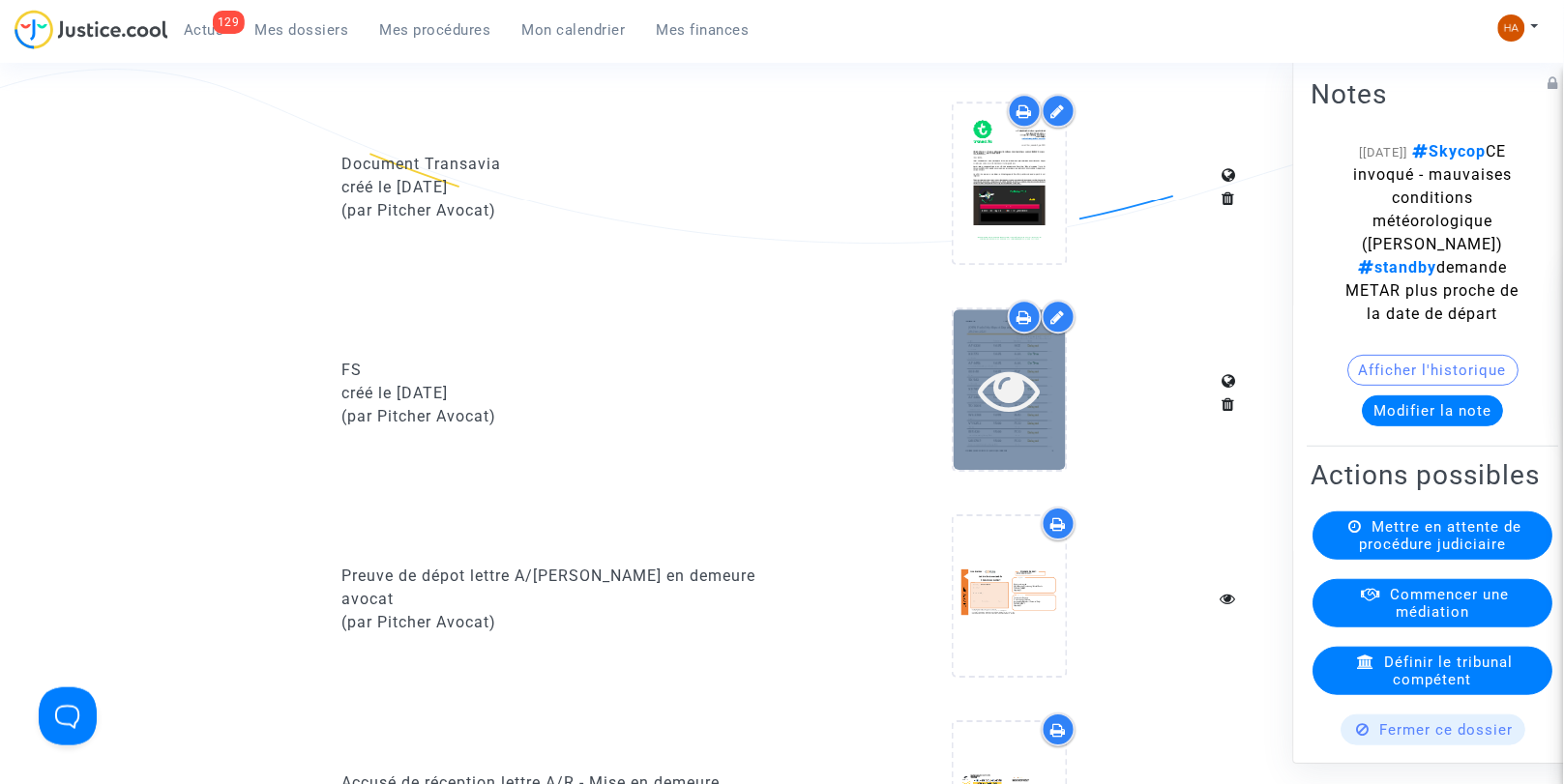
click at [1013, 420] on icon at bounding box center [1010, 389] width 63 height 62
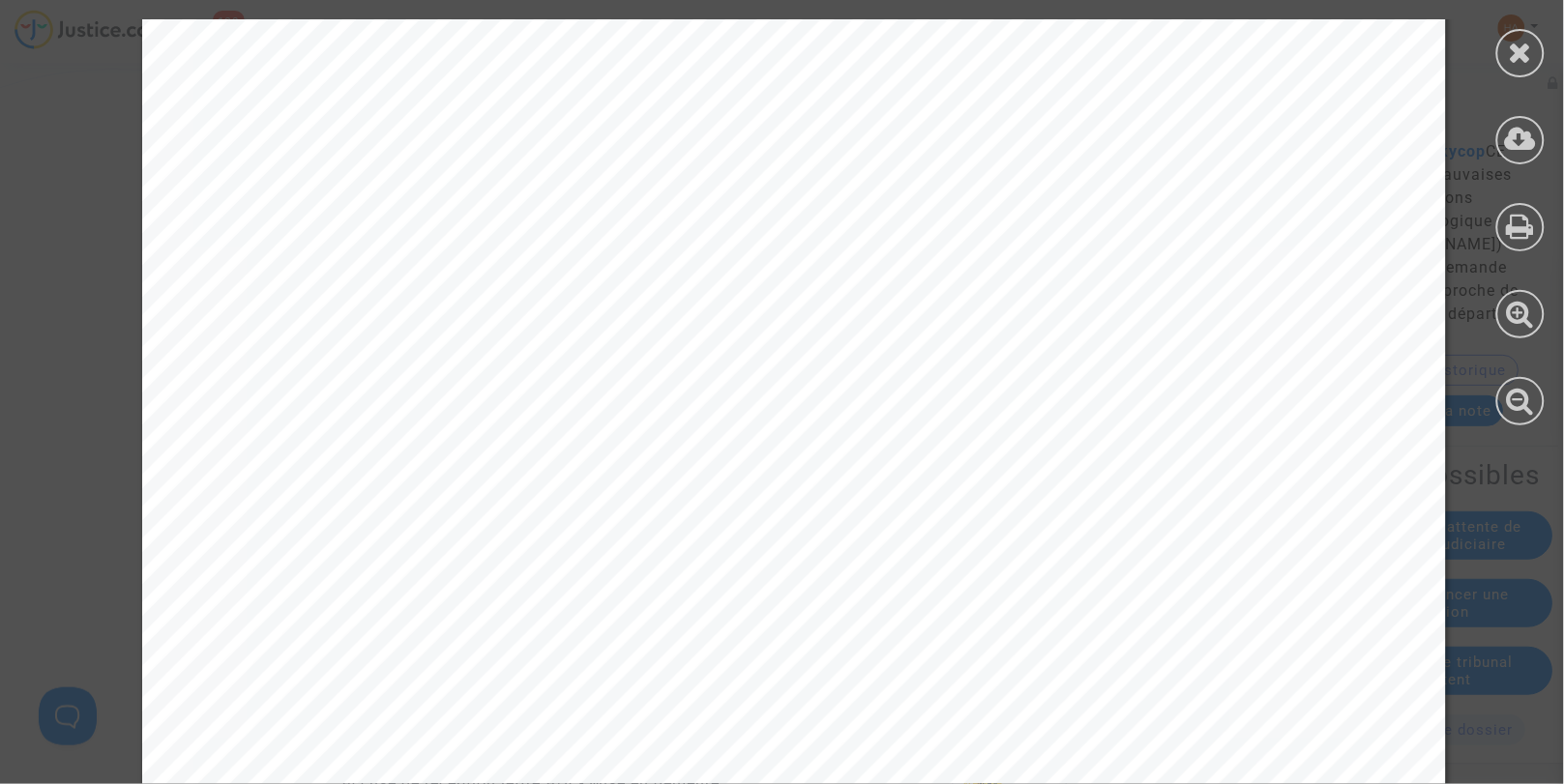
scroll to position [14087, 0]
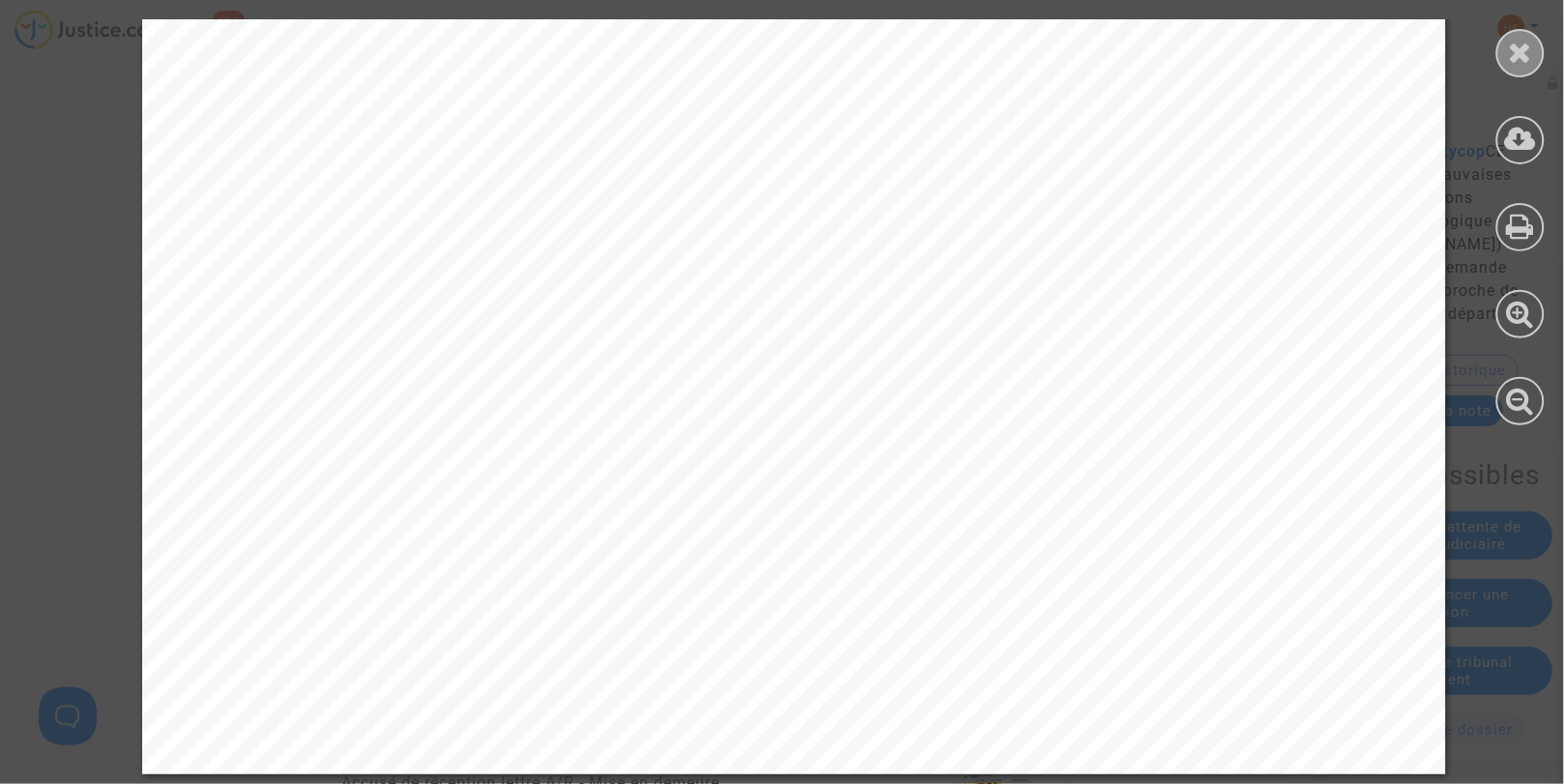
click at [1532, 60] on icon at bounding box center [1521, 52] width 25 height 29
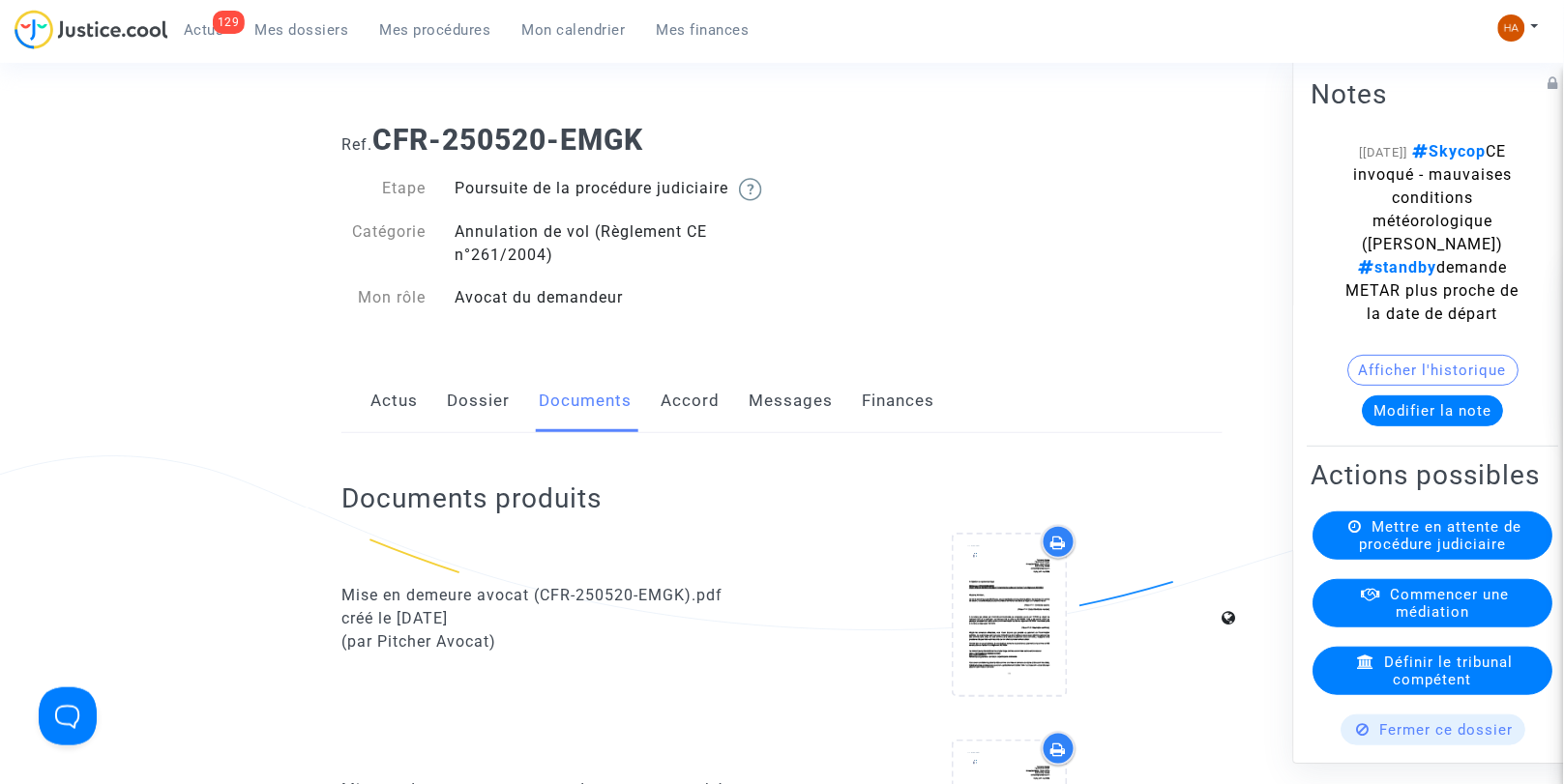
scroll to position [0, 0]
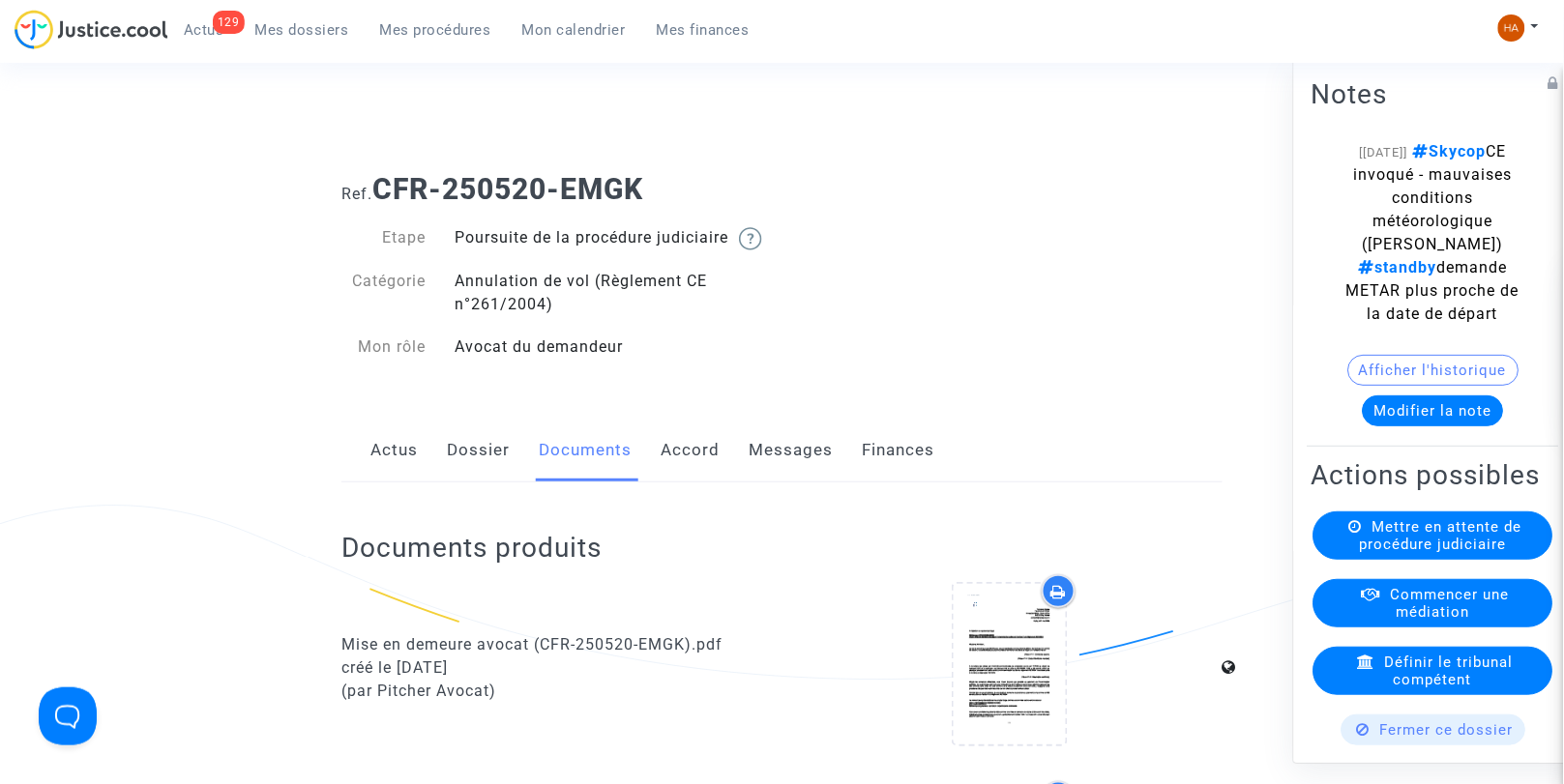
click at [798, 475] on link "Messages" at bounding box center [791, 450] width 85 height 64
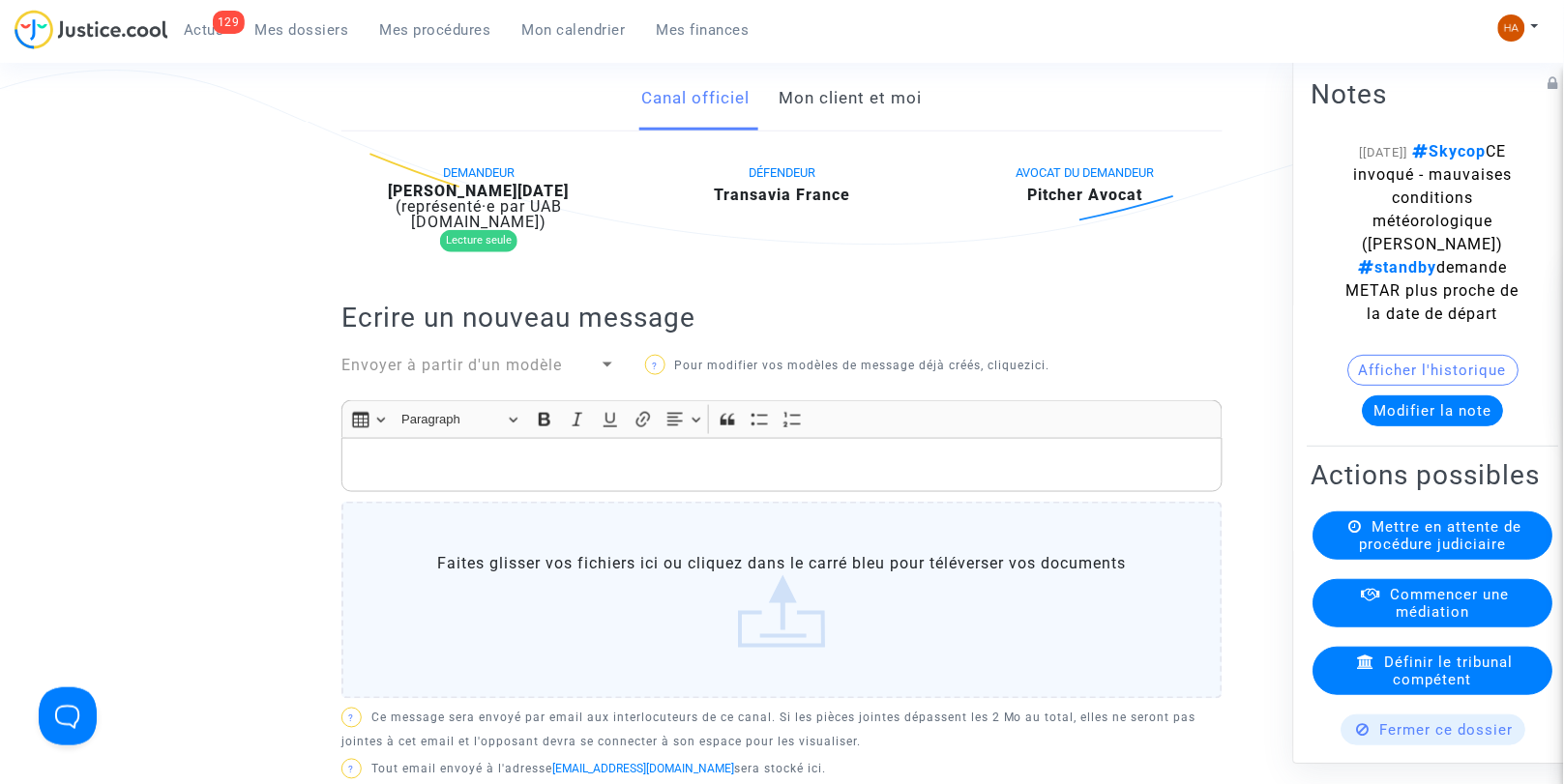
scroll to position [433, 0]
click at [863, 126] on link "Mon client et moi" at bounding box center [851, 100] width 144 height 64
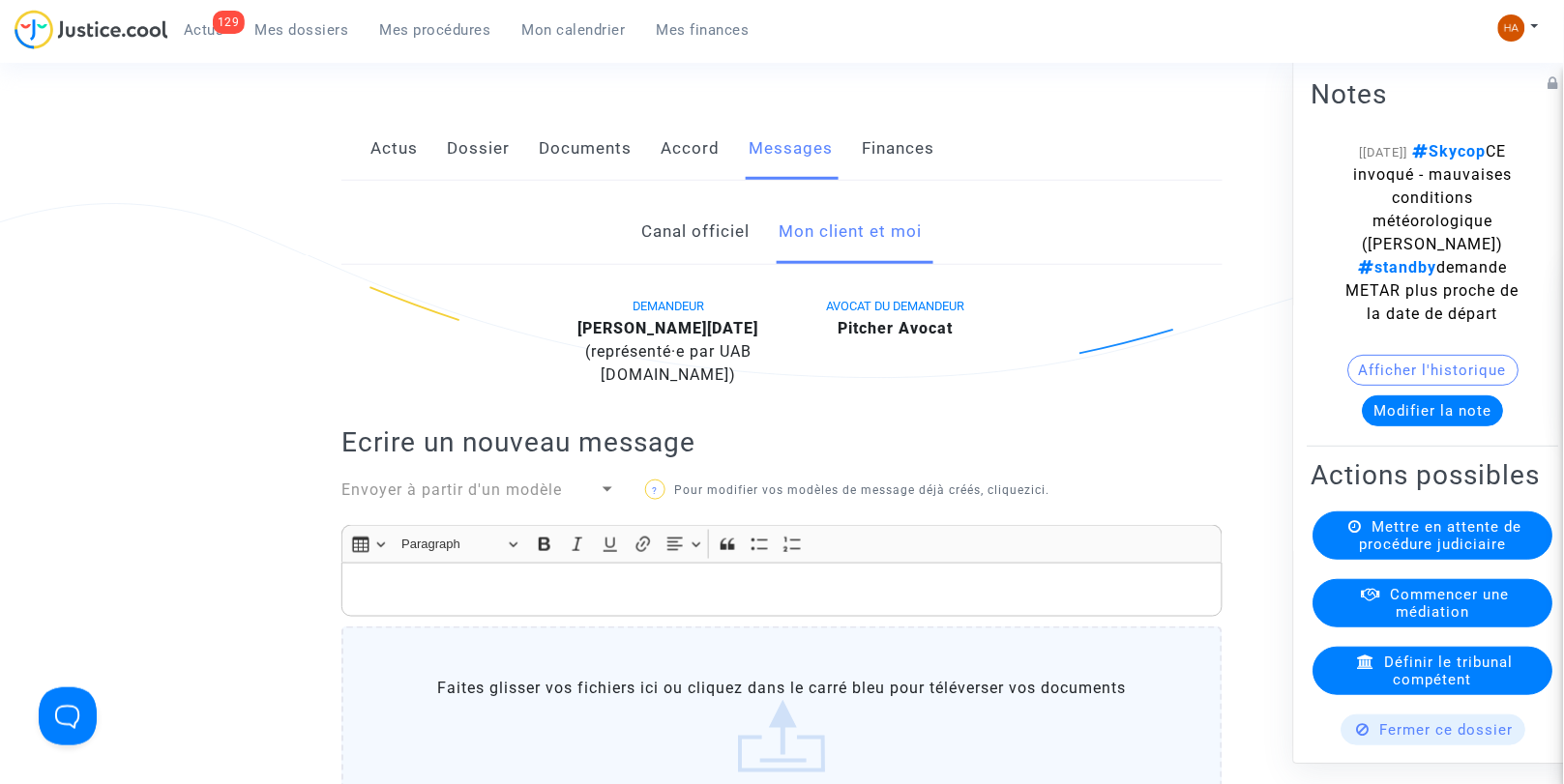
scroll to position [296, 0]
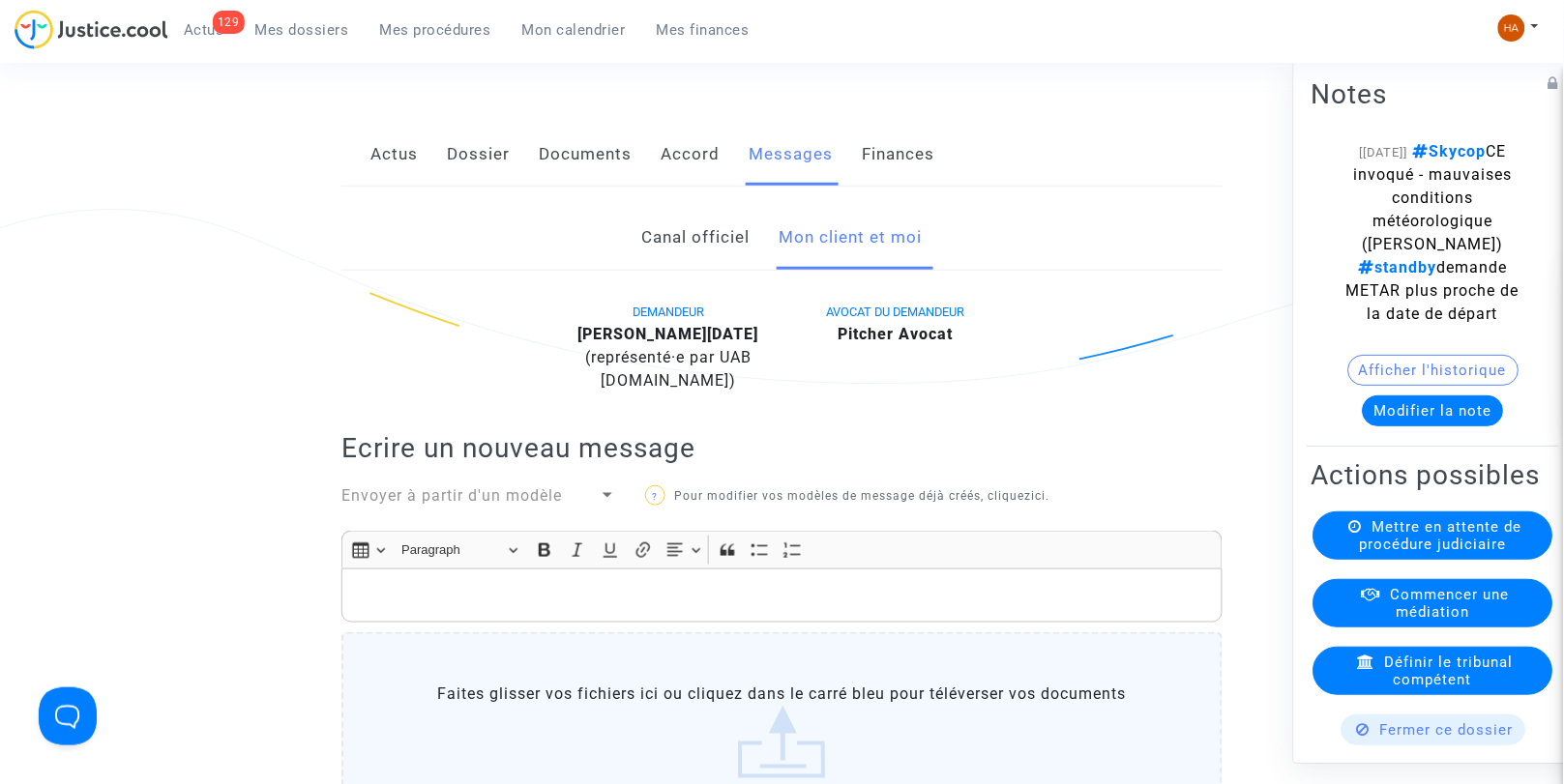
click at [680, 268] on link "Canal officiel" at bounding box center [696, 238] width 108 height 64
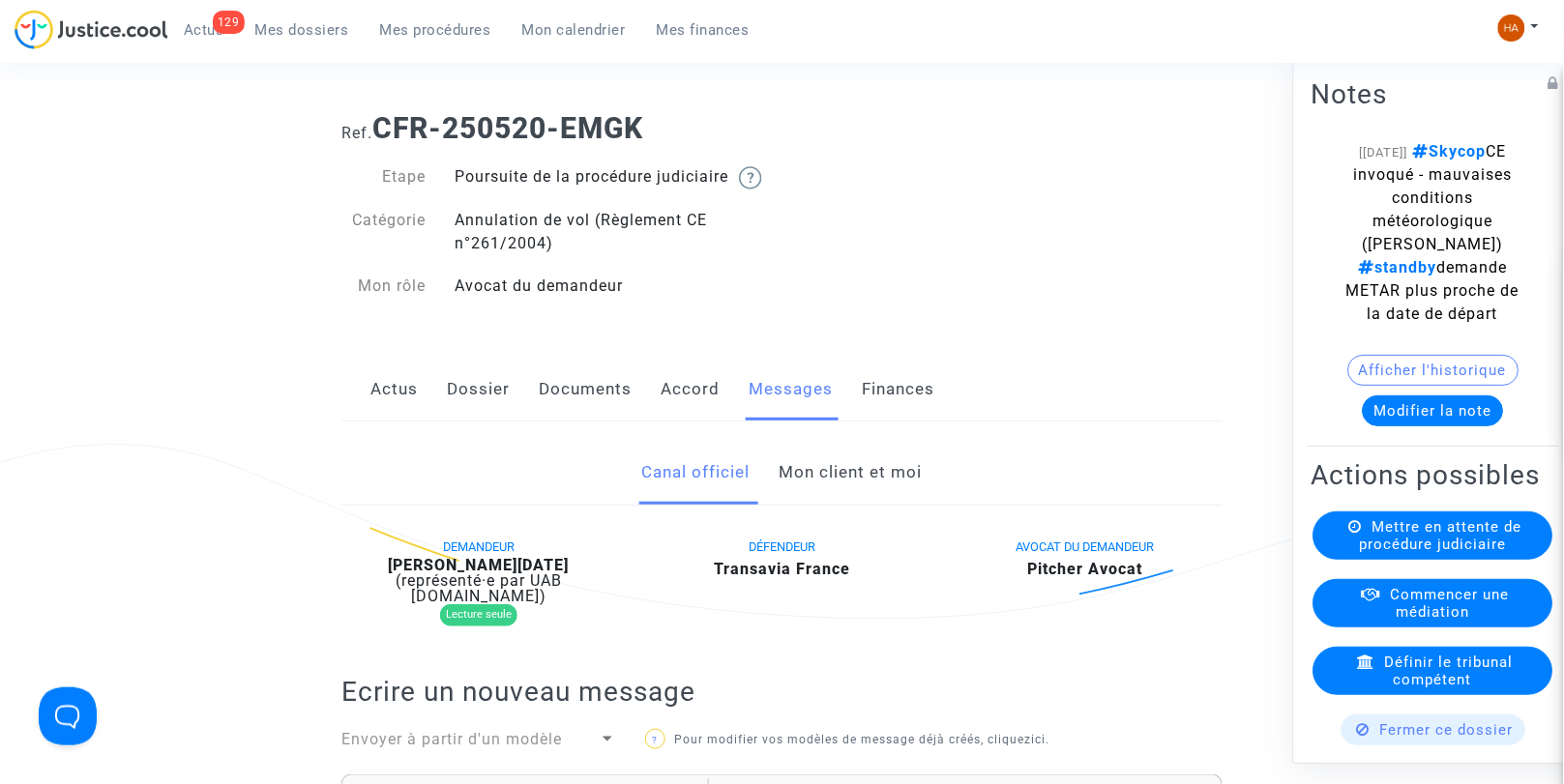
scroll to position [63, 0]
click at [583, 420] on link "Documents" at bounding box center [585, 387] width 92 height 64
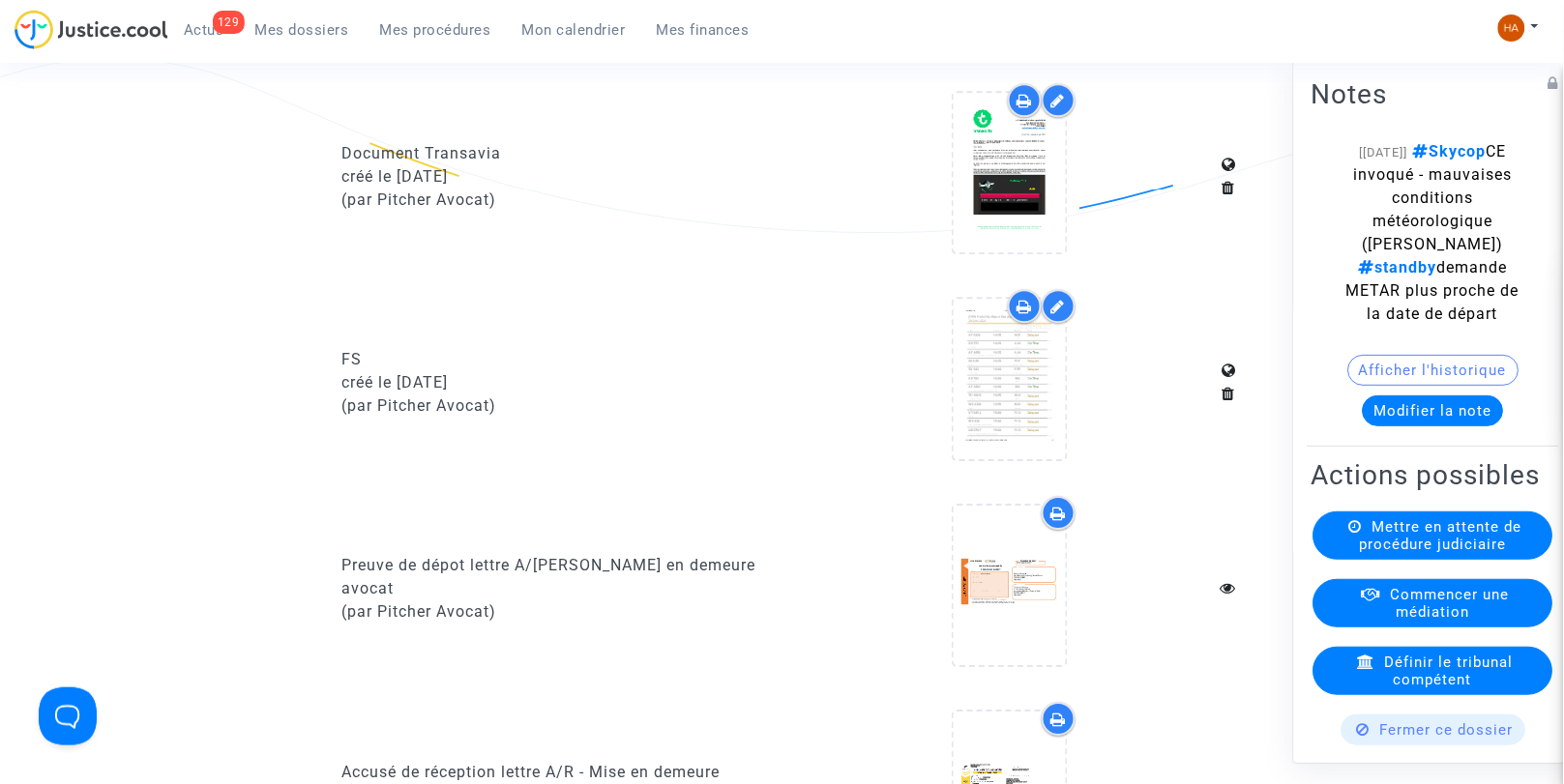
scroll to position [1317, 0]
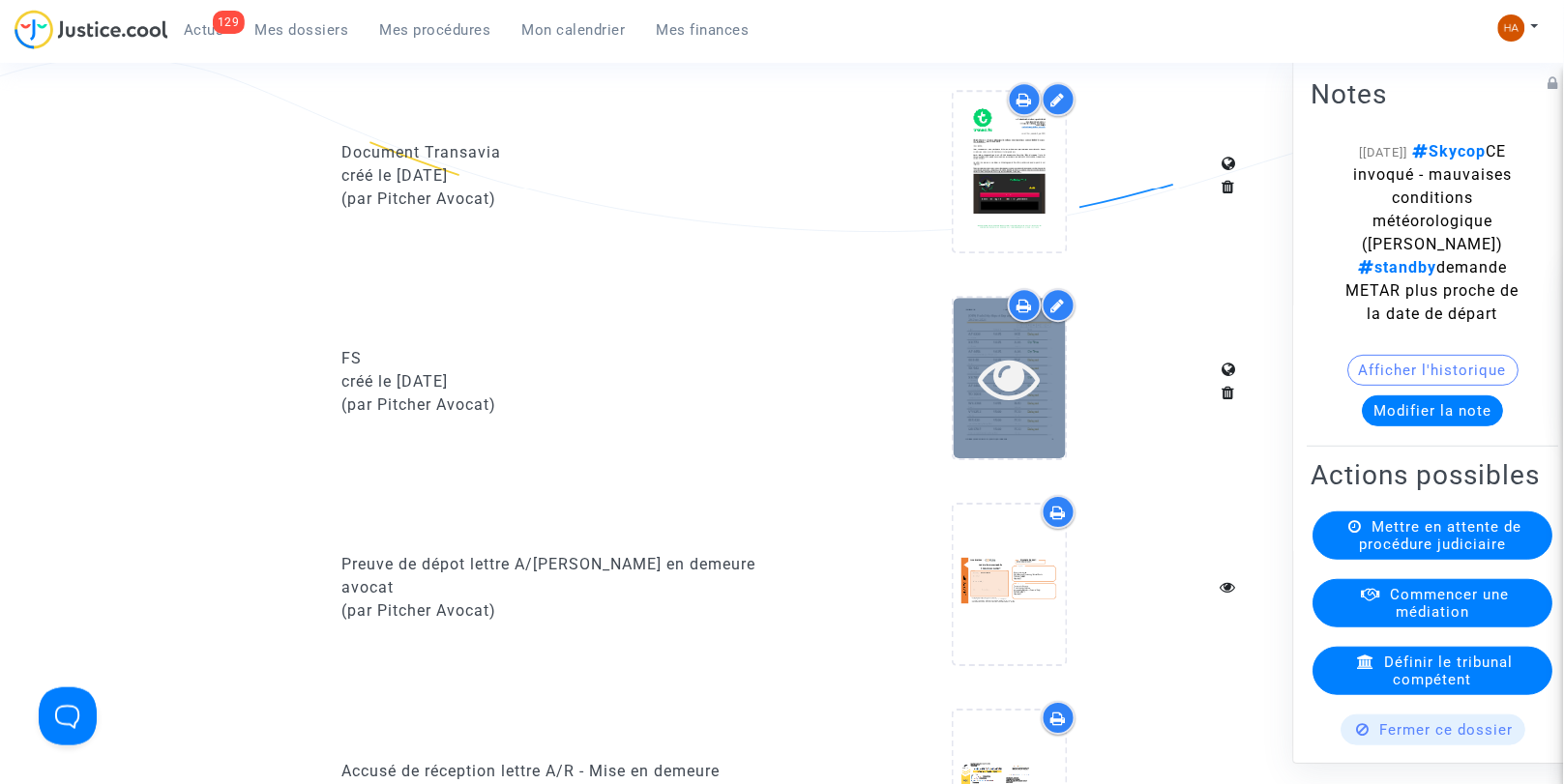
click at [1022, 374] on icon at bounding box center [1010, 377] width 63 height 62
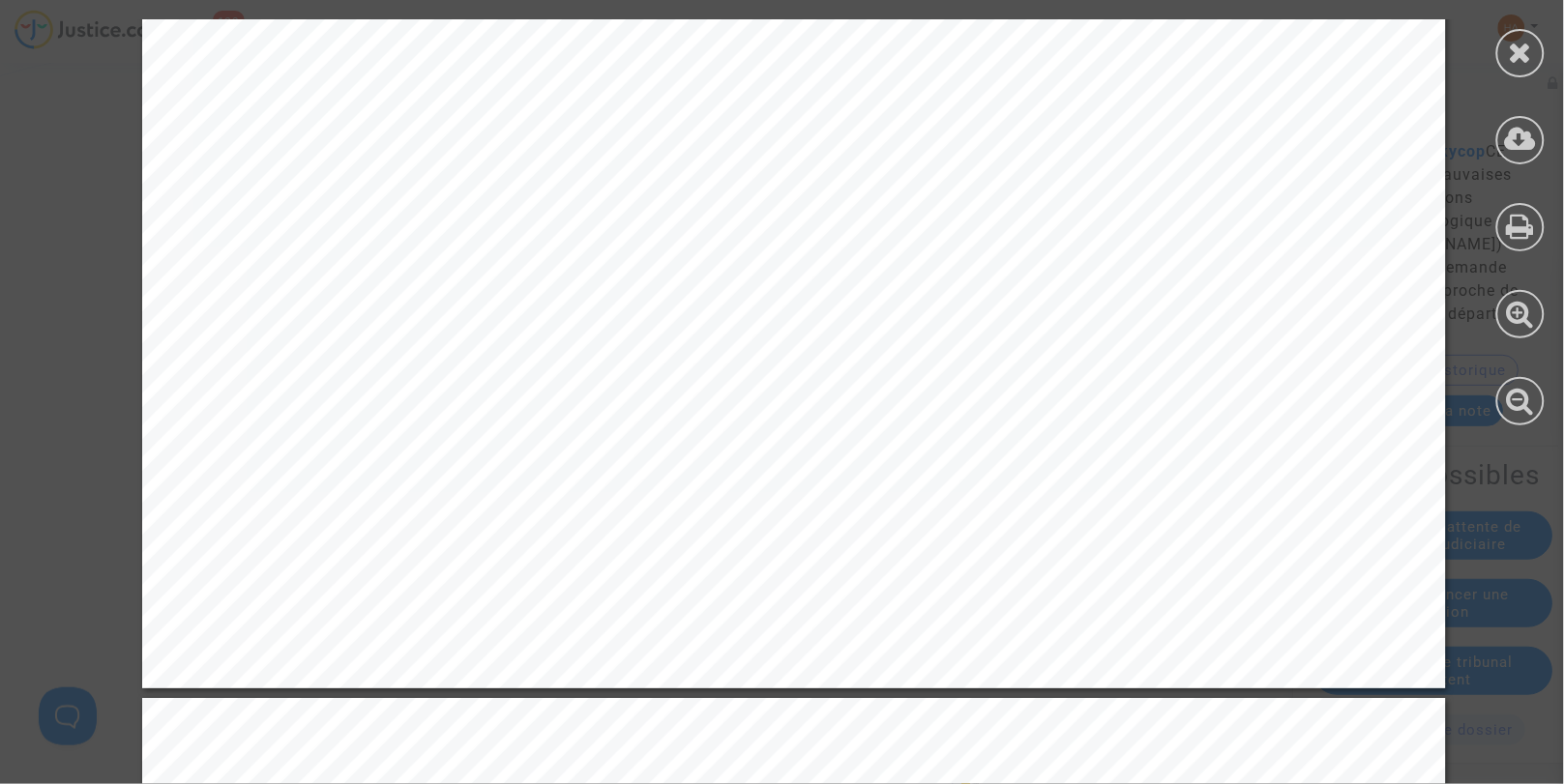
scroll to position [12294, 0]
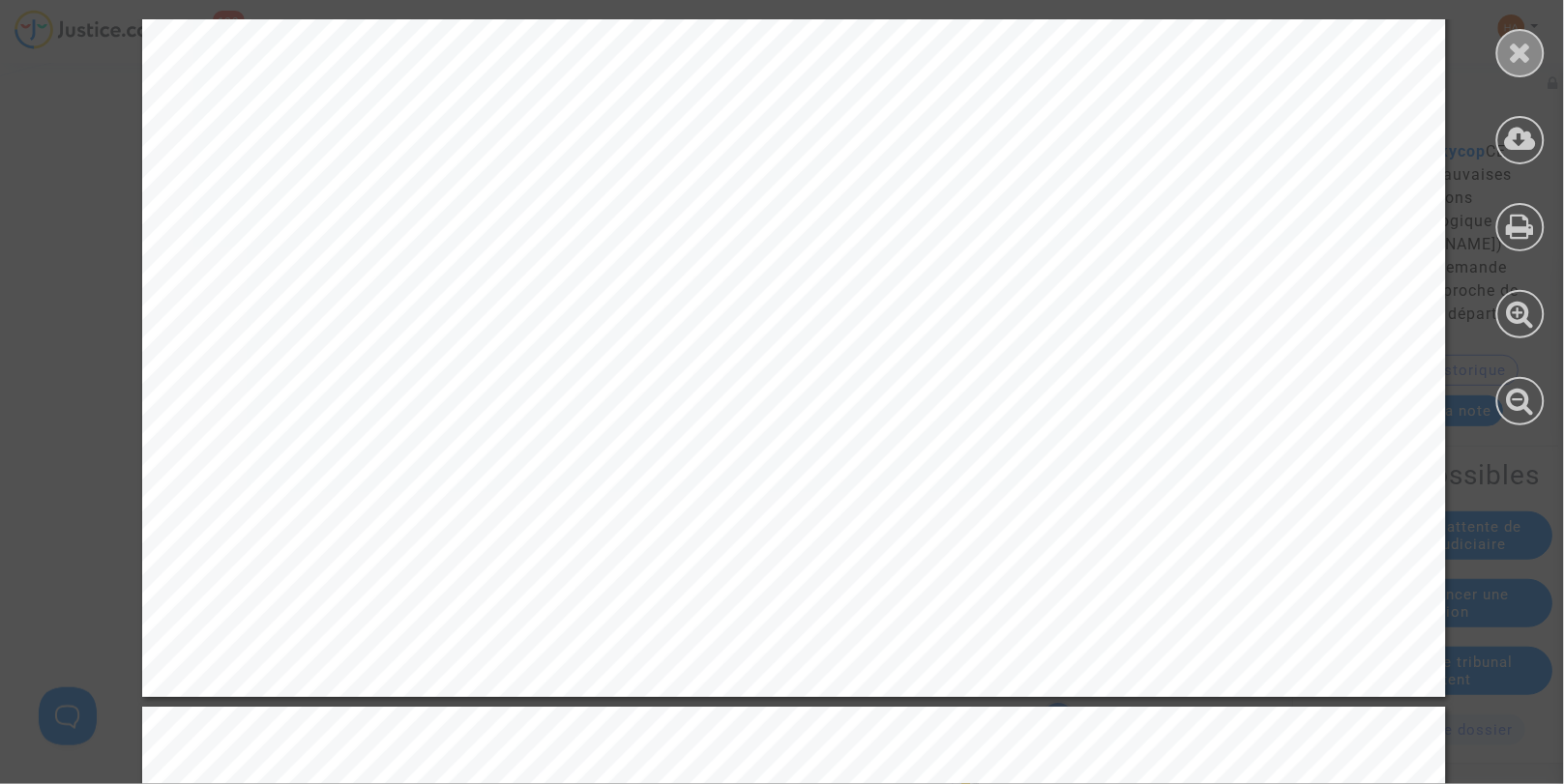
click at [1524, 49] on icon at bounding box center [1521, 52] width 25 height 29
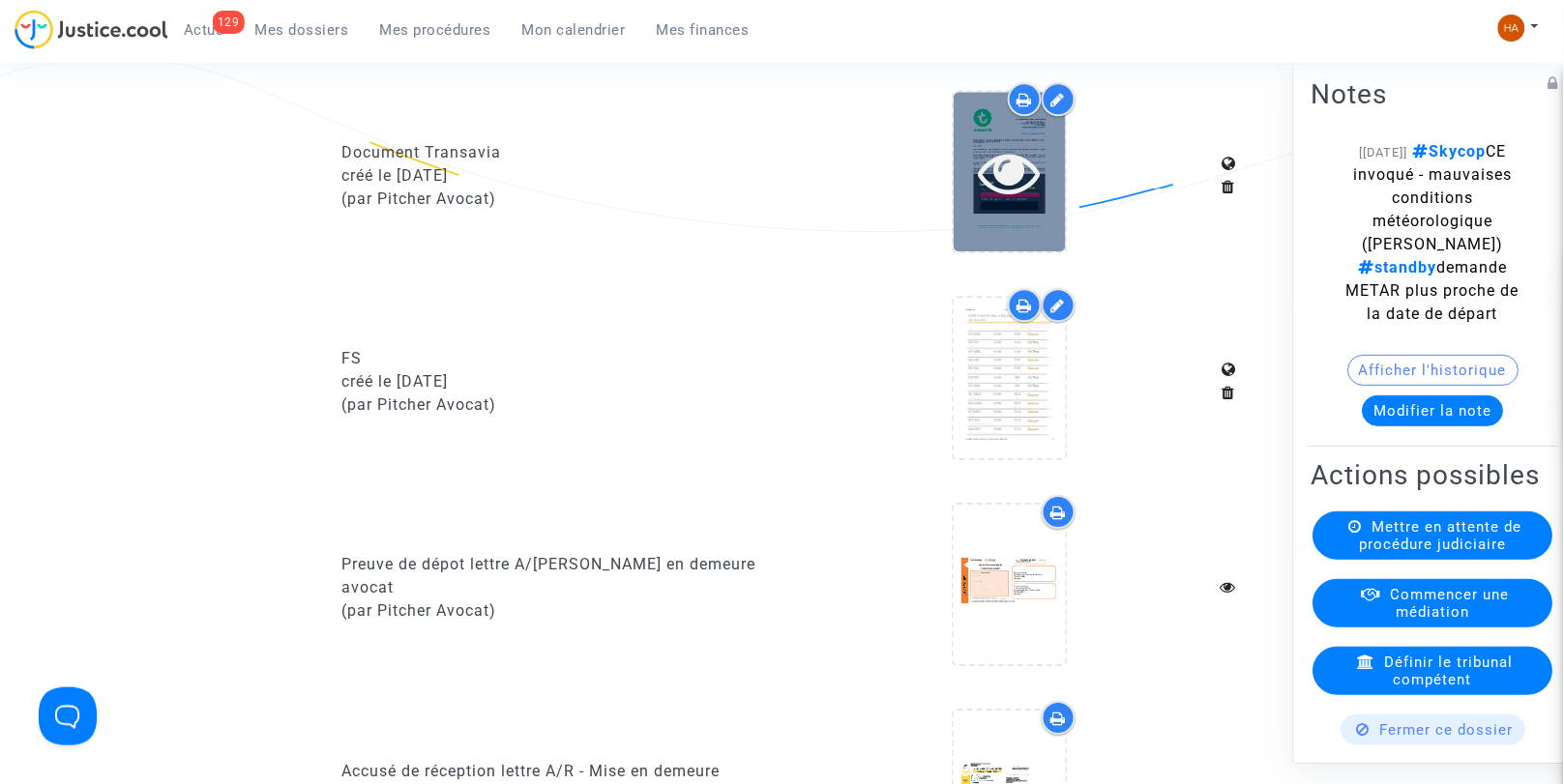
drag, startPoint x: 1016, startPoint y: 195, endPoint x: 961, endPoint y: 164, distance: 63.1
click at [961, 164] on div at bounding box center [1010, 172] width 112 height 62
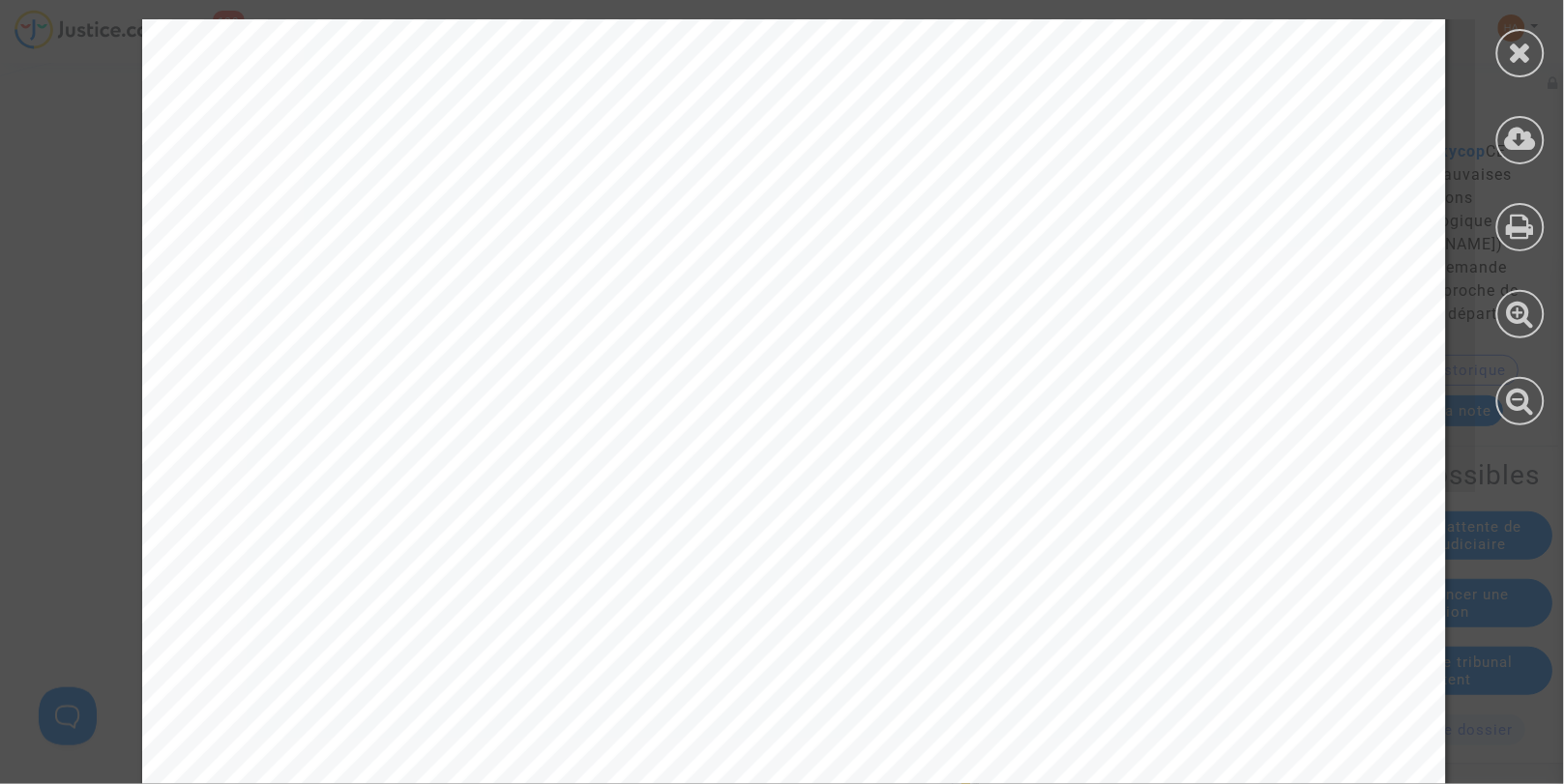
scroll to position [581, 0]
click at [1502, 68] on div at bounding box center [1521, 53] width 48 height 48
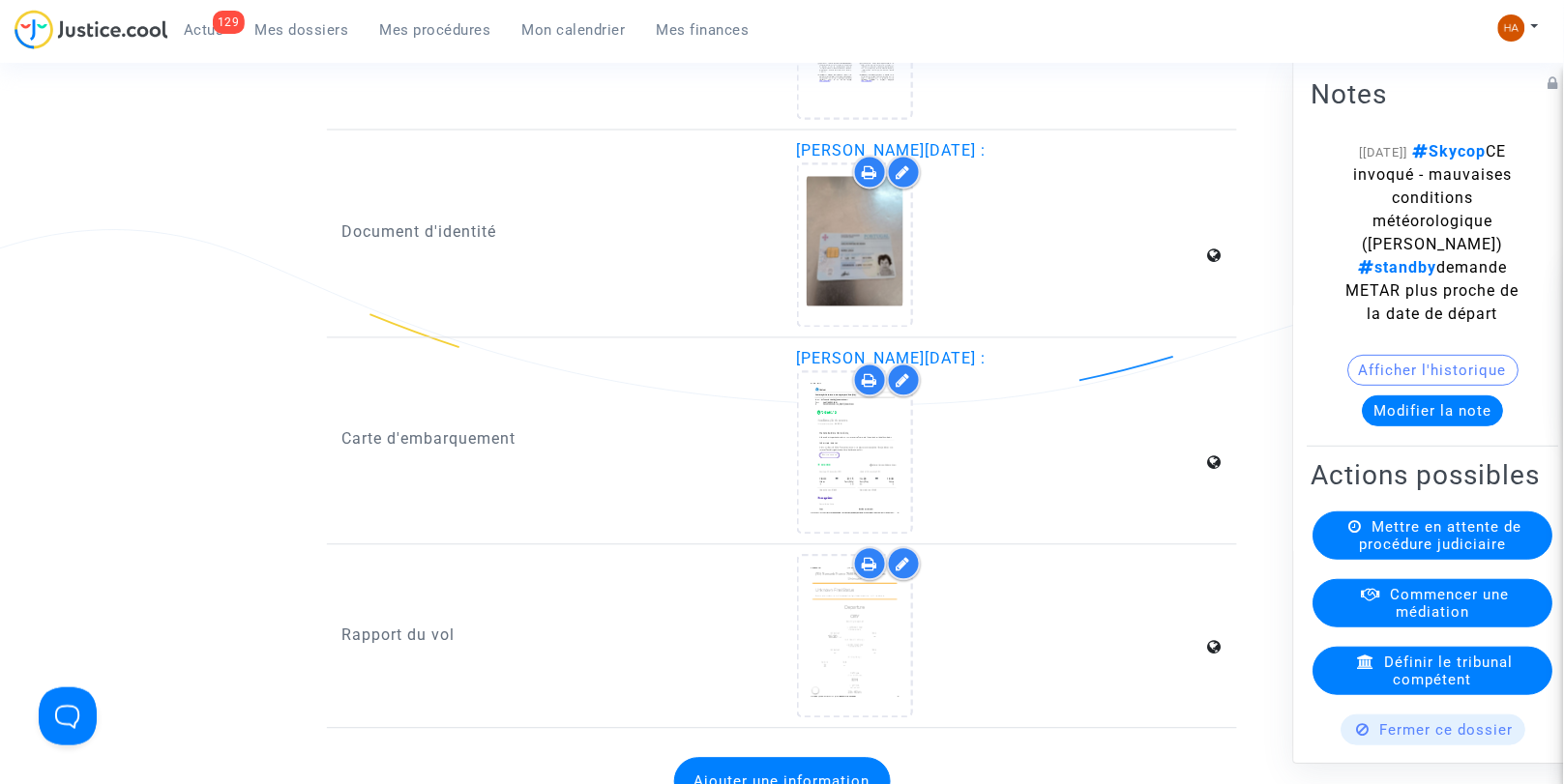
scroll to position [2885, 0]
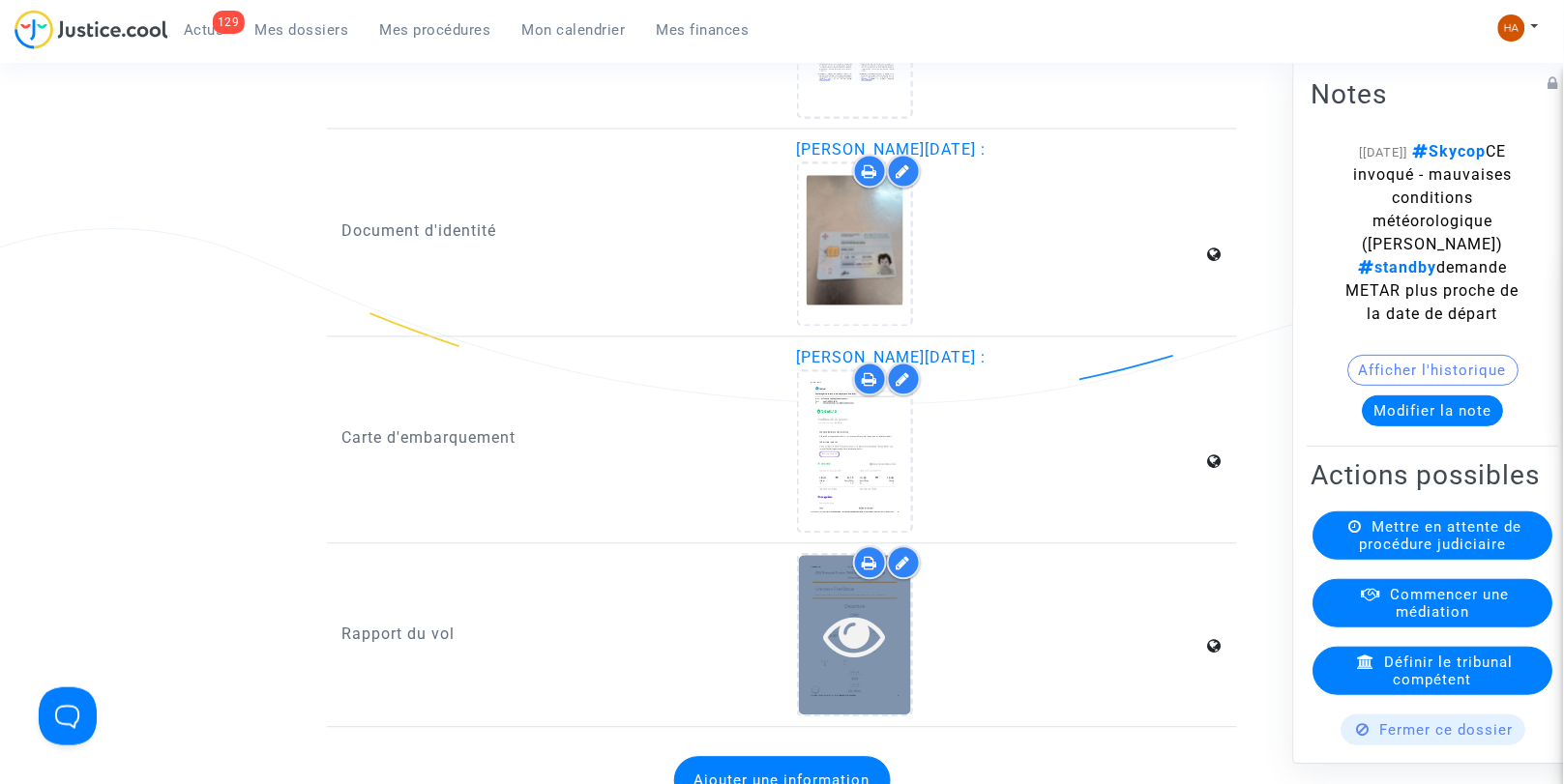
click at [858, 613] on icon at bounding box center [855, 636] width 63 height 62
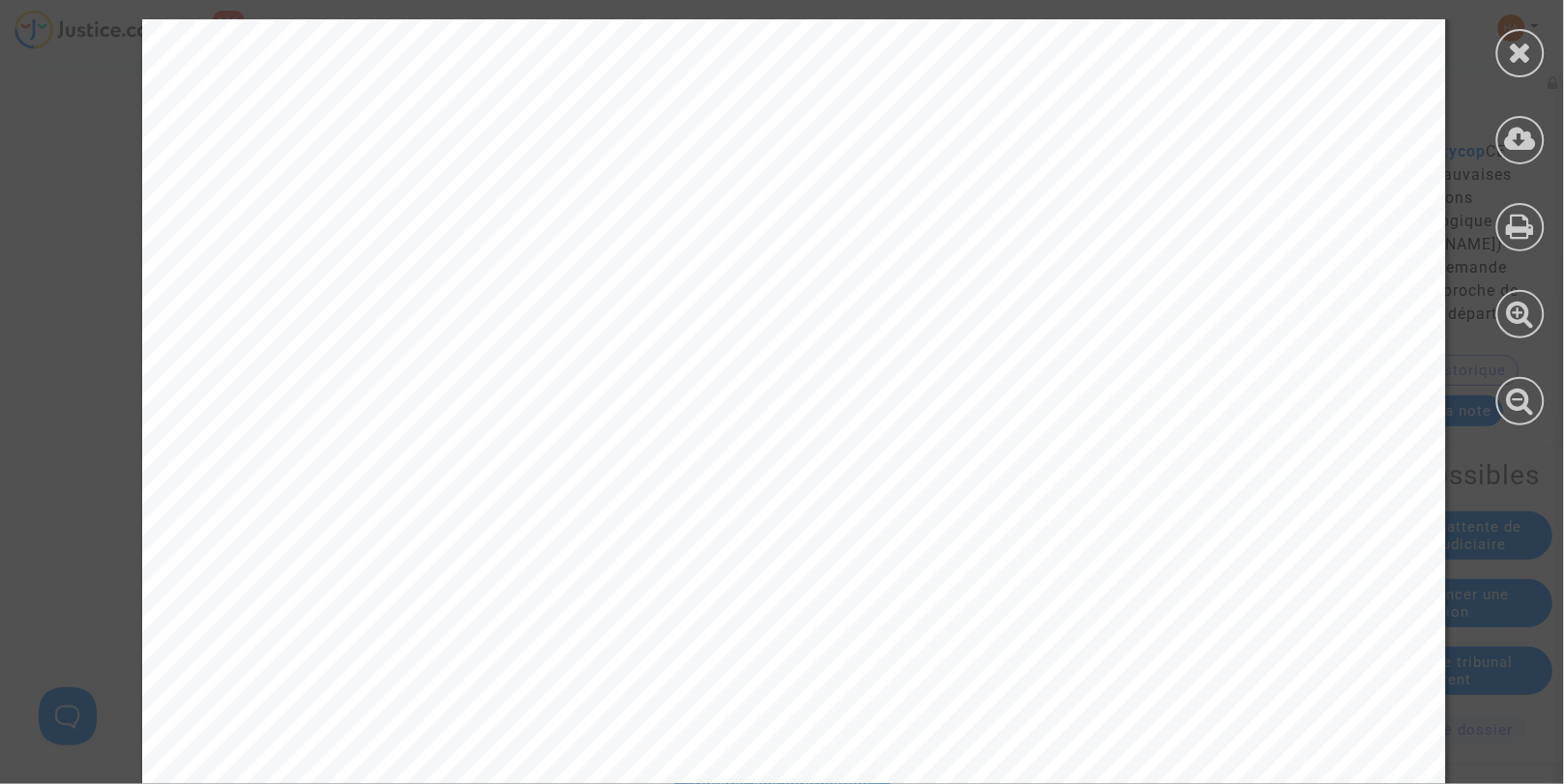
scroll to position [2202, 0]
click at [1515, 56] on icon at bounding box center [1521, 52] width 25 height 29
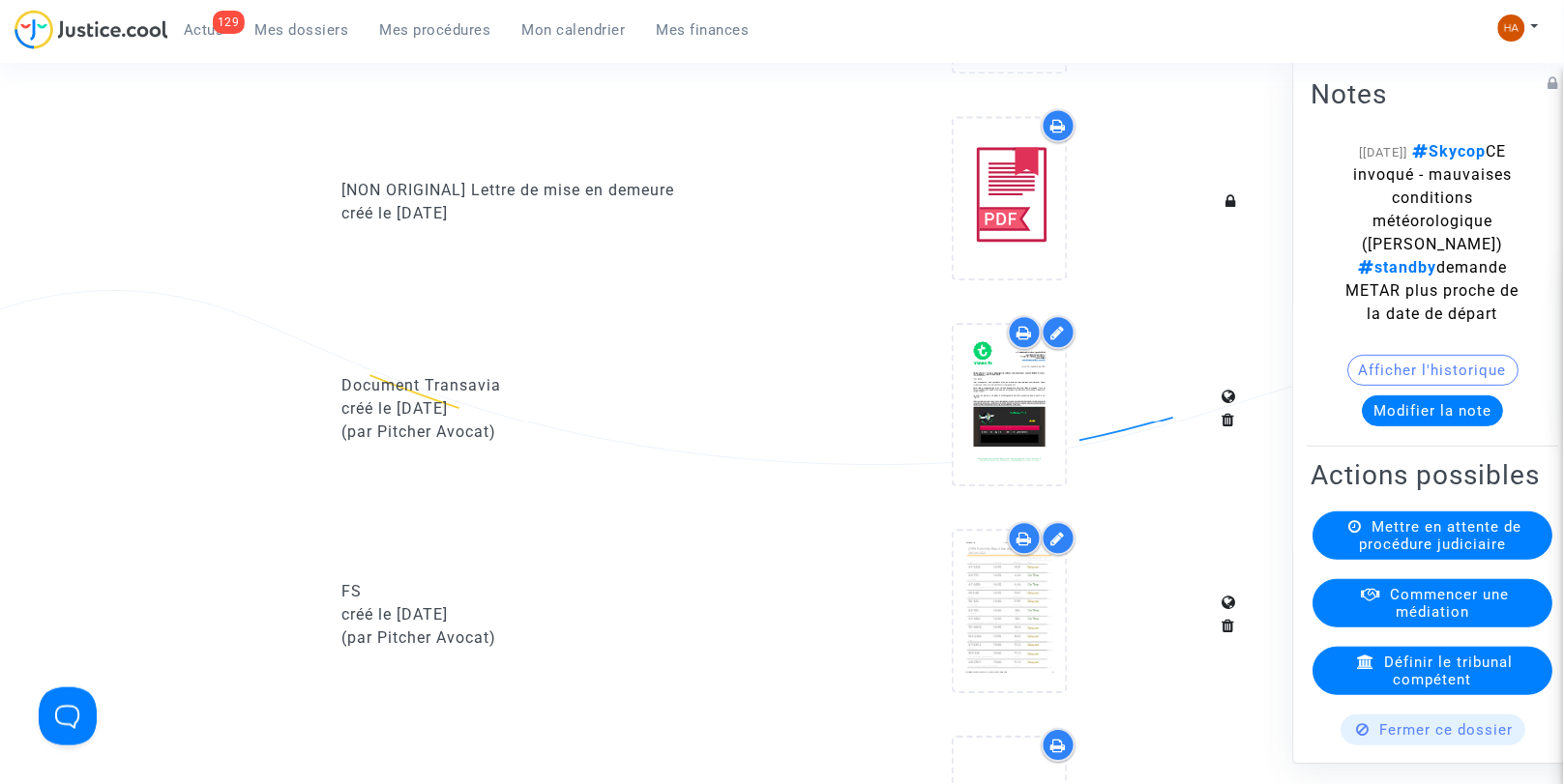
scroll to position [1235, 0]
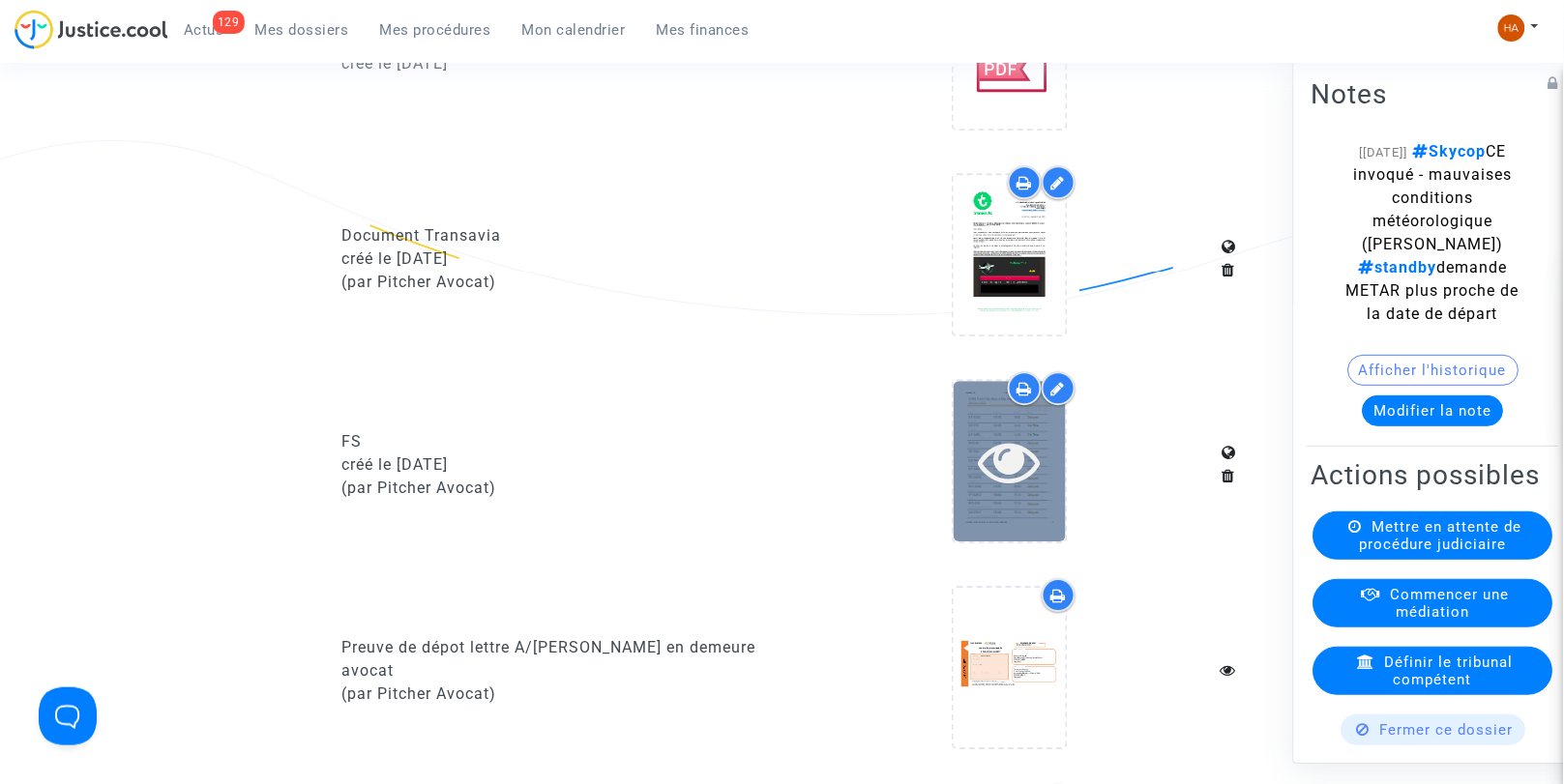
click at [1009, 475] on icon at bounding box center [1010, 461] width 63 height 62
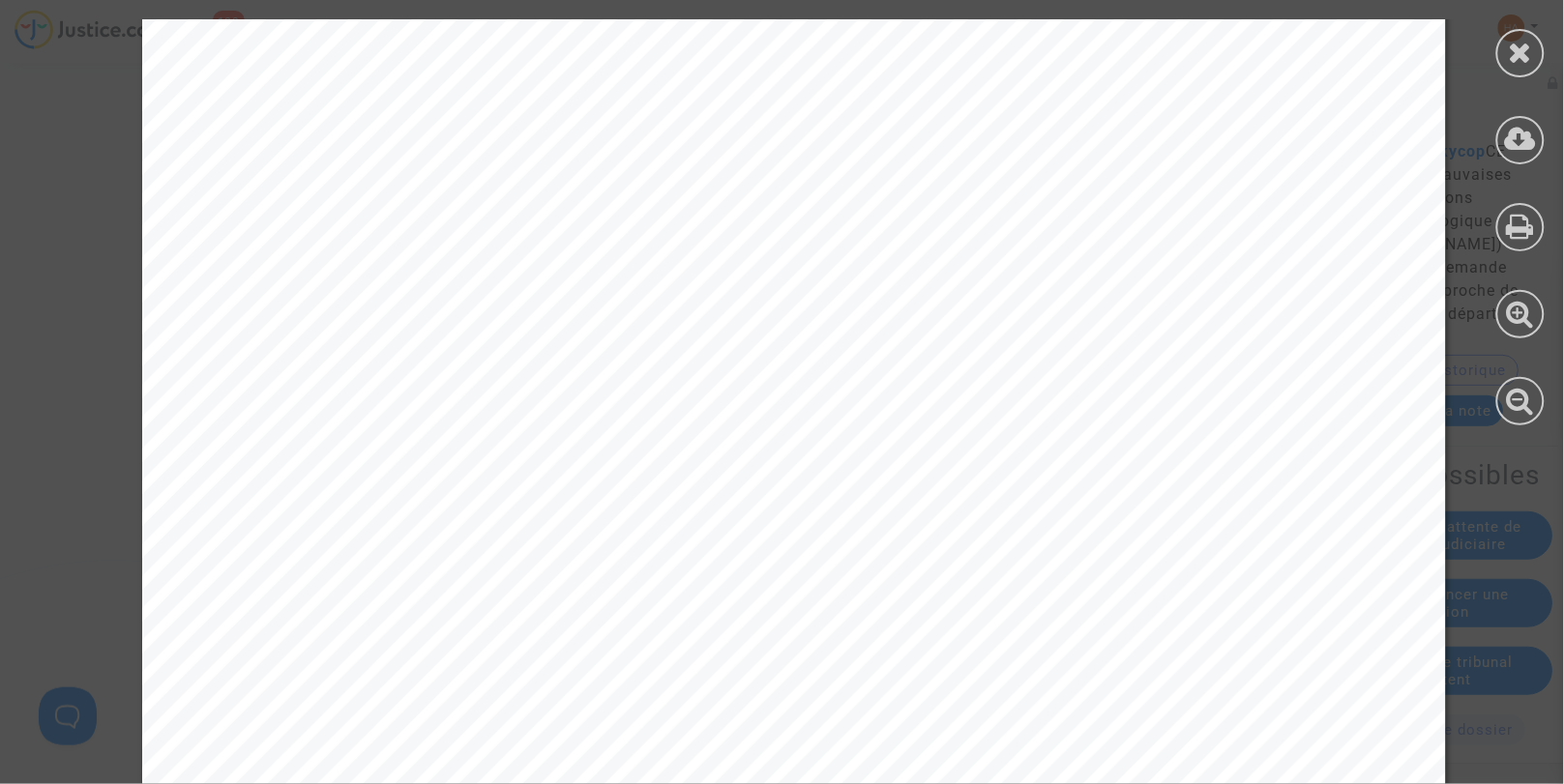
scroll to position [0, 0]
click at [1523, 61] on icon at bounding box center [1521, 52] width 25 height 29
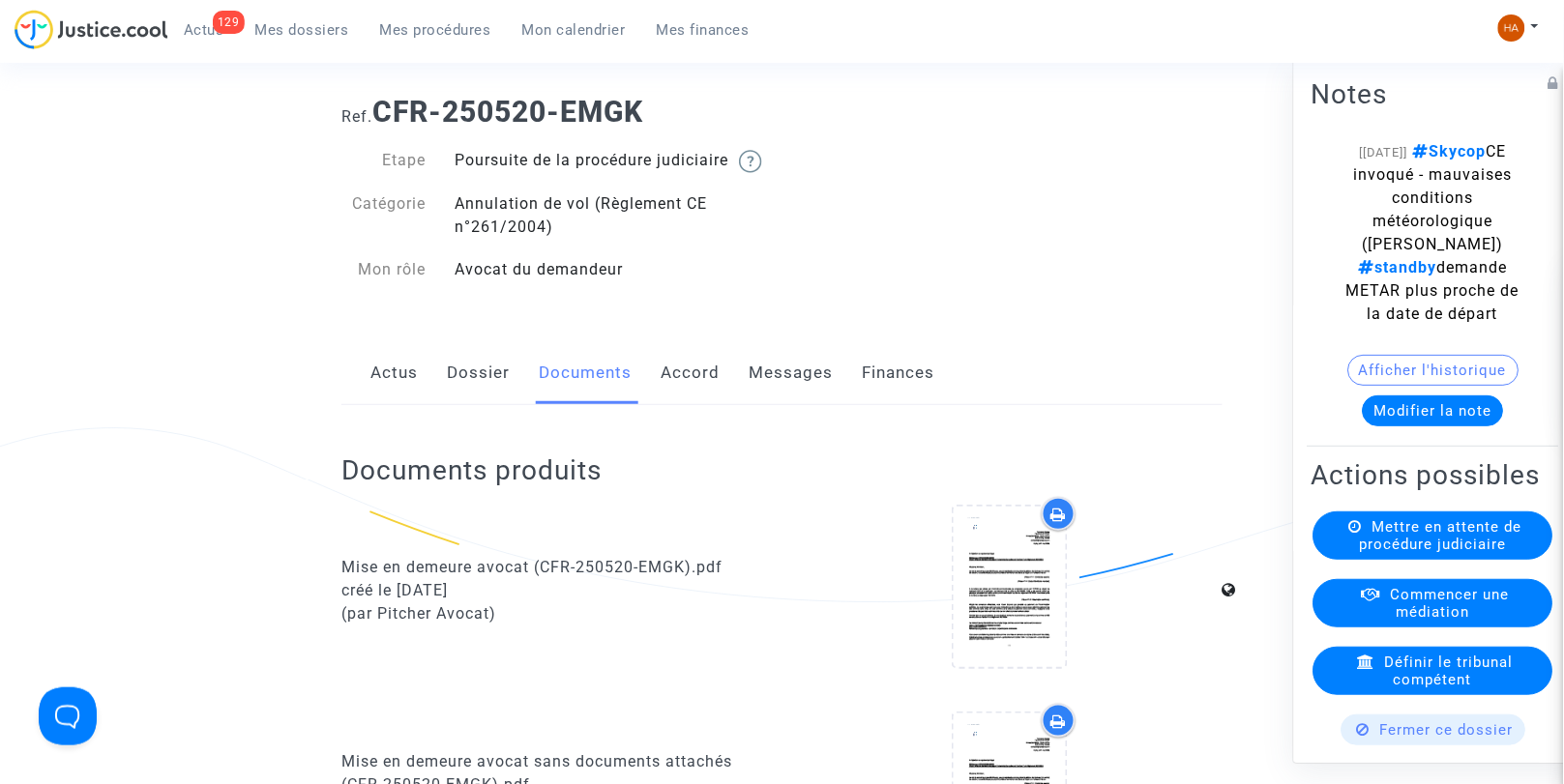
scroll to position [76, 0]
click at [675, 407] on link "Accord" at bounding box center [690, 374] width 59 height 64
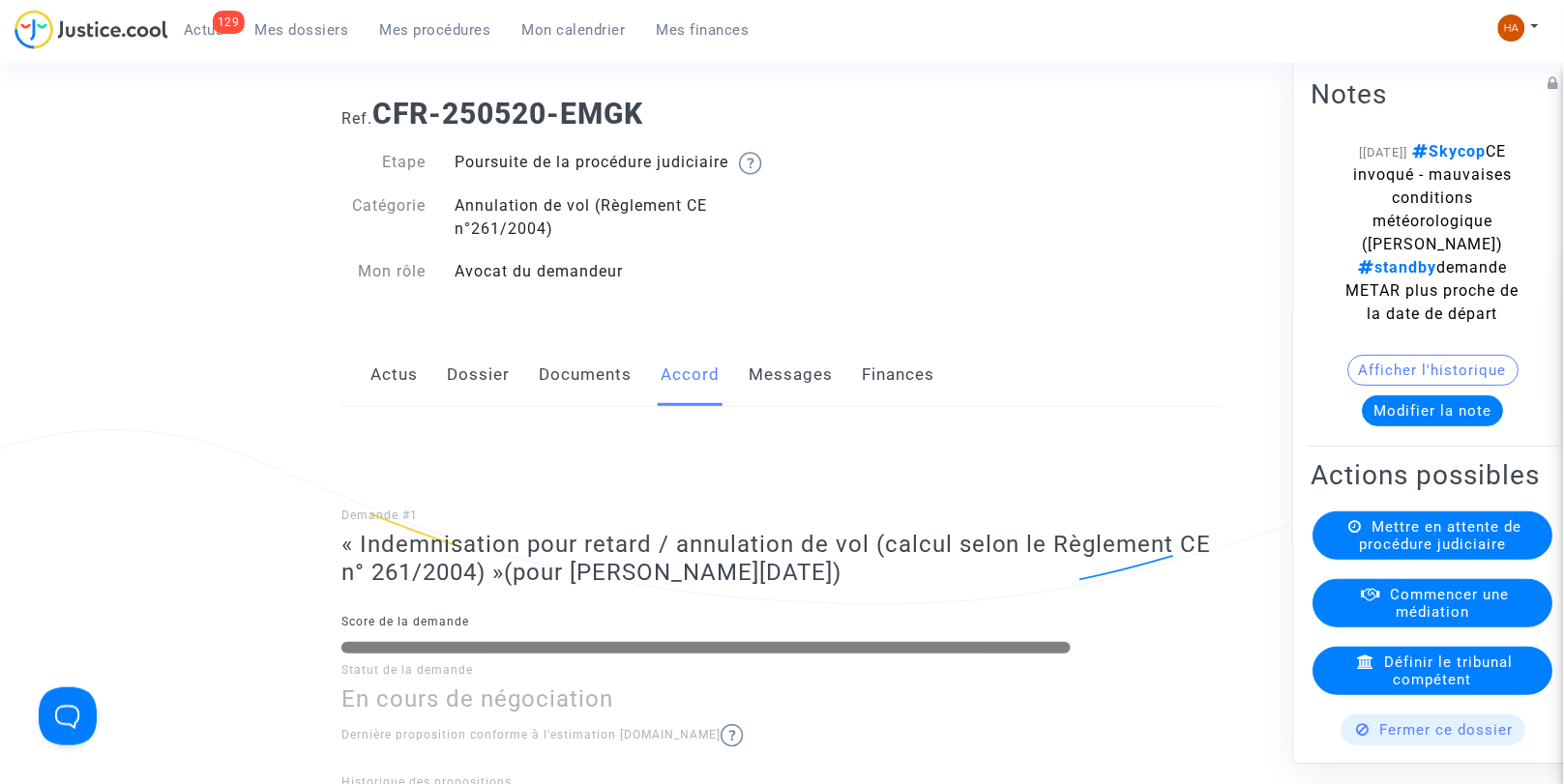
click at [797, 394] on link "Messages" at bounding box center [791, 374] width 85 height 64
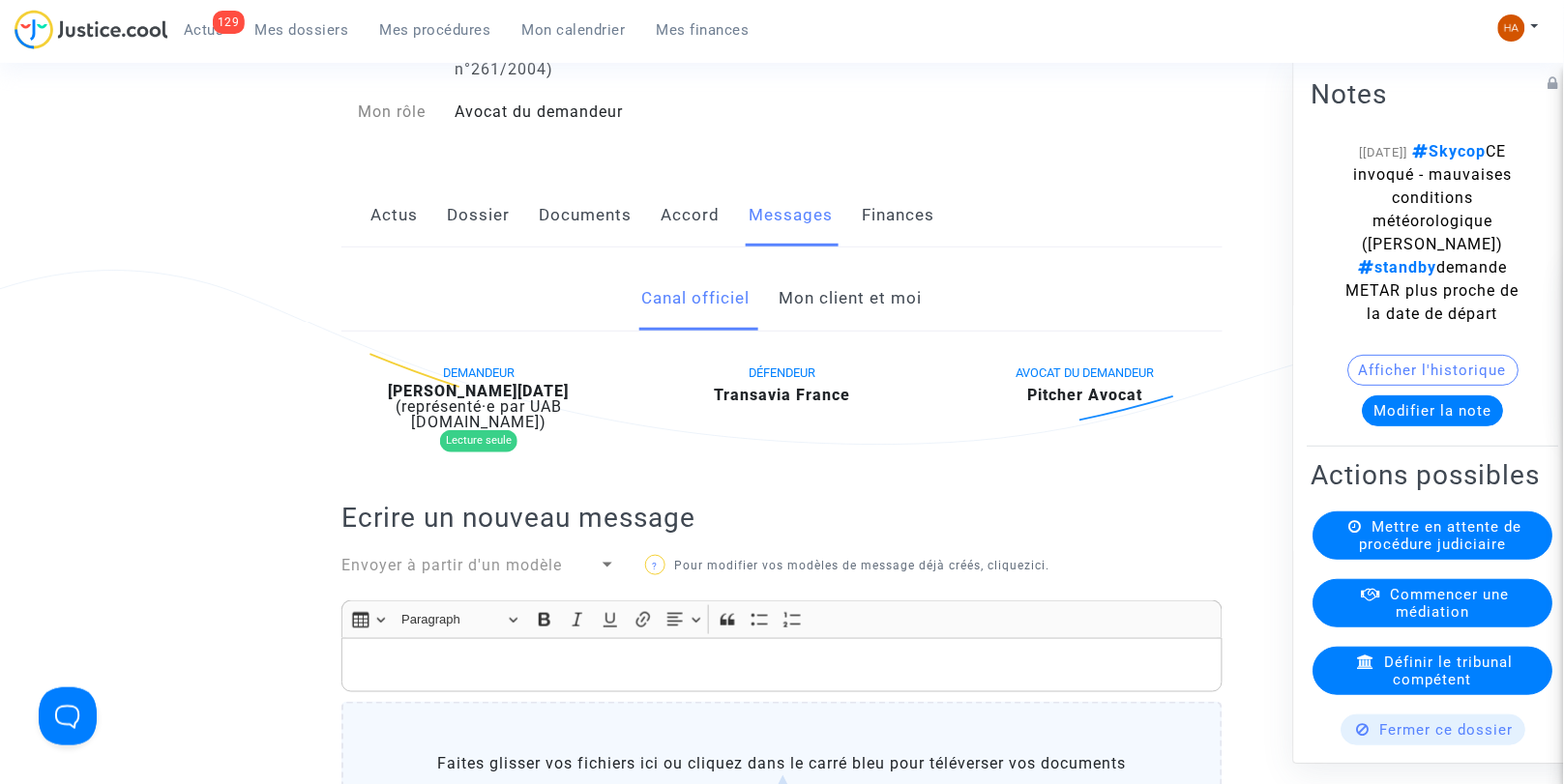
scroll to position [230, 0]
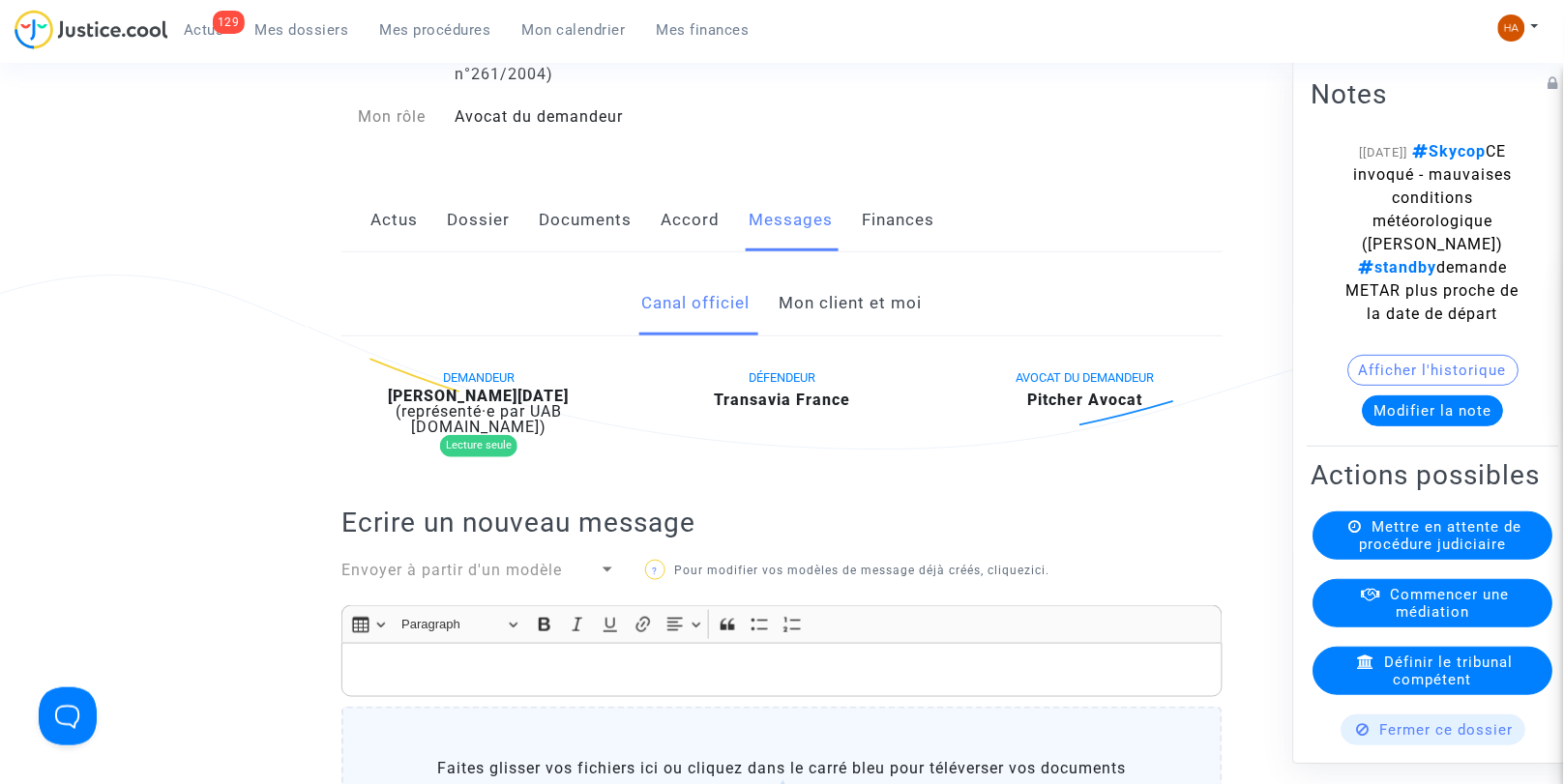
click at [878, 331] on link "Mon client et moi" at bounding box center [851, 304] width 144 height 64
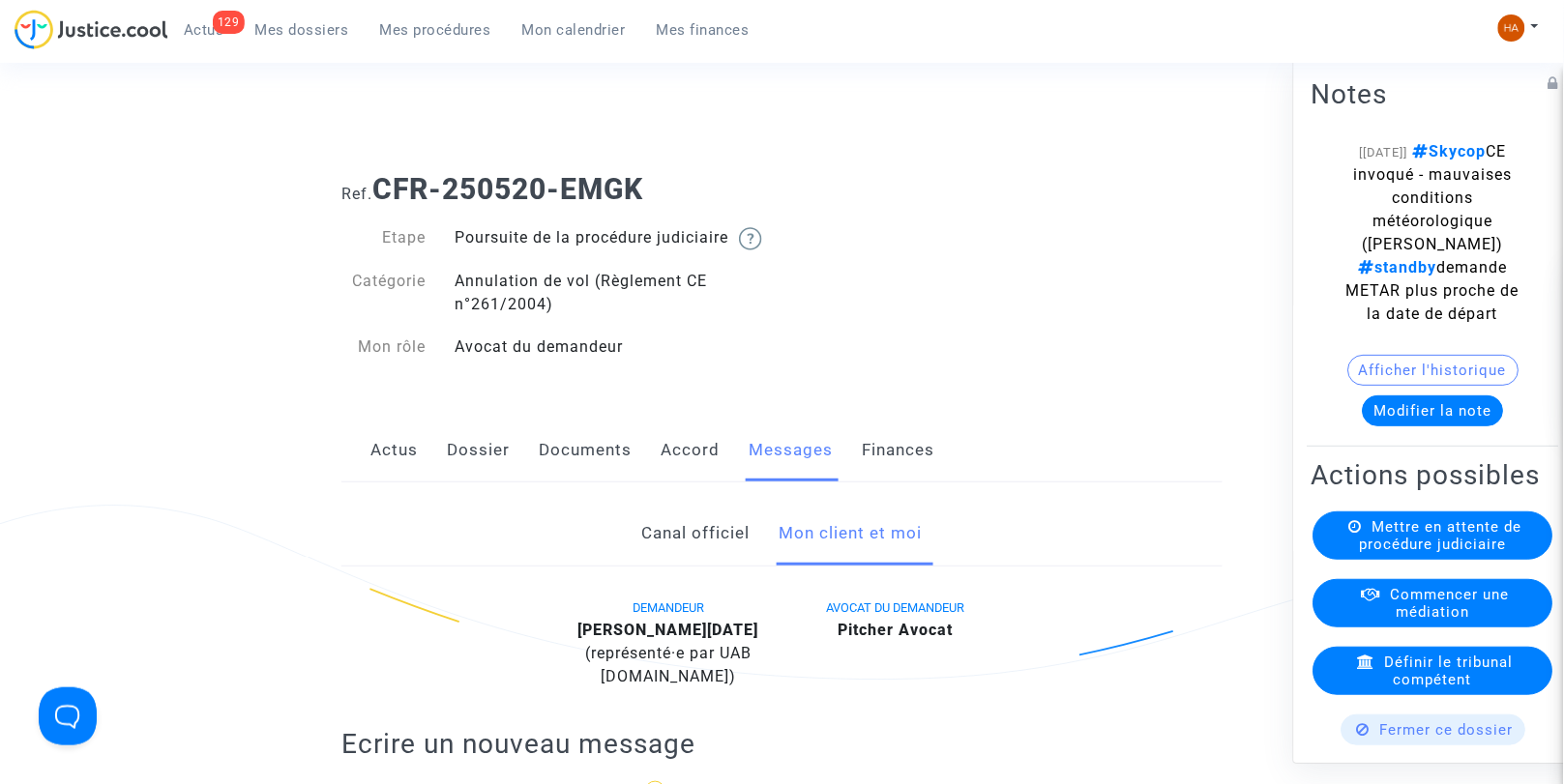
click at [584, 481] on link "Documents" at bounding box center [585, 450] width 92 height 64
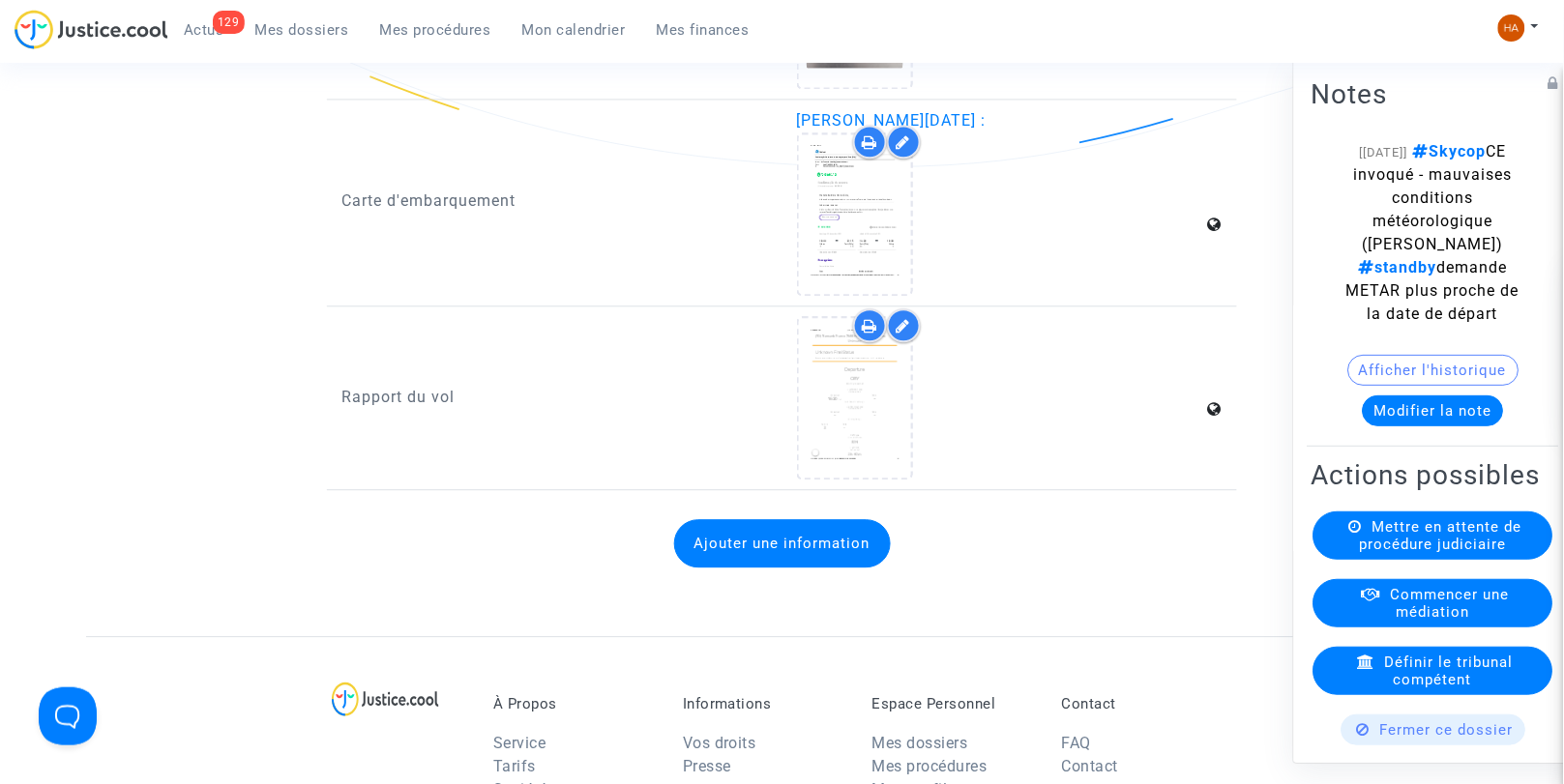
scroll to position [3127, 0]
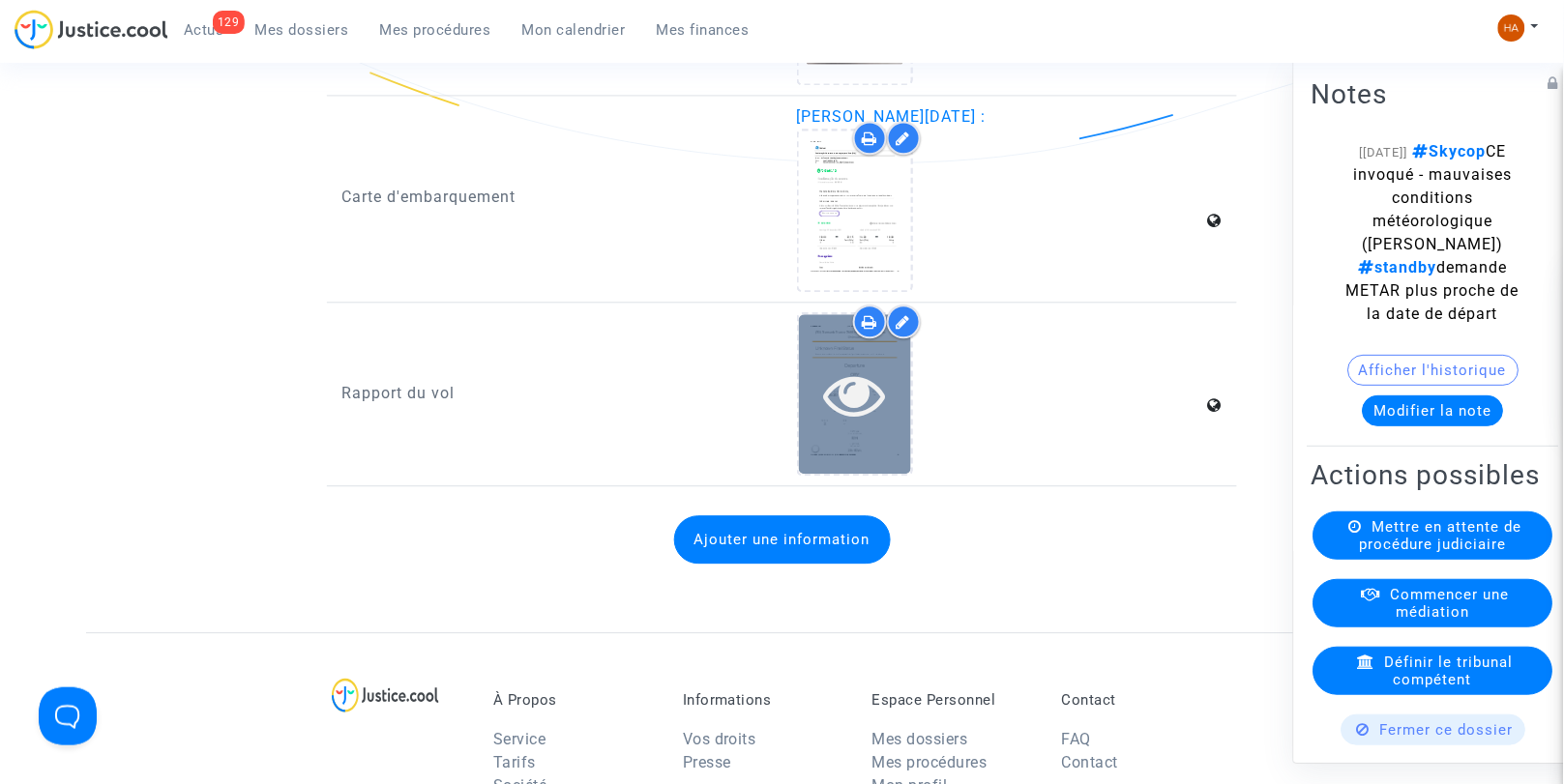
click at [875, 414] on icon at bounding box center [855, 394] width 63 height 62
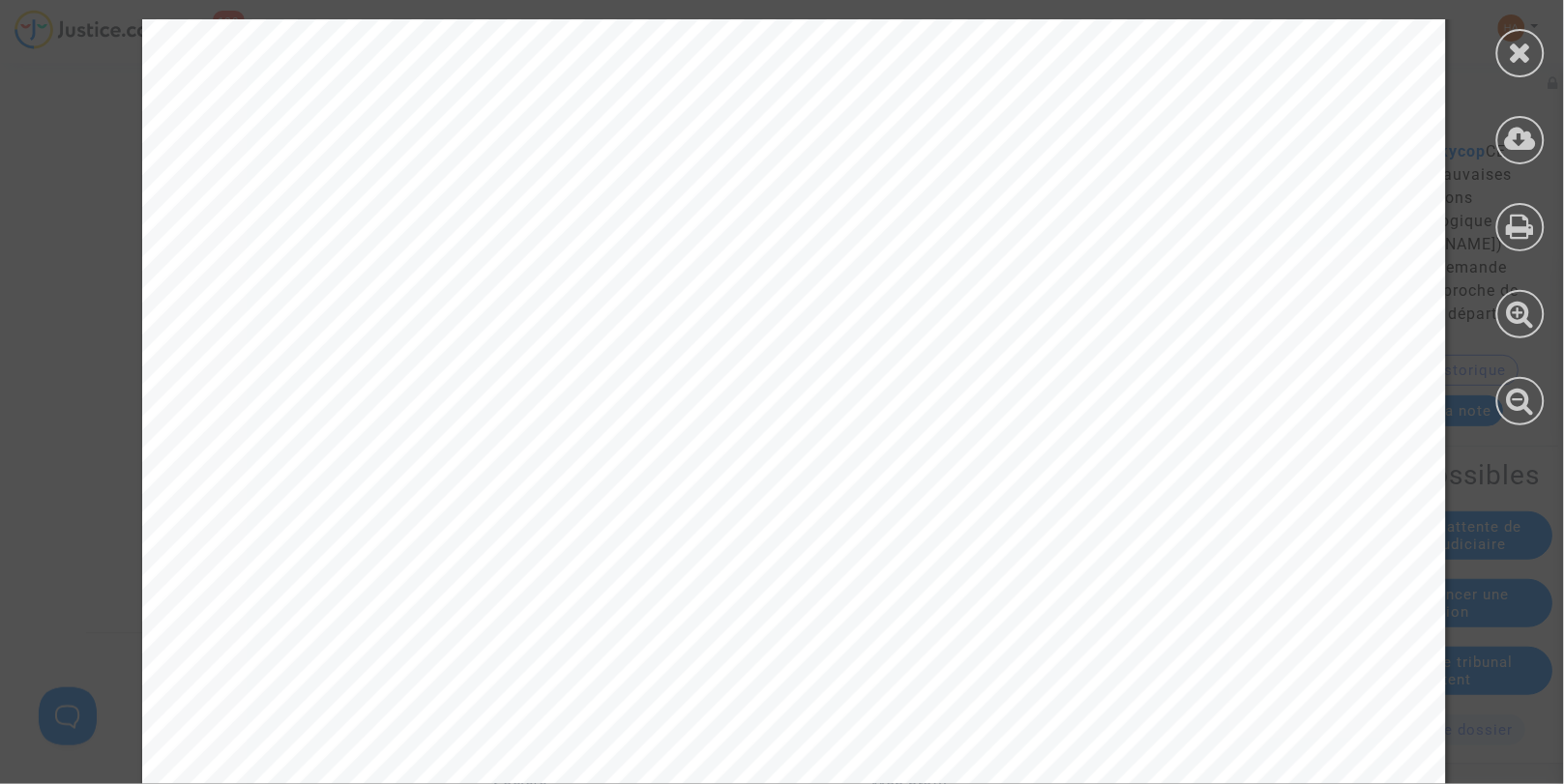
scroll to position [292, 0]
click at [1527, 60] on icon at bounding box center [1521, 52] width 25 height 29
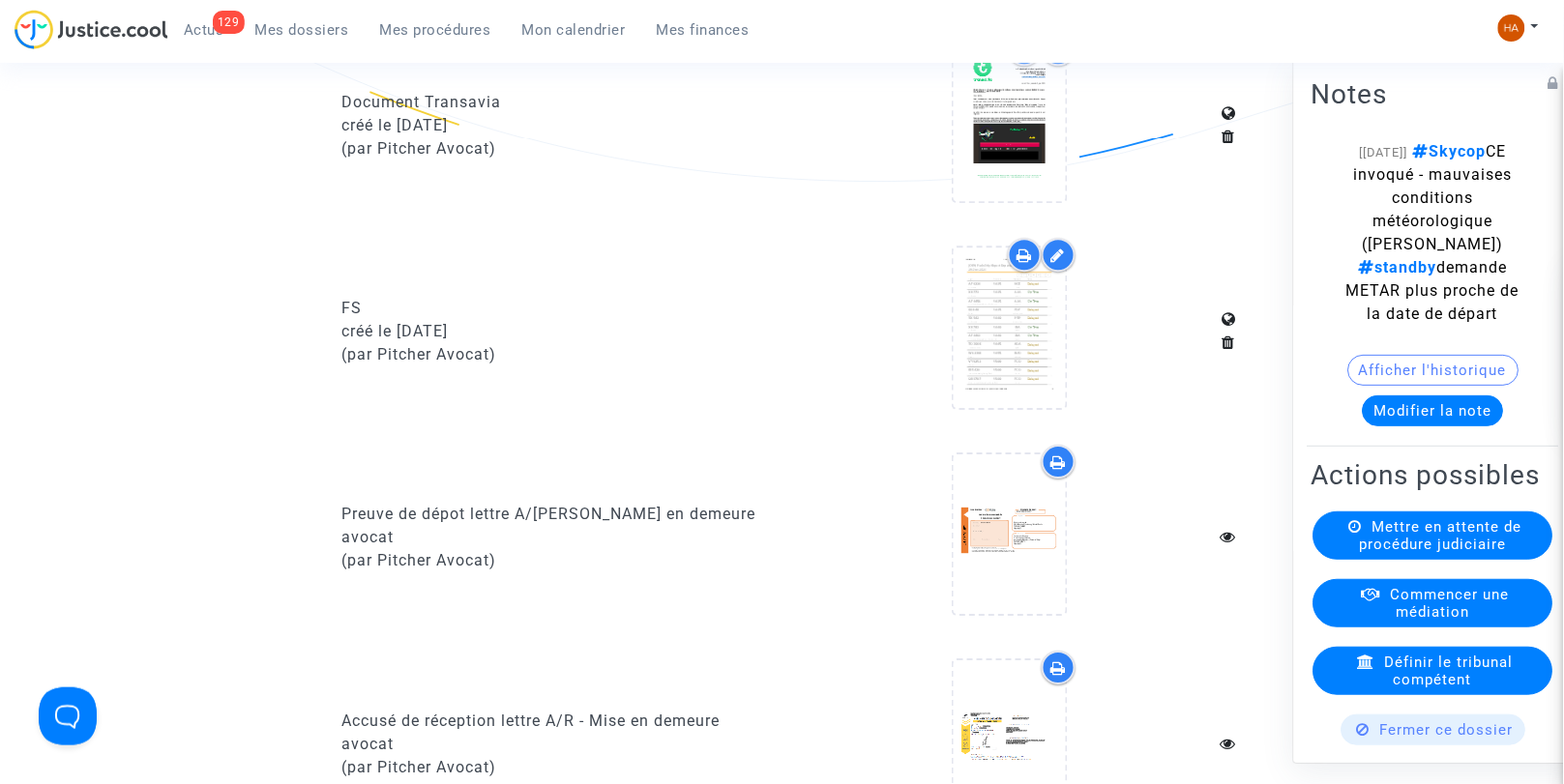
scroll to position [1368, 0]
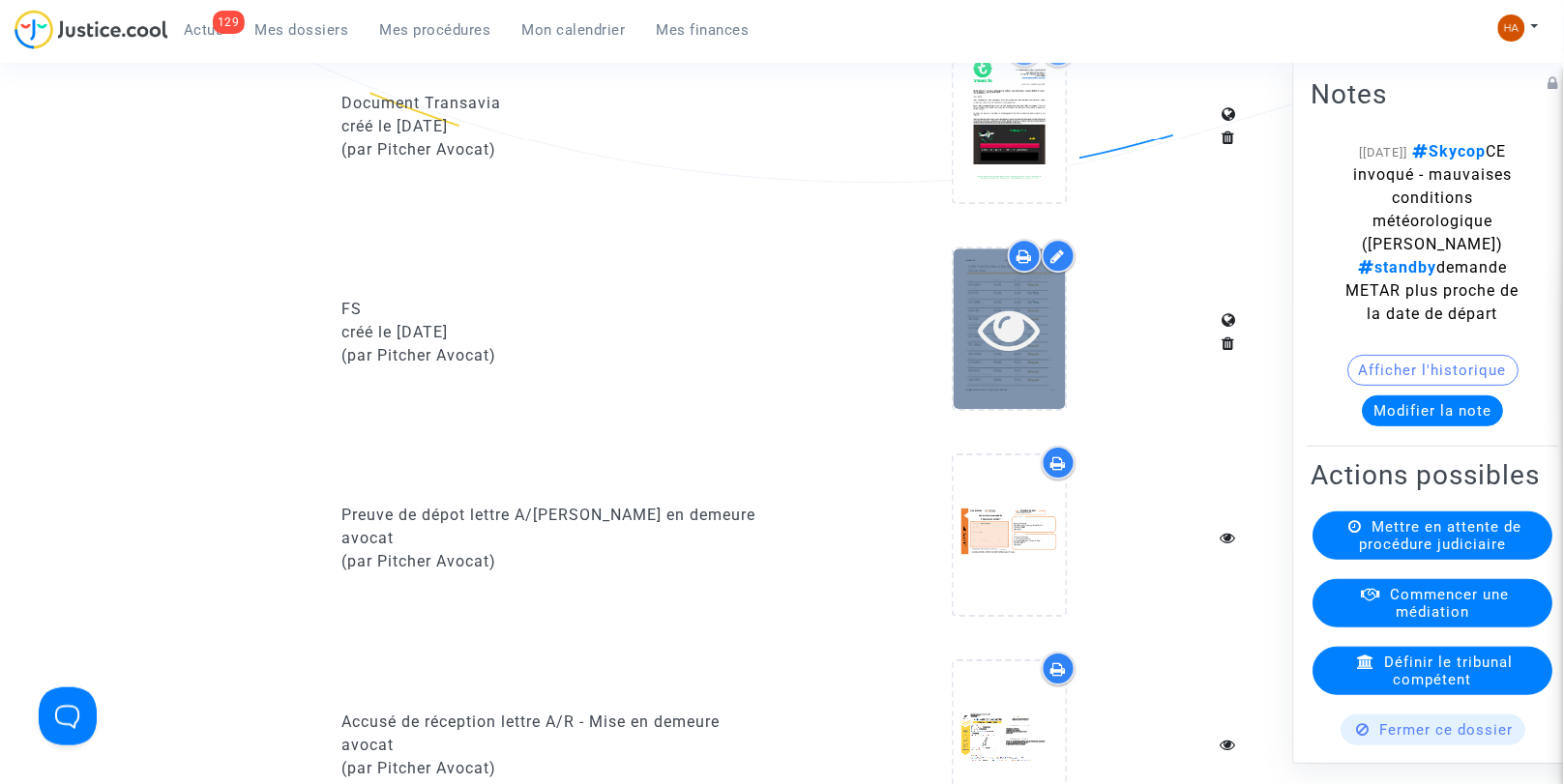
click at [998, 395] on div at bounding box center [1010, 328] width 112 height 159
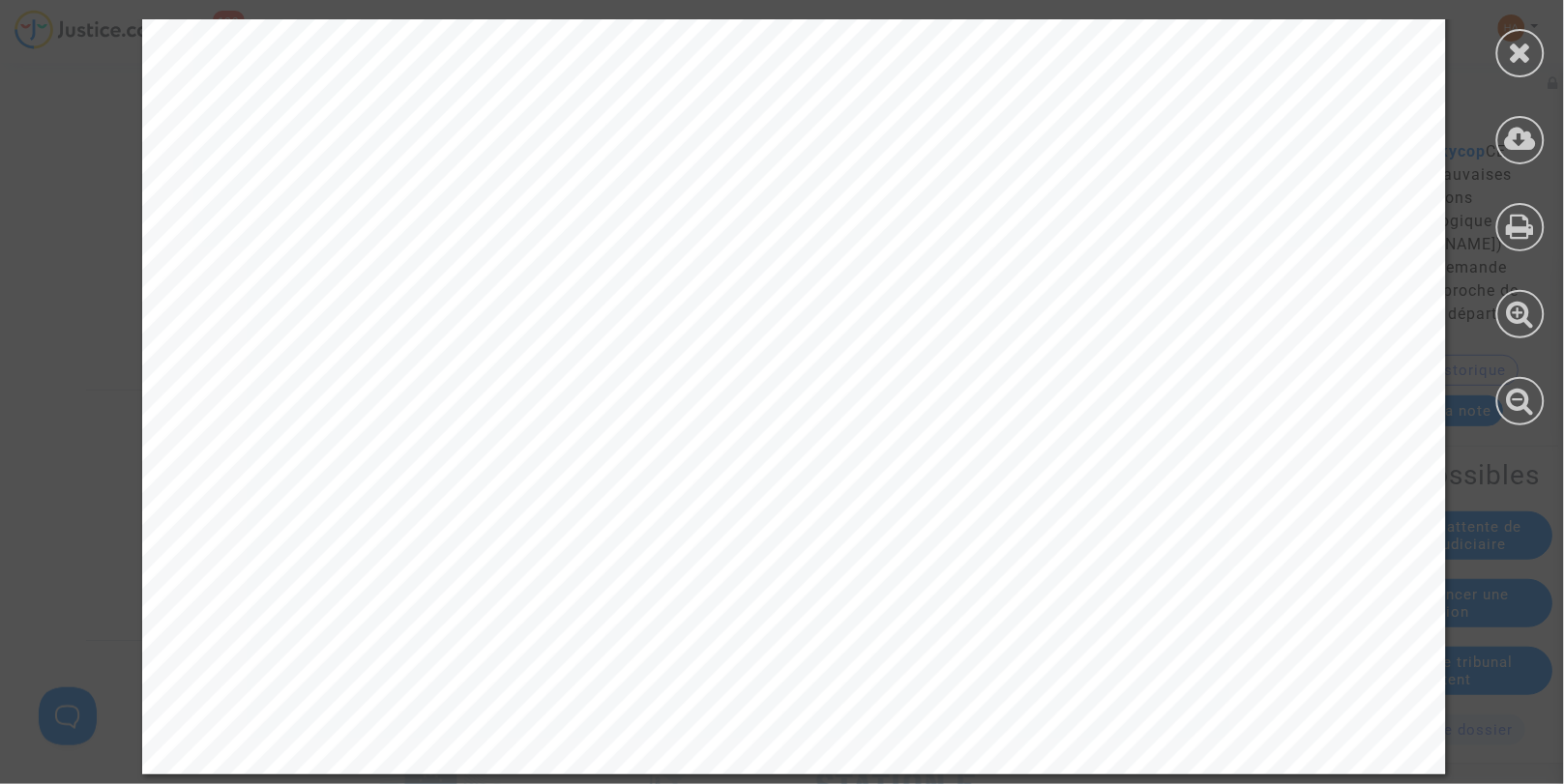
scroll to position [3463, 0]
click at [1522, 54] on icon at bounding box center [1521, 52] width 25 height 29
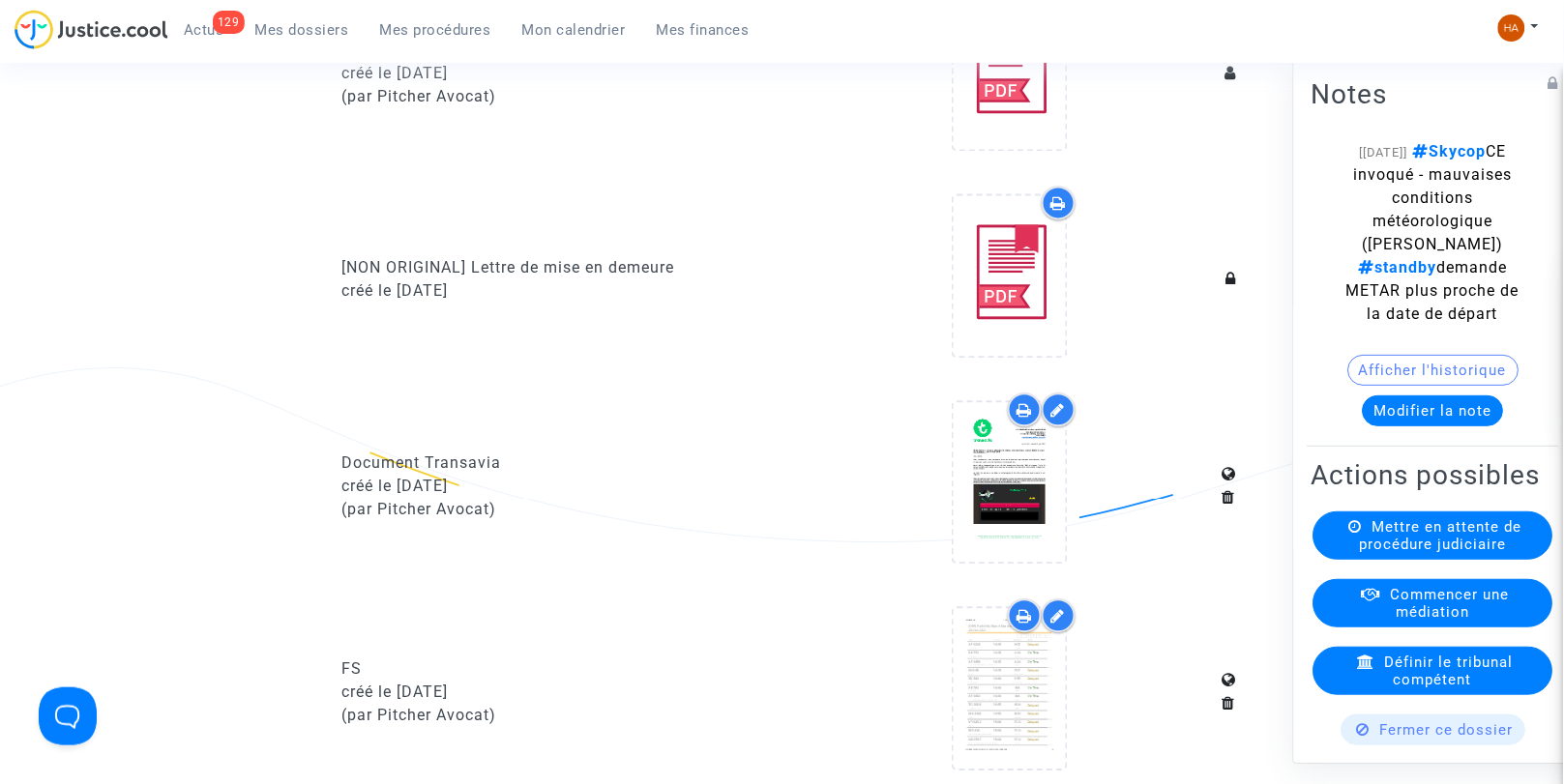
scroll to position [1007, 0]
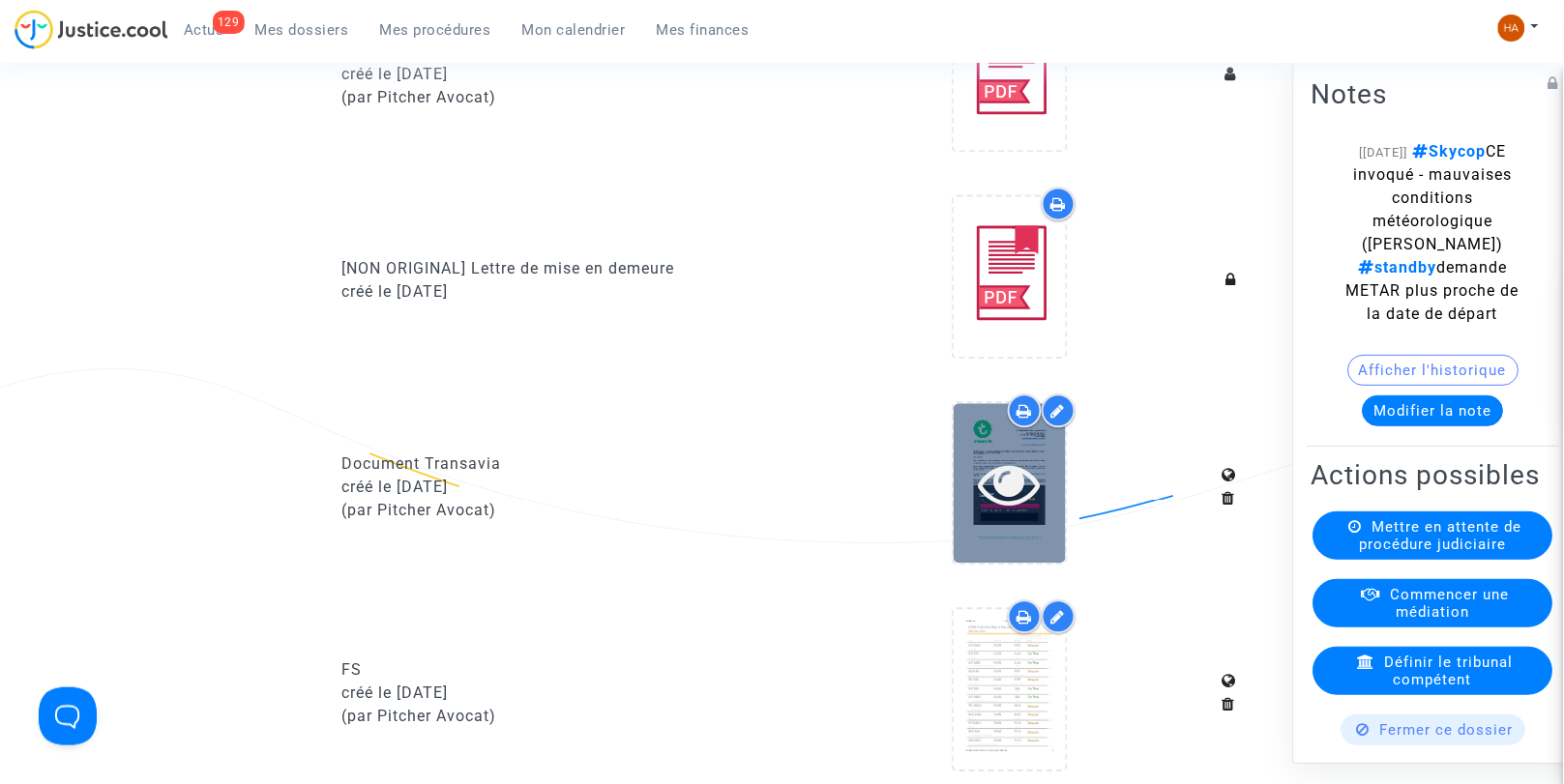
click at [973, 515] on div at bounding box center [1010, 483] width 112 height 62
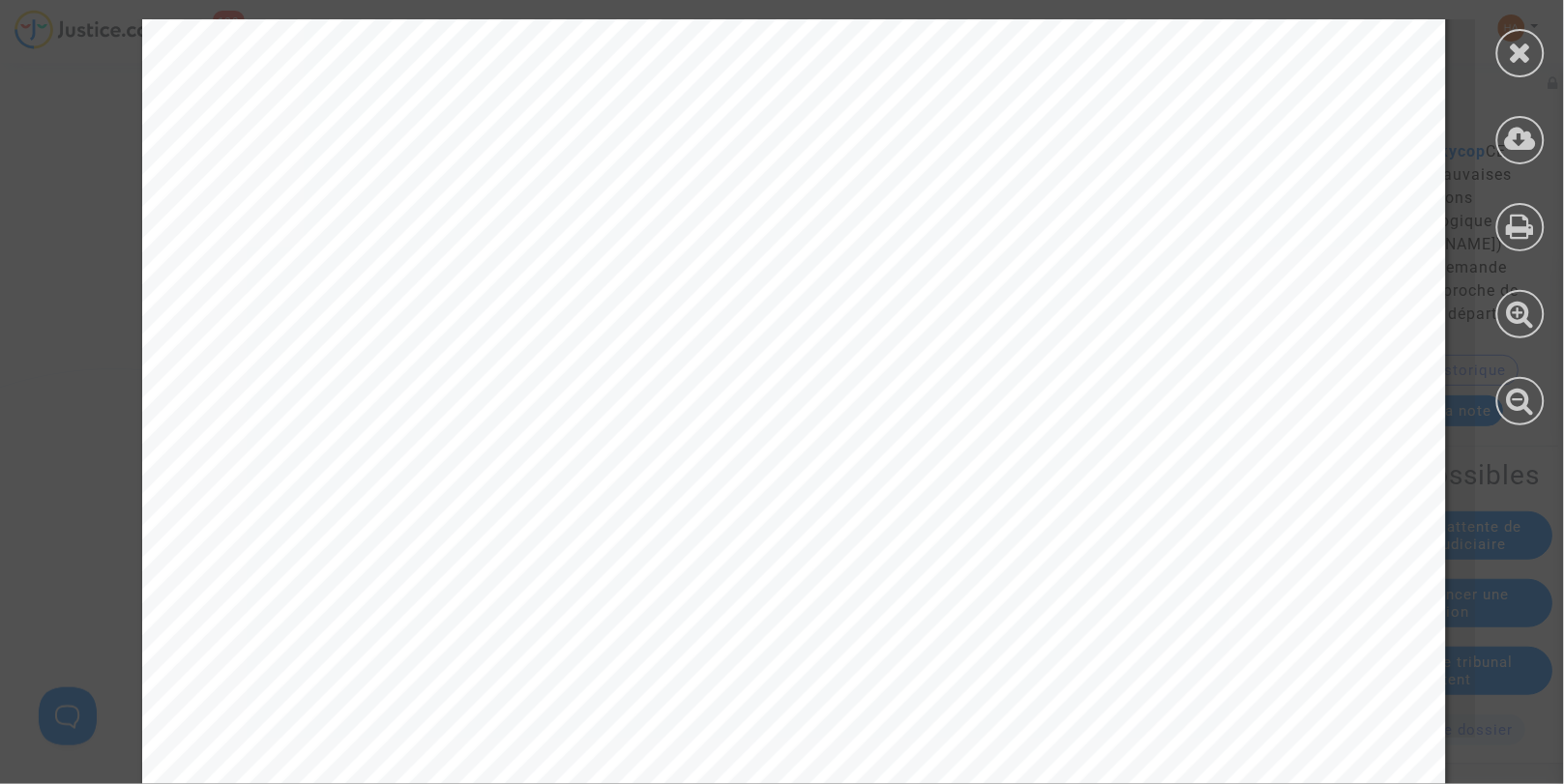
scroll to position [302, 0]
click at [1497, 44] on div at bounding box center [1521, 53] width 48 height 48
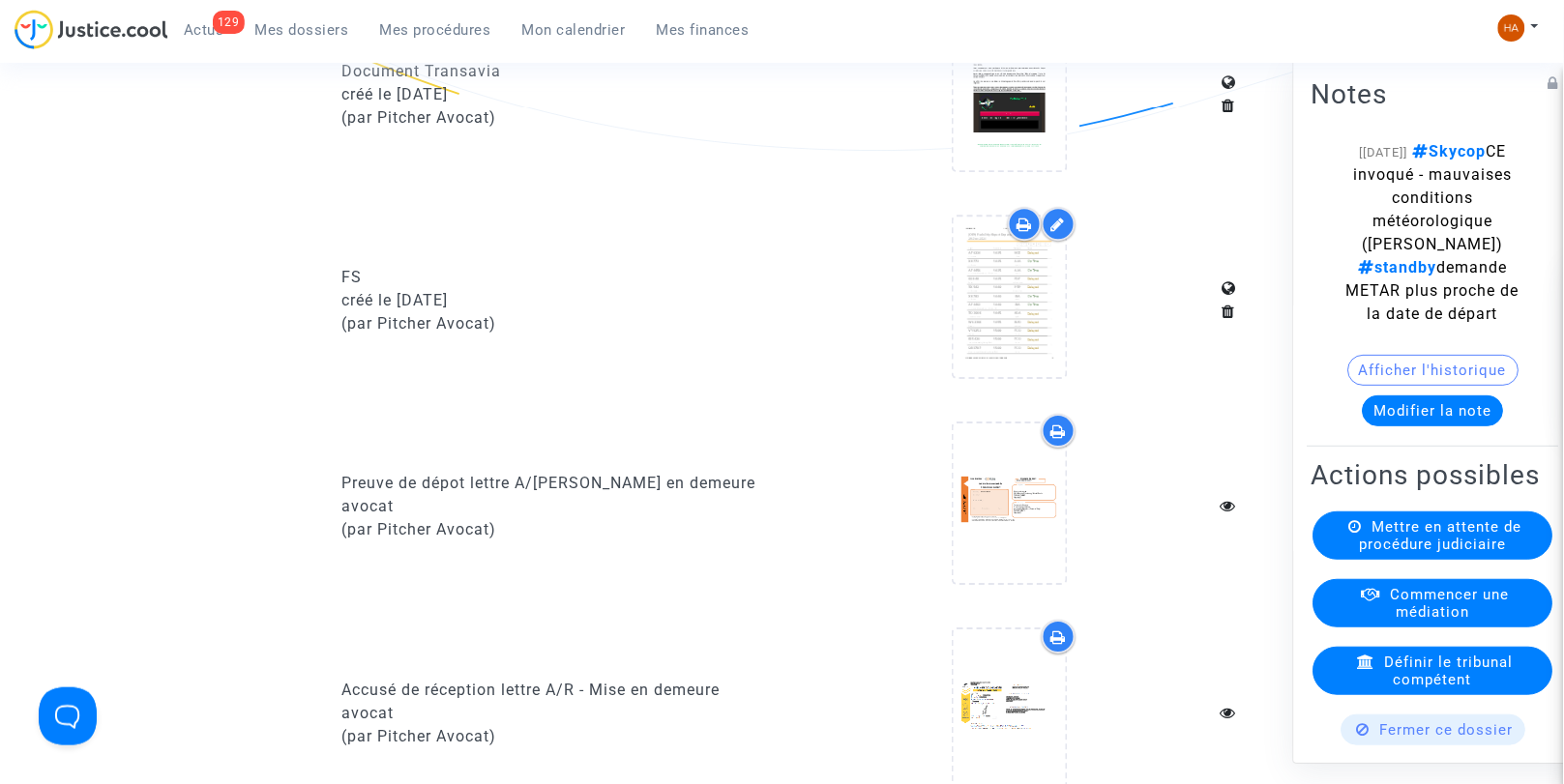
scroll to position [1398, 0]
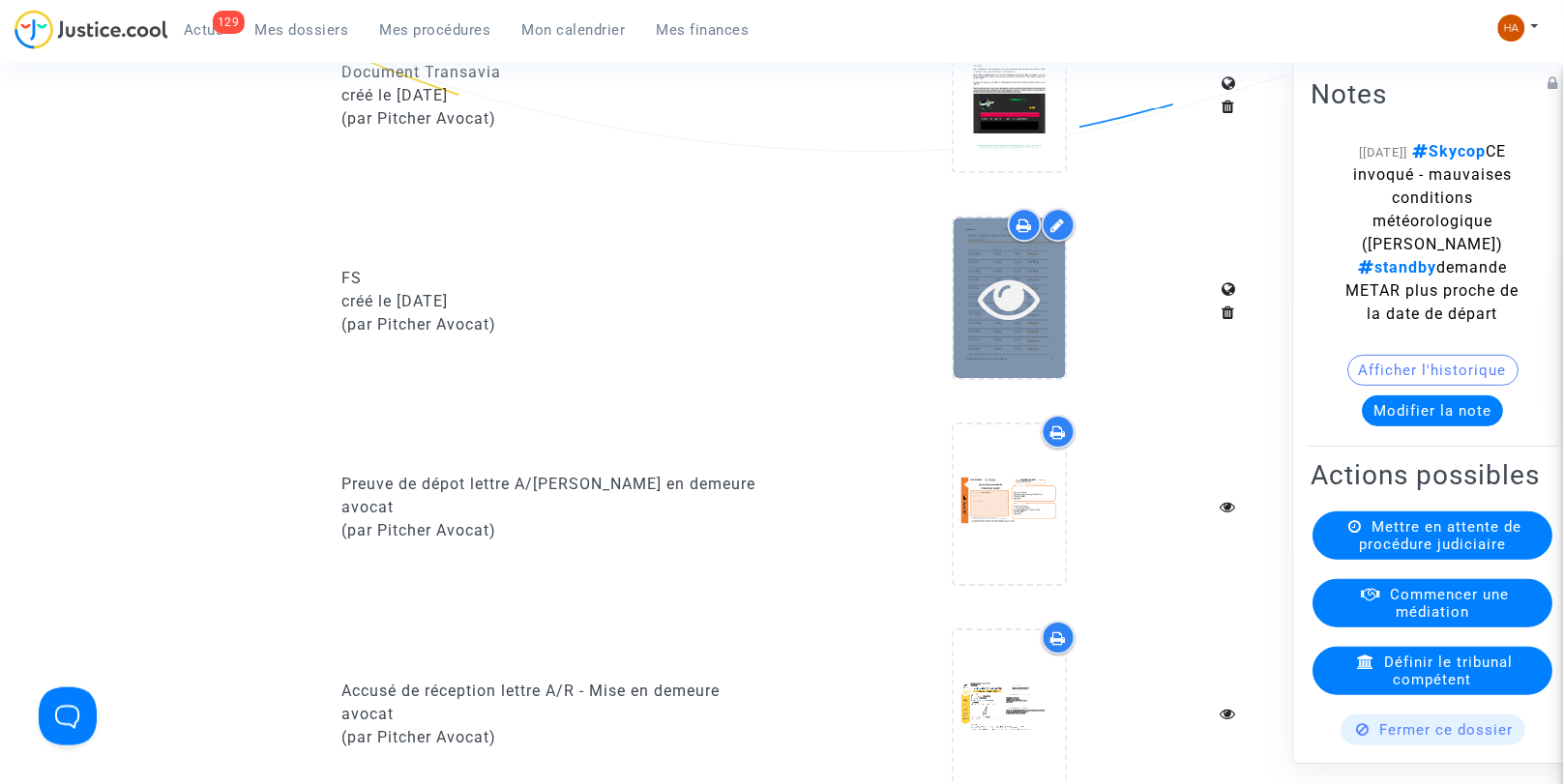
click at [1016, 360] on div at bounding box center [1010, 297] width 112 height 159
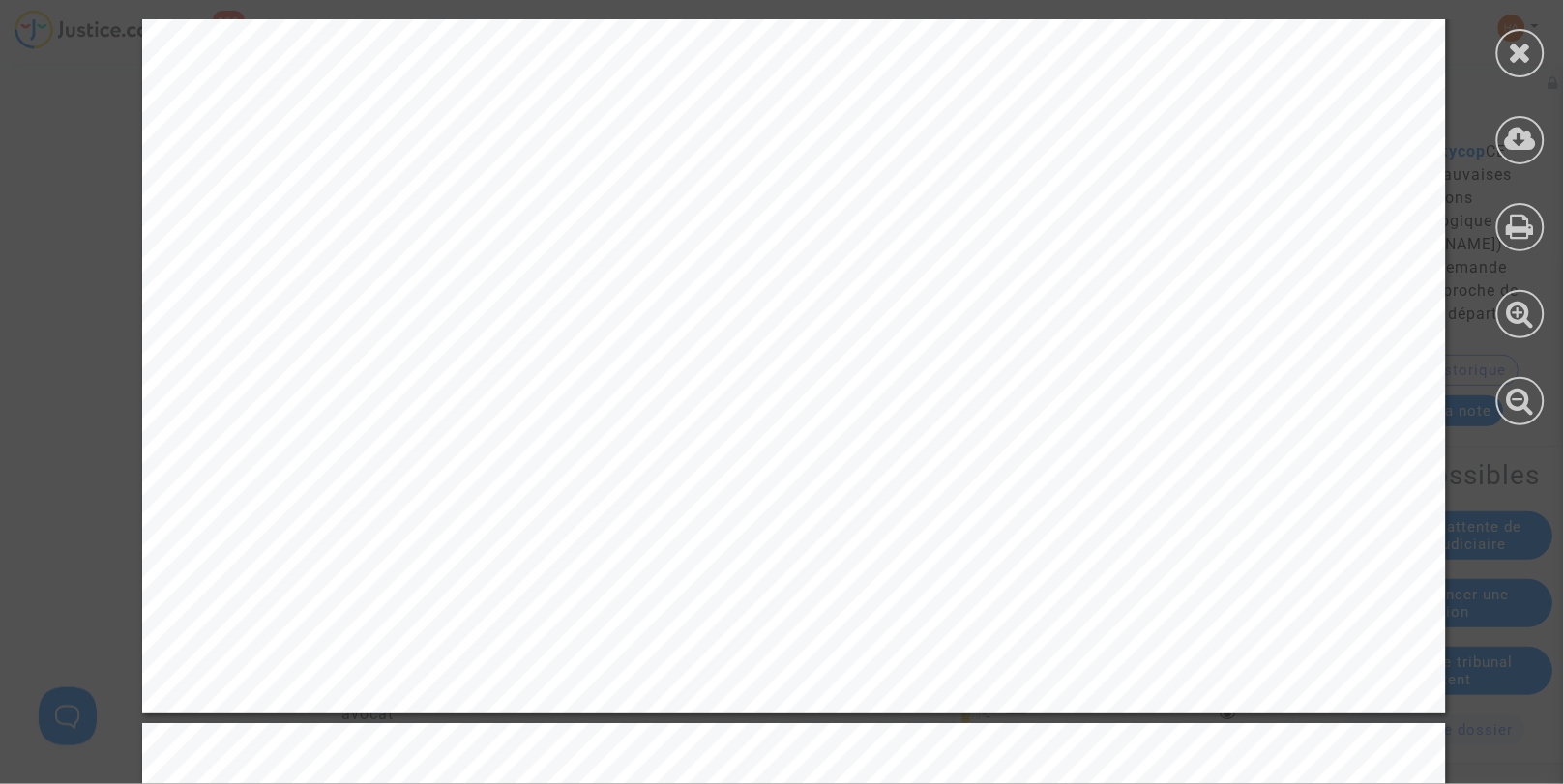
scroll to position [12302, 0]
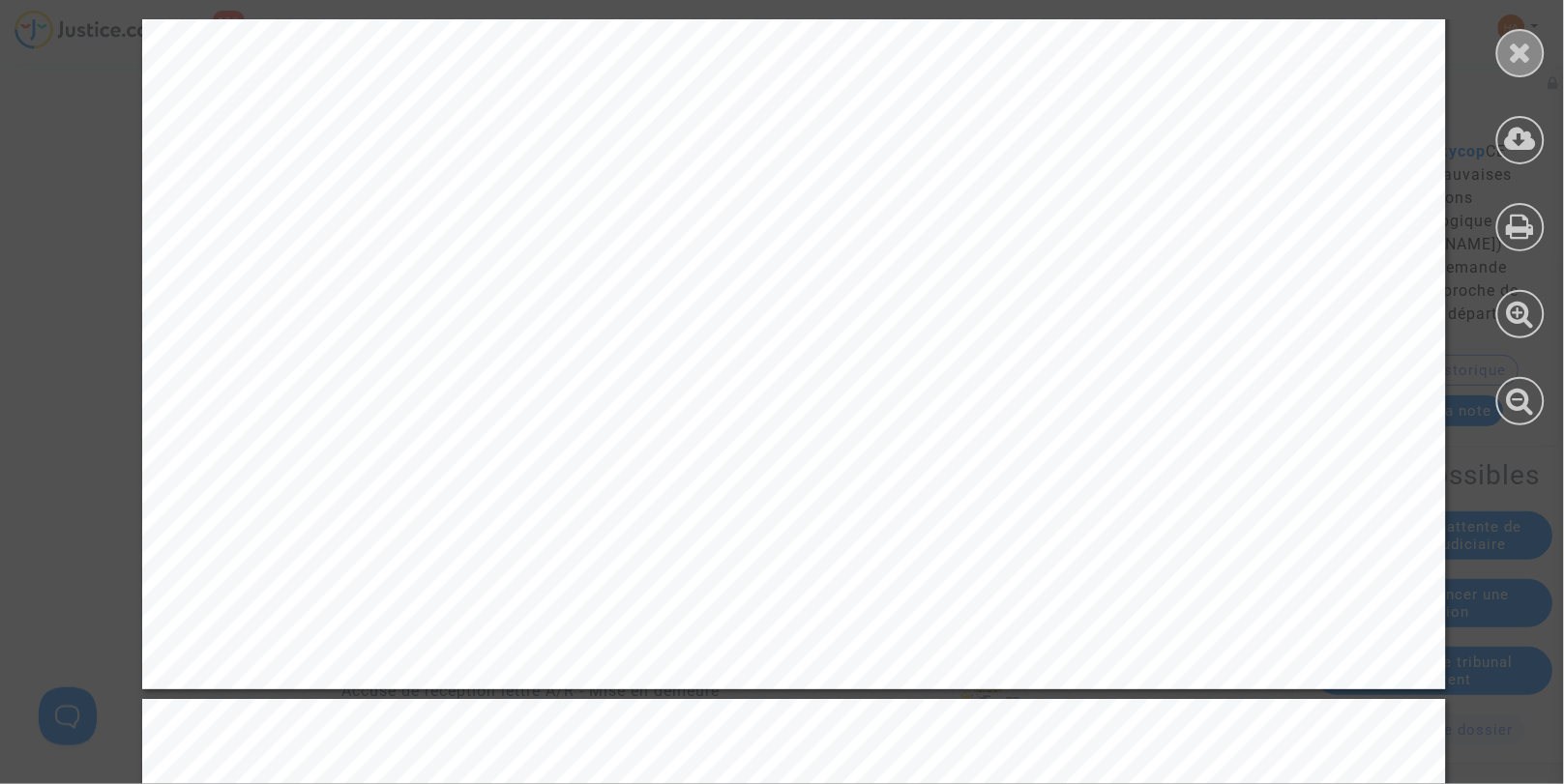
click at [1523, 63] on icon at bounding box center [1521, 52] width 25 height 29
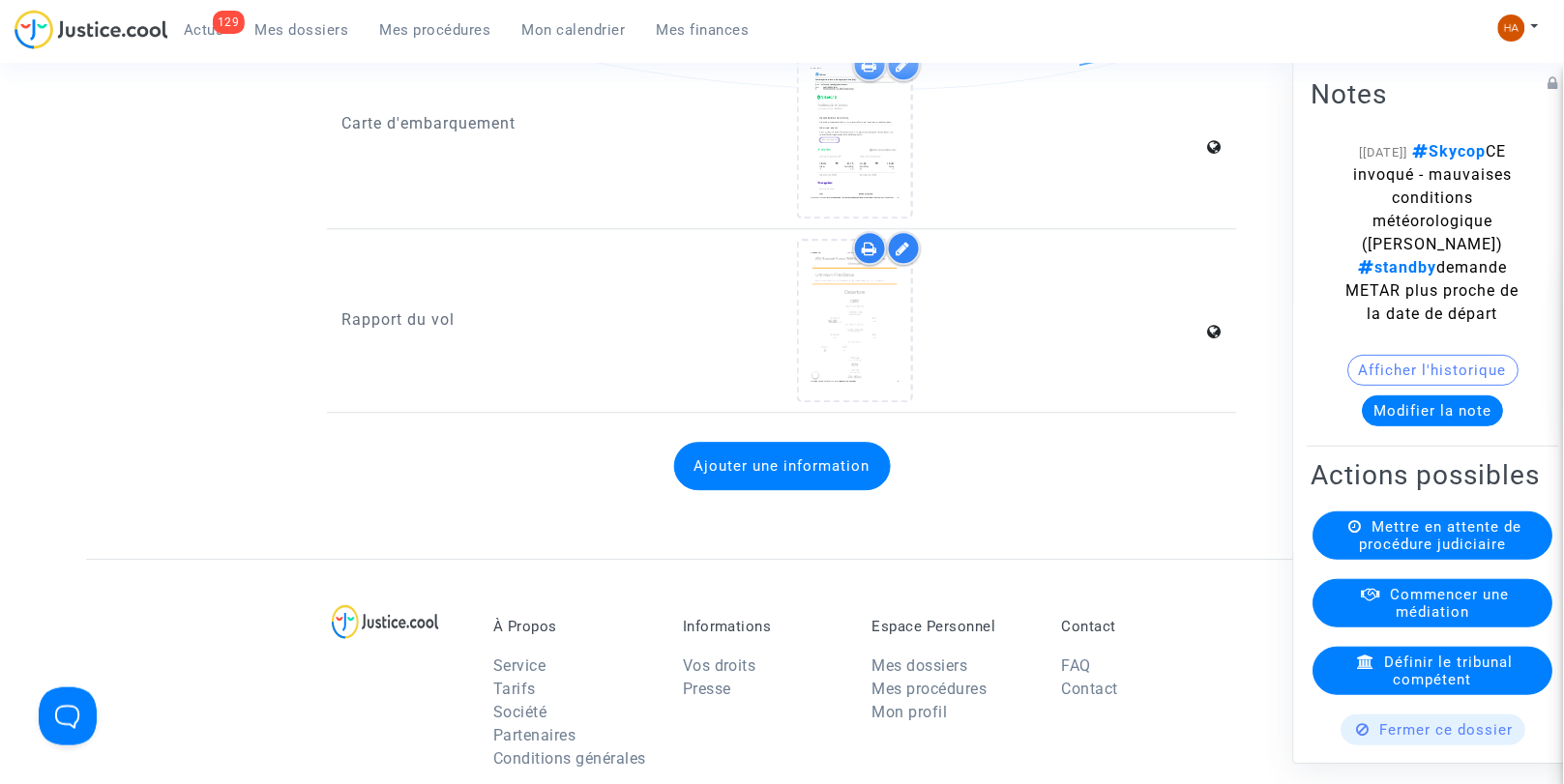
scroll to position [3203, 0]
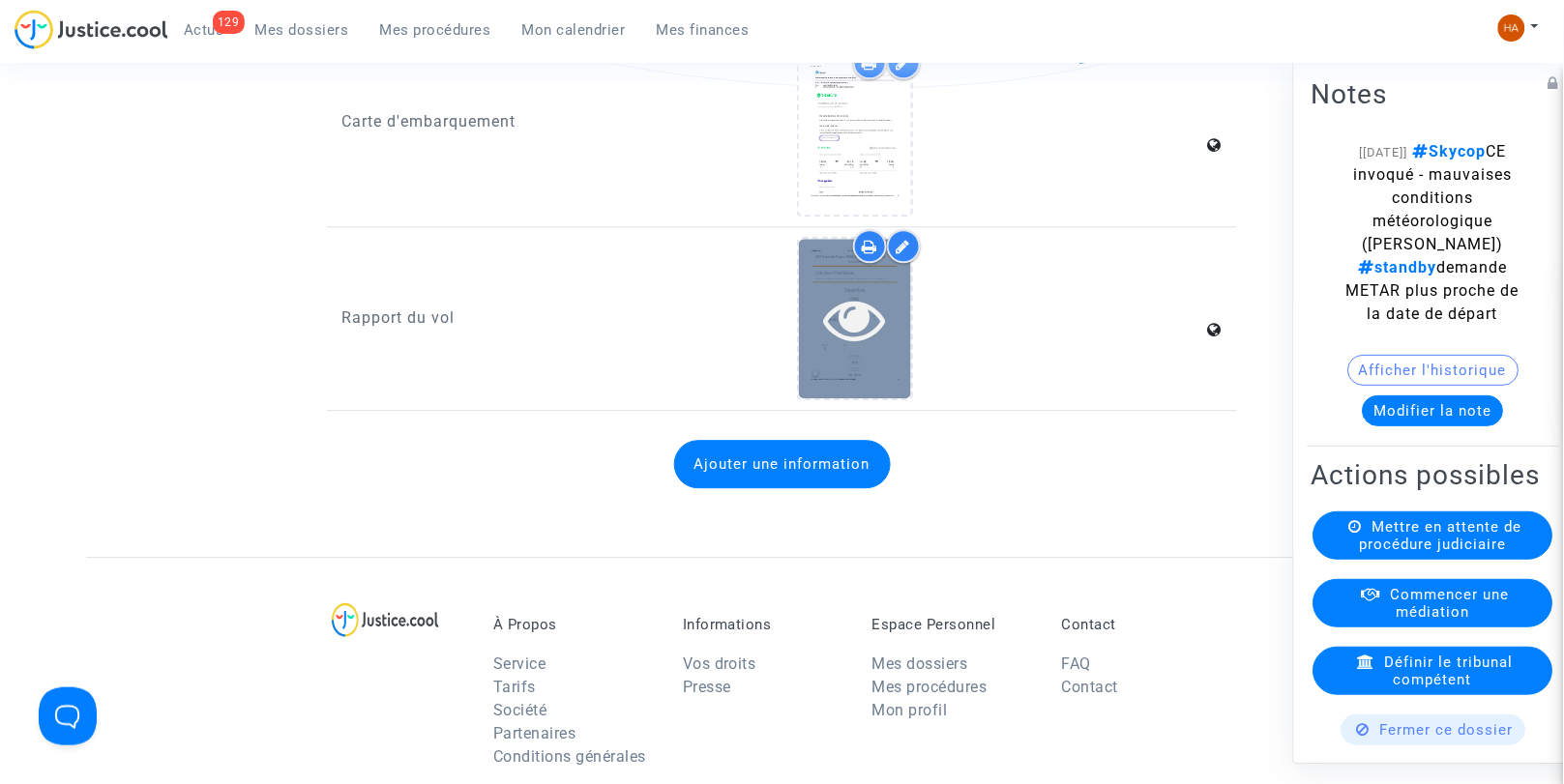
click at [847, 333] on icon at bounding box center [855, 318] width 63 height 62
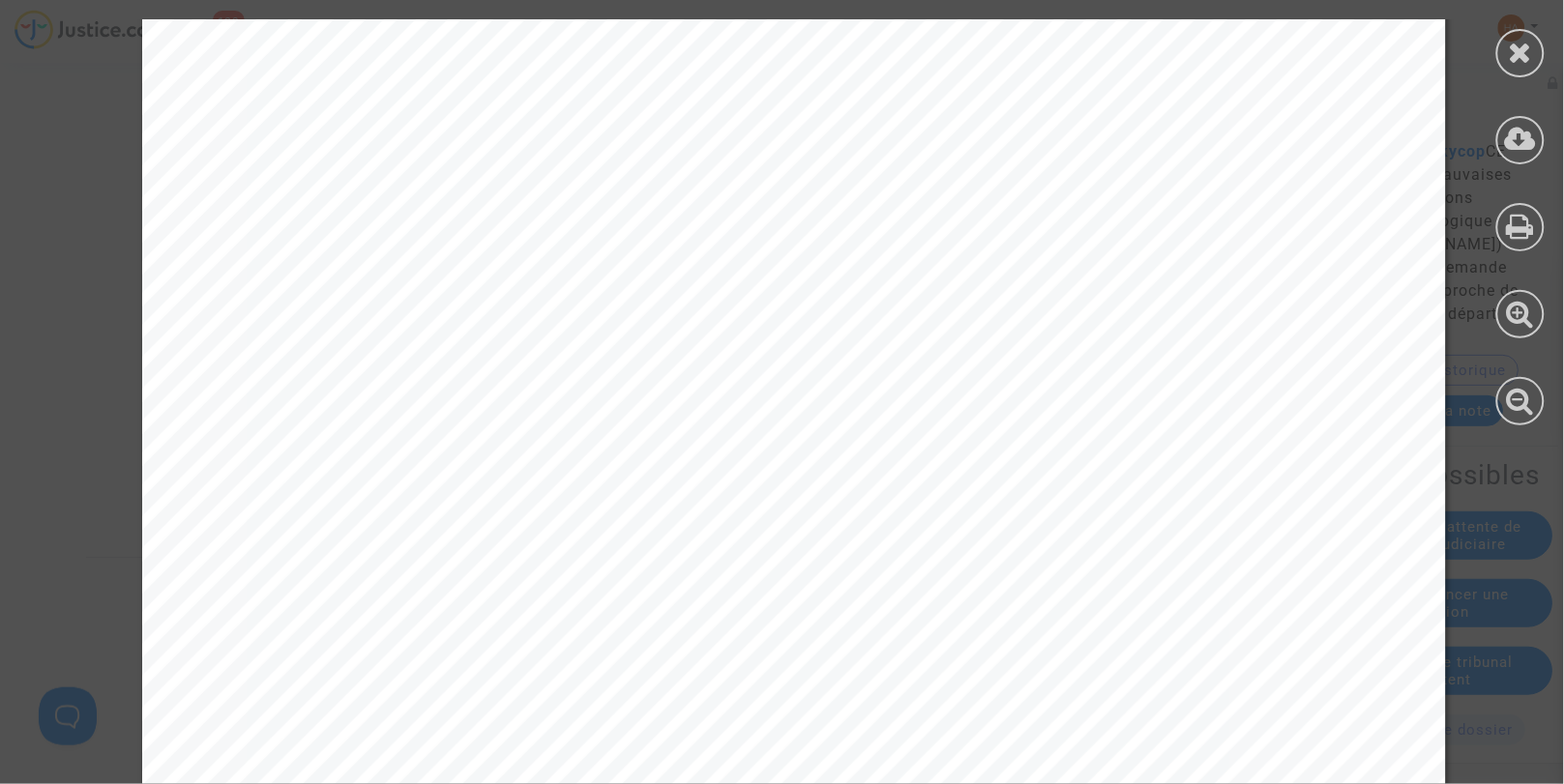
scroll to position [960, 0]
click at [1534, 58] on div at bounding box center [1521, 53] width 48 height 48
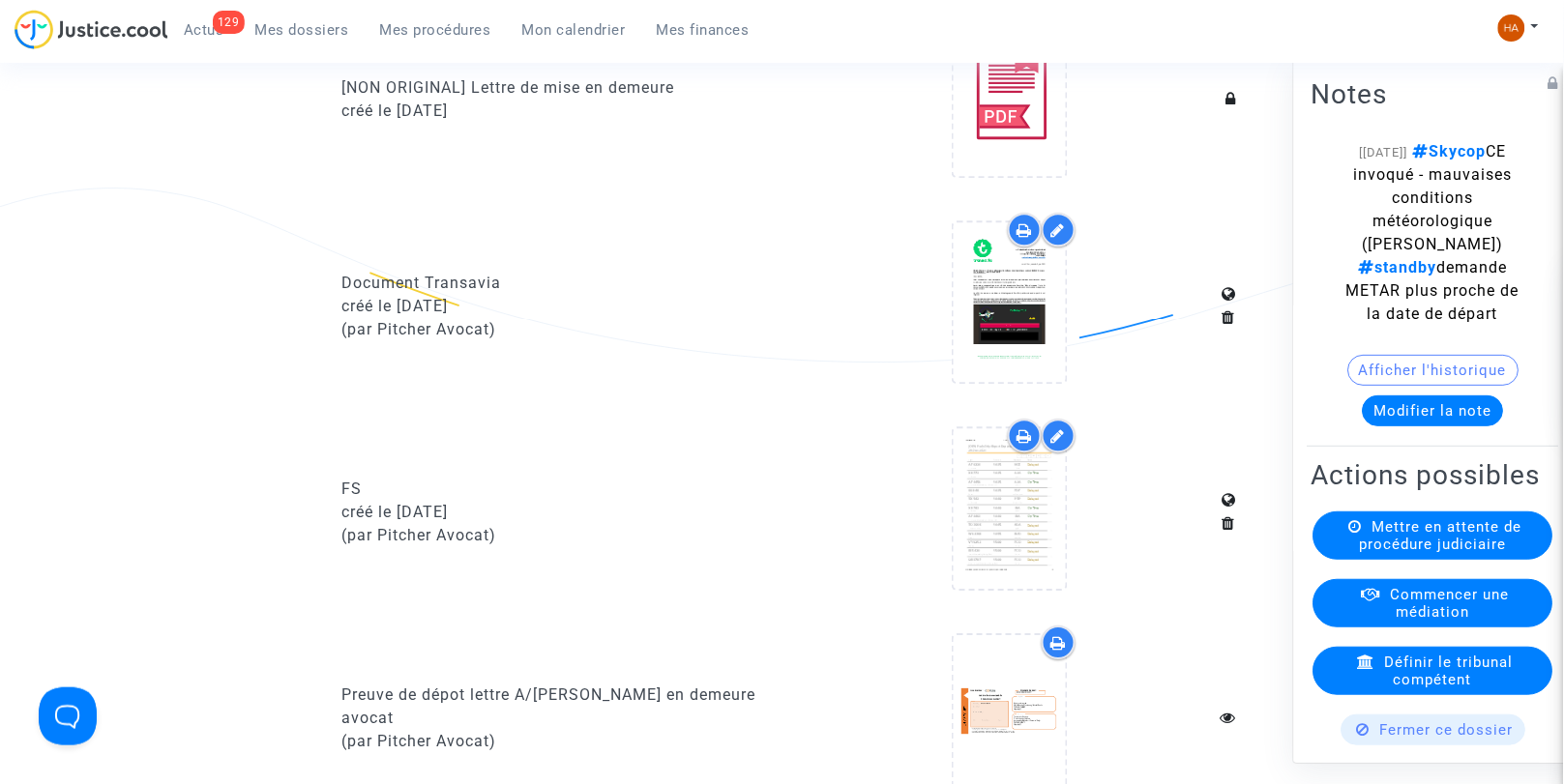
scroll to position [1190, 0]
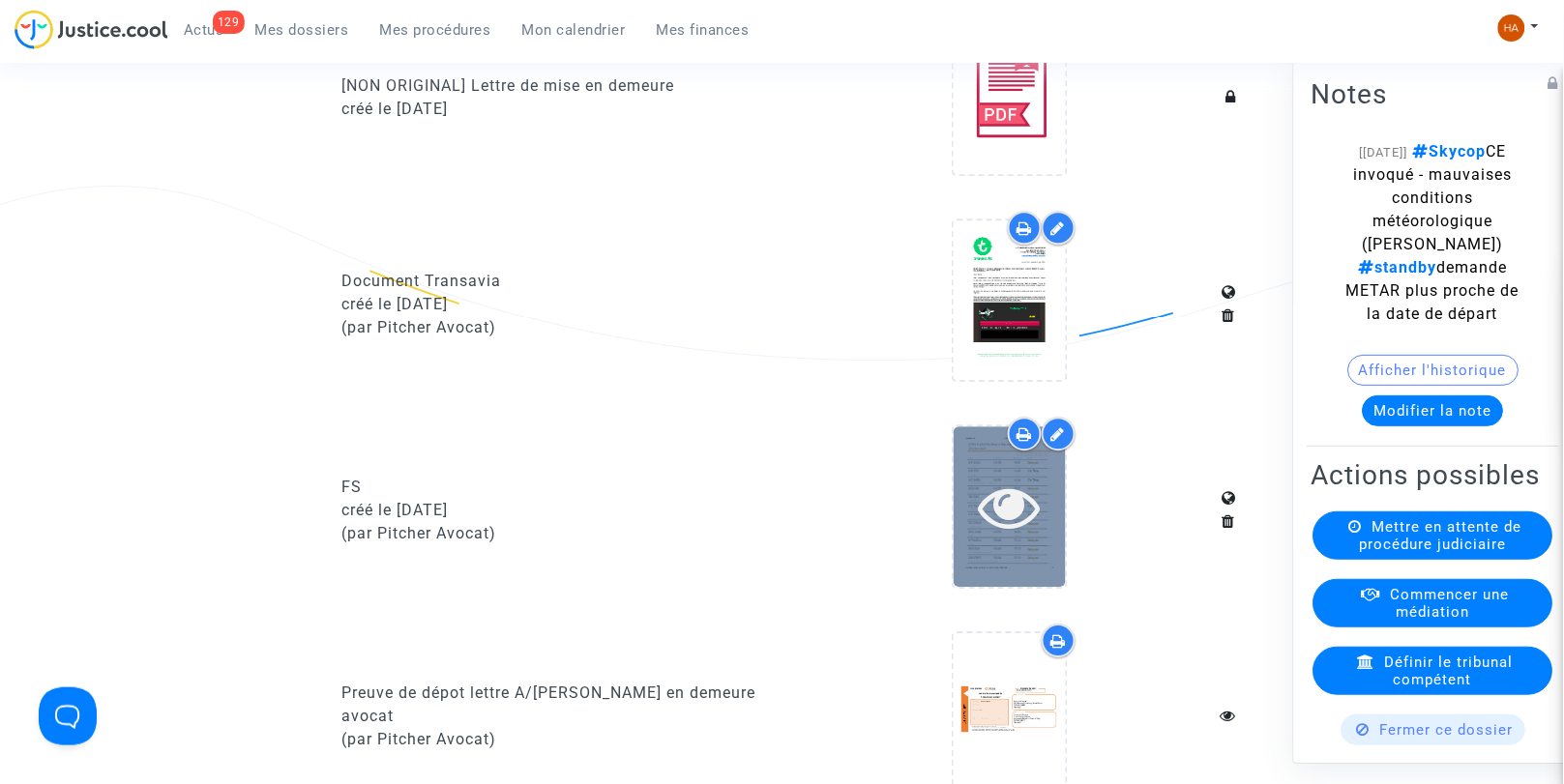
click at [997, 537] on icon at bounding box center [1010, 506] width 63 height 62
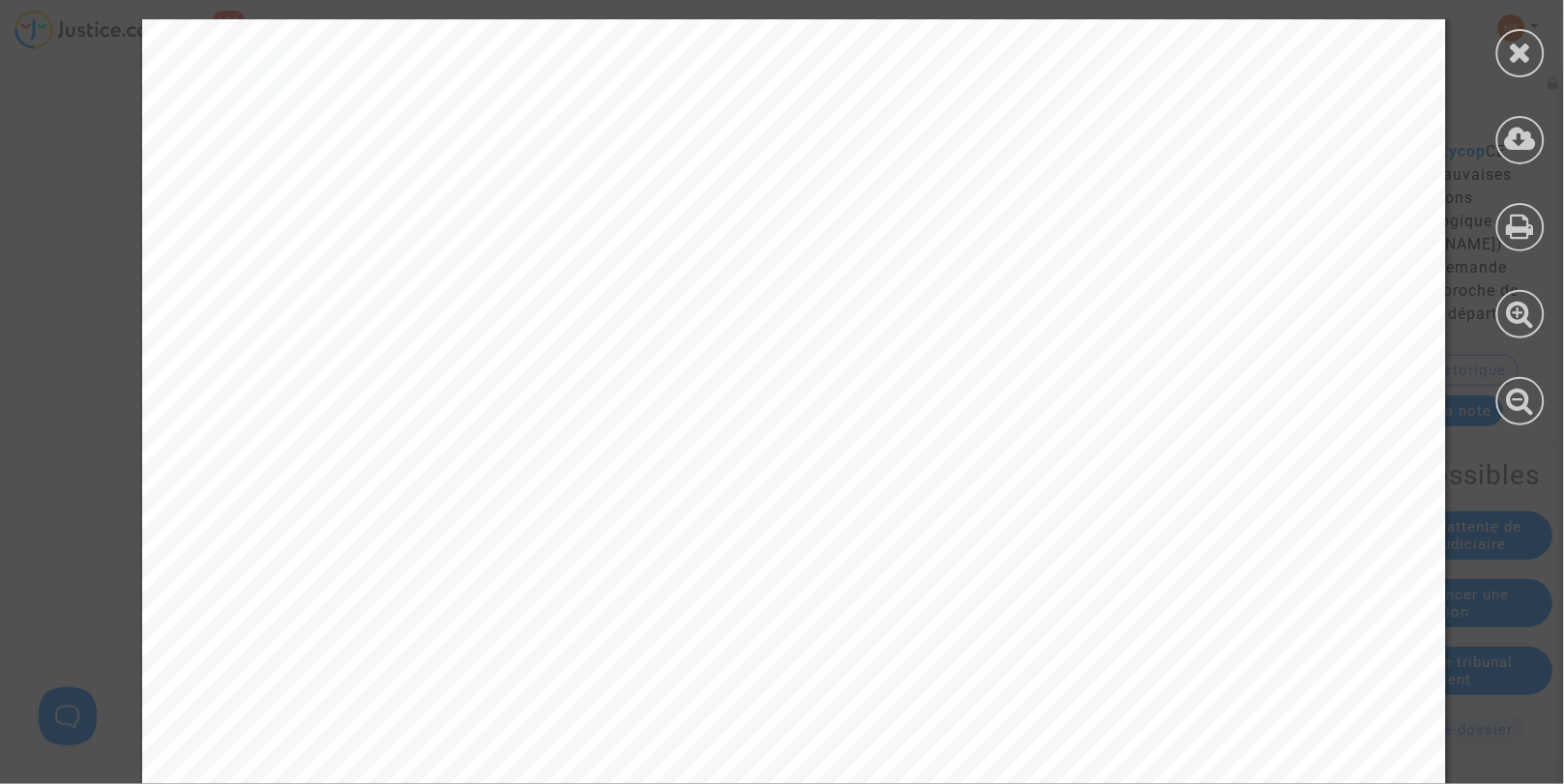
scroll to position [6462, 0]
click at [1507, 68] on div at bounding box center [1521, 53] width 48 height 48
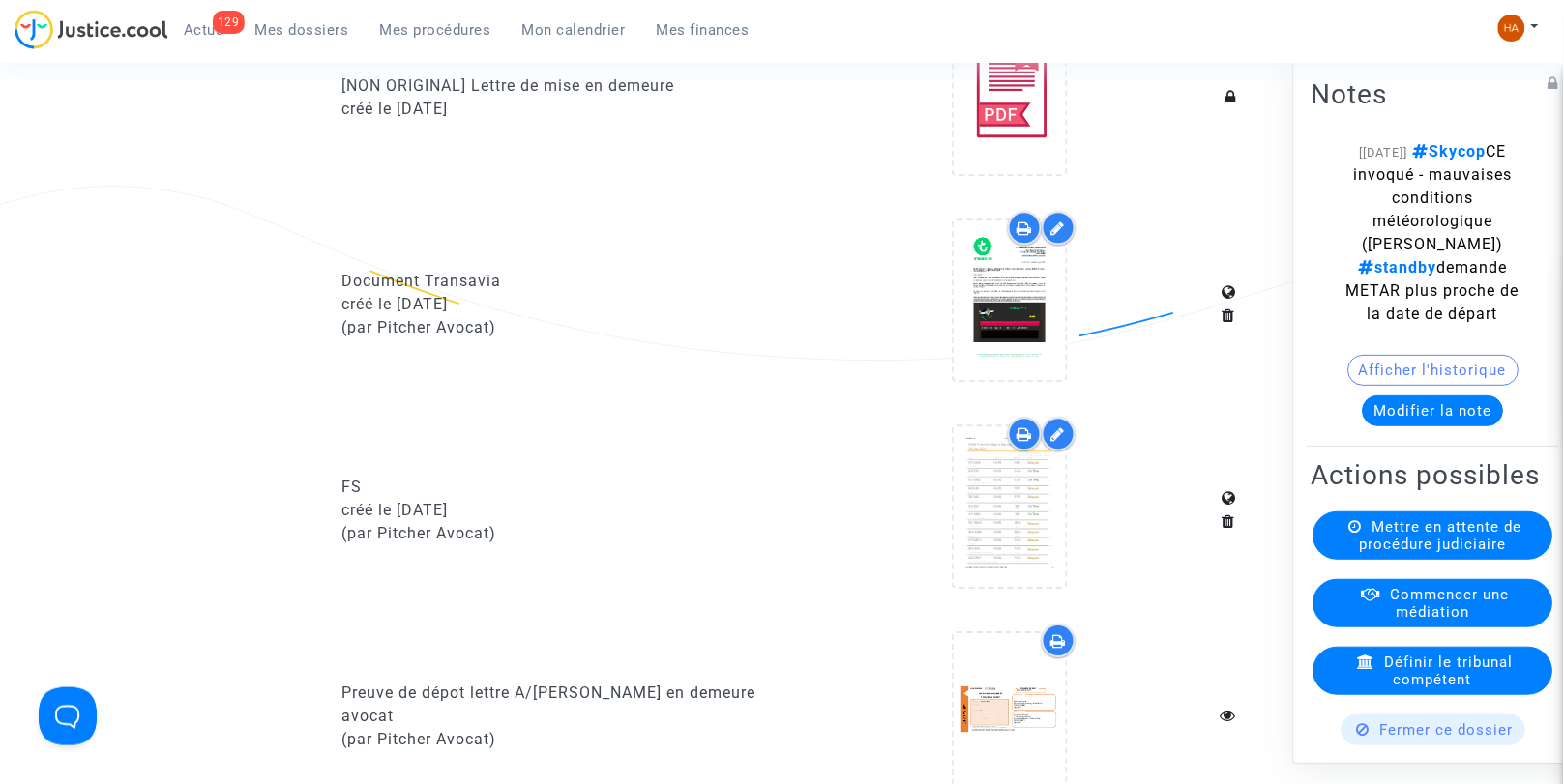
click at [287, 35] on span "Mes dossiers" at bounding box center [302, 30] width 93 height 18
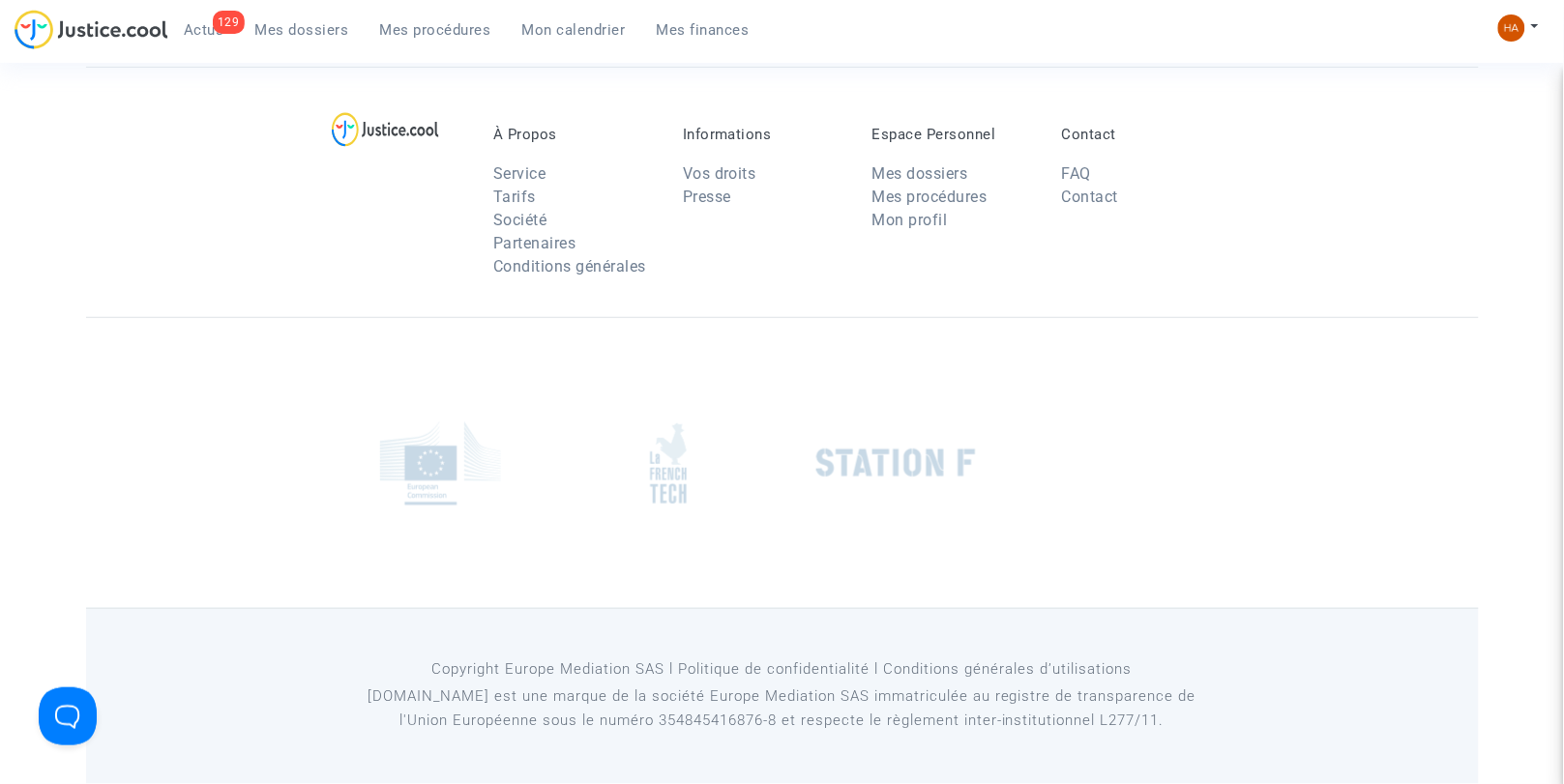
scroll to position [162, 0]
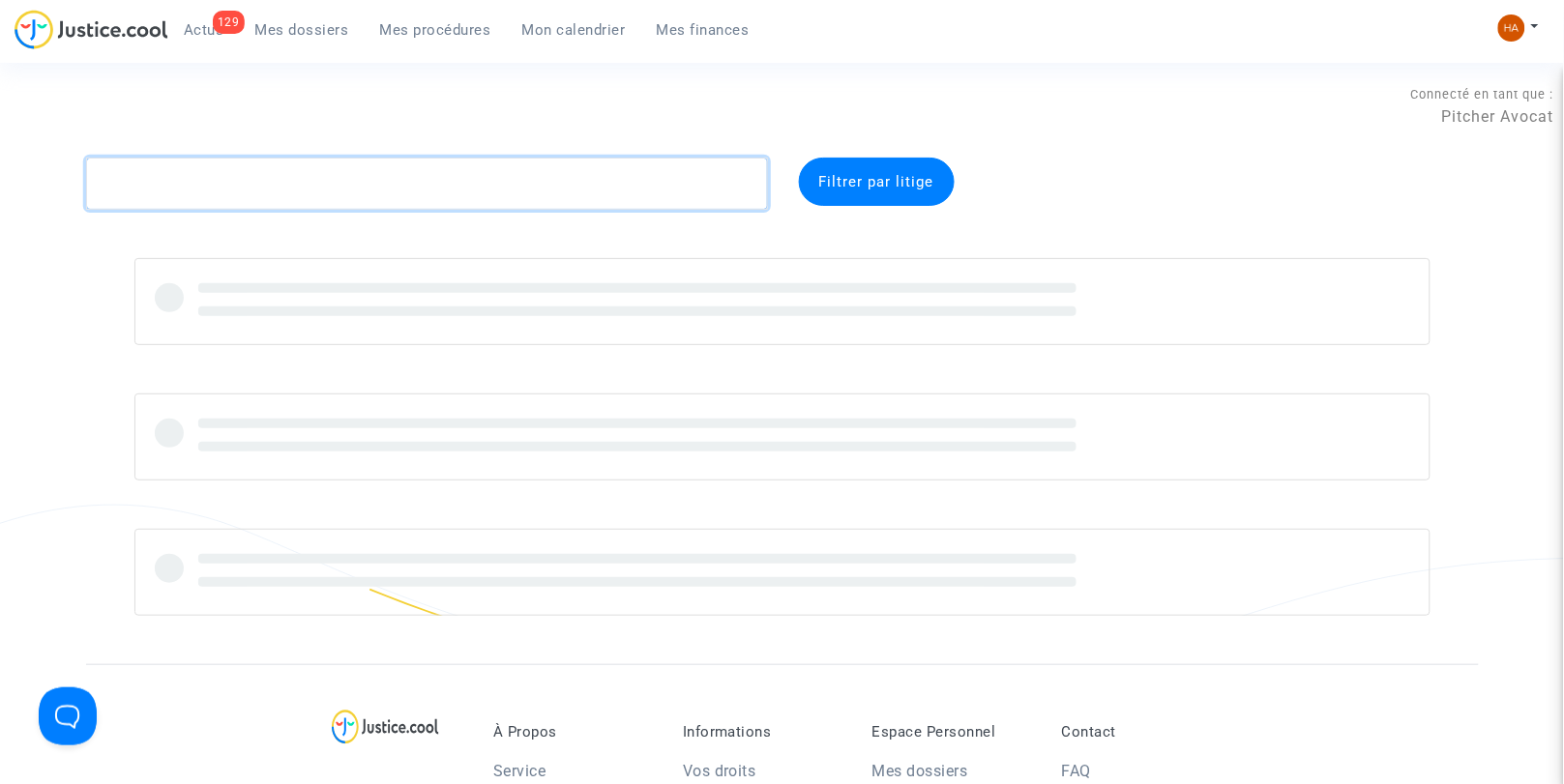
click at [215, 185] on textarea at bounding box center [428, 183] width 682 height 52
paste textarea "CFR-250116-6FHK"
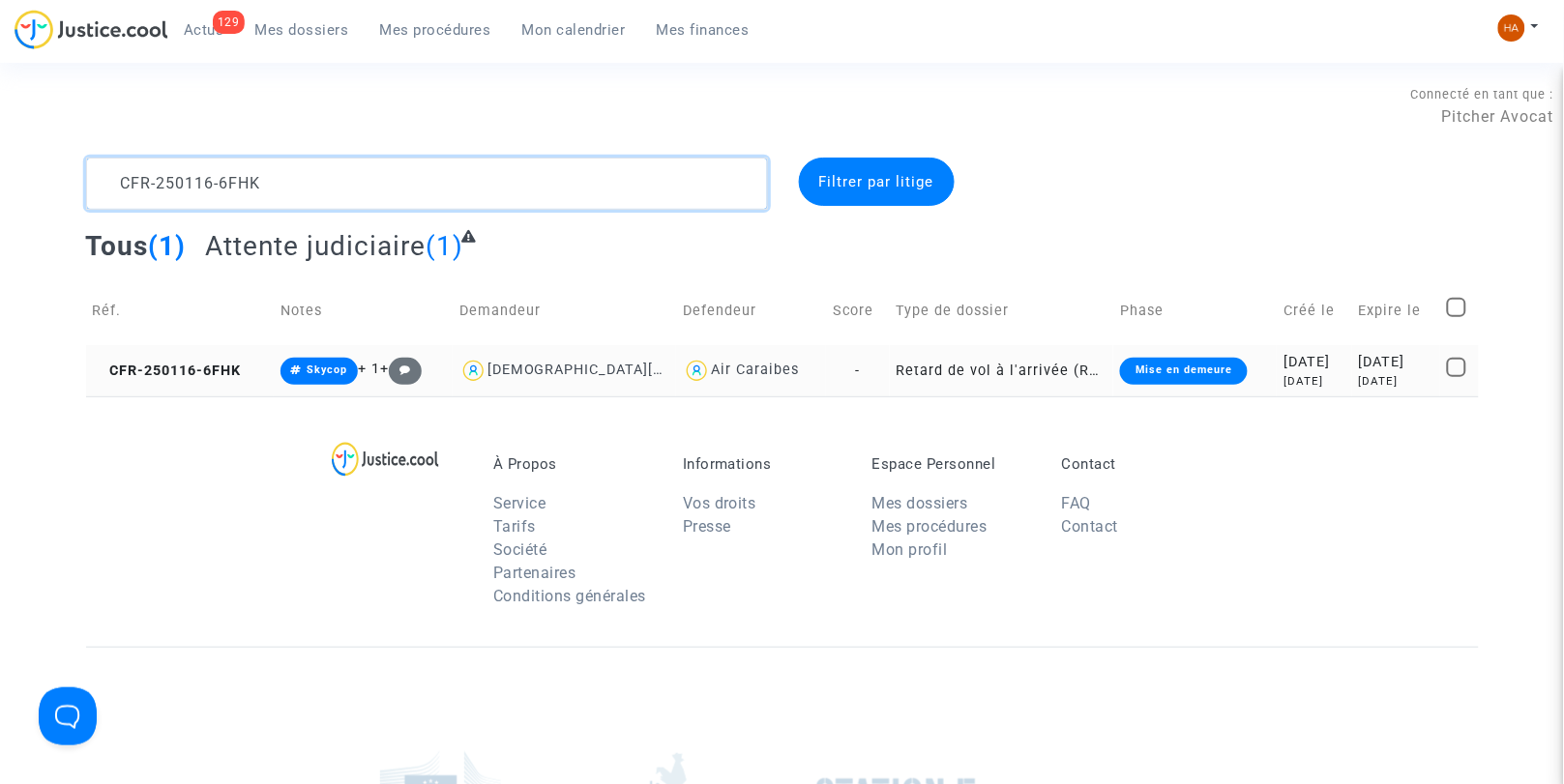
type textarea "CFR-250116-6FHK"
click at [890, 369] on td "Retard de vol à l'arrivée (Règlement CE n°261/2004)" at bounding box center [1001, 370] width 223 height 51
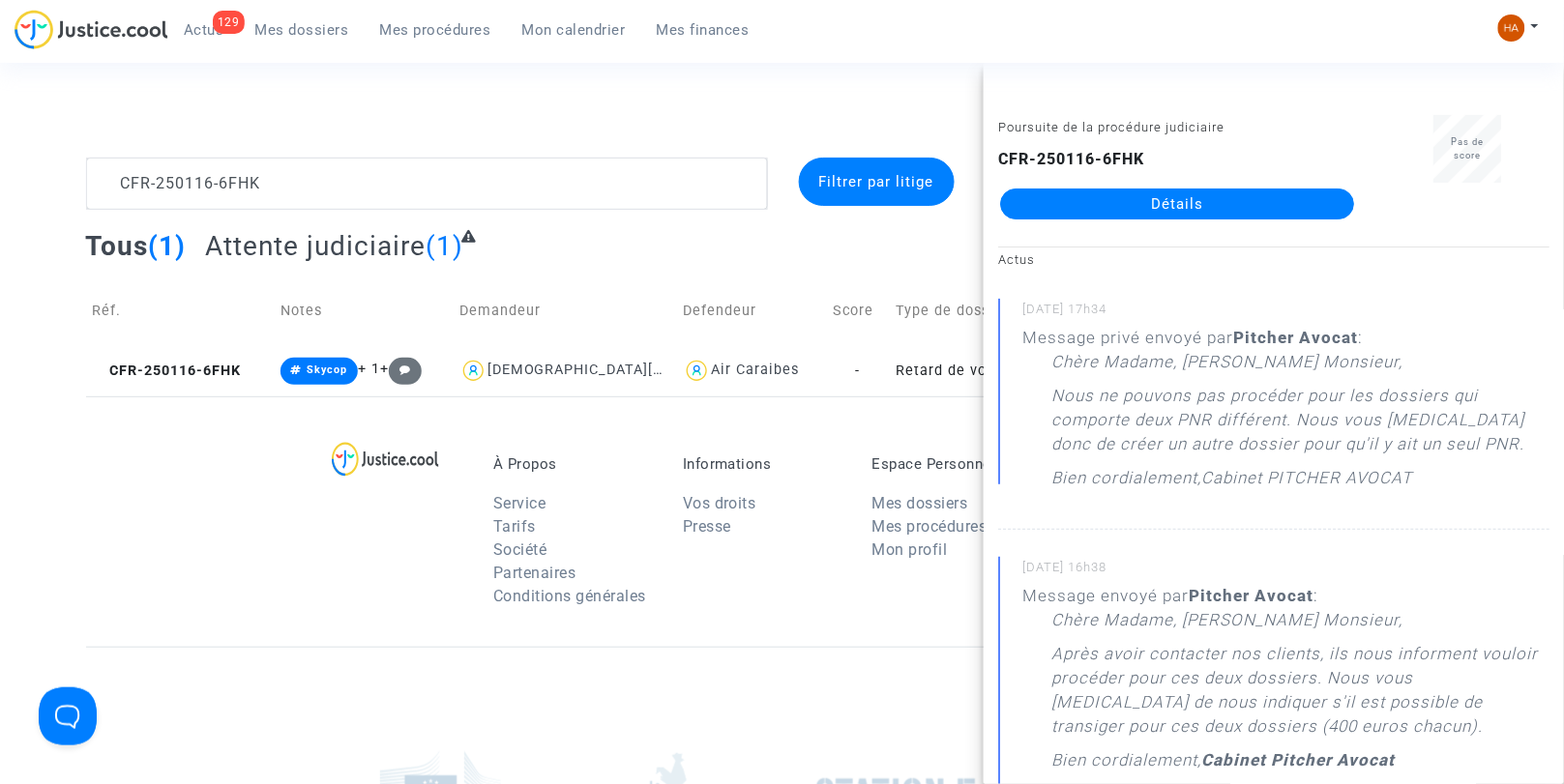
click at [1109, 207] on link "Détails" at bounding box center [1178, 203] width 354 height 30
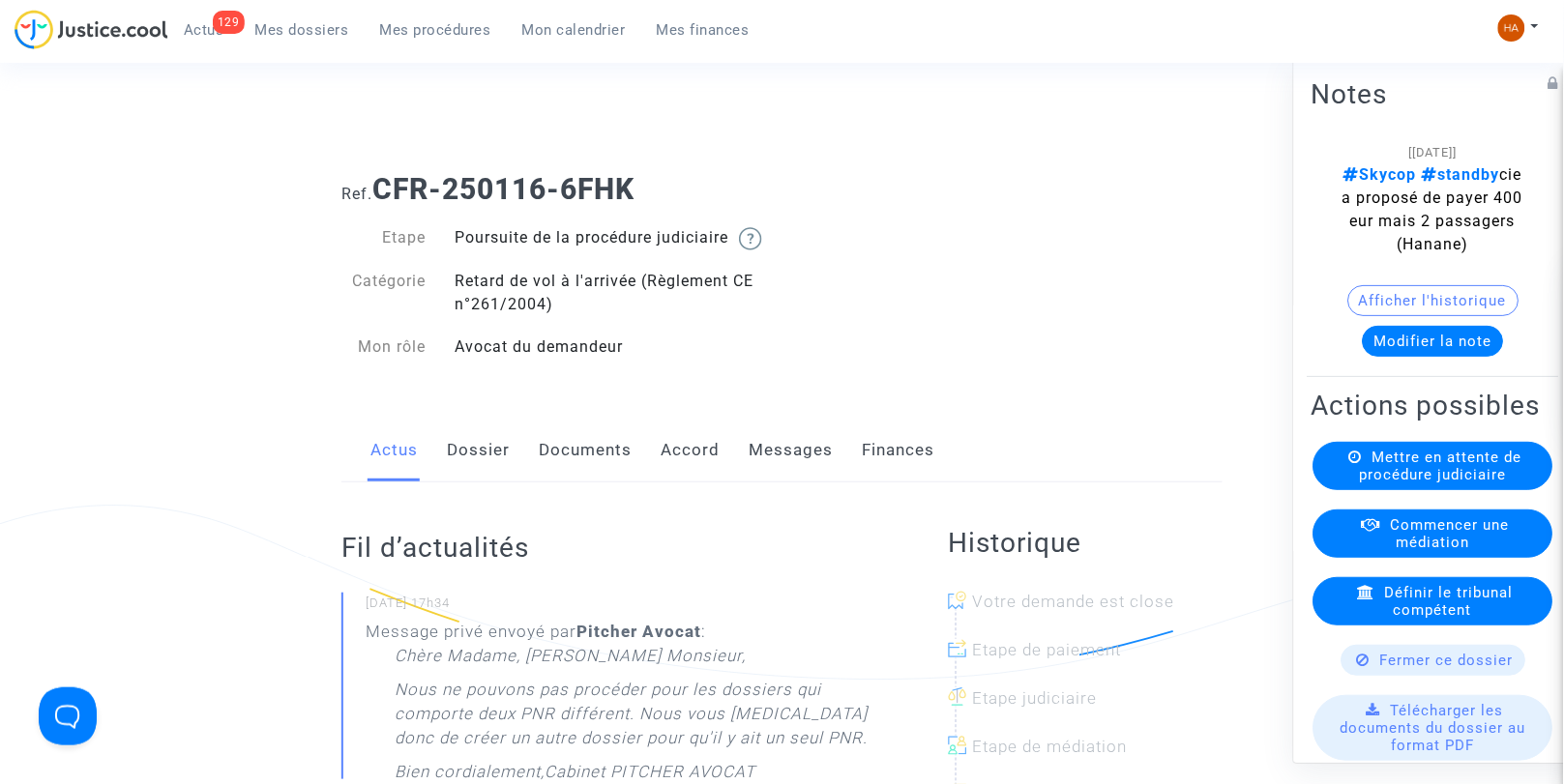
click at [765, 470] on link "Messages" at bounding box center [791, 450] width 85 height 64
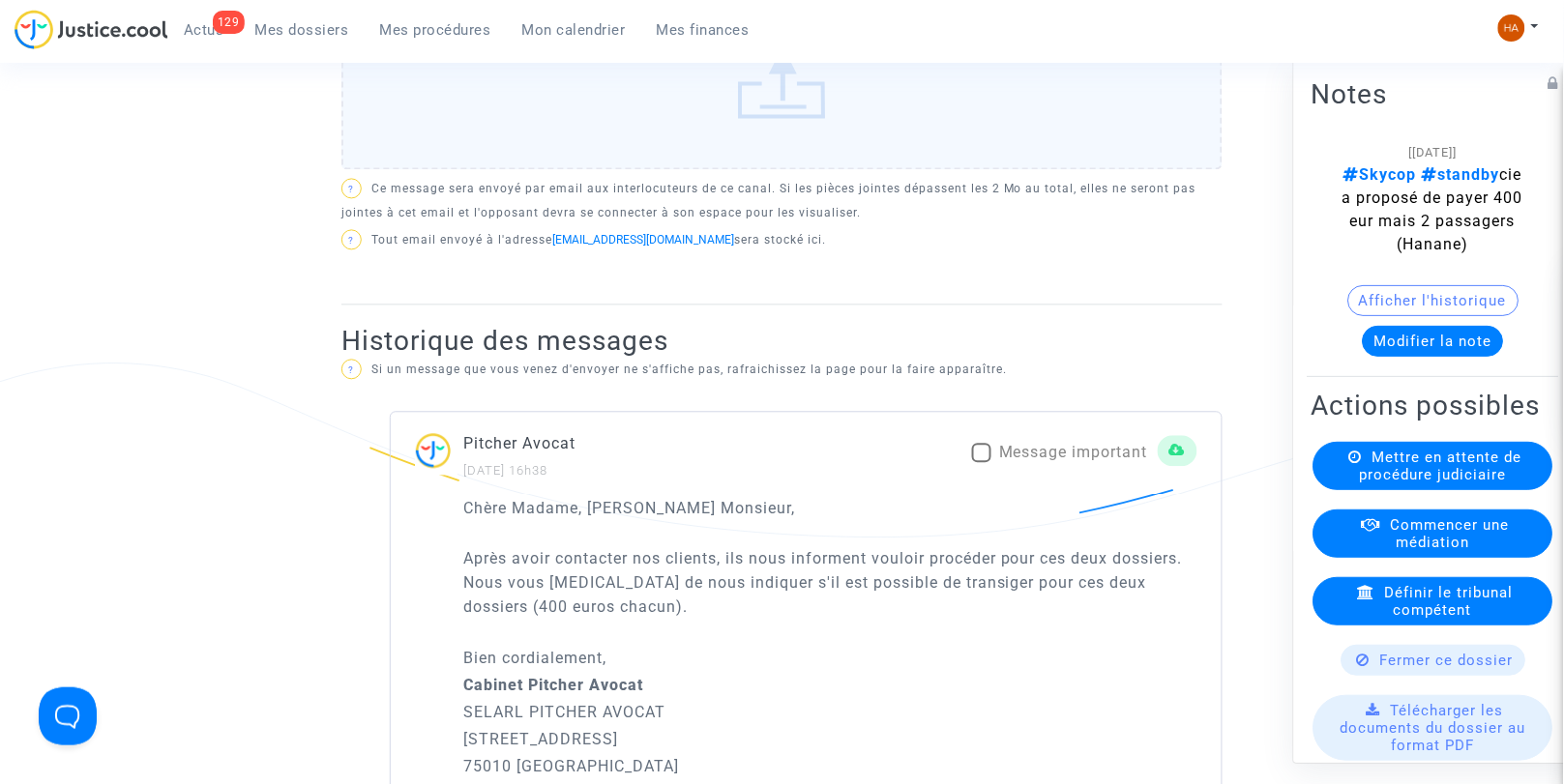
scroll to position [1013, 0]
click at [975, 459] on span at bounding box center [982, 452] width 20 height 20
click at [981, 461] on input "Message important" at bounding box center [981, 461] width 1 height 1
checkbox input "true"
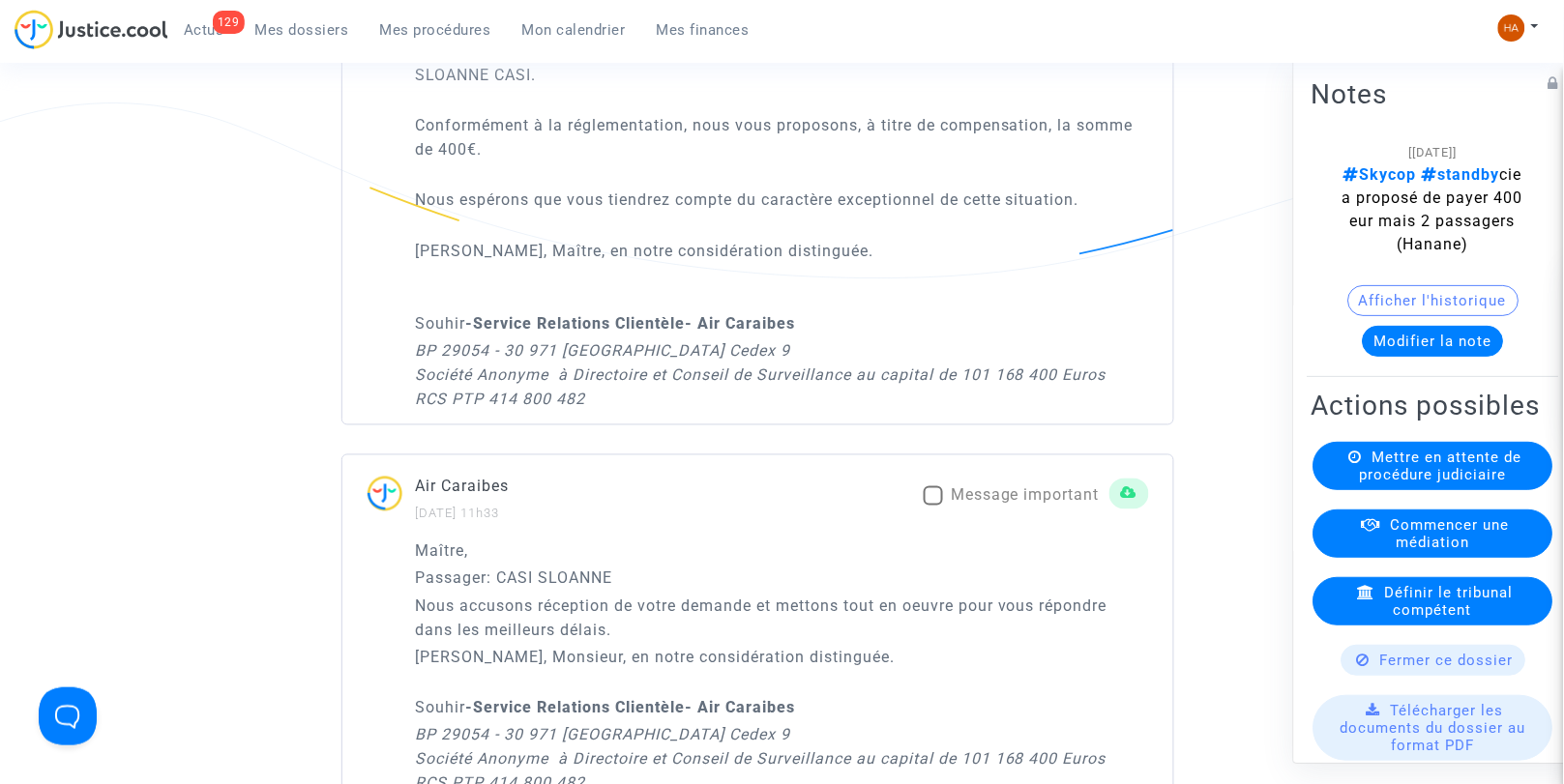
click at [929, 506] on span at bounding box center [934, 496] width 20 height 20
click at [933, 506] on input "Message important" at bounding box center [933, 506] width 1 height 1
checkbox input "true"
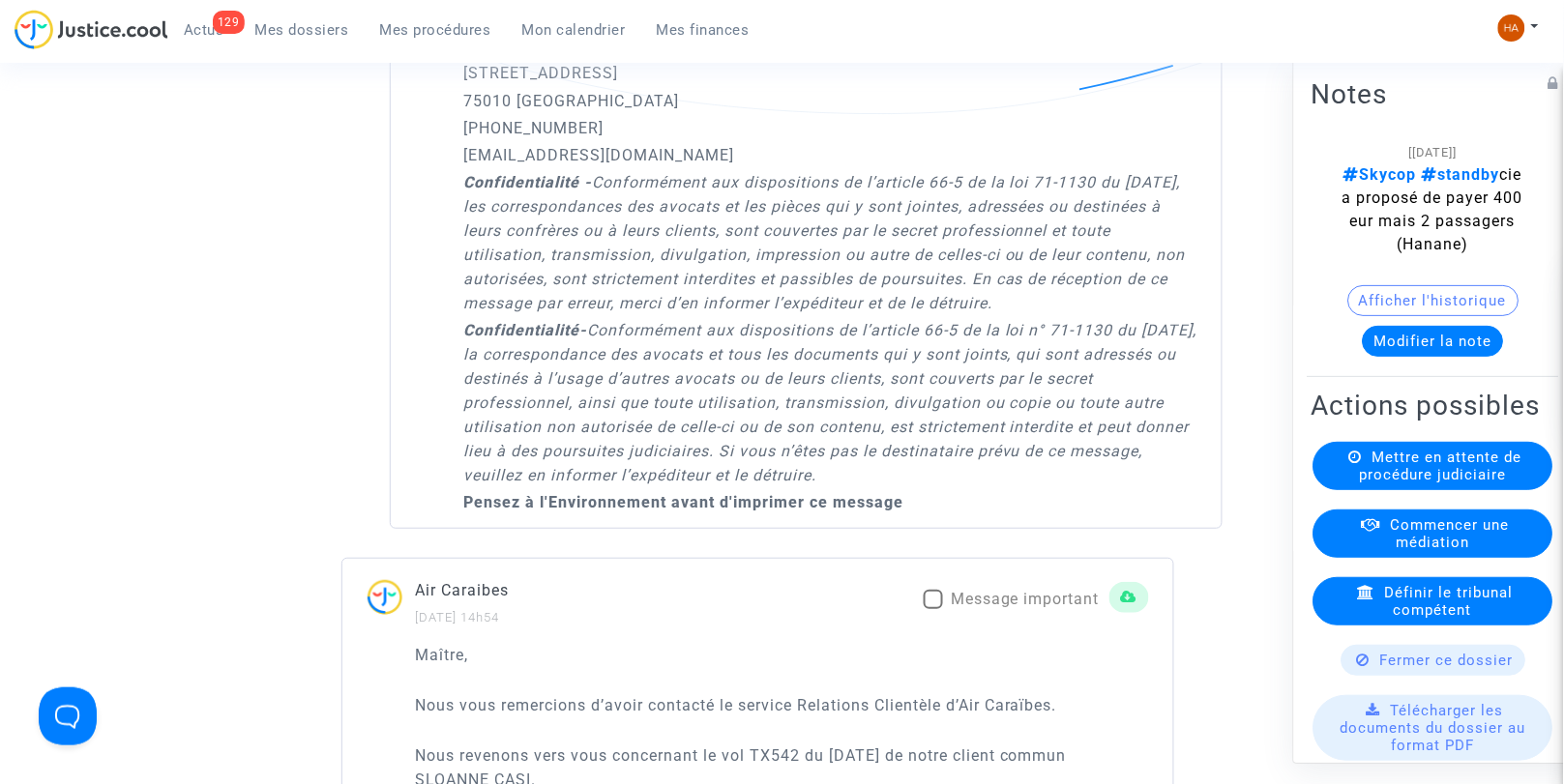
scroll to position [4044, 0]
click at [930, 600] on span at bounding box center [934, 601] width 20 height 20
click at [933, 611] on input "Message important" at bounding box center [933, 611] width 1 height 1
checkbox input "true"
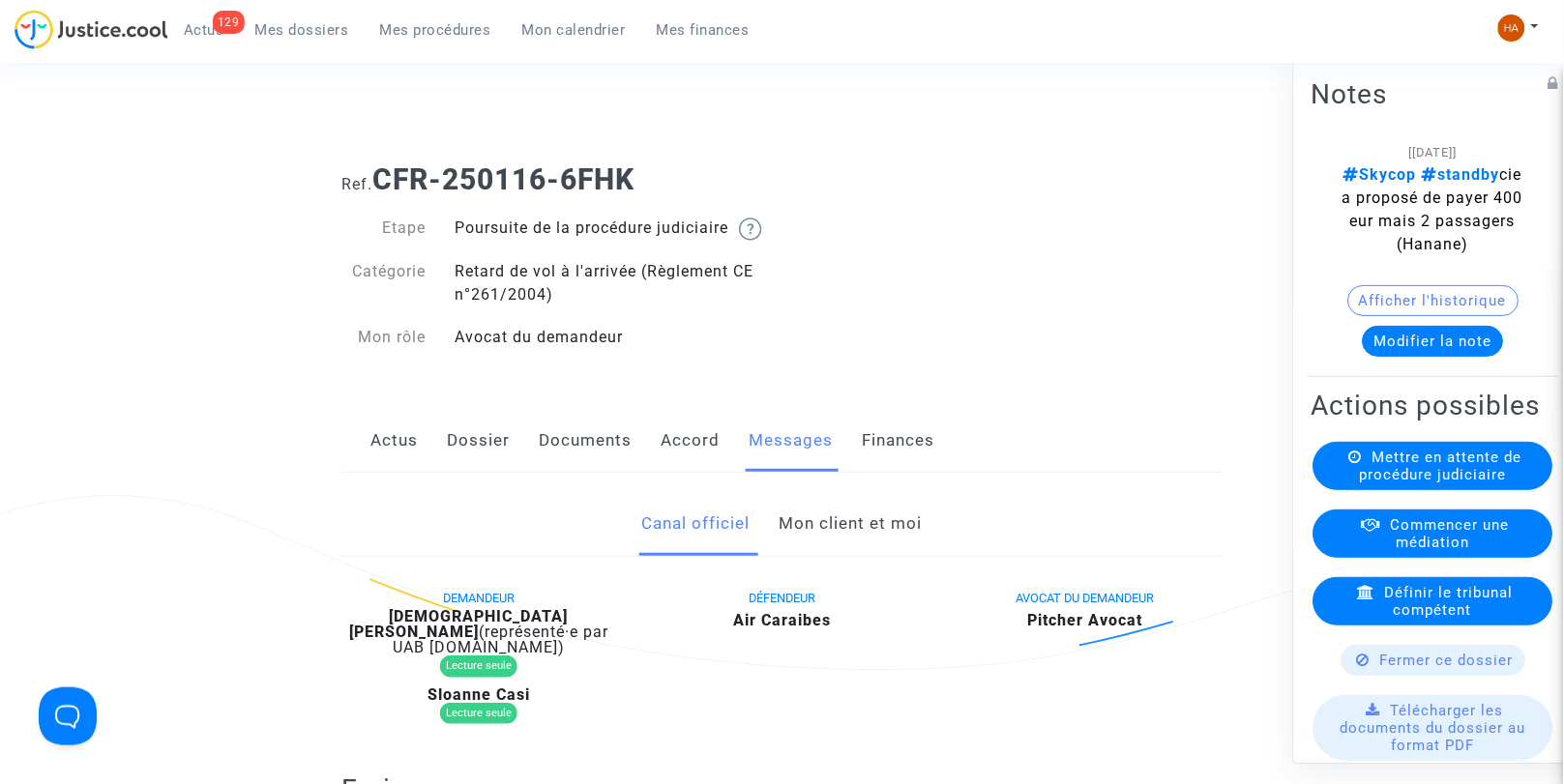
scroll to position [0, 0]
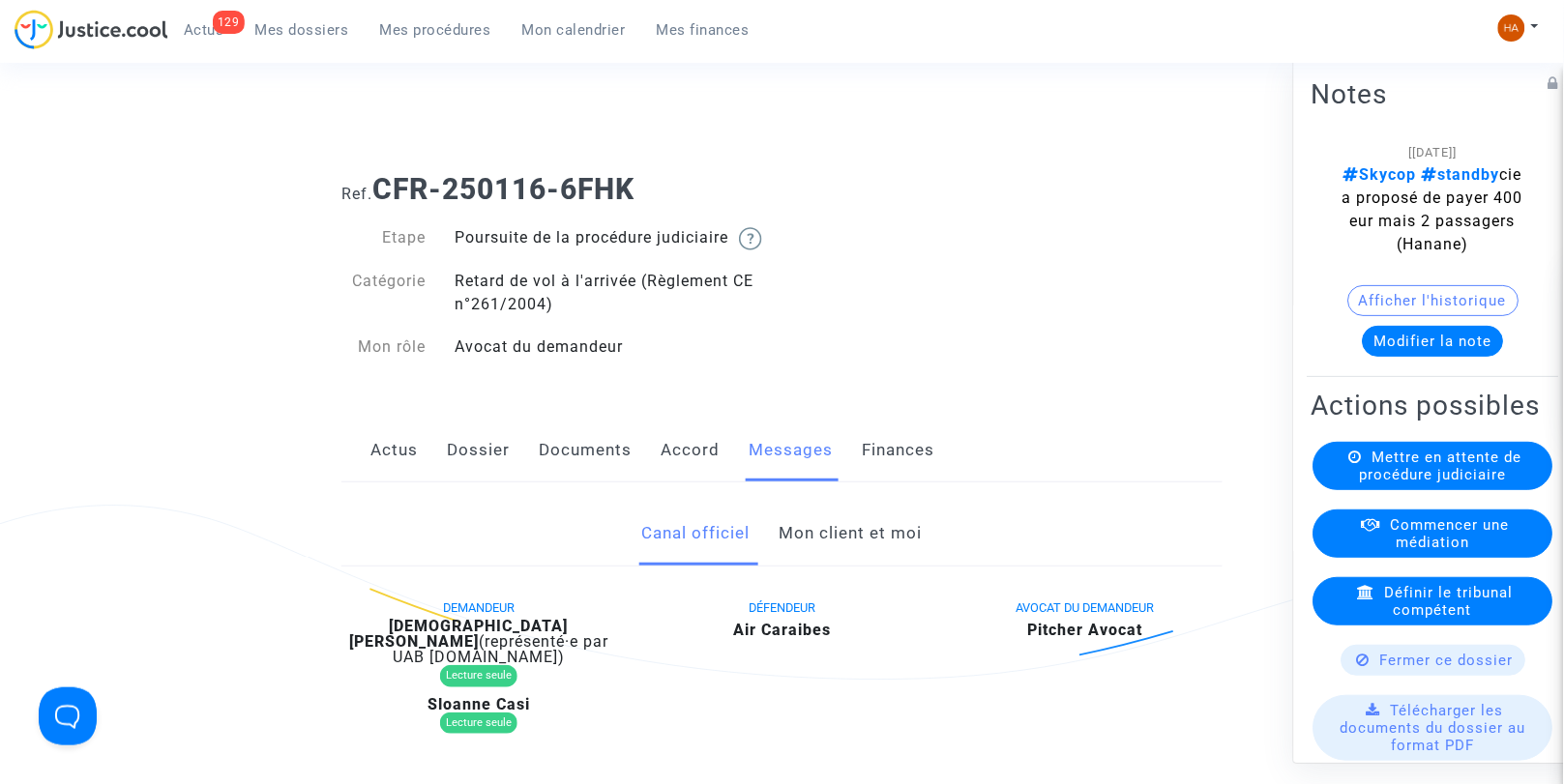
click at [866, 558] on link "Mon client et moi" at bounding box center [851, 533] width 144 height 64
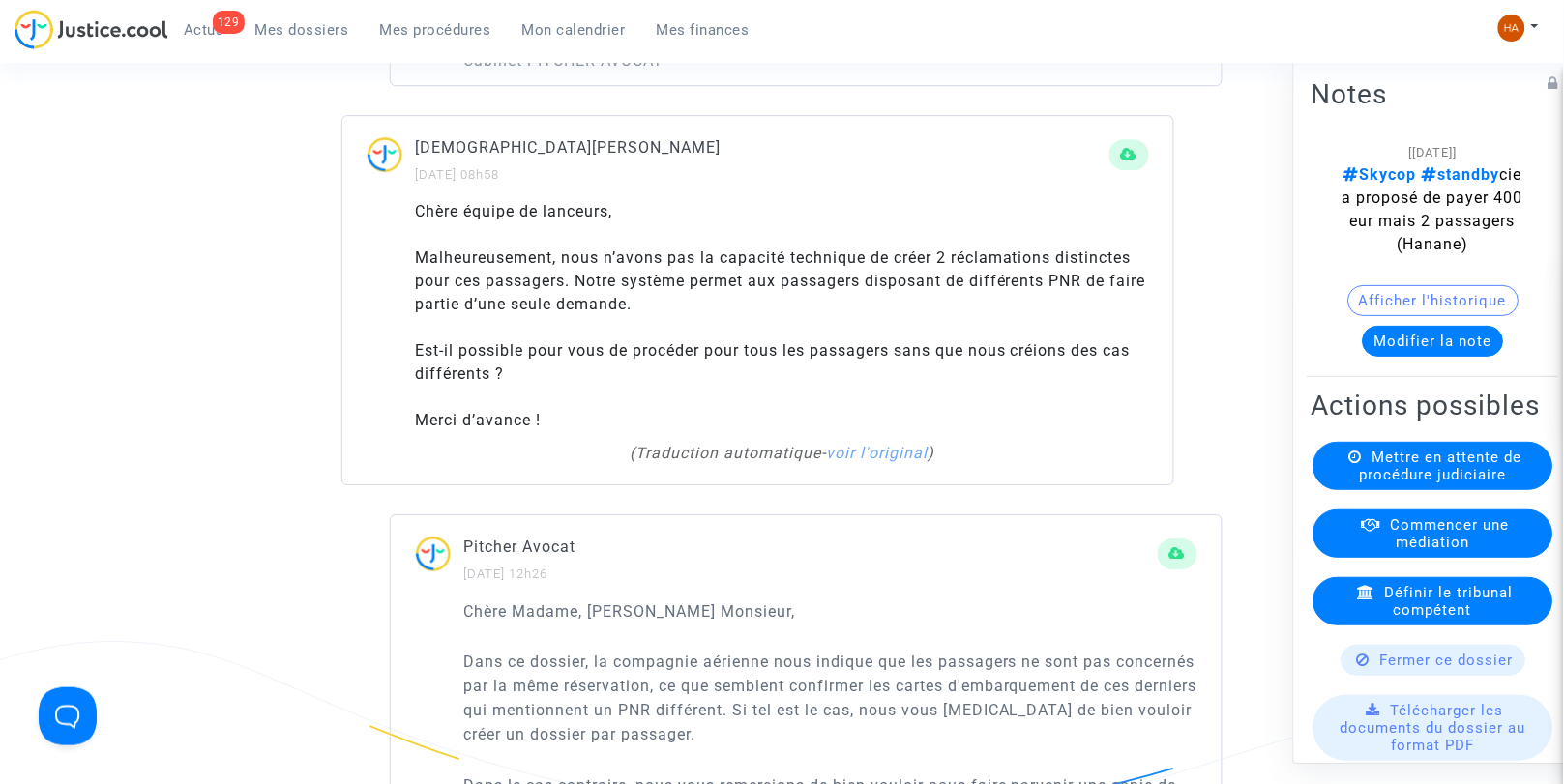
scroll to position [1550, 0]
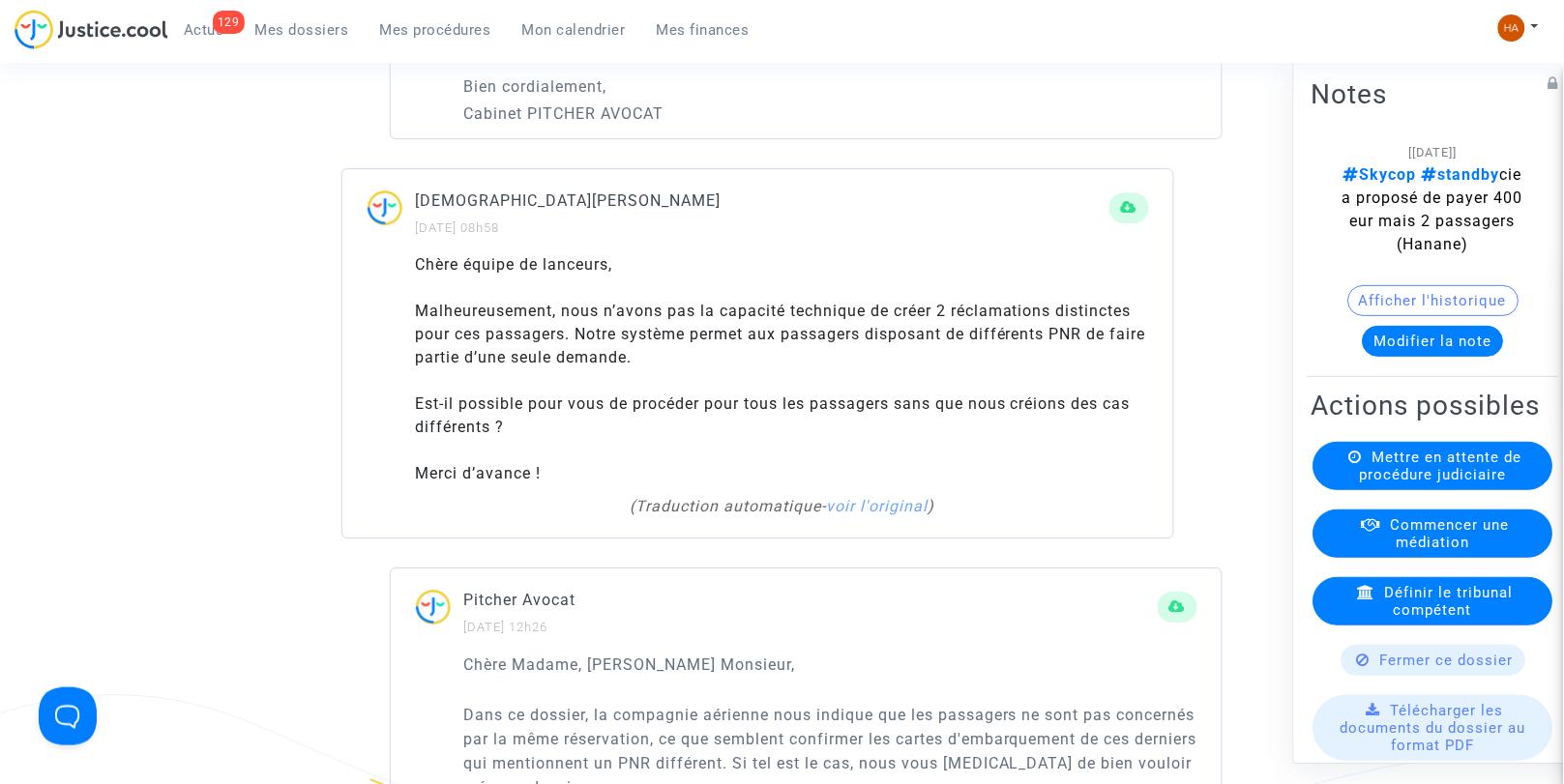
click at [982, 185] on div "Christian ESCHYLLE 11/03/2025 - 08h58 Chère équipe de lanceurs, Malheureusement…" at bounding box center [757, 353] width 833 height 370
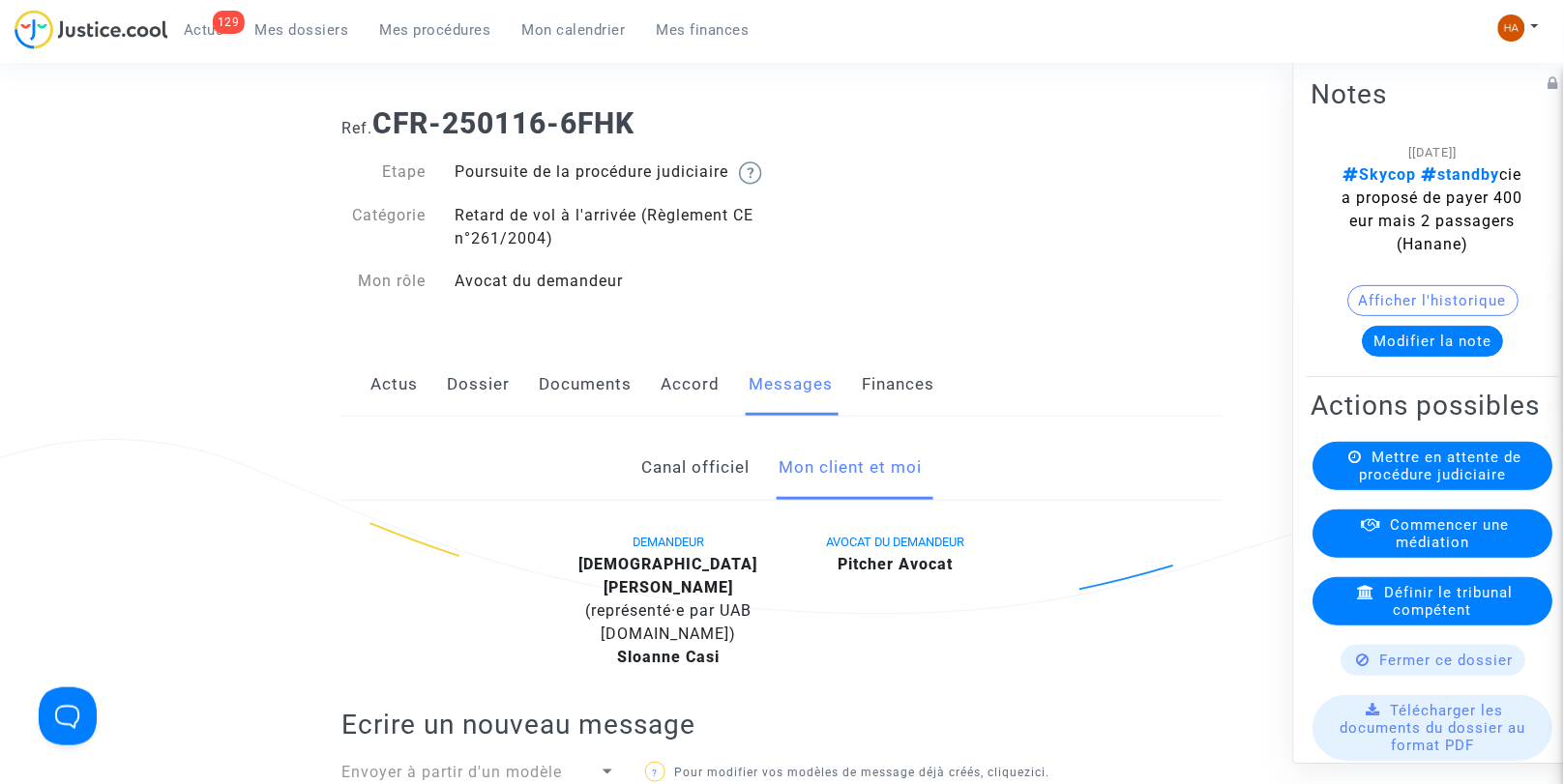
scroll to position [65, 0]
click at [675, 483] on link "Canal officiel" at bounding box center [696, 469] width 108 height 64
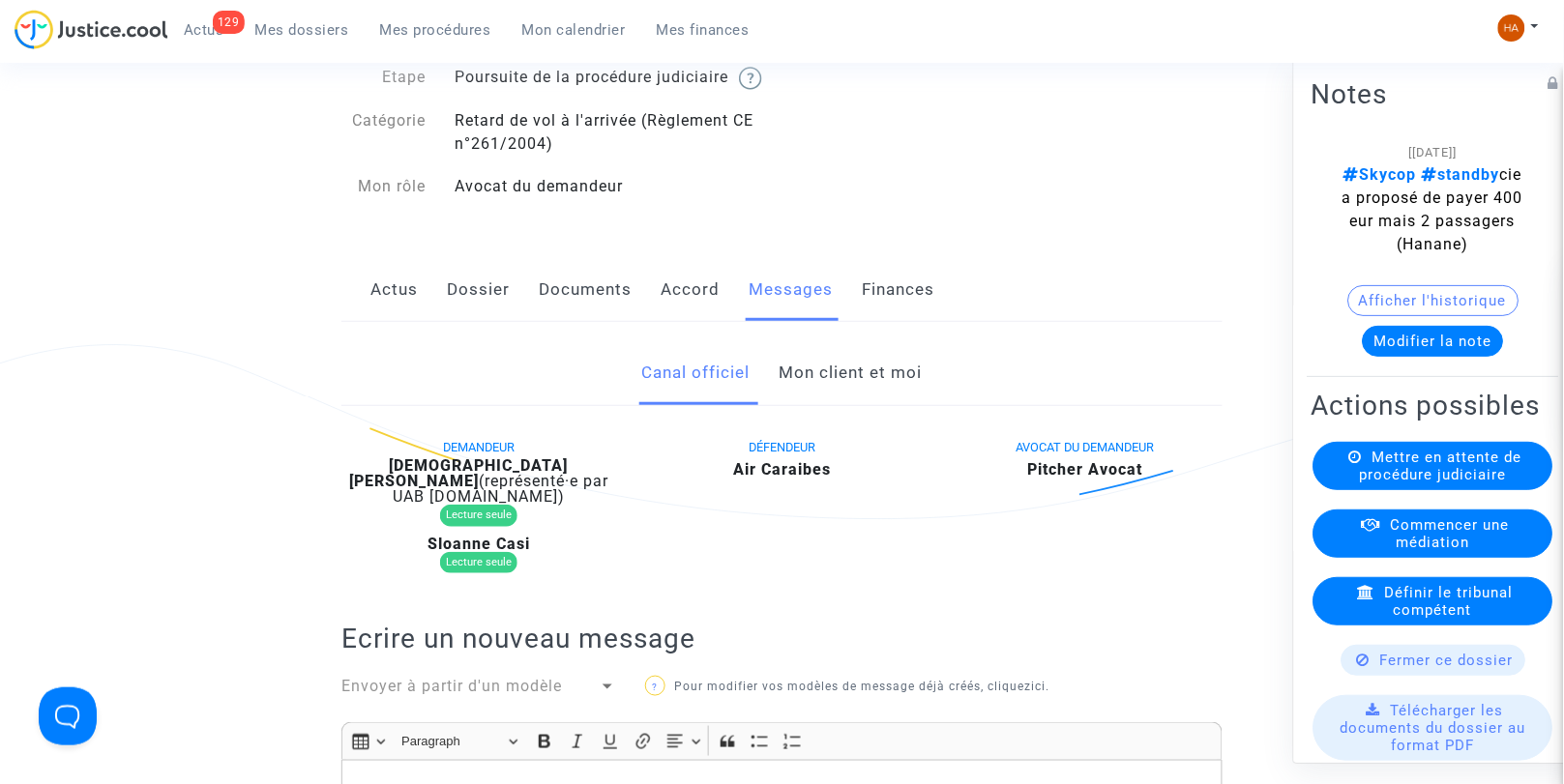
scroll to position [117, 0]
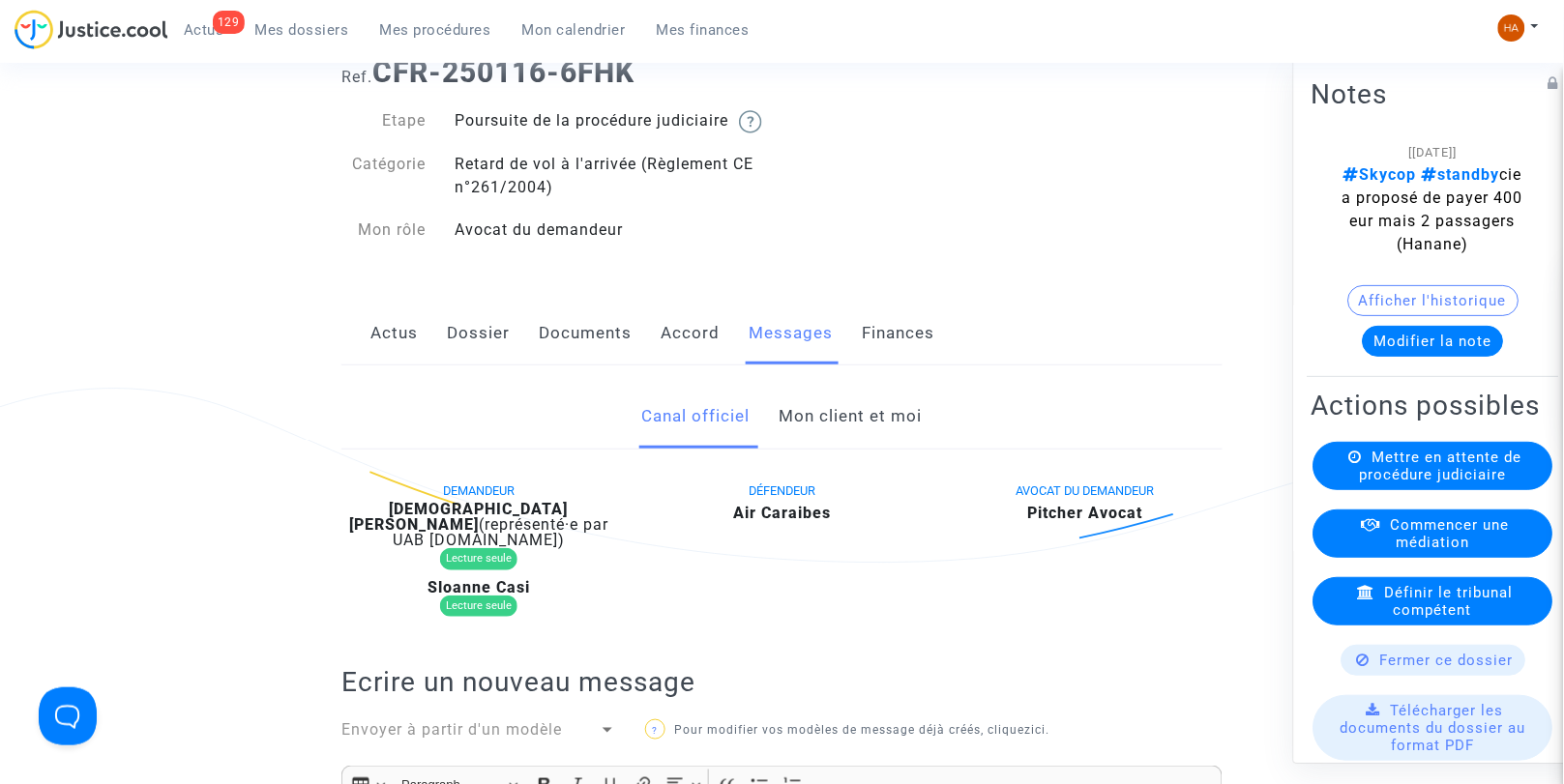
click at [598, 359] on link "Documents" at bounding box center [585, 333] width 92 height 64
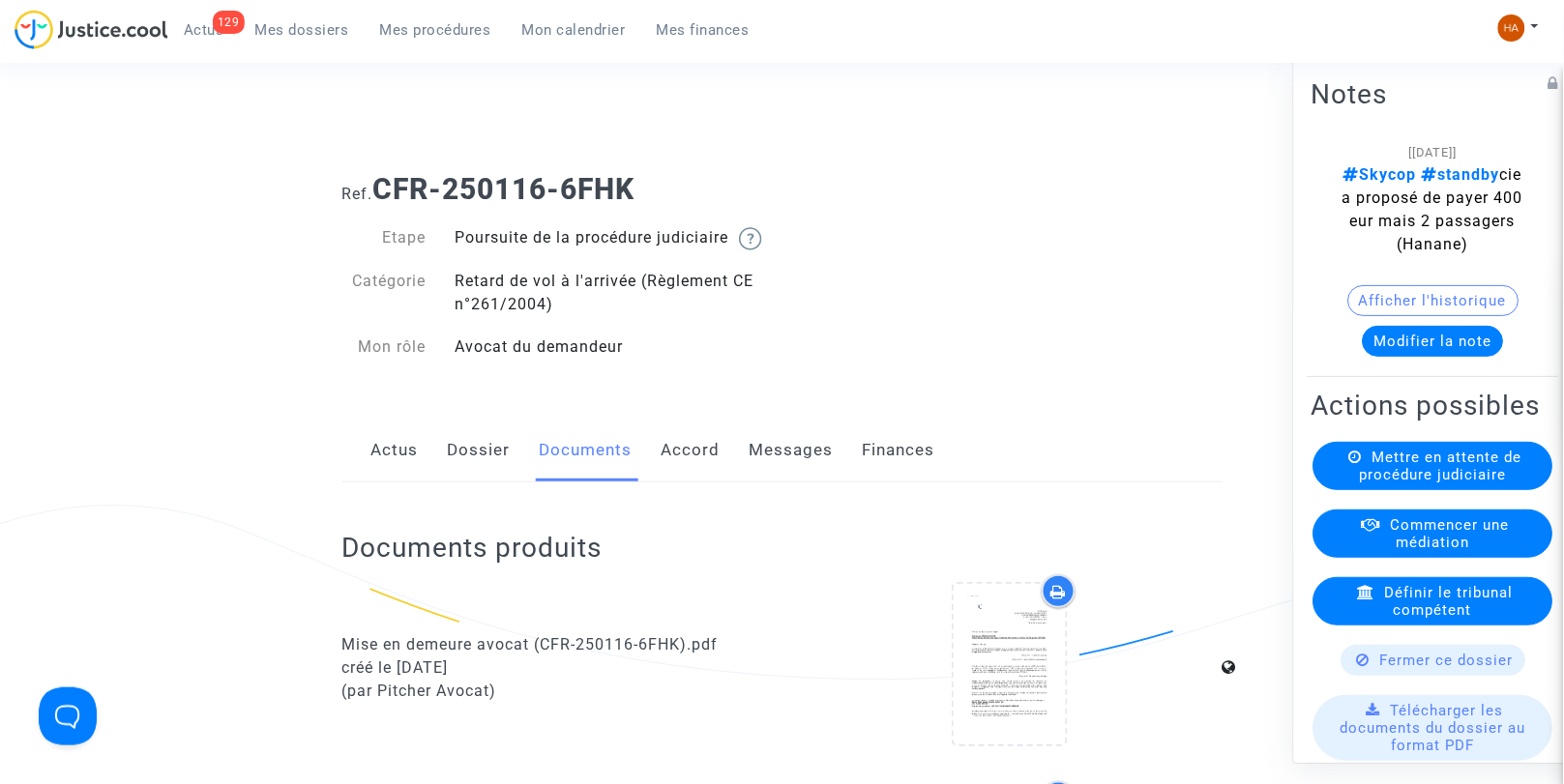
click at [780, 482] on link "Messages" at bounding box center [791, 450] width 85 height 64
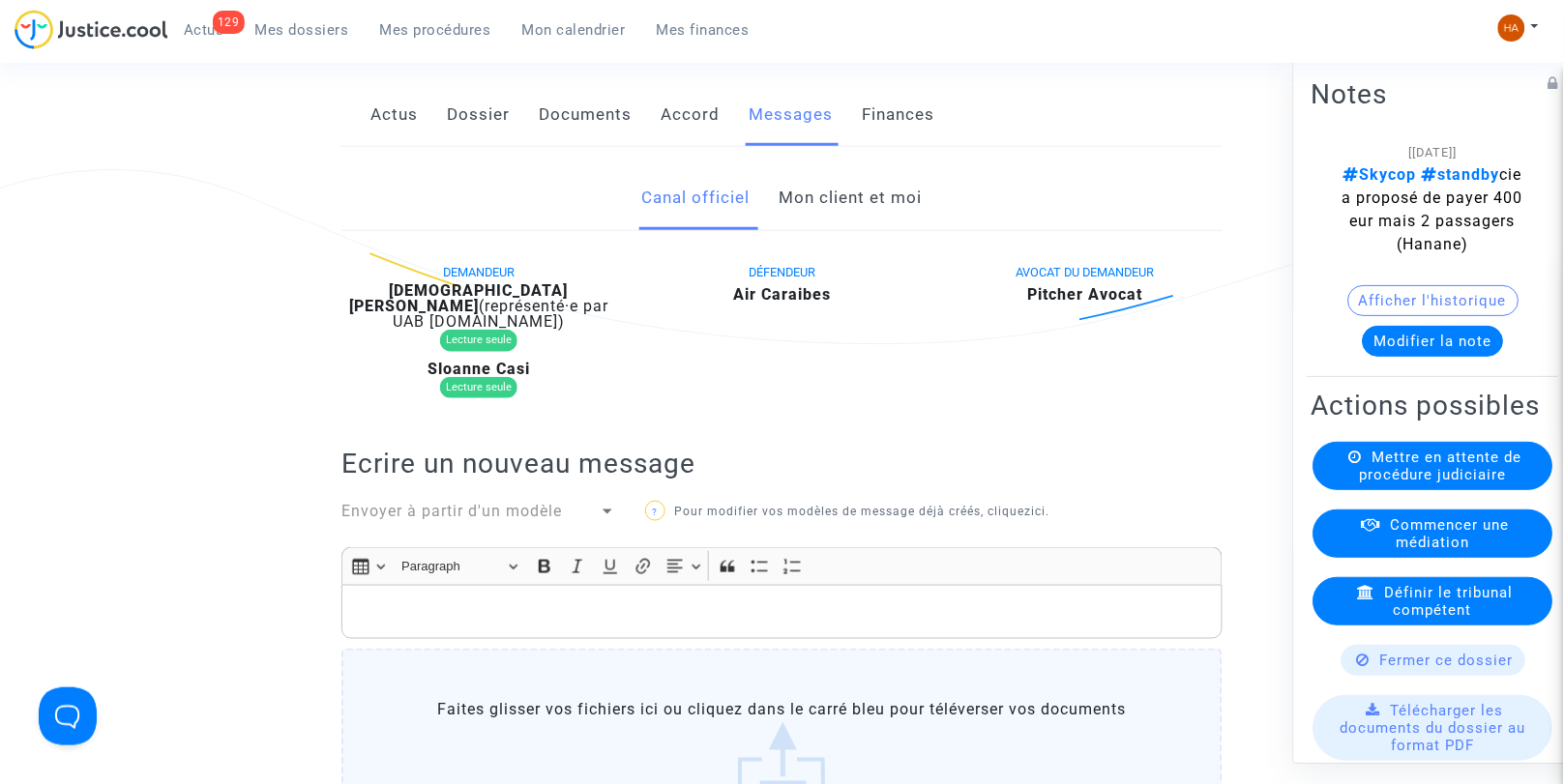
scroll to position [225, 0]
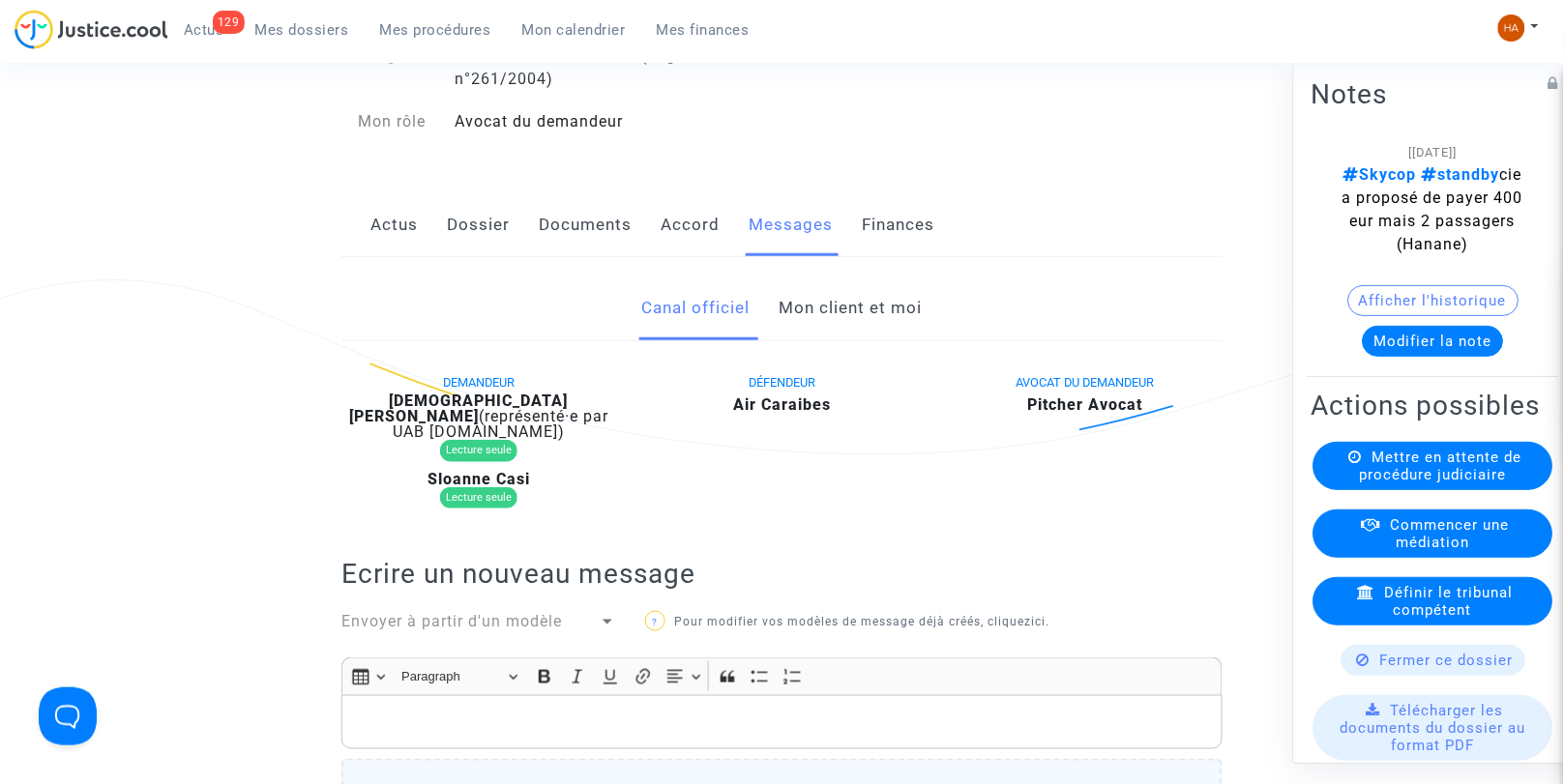
click at [881, 333] on link "Mon client et moi" at bounding box center [851, 308] width 144 height 64
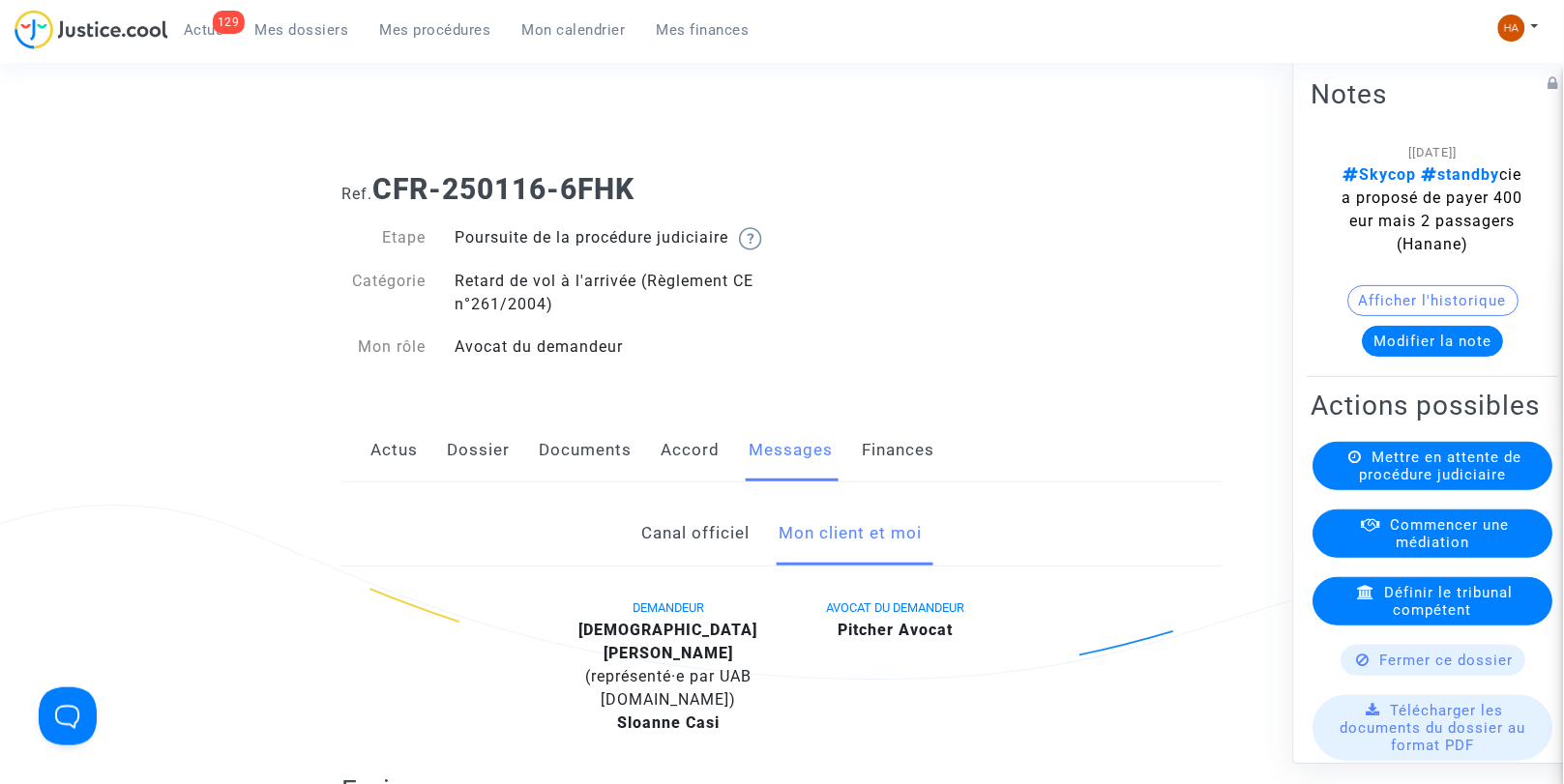
click at [697, 544] on link "Canal officiel" at bounding box center [696, 533] width 108 height 64
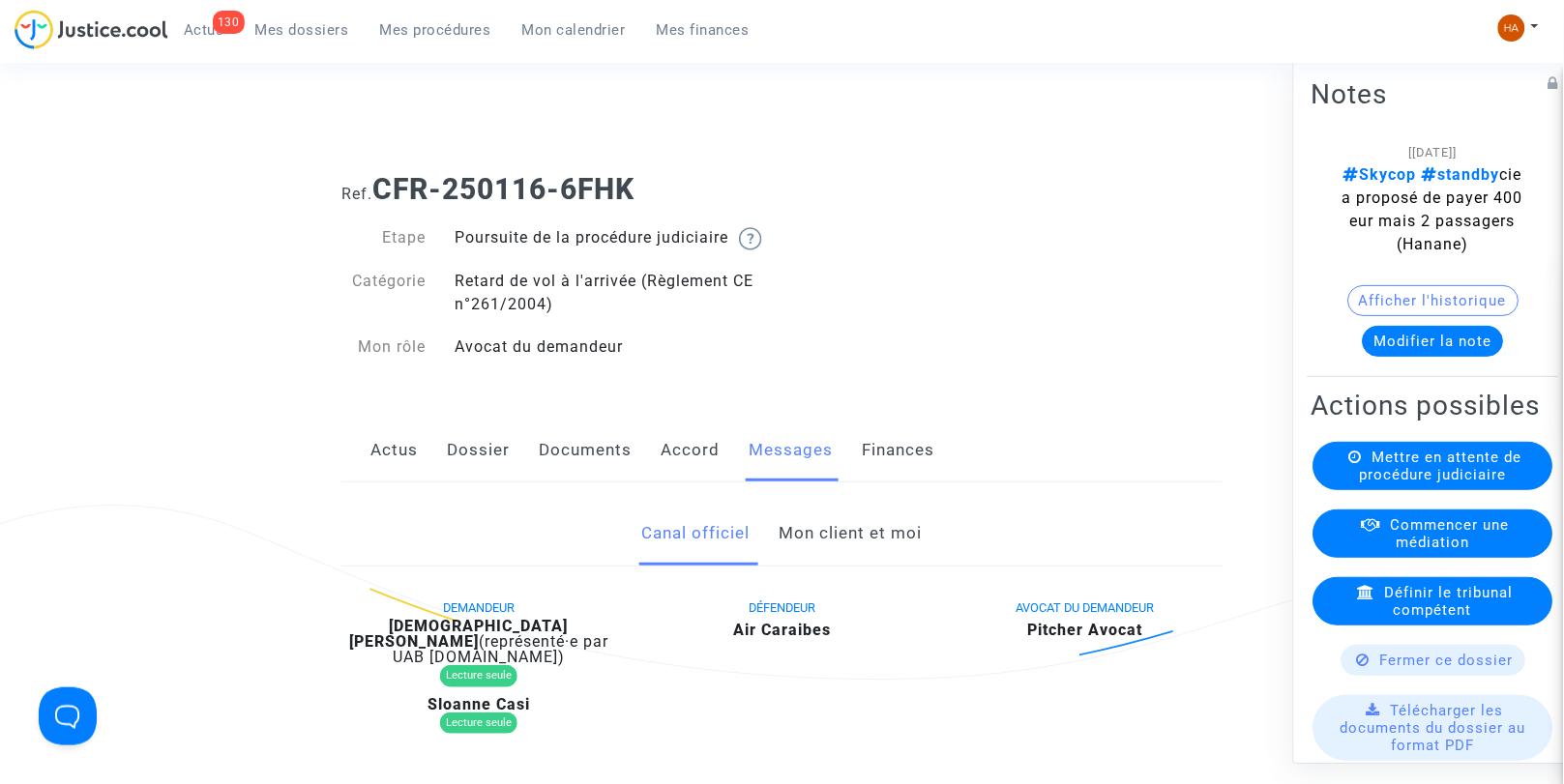
click at [477, 462] on link "Dossier" at bounding box center [479, 450] width 63 height 64
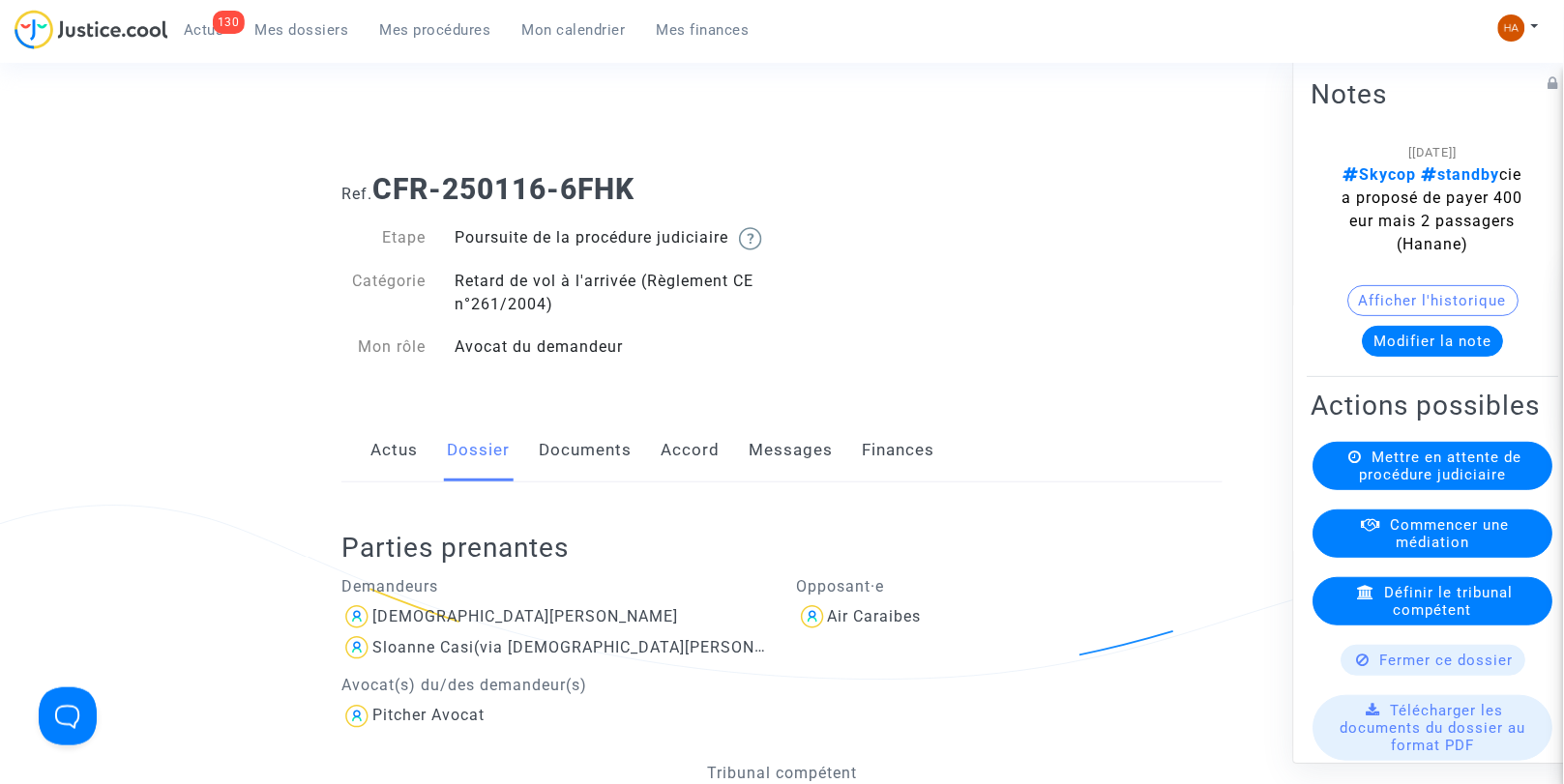
click at [558, 472] on link "Documents" at bounding box center [585, 450] width 92 height 64
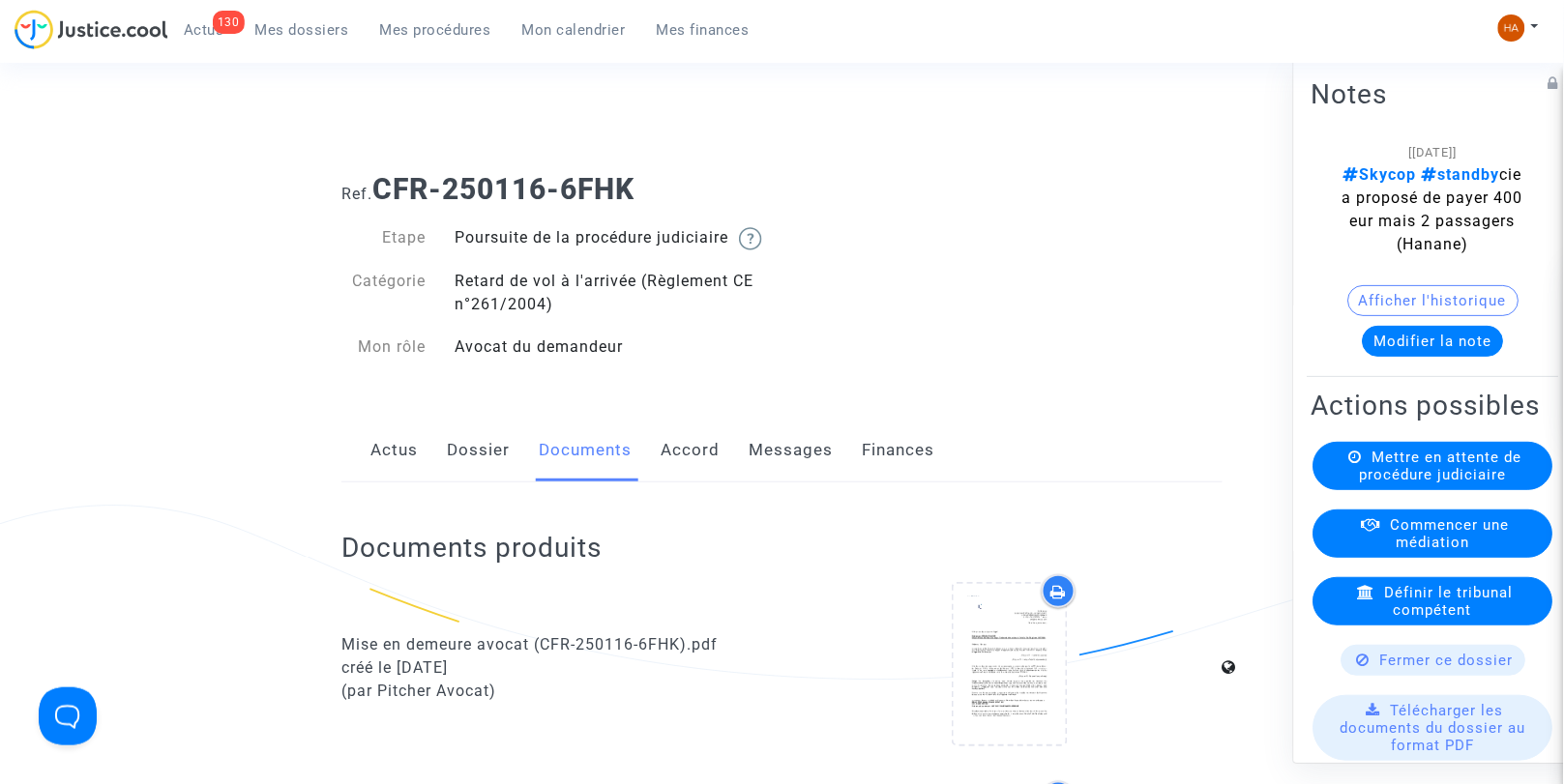
drag, startPoint x: 868, startPoint y: 246, endPoint x: 478, endPoint y: 458, distance: 443.9
click at [478, 458] on link "Dossier" at bounding box center [479, 450] width 63 height 64
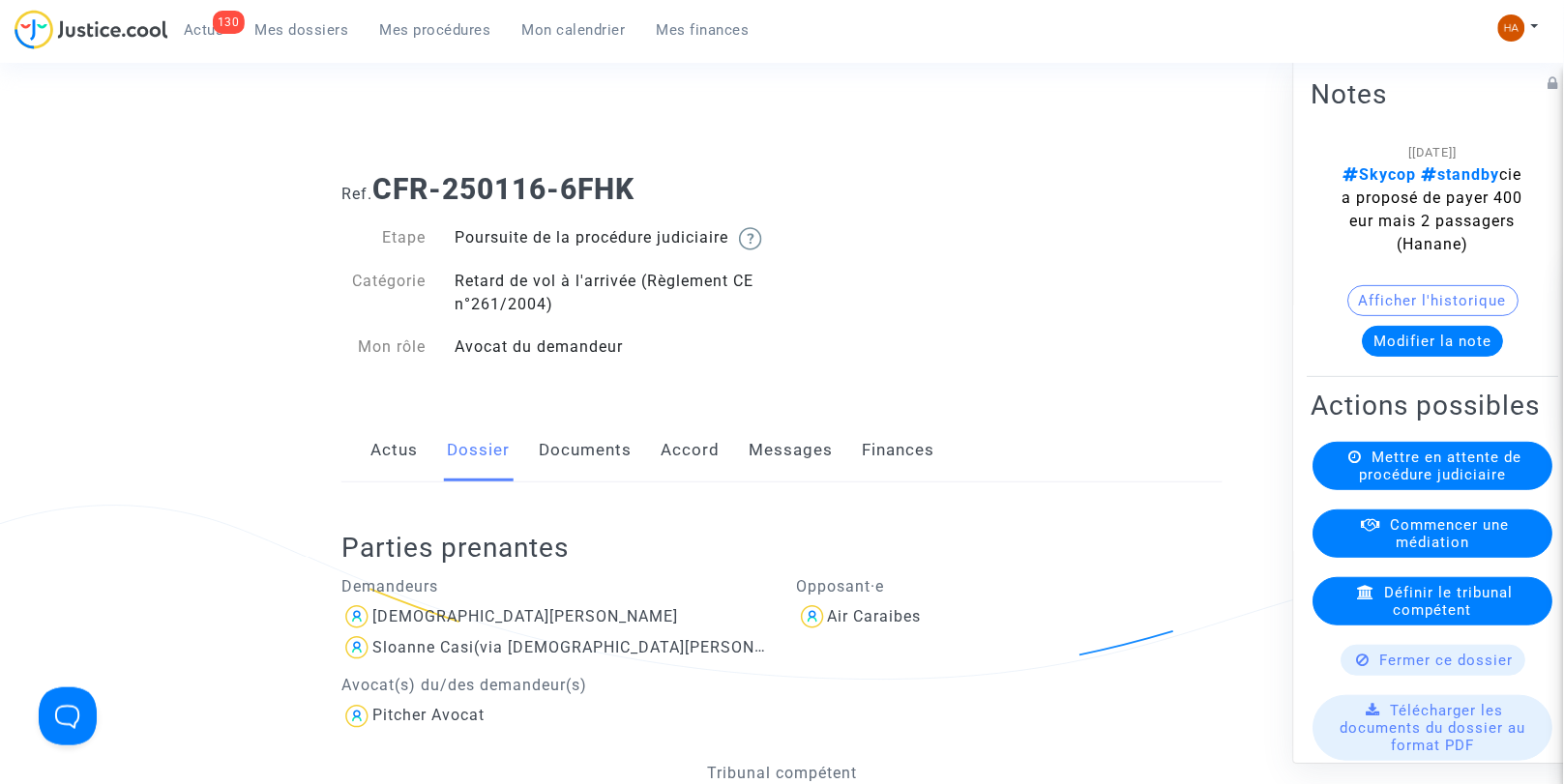
click at [573, 469] on link "Documents" at bounding box center [585, 450] width 92 height 64
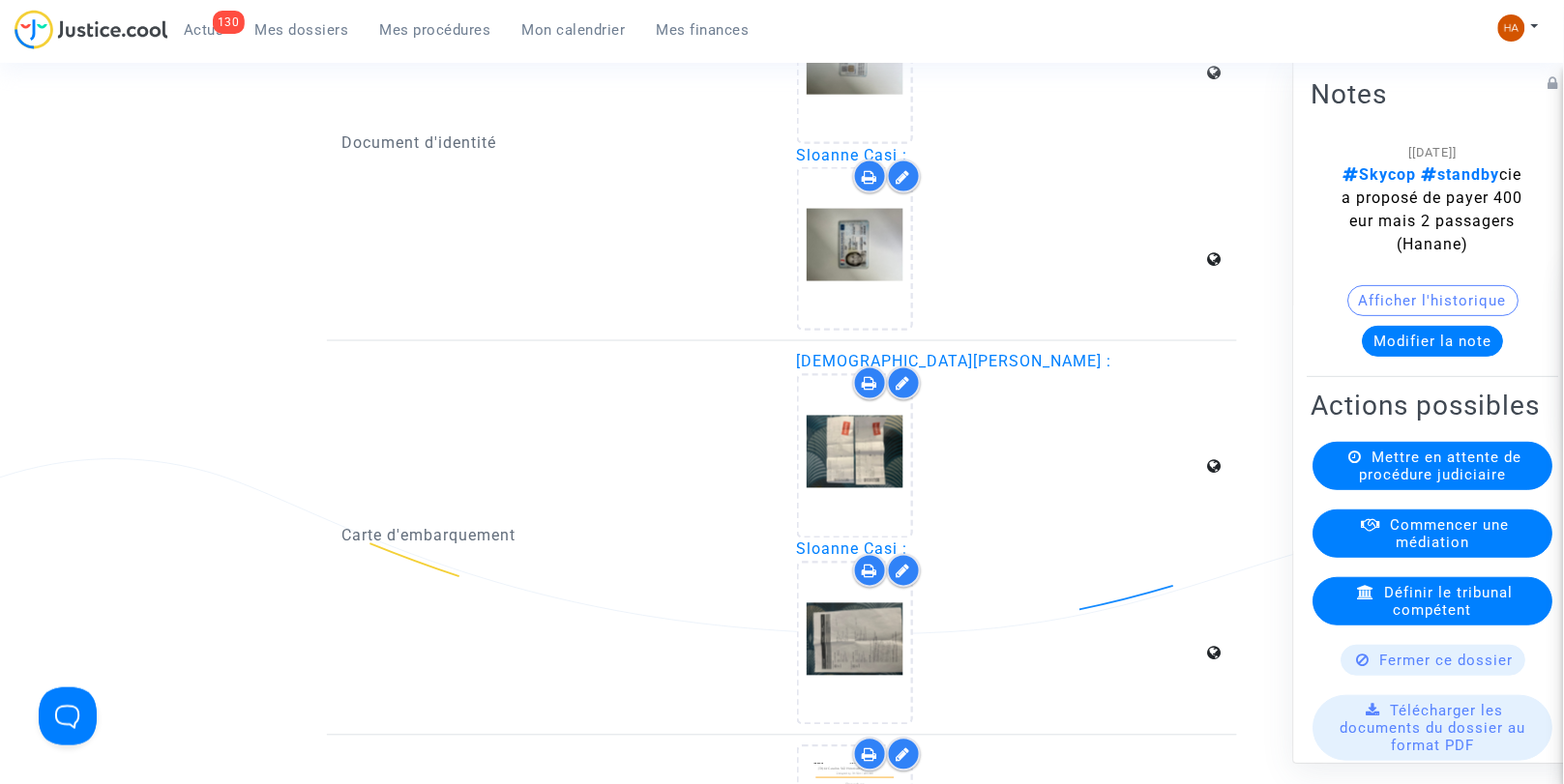
scroll to position [2657, 0]
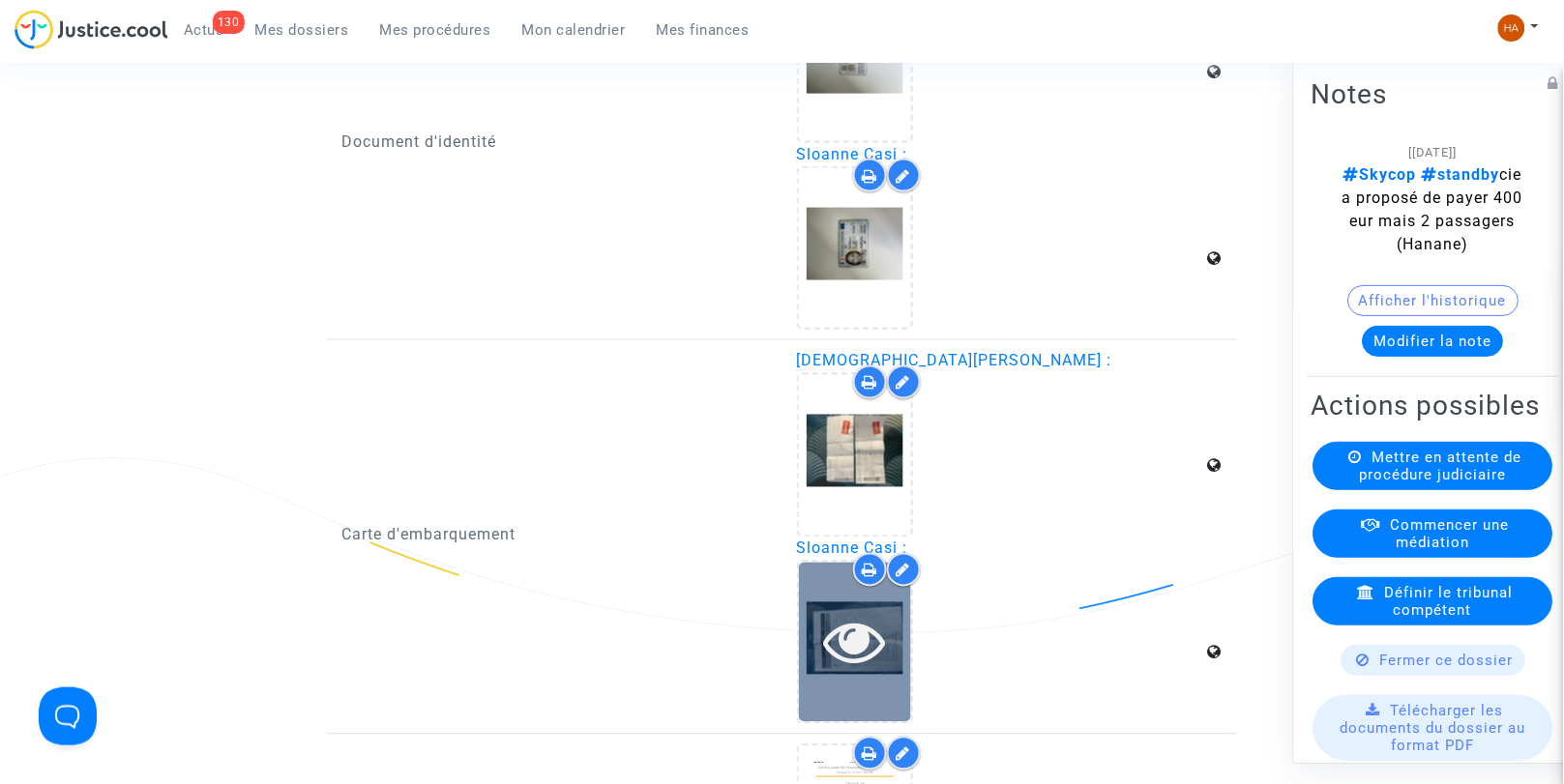
click at [845, 637] on icon at bounding box center [855, 642] width 63 height 62
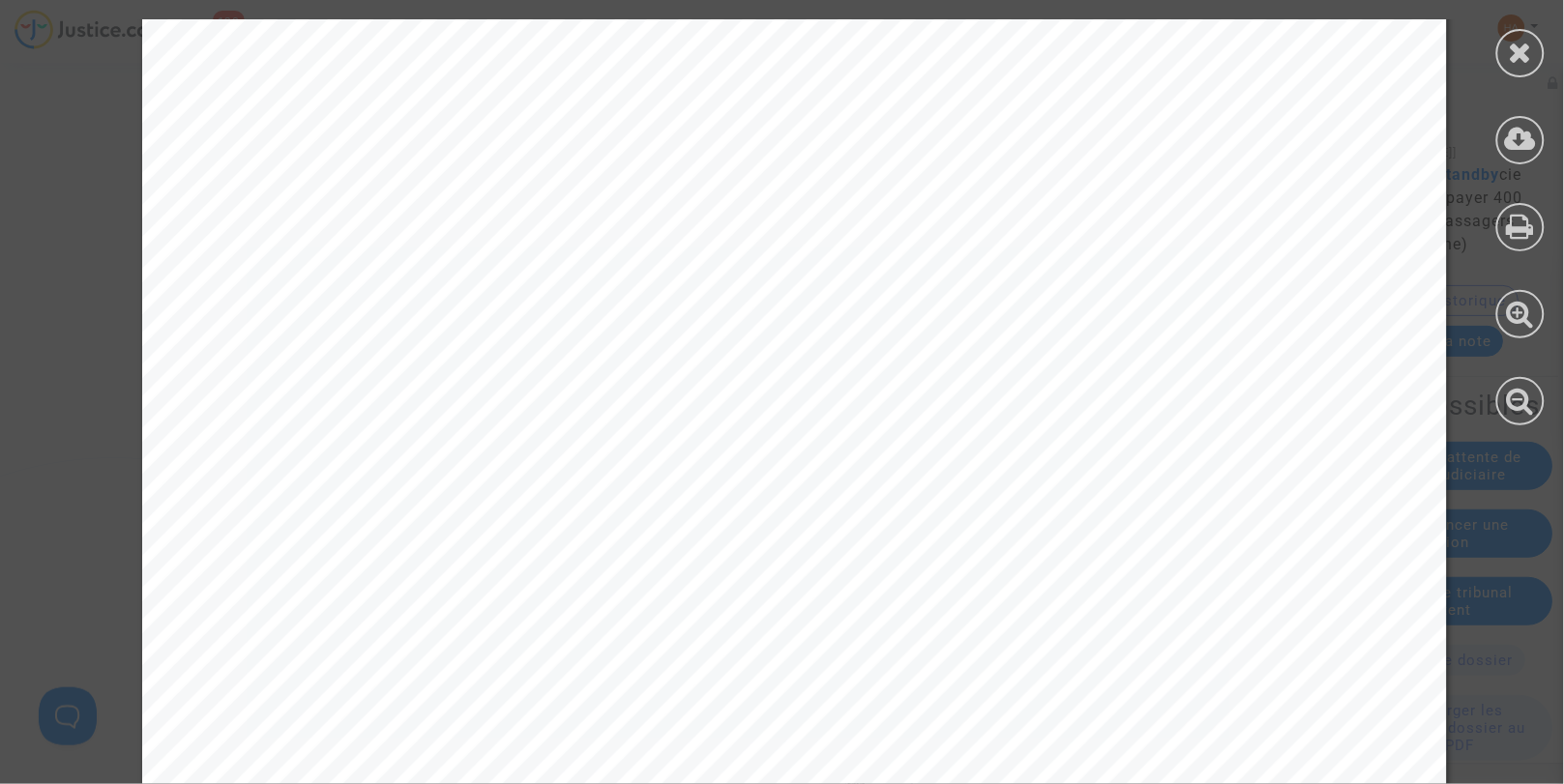
scroll to position [0, 0]
click at [1512, 149] on icon at bounding box center [1521, 140] width 31 height 29
click at [1523, 45] on icon at bounding box center [1521, 52] width 25 height 29
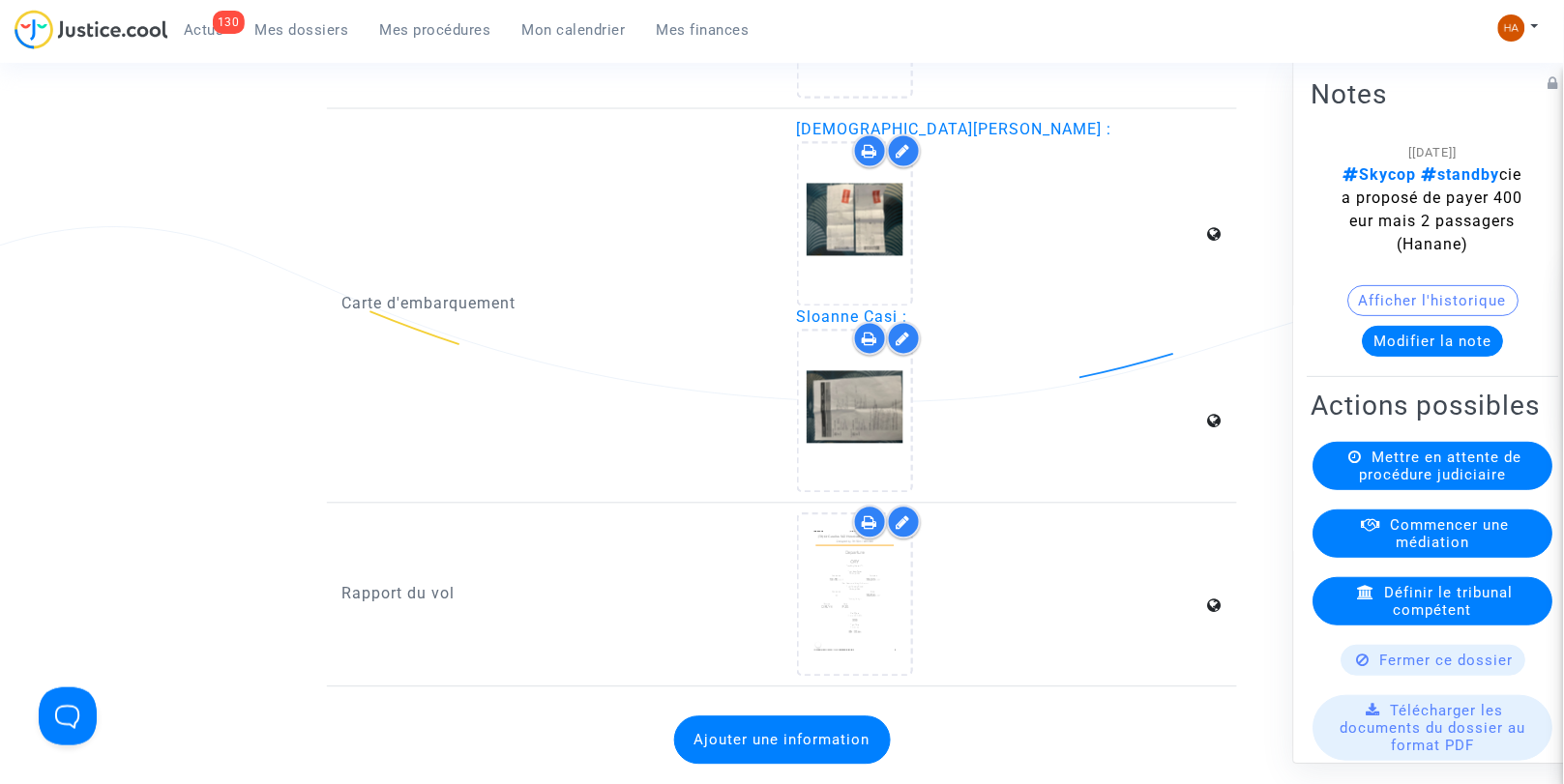
scroll to position [2892, 0]
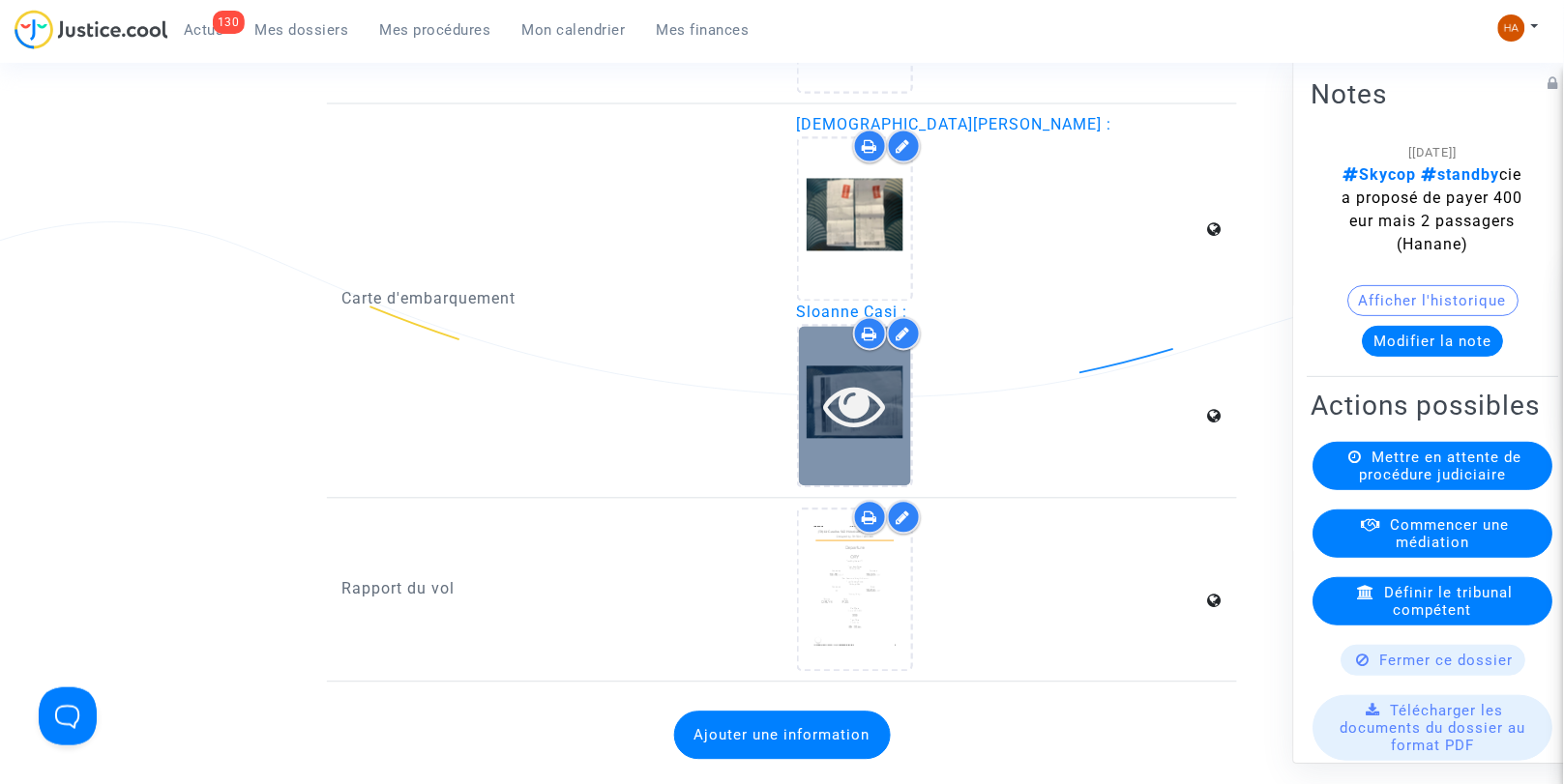
click at [854, 400] on icon at bounding box center [855, 406] width 63 height 62
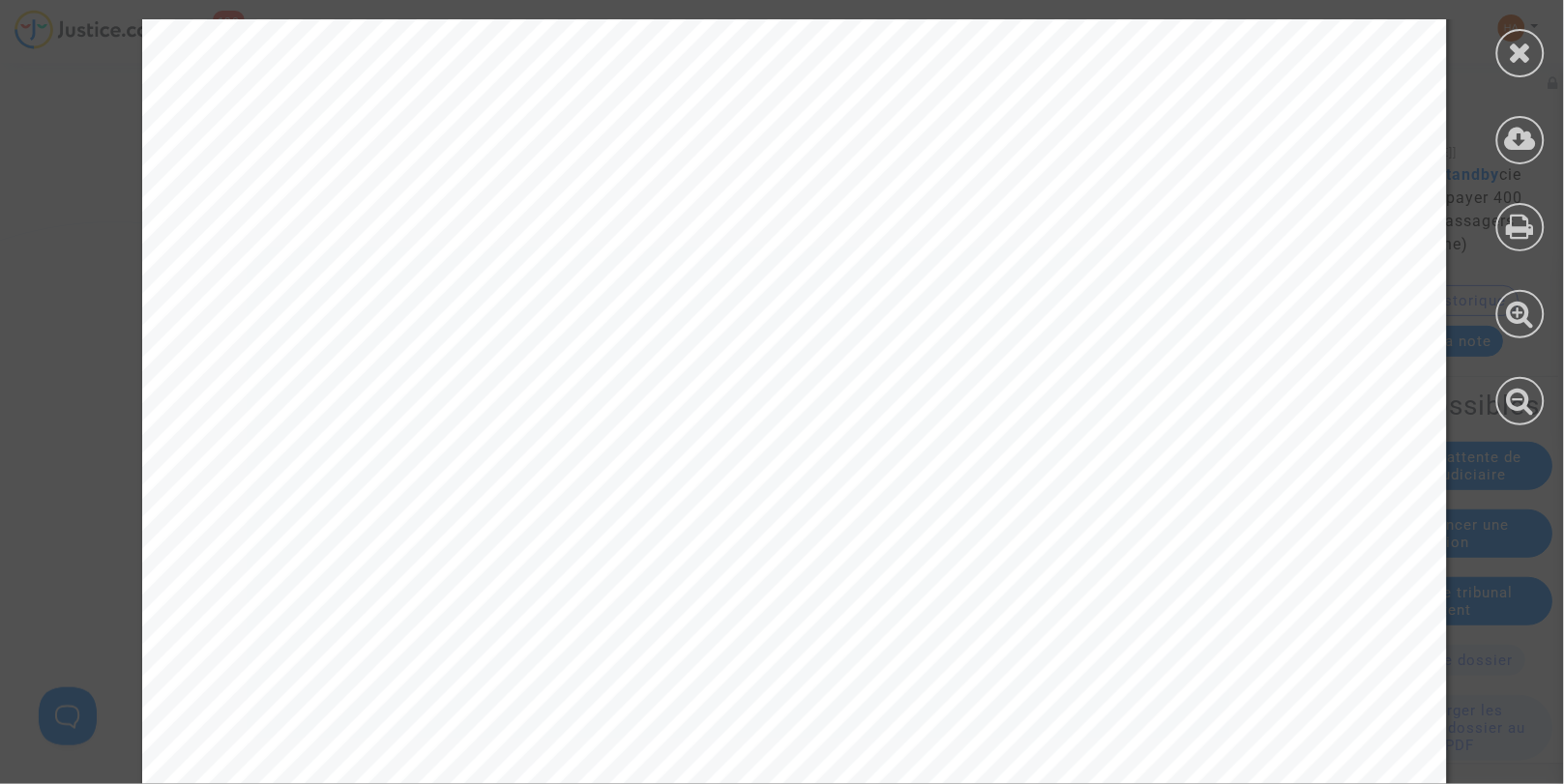
scroll to position [195, 0]
click at [1521, 139] on icon at bounding box center [1521, 140] width 31 height 29
click at [1535, 53] on div at bounding box center [1521, 53] width 48 height 48
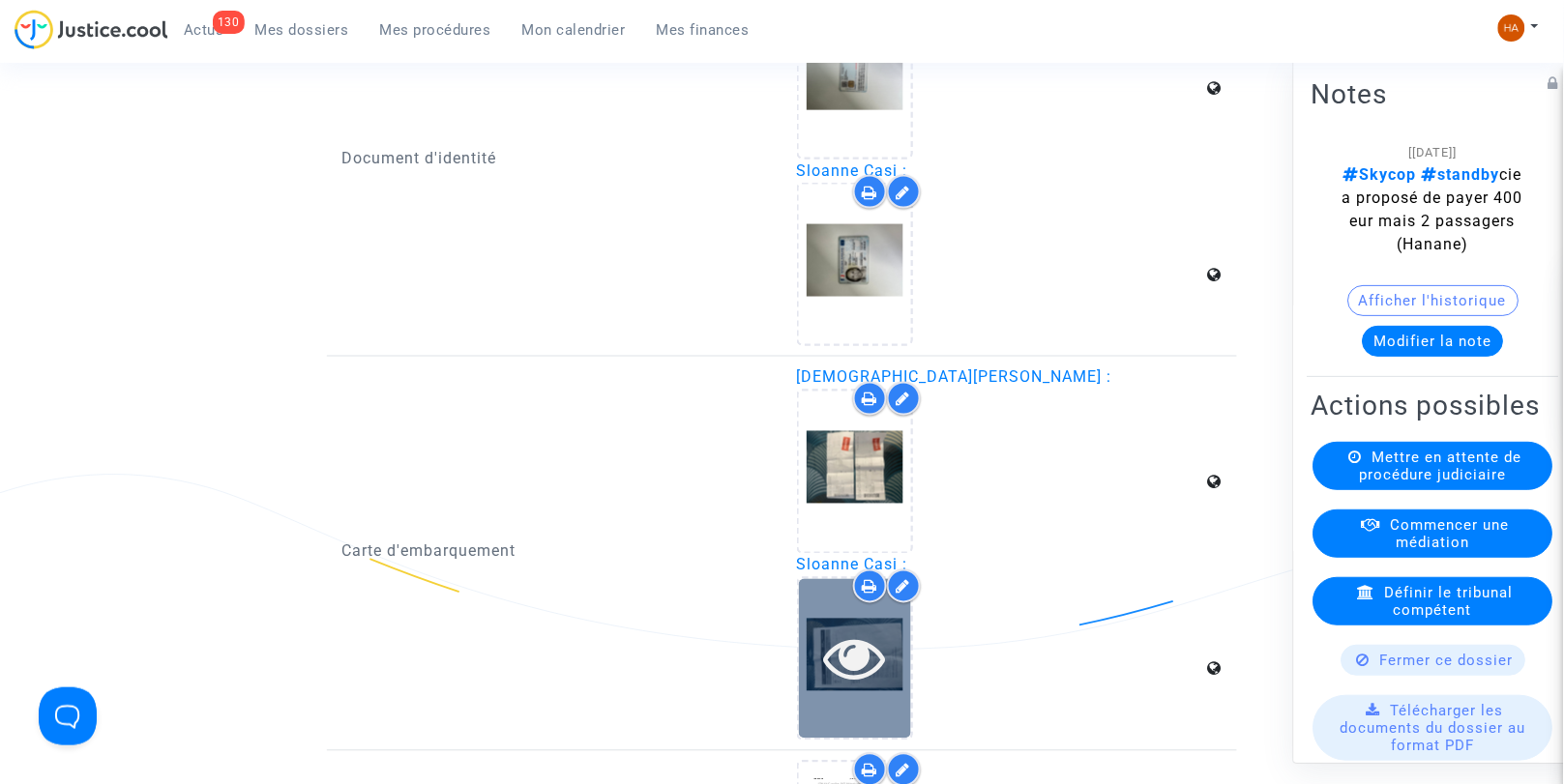
scroll to position [2625, 0]
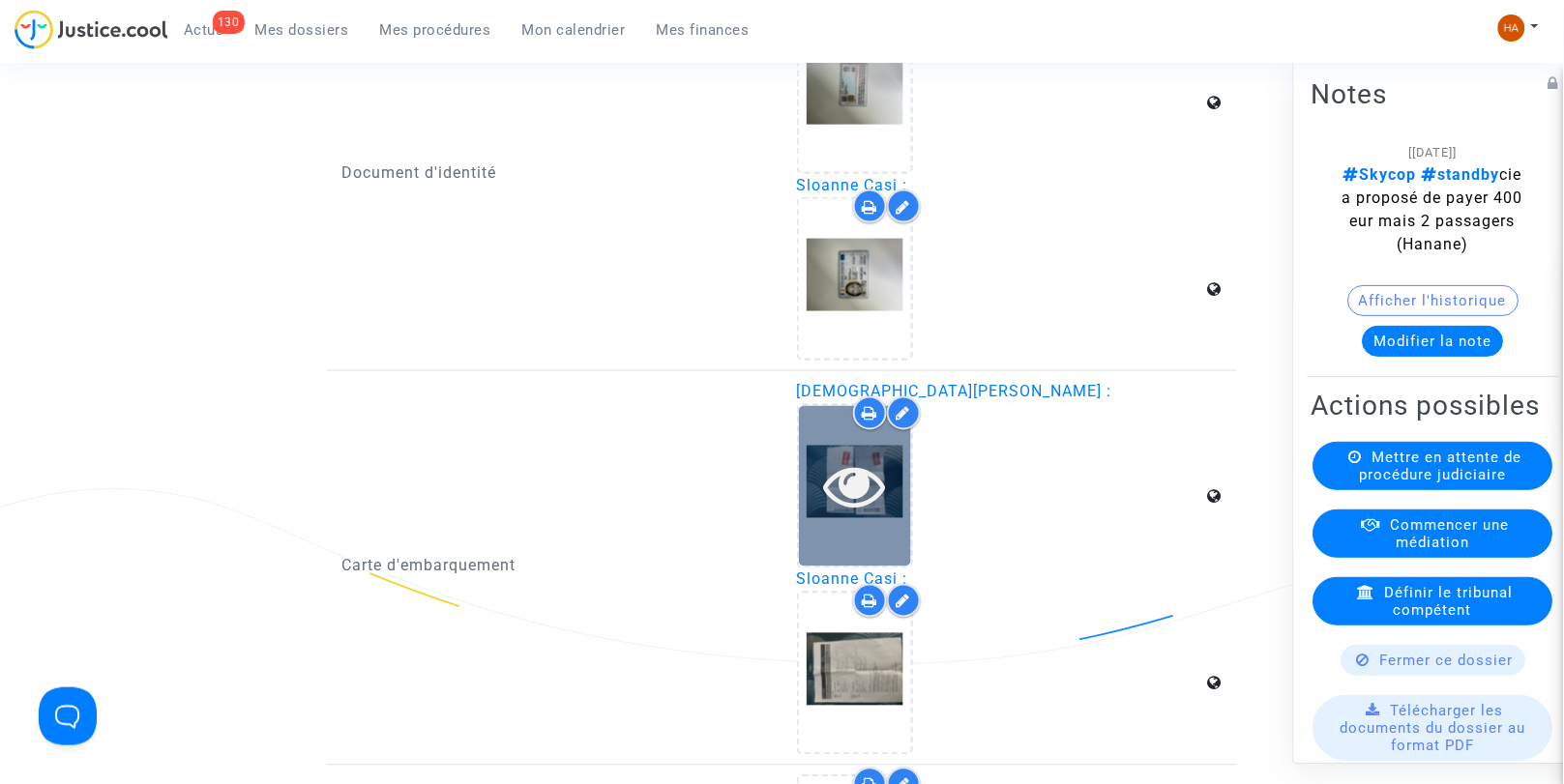
click at [858, 498] on icon at bounding box center [855, 486] width 63 height 62
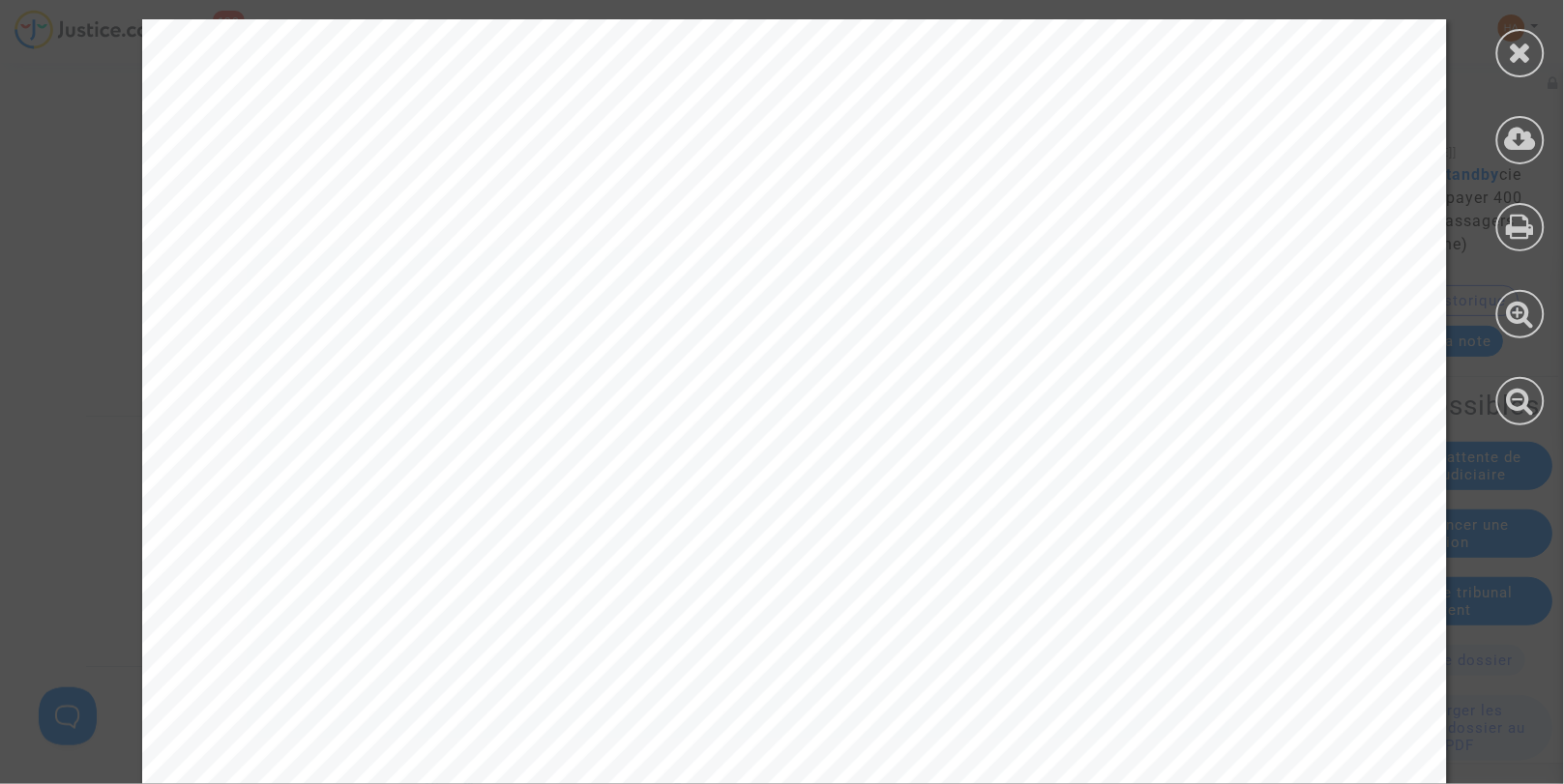
scroll to position [3303, 0]
click at [1512, 149] on icon at bounding box center [1521, 140] width 31 height 29
click at [1516, 141] on icon at bounding box center [1521, 140] width 31 height 29
click at [1519, 59] on icon at bounding box center [1521, 52] width 25 height 29
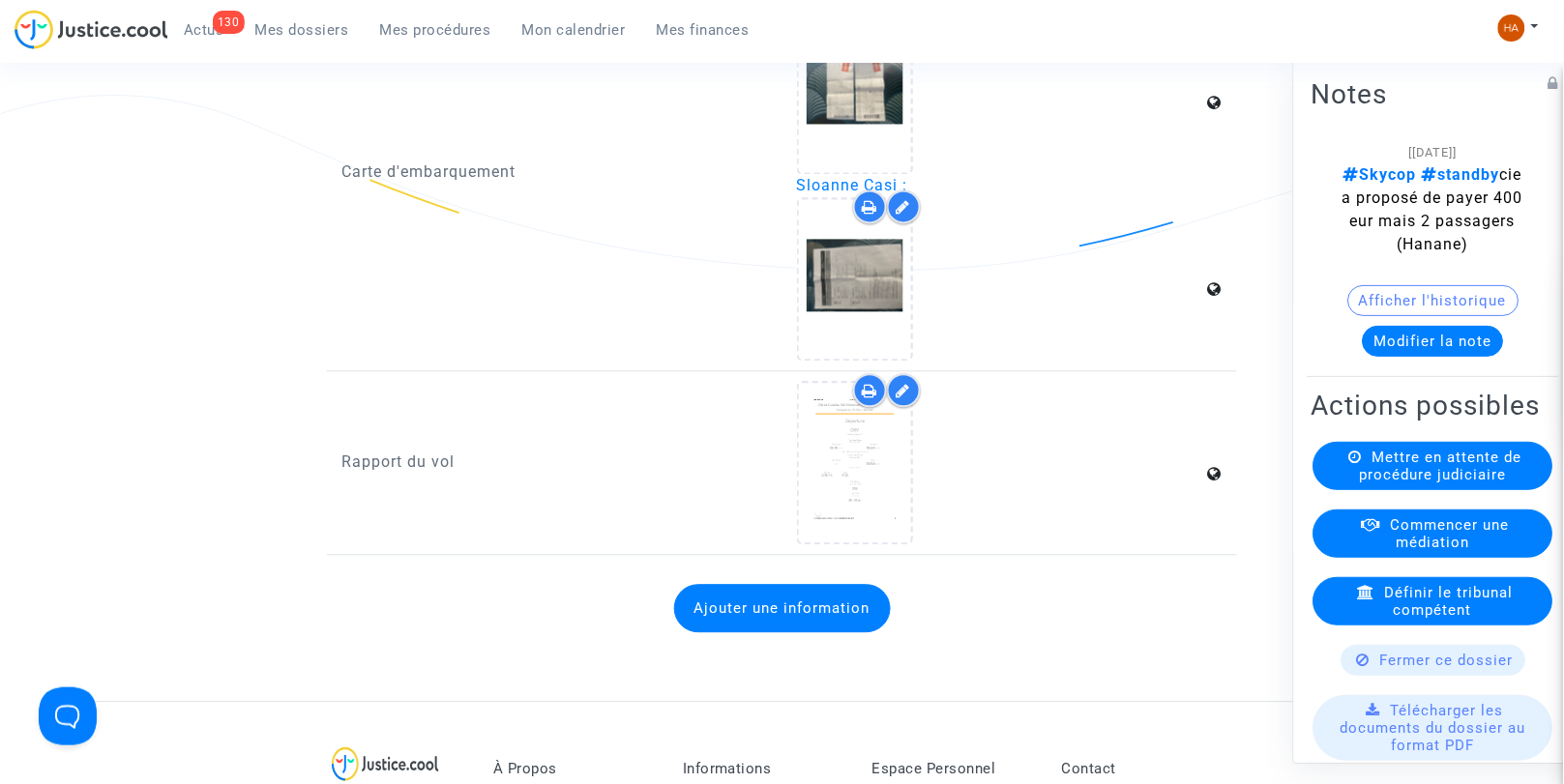
scroll to position [3014, 0]
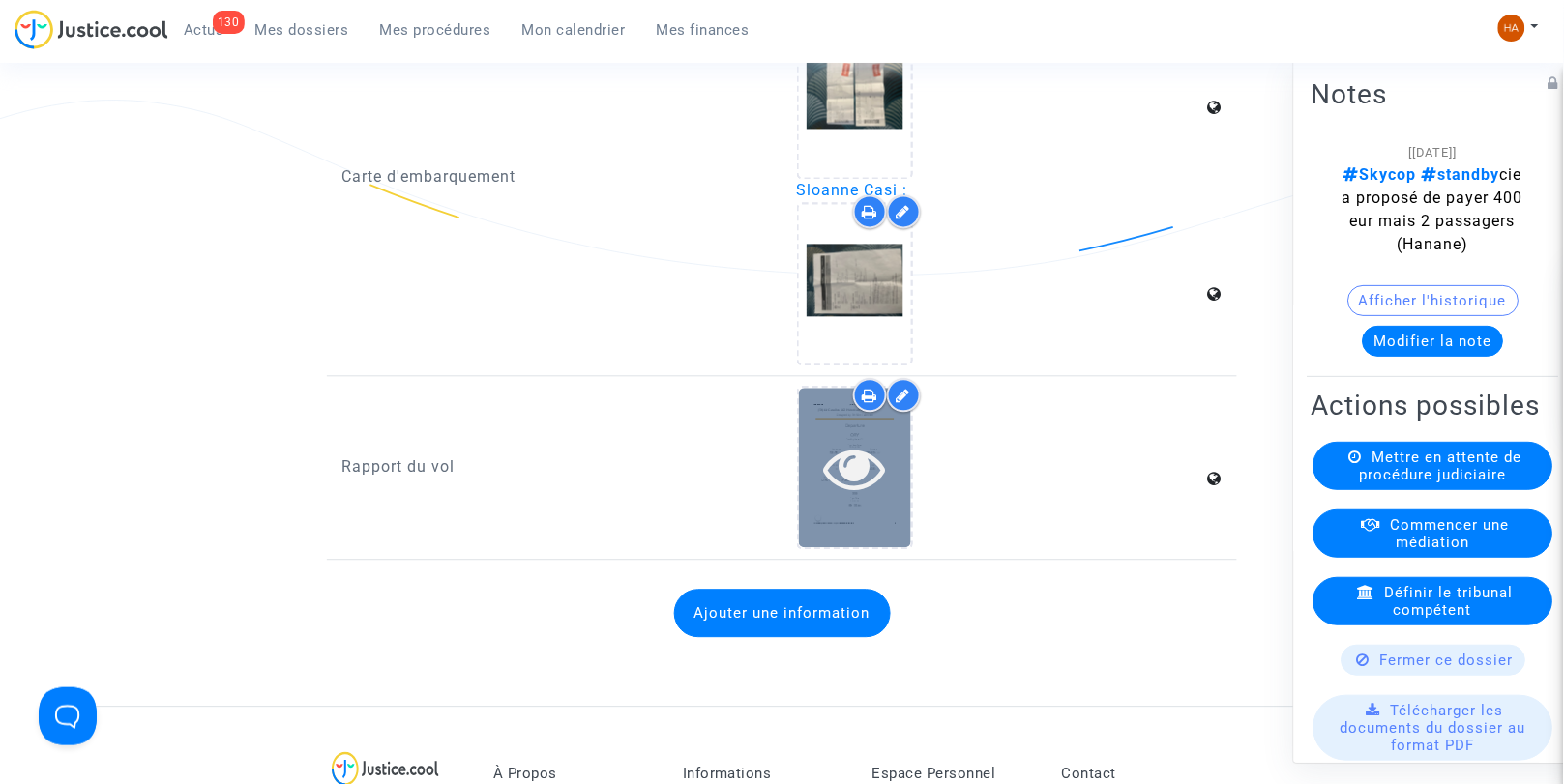
click at [819, 481] on div at bounding box center [855, 469] width 112 height 62
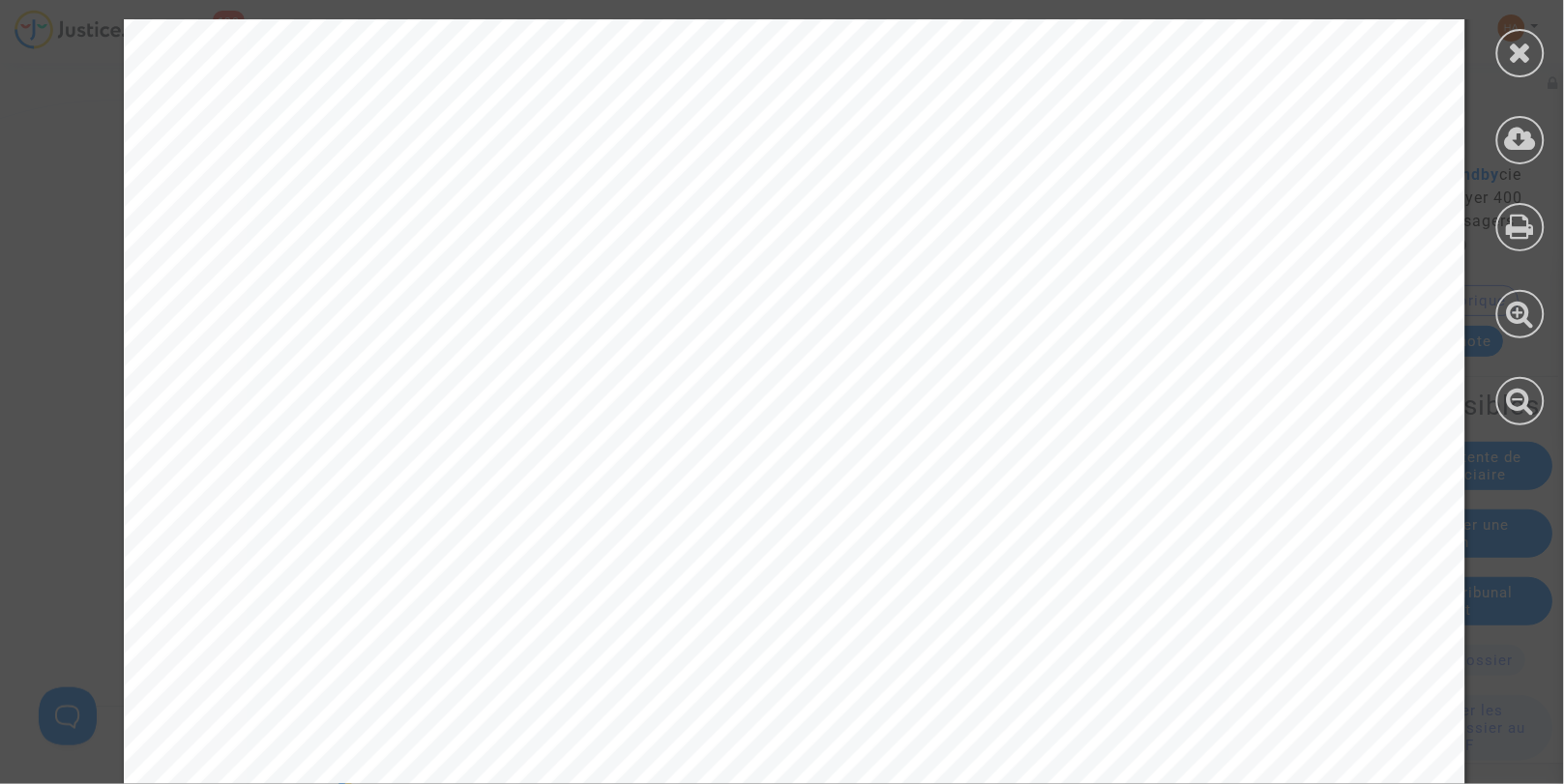
scroll to position [1927, 0]
click at [1523, 51] on icon at bounding box center [1521, 52] width 25 height 29
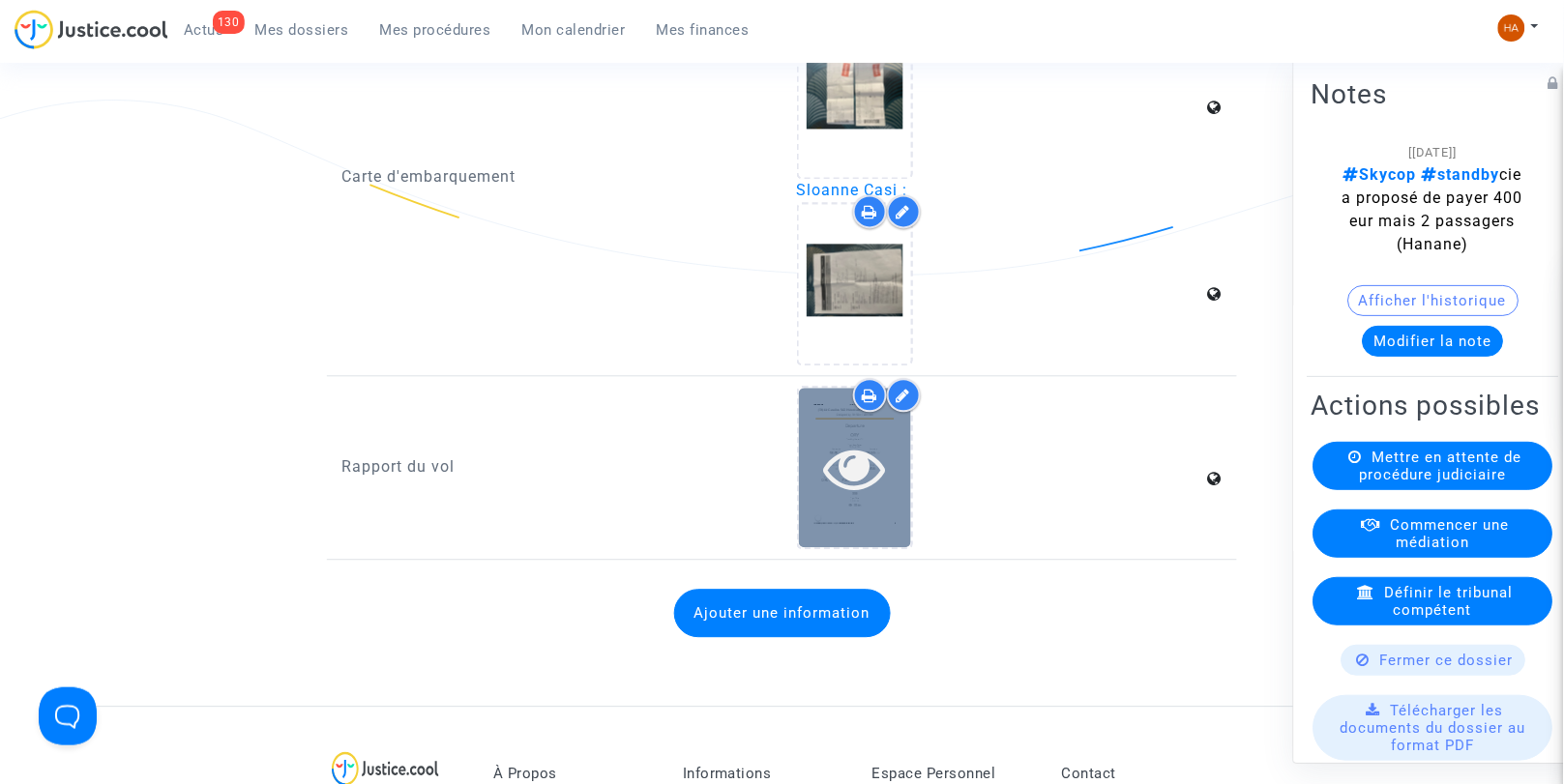
click at [848, 472] on icon at bounding box center [855, 469] width 63 height 62
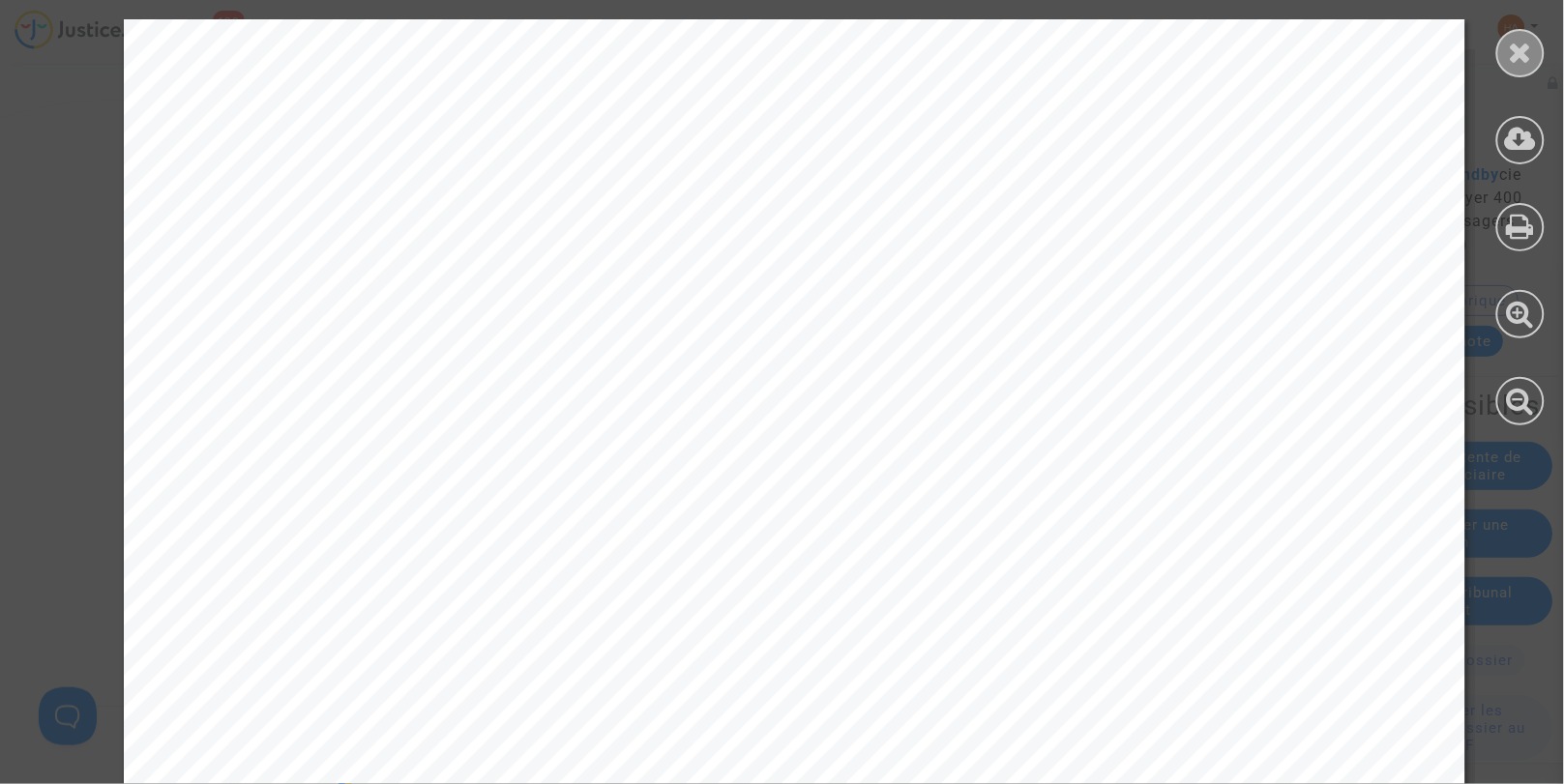
click at [1507, 50] on div at bounding box center [1521, 53] width 48 height 48
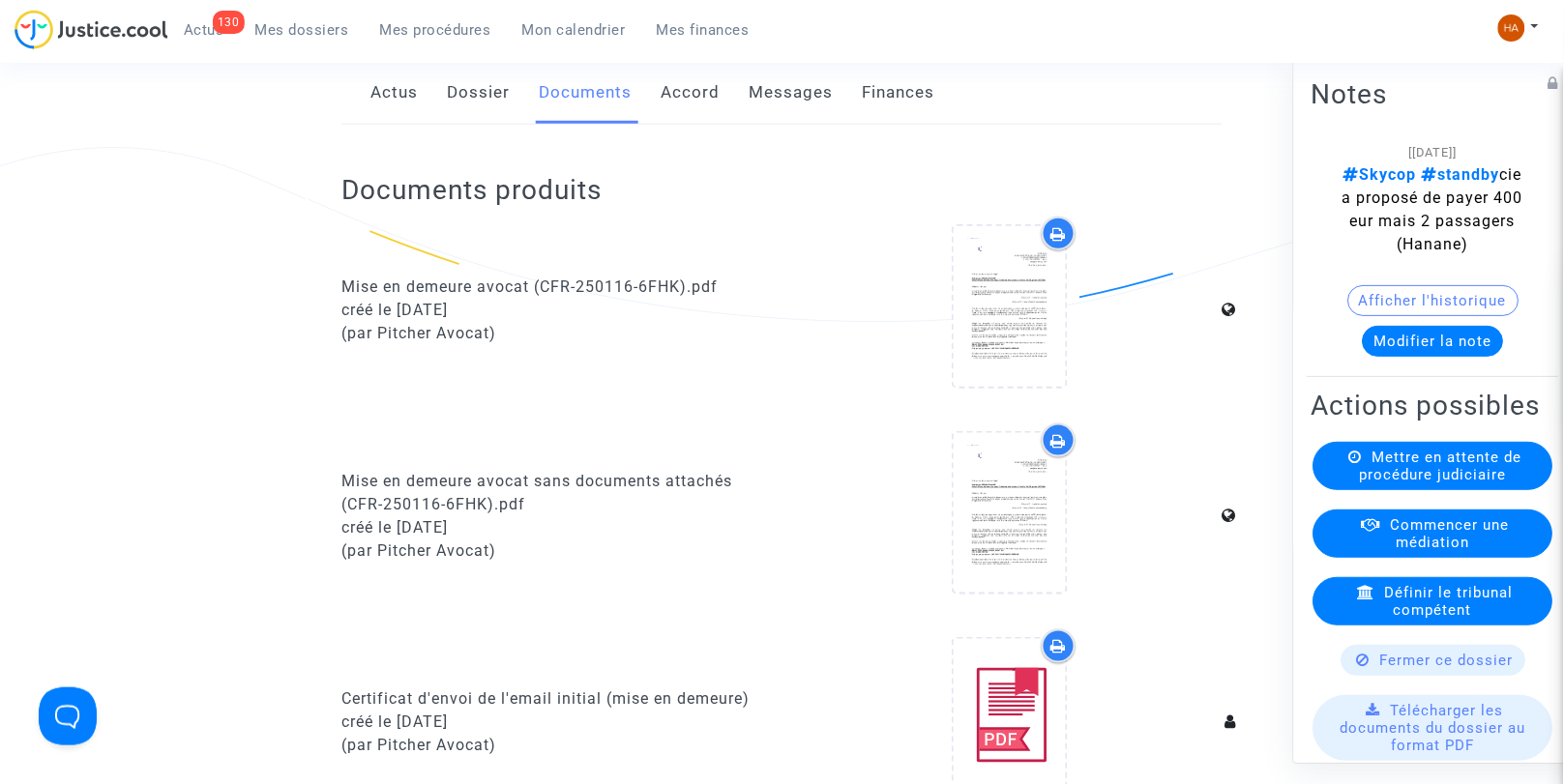
scroll to position [0, 0]
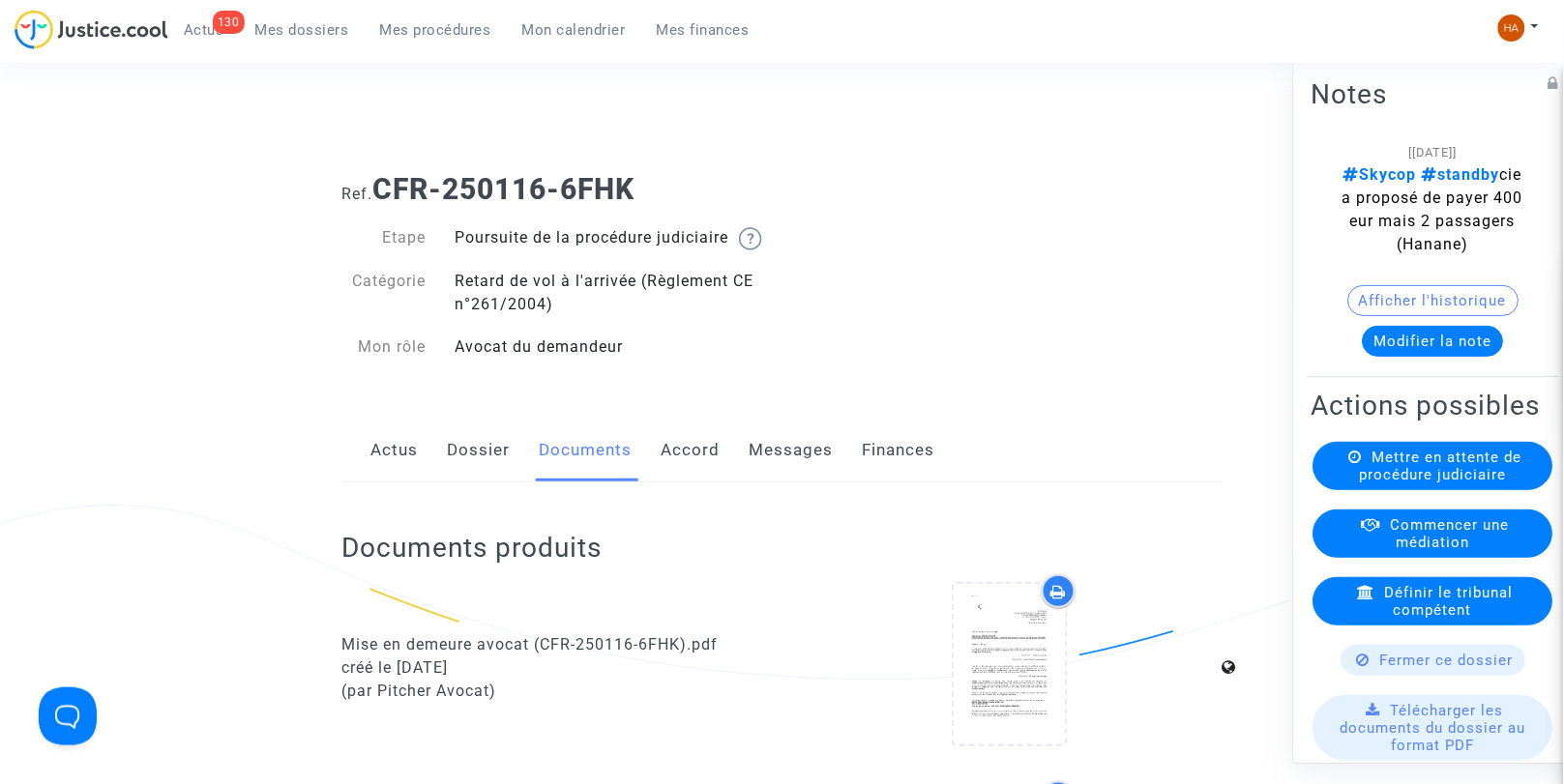
click at [786, 468] on link "Messages" at bounding box center [791, 450] width 85 height 64
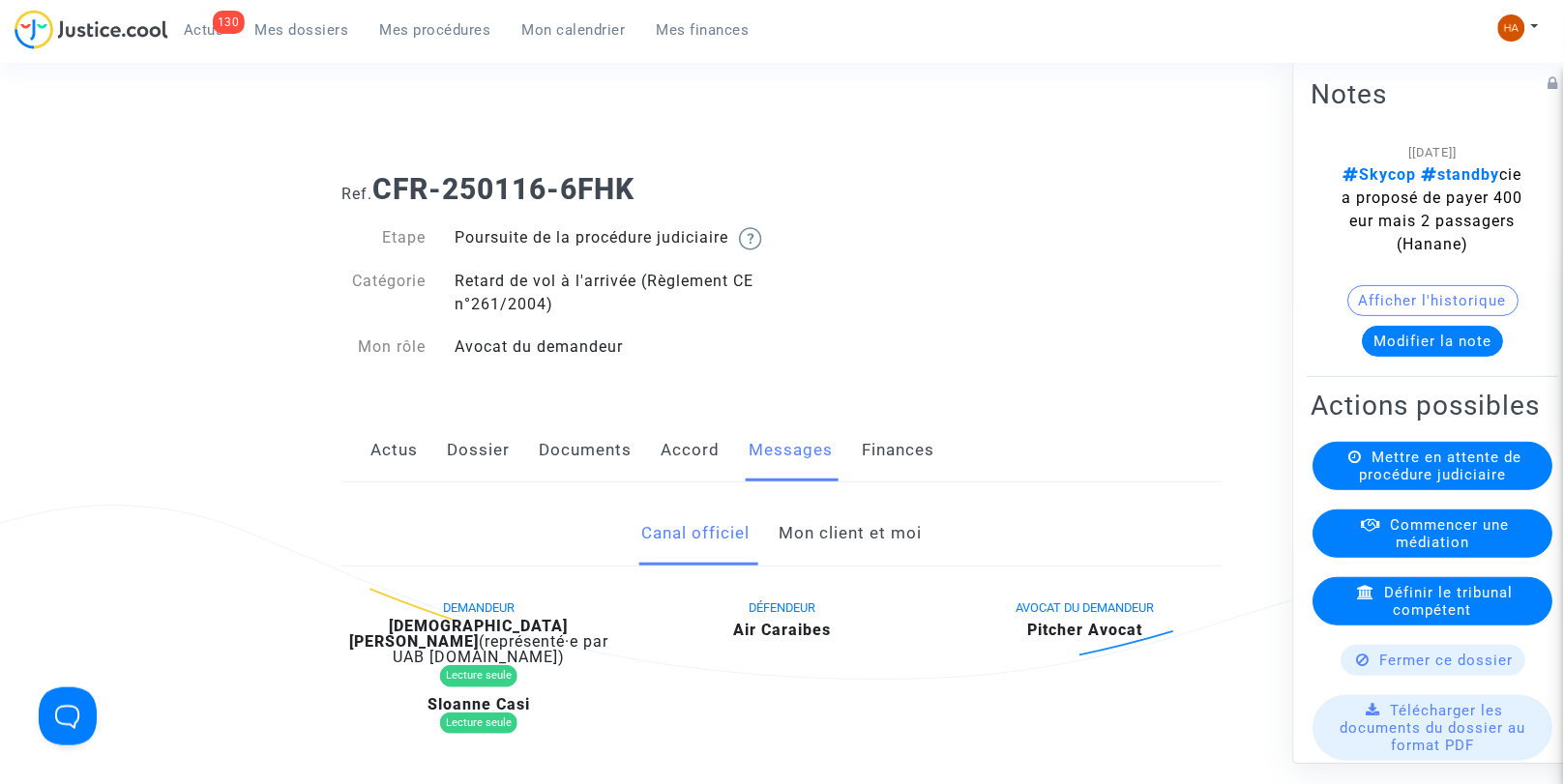
click at [688, 466] on link "Accord" at bounding box center [690, 450] width 59 height 64
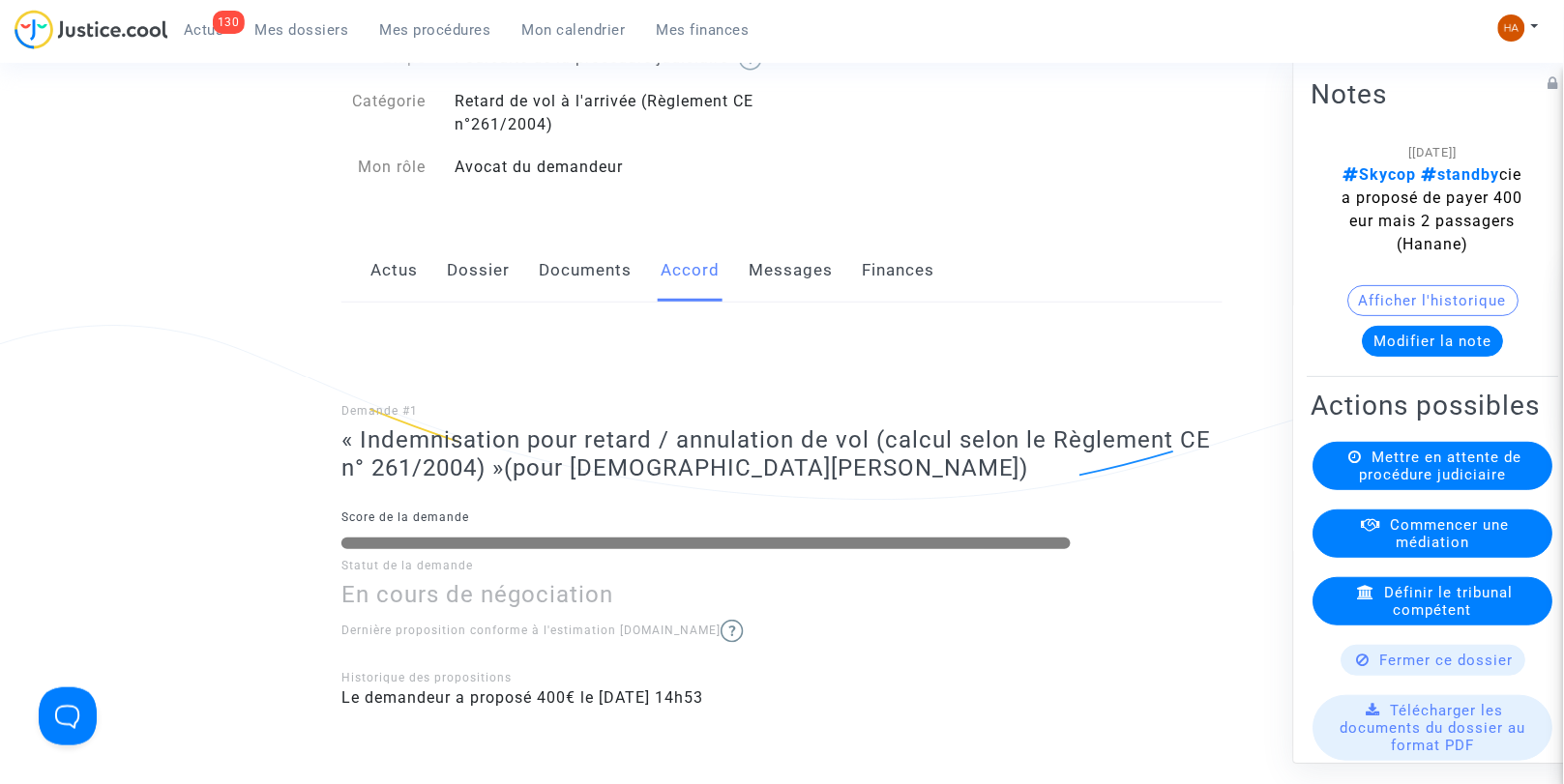
scroll to position [179, 0]
click at [583, 298] on link "Documents" at bounding box center [585, 271] width 92 height 64
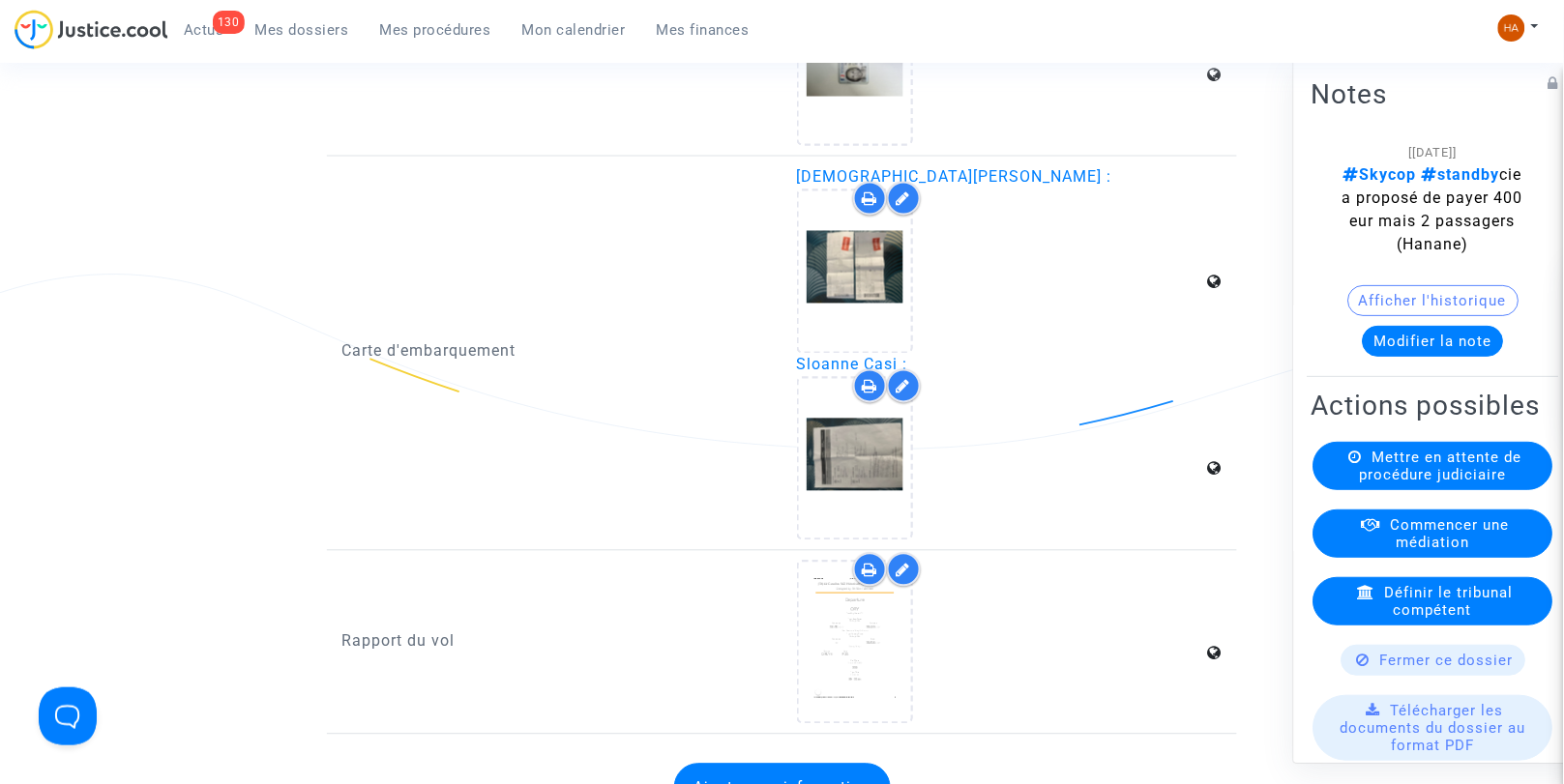
scroll to position [2838, 0]
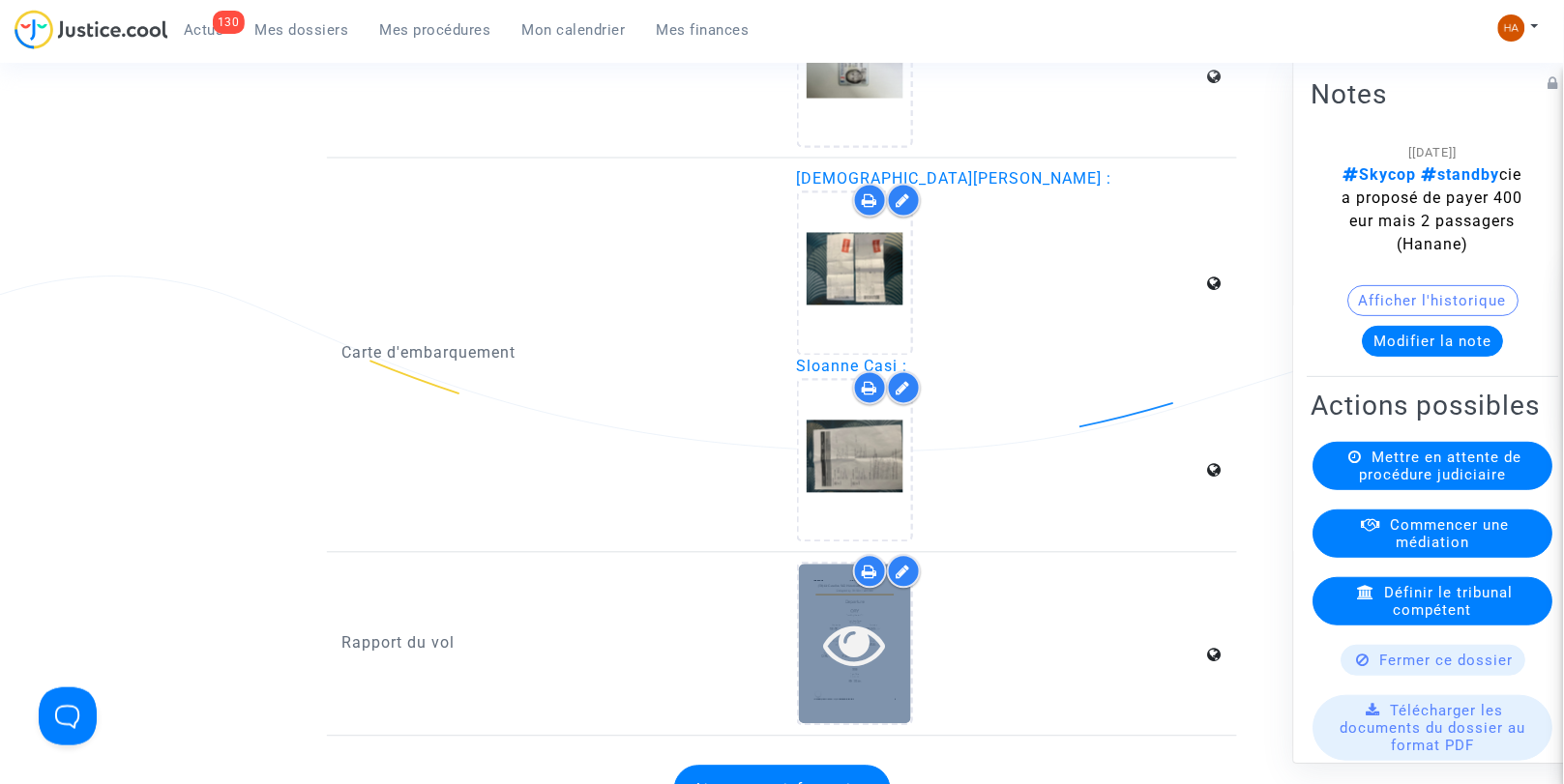
click at [851, 639] on icon at bounding box center [855, 644] width 63 height 62
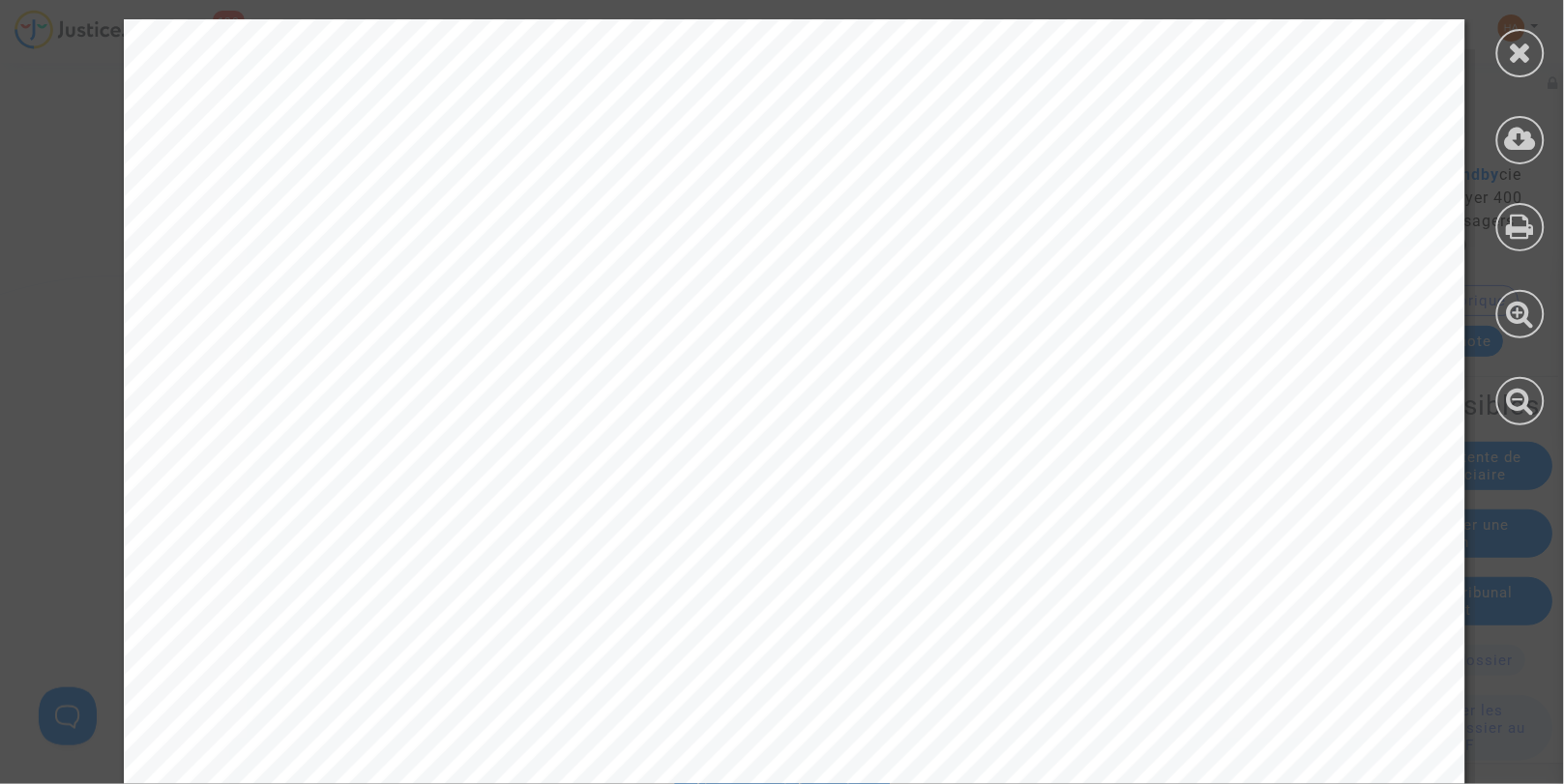
click at [1511, 68] on div at bounding box center [1521, 53] width 48 height 48
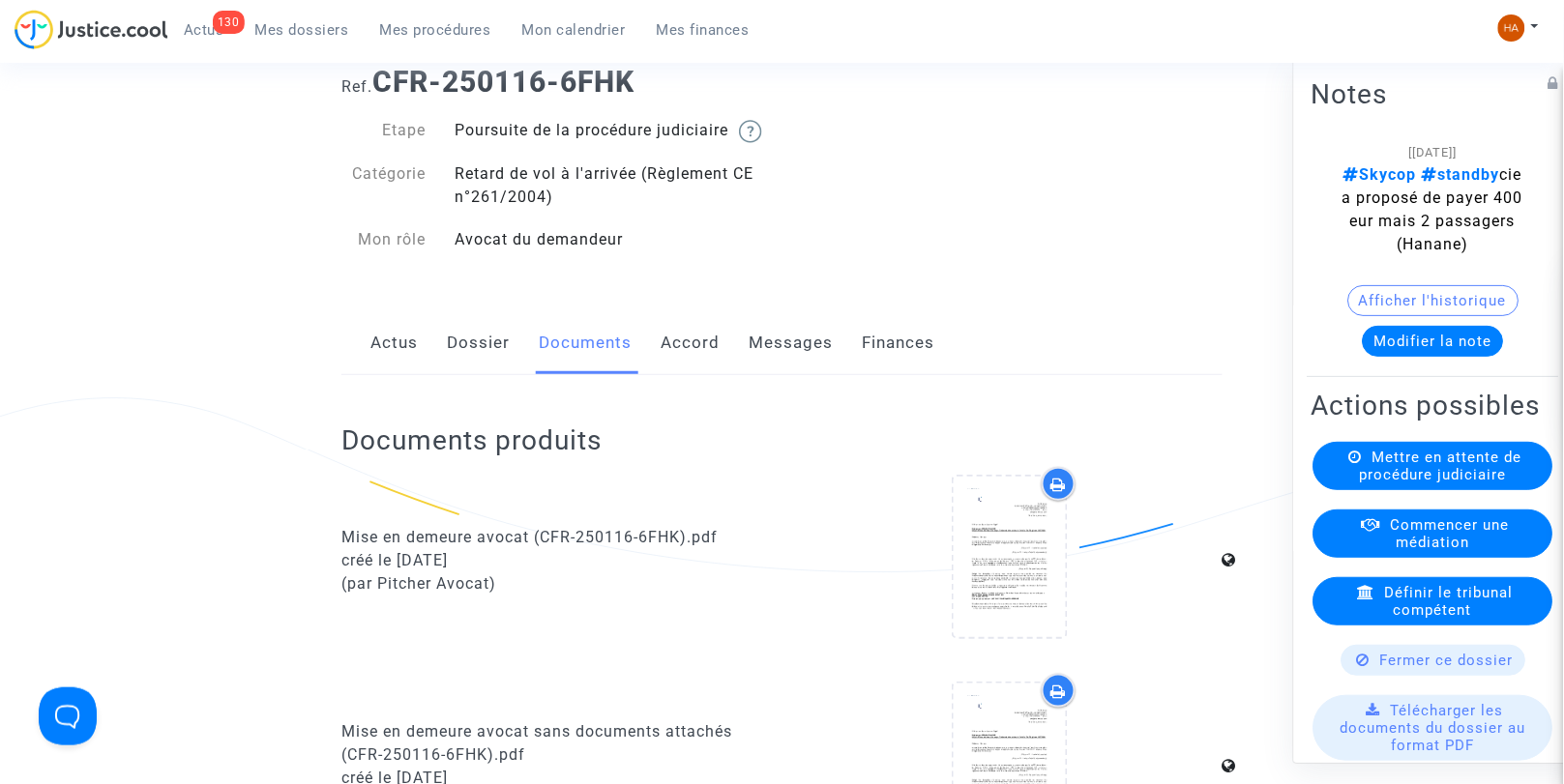
scroll to position [0, 0]
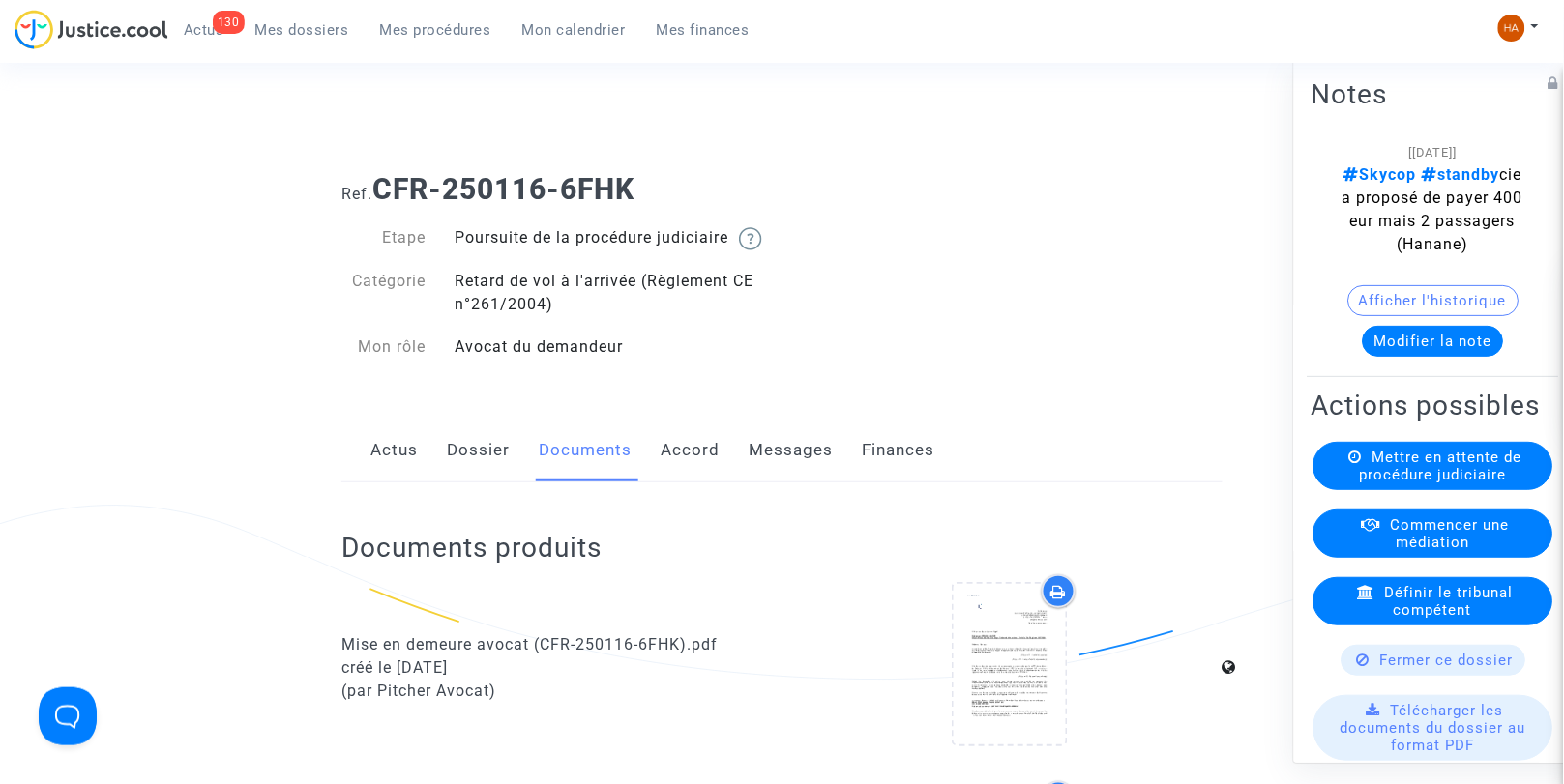
click at [782, 464] on link "Messages" at bounding box center [791, 450] width 85 height 64
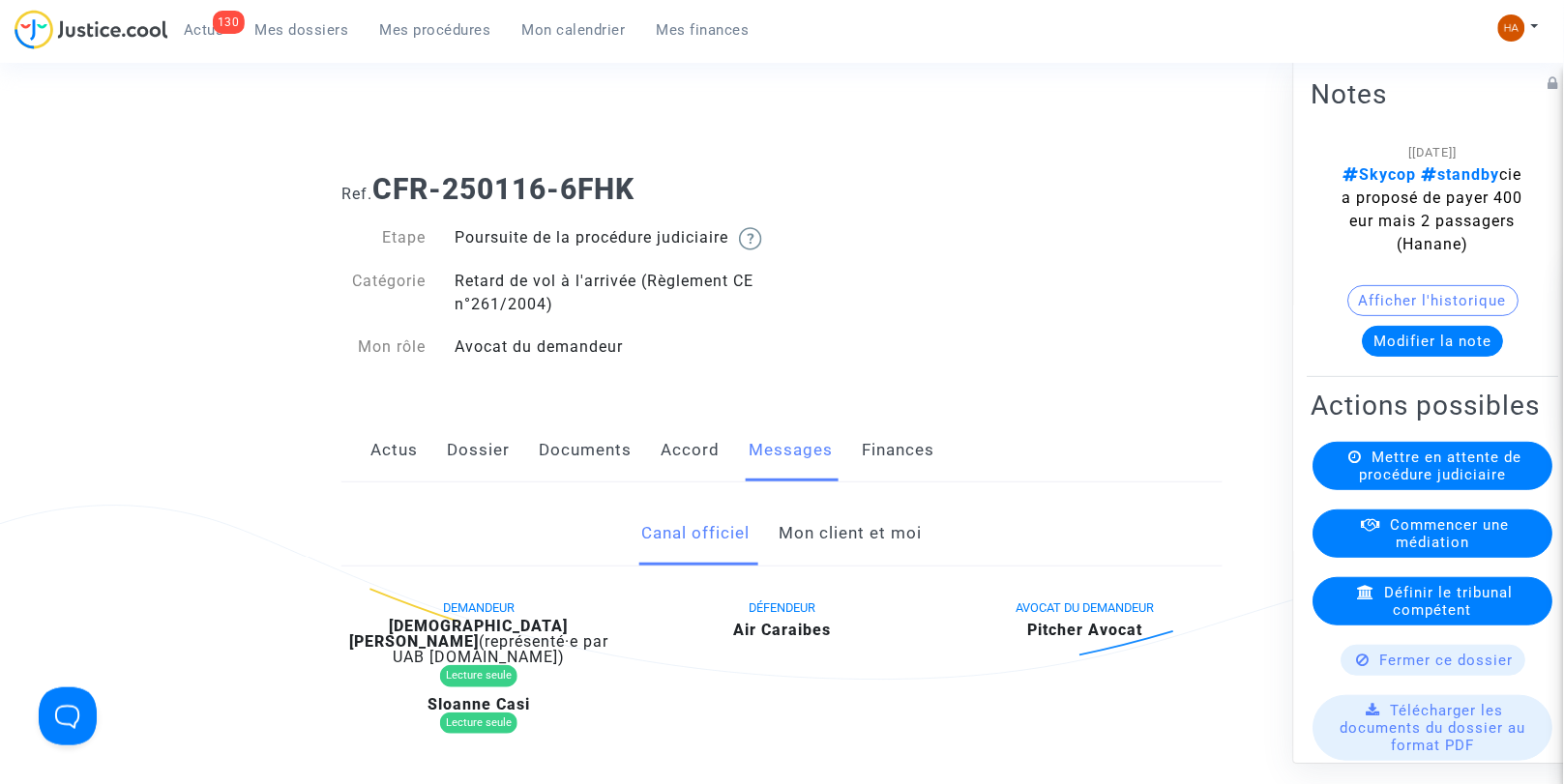
drag, startPoint x: 571, startPoint y: 481, endPoint x: 482, endPoint y: 465, distance: 90.4
click at [482, 465] on link "Dossier" at bounding box center [479, 450] width 63 height 64
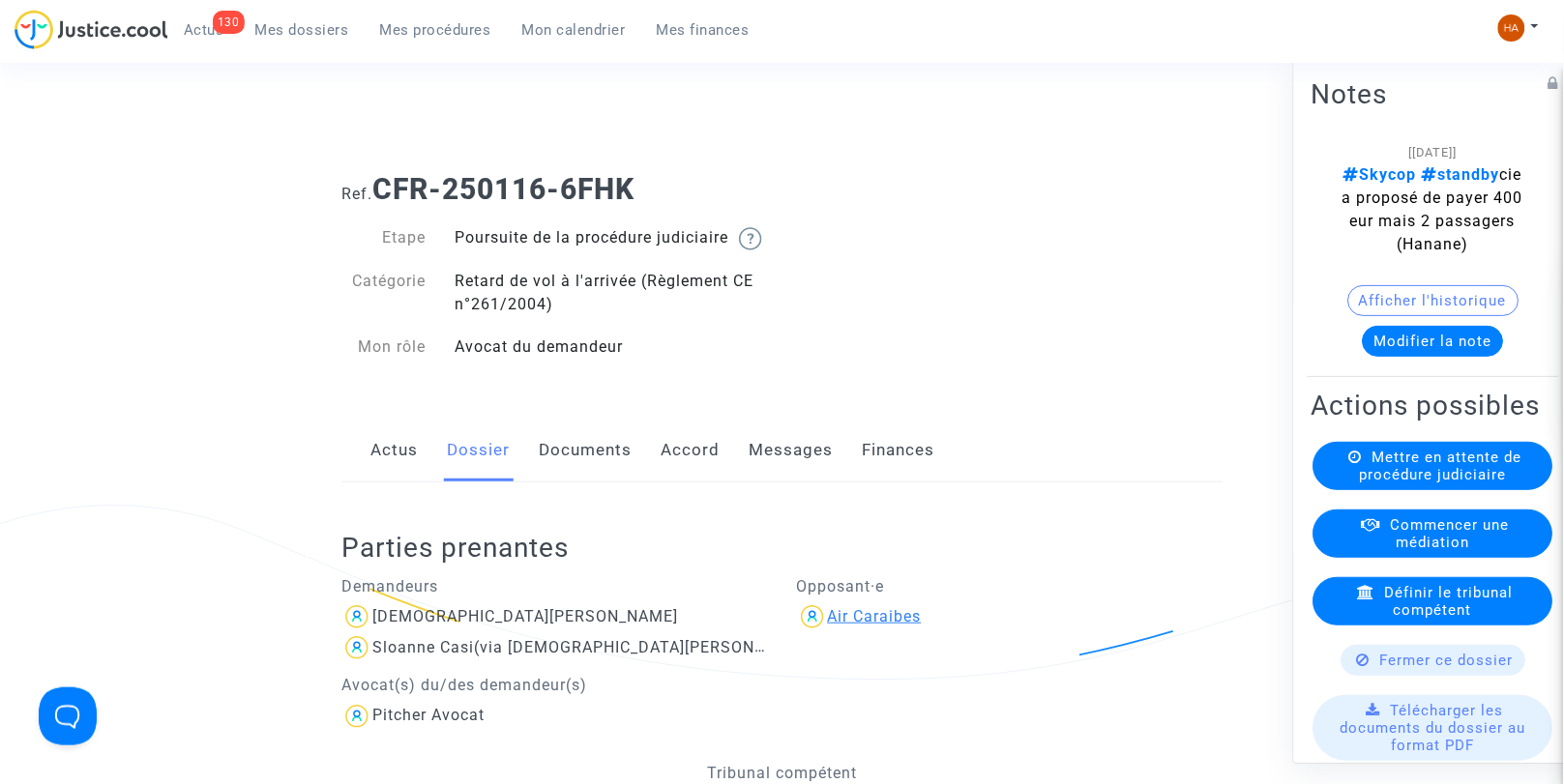
click at [868, 626] on div "Air Caraibes" at bounding box center [874, 616] width 93 height 19
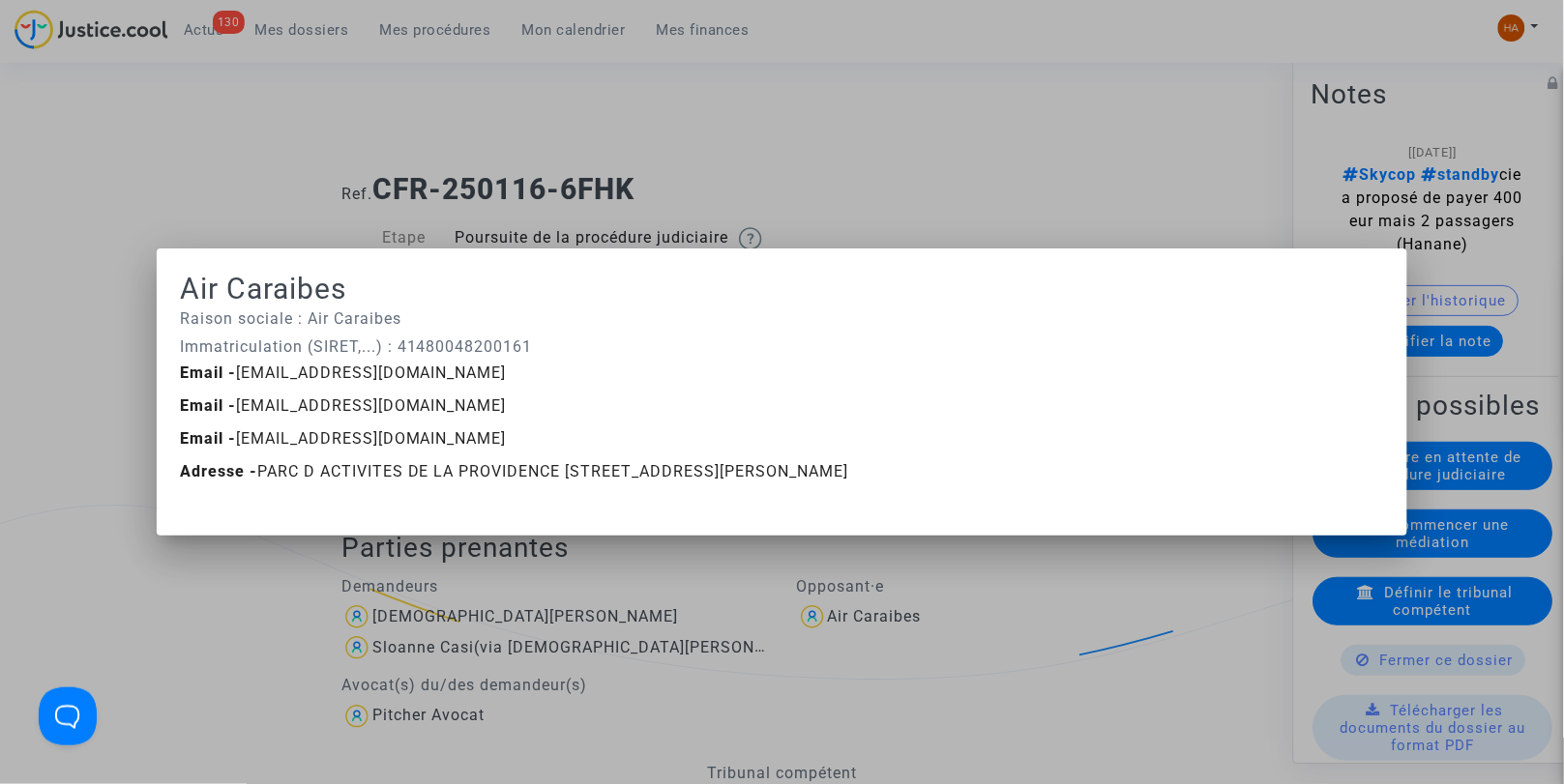
drag, startPoint x: 68, startPoint y: 553, endPoint x: 201, endPoint y: 644, distance: 161.2
click at [201, 644] on div at bounding box center [782, 392] width 1564 height 784
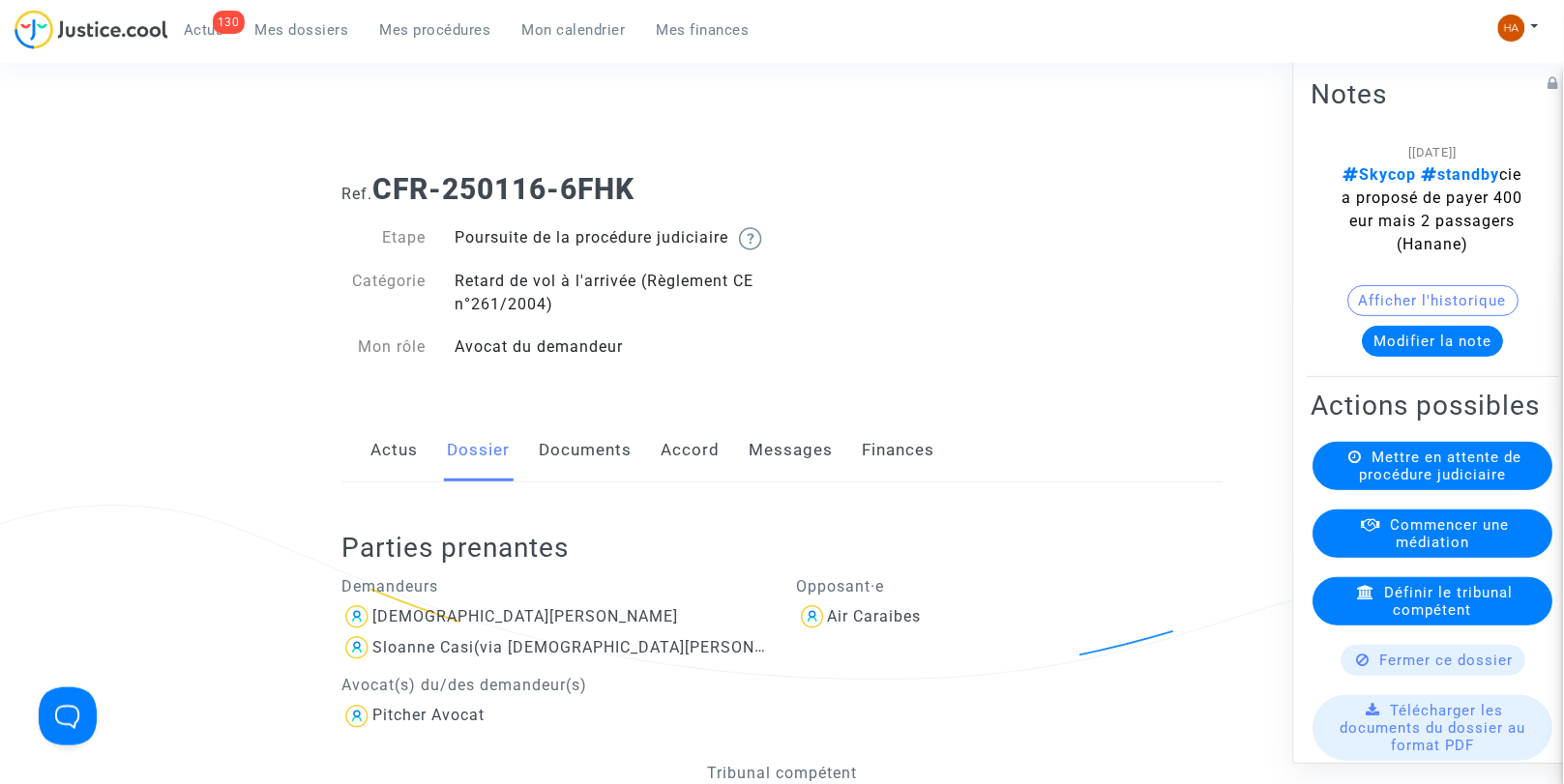
click at [572, 474] on link "Documents" at bounding box center [585, 450] width 92 height 64
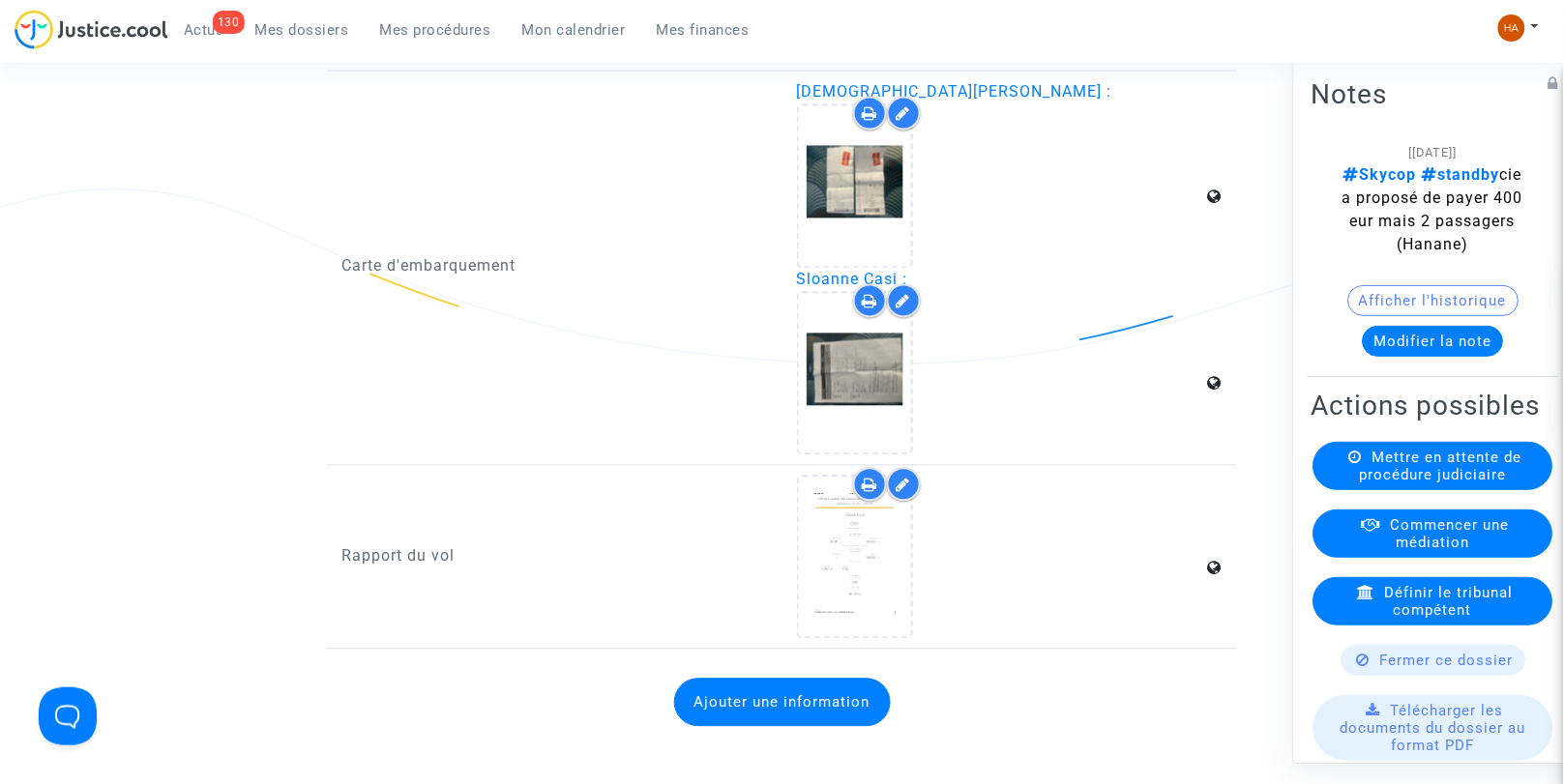
scroll to position [2926, 0]
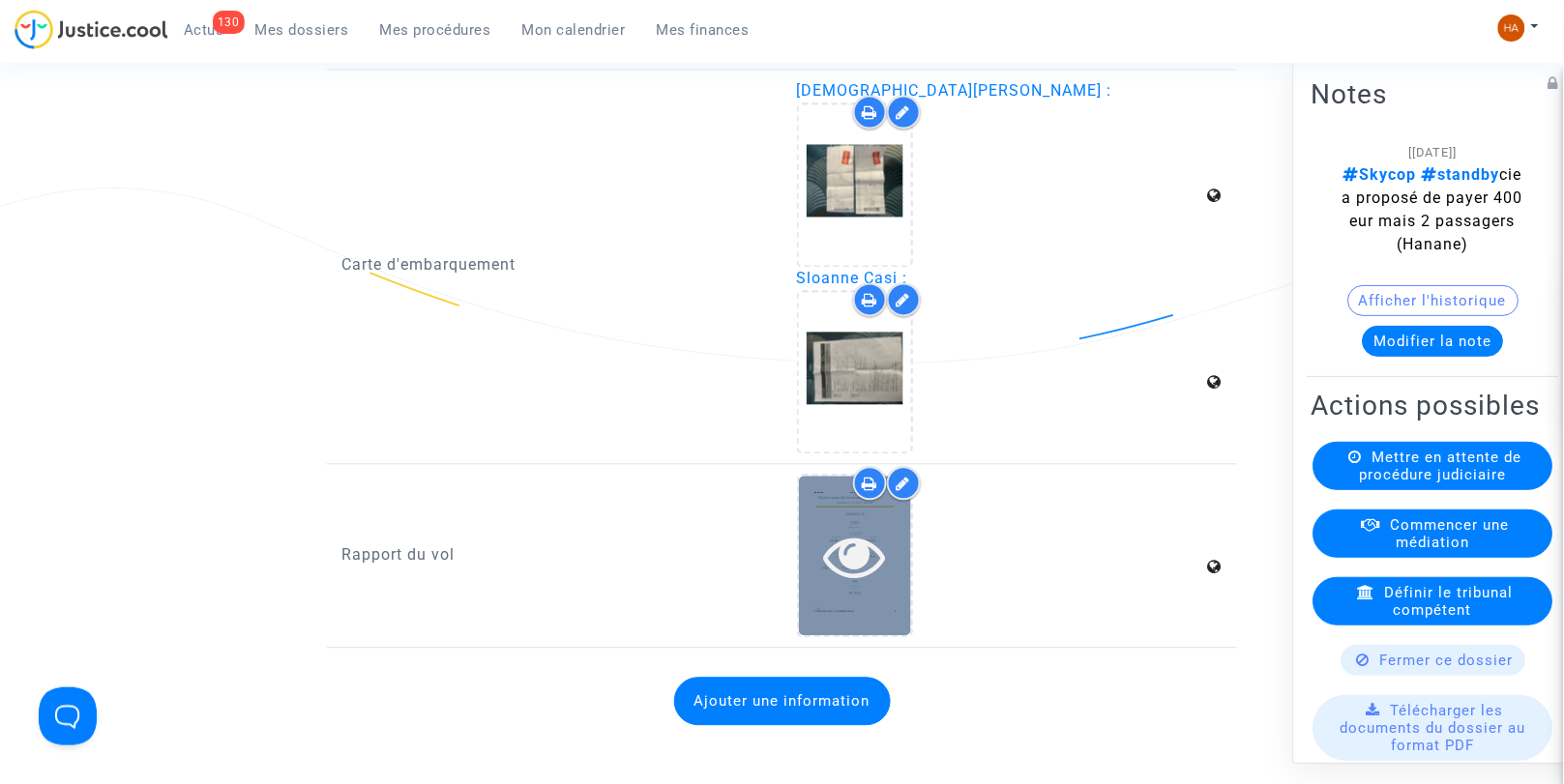
click at [894, 583] on div at bounding box center [855, 556] width 112 height 159
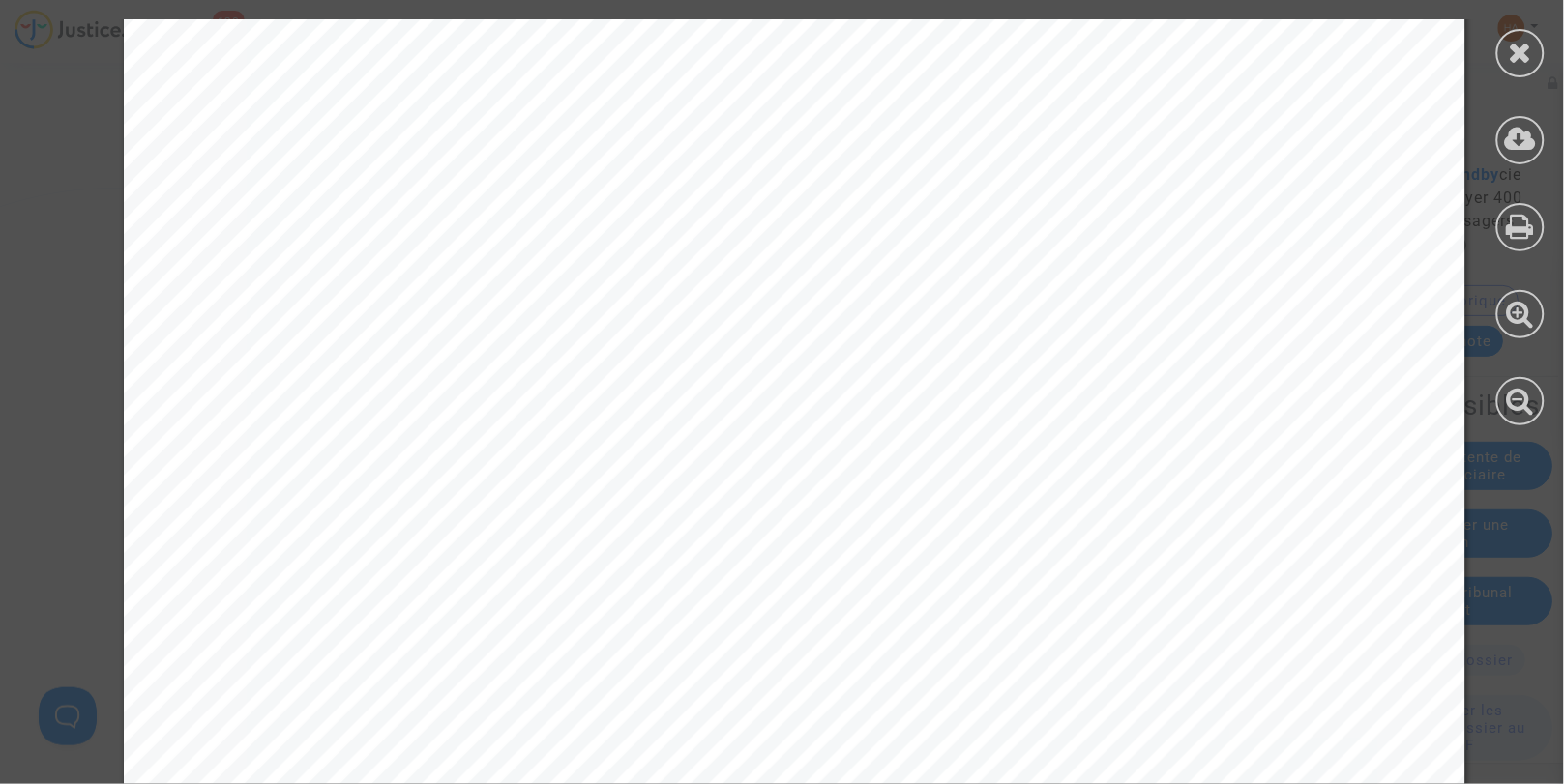
scroll to position [5879, 0]
click at [1530, 51] on icon at bounding box center [1521, 52] width 25 height 29
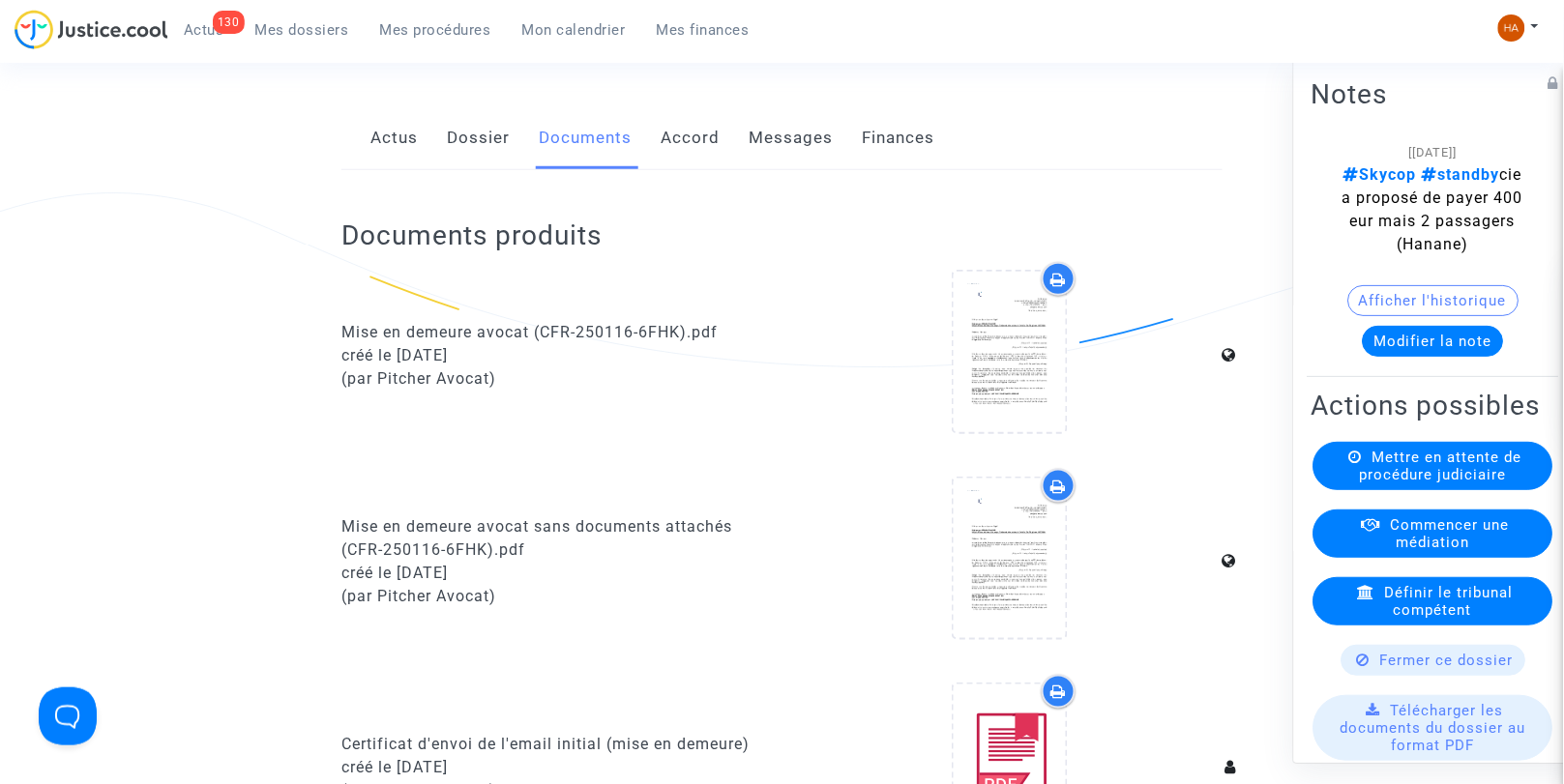
scroll to position [0, 0]
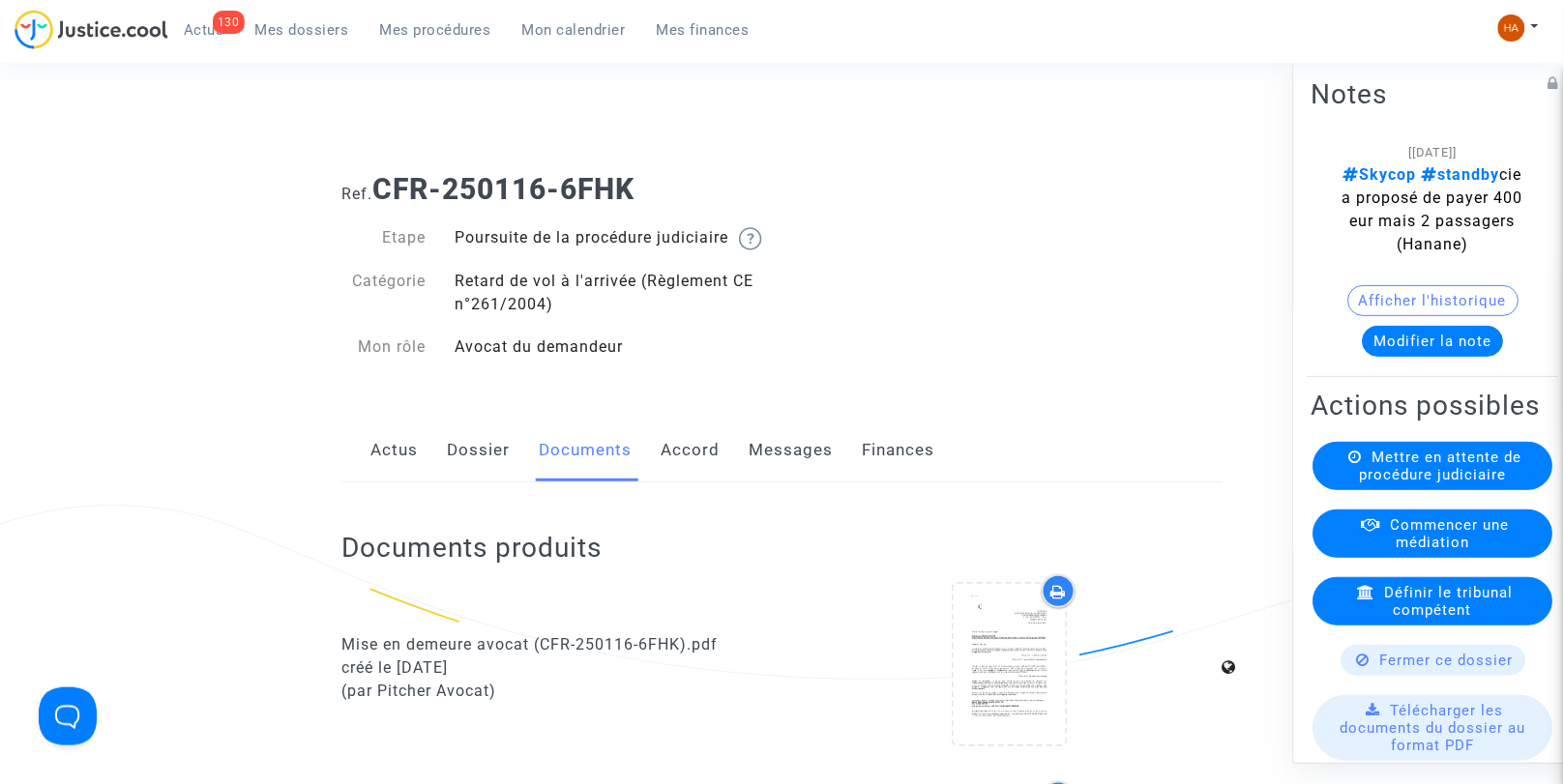
click at [779, 470] on link "Messages" at bounding box center [791, 450] width 85 height 64
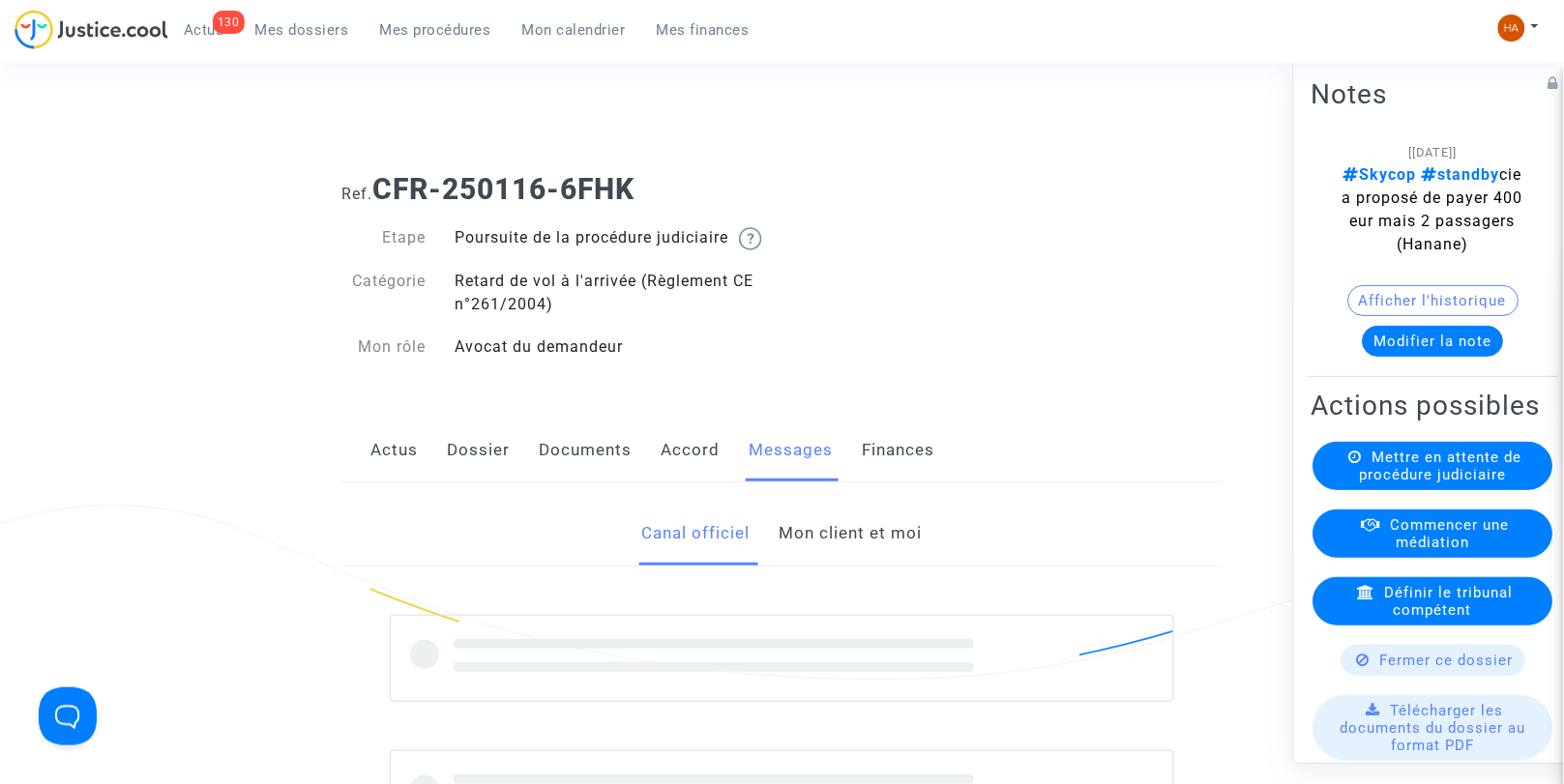
click at [876, 561] on link "Mon client et moi" at bounding box center [851, 533] width 144 height 64
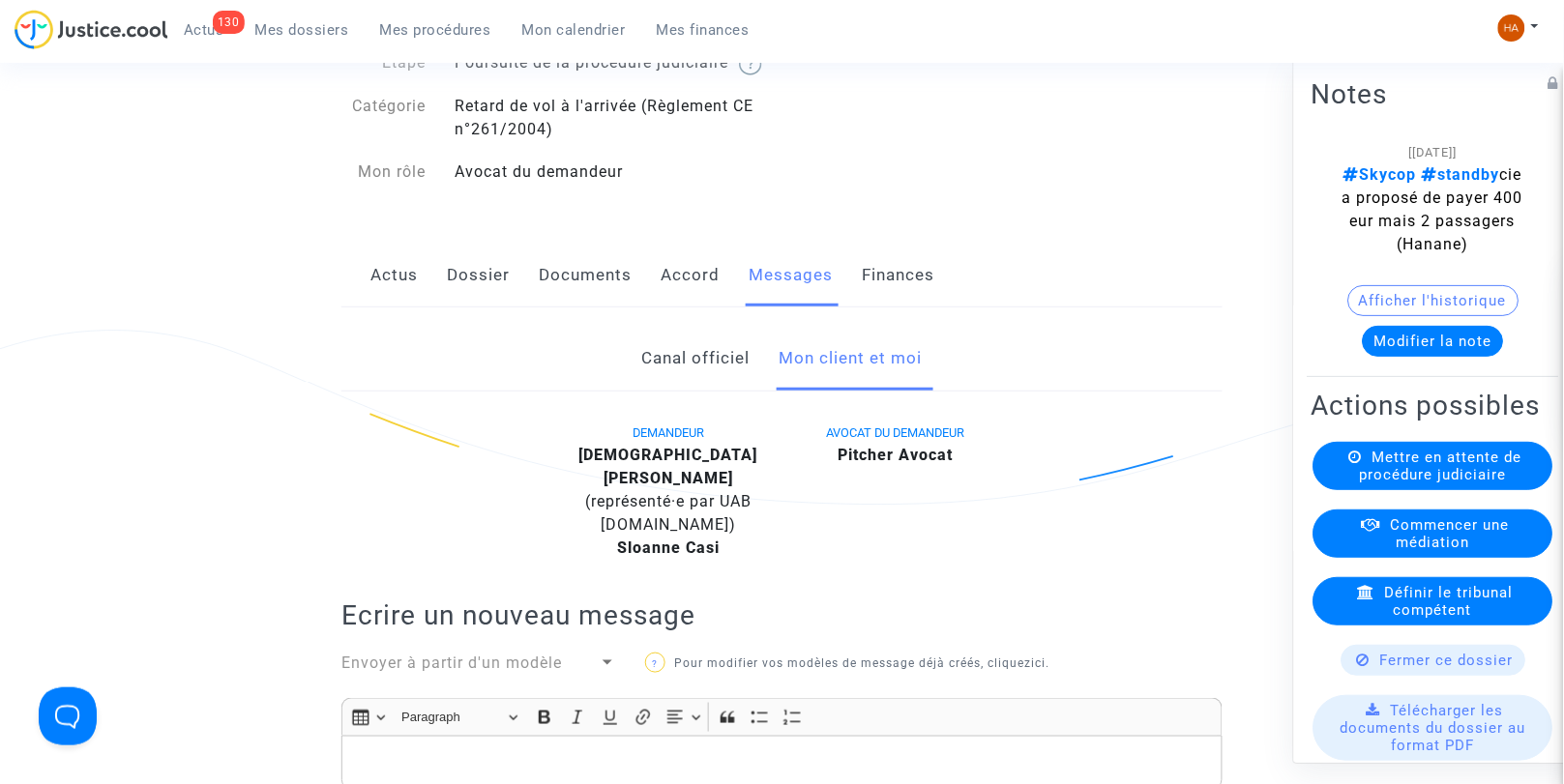
scroll to position [174, 0]
click at [699, 392] on link "Canal officiel" at bounding box center [696, 360] width 108 height 64
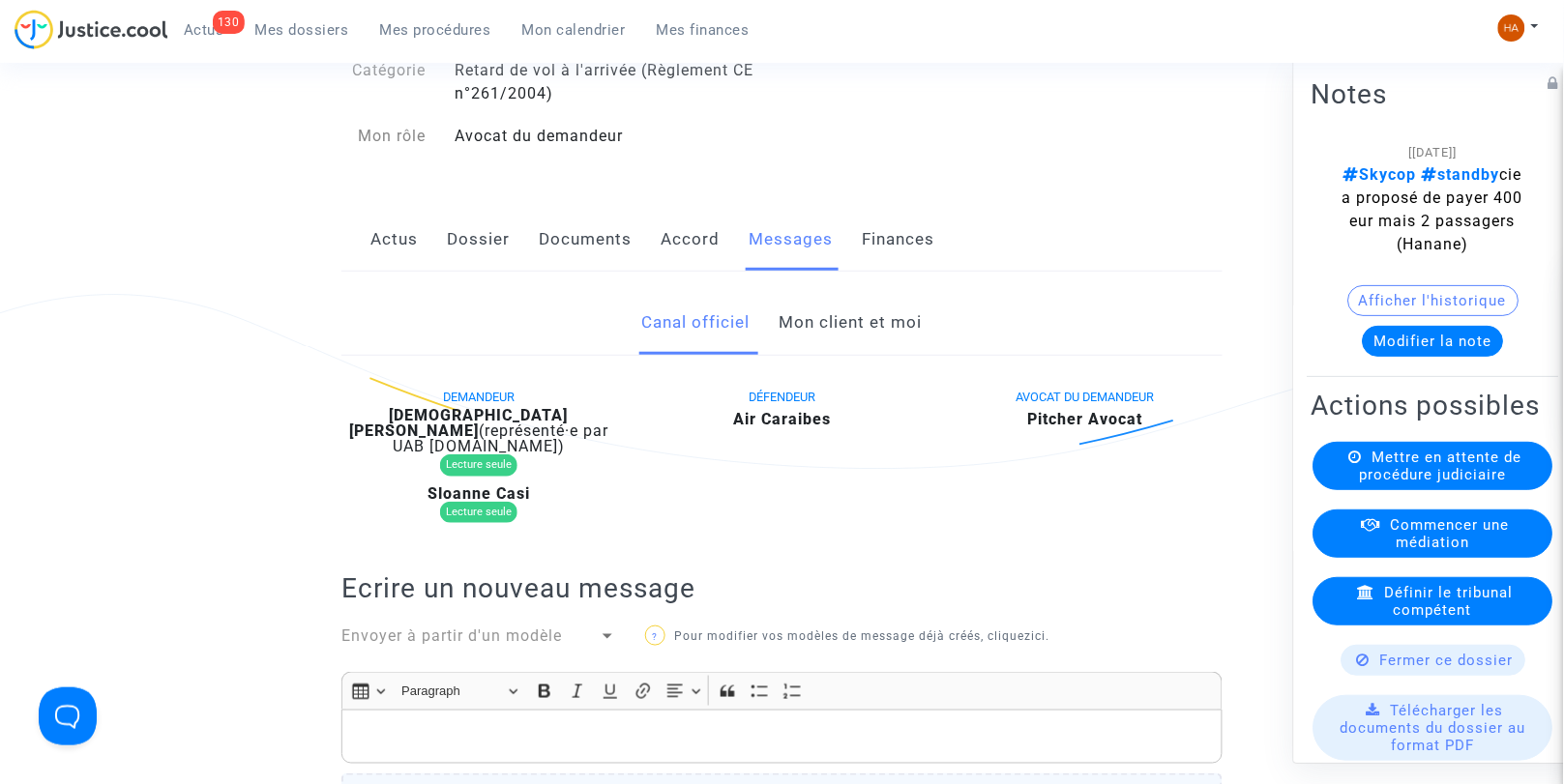
click at [838, 334] on link "Mon client et moi" at bounding box center [851, 322] width 144 height 64
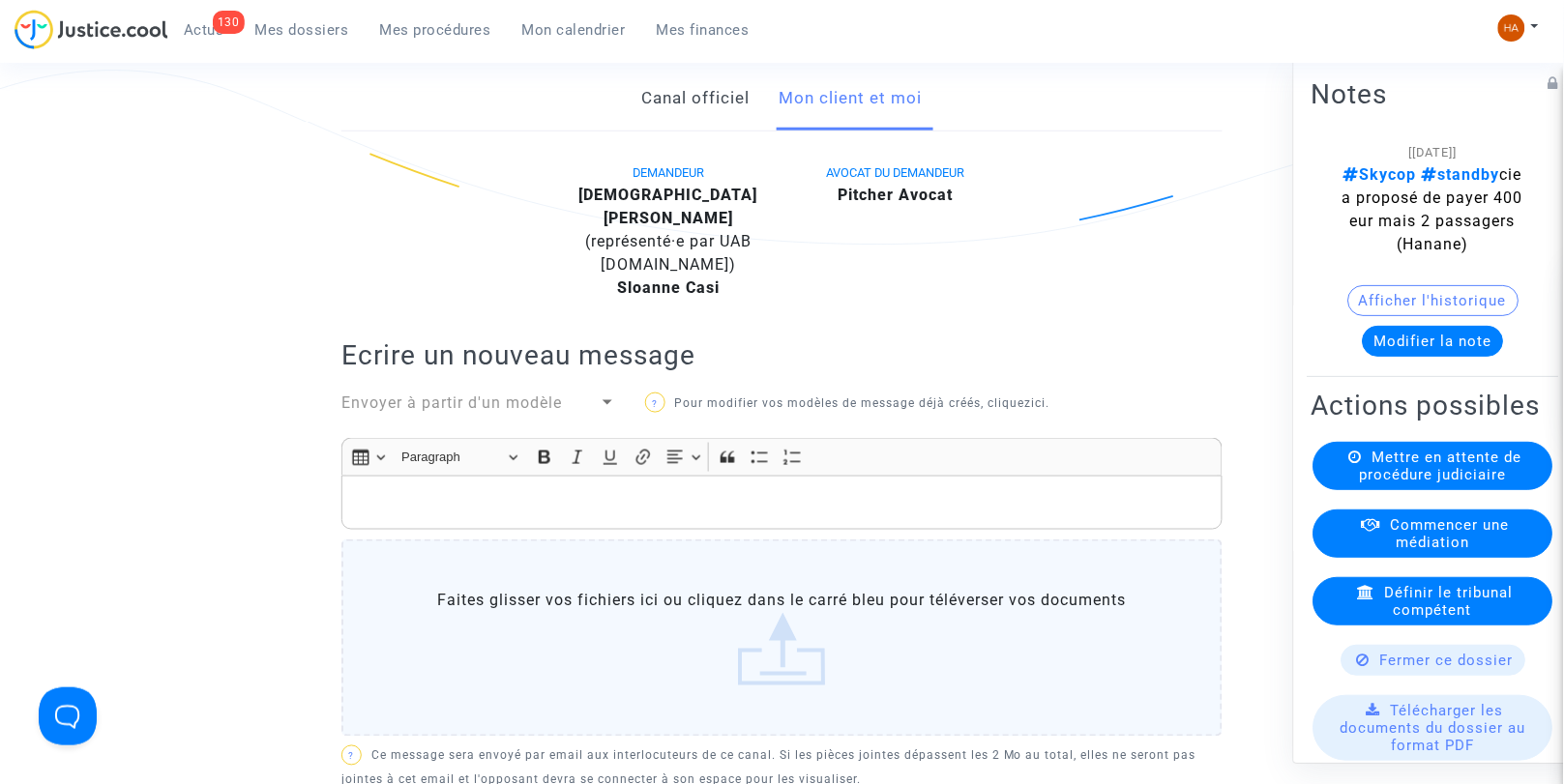
scroll to position [433, 0]
click at [702, 122] on link "Canal officiel" at bounding box center [696, 100] width 108 height 64
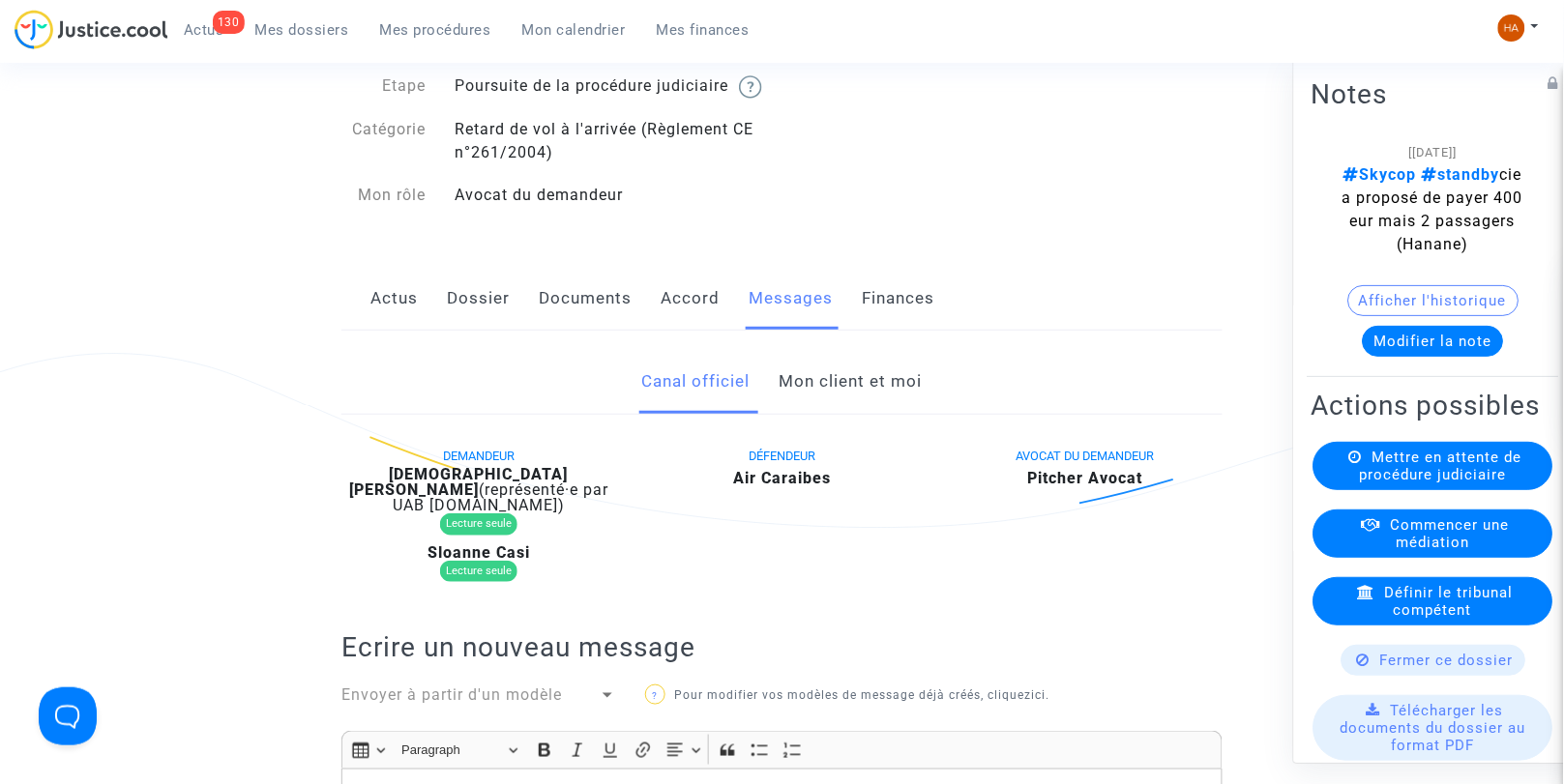
scroll to position [140, 0]
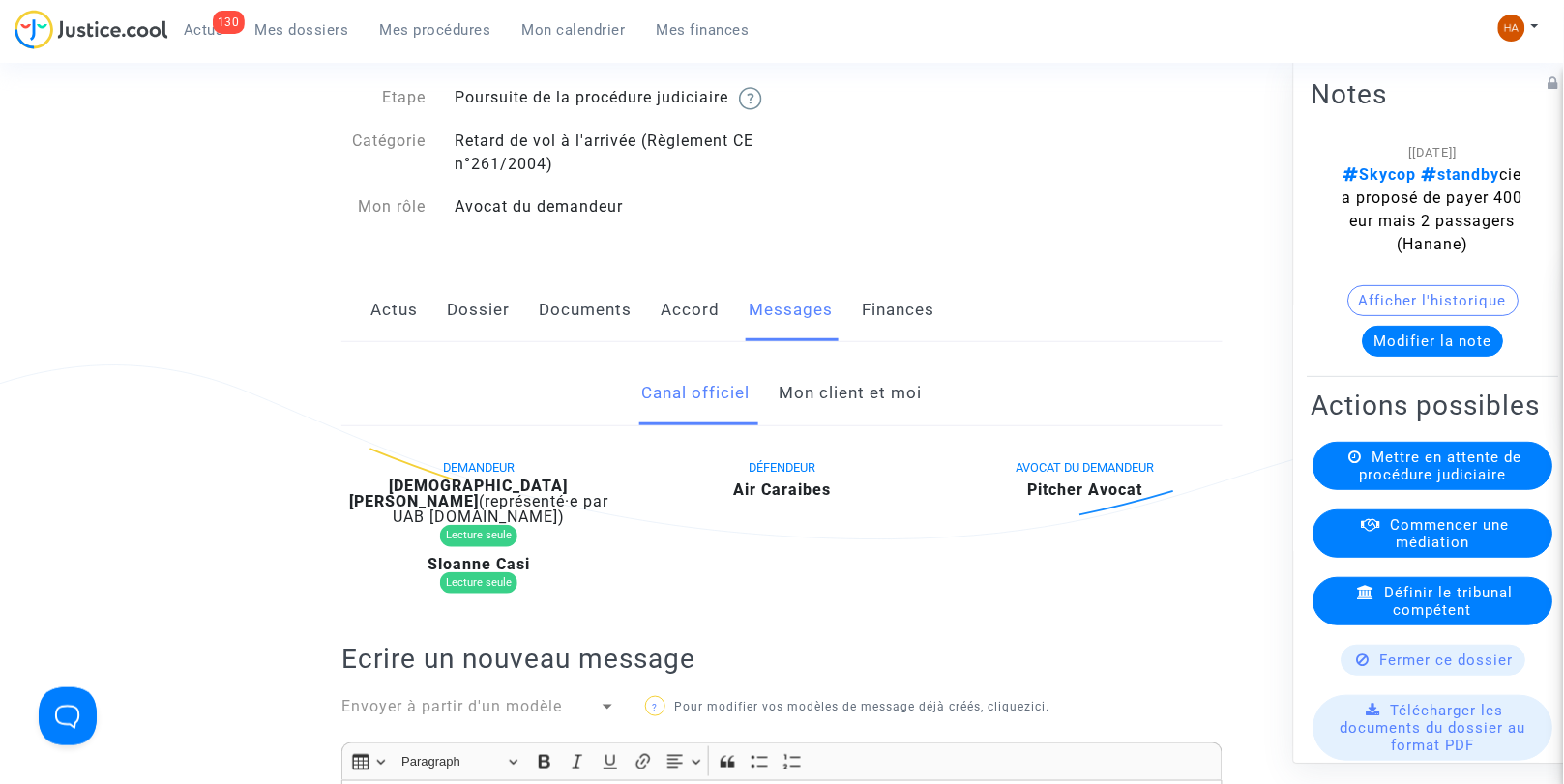
drag, startPoint x: 331, startPoint y: 509, endPoint x: 536, endPoint y: 520, distance: 205.3
drag, startPoint x: 536, startPoint y: 520, endPoint x: 740, endPoint y: 611, distance: 223.4
click at [740, 611] on div "DEMANDEUR Christian ESCHYLLE (représenté·e par UAB Skycop.com) Lecture seule Sl…" at bounding box center [782, 534] width 910 height 158
drag, startPoint x: 503, startPoint y: 508, endPoint x: 334, endPoint y: 503, distance: 169.1
click at [334, 503] on div "DEMANDEUR Christian ESCHYLLE (représenté·e par UAB Skycop.com) Lecture seule Sl…" at bounding box center [479, 531] width 304 height 149
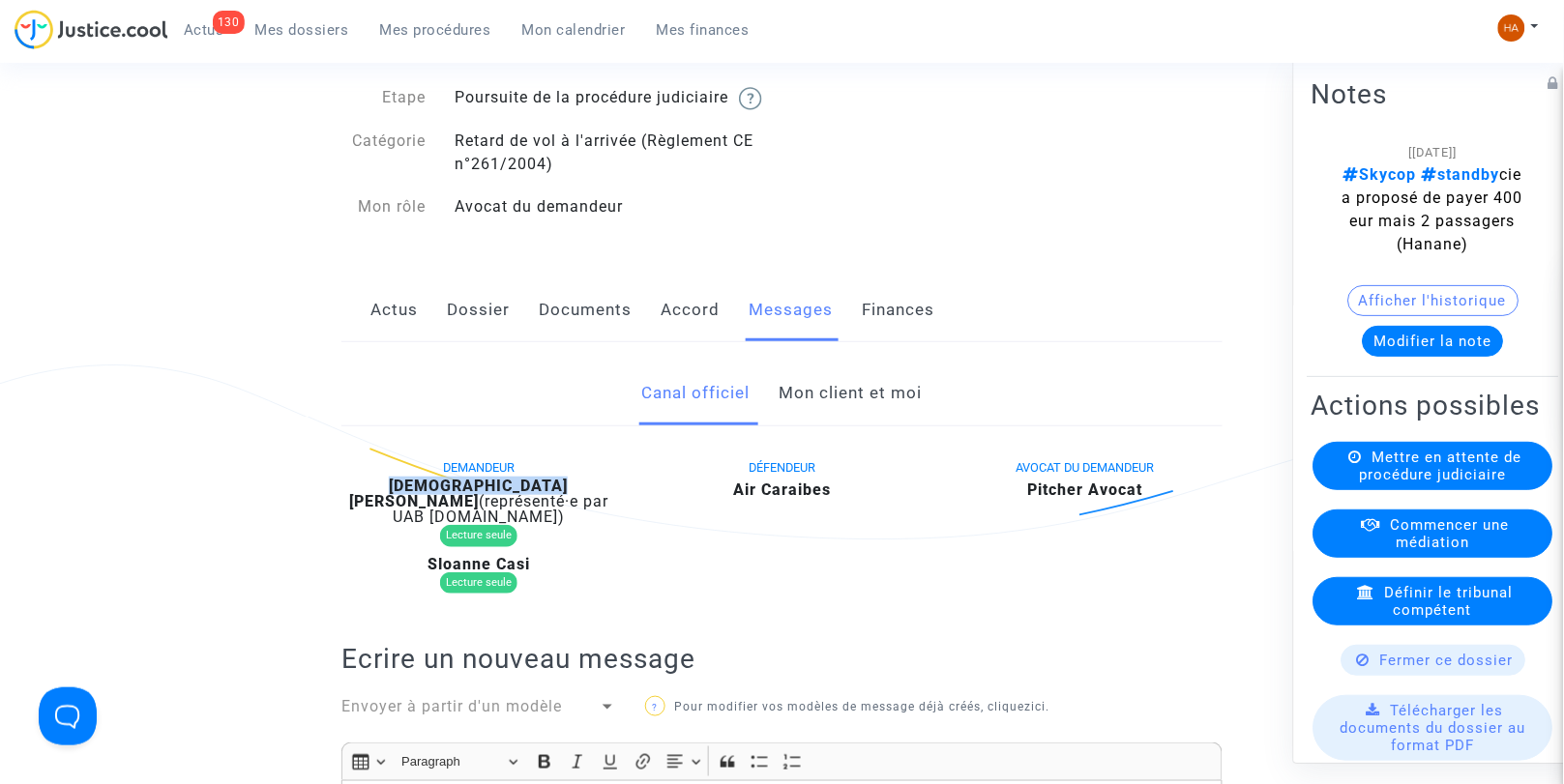
copy b "[DEMOGRAPHIC_DATA][PERSON_NAME]"
click at [864, 414] on link "Mon client et moi" at bounding box center [851, 393] width 144 height 64
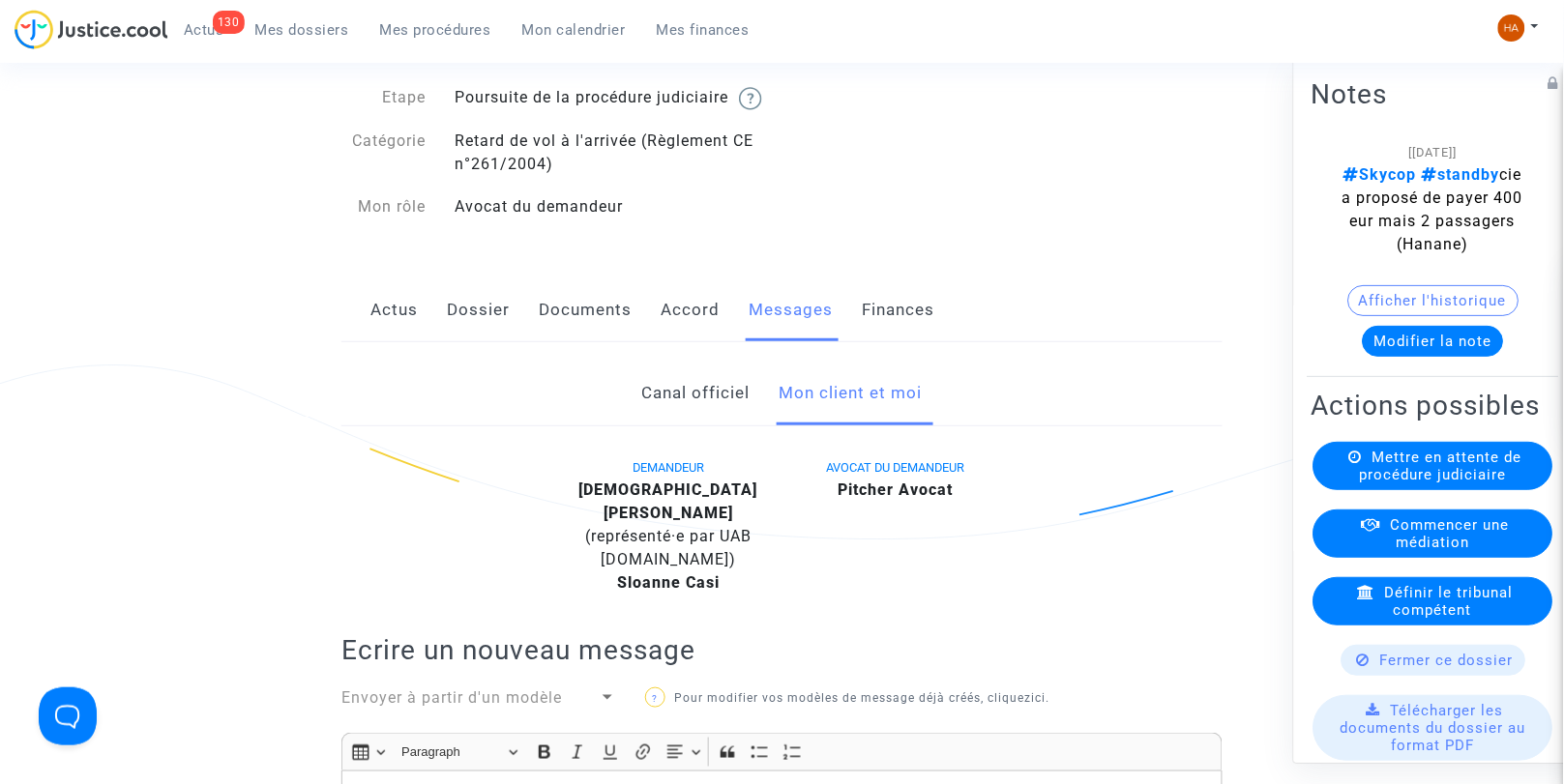
click at [864, 414] on link "Mon client et moi" at bounding box center [851, 393] width 144 height 64
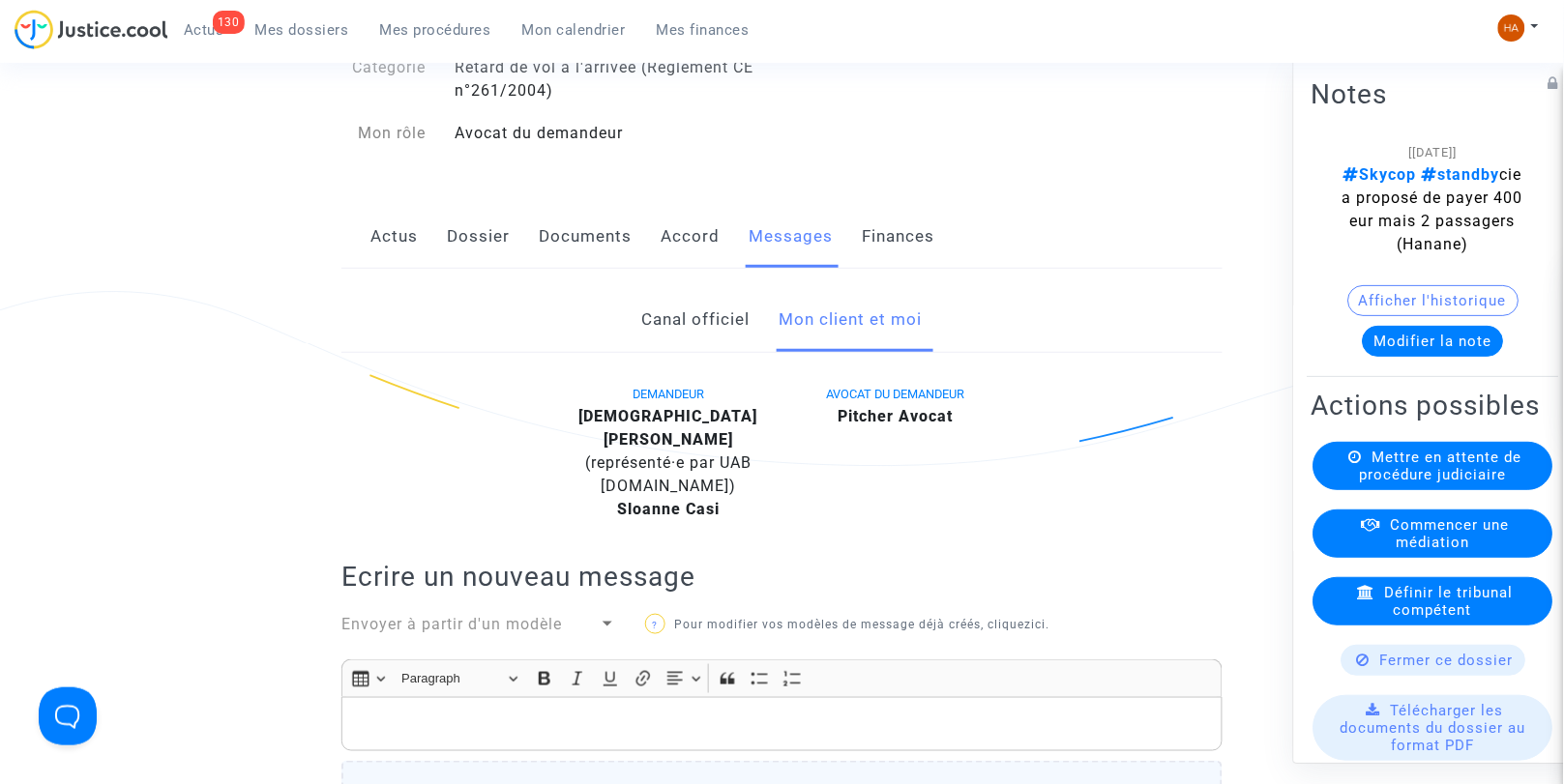
scroll to position [213, 0]
click at [688, 336] on link "Canal officiel" at bounding box center [696, 320] width 108 height 64
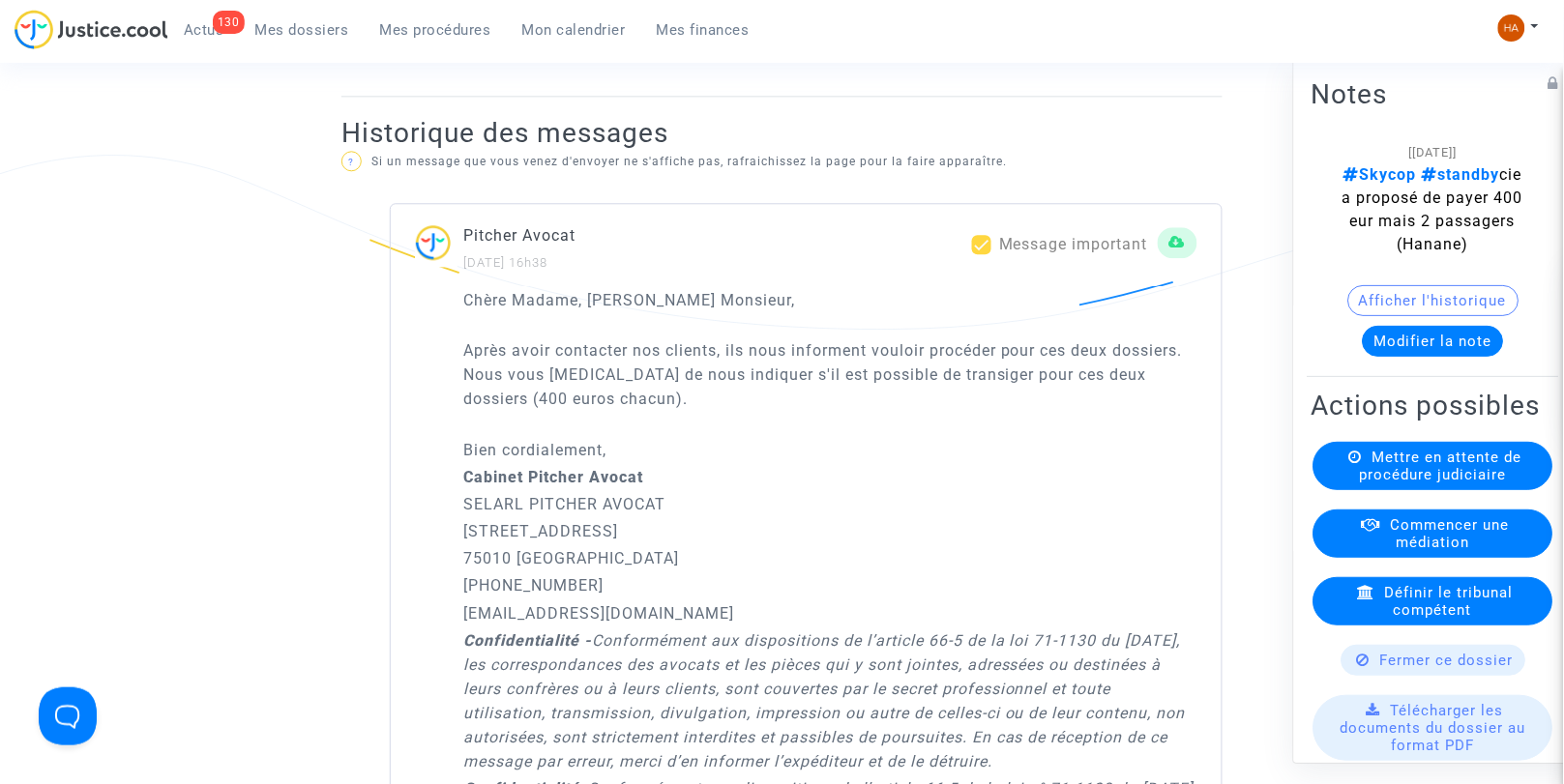
scroll to position [1221, 0]
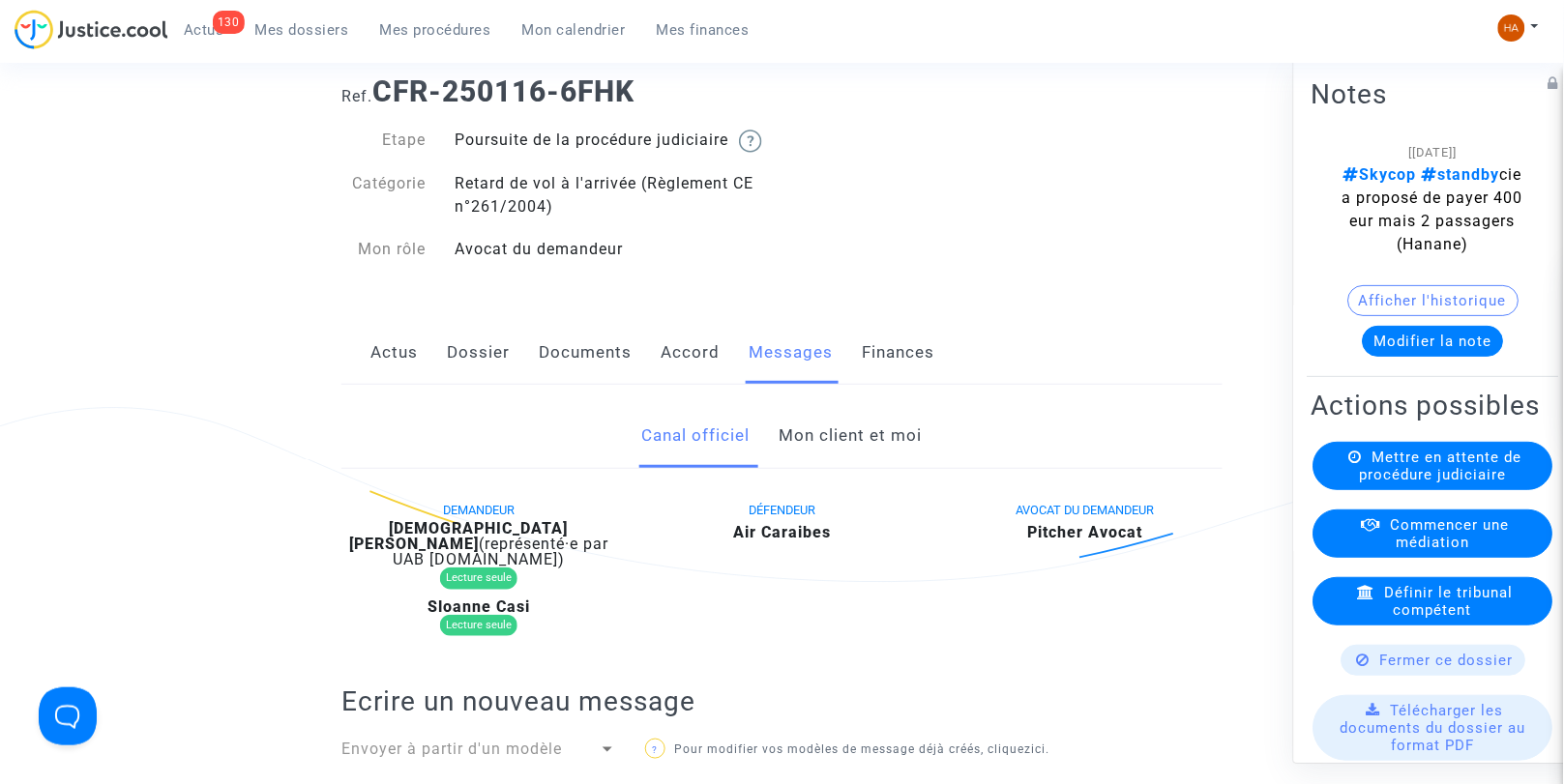
click at [840, 453] on link "Mon client et moi" at bounding box center [851, 435] width 144 height 64
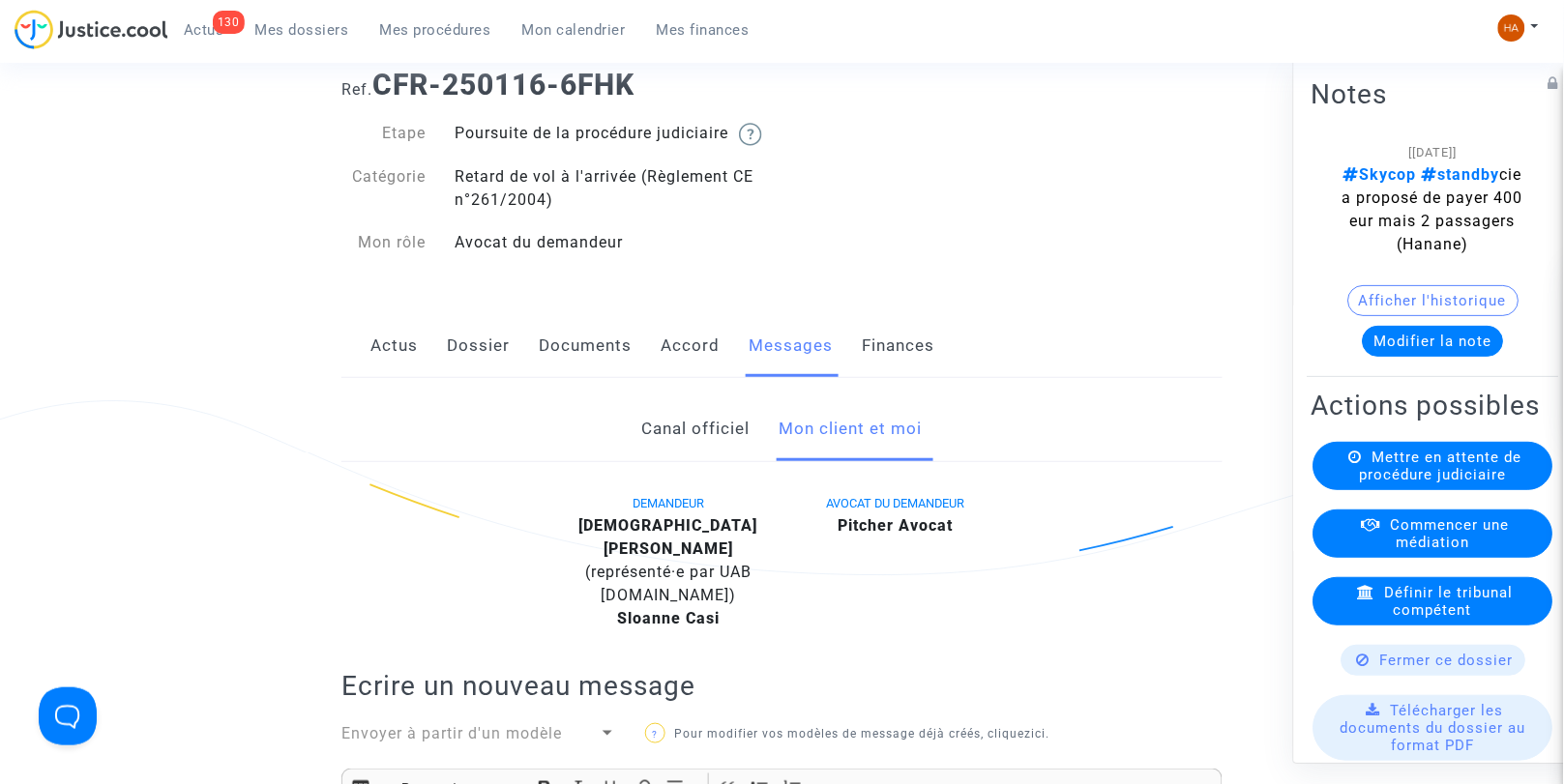
scroll to position [103, 0]
click at [592, 360] on link "Documents" at bounding box center [585, 347] width 92 height 64
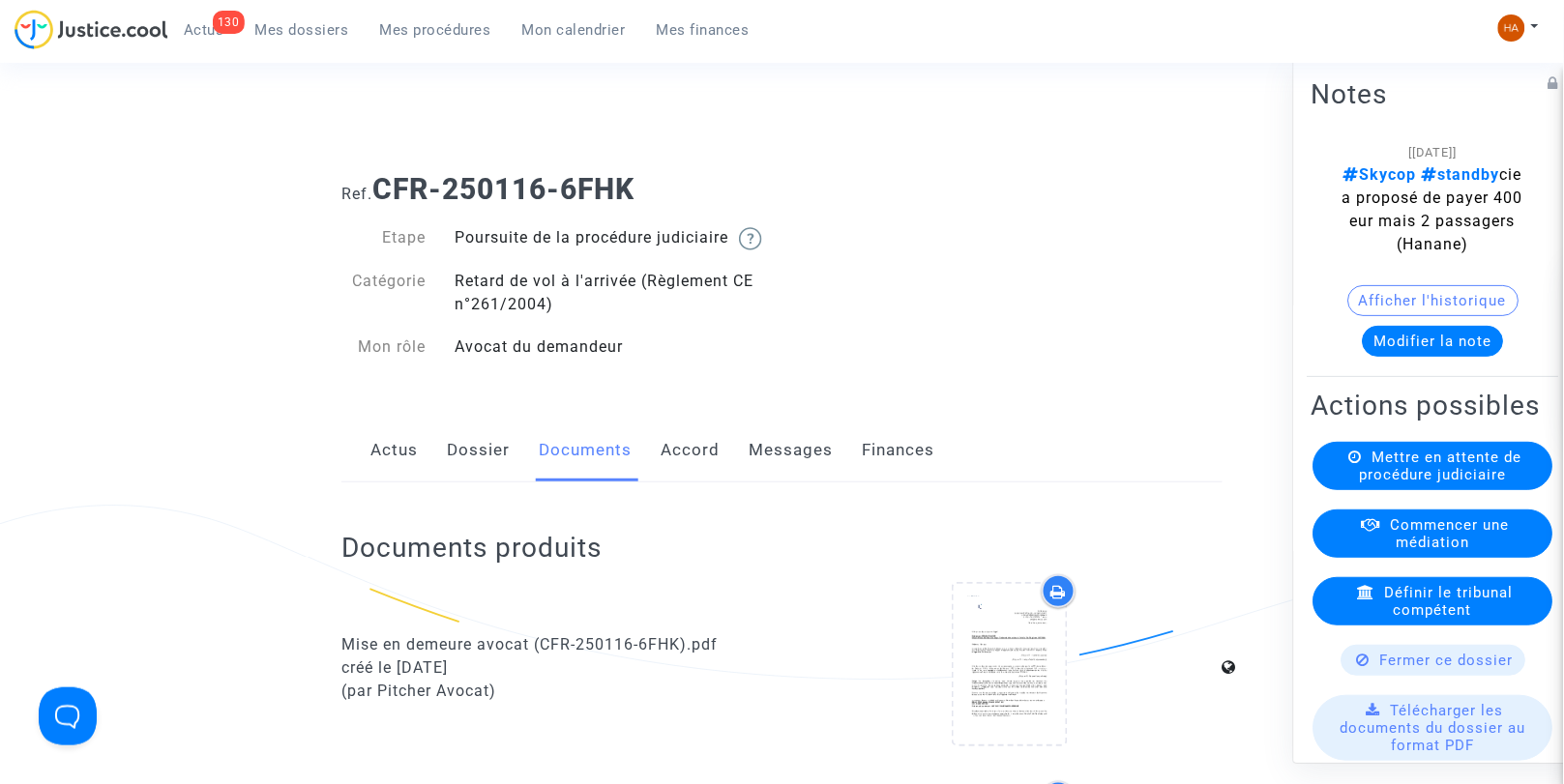
click at [811, 462] on link "Messages" at bounding box center [791, 450] width 85 height 64
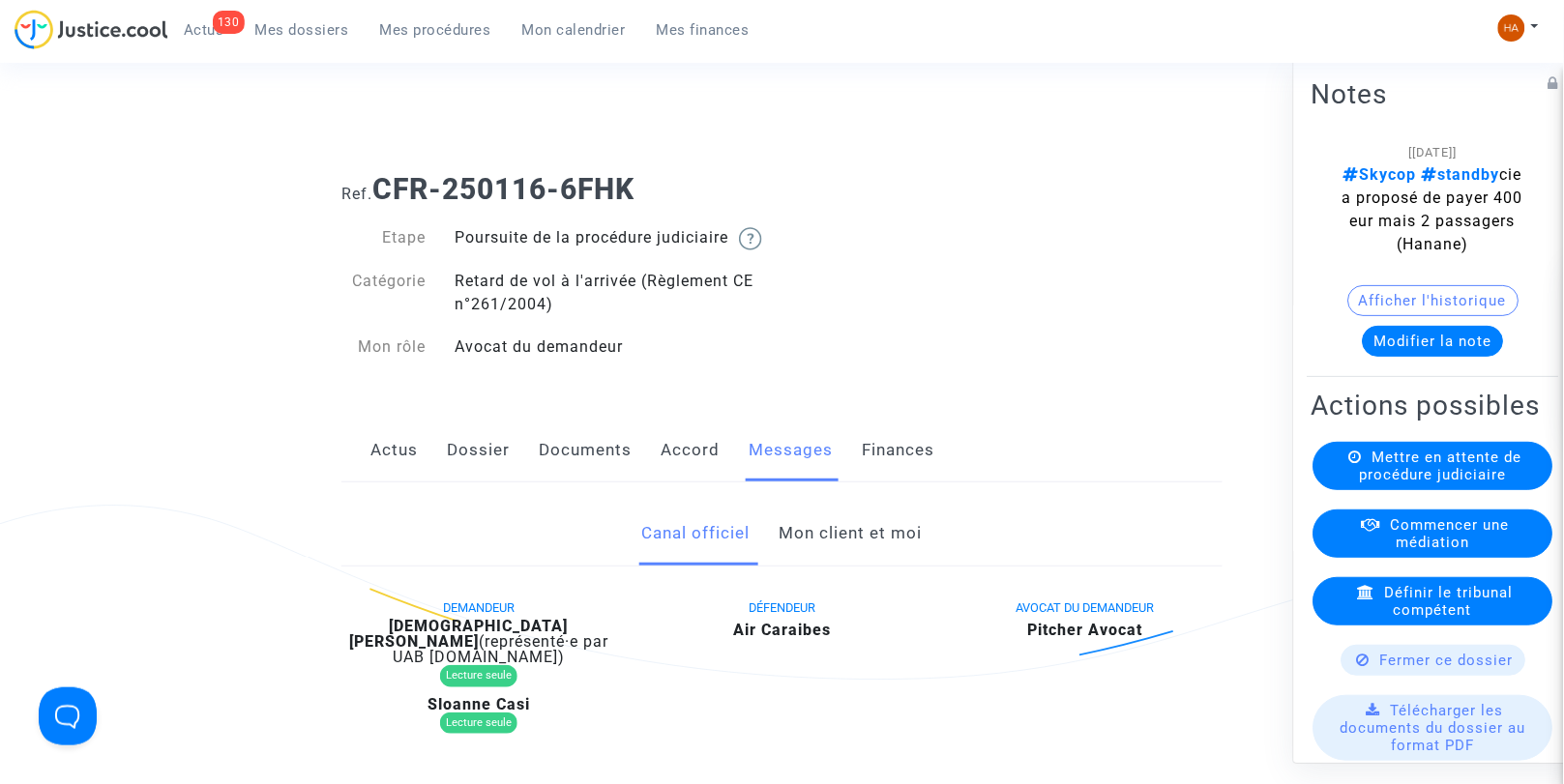
click at [877, 551] on link "Mon client et moi" at bounding box center [851, 533] width 144 height 64
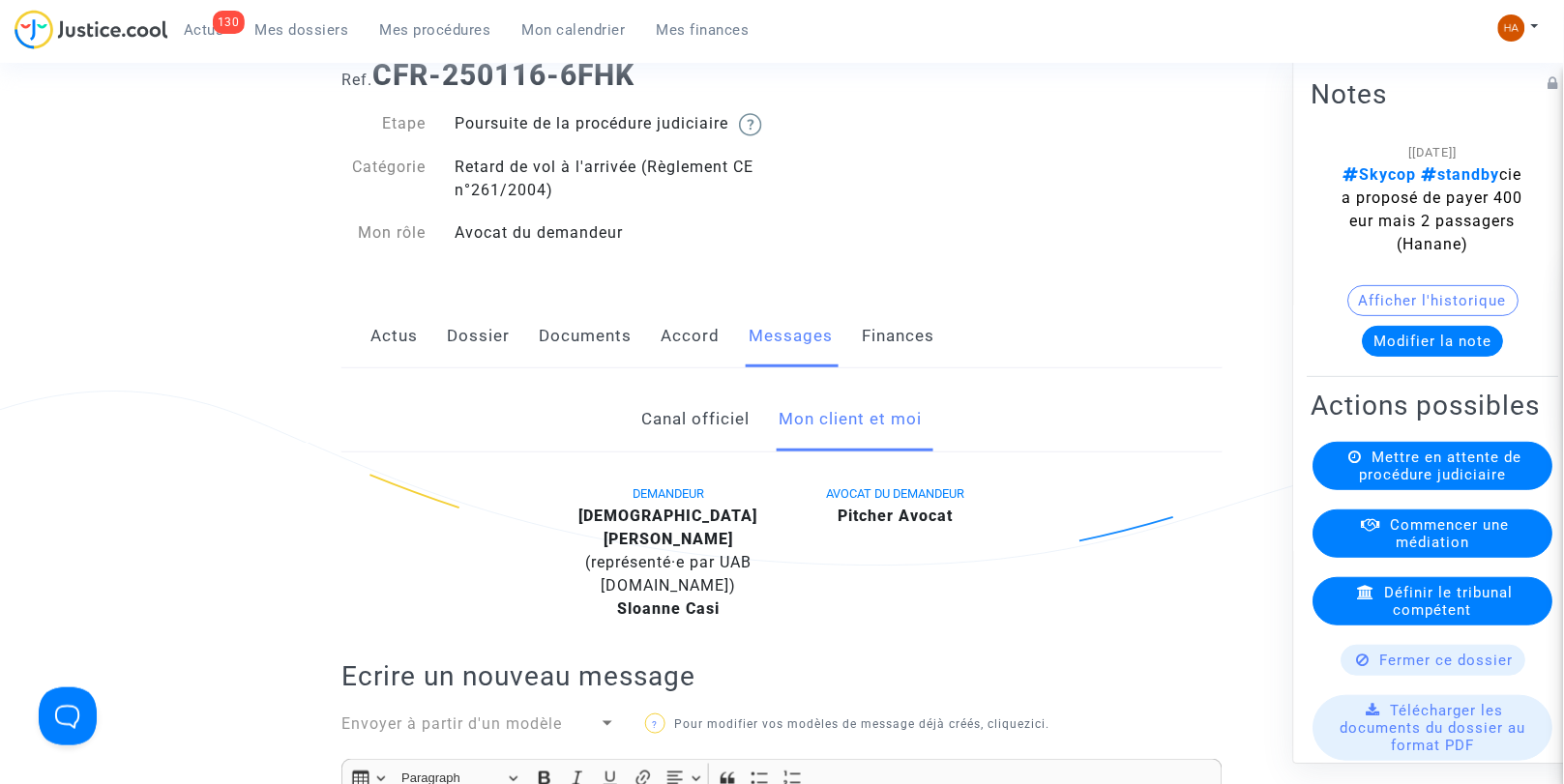
scroll to position [111, 0]
click at [672, 447] on link "Canal officiel" at bounding box center [696, 422] width 108 height 64
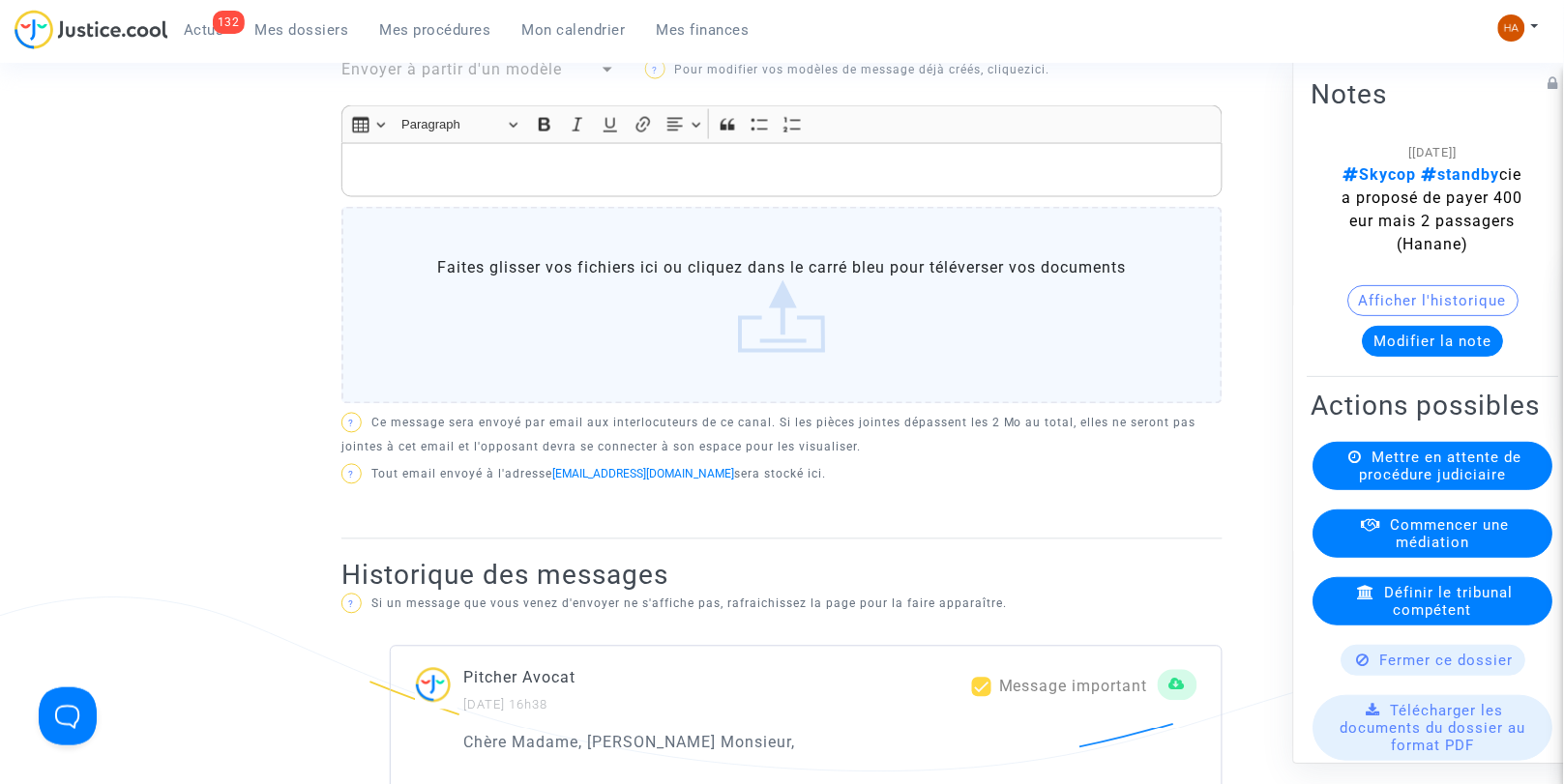
scroll to position [776, 0]
click at [426, 171] on p "Rich Text Editor, main" at bounding box center [782, 170] width 861 height 25
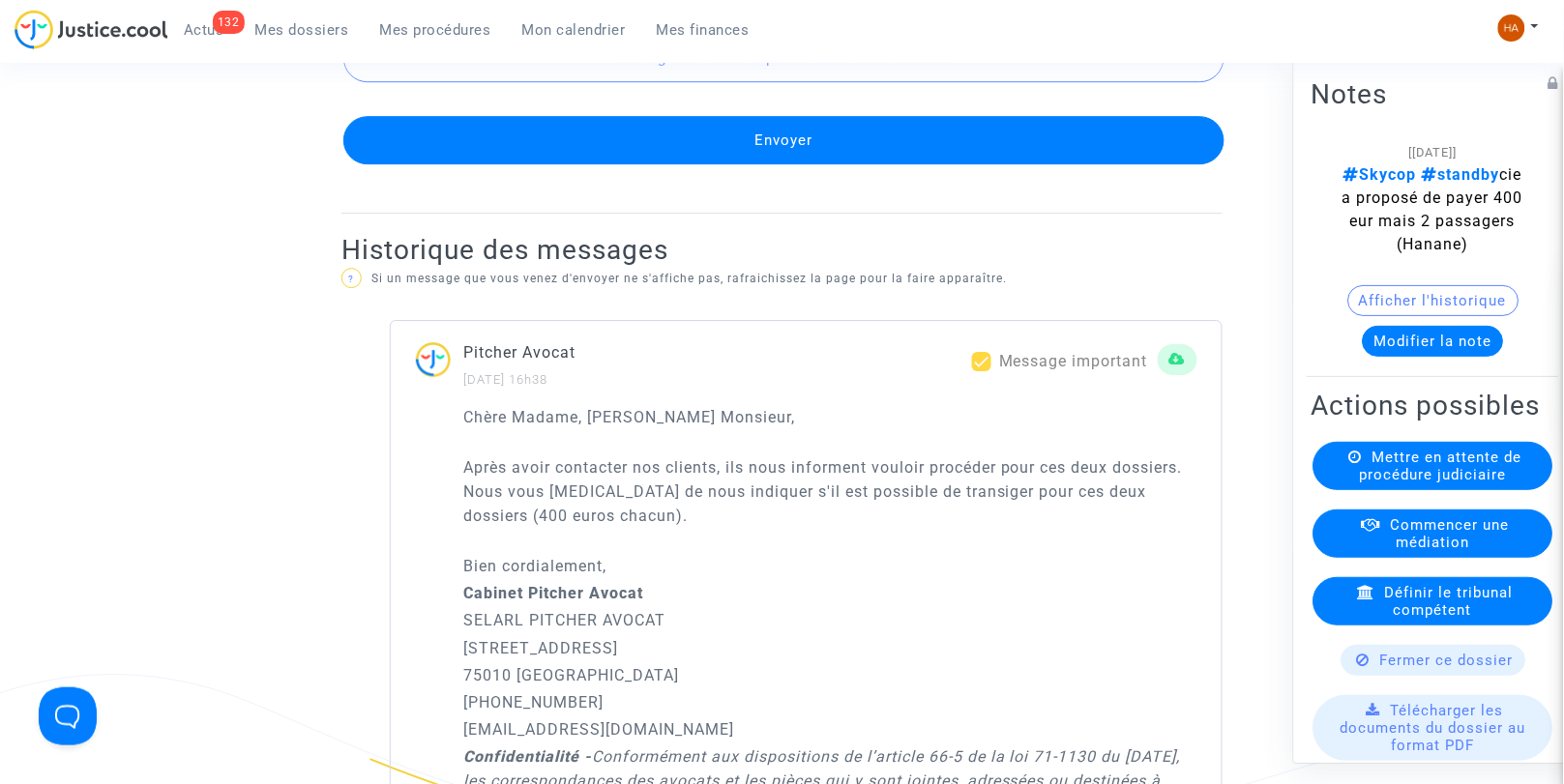
scroll to position [1573, 0]
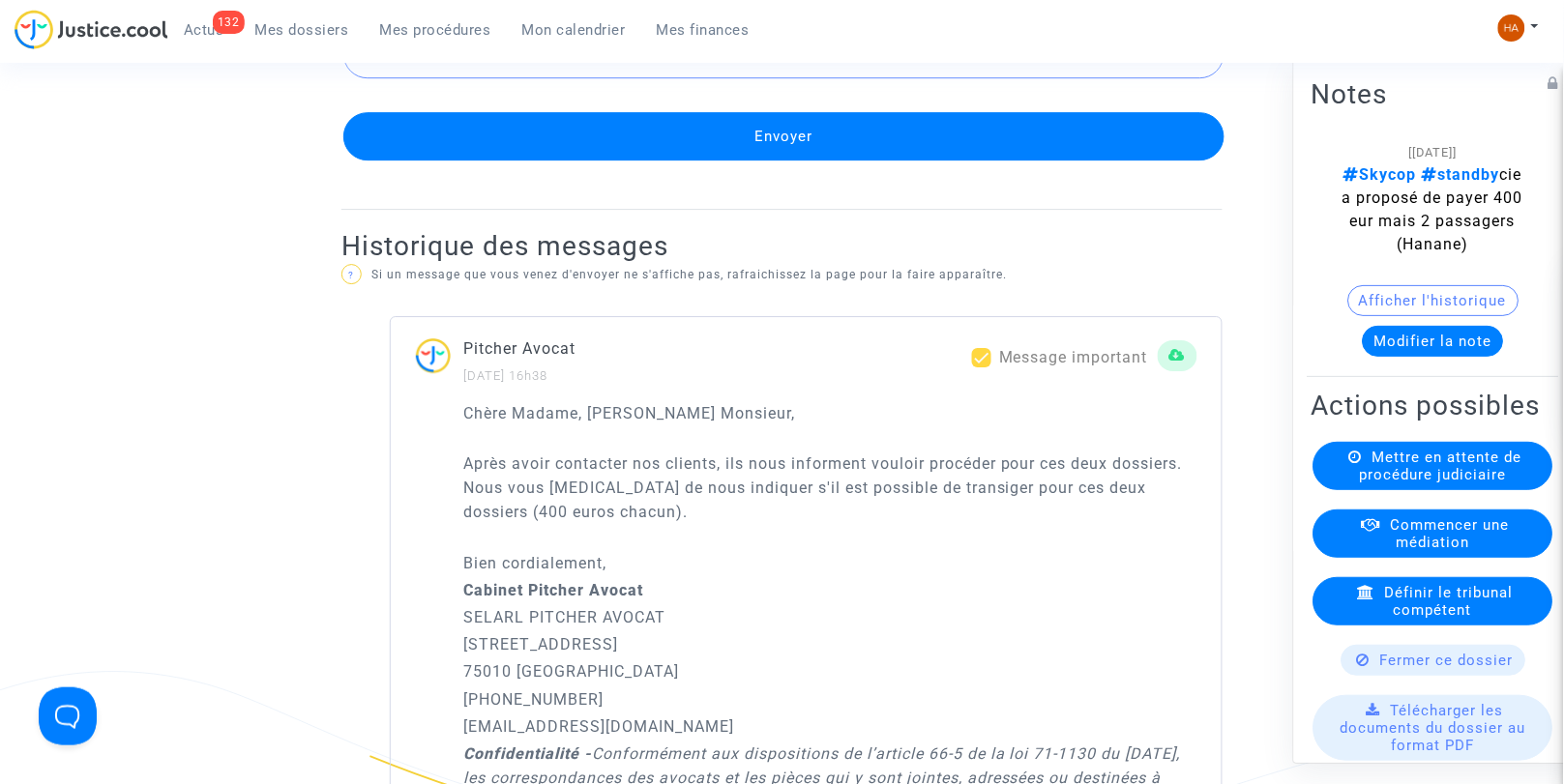
click at [1386, 303] on button "Afficher l'historique" at bounding box center [1434, 300] width 171 height 30
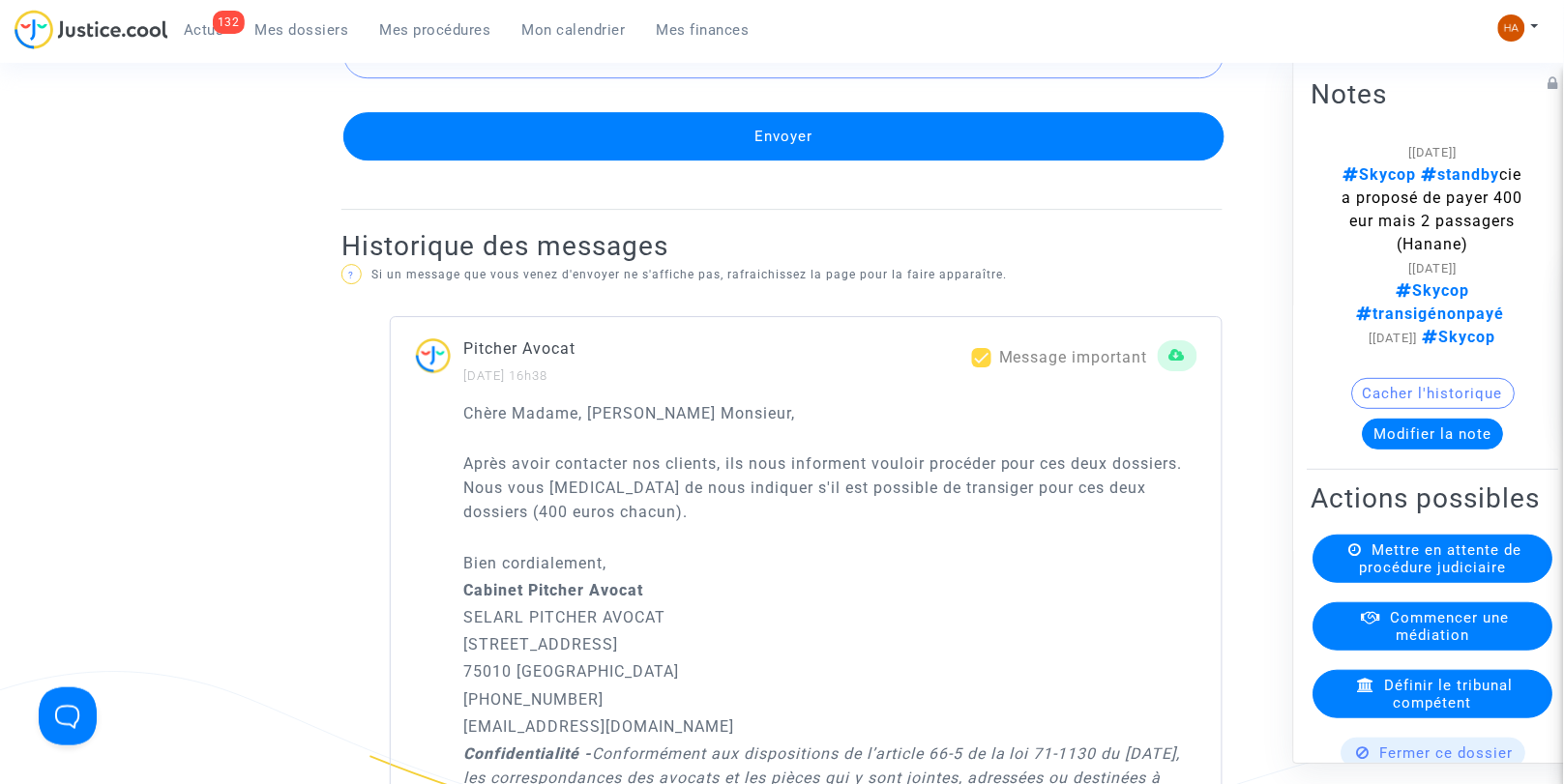
click at [1386, 419] on button "Modifier la note" at bounding box center [1434, 433] width 142 height 30
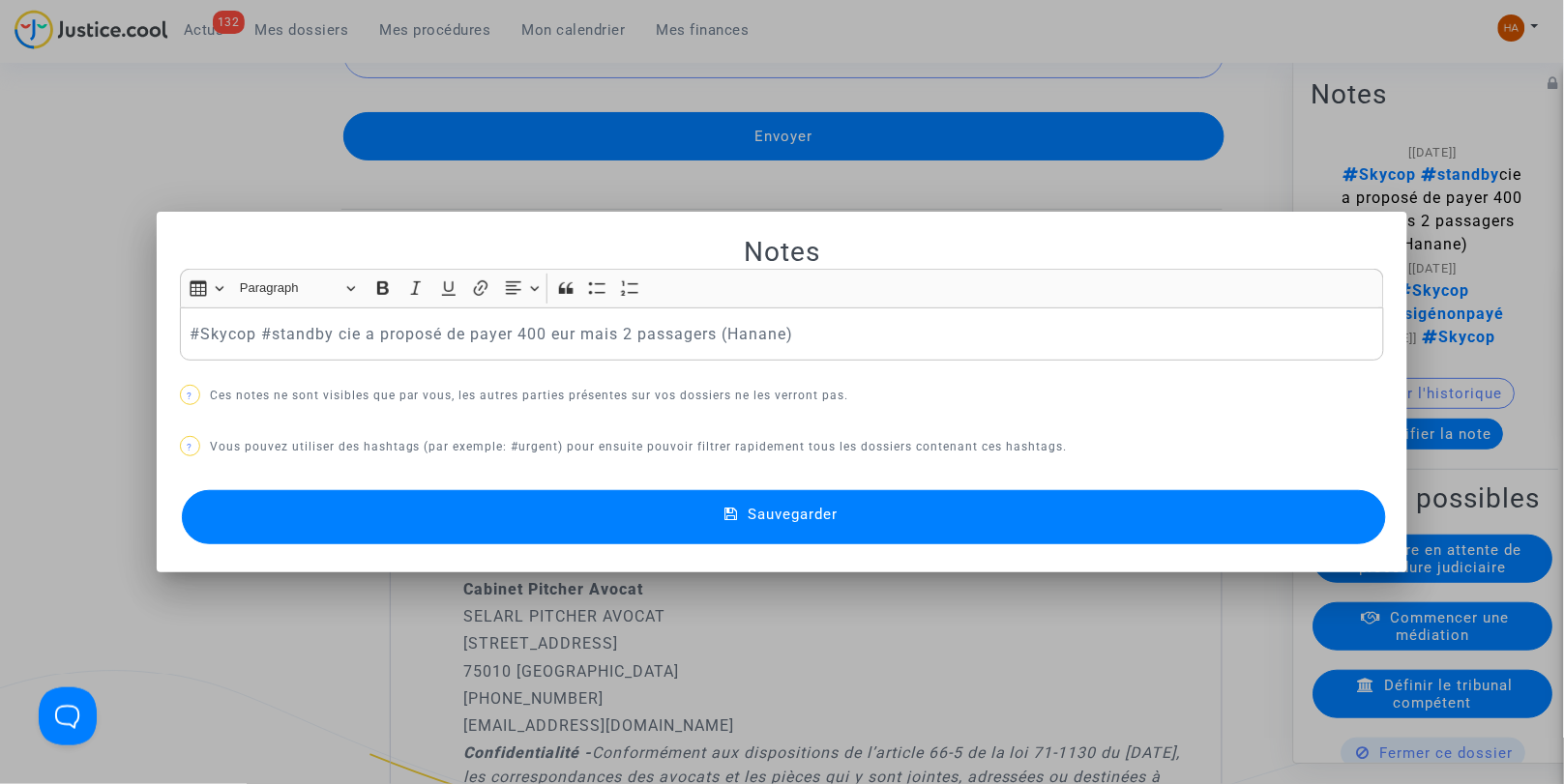
scroll to position [0, 0]
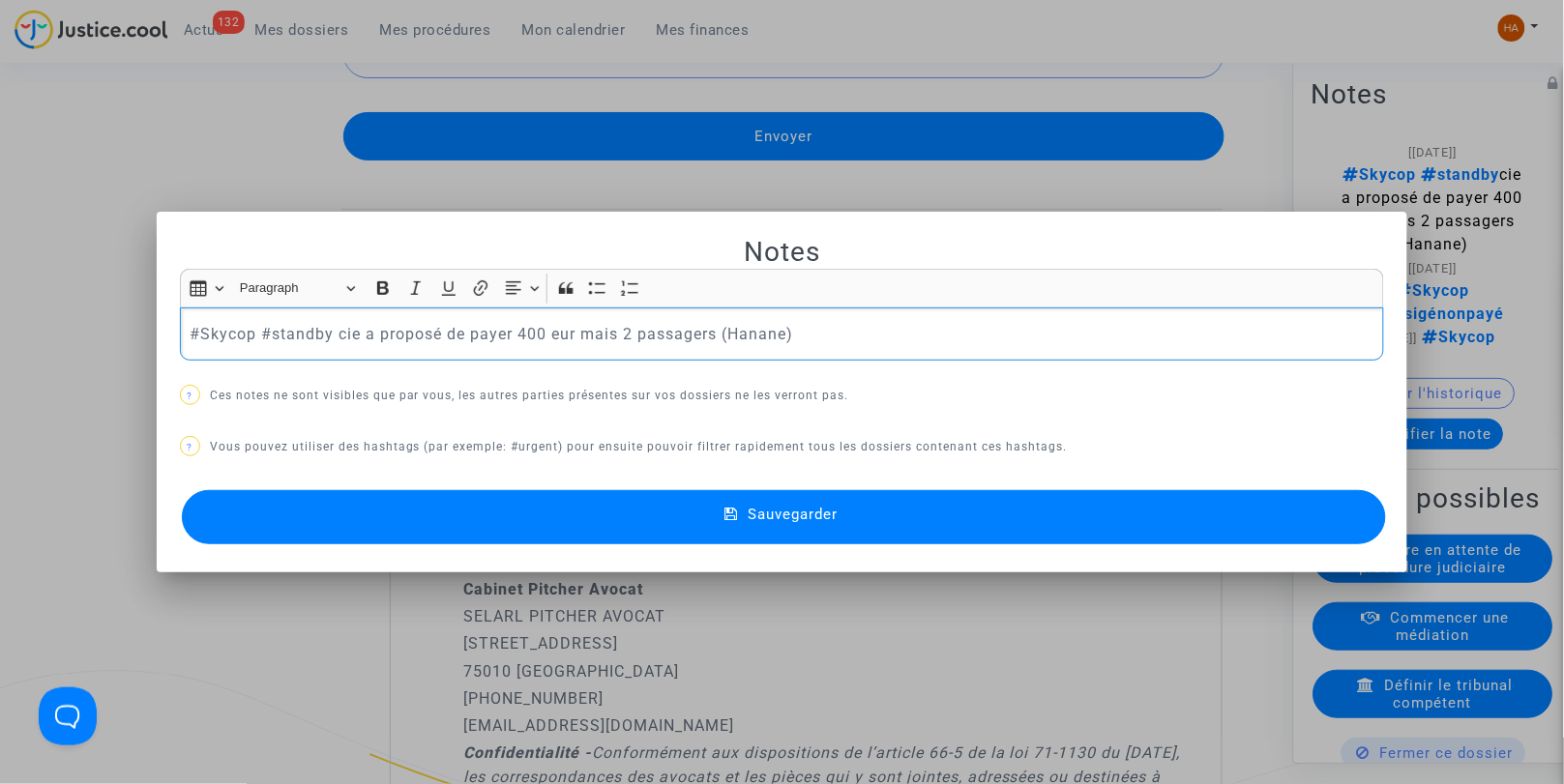
click at [261, 652] on div at bounding box center [782, 392] width 1564 height 784
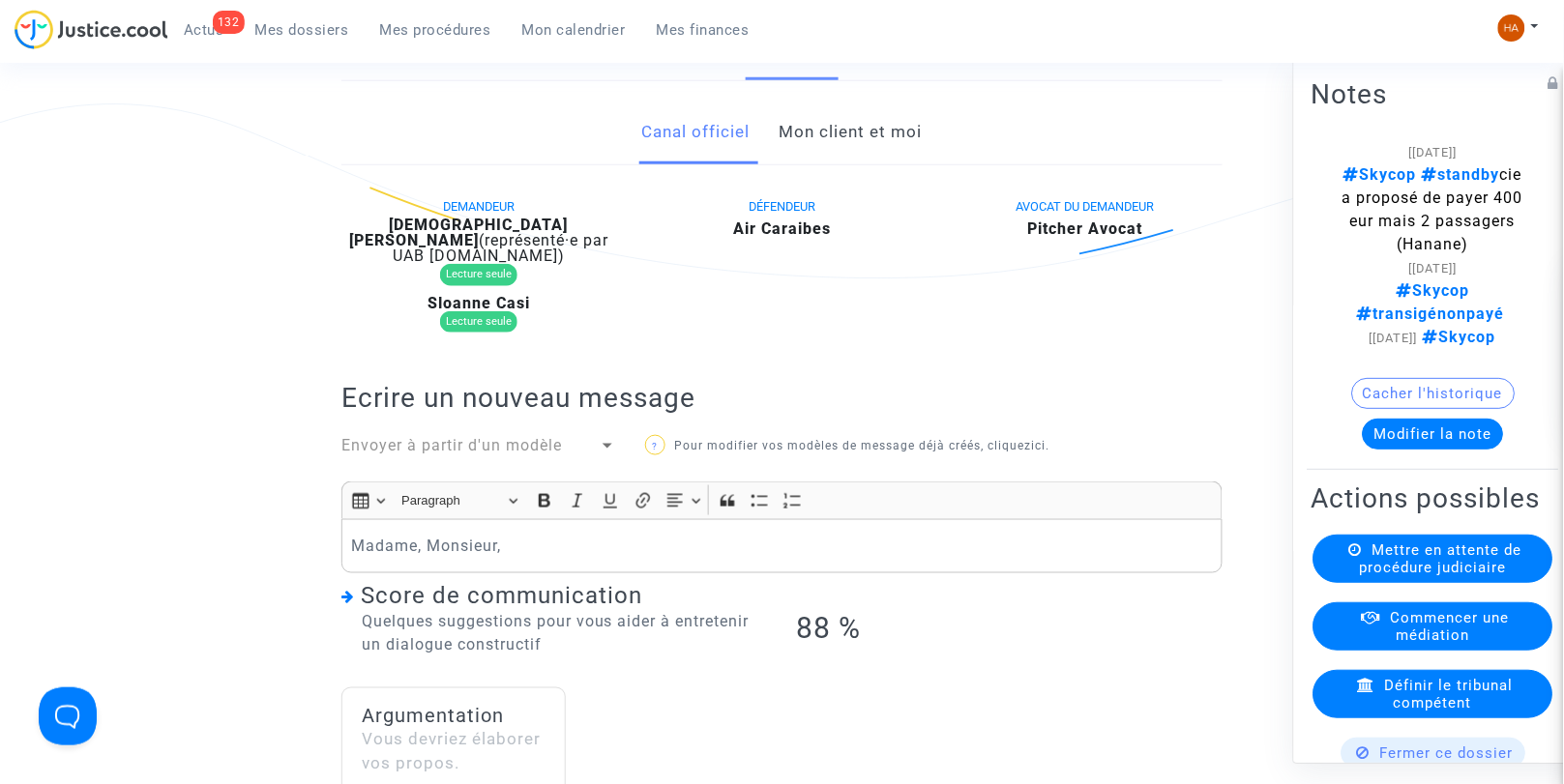
scroll to position [400, 0]
click at [536, 551] on p "Madame, Monsieur," at bounding box center [782, 546] width 861 height 25
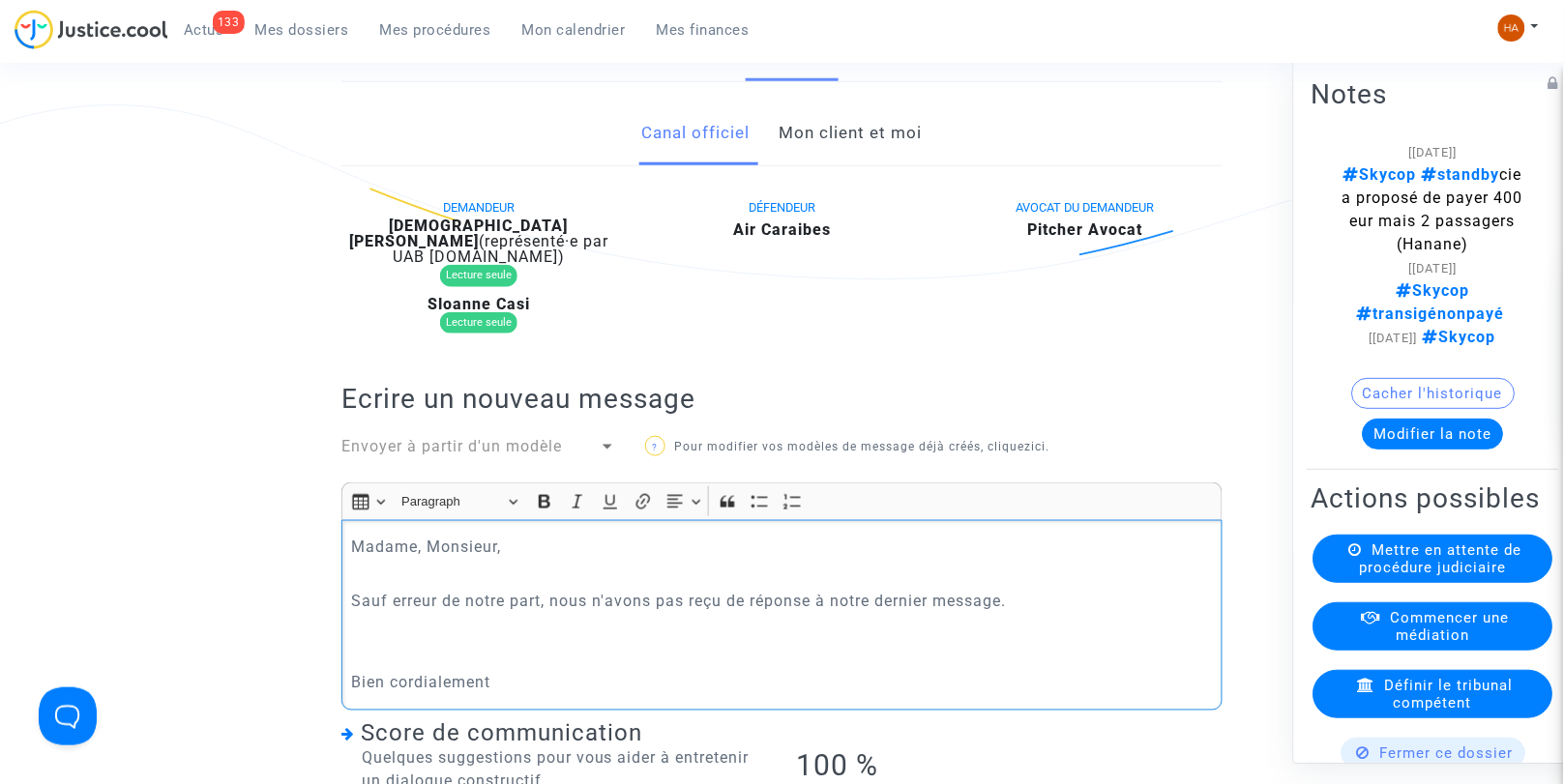
click at [608, 450] on div at bounding box center [608, 447] width 18 height 24
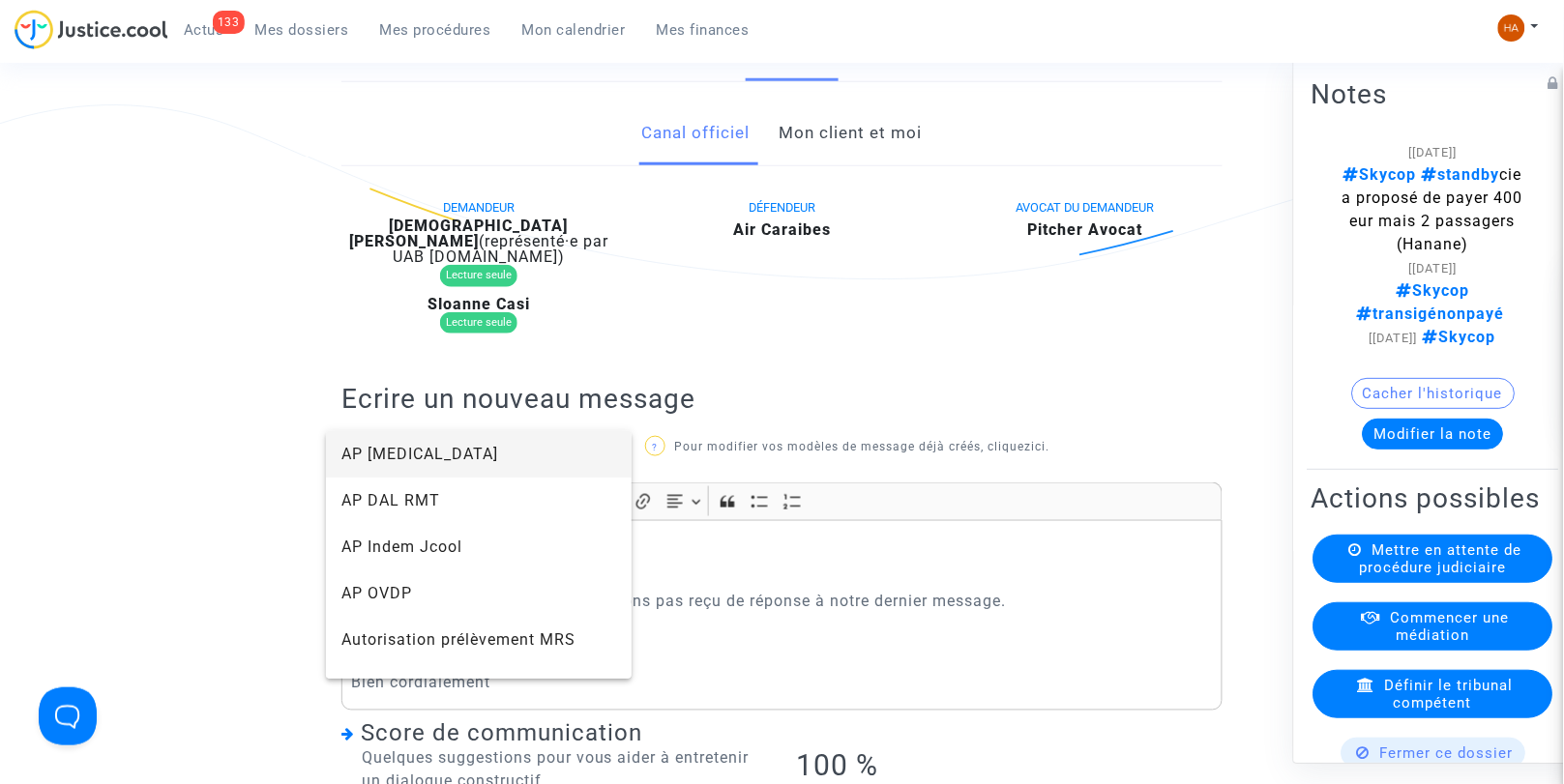
click at [917, 647] on div at bounding box center [782, 392] width 1564 height 784
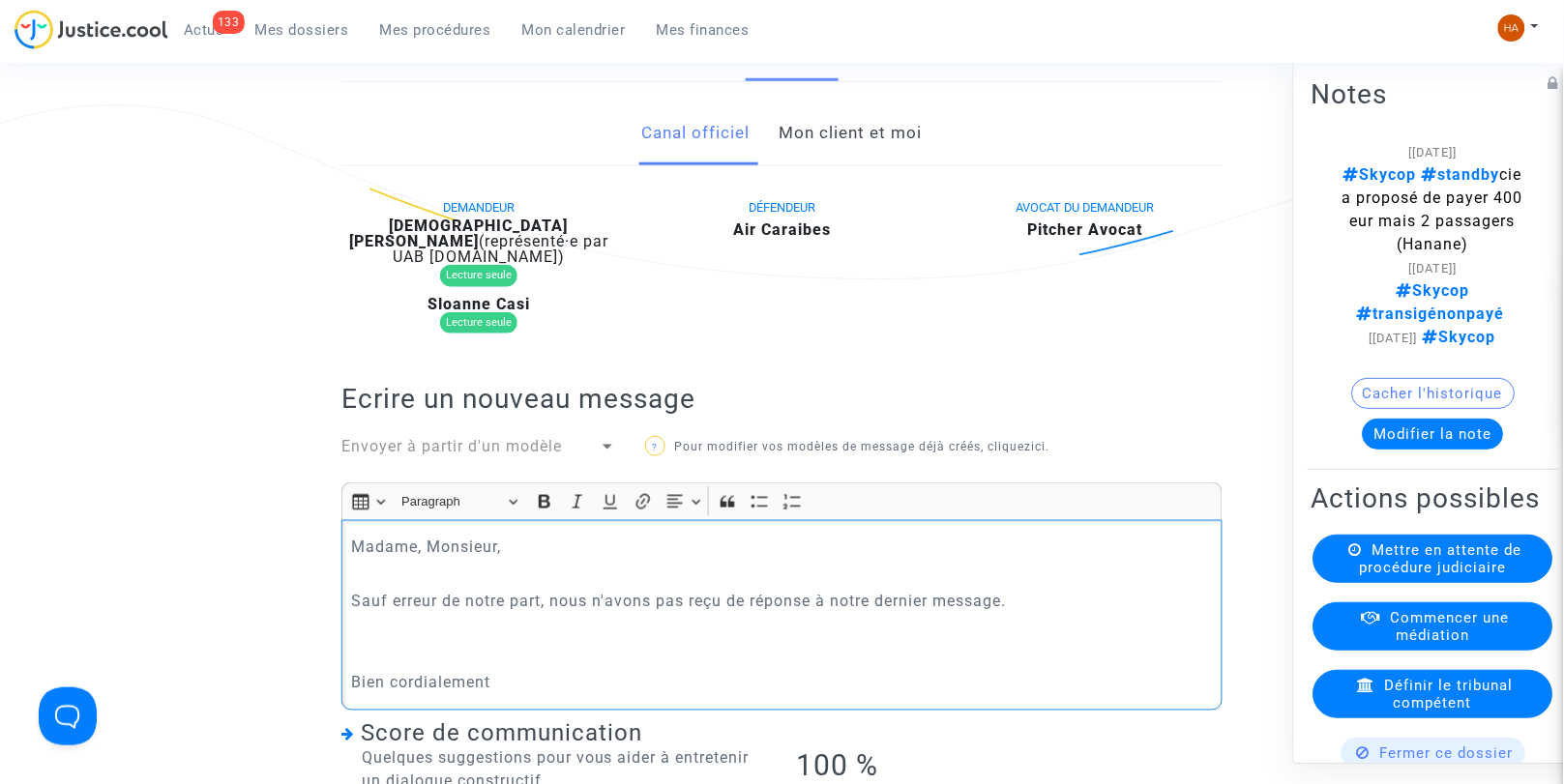
drag, startPoint x: 661, startPoint y: 589, endPoint x: 317, endPoint y: 538, distance: 347.8
copy div "Madame, Monsieur, Sauf erreur de notre part, nous n'avons pas reçu de réponse à…"
click at [605, 450] on div at bounding box center [608, 447] width 10 height 5
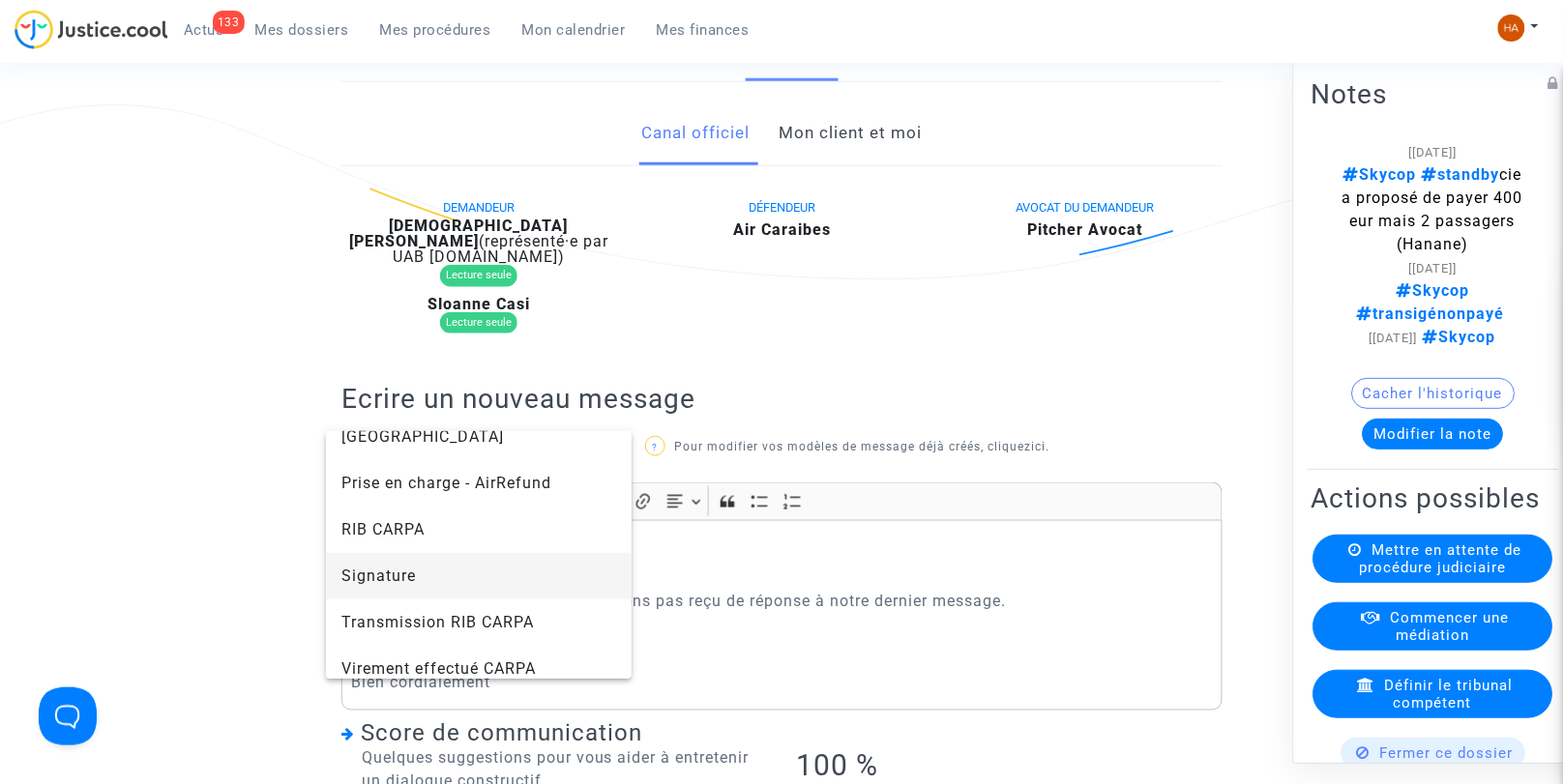
scroll to position [529, 0]
click at [459, 571] on span "Signature" at bounding box center [479, 575] width 275 height 46
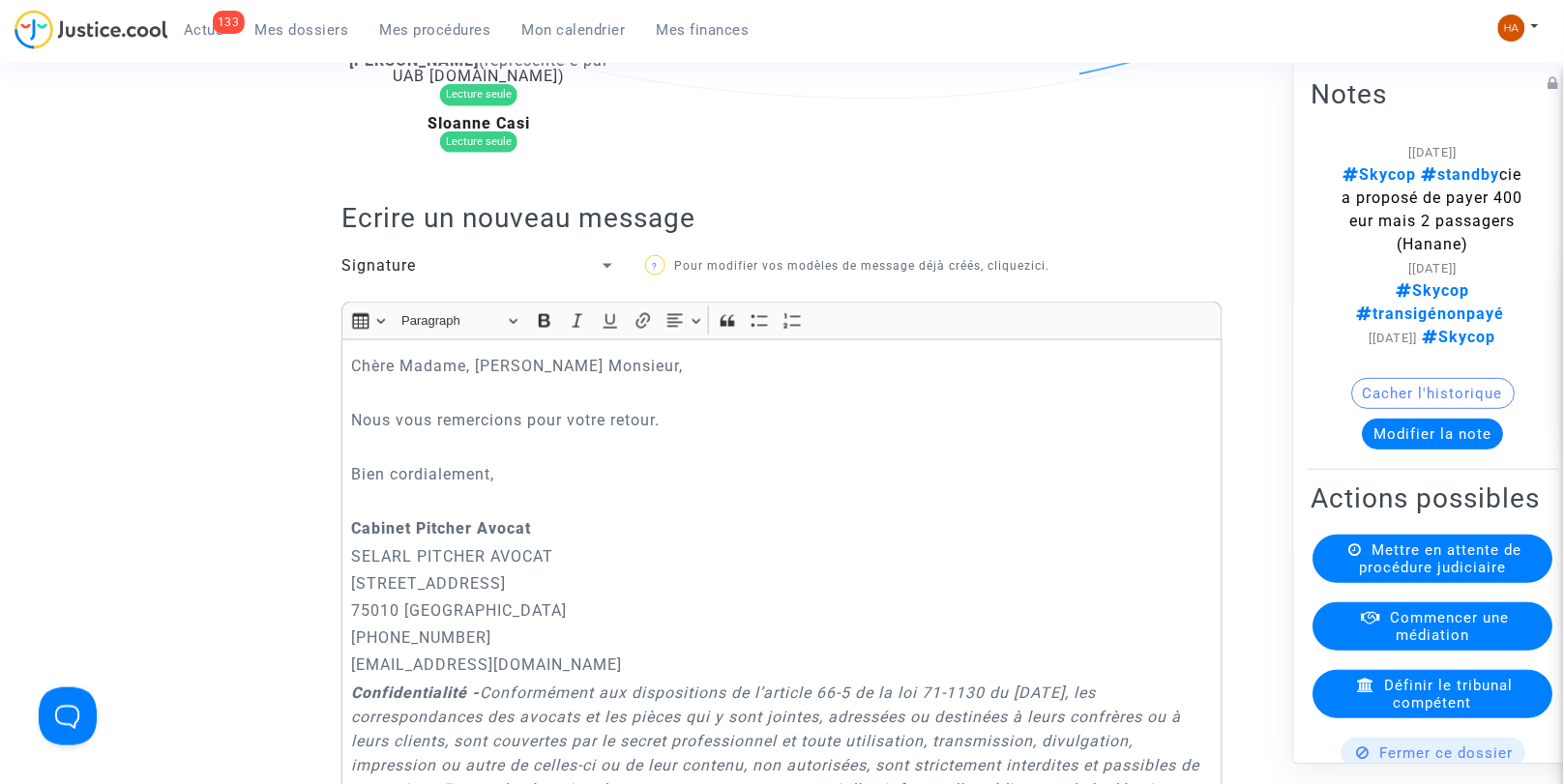
scroll to position [581, 0]
drag, startPoint x: 685, startPoint y: 428, endPoint x: 329, endPoint y: 430, distance: 356.0
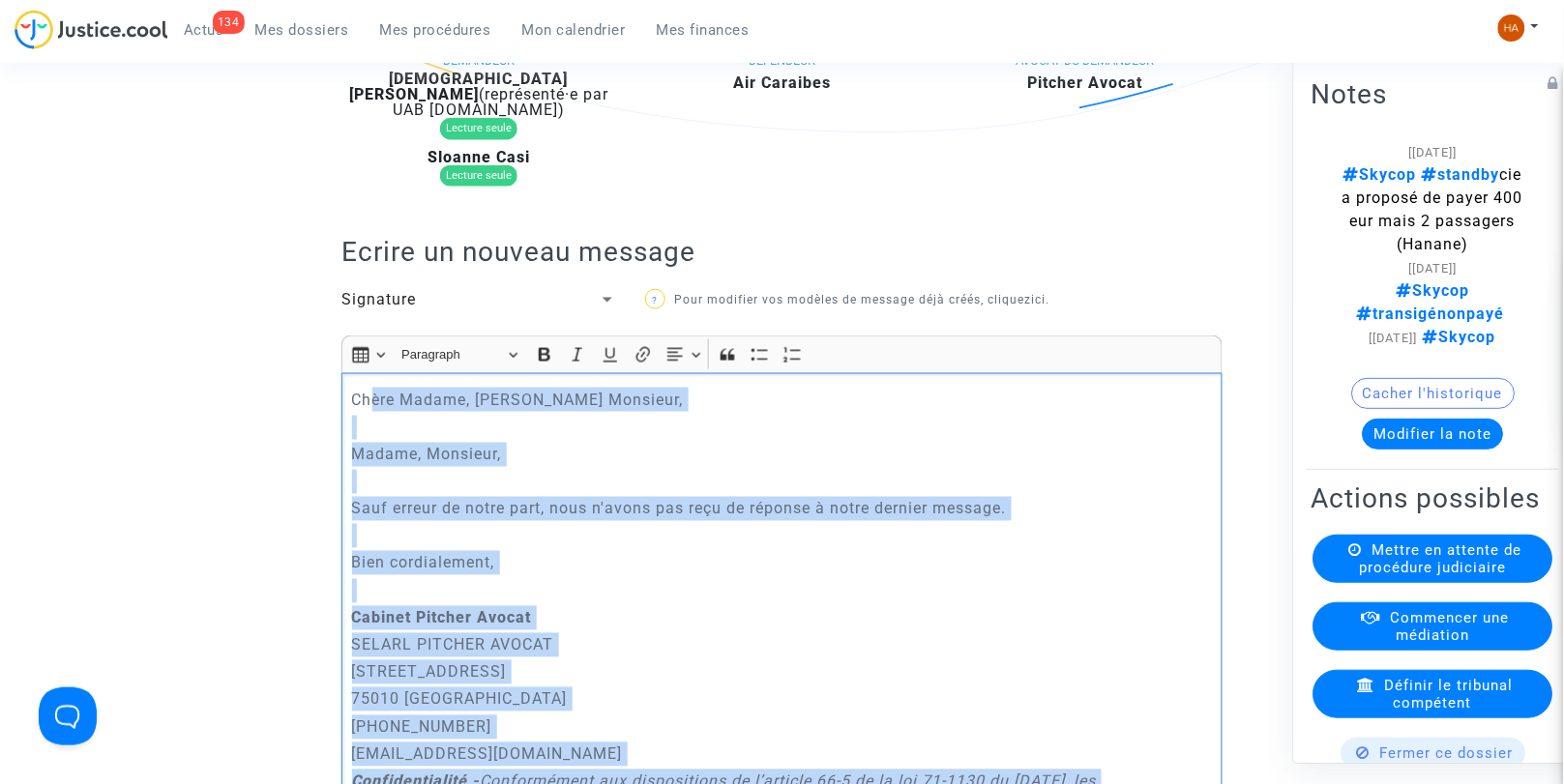
scroll to position [476, 0]
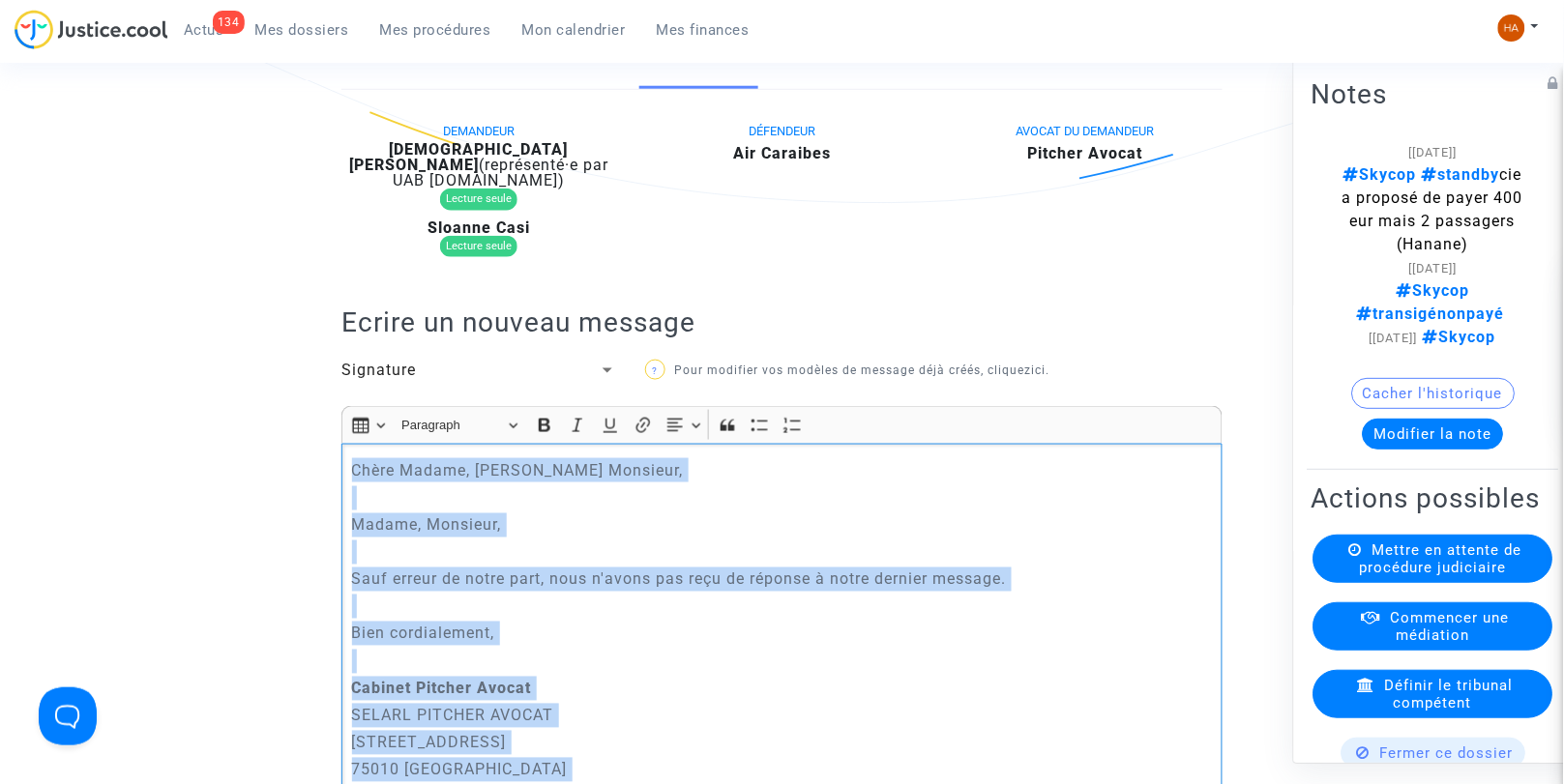
drag, startPoint x: 801, startPoint y: 524, endPoint x: 277, endPoint y: 436, distance: 531.3
copy div "Chère Madame, cher Monsieur, Madame, Monsieur, Sauf erreur de notre part, nous …"
click at [1043, 603] on p "Rich Text Editor, main" at bounding box center [782, 606] width 861 height 25
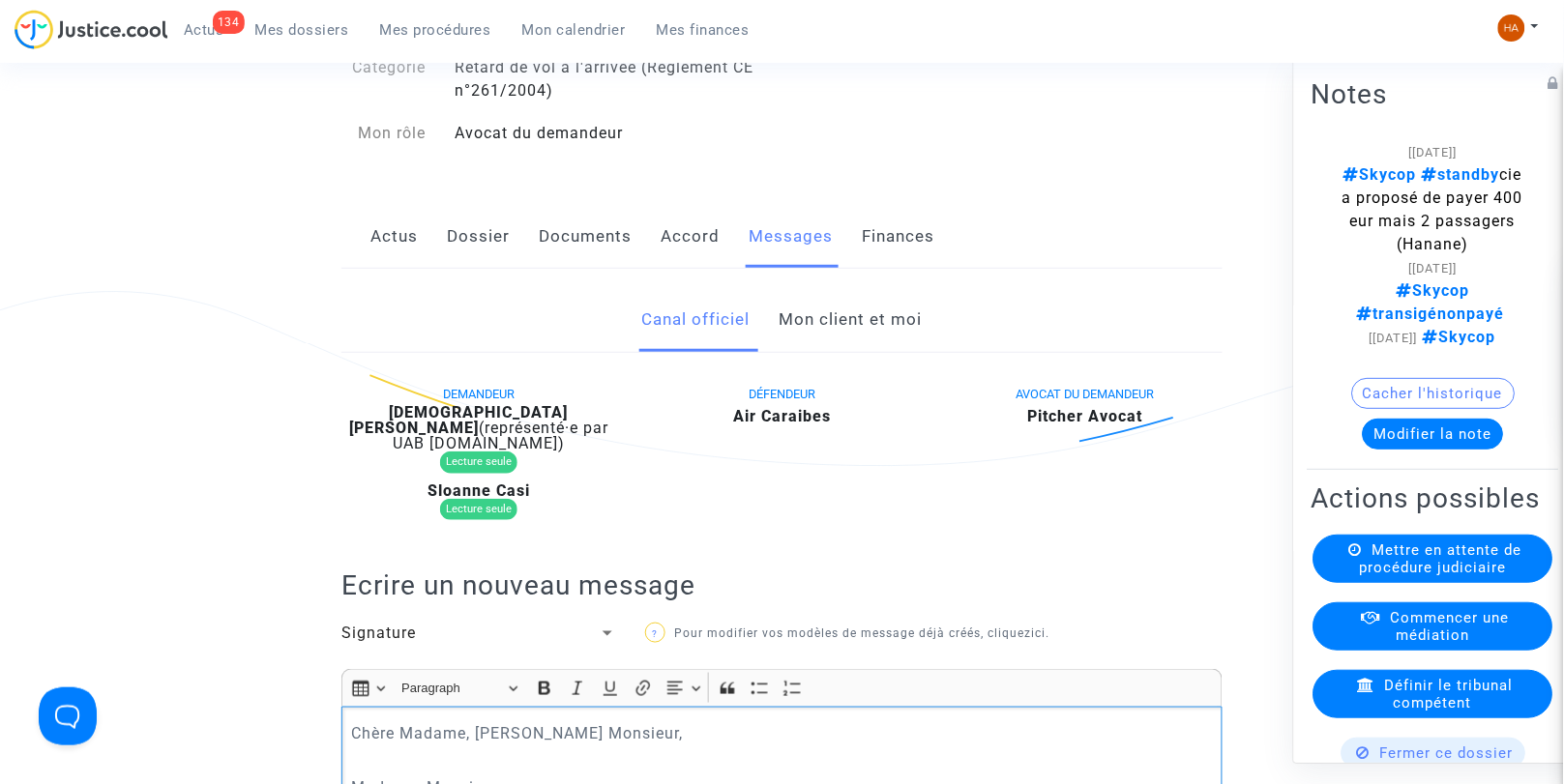
scroll to position [154, 0]
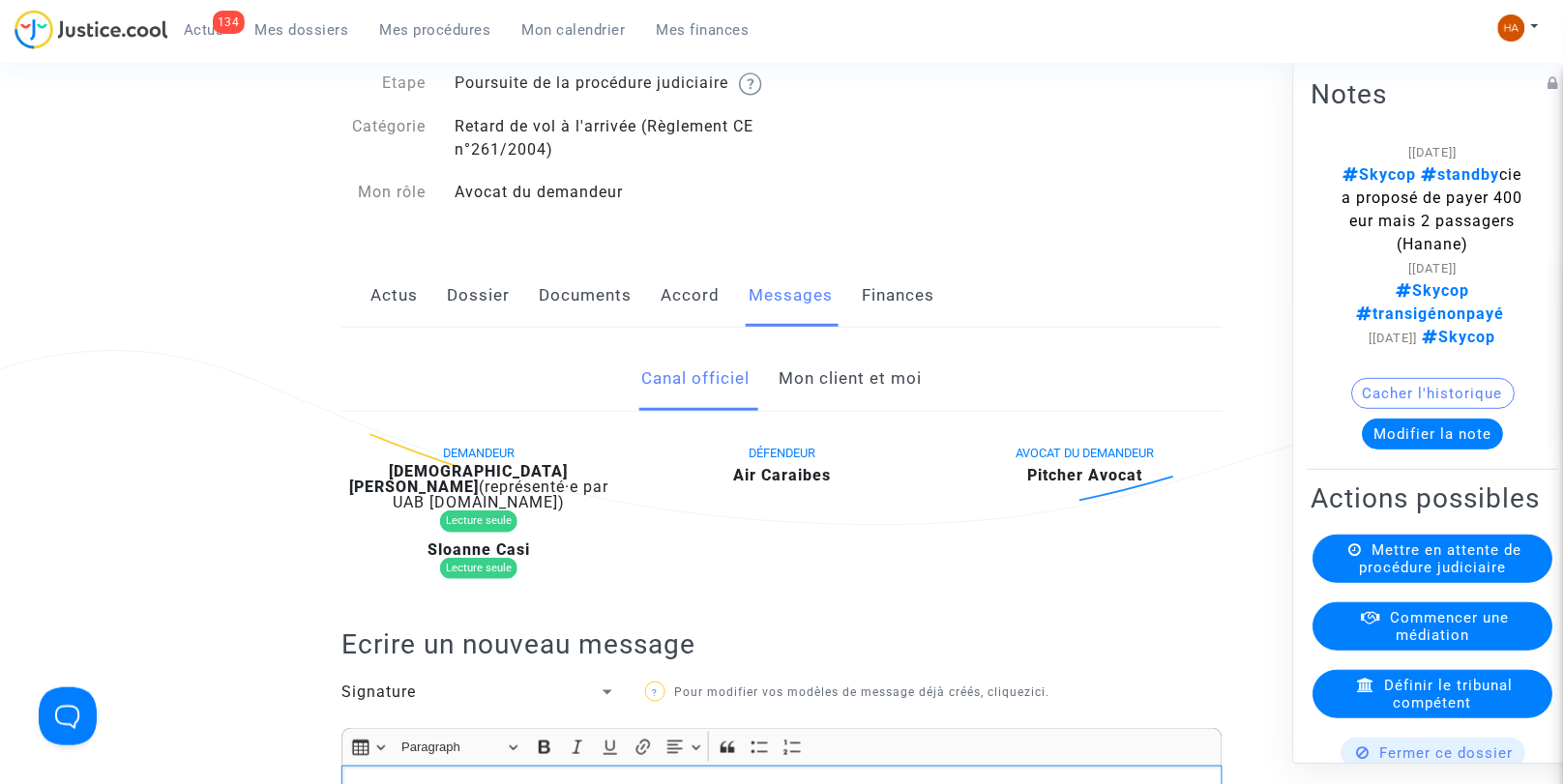
click at [872, 404] on link "Mon client et moi" at bounding box center [851, 378] width 144 height 64
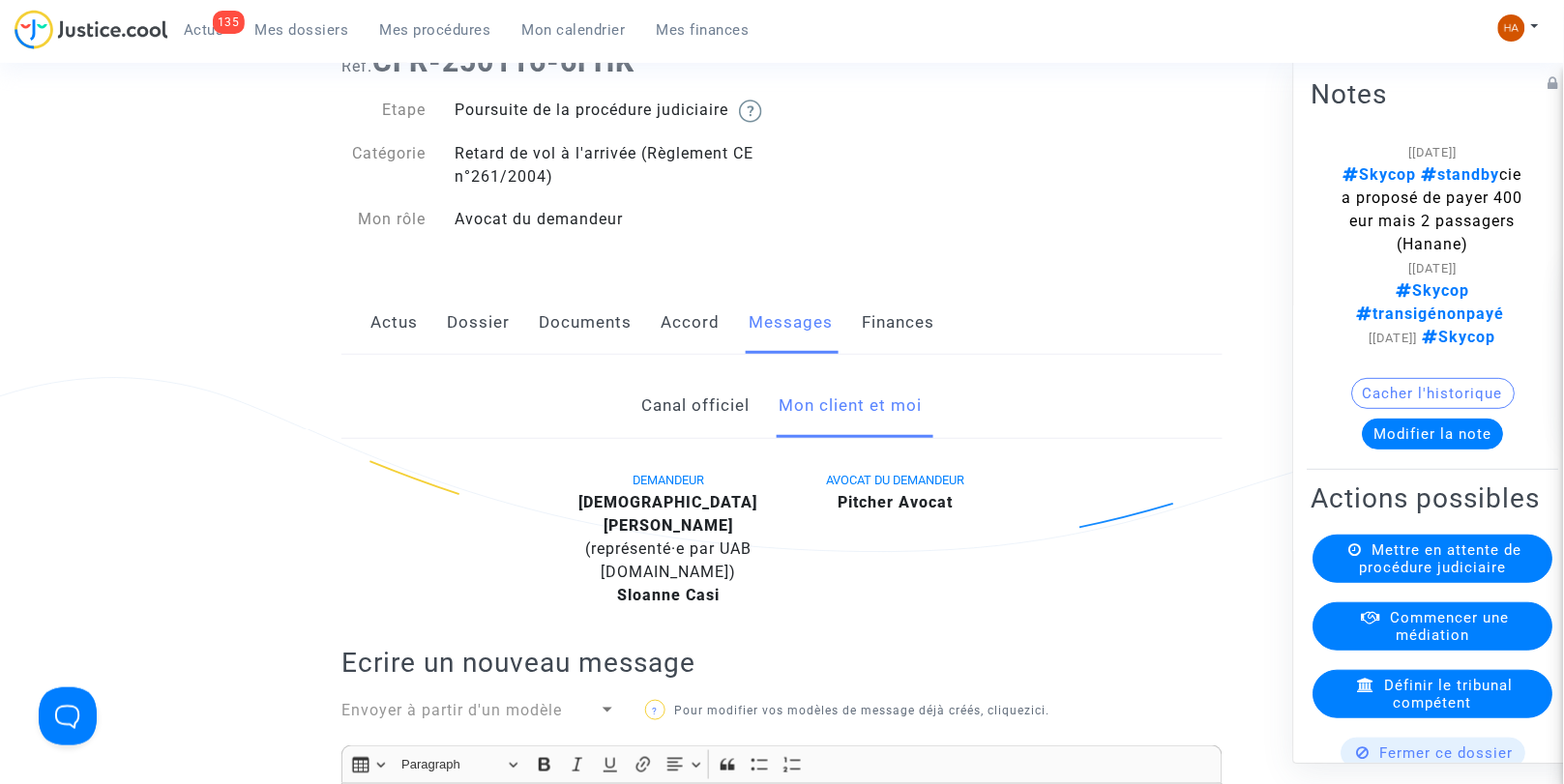
click at [679, 422] on link "Canal officiel" at bounding box center [696, 406] width 108 height 64
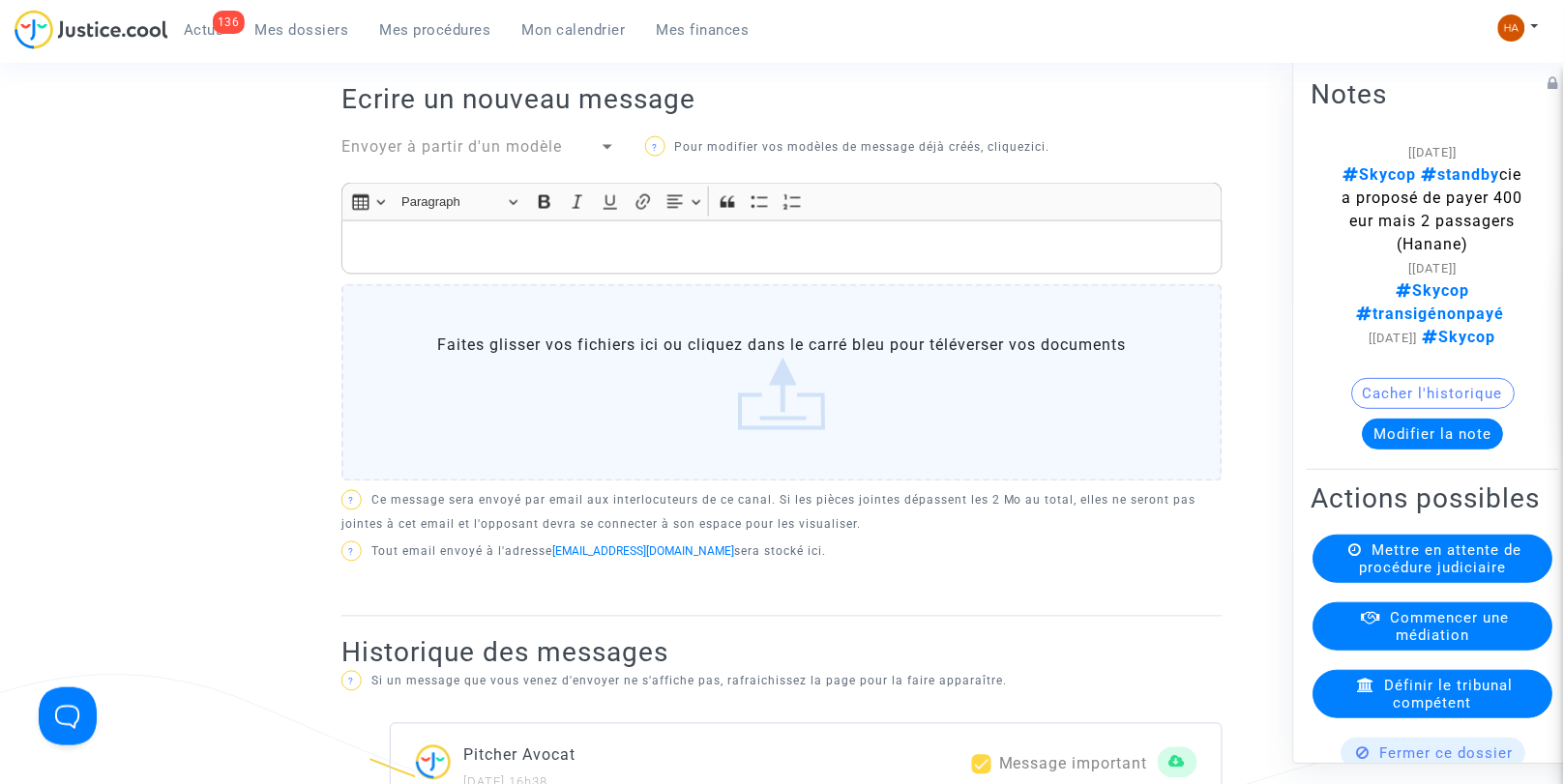
scroll to position [695, 0]
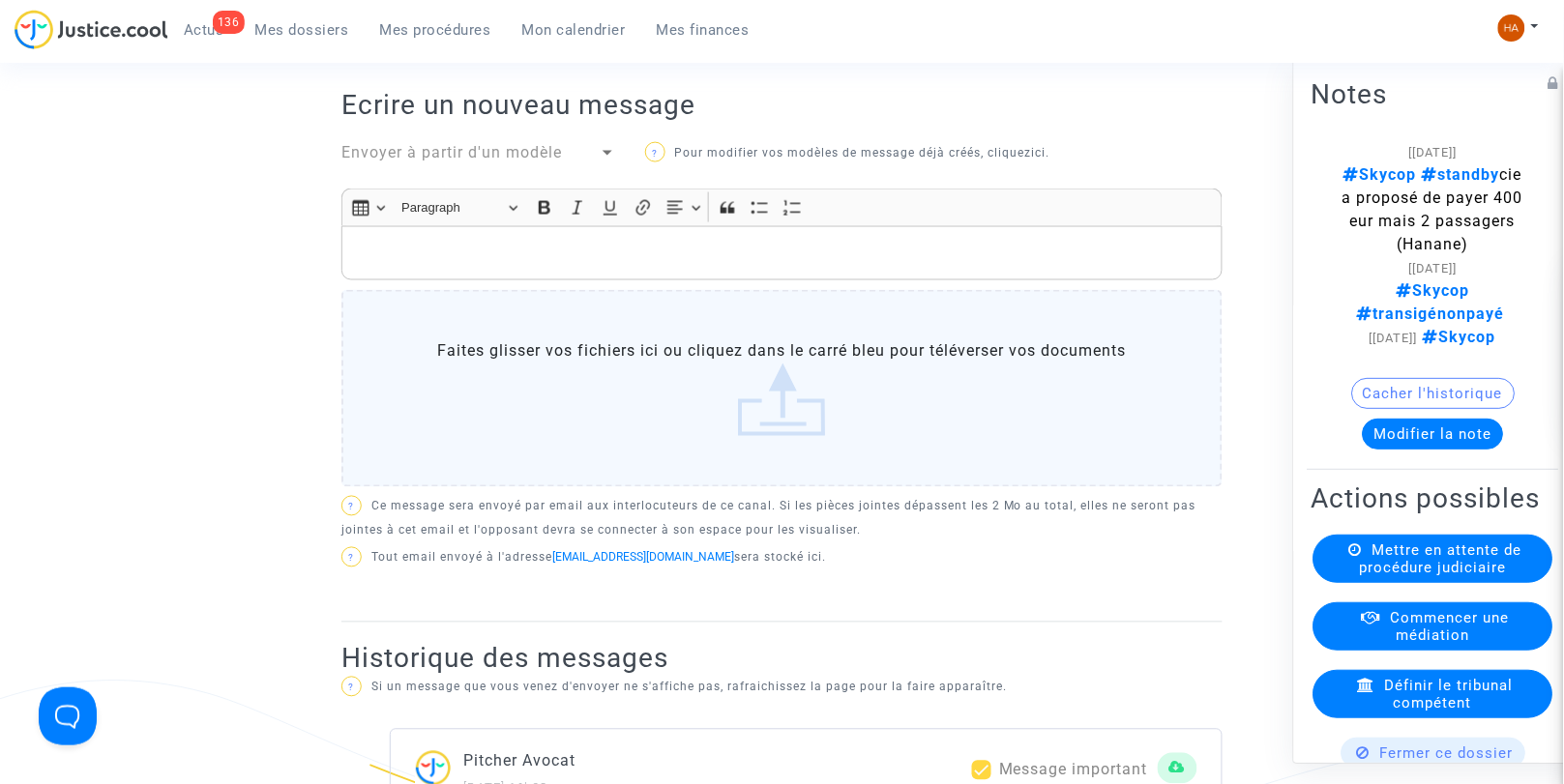
click at [459, 248] on p "Rich Text Editor, main" at bounding box center [782, 252] width 861 height 25
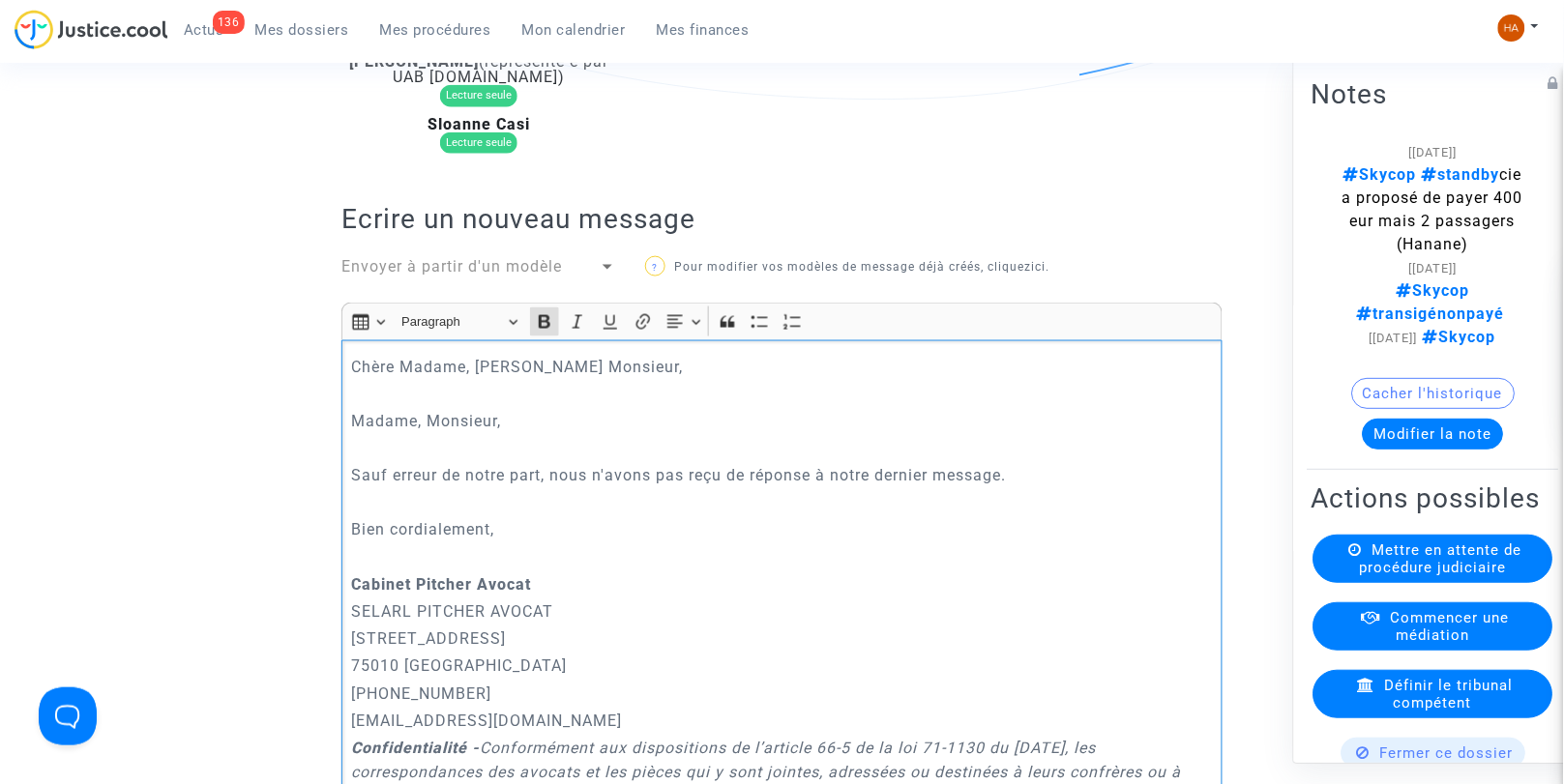
scroll to position [579, 0]
click at [1073, 483] on p "Sauf erreur de notre part, nous n'avons pas reçu de réponse à notre dernier mes…" at bounding box center [782, 477] width 861 height 25
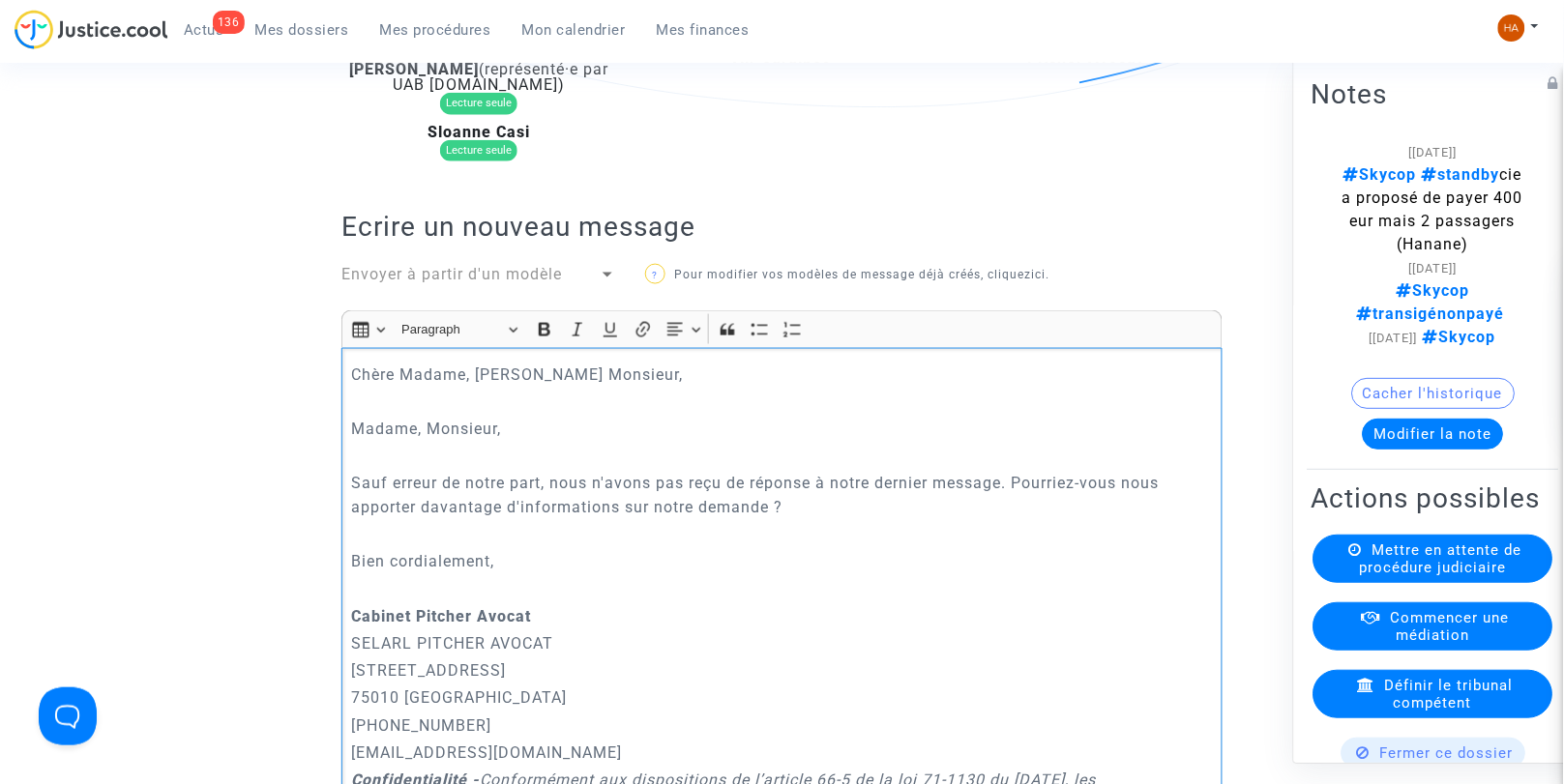
scroll to position [566, 0]
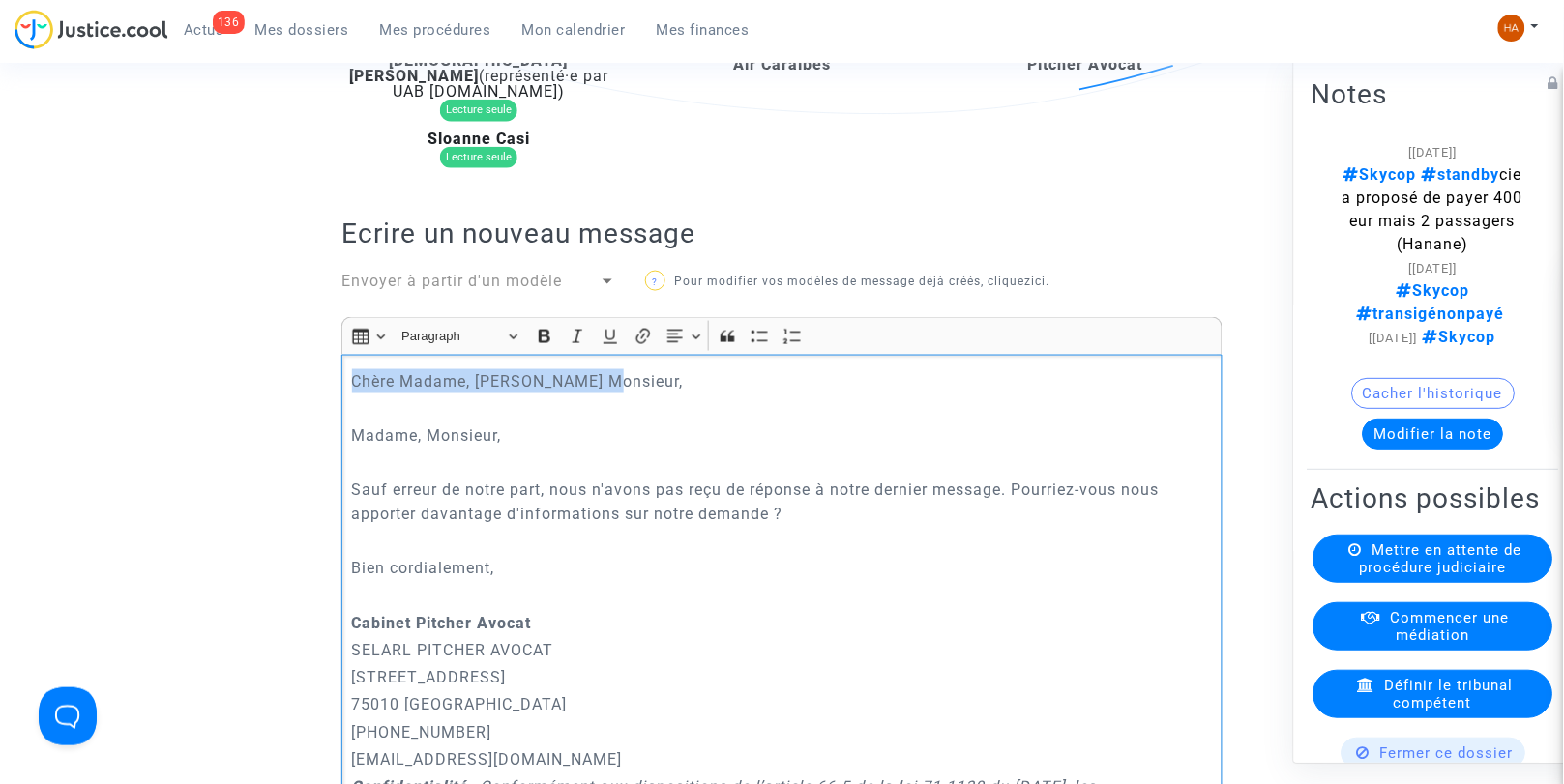
drag, startPoint x: 606, startPoint y: 397, endPoint x: 311, endPoint y: 379, distance: 295.5
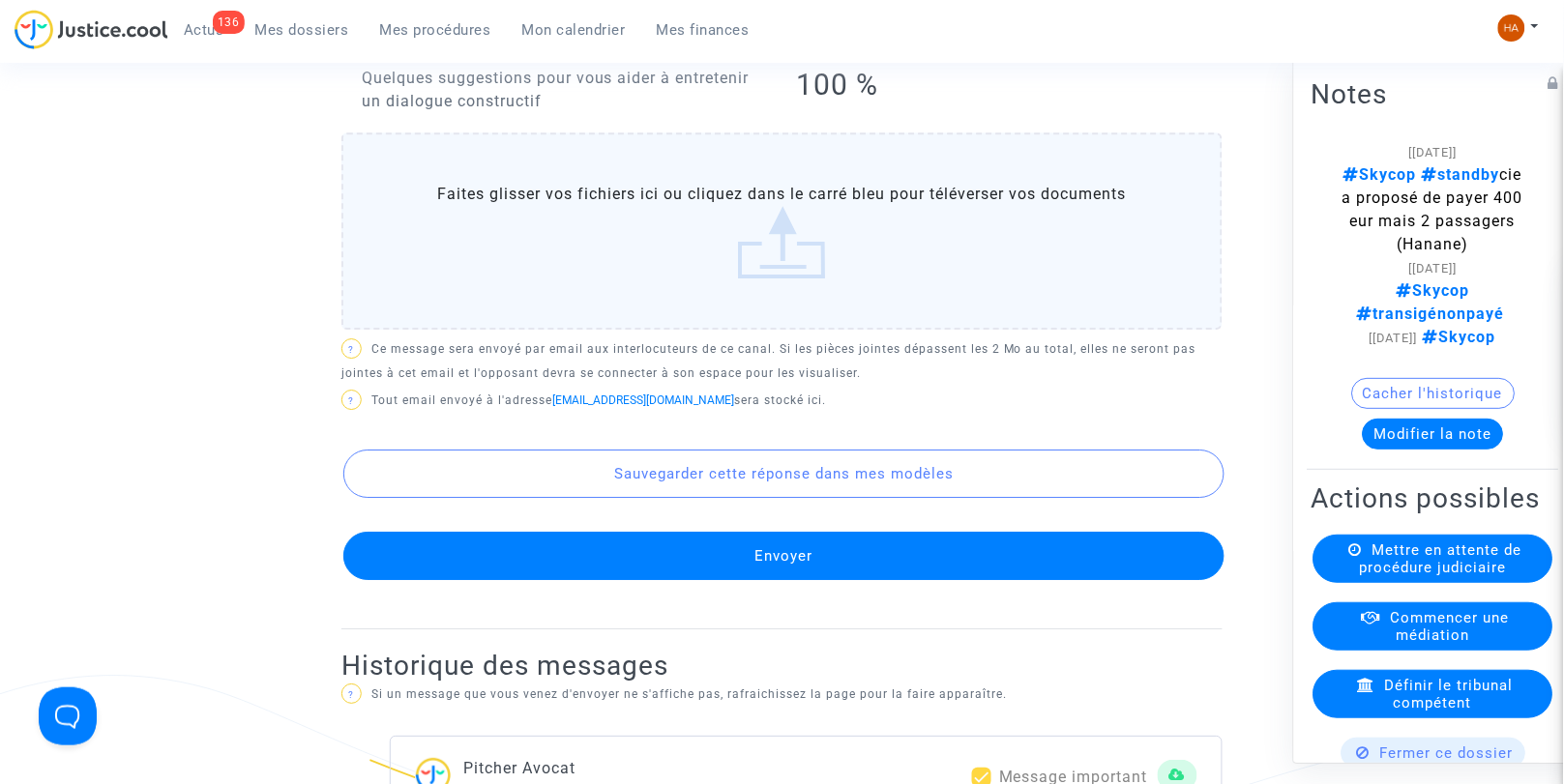
scroll to position [1570, 0]
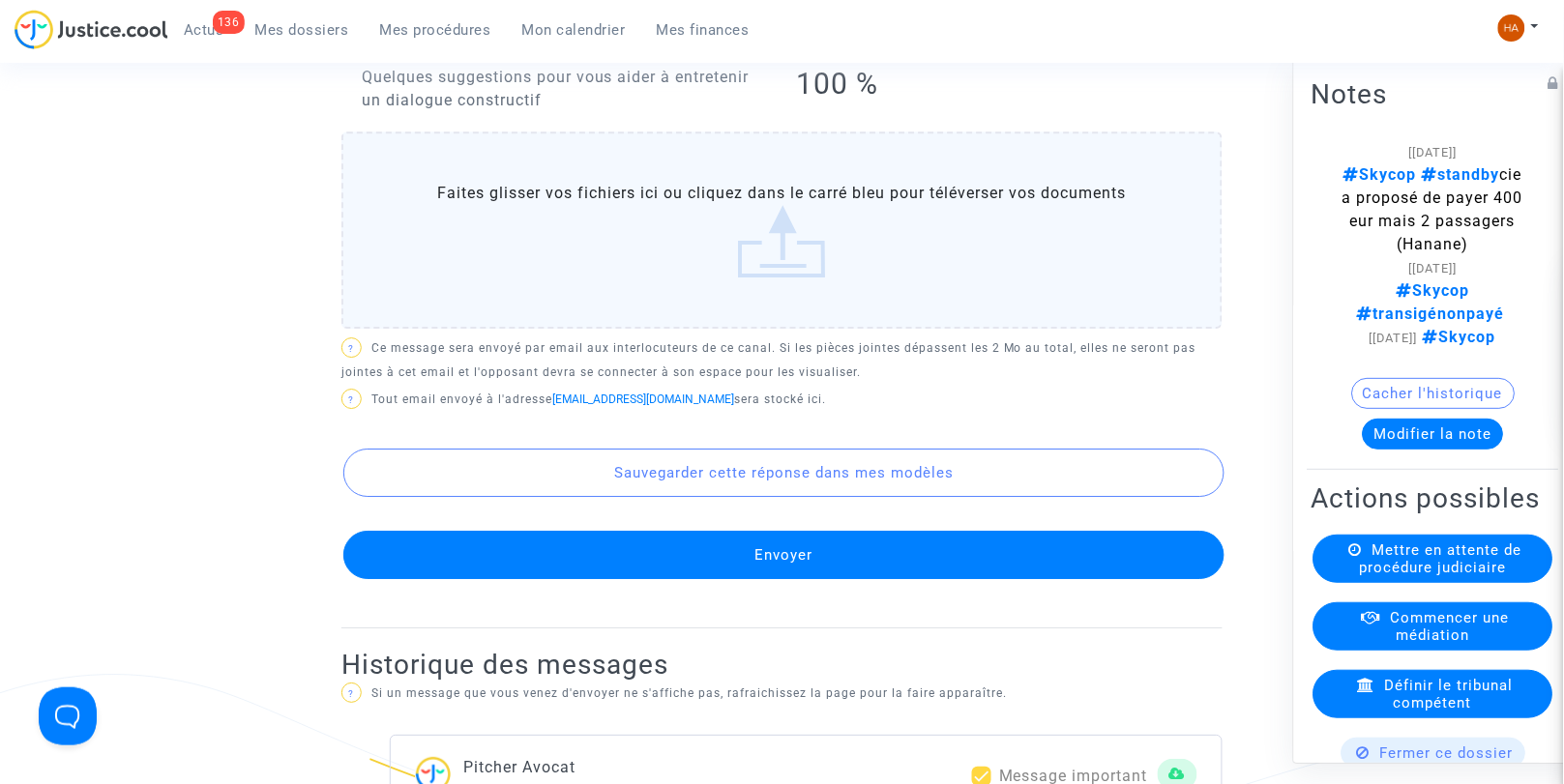
click at [813, 580] on button "Envoyer" at bounding box center [783, 554] width 882 height 48
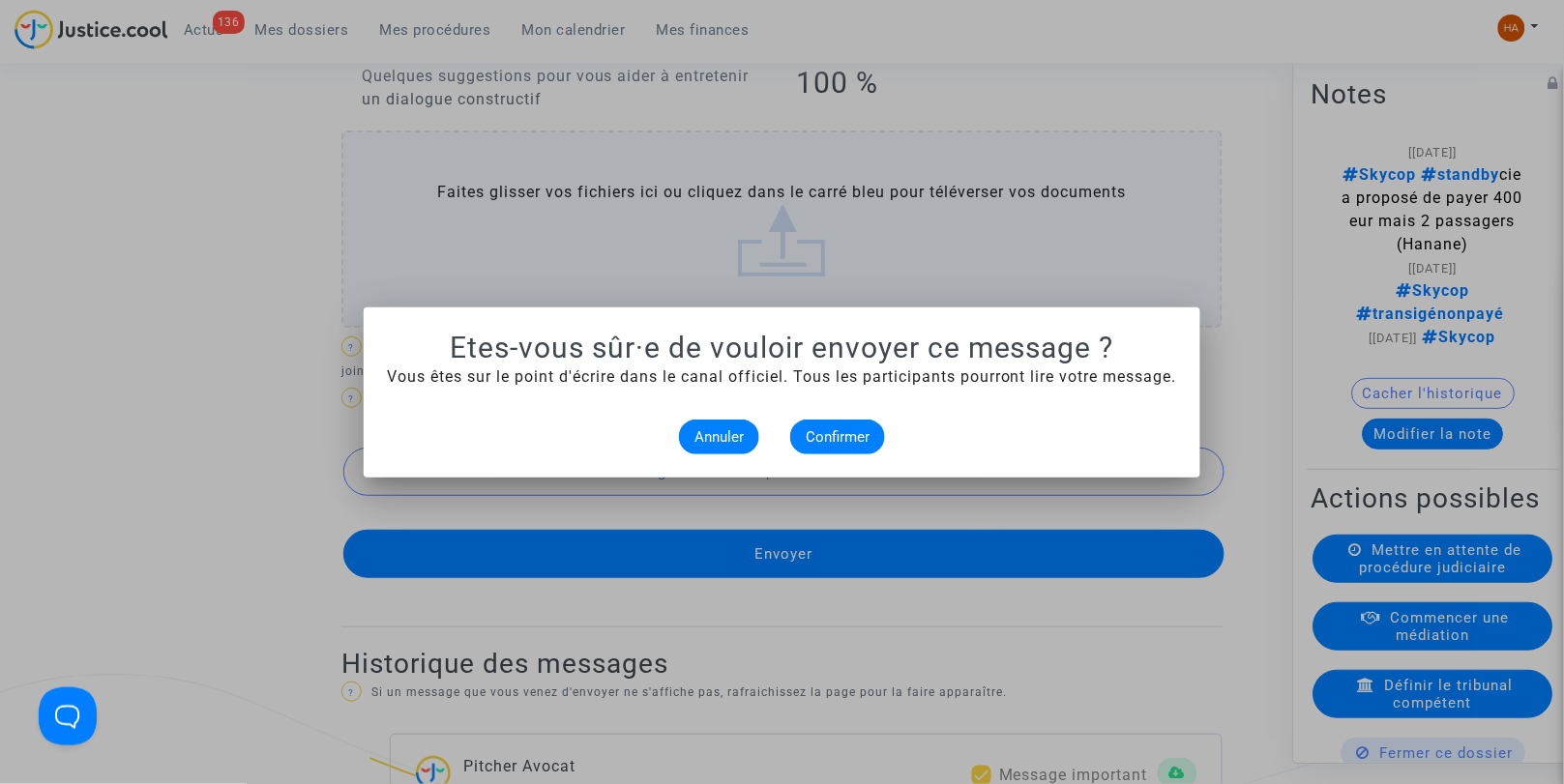
scroll to position [0, 0]
click at [861, 433] on span "Confirmer" at bounding box center [838, 437] width 64 height 18
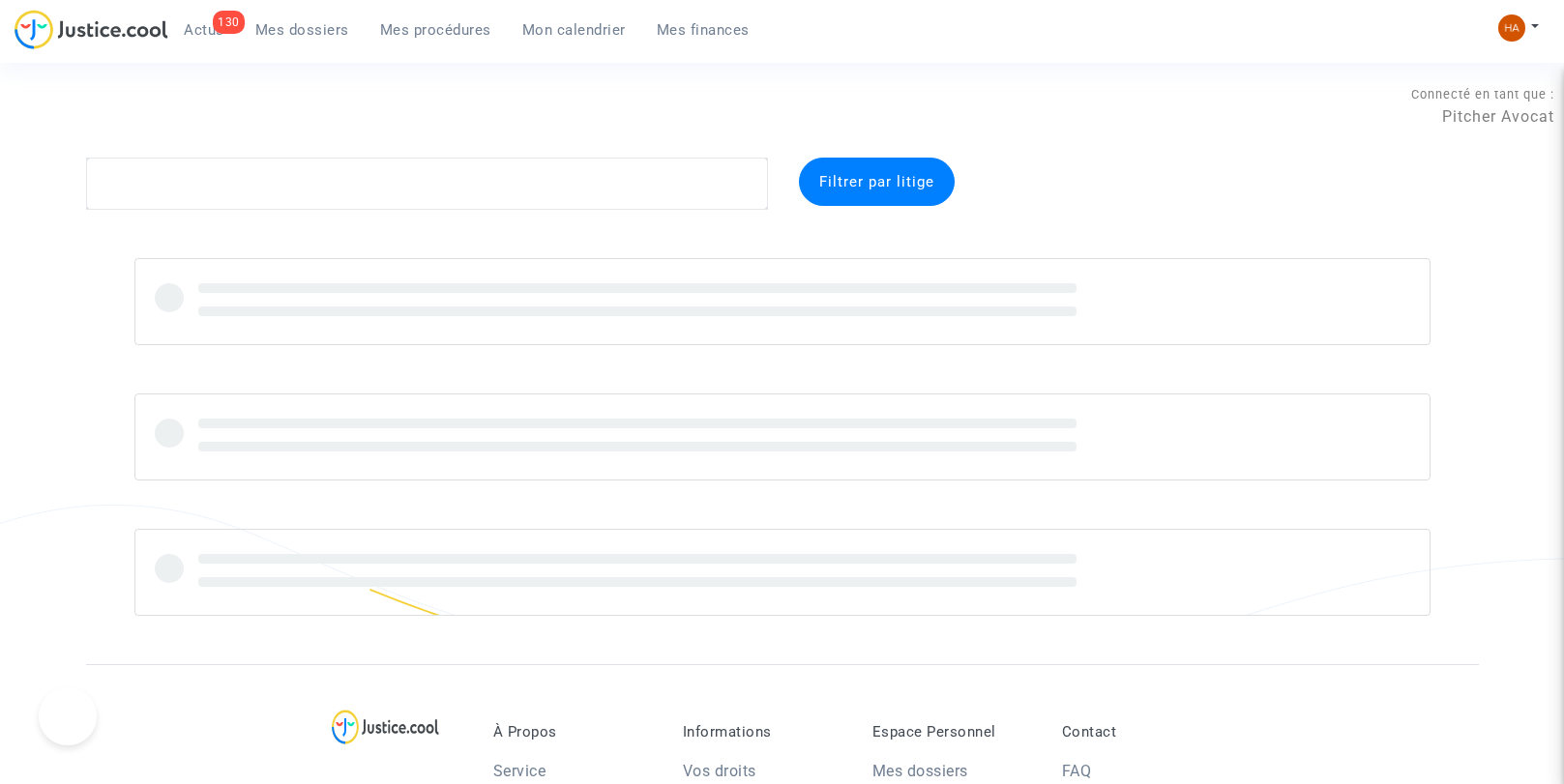
click at [228, 176] on textarea at bounding box center [428, 183] width 682 height 52
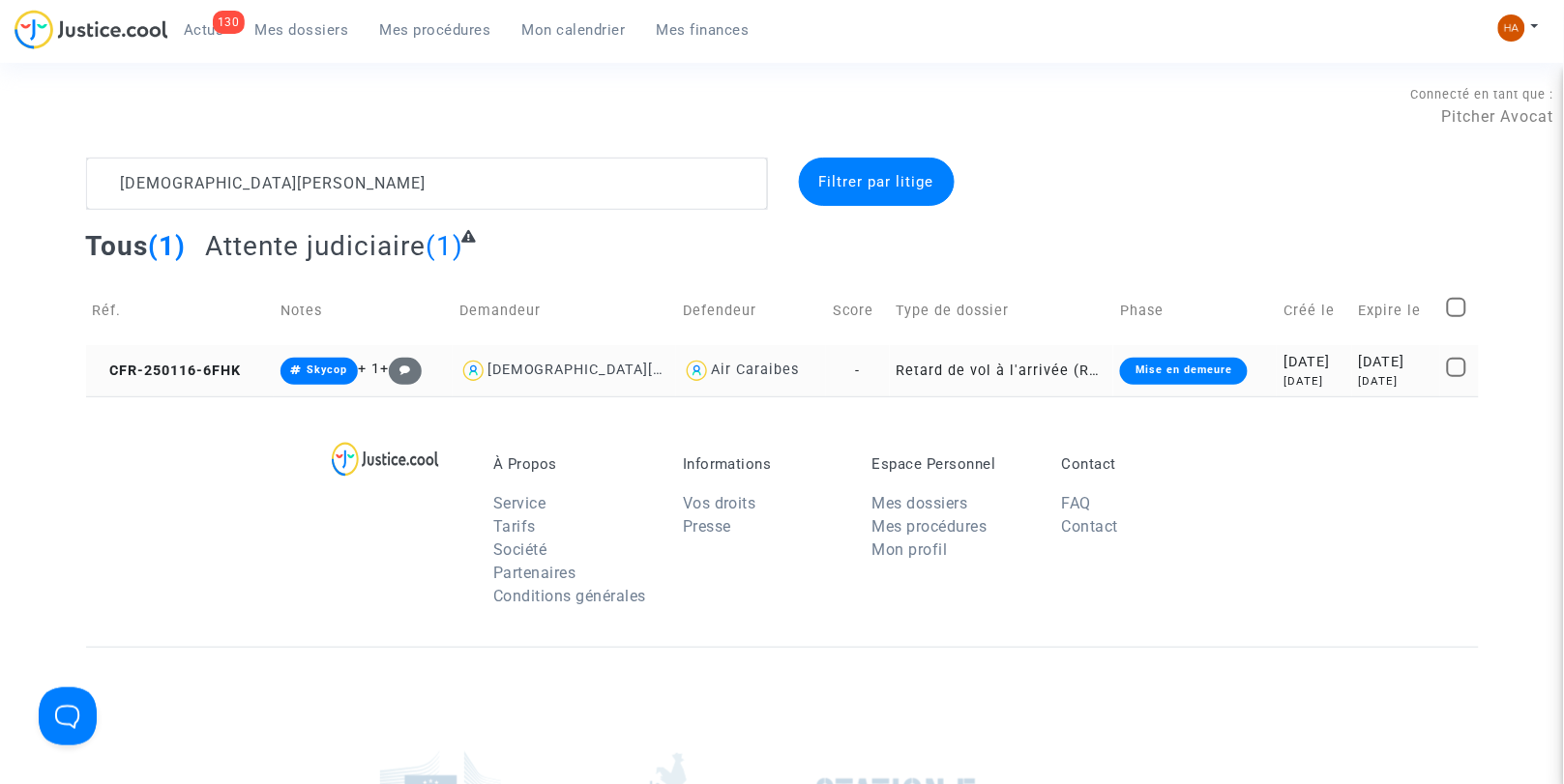
type textarea "[DEMOGRAPHIC_DATA][PERSON_NAME]"
click at [890, 378] on td "Retard de vol à l'arrivée (Règlement CE n°261/2004)" at bounding box center [1001, 370] width 223 height 51
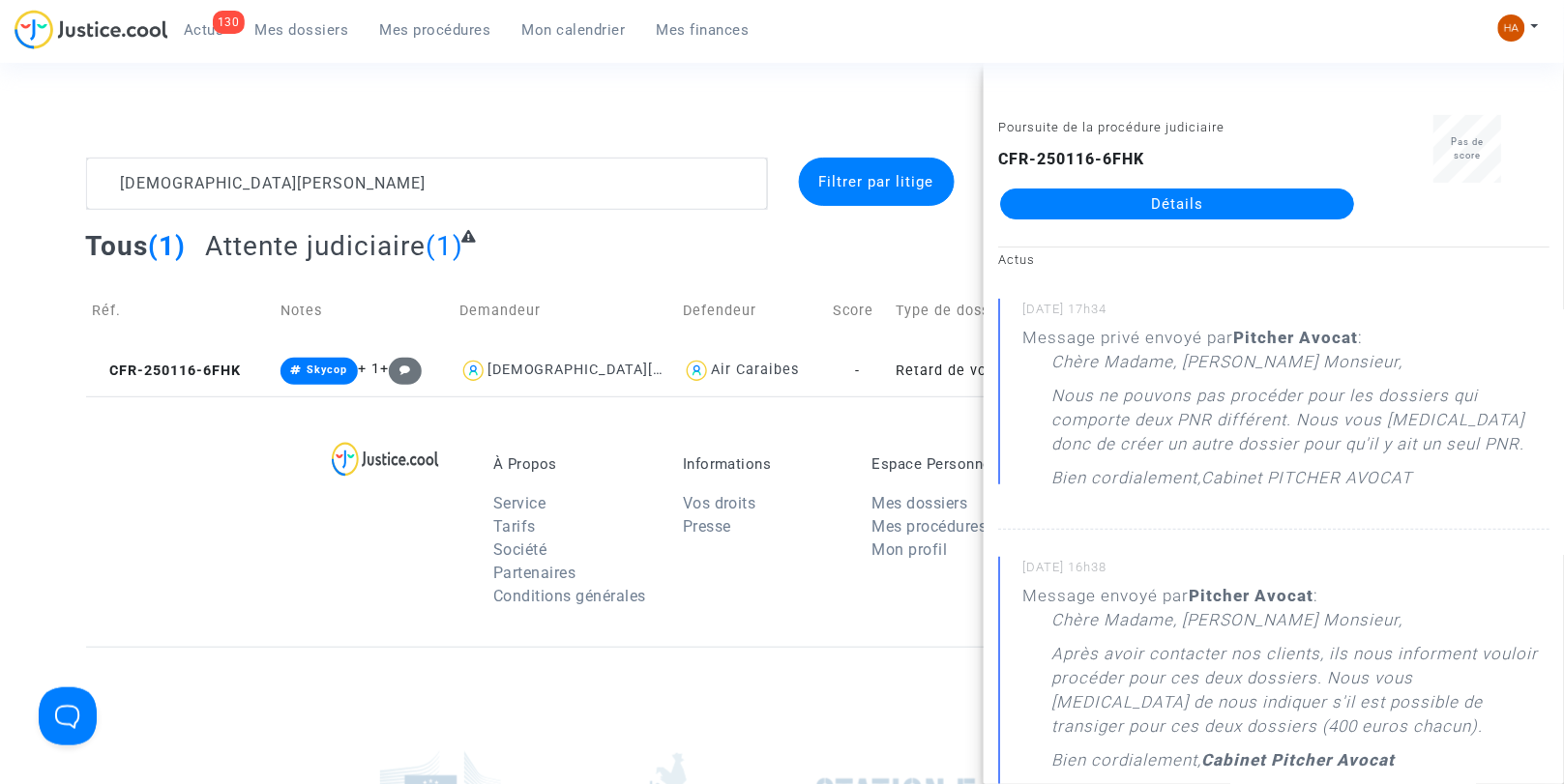
click at [1132, 207] on link "Détails" at bounding box center [1178, 203] width 354 height 30
